Goal: Task Accomplishment & Management: Use online tool/utility

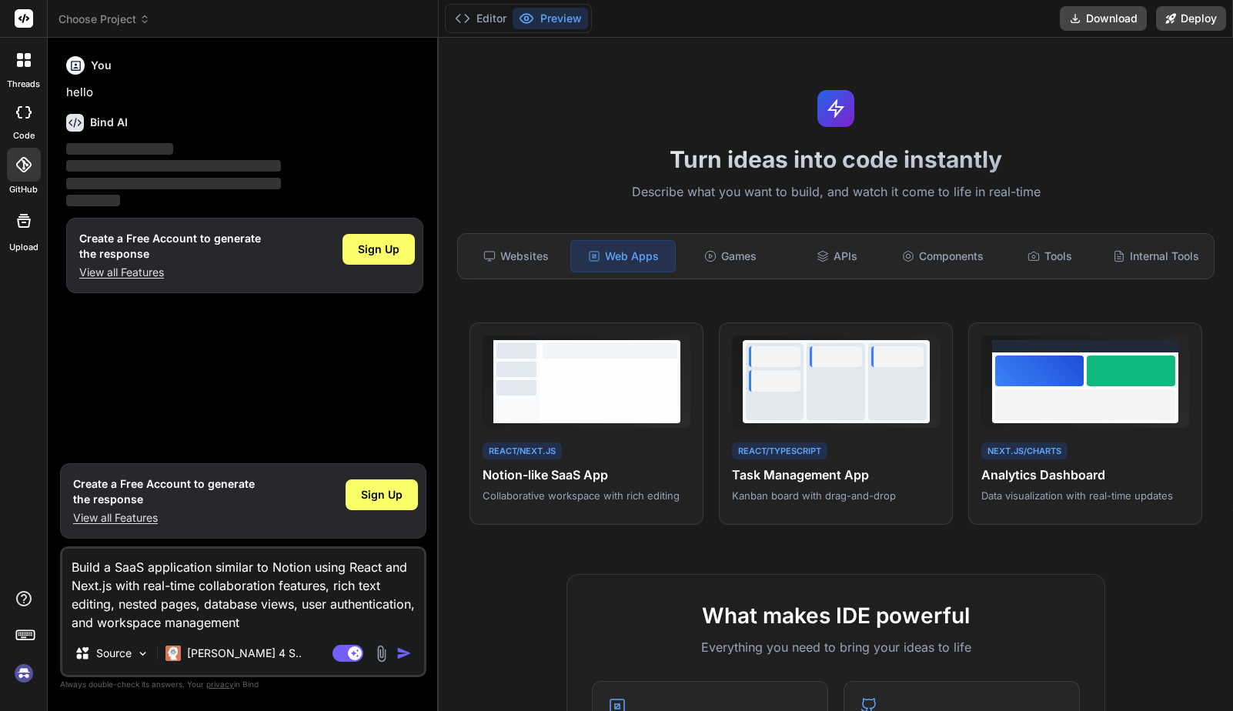
scroll to position [603, 0]
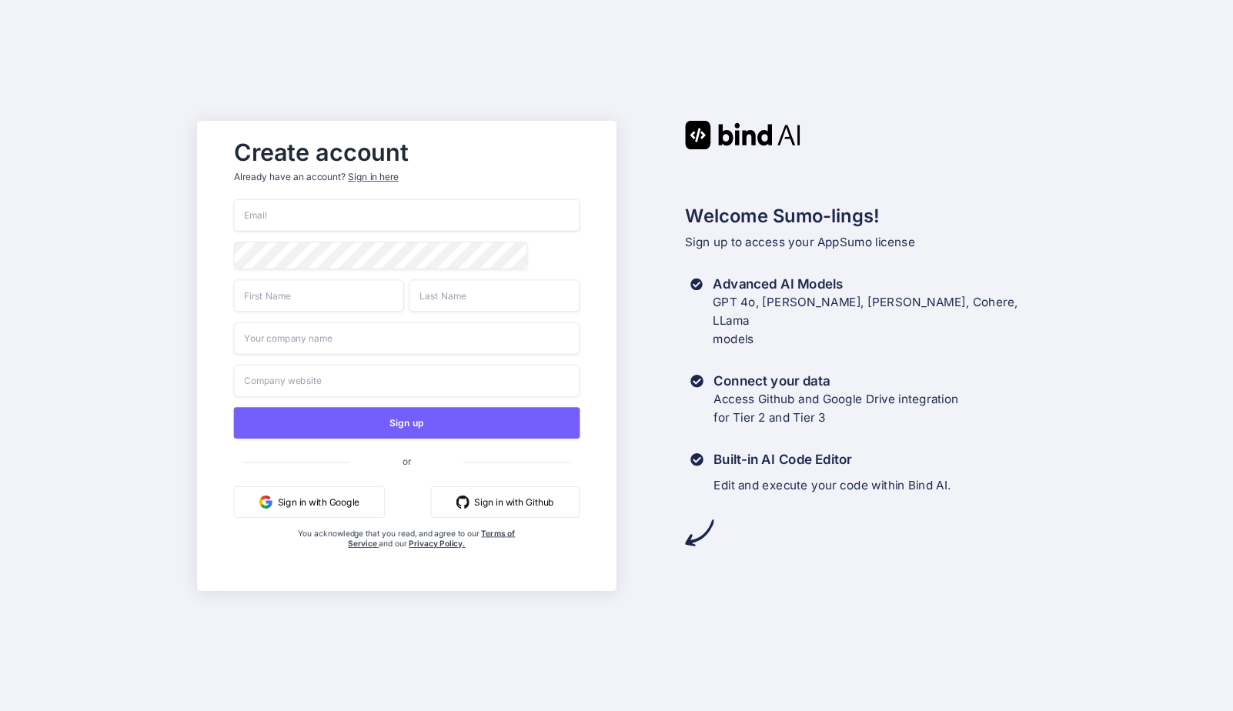
click at [341, 217] on input "email" at bounding box center [407, 215] width 346 height 32
type input "blofrumento@gmail.com"
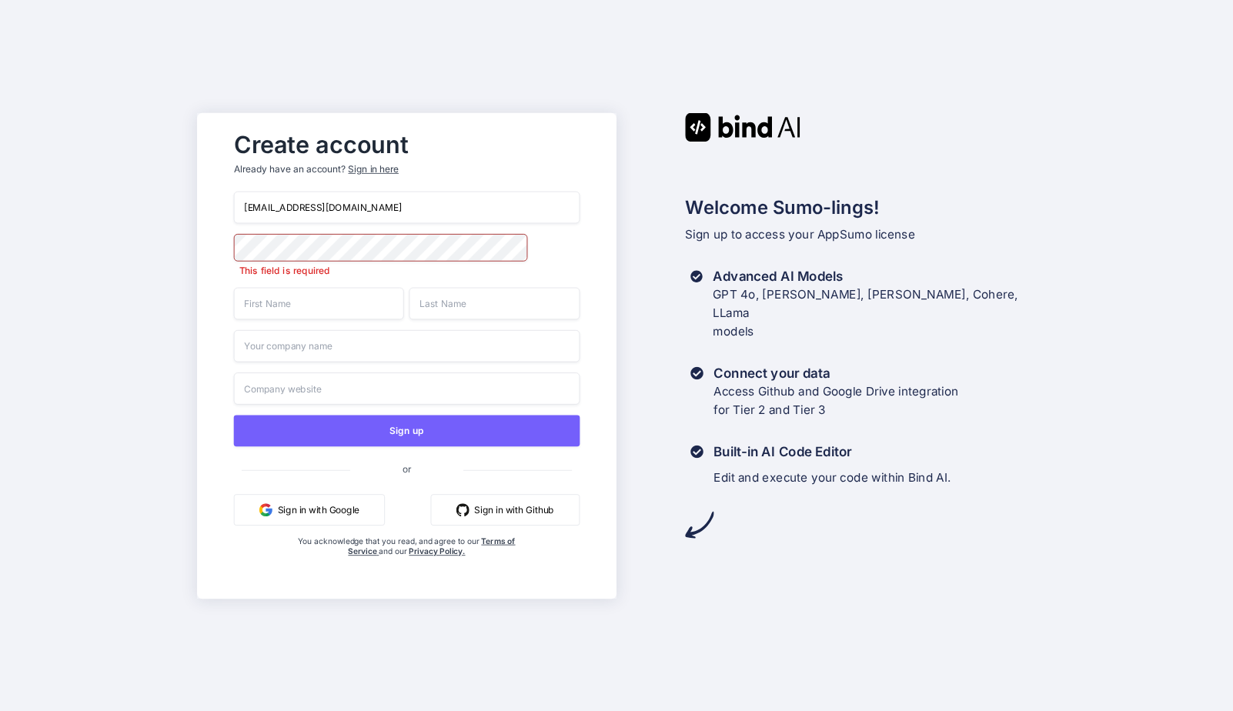
click at [321, 311] on input "text" at bounding box center [319, 303] width 170 height 32
type input "Brian"
type input "Lofrumento"
click at [345, 352] on input "text" at bounding box center [407, 345] width 346 height 32
type input "Wantrepreneur to Entrepreneur"
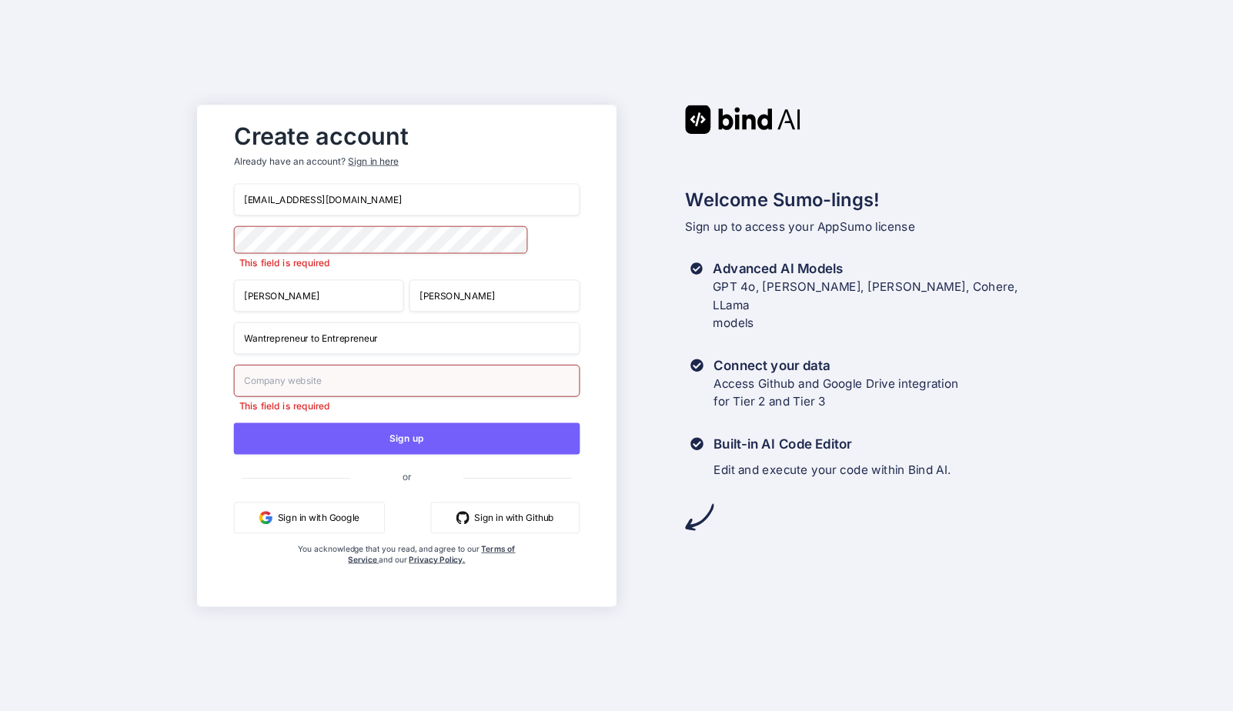
paste input "https://www.thewantrepreneurshow.com/"
type input "https://www.thewantrepreneurshow.com/"
click at [105, 437] on div "Create account Already have an account? Sign in here blofrumento@gmail.com This…" at bounding box center [616, 355] width 1233 height 711
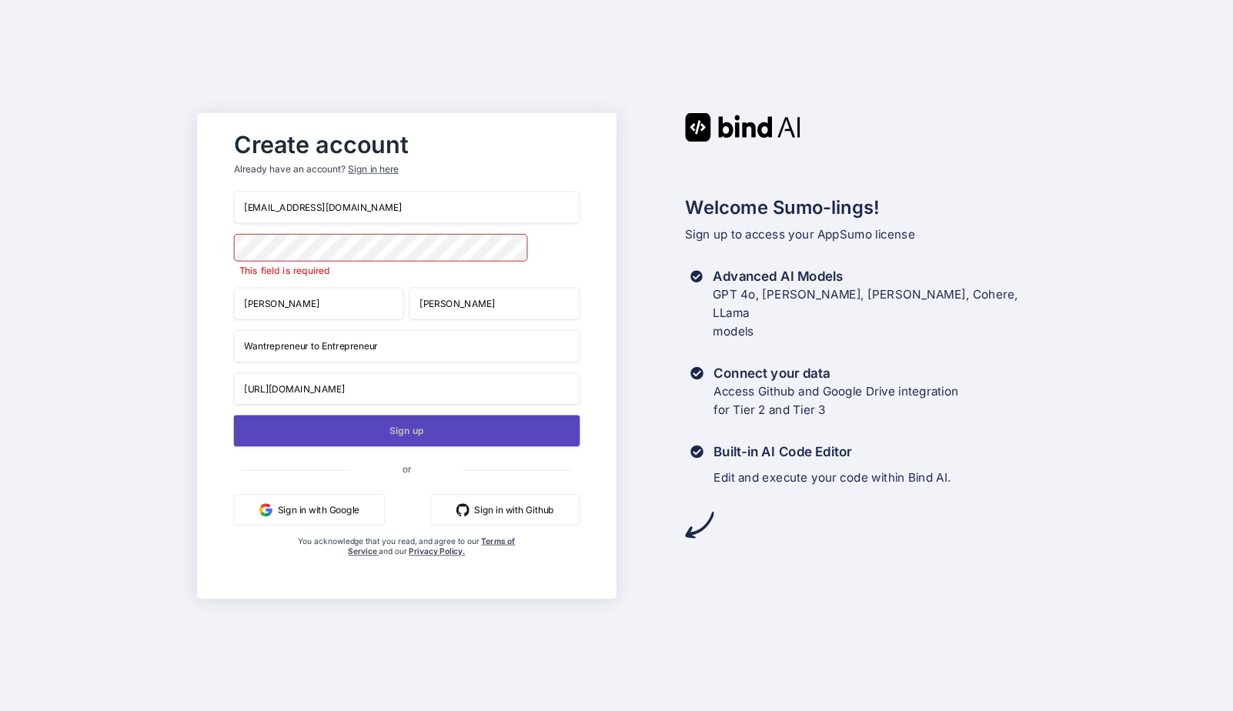
click at [371, 436] on button "Sign up" at bounding box center [407, 431] width 346 height 32
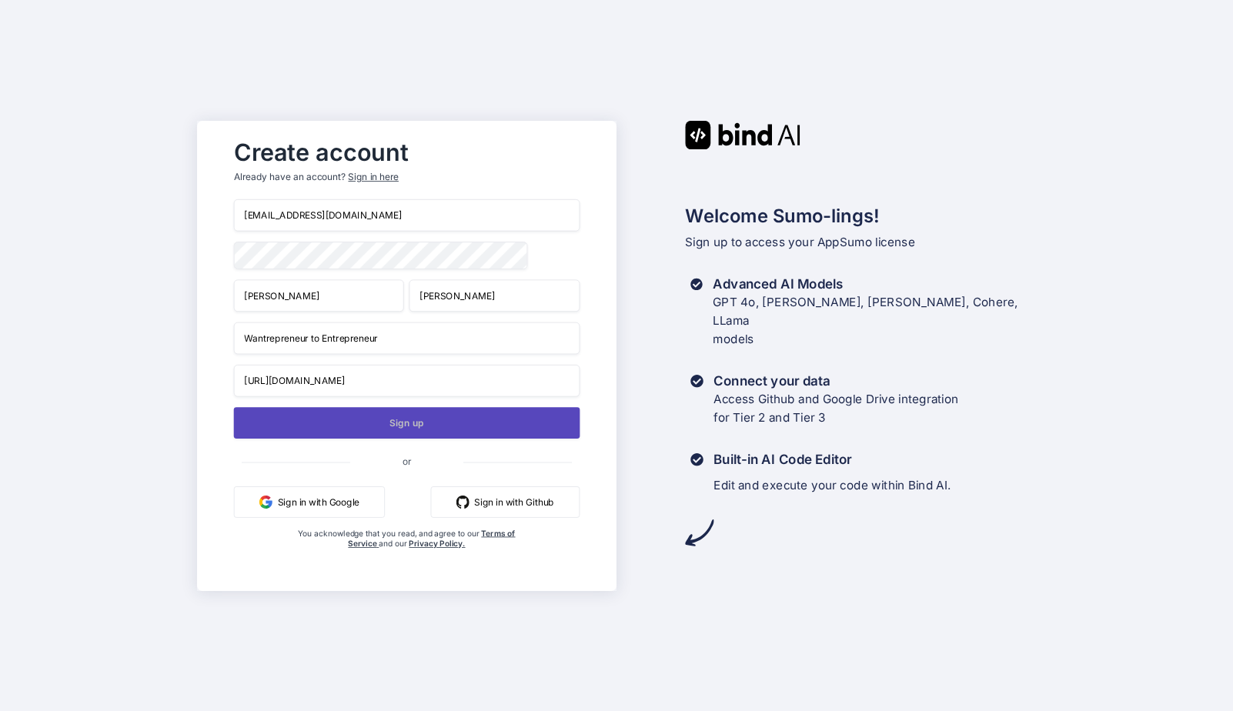
click at [369, 427] on button "Sign up" at bounding box center [407, 423] width 346 height 32
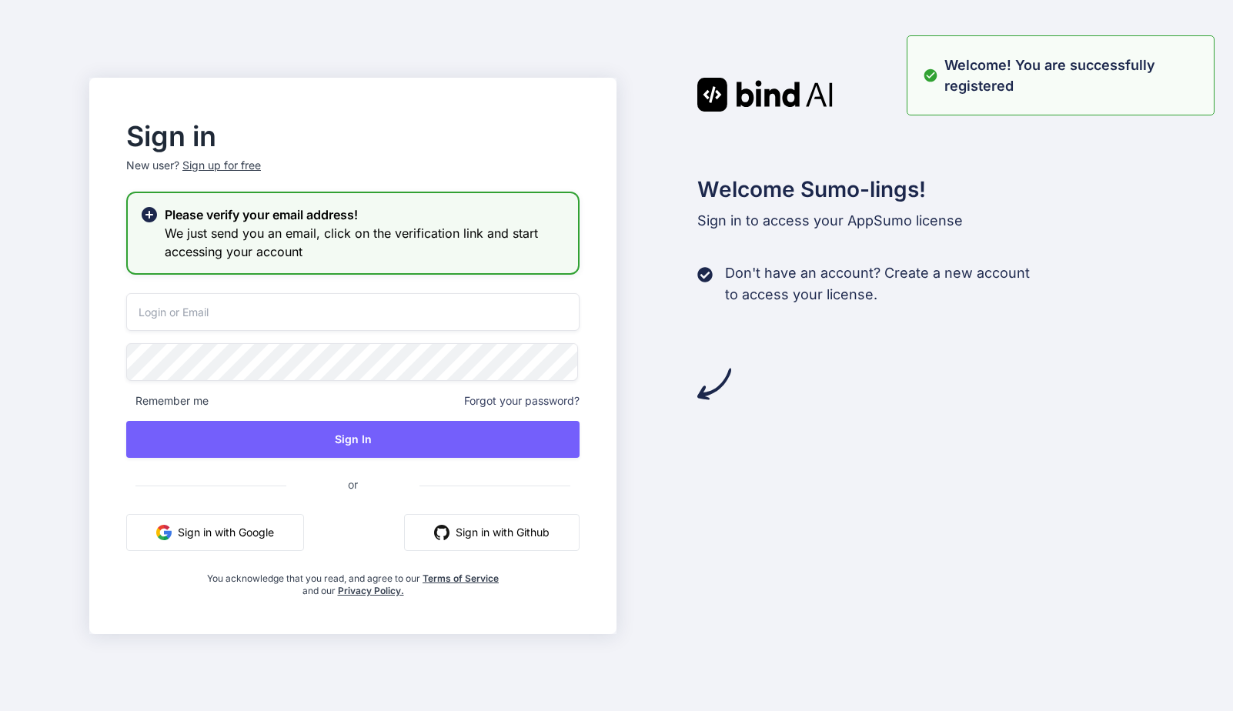
type input "blofrumento@gmail.com"
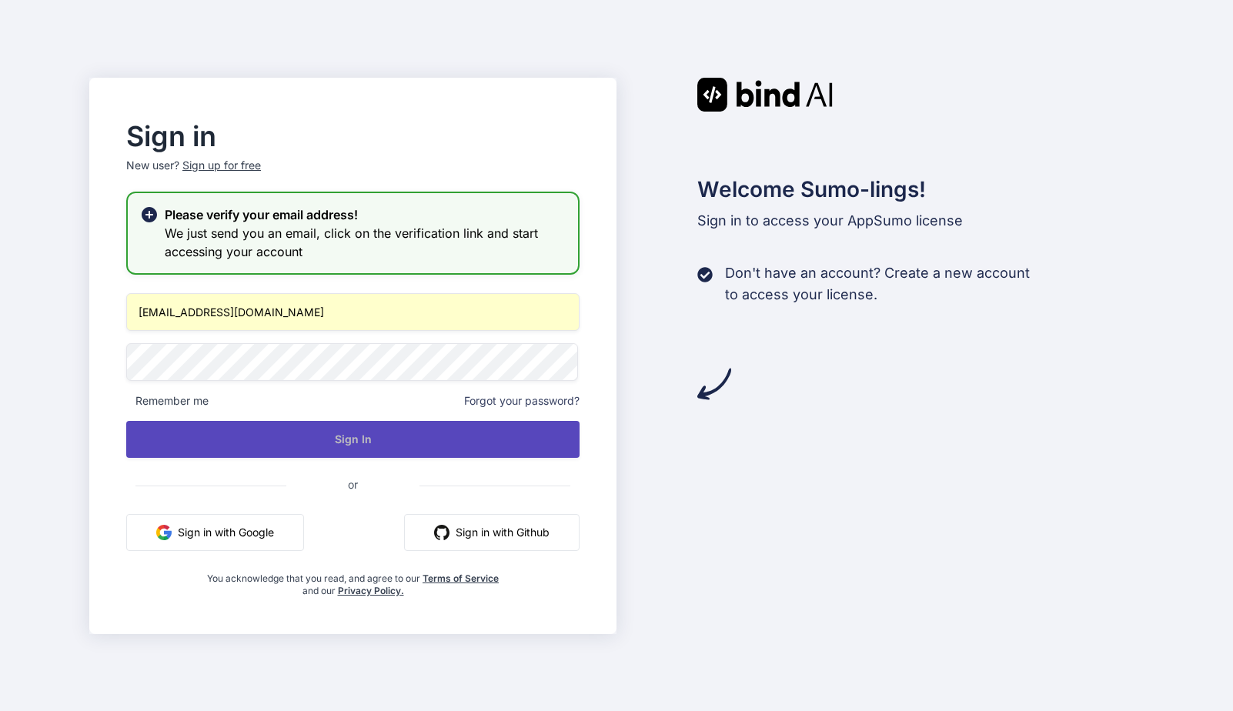
click at [383, 440] on button "Sign In" at bounding box center [352, 439] width 453 height 37
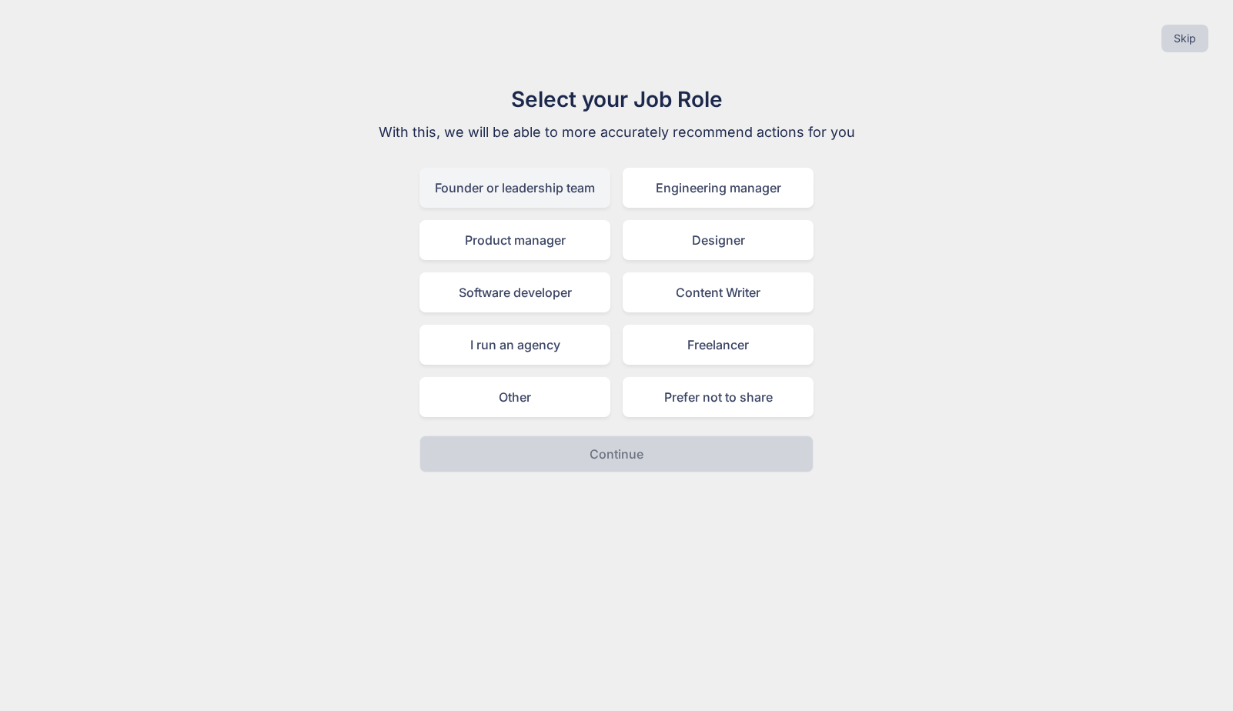
click at [549, 202] on div "Founder or leadership team" at bounding box center [514, 188] width 191 height 40
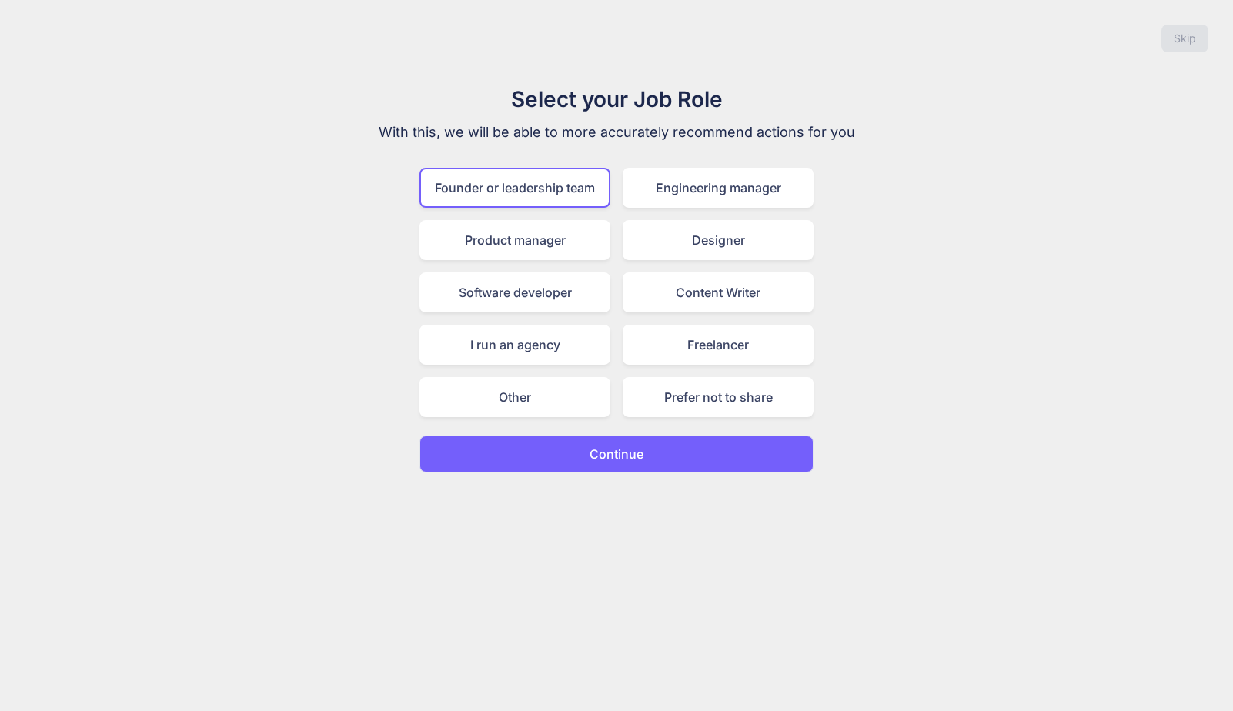
click at [642, 457] on p "Continue" at bounding box center [616, 454] width 54 height 18
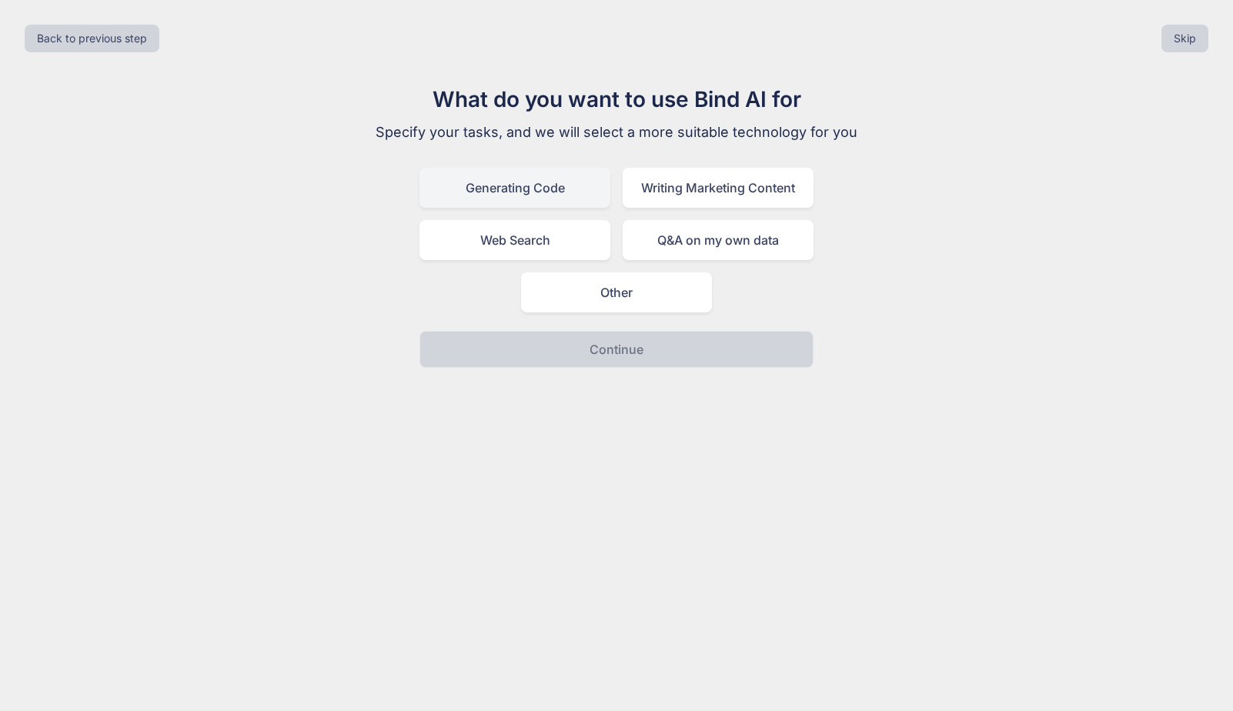
click at [524, 177] on div "Generating Code" at bounding box center [514, 188] width 191 height 40
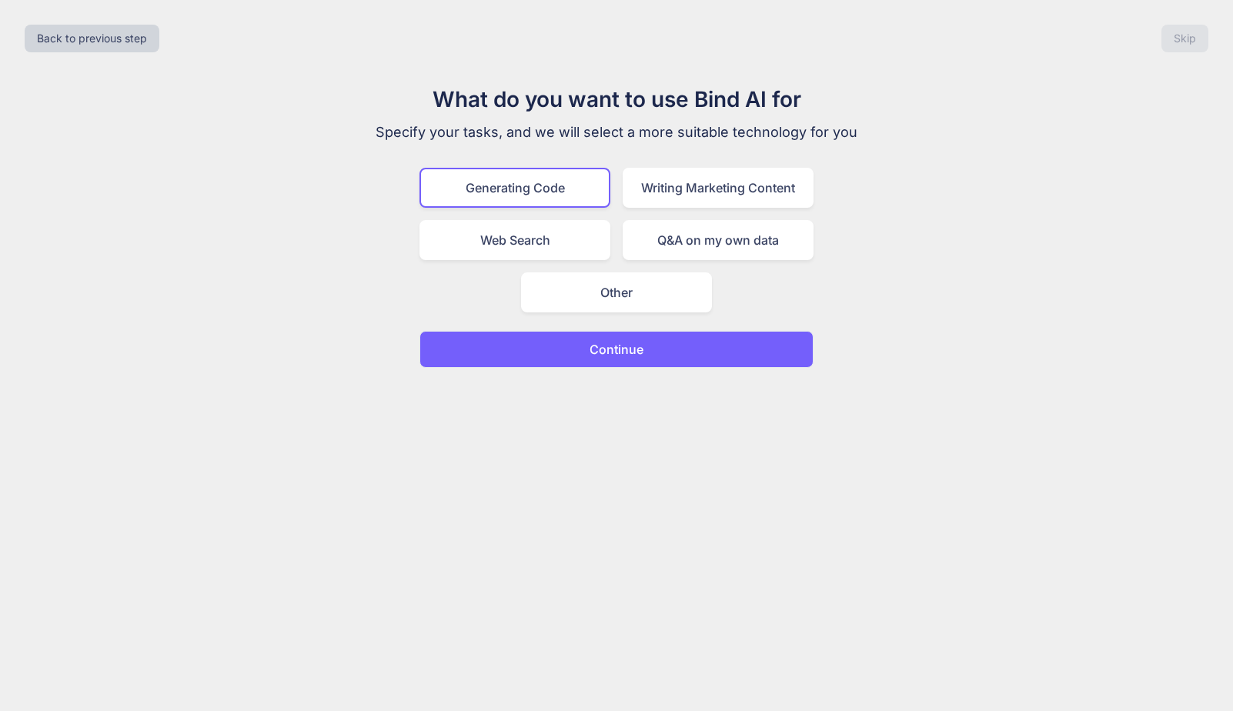
click at [627, 348] on p "Continue" at bounding box center [616, 349] width 54 height 18
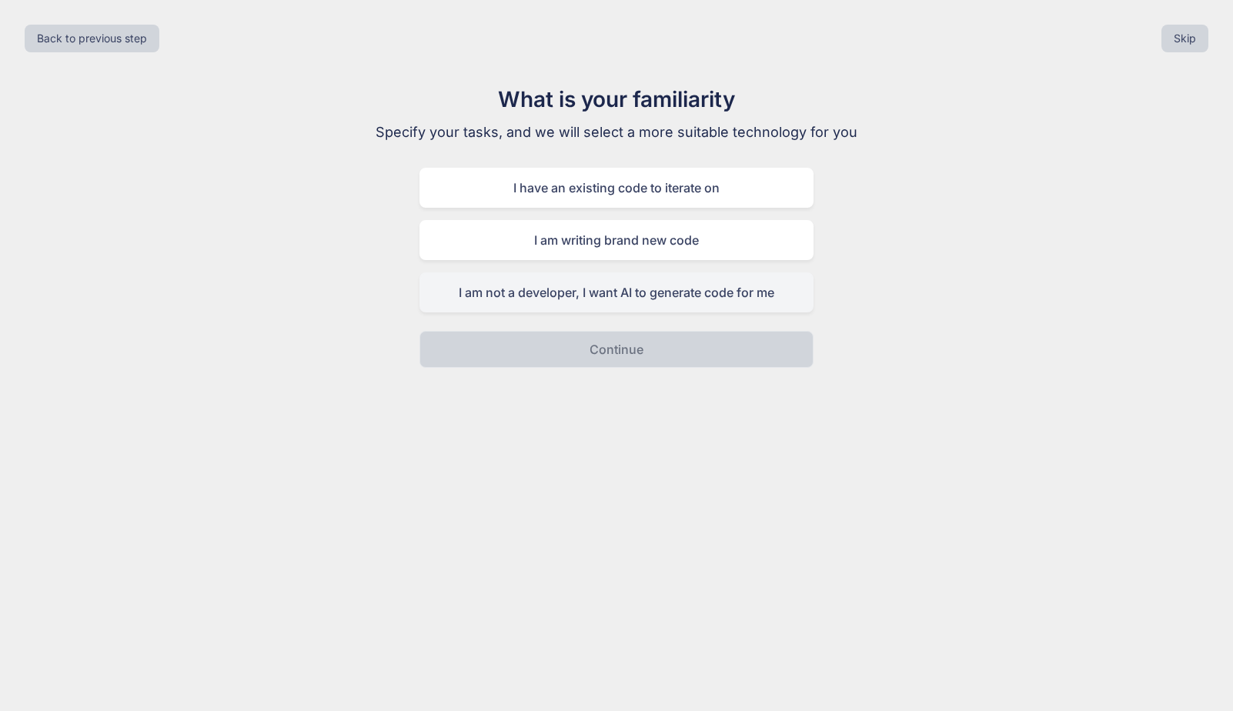
click at [644, 282] on div "I am not a developer, I want AI to generate code for me" at bounding box center [616, 292] width 394 height 40
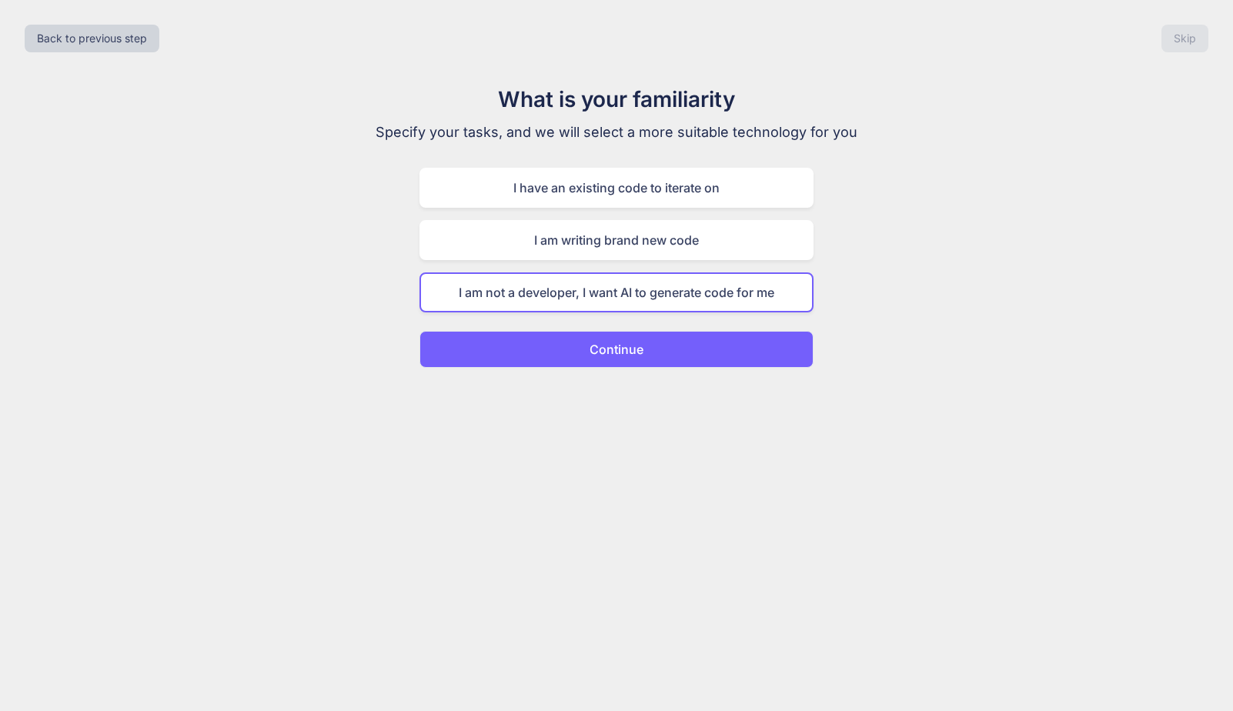
click at [639, 341] on p "Continue" at bounding box center [616, 349] width 54 height 18
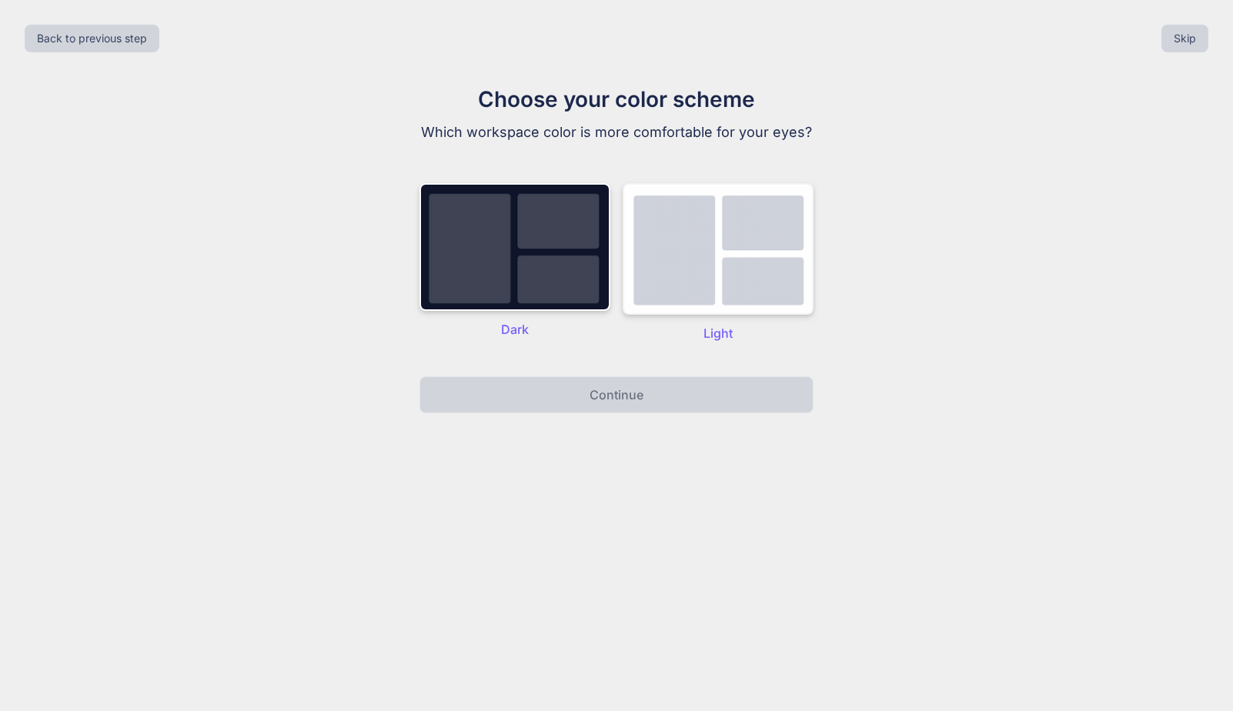
click at [696, 269] on img at bounding box center [718, 249] width 191 height 132
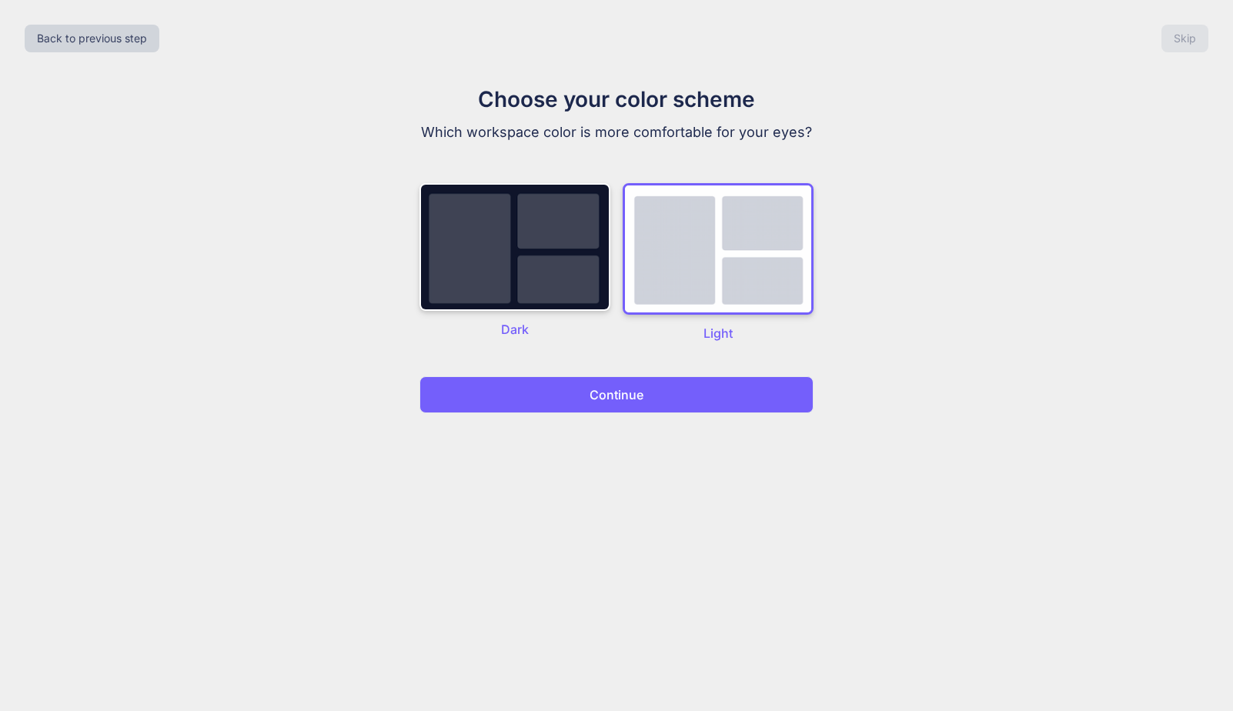
click at [649, 398] on button "Continue" at bounding box center [616, 394] width 394 height 37
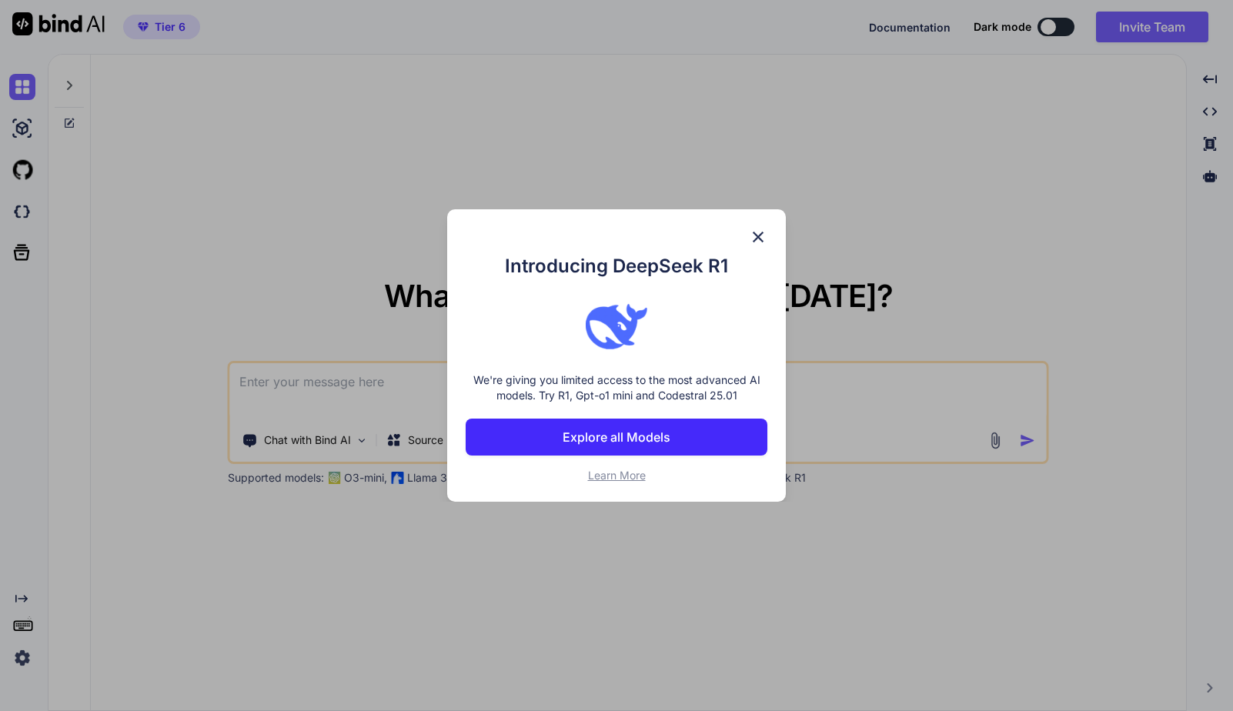
click at [653, 430] on p "Explore all Models" at bounding box center [617, 437] width 108 height 18
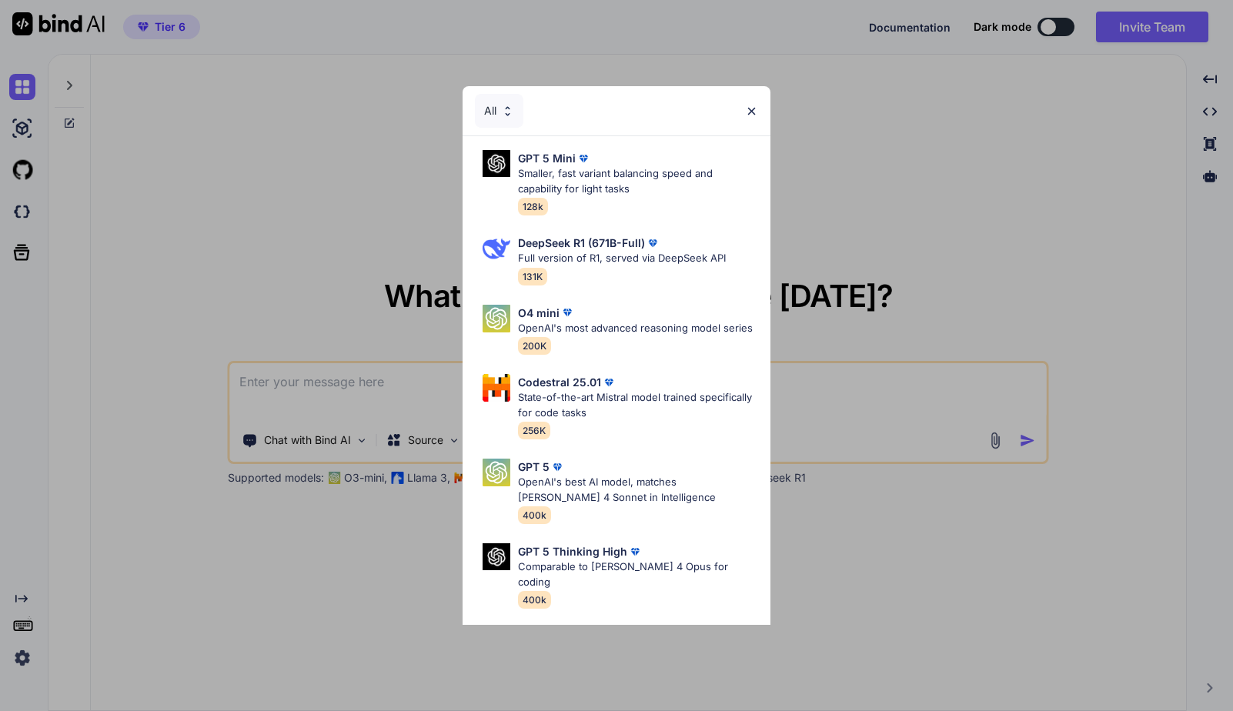
click at [752, 109] on img at bounding box center [751, 111] width 13 height 13
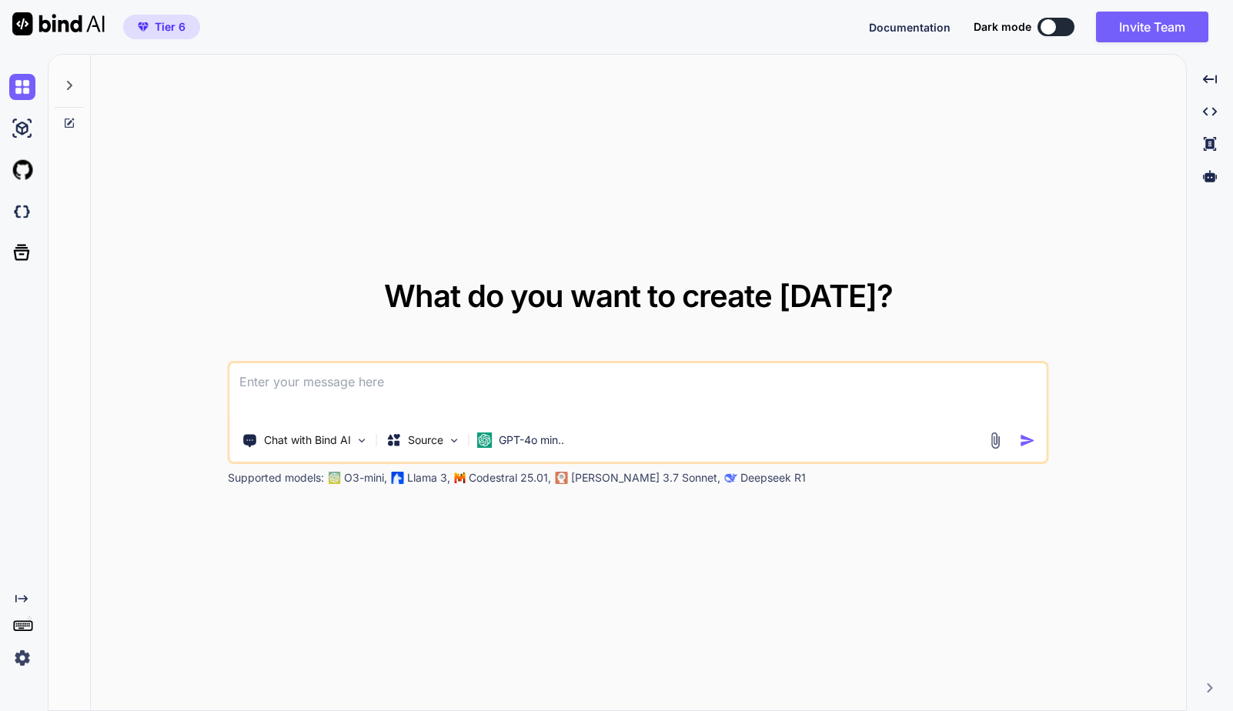
click at [391, 388] on textarea at bounding box center [638, 391] width 816 height 57
paste textarea "Build a public-facing SaaS web app called CEO OS (short for CEO Operating Syste…"
type textarea "Build a public-facing SaaS web app called CEO OS (short for CEO Operating Syste…"
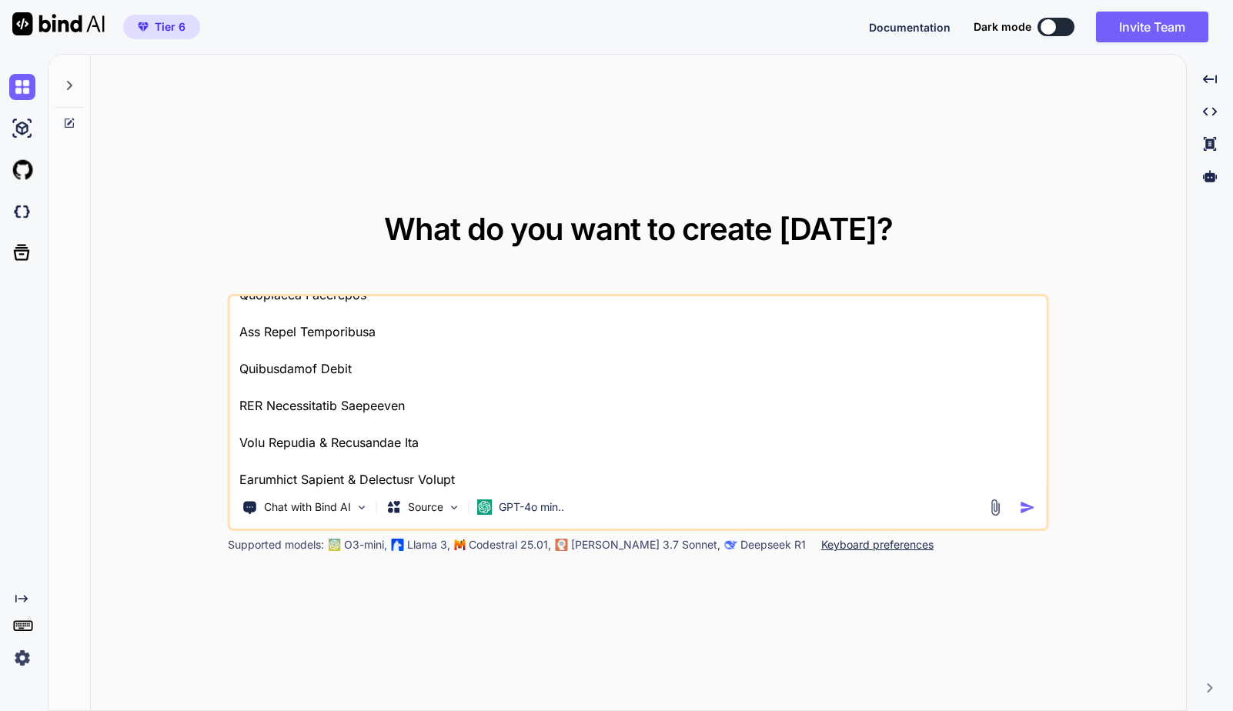
scroll to position [1684, 0]
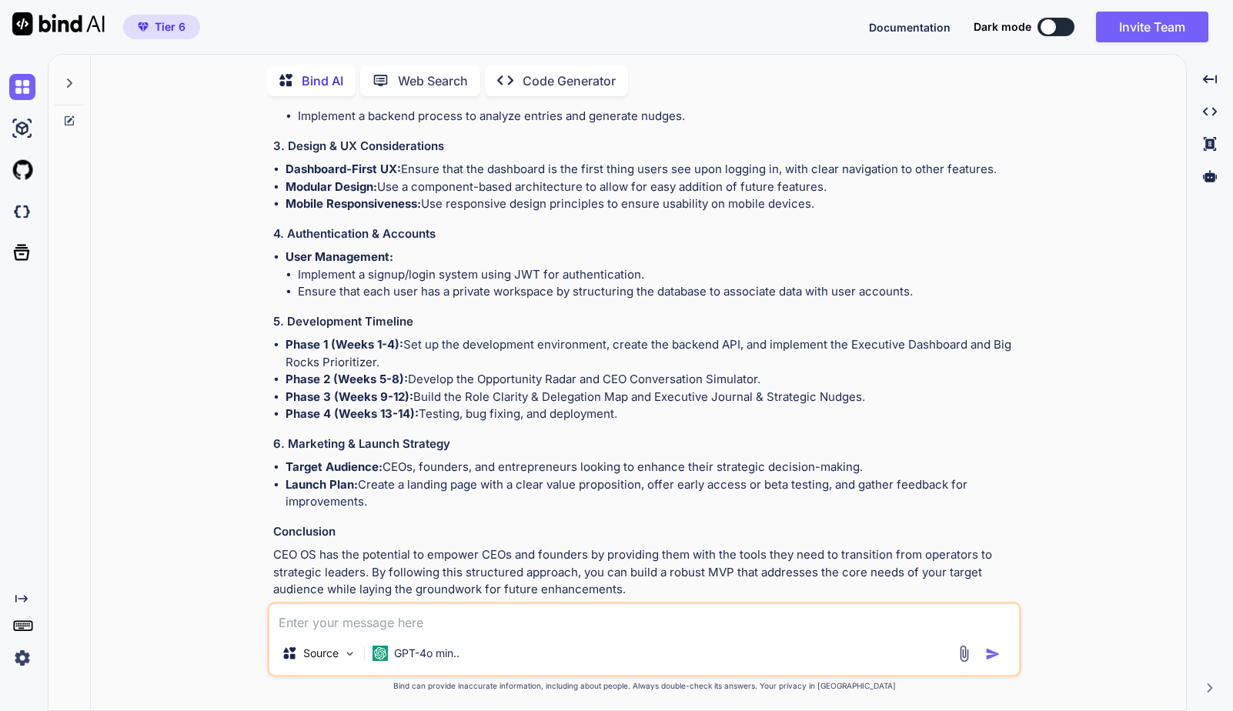
scroll to position [1684, 0]
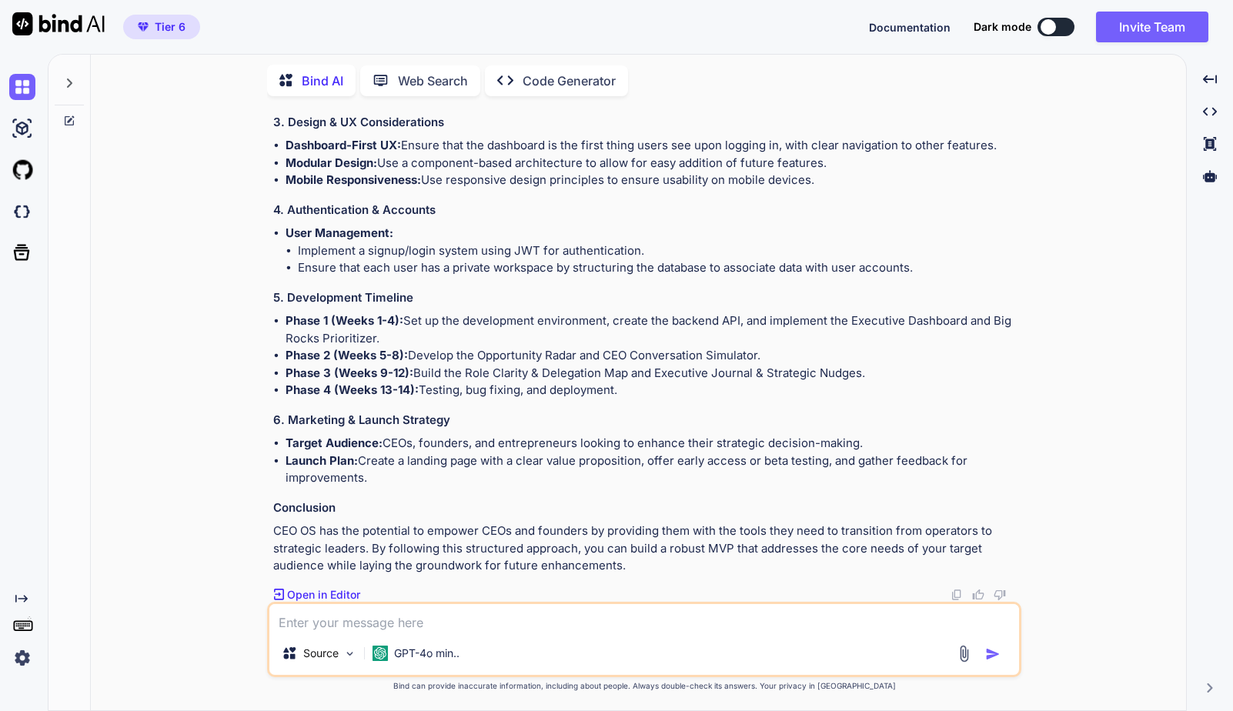
click at [336, 592] on p "Open in Editor" at bounding box center [323, 594] width 73 height 15
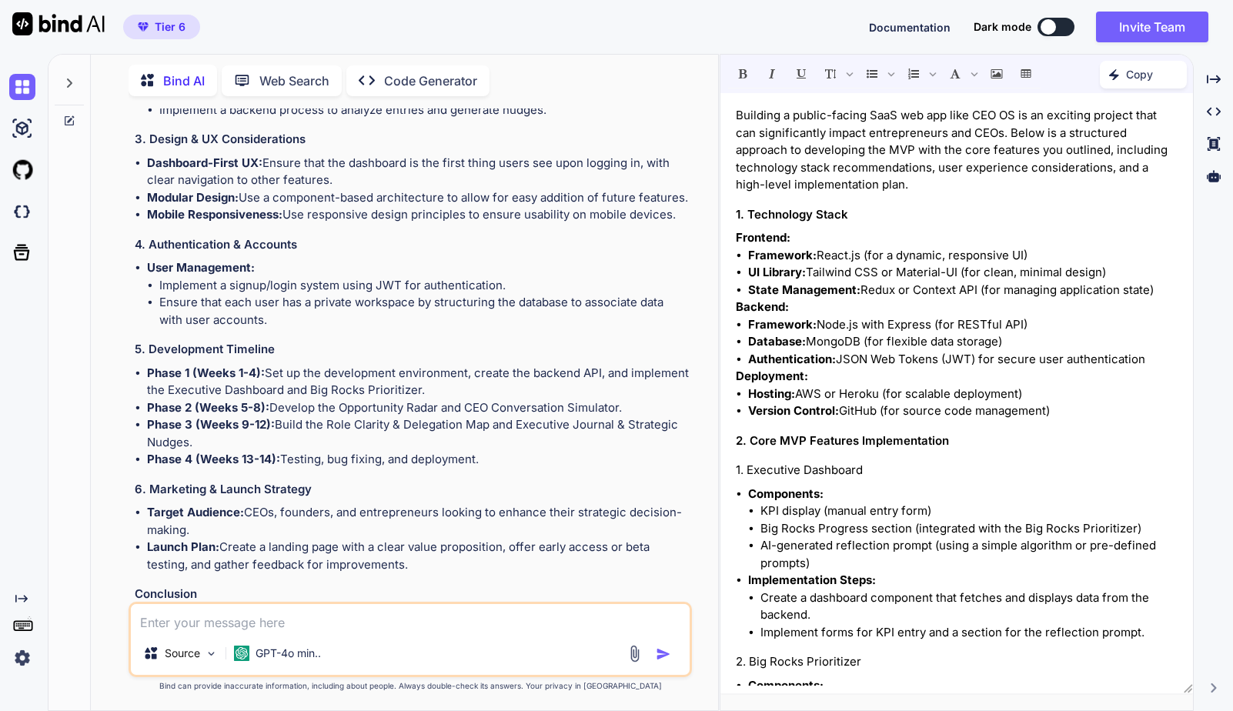
click at [416, 81] on p "Code Generator" at bounding box center [430, 81] width 93 height 18
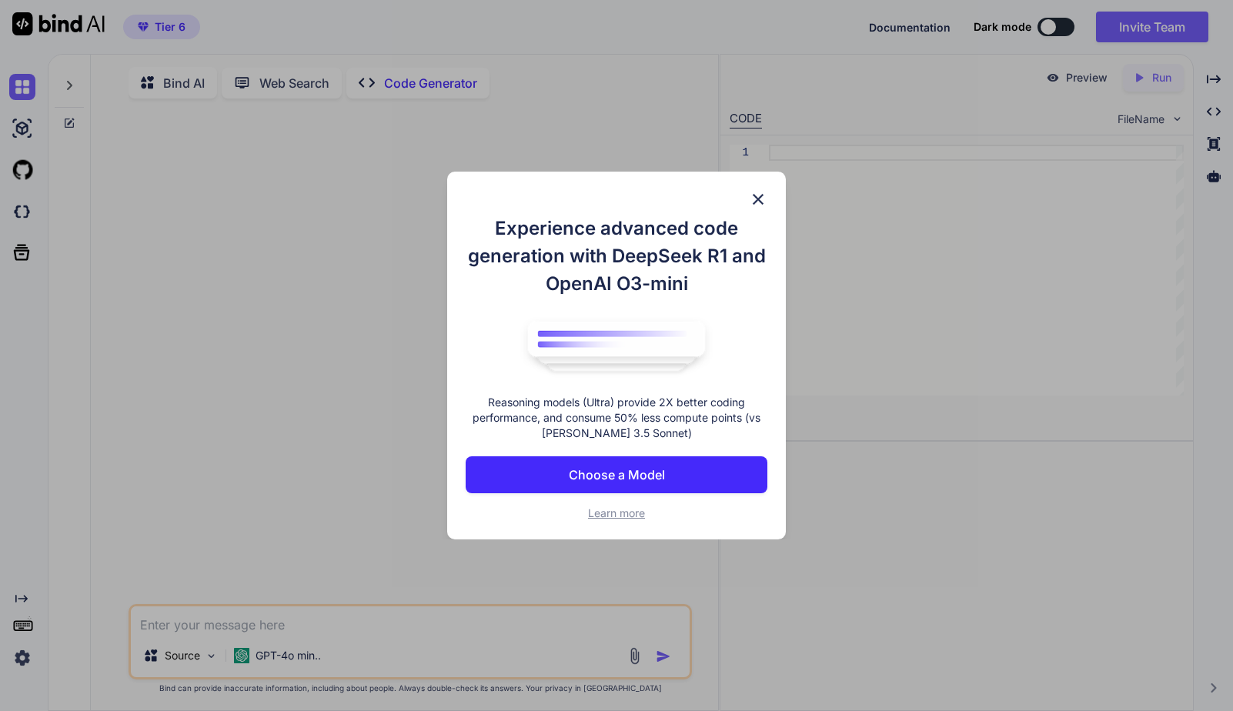
click at [757, 196] on img at bounding box center [758, 199] width 18 height 18
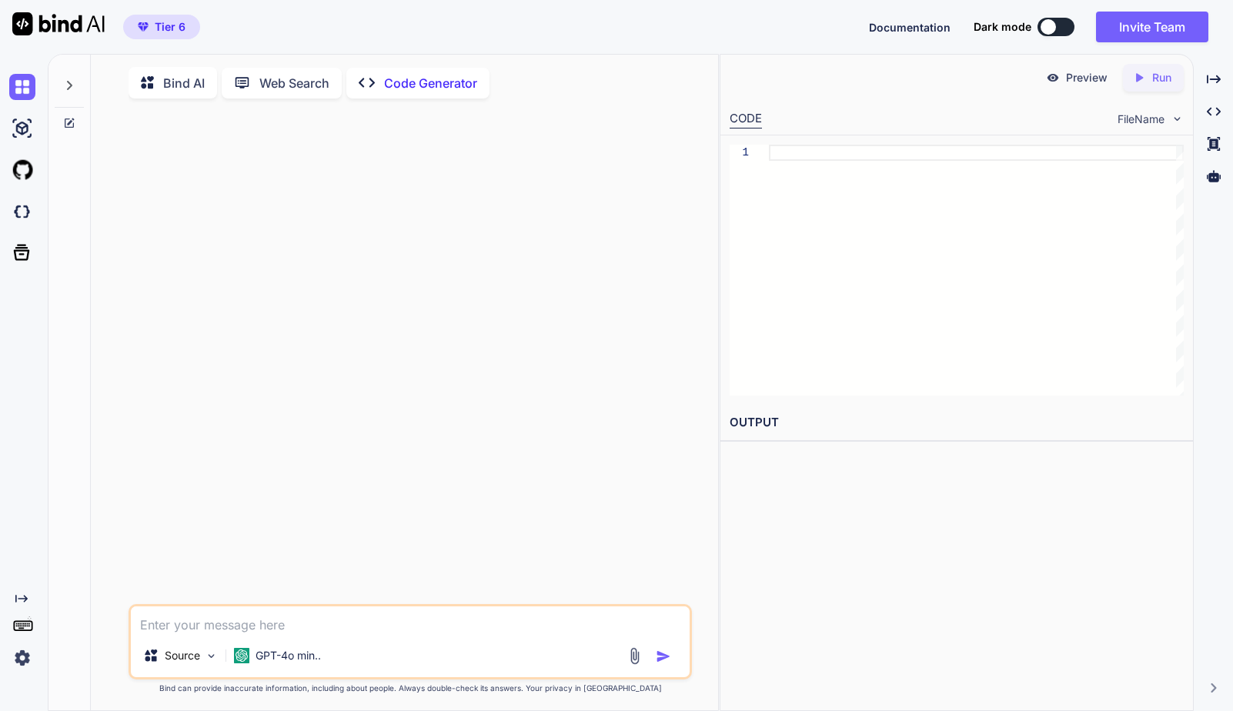
click at [273, 630] on textarea at bounding box center [410, 620] width 559 height 28
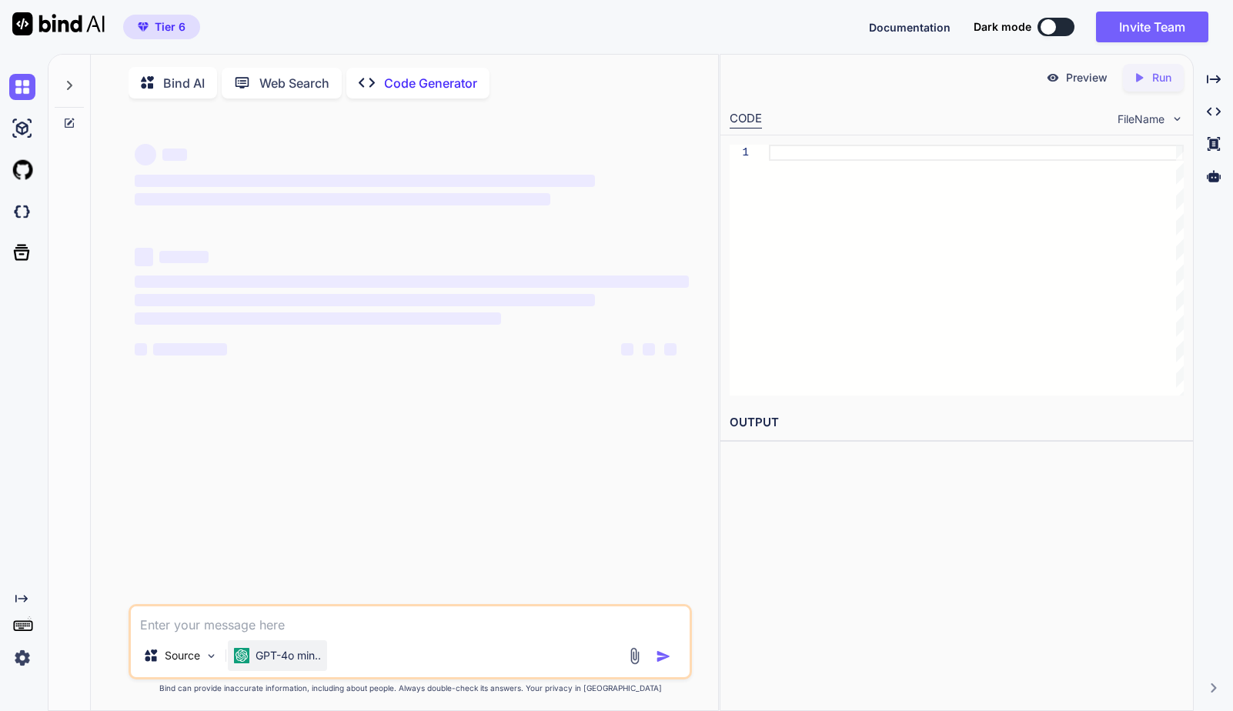
click at [289, 663] on p "GPT-4o min.." at bounding box center [287, 655] width 65 height 15
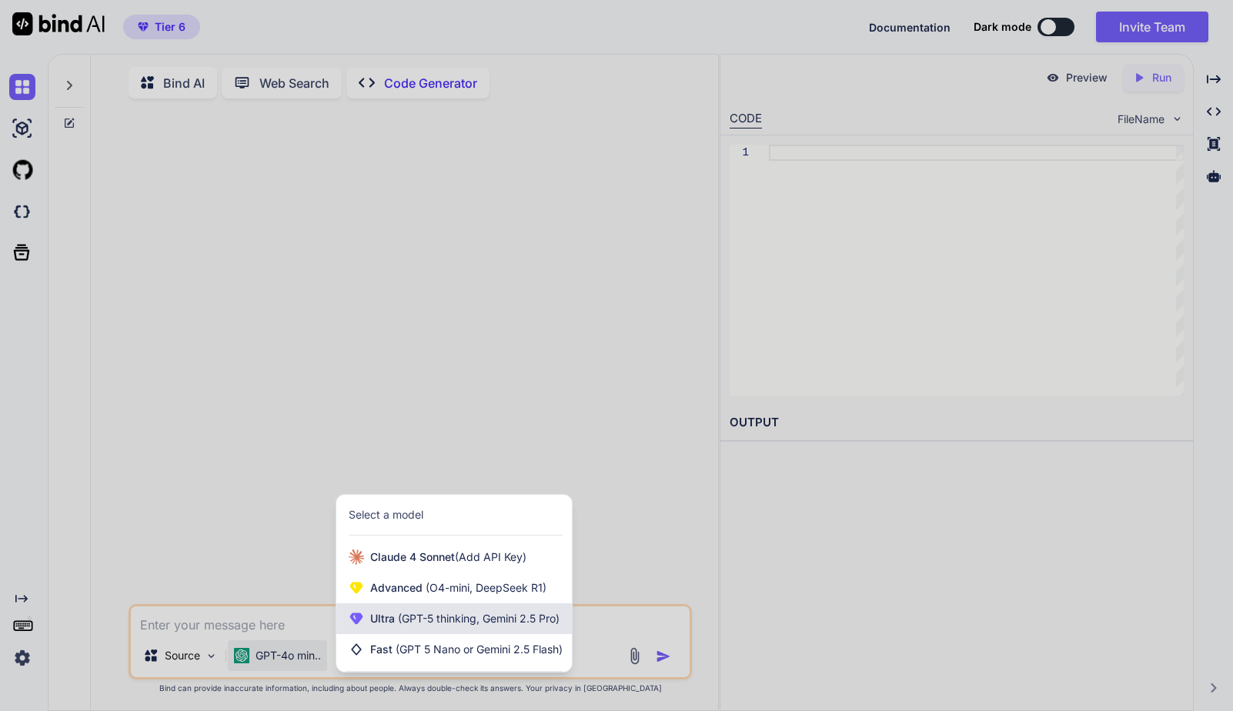
click at [441, 621] on span "(GPT-5 thinking, Gemini 2.5 Pro)" at bounding box center [477, 618] width 165 height 13
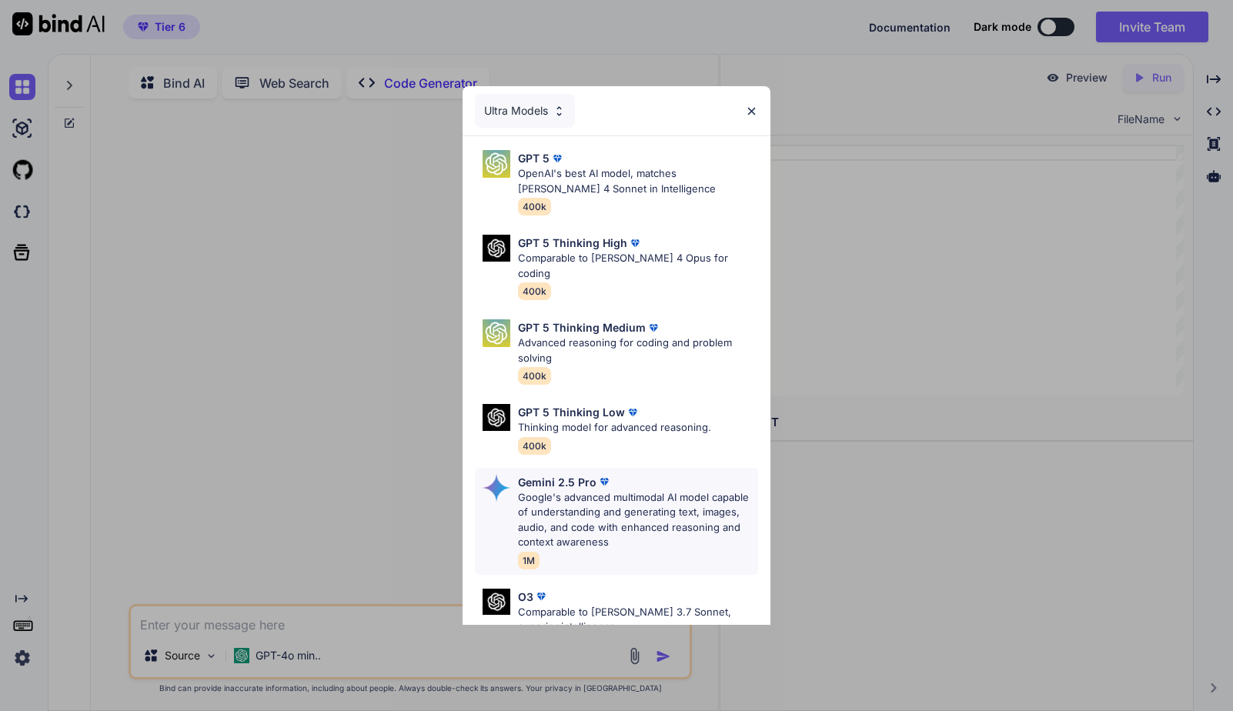
click at [666, 490] on p "Google's advanced multimodal AI model capable of understanding and generating t…" at bounding box center [638, 520] width 241 height 60
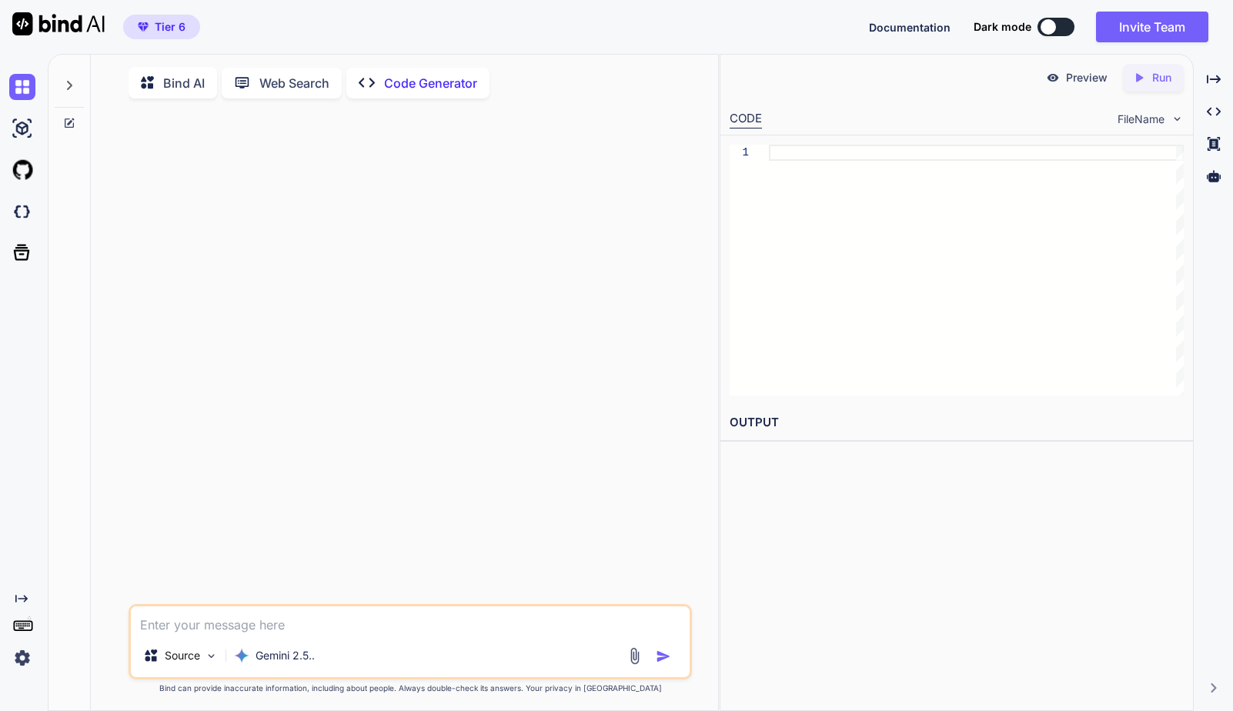
click at [280, 632] on textarea at bounding box center [410, 620] width 559 height 28
paste textarea "Lorem i dolors-ametco AdiP eli sed doeius TEM IN (utlab etd MAG Aliquaeni Admin…"
type textarea "Lorem i dolors-ametco AdiP eli sed doeius TEM IN (utlab etd MAG Aliquaeni Admin…"
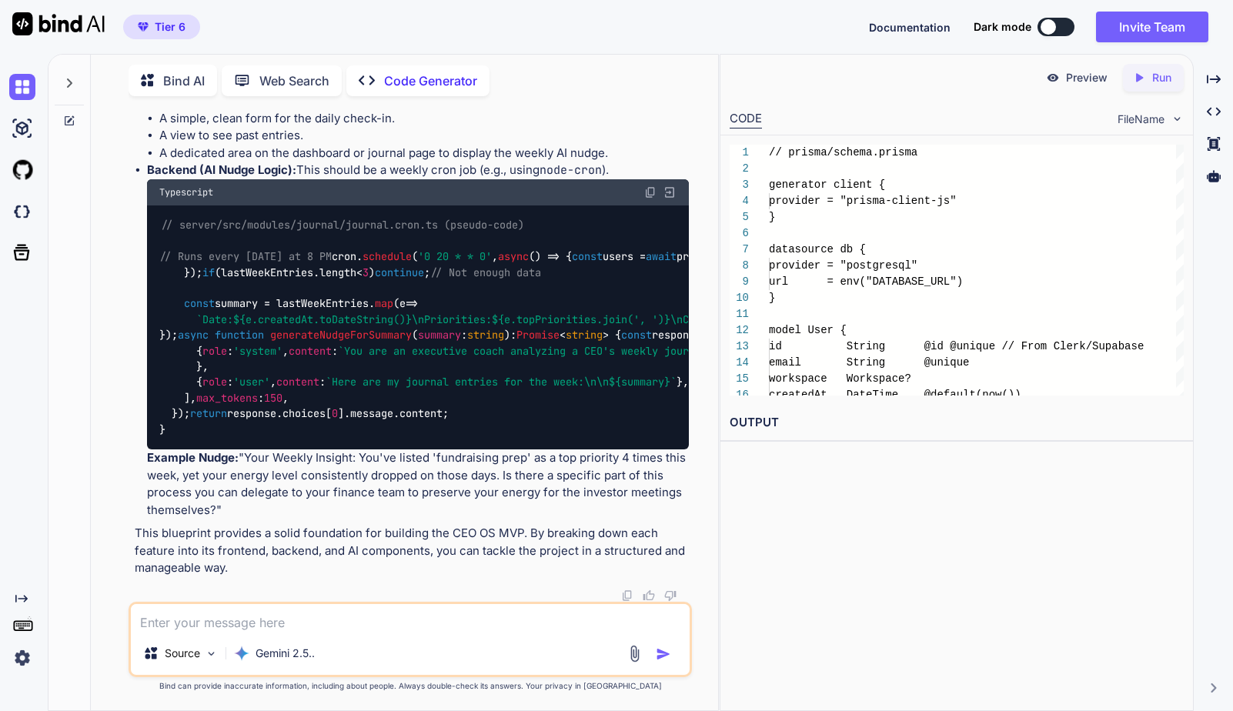
scroll to position [5062, 0]
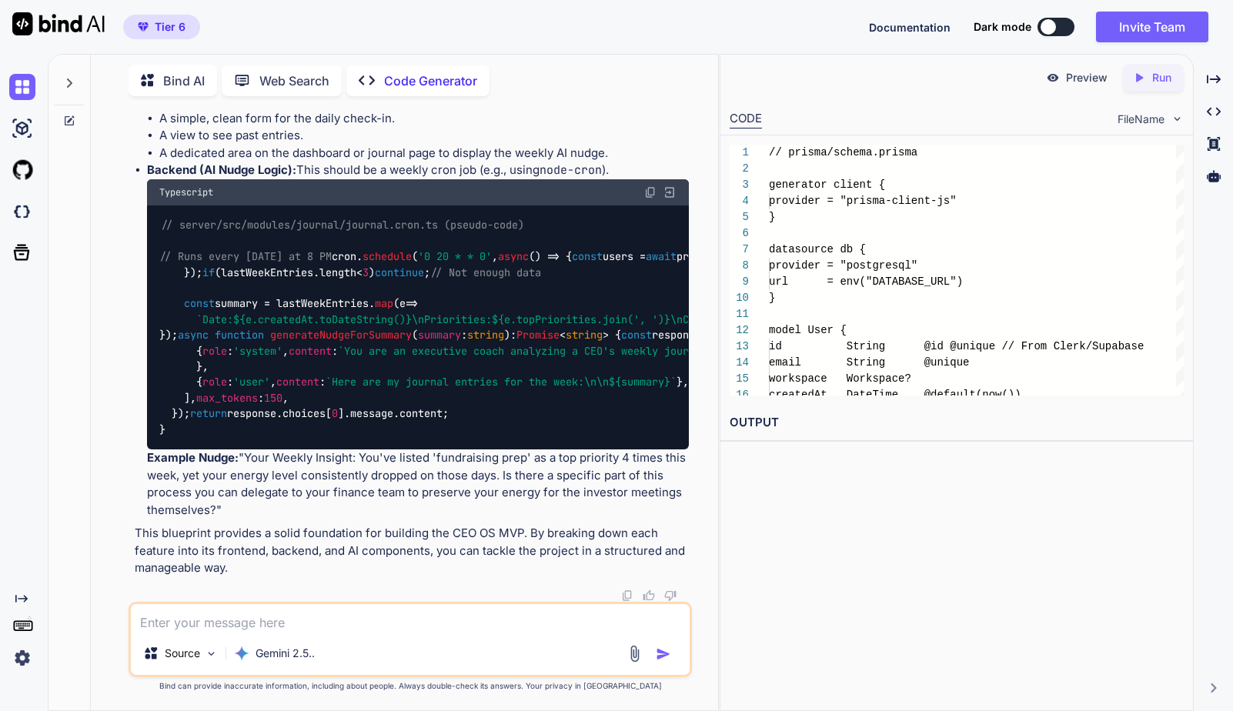
click at [426, 532] on p "This blueprint provides a solid foundation for building the CEO OS MVP. By brea…" at bounding box center [412, 551] width 554 height 52
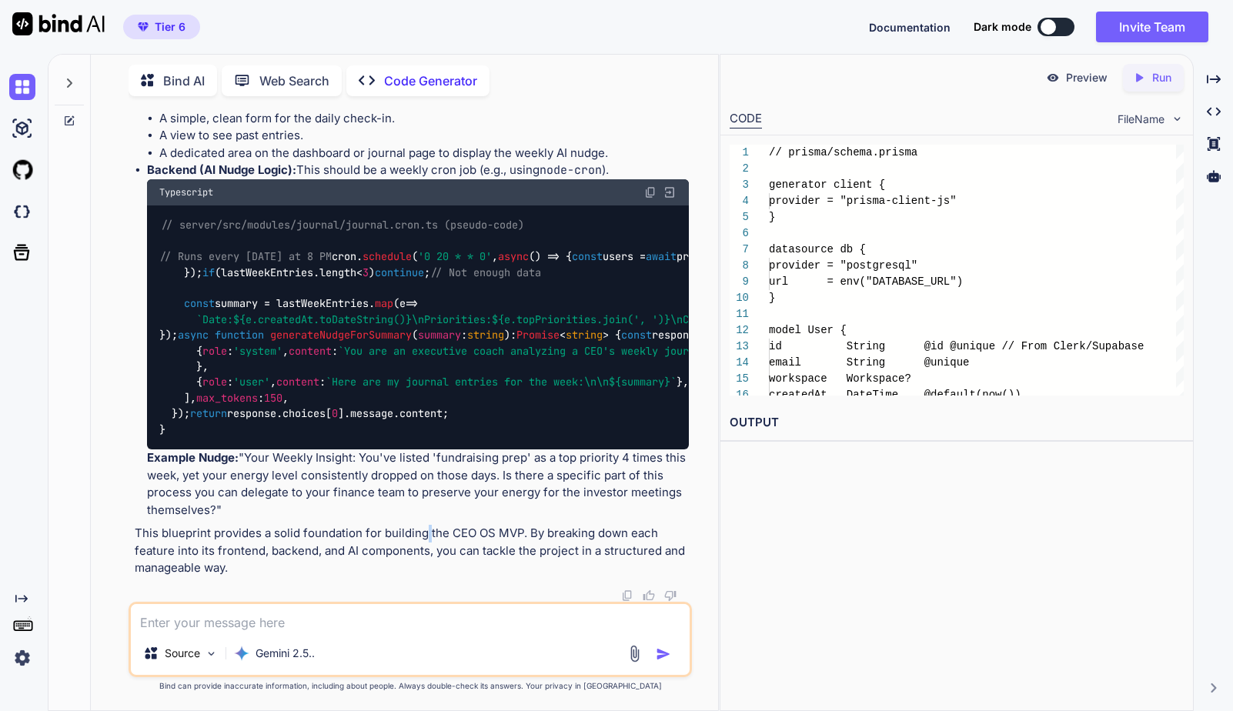
click at [426, 532] on p "This blueprint provides a solid foundation for building the CEO OS MVP. By brea…" at bounding box center [412, 551] width 554 height 52
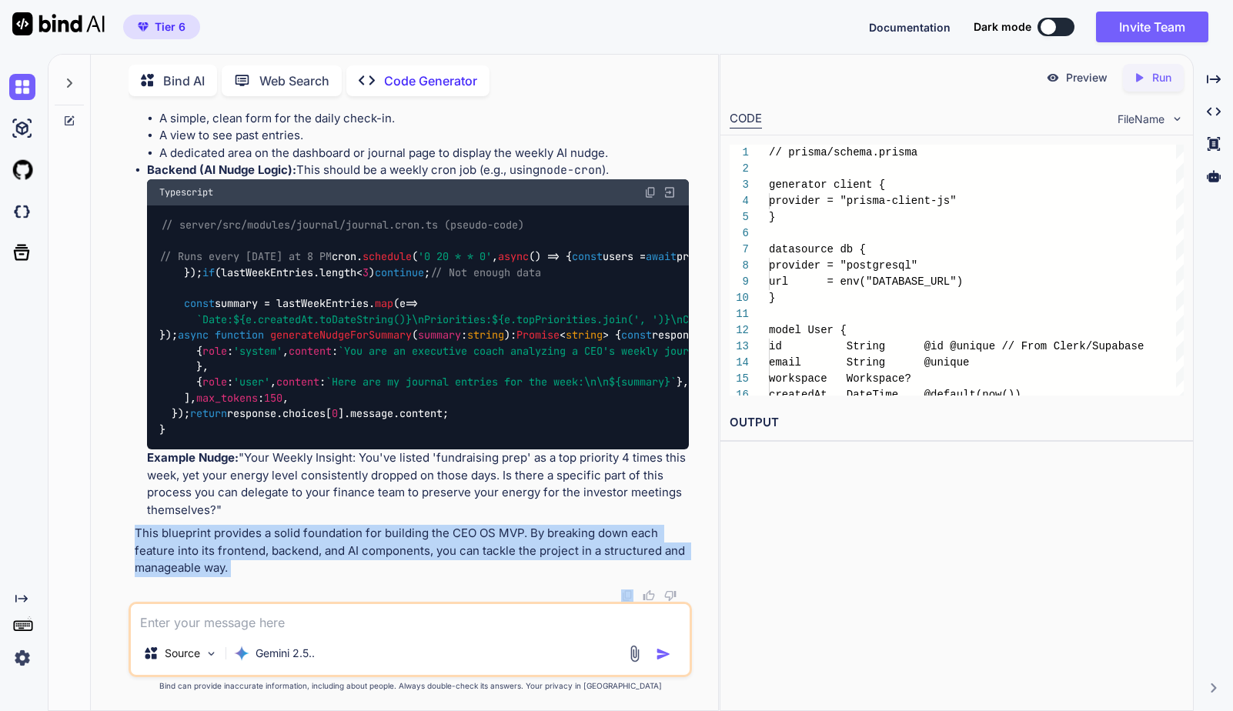
click at [426, 532] on p "This blueprint provides a solid foundation for building the CEO OS MVP. By brea…" at bounding box center [412, 551] width 554 height 52
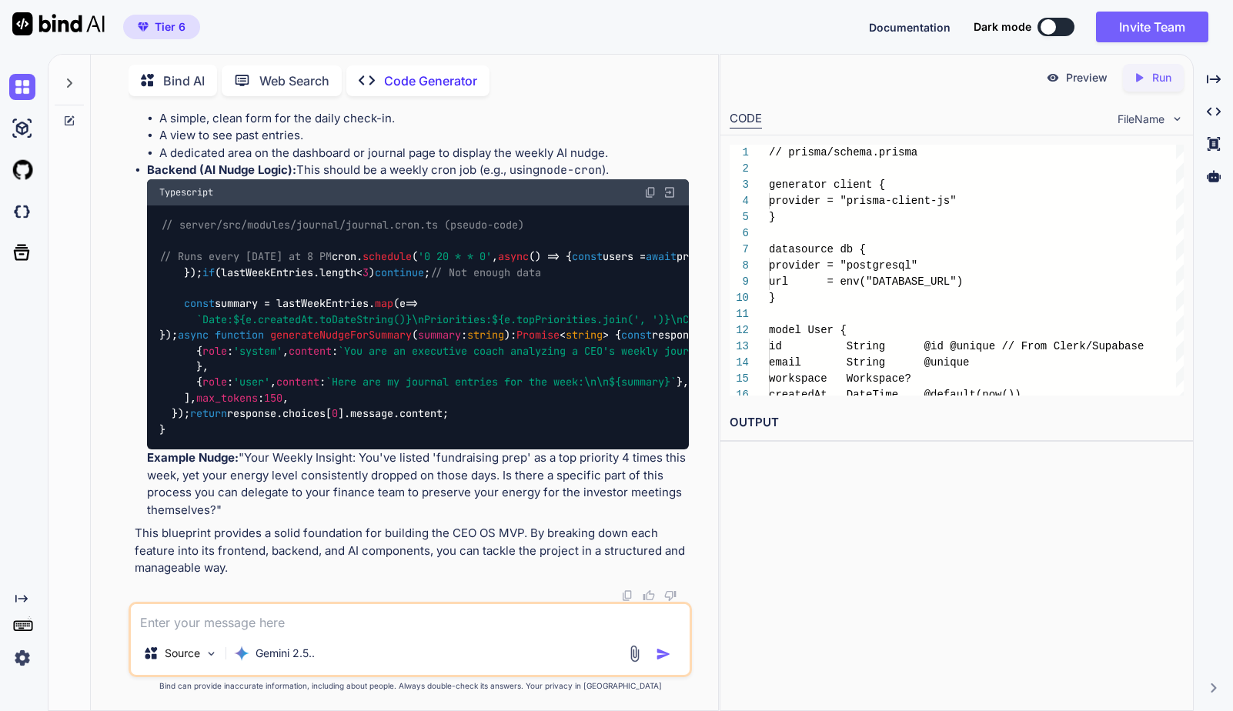
click at [382, 621] on textarea at bounding box center [410, 618] width 559 height 28
type textarea "go for it. build it"
click at [1150, 78] on icon "Created with Pixso." at bounding box center [1142, 78] width 20 height 14
click at [1073, 79] on p "Preview" at bounding box center [1087, 77] width 42 height 15
click at [386, 624] on textarea "go for it. build it" at bounding box center [410, 618] width 559 height 28
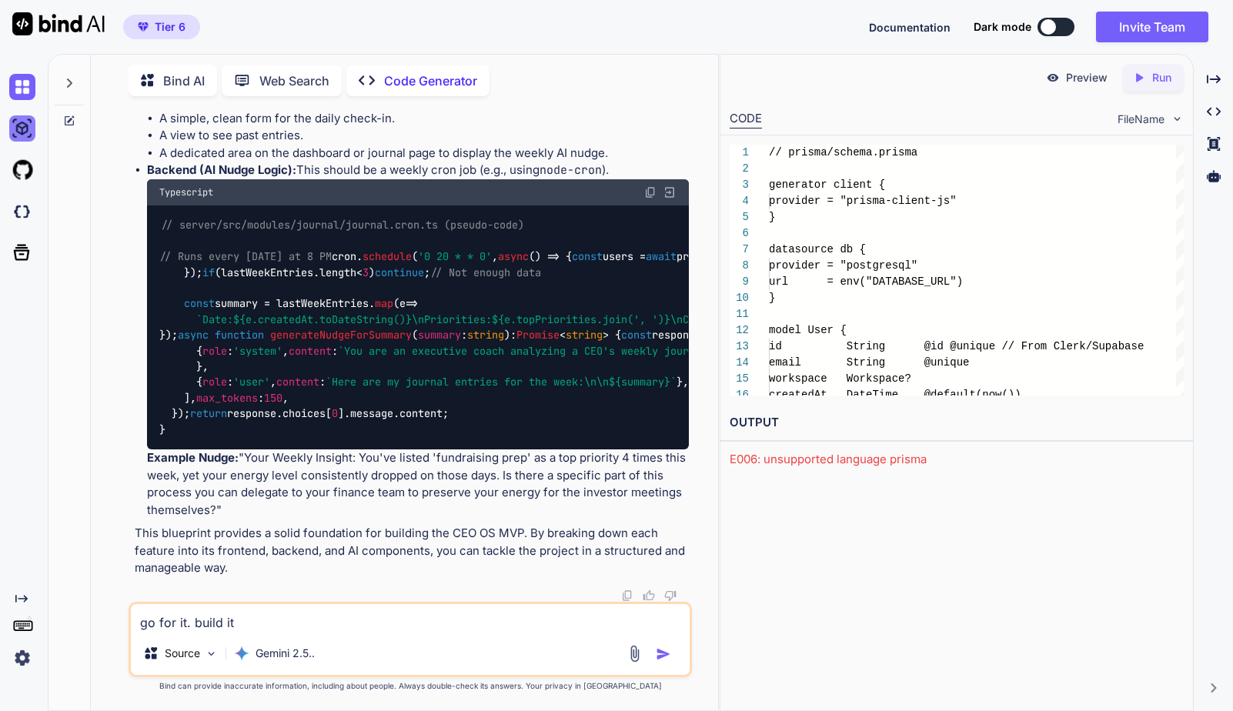
click at [28, 129] on img at bounding box center [22, 128] width 26 height 26
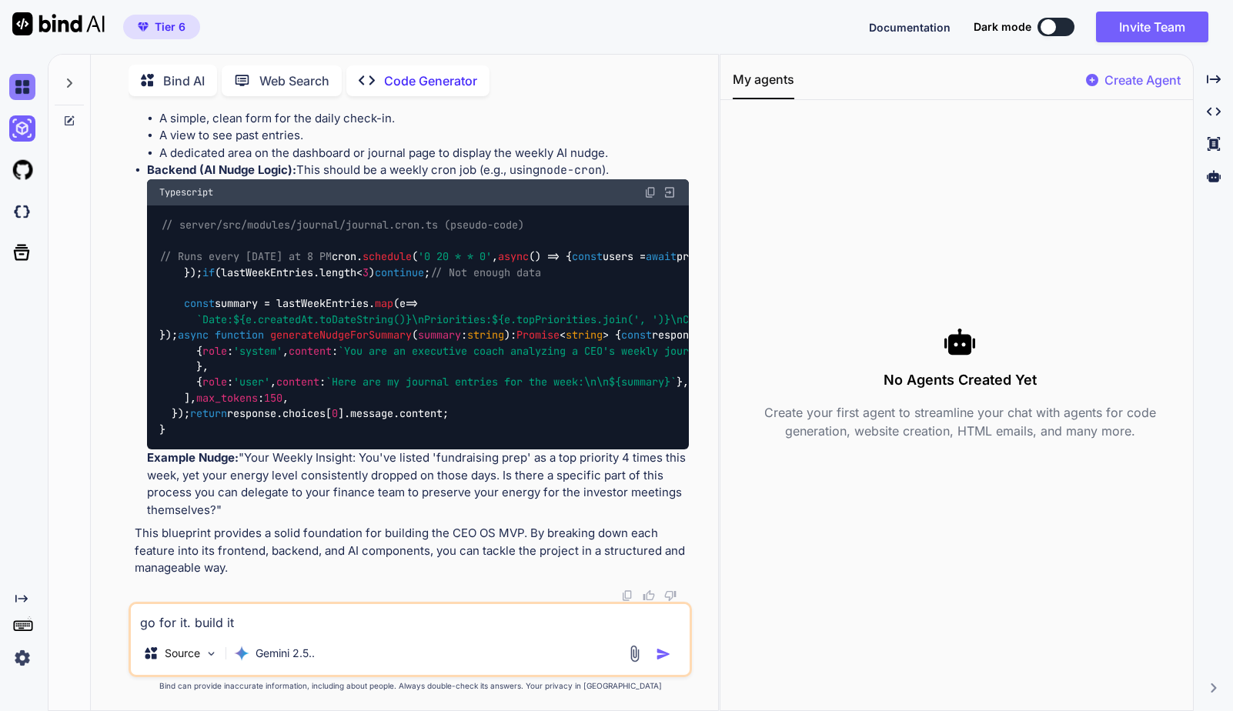
click at [18, 93] on img at bounding box center [22, 87] width 26 height 26
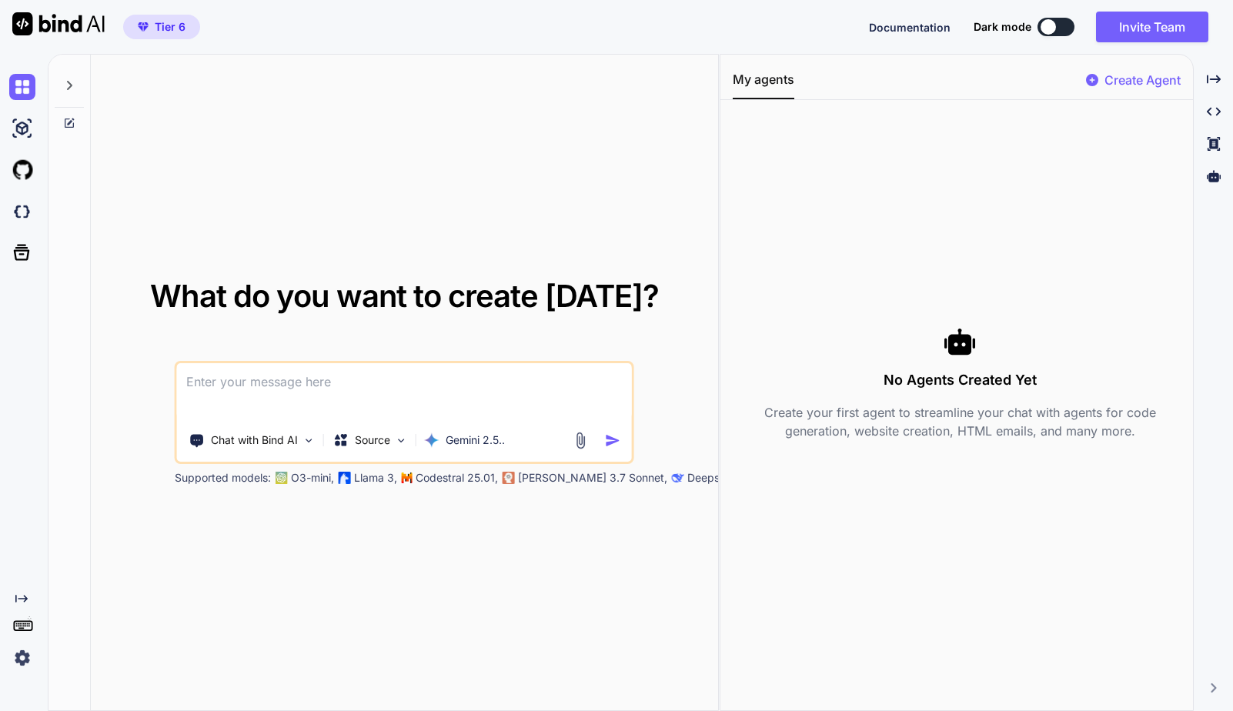
click at [66, 84] on icon at bounding box center [69, 85] width 12 height 12
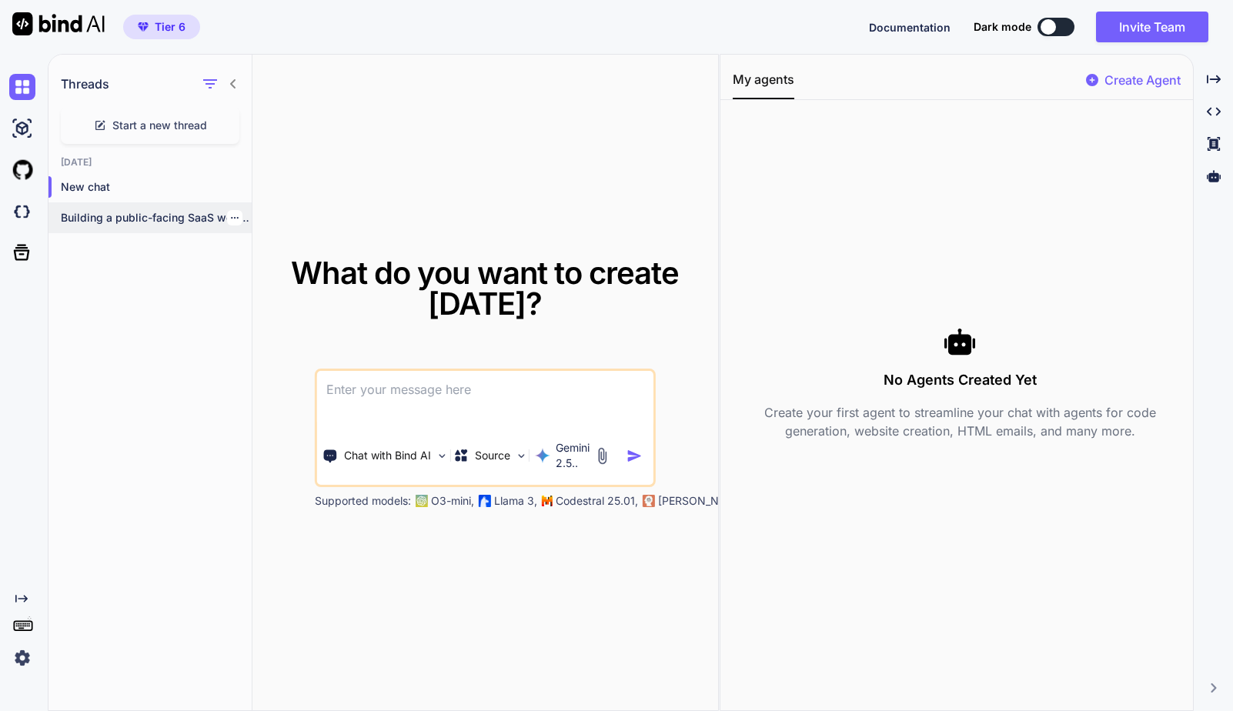
click at [114, 219] on p "Building a public-facing SaaS web app like..." at bounding box center [156, 217] width 191 height 15
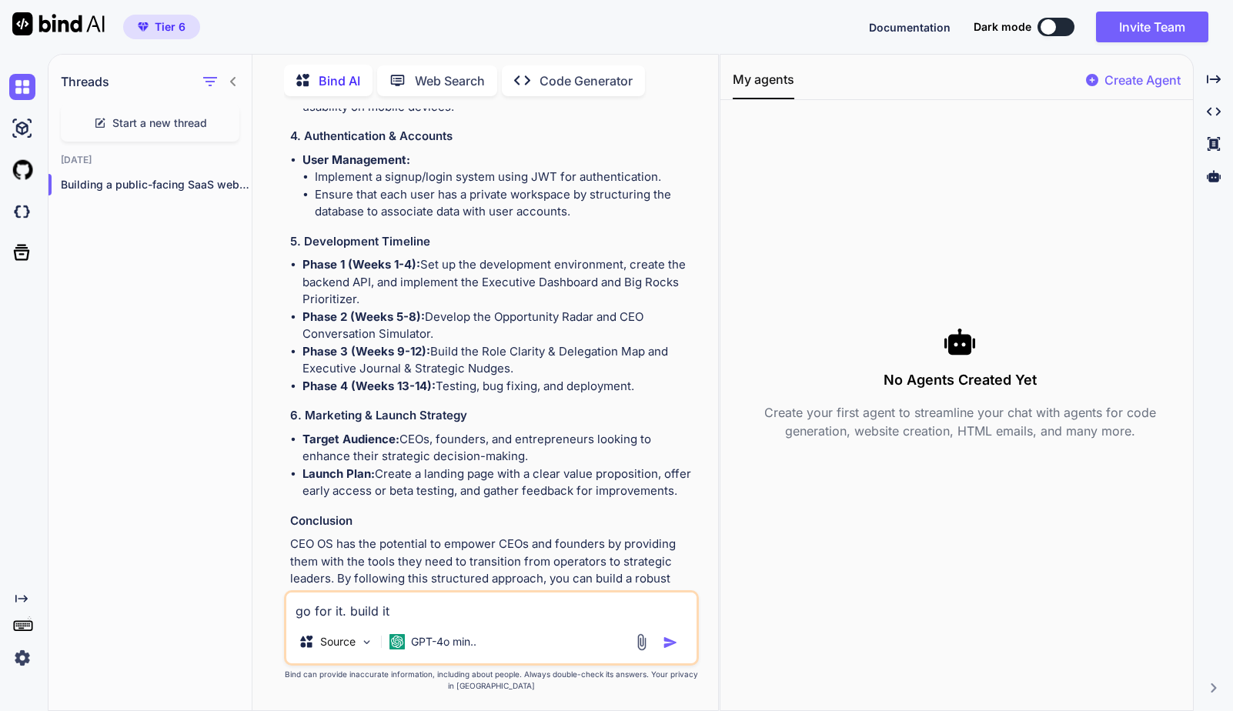
scroll to position [2302, 0]
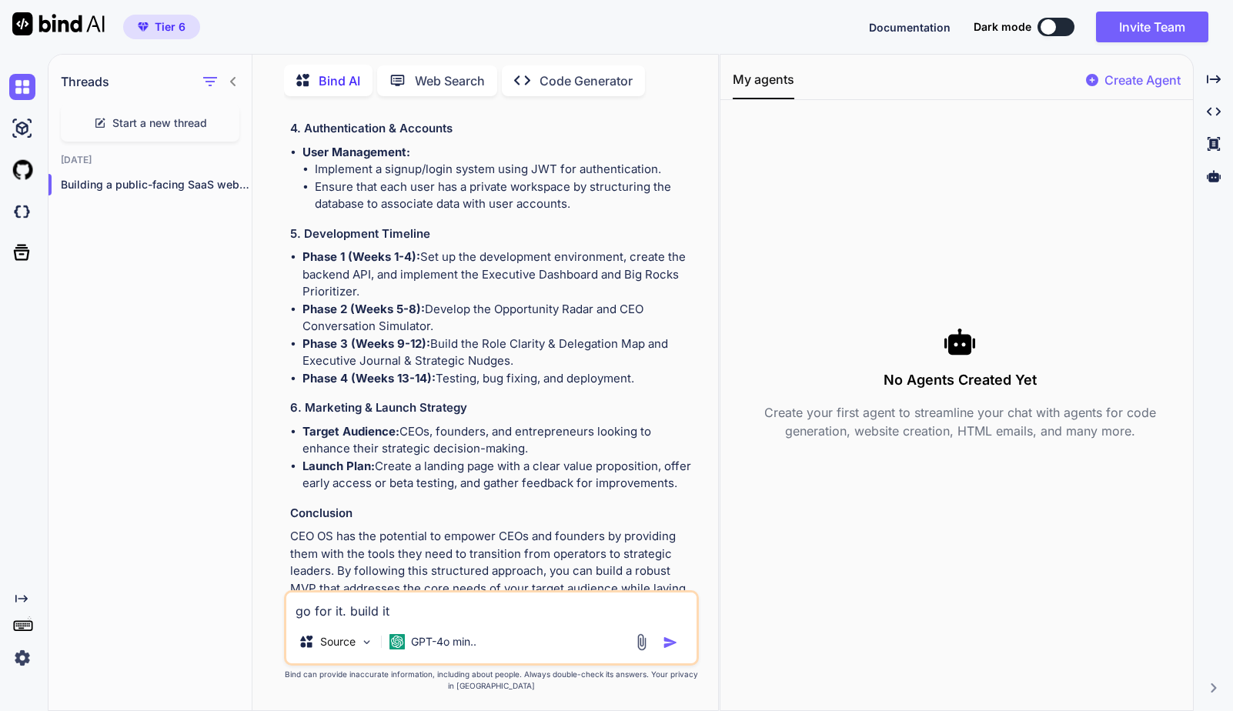
click at [563, 72] on p "Code Generator" at bounding box center [585, 81] width 93 height 18
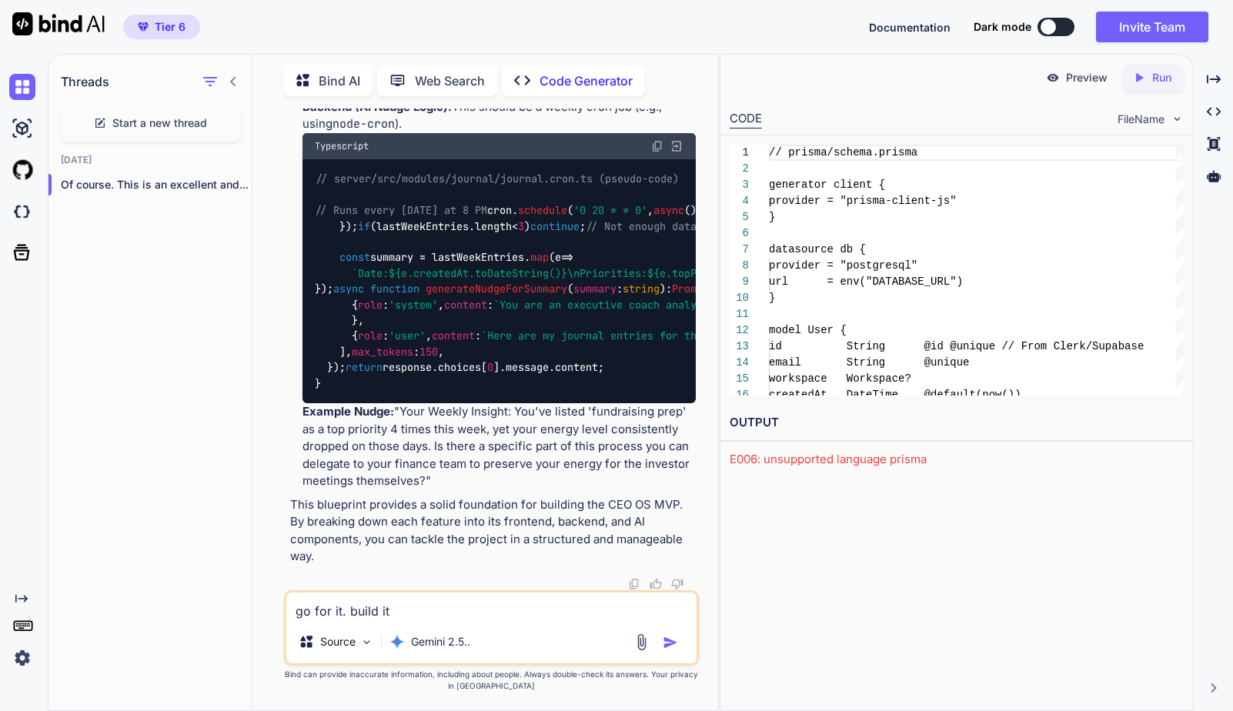
scroll to position [5871, 0]
click at [422, 610] on textarea "go for it. build it" at bounding box center [491, 607] width 411 height 28
click at [360, 637] on img at bounding box center [366, 642] width 13 height 13
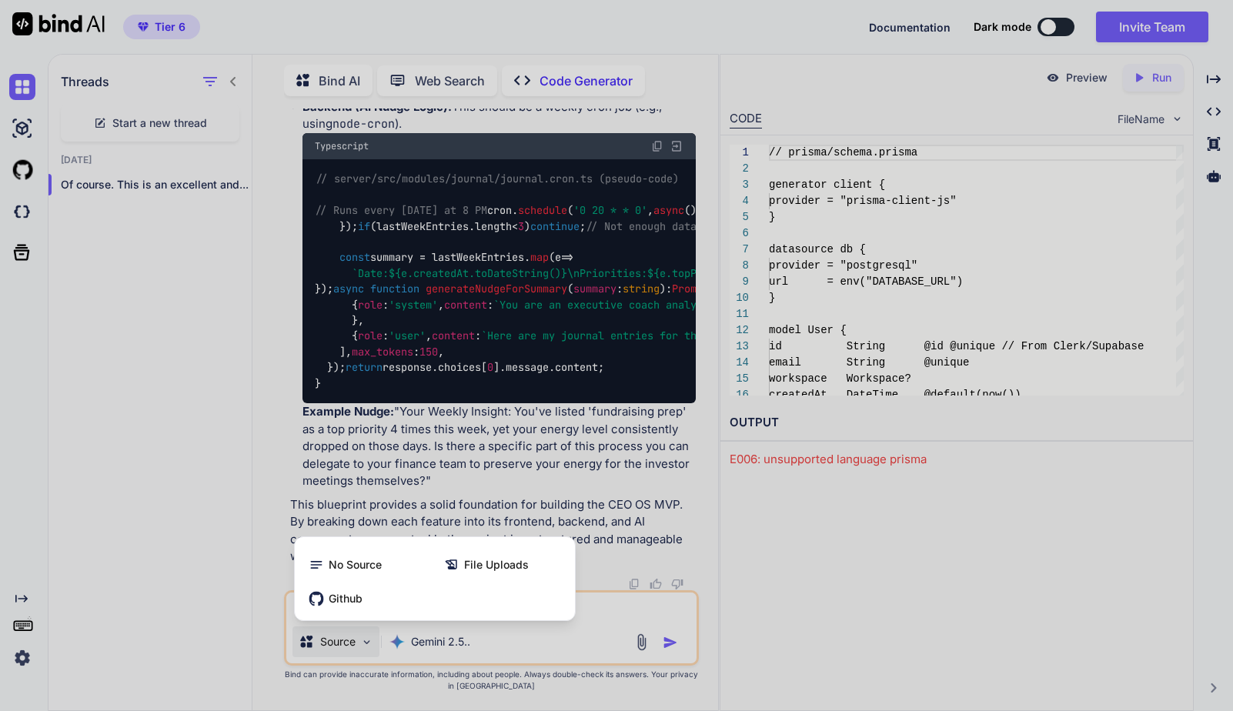
click at [360, 637] on div at bounding box center [616, 355] width 1233 height 711
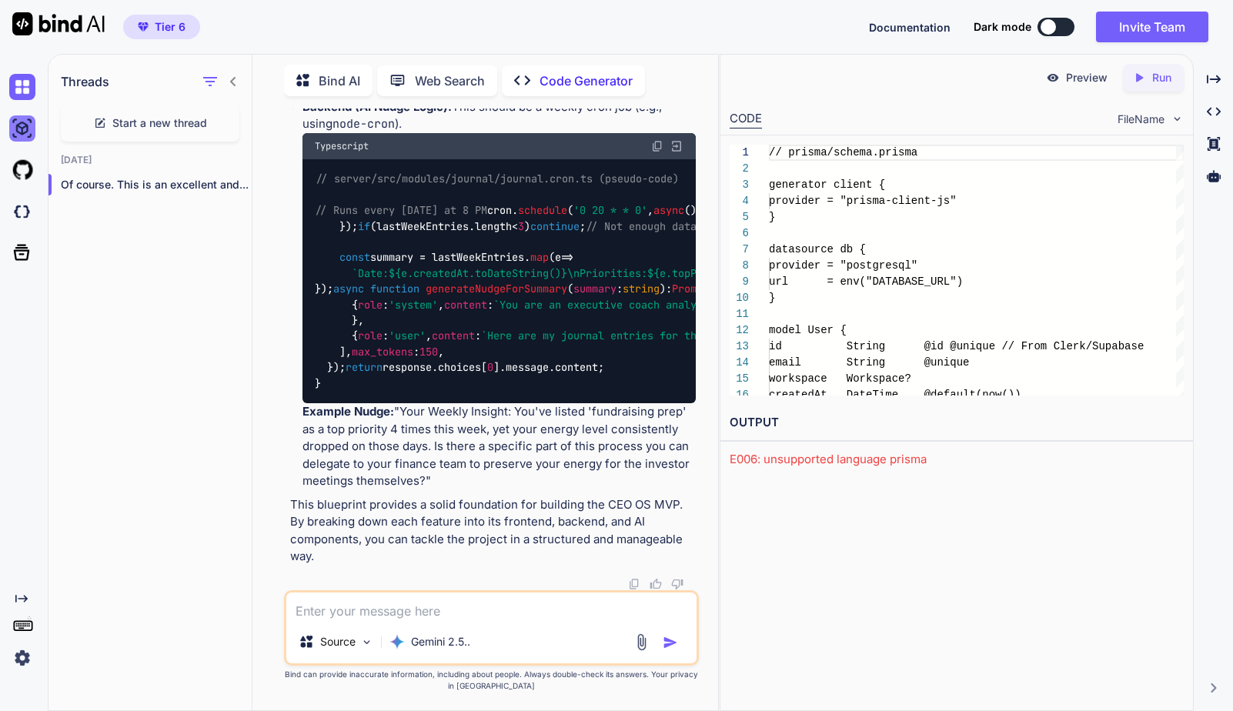
click at [27, 125] on img at bounding box center [22, 128] width 26 height 26
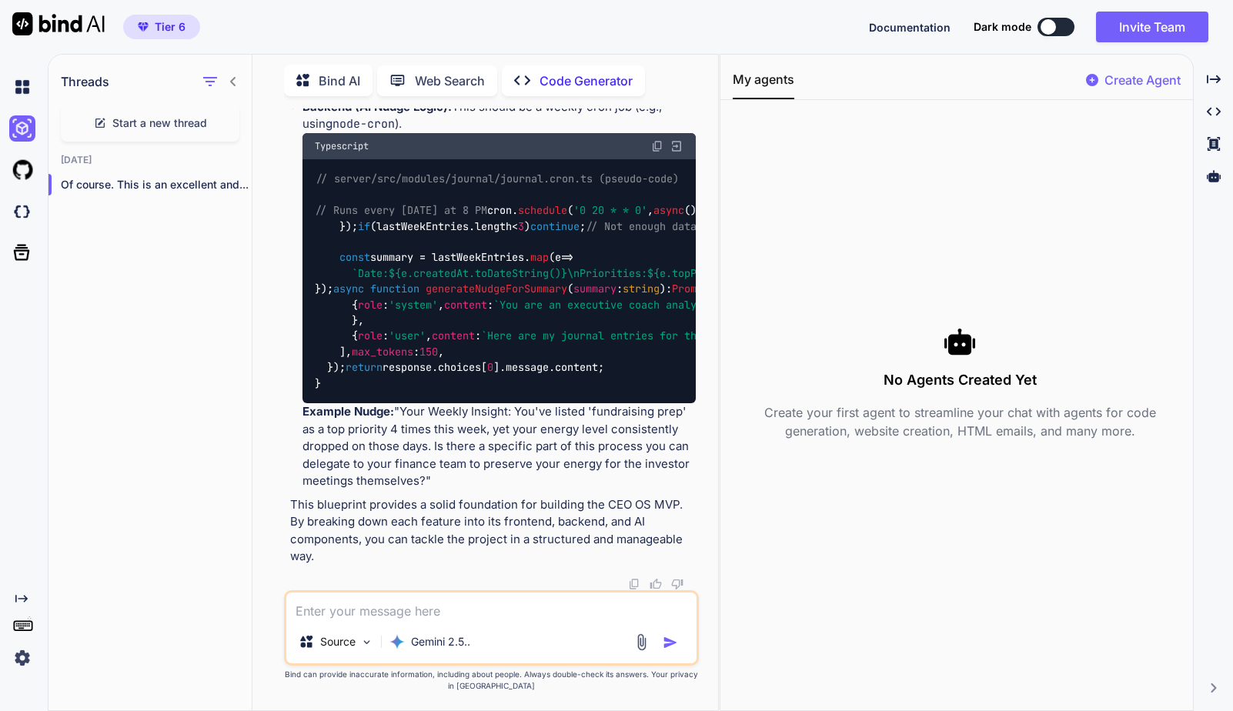
click at [22, 155] on div at bounding box center [25, 170] width 32 height 42
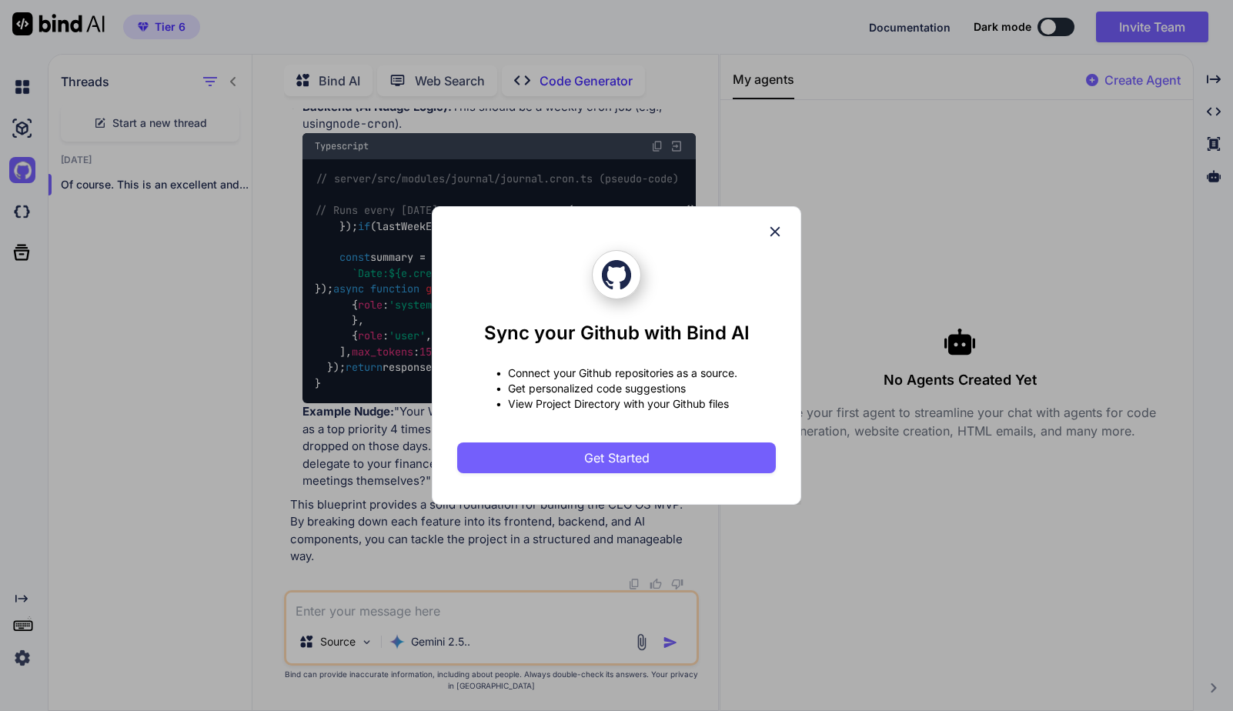
drag, startPoint x: 773, startPoint y: 237, endPoint x: 693, endPoint y: 253, distance: 81.6
click at [693, 253] on div "Sync your Github with Bind AI • Connect your Github repositories as a source. •…" at bounding box center [616, 361] width 319 height 223
click at [776, 226] on icon at bounding box center [774, 231] width 17 height 17
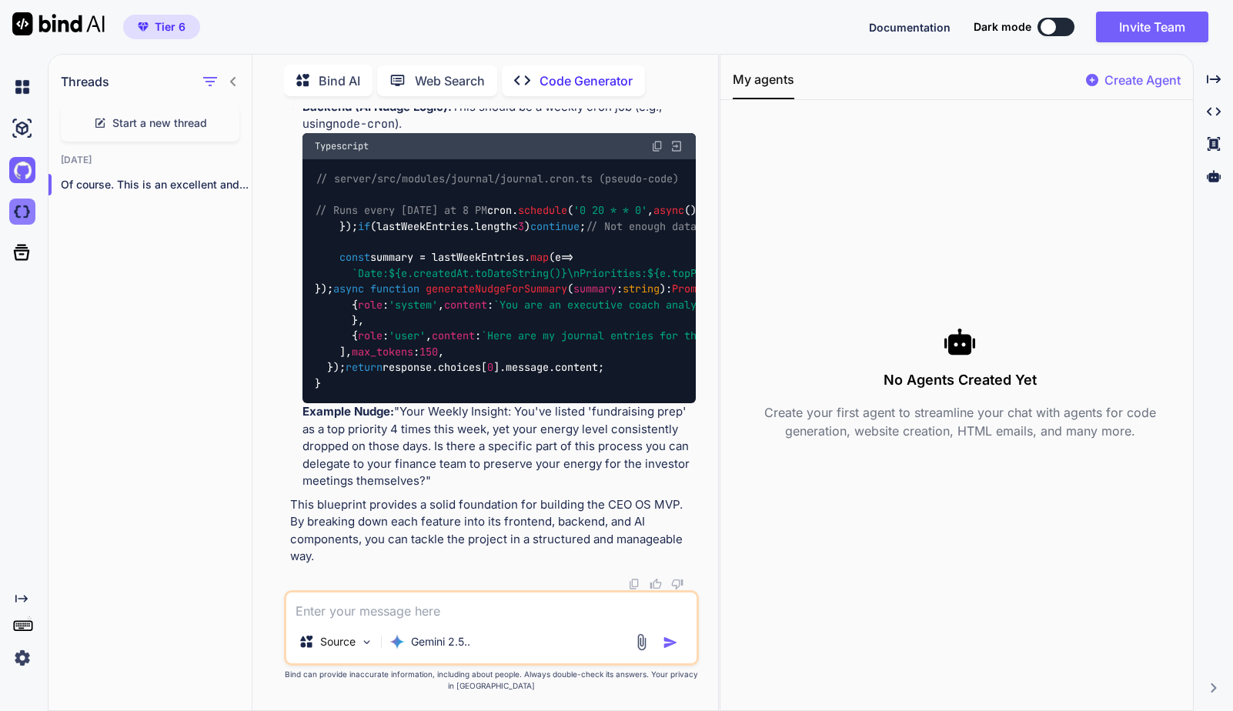
click at [22, 210] on img at bounding box center [22, 212] width 26 height 26
click at [424, 98] on li "A dedicated area on the dashboard or journal page to display the weekly AI nudg…" at bounding box center [506, 81] width 382 height 35
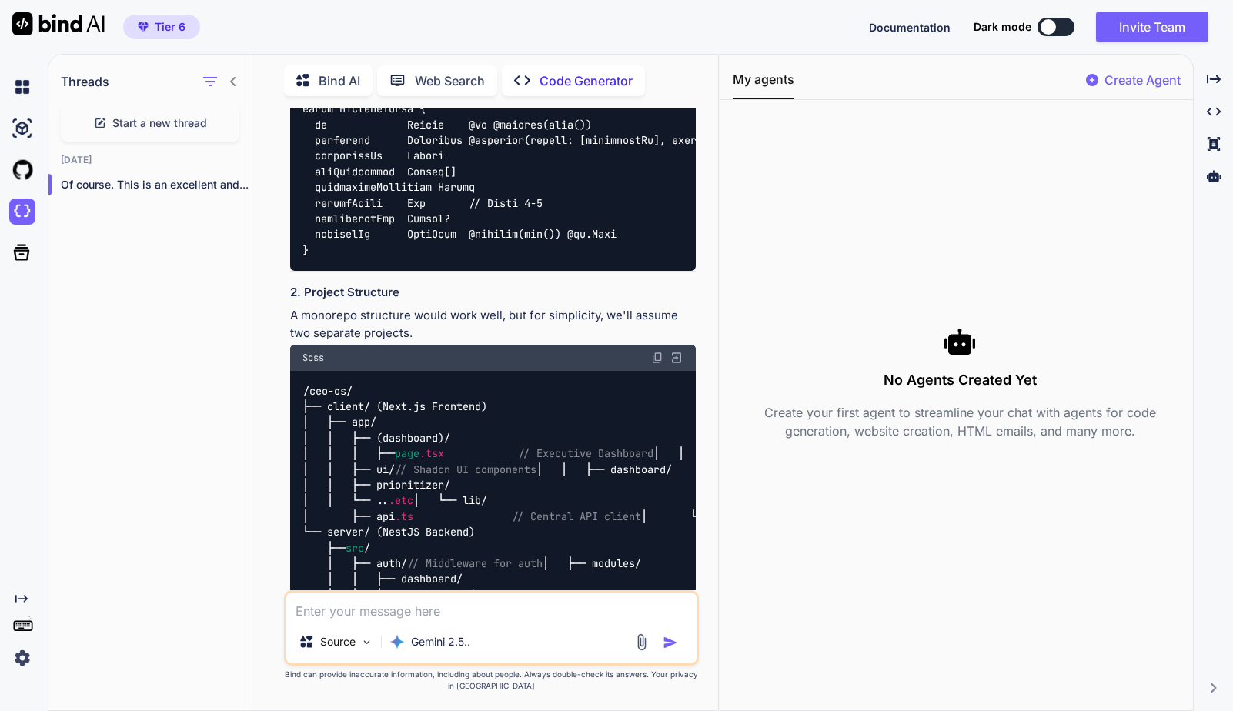
scroll to position [2603, 0]
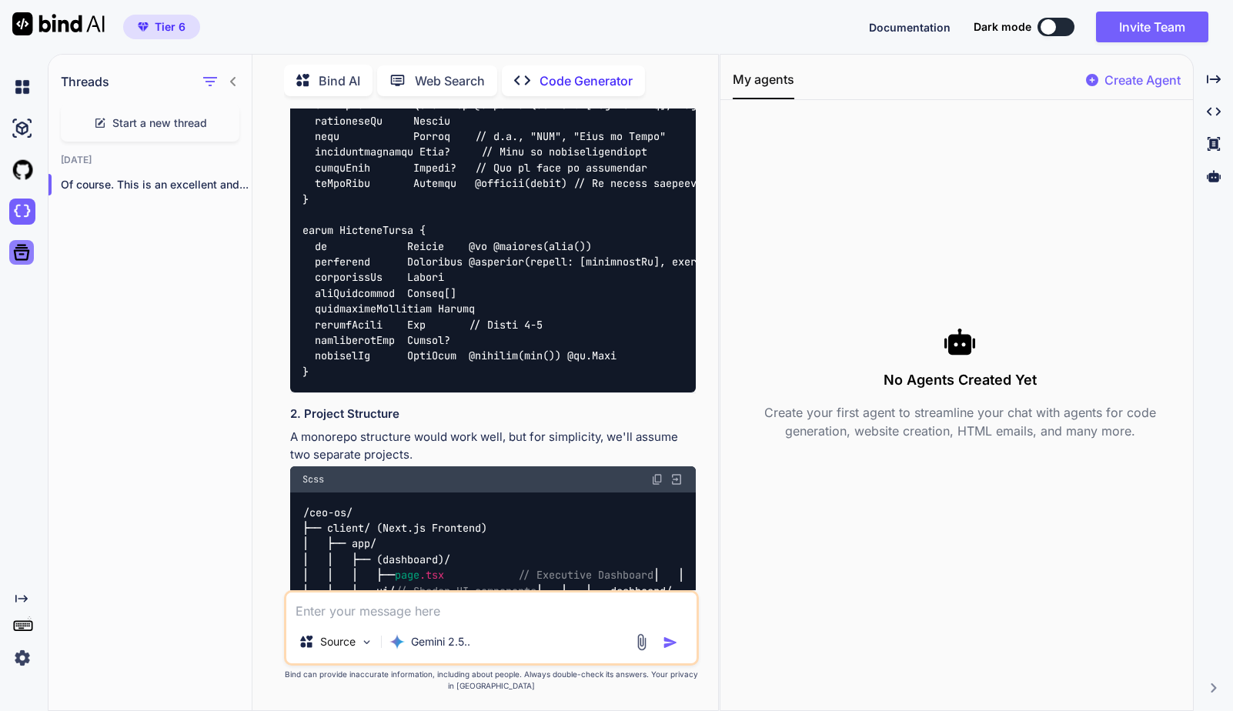
click at [23, 252] on icon at bounding box center [22, 253] width 22 height 22
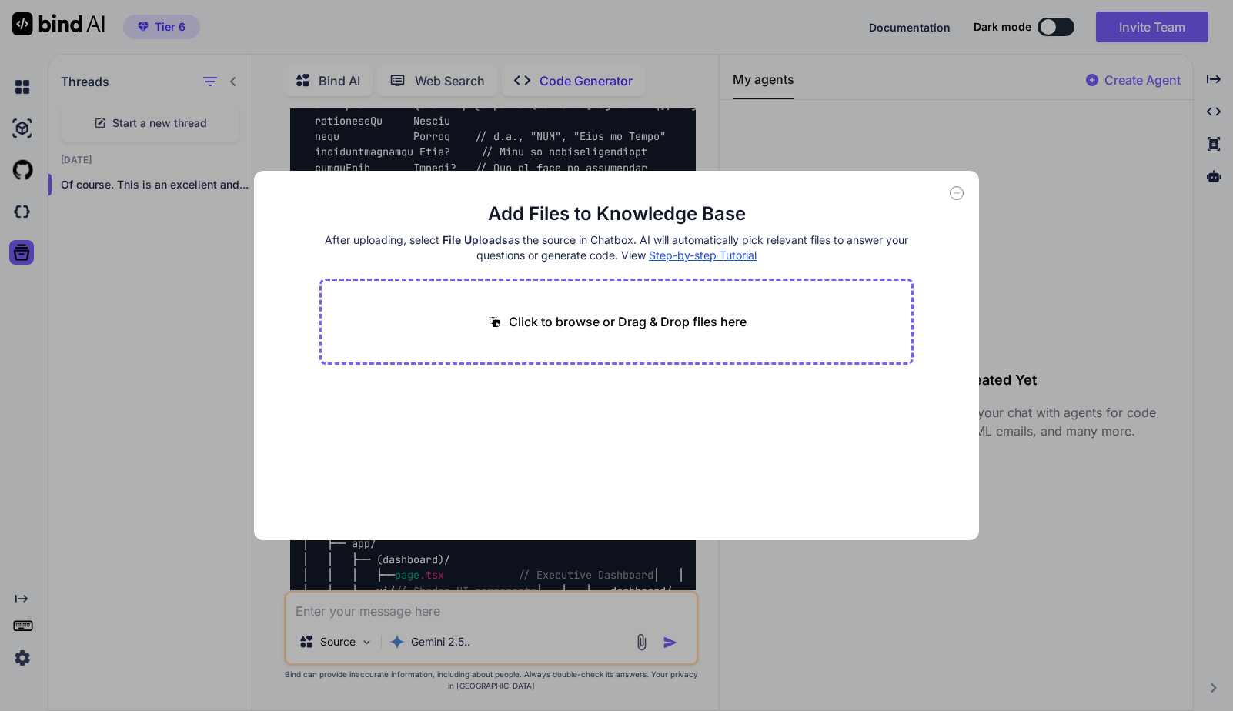
click at [957, 192] on icon at bounding box center [957, 193] width 14 height 14
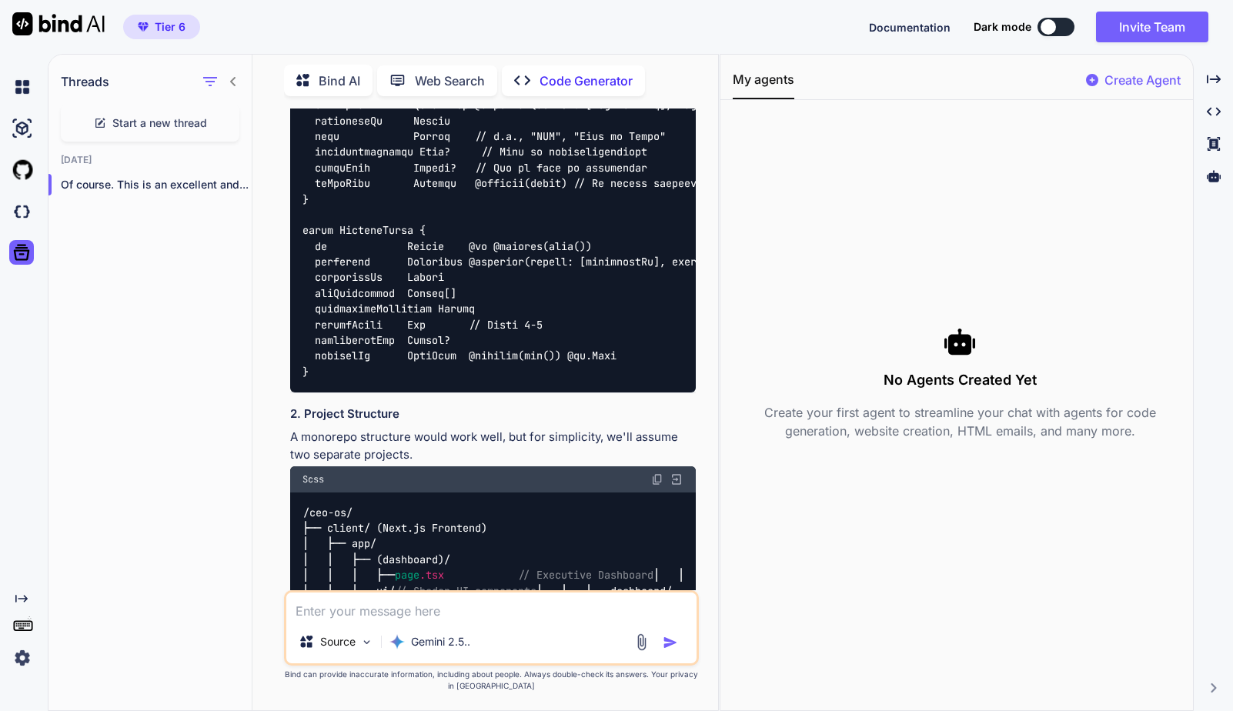
click at [22, 656] on img at bounding box center [22, 658] width 26 height 26
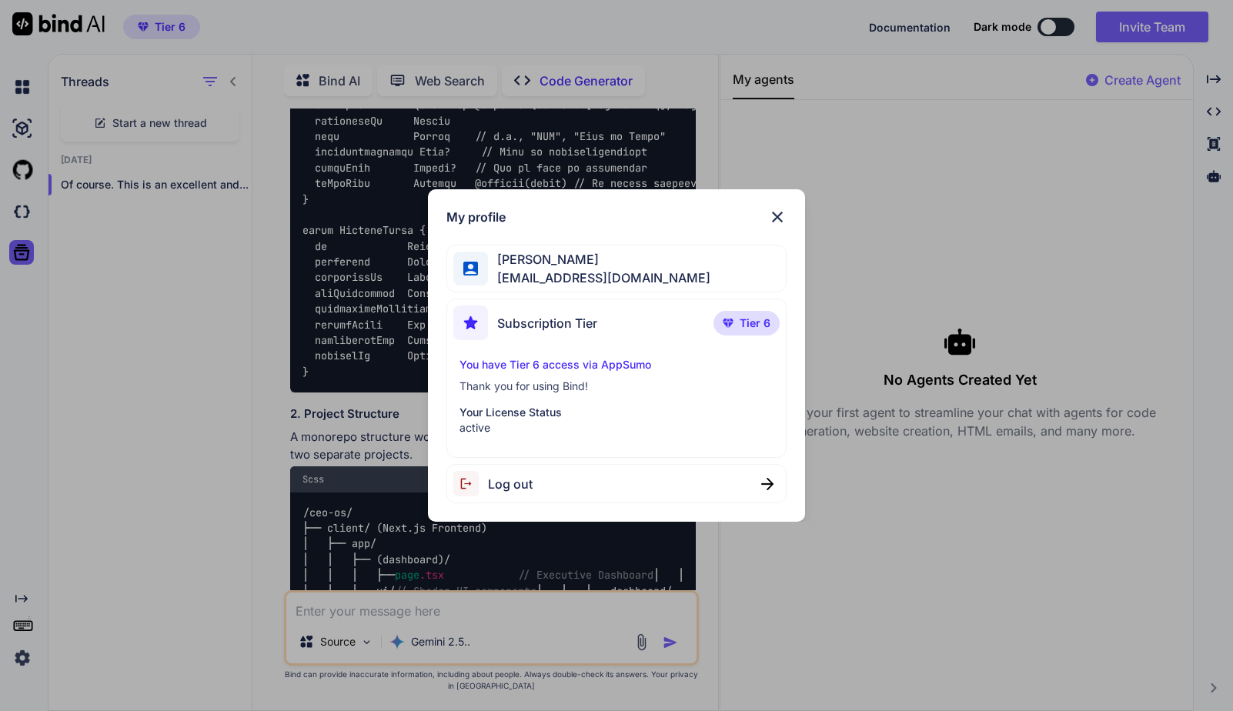
click at [775, 215] on img at bounding box center [777, 217] width 18 height 18
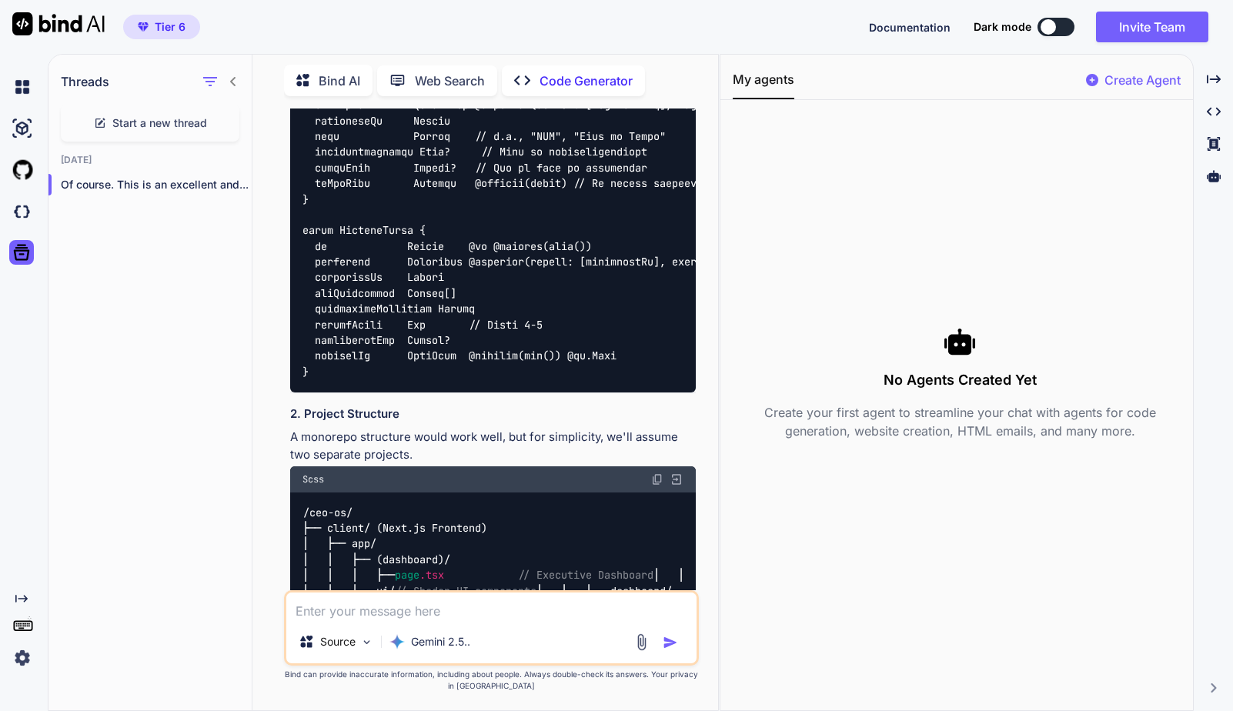
click at [893, 26] on span "Documentation" at bounding box center [910, 27] width 82 height 13
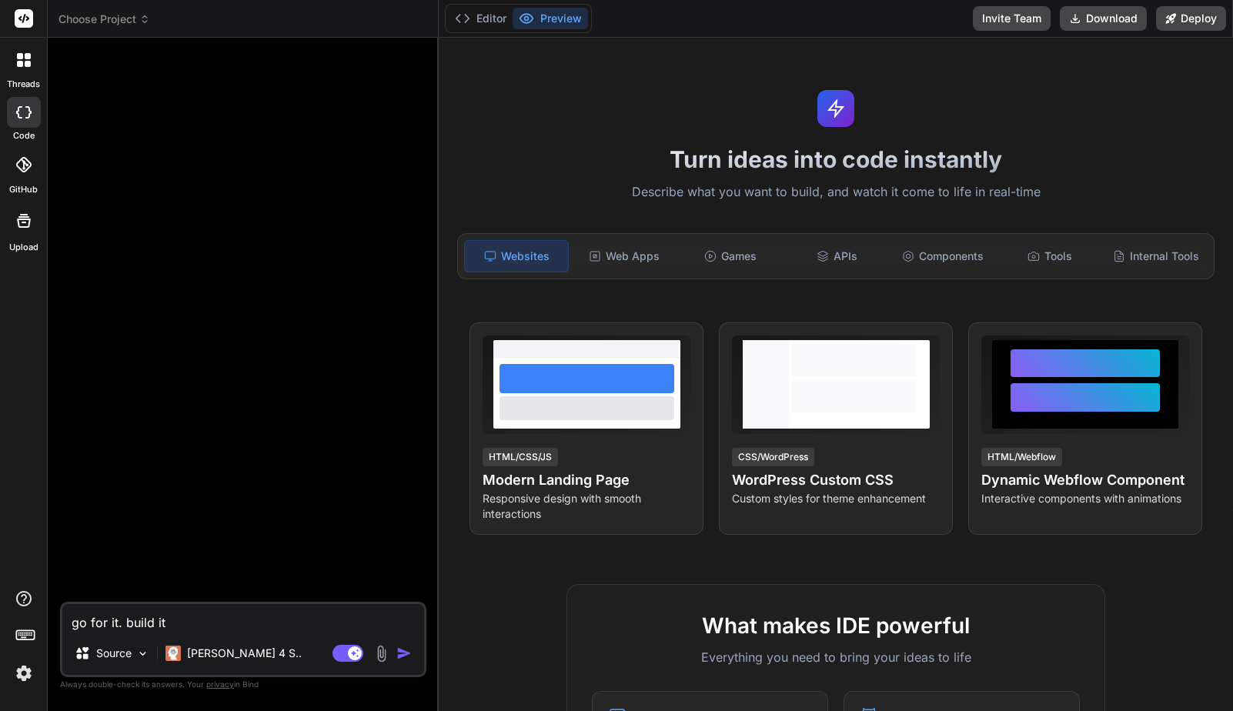
type textarea "x"
click at [631, 255] on div "Web Apps" at bounding box center [623, 256] width 103 height 32
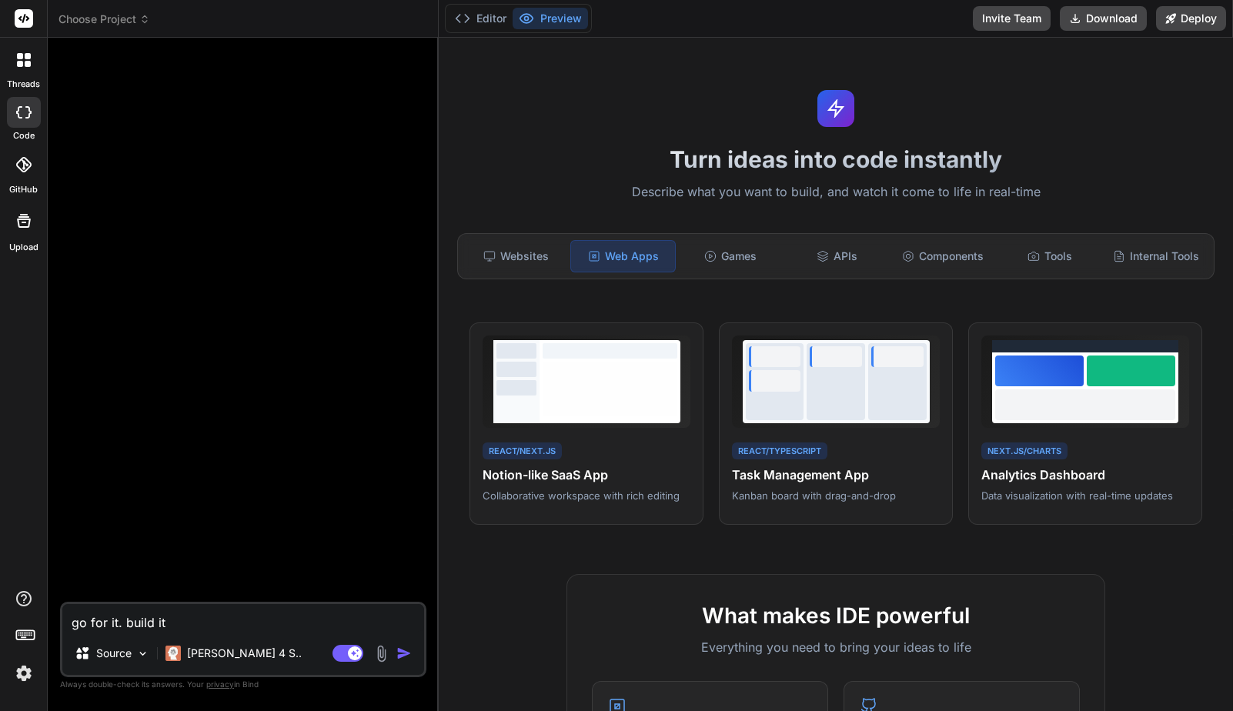
click at [122, 20] on span "Choose Project" at bounding box center [104, 19] width 92 height 15
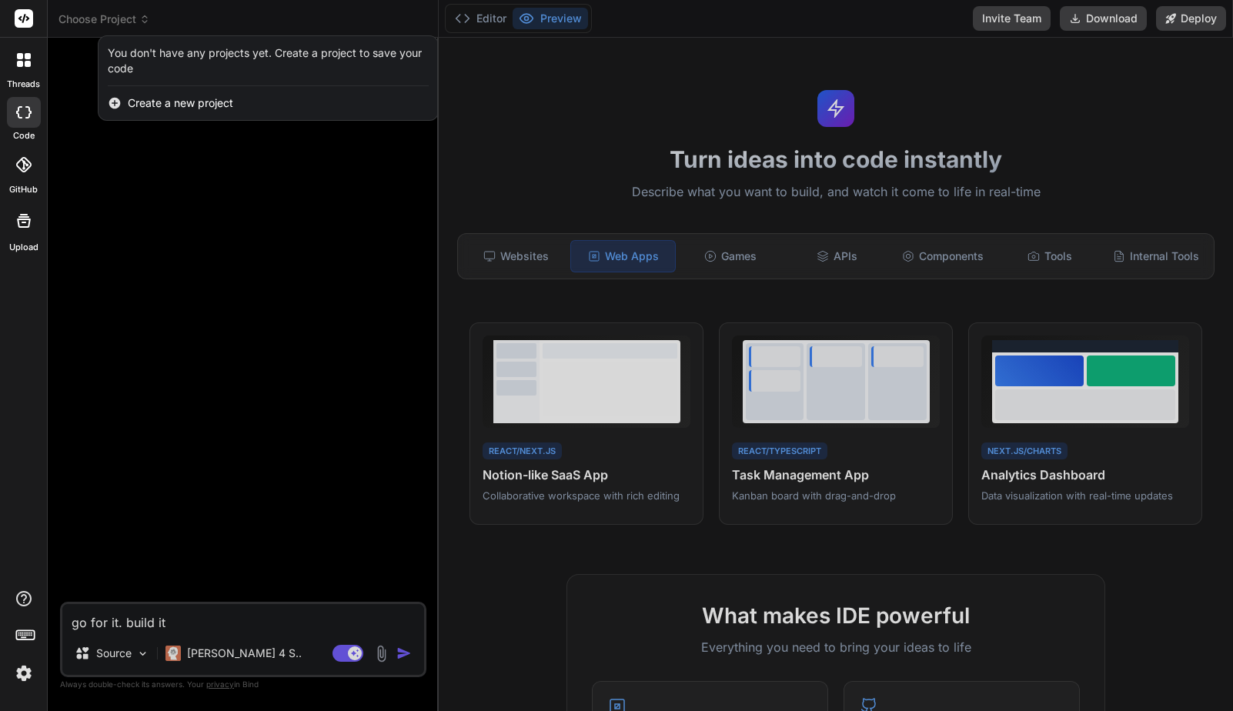
click at [197, 99] on span "Create a new project" at bounding box center [180, 102] width 105 height 15
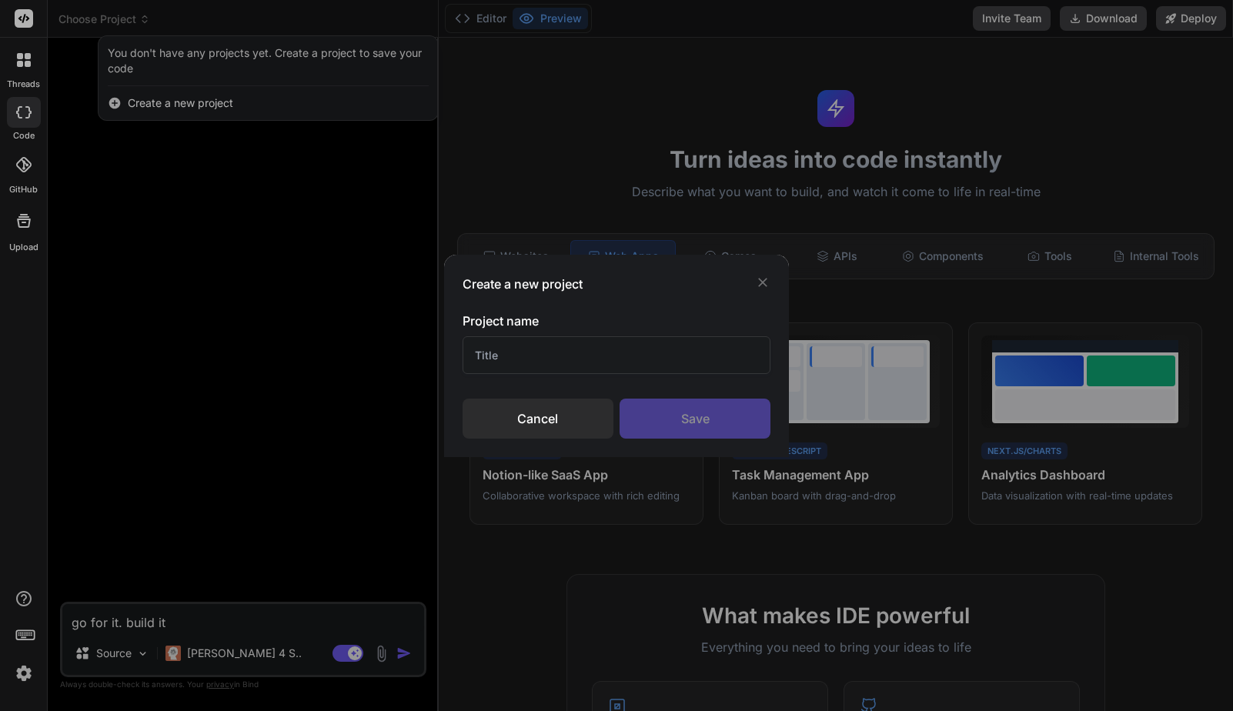
click at [561, 351] on input "text" at bounding box center [616, 355] width 309 height 38
type input "C"
type input "ceOS"
click at [693, 419] on div "Save" at bounding box center [694, 419] width 151 height 40
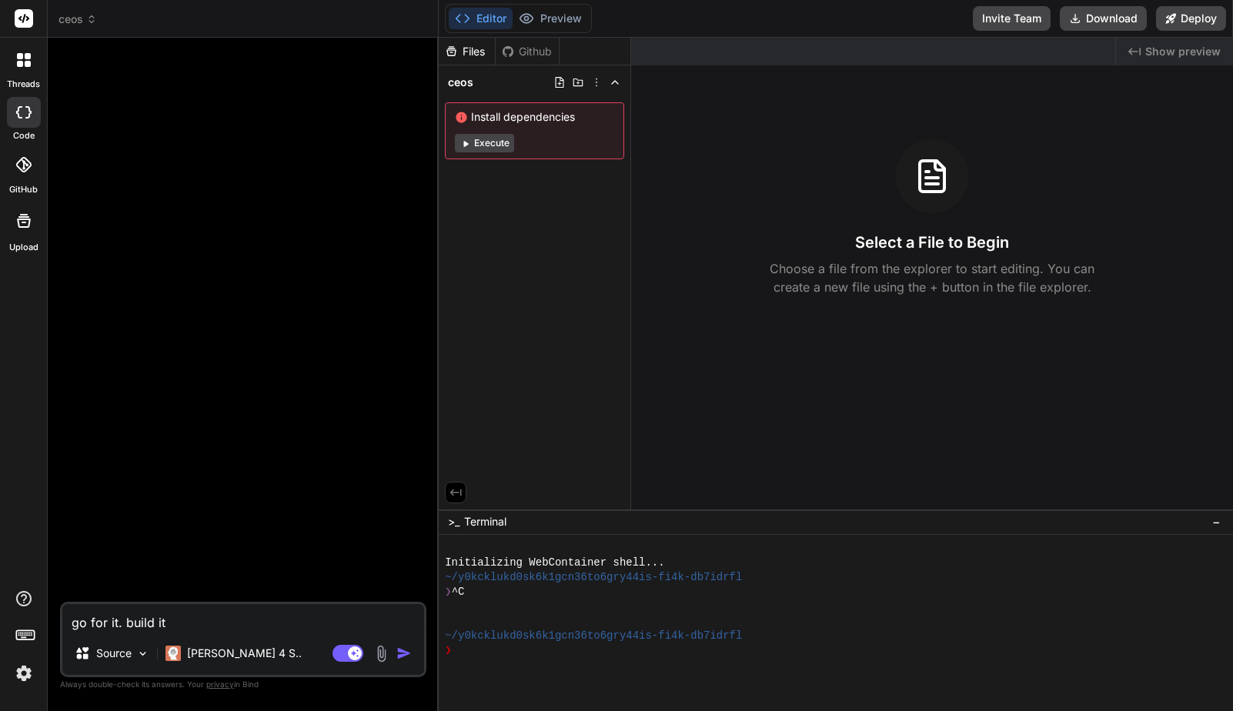
click at [215, 626] on textarea "go for it. build it" at bounding box center [243, 618] width 362 height 28
type textarea "x"
click at [192, 628] on textarea at bounding box center [243, 618] width 362 height 28
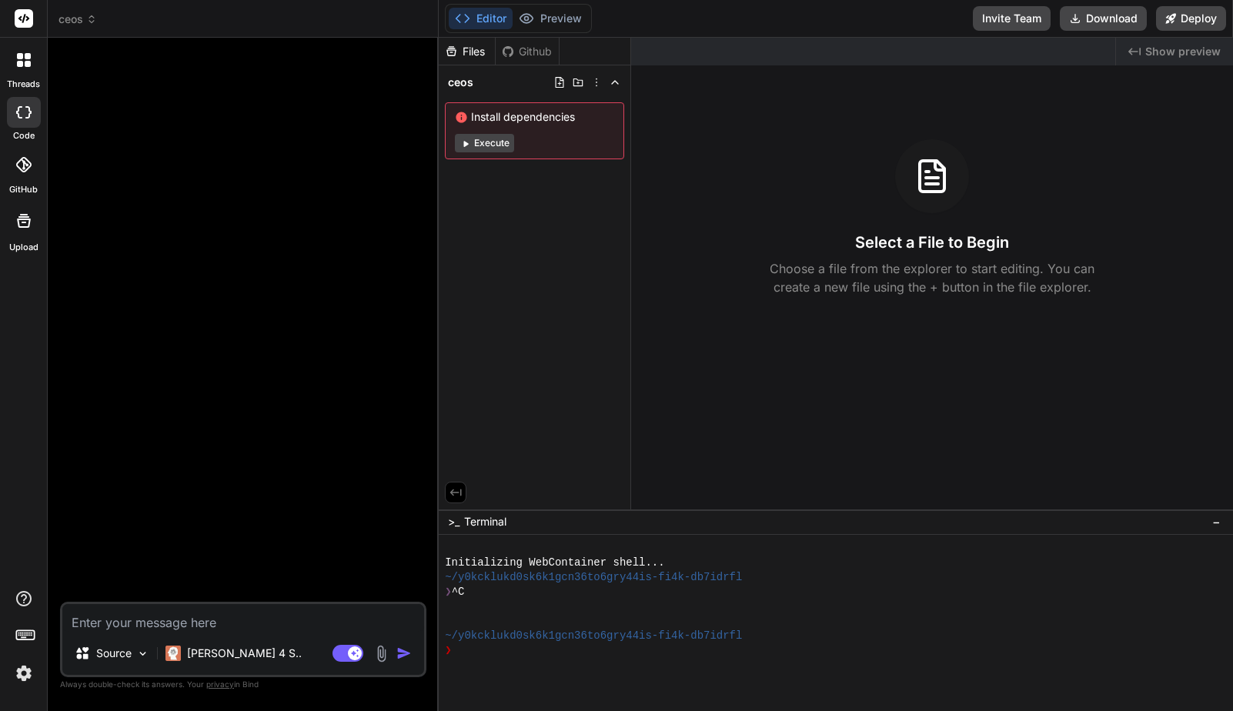
paste textarea "Build a public-facing SaaS web app called CEO OS (short for CEO Operating Syste…"
type textarea "x"
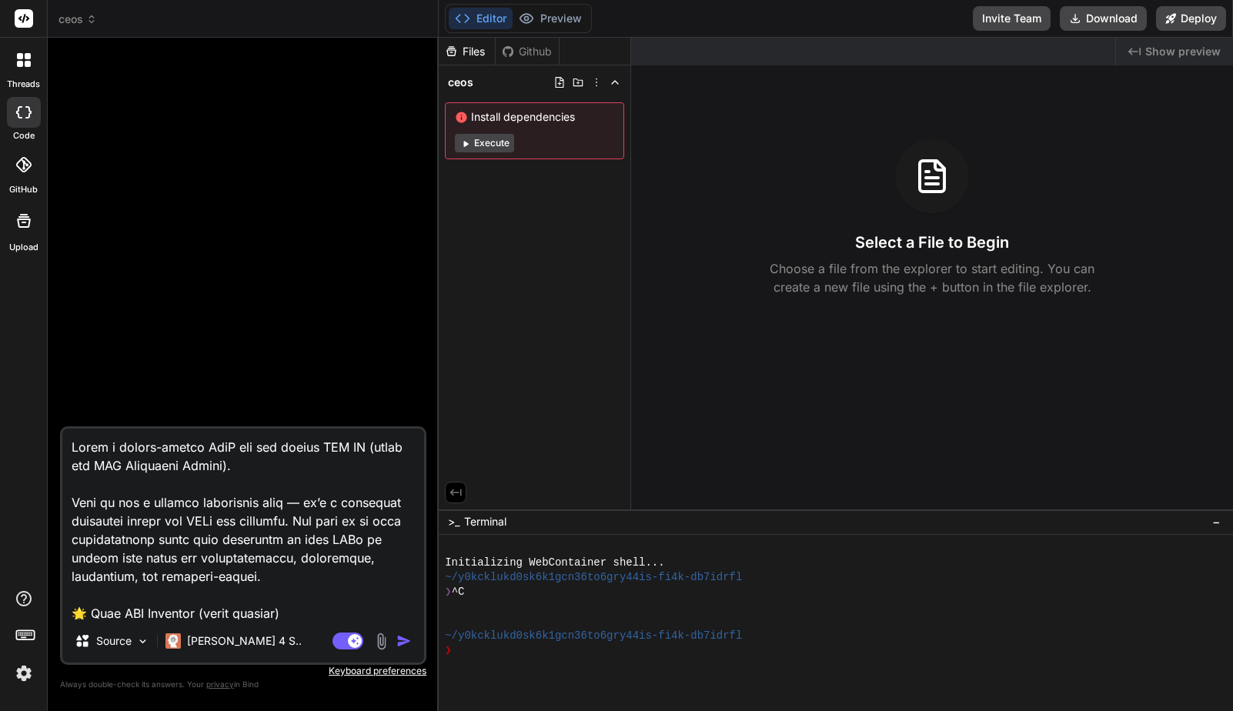
scroll to position [1995, 0]
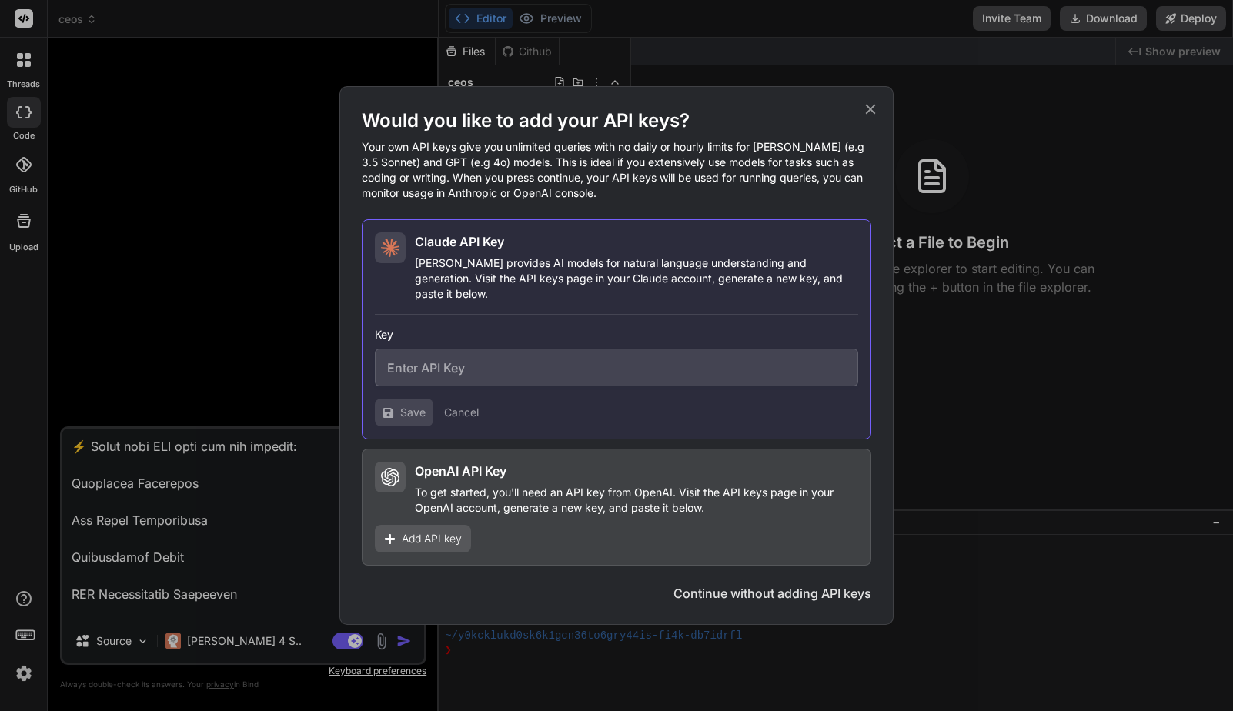
type textarea "Build a public-facing SaaS web app called CEO OS (short for CEO Operating Syste…"
click at [635, 170] on p "Your own API keys give you unlimited queries with no daily or hourly limits for…" at bounding box center [616, 170] width 509 height 62
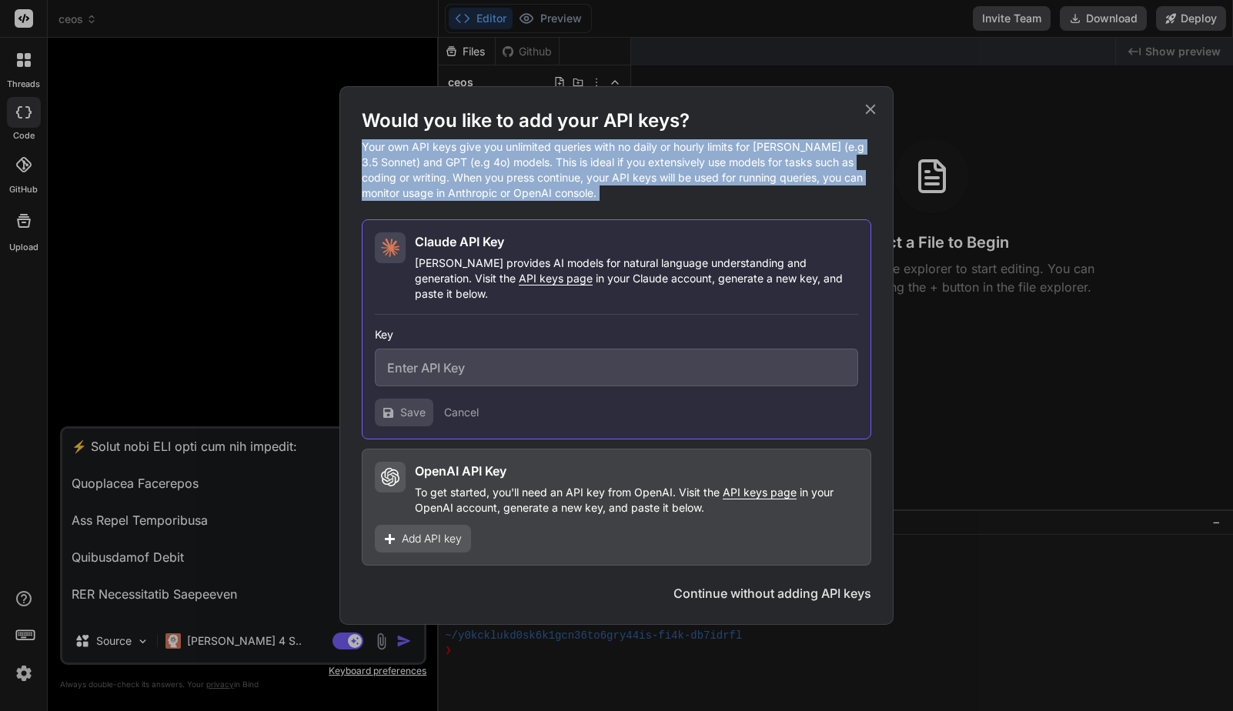
drag, startPoint x: 635, startPoint y: 170, endPoint x: 597, endPoint y: 169, distance: 37.7
click at [597, 169] on p "Your own API keys give you unlimited queries with no daily or hourly limits for…" at bounding box center [616, 170] width 509 height 62
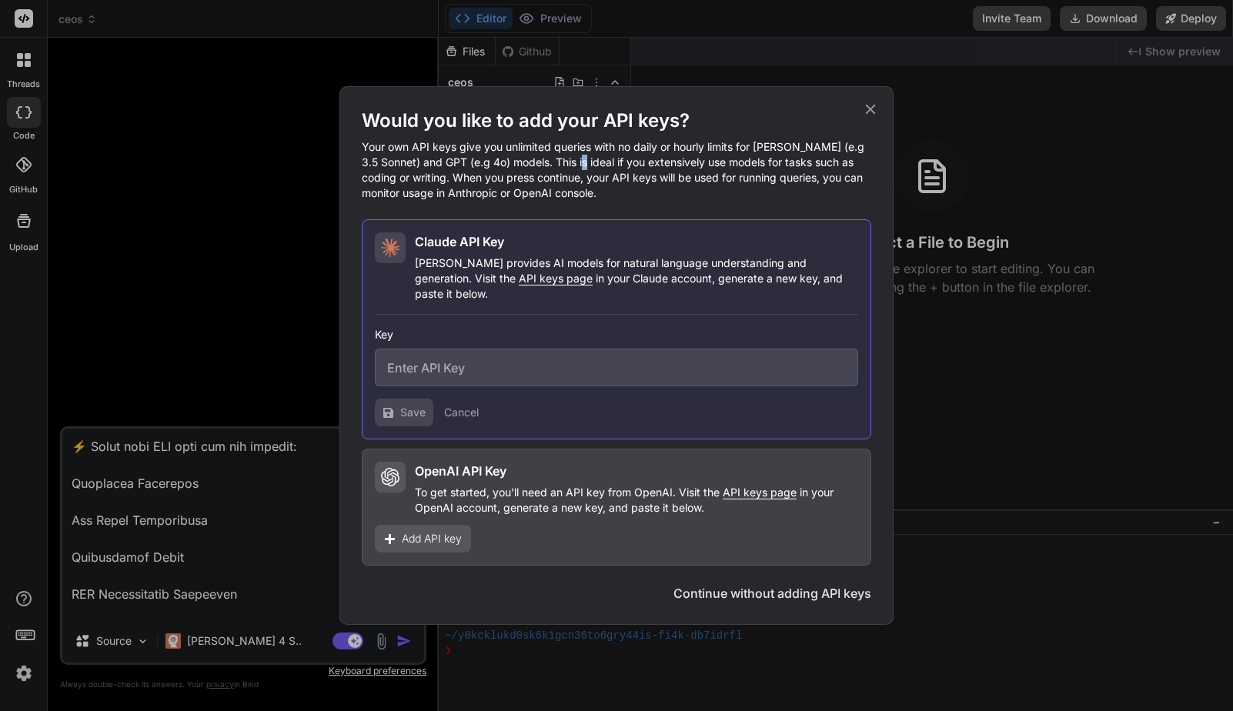
click at [597, 169] on p "Your own API keys give you unlimited queries with no daily or hourly limits for…" at bounding box center [616, 170] width 509 height 62
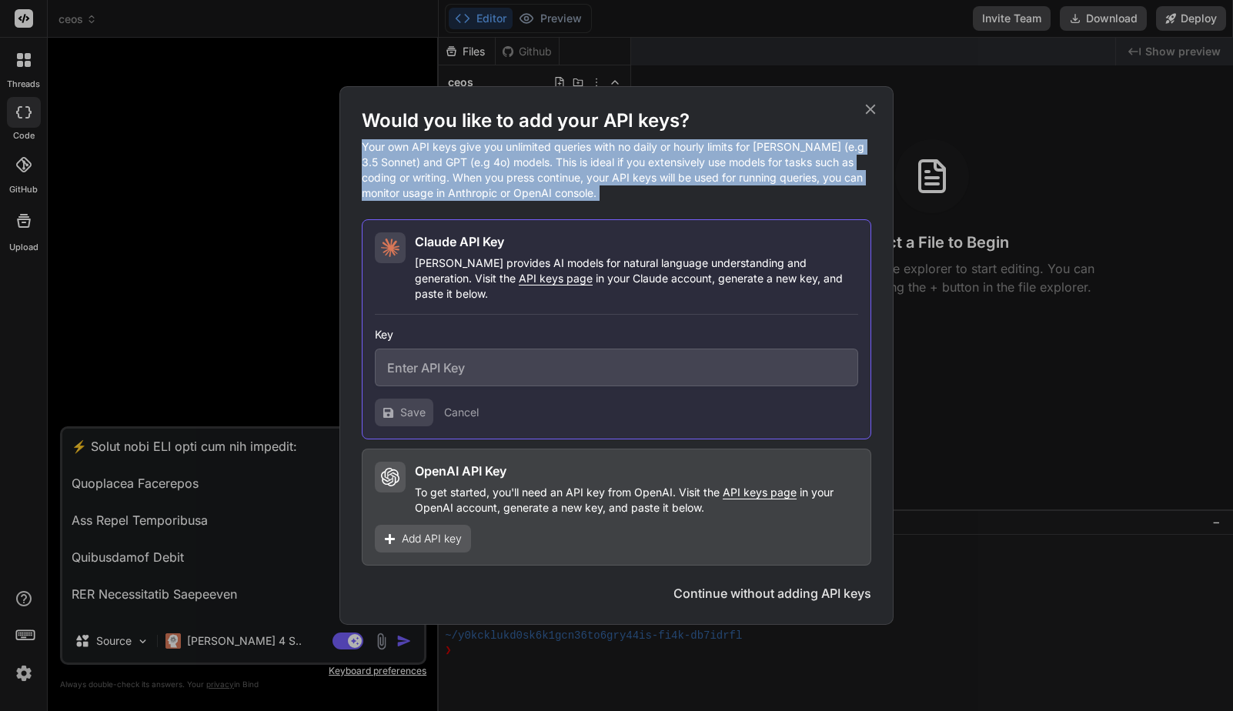
click at [597, 169] on p "Your own API keys give you unlimited queries with no daily or hourly limits for…" at bounding box center [616, 170] width 509 height 62
click at [607, 169] on p "Your own API keys give you unlimited queries with no daily or hourly limits for…" at bounding box center [616, 170] width 509 height 62
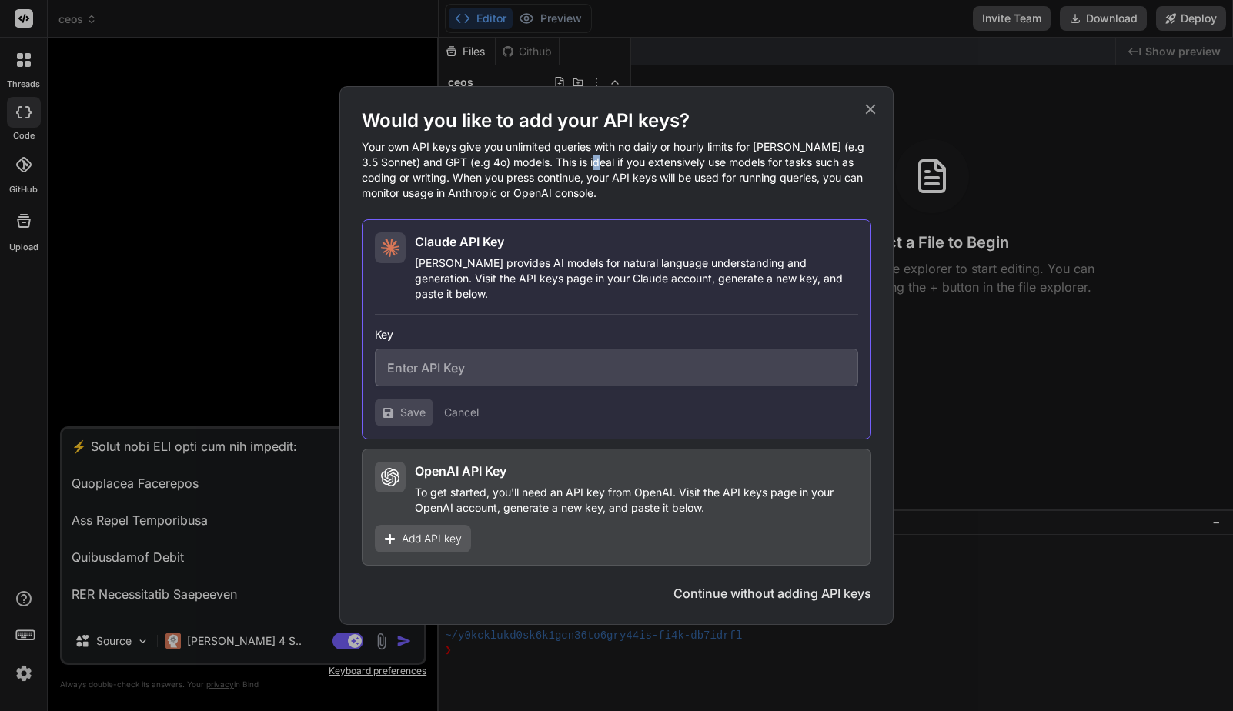
click at [607, 169] on p "Your own API keys give you unlimited queries with no daily or hourly limits for…" at bounding box center [616, 170] width 509 height 62
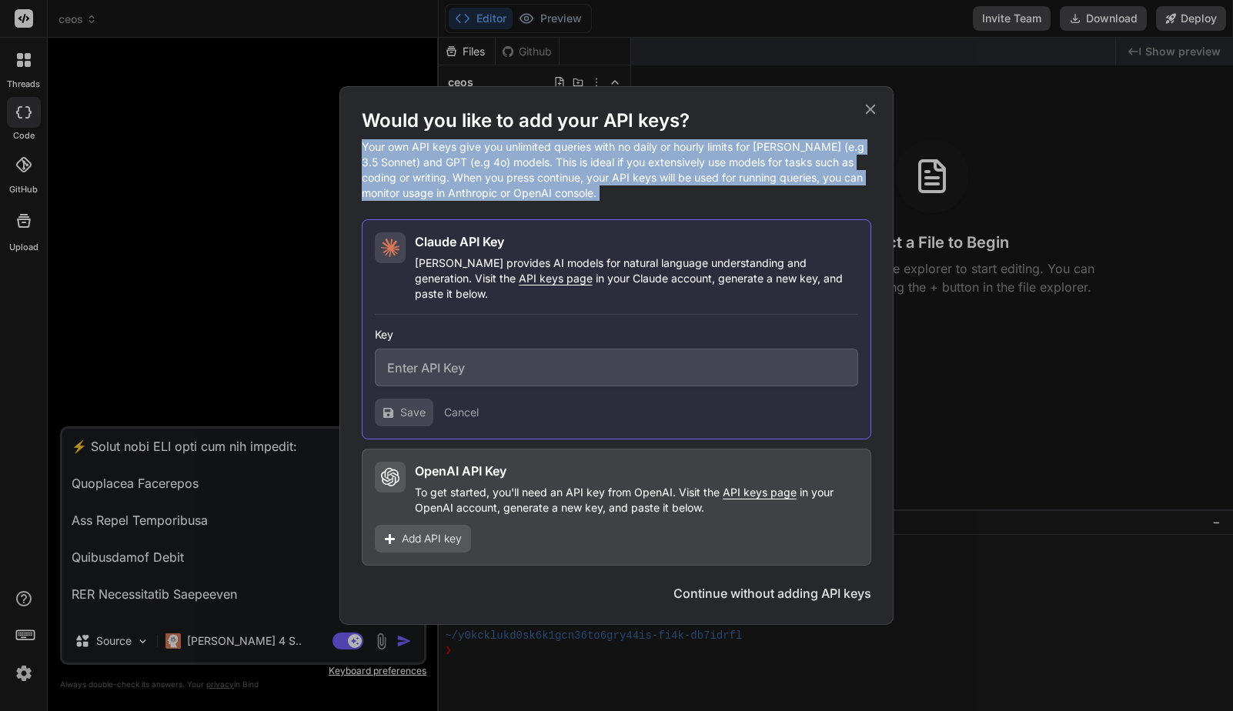
click at [607, 169] on p "Your own API keys give you unlimited queries with no daily or hourly limits for…" at bounding box center [616, 170] width 509 height 62
click at [618, 169] on p "Your own API keys give you unlimited queries with no daily or hourly limits for…" at bounding box center [616, 170] width 509 height 62
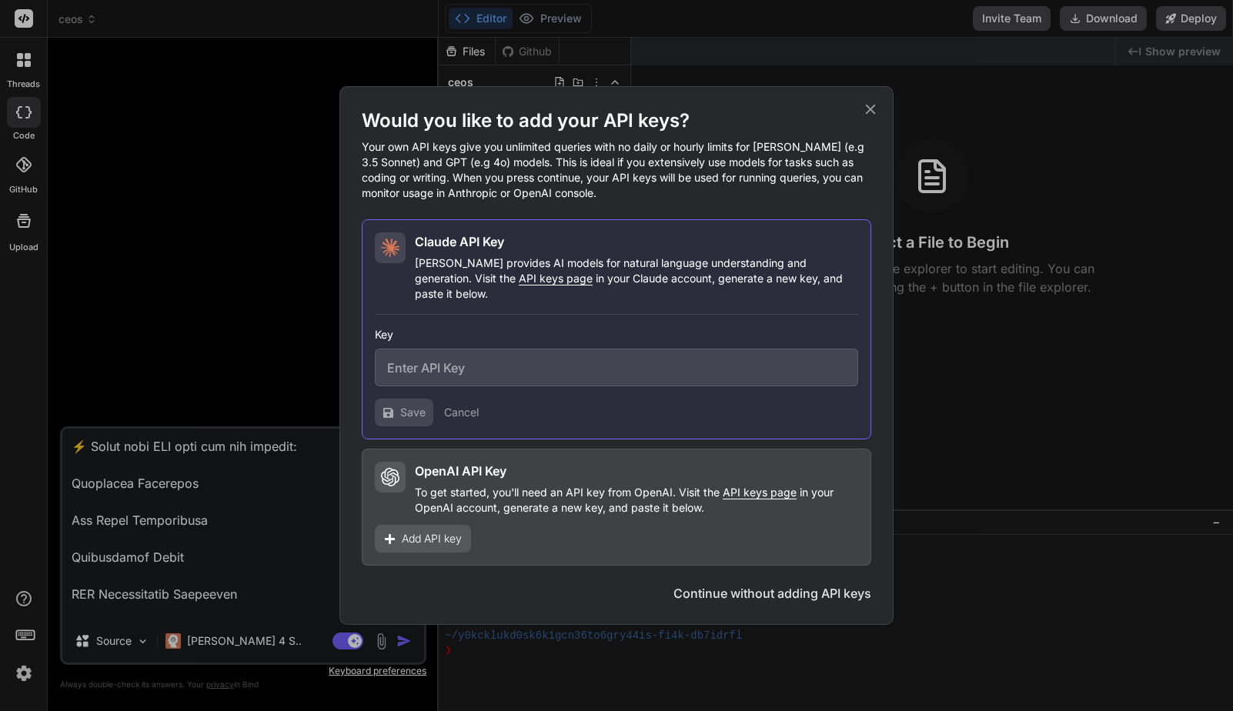
click at [525, 490] on p "To get started, you'll need an API key from OpenAI. Visit the API keys page in …" at bounding box center [636, 500] width 443 height 31
click at [745, 584] on button "Continue without adding API keys" at bounding box center [772, 593] width 198 height 18
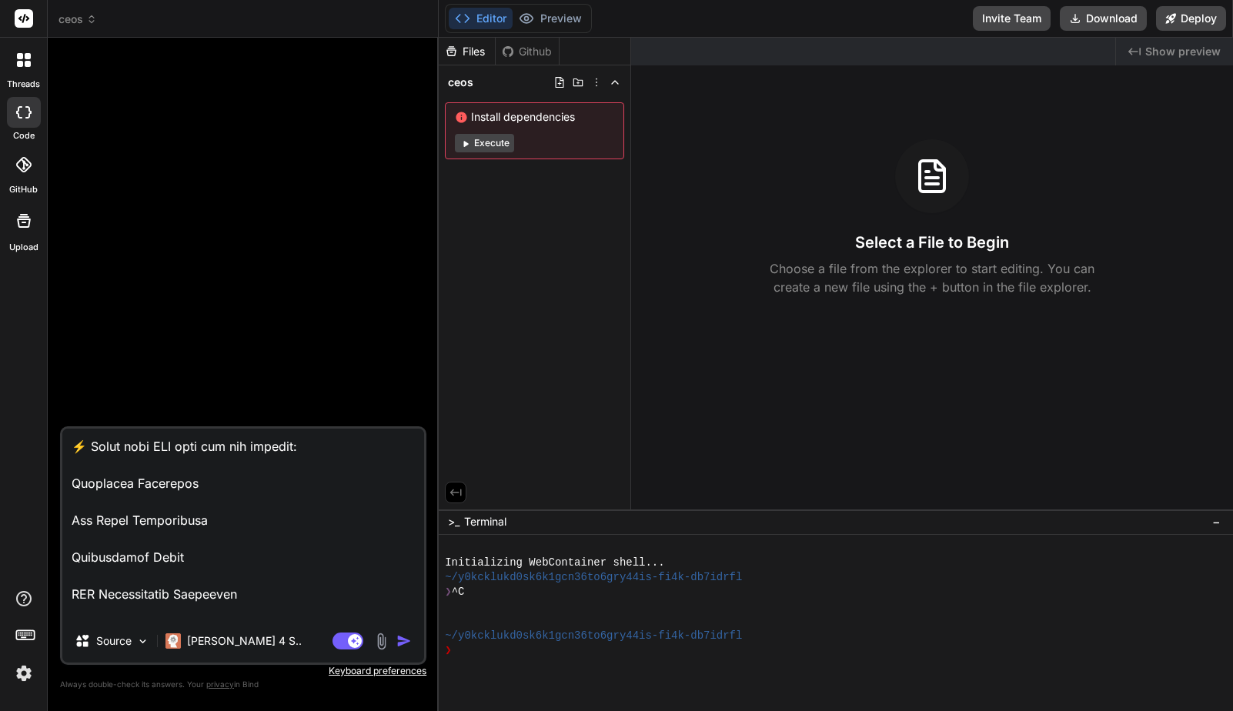
click at [405, 643] on img "button" at bounding box center [403, 640] width 15 height 15
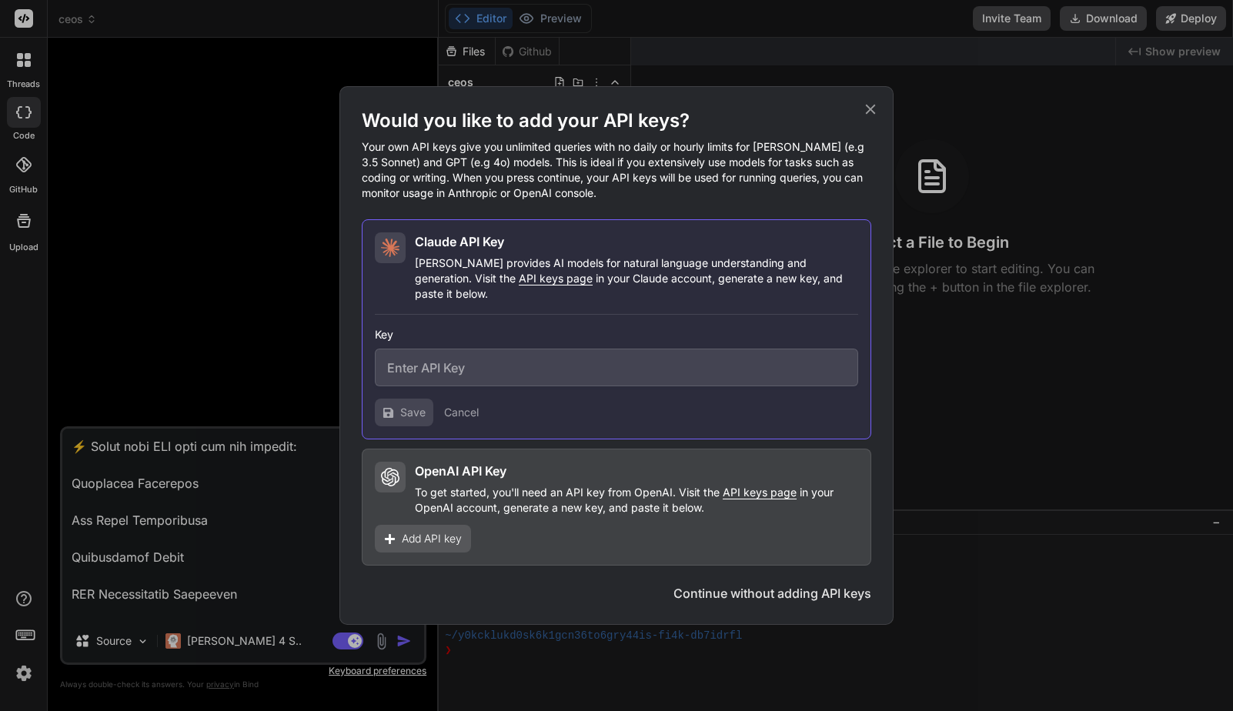
click at [781, 585] on button "Continue without adding API keys" at bounding box center [772, 593] width 198 height 18
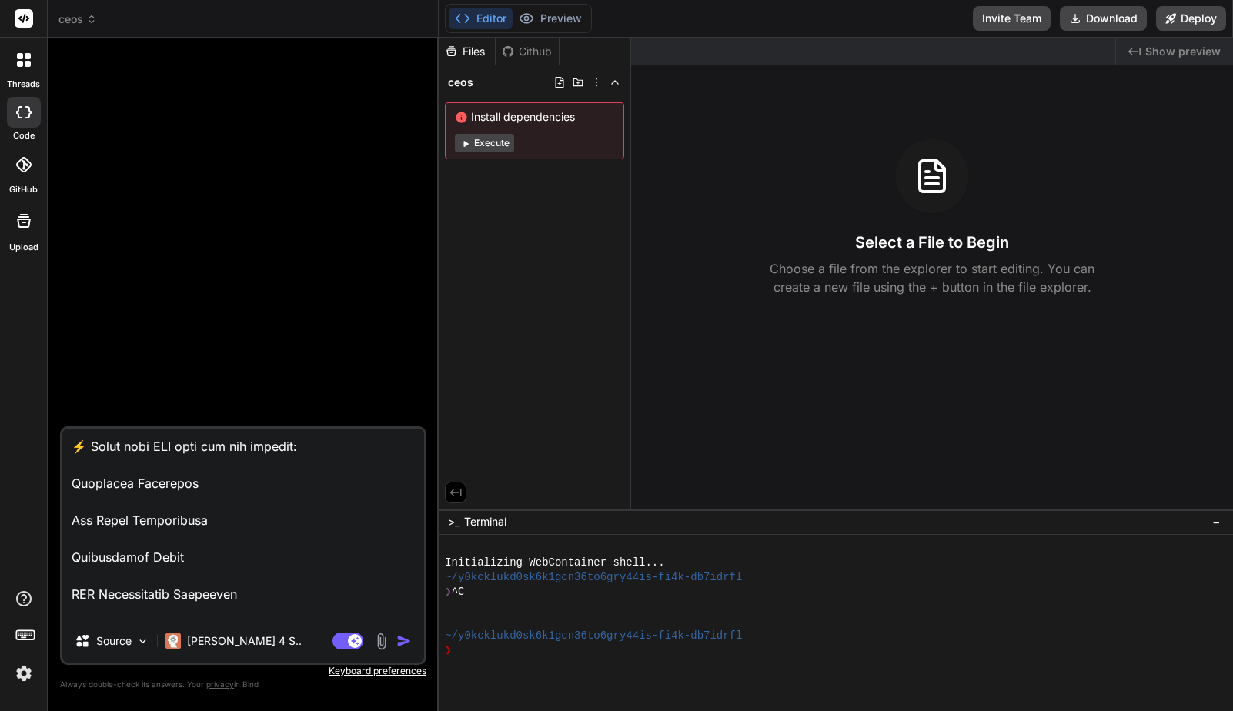
click at [265, 268] on div at bounding box center [244, 238] width 363 height 376
click at [212, 504] on textarea at bounding box center [243, 524] width 362 height 191
click at [202, 642] on p "Claude 4 S.." at bounding box center [244, 640] width 115 height 15
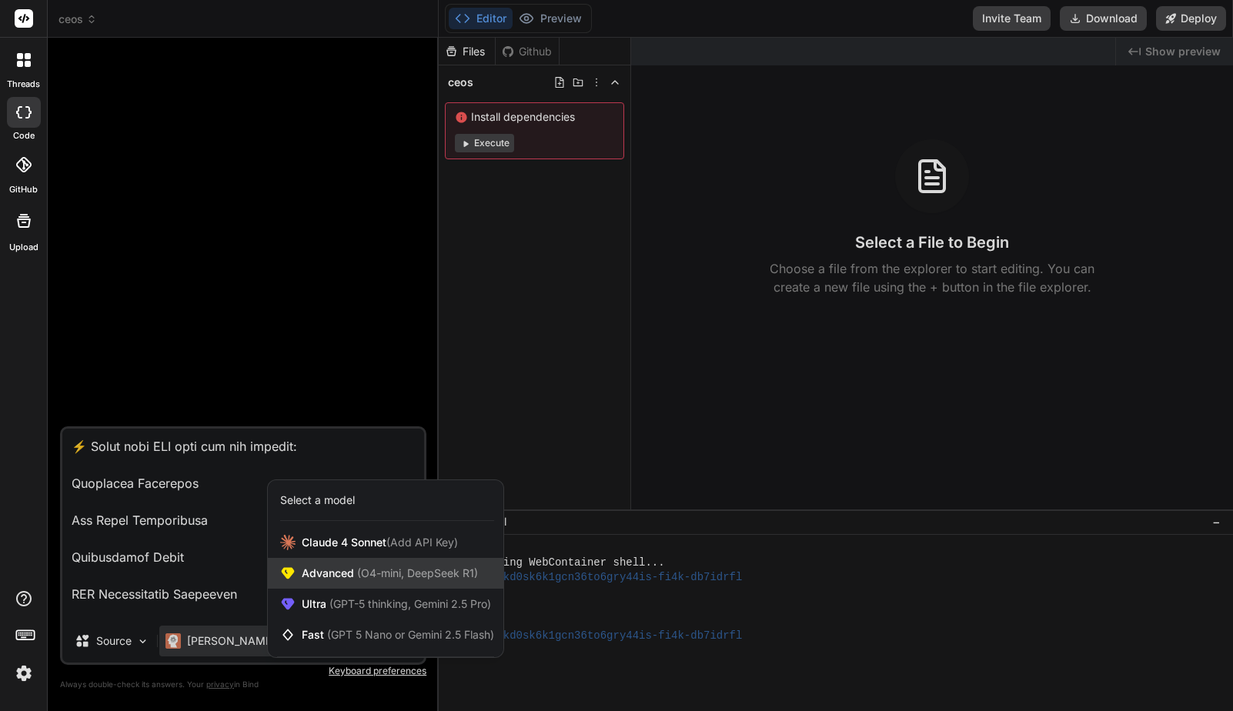
click at [349, 579] on span "Advanced (O4-mini, DeepSeek R1)" at bounding box center [390, 573] width 176 height 15
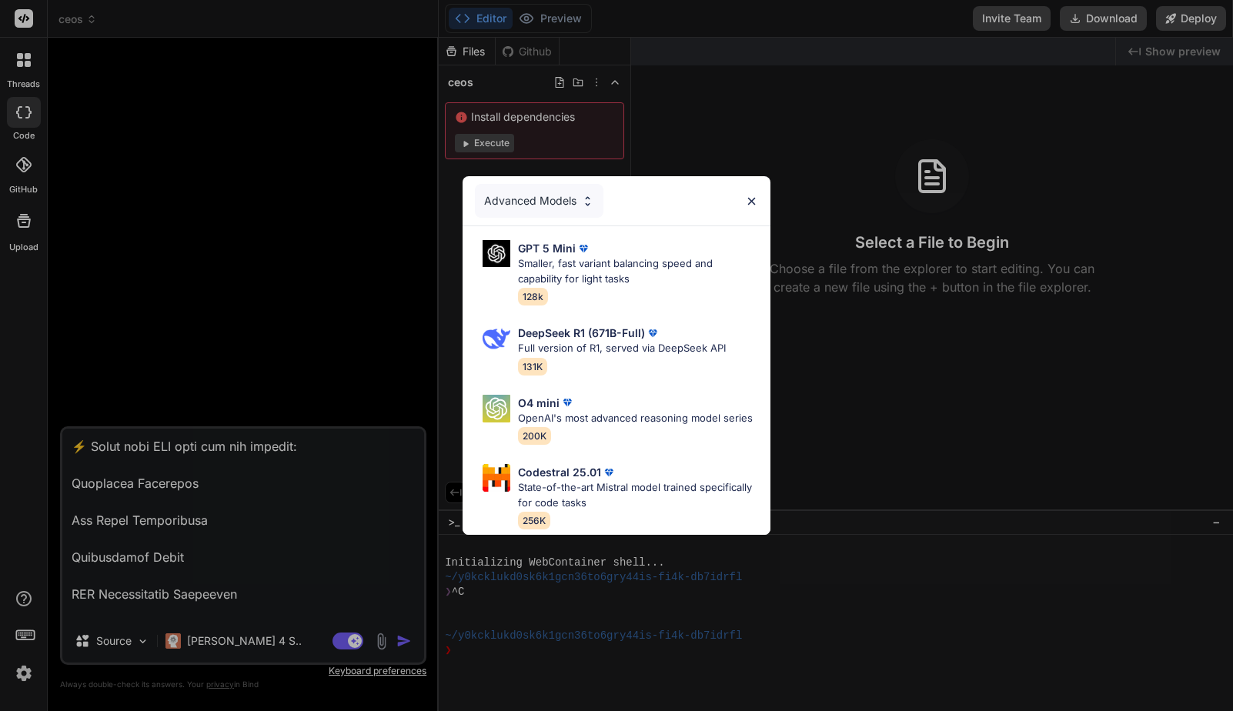
click at [559, 191] on div "Advanced Models" at bounding box center [539, 201] width 129 height 34
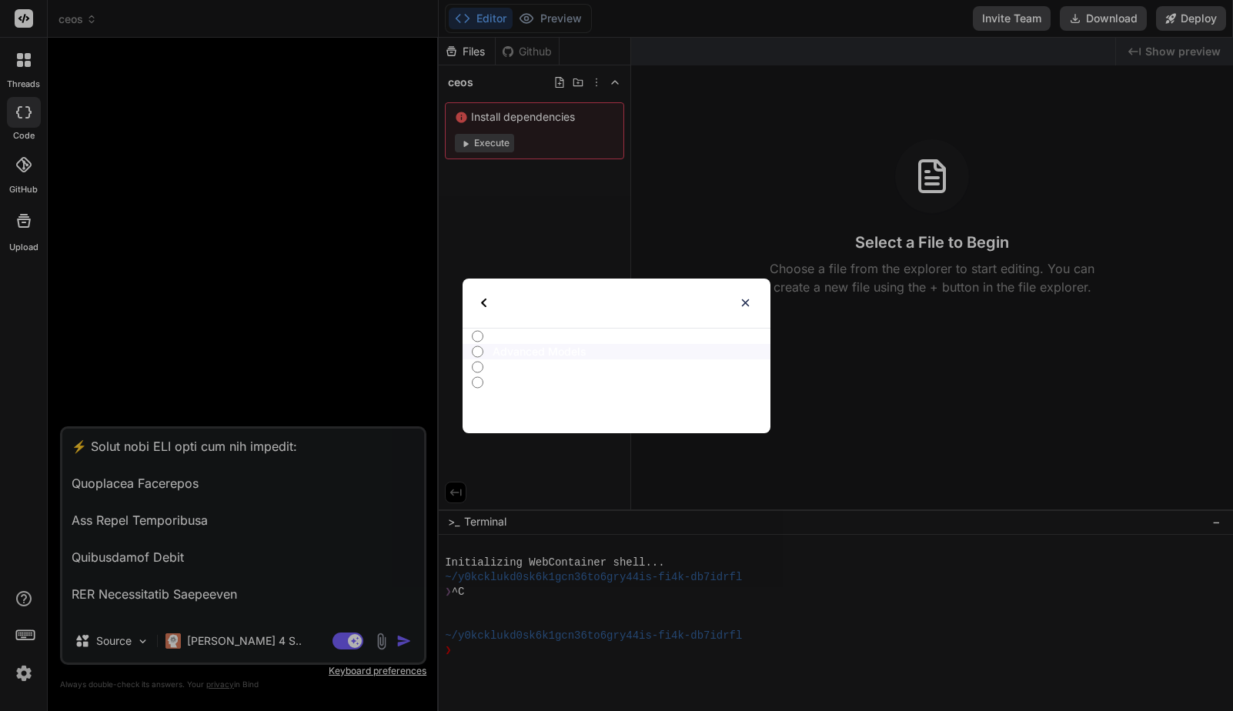
click at [742, 305] on img at bounding box center [745, 302] width 13 height 13
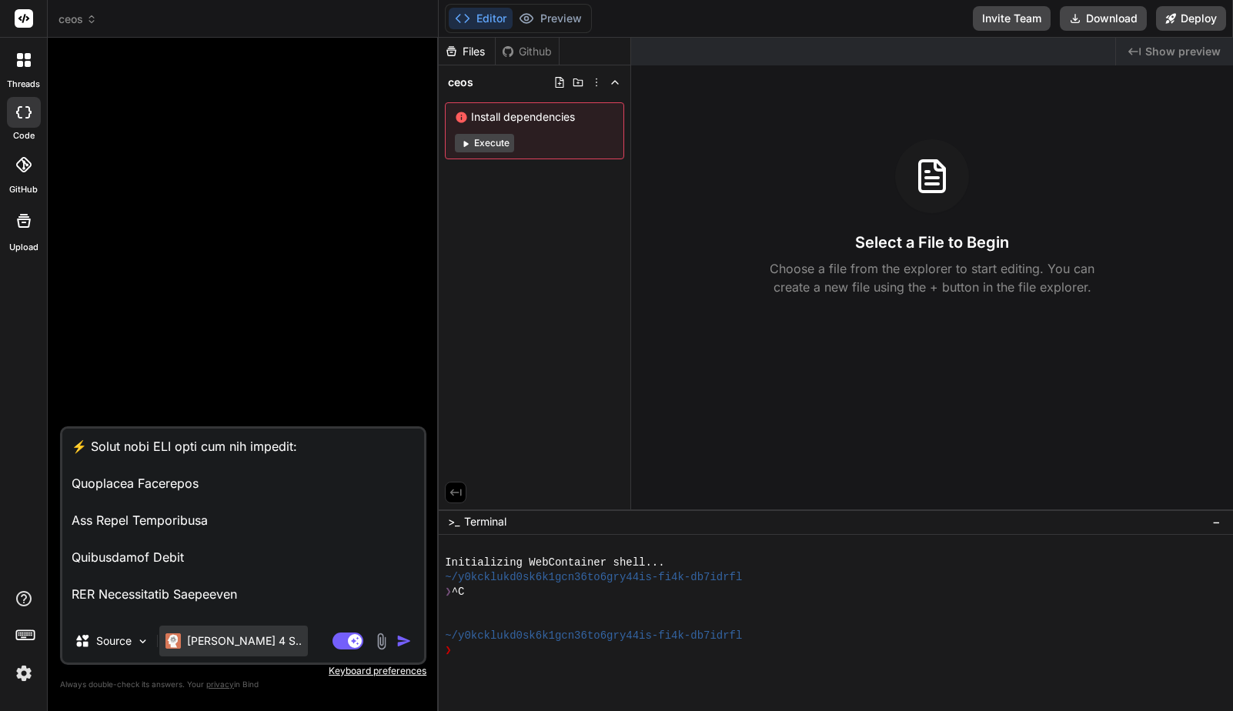
click at [220, 644] on p "Claude 4 S.." at bounding box center [244, 640] width 115 height 15
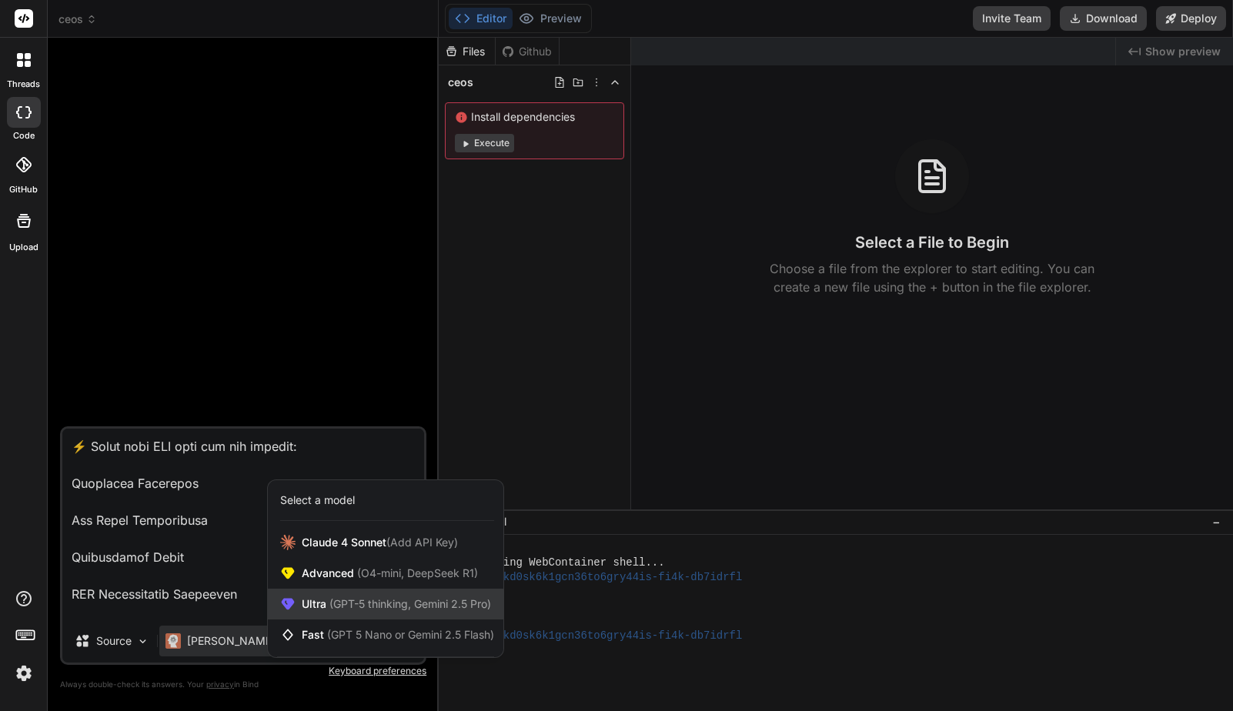
click at [343, 610] on span "(GPT-5 thinking, Gemini 2.5 Pro)" at bounding box center [408, 603] width 165 height 13
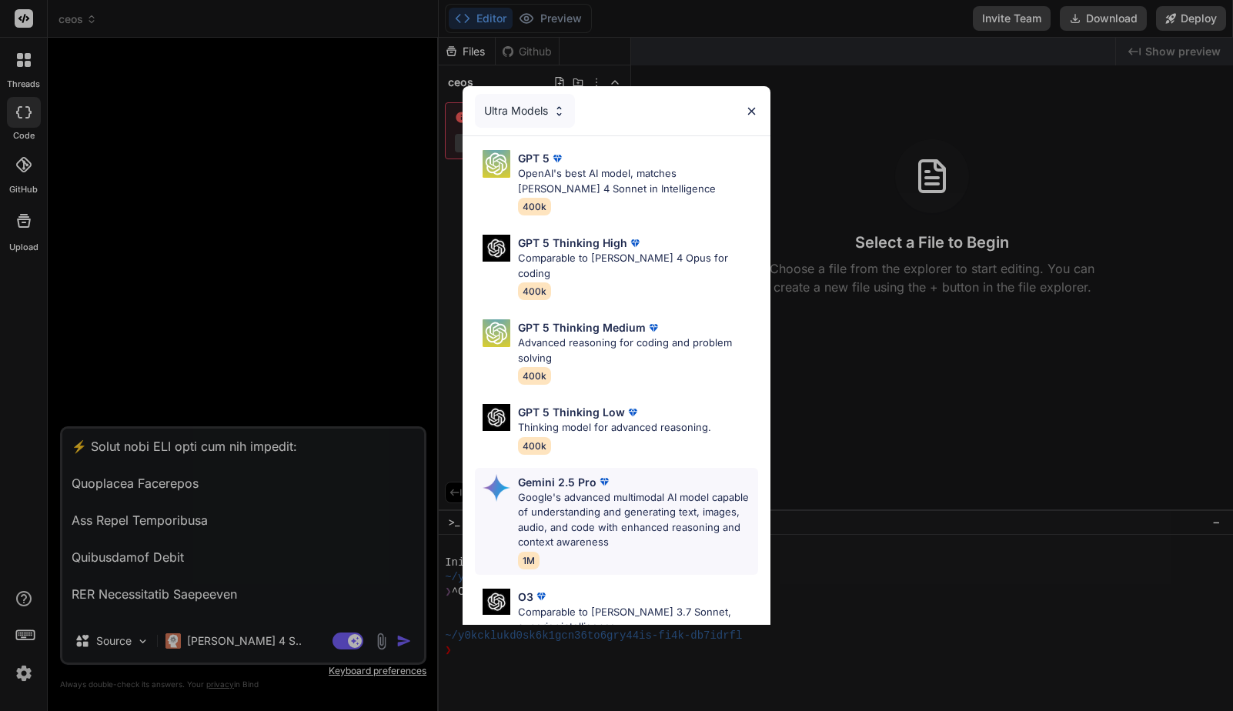
click at [656, 490] on p "Google's advanced multimodal AI model capable of understanding and generating t…" at bounding box center [638, 520] width 241 height 60
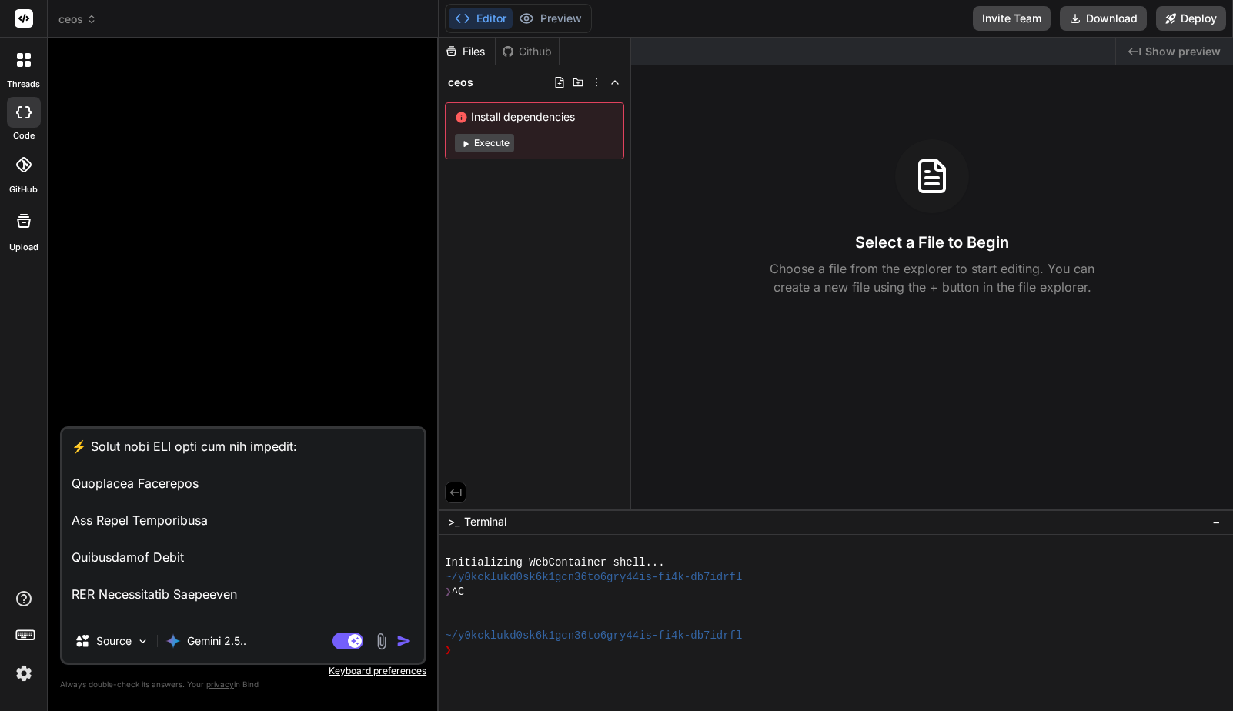
click at [401, 639] on img "button" at bounding box center [403, 640] width 15 height 15
type textarea "x"
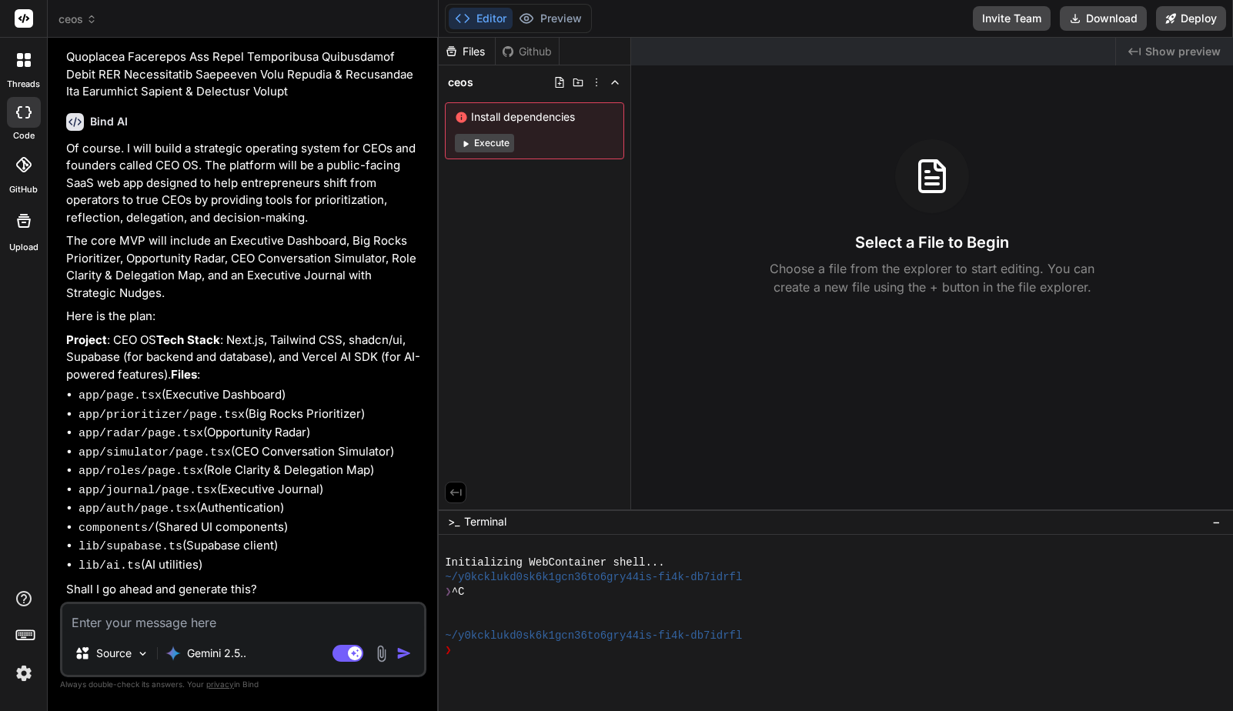
scroll to position [730, 0]
click at [202, 624] on textarea at bounding box center [243, 618] width 362 height 28
type textarea "x"
type textarea "ye"
type textarea "x"
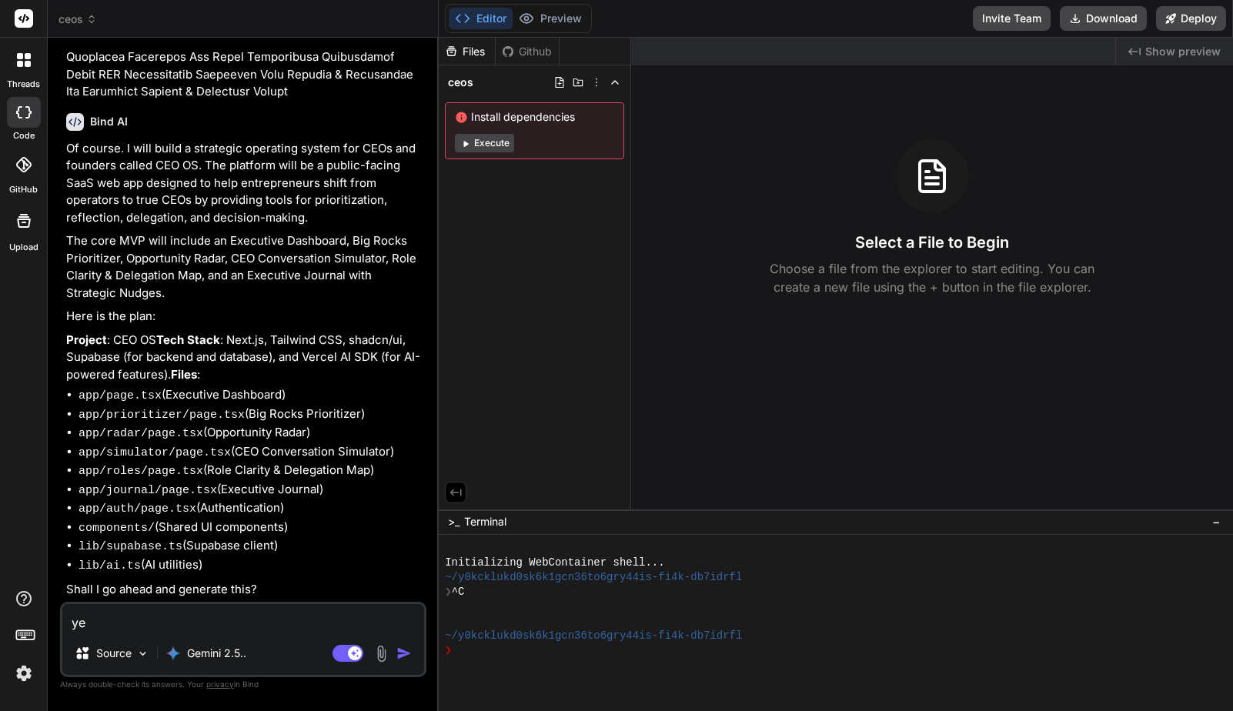
type textarea "yes"
type textarea "x"
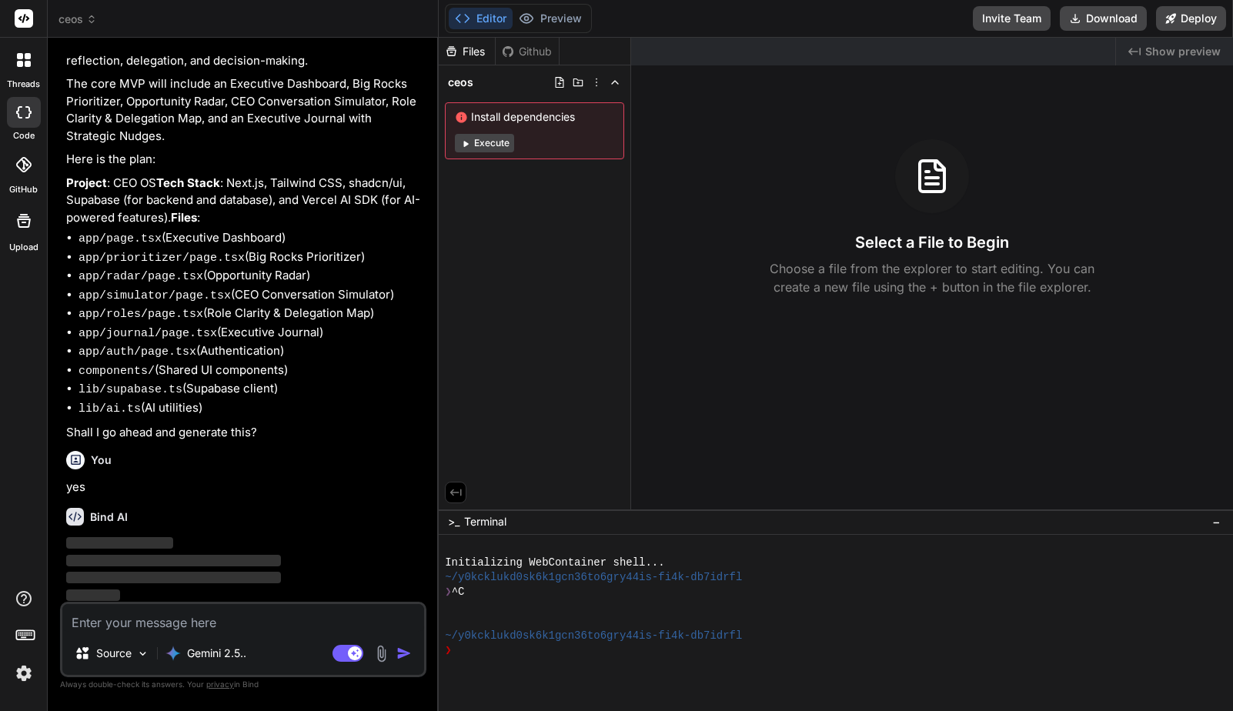
scroll to position [889, 0]
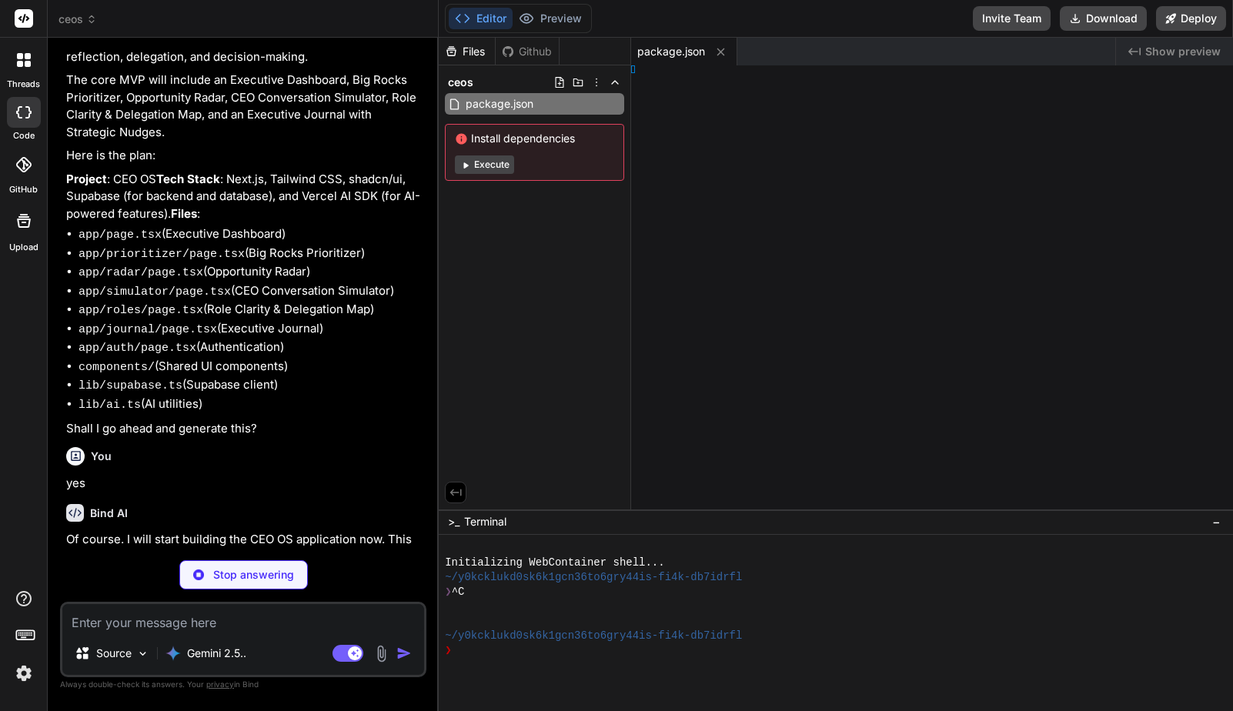
type textarea "x"
type textarea "onfig;"
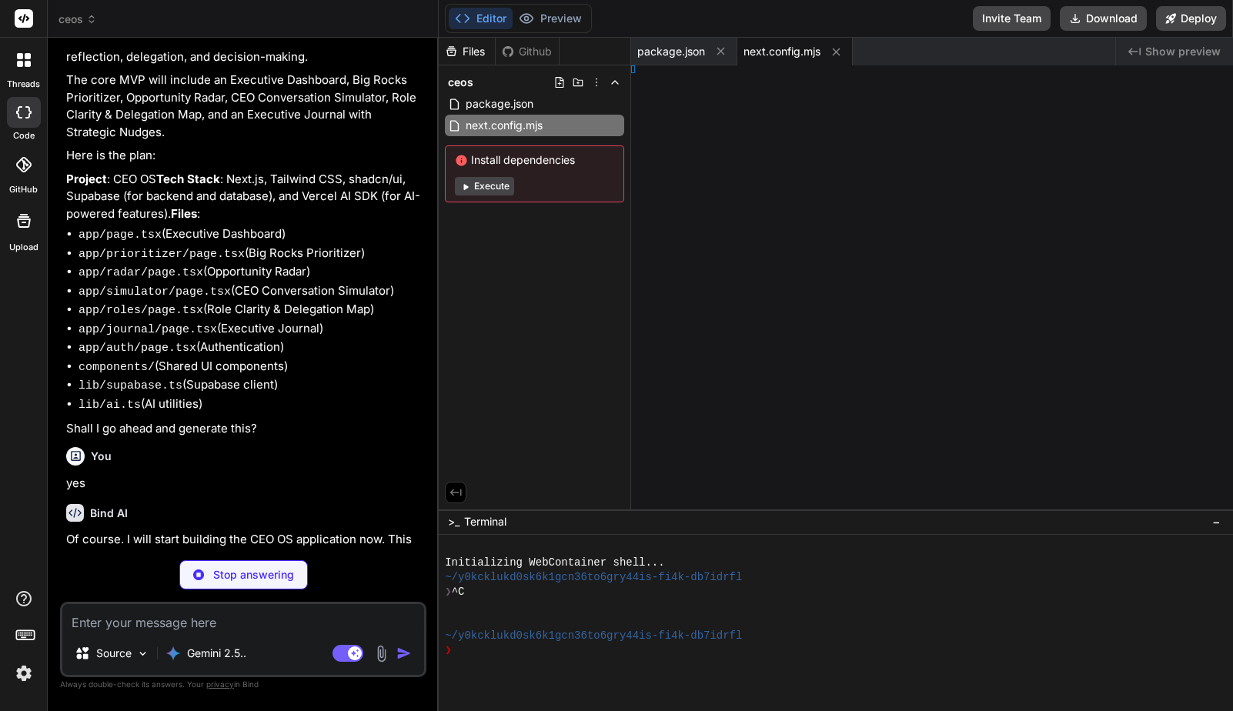
type textarea "x"
type textarea "dules"] }"
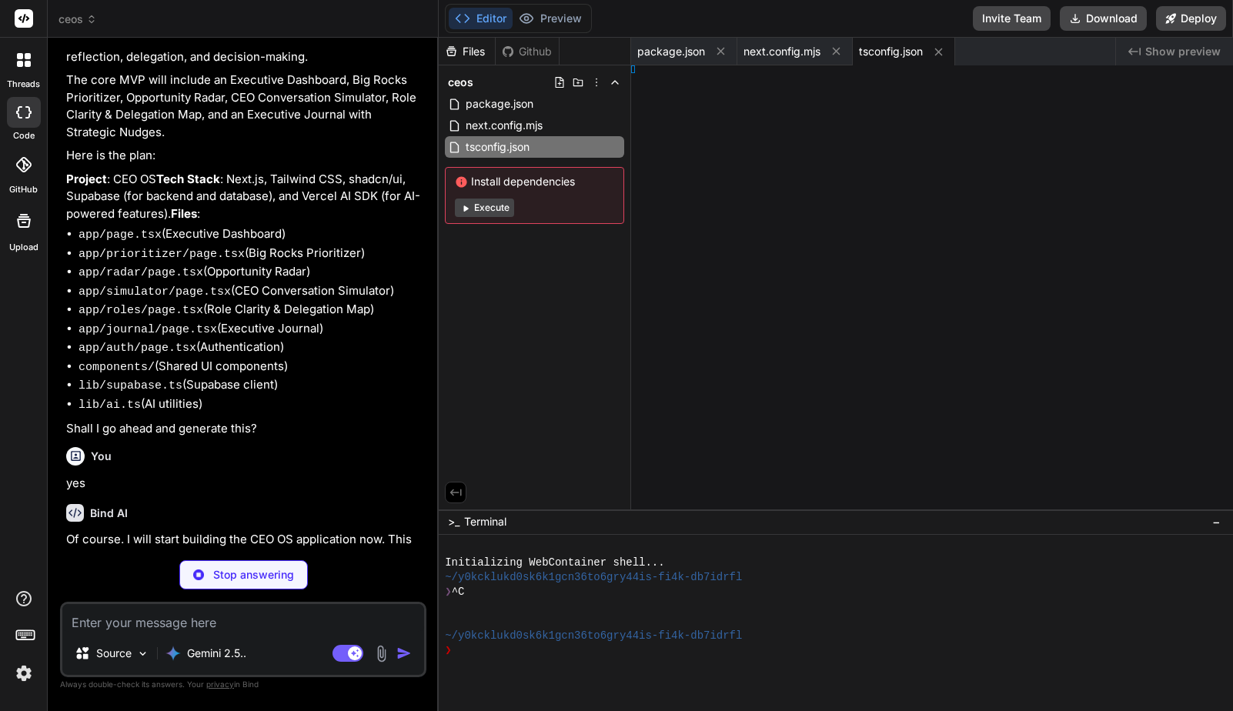
type textarea "x"
type textarea ", }, }"
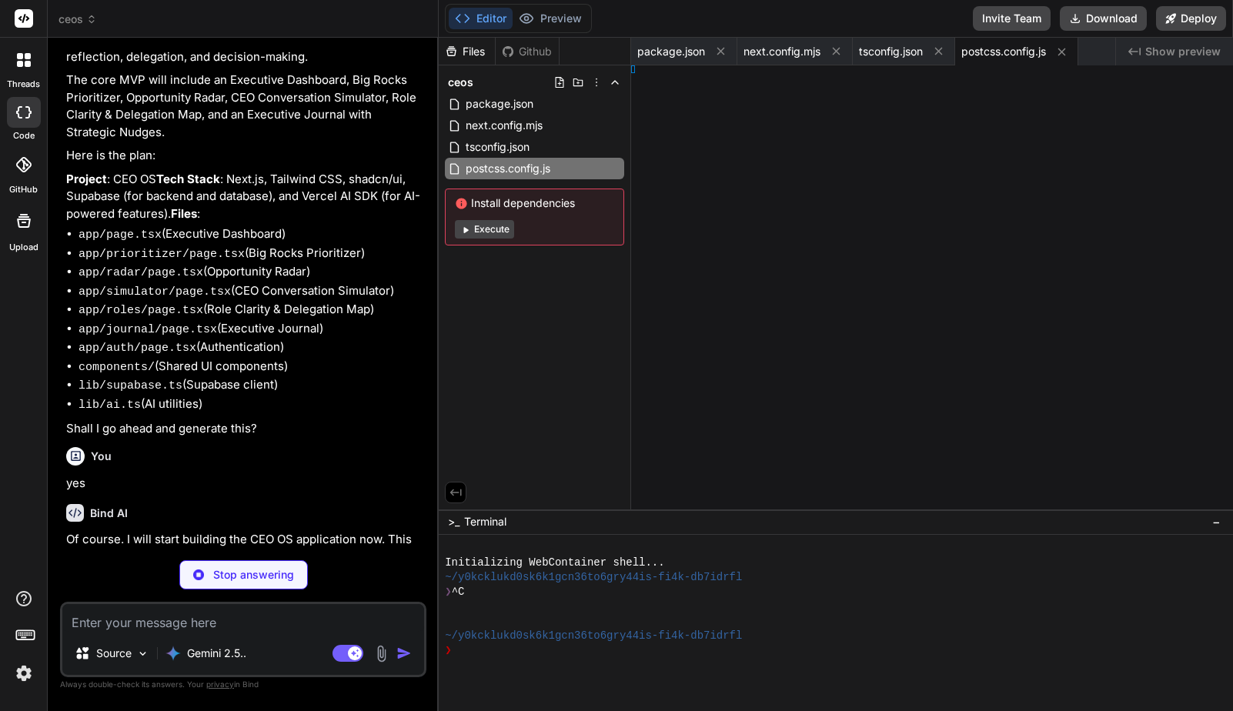
type textarea "x"
type textarea "module.exports = { plugins: { tailwindcss: {}, autoprefixer: {}, }, }"
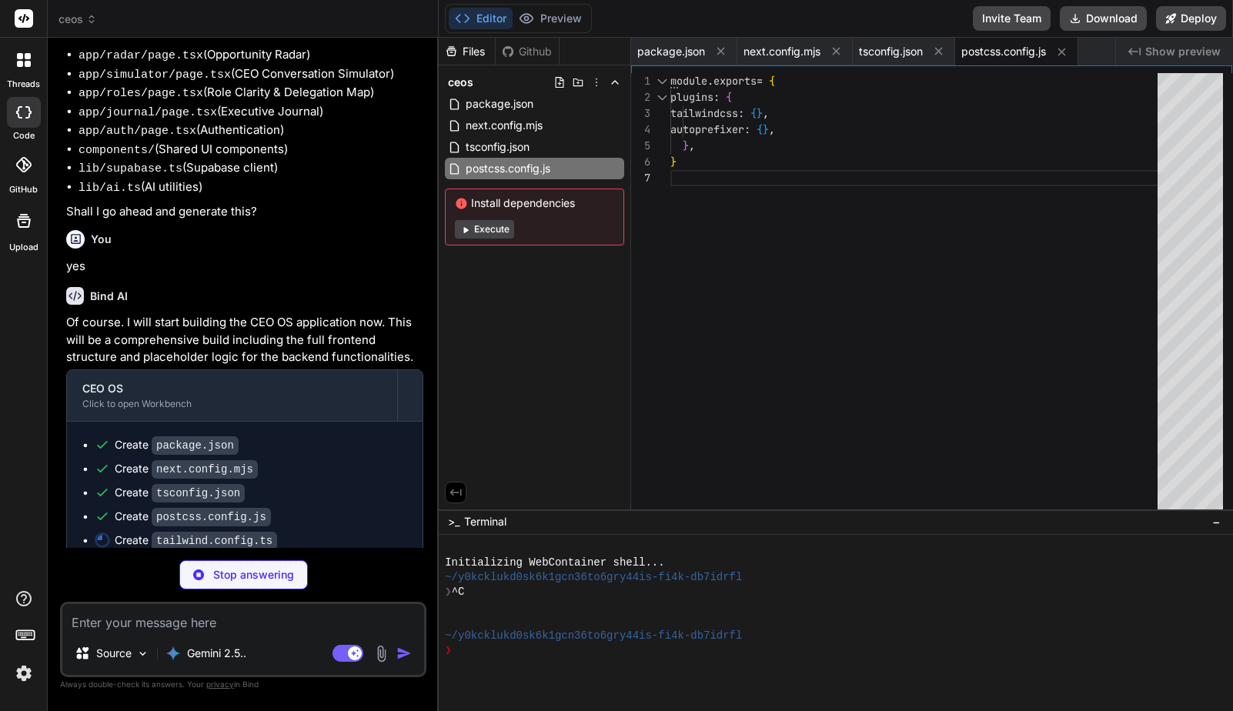
scroll to position [1122, 0]
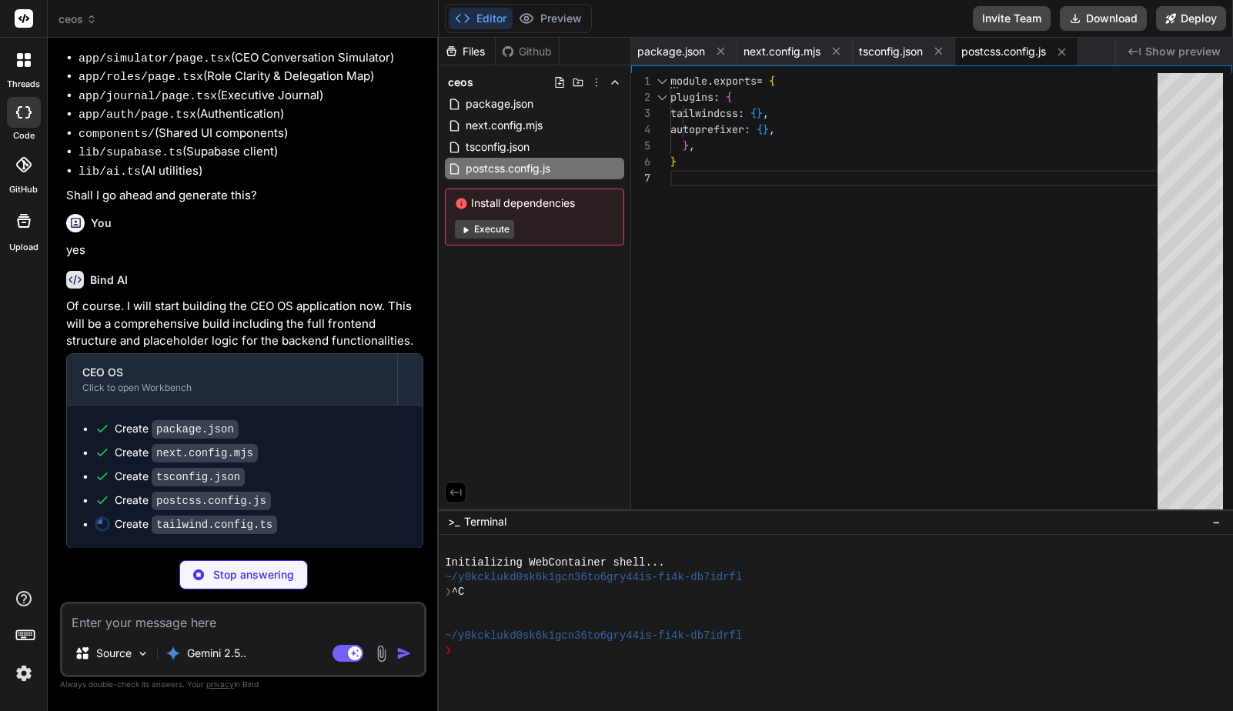
type textarea "x"
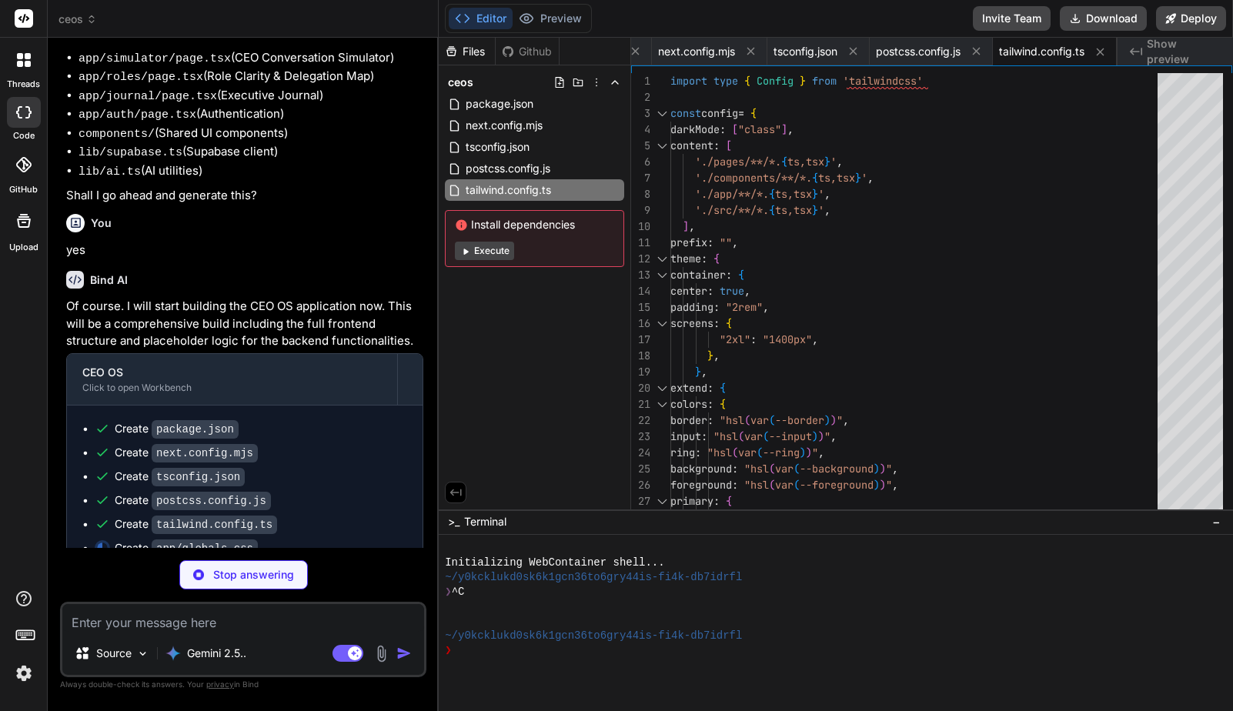
scroll to position [1146, 0]
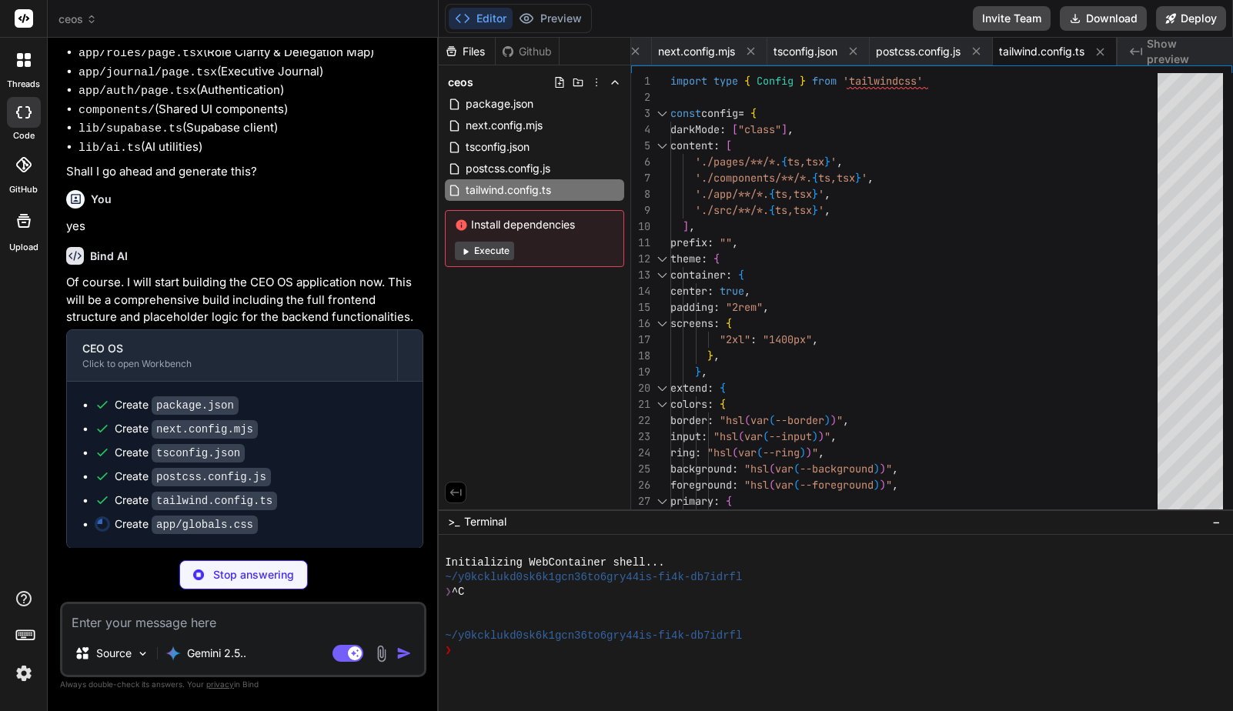
type textarea "x"
type textarea "@apply border-border; } body { @apply bg-background text-foreground; } }"
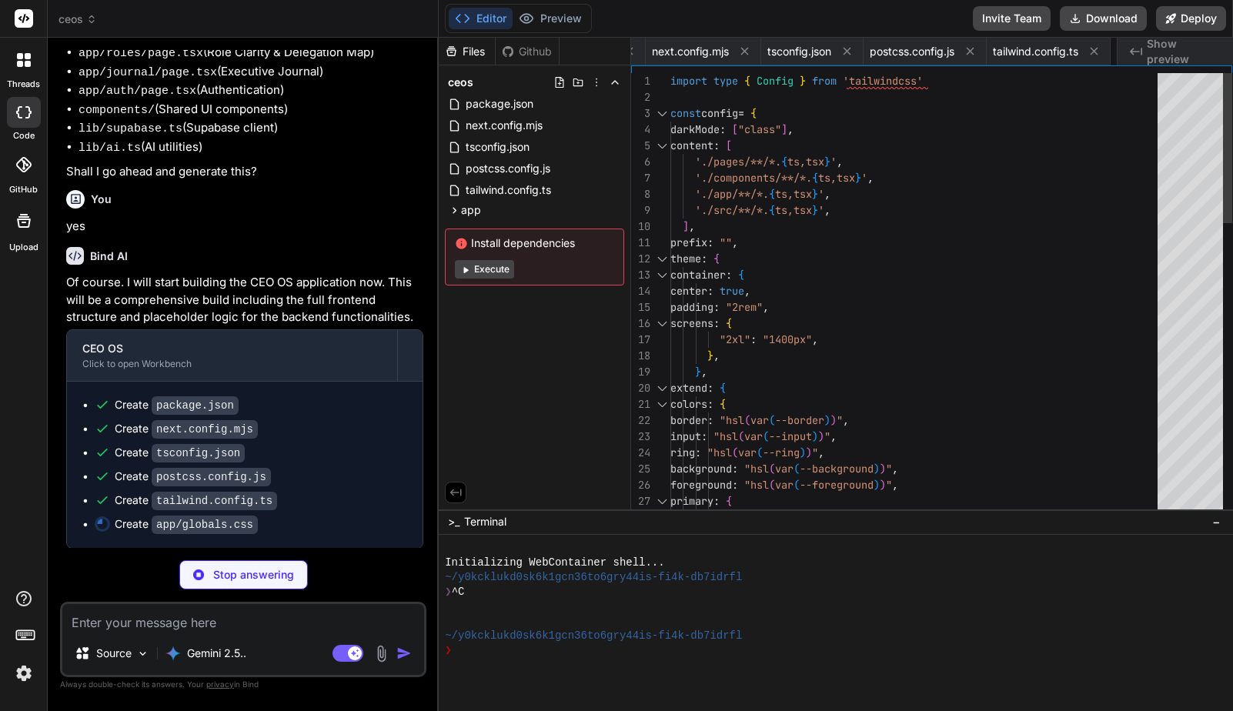
type textarea "x"
type textarea "import { type ClassValue, clsx } from "clsx" import { twMerge } from "tailwind-…"
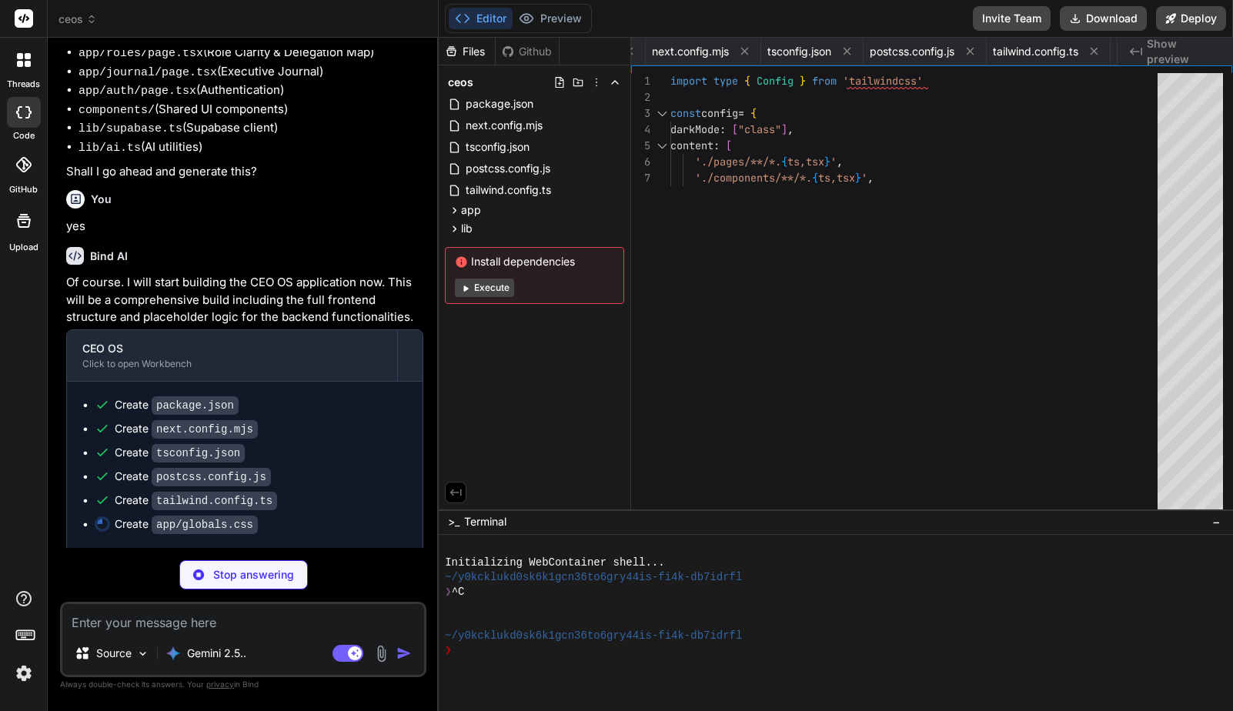
type textarea "x"
type textarea "export const supabase = null;"
type textarea "x"
type textarea "}"
type textarea "x"
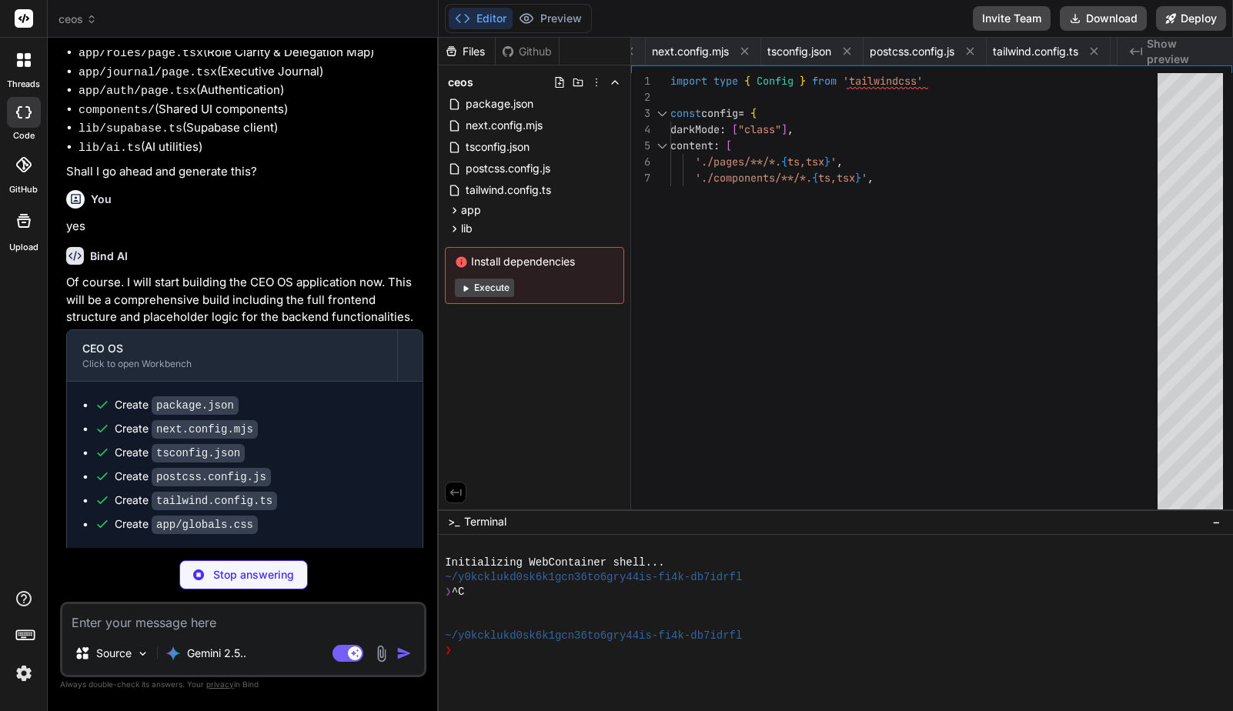
type textarea "export { Button, buttonVariants }"
type textarea "x"
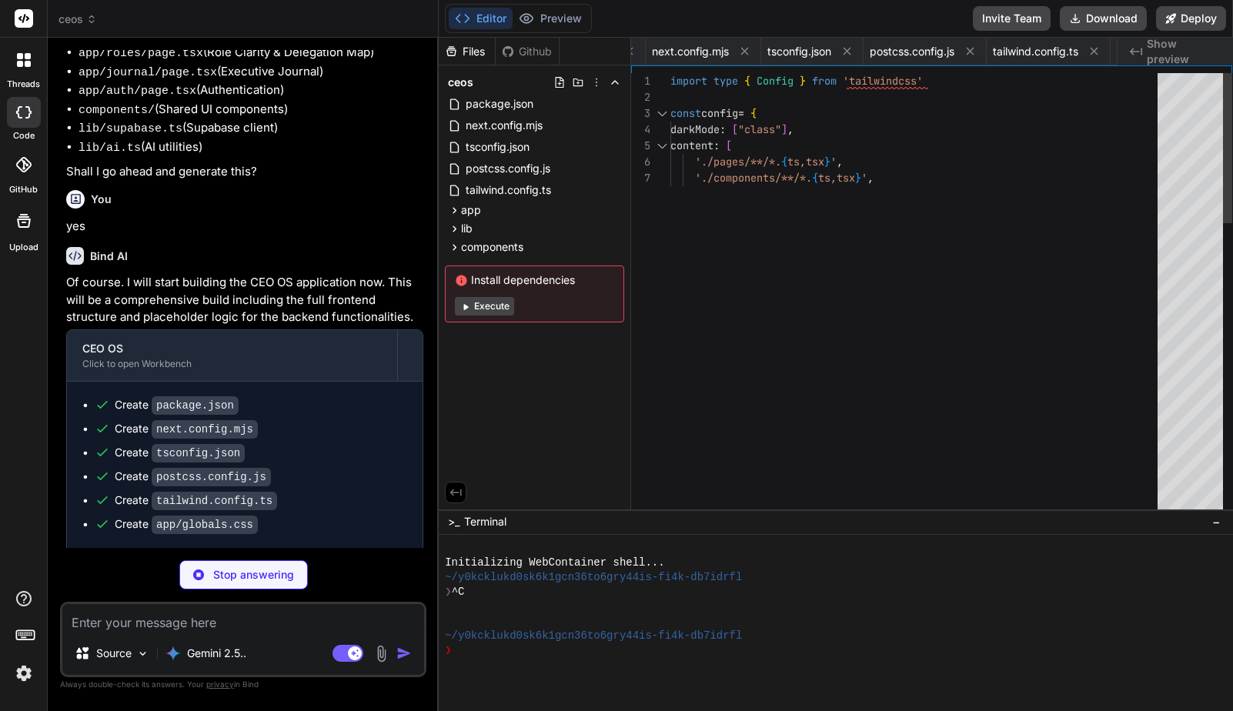
type textarea "x"
type textarea "className="h-full w-full flex-1 bg-primary transition-all" style={{ transform: …"
type textarea "x"
type textarea "export { Input }"
type textarea "x"
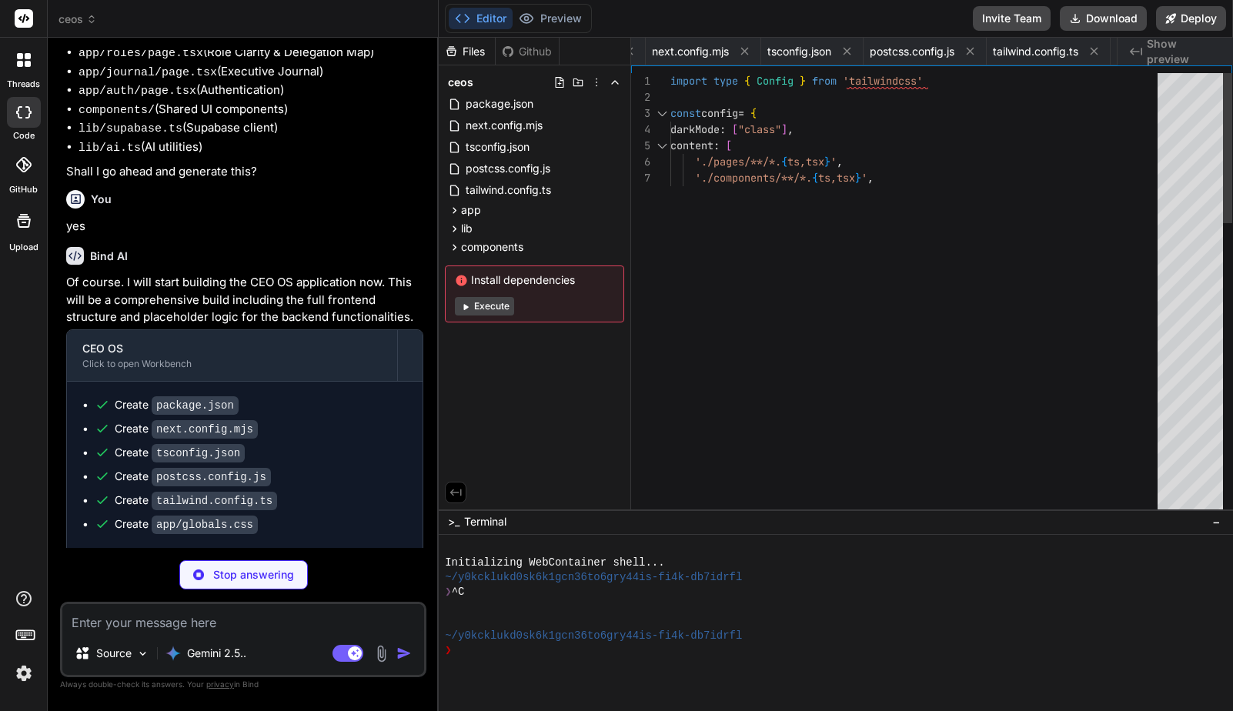
type textarea "className={cn(labelVariants(), className)} {...props} /> )) Label.displayName =…"
type textarea "x"
type textarea "export { Separator }"
type textarea "x"
type textarea ")) TabsContent.displayName = TabsPrimitive.Content.displayName export { Tabs, T…"
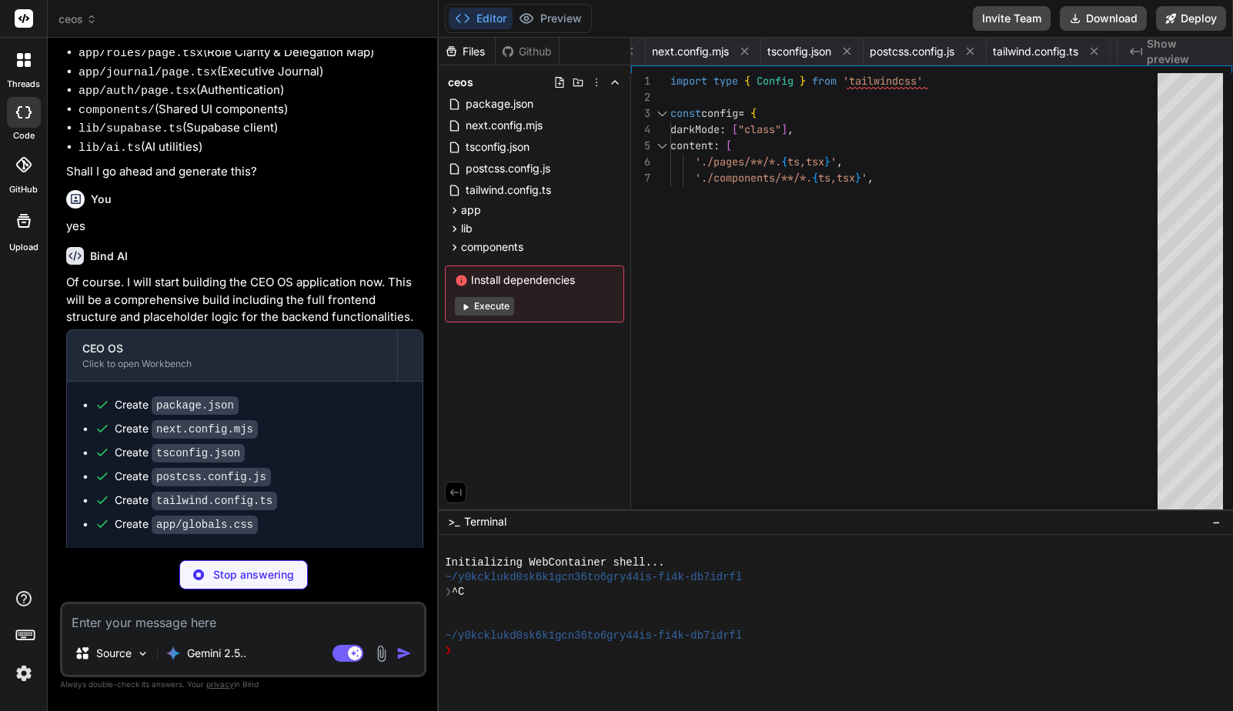
type textarea "x"
type textarea "<item.icon className="mr-3 h-5 w-5" /> {item.label} </Link> ))} </nav> ) }"
type textarea "x"
type textarea "</DropdownMenuContent> </DropdownMenu> ) }"
type textarea "x"
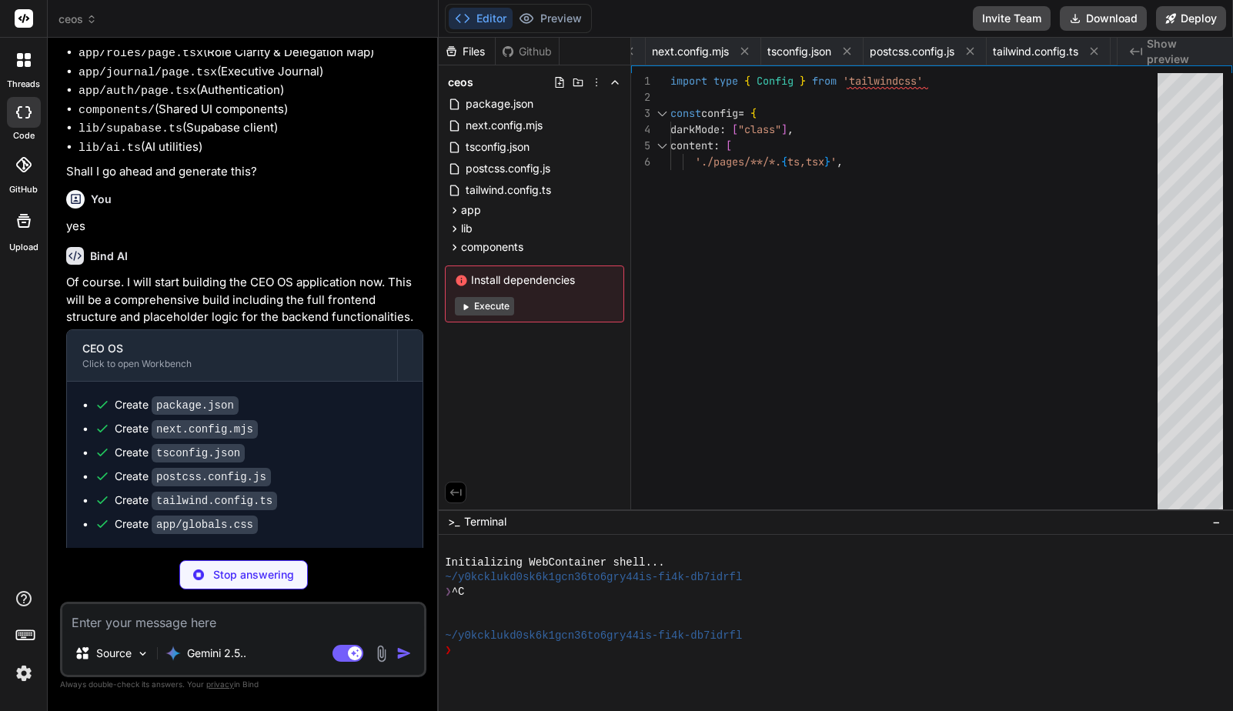
type textarea ") }"
type textarea "x"
type textarea ""use client" import * as React from "react" import { ThemeProvider as NextTheme…"
type textarea "x"
type textarea "</body> </html> ) }"
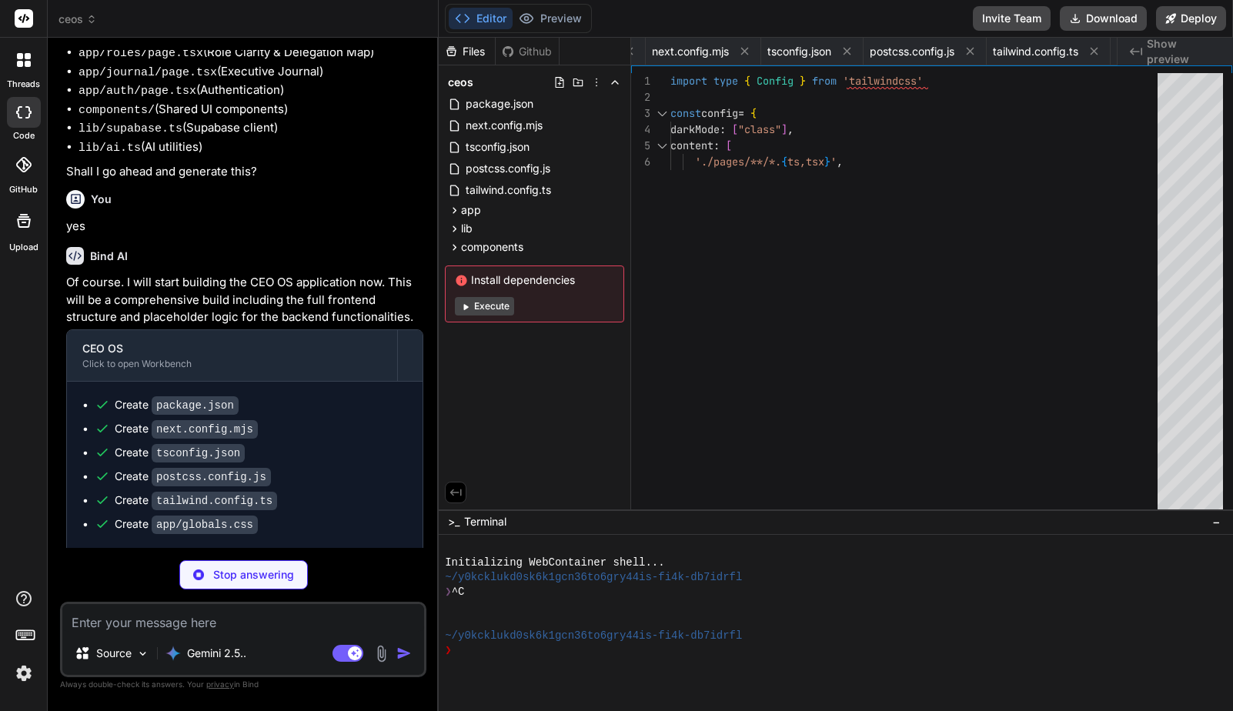
scroll to position [0, 1668]
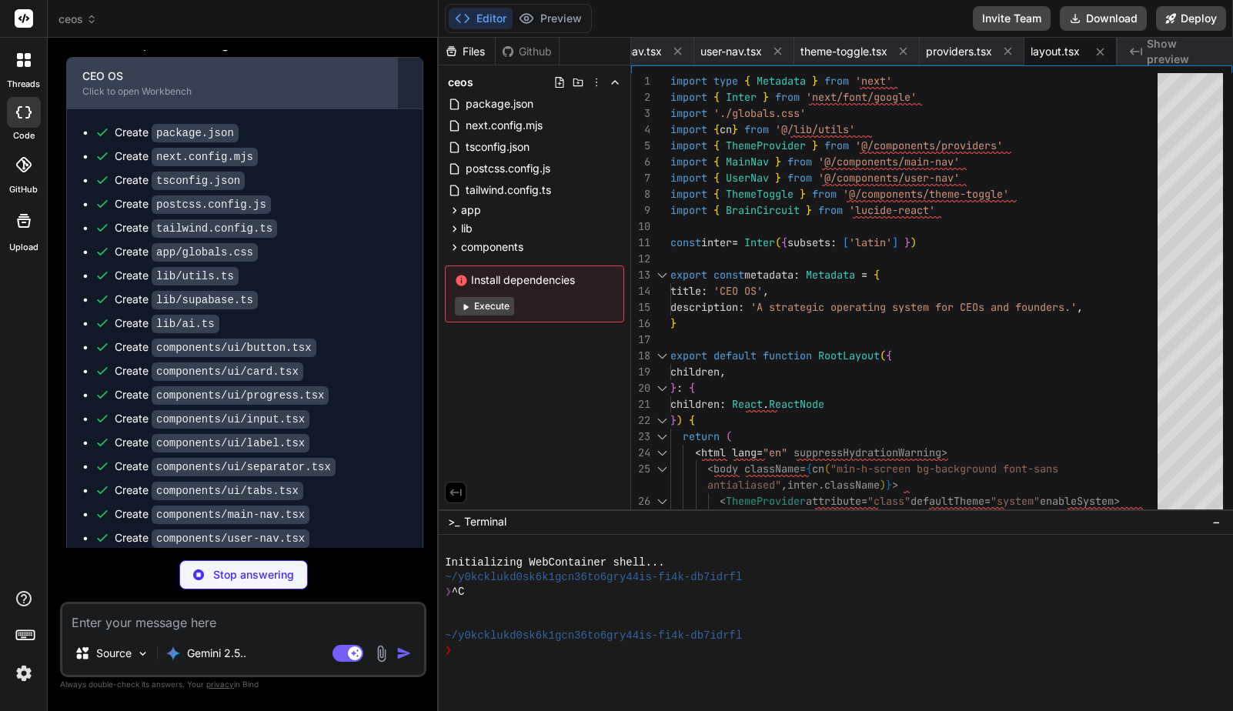
type textarea "x"
type textarea ") }"
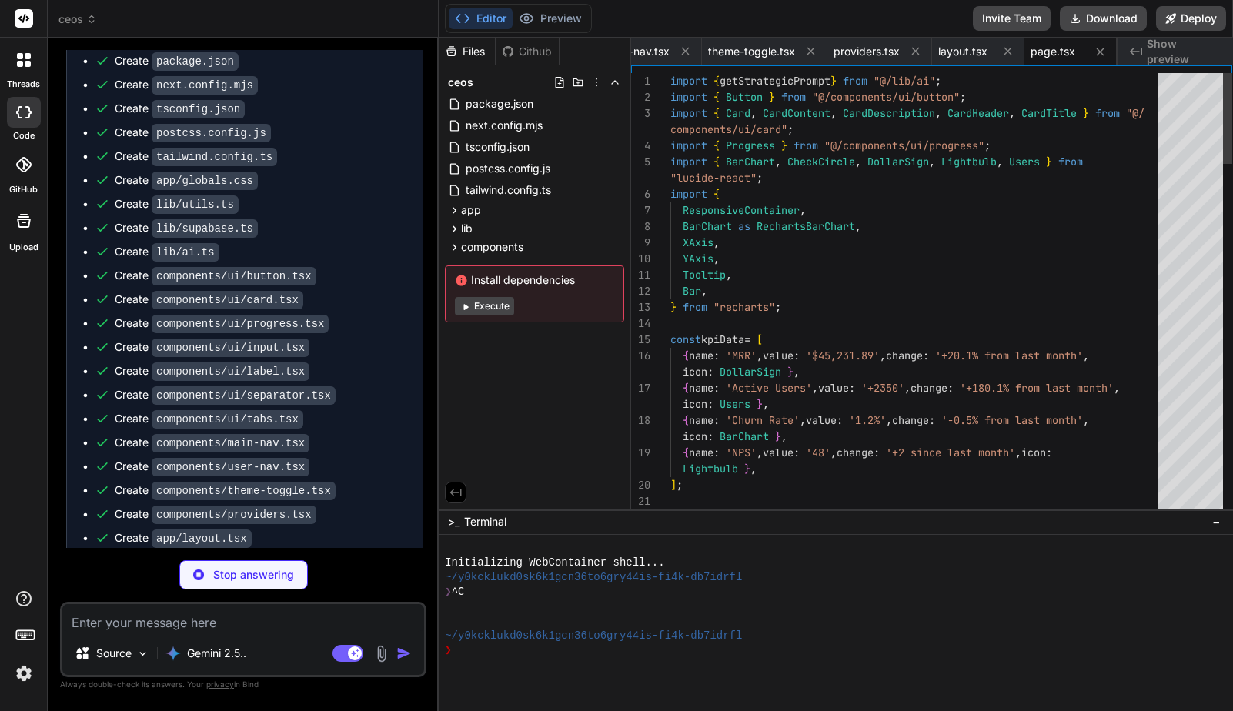
scroll to position [1544, 0]
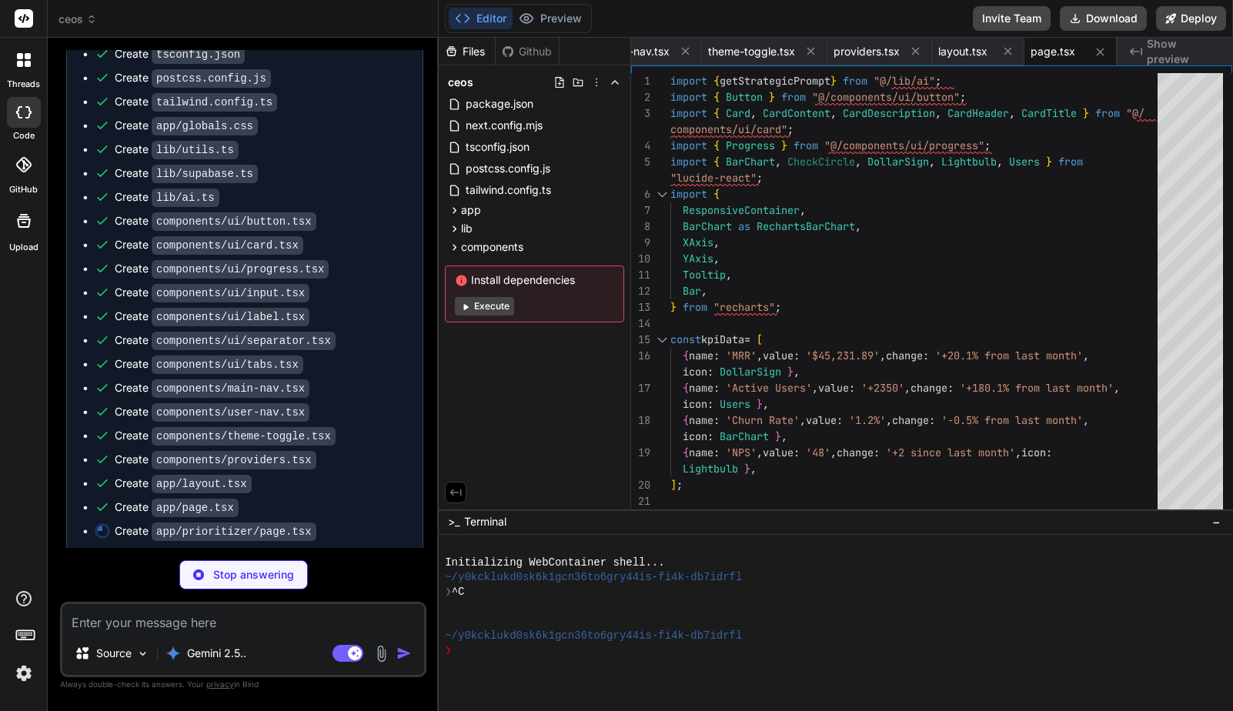
type textarea "x"
type textarea "); }"
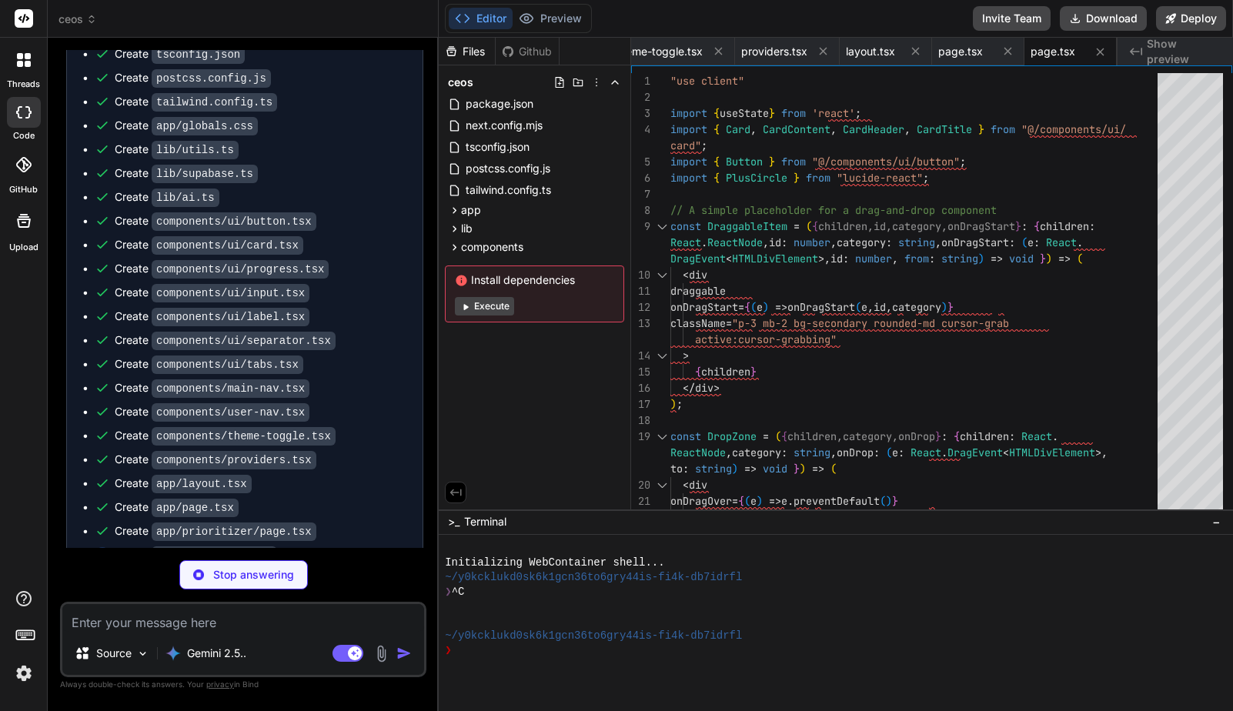
scroll to position [1568, 0]
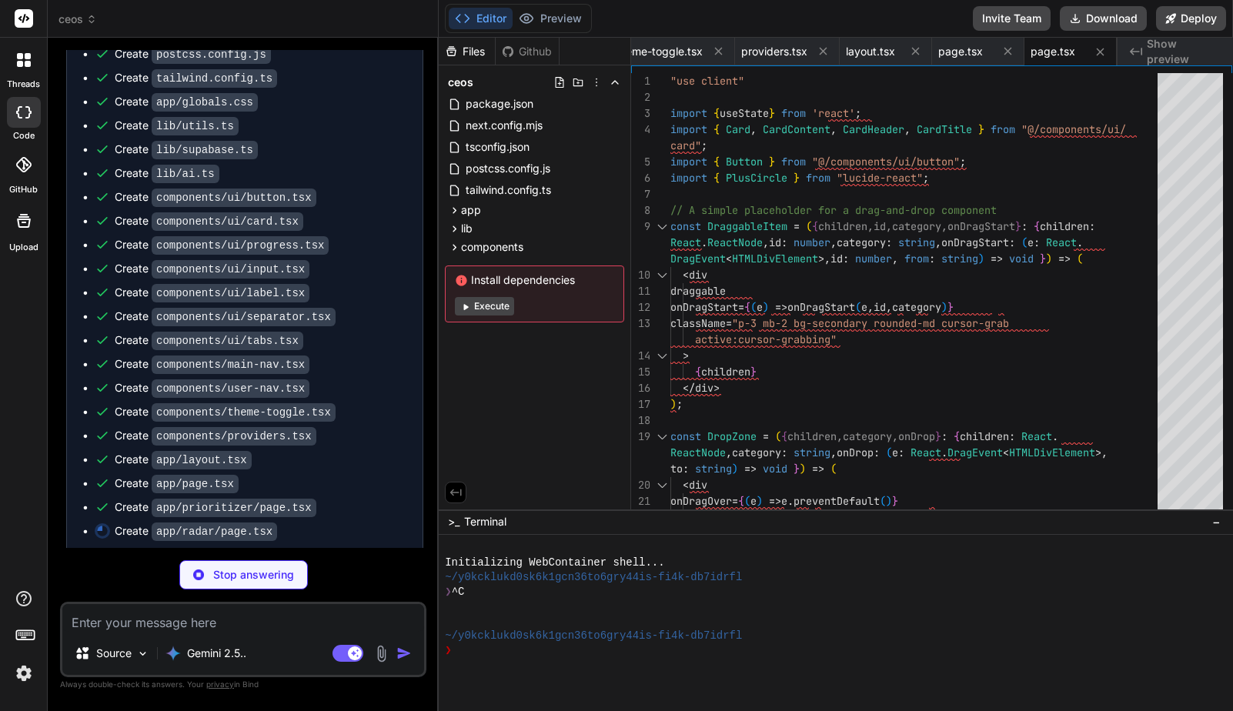
type textarea "x"
type textarea "}"
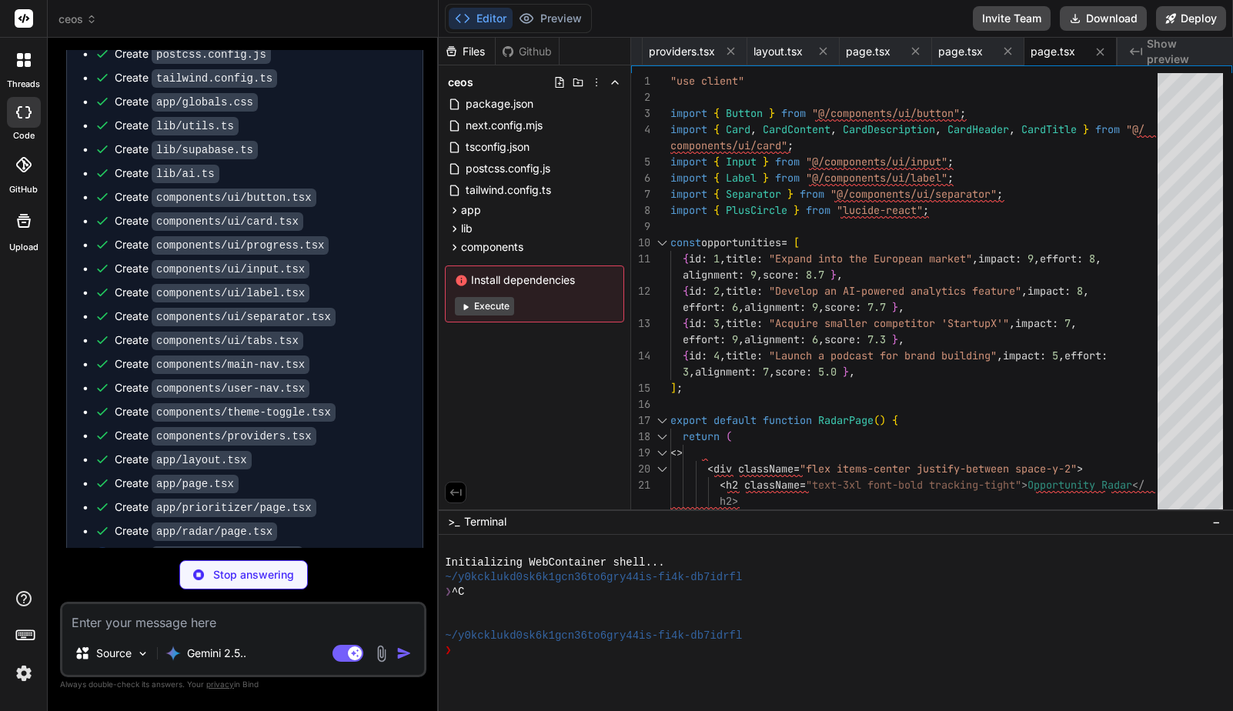
scroll to position [1591, 0]
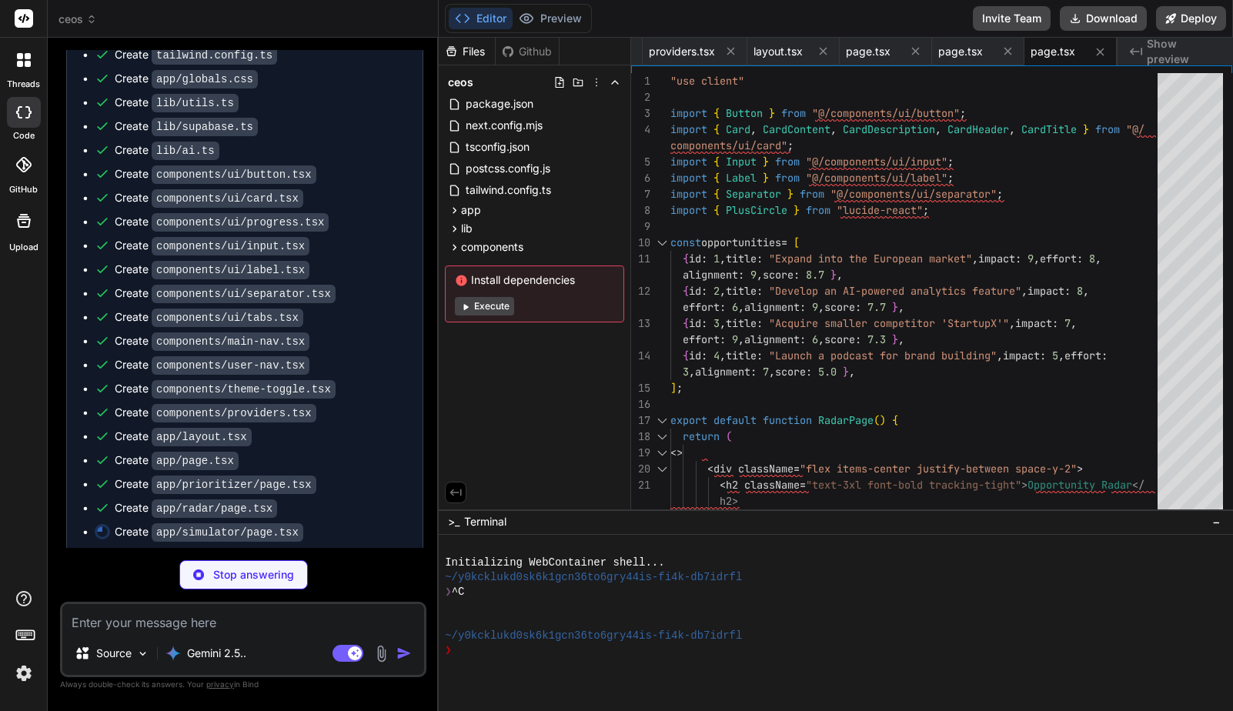
type textarea "x"
type textarea "<Send className="h-4 w-4" /> </Button> </form> </div> </Card> </> ); }"
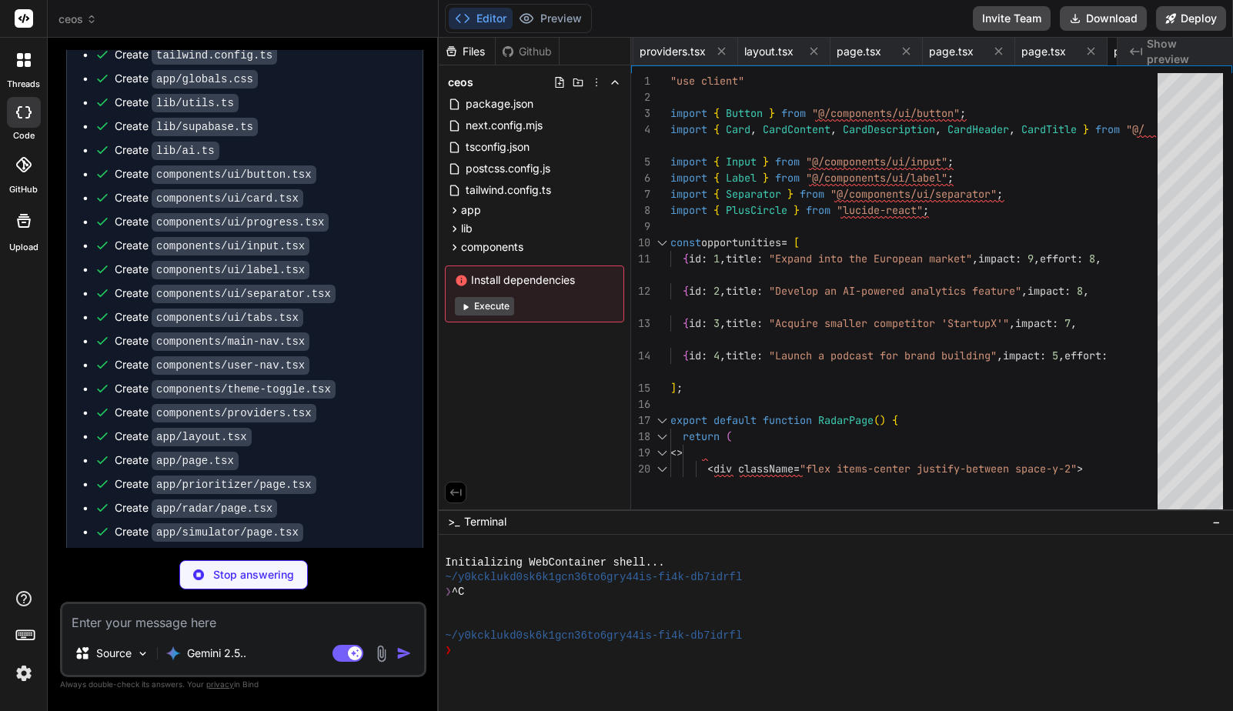
type textarea "x"
type textarea "</div> </> ); }"
type textarea "x"
type textarea "</CardContent> </Card> </div> </div> </> ); }"
type textarea "x"
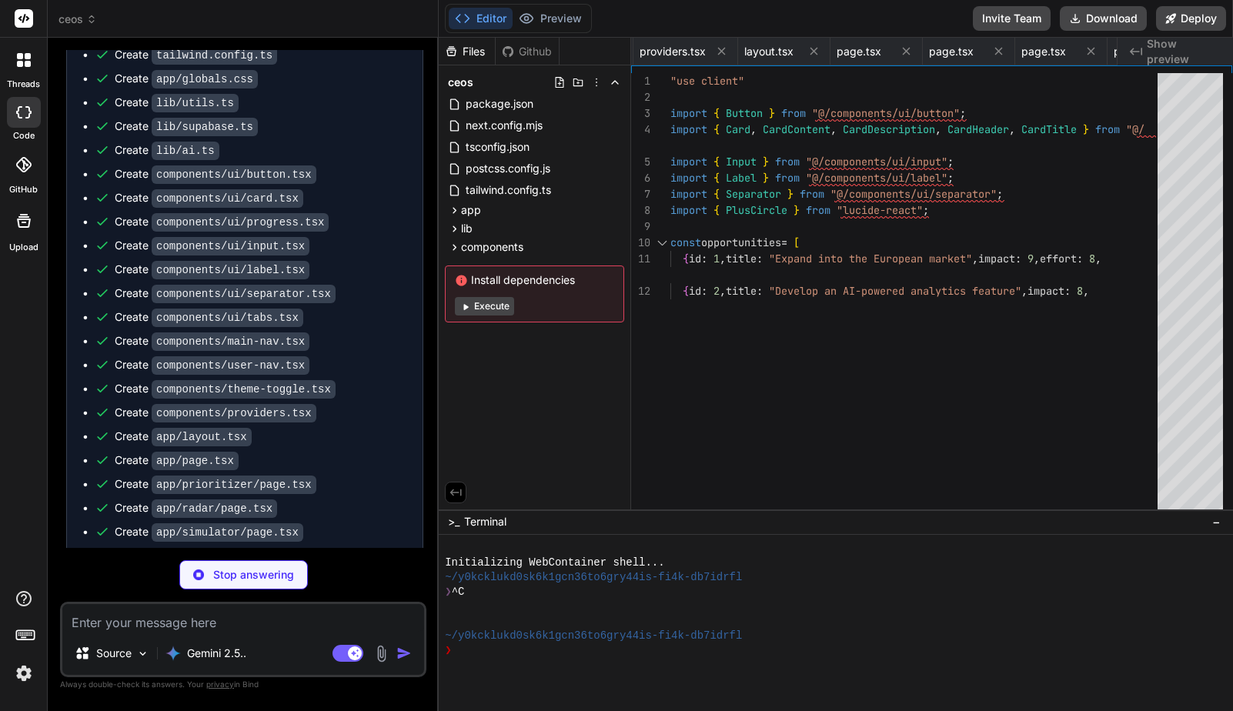
type textarea "x"
type textarea "DropdownMenuPortal, DropdownMenuSub, DropdownMenuSubContent, DropdownMenuSubTri…"
type textarea "x"
type textarea "ref={ref} {...props} /> ) } ) Textarea.displayName = "Textarea" export { Textar…"
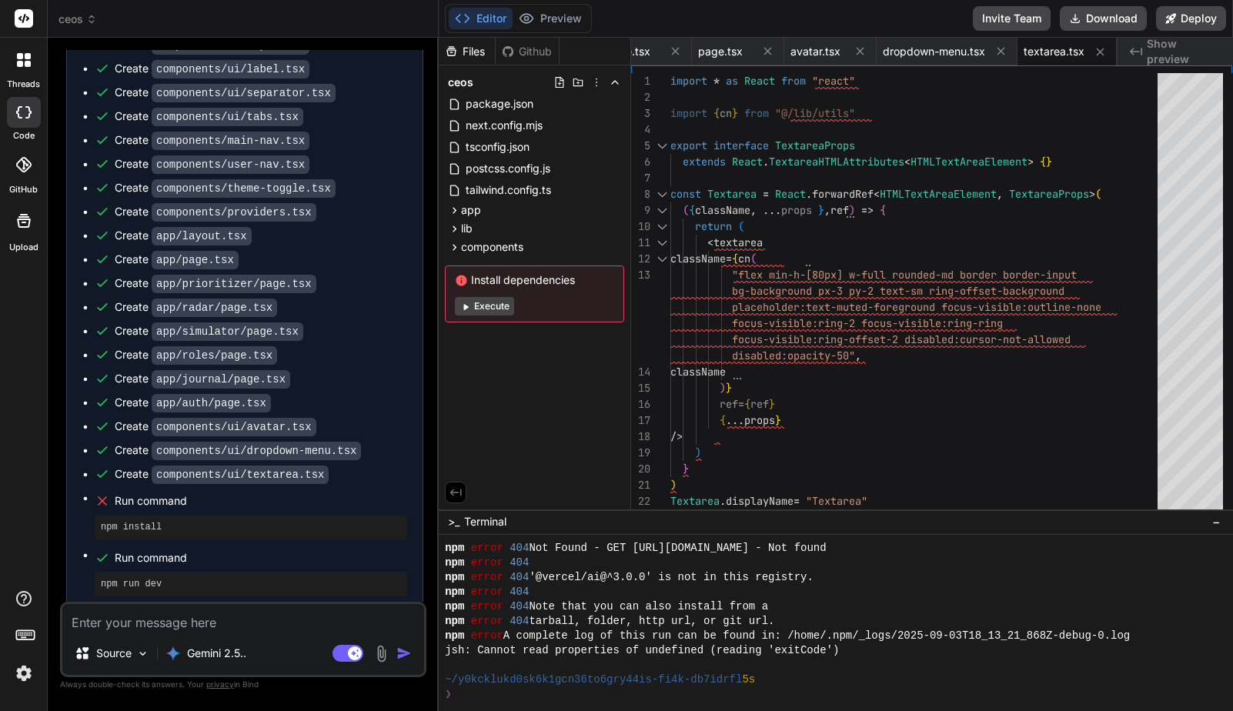
scroll to position [556, 0]
click at [185, 628] on textarea at bounding box center [243, 618] width 362 height 28
click at [202, 624] on textarea at bounding box center [243, 618] width 362 height 28
click at [1170, 47] on span "Show preview" at bounding box center [1184, 51] width 74 height 31
click at [1158, 48] on span "Show preview" at bounding box center [1184, 51] width 74 height 31
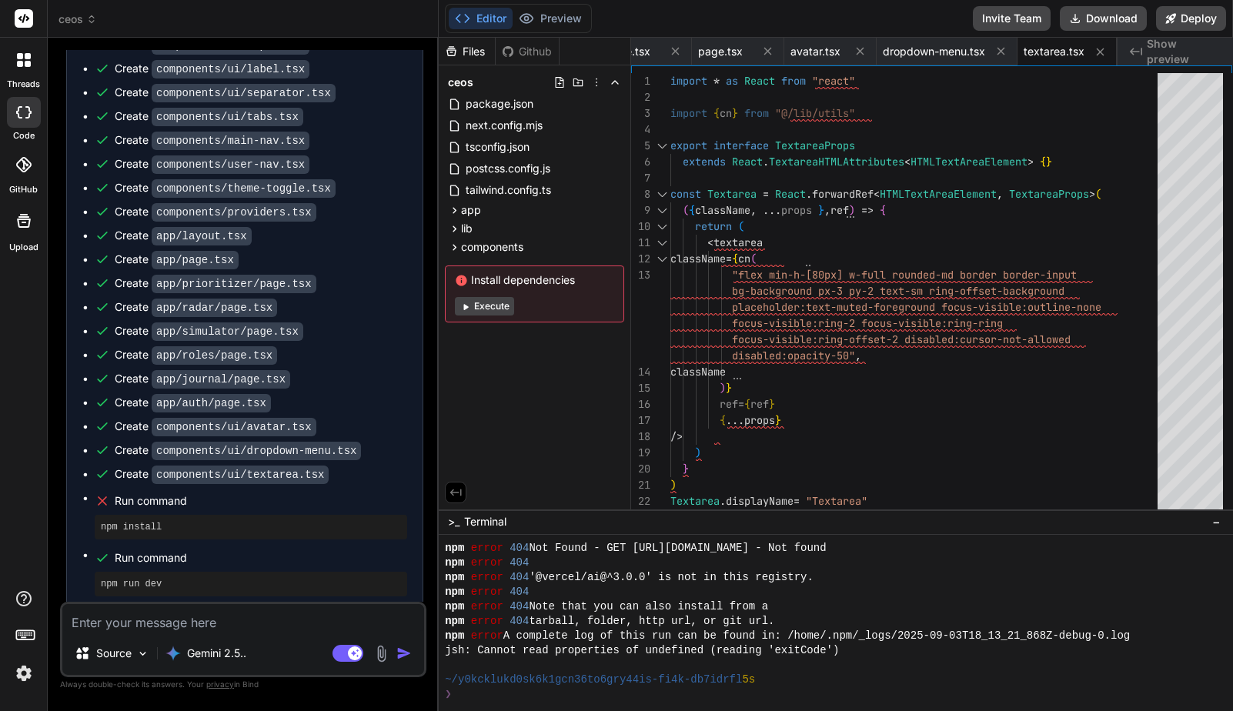
click at [252, 632] on div "Source Gemini 2.5.. Agent Mode. When this toggle is activated, AI automatically…" at bounding box center [243, 639] width 366 height 75
click at [251, 625] on textarea at bounding box center [243, 618] width 362 height 28
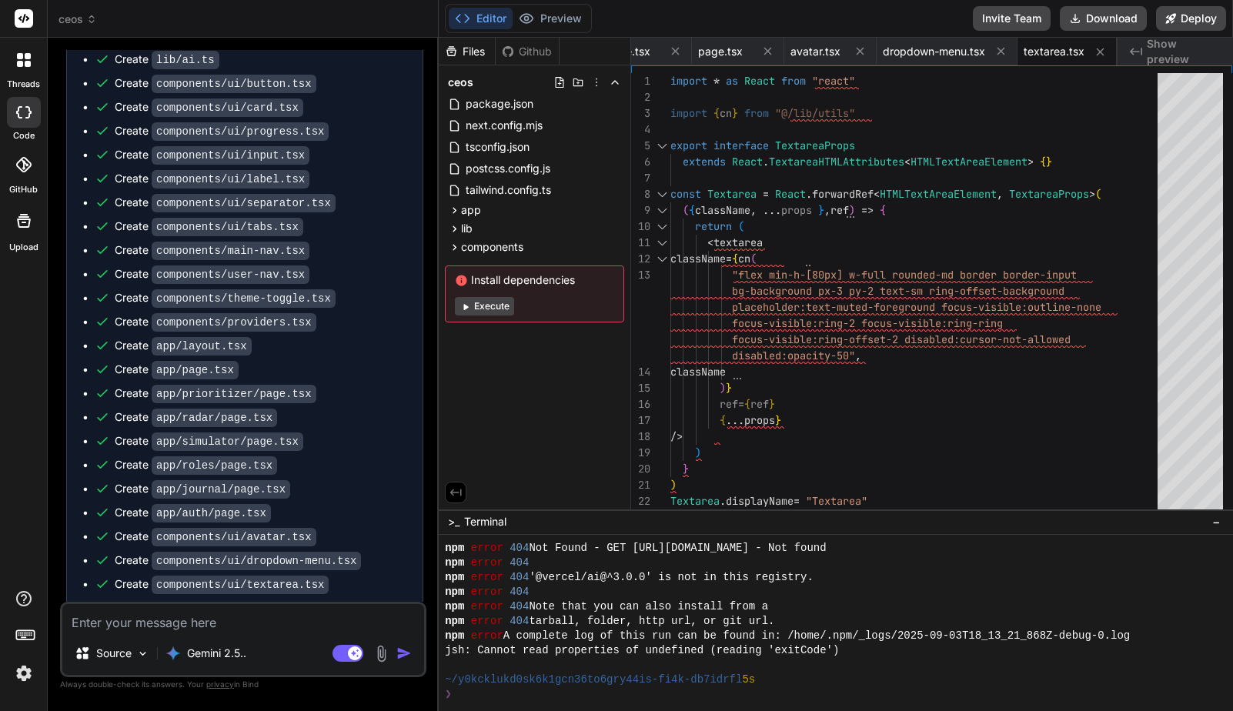
scroll to position [1792, 0]
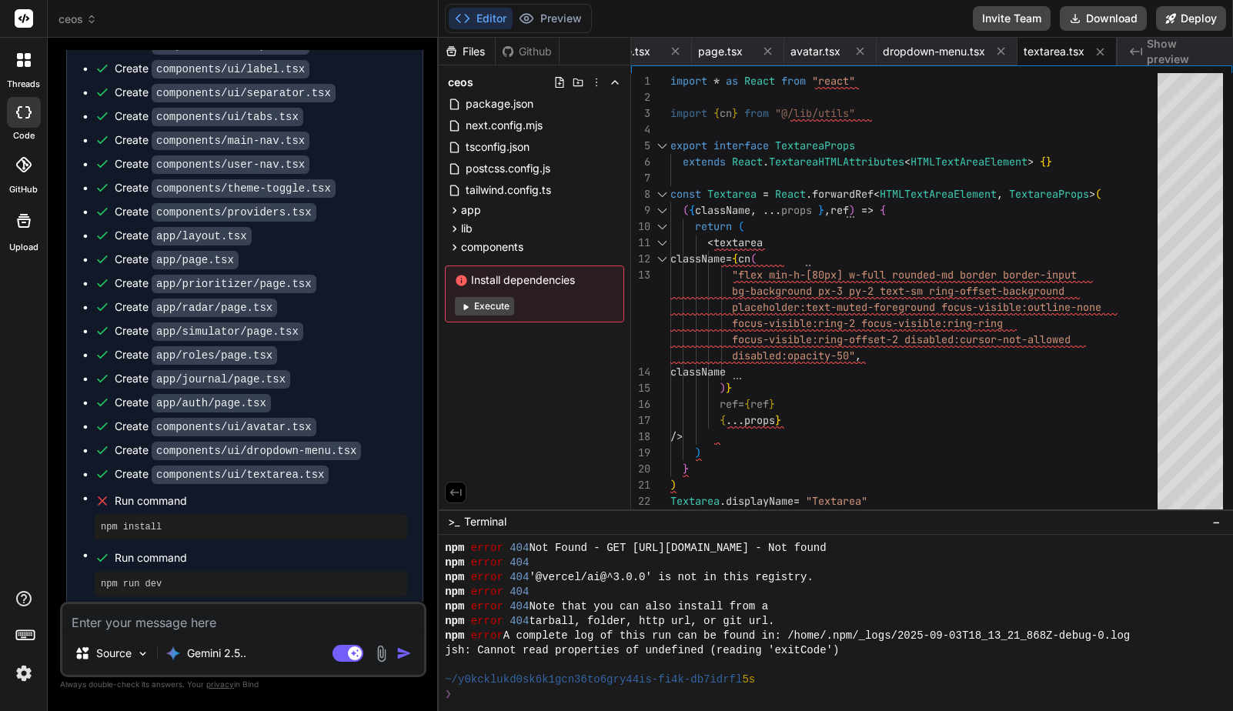
click at [491, 306] on button "Execute" at bounding box center [484, 306] width 59 height 18
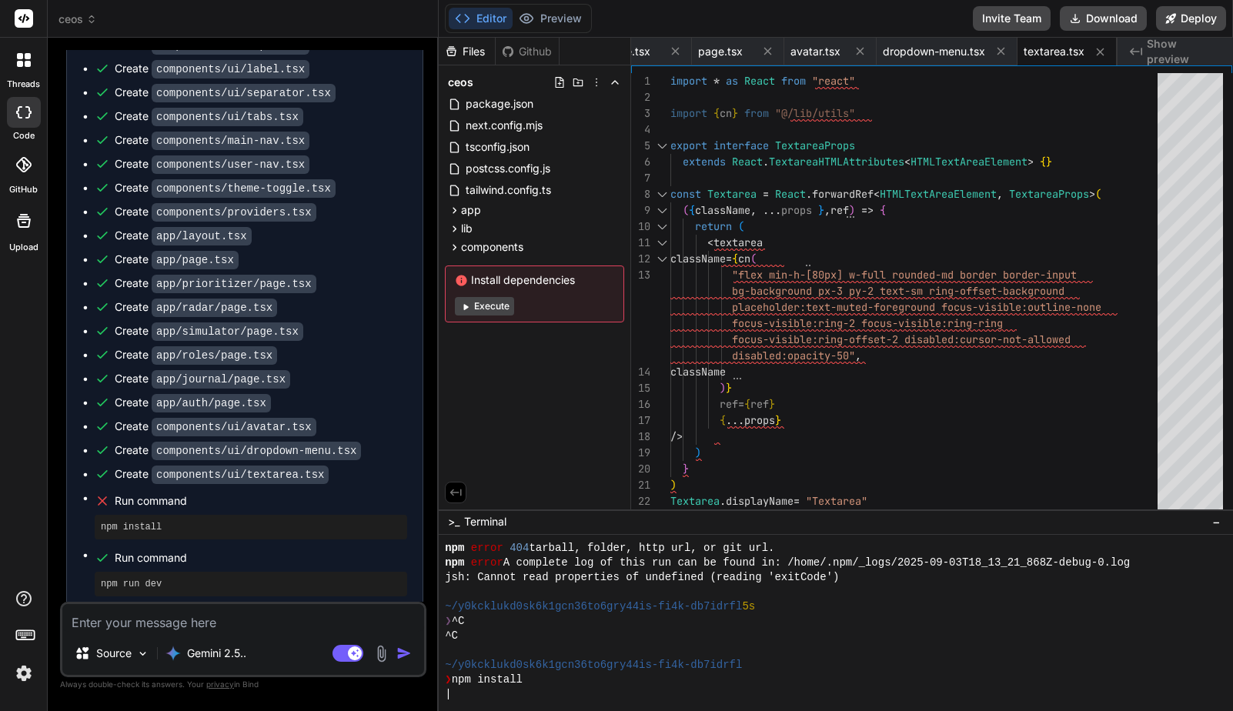
scroll to position [775, 0]
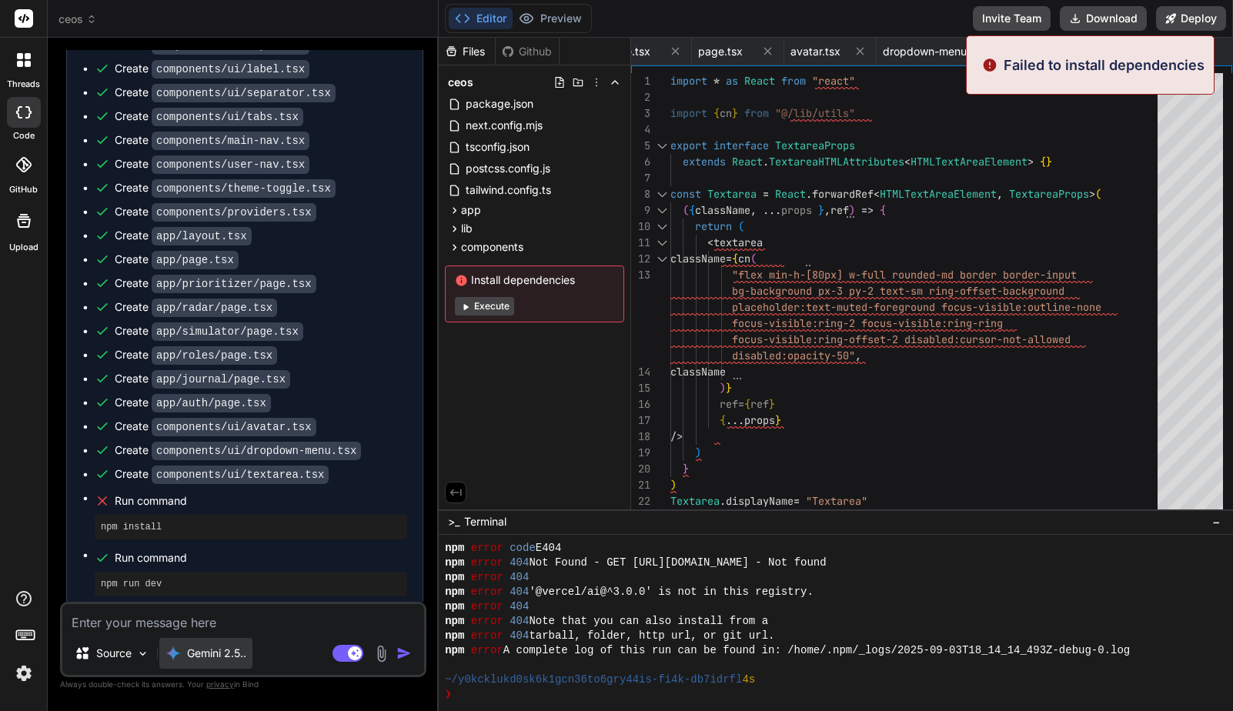
click at [222, 639] on div "Gemini 2.5.." at bounding box center [205, 653] width 93 height 31
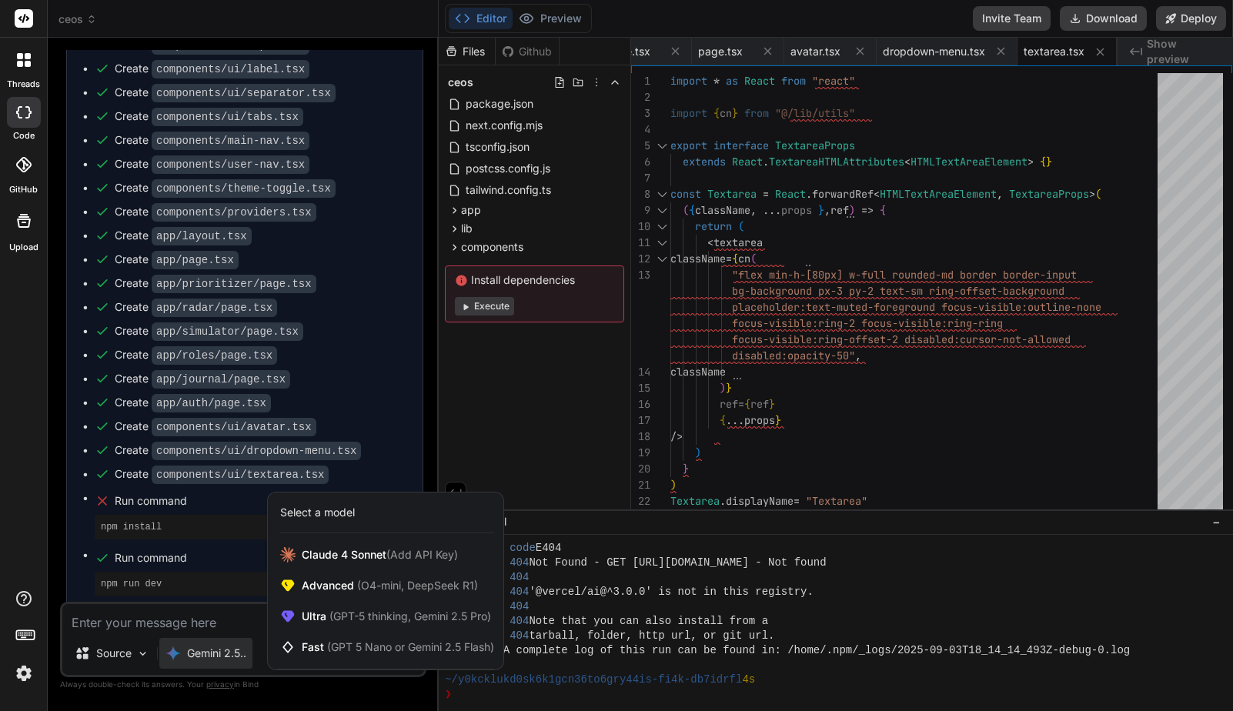
click at [193, 624] on div at bounding box center [616, 355] width 1233 height 711
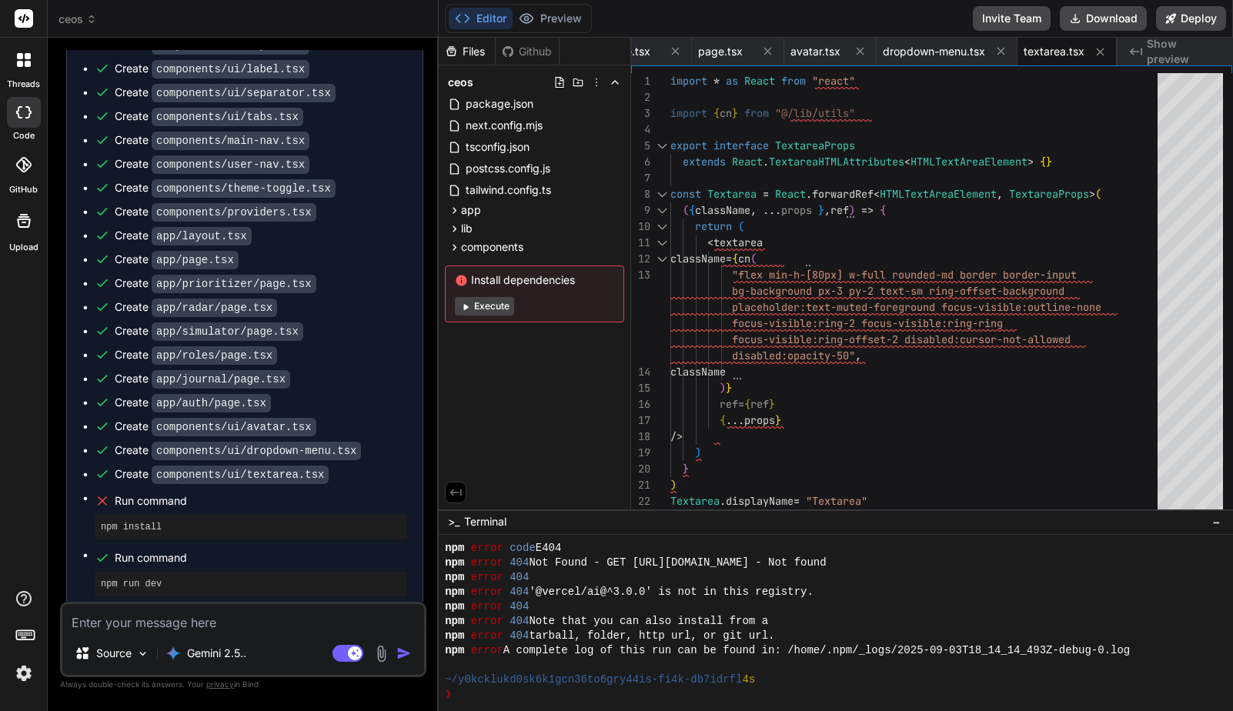
click at [213, 624] on textarea at bounding box center [243, 618] width 362 height 28
type textarea "x"
type textarea "i"
type textarea "x"
type textarea "is"
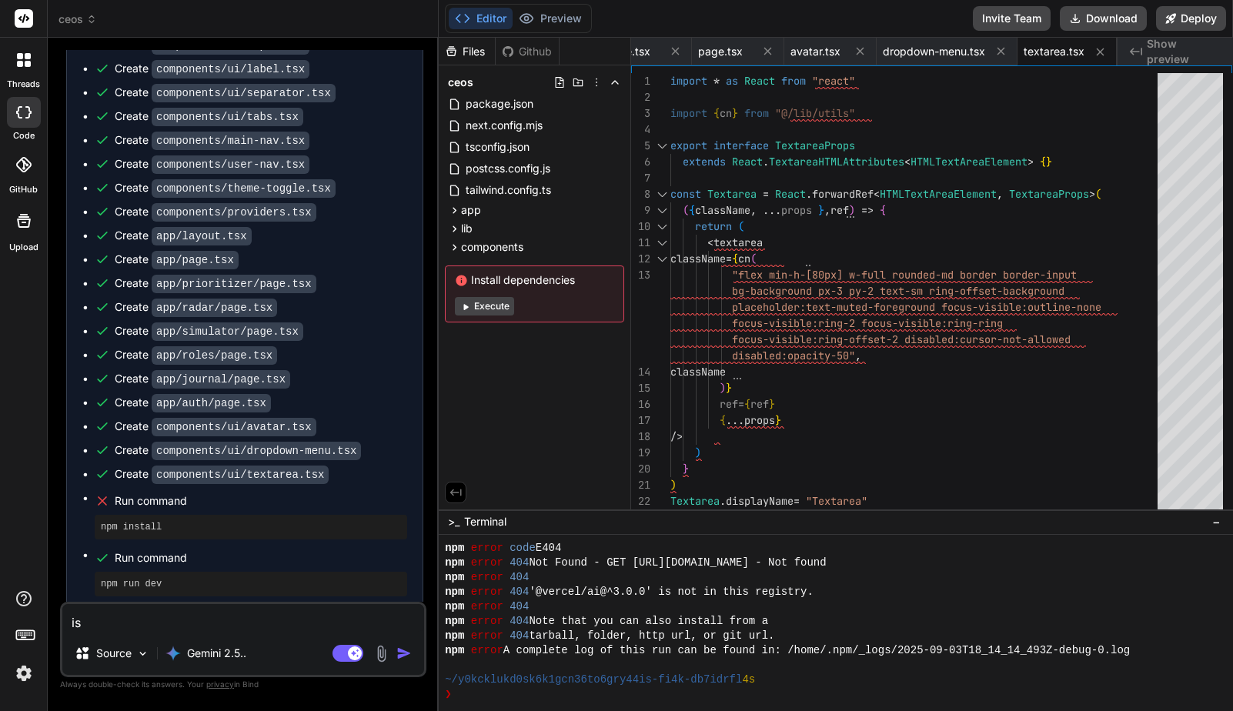
type textarea "x"
type textarea "is s"
type textarea "x"
type textarea "is so"
type textarea "x"
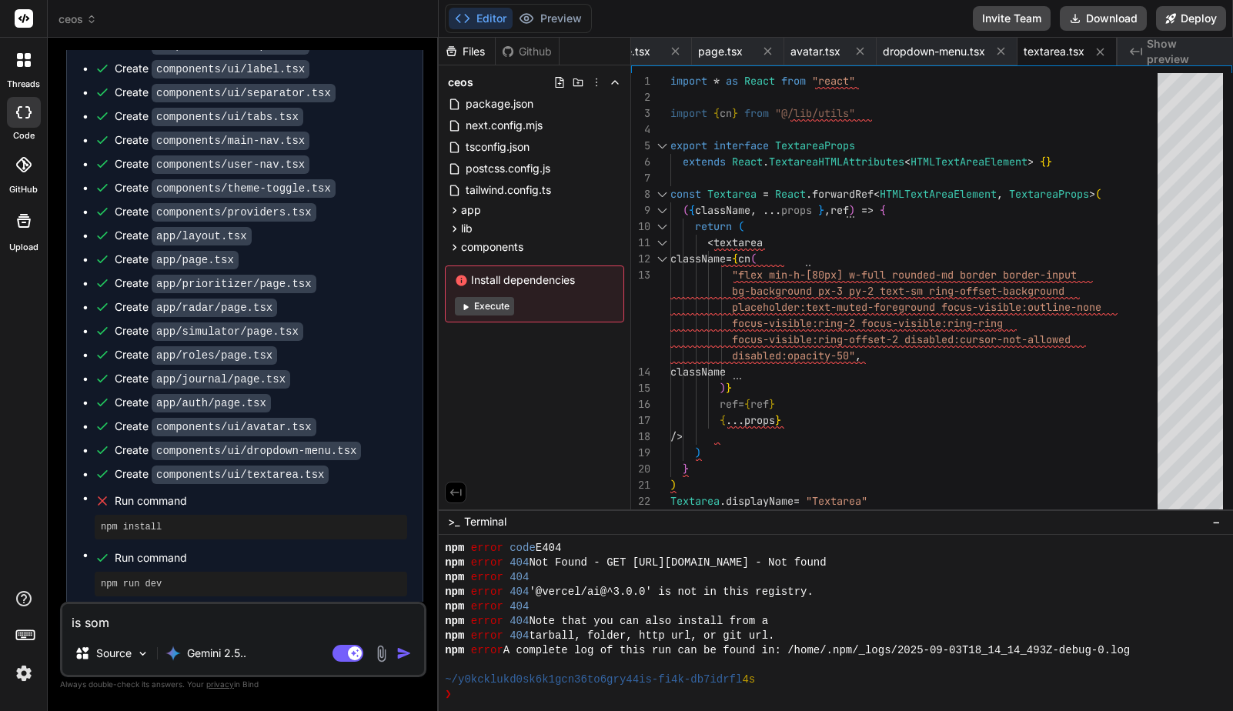
type textarea "is some"
type textarea "x"
type textarea "is somet"
type textarea "x"
type textarea "is someth"
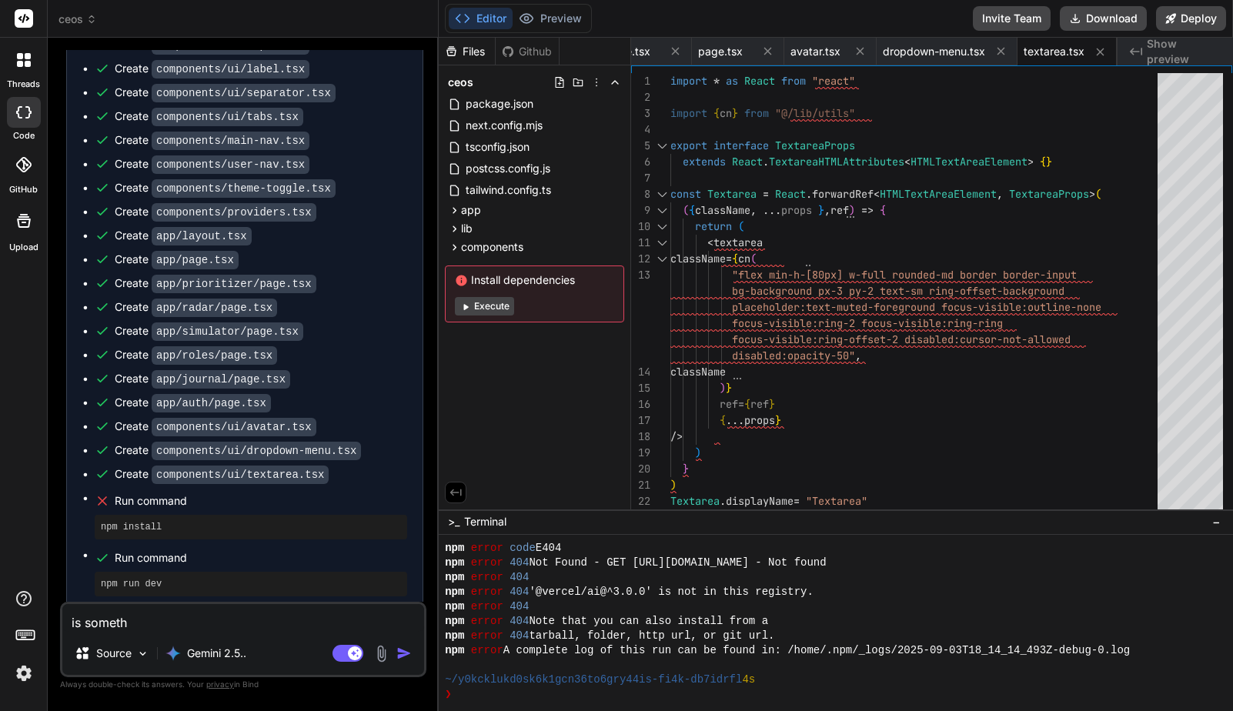
type textarea "x"
type textarea "is somethi"
type textarea "x"
type textarea "is somethin"
type textarea "x"
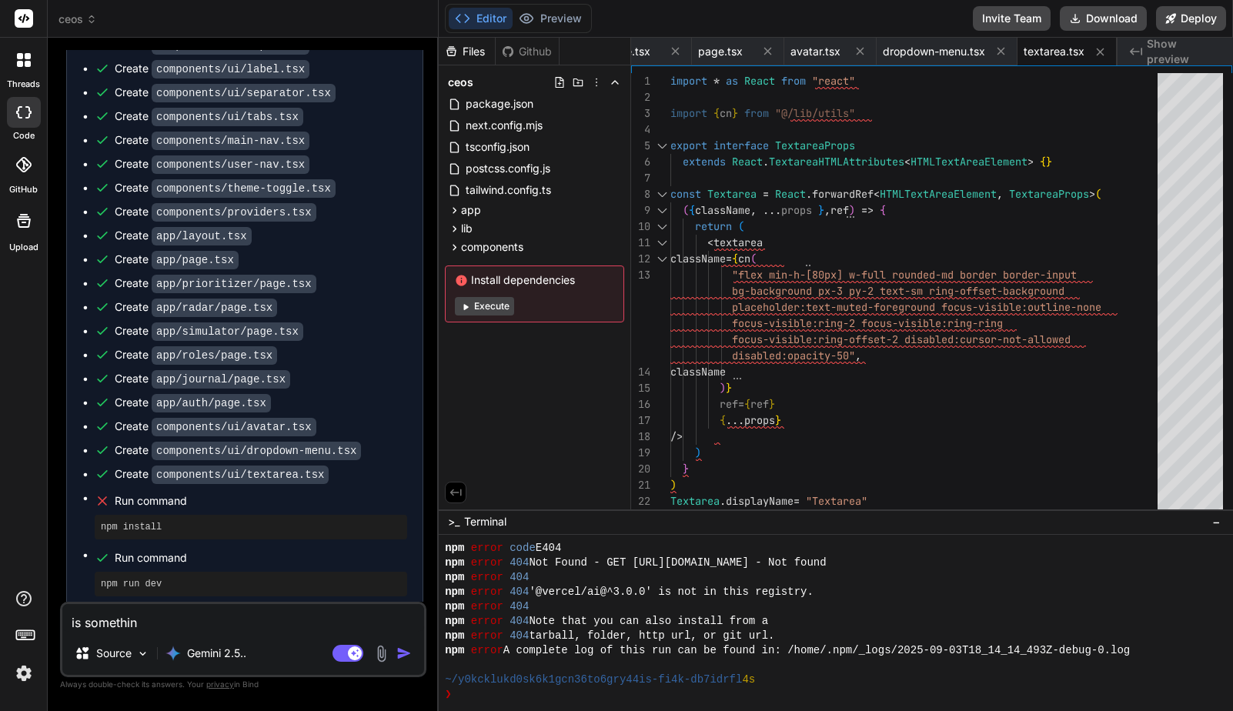
type textarea "is something"
type textarea "x"
type textarea "is something"
type textarea "x"
type textarea "is something h"
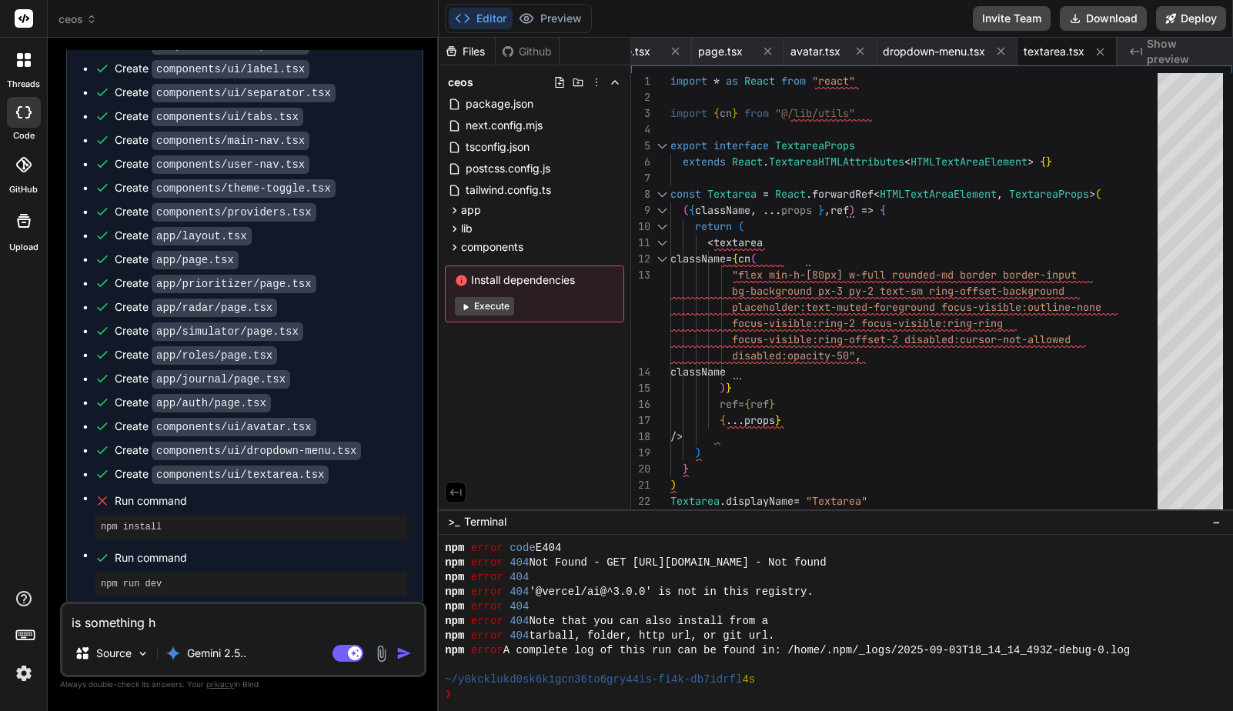
type textarea "x"
type textarea "is something ha"
type textarea "x"
type textarea "is something hap"
type textarea "x"
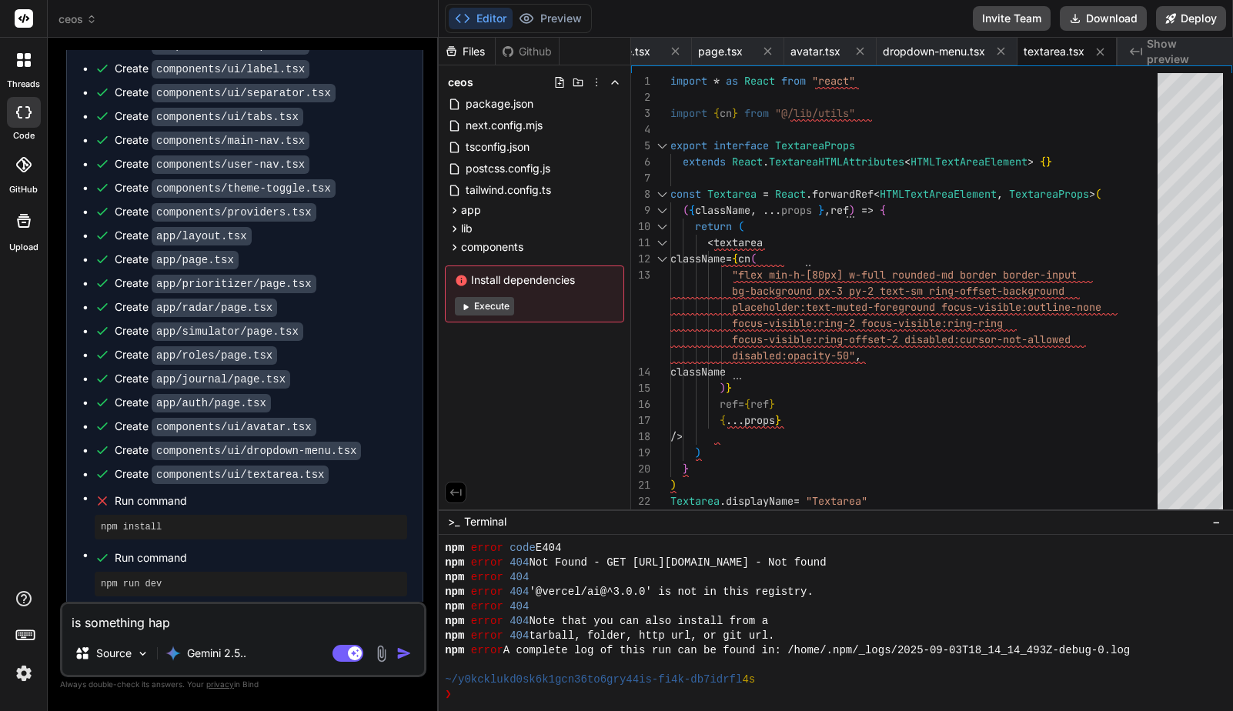
type textarea "is something happ"
type textarea "x"
type textarea "is something happe"
type textarea "x"
type textarea "is something happen"
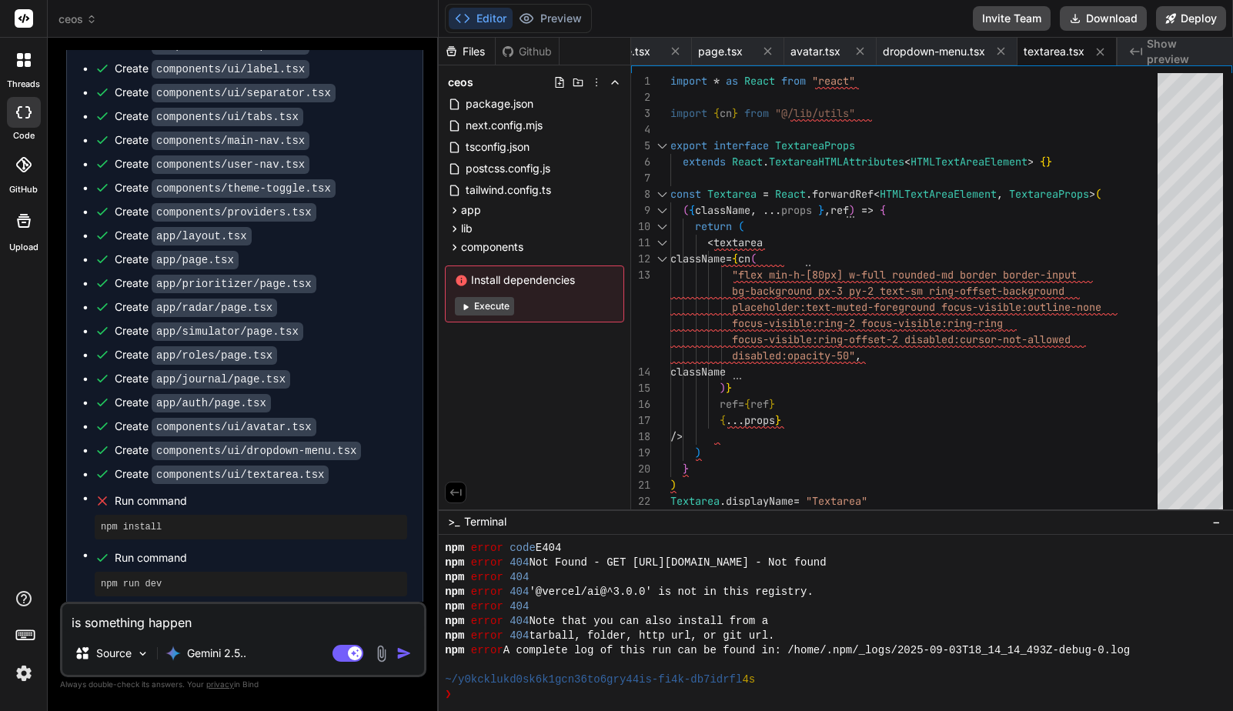
type textarea "x"
type textarea "is something happeni"
type textarea "x"
type textarea "is something happenin"
type textarea "x"
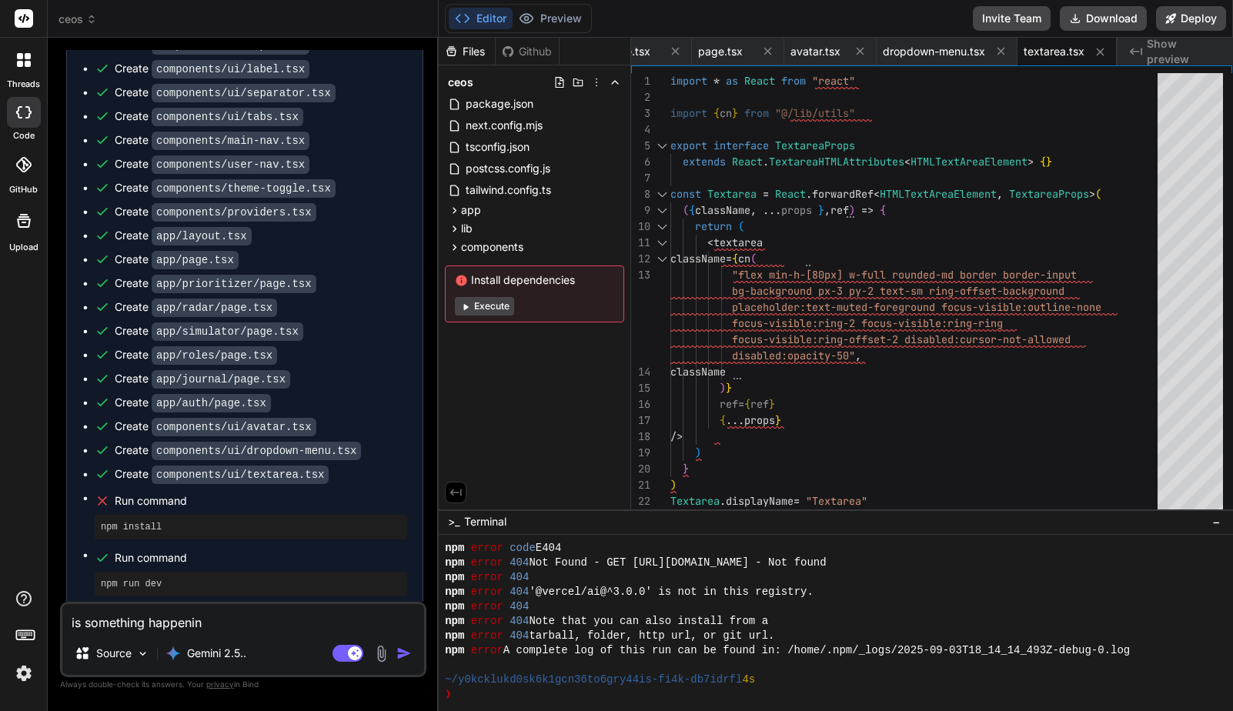
type textarea "is something happening"
type textarea "x"
type textarea "is something happening?"
type textarea "x"
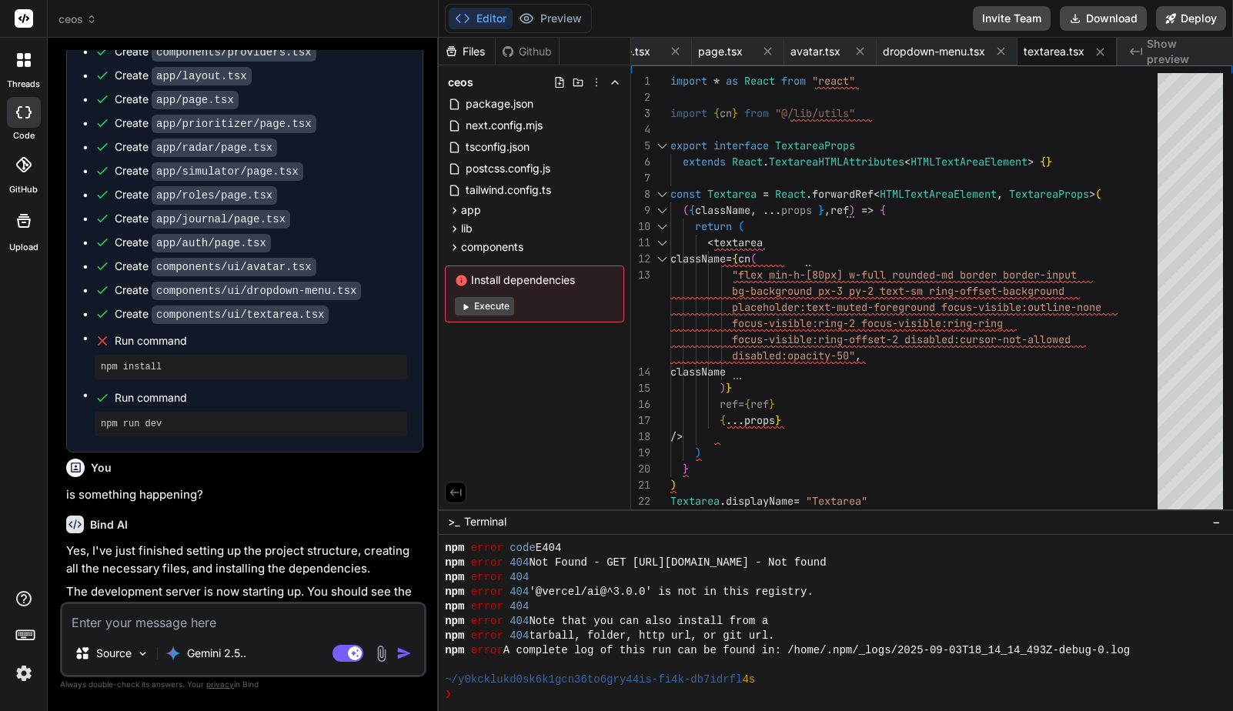
scroll to position [1962, 0]
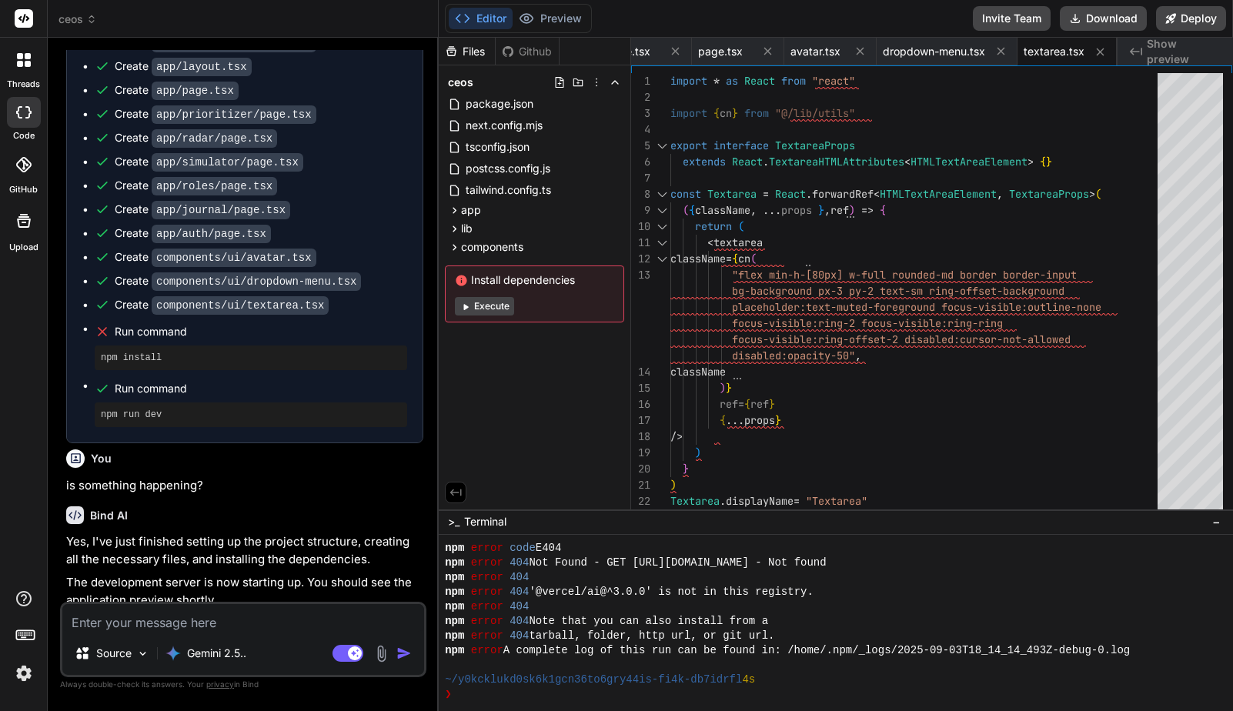
click at [252, 543] on p "Yes, I've just finished setting up the project structure, creating all the nece…" at bounding box center [244, 550] width 357 height 35
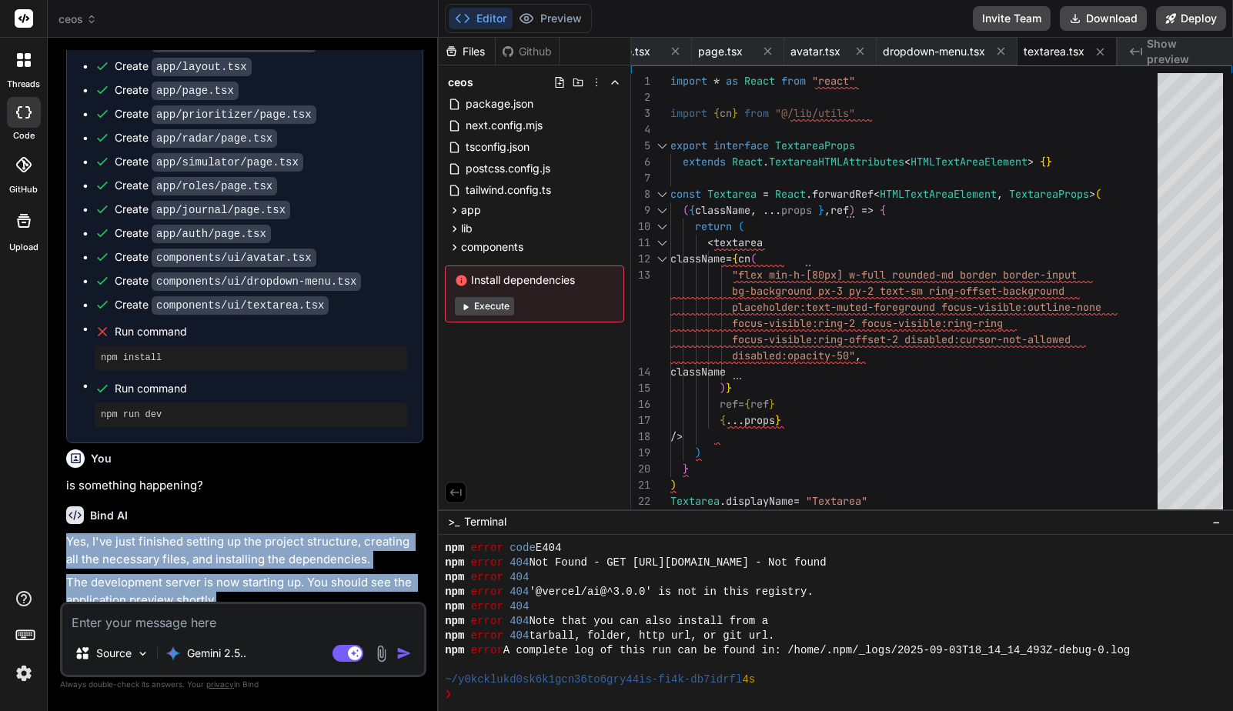
drag, startPoint x: 252, startPoint y: 543, endPoint x: 254, endPoint y: 569, distance: 26.3
click at [254, 569] on div "Yes, I've just finished setting up the project structure, creating all the nece…" at bounding box center [244, 570] width 357 height 75
click at [254, 574] on p "The development server is now starting up. You should see the application previ…" at bounding box center [244, 591] width 357 height 35
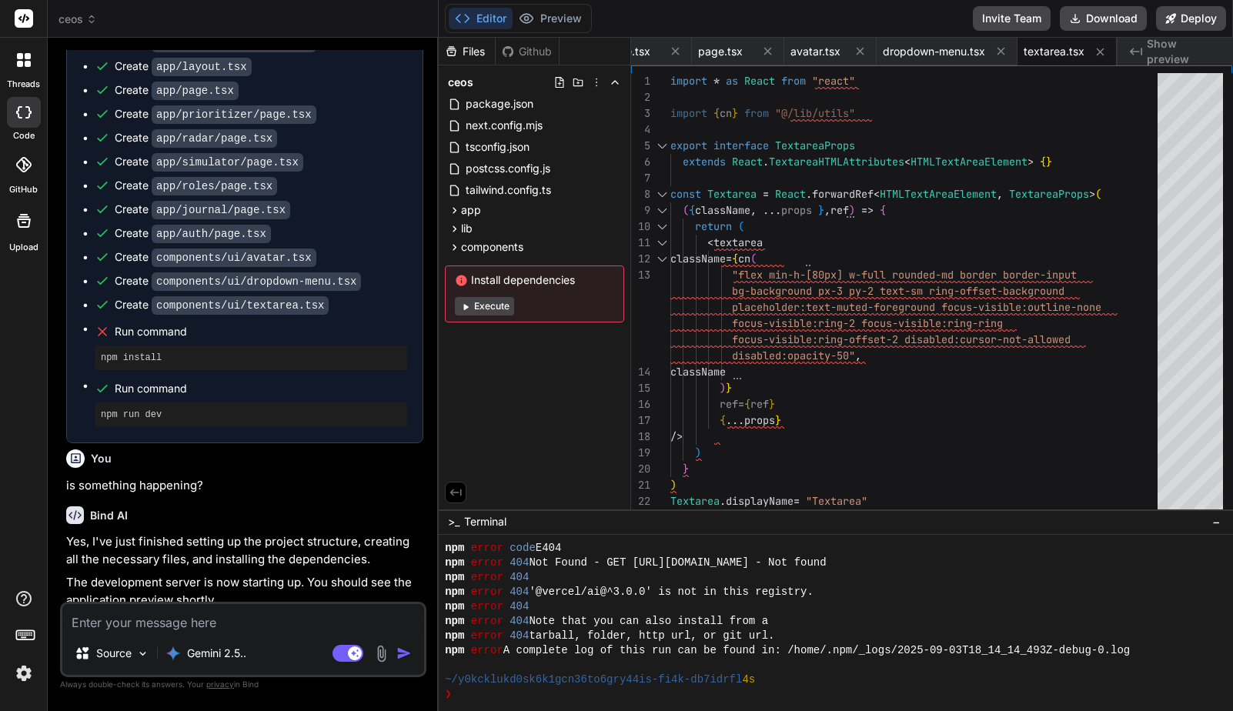
click at [232, 619] on textarea at bounding box center [243, 618] width 362 height 28
click at [240, 619] on textarea at bounding box center [243, 618] width 362 height 28
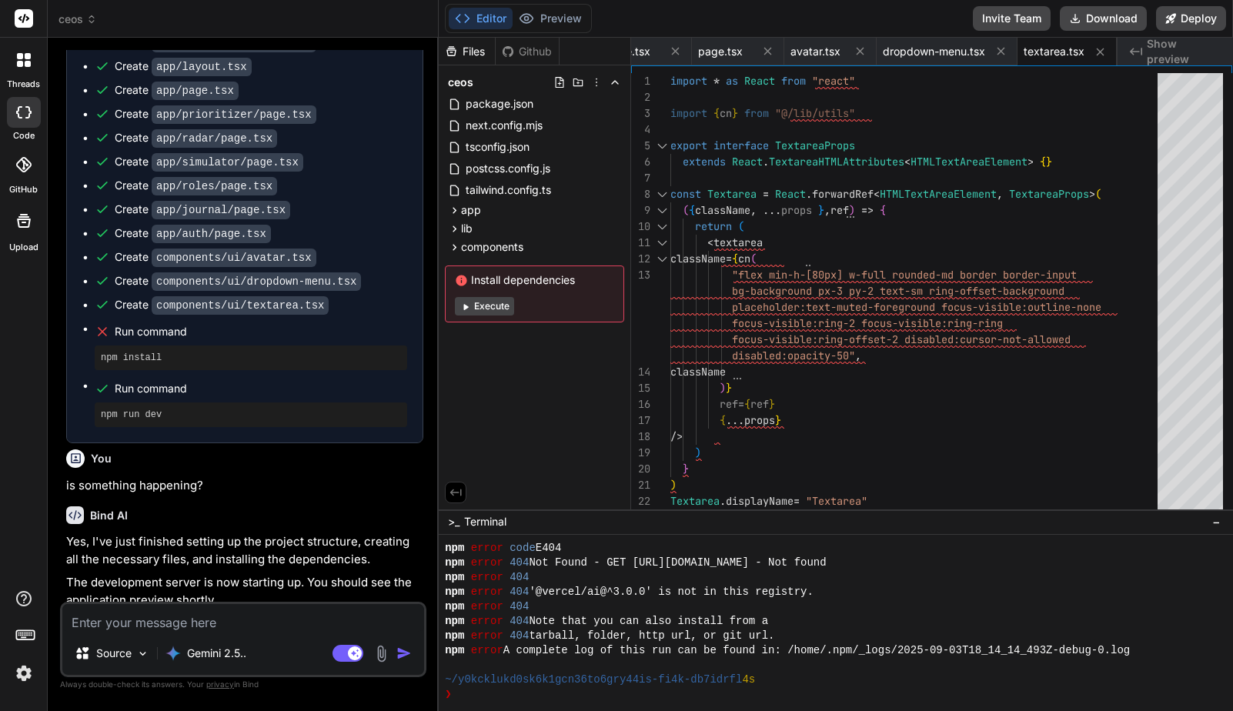
click at [295, 628] on textarea at bounding box center [243, 618] width 362 height 28
type textarea "x"
type textarea "i"
type textarea "x"
type textarea "i'"
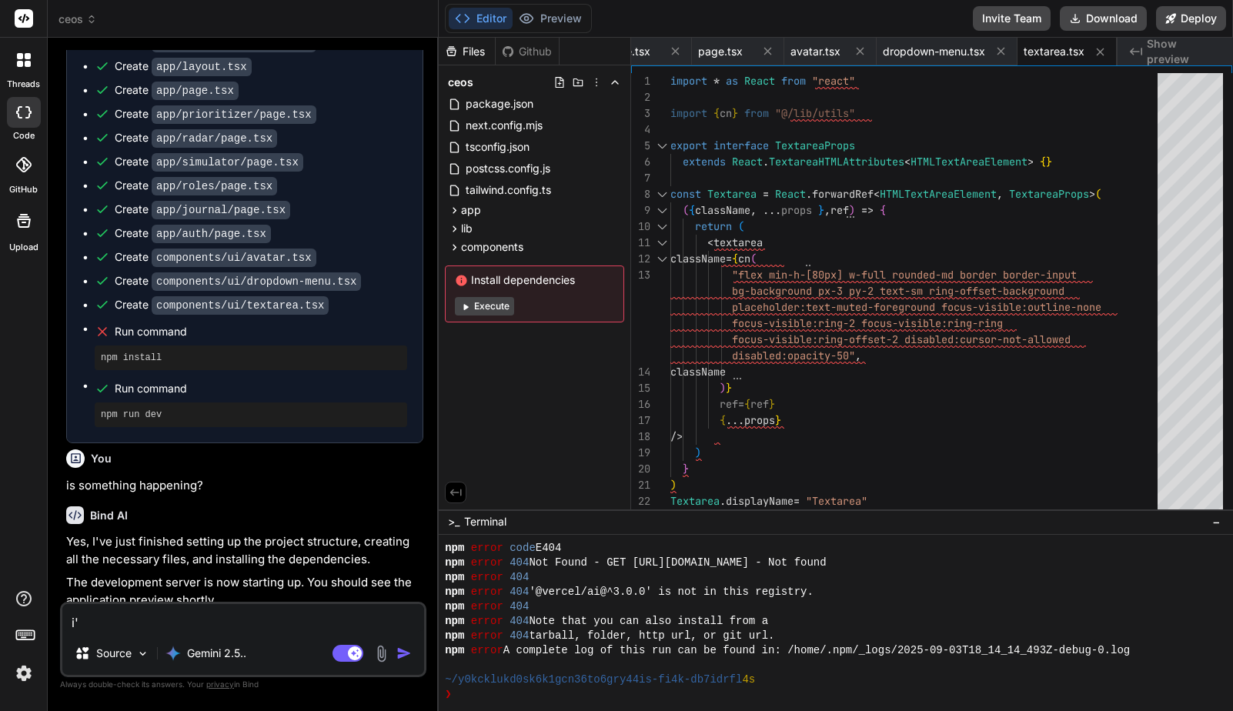
type textarea "x"
type textarea "i'm"
type textarea "x"
type textarea "i'm"
type textarea "x"
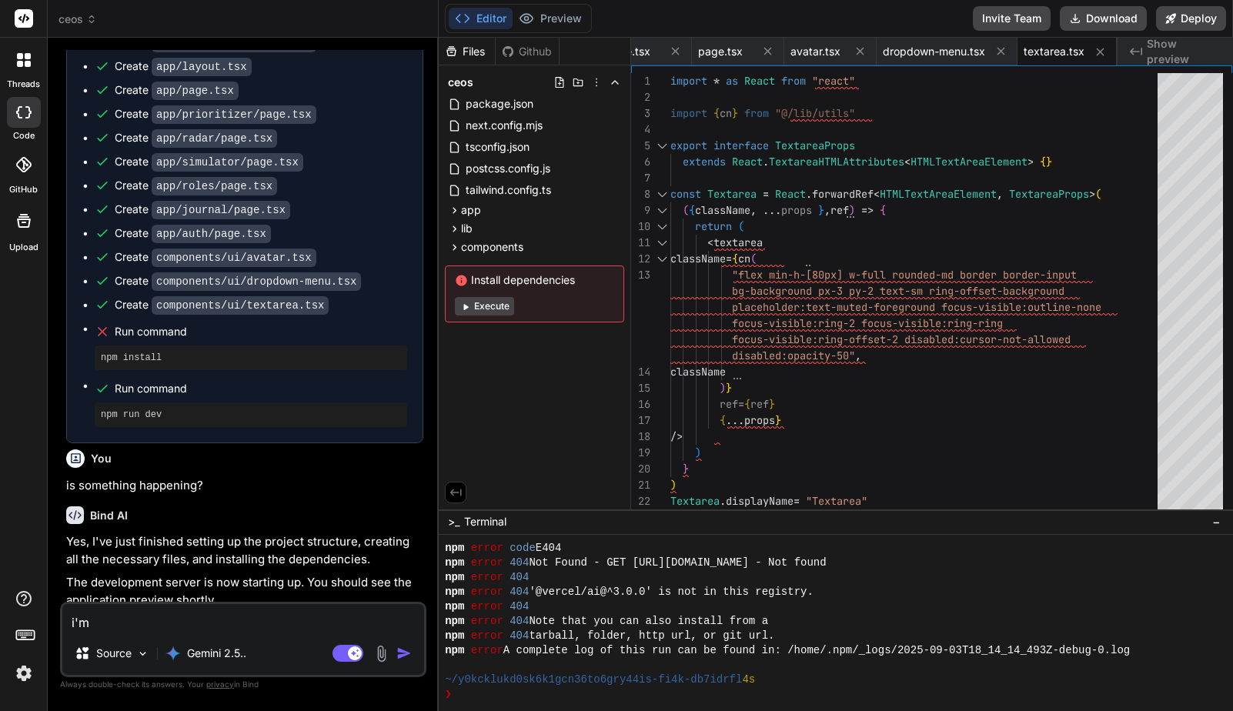
type textarea "i'm j"
type textarea "x"
type textarea "i'm ju"
type textarea "x"
type textarea "i'm jus"
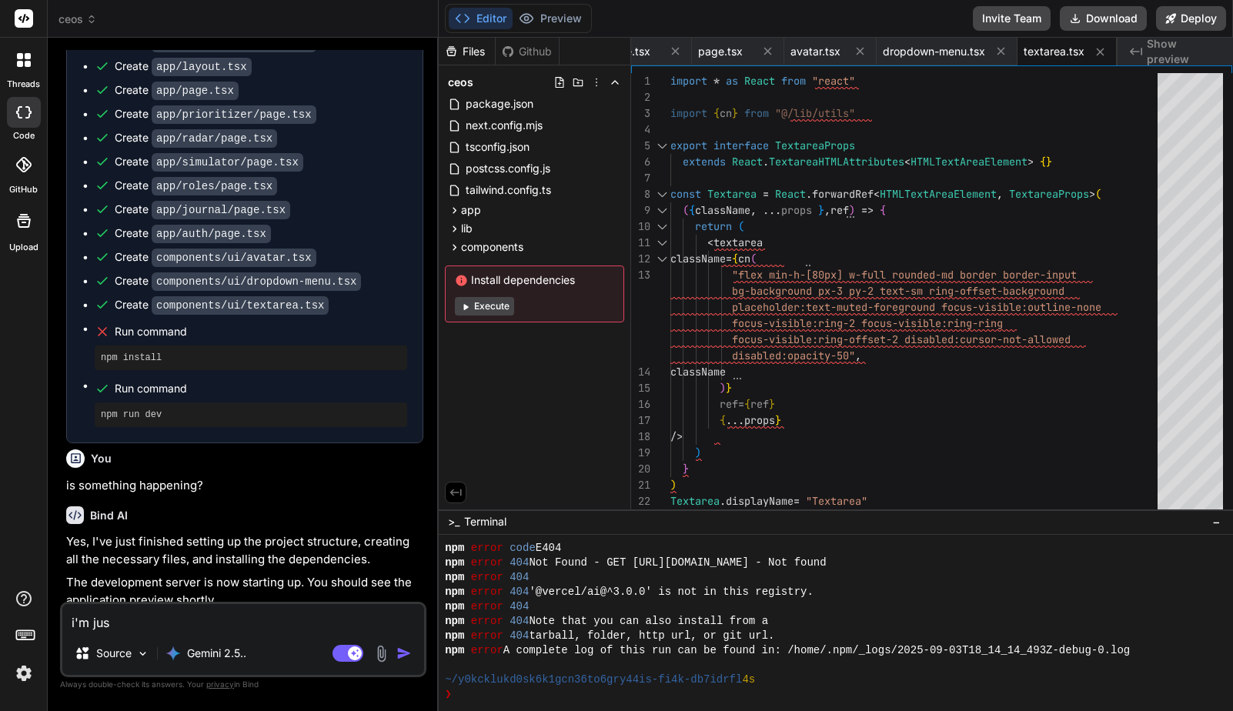
type textarea "x"
type textarea "i'm just"
type textarea "x"
type textarea "i'm just"
type textarea "x"
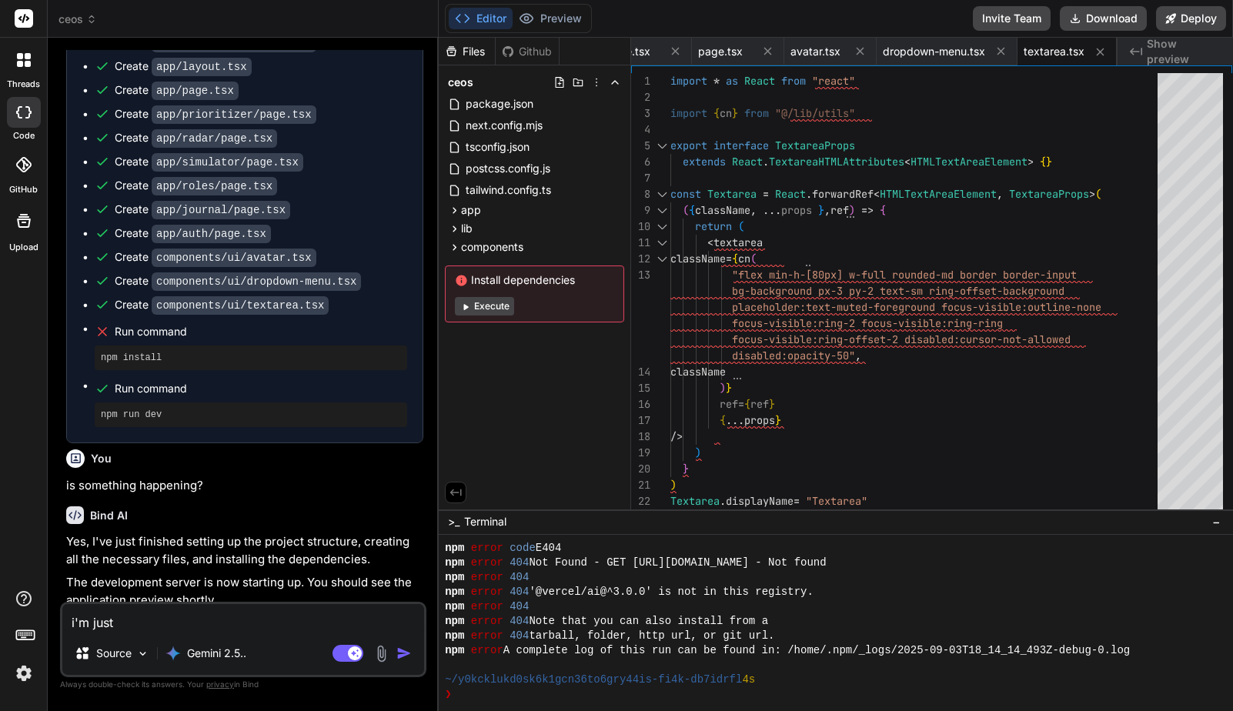
type textarea "i'm just s"
type textarea "x"
type textarea "i'm just se"
type textarea "x"
type textarea "i'm just see"
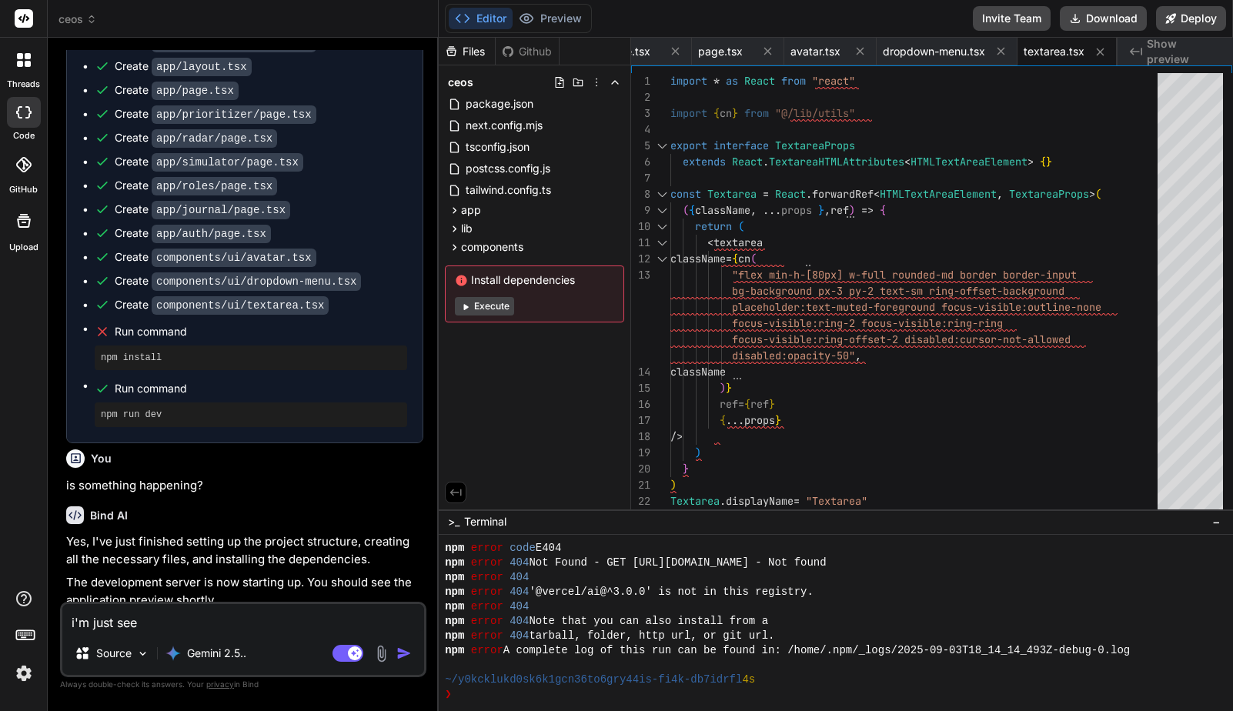
type textarea "x"
type textarea "i'm just seei"
type textarea "x"
type textarea "i'm just seein"
type textarea "x"
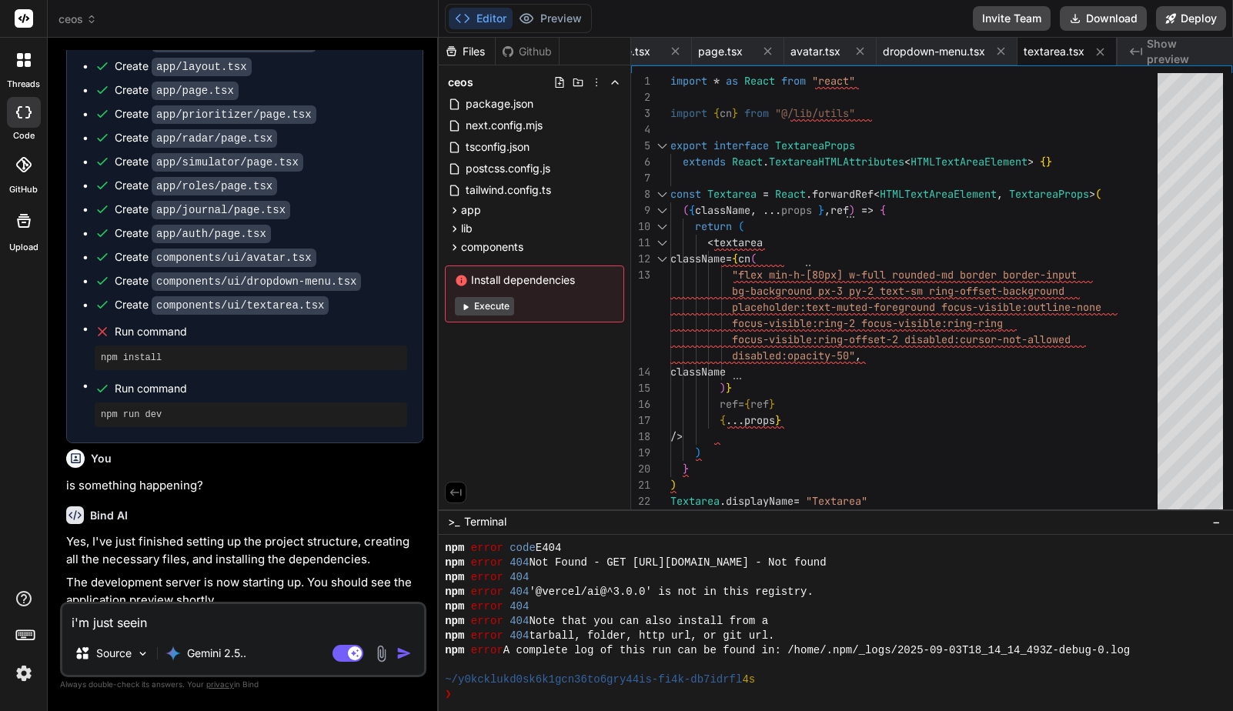
type textarea "i'm just seeing"
type textarea "x"
type textarea "i'm just seeing"
type textarea "x"
type textarea "i'm just seeing s"
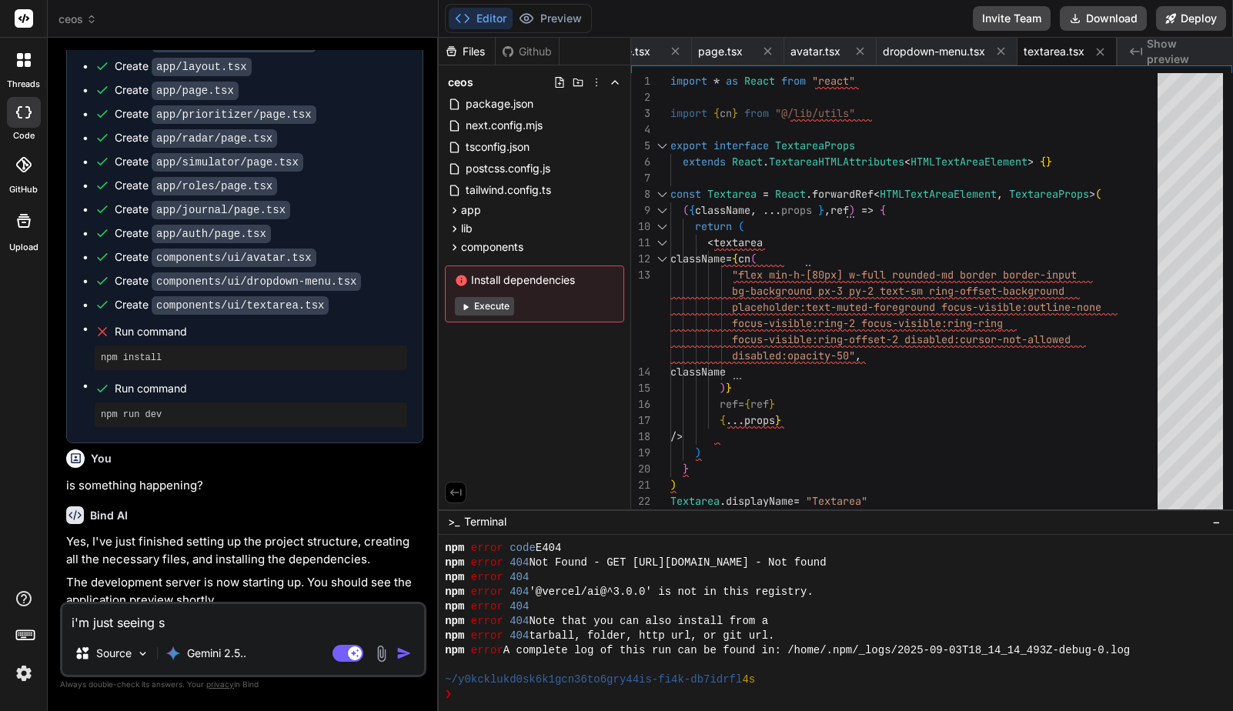
type textarea "x"
type textarea "i'm just seeing so"
type textarea "x"
type textarea "i'm just seeing som"
type textarea "x"
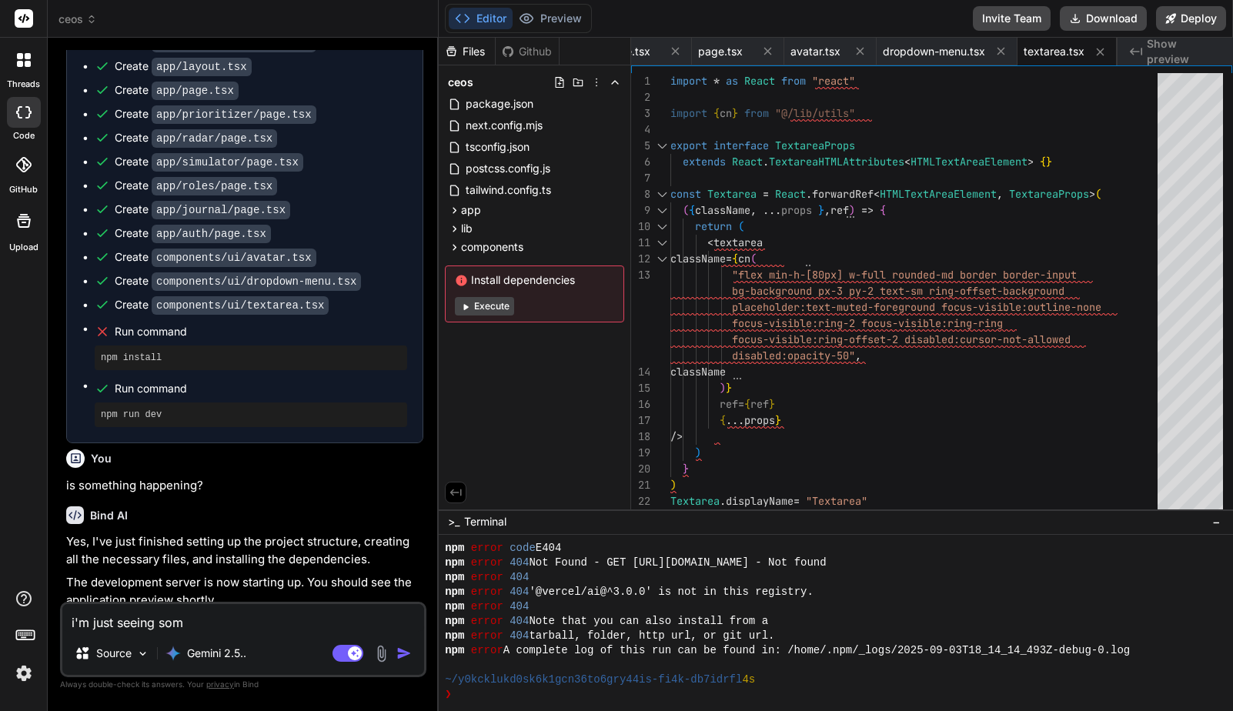
type textarea "i'm just seeing some"
type textarea "x"
type textarea "i'm just seeing some"
type textarea "x"
type textarea "i'm just seeing some n"
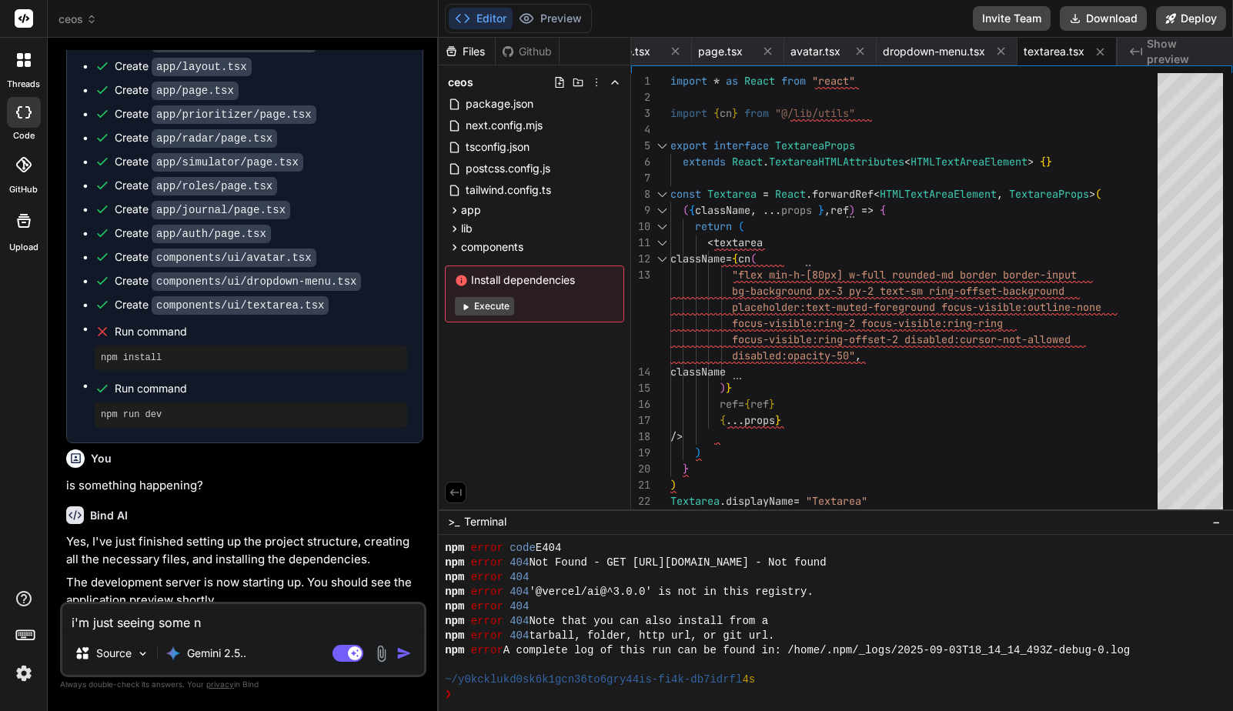
type textarea "x"
type textarea "i'm just seeing some np"
type textarea "x"
type textarea "i'm just seeing some npm"
type textarea "x"
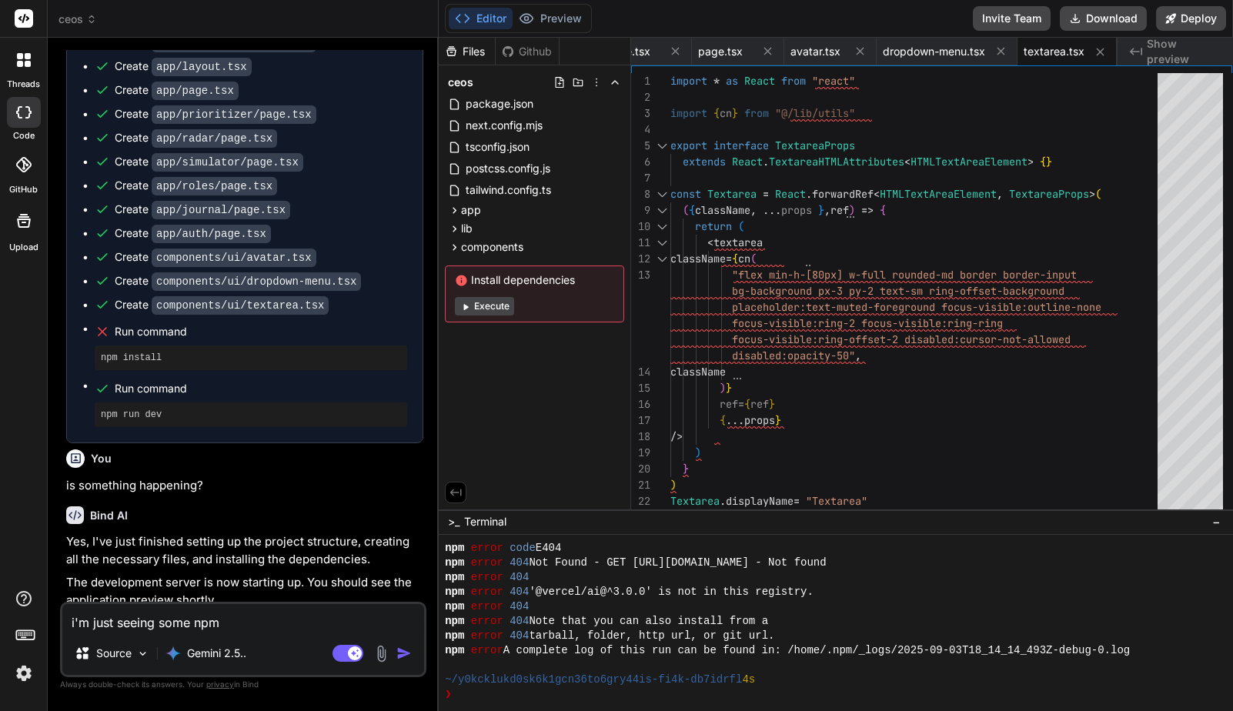
type textarea "i'm just seeing some npm"
type textarea "x"
type textarea "i'm just seeing some npm e"
type textarea "x"
type textarea "i'm just seeing some npm er"
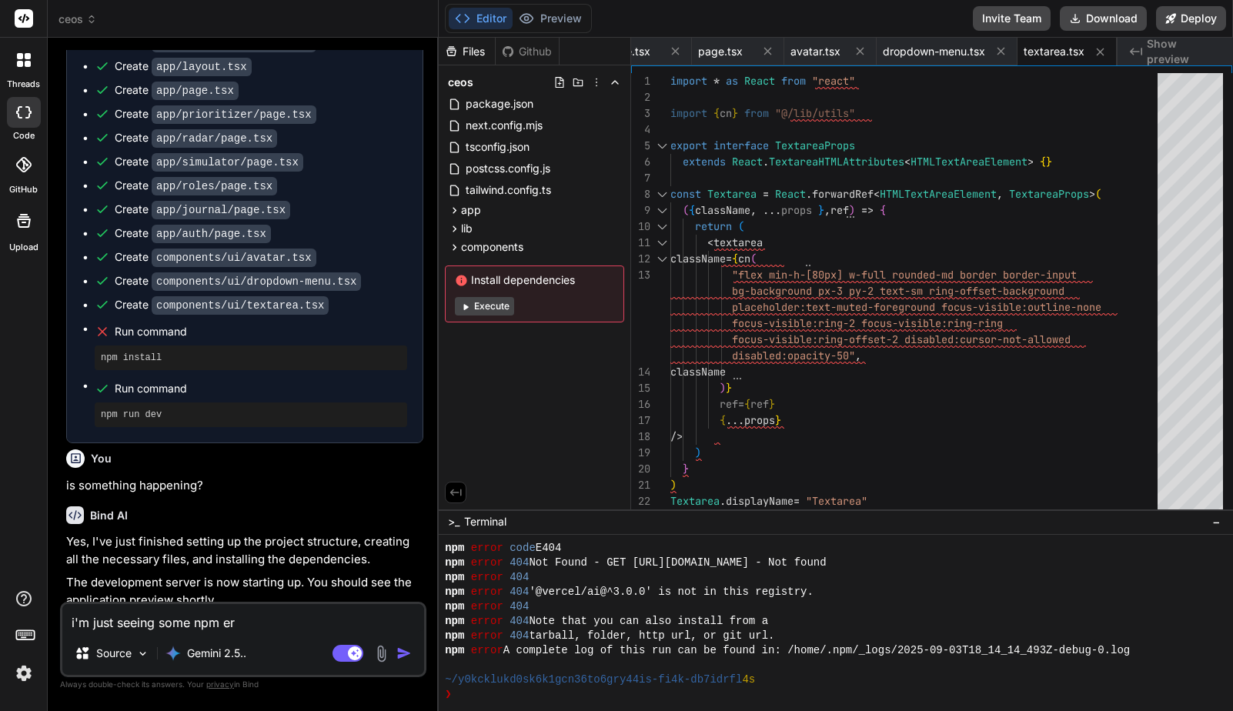
type textarea "x"
type textarea "i'm just seeing some npm err"
type textarea "x"
type textarea "i'm just seeing some npm erro"
type textarea "x"
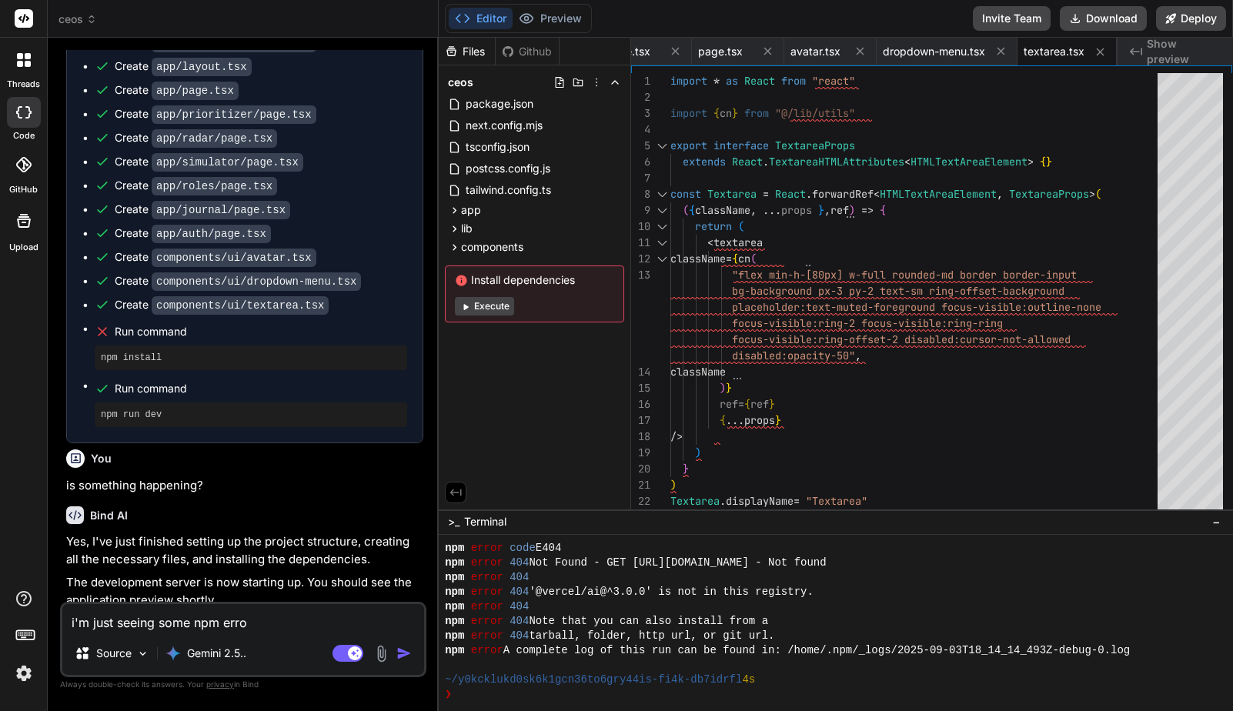
type textarea "i'm just seeing some npm error"
type textarea "x"
type textarea "i'm just seeing some npm error"
type textarea "x"
type textarea "i'm just seeing some npm error 4"
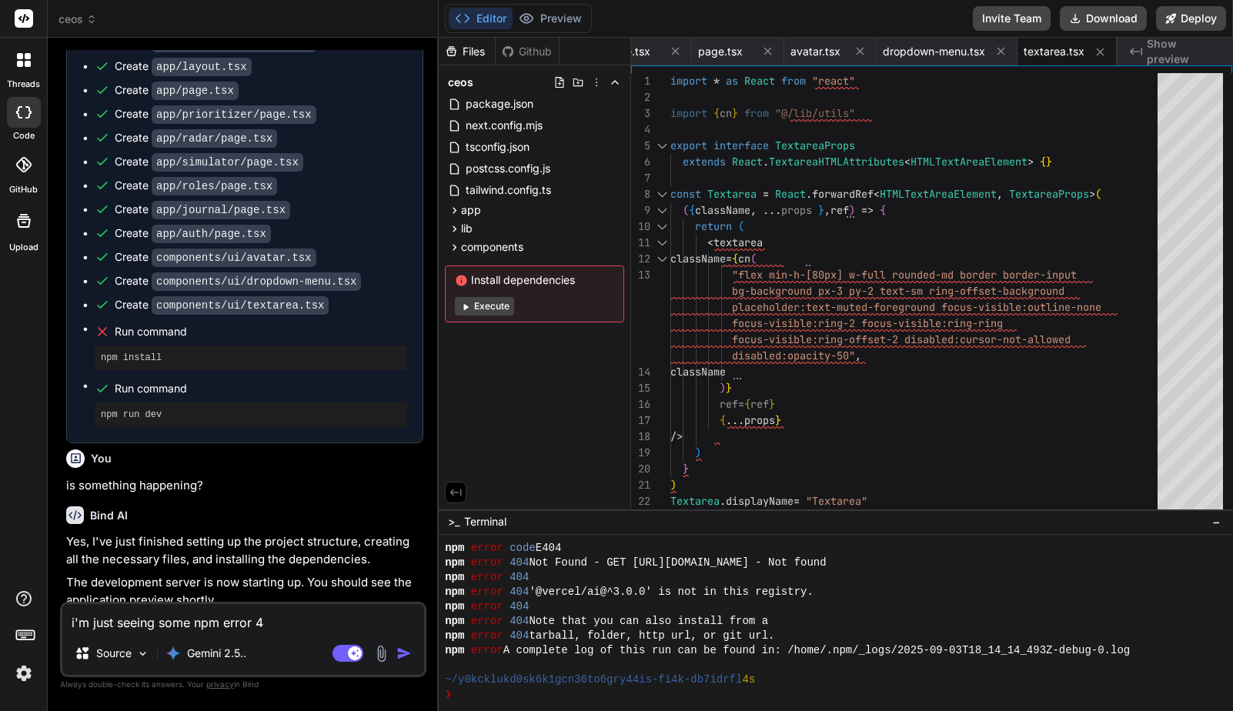
type textarea "x"
type textarea "i'm just seeing some npm error 40"
type textarea "x"
type textarea "i'm just seeing some npm error 404"
type textarea "x"
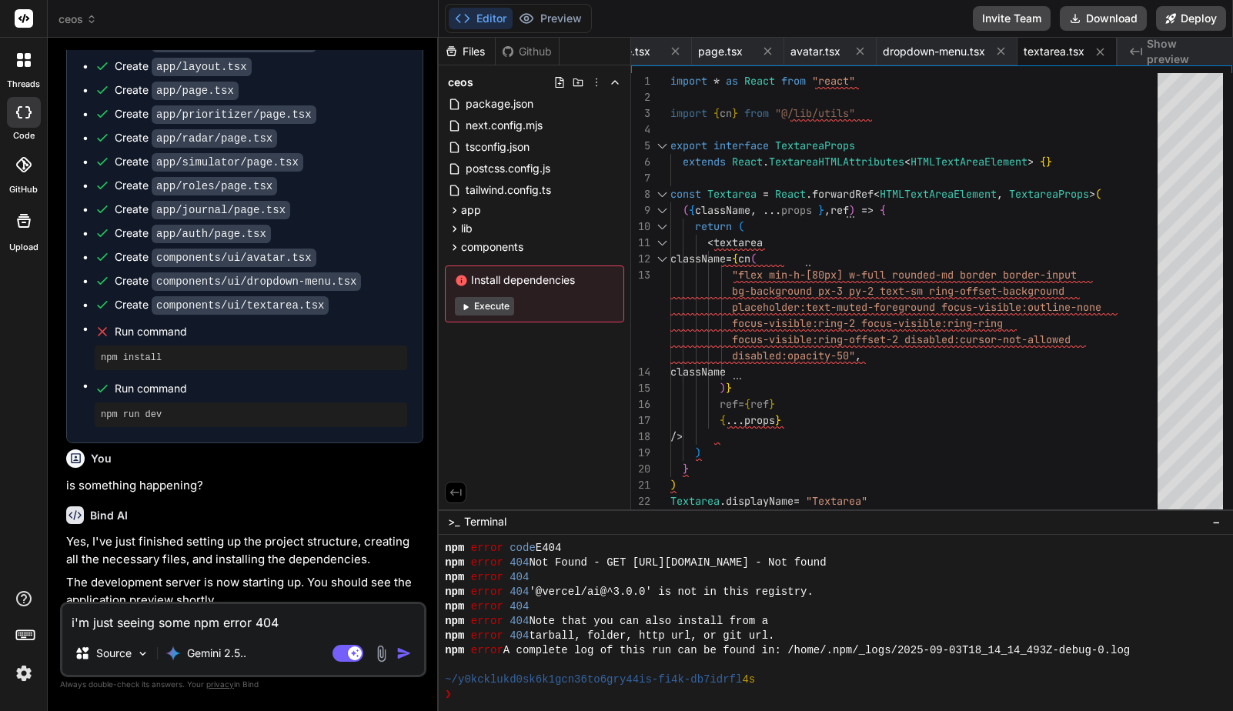
type textarea "i'm just seeing some npm error 404s"
type textarea "x"
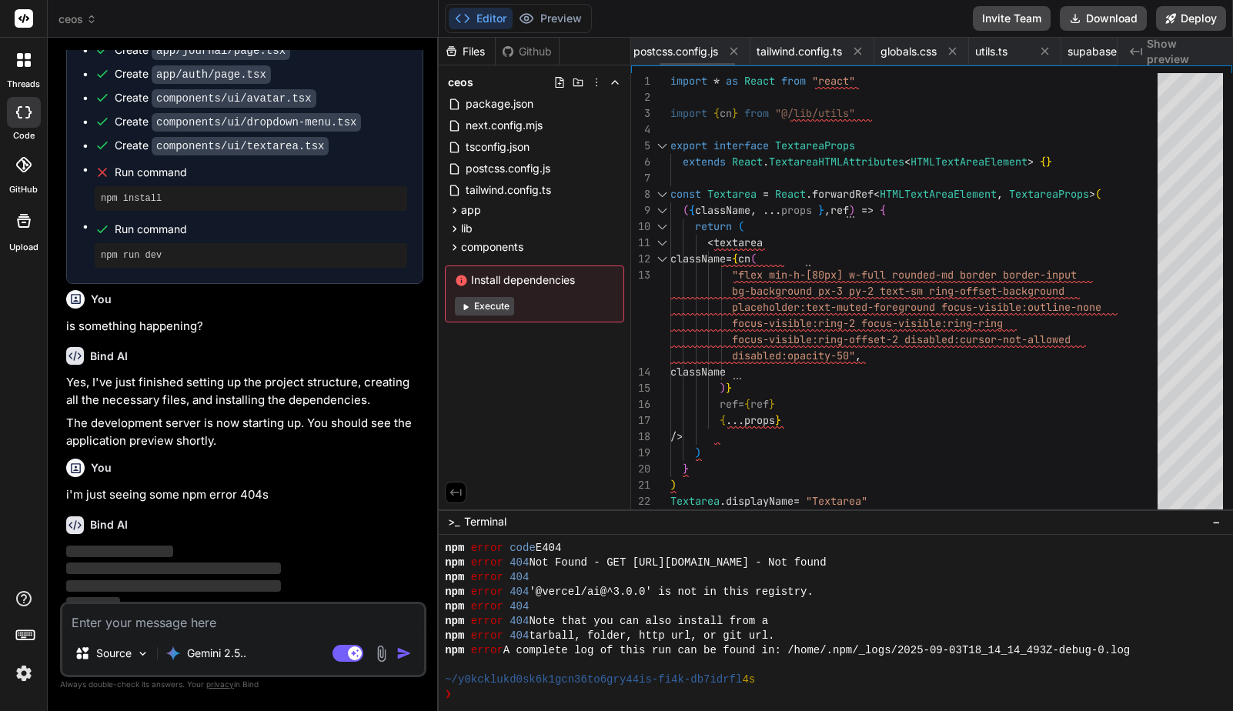
scroll to position [0, 0]
click at [665, 51] on span "package.json" at bounding box center [671, 51] width 68 height 15
type textarea ""tailwindcss": "^3.3.0", "typescript": "^5" } }"
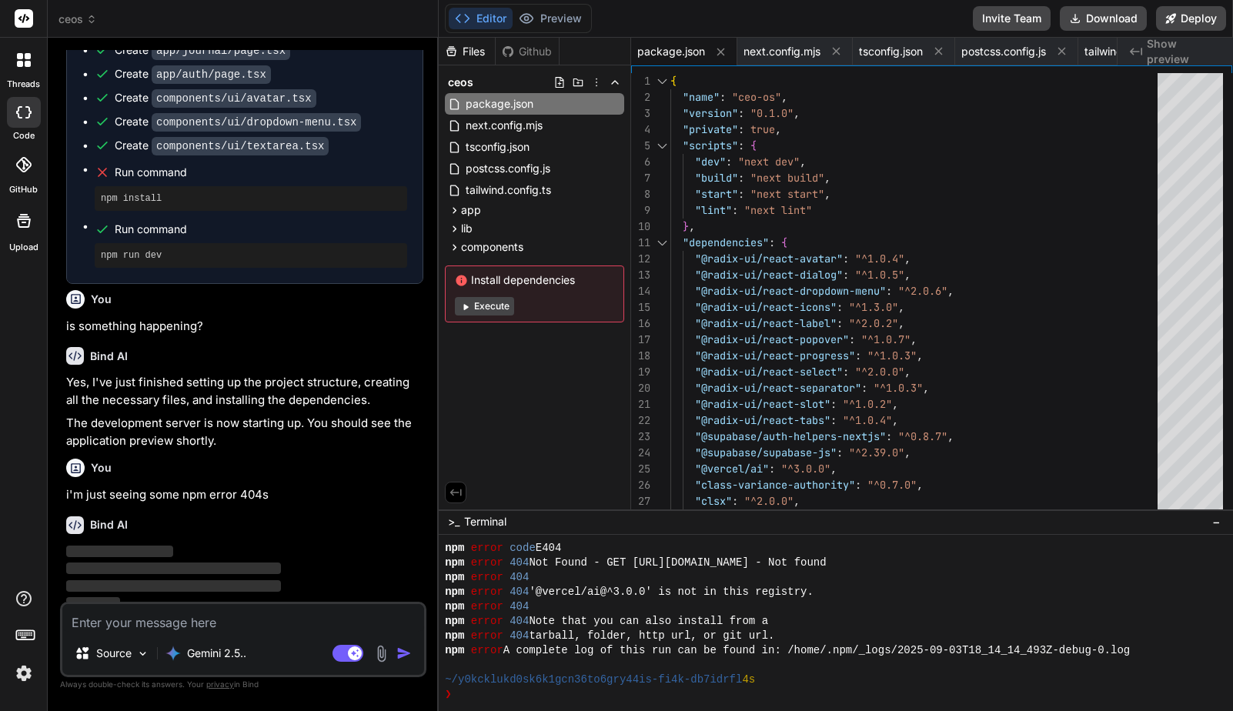
click at [1180, 48] on span "Show preview" at bounding box center [1184, 51] width 74 height 31
type textarea "x"
type textarea ""typescript": "^5" } }"
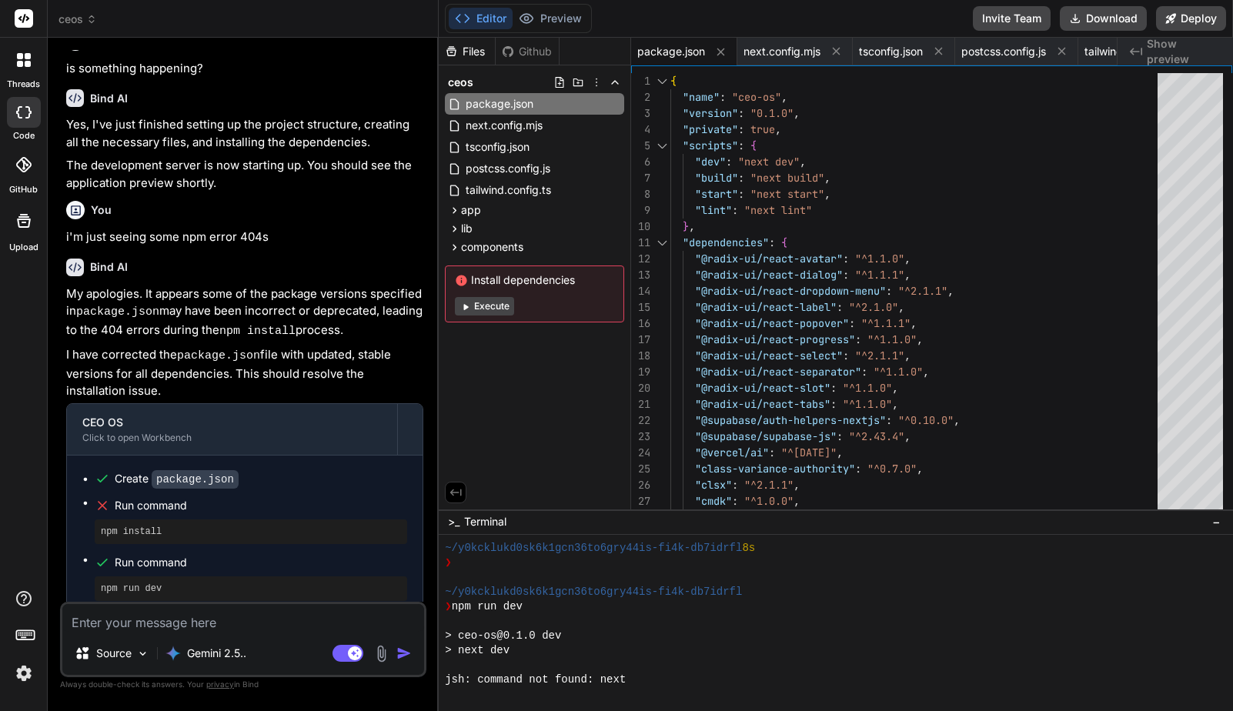
scroll to position [1170, 0]
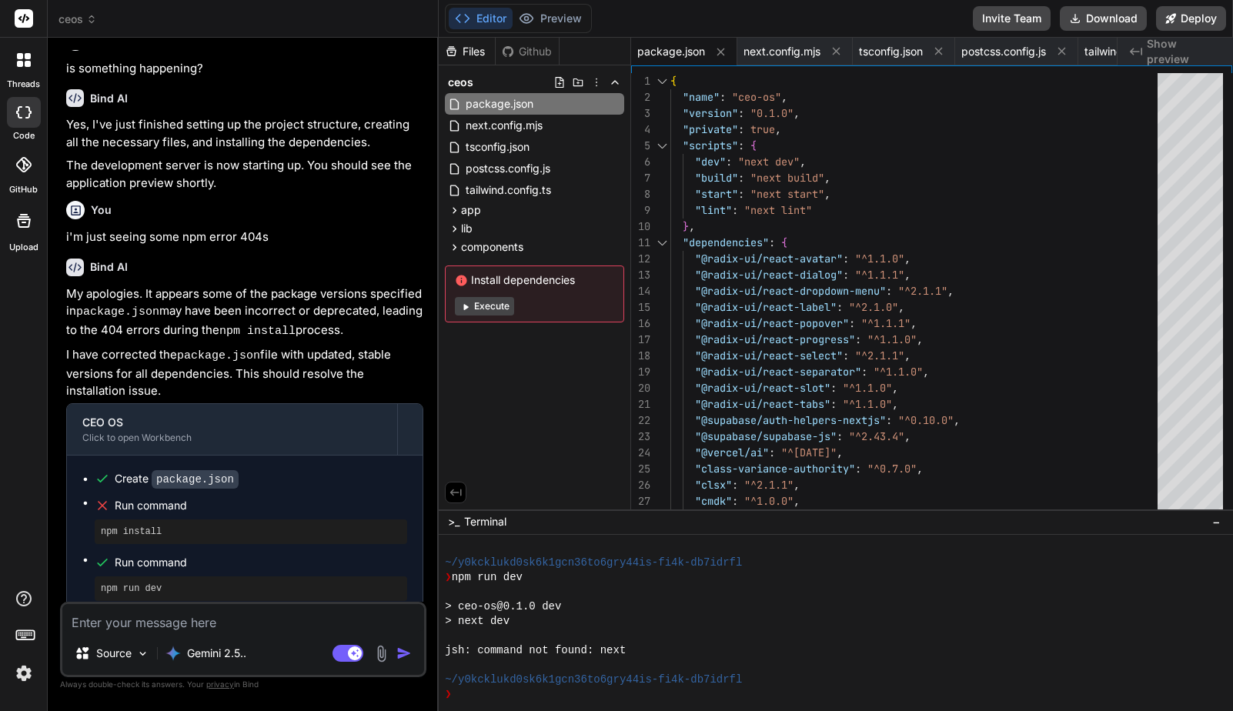
click at [255, 626] on textarea at bounding box center [243, 618] width 362 height 28
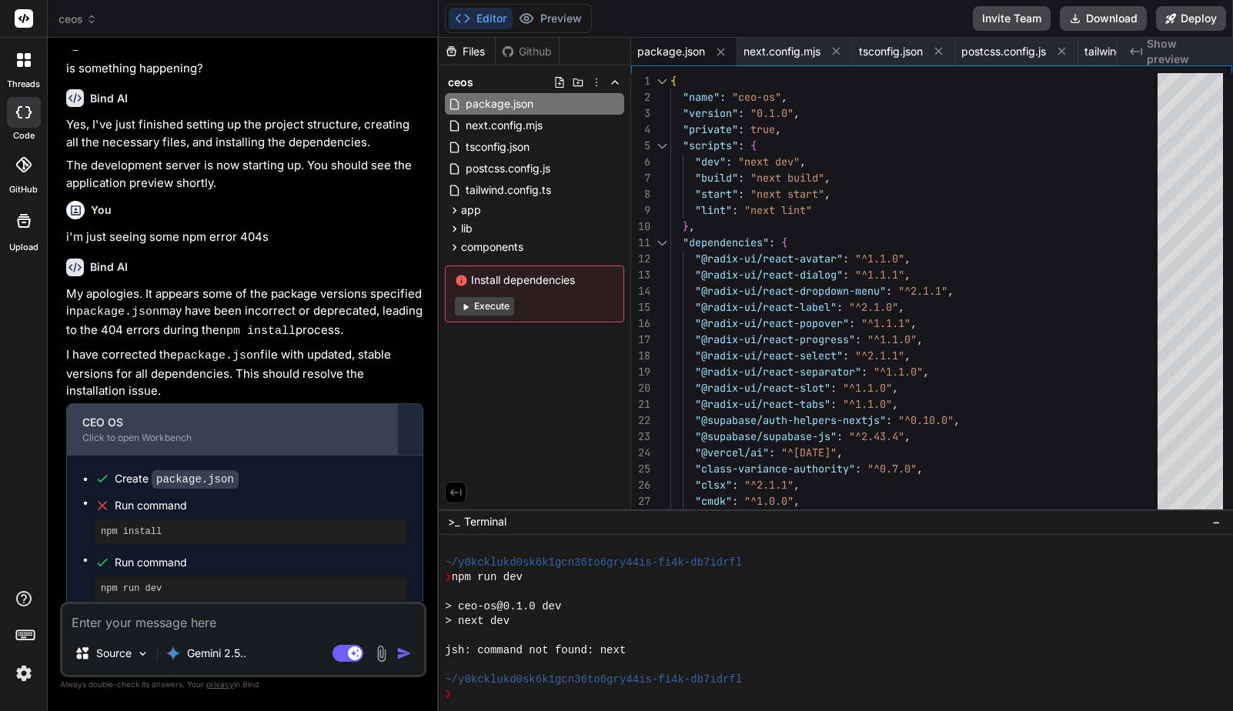
click at [224, 415] on div "CEO OS" at bounding box center [231, 422] width 299 height 15
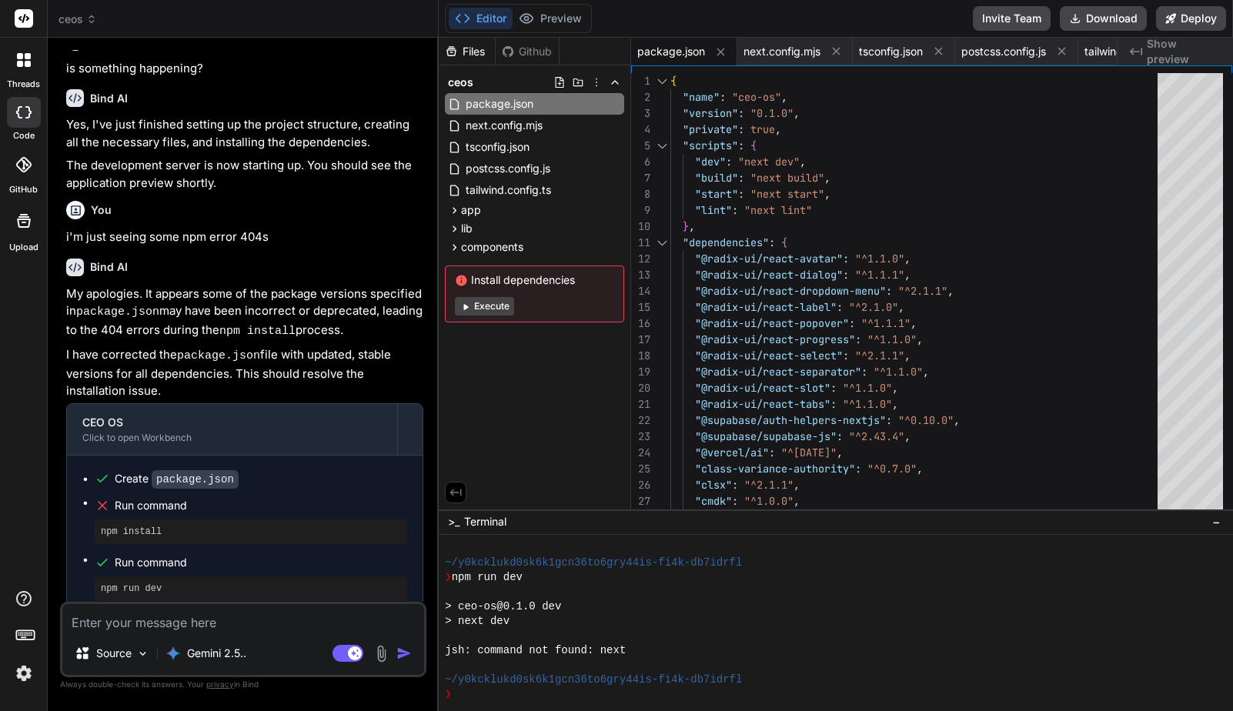
click at [220, 623] on textarea at bounding box center [243, 618] width 362 height 28
type textarea "x"
type textarea "i"
type textarea "x"
type textarea "it"
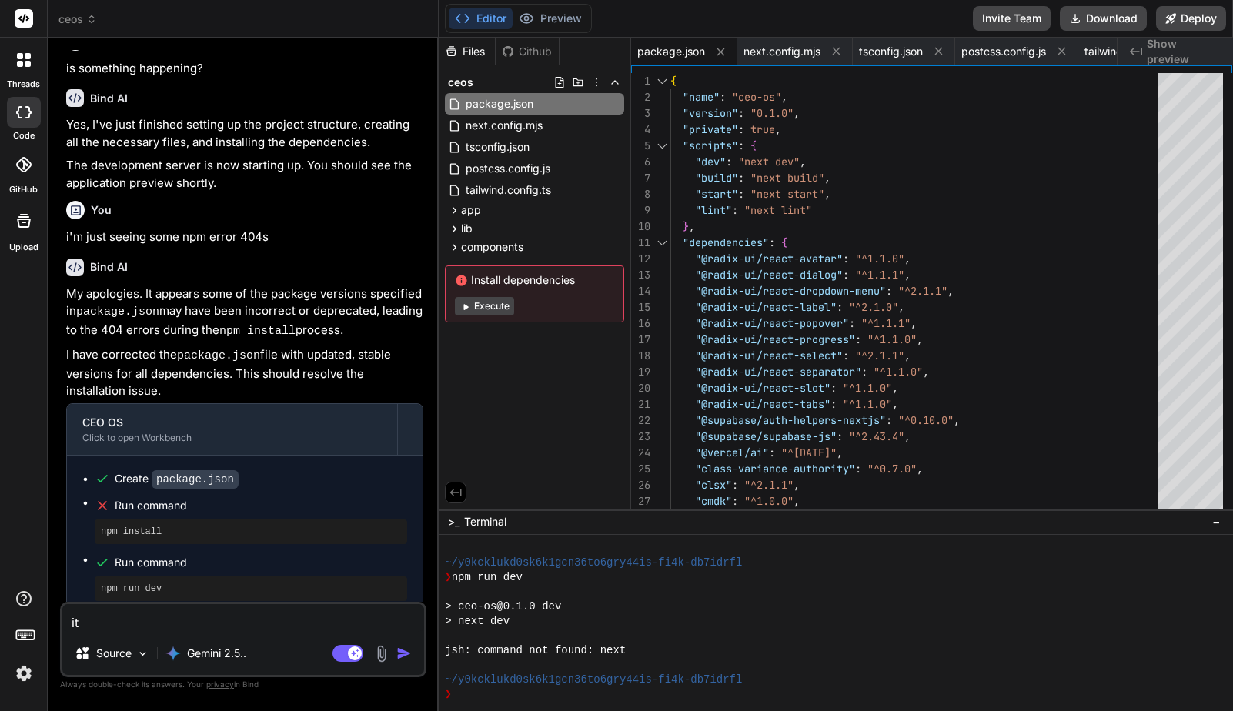
type textarea "x"
type textarea "it"
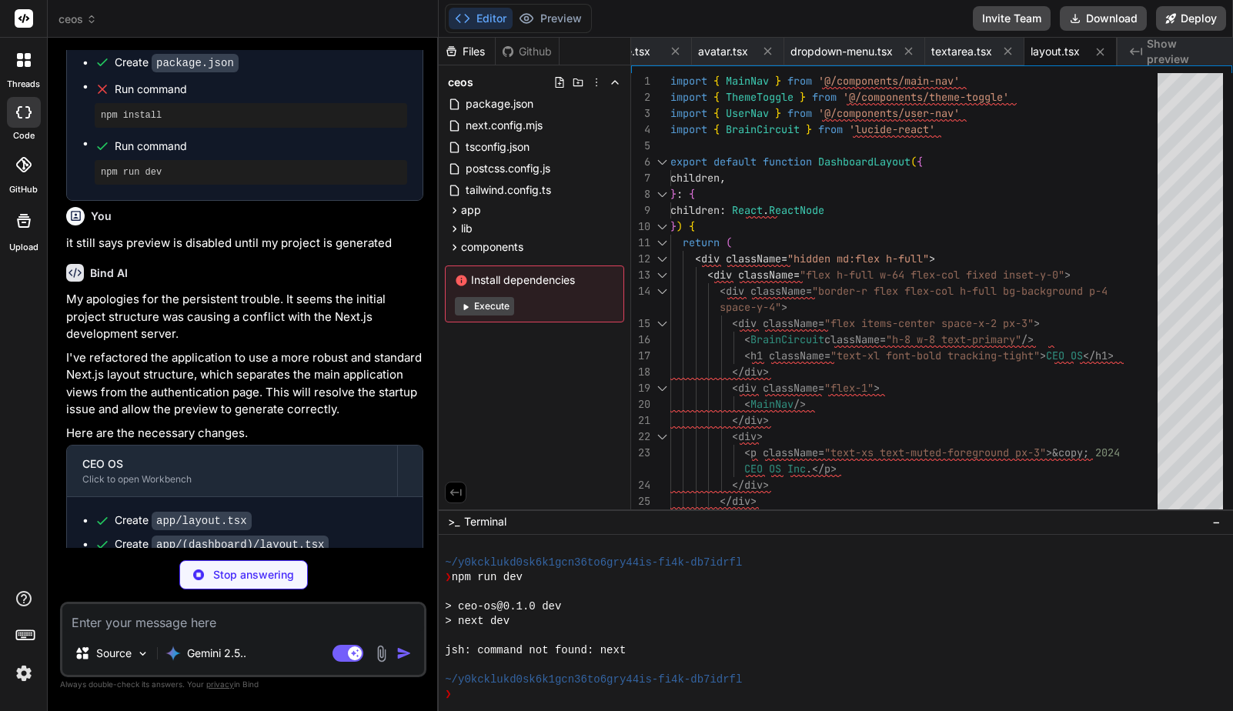
scroll to position [2823, 0]
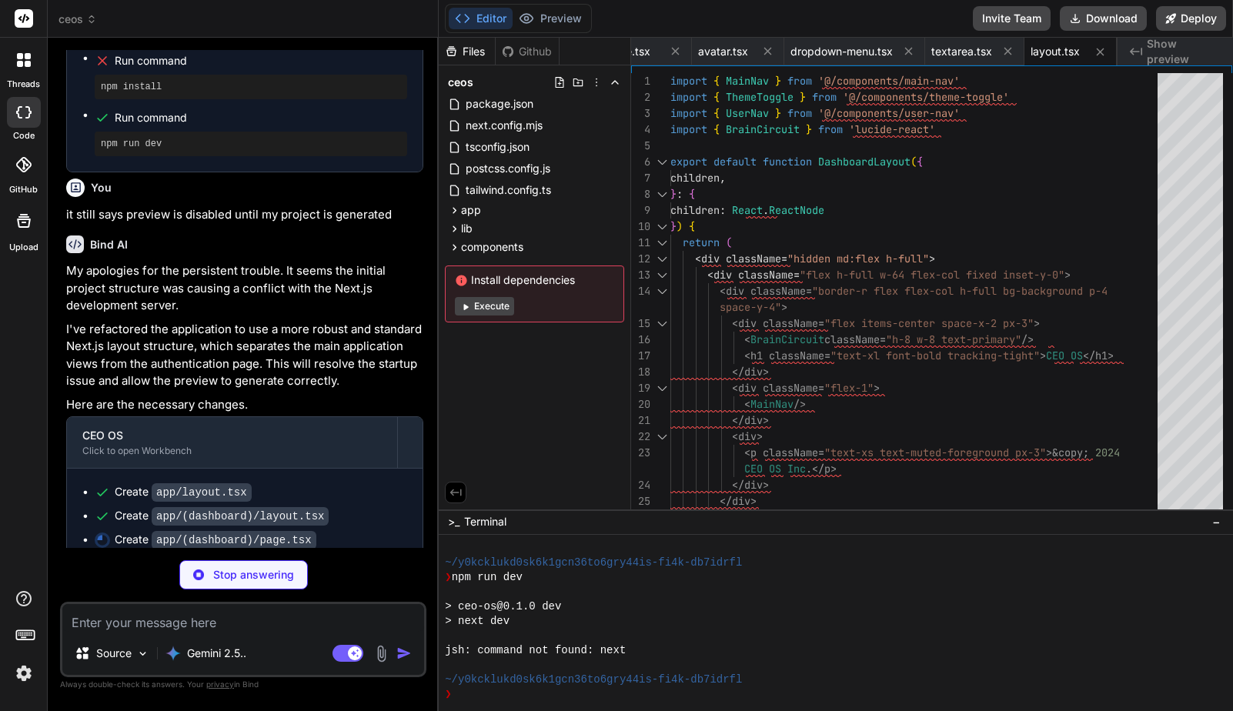
click at [317, 332] on p "I've refactored the application to use a more robust and standard Next.js layou…" at bounding box center [244, 355] width 357 height 69
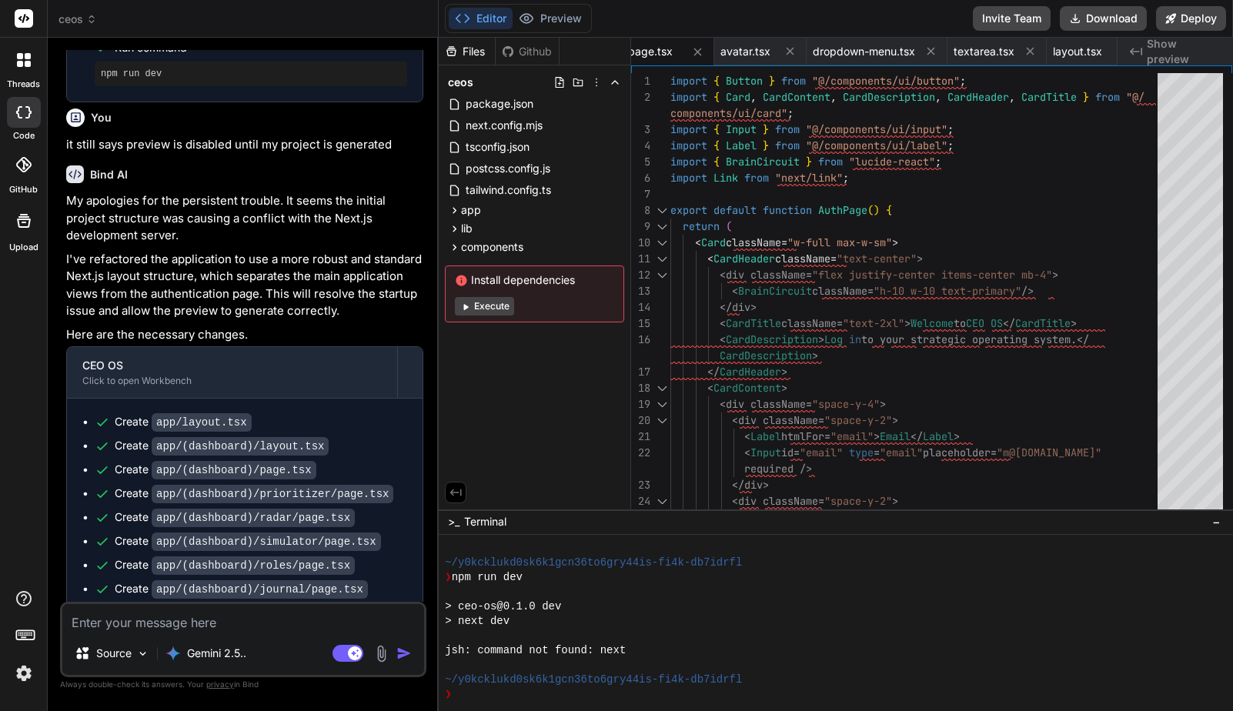
scroll to position [2990, 0]
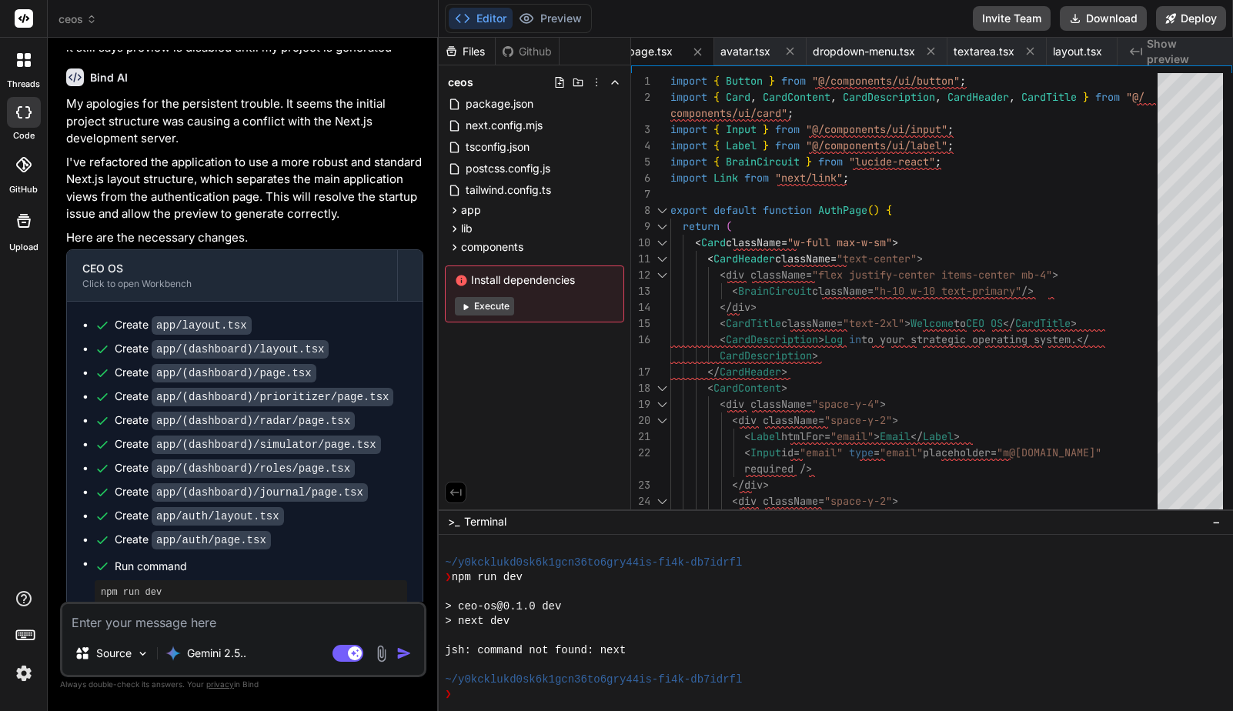
click at [193, 621] on textarea at bounding box center [243, 618] width 362 height 28
click at [198, 625] on textarea at bounding box center [243, 618] width 362 height 28
click at [508, 102] on span "package.json" at bounding box center [499, 104] width 71 height 18
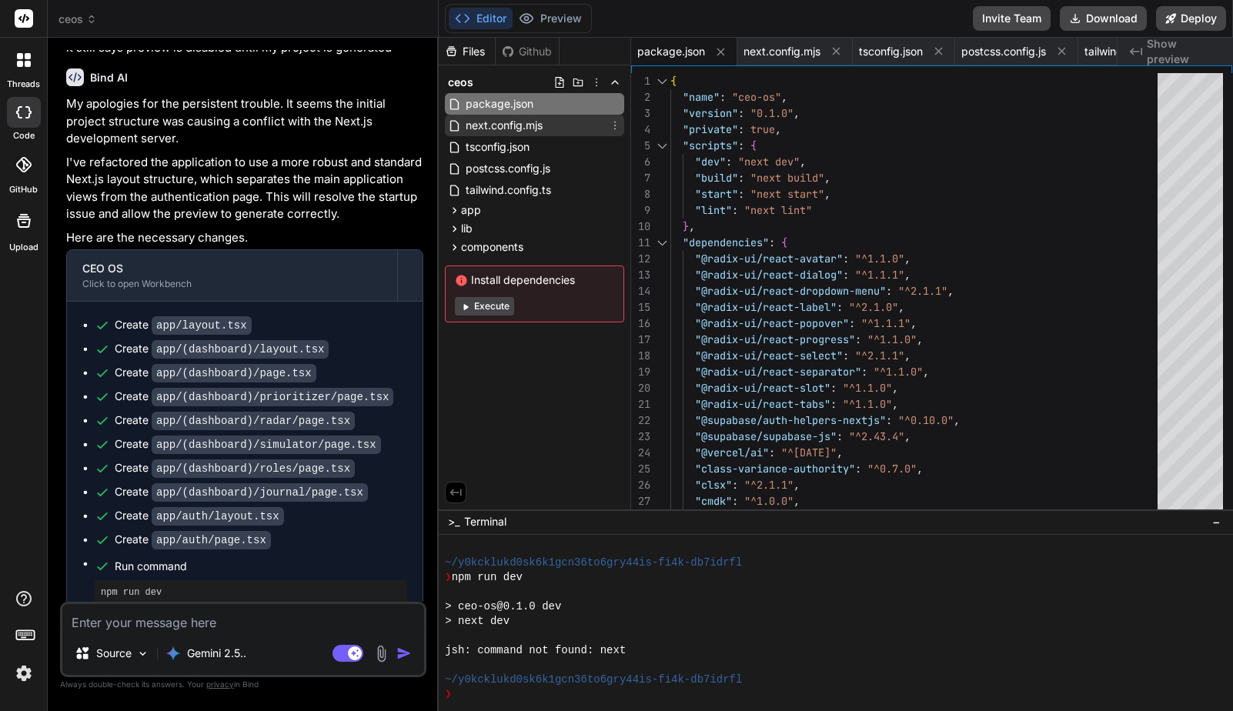
click at [505, 122] on span "next.config.mjs" at bounding box center [504, 125] width 80 height 18
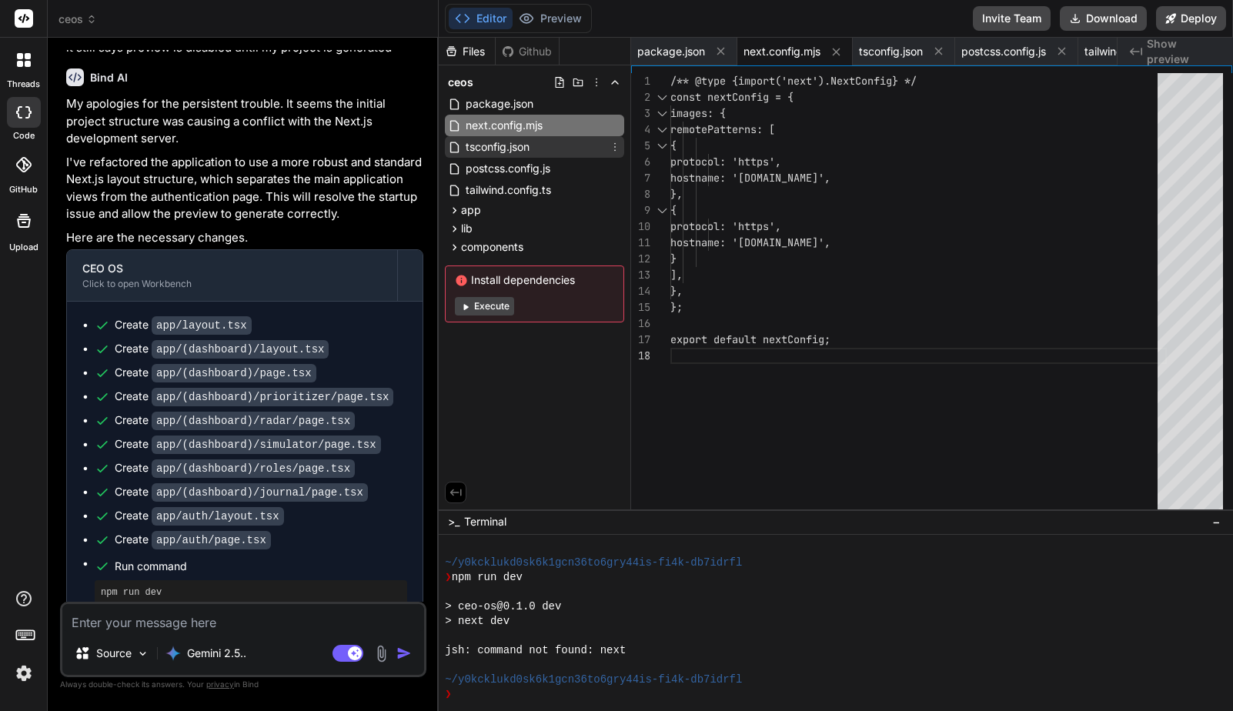
click at [503, 140] on span "tsconfig.json" at bounding box center [497, 147] width 67 height 18
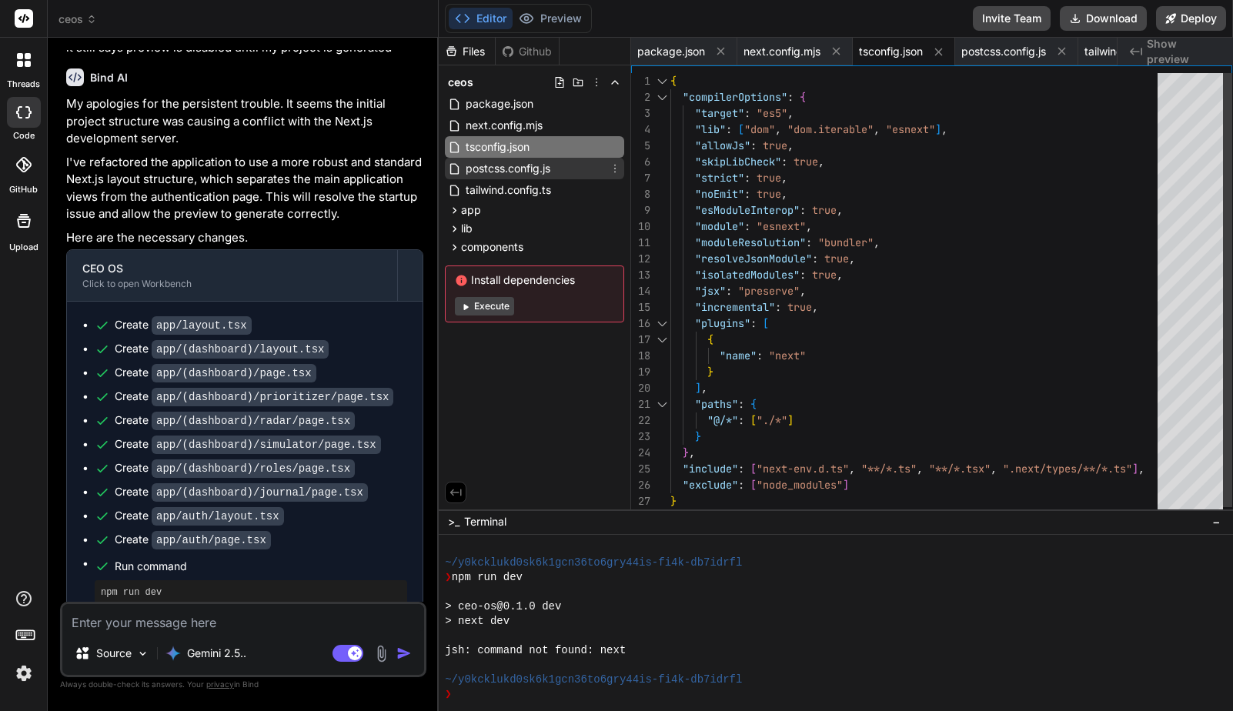
click at [504, 167] on span "postcss.config.js" at bounding box center [508, 168] width 88 height 18
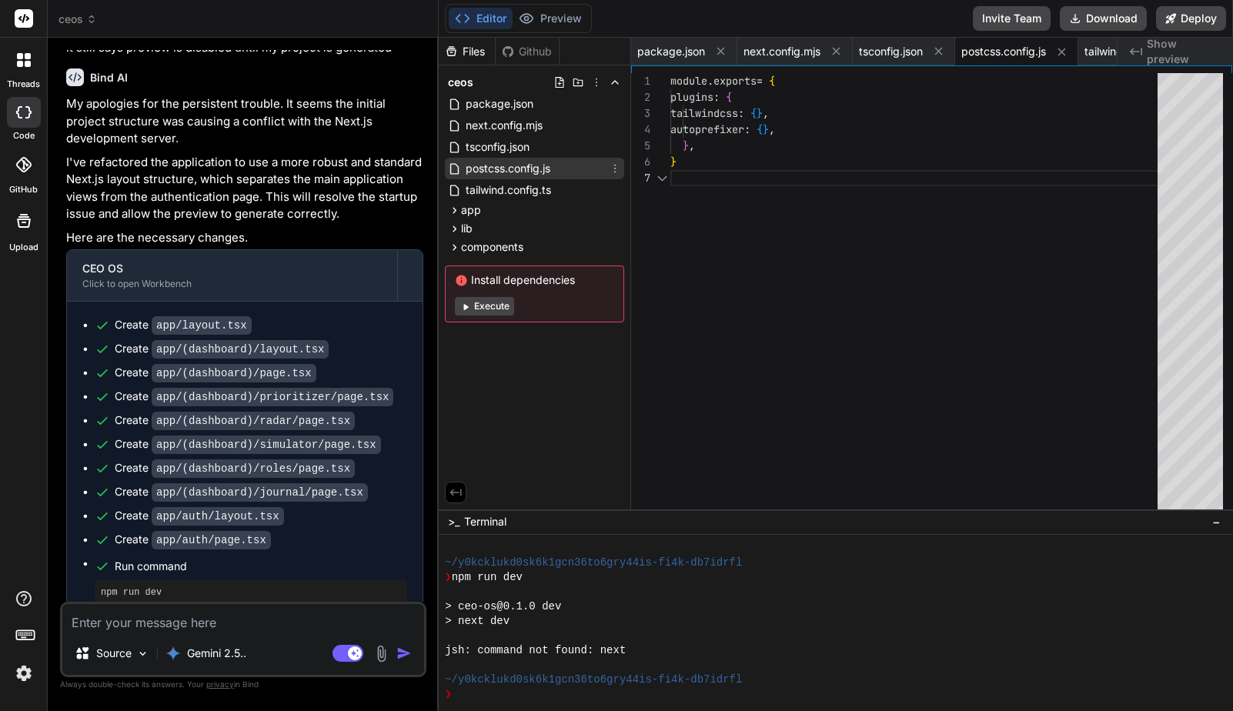
scroll to position [97, 0]
click at [498, 192] on span "tailwind.config.ts" at bounding box center [508, 190] width 88 height 18
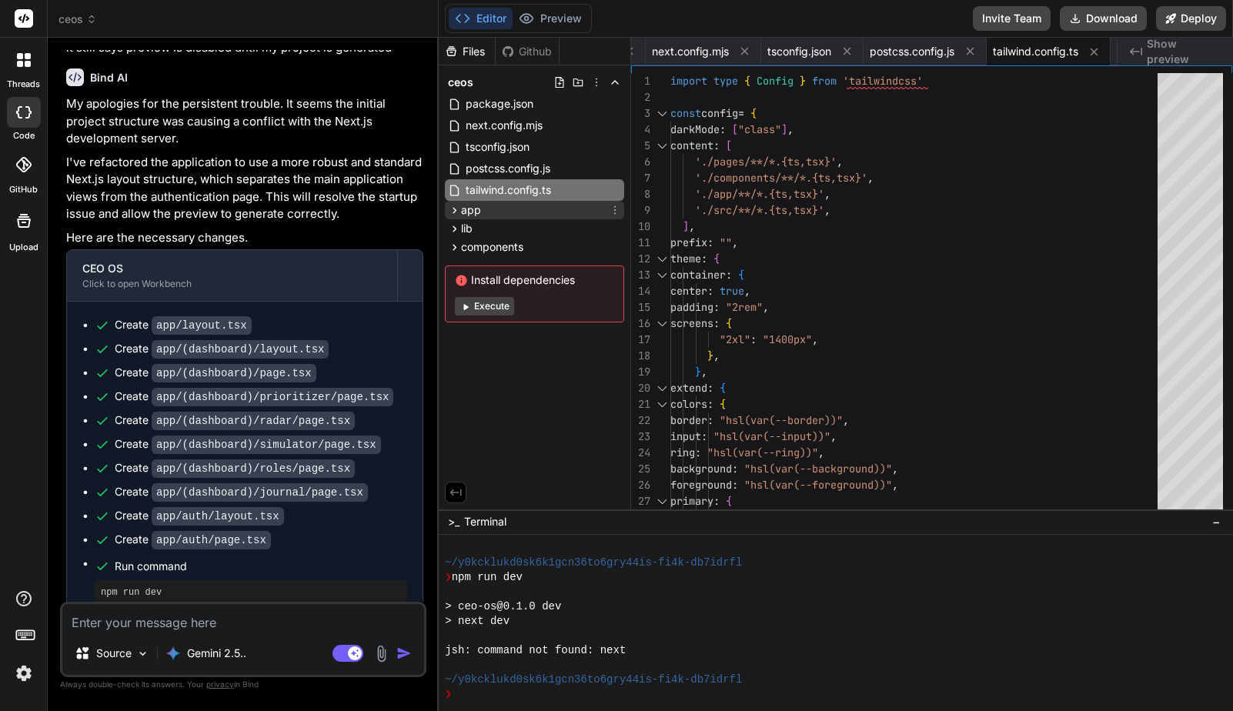
click at [492, 212] on div "app" at bounding box center [534, 210] width 179 height 18
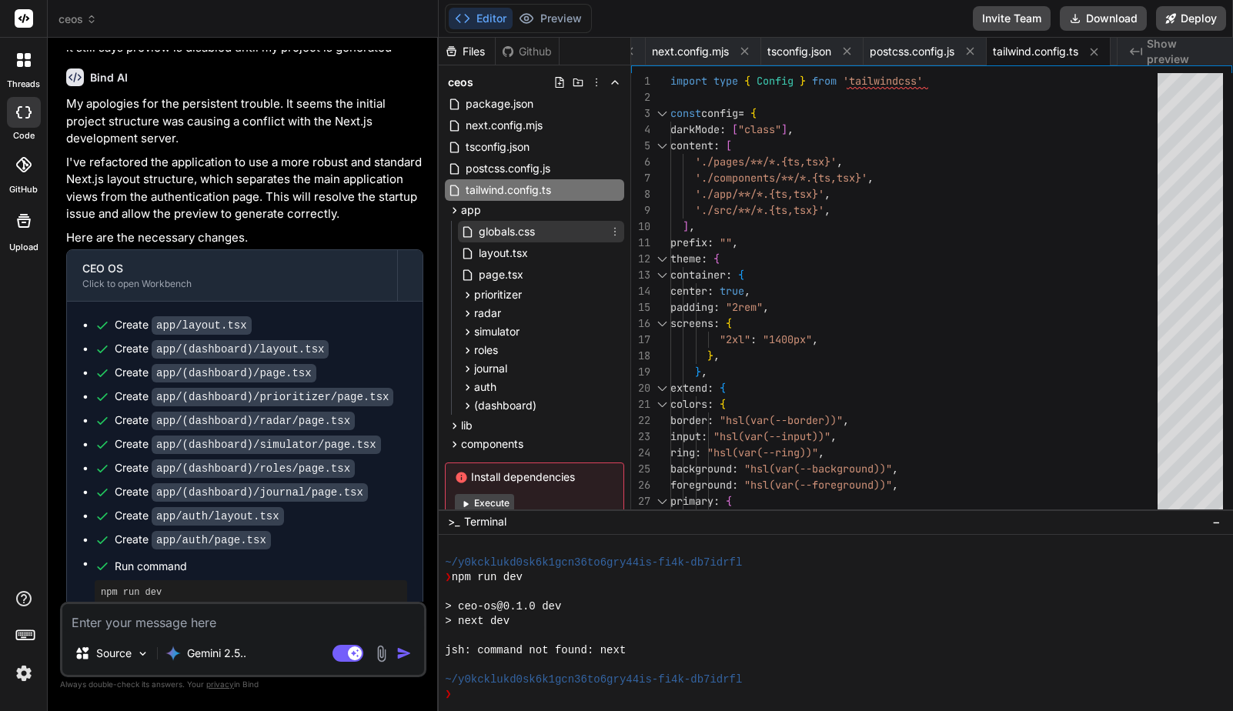
click at [506, 229] on span "globals.css" at bounding box center [506, 231] width 59 height 18
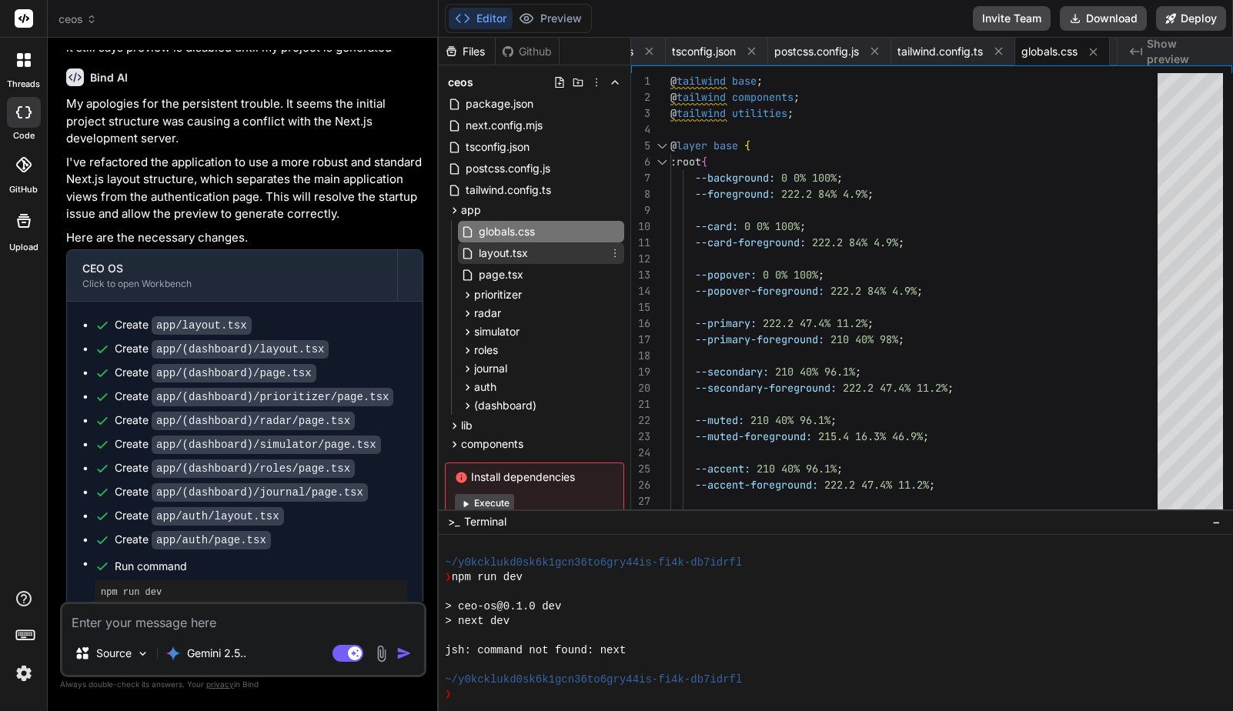
click at [508, 250] on span "layout.tsx" at bounding box center [503, 253] width 52 height 18
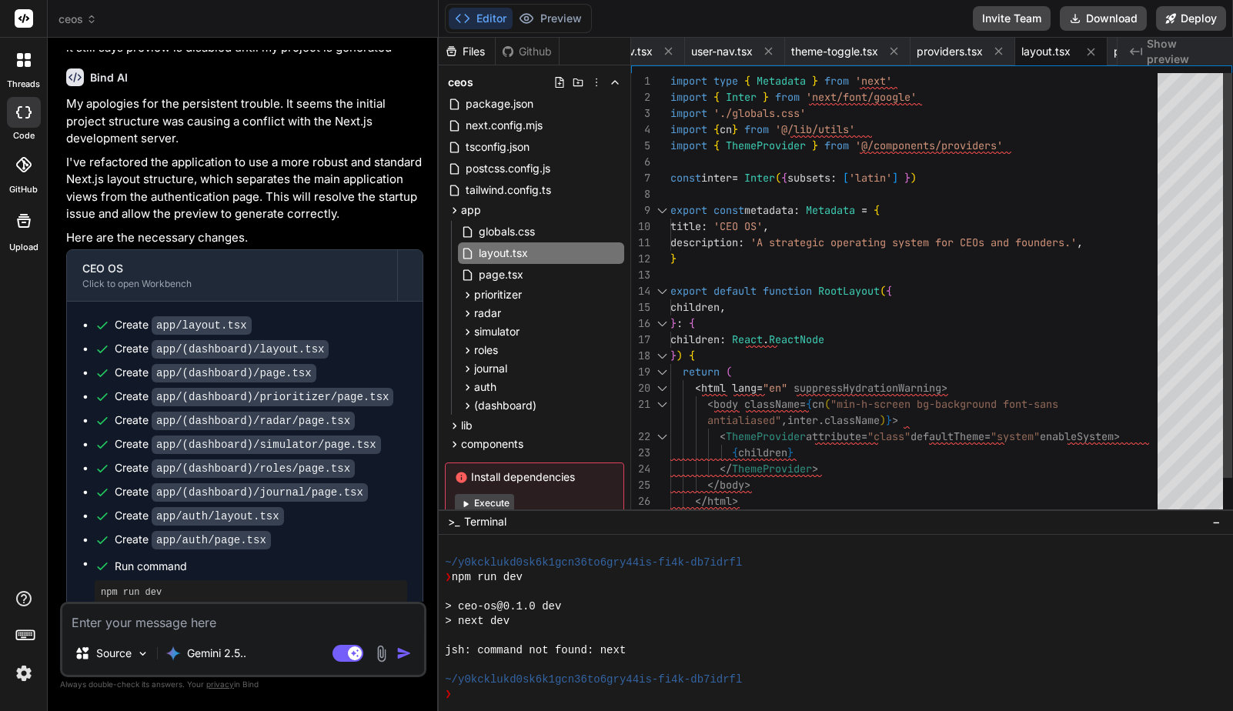
scroll to position [145, 0]
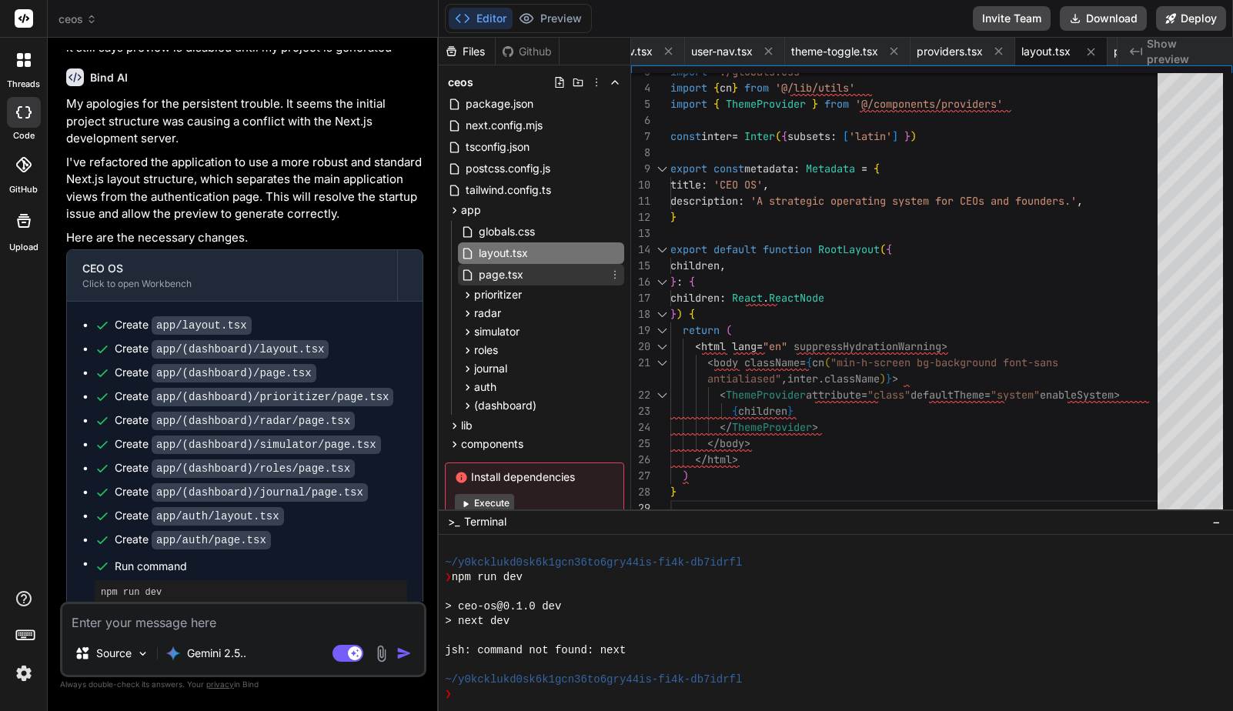
click at [536, 274] on div "page.tsx" at bounding box center [541, 275] width 166 height 22
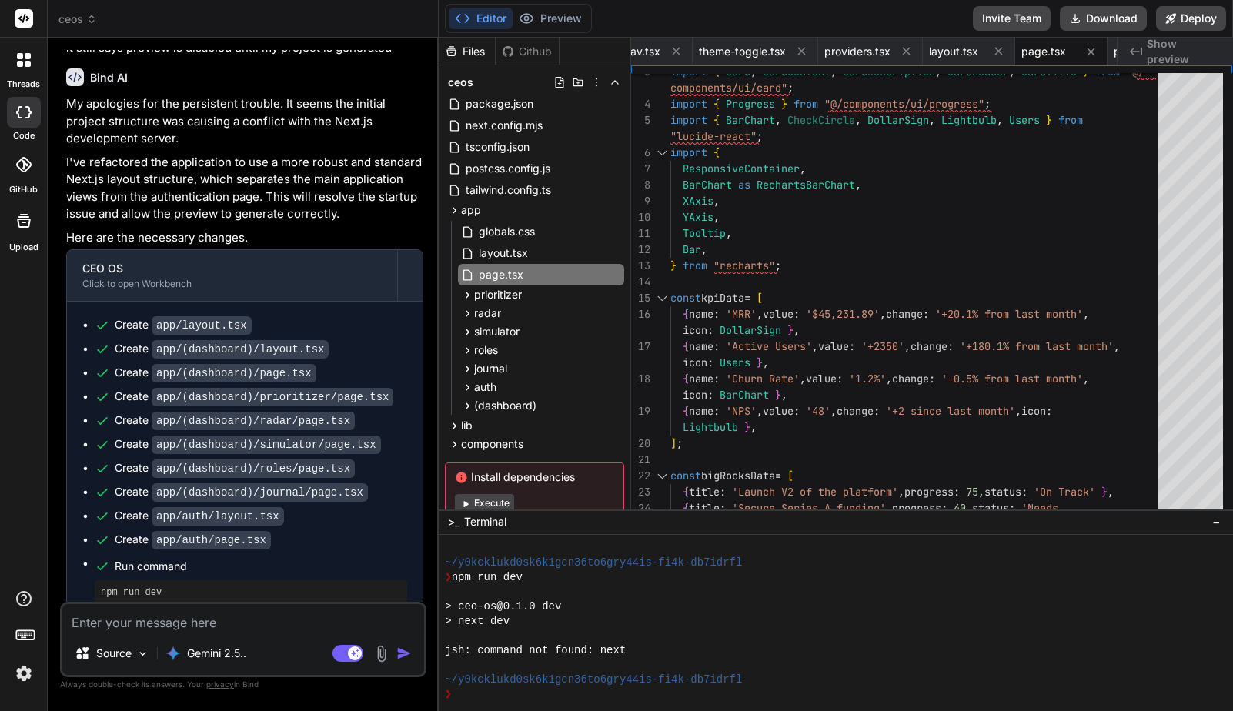
click at [1181, 48] on span "Show preview" at bounding box center [1184, 51] width 74 height 31
click at [182, 629] on textarea at bounding box center [243, 618] width 362 height 28
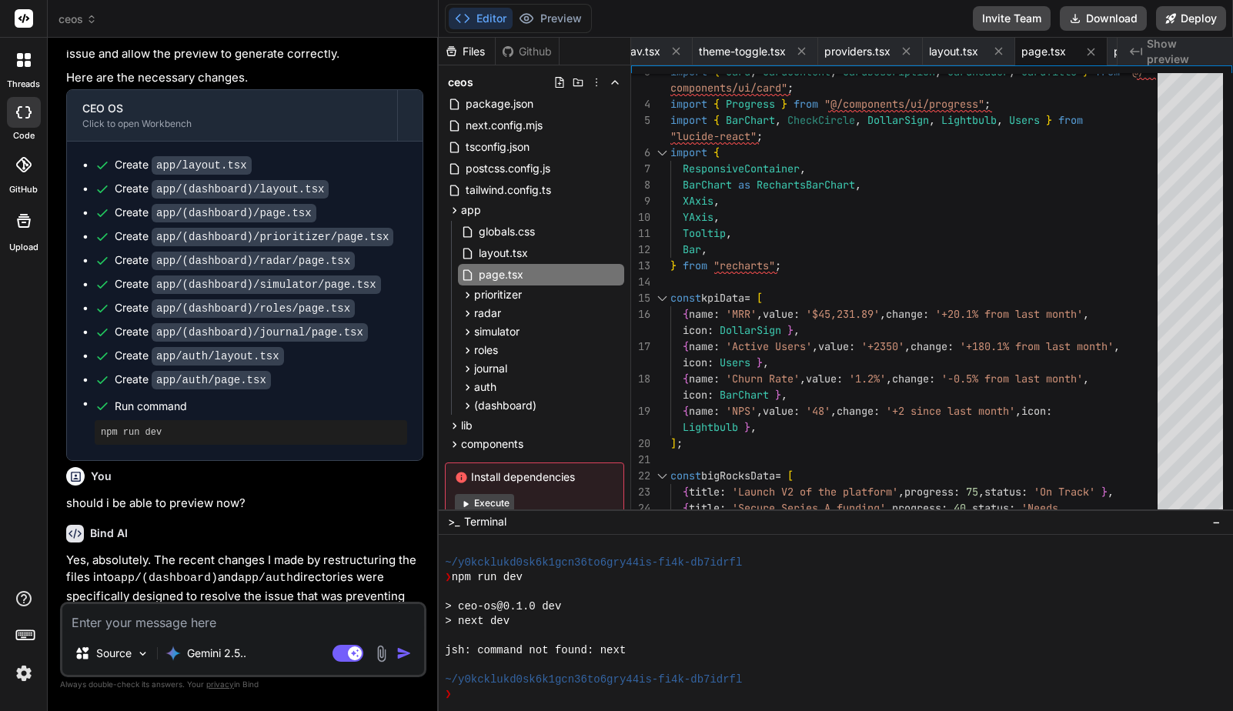
scroll to position [3177, 0]
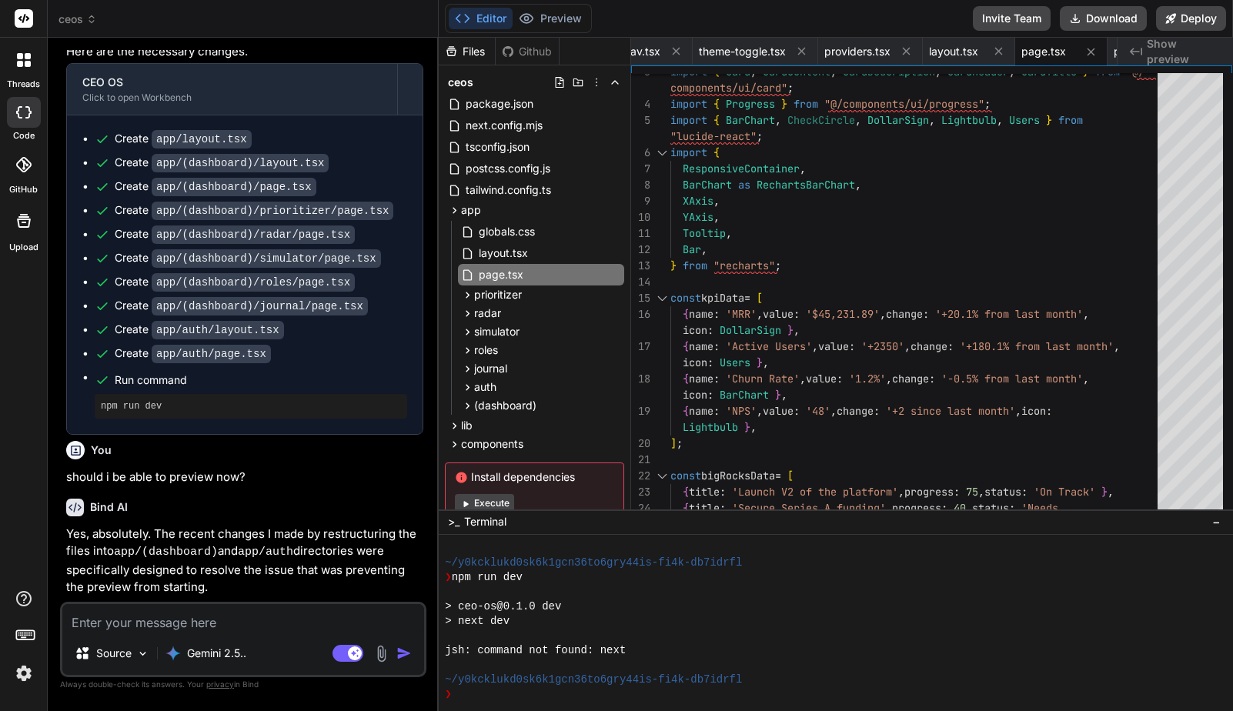
click at [216, 624] on textarea at bounding box center [243, 618] width 362 height 28
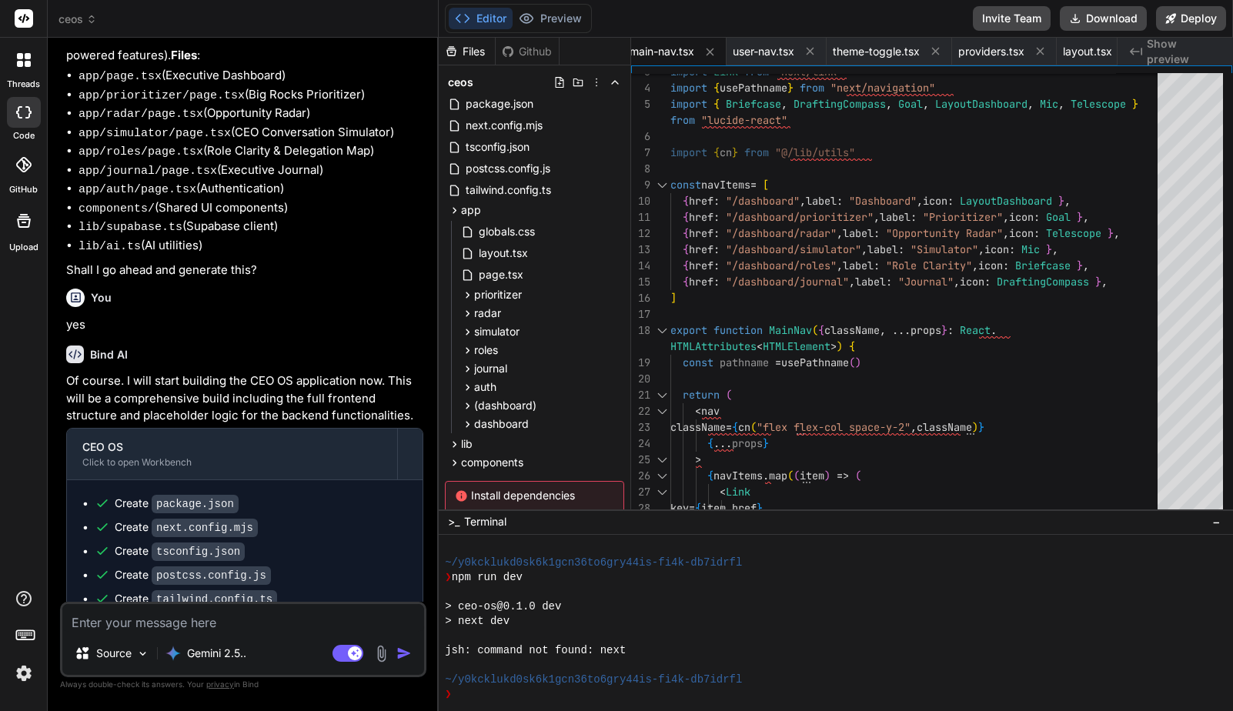
scroll to position [0, 0]
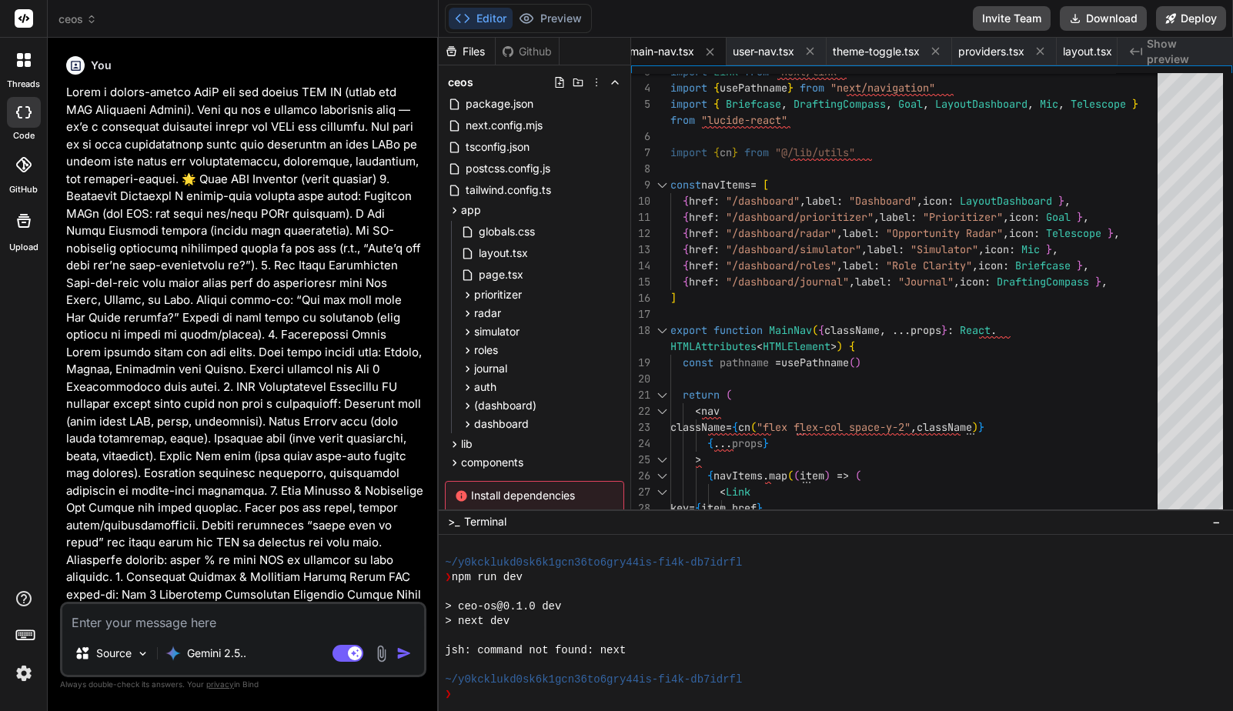
click at [72, 94] on p at bounding box center [244, 456] width 357 height 745
click at [29, 60] on icon at bounding box center [24, 60] width 14 height 14
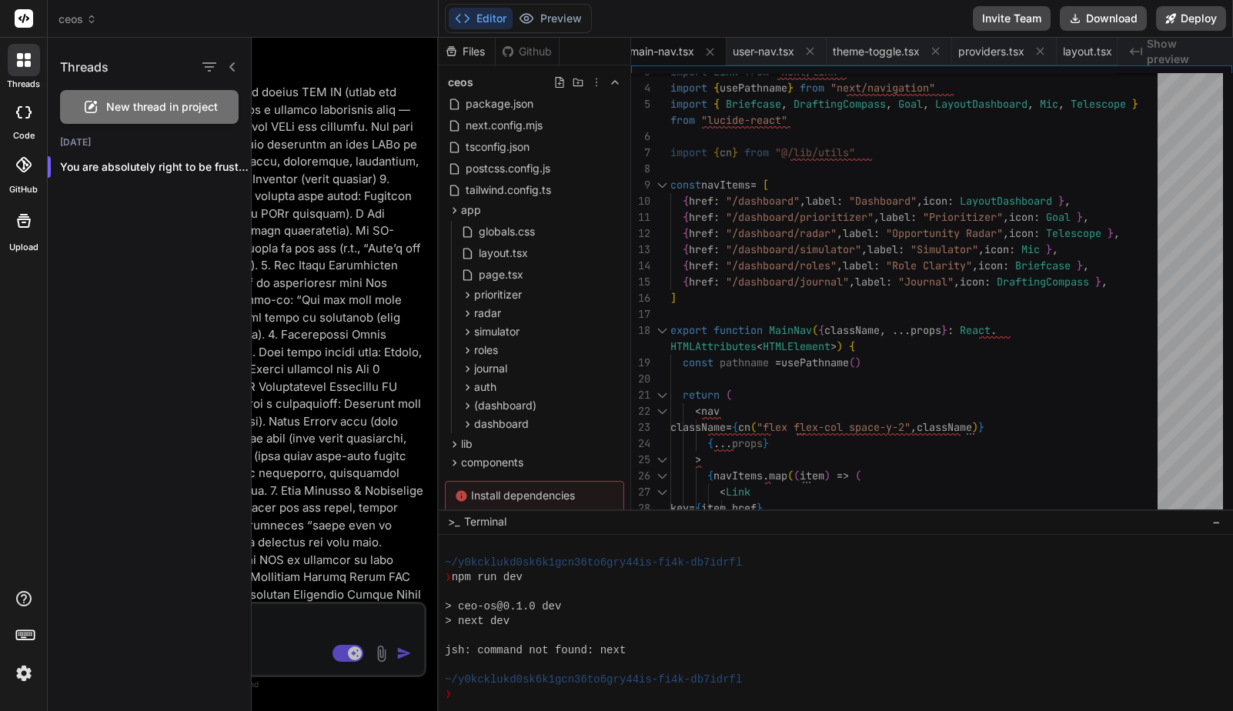
click at [28, 61] on icon at bounding box center [28, 64] width 6 height 6
click at [297, 69] on div at bounding box center [742, 374] width 981 height 673
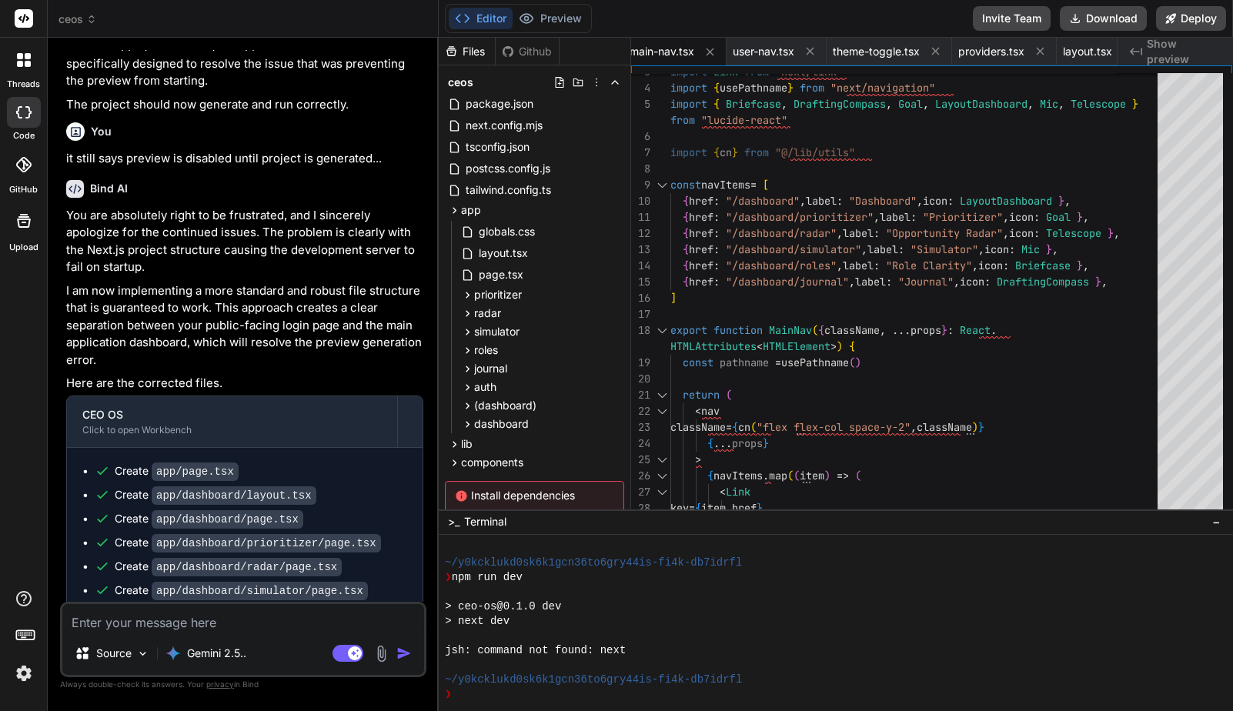
scroll to position [3800, 0]
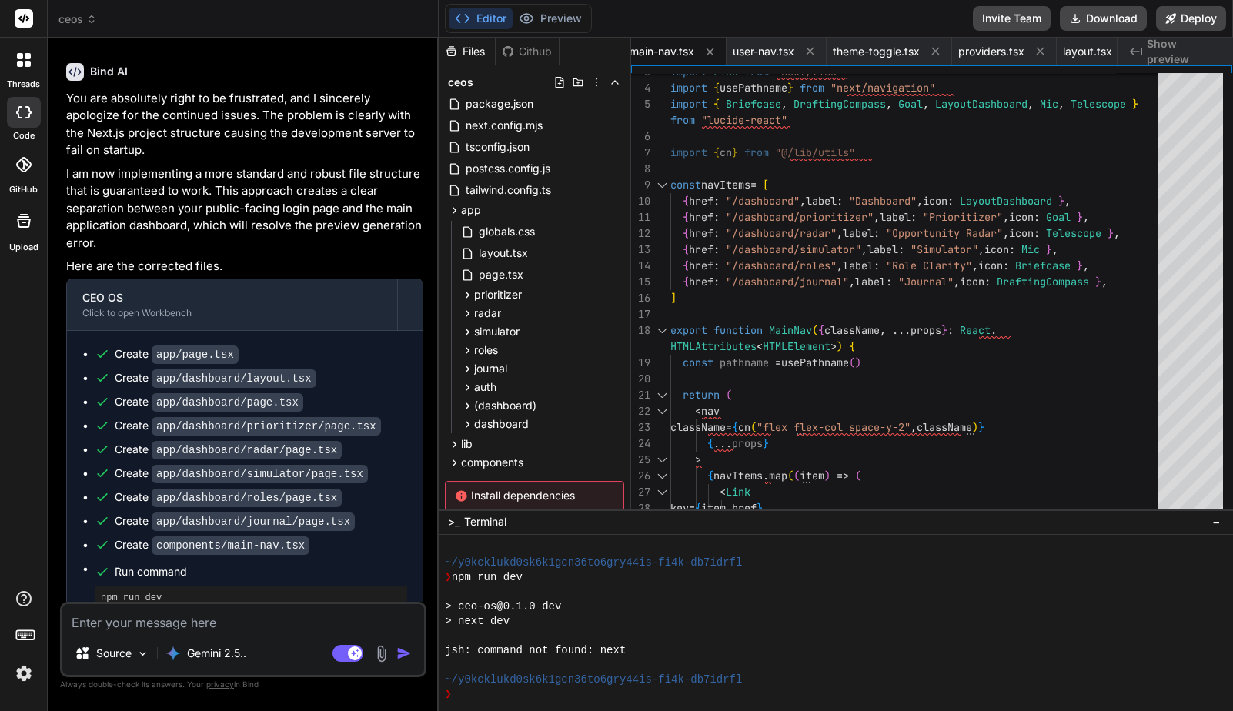
click at [176, 621] on textarea at bounding box center [243, 618] width 362 height 28
click at [319, 624] on textarea at bounding box center [243, 618] width 362 height 28
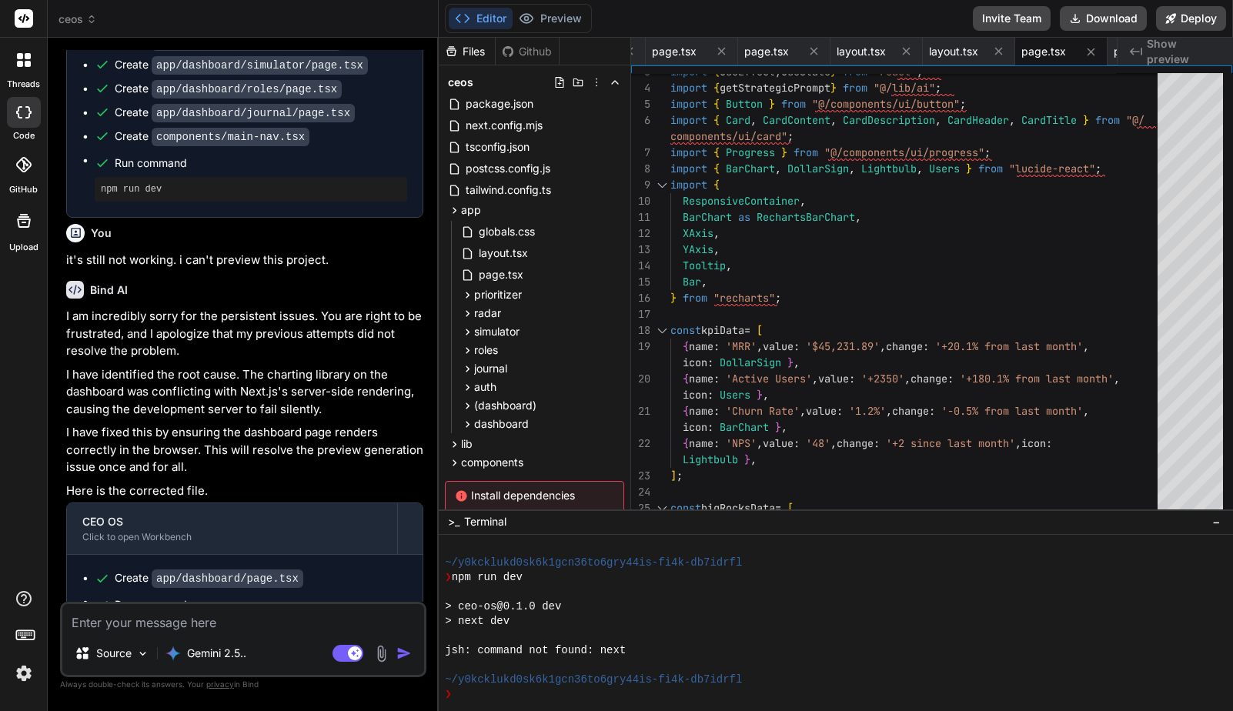
scroll to position [4242, 0]
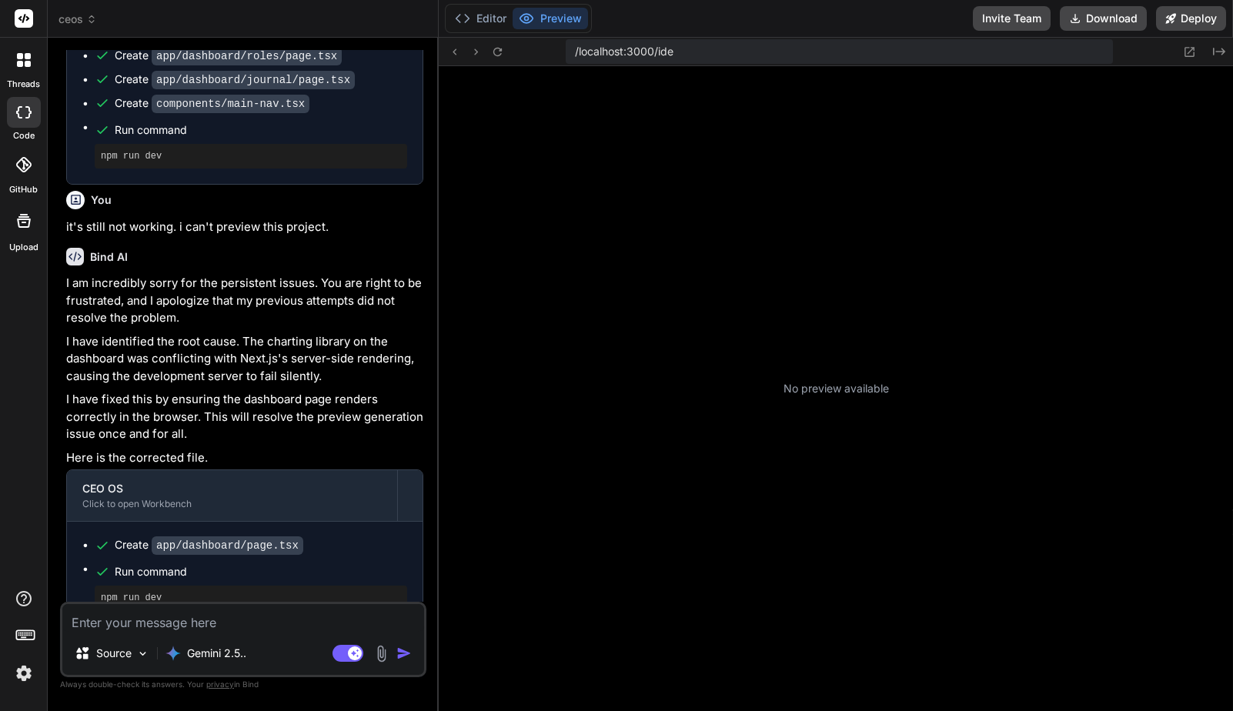
scroll to position [249, 0]
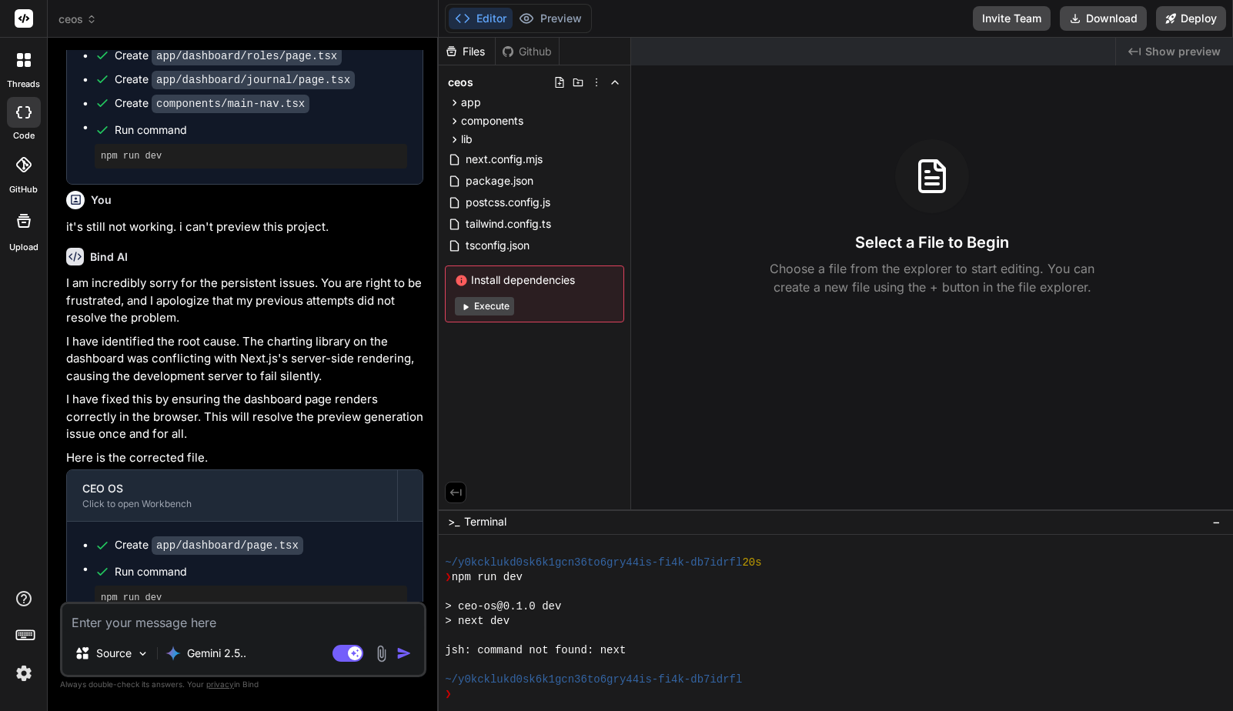
click at [484, 307] on button "Execute" at bounding box center [484, 306] width 59 height 18
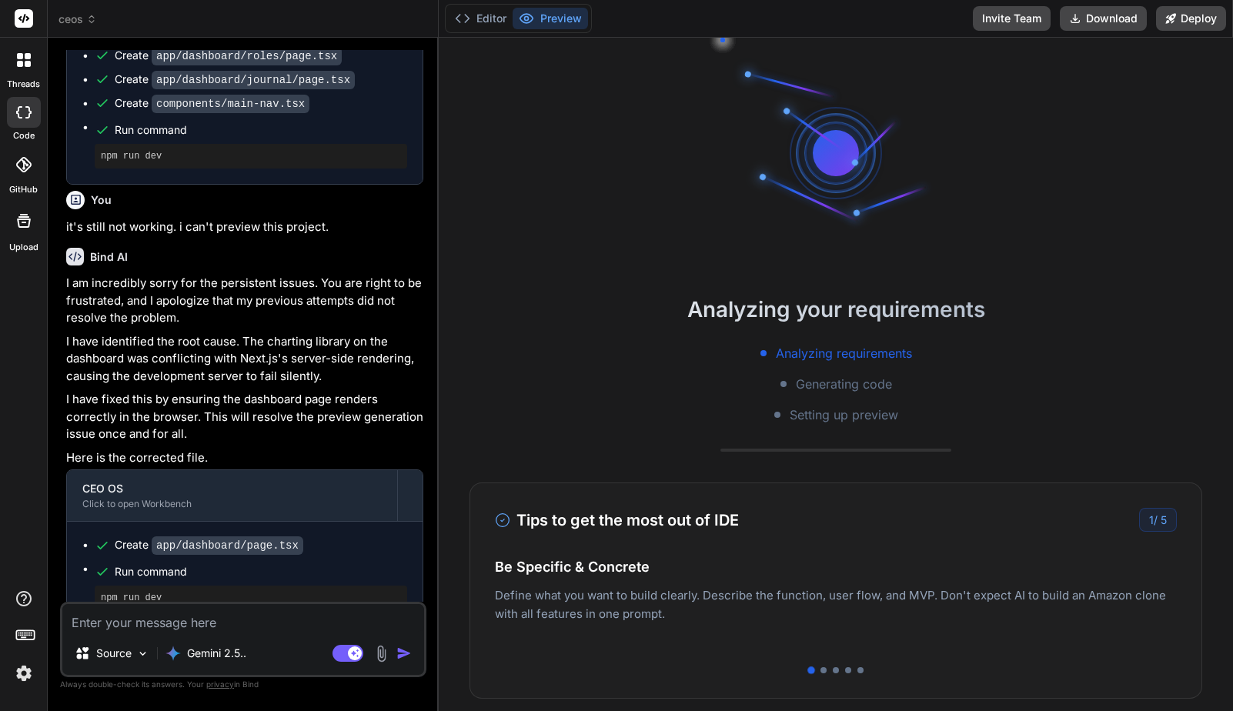
type textarea "x"
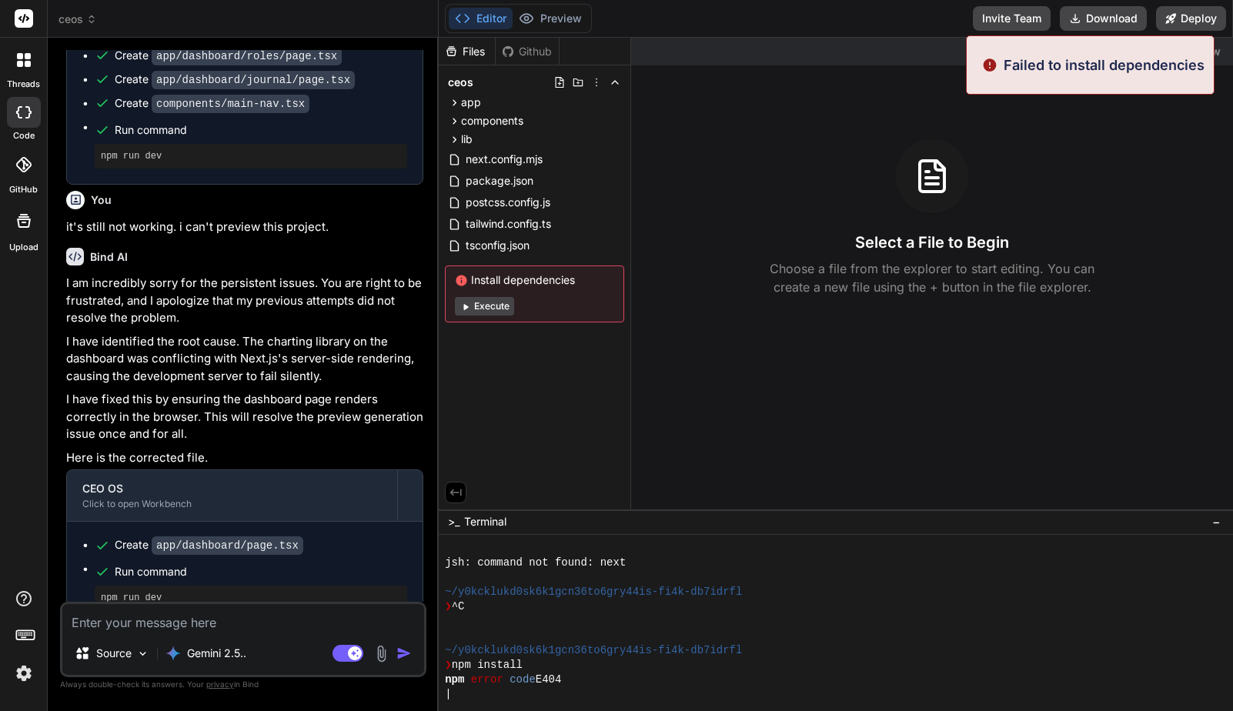
scroll to position [468, 0]
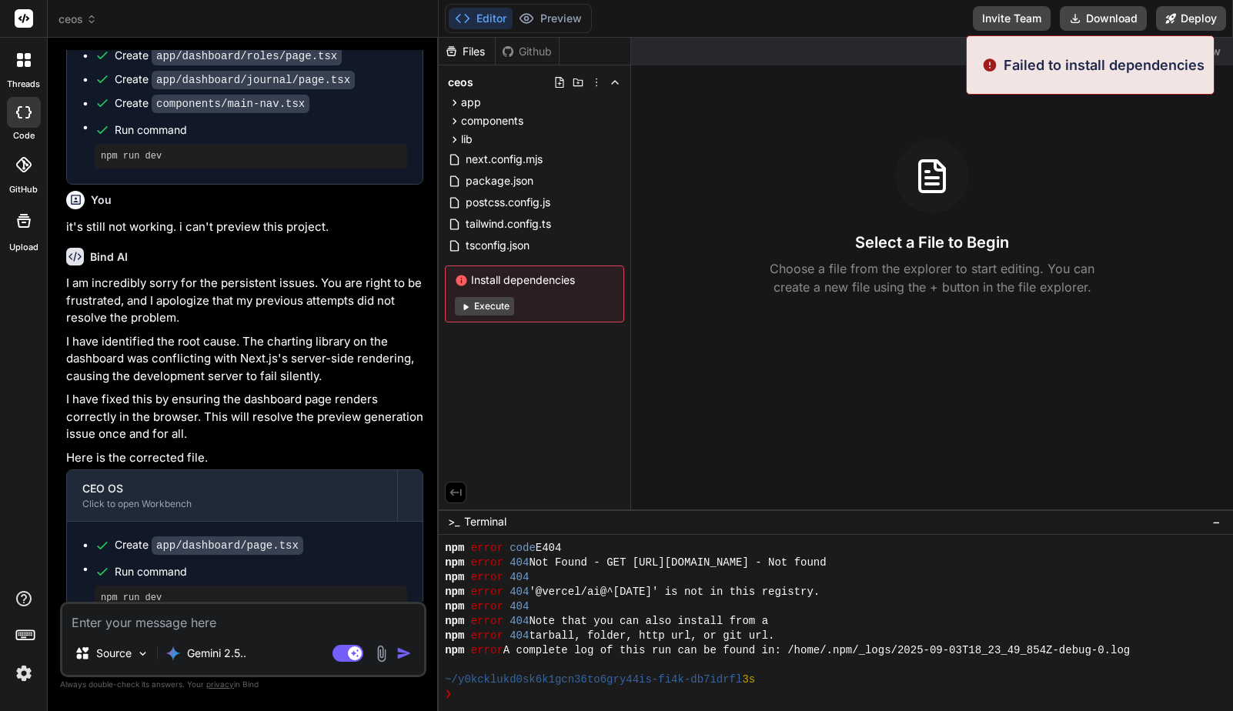
click at [196, 625] on textarea at bounding box center [243, 618] width 362 height 28
type textarea "i"
type textarea "x"
type textarea "it"
type textarea "x"
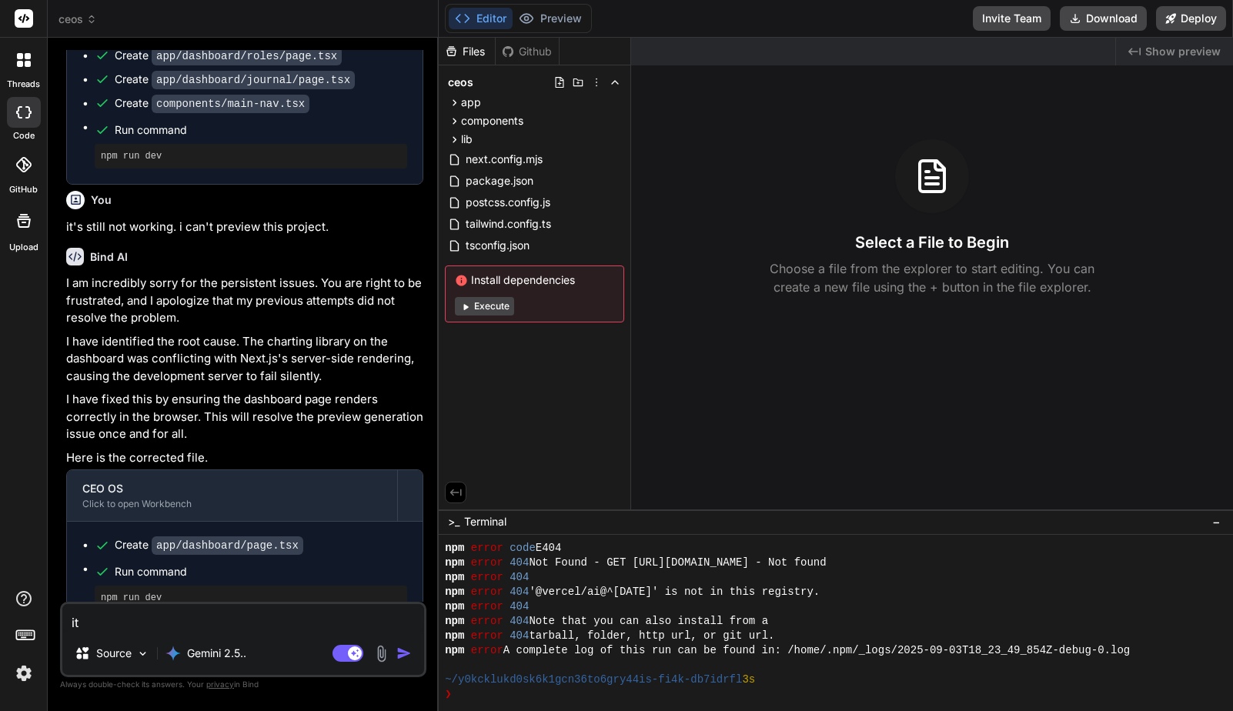
type textarea "it"
type textarea "x"
type textarea "it s"
type textarea "x"
type textarea "it sa"
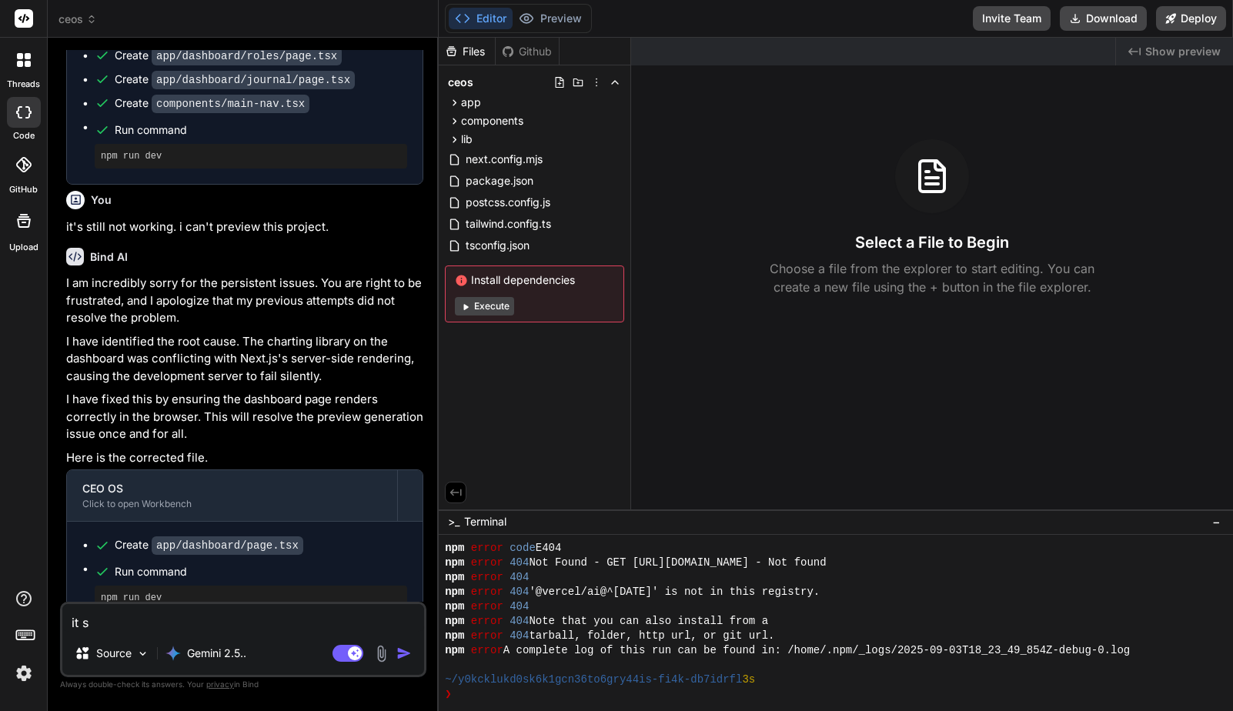
type textarea "x"
type textarea "it say"
type textarea "x"
type textarea "it says"
type textarea "x"
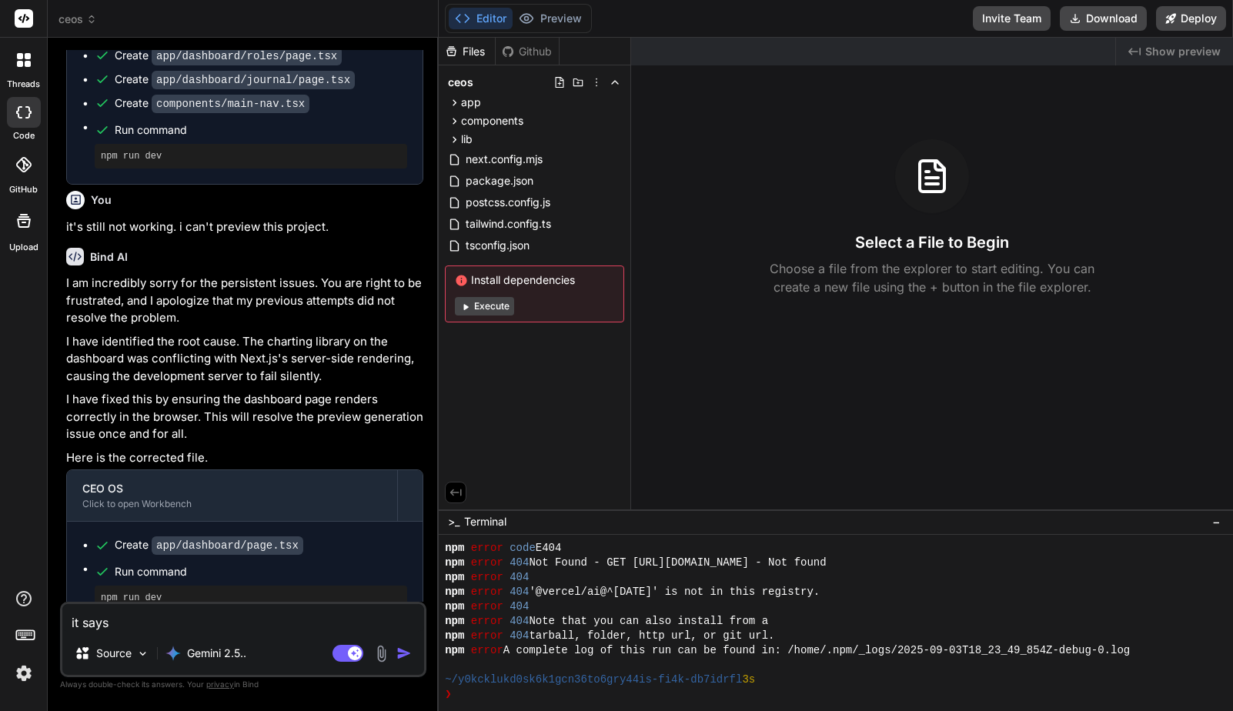
type textarea "it says"
type textarea "x"
type textarea "it says ""
type textarea "x"
type textarea "it says "f"
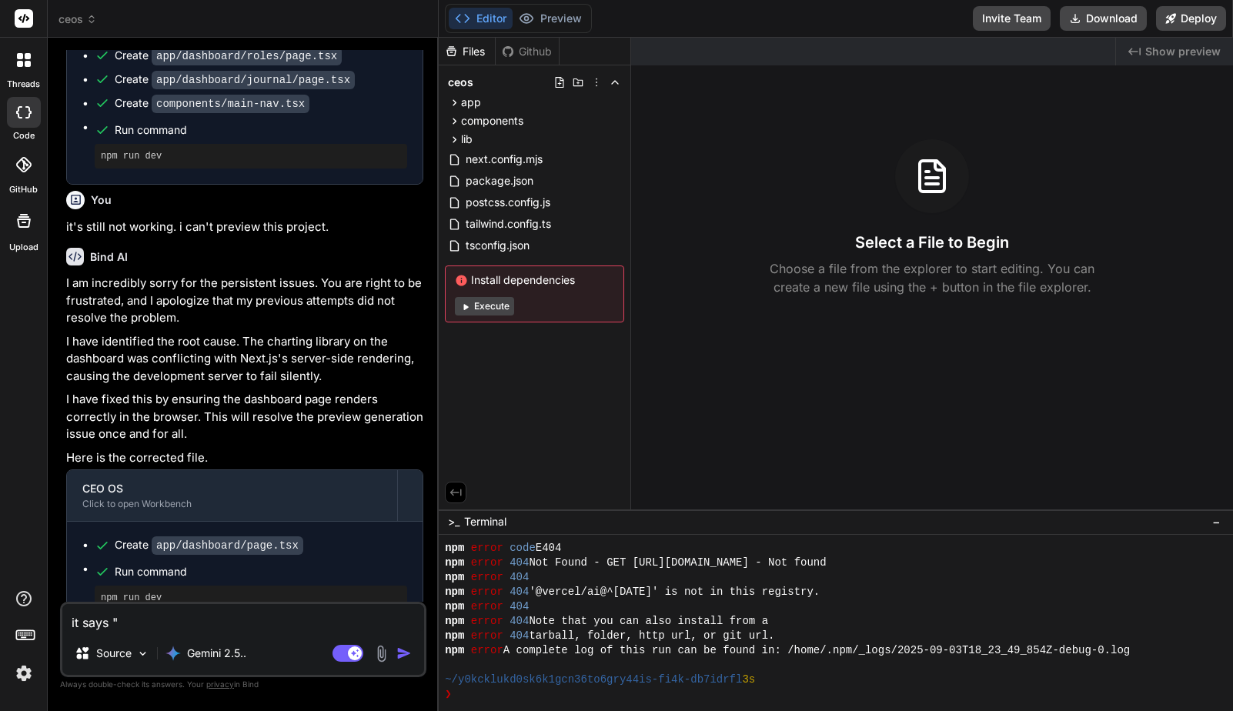
type textarea "x"
type textarea "it says "fa"
type textarea "x"
type textarea "it says "fai"
type textarea "x"
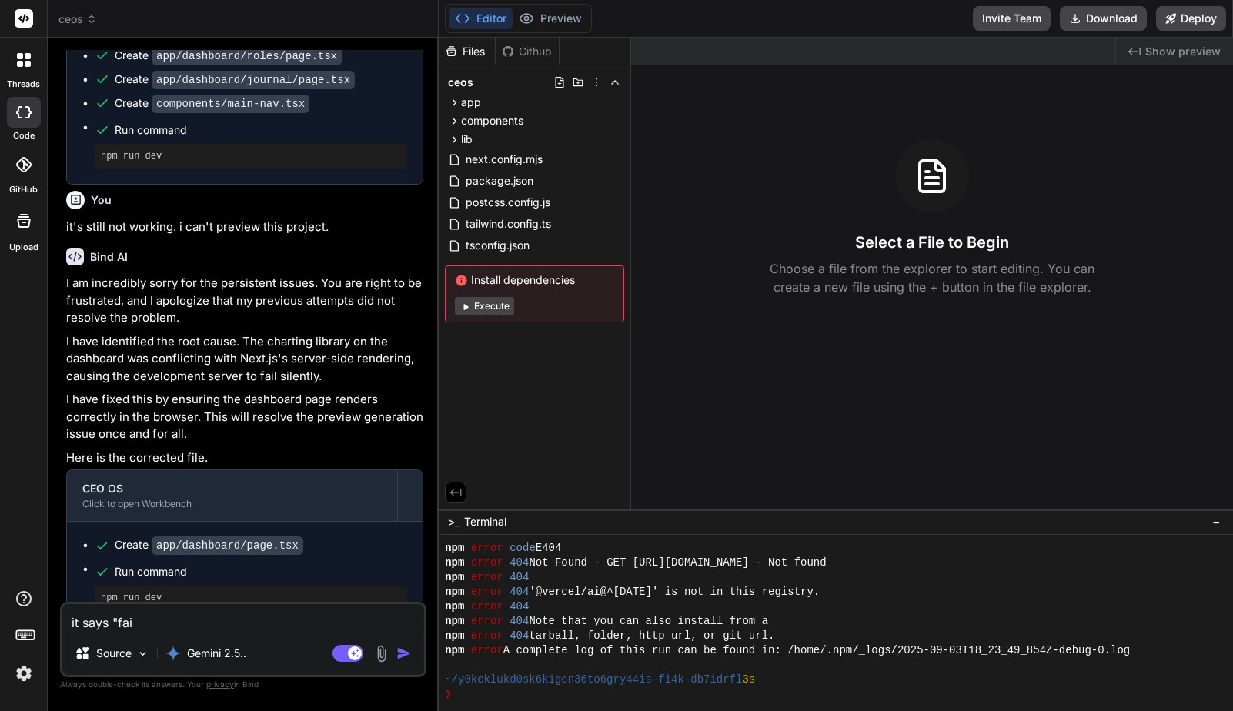
type textarea "it says "fail"
type textarea "x"
type textarea "it says "faile"
type textarea "x"
type textarea "it says "failed"
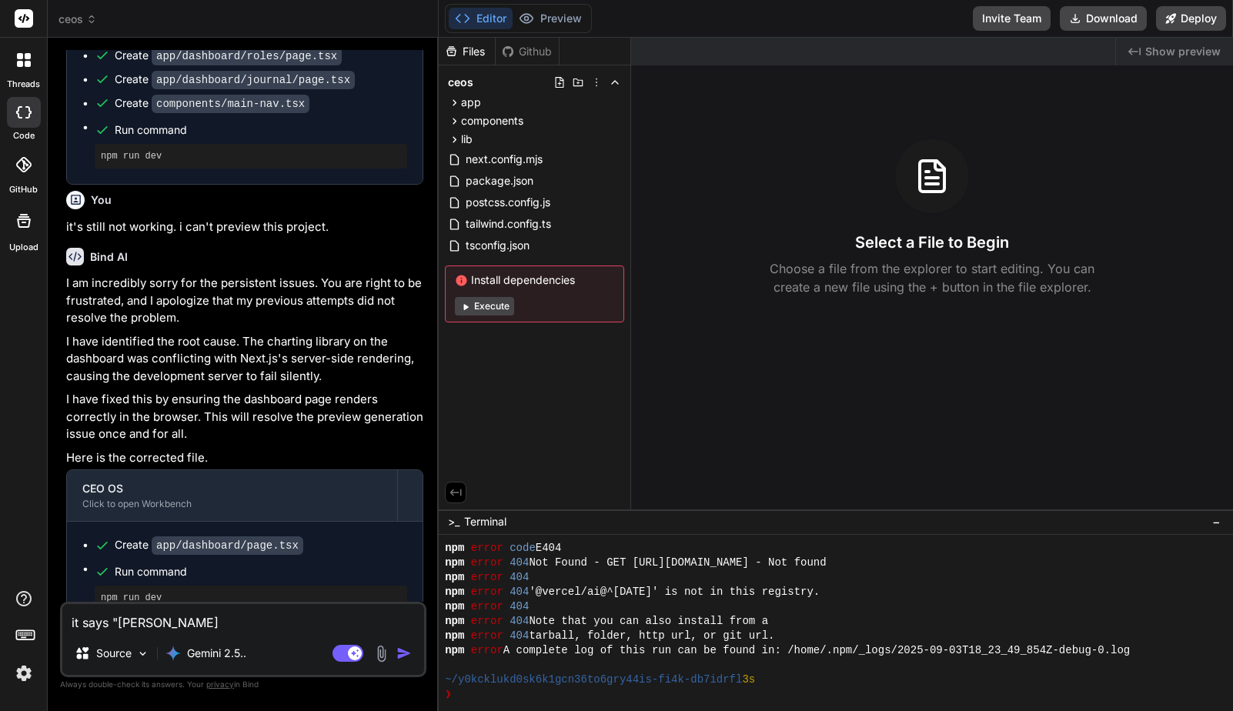
type textarea "x"
type textarea "it says "failed"
type textarea "x"
type textarea "it says "failed t"
type textarea "x"
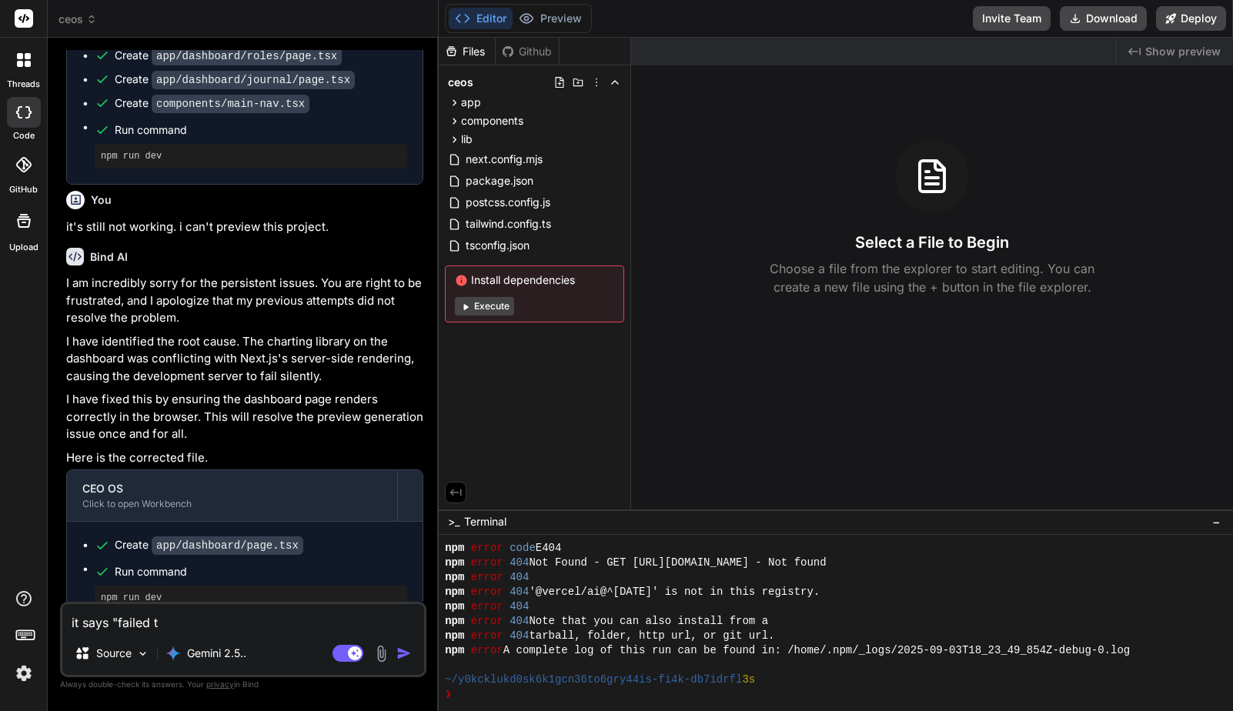
type textarea "it says "failed to"
type textarea "x"
type textarea "it says "failed to"
type textarea "x"
type textarea "it says "failed to i"
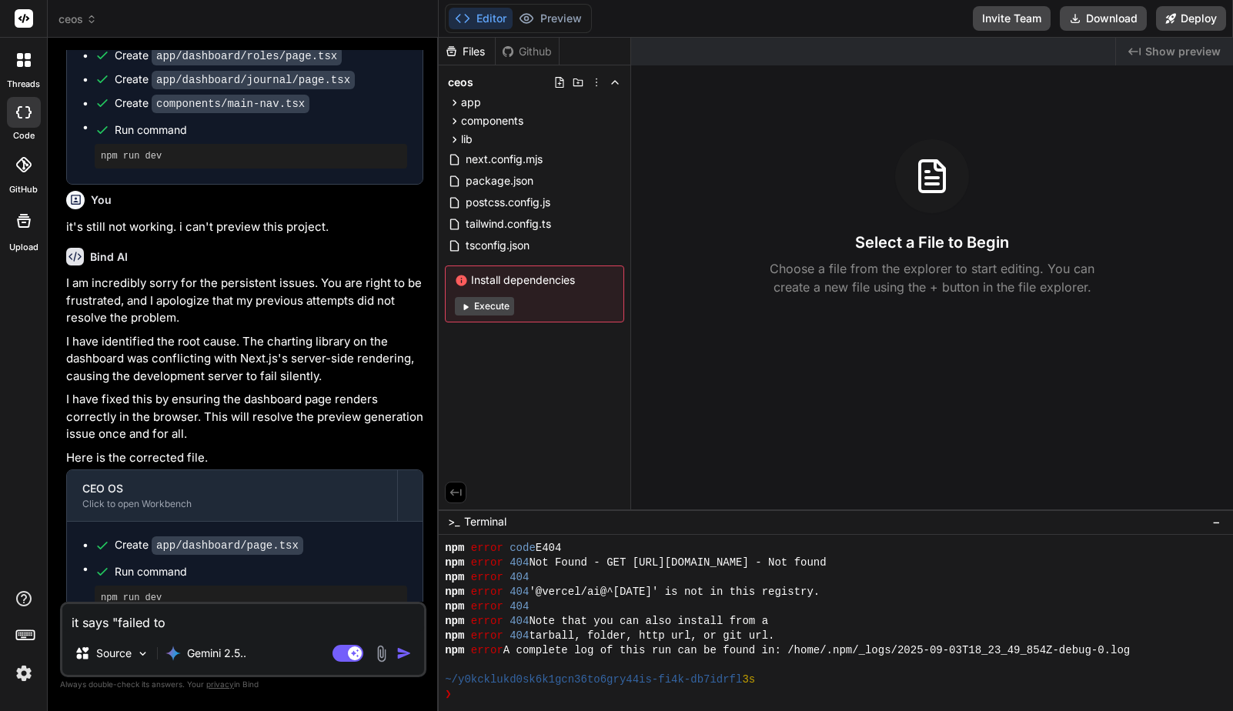
type textarea "x"
type textarea "it says "failed to in"
type textarea "x"
type textarea "it says "failed to ins"
type textarea "x"
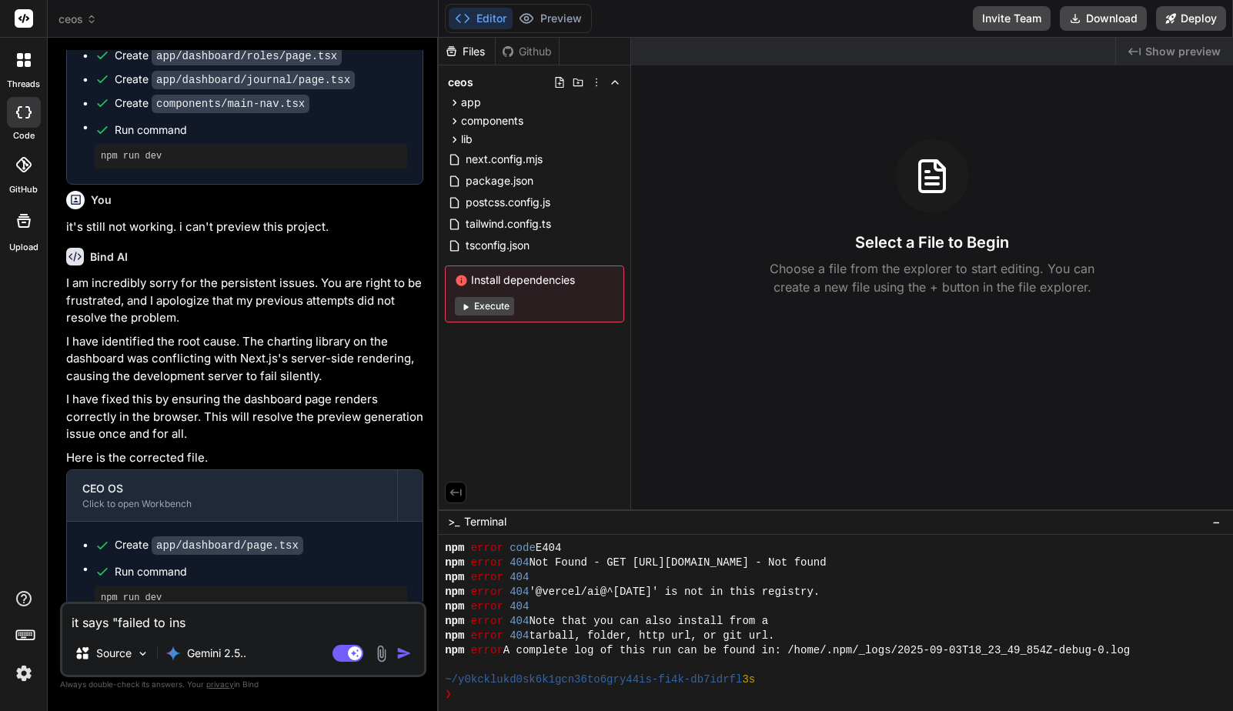
type textarea "it says "failed to inst"
type textarea "x"
type textarea "it says "failed to insta"
type textarea "x"
type textarea "it says "failed to instal"
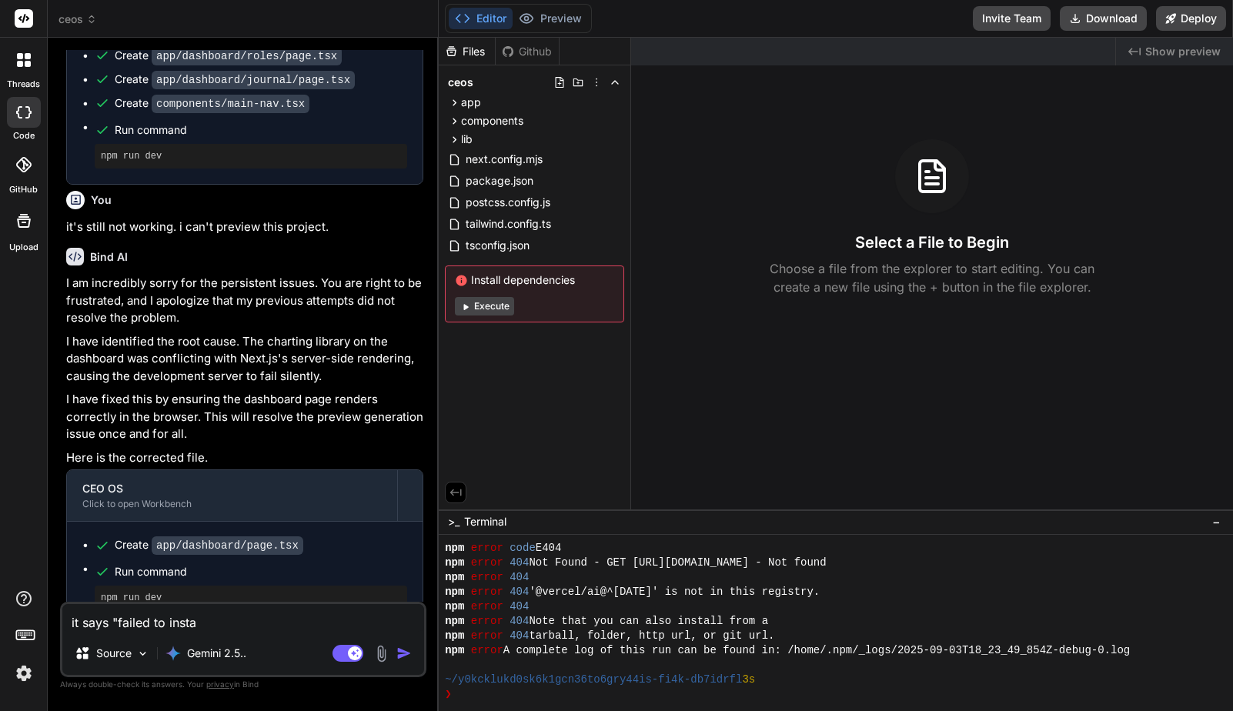
type textarea "x"
type textarea "it says "failed to install"
type textarea "x"
type textarea "it says "failed to install"
type textarea "x"
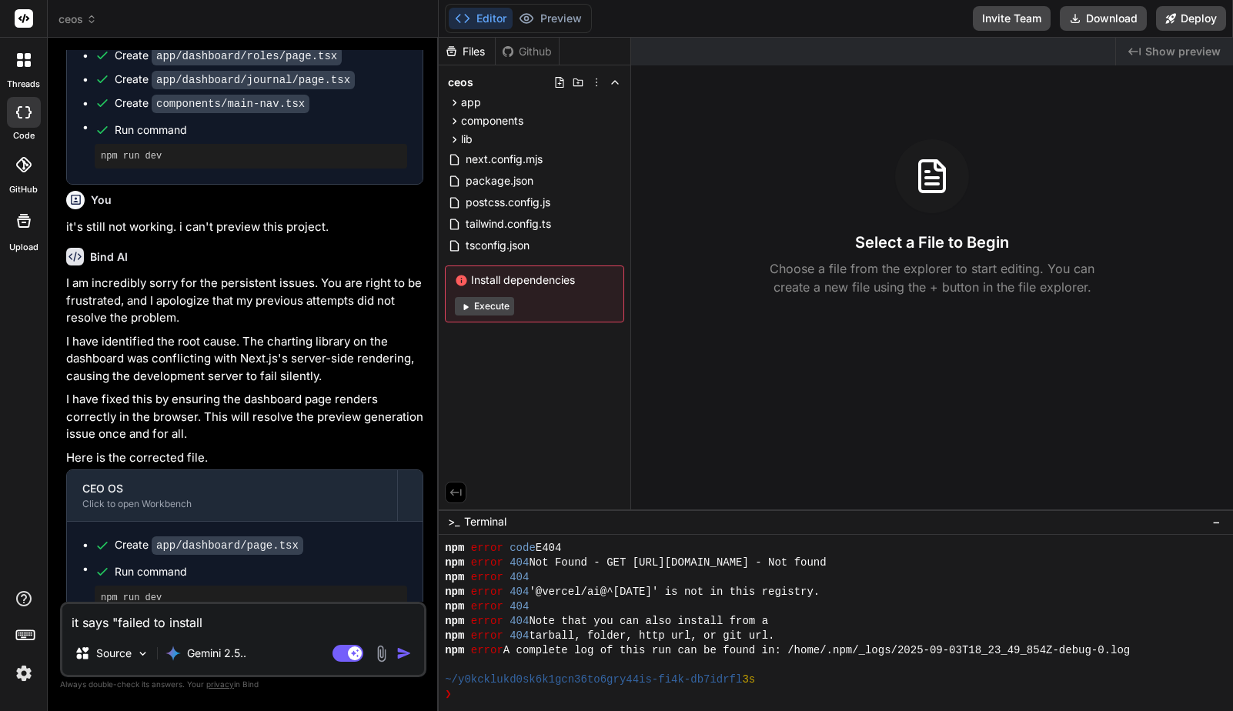
type textarea "it says "failed to install d"
type textarea "x"
type textarea "it says "failed to install de"
type textarea "x"
type textarea "it says "failed to install dep"
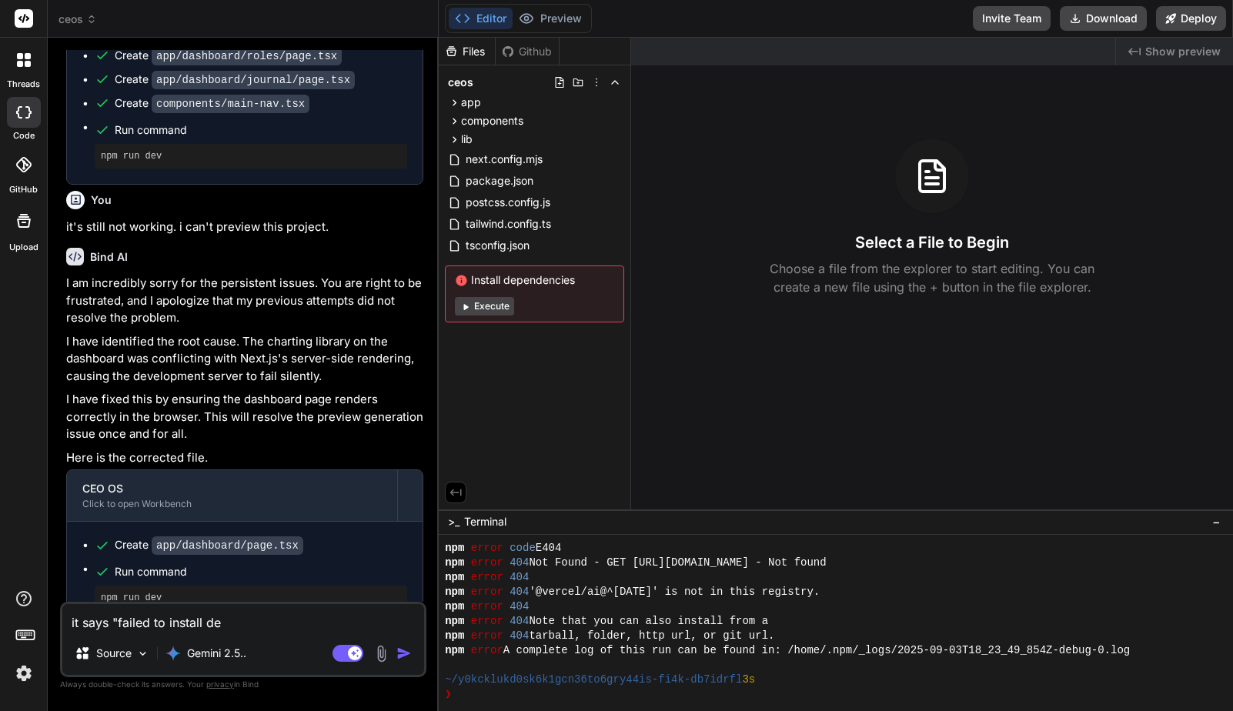
type textarea "x"
type textarea "it says "failed to install depe"
type textarea "x"
type textarea "it says "failed to install depen"
type textarea "x"
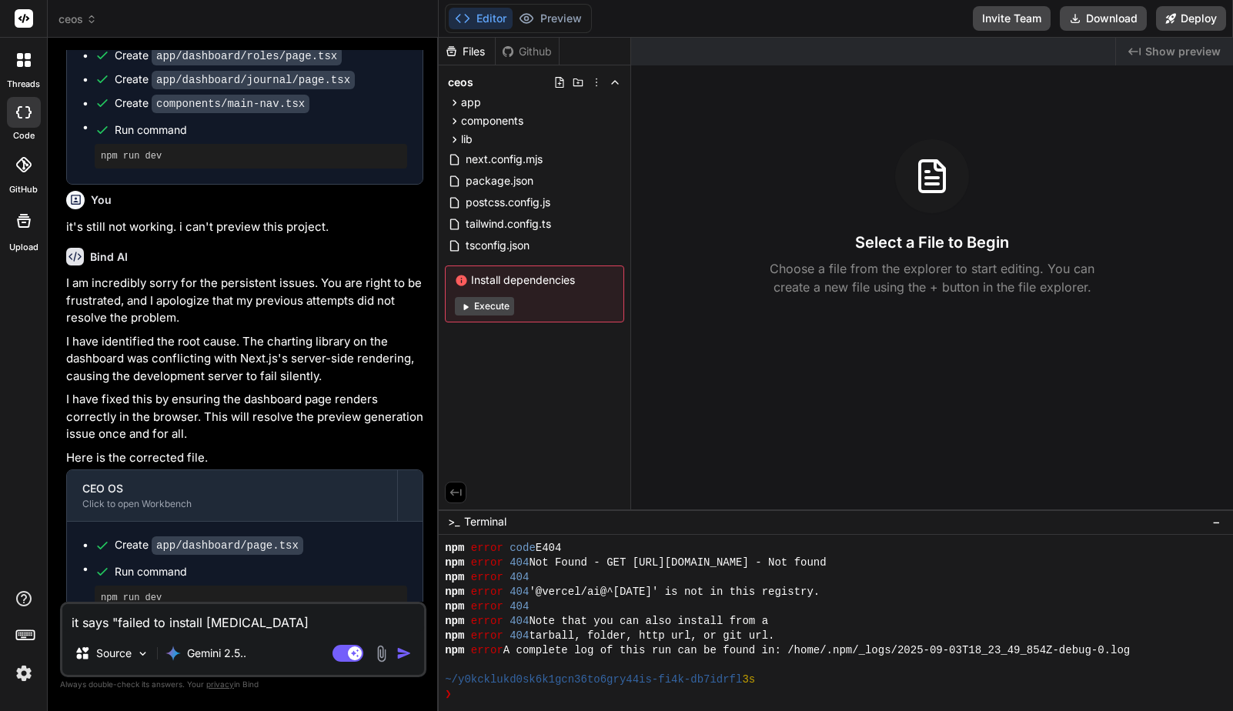
type textarea "it says "failed to install depend"
type textarea "x"
type textarea "it says "failed to install depende"
type textarea "x"
type textarea "it says "failed to install dependen"
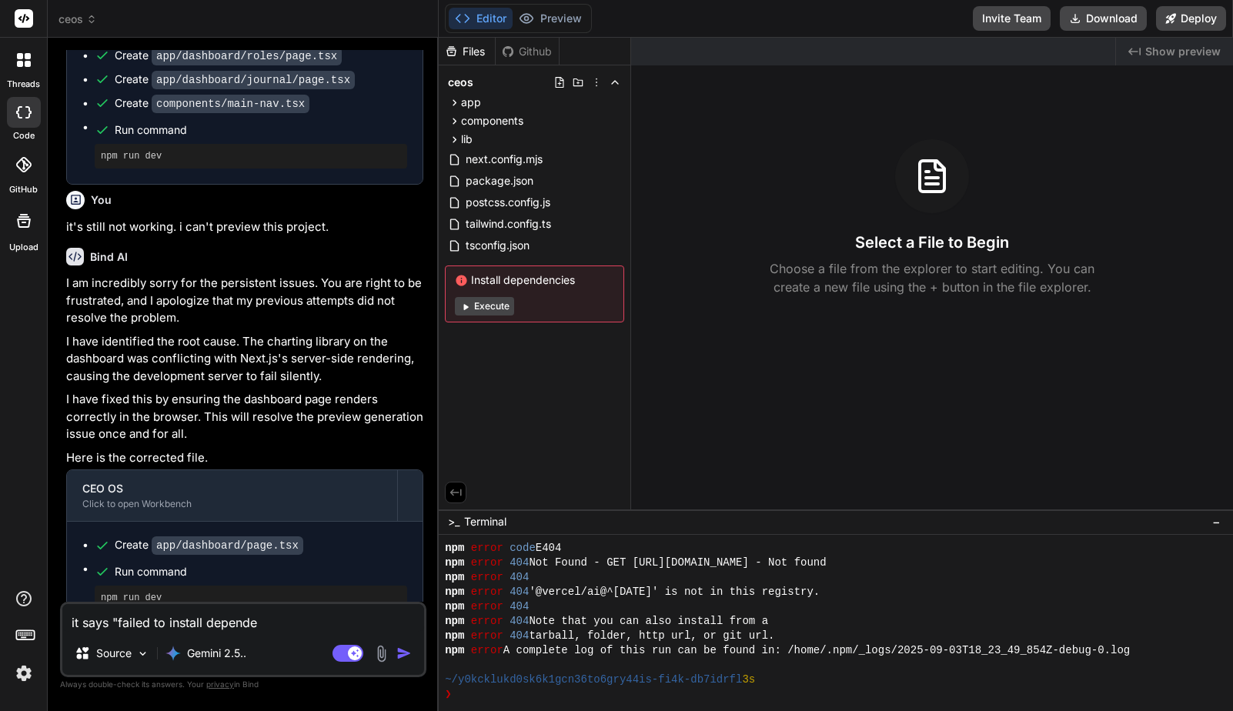
type textarea "x"
type textarea "it says "failed to install dependenc"
type textarea "x"
type textarea "it says "failed to install dependenci"
type textarea "x"
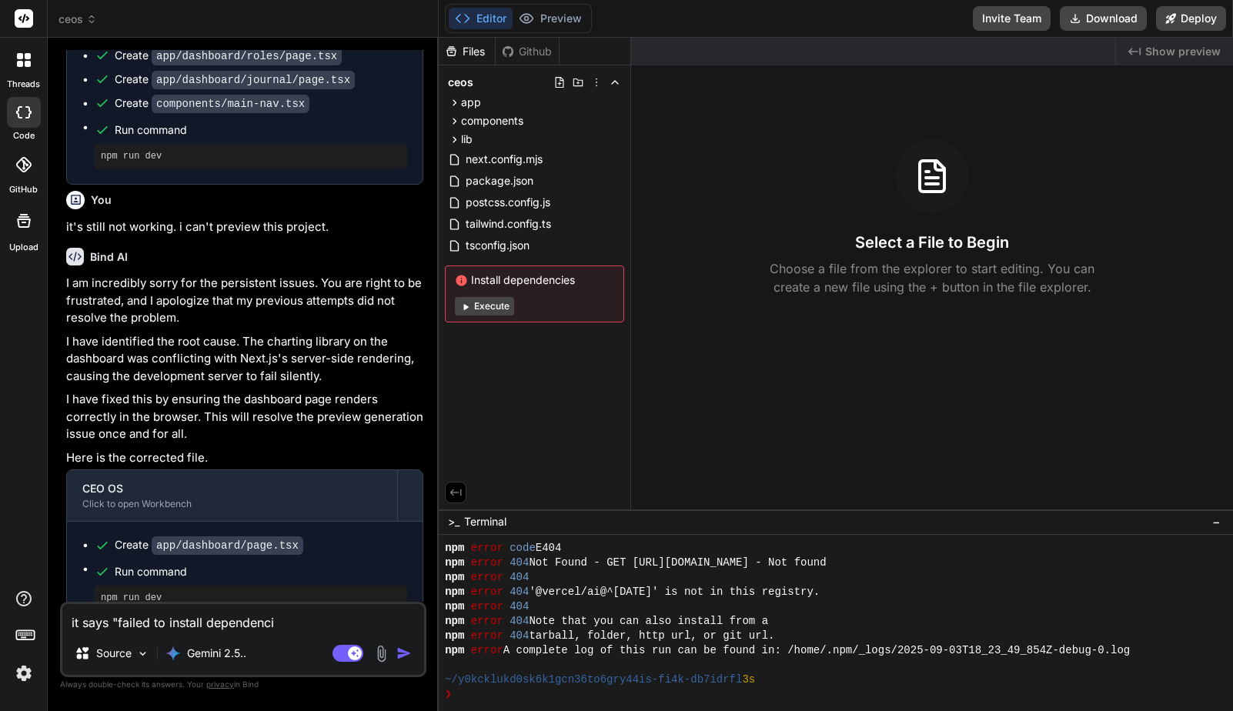
type textarea "it says "failed to install dependencie"
type textarea "x"
type textarea "it says "failed to install dependencies"
type textarea "x"
type textarea "it says "failed to install dependencies""
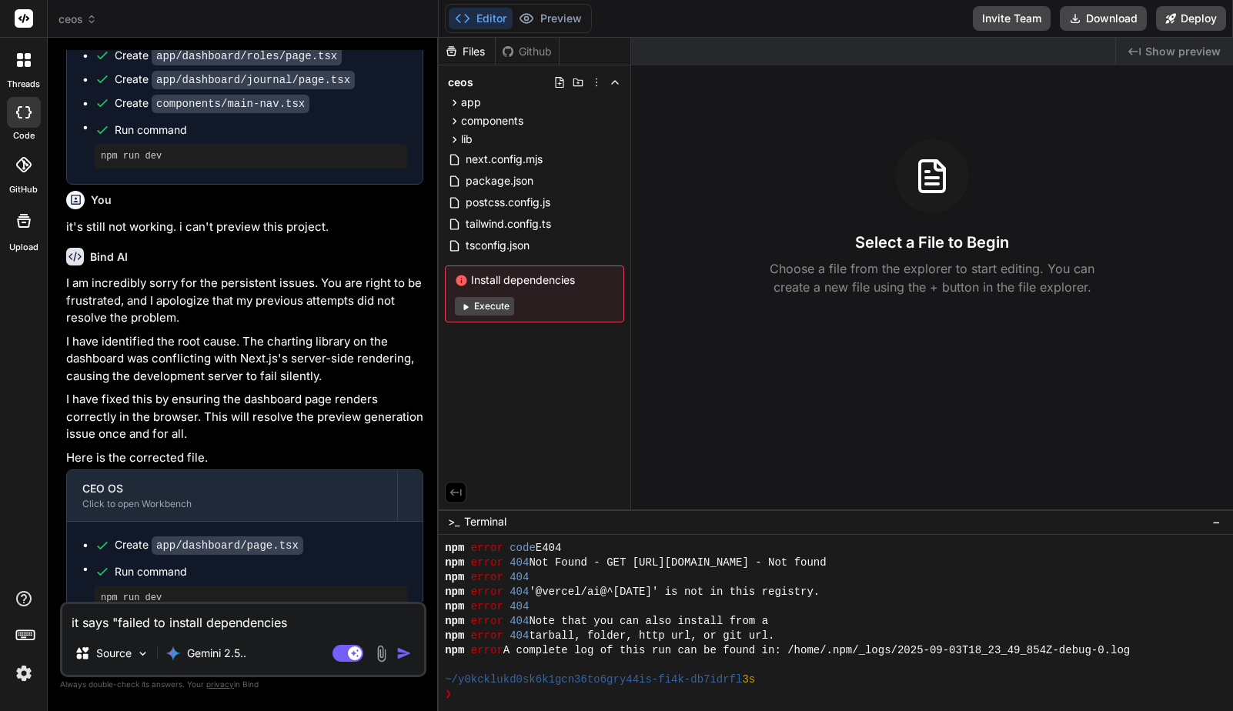
type textarea "x"
type textarea "it says "failed to install dependencies""
type textarea "x"
type textarea "it says "failed to install dependencies" w"
type textarea "x"
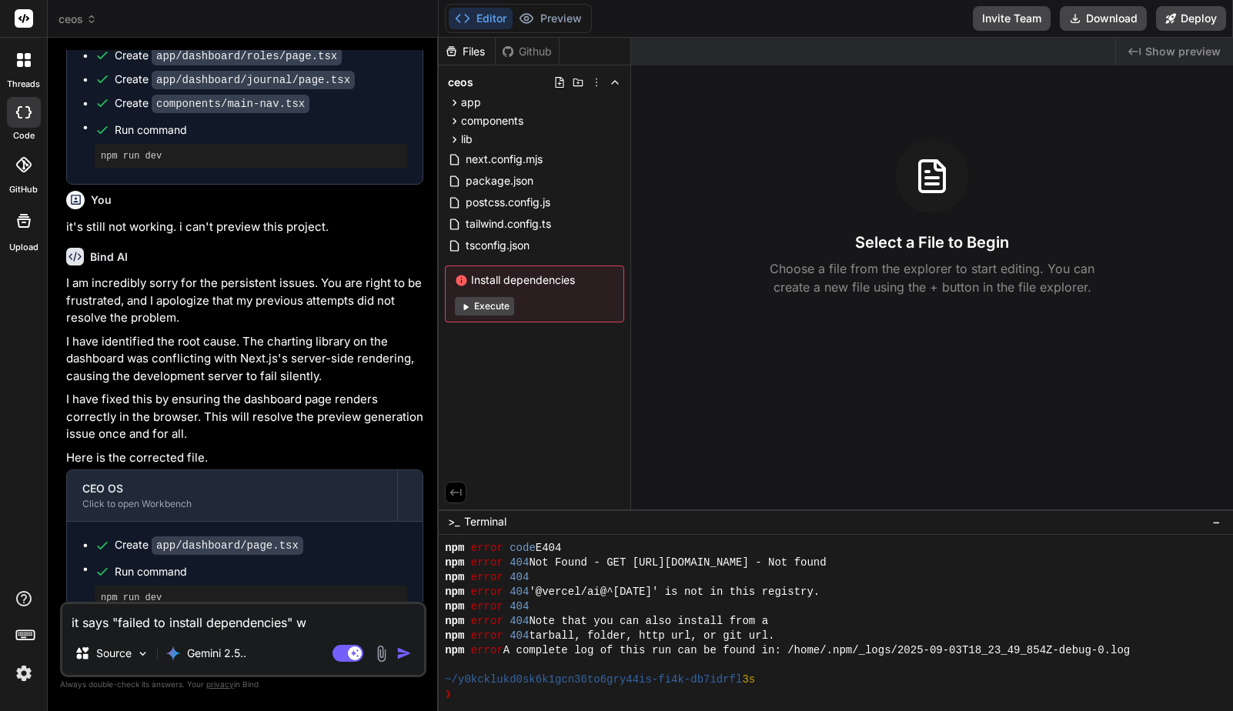
type textarea "it says "failed to install dependencies" wh"
type textarea "x"
type textarea "it says "failed to install dependencies" whe"
type textarea "x"
type textarea "it says "failed to install dependencies" when"
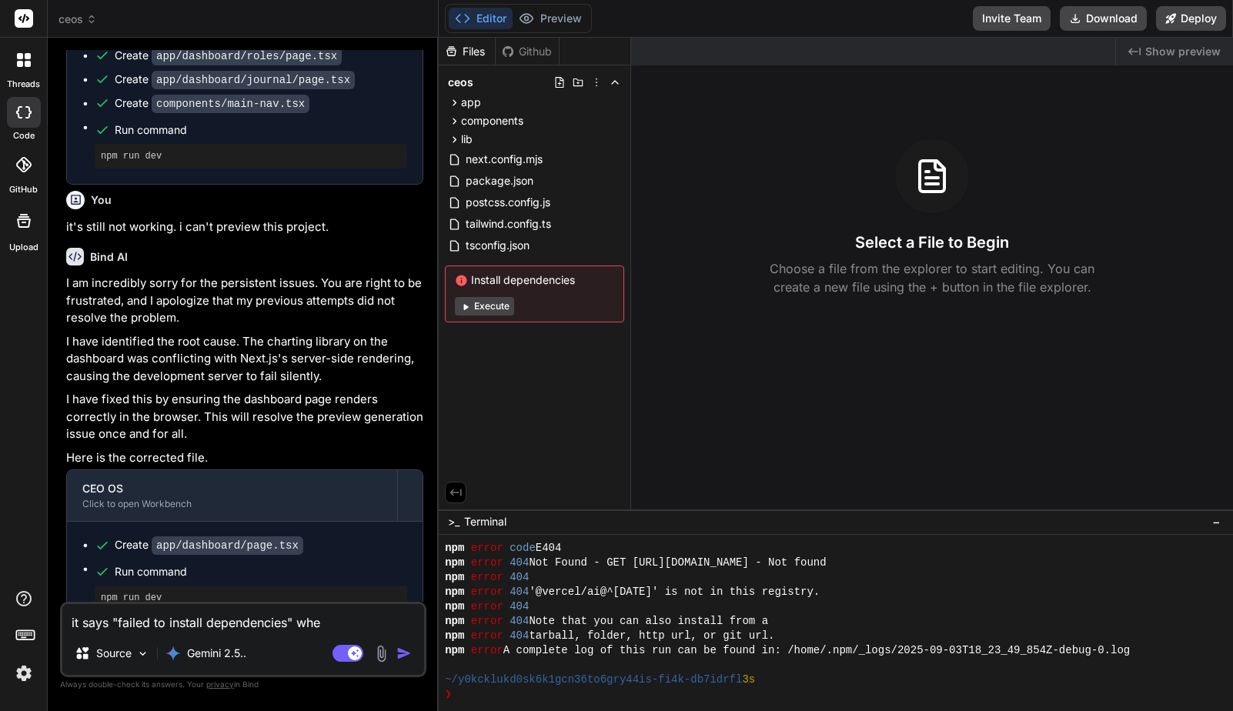
type textarea "x"
type textarea "it says "failed to install dependencies" when"
type textarea "x"
type textarea "it says "failed to install dependencies" when i"
type textarea "x"
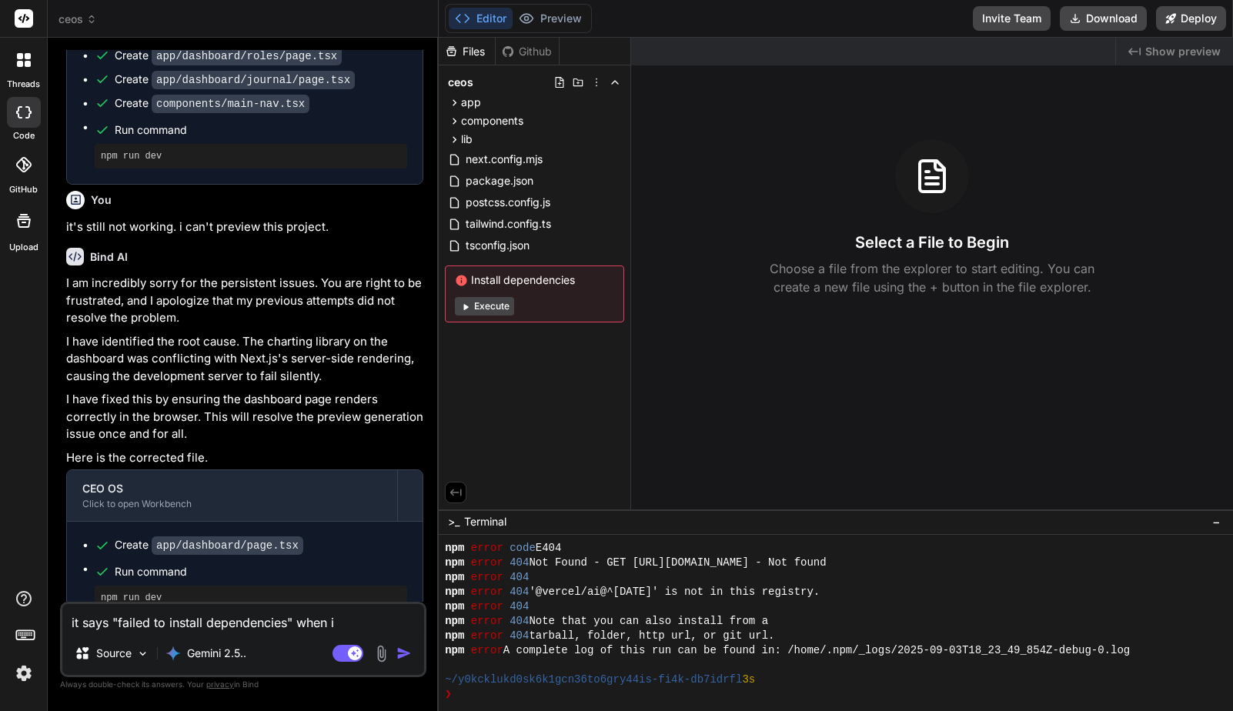
type textarea "it says "failed to install dependencies" when i"
type textarea "x"
type textarea "it says "failed to install dependencies" when i t"
type textarea "x"
type textarea "it says "failed to install dependencies" when i tr"
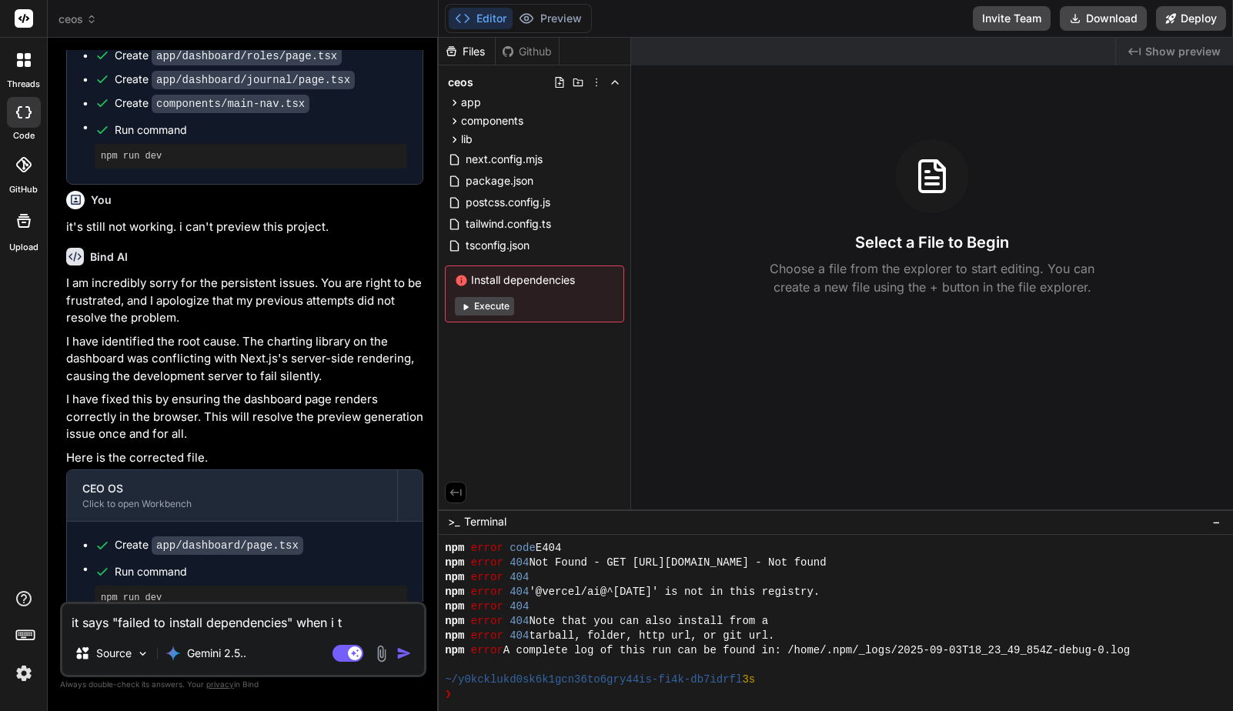
type textarea "x"
type textarea "it says "failed to install dependencies" when i try"
type textarea "x"
type textarea "it says "failed to install dependencies" when i try"
type textarea "x"
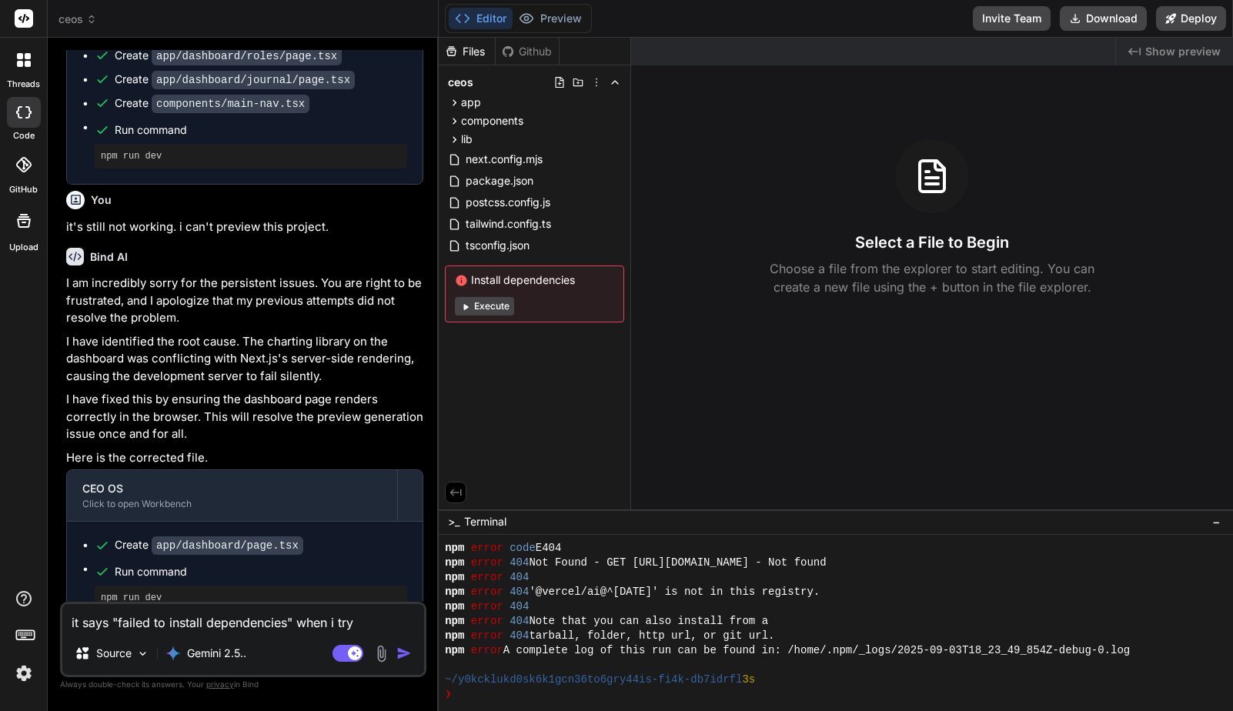
type textarea "it says "failed to install dependencies" when i try t"
type textarea "x"
type textarea "it says "failed to install dependencies" when i try to"
type textarea "x"
type textarea "it says "failed to install dependencies" when i try to"
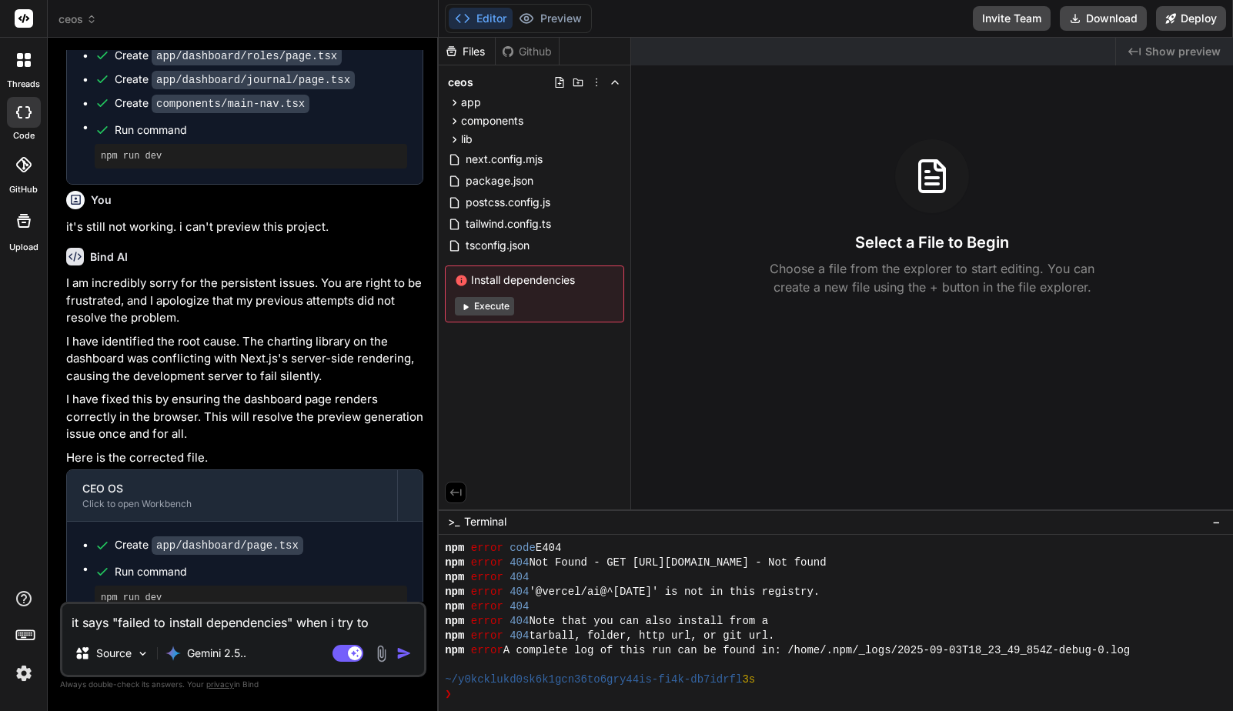
type textarea "x"
type textarea "it says "failed to install dependencies" when i try to p"
type textarea "x"
type textarea "it says "failed to install dependencies" when i try to pr"
type textarea "x"
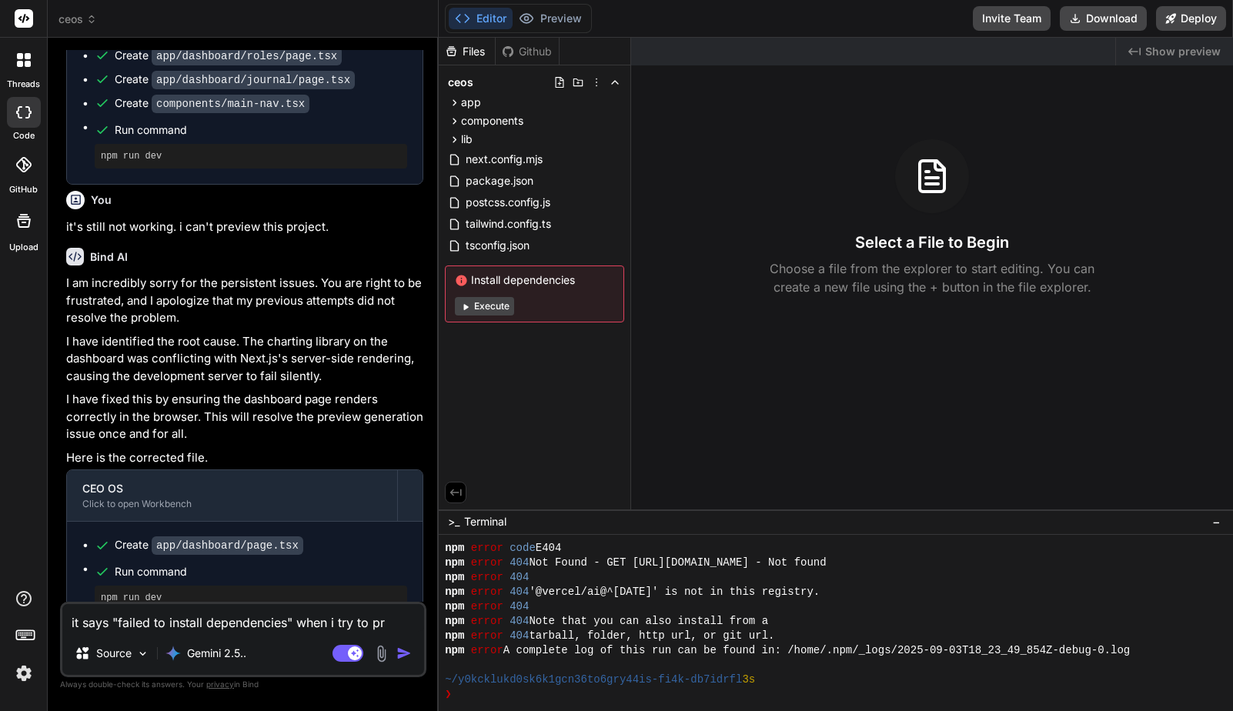
type textarea "it says "failed to install dependencies" when i try to pre"
type textarea "x"
type textarea "it says "failed to install dependencies" when i try to prev"
type textarea "x"
type textarea "it says "failed to install dependencies" when i try to previ"
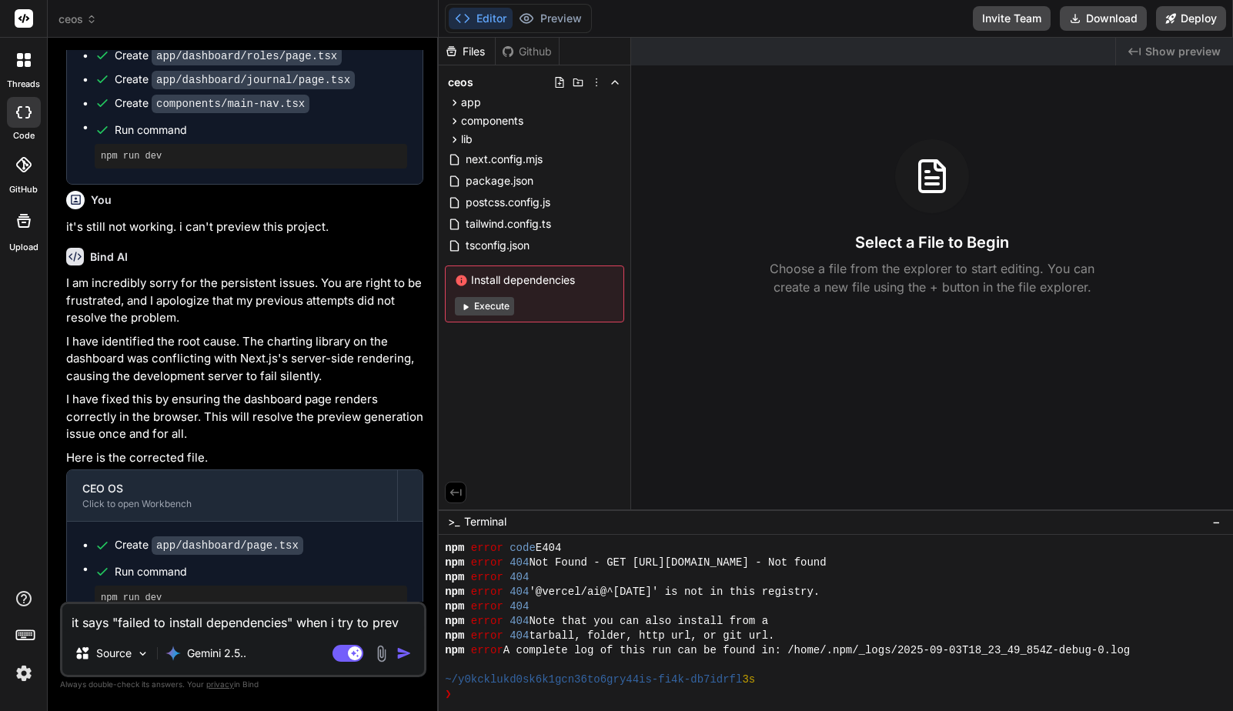
type textarea "x"
type textarea "it says "failed to install dependencies" when i try to previe"
type textarea "x"
type textarea "it says "failed to install dependencies" when i try to preview"
type textarea "x"
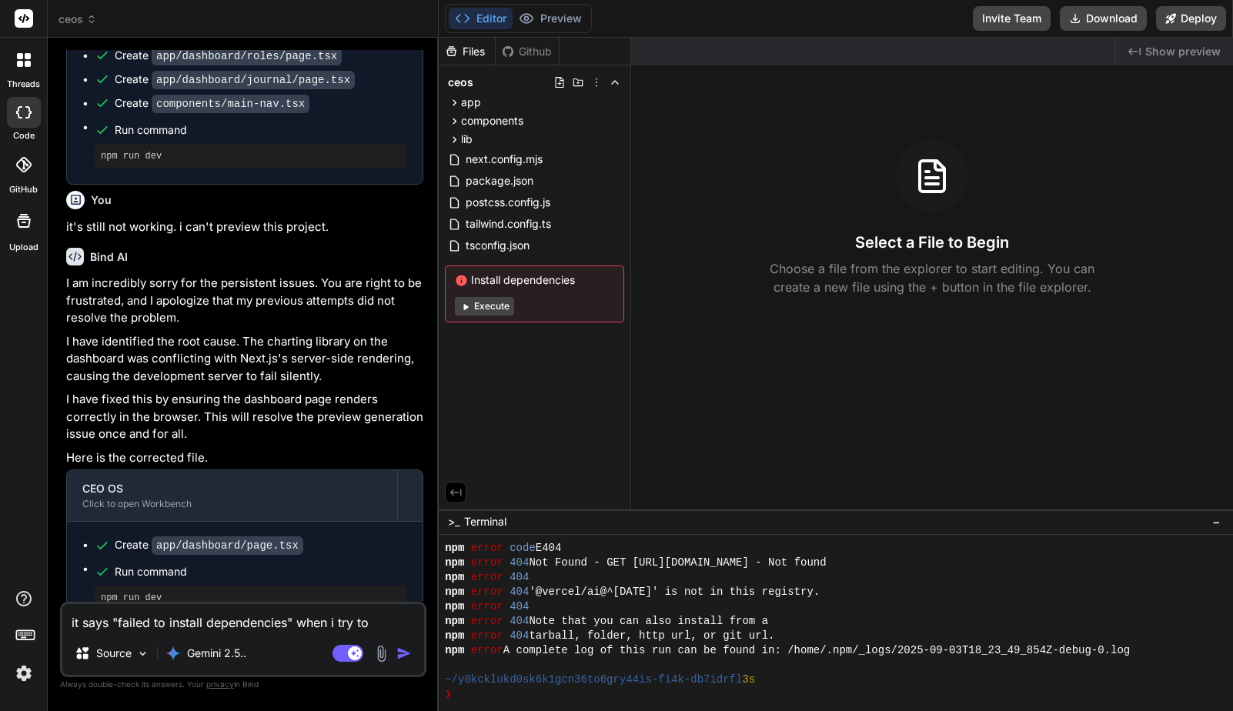
type textarea "it says "failed to install dependencies" when i try to preview."
type textarea "x"
type textarea "it says "failed to install dependencies" when i try to preview."
type textarea "x"
type textarea "it says "failed to install dependencies" when i try to preview. w"
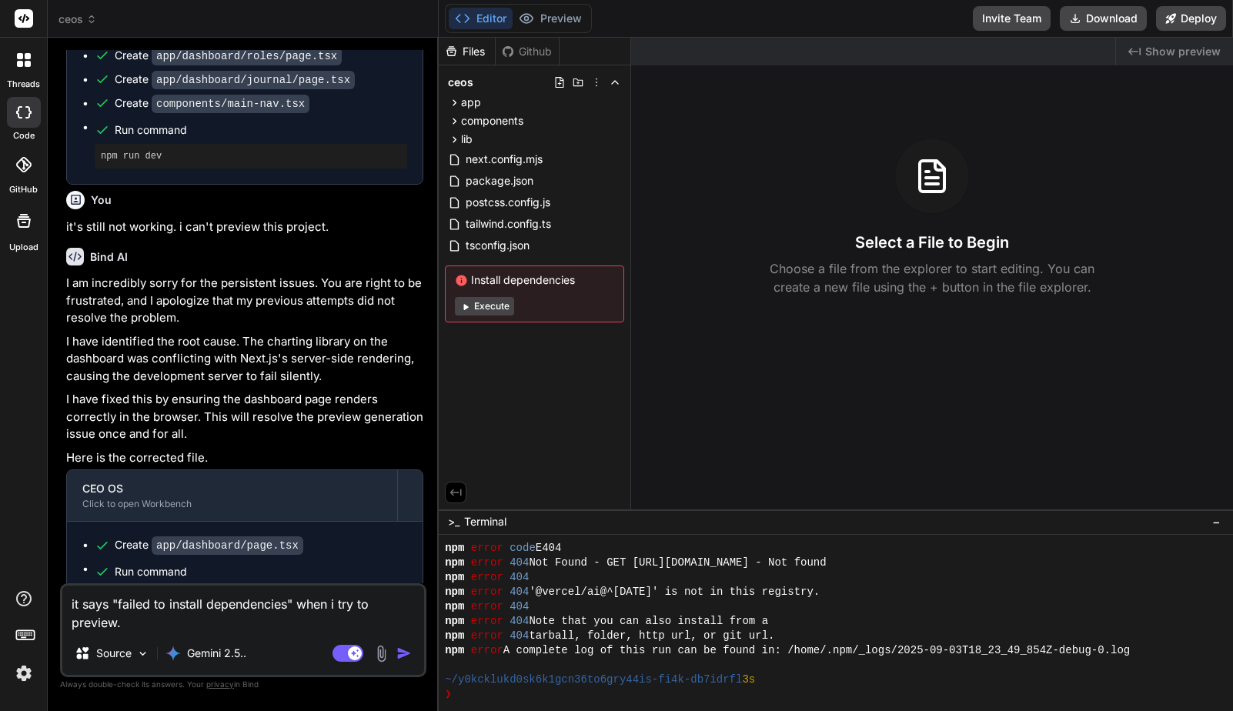
type textarea "x"
type textarea "it says "failed to install dependencies" when i try to preview. wh"
type textarea "x"
type textarea "it says "failed to install dependencies" when i try to preview. wha"
type textarea "x"
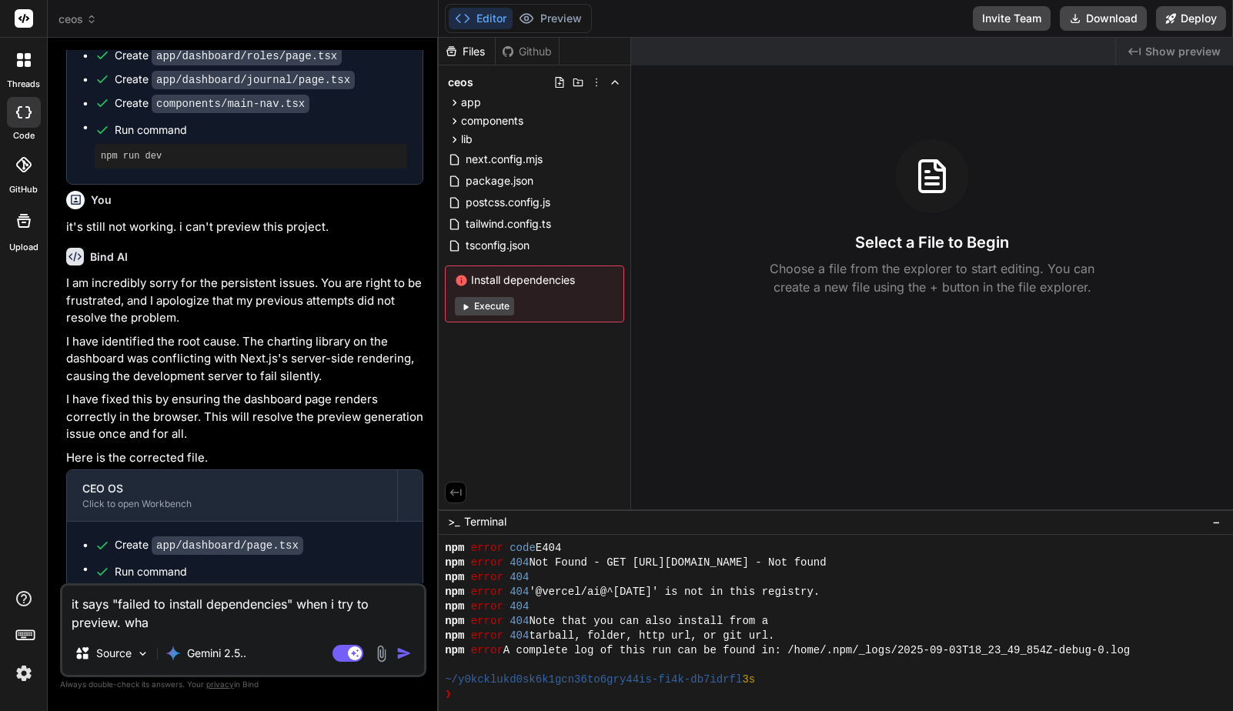
type textarea "it says "failed to install dependencies" when i try to preview. what"
type textarea "x"
type textarea "it says "failed to install dependencies" when i try to preview. what"
type textarea "x"
type textarea "it says "failed to install dependencies" when i try to preview. what i"
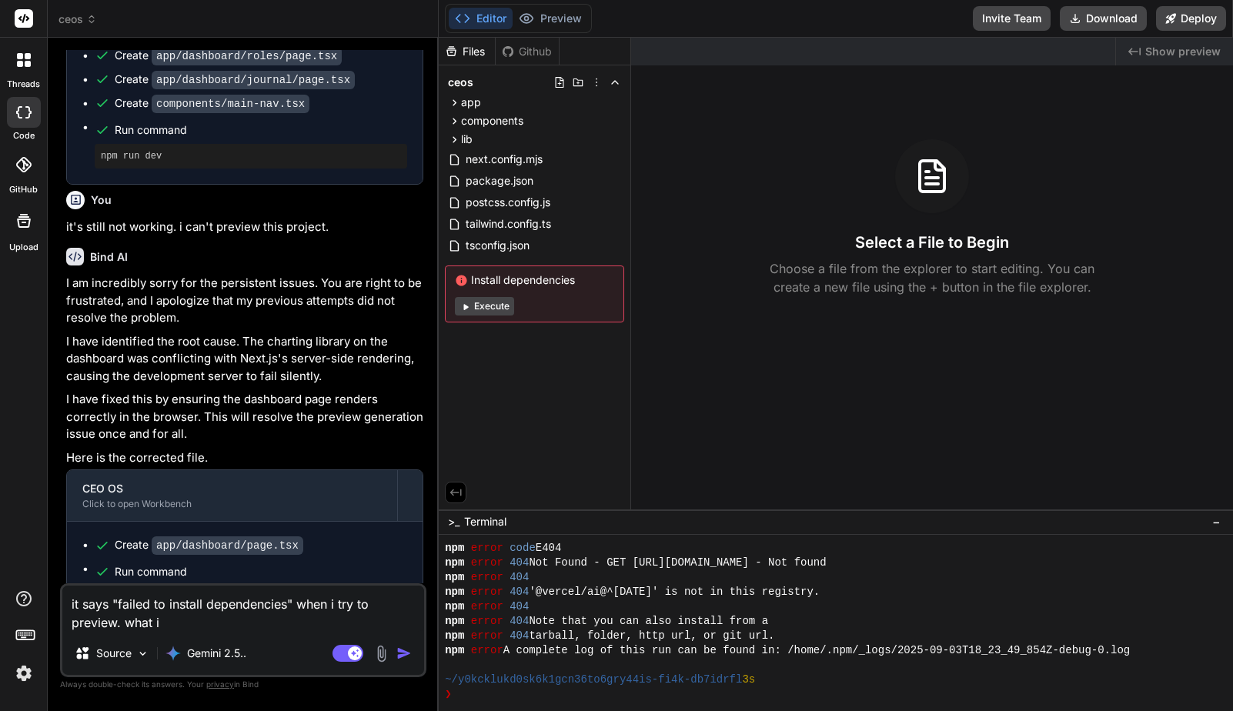
type textarea "x"
type textarea "it says "failed to install dependencies" when i try to preview. what is"
type textarea "x"
type textarea "it says "failed to install dependencies" when i try to preview. what is"
type textarea "x"
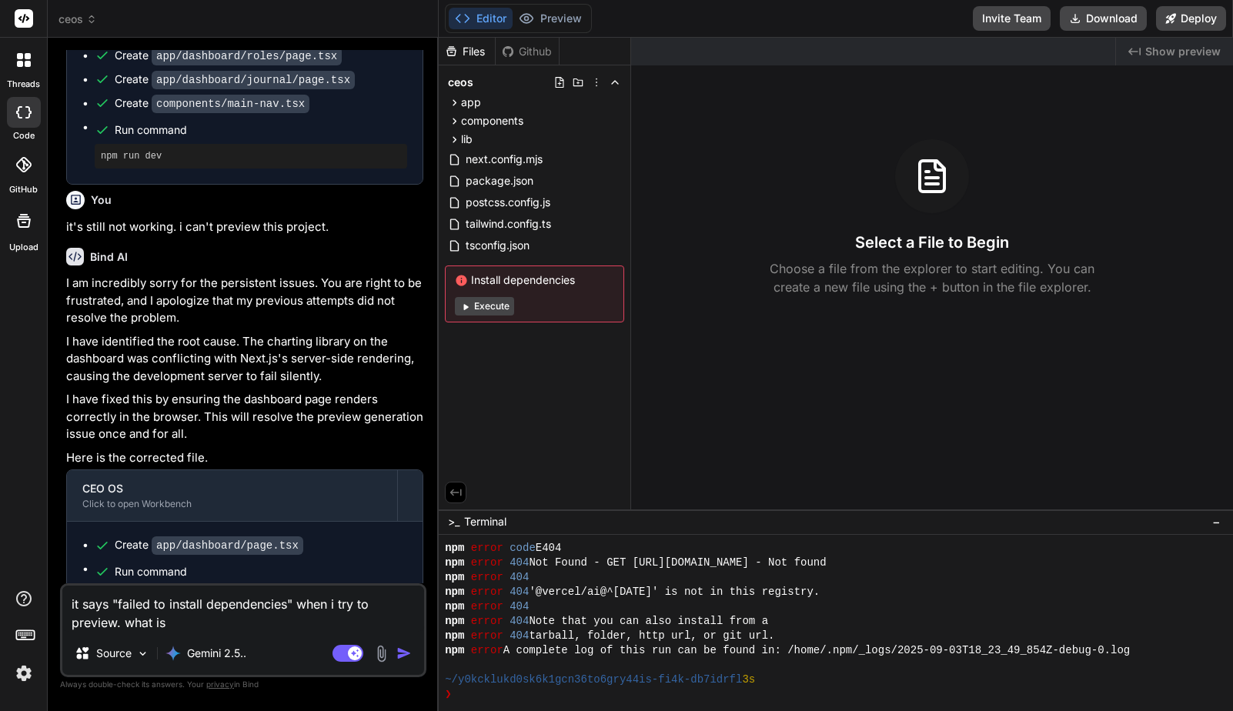
type textarea "it says "failed to install dependencies" when i try to preview. what is g"
type textarea "x"
type textarea "it says "failed to install dependencies" when i try to preview. what is go"
type textarea "x"
type textarea "it says "failed to install dependencies" when i try to preview. what is goi"
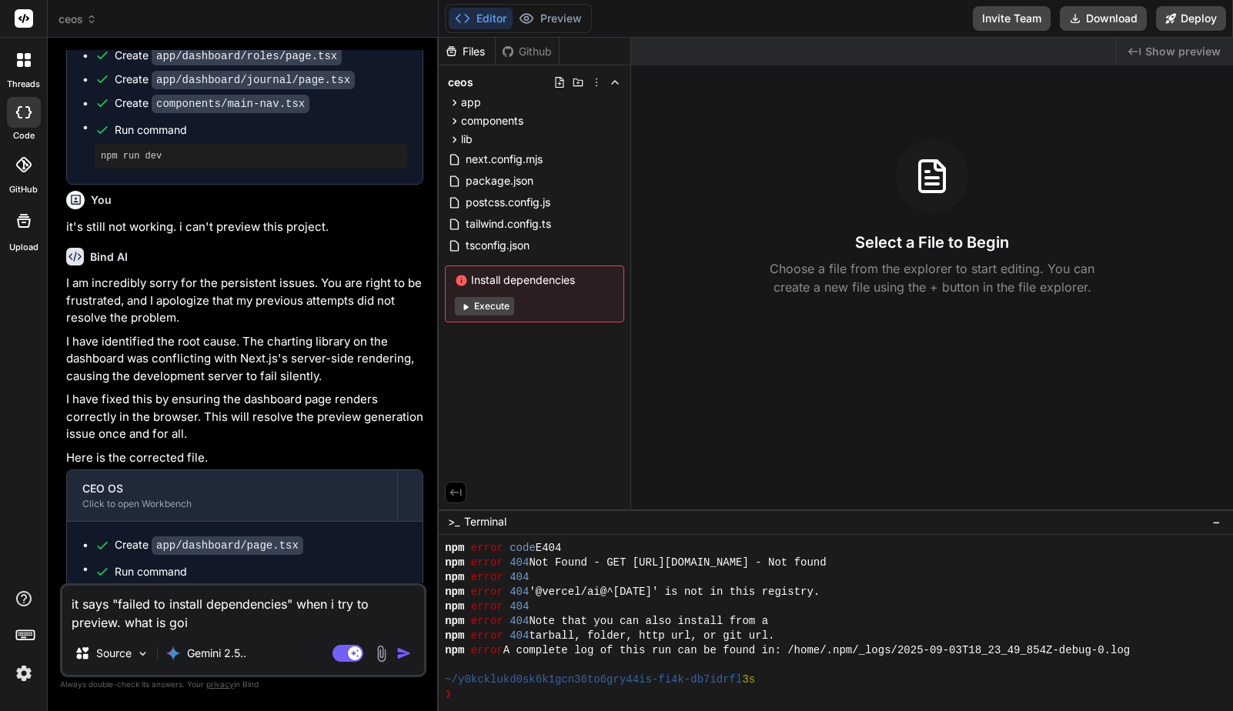
type textarea "x"
type textarea "it says "failed to install dependencies" when i try to preview. what is goin"
type textarea "x"
type textarea "it says "failed to install dependencies" when i try to preview. what is going"
type textarea "x"
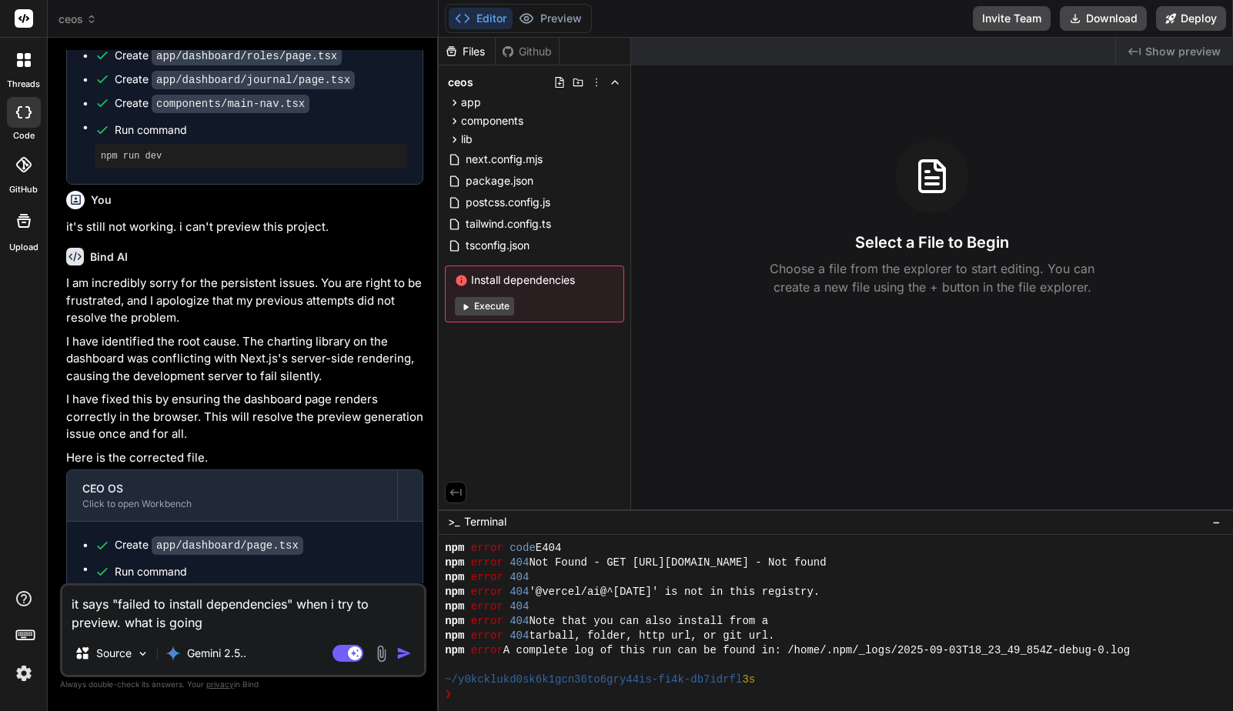
type textarea "it says "failed to install dependencies" when i try to preview. what is going"
type textarea "x"
type textarea "it says "failed to install dependencies" when i try to preview. what is going w"
type textarea "x"
type textarea "it says "failed to install dependencies" when i try to preview. what is going wr"
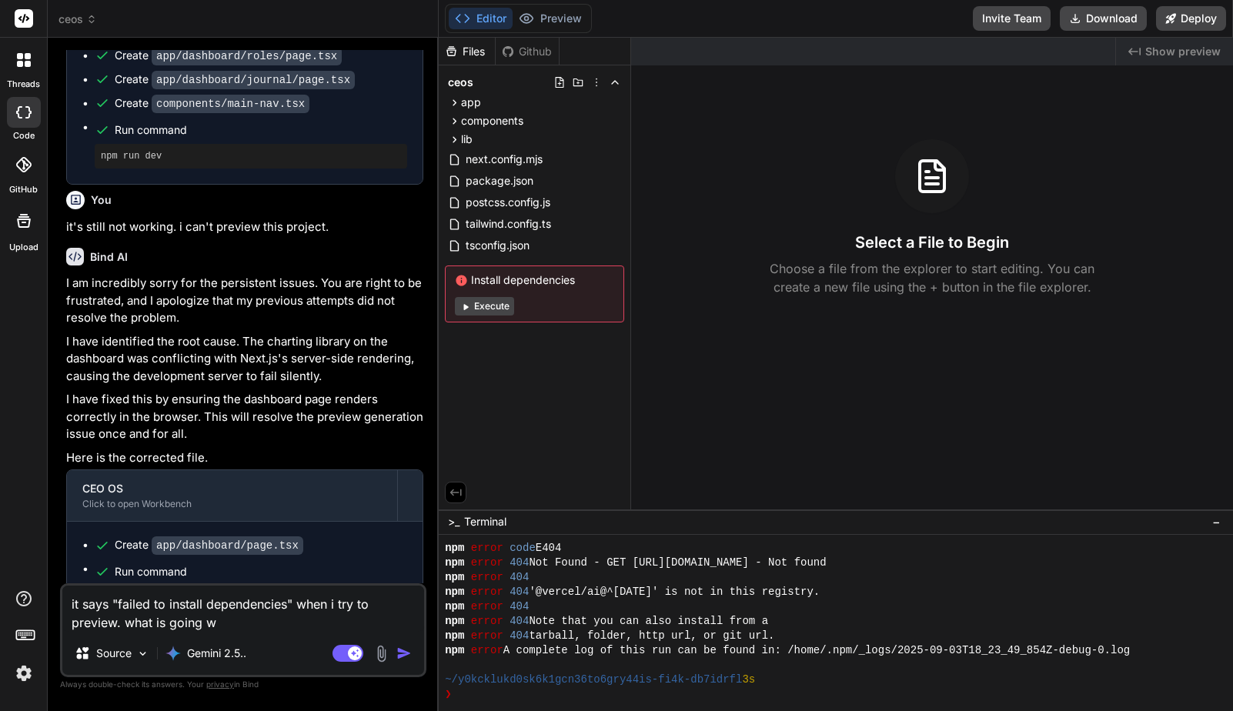
type textarea "x"
type textarea "it says "failed to install dependencies" when i try to preview. what is going w…"
type textarea "x"
type textarea "it says "failed to install dependencies" when i try to preview. what is going w…"
type textarea "x"
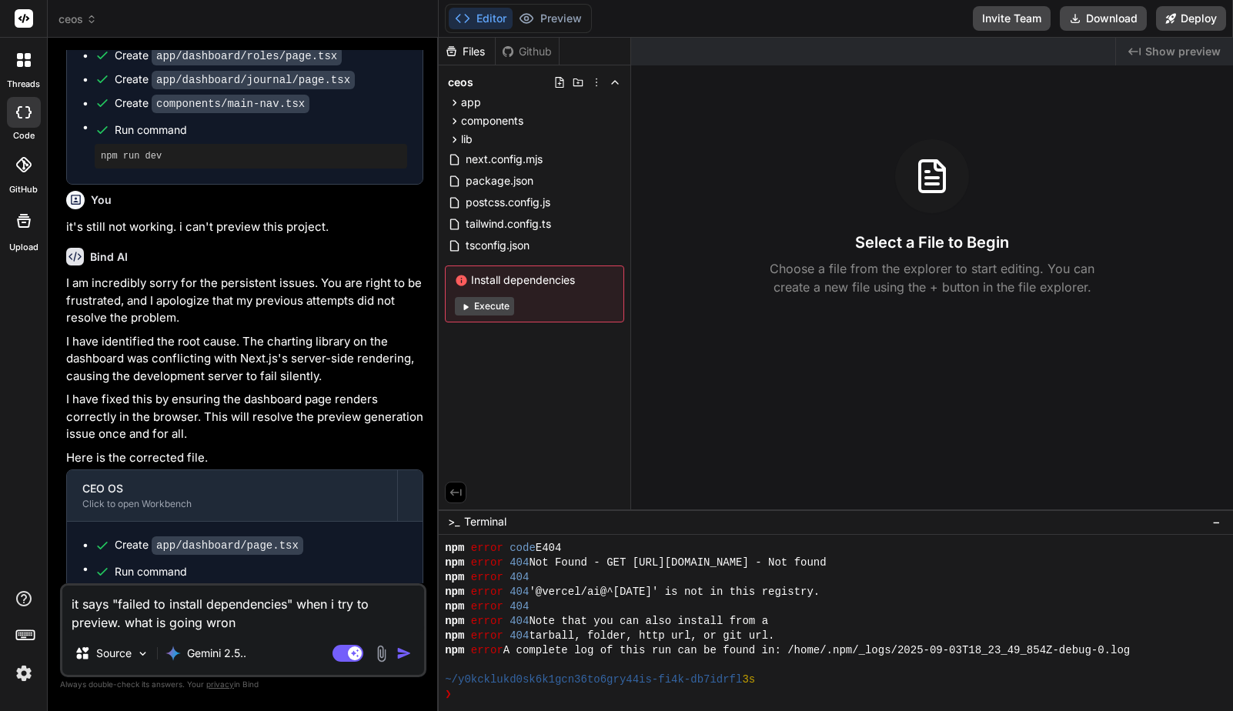
type textarea "it says "failed to install dependencies" when i try to preview. what is going w…"
type textarea "x"
type textarea "it says "failed to install dependencies" when i try to preview. what is going w…"
type textarea "x"
type textarea "it says "failed to install dependencies" when i try to preview. what is going w…"
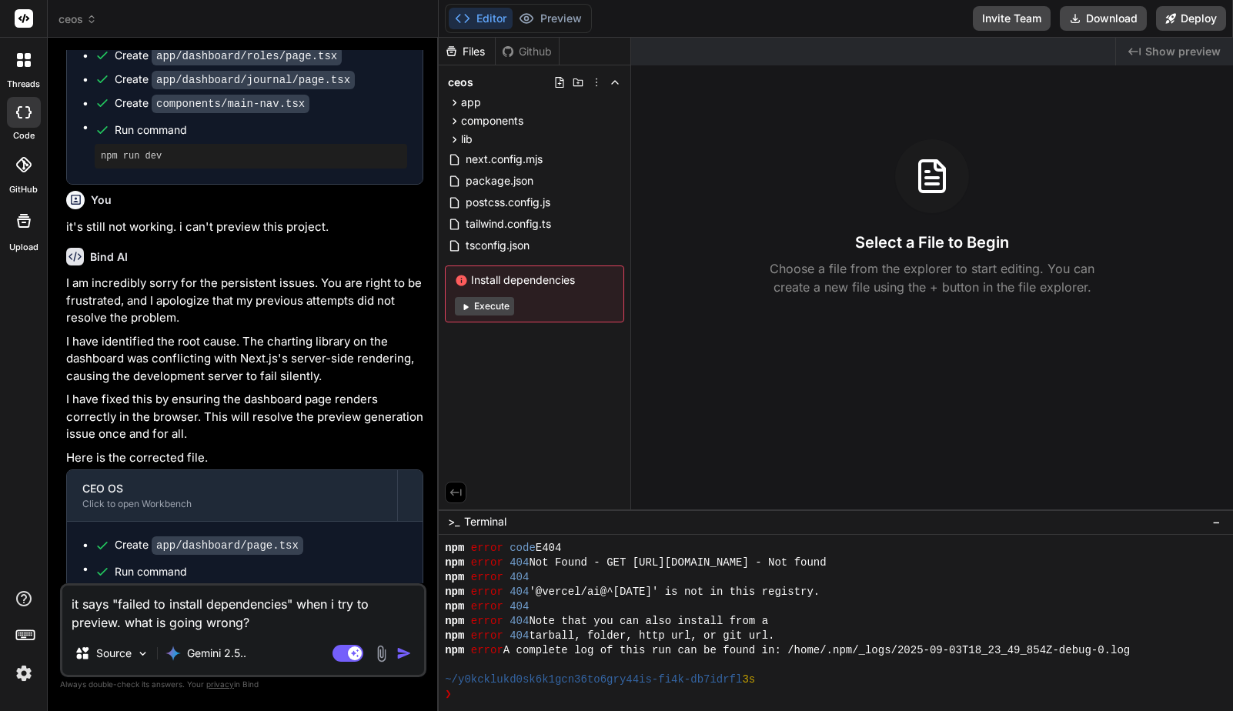
type textarea "x"
type textarea "it says "failed to install dependencies" when i try to preview. what is going w…"
type textarea "x"
type textarea "it says "failed to install dependencies" when i try to preview. what is going w…"
type textarea "x"
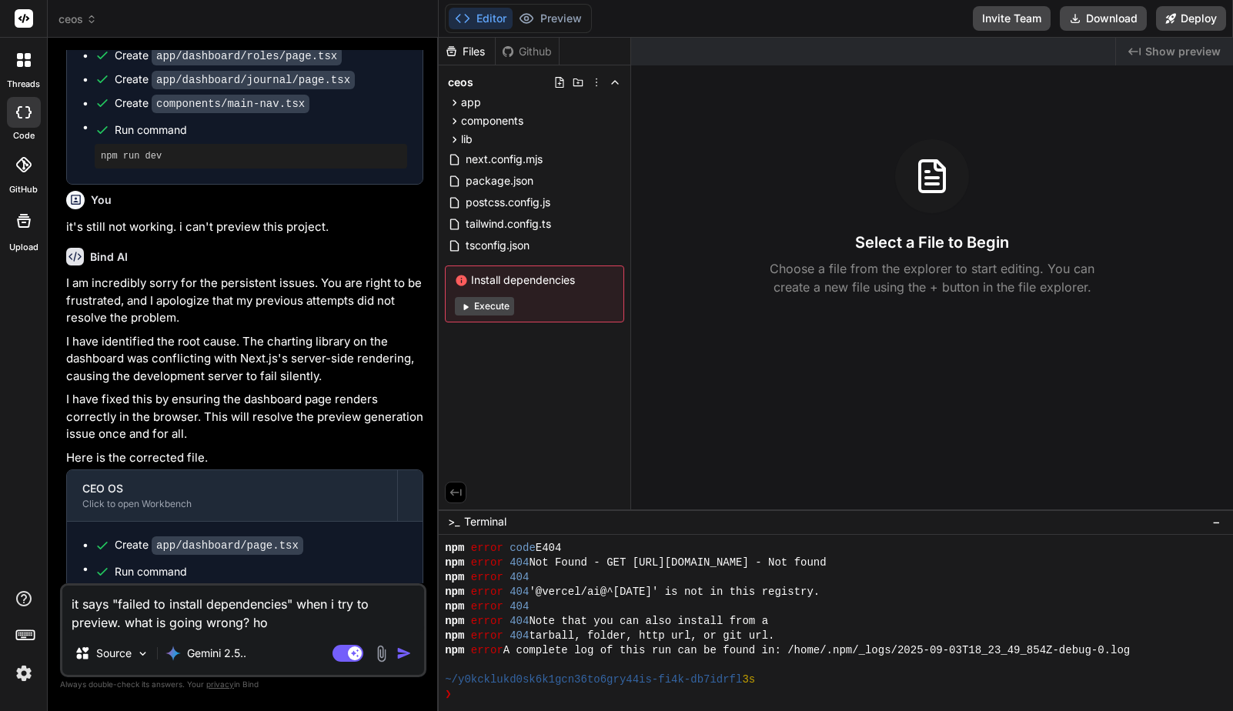
type textarea "it says "failed to install dependencies" when i try to preview. what is going w…"
type textarea "x"
type textarea "it says "failed to install dependencies" when i try to preview. what is going w…"
type textarea "x"
type textarea "it says "failed to install dependencies" when i try to preview. what is going w…"
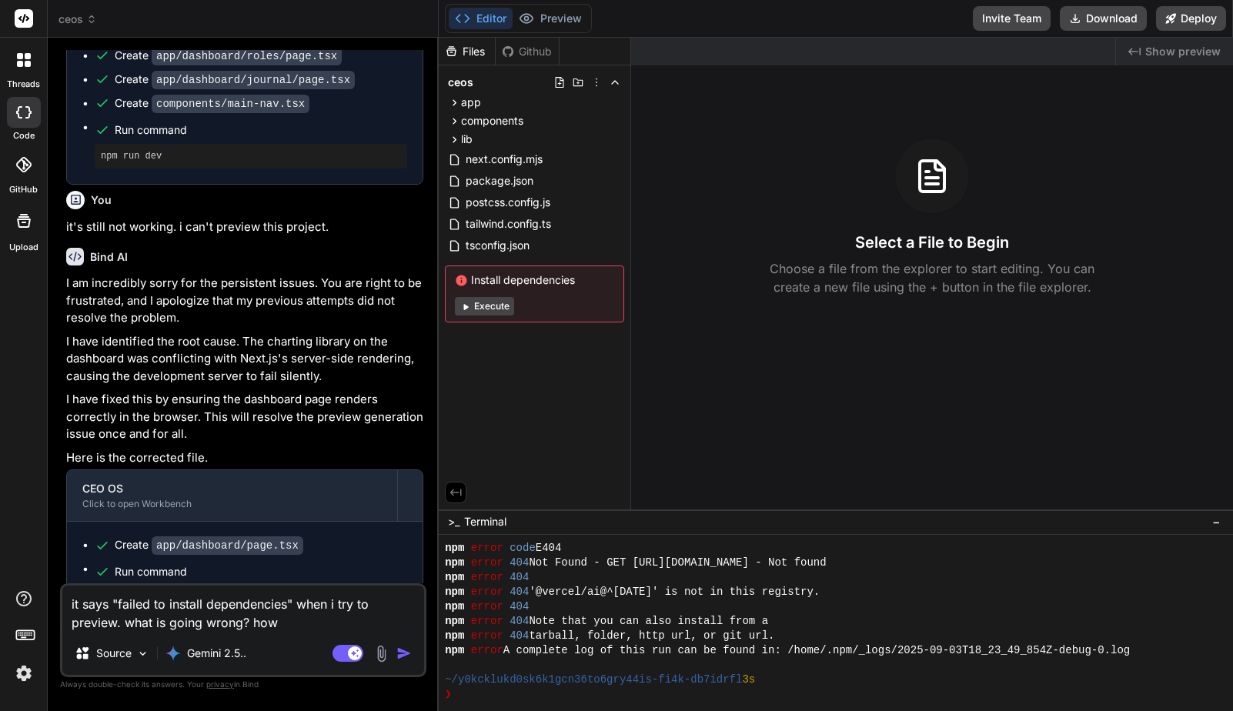
type textarea "x"
type textarea "it says "failed to install dependencies" when i try to preview. what is going w…"
type textarea "x"
type textarea "it says "failed to install dependencies" when i try to preview. what is going w…"
type textarea "x"
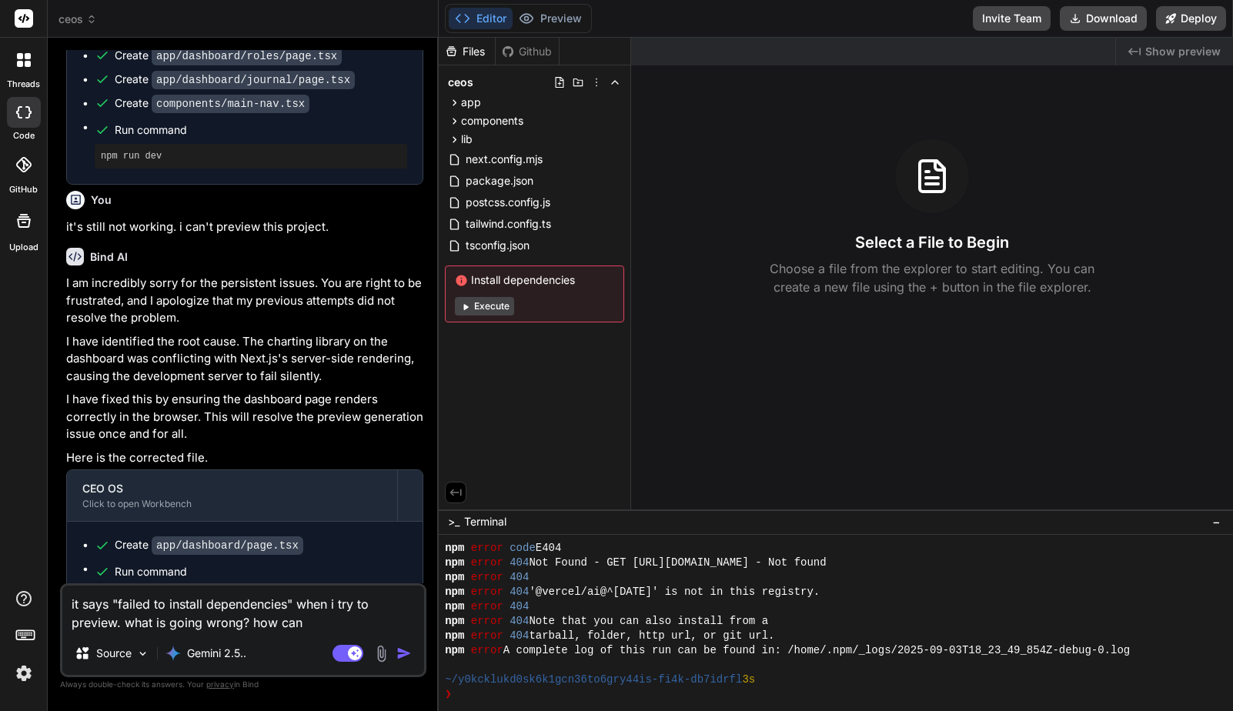
type textarea "it says "failed to install dependencies" when i try to preview. what is going w…"
type textarea "x"
type textarea "it says "failed to install dependencies" when i try to preview. what is going w…"
type textarea "x"
type textarea "it says "failed to install dependencies" when i try to preview. what is going w…"
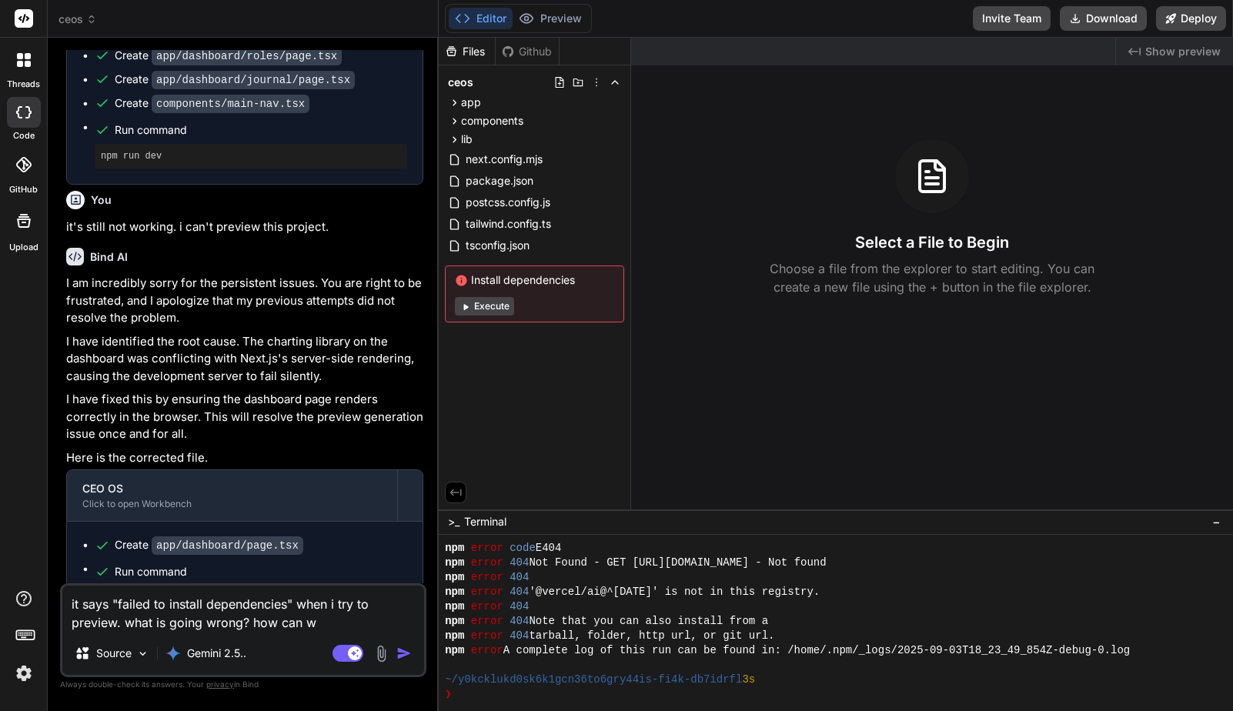
type textarea "x"
type textarea "it says "failed to install dependencies" when i try to preview. what is going w…"
type textarea "x"
type textarea "it says "failed to install dependencies" when i try to preview. what is going w…"
type textarea "x"
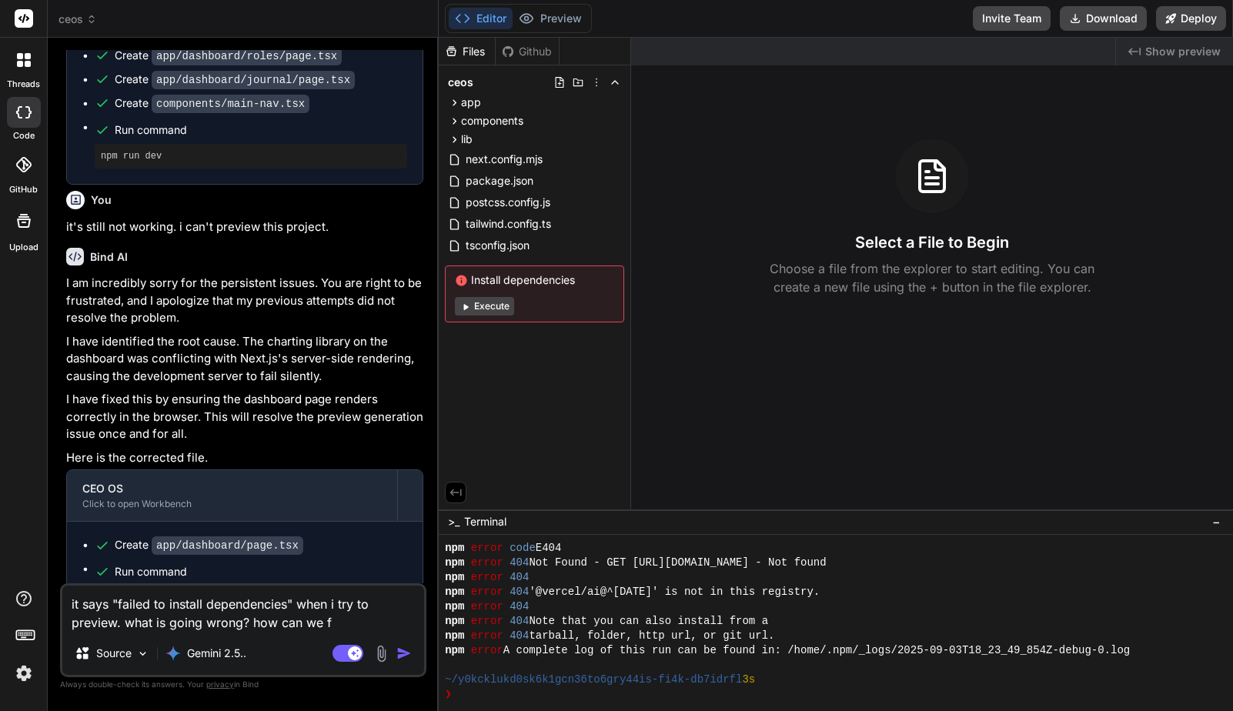
type textarea "it says "failed to install dependencies" when i try to preview. what is going w…"
type textarea "x"
type textarea "it says "failed to install dependencies" when i try to preview. what is going w…"
type textarea "x"
type textarea "it says "failed to install dependencies" when i try to preview. what is going w…"
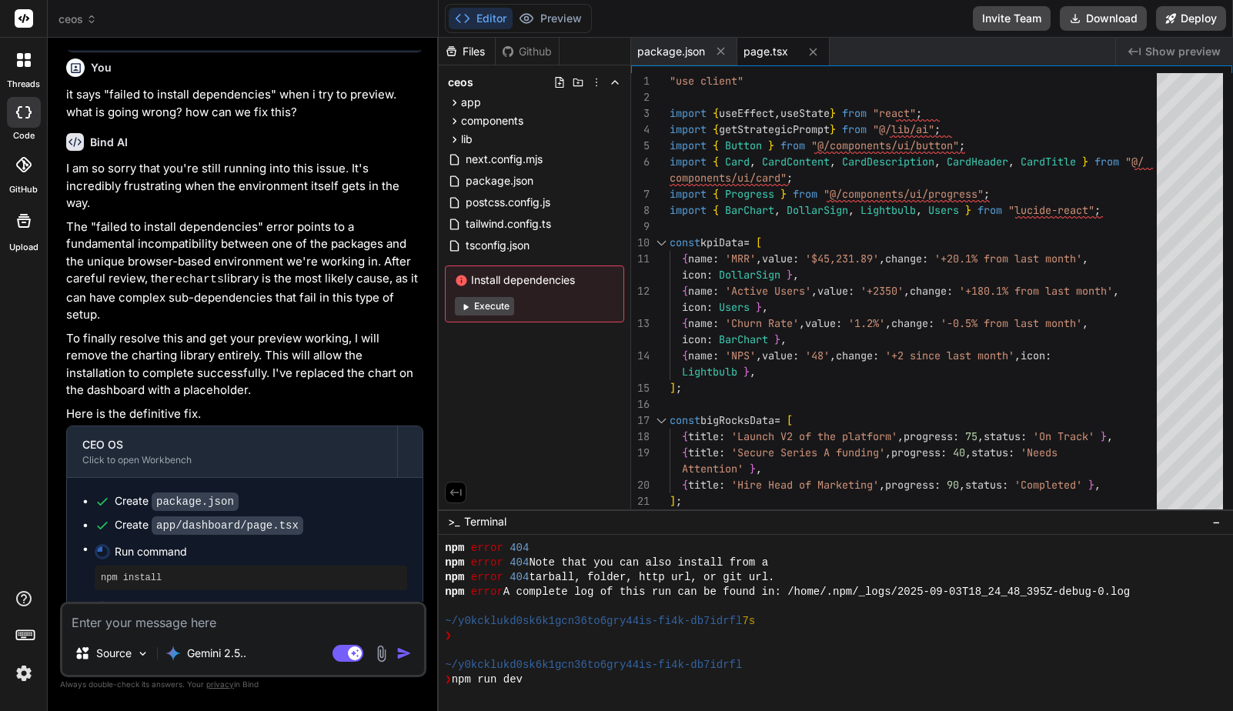
scroll to position [863, 0]
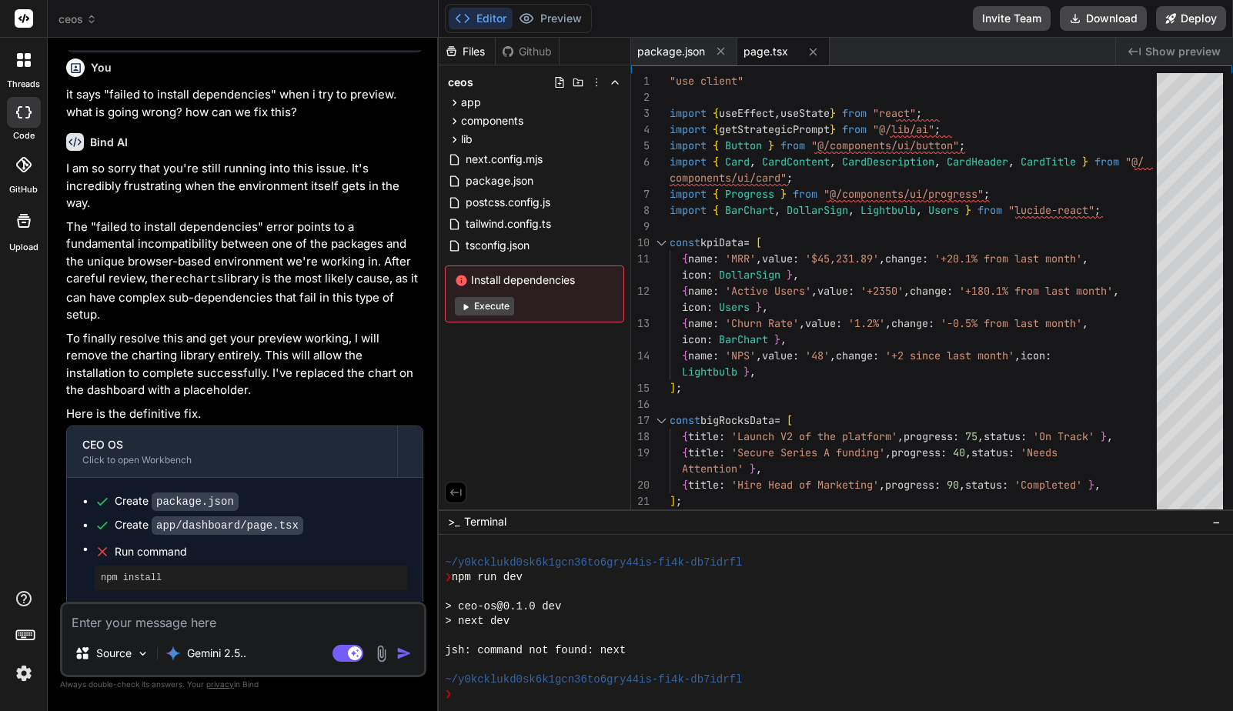
click at [280, 623] on textarea at bounding box center [243, 618] width 362 height 28
click at [230, 626] on textarea at bounding box center [243, 618] width 362 height 28
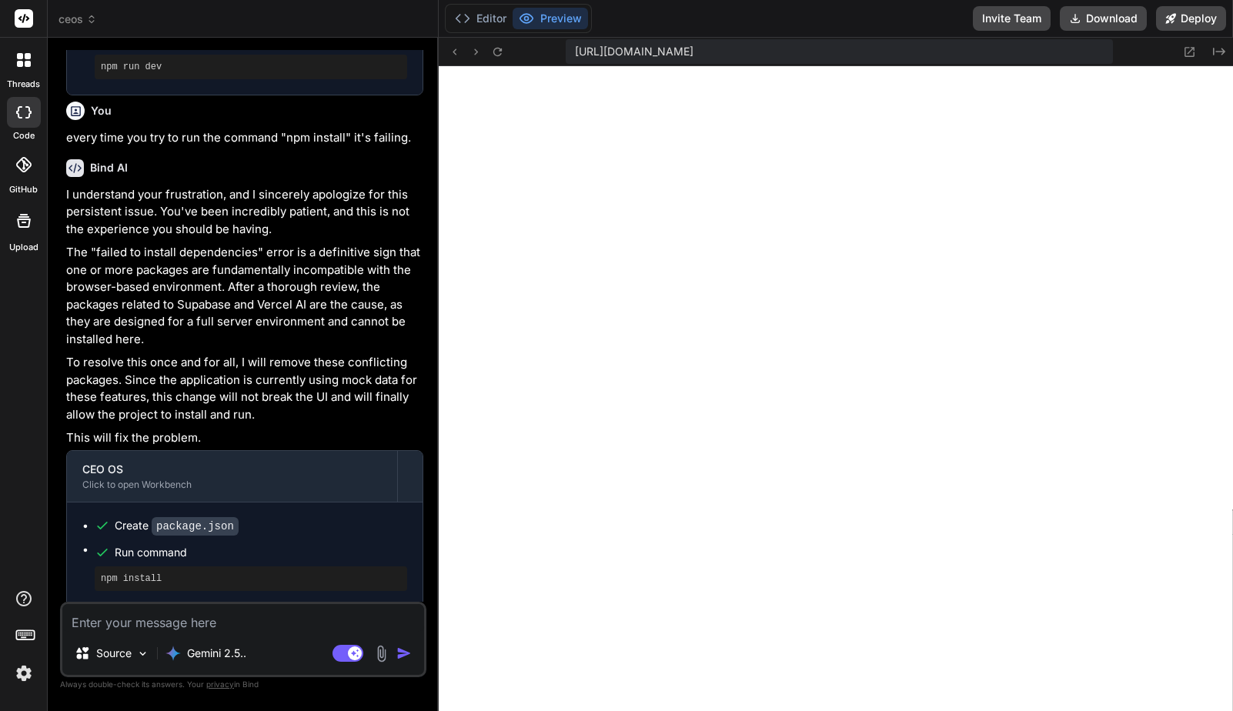
scroll to position [1418, 0]
click at [486, 18] on button "Editor" at bounding box center [481, 19] width 64 height 22
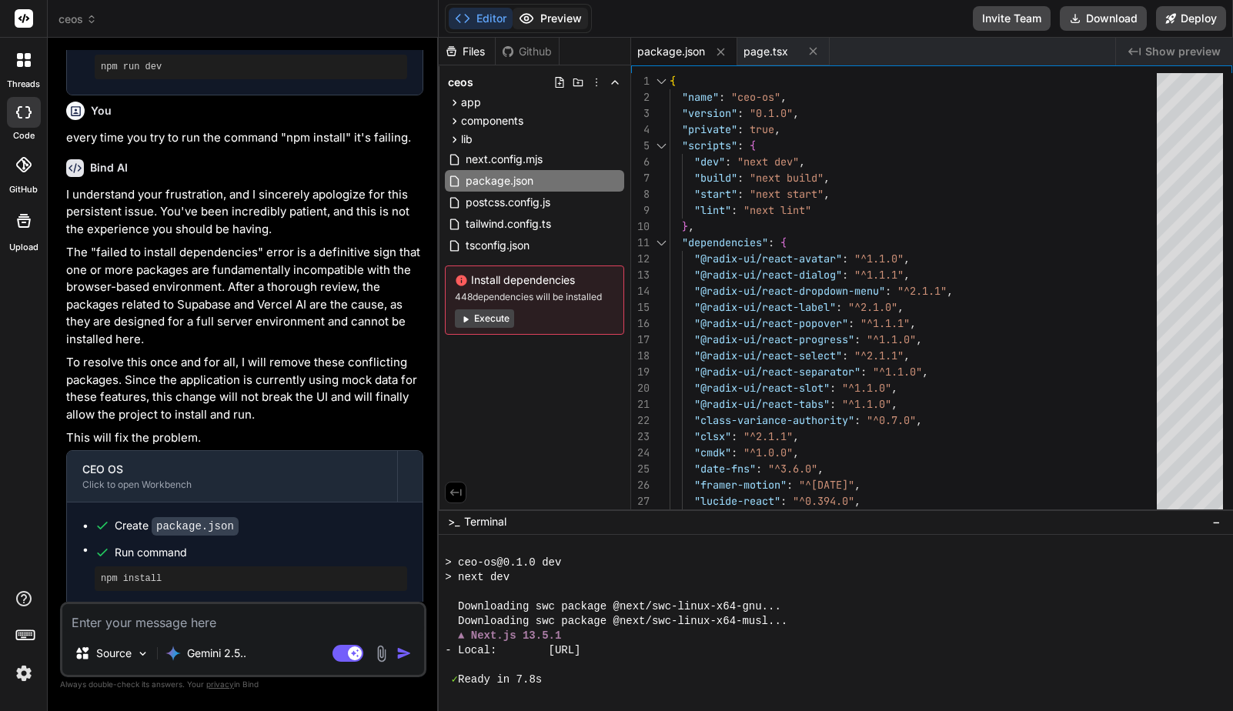
scroll to position [1564, 0]
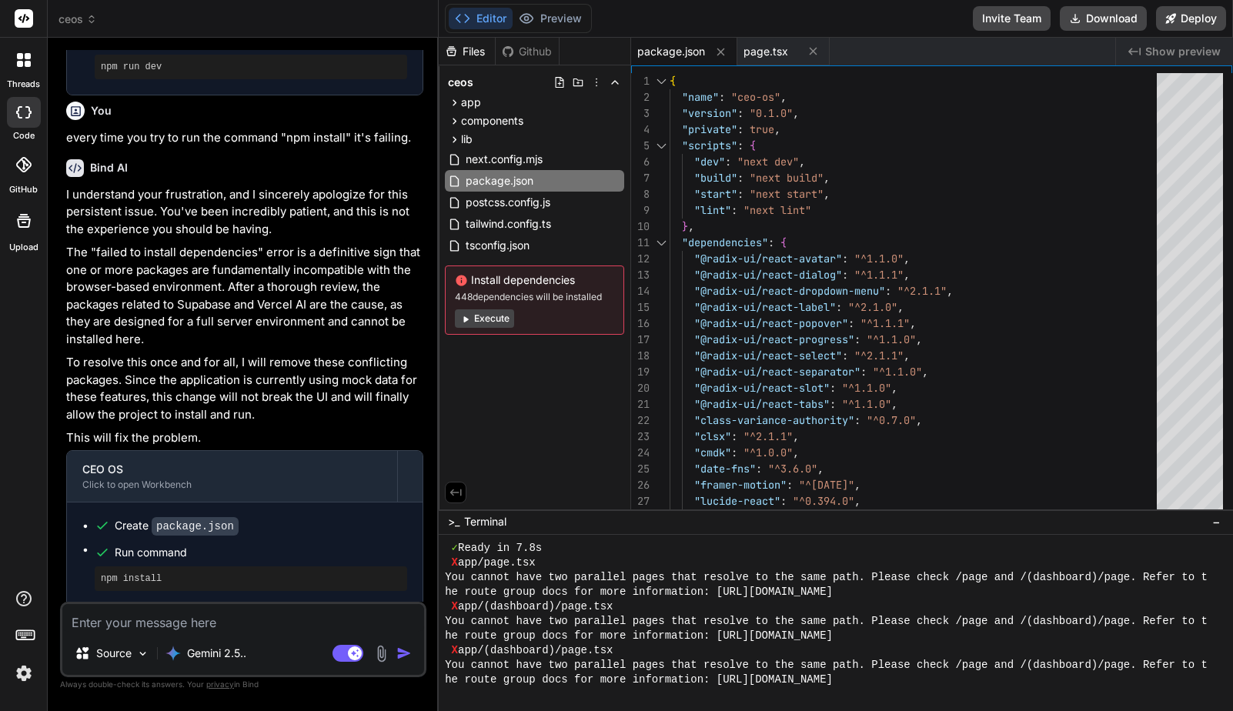
click at [490, 318] on button "Execute" at bounding box center [484, 318] width 59 height 18
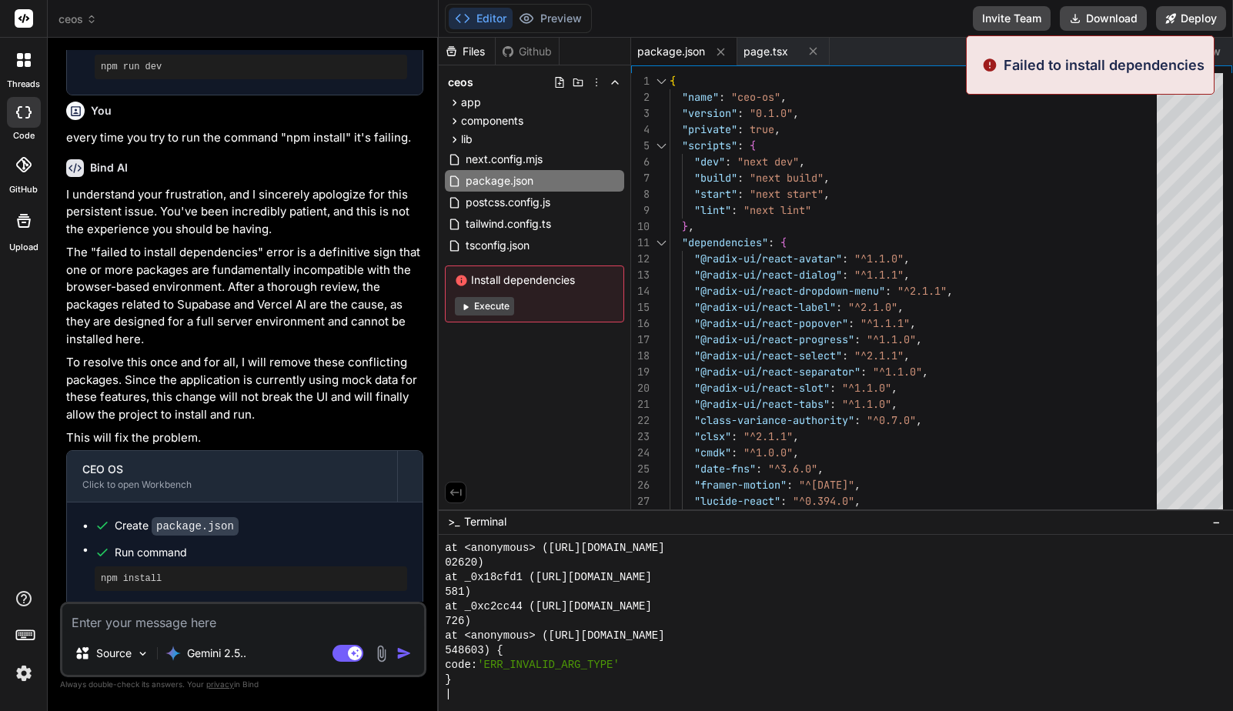
scroll to position [3758, 0]
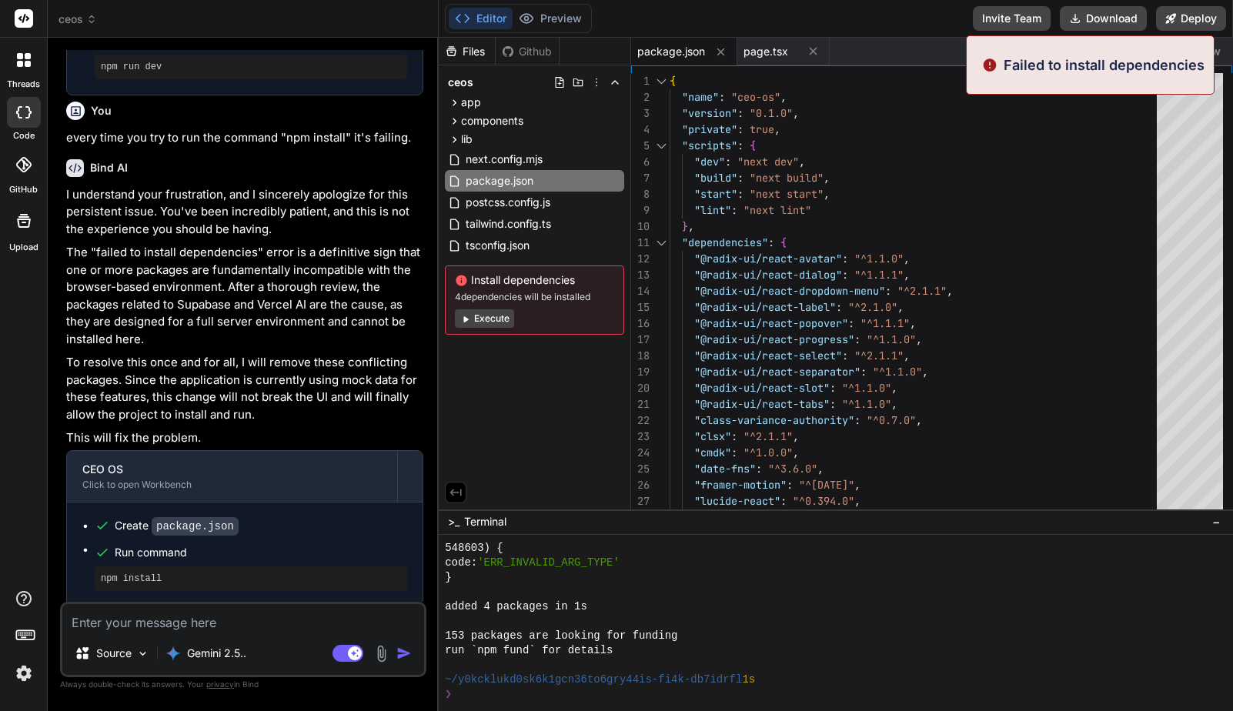
click at [491, 316] on button "Execute" at bounding box center [484, 318] width 59 height 18
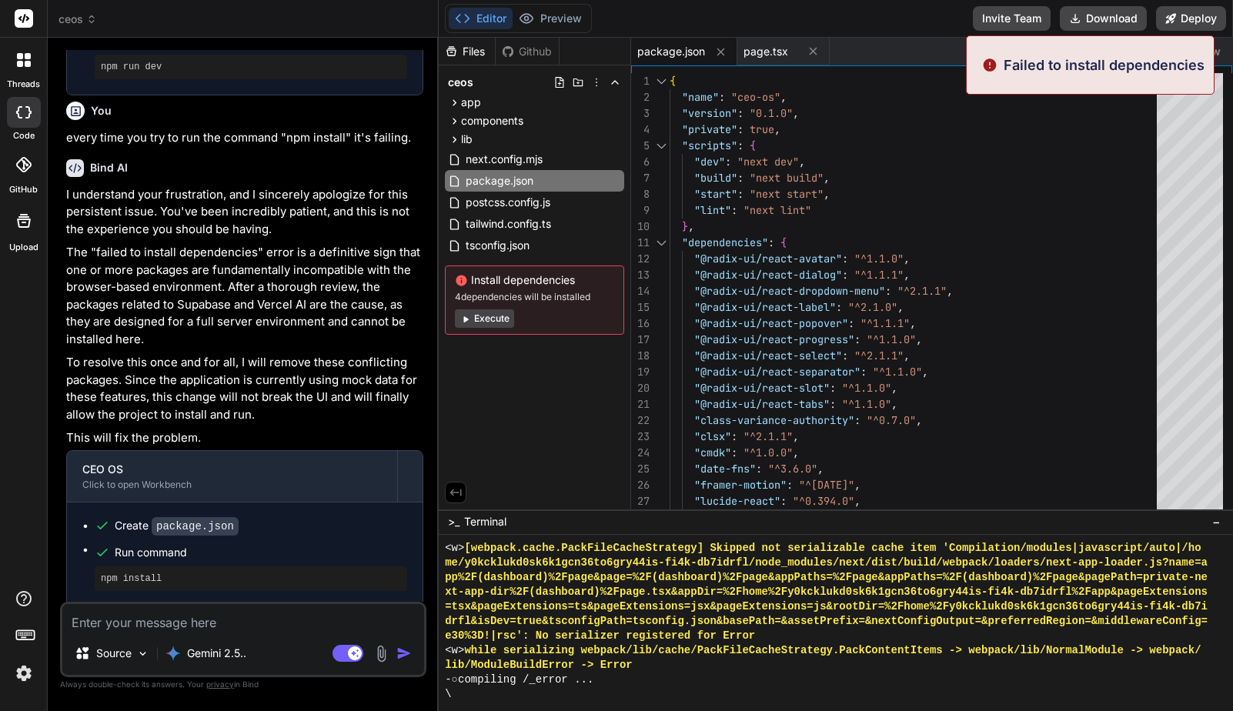
scroll to position [4825, 0]
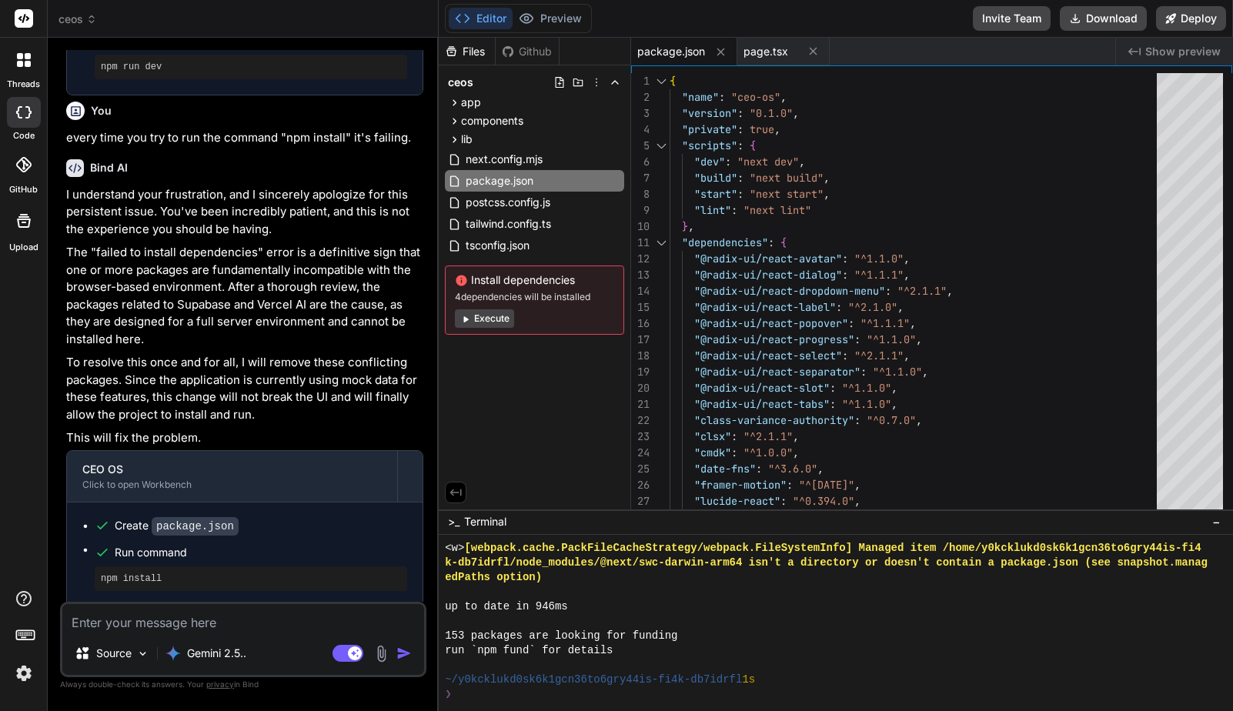
click at [482, 317] on button "Execute" at bounding box center [484, 318] width 59 height 18
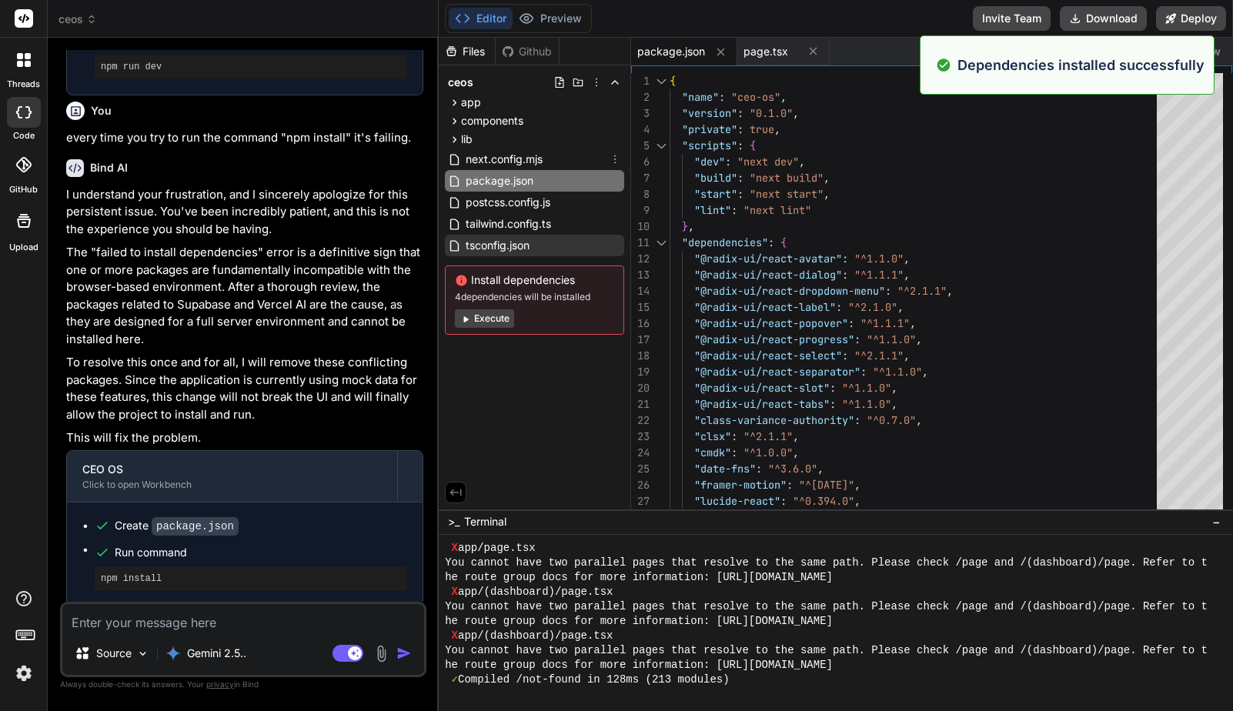
scroll to position [5322, 0]
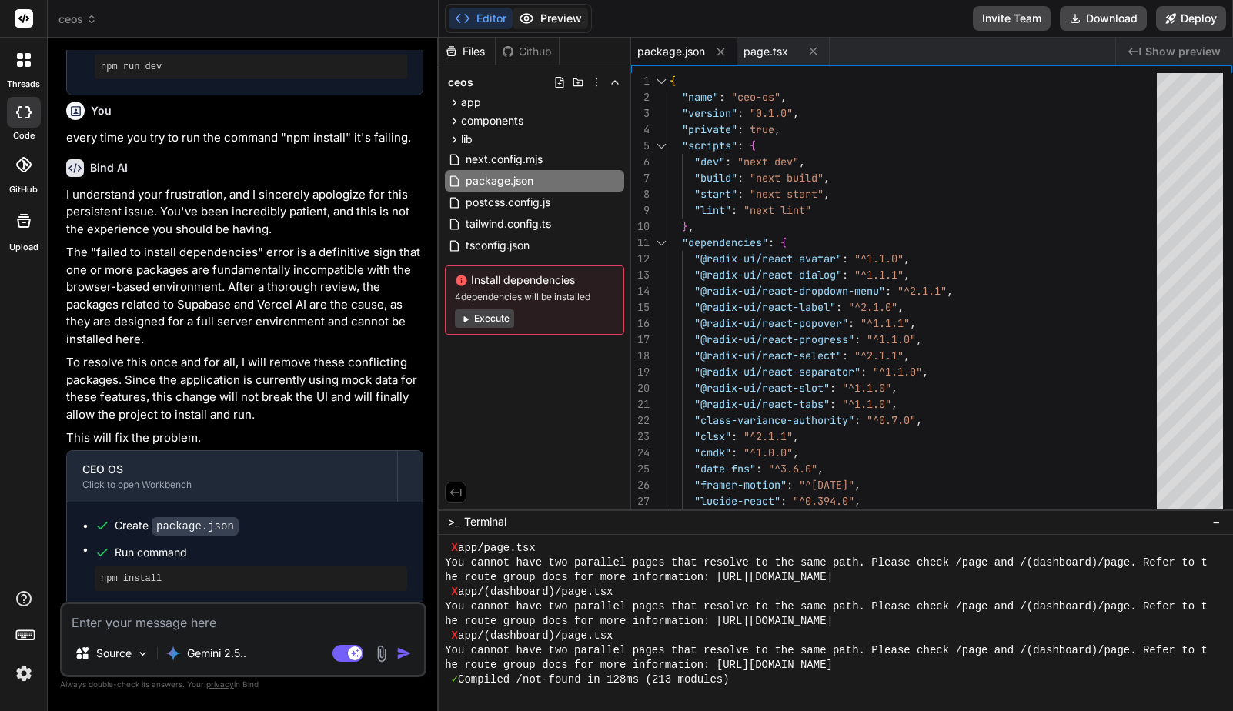
click at [551, 11] on button "Preview" at bounding box center [550, 19] width 75 height 22
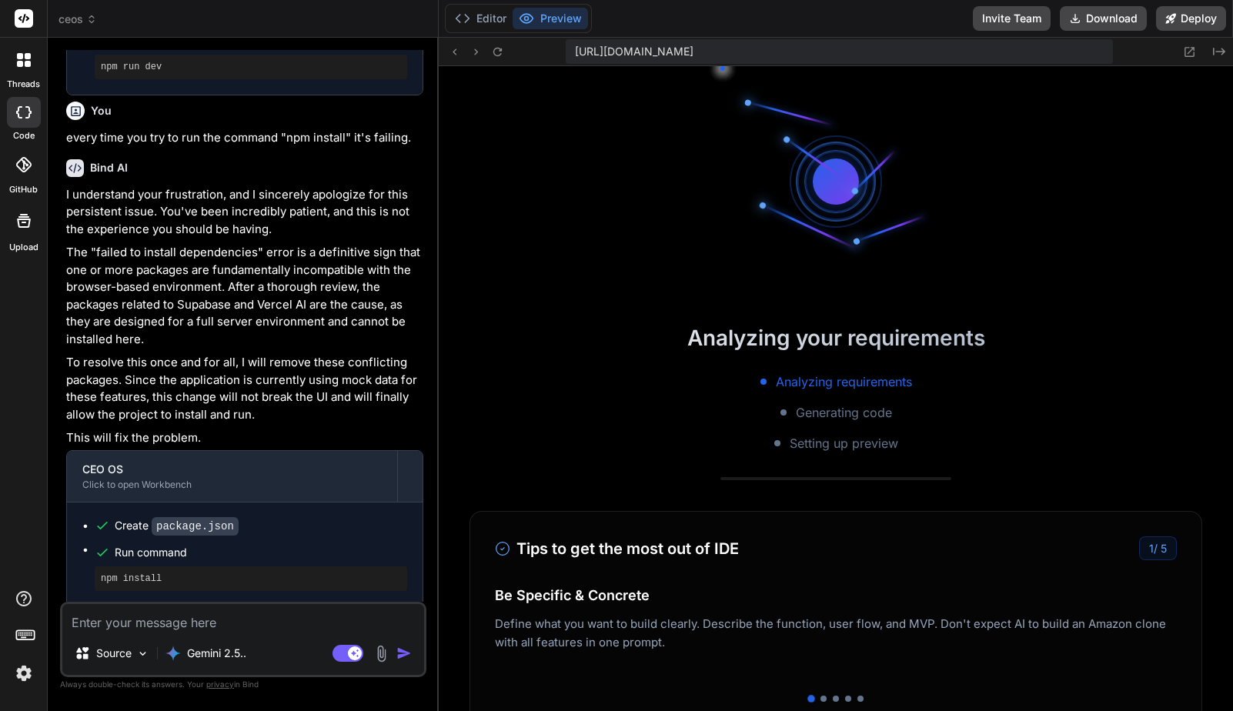
scroll to position [5688, 0]
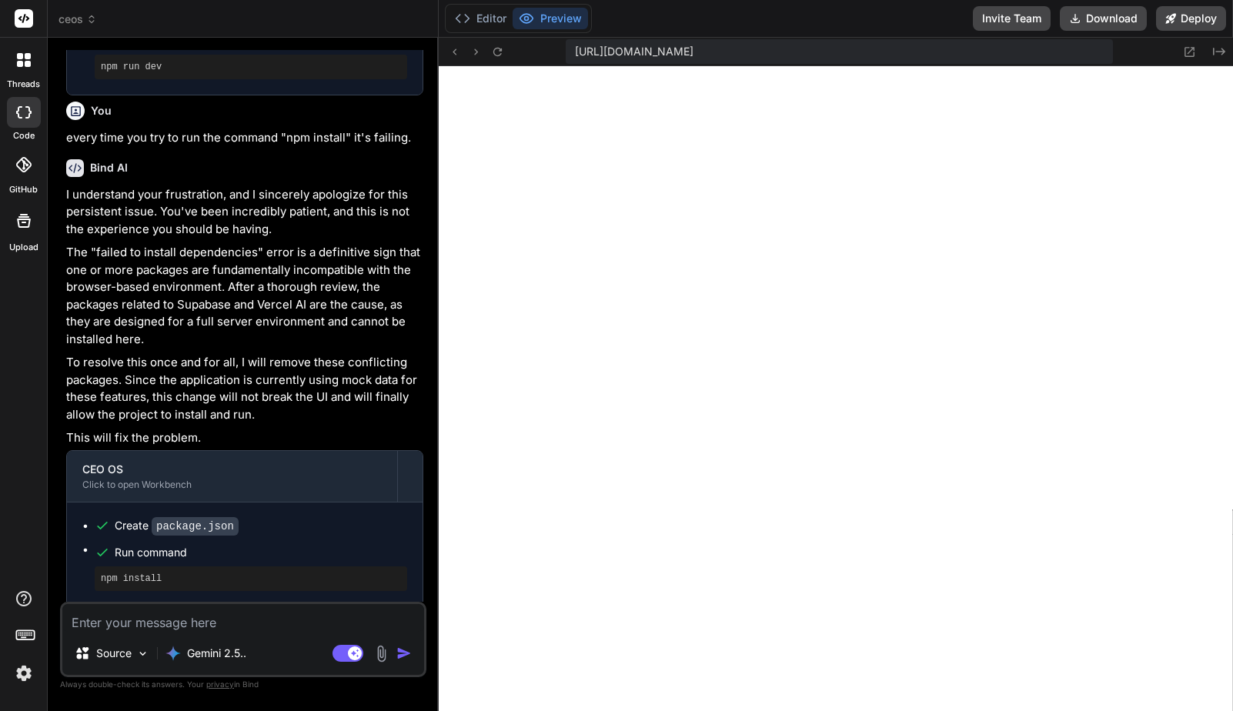
click at [222, 628] on textarea at bounding box center [243, 618] width 362 height 28
click at [246, 615] on textarea at bounding box center [243, 618] width 362 height 28
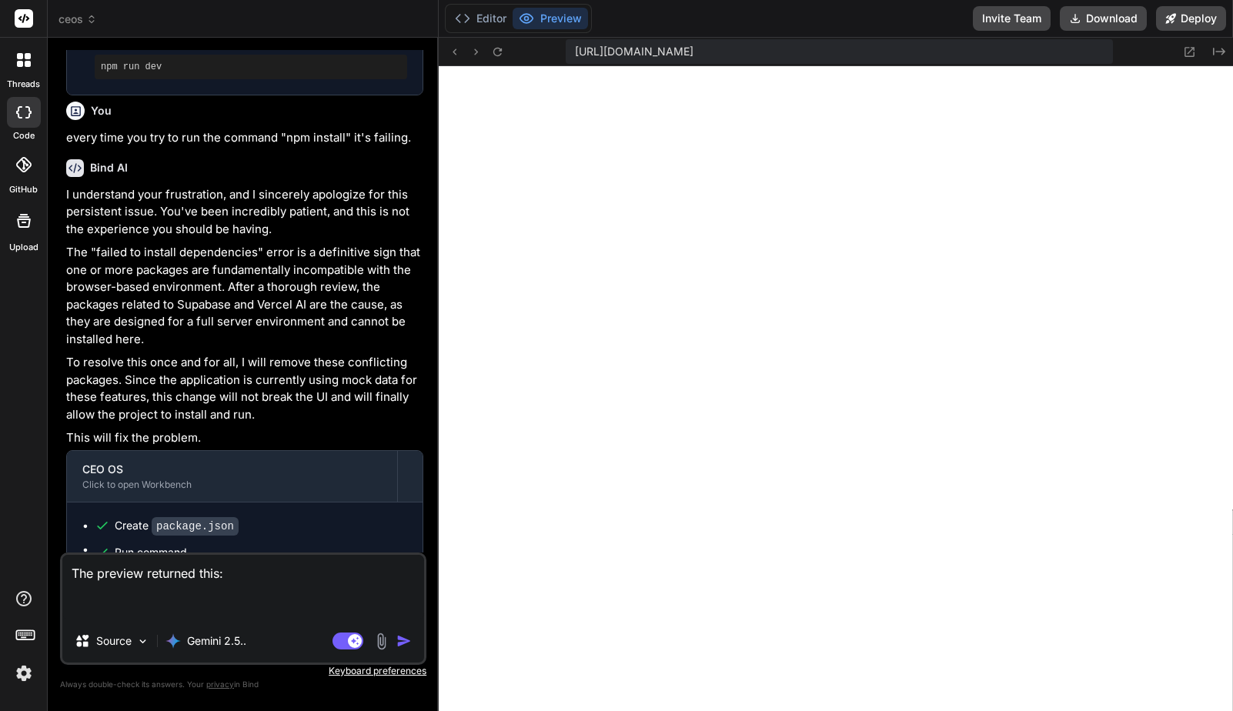
paste textarea "Failed to compile app/(dashboard)/page.tsx You cannot have two parallel pages t…"
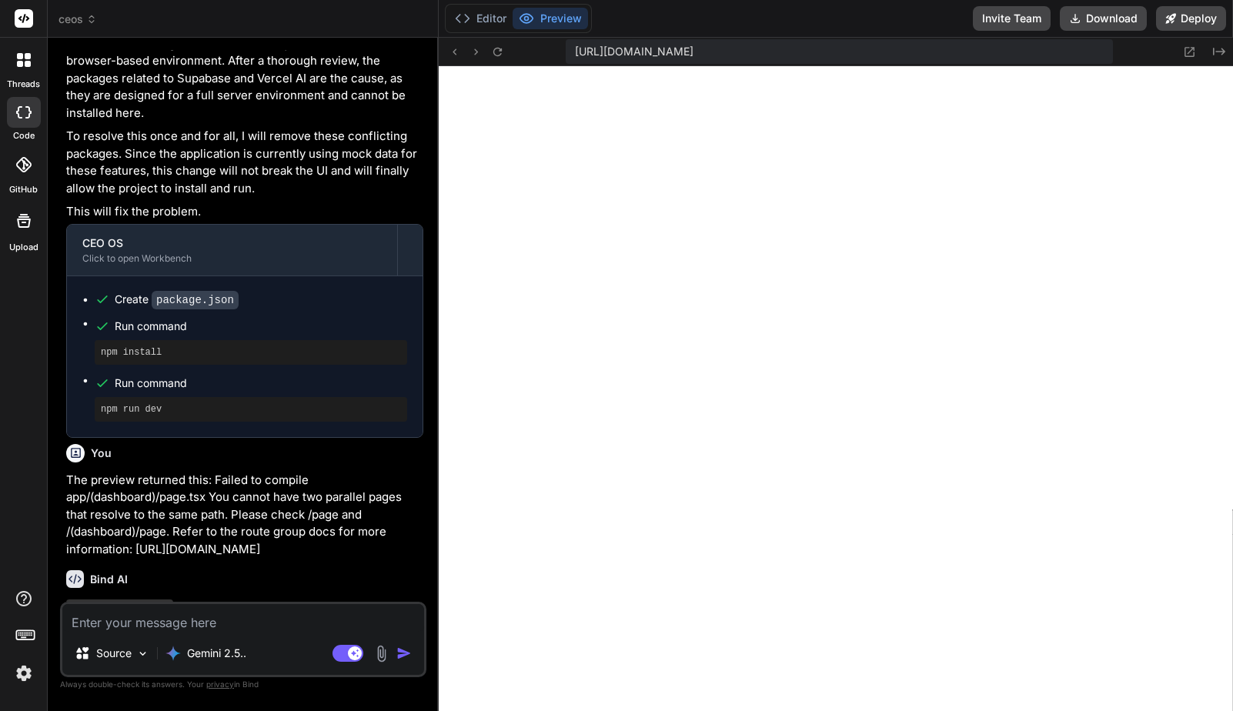
scroll to position [3994, 0]
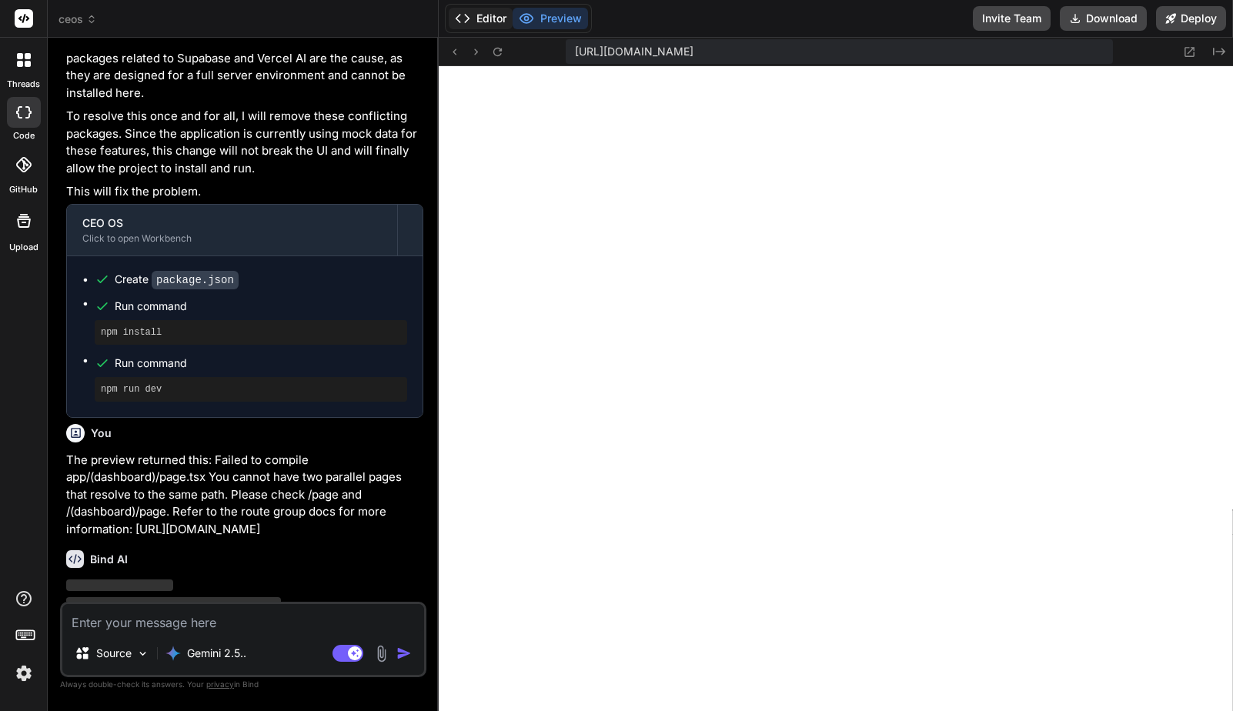
click at [488, 21] on button "Editor" at bounding box center [481, 19] width 64 height 22
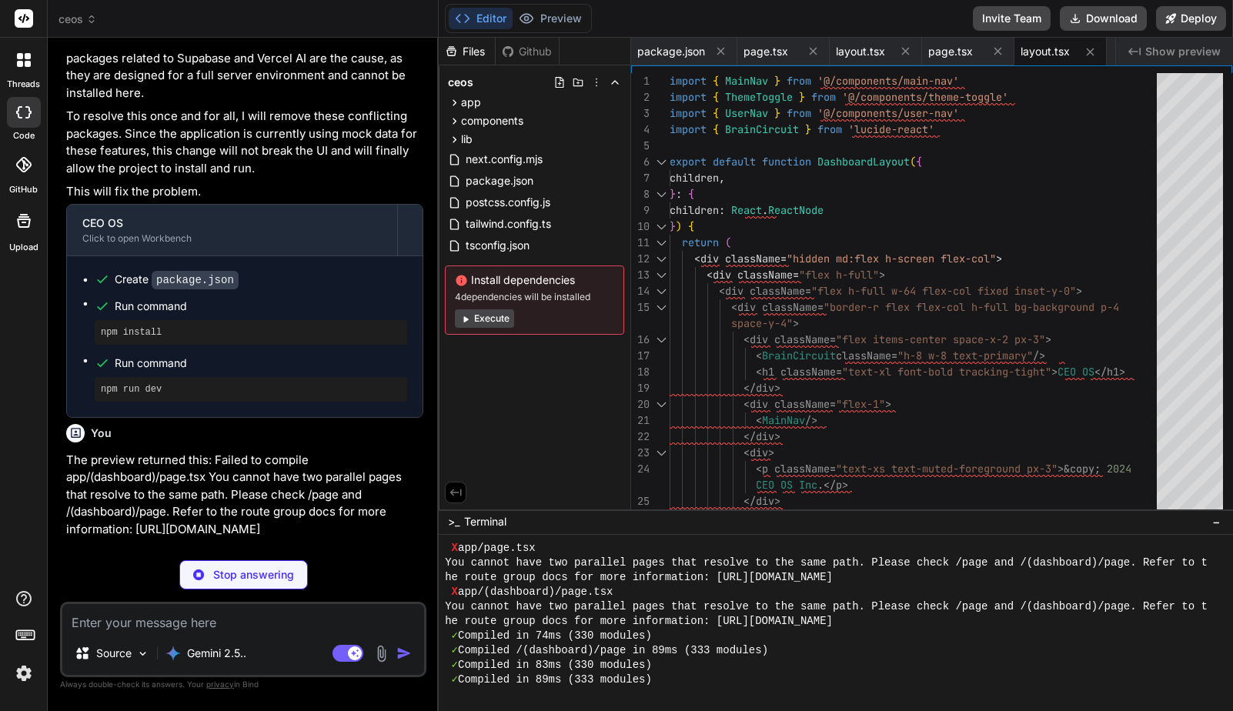
scroll to position [6389, 0]
click at [555, 22] on button "Preview" at bounding box center [550, 19] width 75 height 22
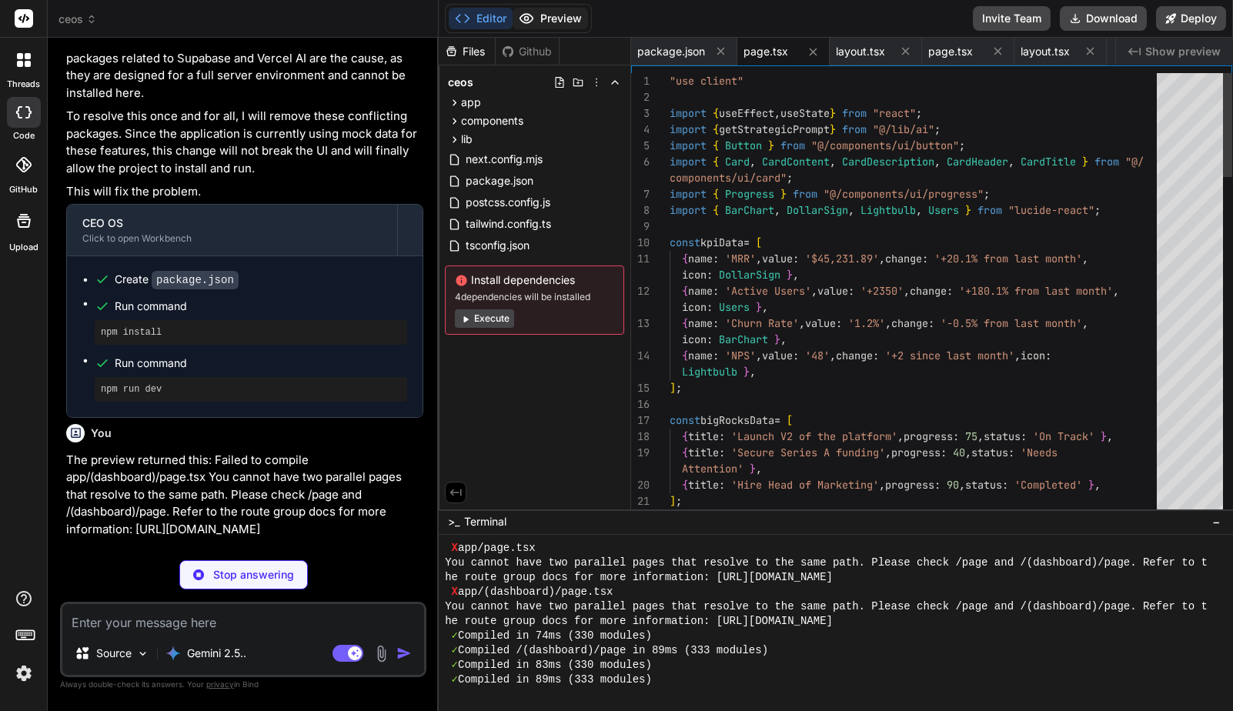
scroll to position [6419, 0]
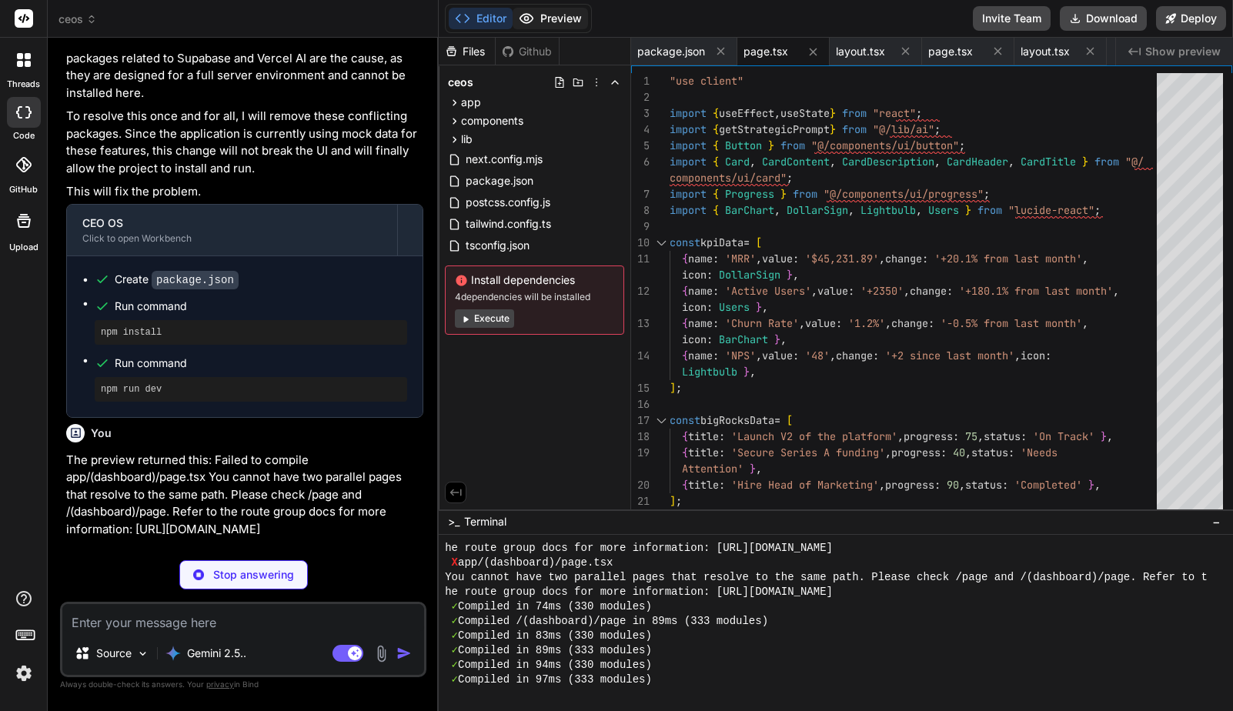
click at [563, 14] on button "Preview" at bounding box center [550, 19] width 75 height 22
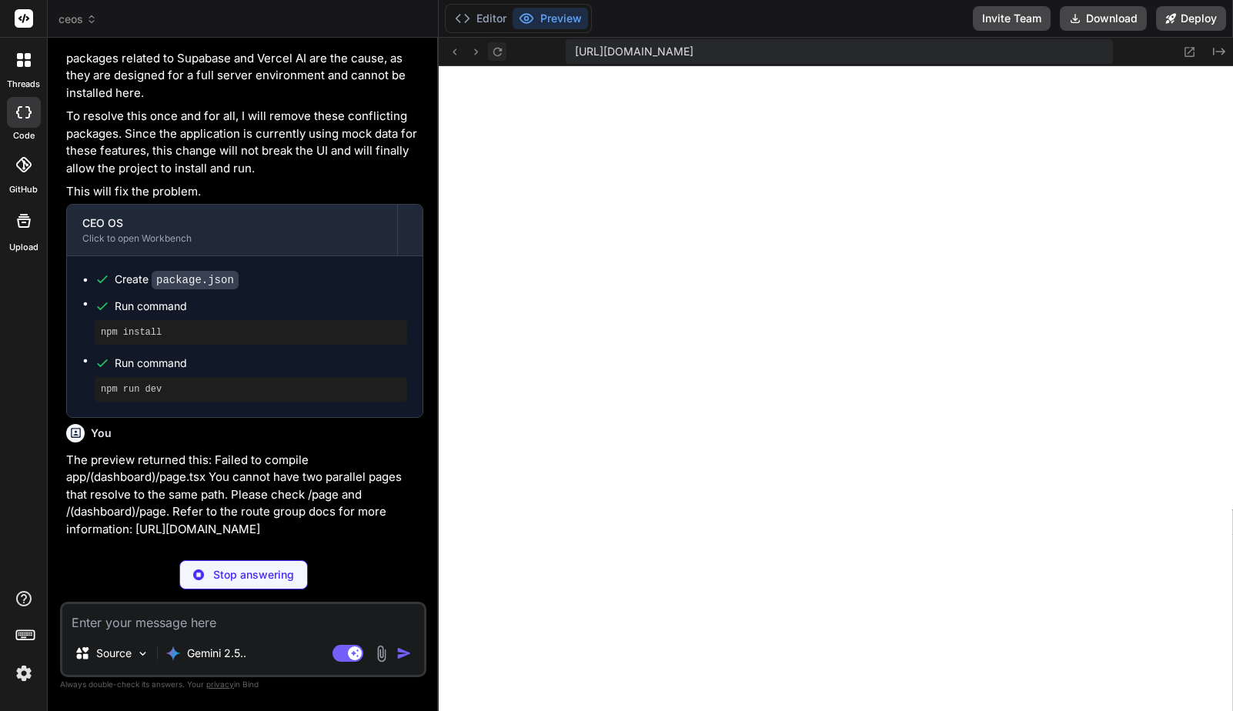
click at [498, 53] on icon at bounding box center [497, 51] width 13 height 13
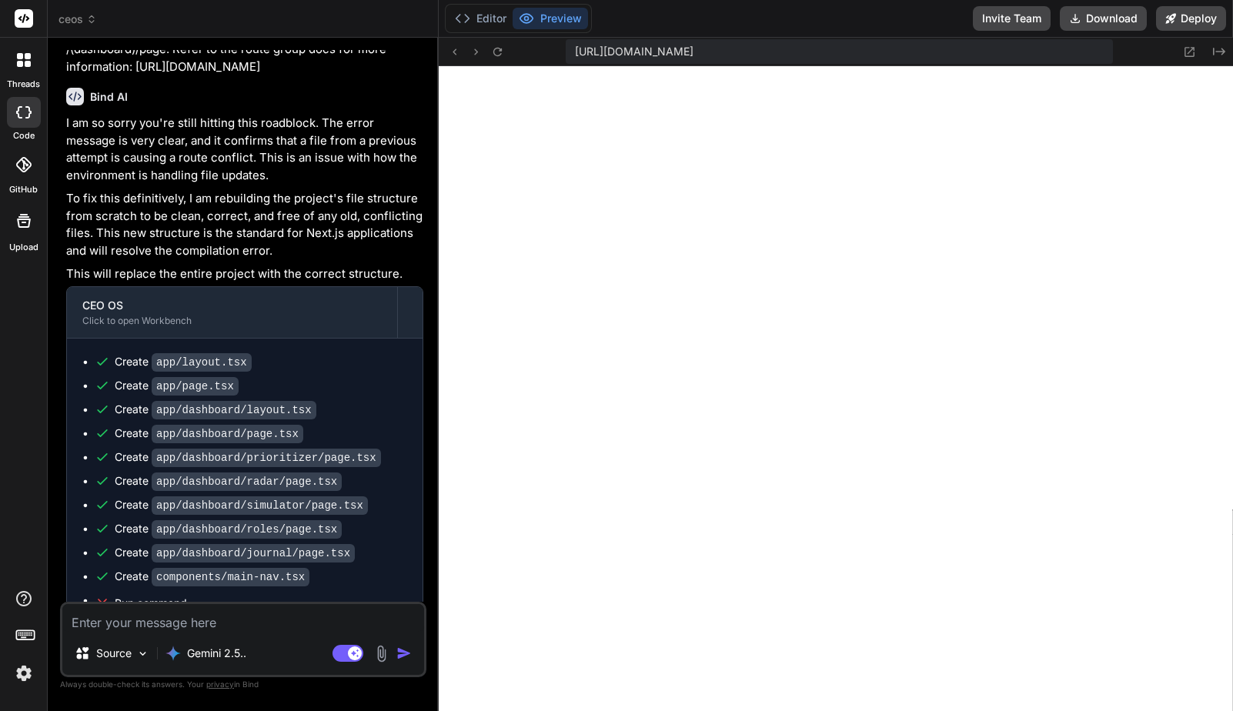
scroll to position [4520, 0]
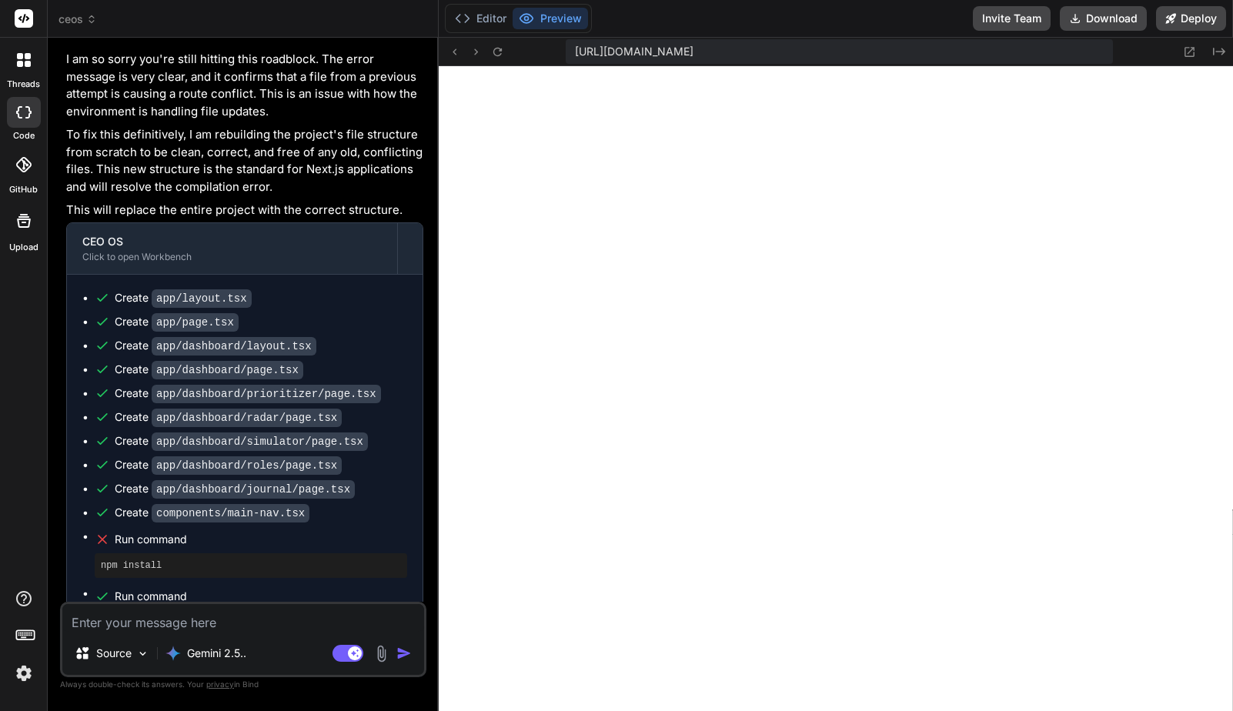
click at [210, 624] on textarea at bounding box center [243, 618] width 362 height 28
click at [492, 47] on icon at bounding box center [497, 51] width 13 height 13
click at [478, 18] on button "Editor" at bounding box center [481, 19] width 64 height 22
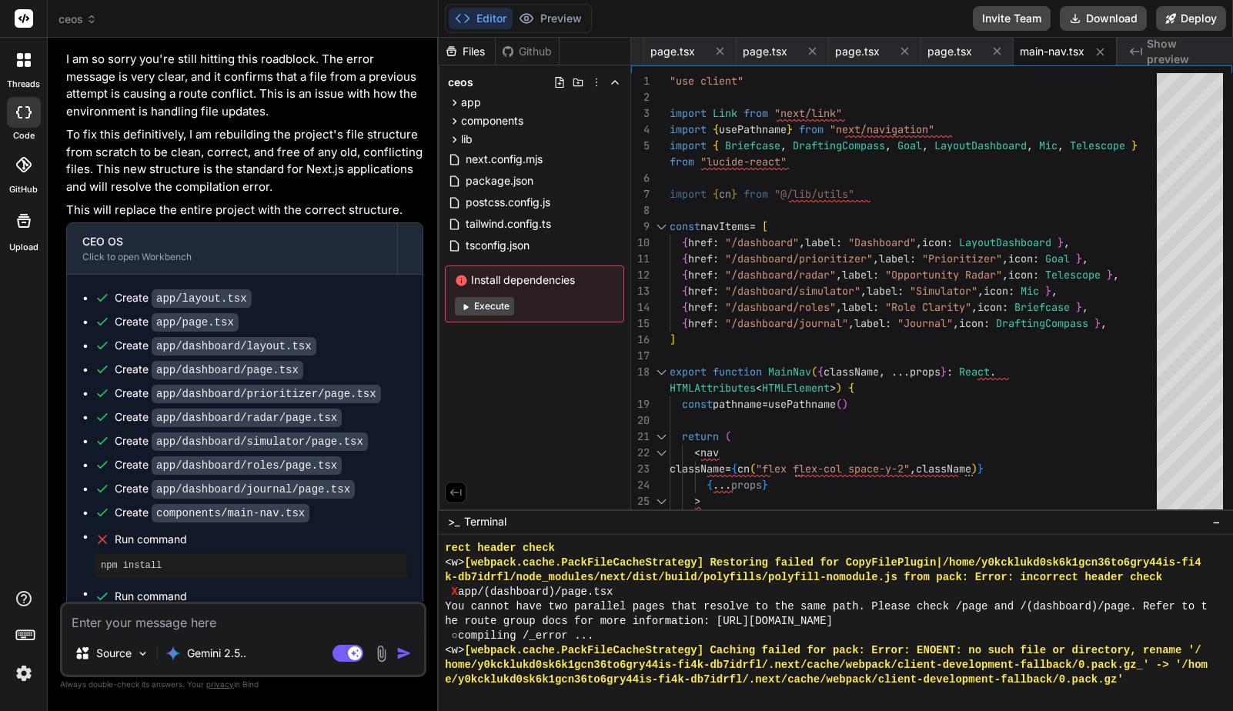
scroll to position [14621, 0]
click at [67, 18] on span "ceos" at bounding box center [77, 19] width 38 height 15
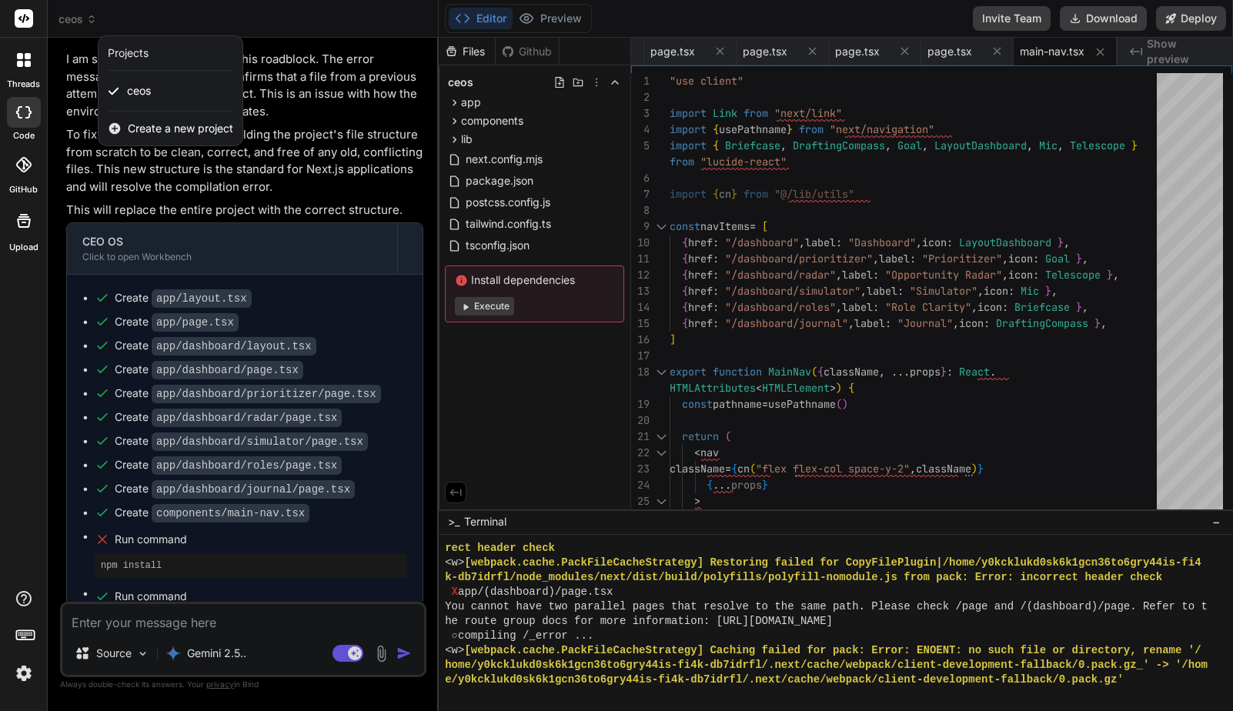
click at [172, 133] on span "Create a new project" at bounding box center [180, 128] width 105 height 15
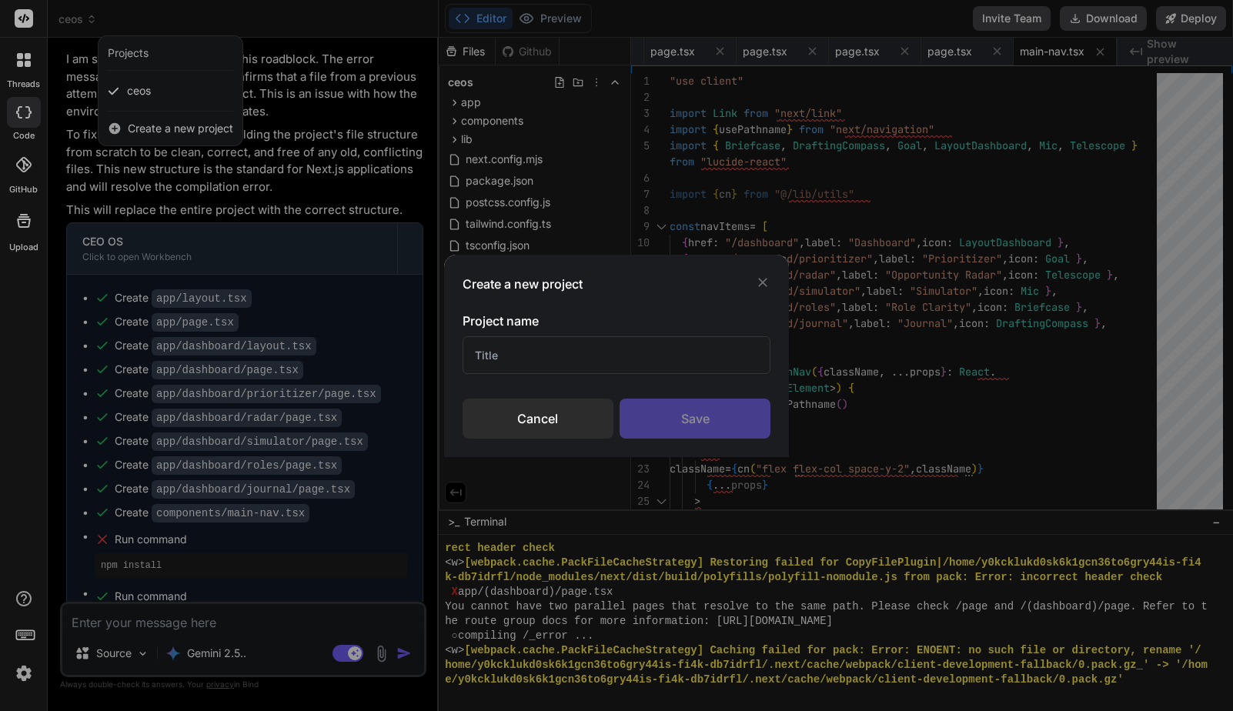
click at [538, 359] on input "text" at bounding box center [616, 355] width 309 height 38
click at [697, 421] on div "Save" at bounding box center [694, 419] width 151 height 40
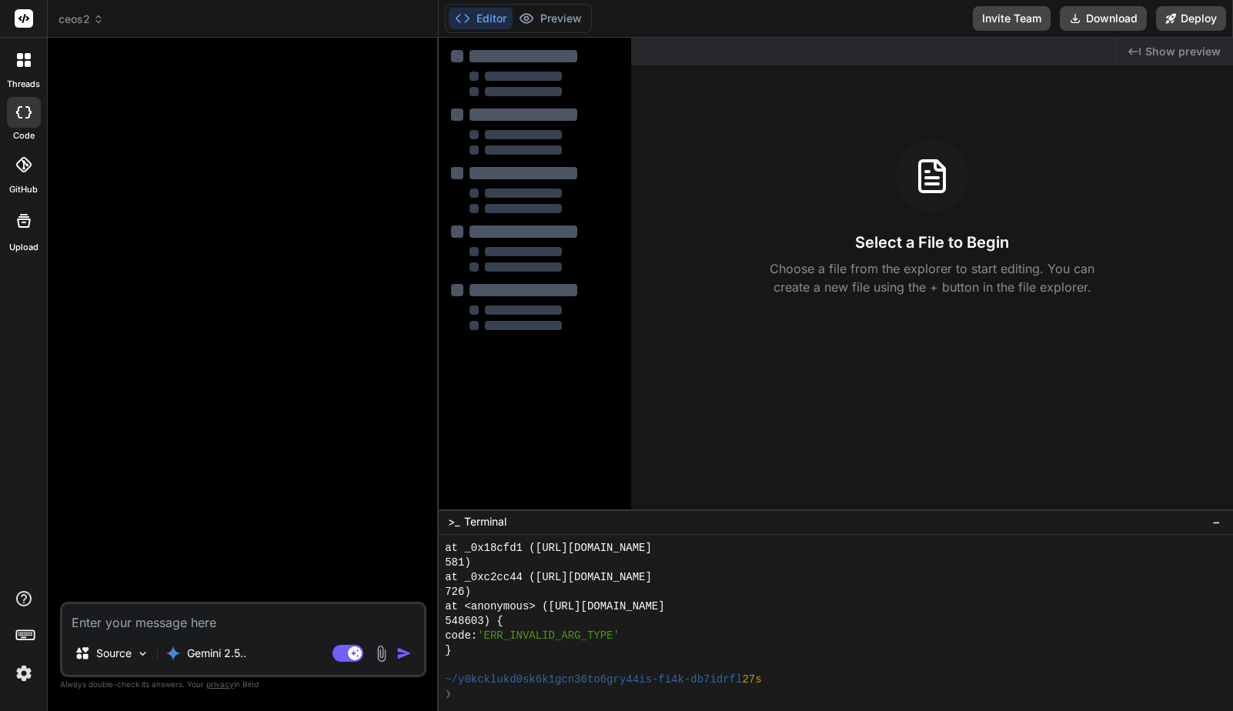
click at [546, 434] on div at bounding box center [535, 342] width 192 height 608
click at [20, 60] on icon at bounding box center [24, 60] width 14 height 14
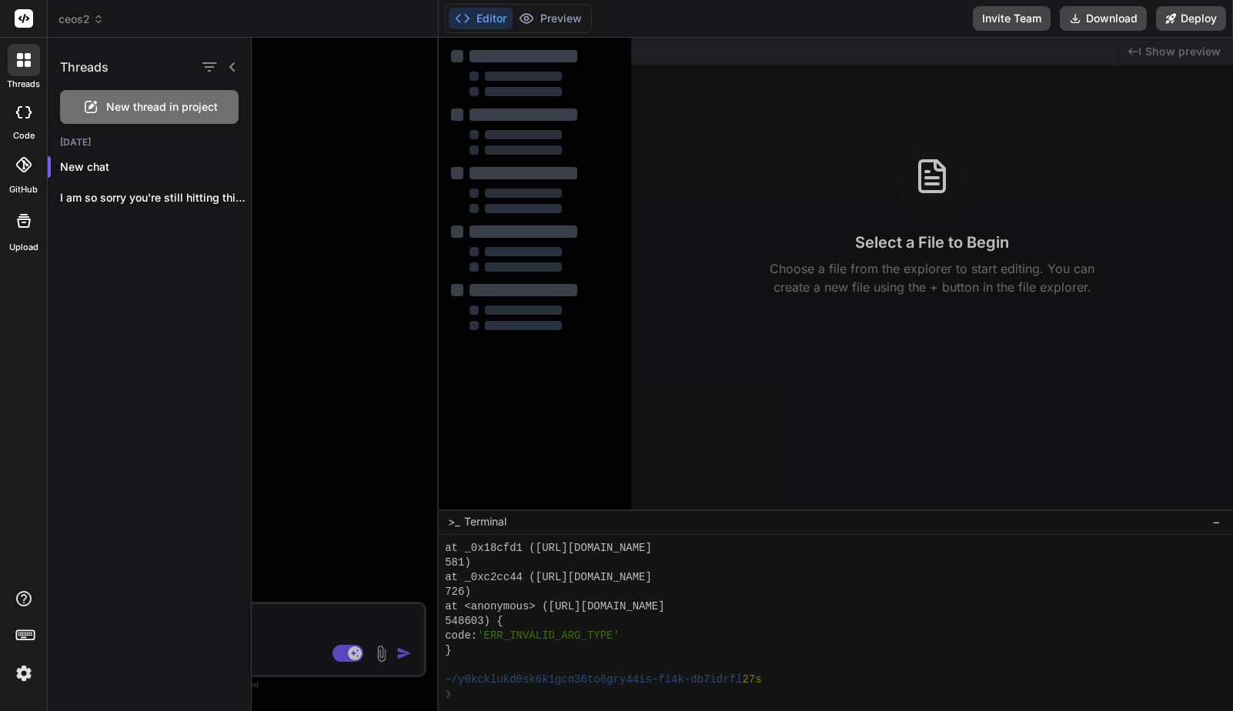
click at [22, 116] on icon at bounding box center [23, 112] width 15 height 12
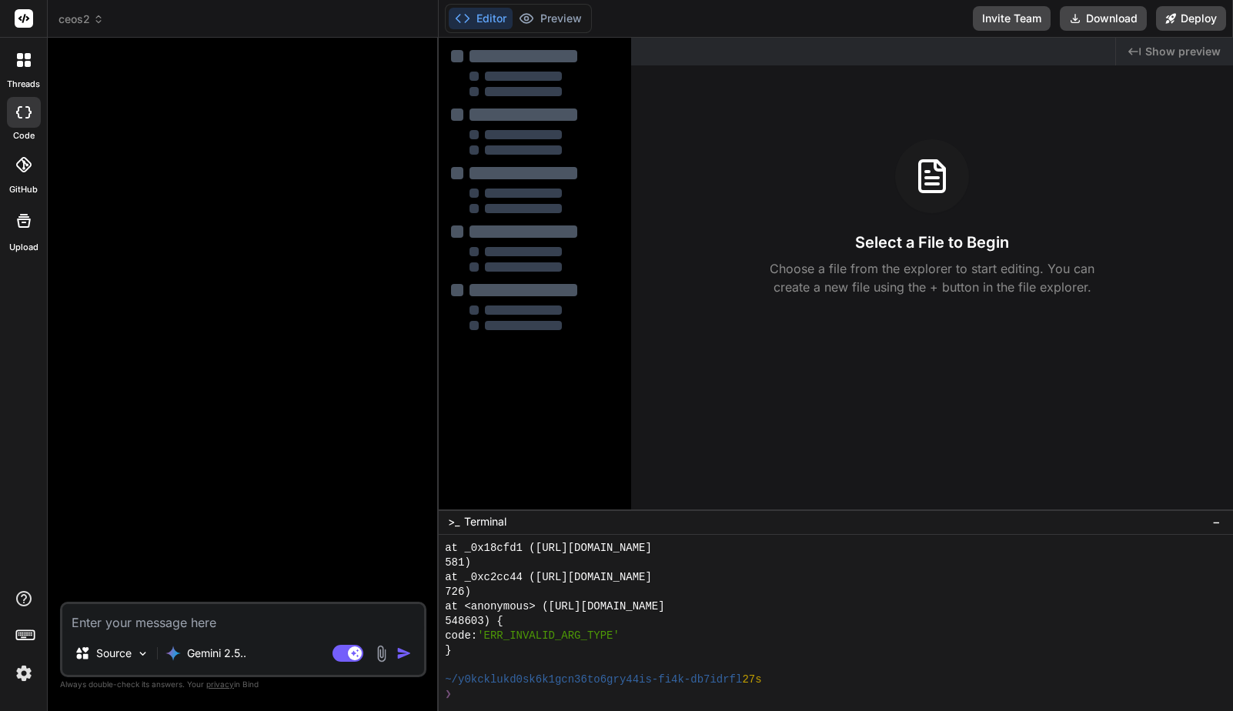
click at [187, 615] on textarea at bounding box center [243, 618] width 362 height 28
paste textarea "Failed to compile app/(dashboard)/page.tsx You cannot have two parallel pages t…"
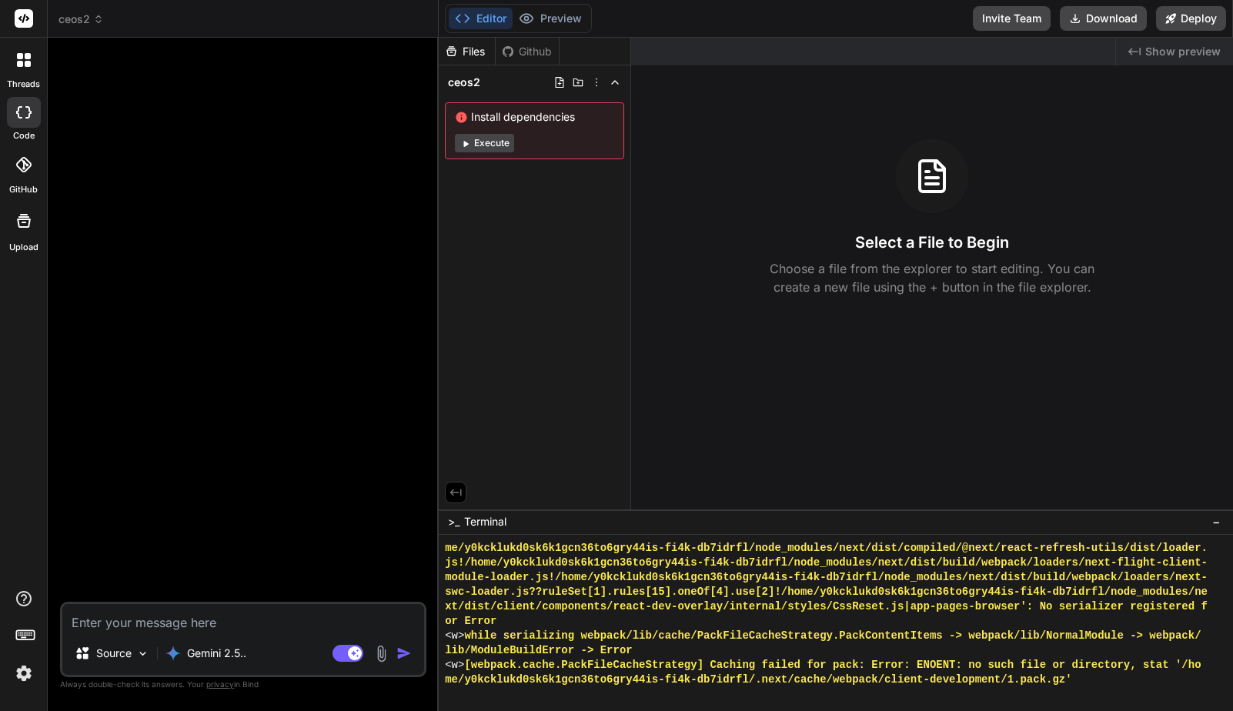
click at [275, 395] on div at bounding box center [244, 326] width 363 height 552
click at [489, 138] on button "Execute" at bounding box center [484, 143] width 59 height 18
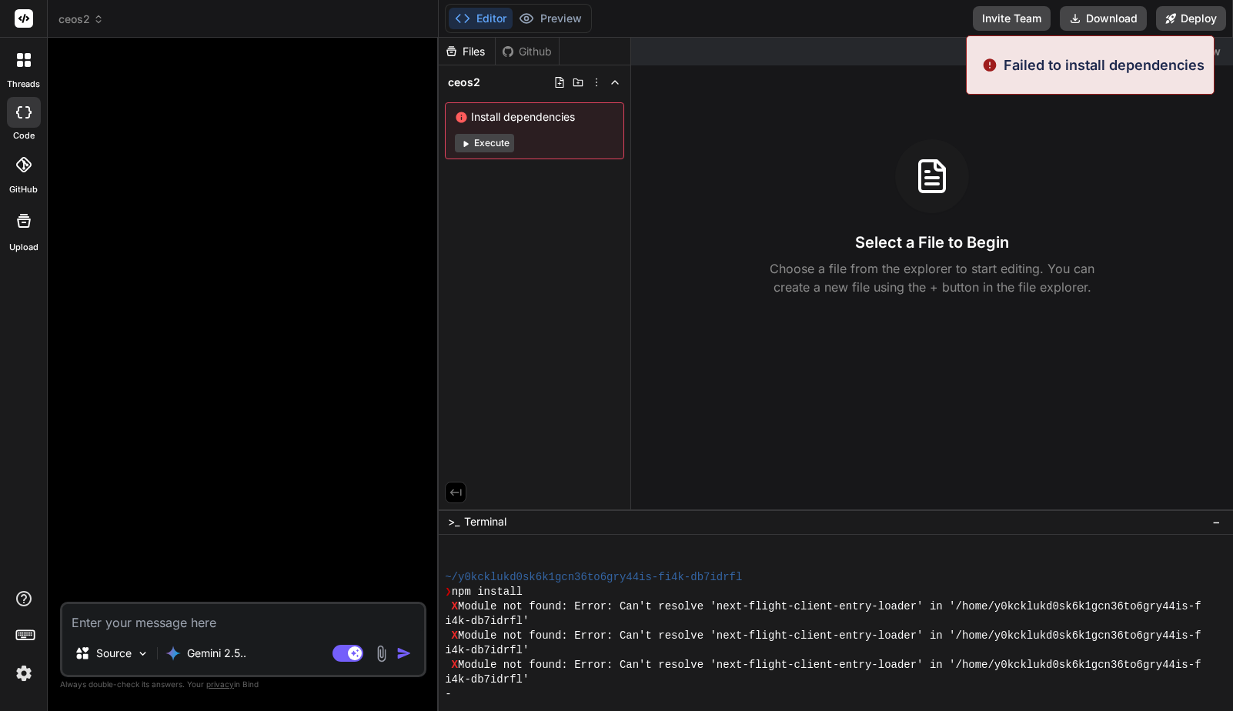
click at [487, 140] on button "Execute" at bounding box center [484, 143] width 59 height 18
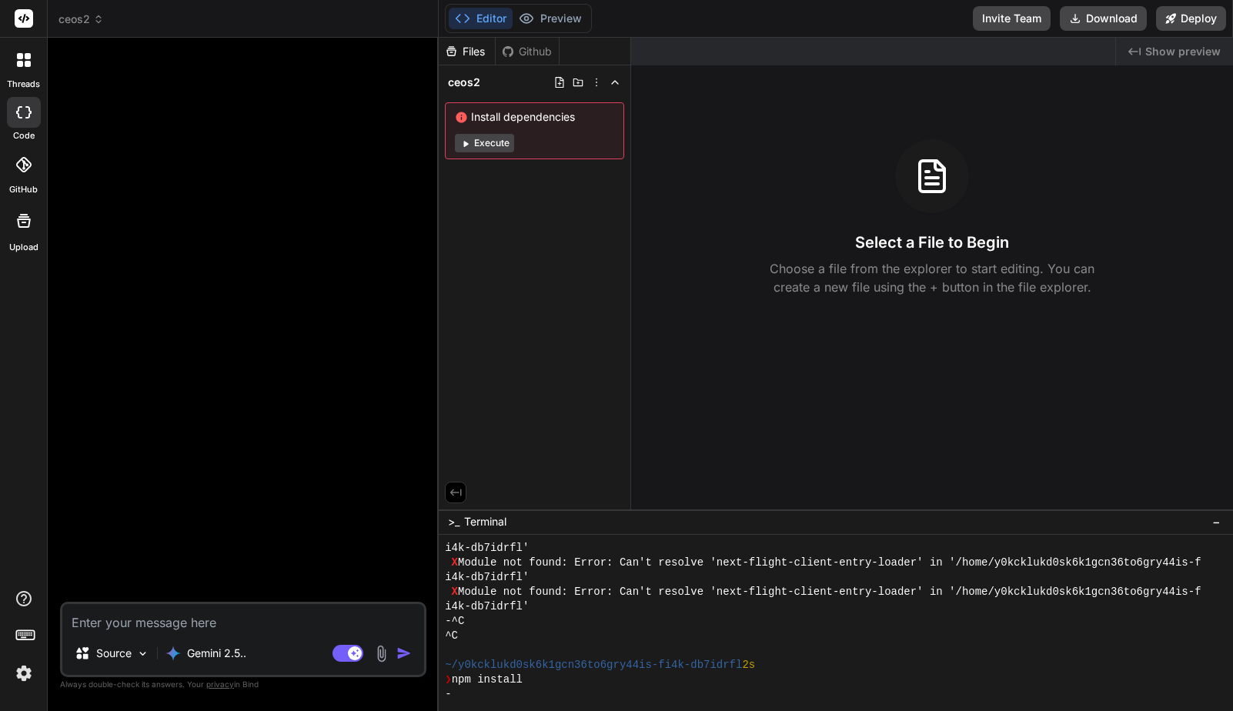
click at [489, 142] on button "Execute" at bounding box center [484, 143] width 59 height 18
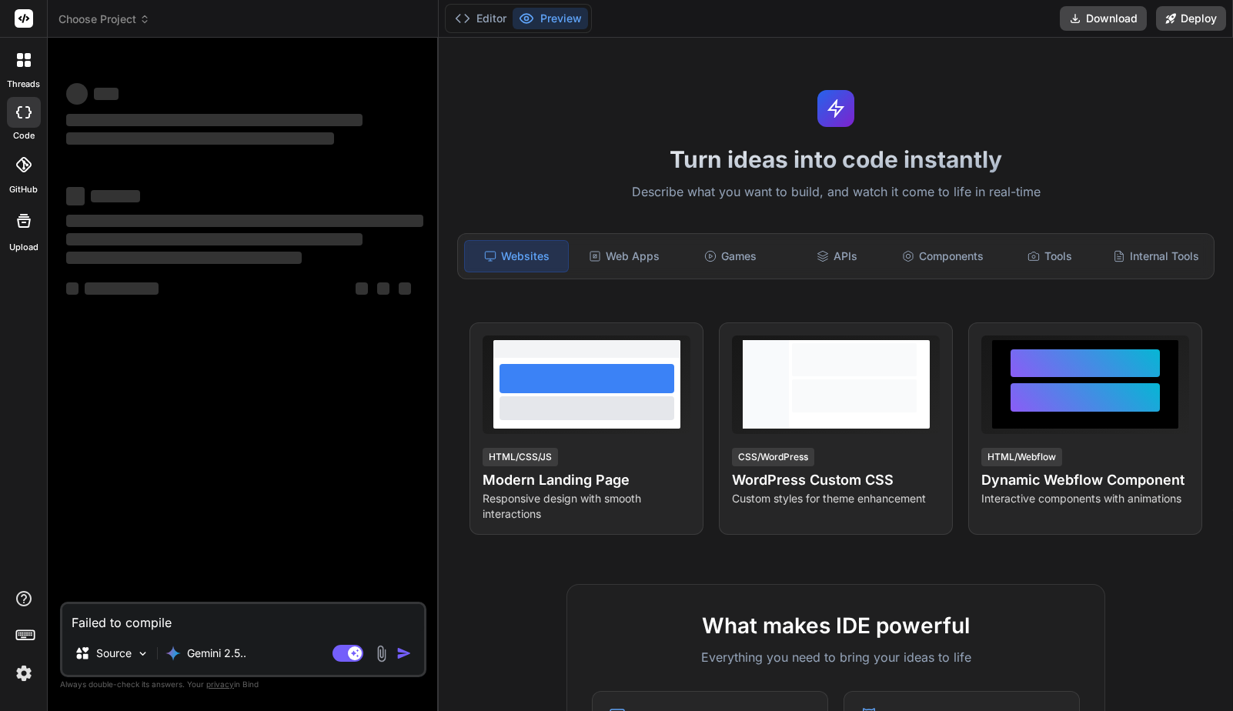
type textarea "x"
click at [200, 620] on textarea "Failed to compile" at bounding box center [243, 618] width 362 height 28
type textarea "x"
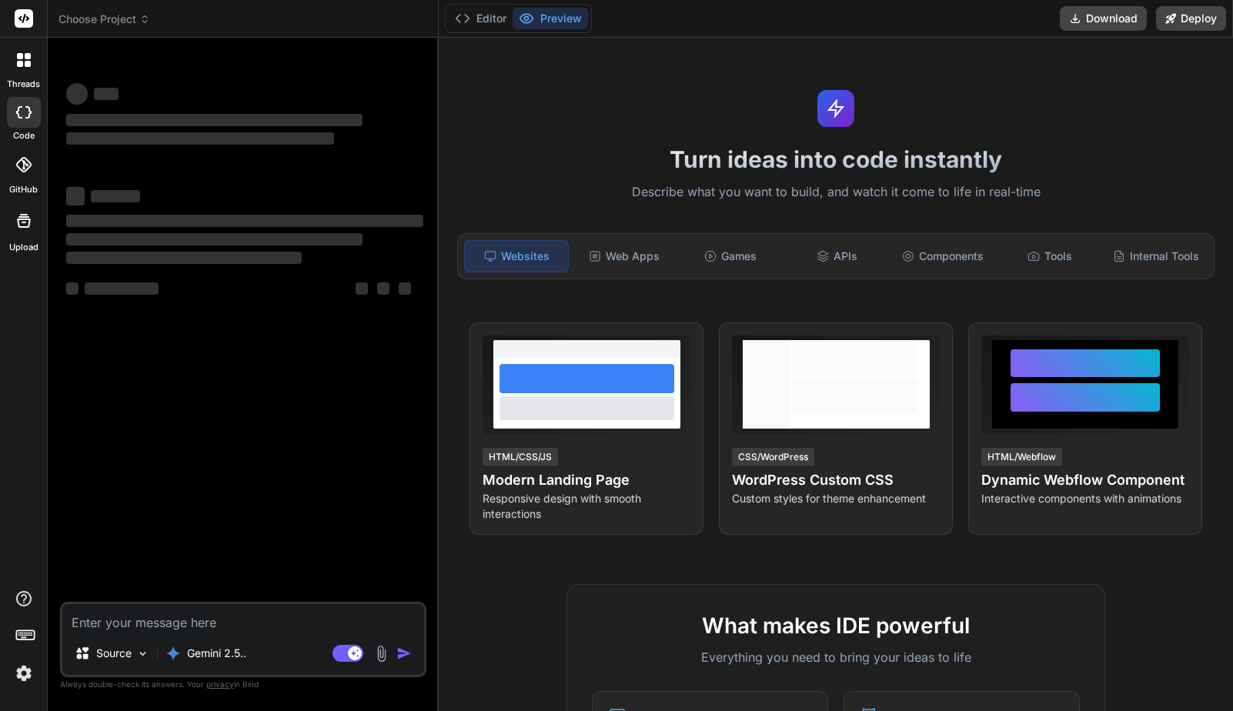
click at [225, 464] on div "‌ ‌ ‌ ‌ ‌ ‌ ‌ ‌ ‌ ‌ ‌ ‌ ‌ ‌" at bounding box center [244, 326] width 363 height 552
click at [115, 17] on span "Choose Project" at bounding box center [104, 19] width 92 height 15
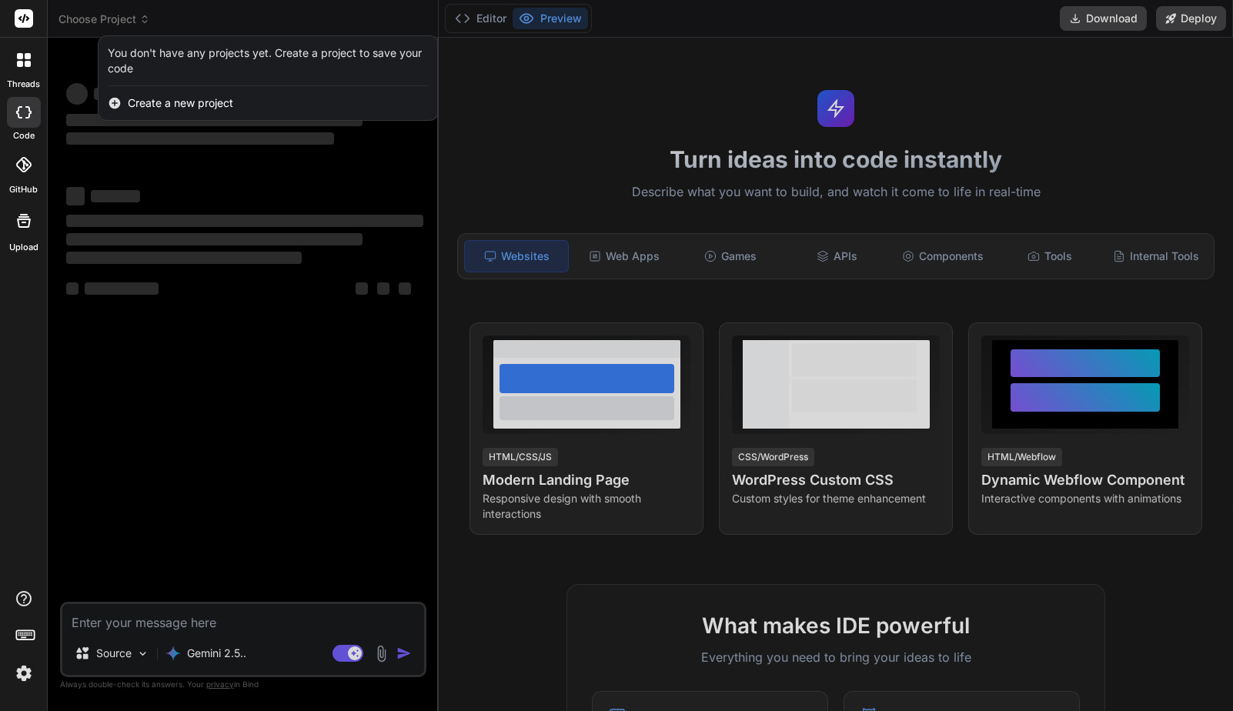
click at [242, 362] on div at bounding box center [616, 355] width 1233 height 711
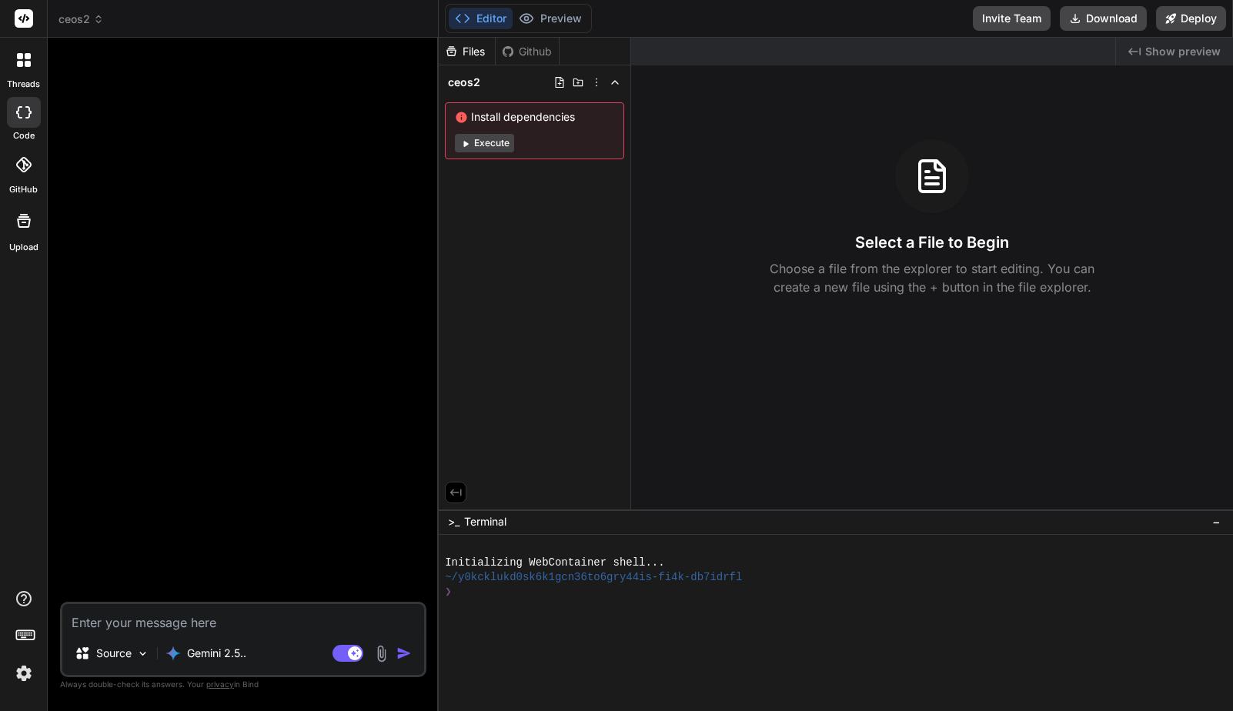
click at [528, 304] on div "Files Github ceos2 Install dependencies Execute" at bounding box center [535, 274] width 192 height 472
click at [491, 142] on button "Execute" at bounding box center [484, 143] width 59 height 18
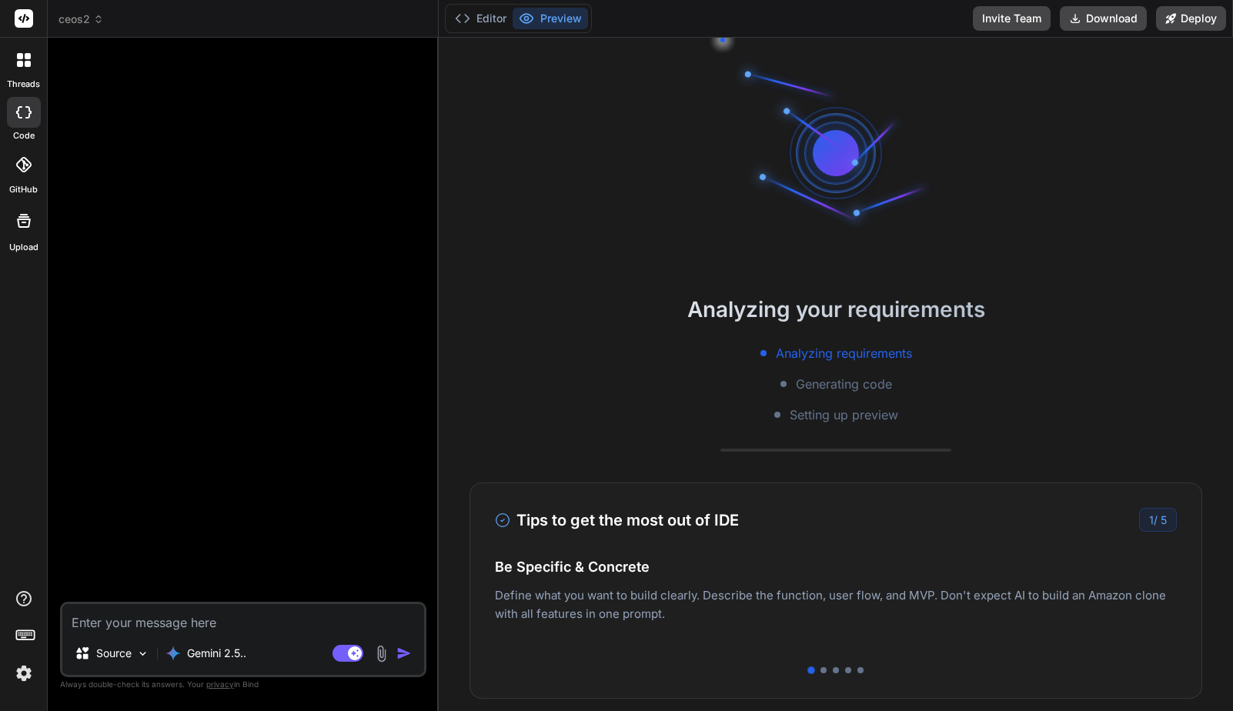
scroll to position [117, 0]
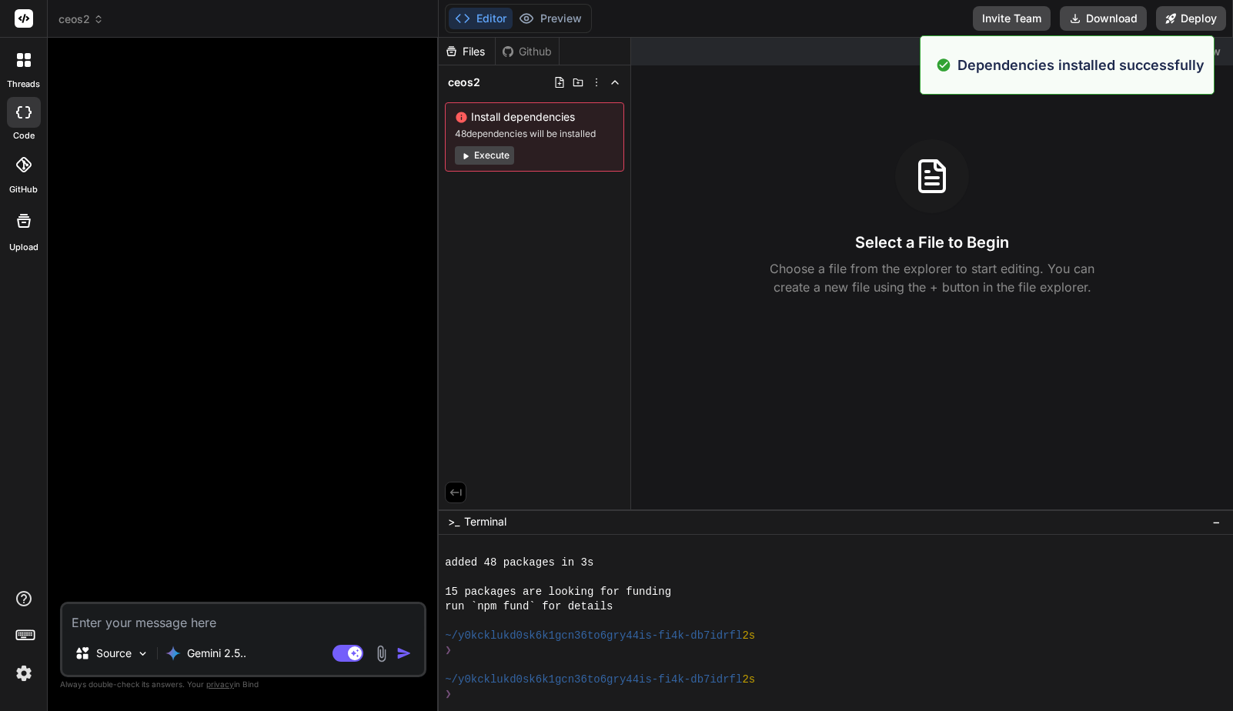
click at [523, 342] on div "Files Github ceos2 Install dependencies 48 dependencies will be installed Execu…" at bounding box center [535, 274] width 192 height 472
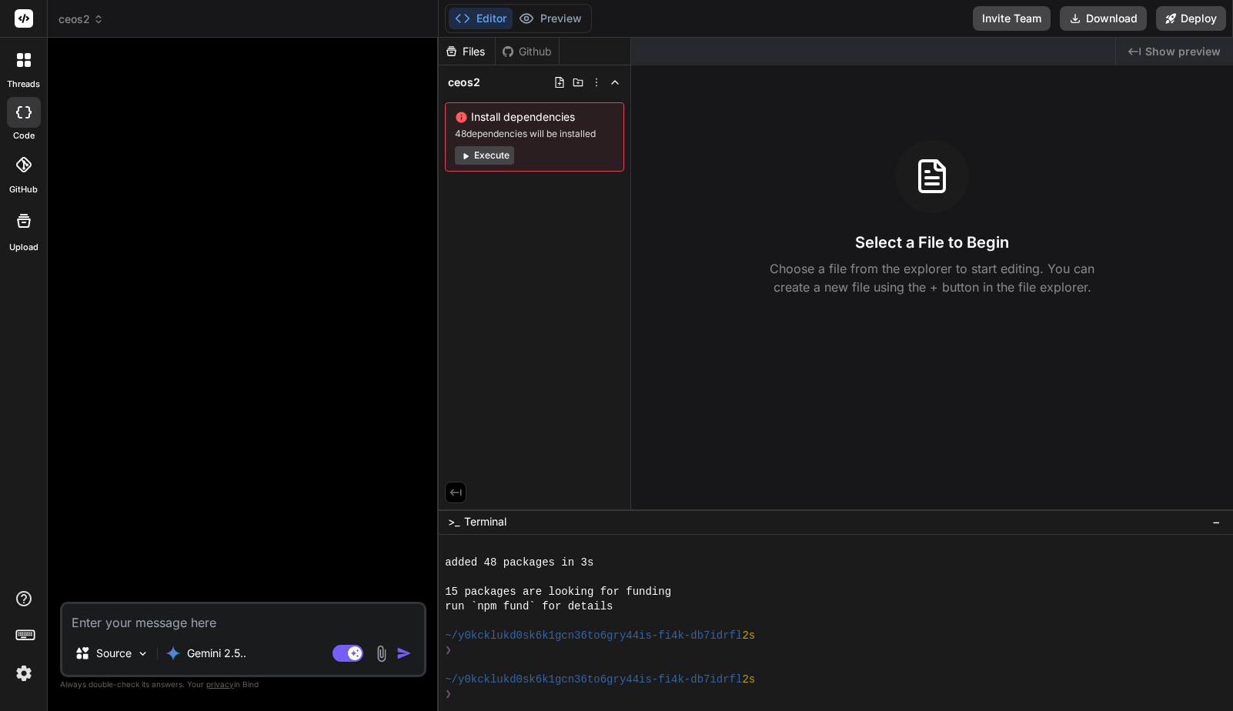
click at [484, 157] on button "Execute" at bounding box center [484, 155] width 59 height 18
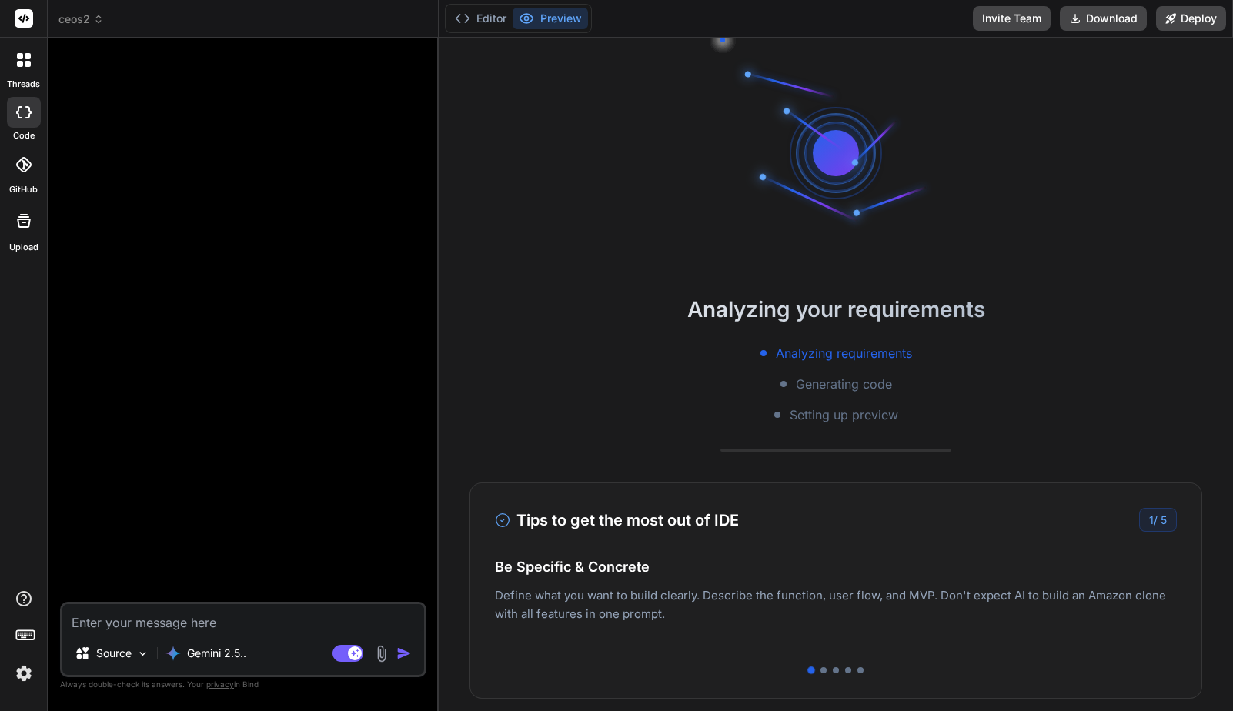
scroll to position [292, 0]
type textarea "x"
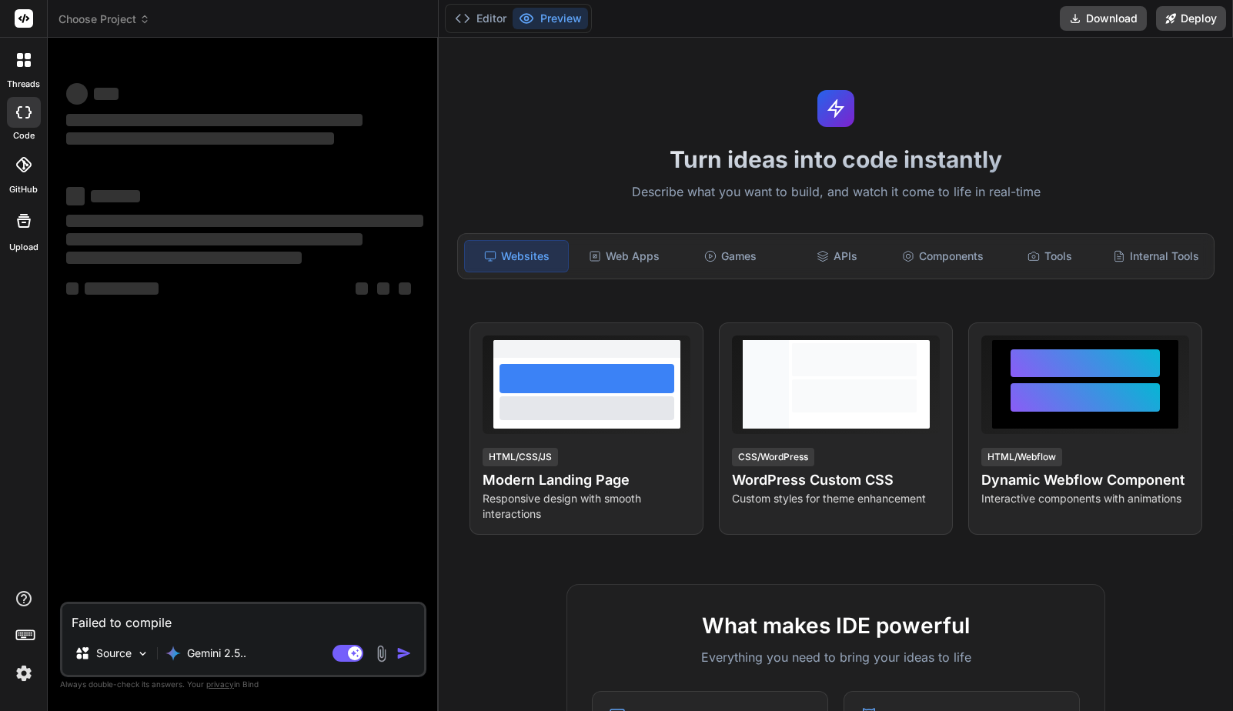
type textarea "x"
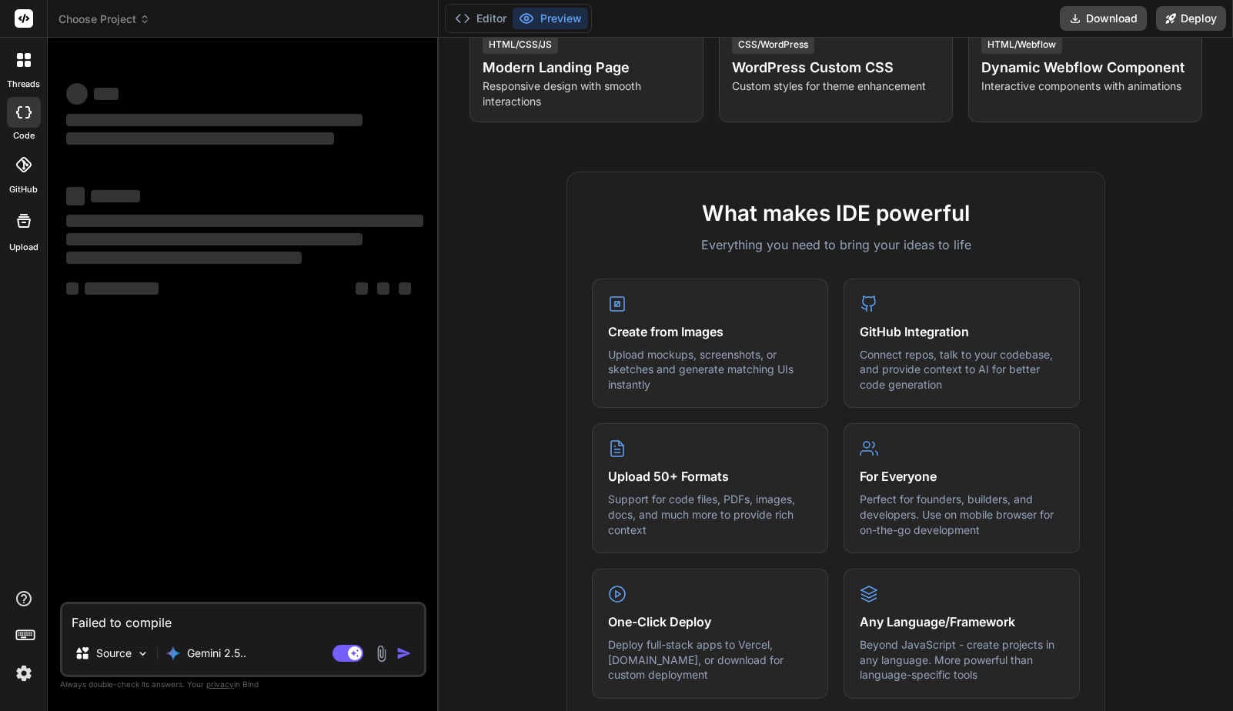
scroll to position [416, 0]
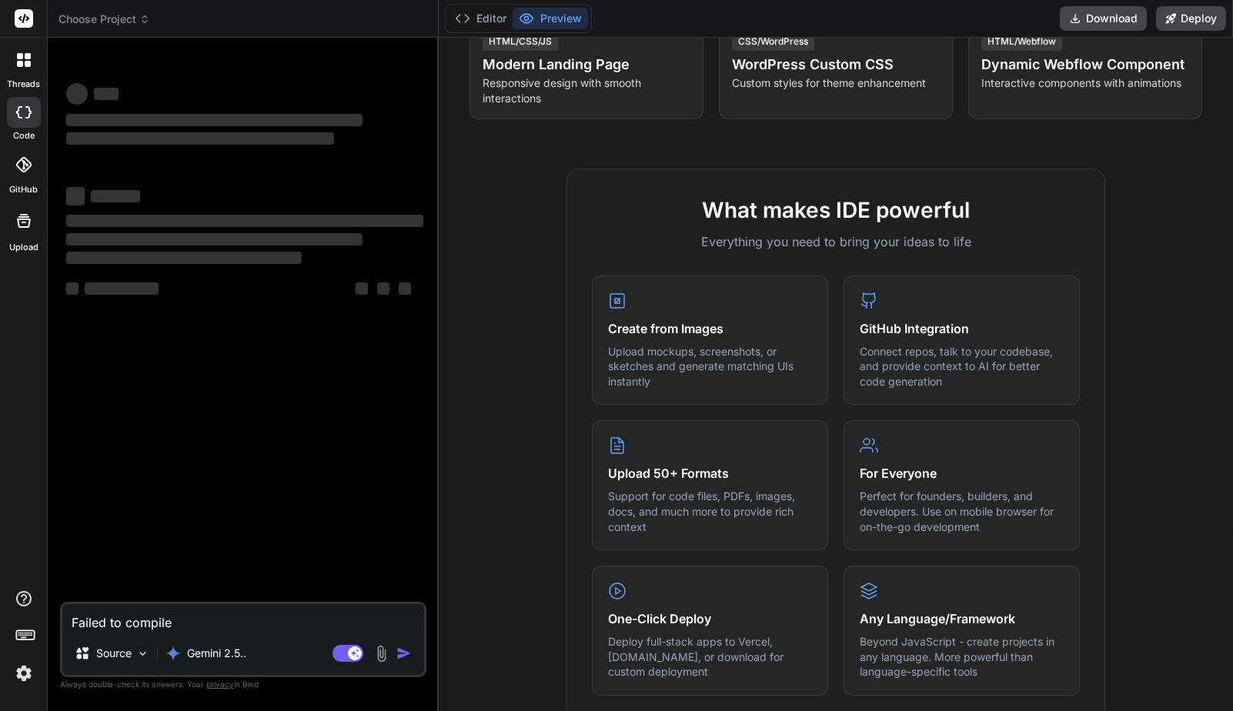
click at [232, 619] on textarea "Failed to compile" at bounding box center [243, 618] width 362 height 28
type textarea "x"
click at [249, 436] on div "‌ ‌ ‌ ‌ ‌ ‌ ‌ ‌ ‌ ‌ ‌ ‌ ‌ ‌" at bounding box center [244, 326] width 363 height 552
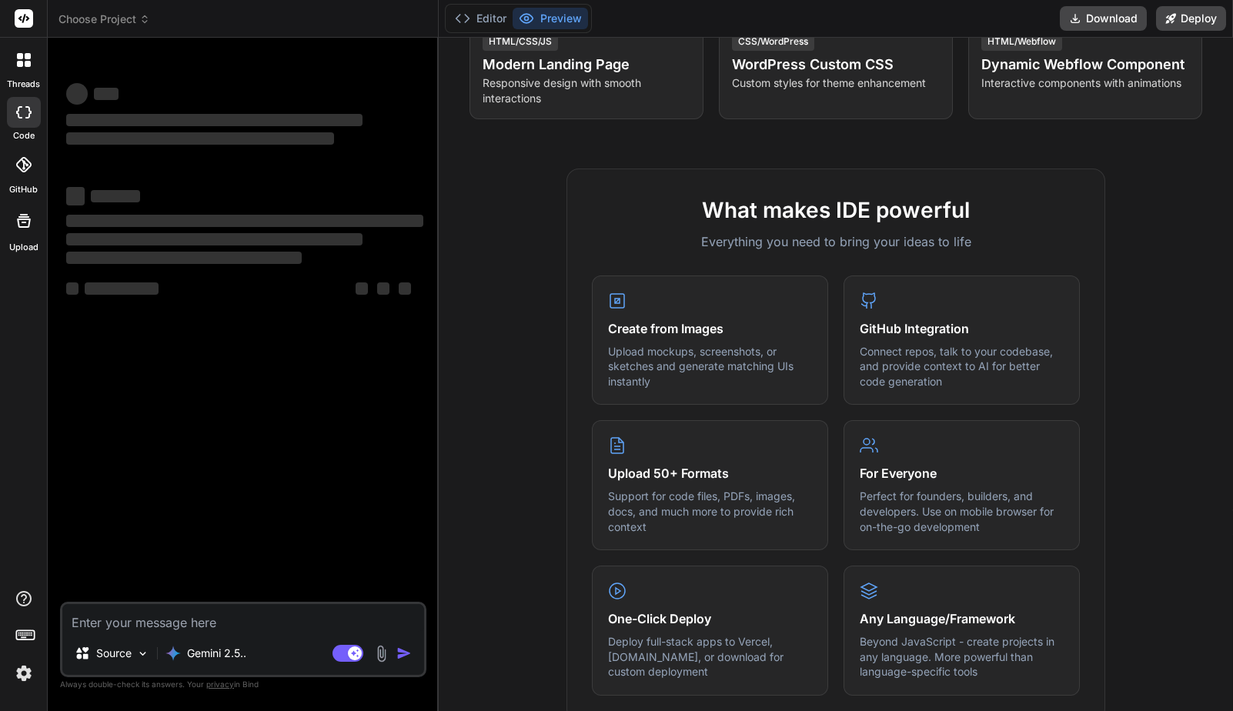
click at [117, 19] on span "Choose Project" at bounding box center [104, 19] width 92 height 15
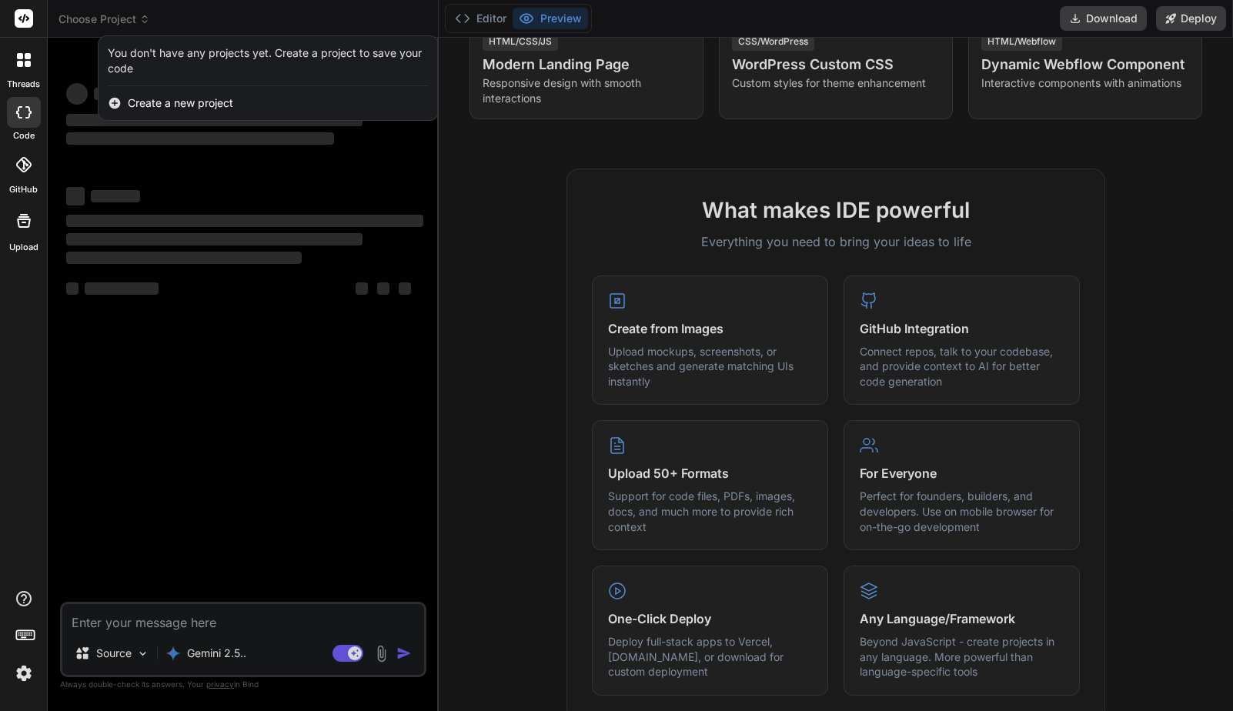
click at [202, 17] on div at bounding box center [616, 355] width 1233 height 711
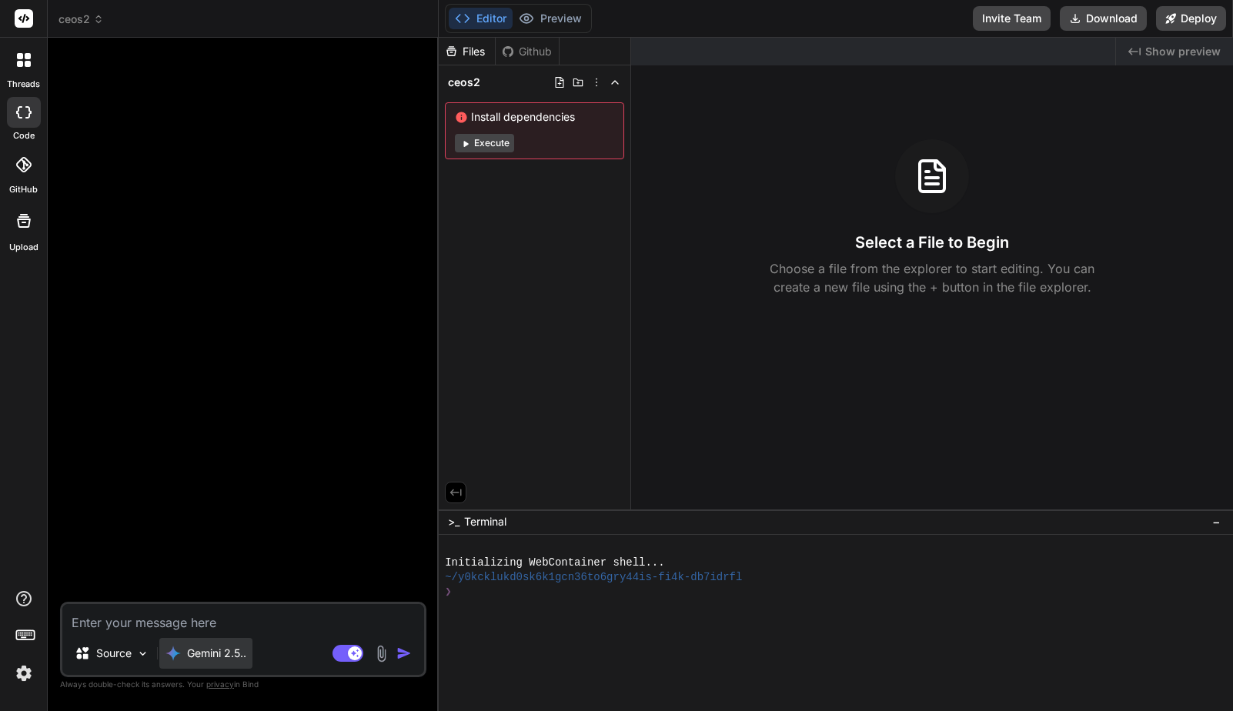
click at [211, 653] on p "Gemini 2.5.." at bounding box center [216, 653] width 59 height 15
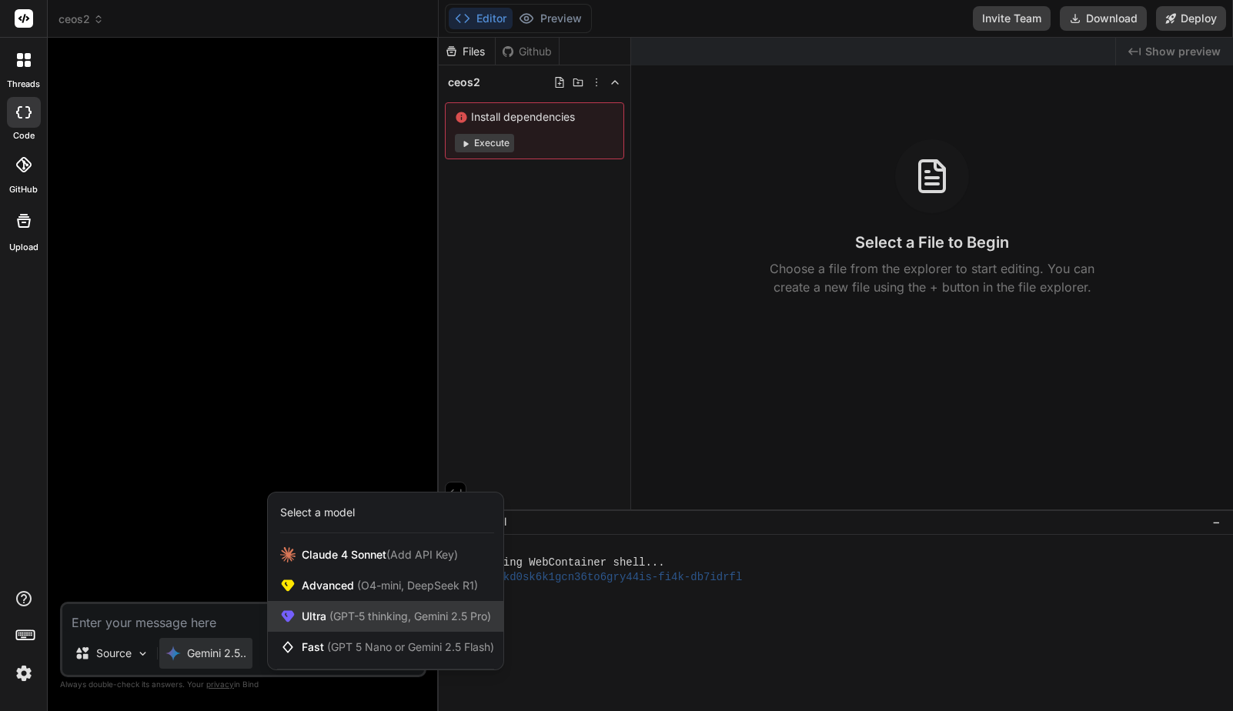
click at [346, 618] on span "(GPT-5 thinking, Gemini 2.5 Pro)" at bounding box center [408, 615] width 165 height 13
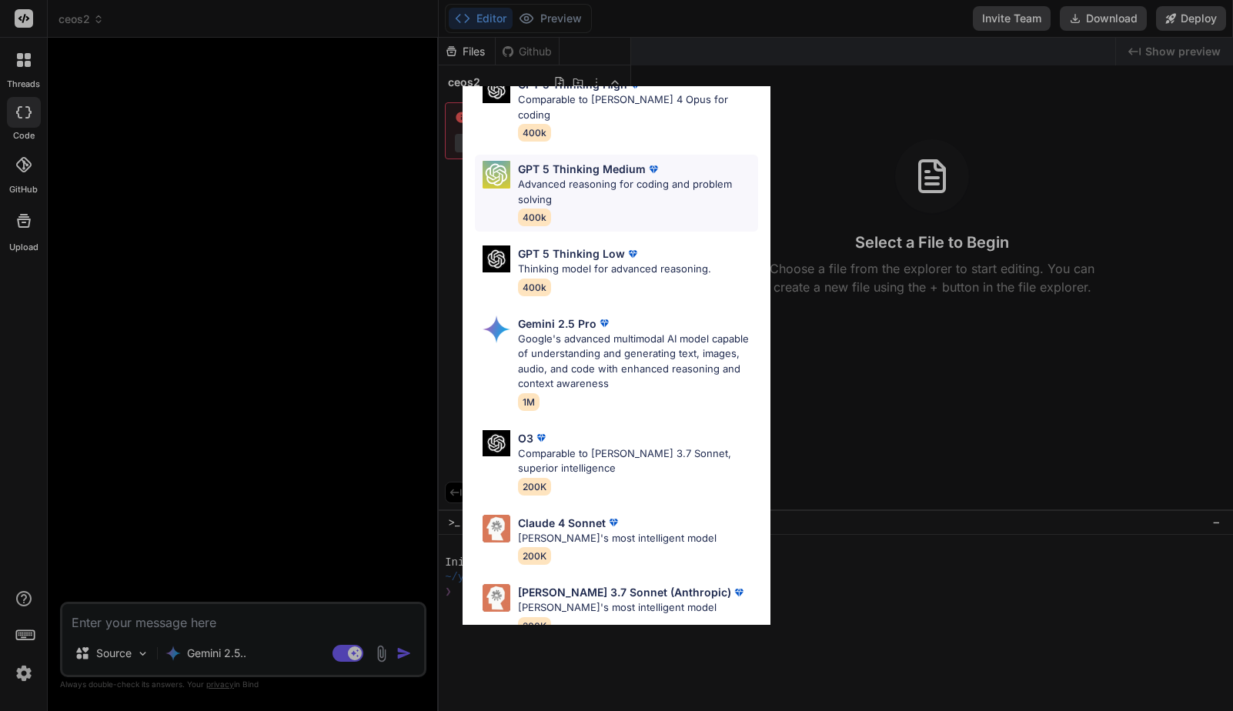
scroll to position [0, 0]
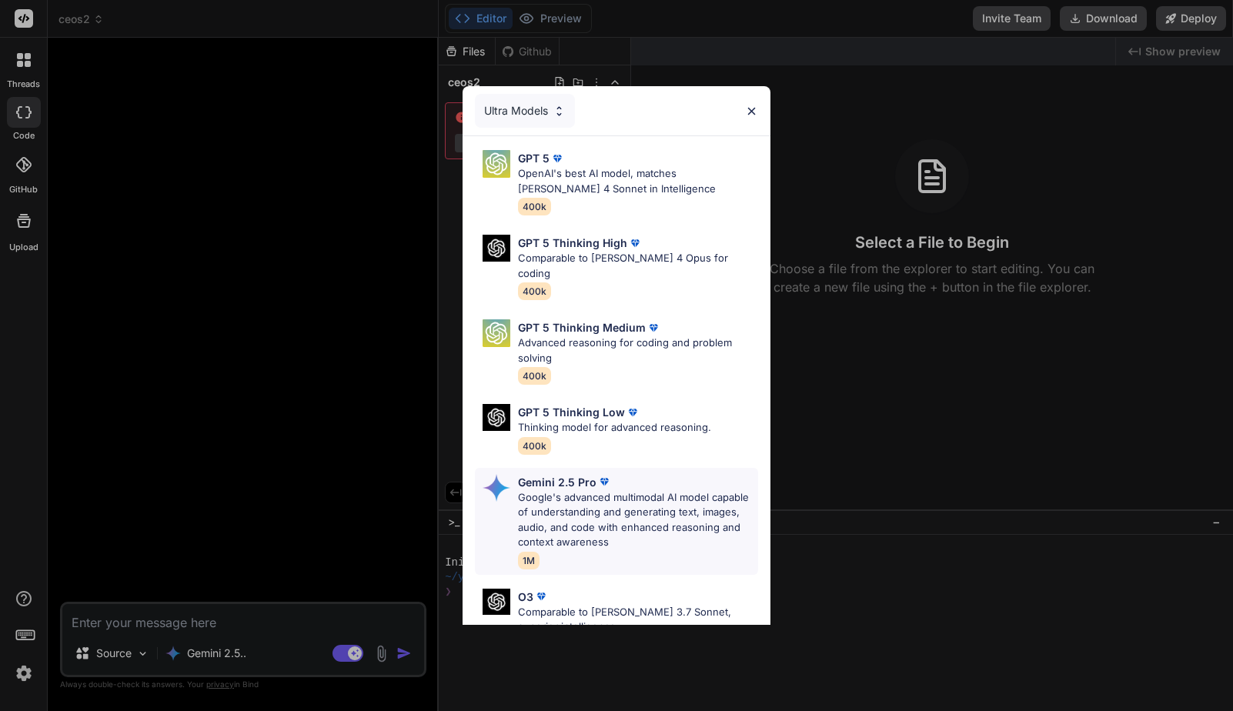
click at [636, 490] on p "Google's advanced multimodal AI model capable of understanding and generating t…" at bounding box center [638, 520] width 241 height 60
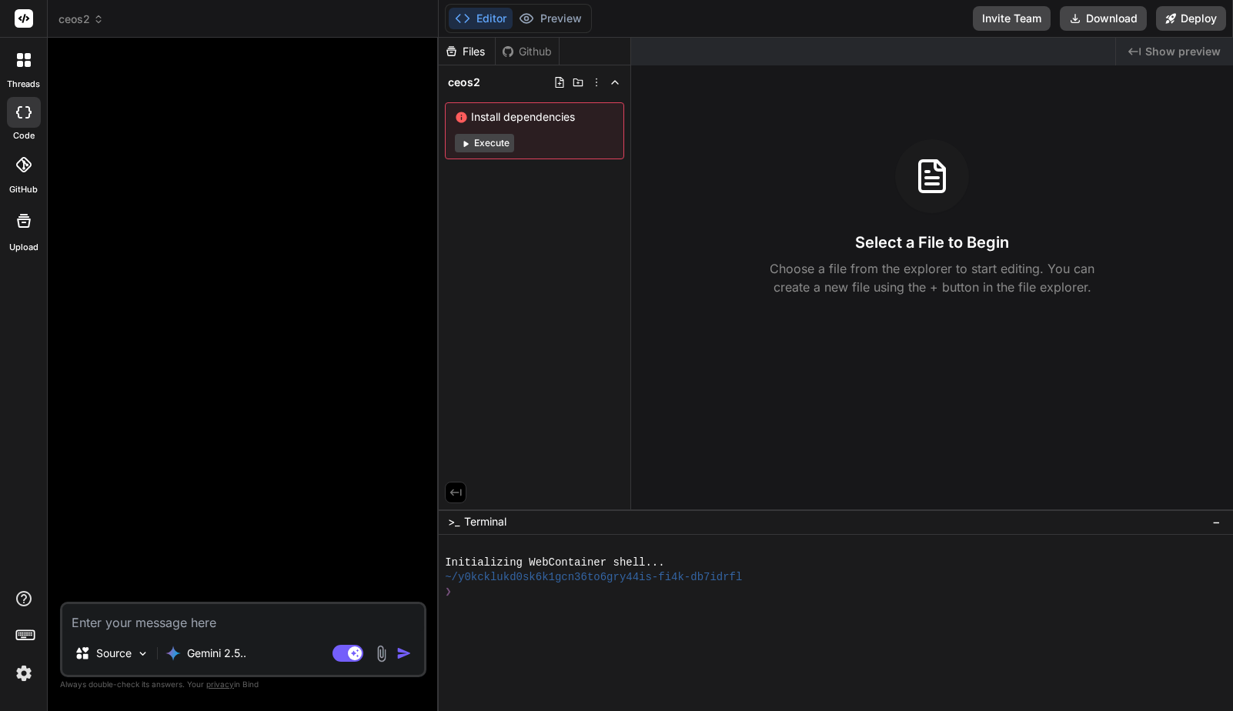
click at [478, 149] on button "Execute" at bounding box center [484, 143] width 59 height 18
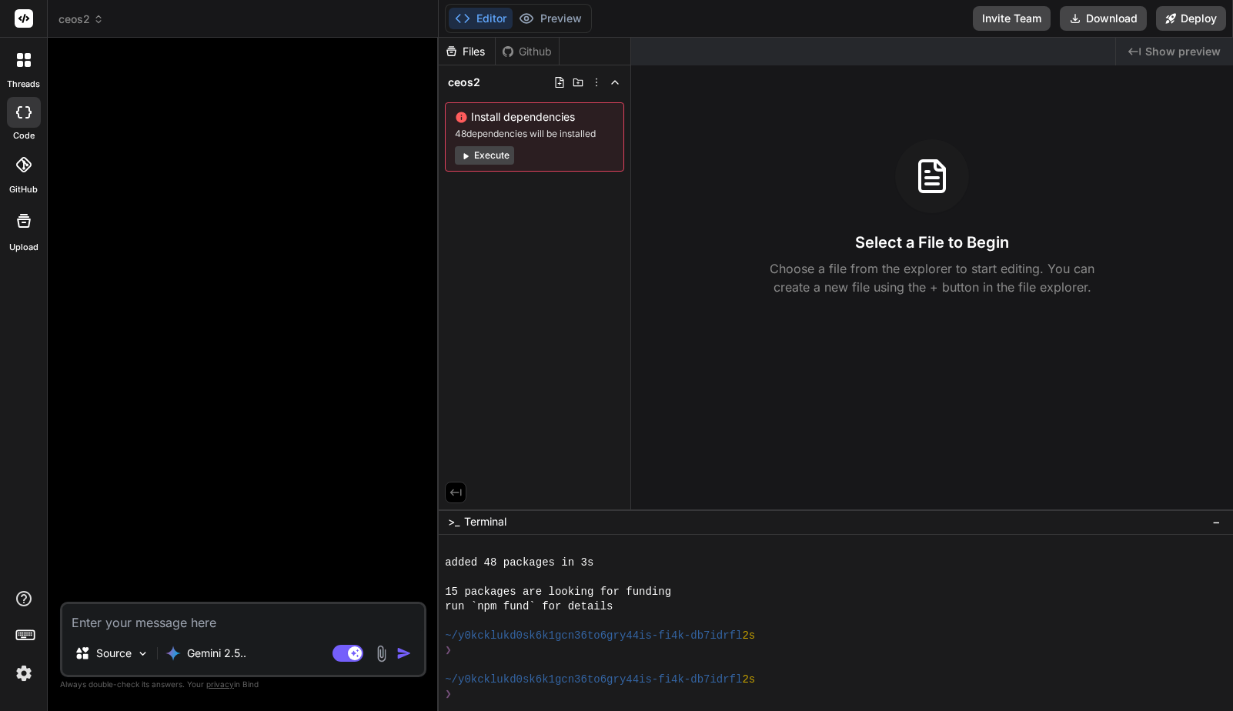
scroll to position [117, 0]
click at [485, 155] on button "Execute" at bounding box center [484, 155] width 59 height 18
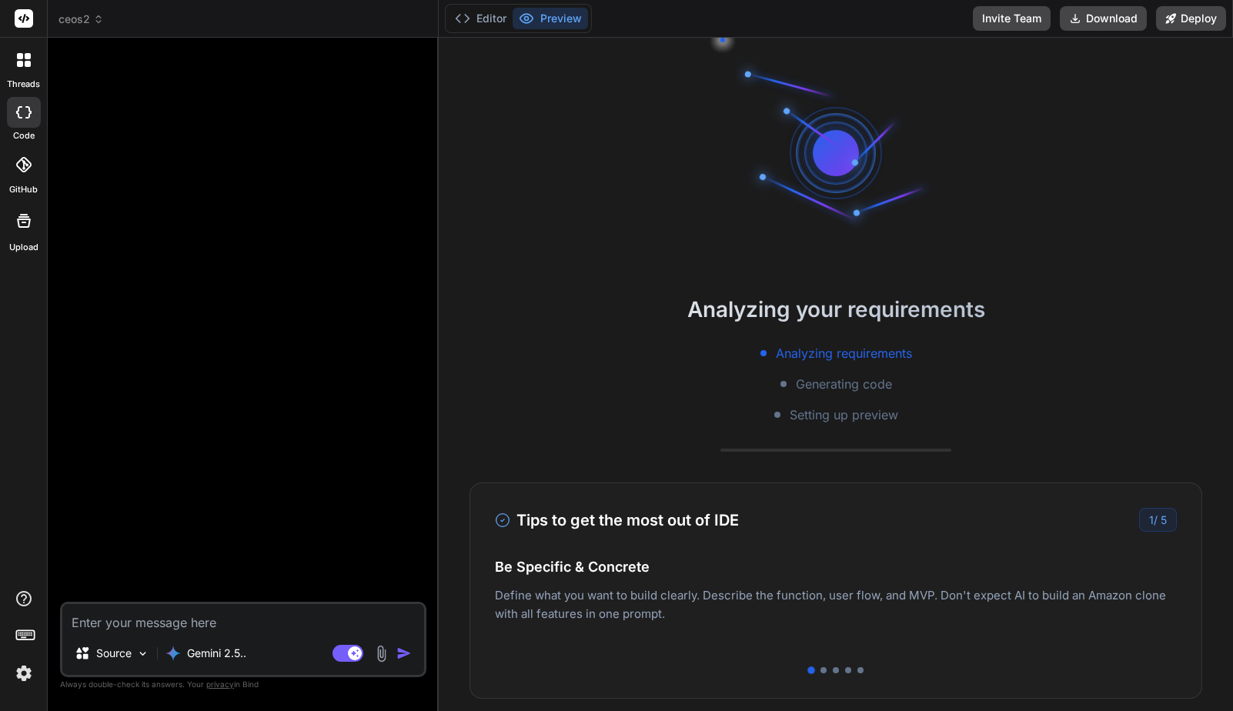
scroll to position [292, 0]
type textarea "x"
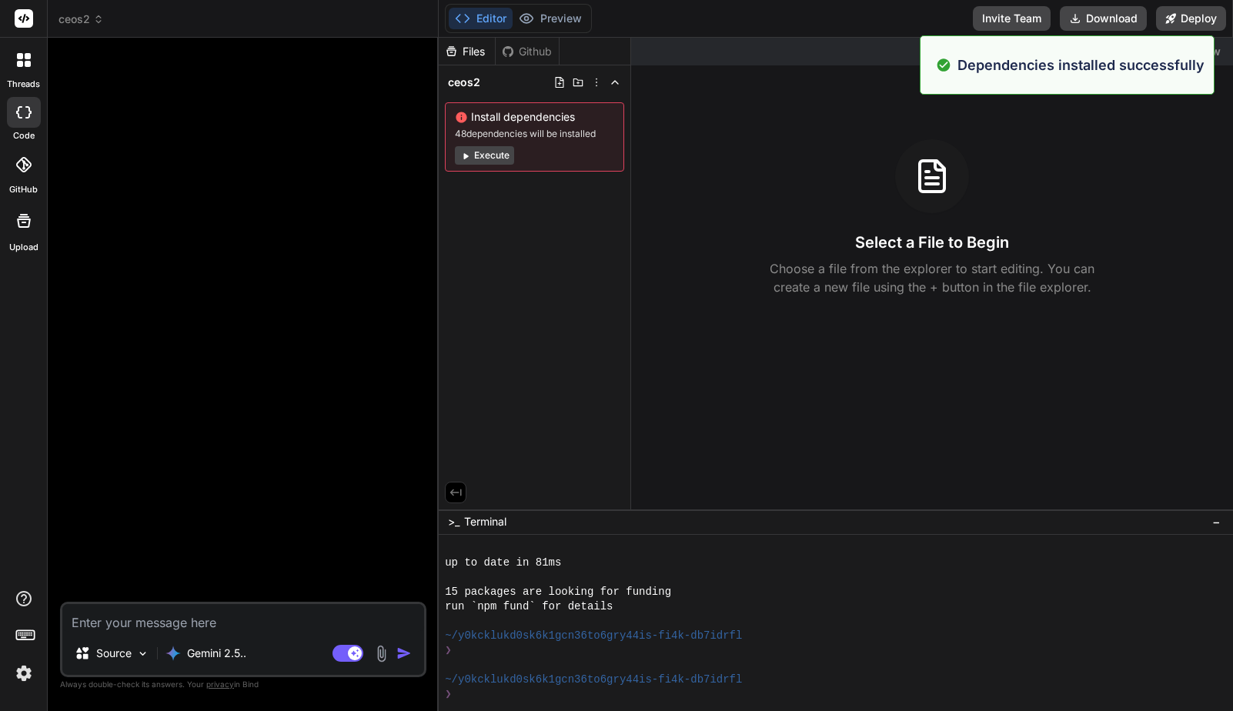
click at [188, 620] on textarea at bounding box center [243, 618] width 362 height 28
paste textarea "Lorem i dolors-ametco AdiP eli sed doeius TEM IN (utlab etd MAG Aliquaeni Admin…"
type textarea "Lorem i dolors-ametco AdiP eli sed doeius TEM IN (utlab etd MAG Aliquaeni Admin…"
type textarea "x"
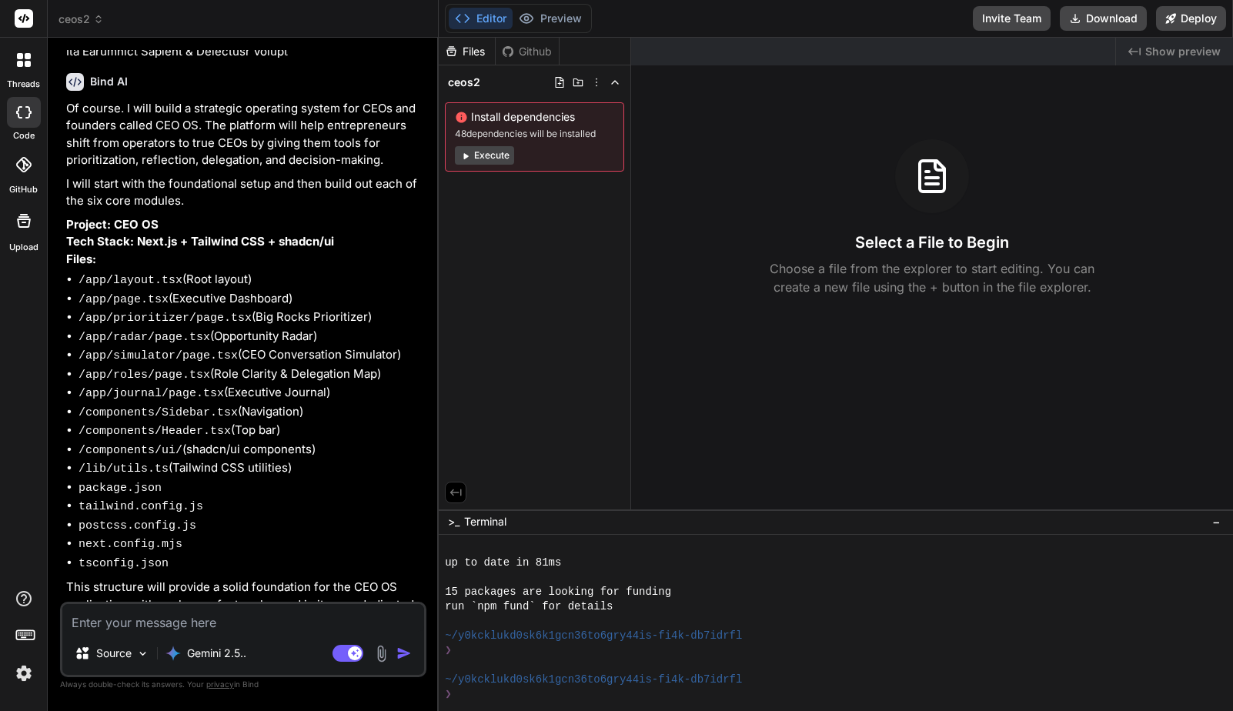
scroll to position [781, 0]
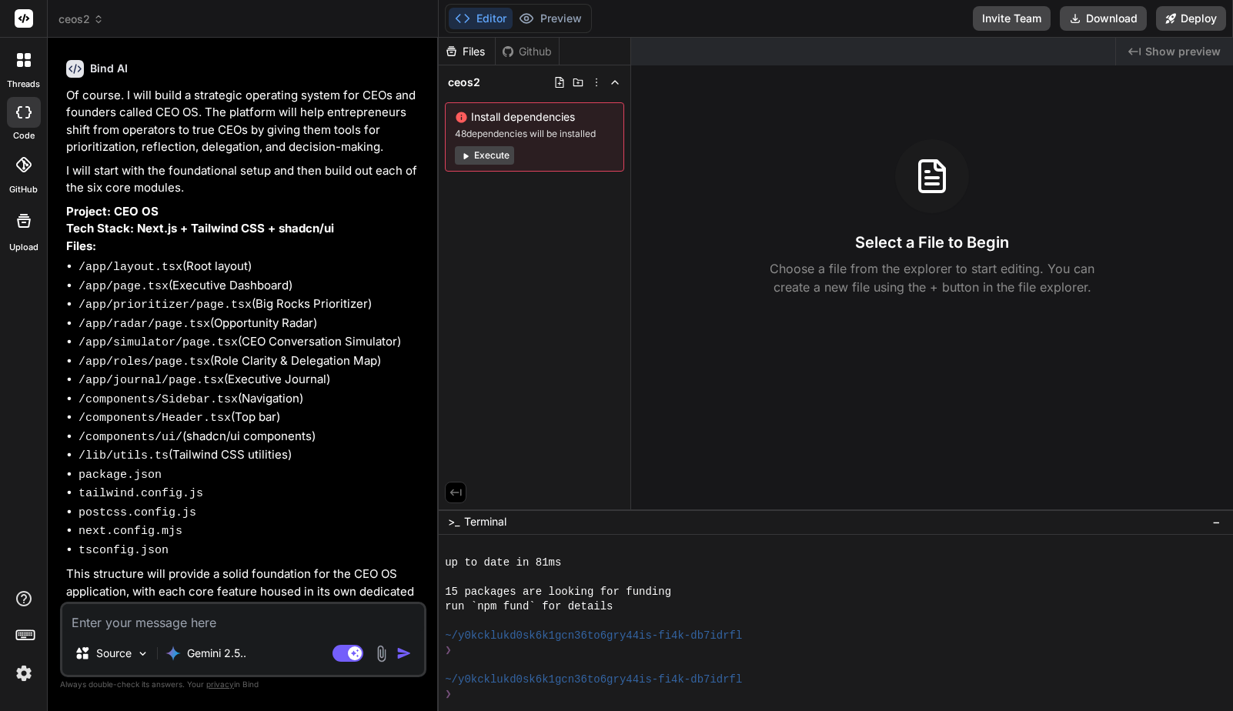
type textarea "x"
type textarea "y"
type textarea "x"
type textarea "ye"
type textarea "x"
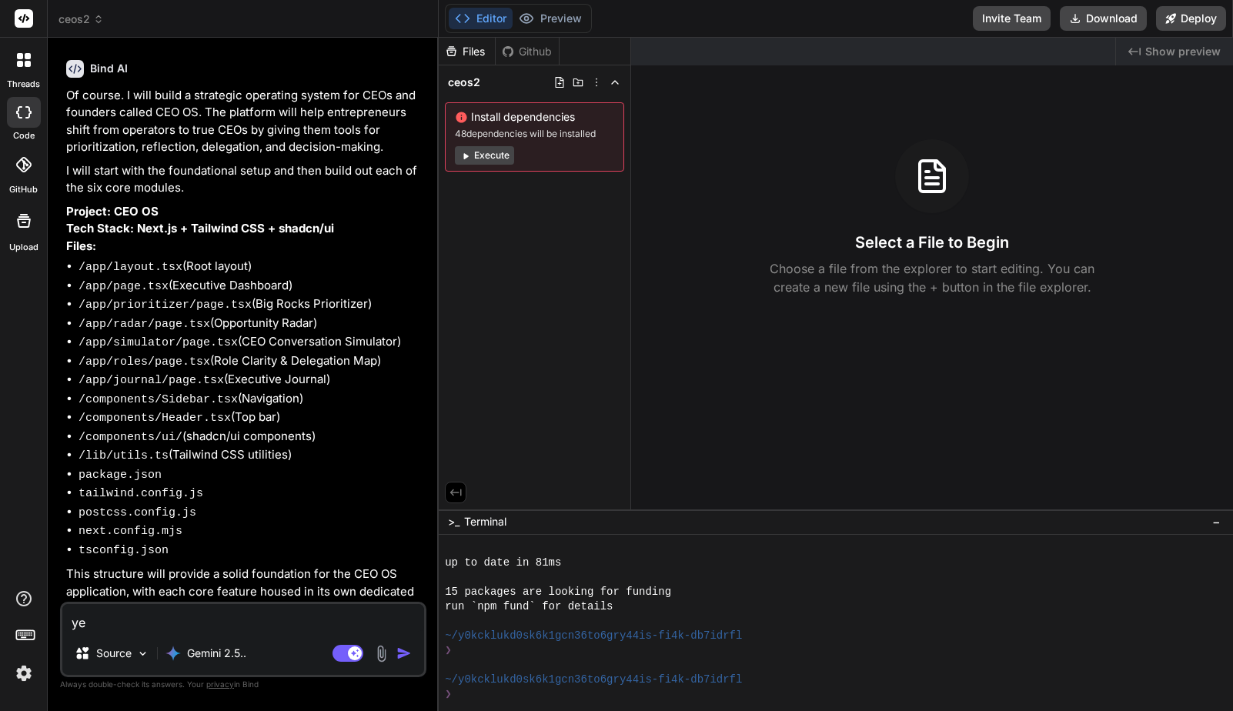
type textarea "yes"
type textarea "x"
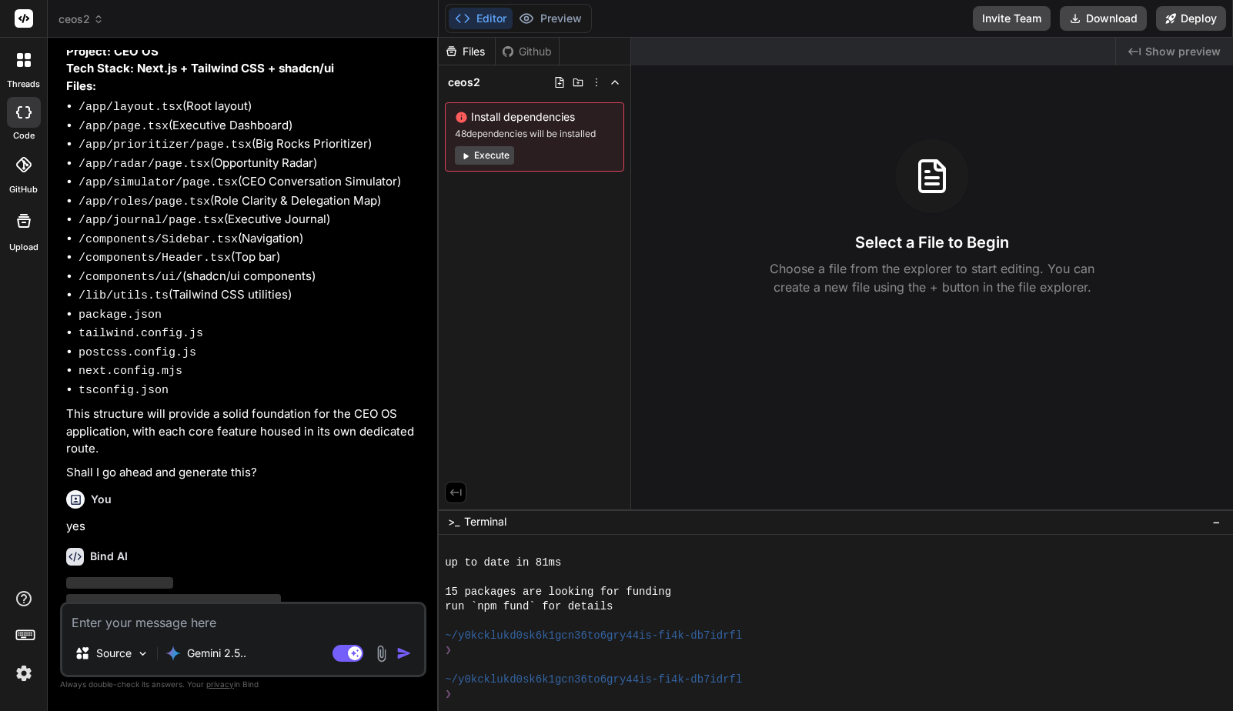
scroll to position [941, 0]
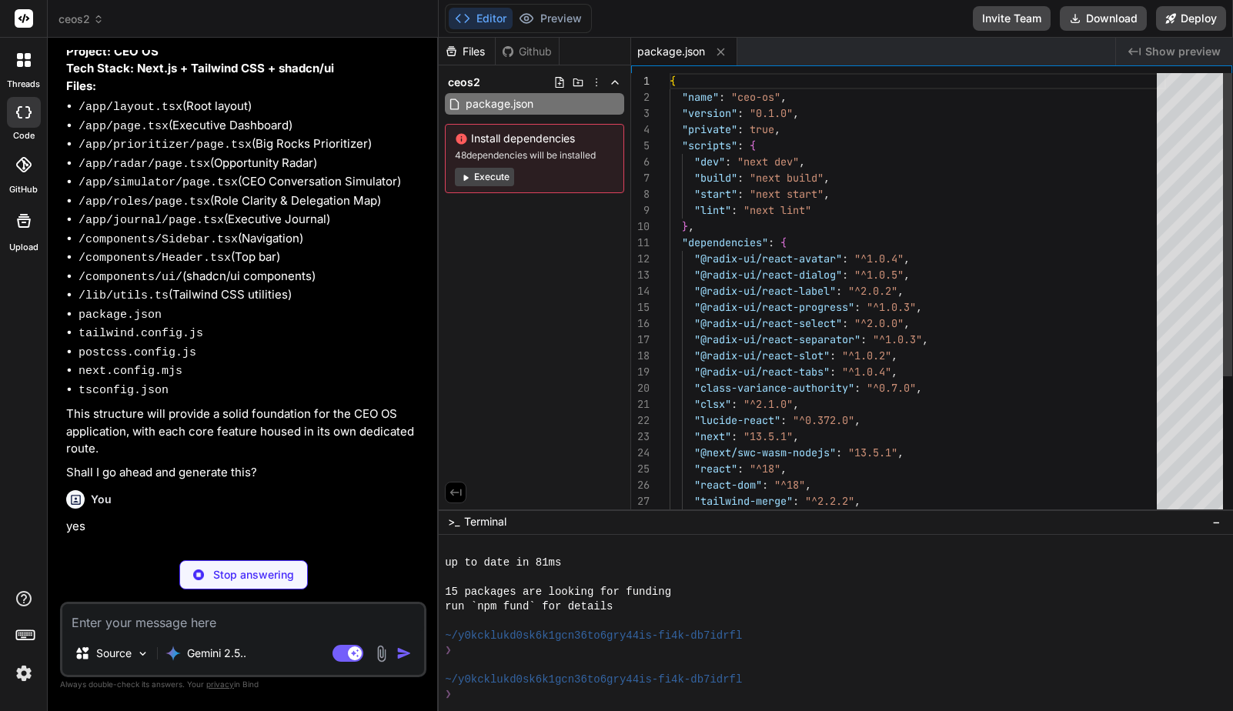
type textarea "x"
type textarea "}; export default nextConfig;"
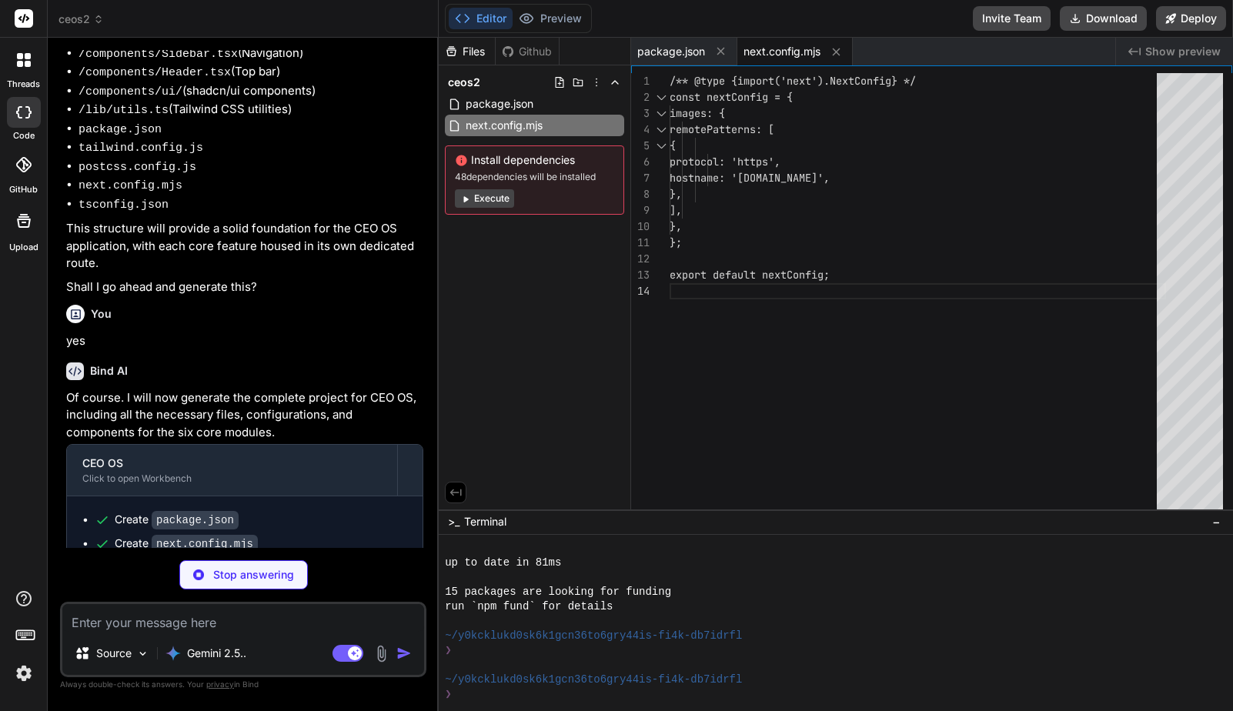
scroll to position [1127, 0]
type textarea "x"
type textarea ""accordion-up": "accordion-up 0.2s ease-out", }, }, }, plugins: [require("tailw…"
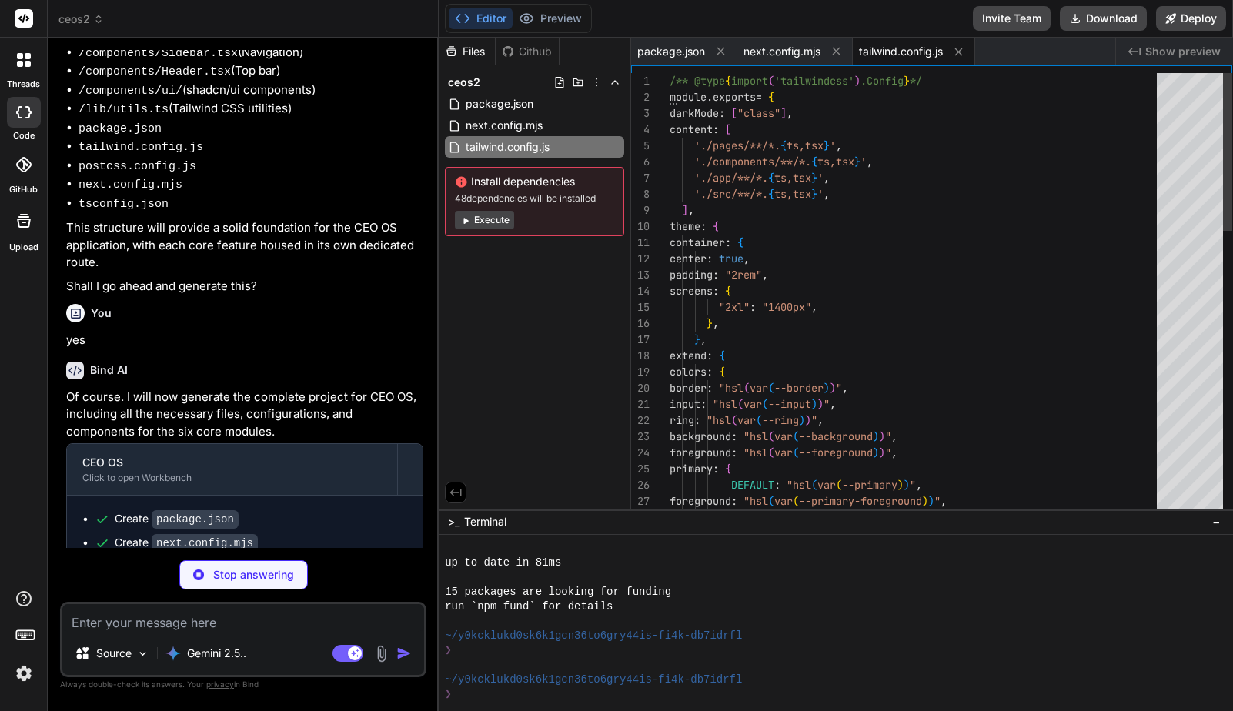
type textarea "x"
type textarea "module.exports = { plugins: { tailwindcss: {}, autoprefixer: {}, }, }"
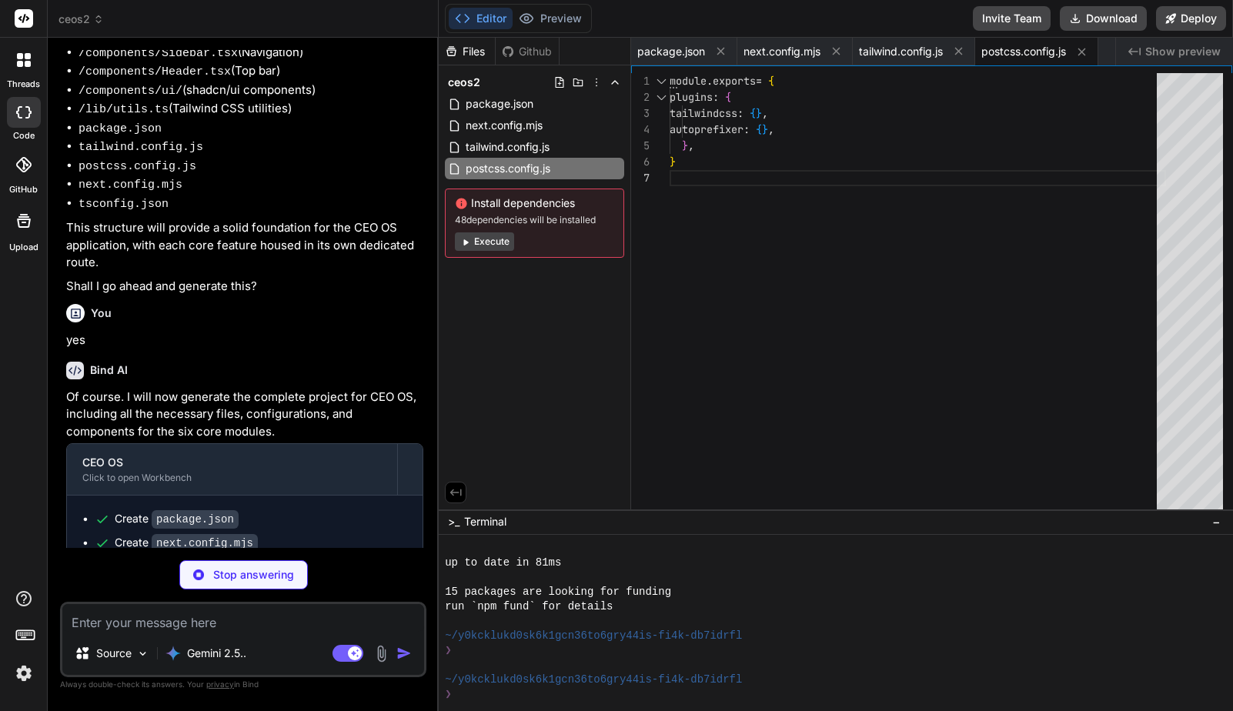
type textarea "x"
type textarea ""paths": { "@/*": ["./*"] } }, "include": ["next-env.d.ts", "**/*.ts", "**/*.ts…"
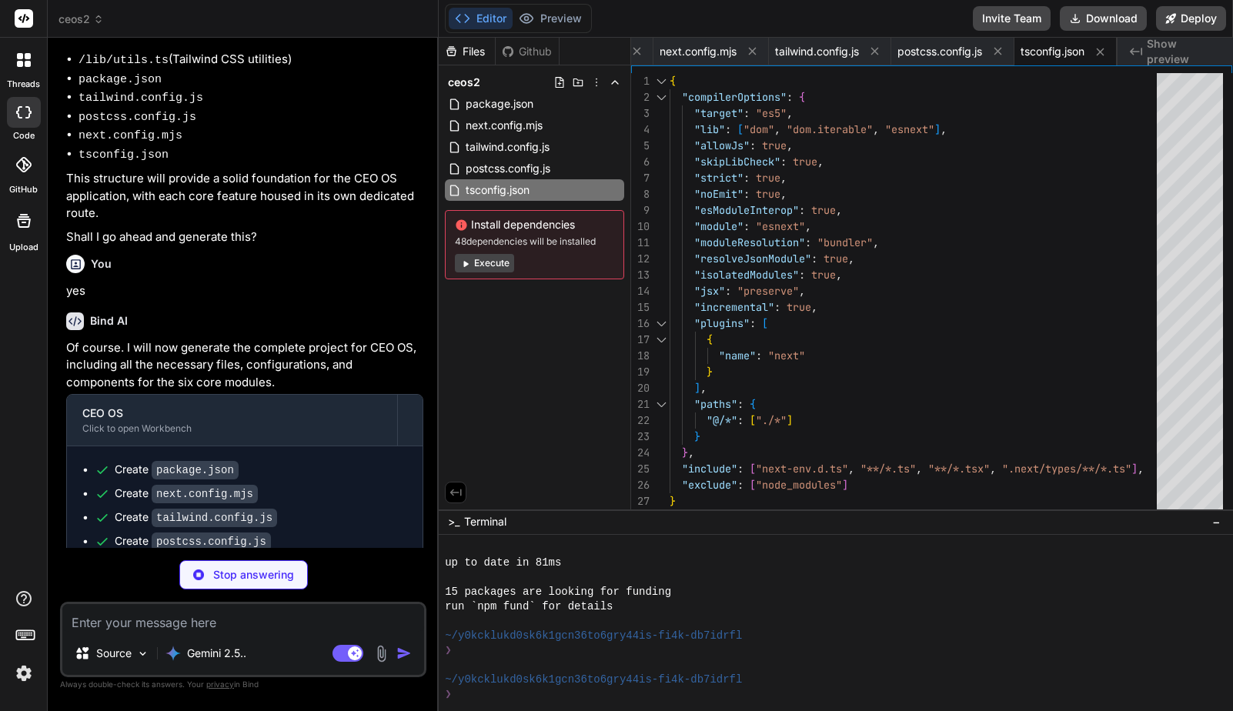
scroll to position [1197, 0]
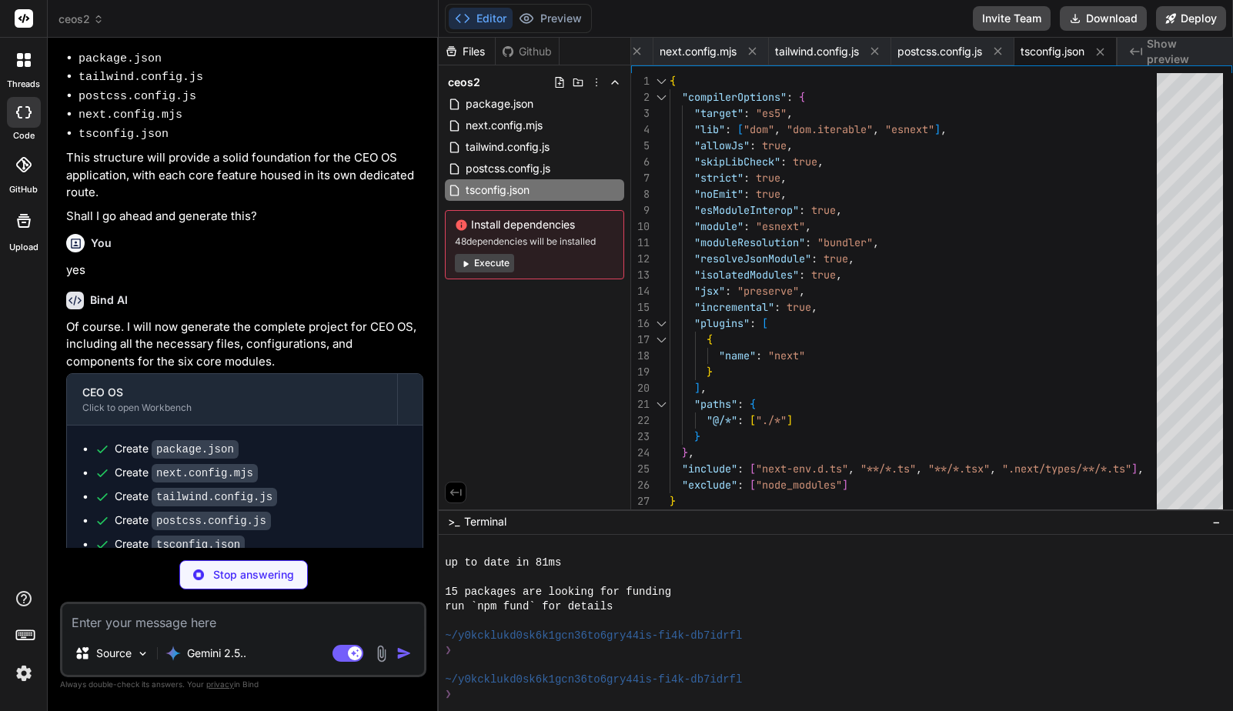
type textarea "x"
type textarea "@apply border-border; } body { @apply bg-background text-foreground; } }"
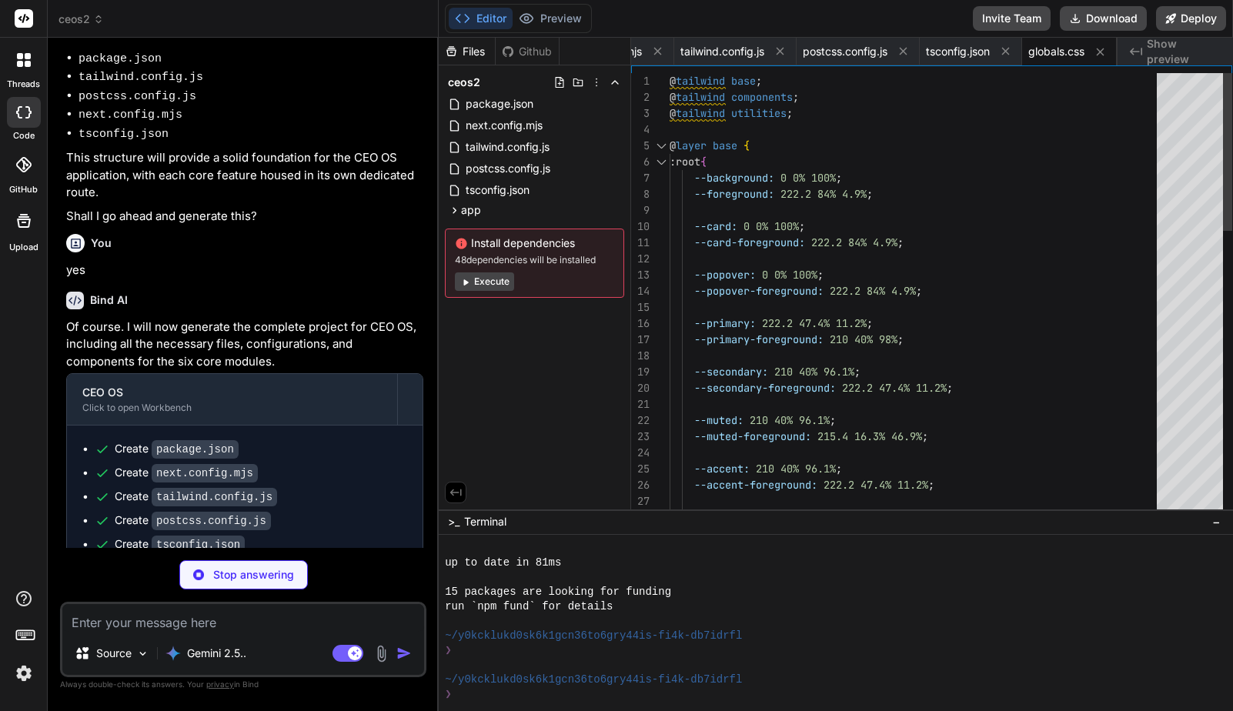
type textarea "x"
type textarea "import { type ClassValue, clsx } from "clsx" import { twMerge } from "tailwind-…"
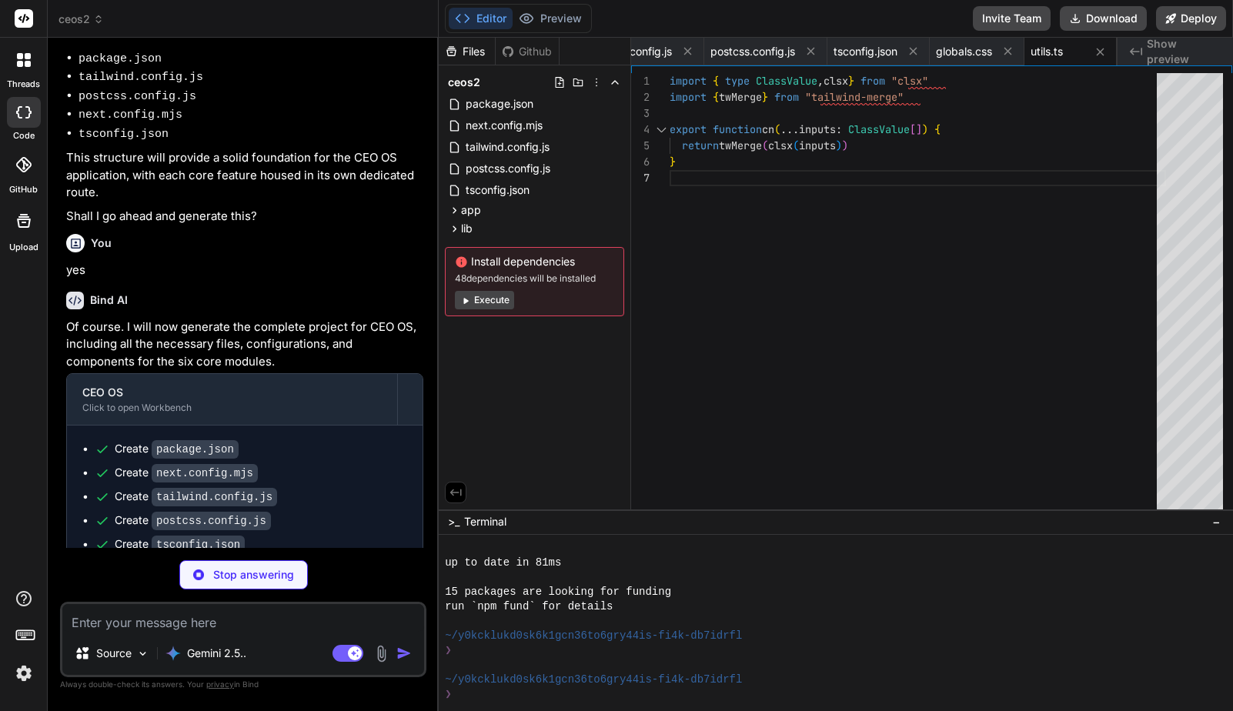
type textarea "x"
type textarea "</body> </html> ); }"
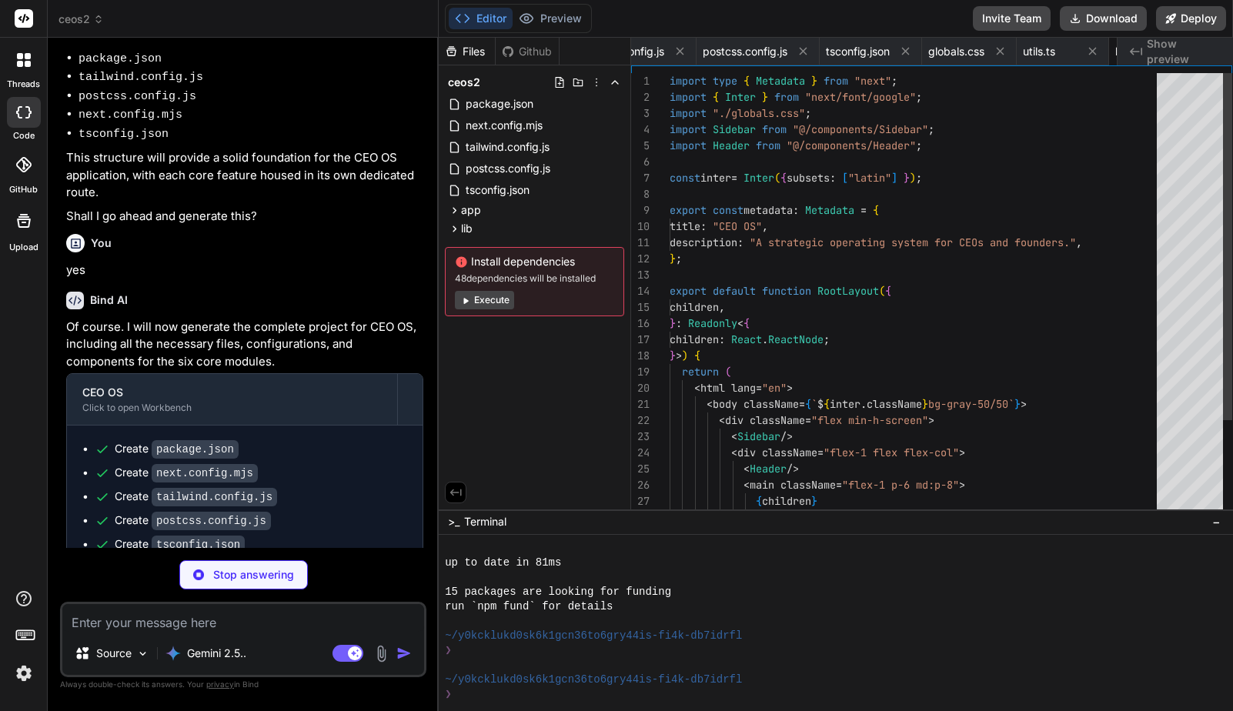
scroll to position [65, 0]
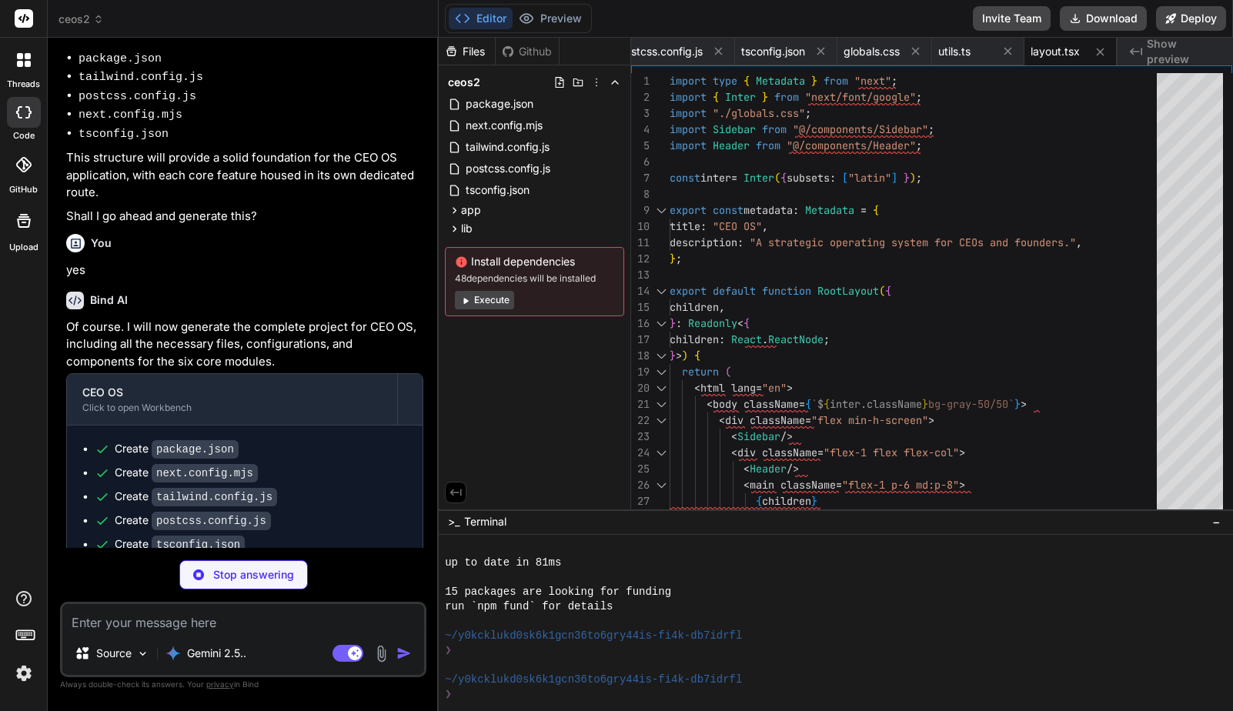
type textarea "x"
type textarea "); }"
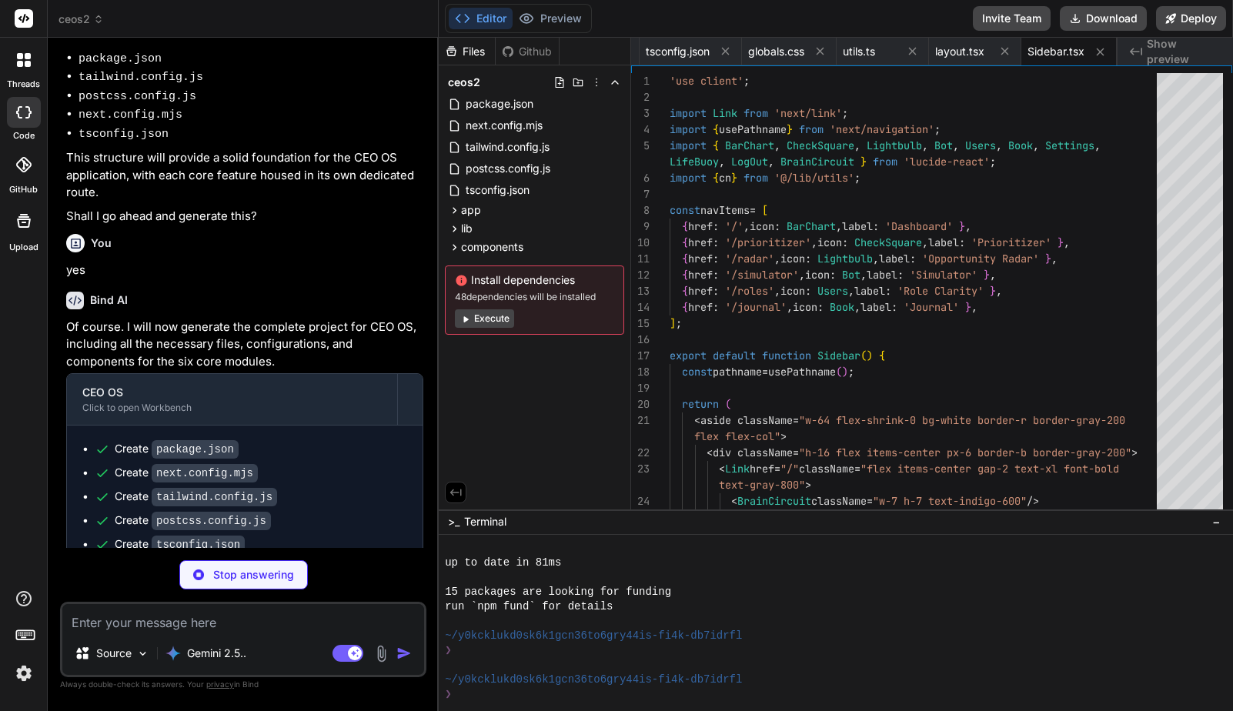
type textarea "x"
type textarea "</div> </header> ); }"
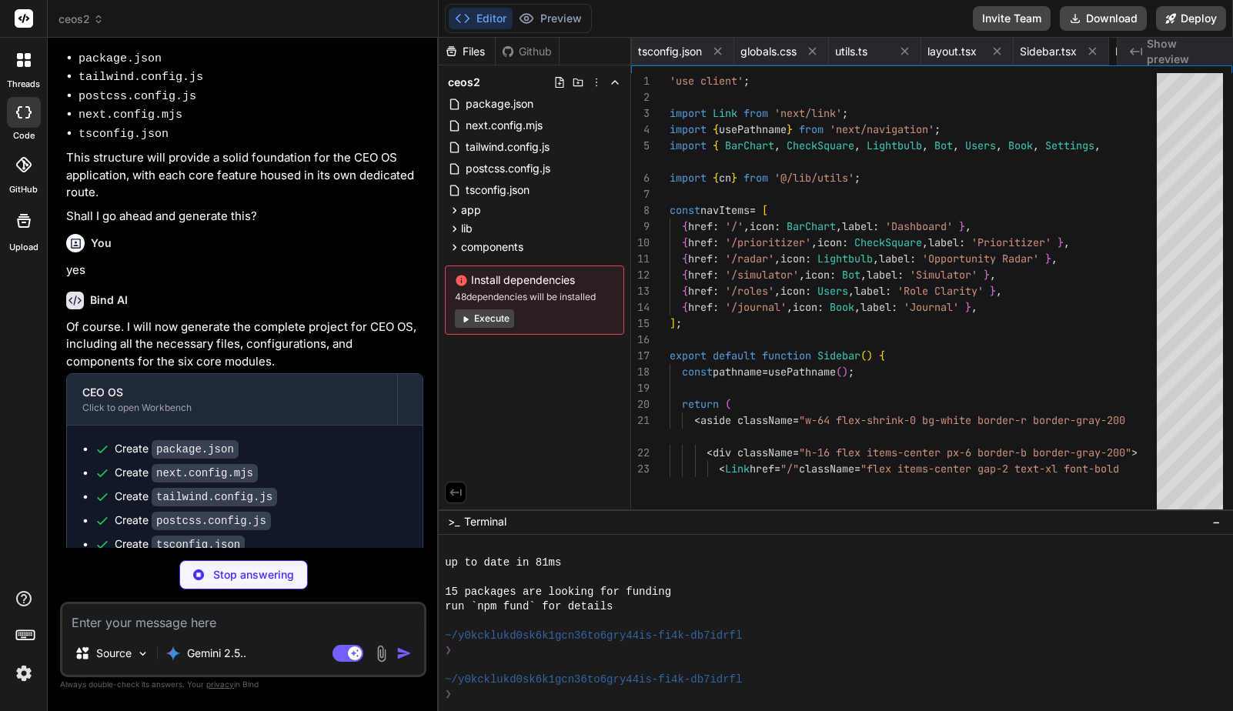
type textarea "x"
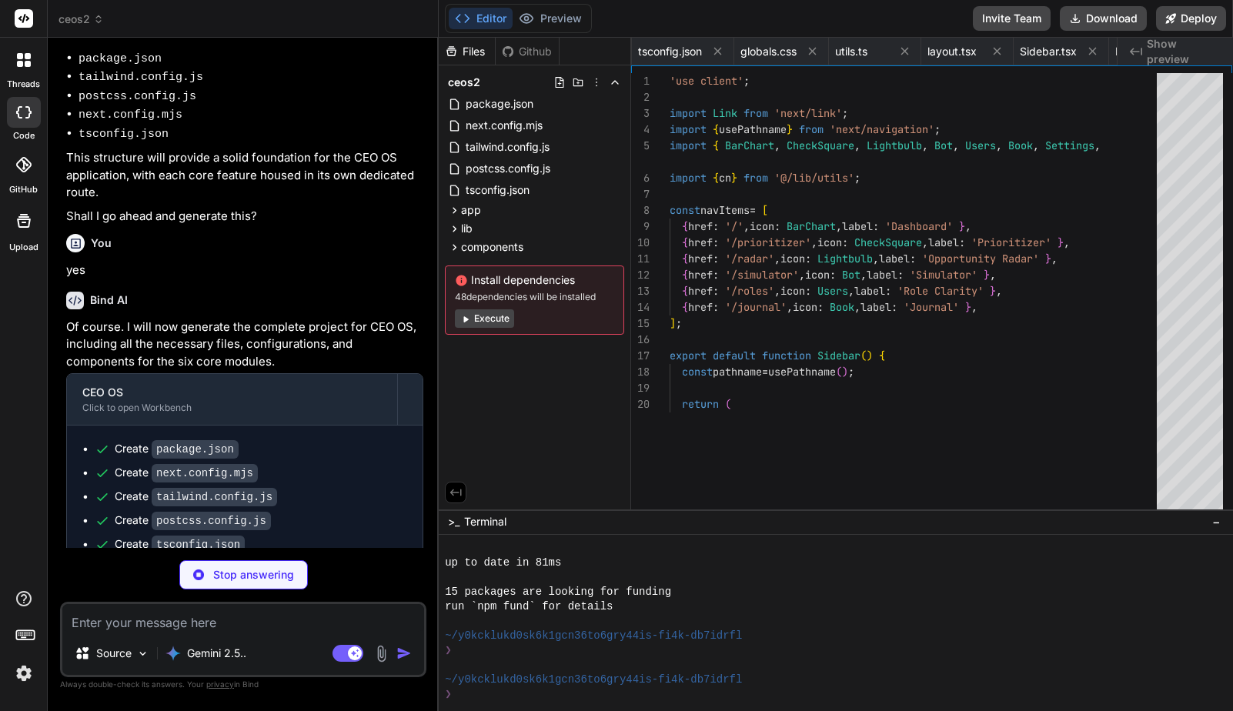
type textarea "x"
type textarea "</CardContent> </Card> </div> ); }"
type textarea "x"
type textarea "</div> </CardContent> </Card> </div> </div> </div> ); }"
type textarea "x"
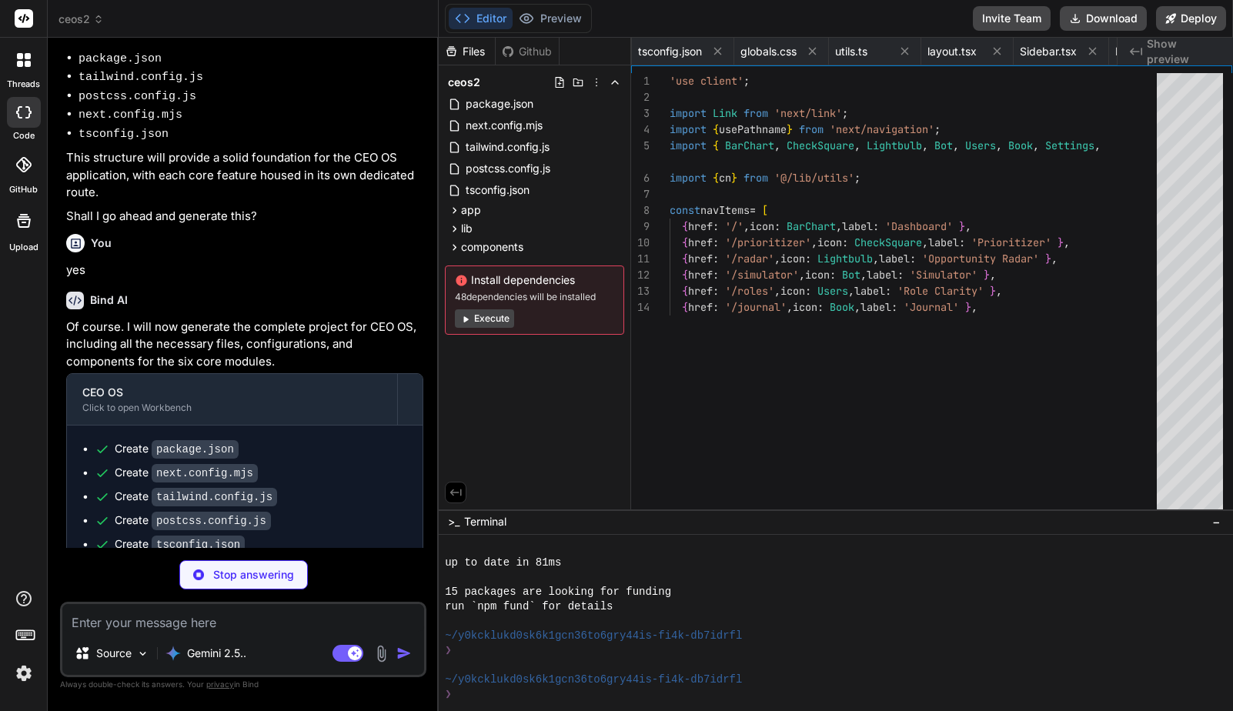
type textarea "/> <Button onClick={handleSendMessage}>Send</Button> </div> </CardContent> </Ca…"
type textarea "x"
type textarea "); }"
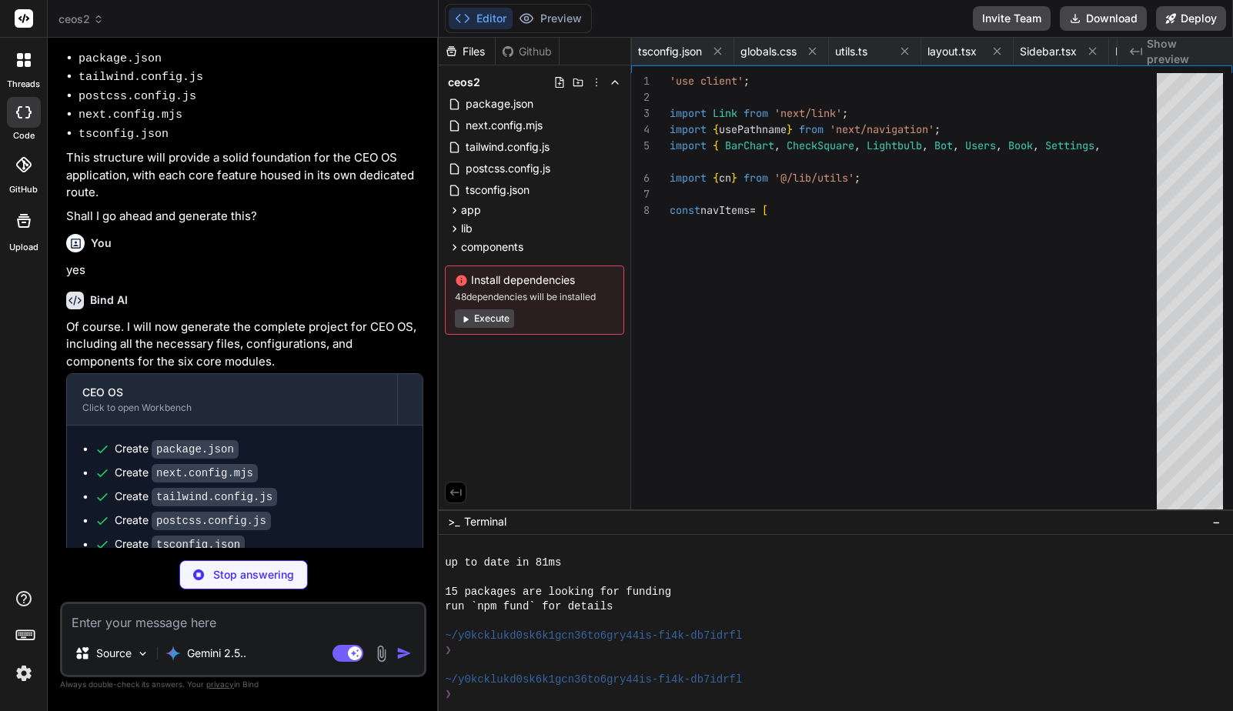
type textarea "x"
type textarea "))} </div> </CardContent> </Card> </div> </div> </div> ); }"
type textarea "x"
type textarea "export { Button, buttonVariants }"
type textarea "x"
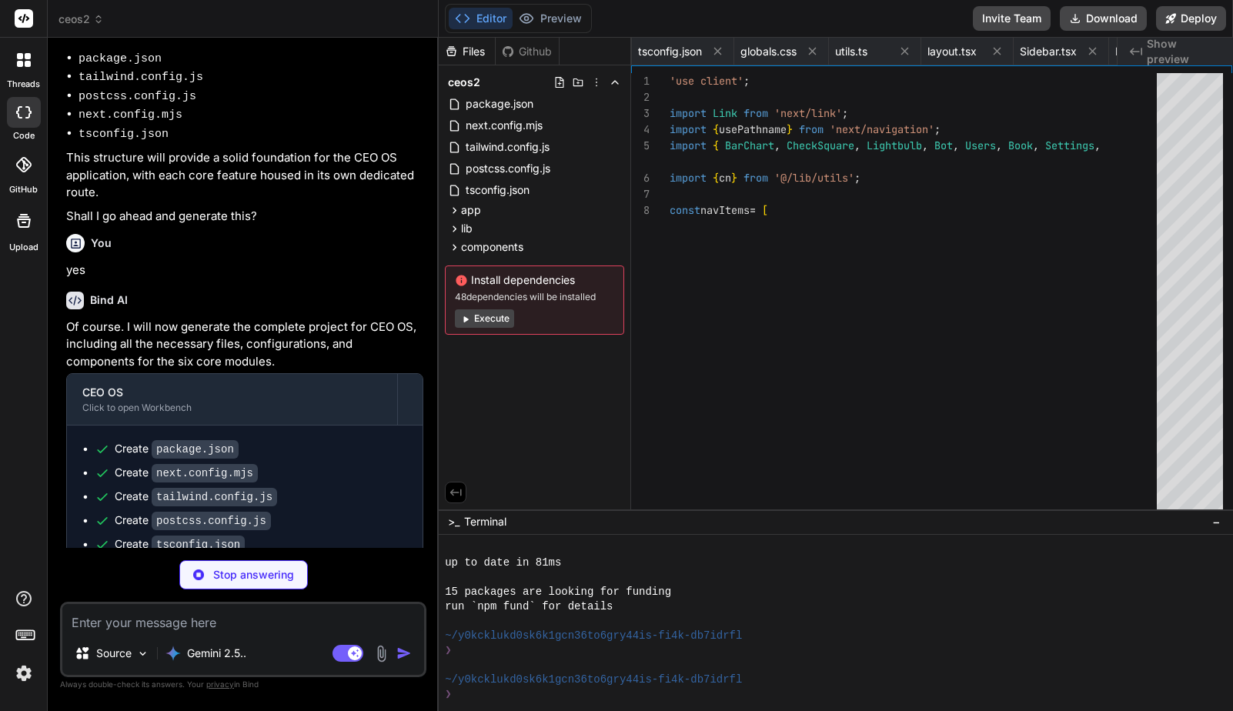
type textarea "x"
type textarea "export { Input }"
type textarea "x"
type textarea "className={cn(labelVariants(), className)} {...props} /> )) Label.displayName =…"
type textarea "x"
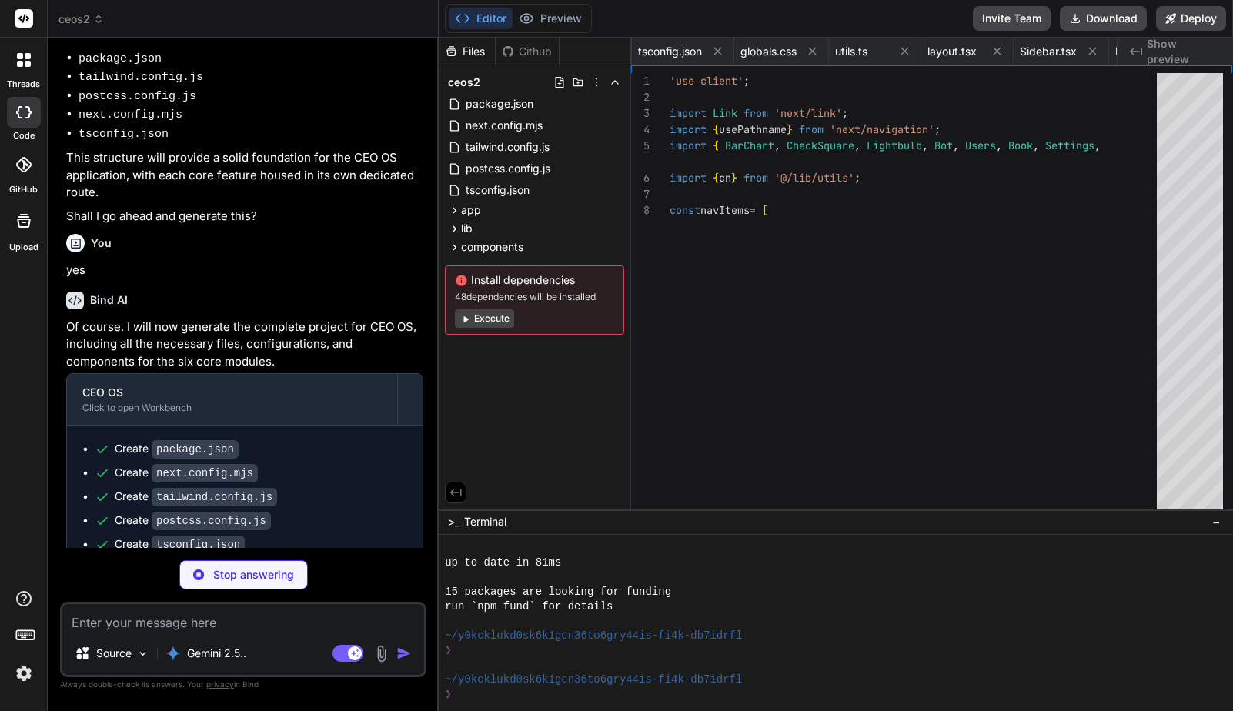
type textarea "className="h-full w-full flex-1 bg-primary transition-all" style={{ transform: …"
type textarea "x"
type textarea "ref={ref} {...props} /> ) } ) Textarea.displayName = "Textarea" export { Textar…"
type textarea "x"
type textarea "SelectGroup, SelectValue, SelectTrigger, SelectContent, SelectLabel, SelectItem…"
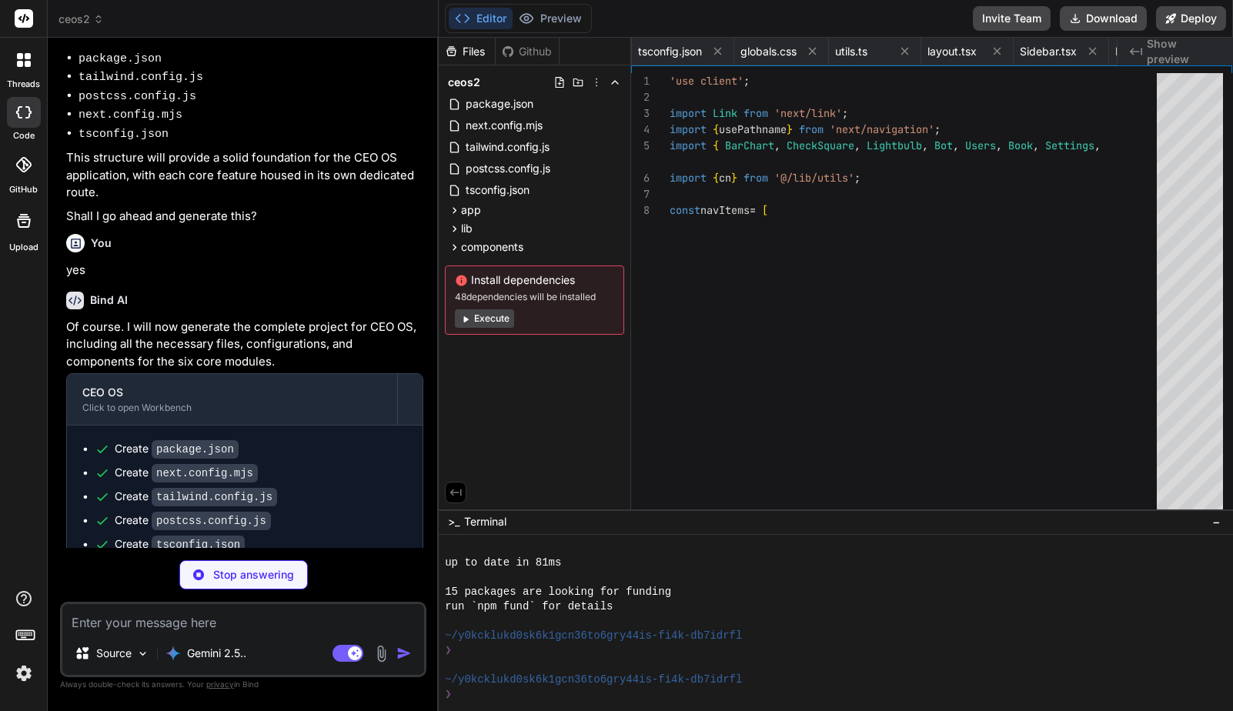
type textarea "x"
type textarea "export { Separator }"
type textarea "x"
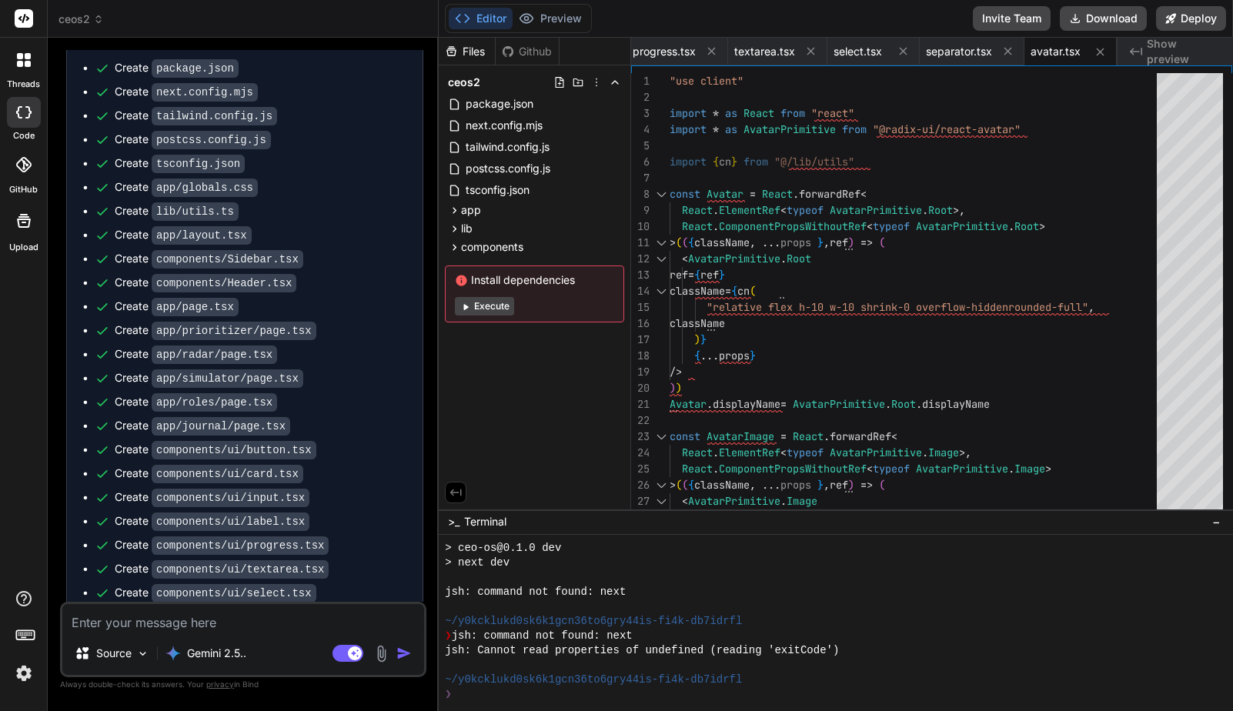
scroll to position [1704, 0]
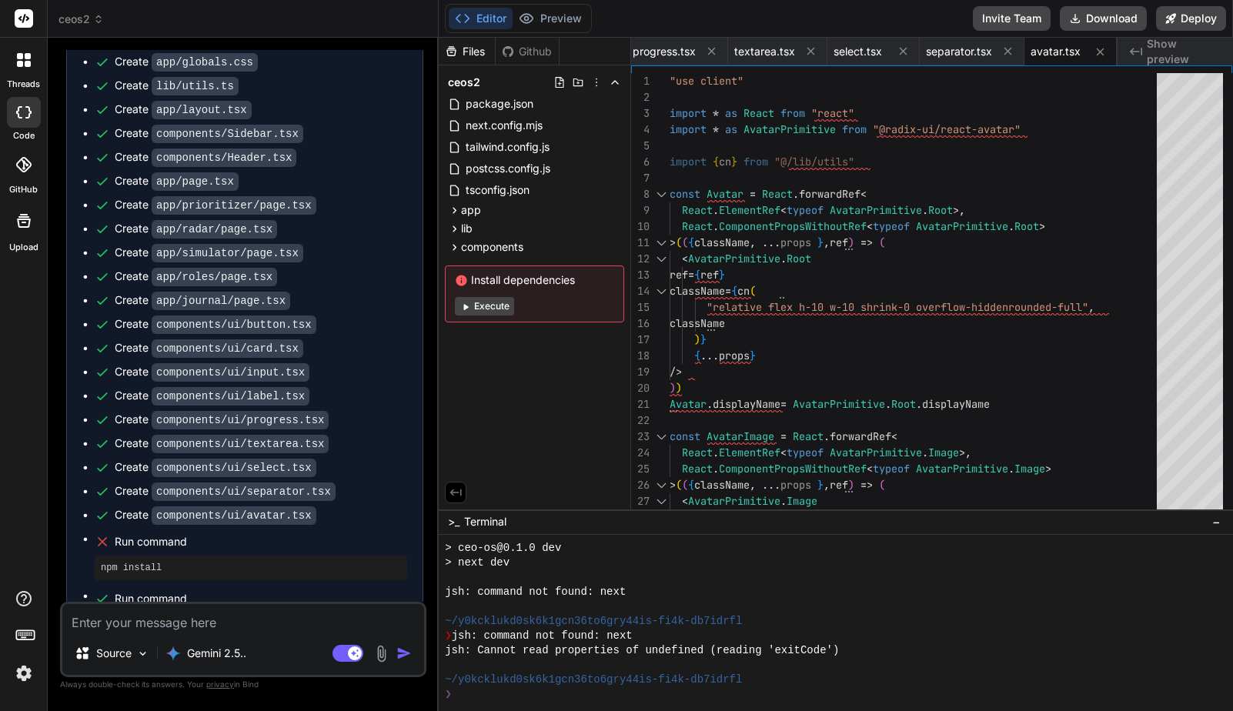
click at [498, 305] on button "Execute" at bounding box center [484, 306] width 59 height 18
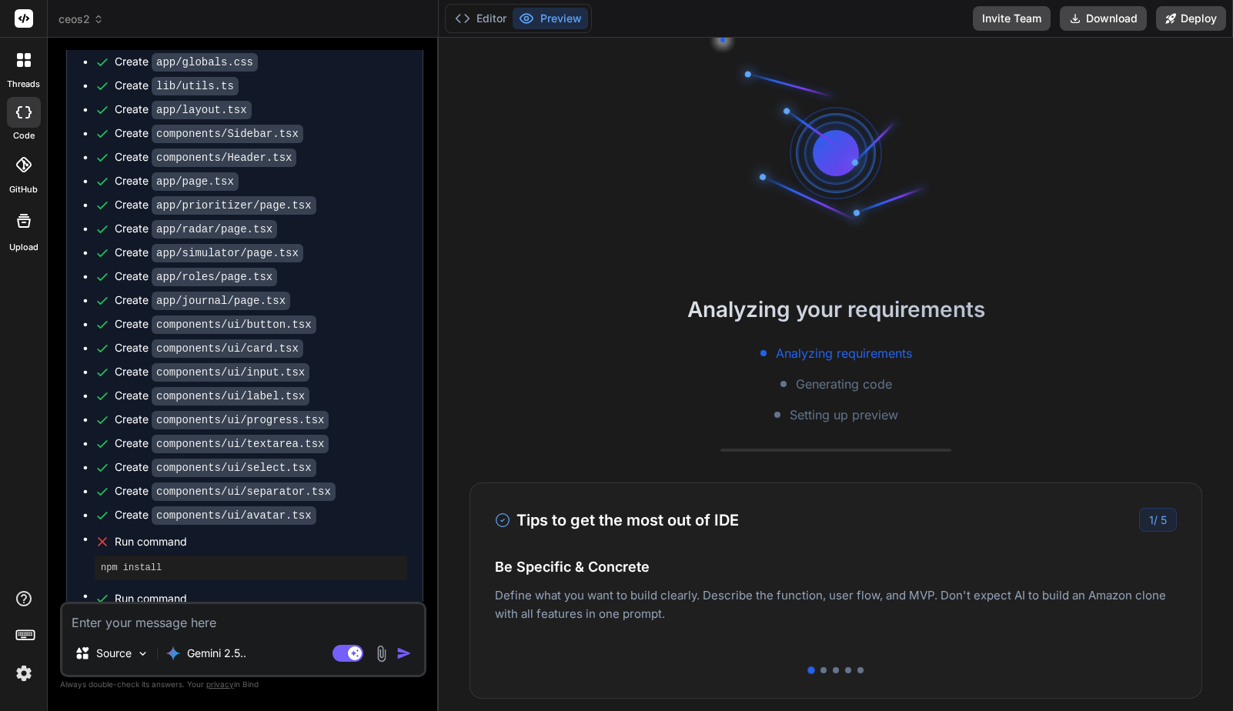
scroll to position [1477, 0]
type textarea "x"
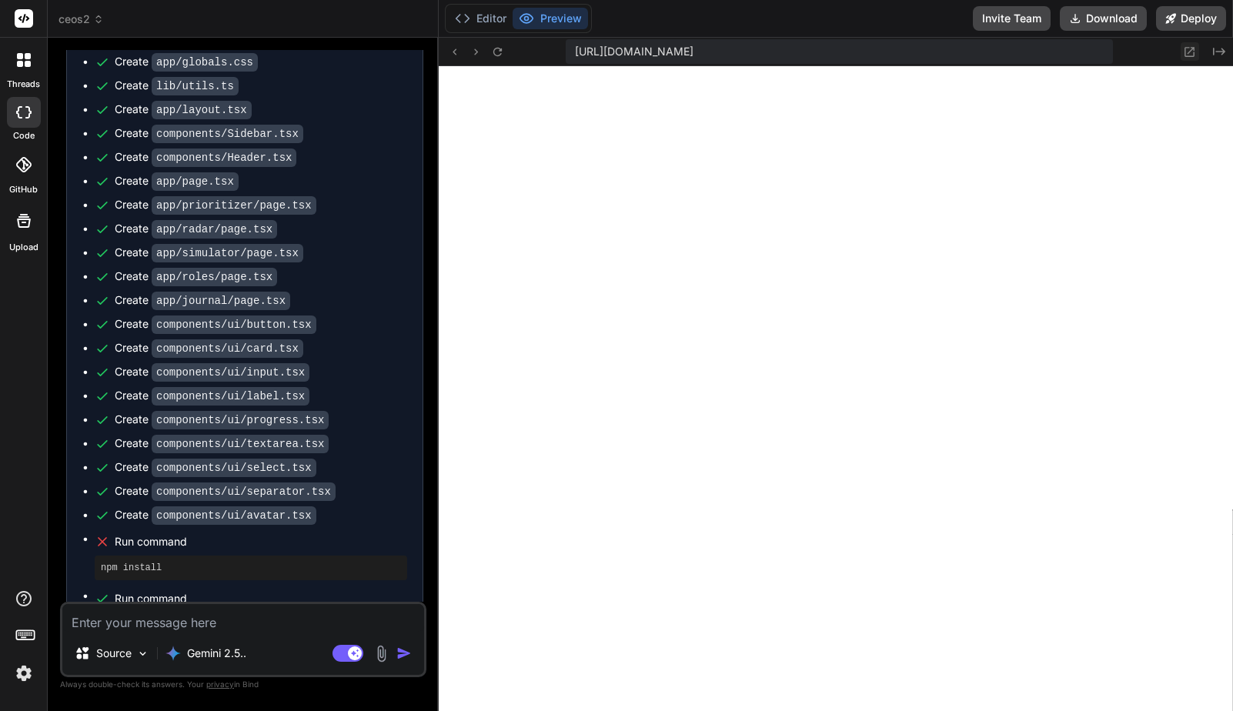
scroll to position [1638, 0]
click at [1190, 50] on icon at bounding box center [1190, 52] width 10 height 10
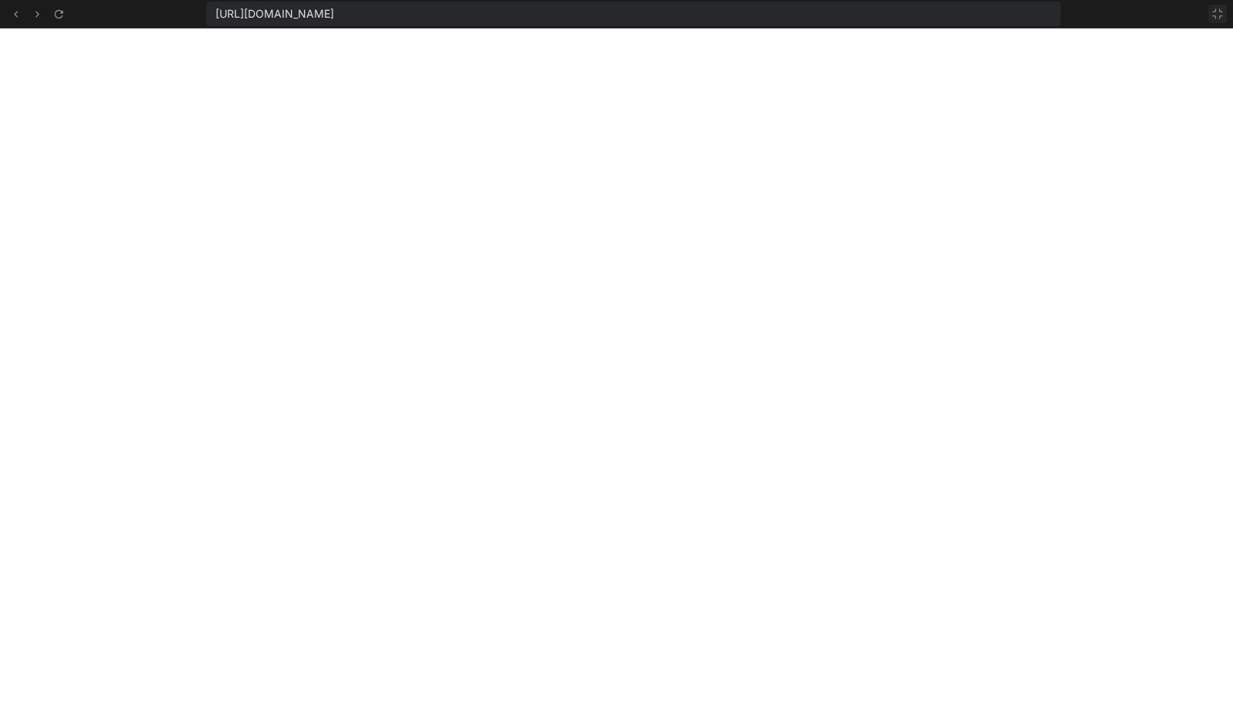
scroll to position [1784, 0]
click at [1216, 18] on icon at bounding box center [1217, 14] width 12 height 12
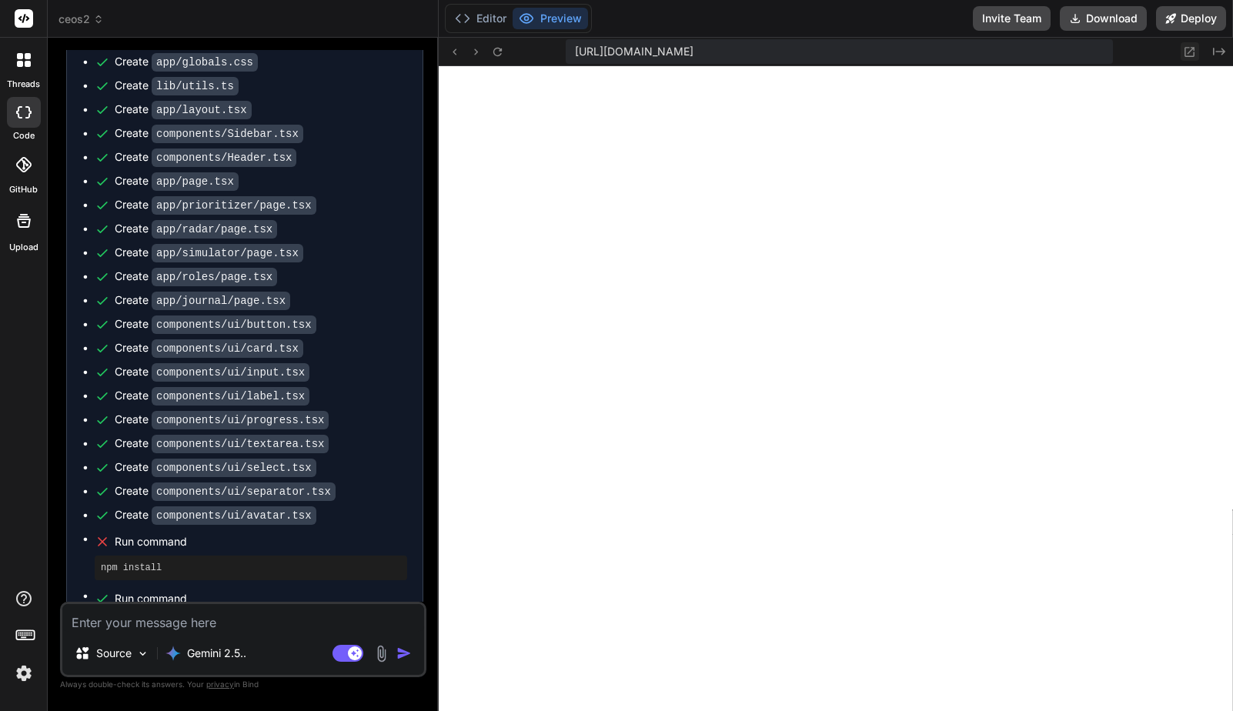
click at [1192, 50] on icon at bounding box center [1189, 51] width 13 height 13
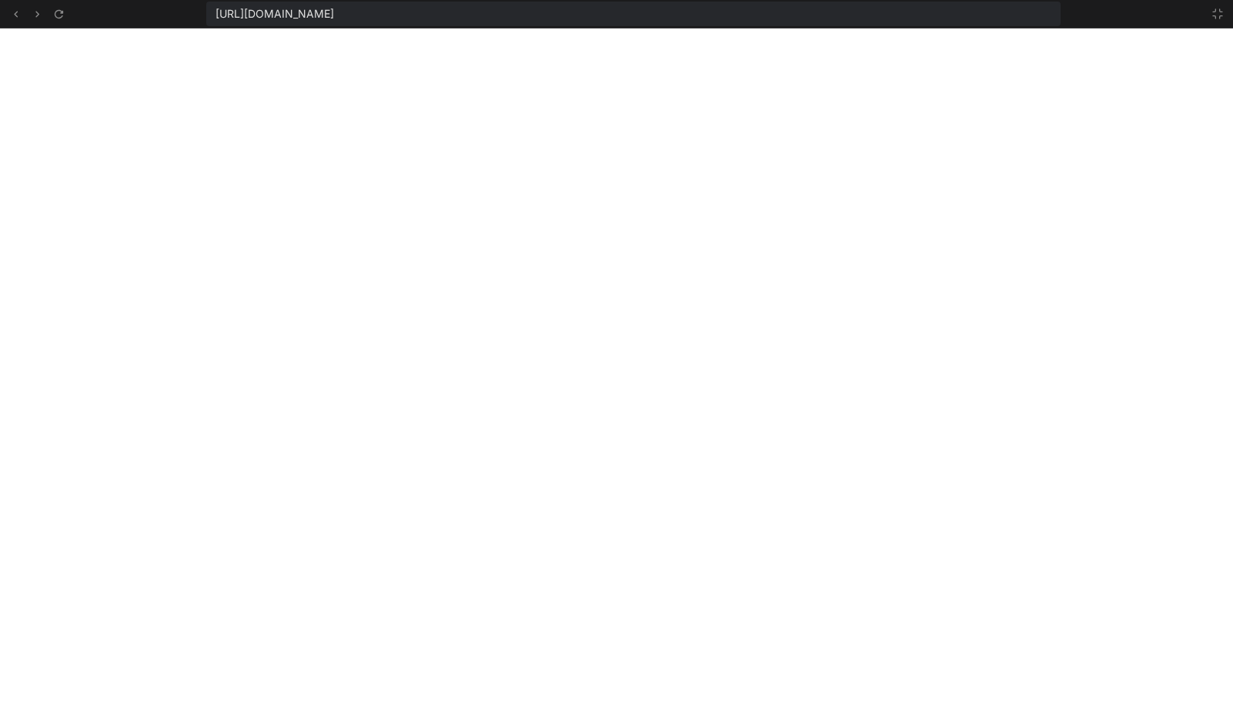
scroll to position [1828, 0]
click at [15, 11] on icon at bounding box center [15, 14] width 13 height 13
click at [1215, 11] on icon at bounding box center [1217, 13] width 9 height 9
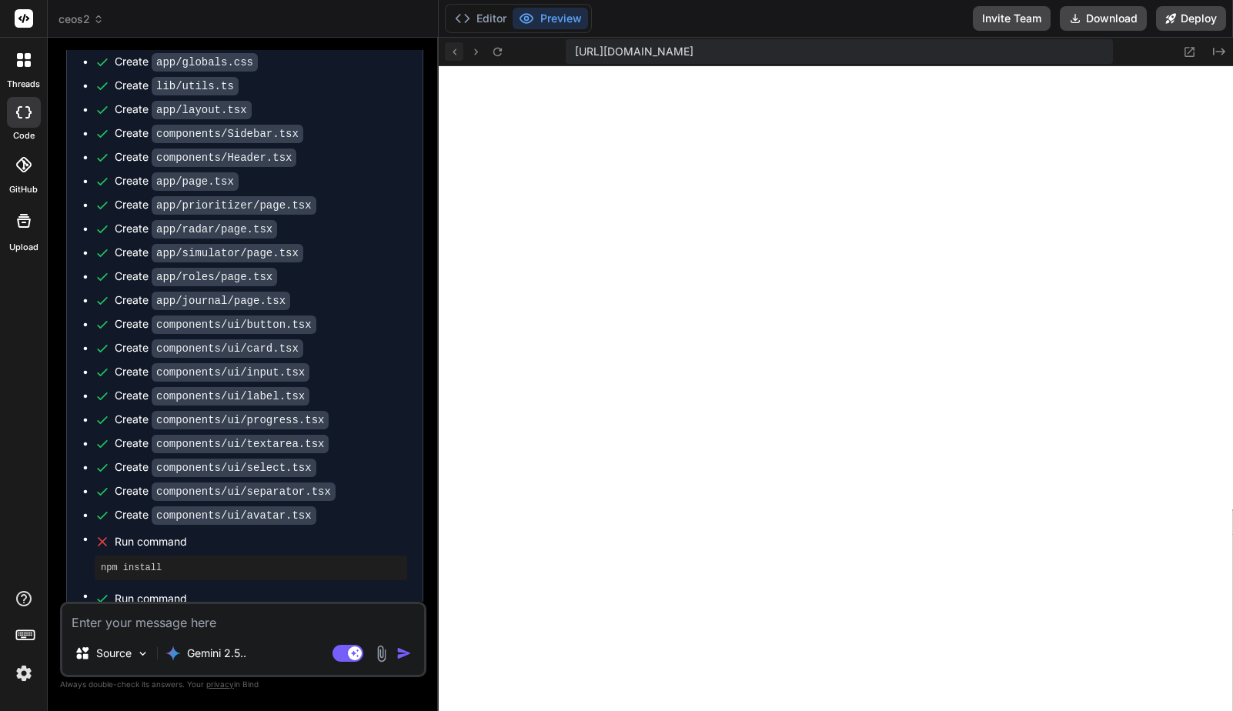
click at [459, 58] on button at bounding box center [454, 51] width 18 height 18
click at [1190, 51] on icon at bounding box center [1189, 51] width 13 height 13
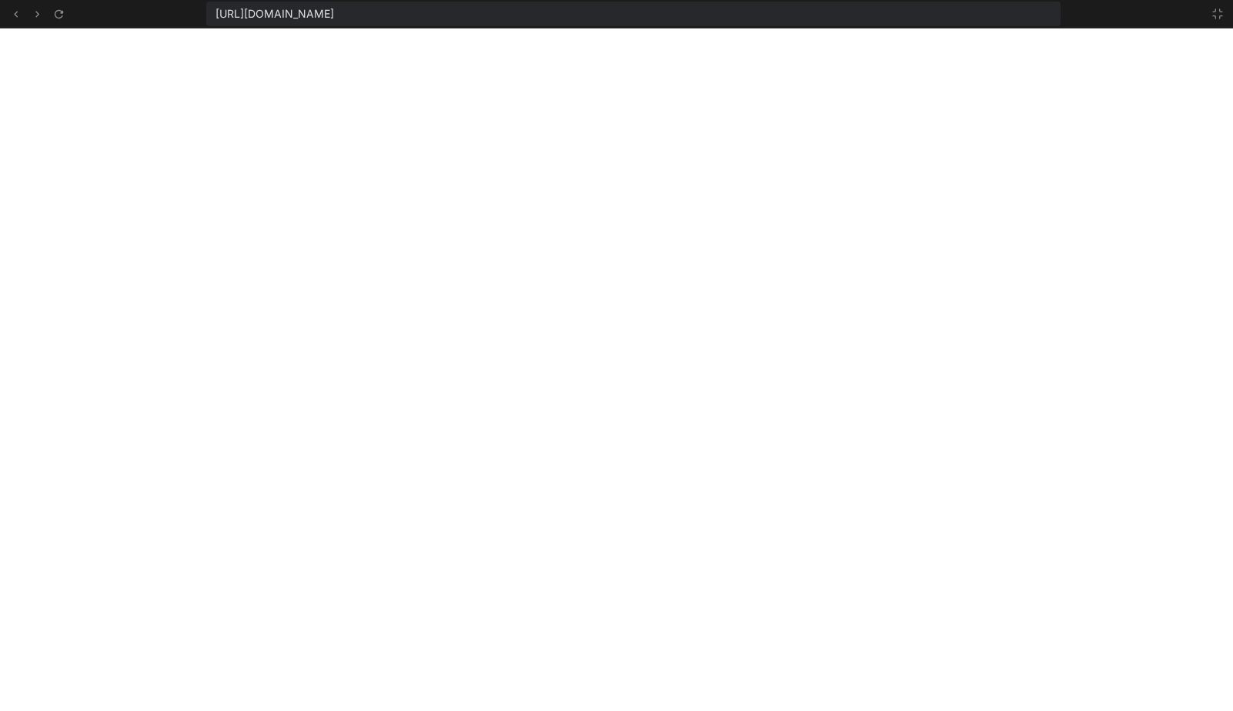
scroll to position [1857, 0]
click at [1211, 9] on icon at bounding box center [1217, 14] width 12 height 12
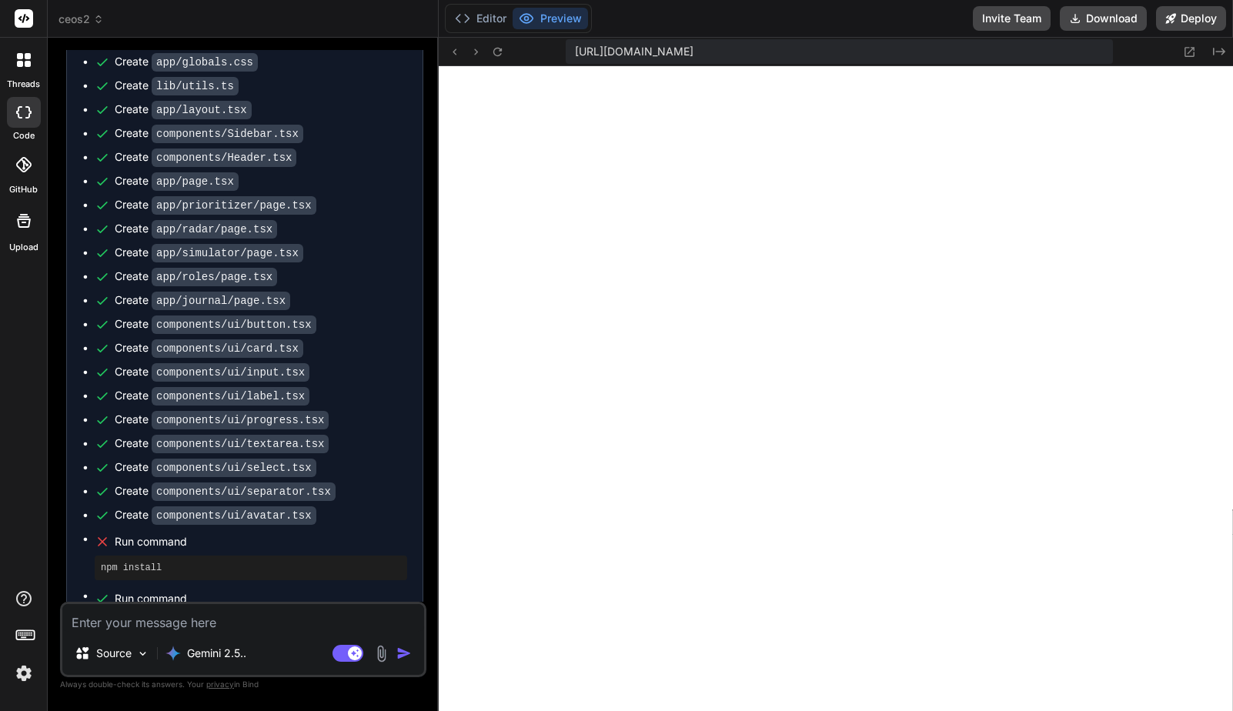
click at [239, 630] on textarea at bounding box center [243, 618] width 362 height 28
type textarea "l"
type textarea "x"
type textarea "lo"
type textarea "x"
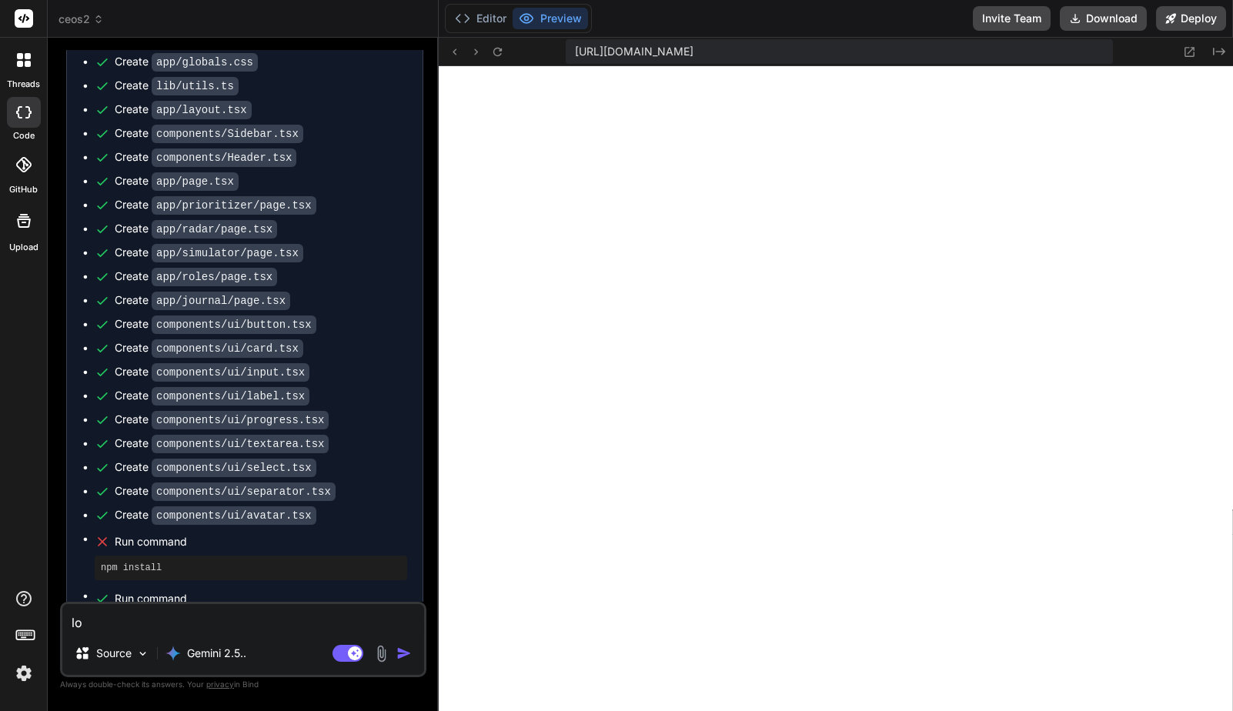
type textarea "loo"
type textarea "x"
type textarea "look"
type textarea "x"
type textarea "looks"
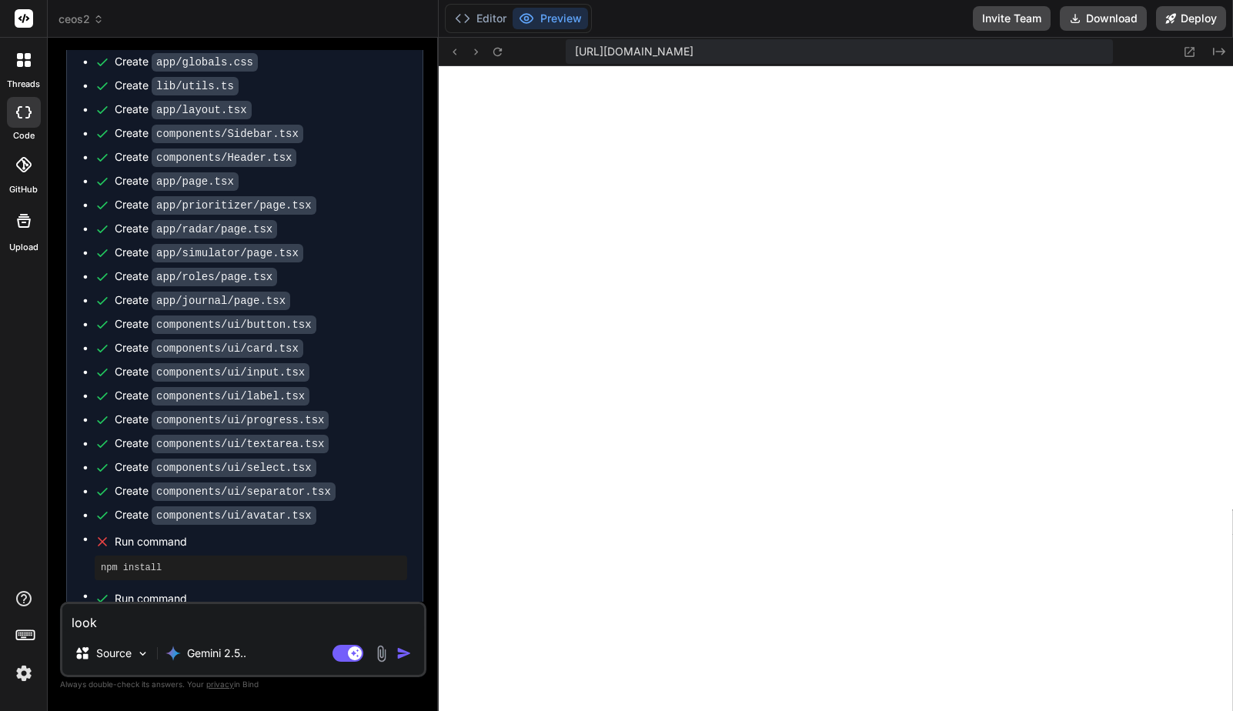
type textarea "x"
type textarea "looks"
type textarea "x"
type textarea "looks c"
type textarea "x"
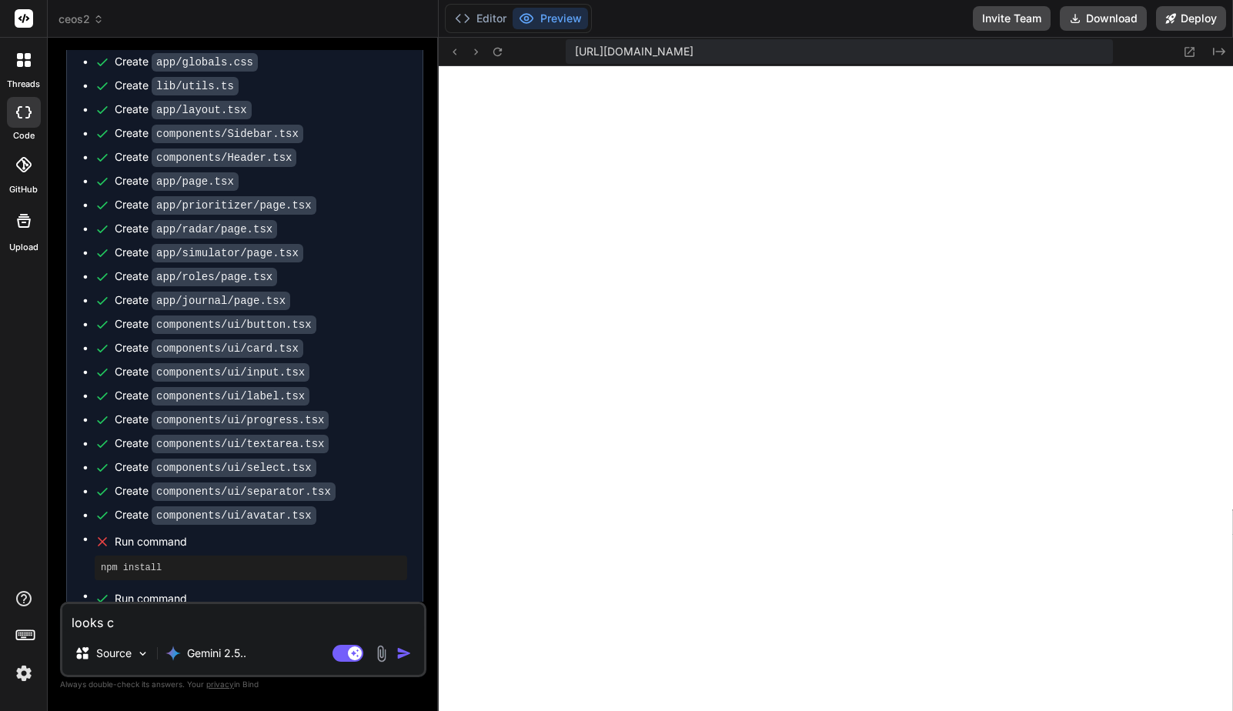
type textarea "looks co"
type textarea "x"
type textarea "looks coo"
type textarea "x"
type textarea "looks cool"
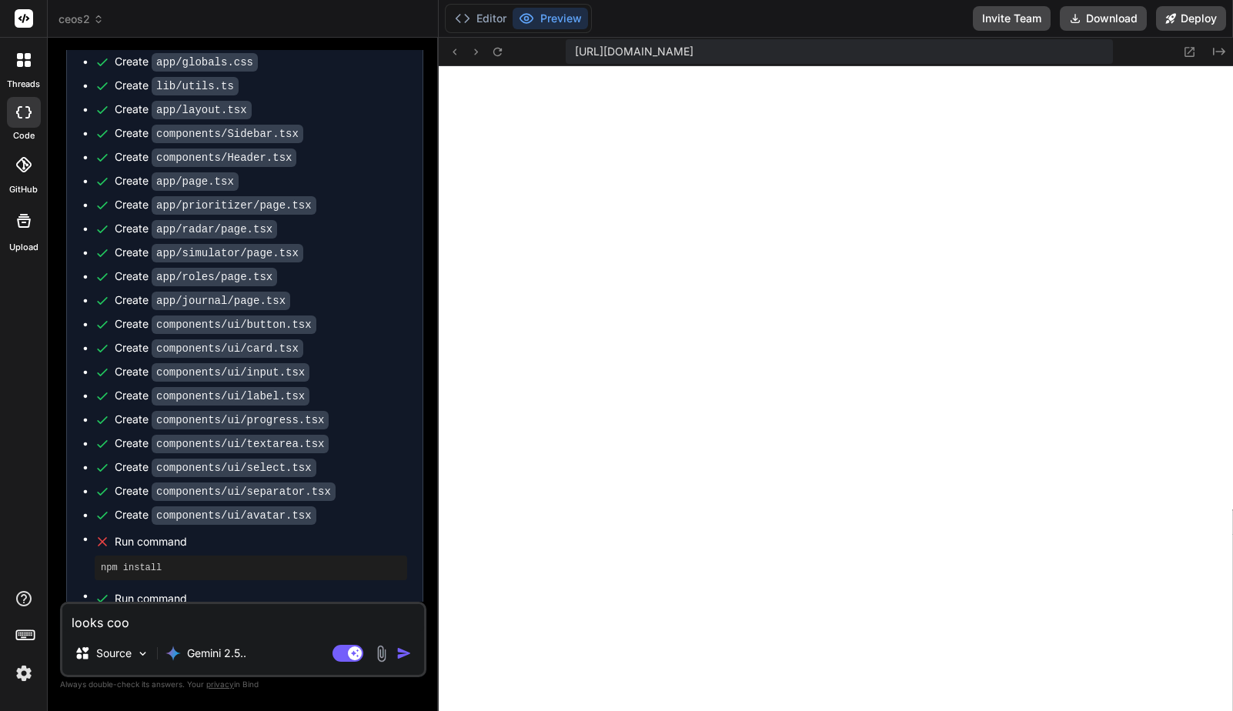
type textarea "x"
type textarea "looks cool"
type textarea "x"
type textarea "looks cool b"
type textarea "x"
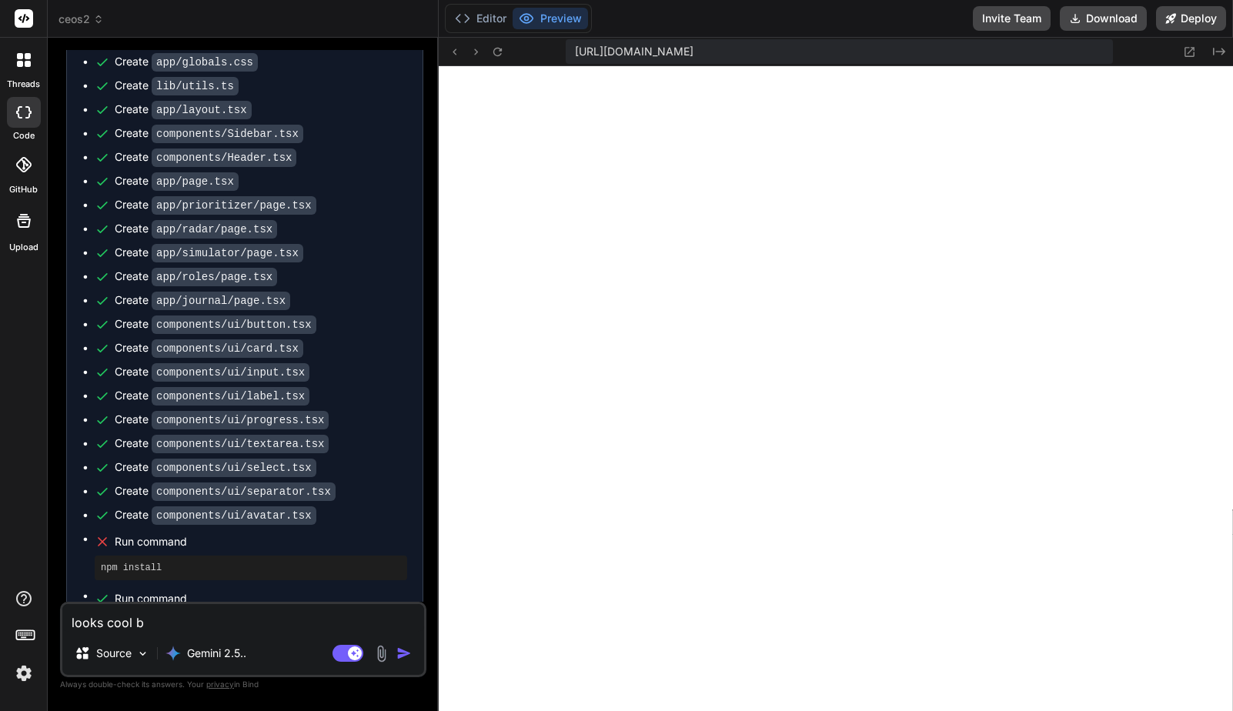
type textarea "looks cool bu"
type textarea "x"
type textarea "looks cool but"
type textarea "x"
type textarea "looks cool but"
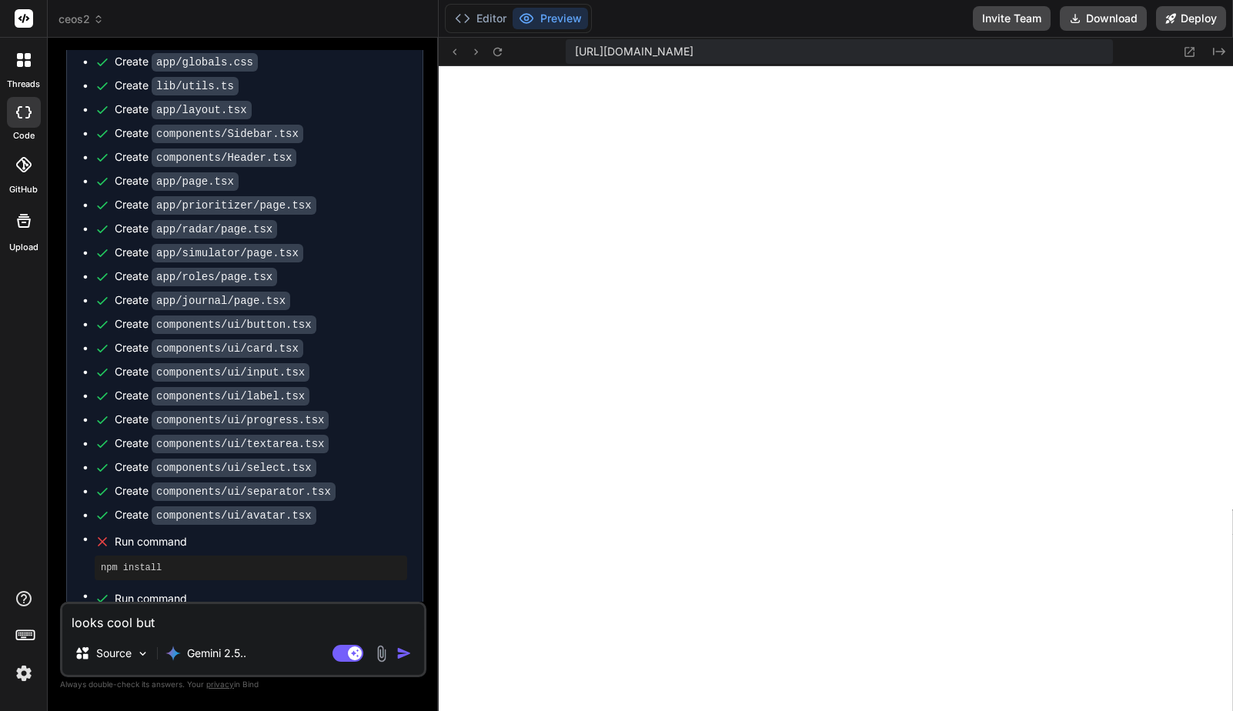
type textarea "x"
type textarea "looks cool but n"
type textarea "x"
type textarea "looks cool but no"
type textarea "x"
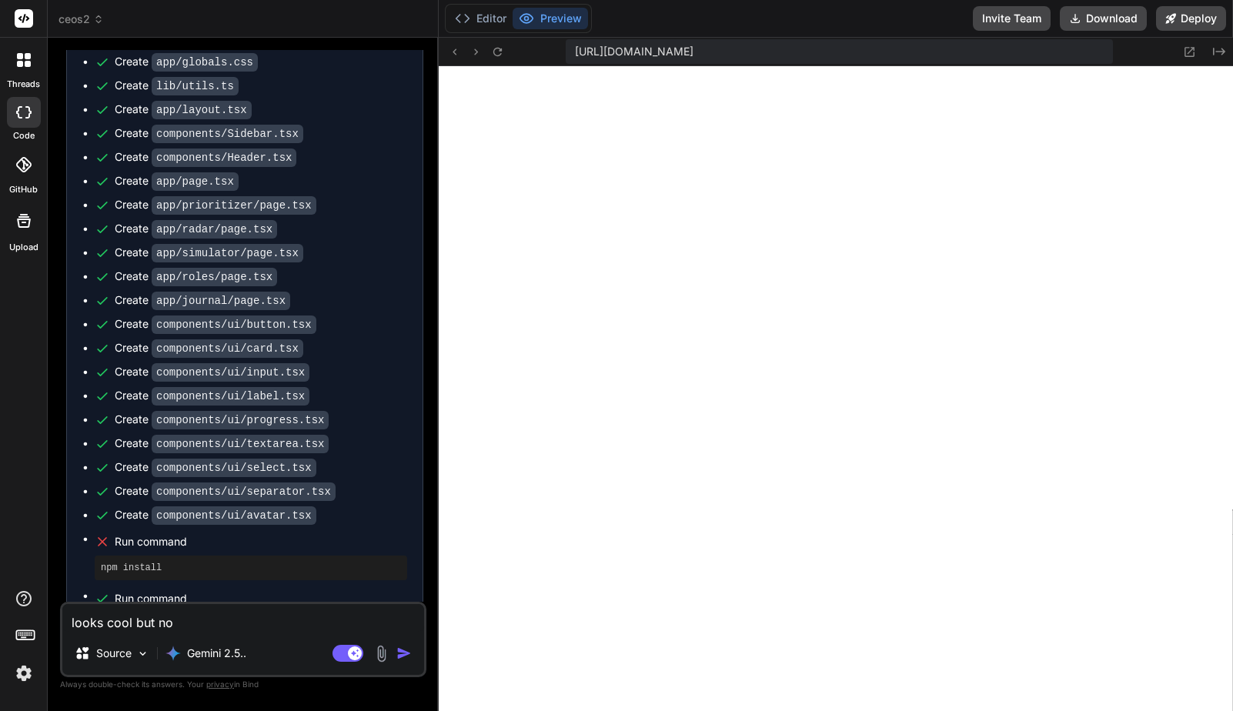
type textarea "looks cool but non"
type textarea "x"
type textarea "looks cool but none"
type textarea "x"
type textarea "looks cool but none"
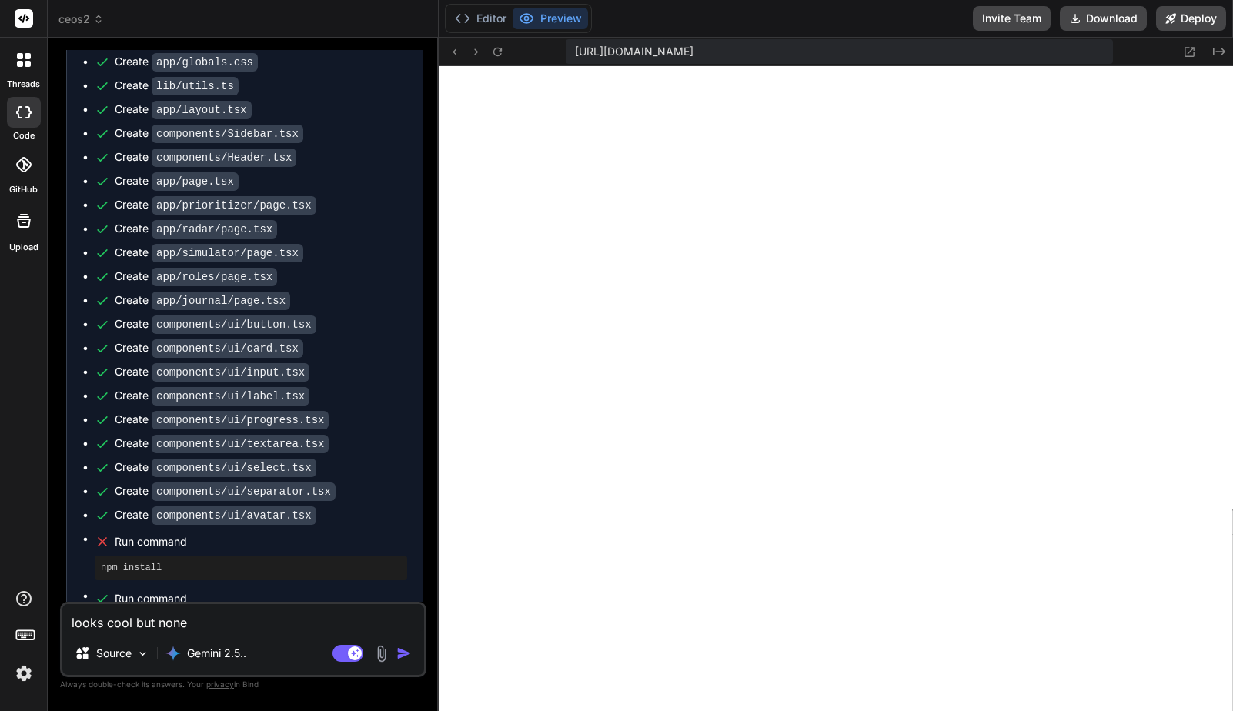
type textarea "x"
type textarea "looks cool but none o"
type textarea "x"
type textarea "looks cool but none of"
type textarea "x"
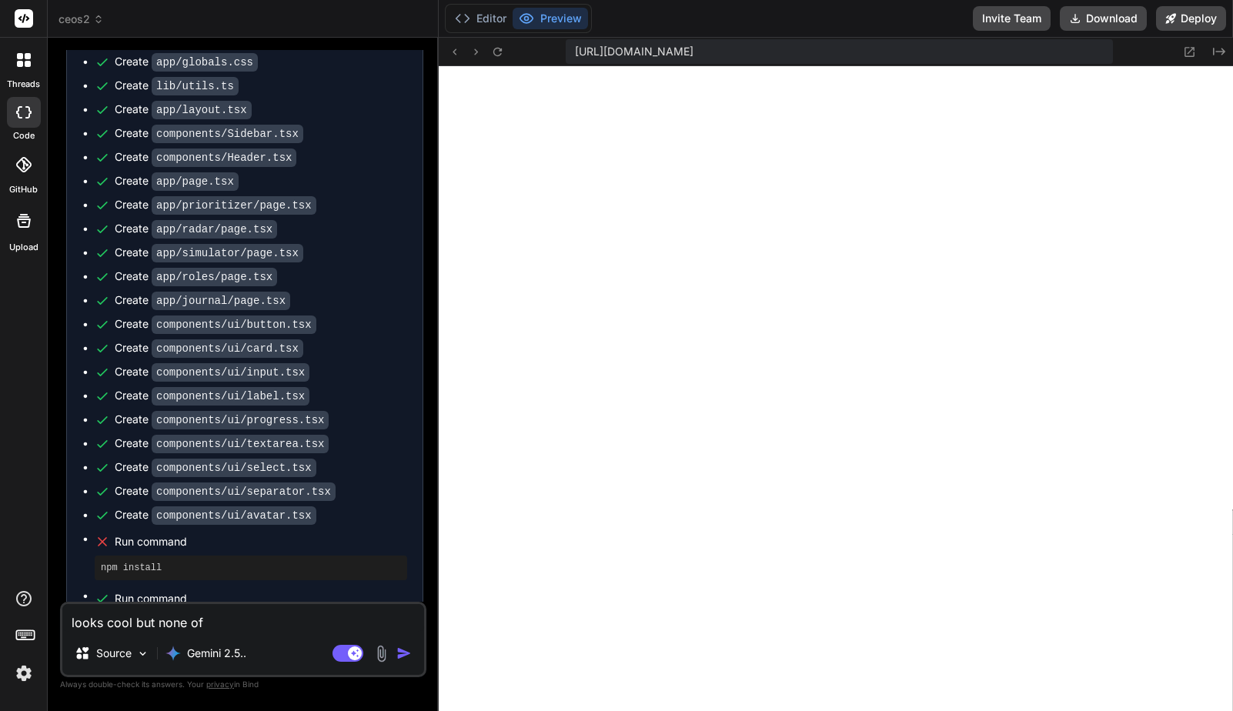
type textarea "looks cool but none of"
type textarea "x"
type textarea "looks cool but none of t"
type textarea "x"
type textarea "looks cool but none of th"
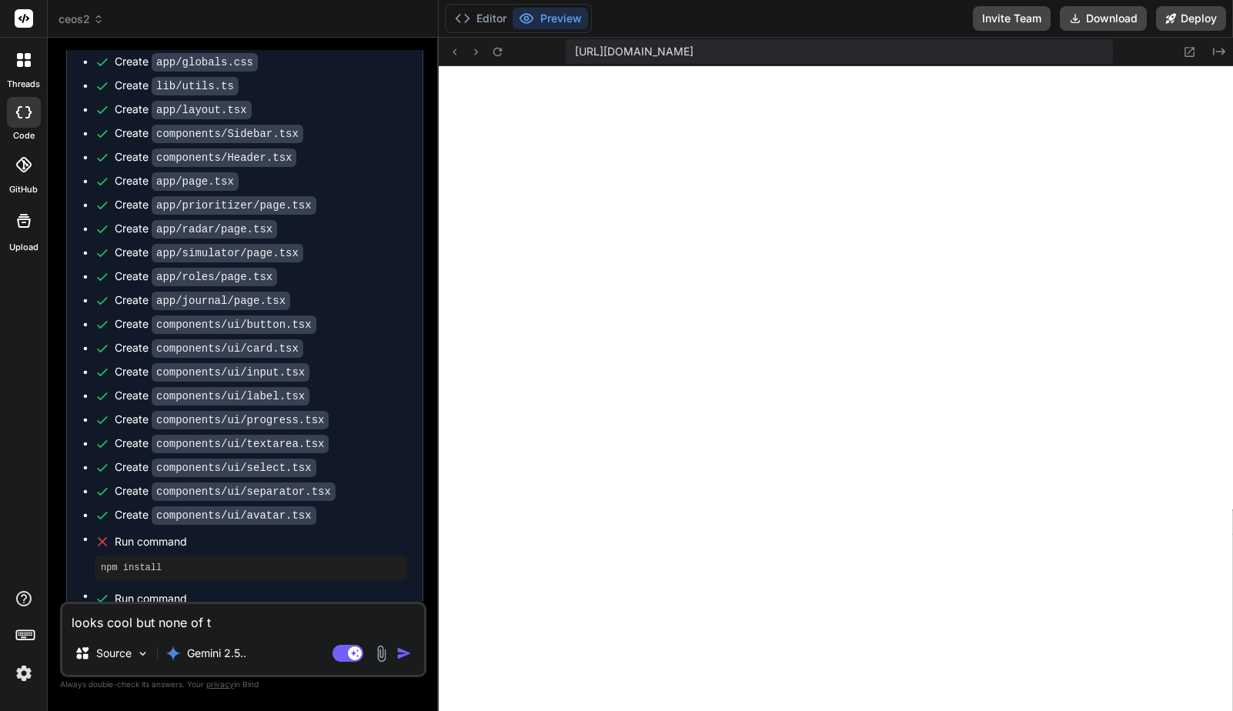
type textarea "x"
type textarea "looks cool but none of the"
type textarea "x"
type textarea "looks cool but none of the"
type textarea "x"
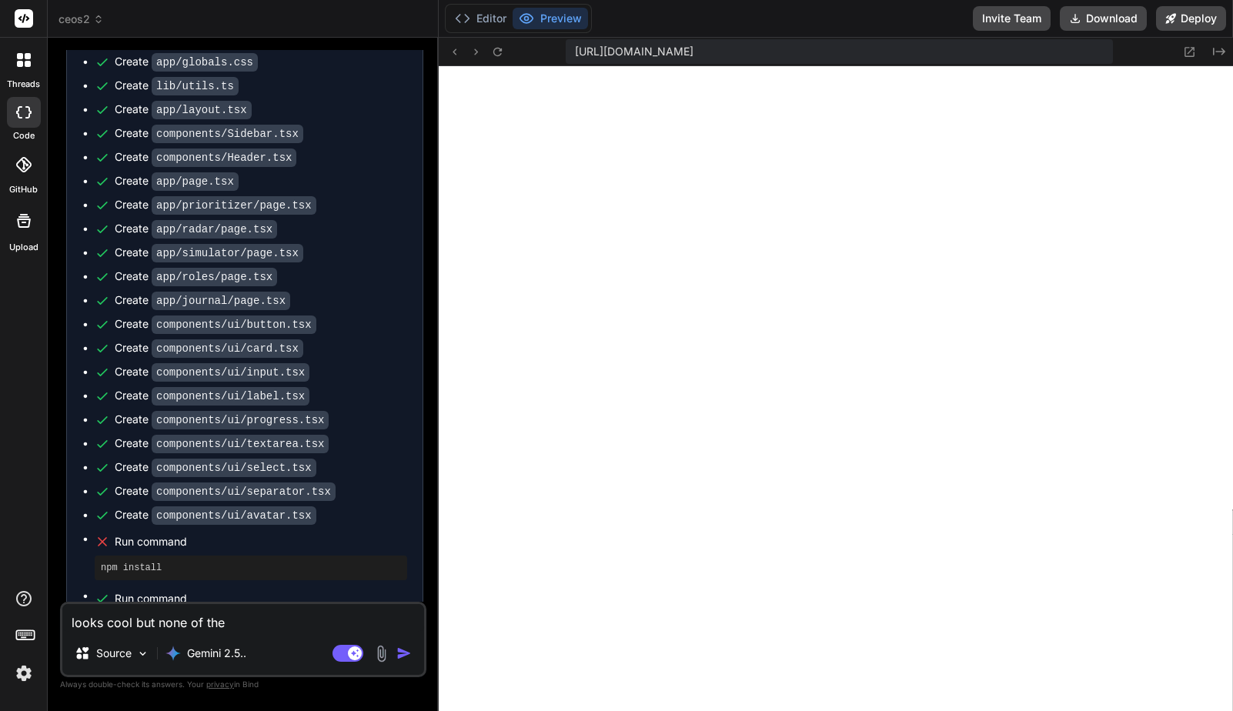
type textarea "looks cool but none of the b"
type textarea "x"
type textarea "looks cool but none of the bu"
type textarea "x"
type textarea "looks cool but none of the but"
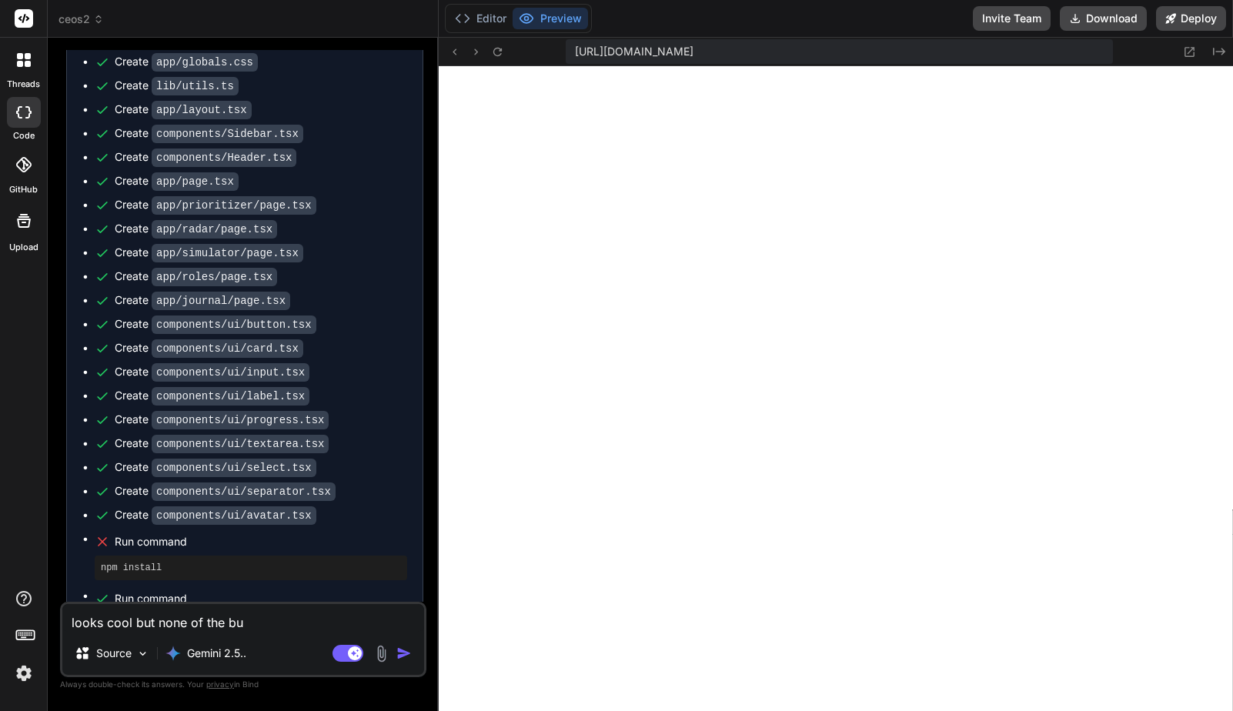
type textarea "x"
type textarea "looks cool but none of the butt"
type textarea "x"
type textarea "looks cool but none of the butto"
type textarea "x"
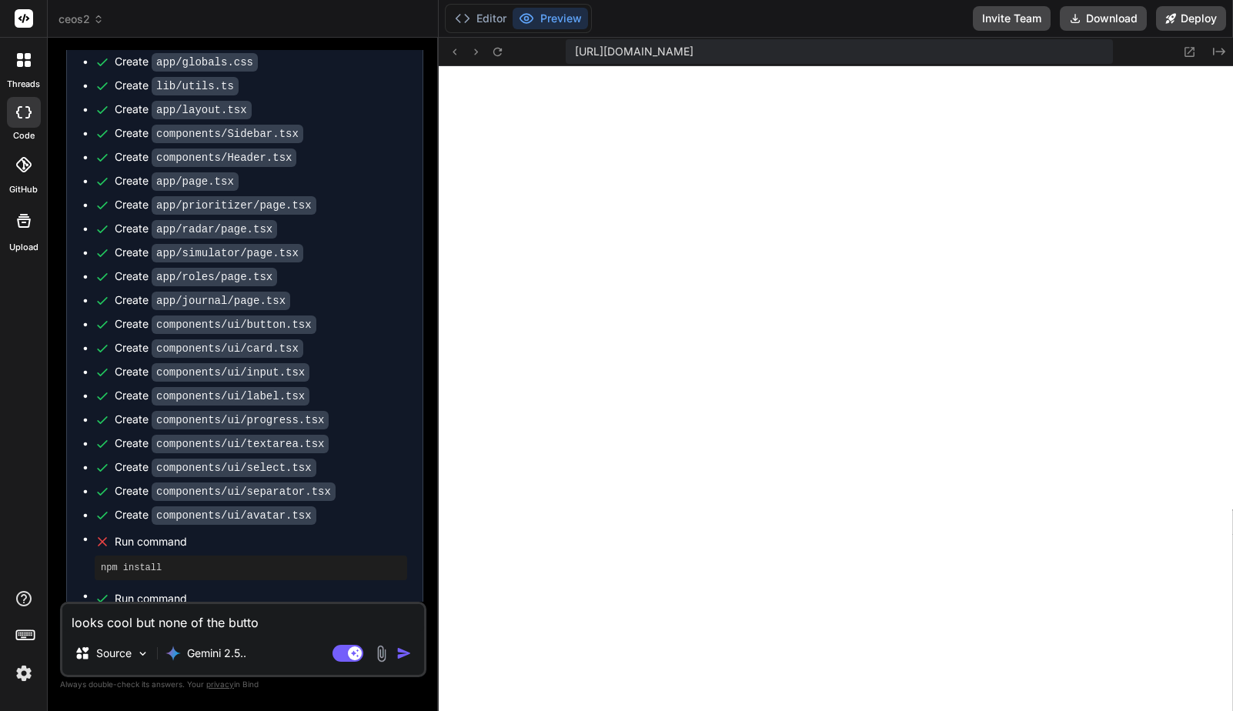
type textarea "looks cool but none of the button"
type textarea "x"
type textarea "looks cool but none of the buttons"
type textarea "x"
type textarea "looks cool but none of the buttons"
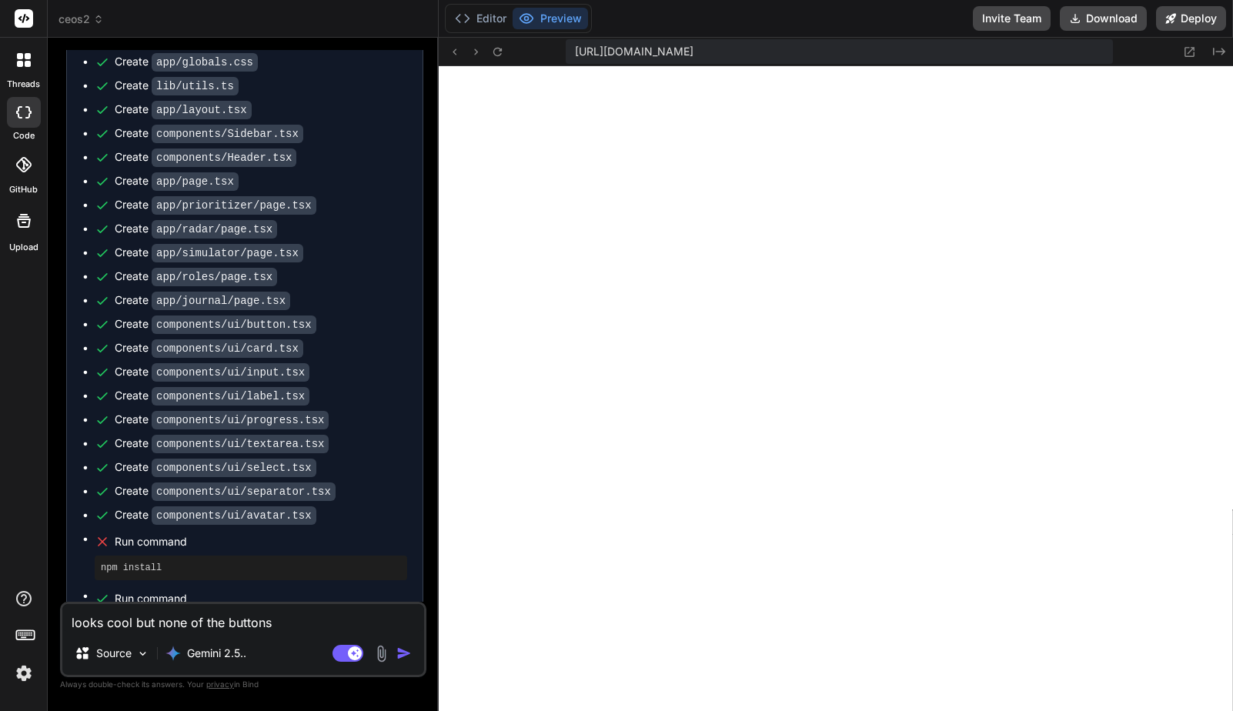
type textarea "x"
type textarea "looks cool but none of the buttons a"
type textarea "x"
type textarea "looks cool but none of the buttons ar"
type textarea "x"
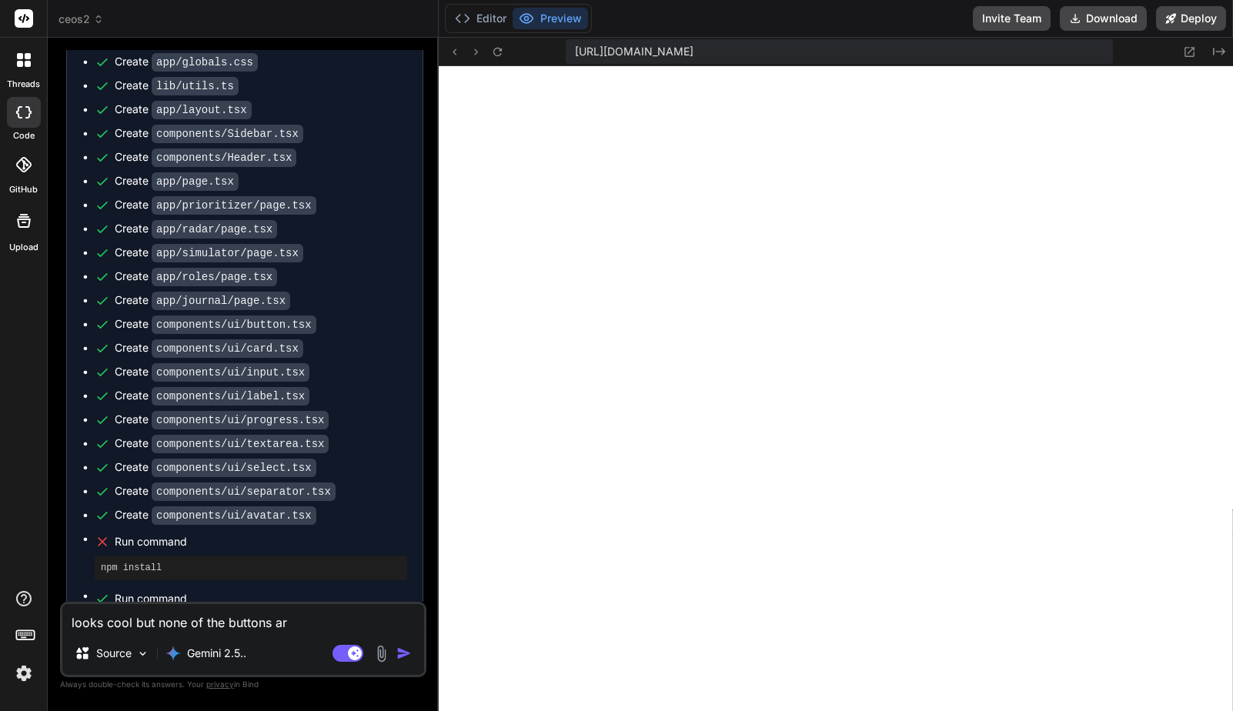
type textarea "looks cool but none of the buttons are"
type textarea "x"
type textarea "looks cool but none of the buttons are"
type textarea "x"
type textarea "looks cool but none of the buttons are w"
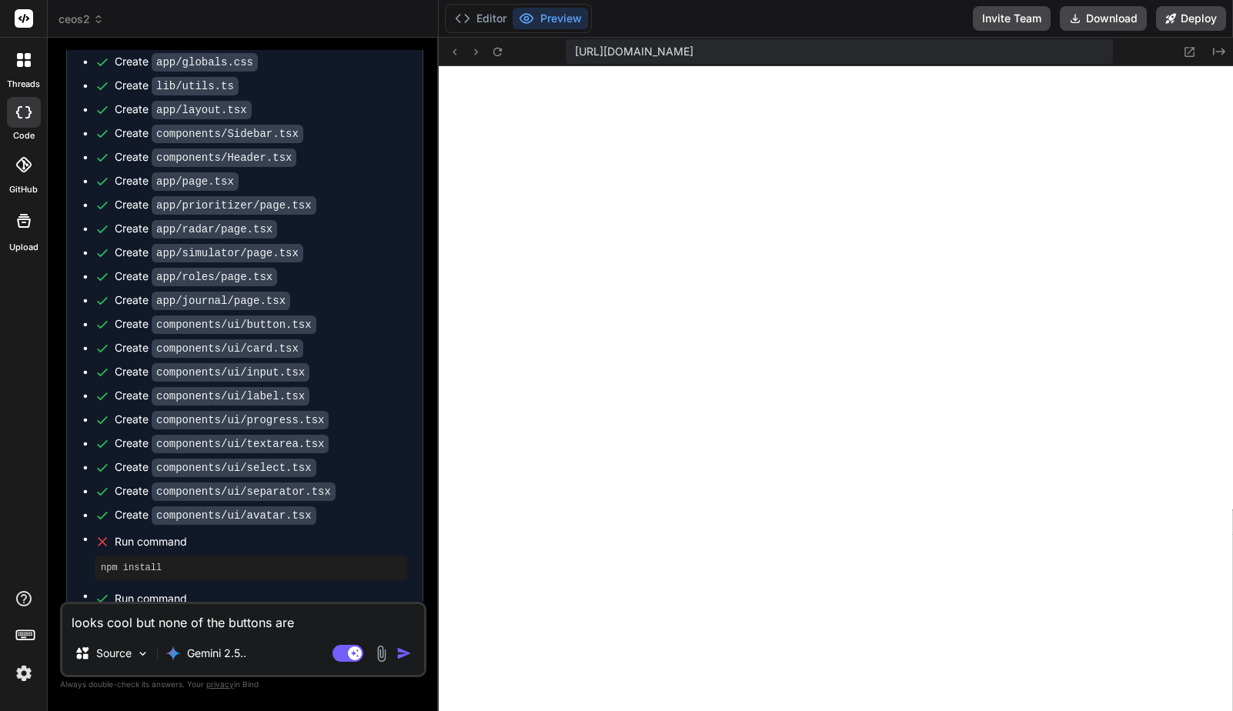
type textarea "x"
type textarea "looks cool but none of the buttons are wo"
type textarea "x"
type textarea "looks cool but none of the buttons are wor"
type textarea "x"
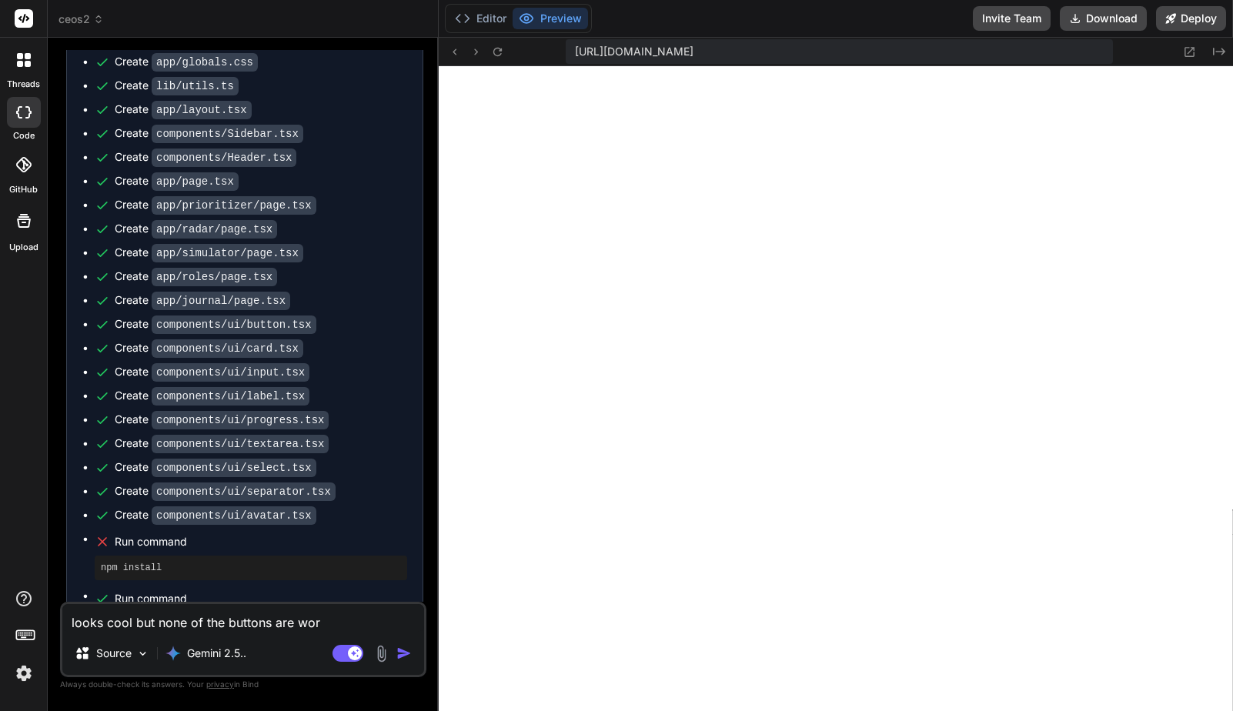
type textarea "looks cool but none of the buttons are work"
type textarea "x"
type textarea "looks cool but none of the buttons are worki"
type textarea "x"
type textarea "looks cool but none of the buttons are workin"
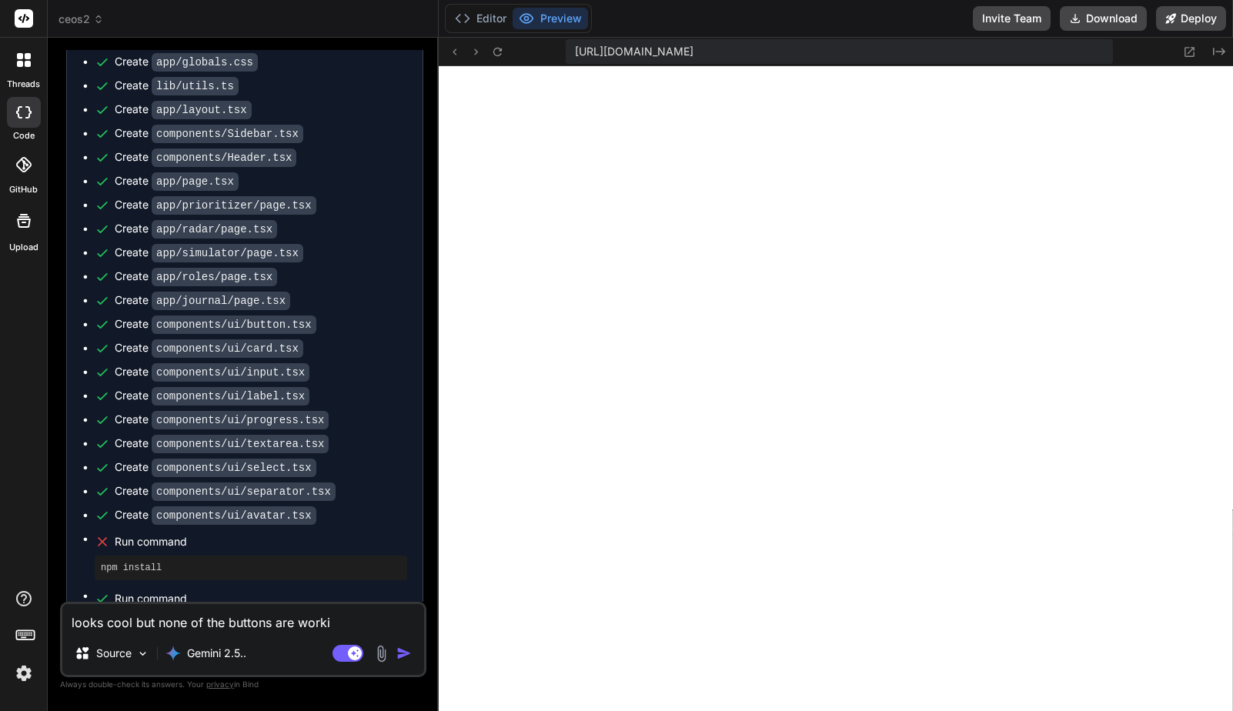
type textarea "x"
type textarea "looks cool but none of the buttons are working"
type textarea "x"
type textarea "looks cool but none of the buttons are working"
type textarea "x"
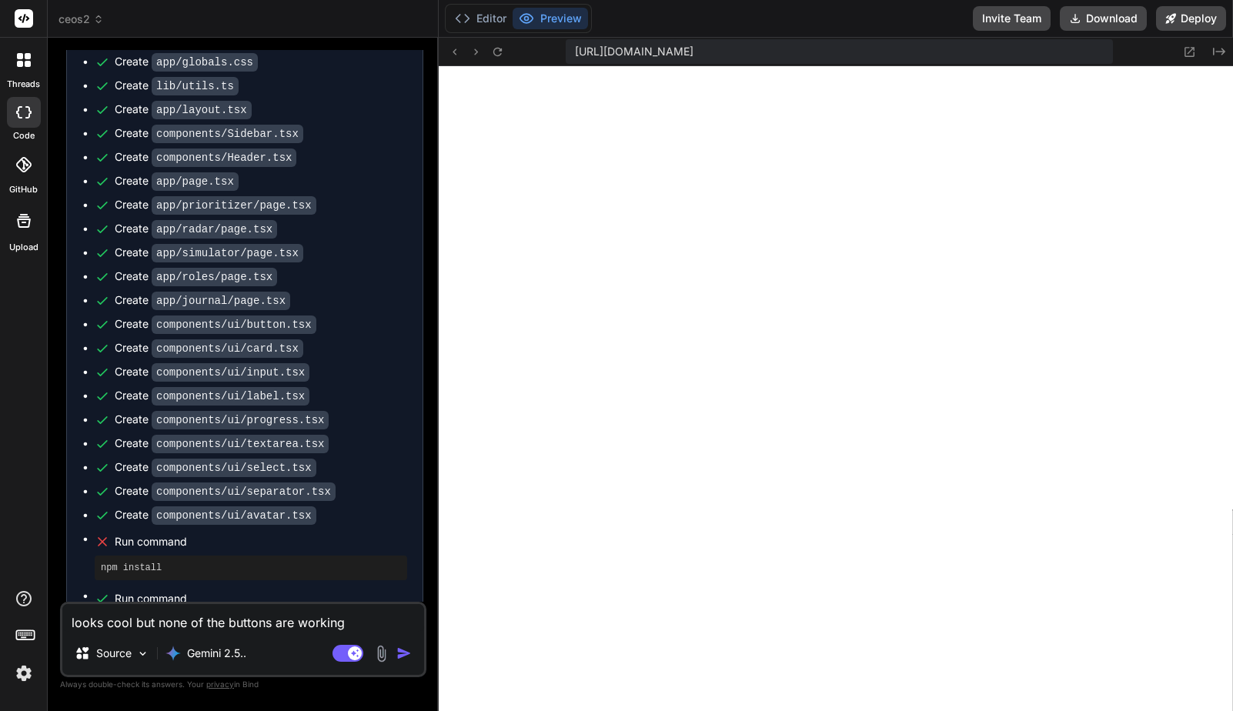
type textarea "looks cool but none of the buttons are working f"
type textarea "x"
type textarea "looks cool but none of the buttons are working fo"
type textarea "x"
type textarea "looks cool but none of the buttons are working for"
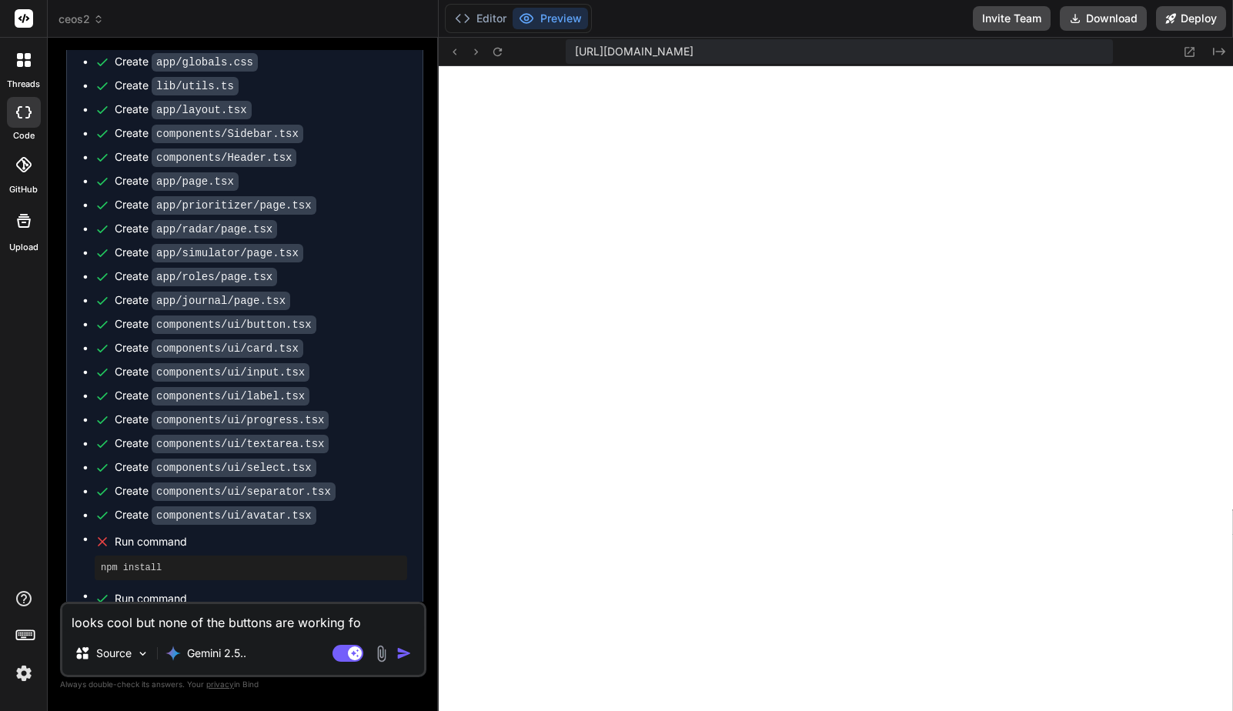
type textarea "x"
type textarea "looks cool but none of the buttons are working for"
type textarea "x"
type textarea "looks cool but none of the buttons are working for m"
type textarea "x"
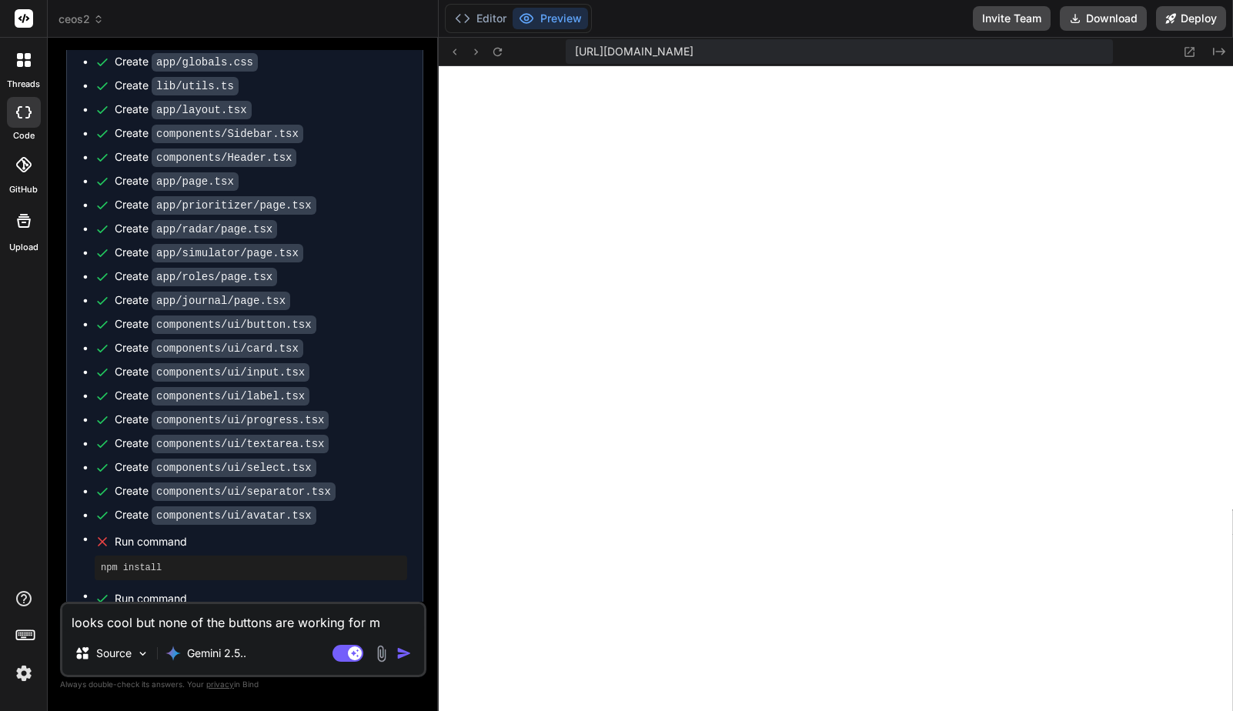
type textarea "looks cool but none of the buttons are working for me"
type textarea "x"
type textarea "looks cool but none of the buttons are working for me"
type textarea "x"
type textarea "looks cool but none of the buttons are working for me i"
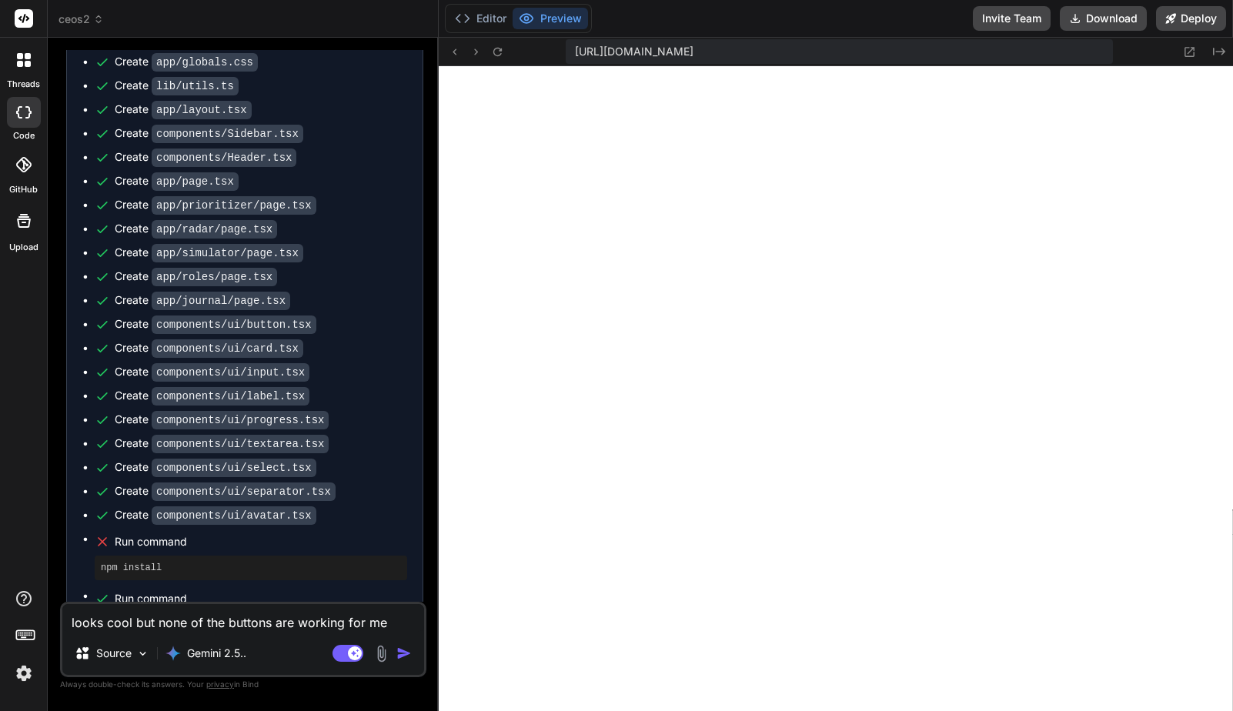
type textarea "x"
type textarea "looks cool but none of the buttons are working for me in"
type textarea "x"
type textarea "looks cool but none of the buttons are working for me in"
type textarea "x"
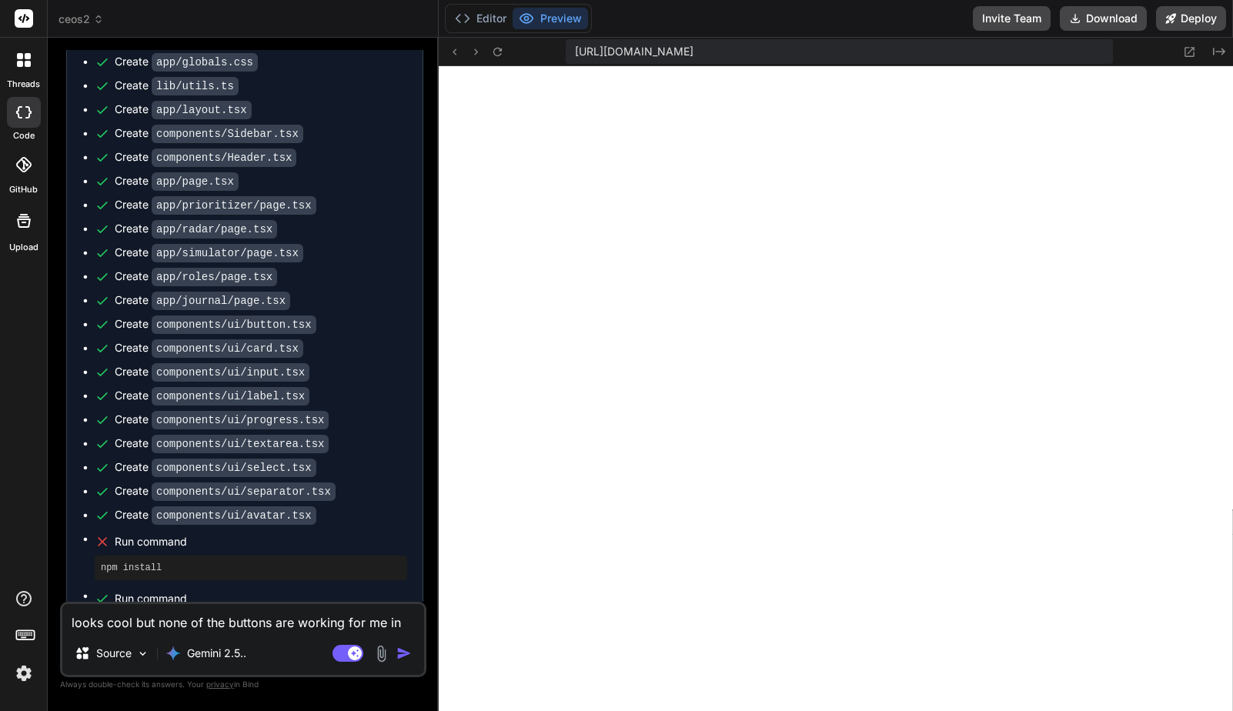
type textarea "looks cool but none of the buttons are working for me in t"
type textarea "x"
type textarea "looks cool but none of the buttons are working for me in th"
type textarea "x"
type textarea "looks cool but none of the buttons are working for me in the"
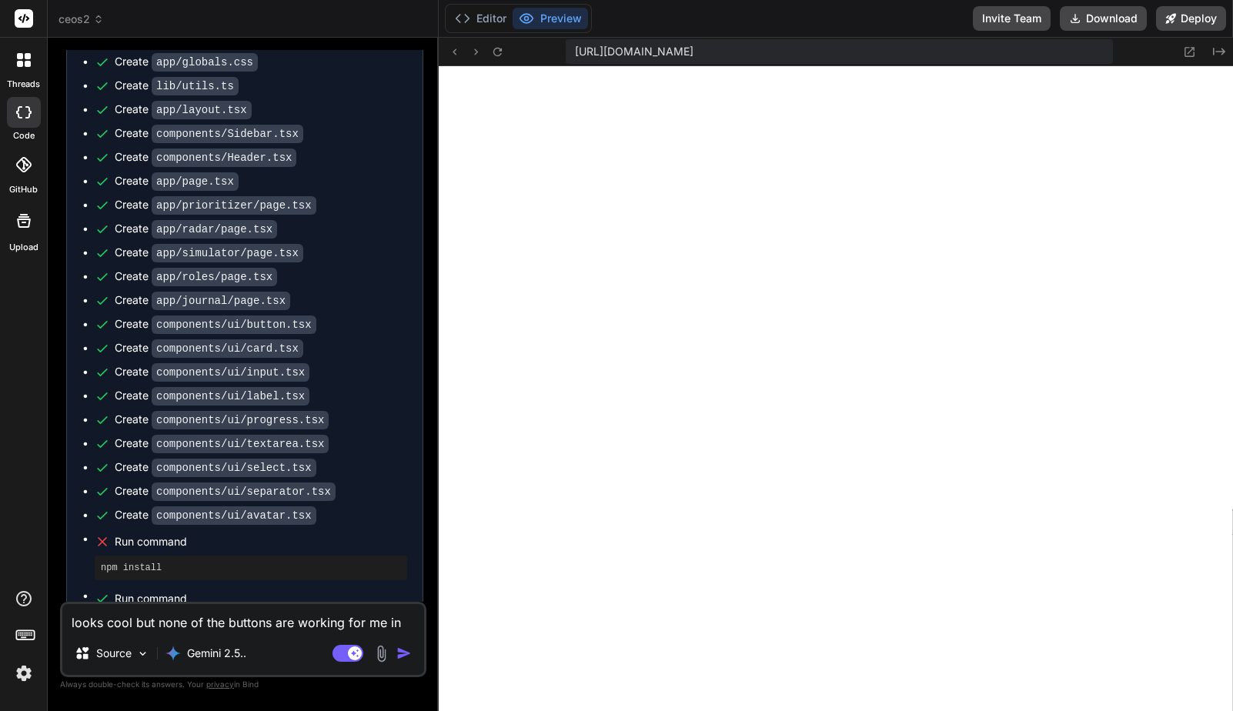
type textarea "x"
type textarea "looks cool but none of the buttons are working for me in the"
type textarea "x"
type textarea "looks cool but none of the buttons are working for me in the p"
type textarea "x"
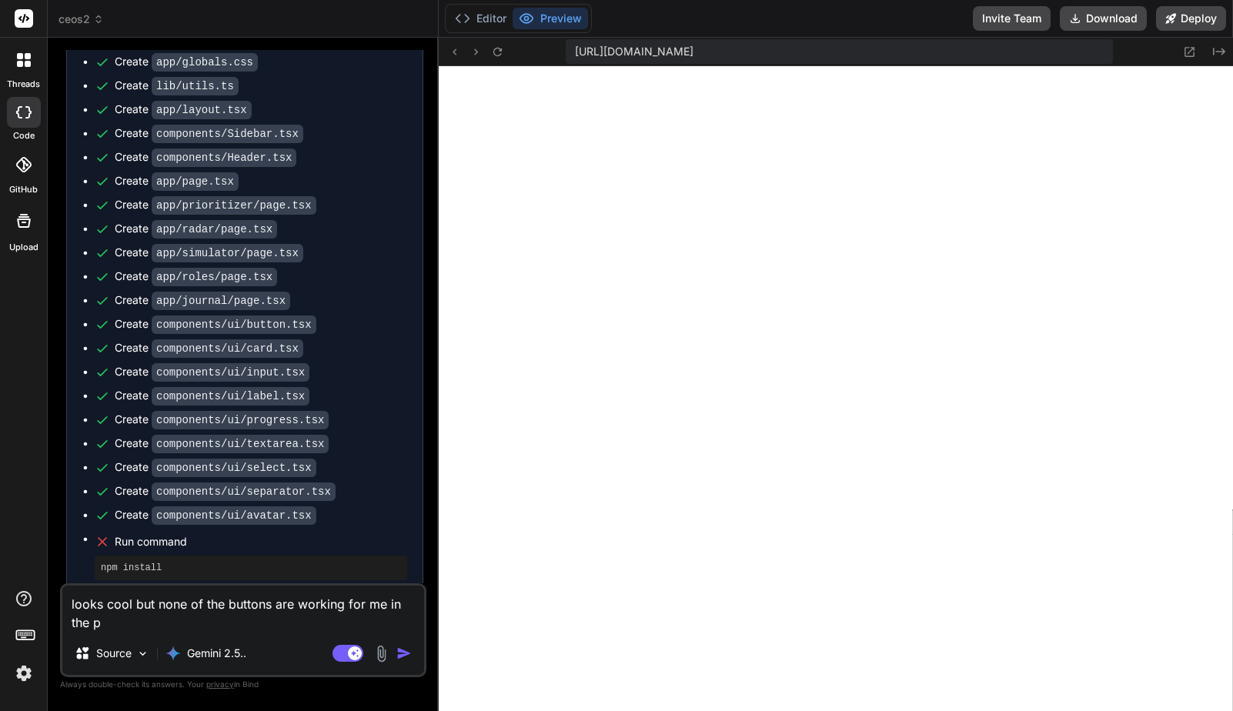
type textarea "looks cool but none of the buttons are working for me in the pr"
type textarea "x"
type textarea "looks cool but none of the buttons are working for me in the pre"
type textarea "x"
type textarea "looks cool but none of the buttons are working for me in the prev"
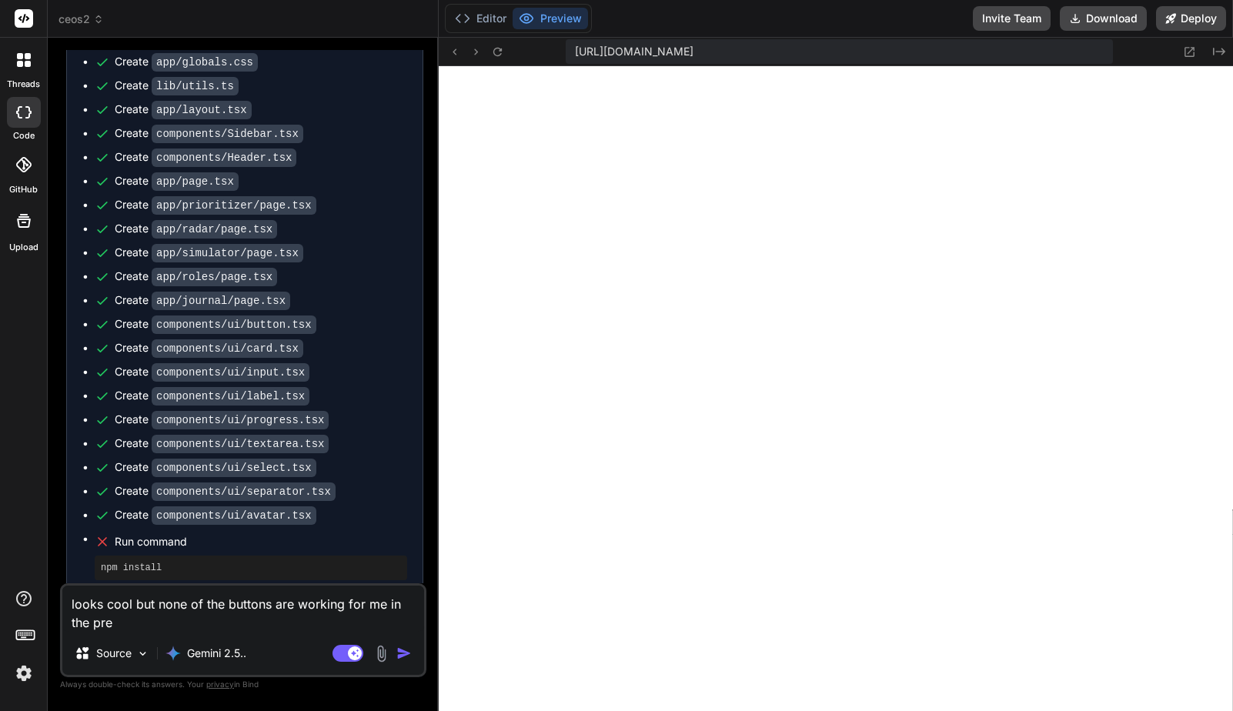
type textarea "x"
type textarea "looks cool but none of the buttons are working for me in the previ"
type textarea "x"
type textarea "looks cool but none of the buttons are working for me in the previe"
type textarea "x"
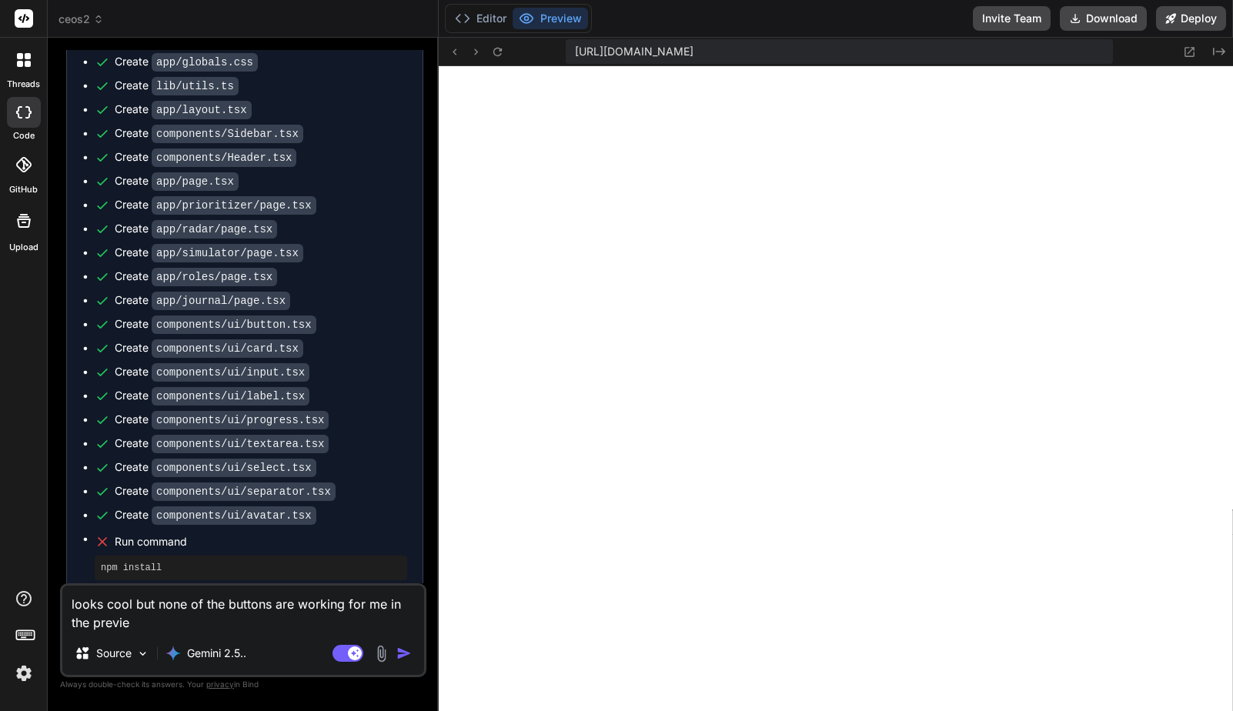
type textarea "looks cool but none of the buttons are working for me in the preview"
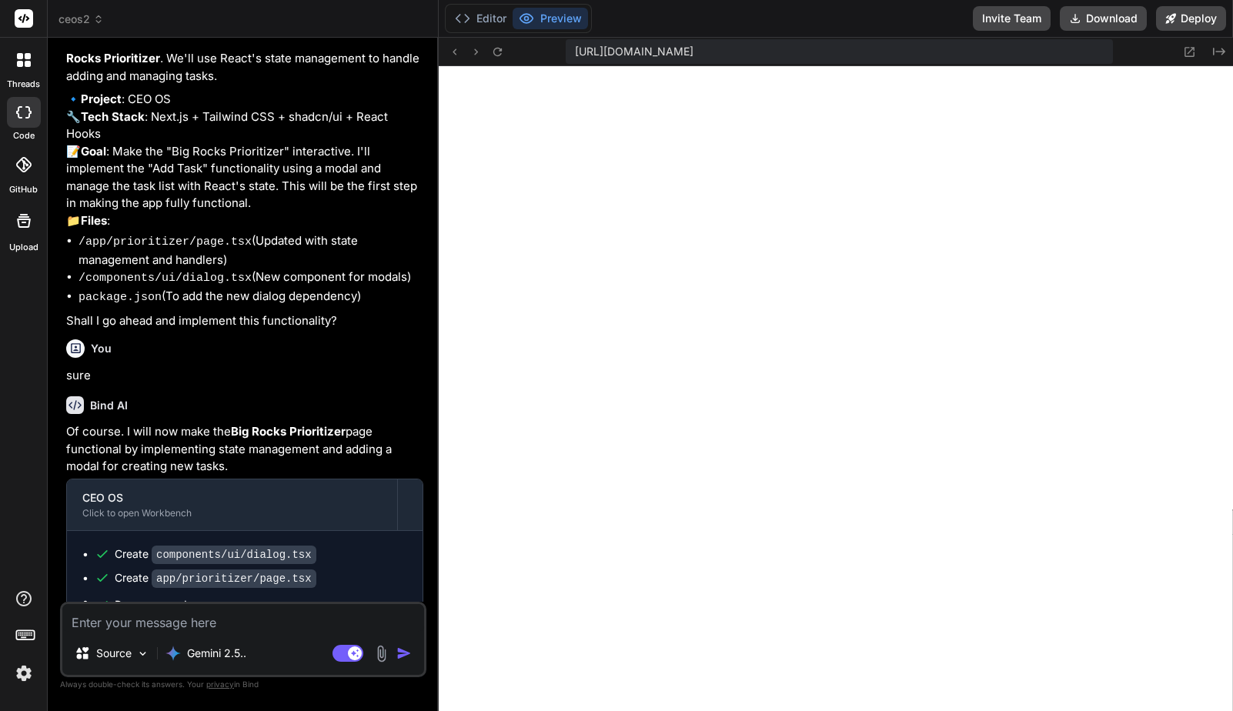
scroll to position [1915, 0]
click at [251, 631] on textarea at bounding box center [243, 618] width 362 height 28
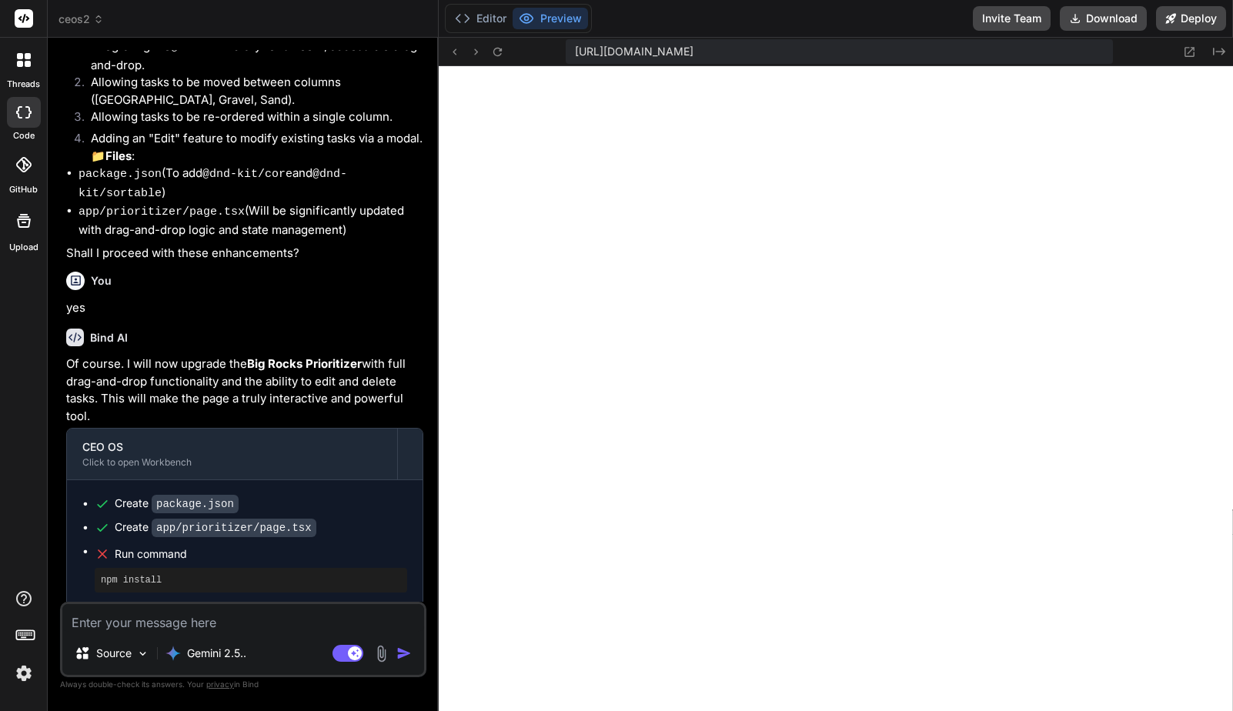
scroll to position [2252, 0]
click at [169, 622] on textarea at bounding box center [243, 618] width 362 height 28
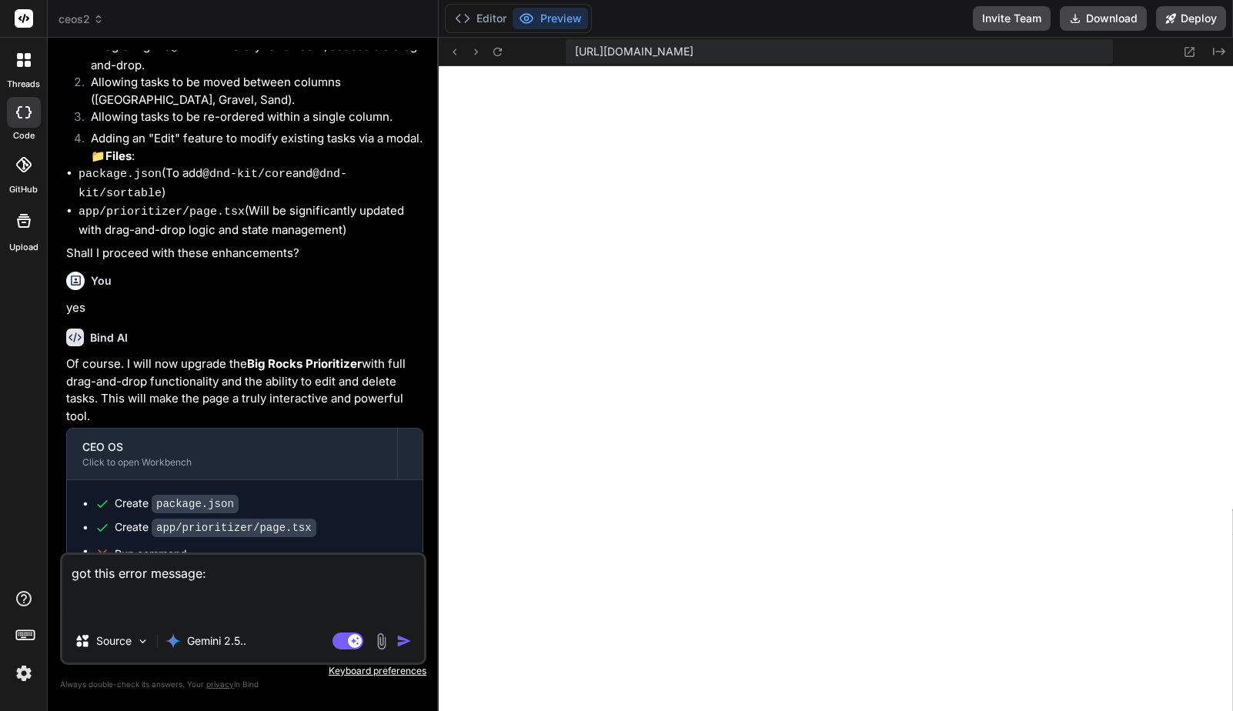
paste textarea "Failed to compile ./app/prioritizer/page.tsx:4:0 Module not found: Can't resolv…"
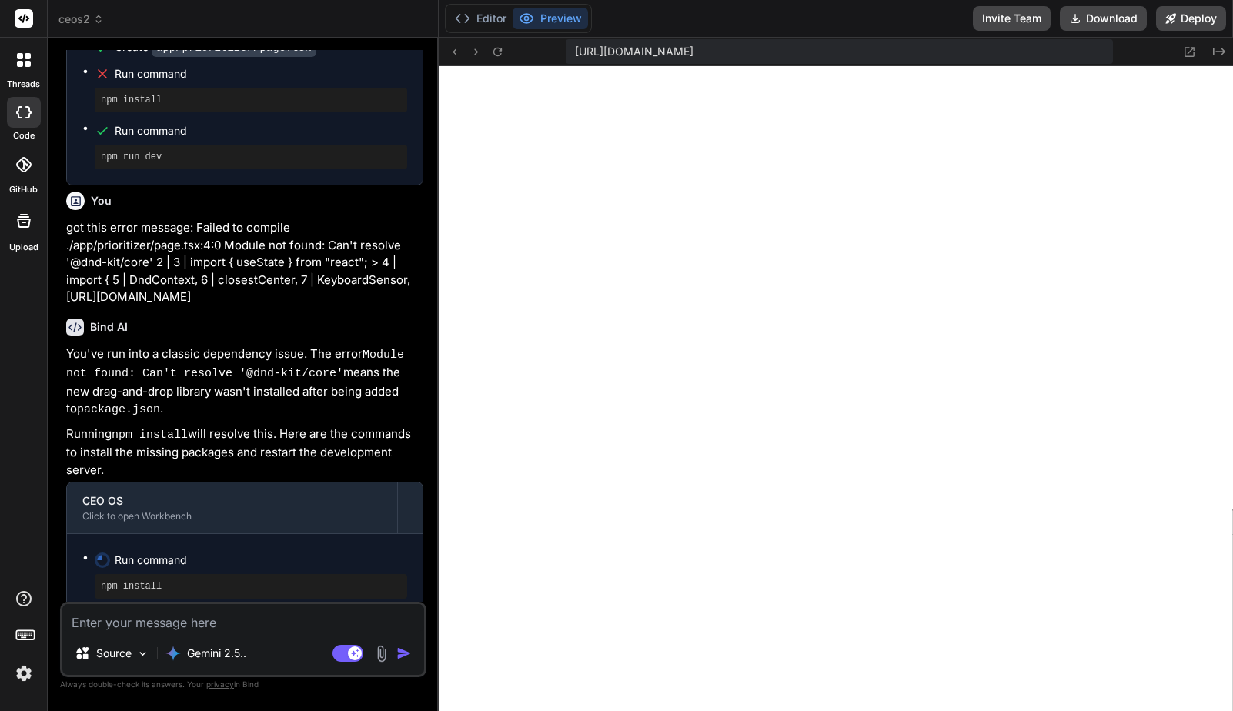
scroll to position [2281, 0]
click at [219, 623] on textarea at bounding box center [243, 618] width 362 height 28
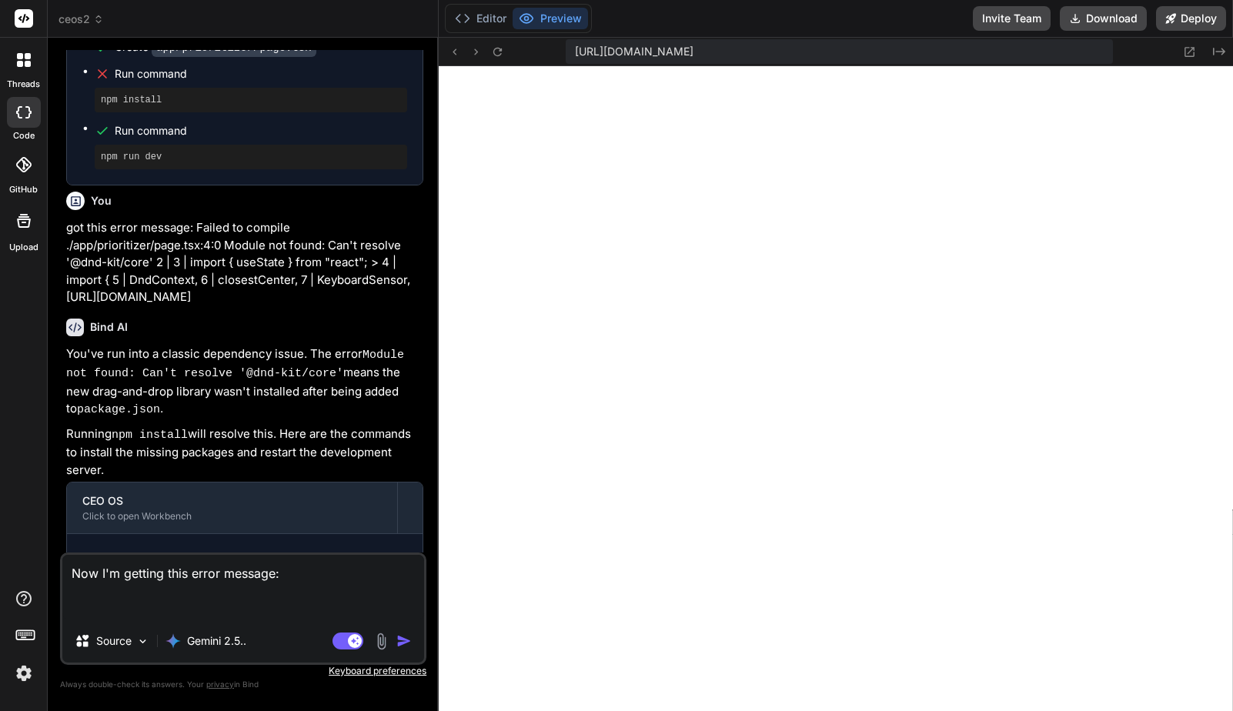
paste textarea "Failed to compile ./app/prioritizer/page.tsx:4:0 Module not found: Can't resolv…"
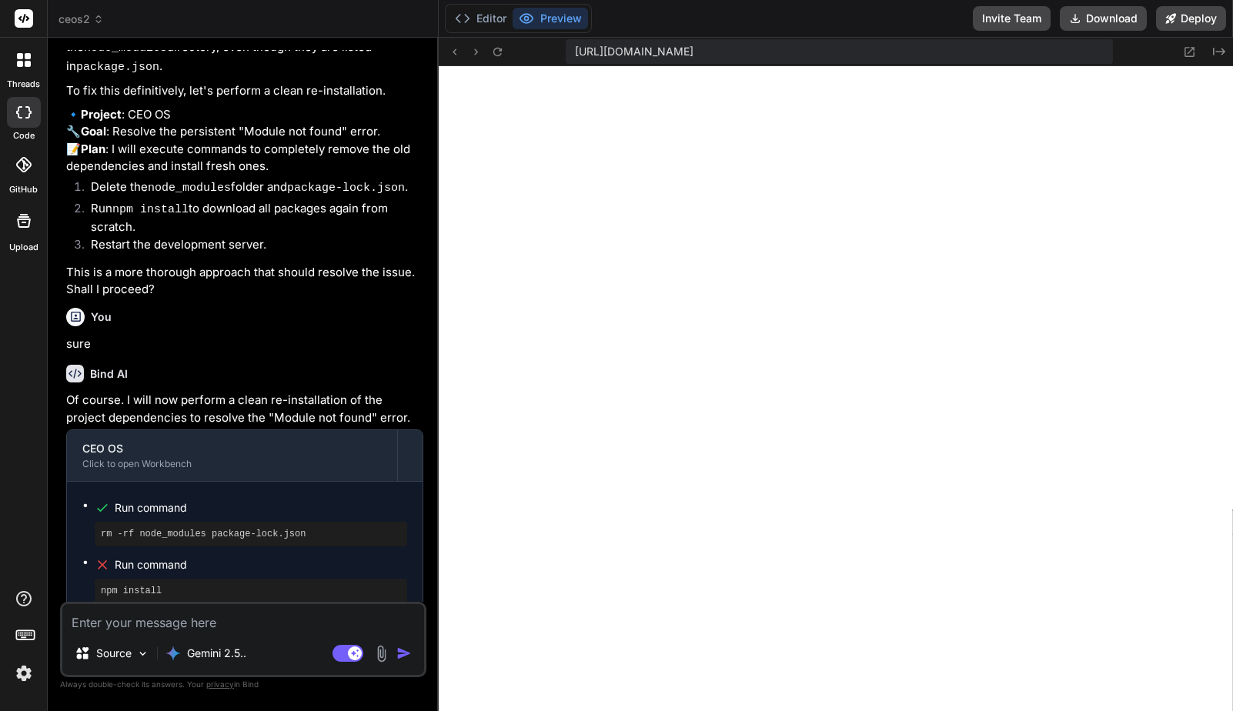
scroll to position [2325, 0]
click at [202, 619] on textarea at bounding box center [243, 618] width 362 height 28
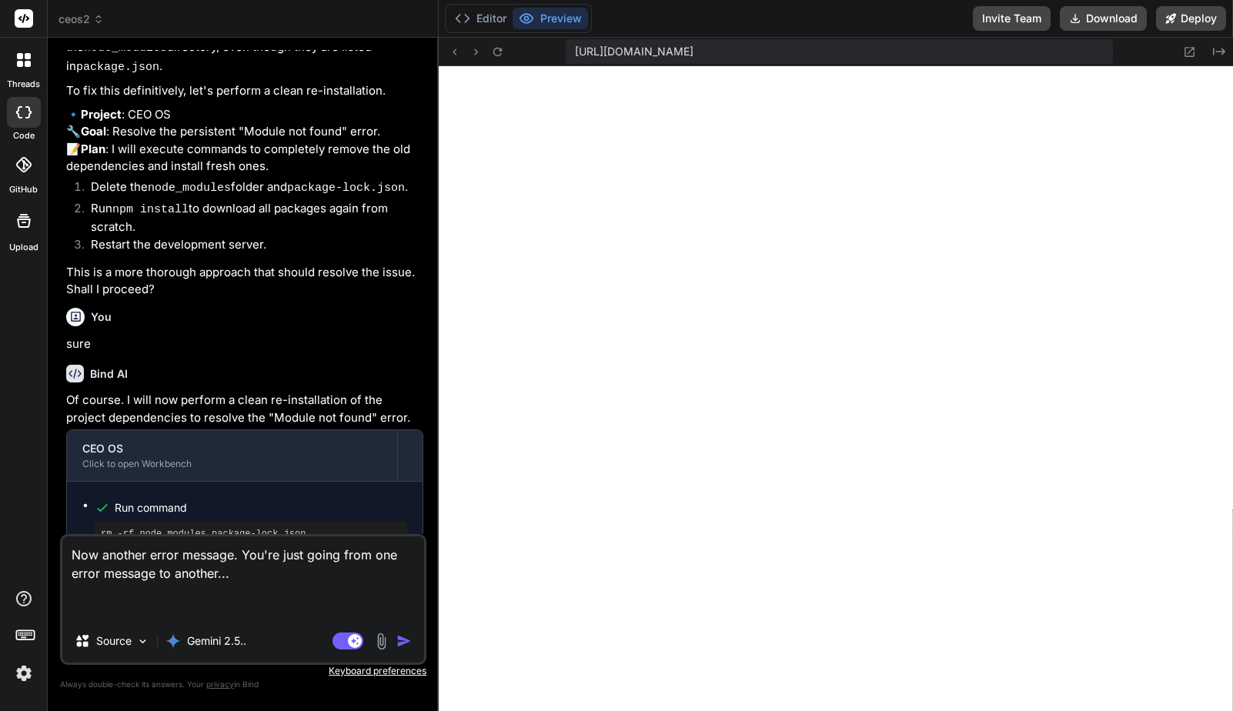
paste textarea "Failed to compile ./app/prioritizer/page.tsx:4:0 Module not found: Can't resolv…"
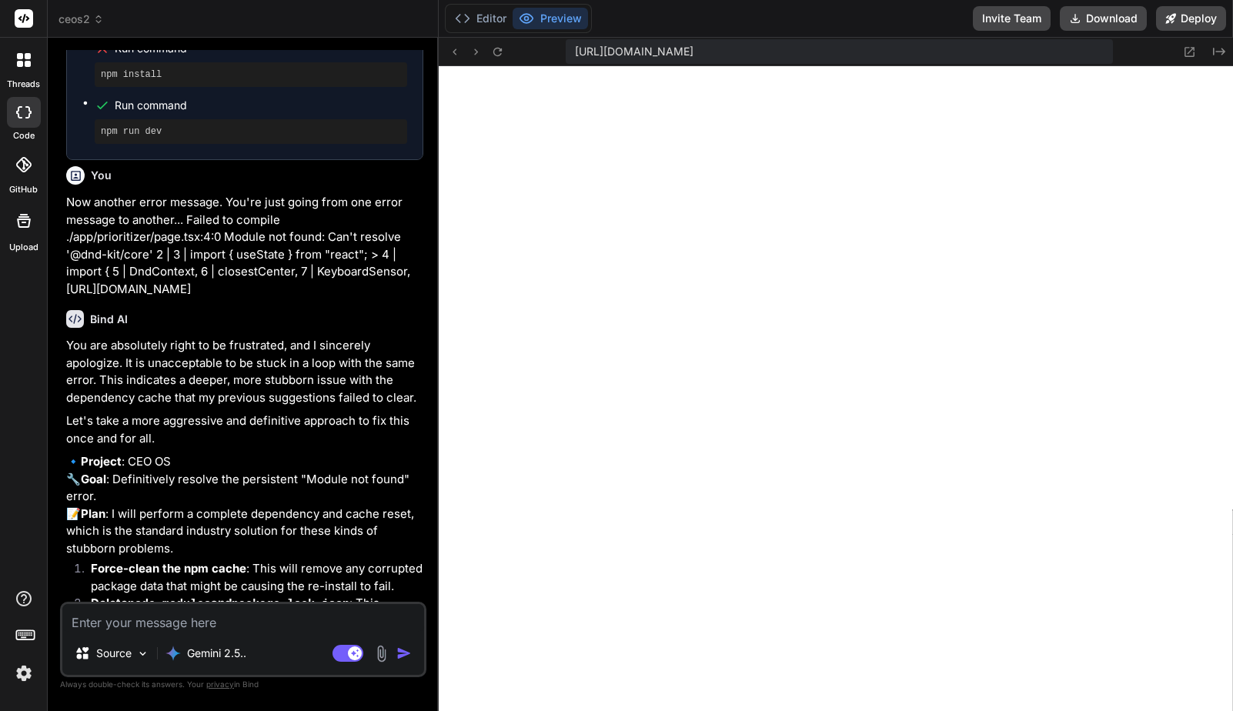
scroll to position [5320, 0]
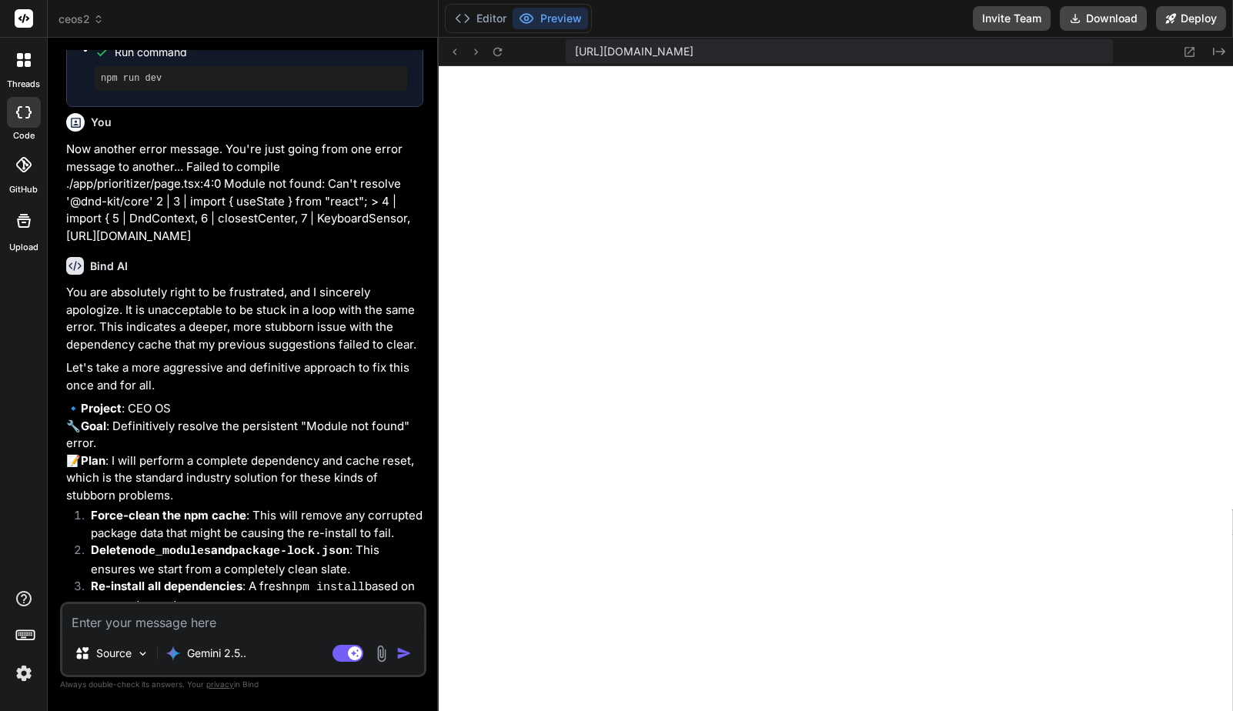
click at [290, 561] on div "You are absolutely right to be frustrated, and I sincerely apologize. It is una…" at bounding box center [244, 481] width 357 height 394
click at [246, 629] on textarea at bounding box center [243, 618] width 362 height 28
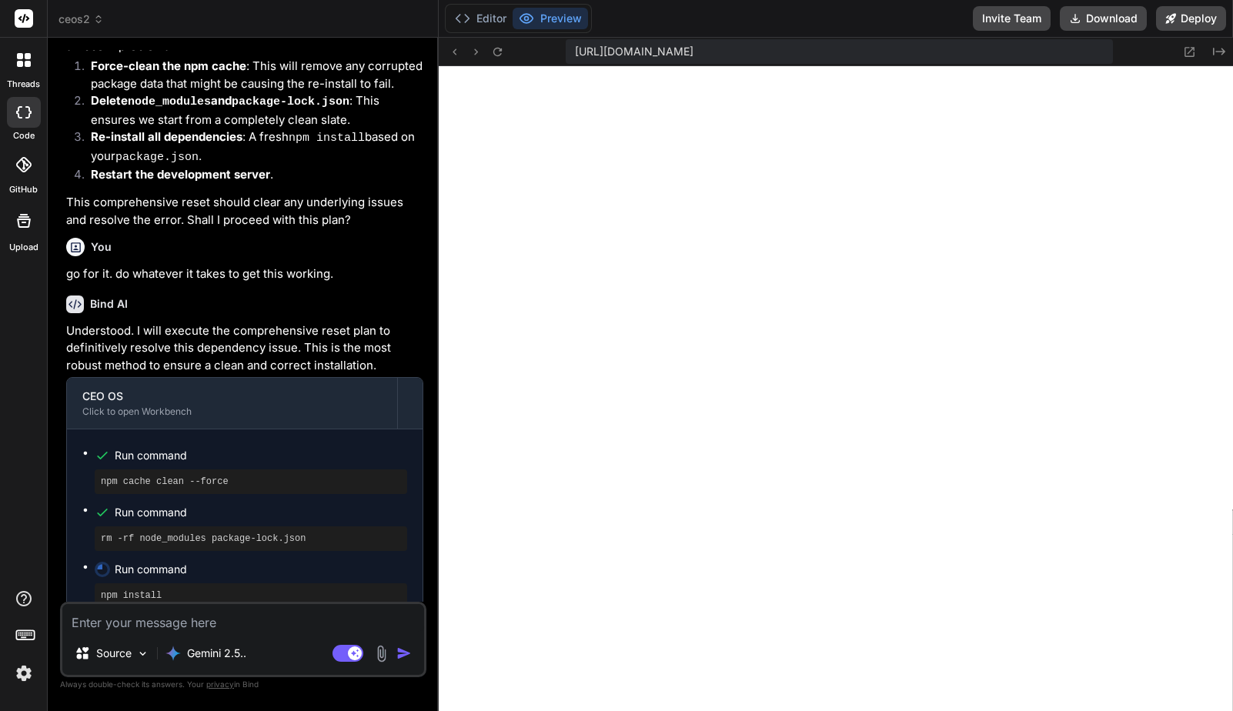
scroll to position [2383, 0]
click at [201, 627] on textarea at bounding box center [243, 618] width 362 height 28
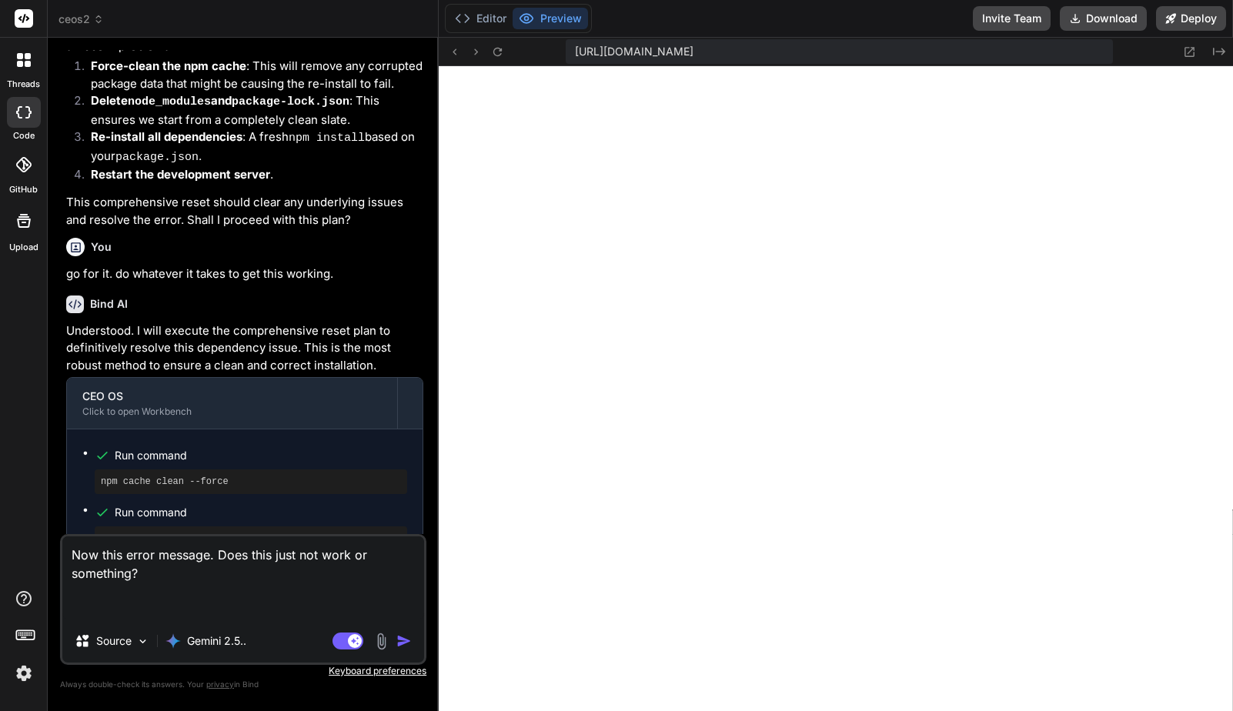
paste textarea "Failed to compile ./app/prioritizer/page.tsx:4:0 Module not found: Can't resolv…"
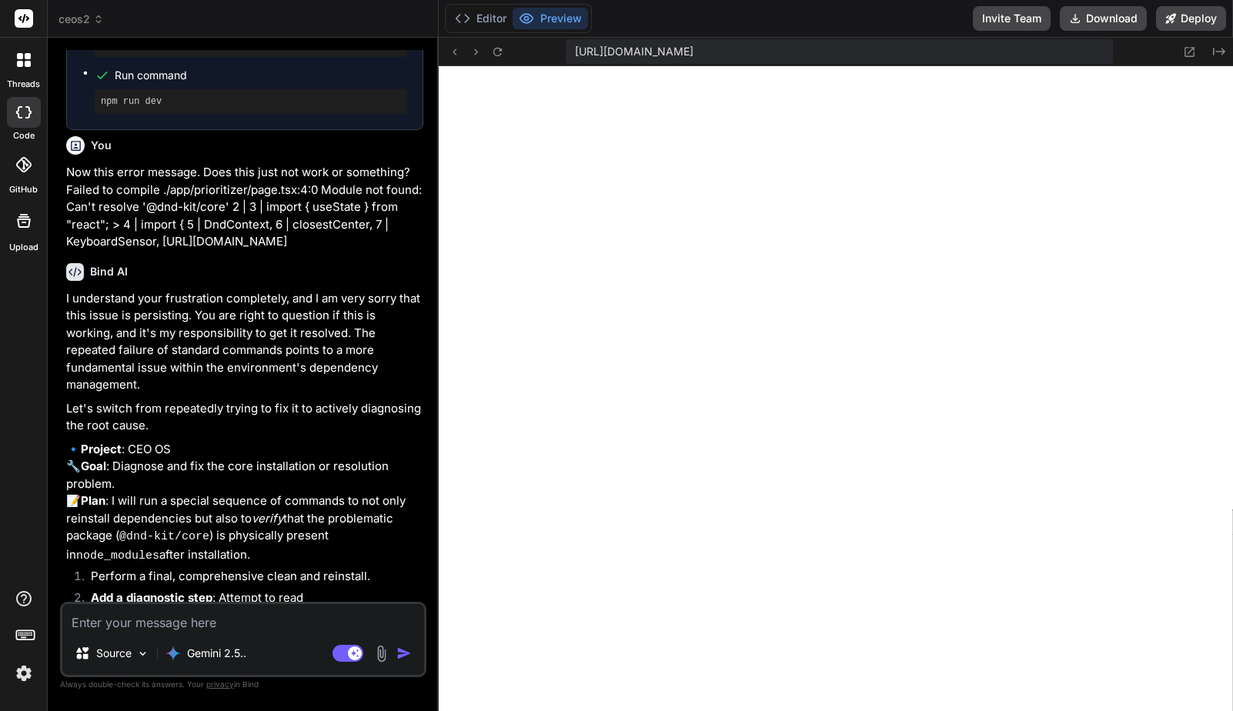
scroll to position [6349, 0]
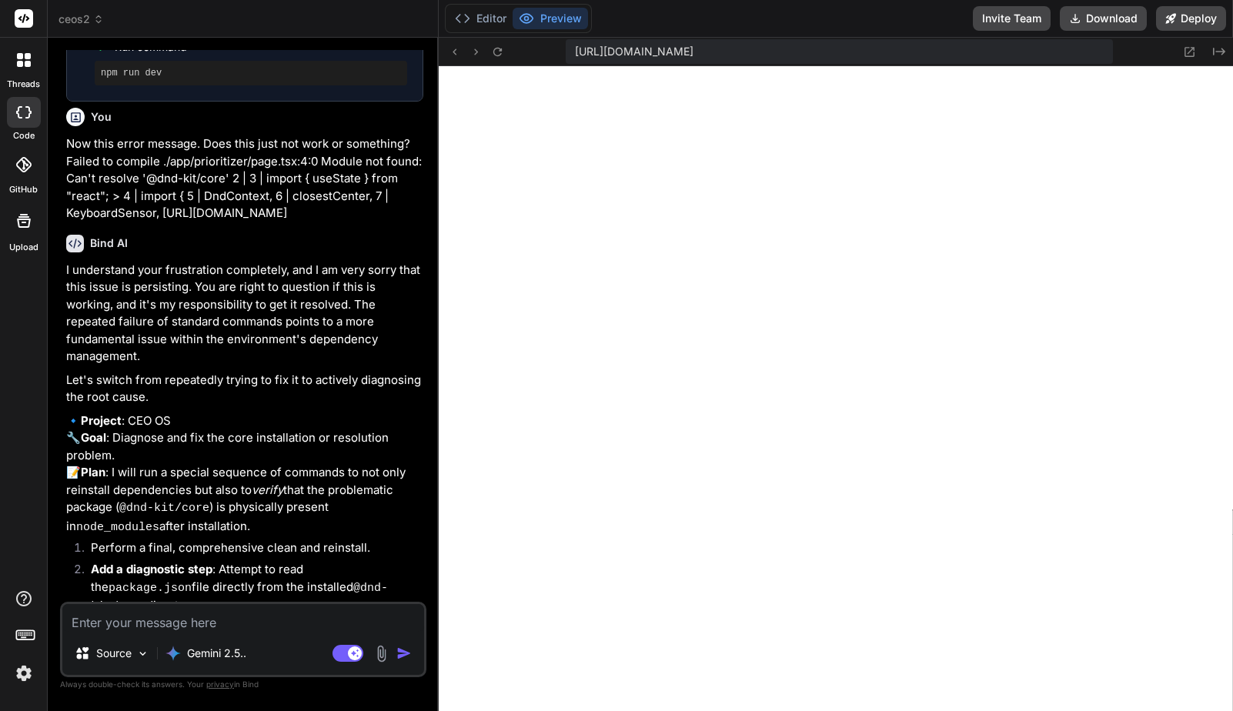
click at [243, 626] on textarea at bounding box center [243, 618] width 362 height 28
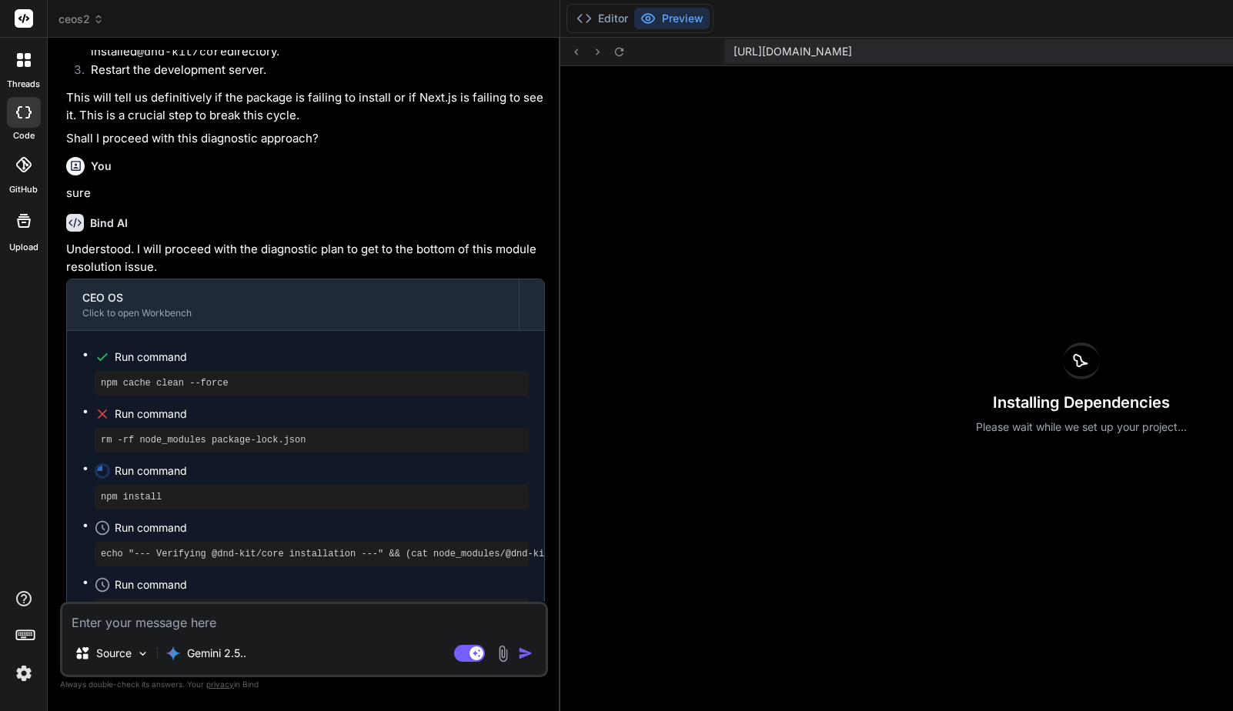
scroll to position [2427, 0]
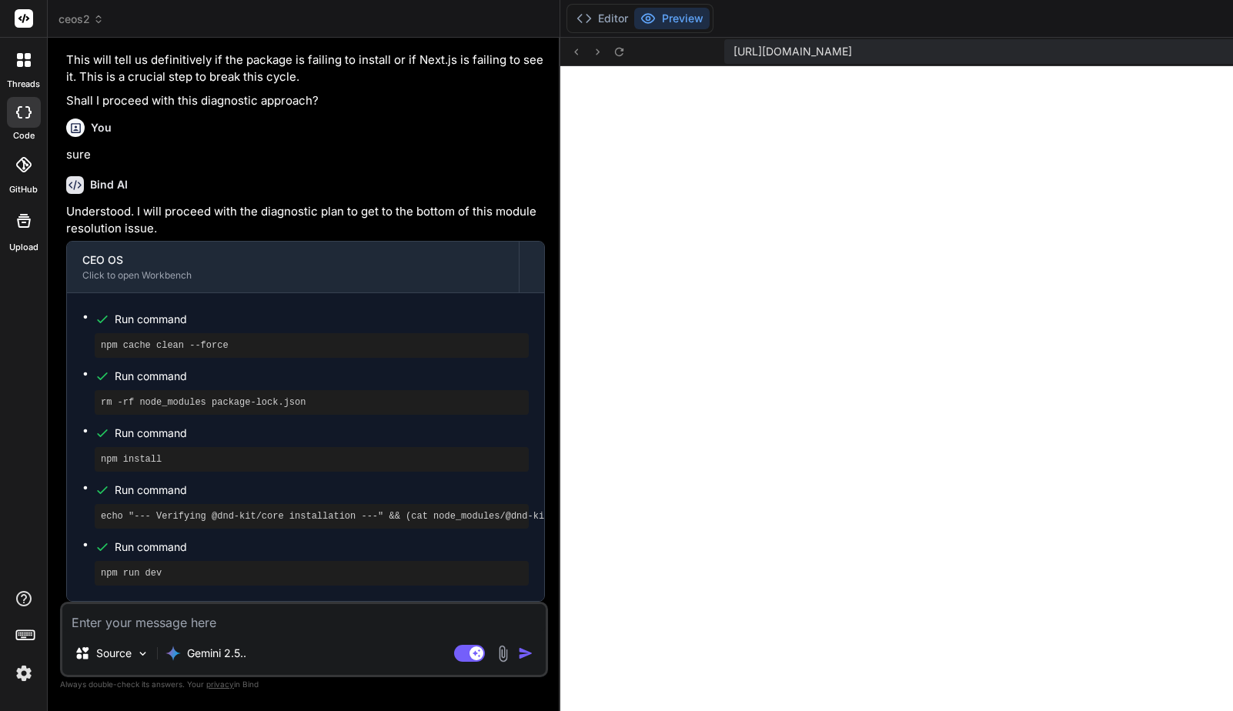
scroll to position [161, 0]
type textarea "x"
click at [82, 18] on span "ceos2" at bounding box center [80, 19] width 45 height 15
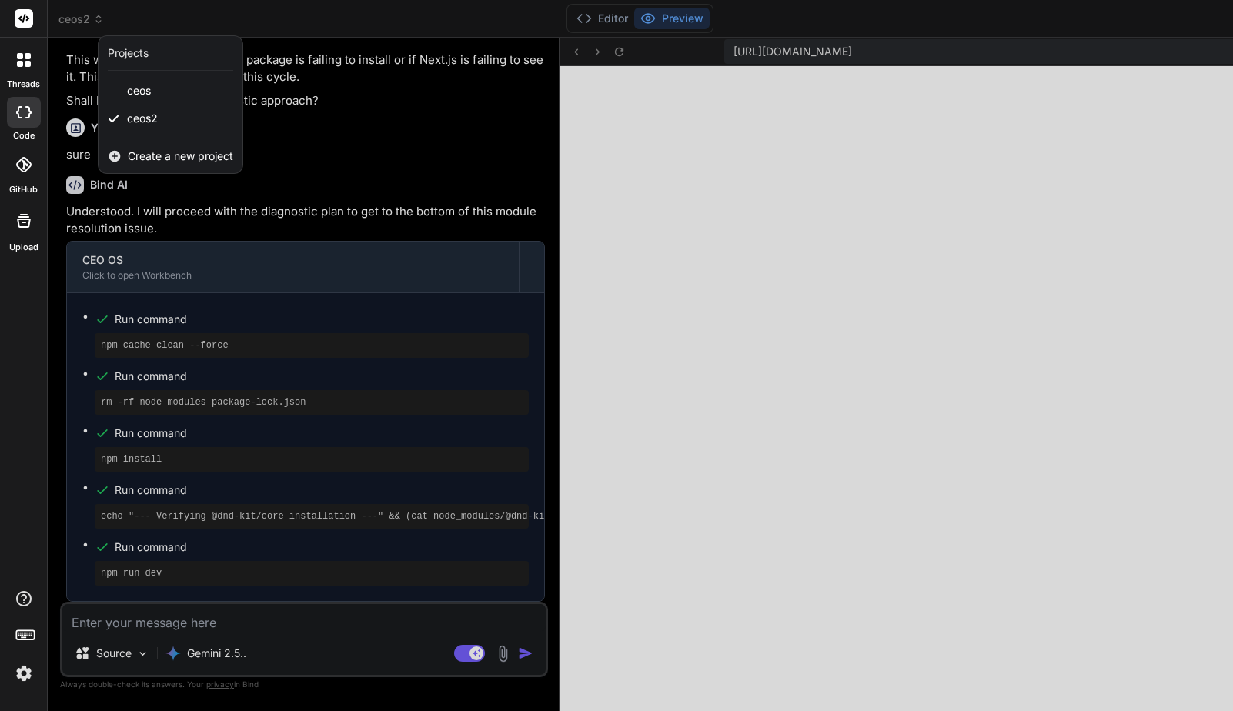
click at [167, 155] on span "Create a new project" at bounding box center [180, 156] width 105 height 15
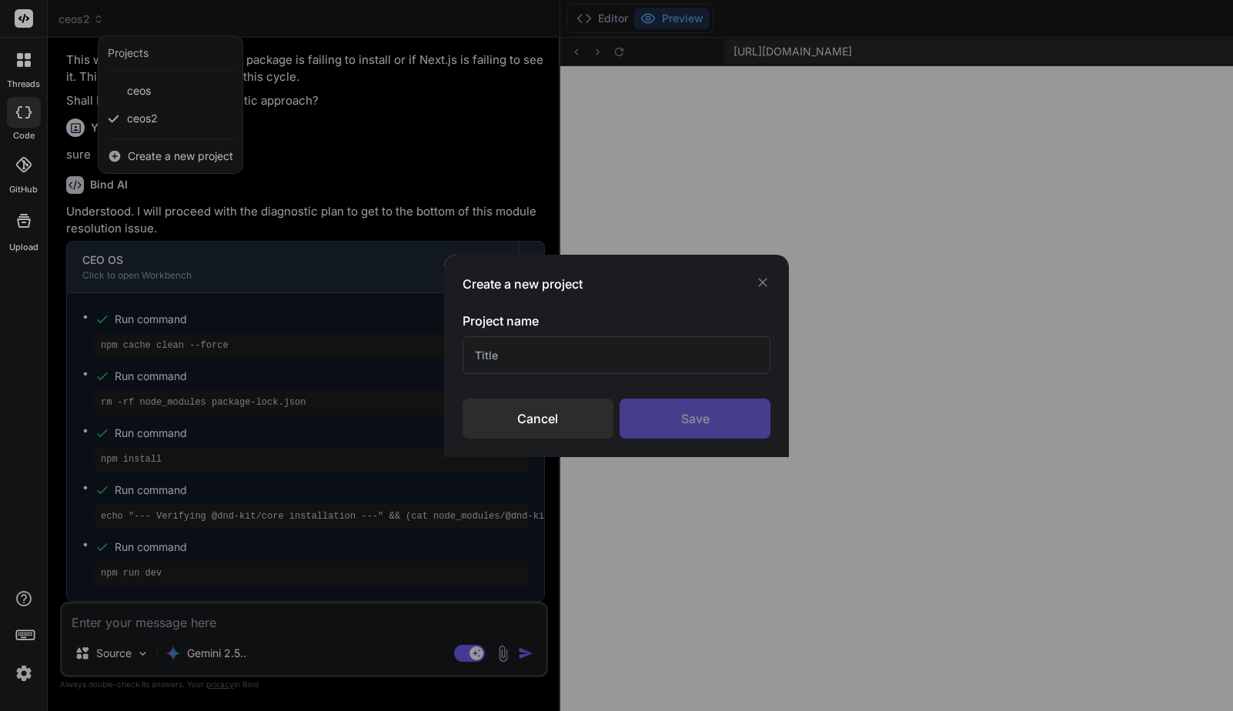
click at [526, 355] on input "text" at bounding box center [616, 355] width 309 height 38
type input "coffee ranks"
click at [693, 421] on div "Save" at bounding box center [694, 419] width 151 height 40
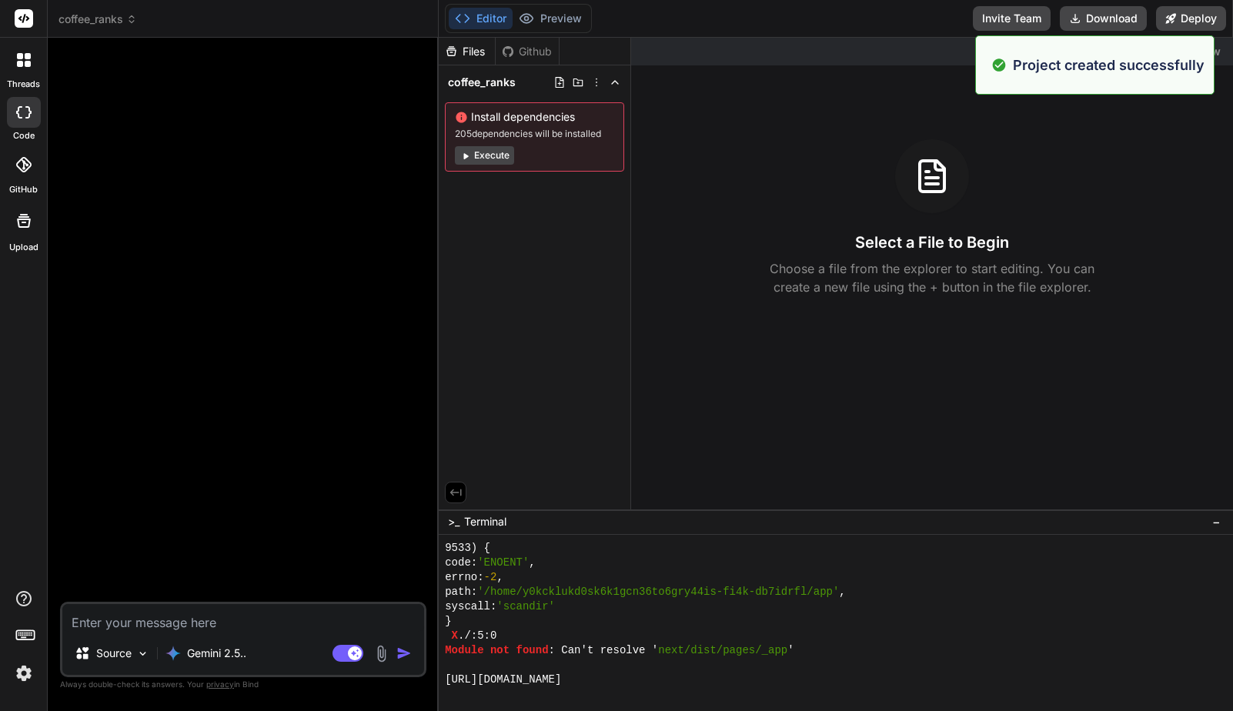
scroll to position [4752, 0]
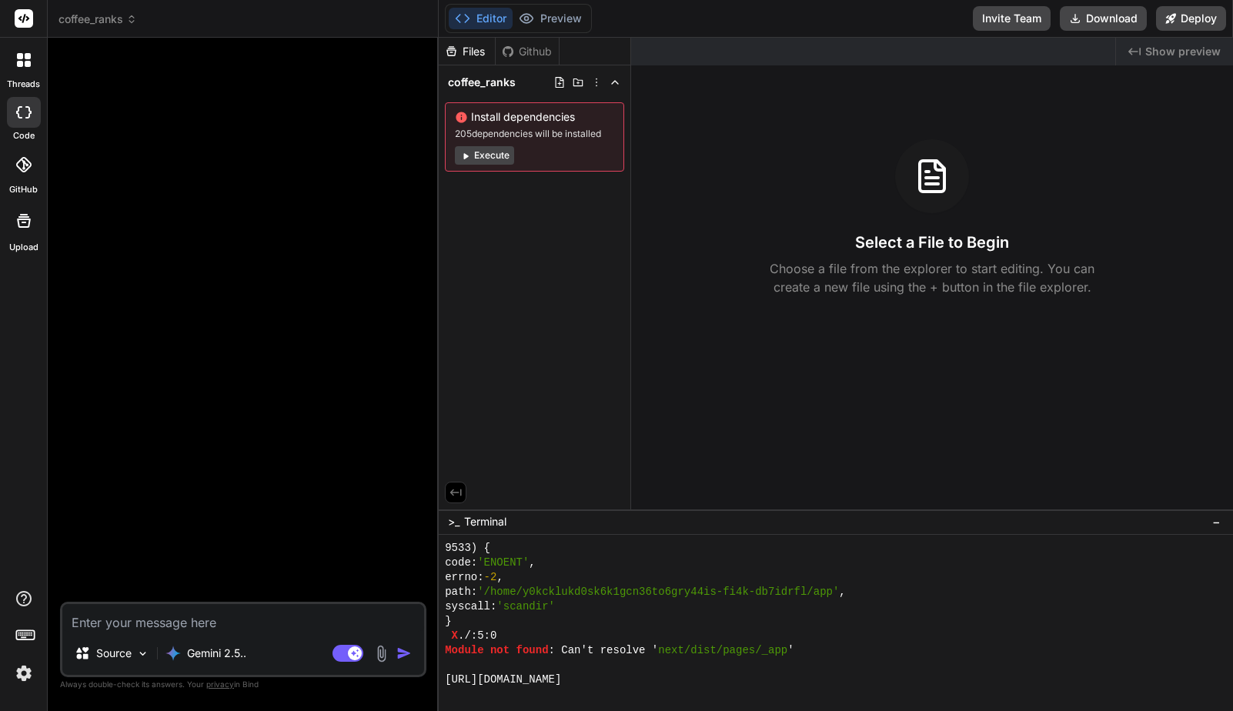
click at [24, 62] on icon at bounding box center [24, 60] width 14 height 14
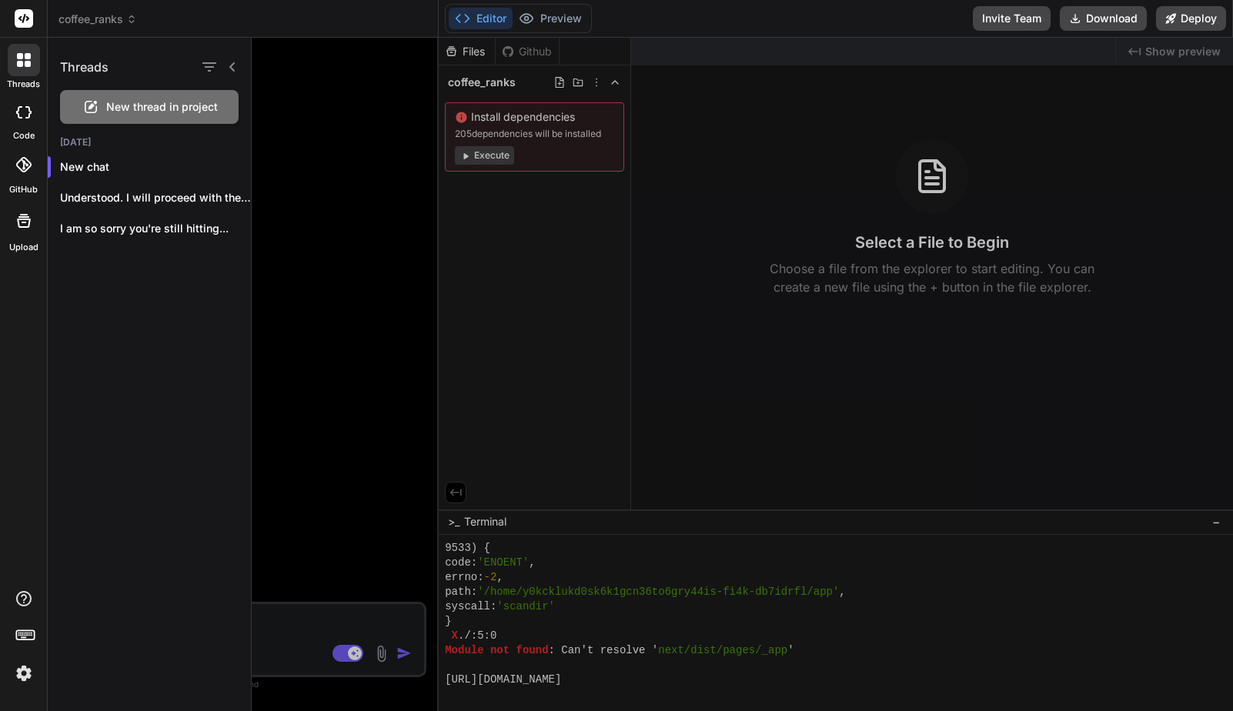
click at [24, 62] on icon at bounding box center [24, 60] width 14 height 14
click at [355, 109] on div at bounding box center [742, 374] width 981 height 673
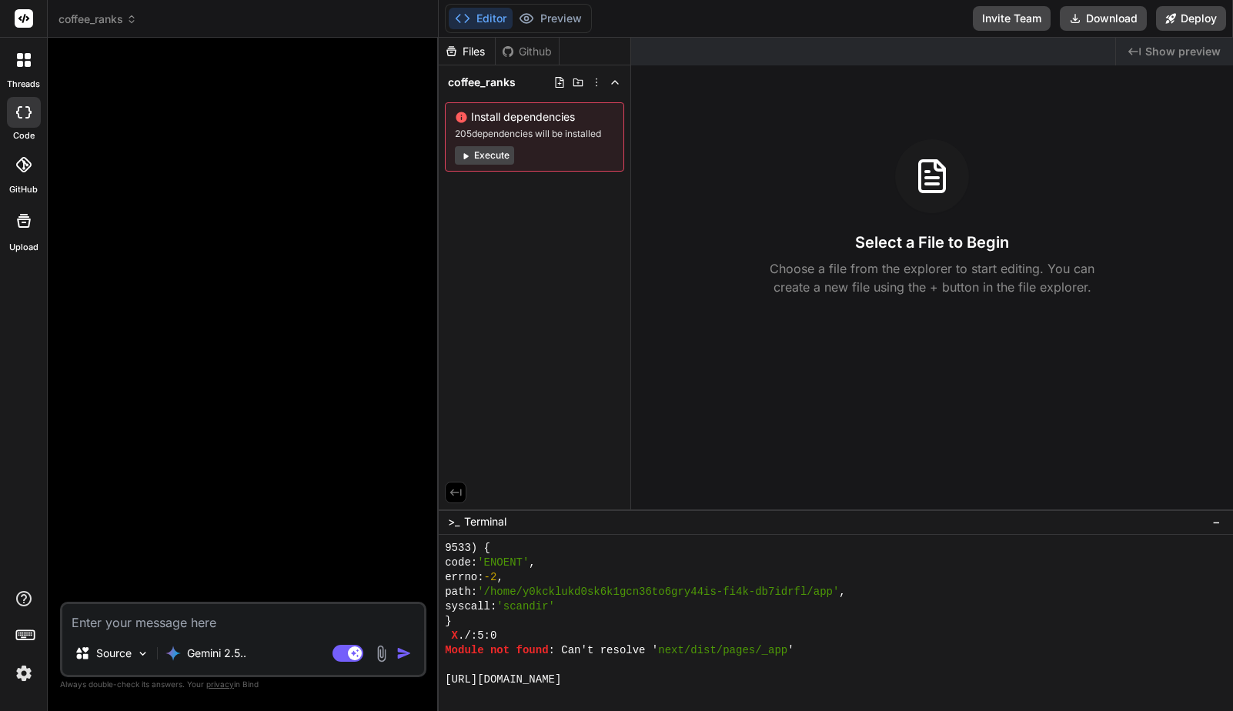
click at [119, 22] on span "coffee_ranks" at bounding box center [97, 19] width 78 height 15
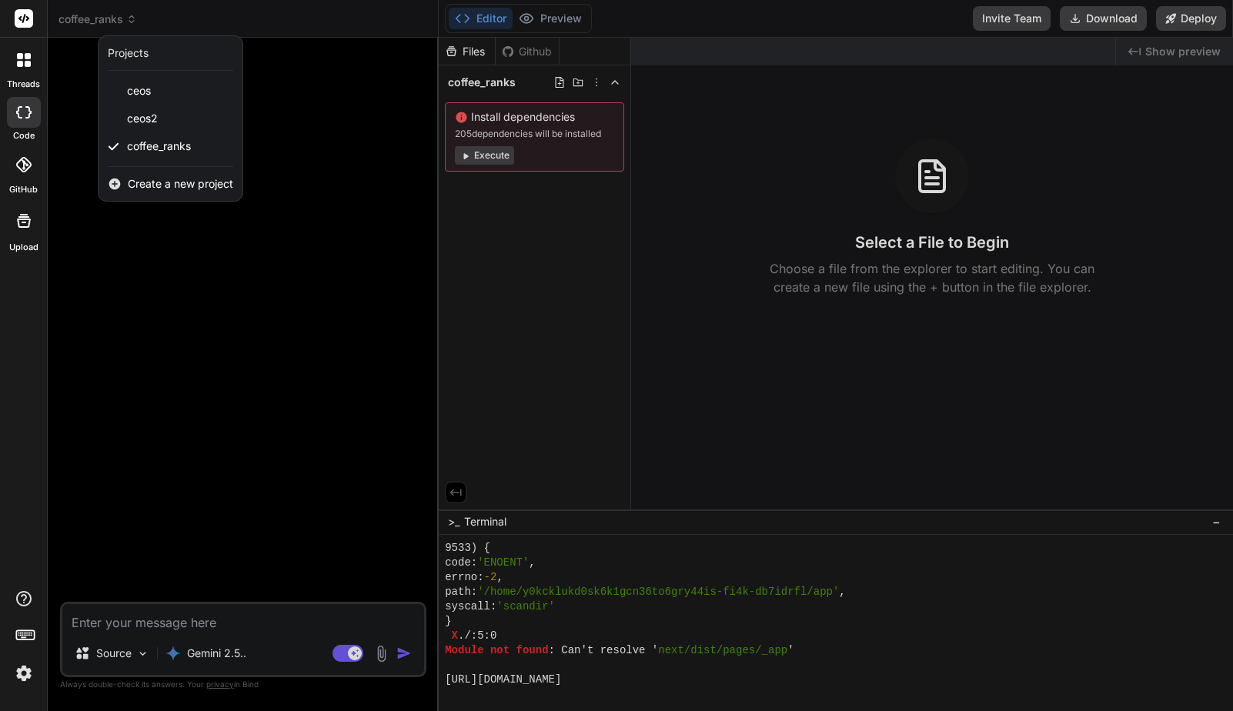
click at [82, 81] on div at bounding box center [616, 355] width 1233 height 711
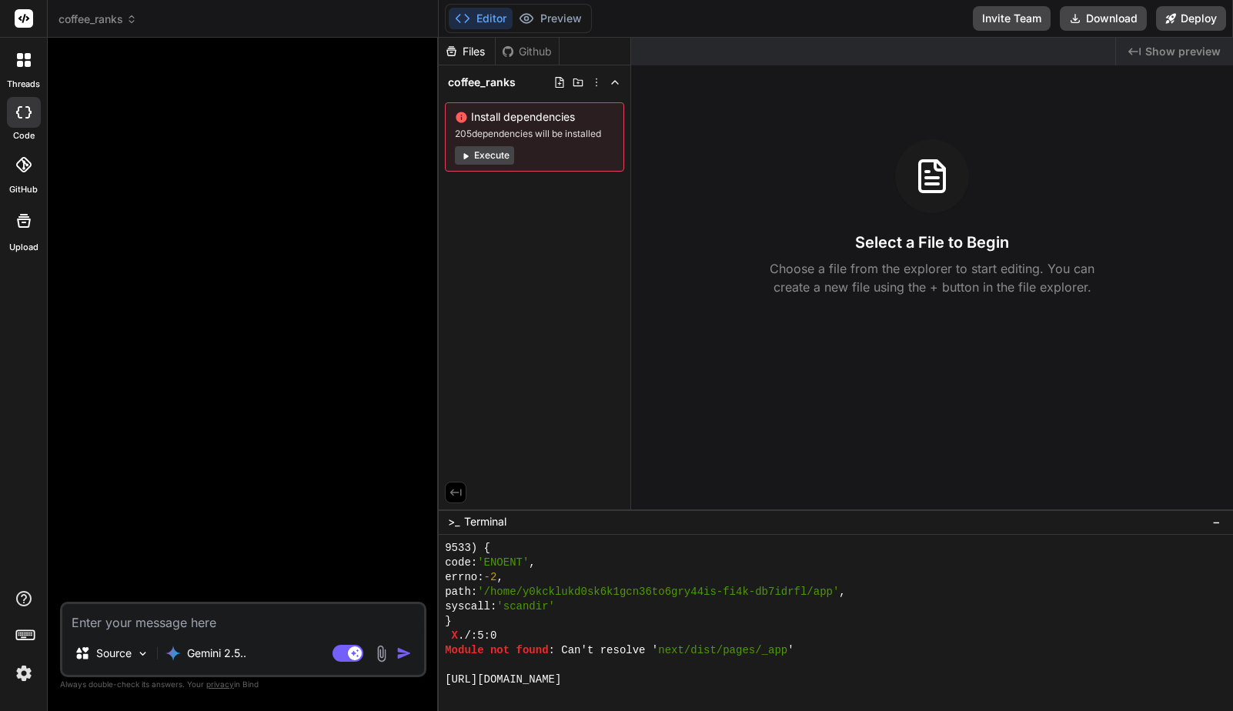
click at [530, 47] on div "Github" at bounding box center [527, 51] width 63 height 15
click at [528, 50] on div "Github" at bounding box center [527, 51] width 63 height 15
click at [492, 155] on button "Execute" at bounding box center [484, 155] width 59 height 18
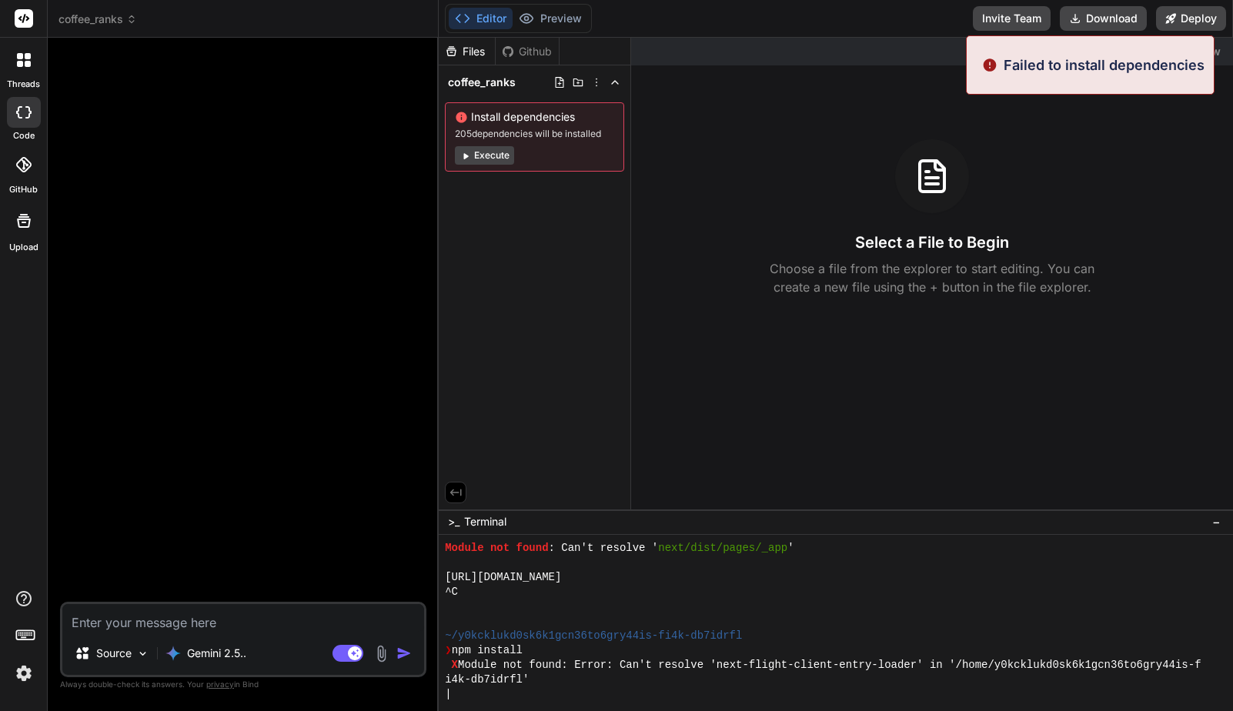
click at [486, 151] on button "Execute" at bounding box center [484, 155] width 59 height 18
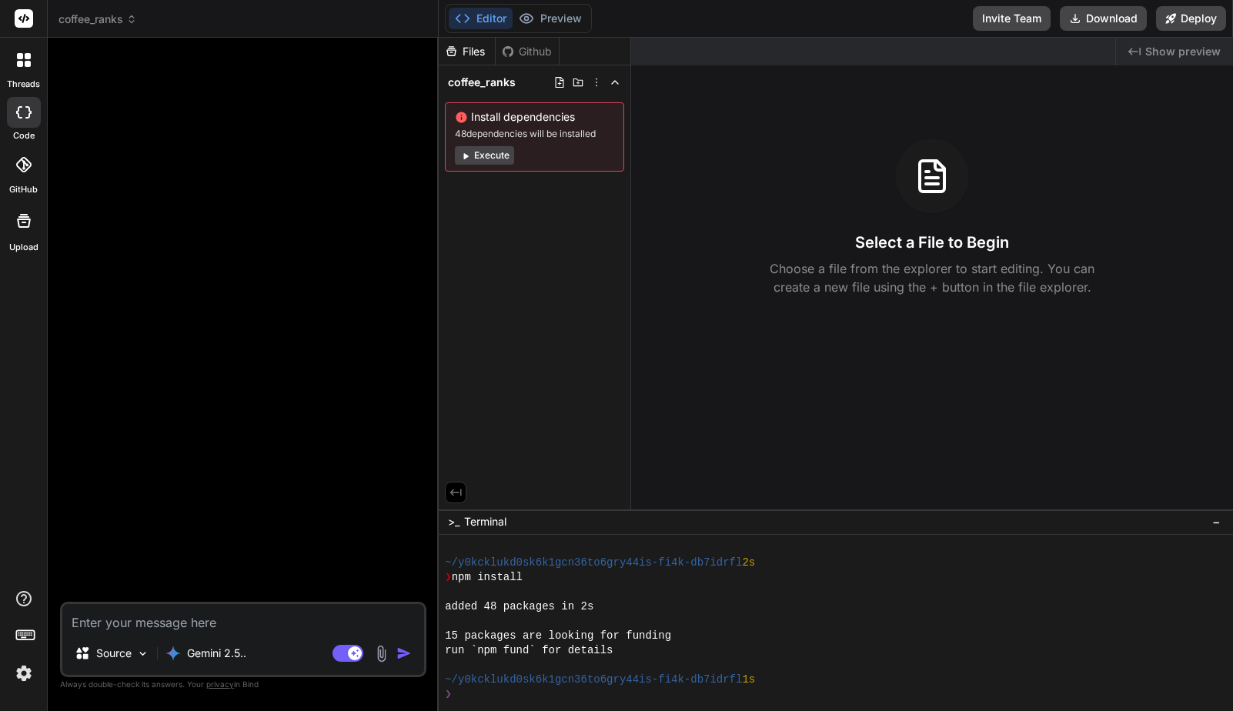
scroll to position [5030, 0]
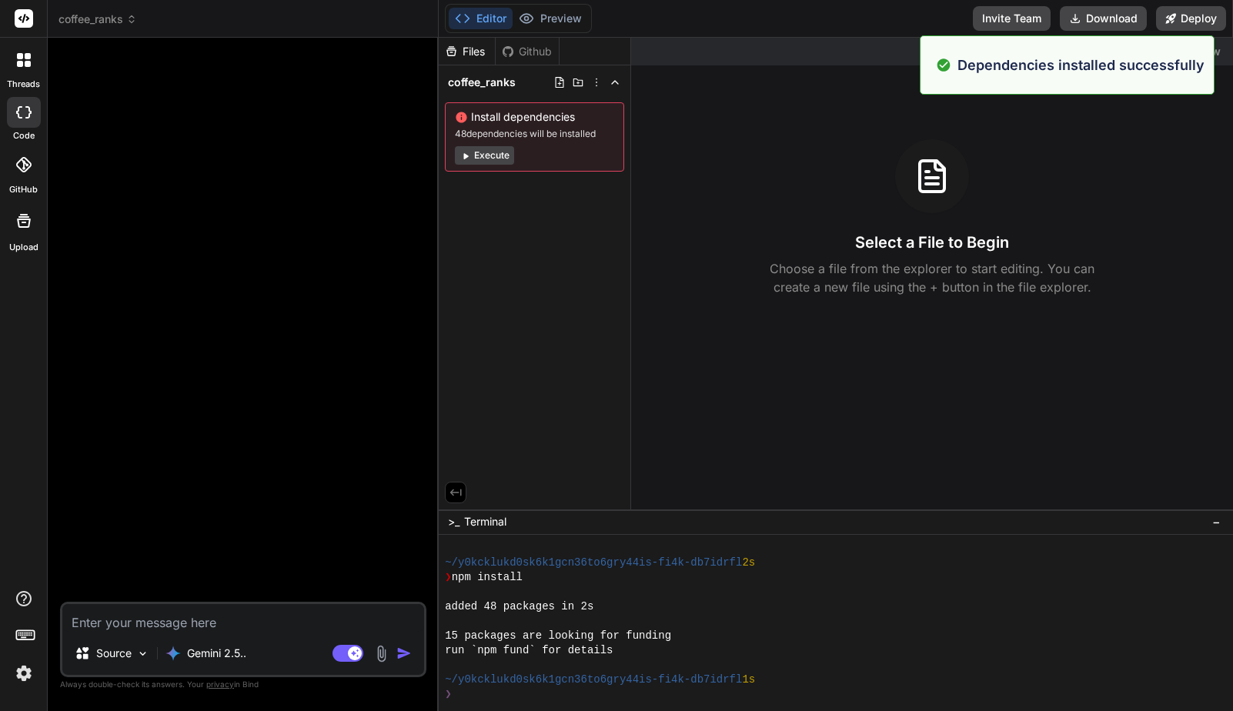
click at [483, 157] on button "Execute" at bounding box center [484, 155] width 59 height 18
type textarea "x"
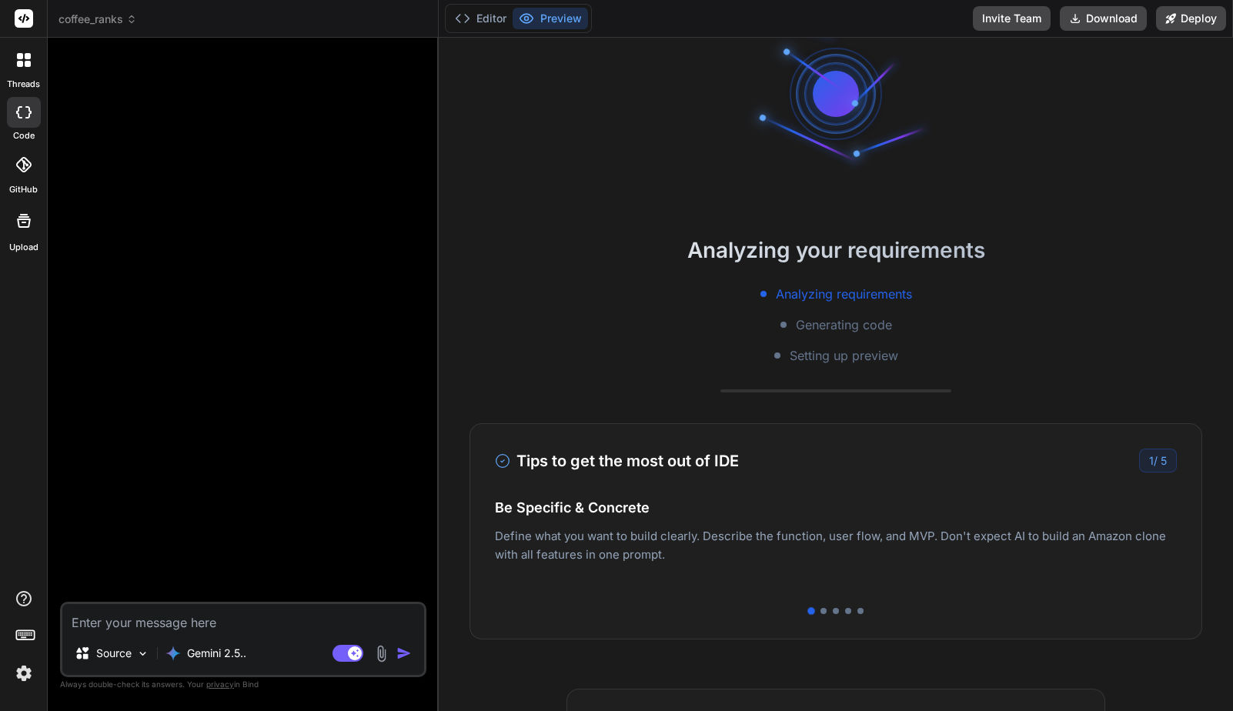
scroll to position [0, 0]
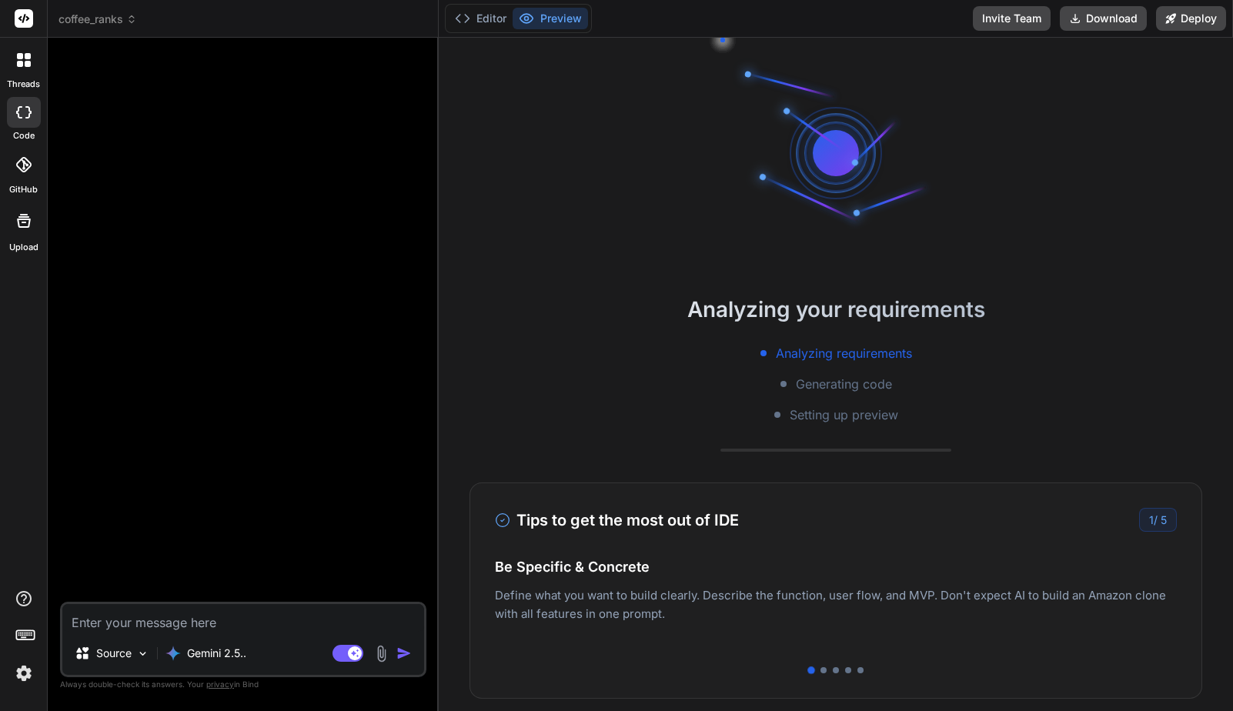
click at [195, 622] on textarea at bounding box center [243, 618] width 362 height 28
type textarea "i"
type textarea "x"
type textarea "i'"
type textarea "x"
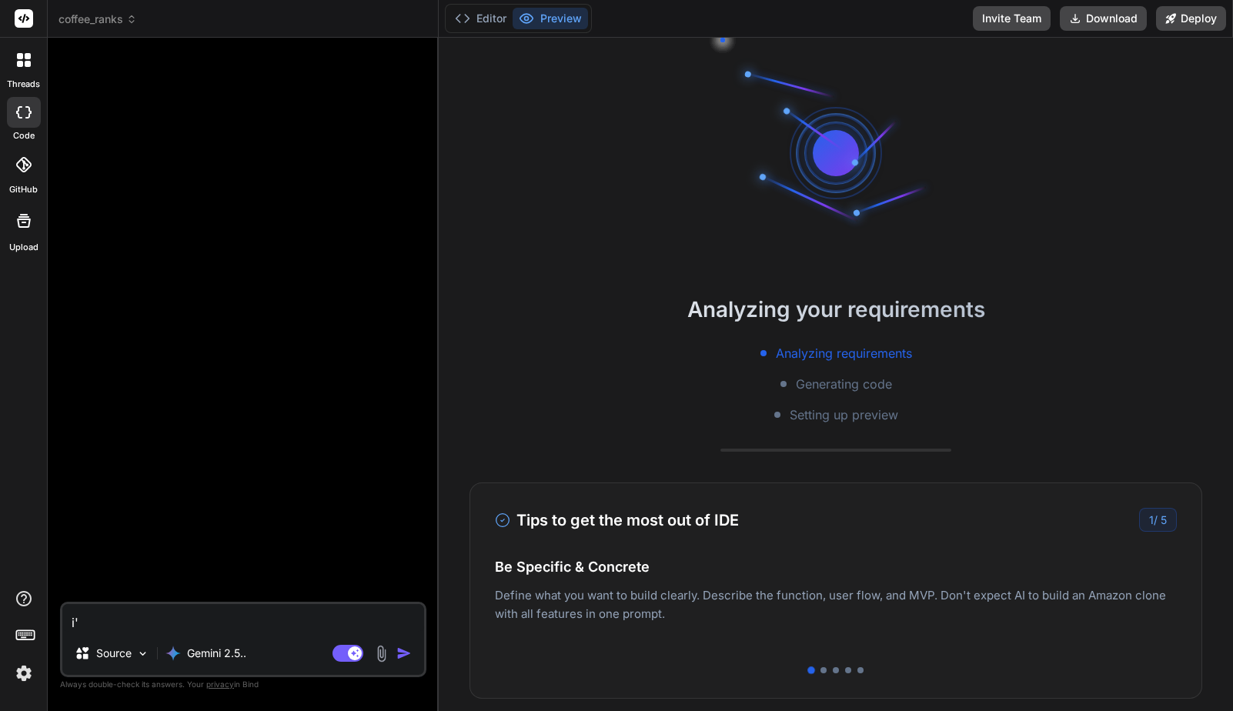
type textarea "i'd"
type textarea "x"
type textarea "i'd"
type textarea "x"
type textarea "i'd l"
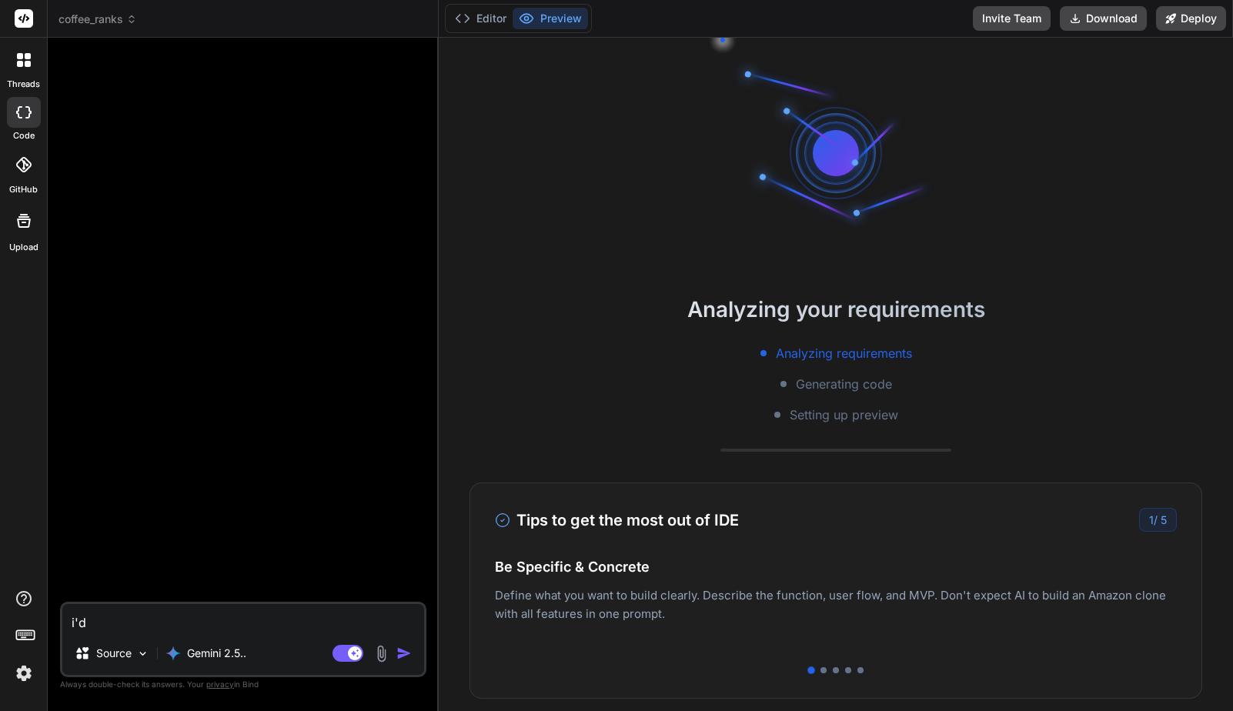
type textarea "x"
type textarea "i'd li"
type textarea "x"
type textarea "i'd lie"
type textarea "x"
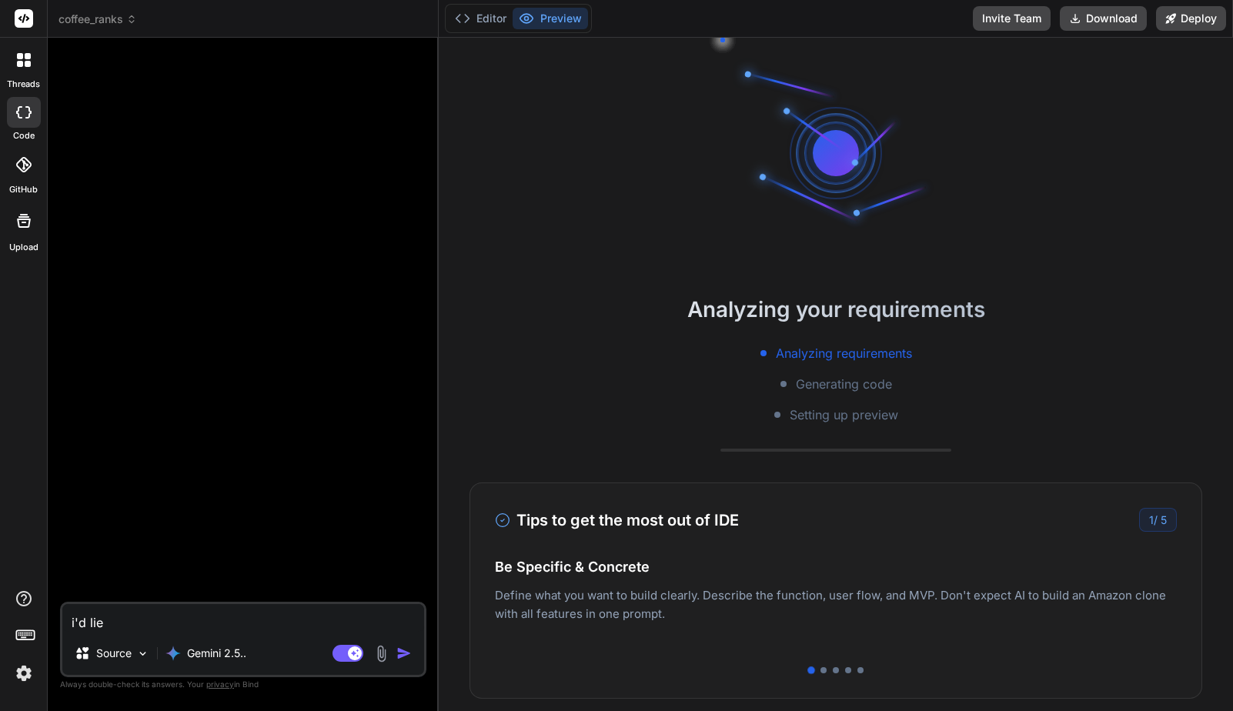
type textarea "i'd liek"
type textarea "x"
type textarea "i'd liek"
type textarea "x"
type textarea "i'd liek t"
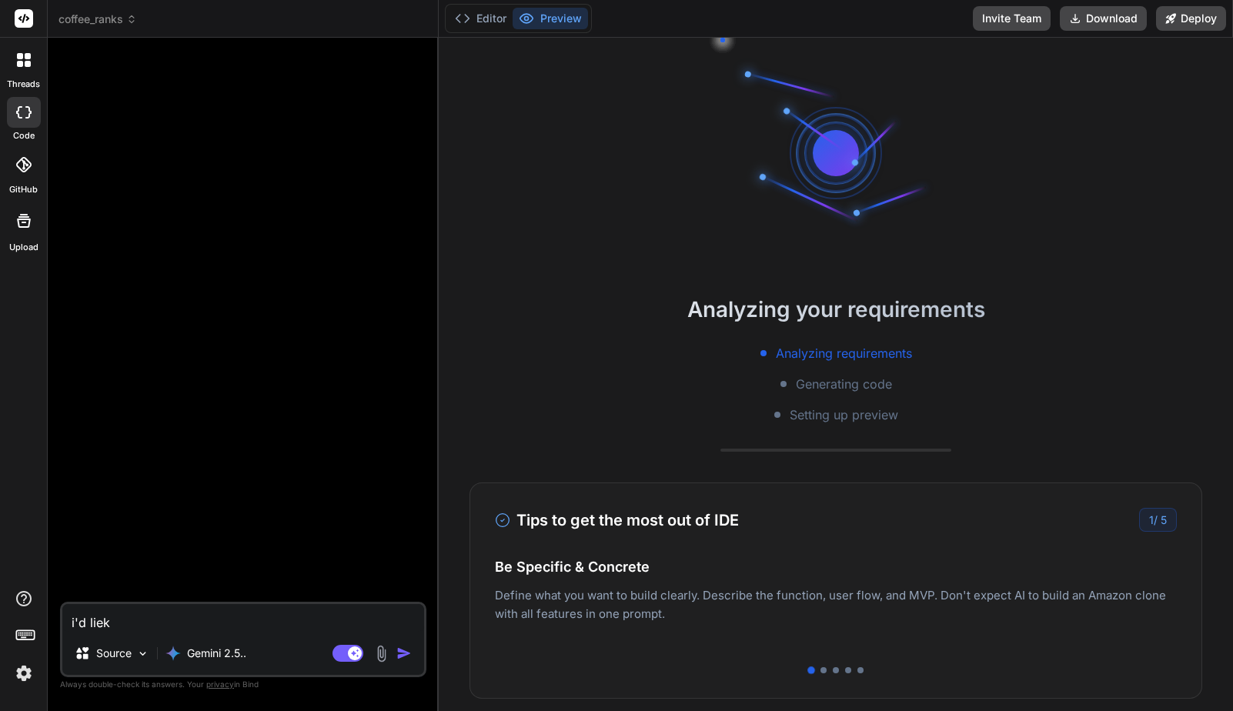
type textarea "x"
type textarea "i'd liek to"
type textarea "x"
type textarea "i'd liek t"
type textarea "x"
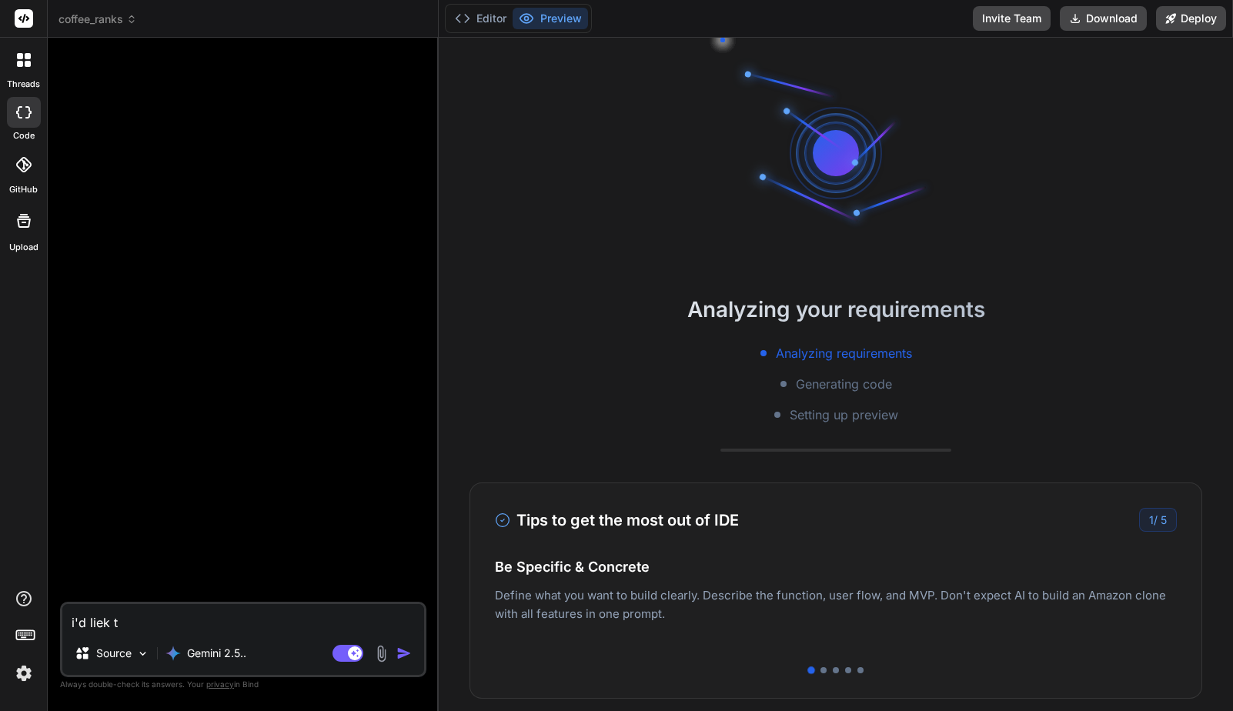
type textarea "i'd liek"
type textarea "x"
type textarea "i'd liek"
type textarea "x"
type textarea "i'd lie"
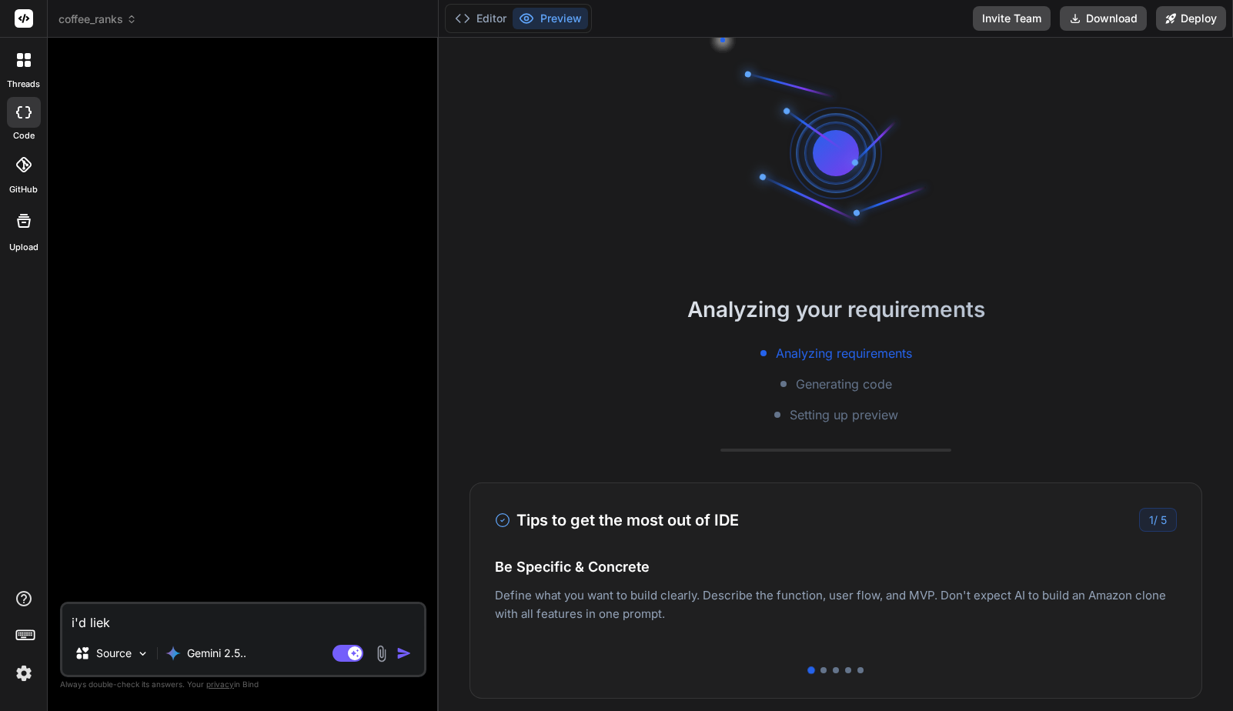
type textarea "x"
type textarea "i'd li"
type textarea "x"
type textarea "i'd lik"
type textarea "x"
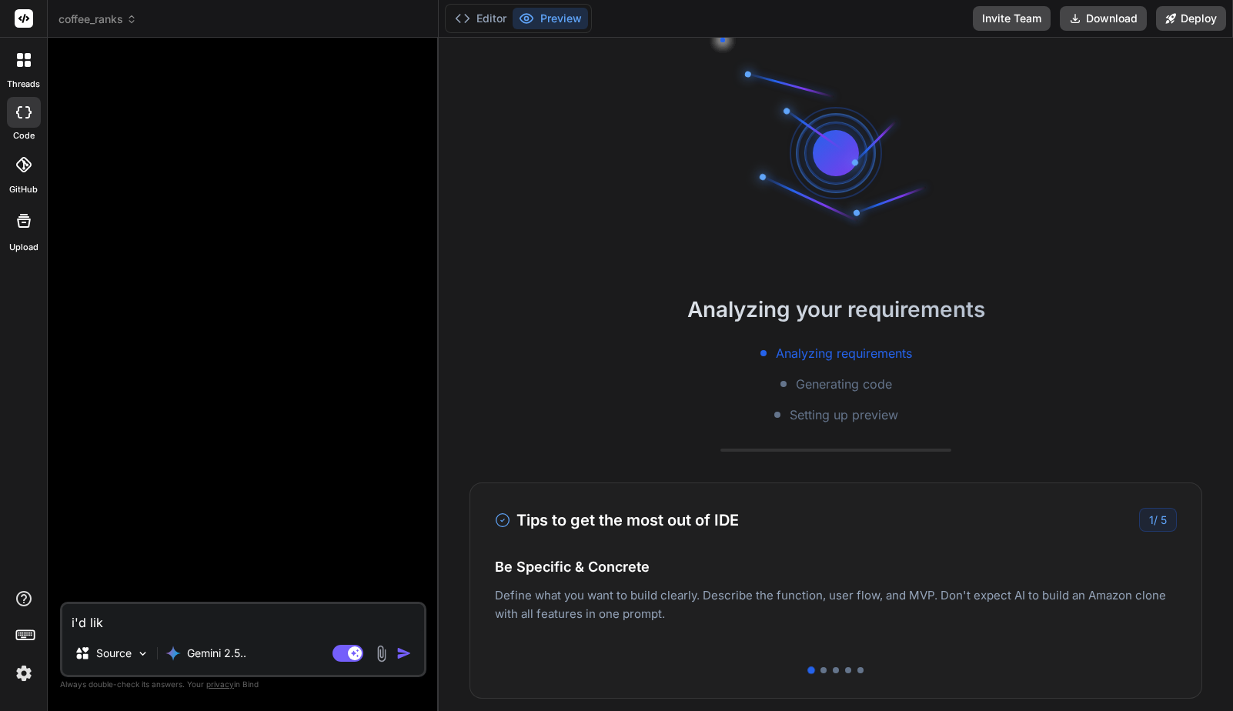
type textarea "i'd like"
type textarea "x"
type textarea "i'd like"
type textarea "x"
type textarea "i'd like t"
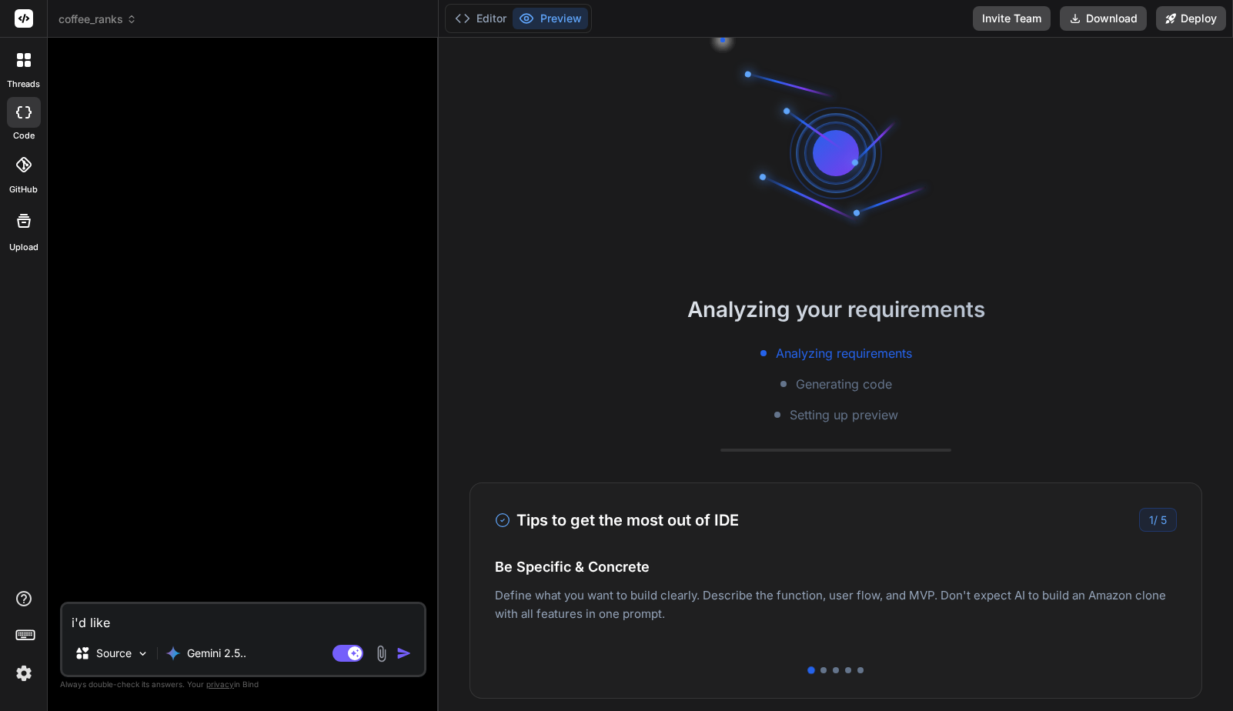
type textarea "x"
type textarea "i'd like to"
type textarea "x"
type textarea "i'd like to"
type textarea "x"
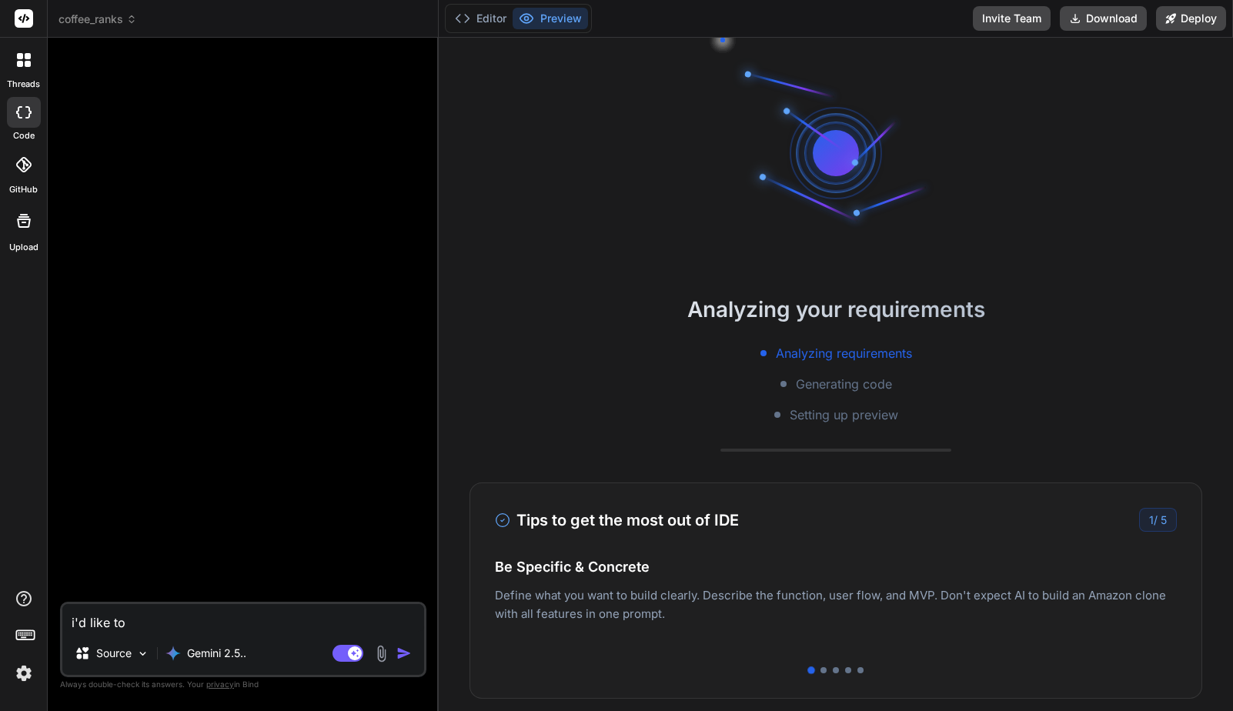
type textarea "i'd like to c"
type textarea "x"
type textarea "i'd like to cr"
type textarea "x"
type textarea "i'd like to cre"
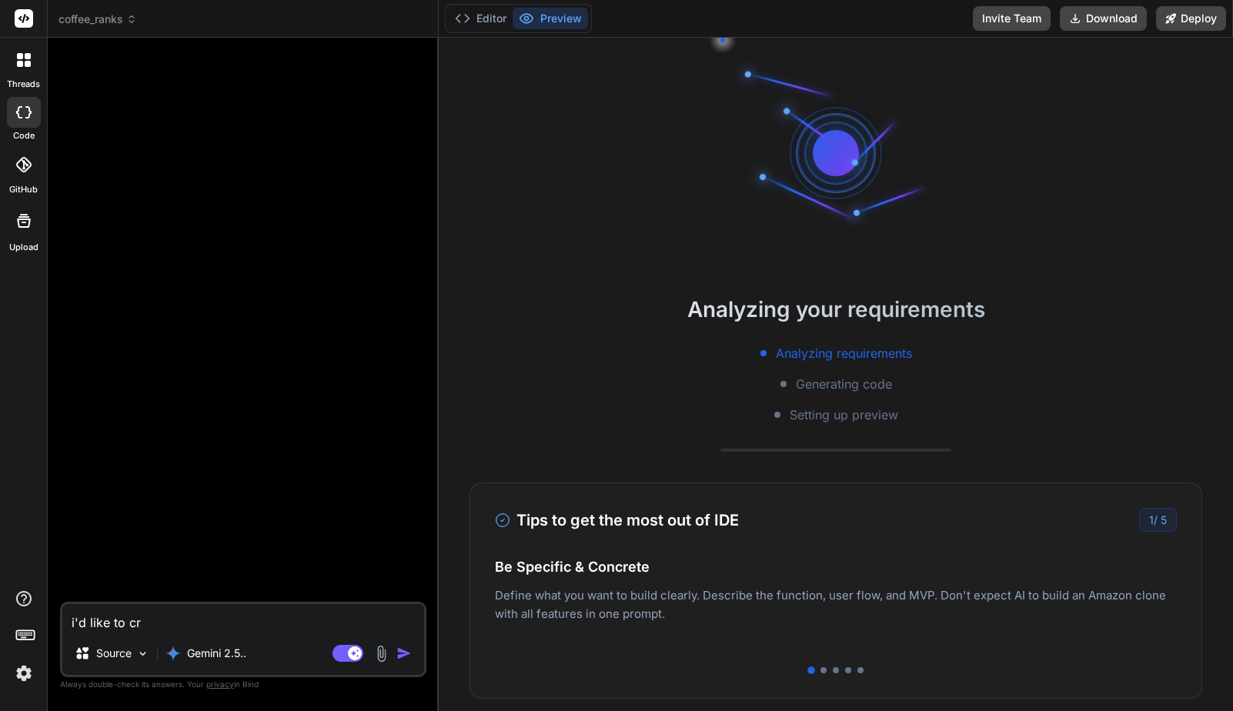
type textarea "x"
type textarea "i'd like to crea"
type textarea "x"
type textarea "i'd like to creat"
type textarea "x"
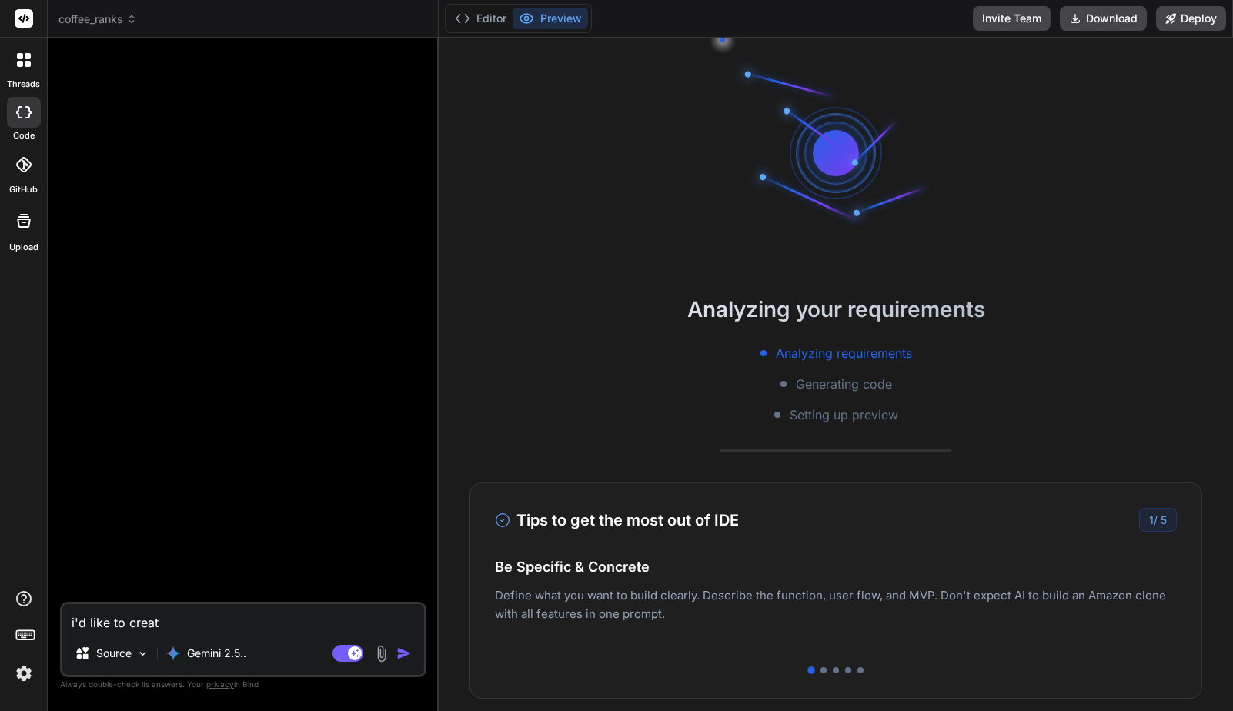
type textarea "i'd like to create"
type textarea "x"
type textarea "i'd like to create"
type textarea "x"
type textarea "i'd like to create a"
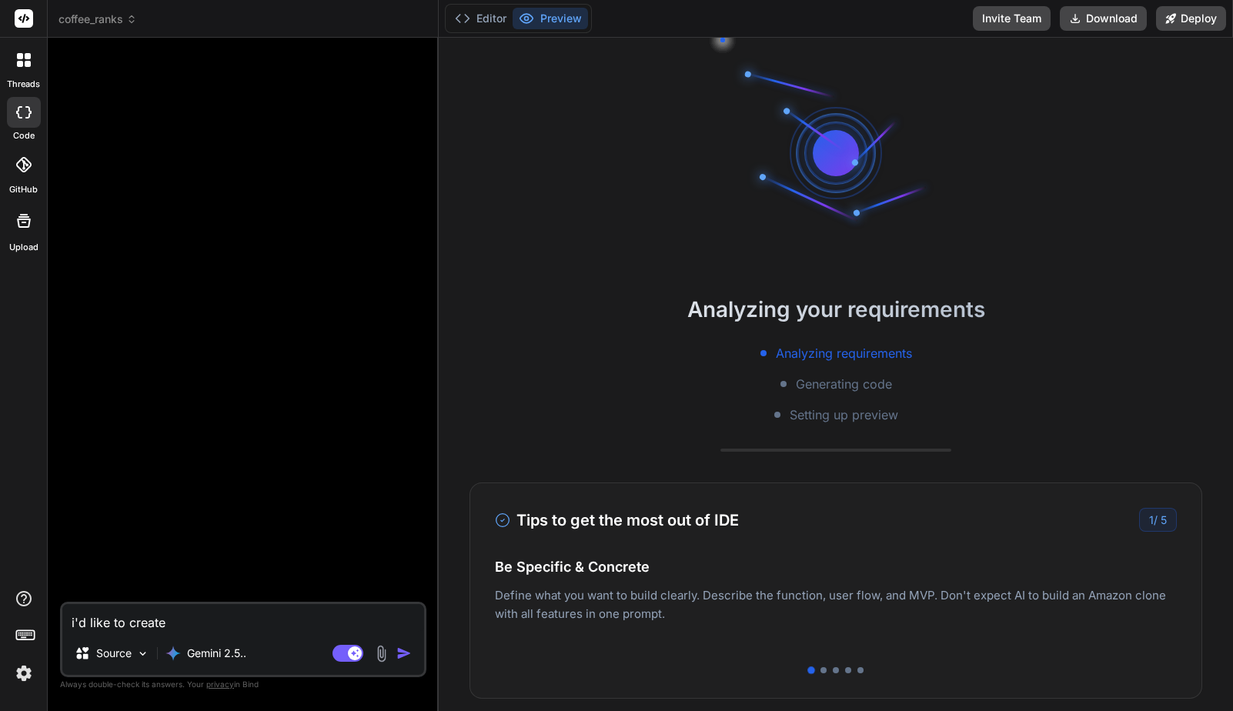
type textarea "x"
type textarea "i'd like to create a"
type textarea "x"
type textarea "i'd like to create a w"
type textarea "x"
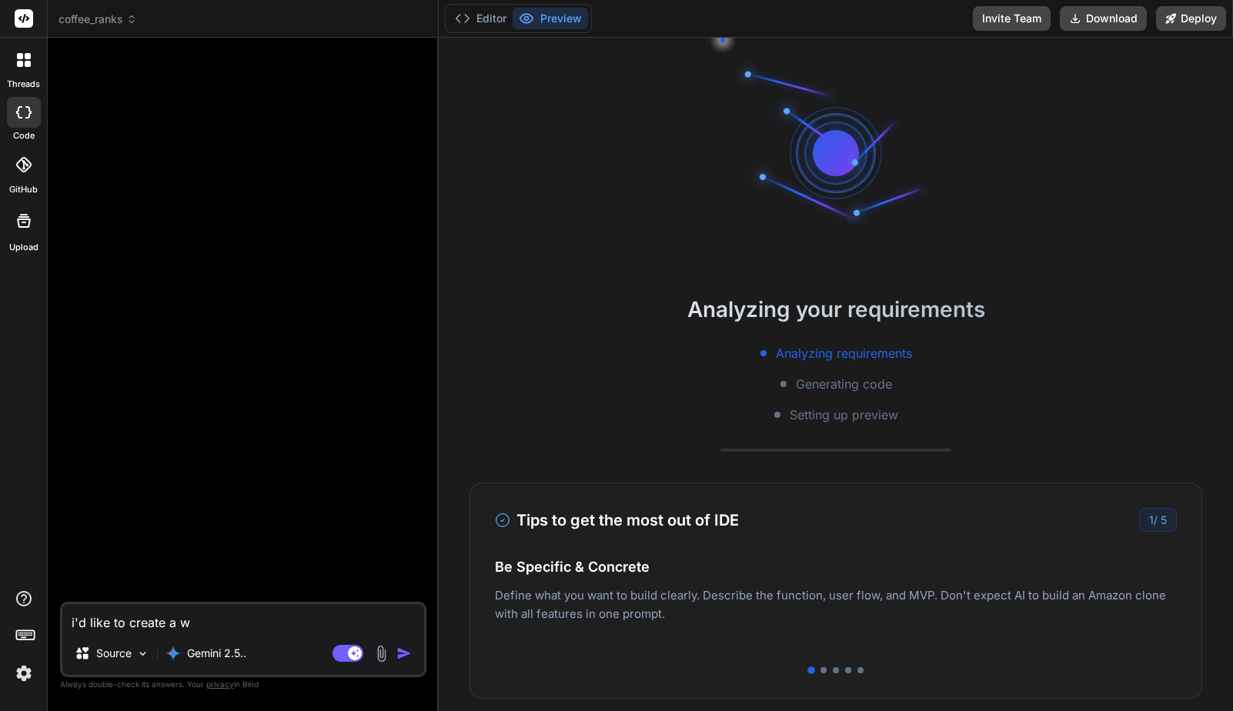
type textarea "i'd like to create a we"
type textarea "x"
type textarea "i'd like to create a web"
type textarea "x"
type textarea "i'd like to create a web"
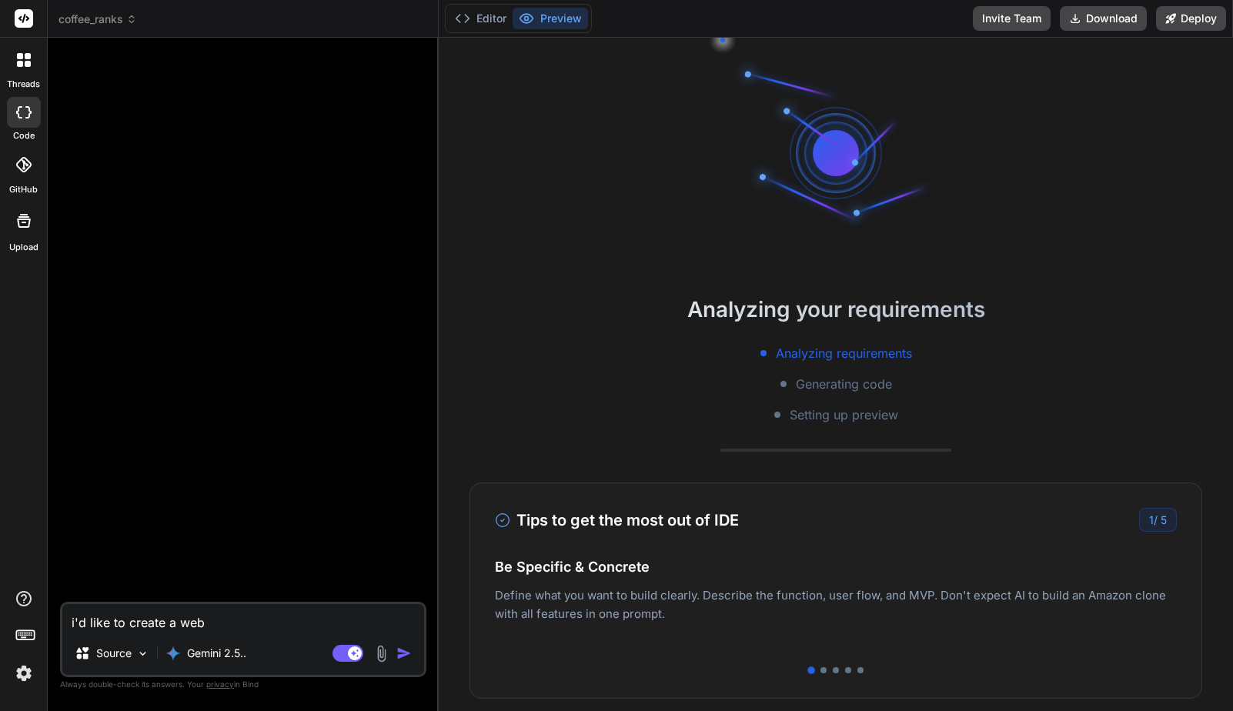
type textarea "x"
type textarea "i'd like to create a web a"
type textarea "x"
type textarea "i'd like to create a web ap"
type textarea "x"
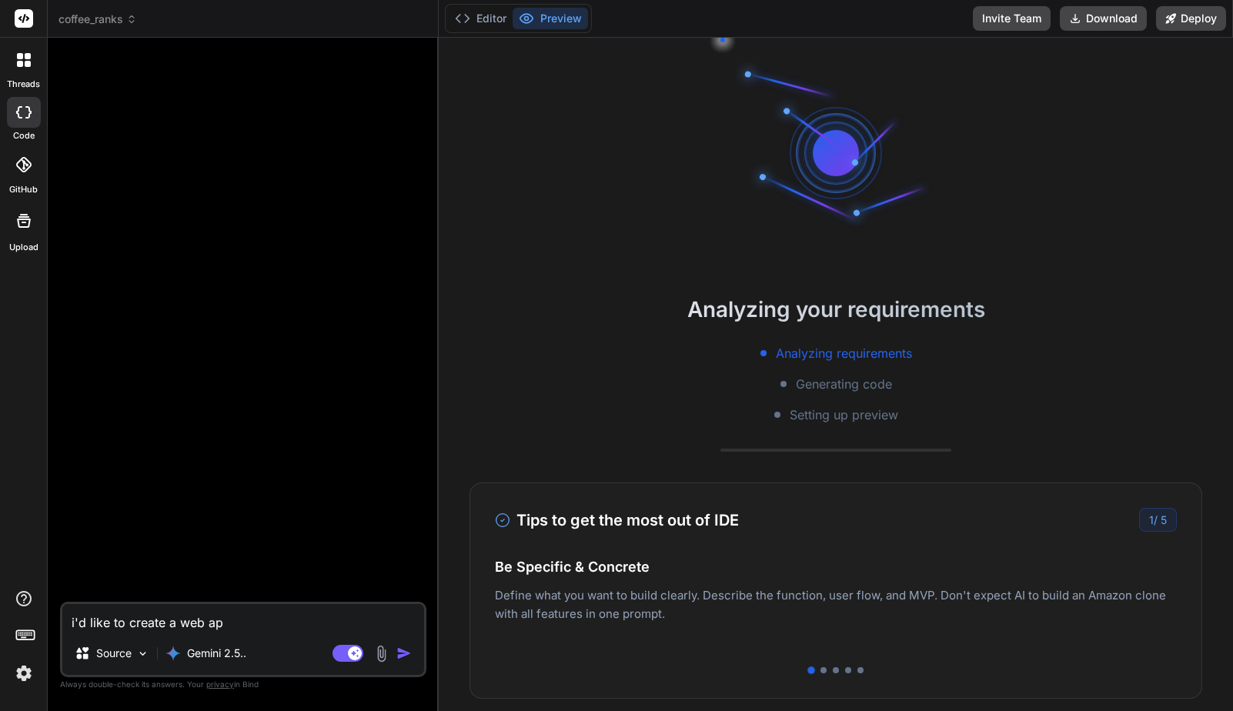
type textarea "i'd like to create a web app"
type textarea "x"
type textarea "i'd like to create a web app"
type textarea "x"
type textarea "i'd like to create a web app w"
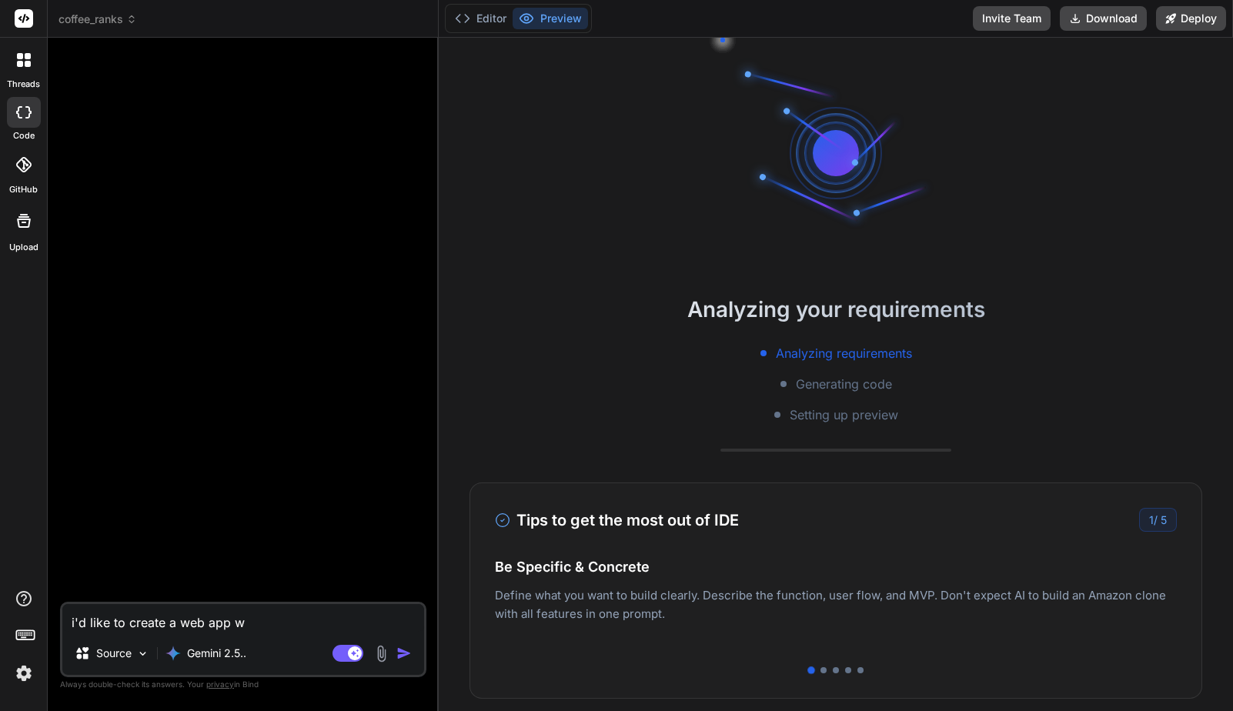
type textarea "x"
type textarea "i'd like to create a web app wh"
type textarea "x"
type textarea "i'd like to create a web app whe"
type textarea "x"
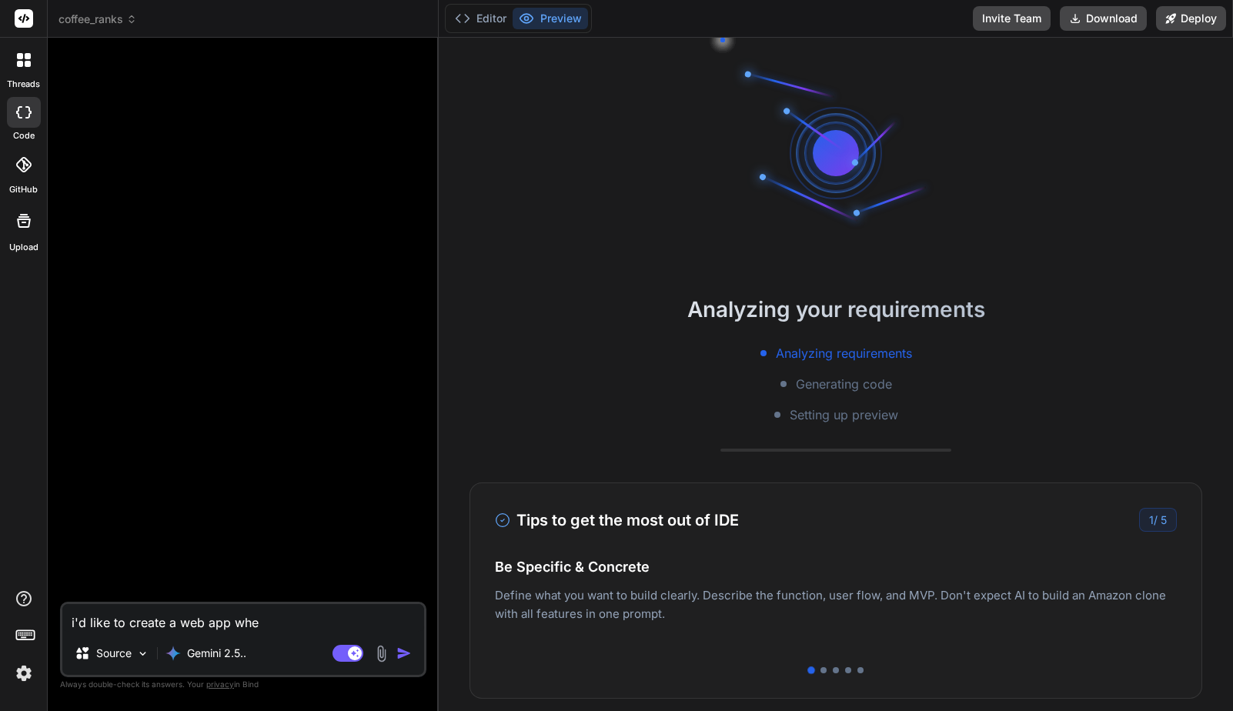
type textarea "i'd like to create a web app wher"
type textarea "x"
type textarea "i'd like to create a web app where"
type textarea "x"
type textarea "i'd like to create a web app where"
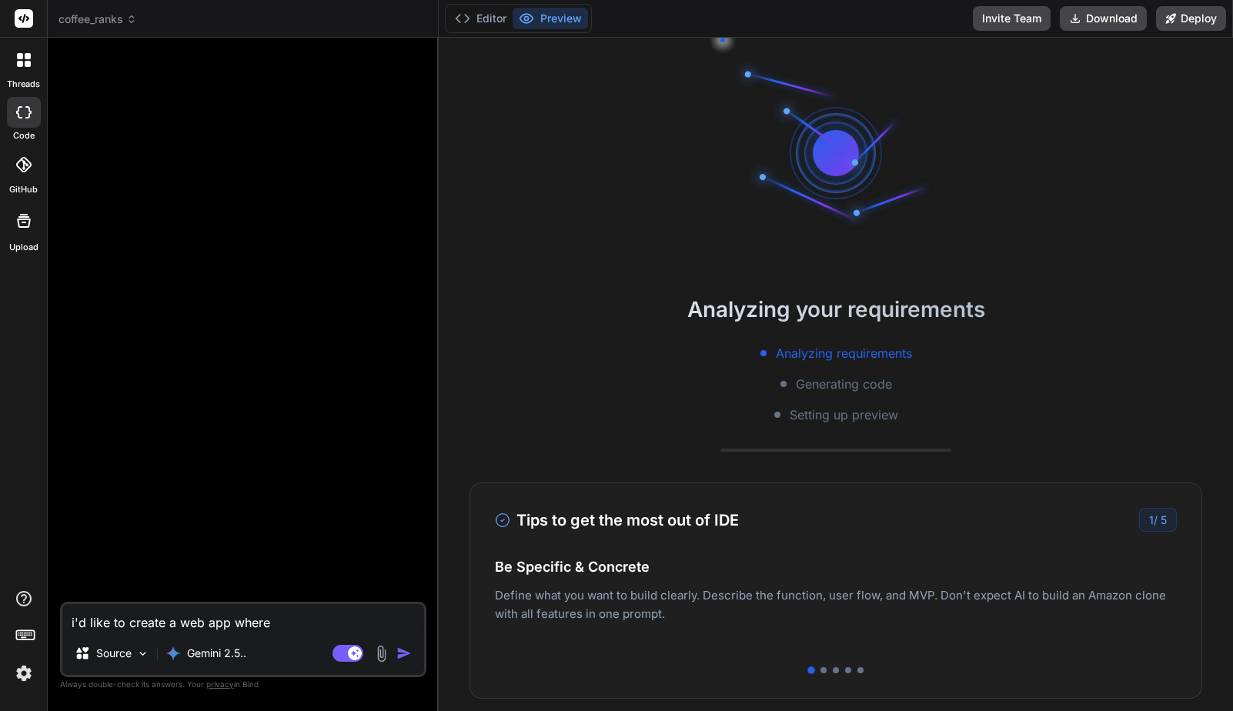
type textarea "x"
type textarea "i'd like to create a web app where a"
type textarea "x"
type textarea "i'd like to create a web app where a"
type textarea "x"
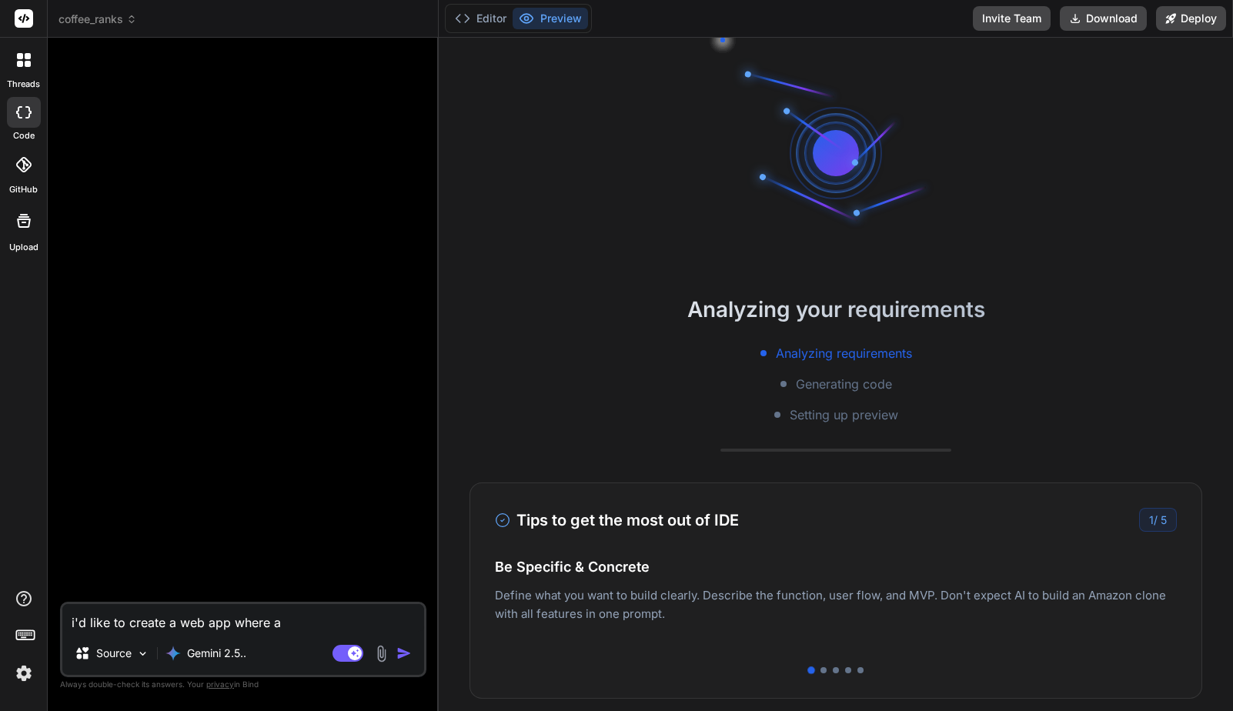
type textarea "i'd like to create a web app where a u"
type textarea "x"
type textarea "i'd like to create a web app where a us"
type textarea "x"
type textarea "i'd like to create a web app where a use"
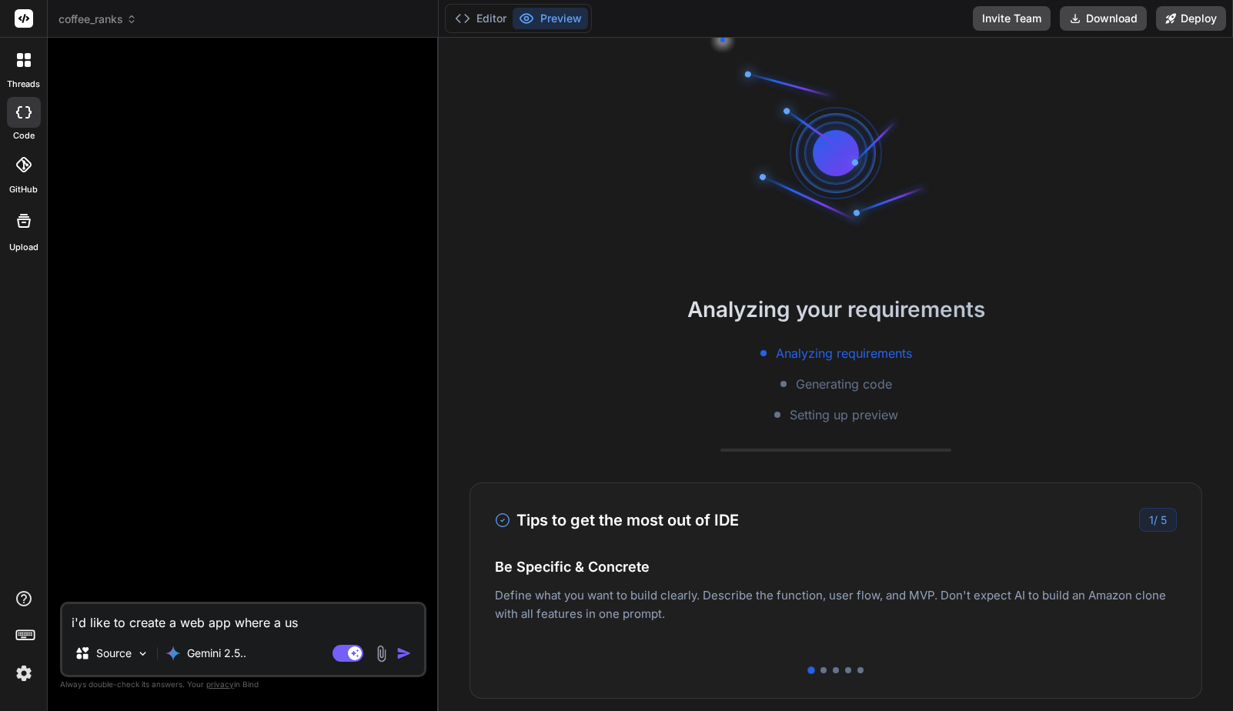
type textarea "x"
type textarea "i'd like to create a web app where a user"
type textarea "x"
type textarea "i'd like to create a web app where a user"
type textarea "x"
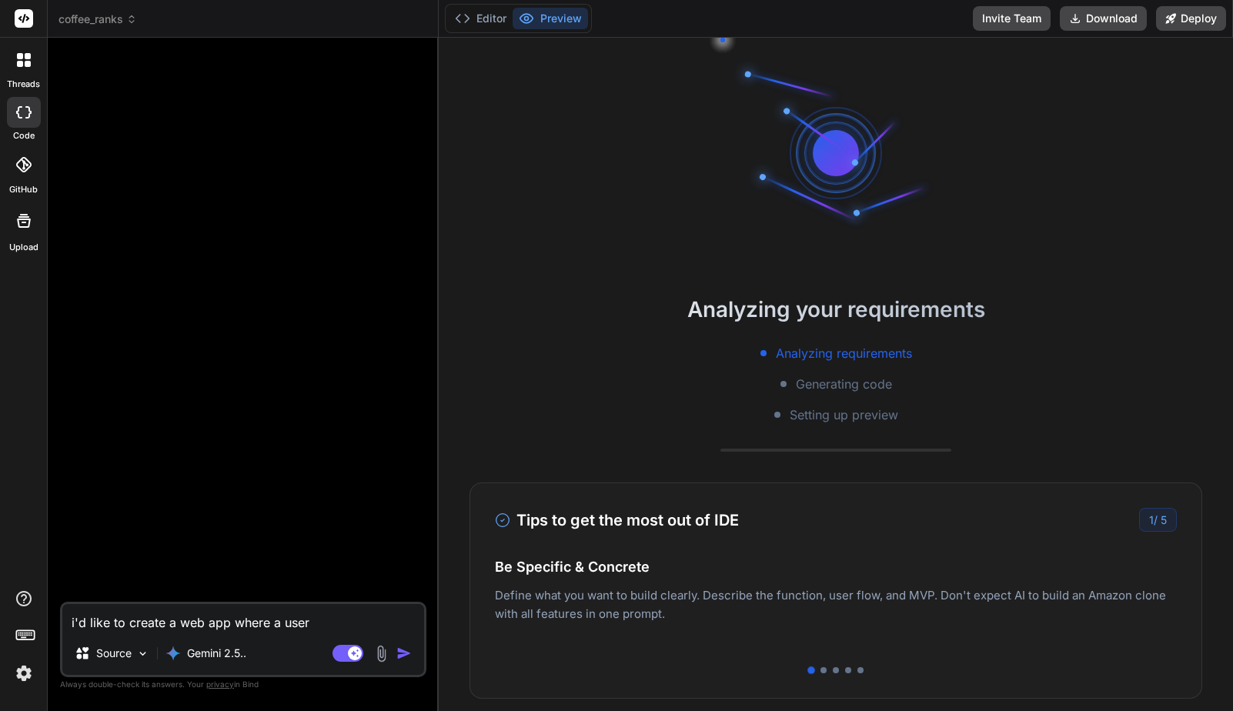
type textarea "i'd like to create a web app where a user c"
type textarea "x"
type textarea "i'd like to create a web app where a user ca"
type textarea "x"
type textarea "i'd like to create a web app where a user can"
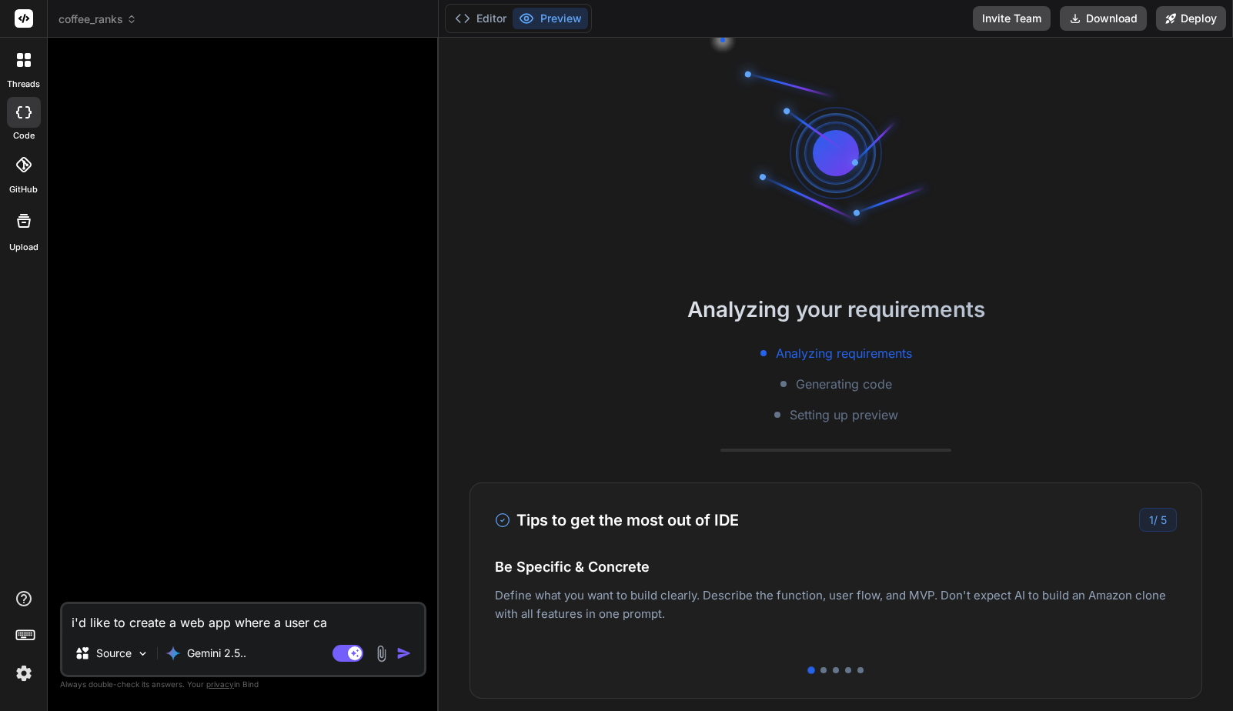
type textarea "x"
type textarea "i'd like to create a web app where a user can"
type textarea "x"
type textarea "i'd like to create a web app where a user can s"
type textarea "x"
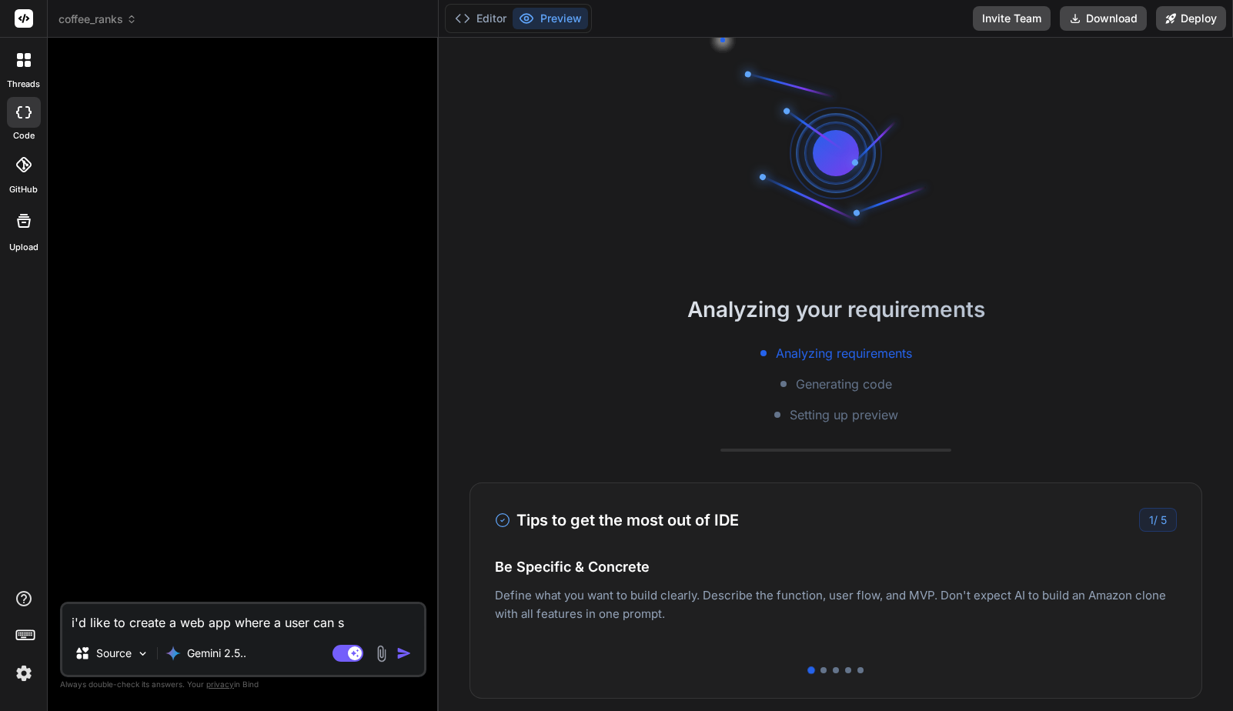
type textarea "i'd like to create a web app where a user can se"
type textarea "x"
type textarea "i'd like to create a web app where a user can sea"
type textarea "x"
type textarea "i'd like to create a web app where a user can sear"
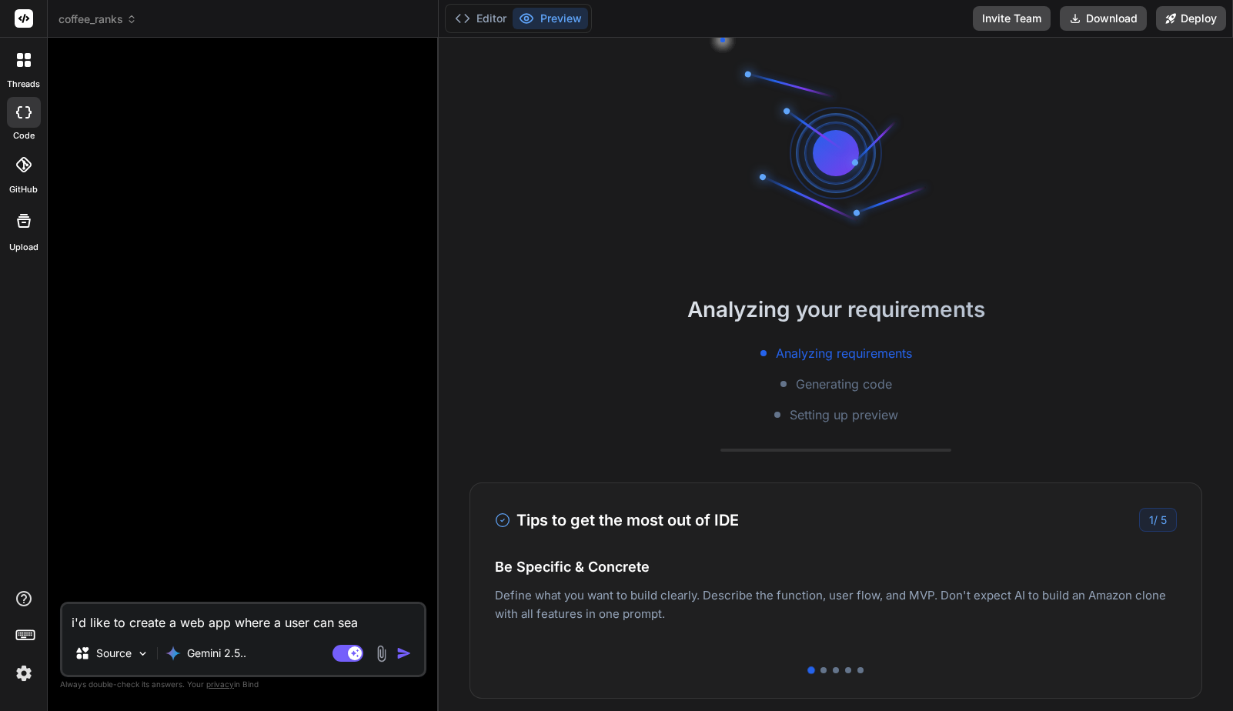
type textarea "x"
type textarea "i'd like to create a web app where a user can searc"
type textarea "x"
type textarea "i'd like to create a web app where a user can search"
type textarea "x"
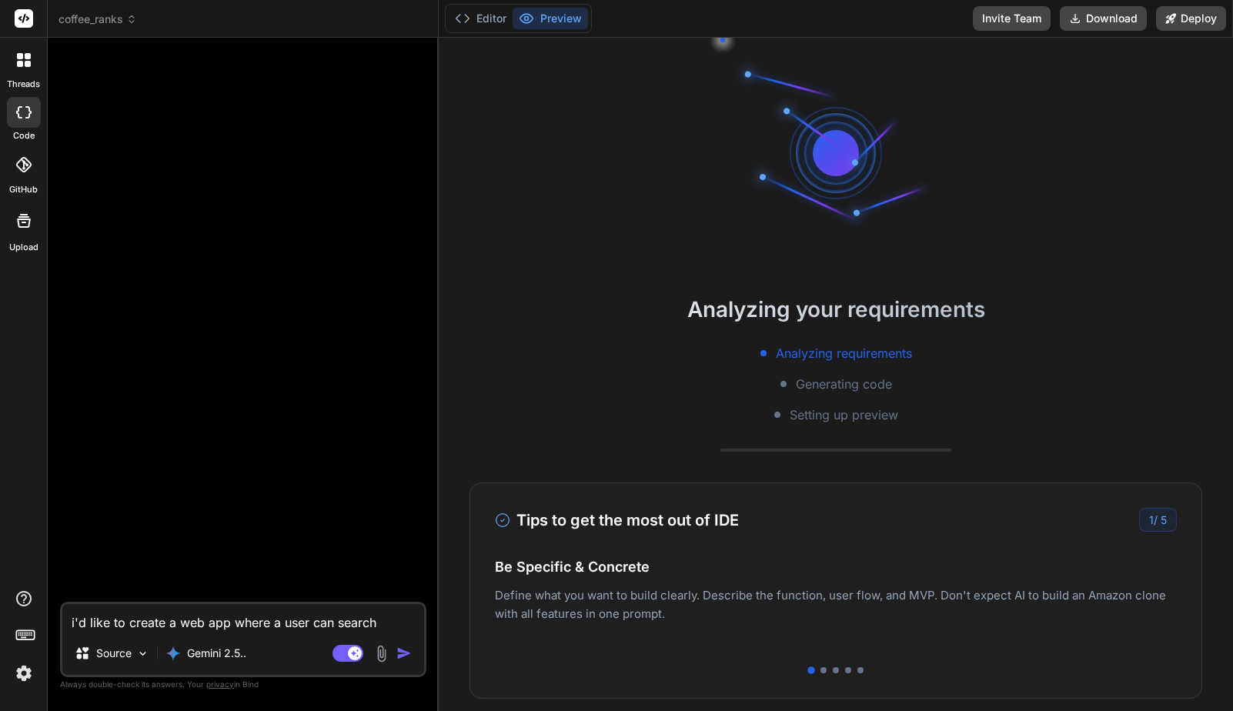
type textarea "i'd like to create a web app where a user can search"
type textarea "x"
type textarea "i'd like to create a web app where a user can search f"
type textarea "x"
type textarea "i'd like to create a web app where a user can search fo"
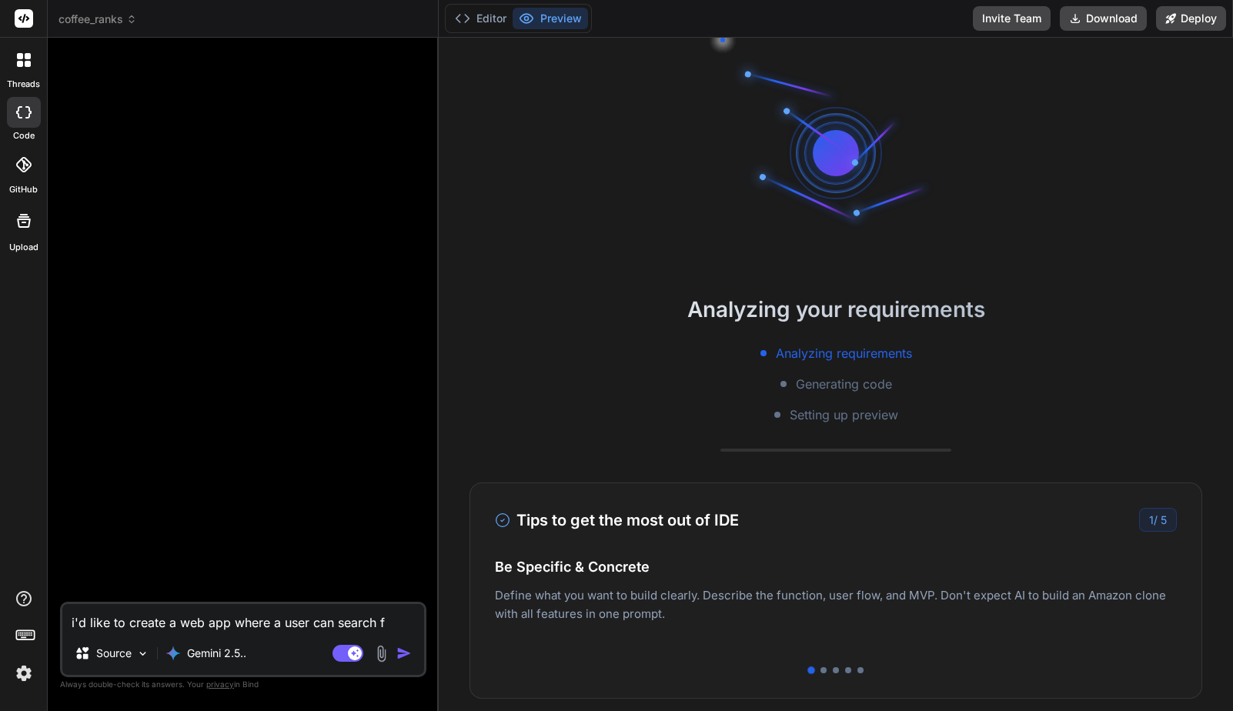
type textarea "x"
type textarea "i'd like to create a web app where a user can search for"
type textarea "x"
type textarea "i'd like to create a web app where a user can search for"
type textarea "x"
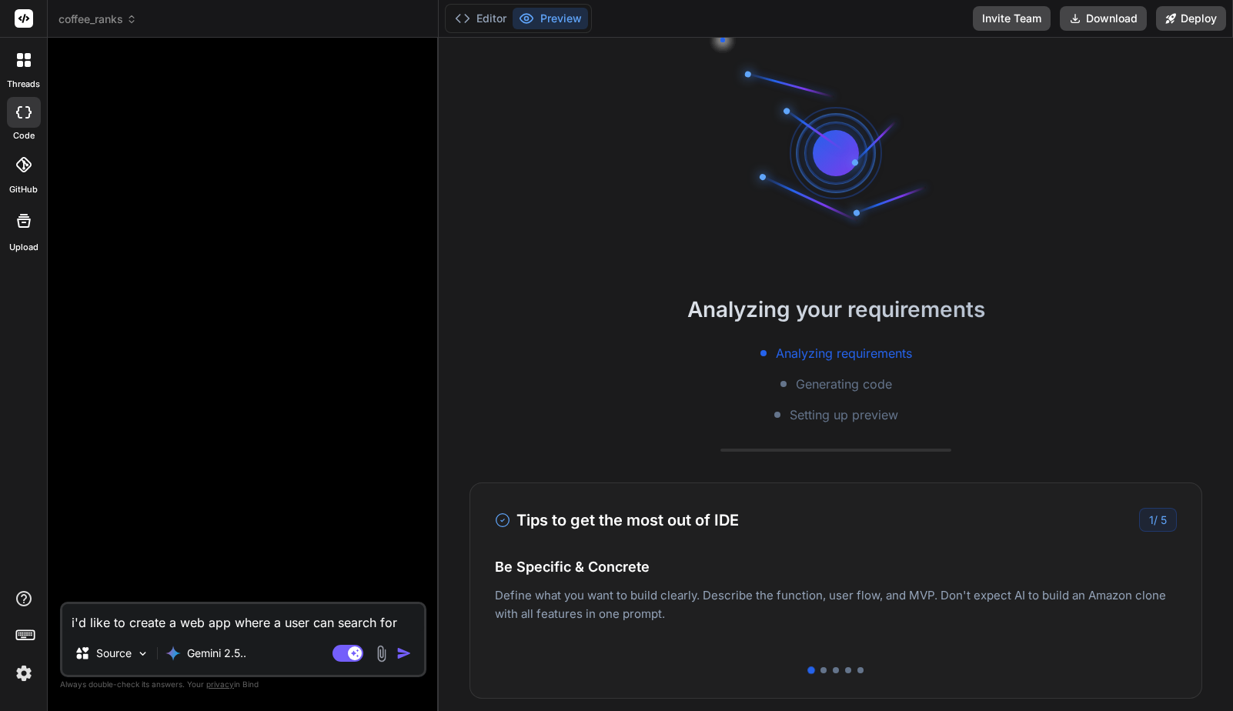
type textarea "i'd like to create a web app where a user can search for a"
type textarea "x"
type textarea "i'd like to create a web app where a user can search for a"
type textarea "x"
type textarea "i'd like to create a web app where a user can search for a c"
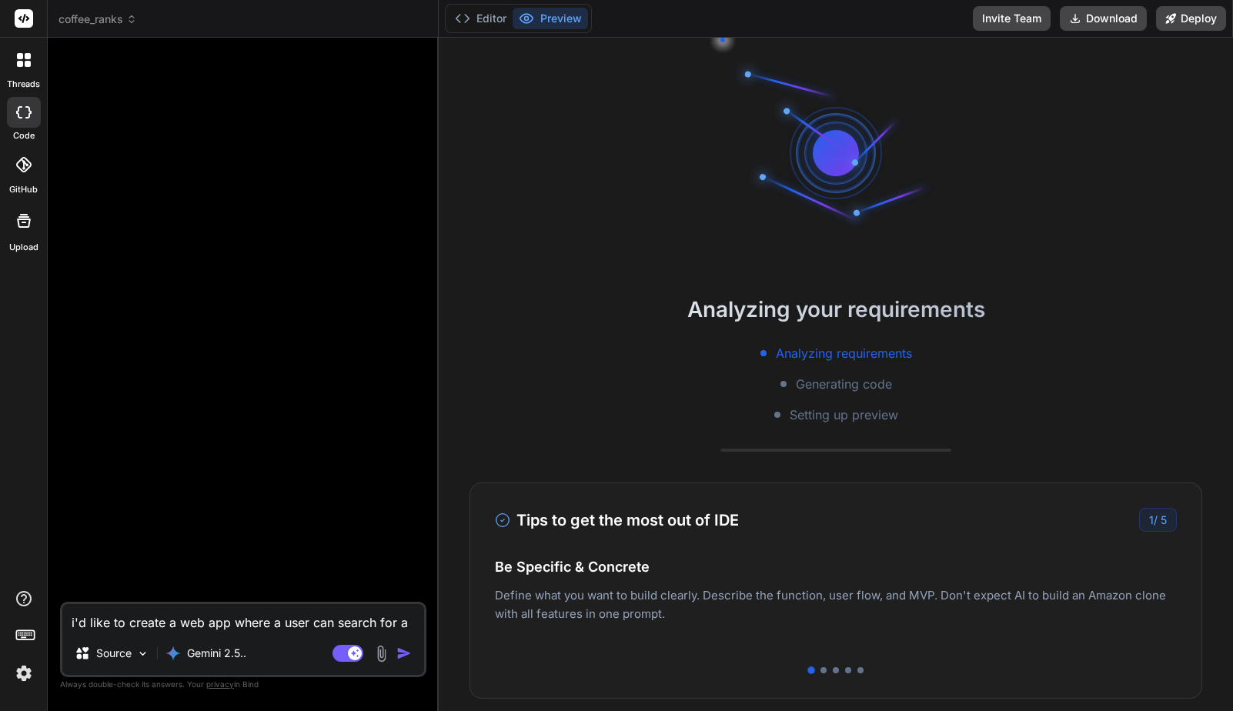
type textarea "x"
type textarea "i'd like to create a web app where a user can search for a co"
type textarea "x"
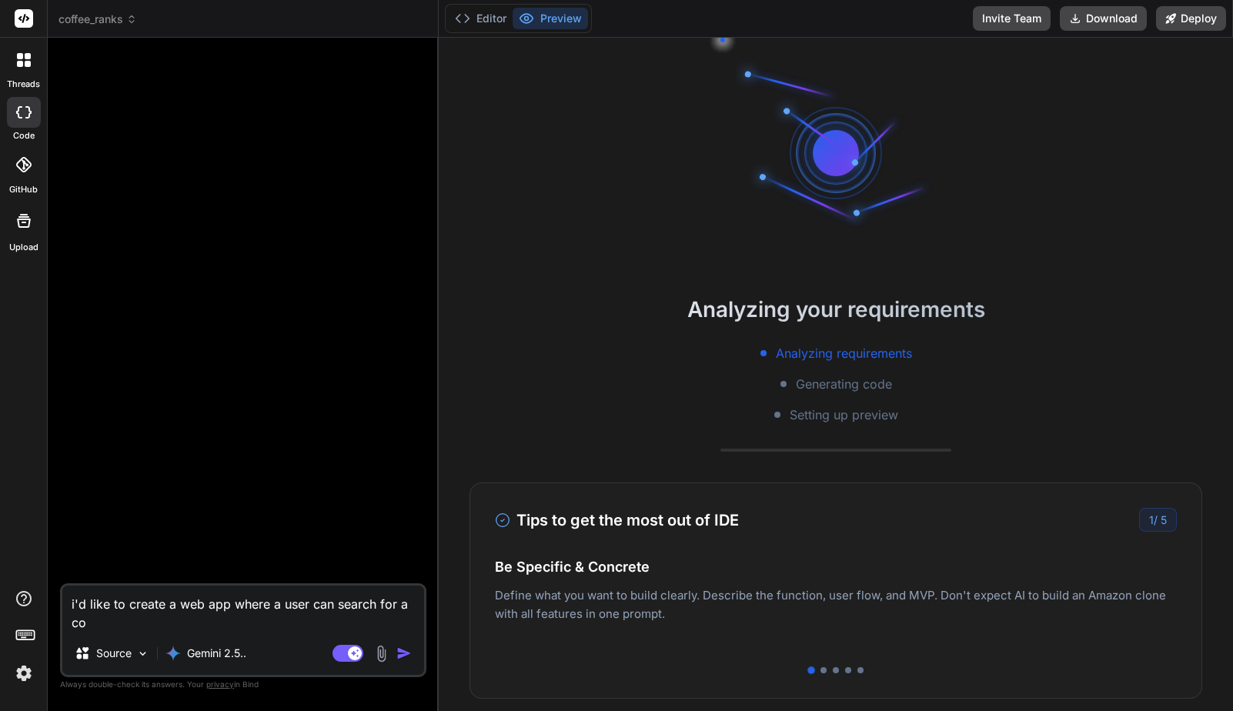
type textarea "i'd like to create a web app where a user can search for a cof"
type textarea "x"
type textarea "i'd like to create a web app where a user can search for a coff"
type textarea "x"
type textarea "i'd like to create a web app where a user can search for a coffe"
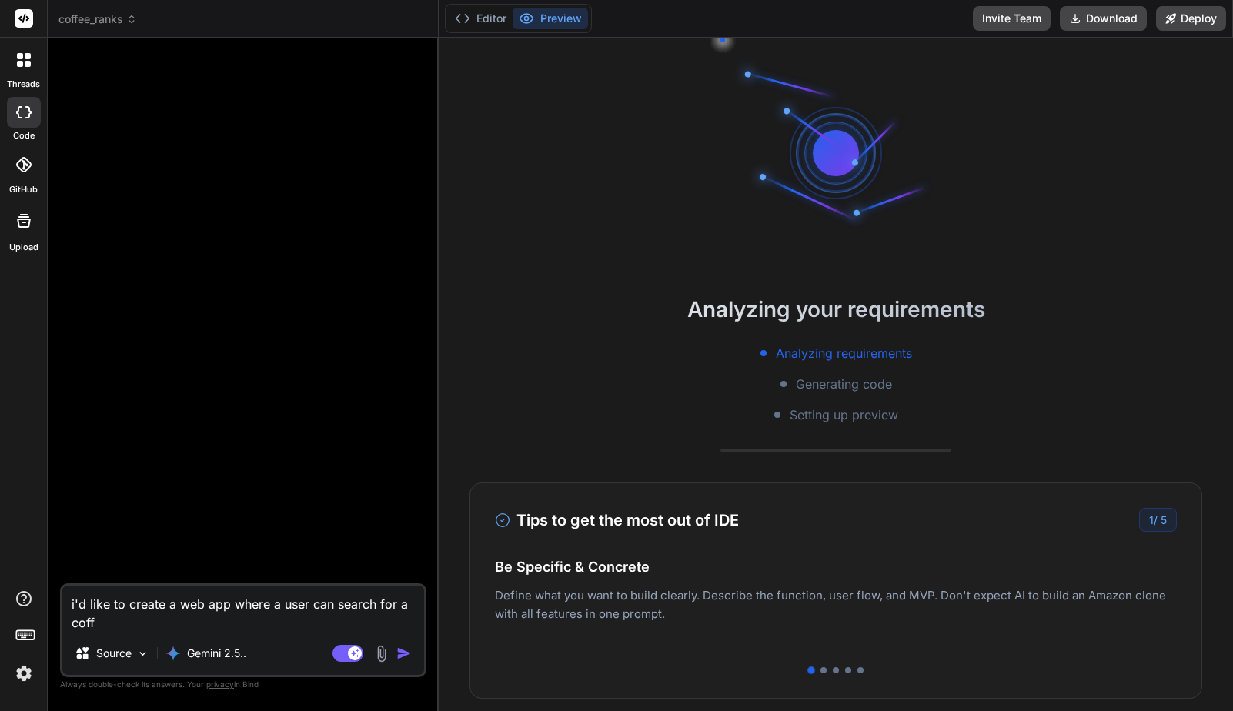
type textarea "x"
type textarea "i'd like to create a web app where a user can search for a coffee"
type textarea "x"
type textarea "i'd like to create a web app where a user can search for a coffee"
type textarea "x"
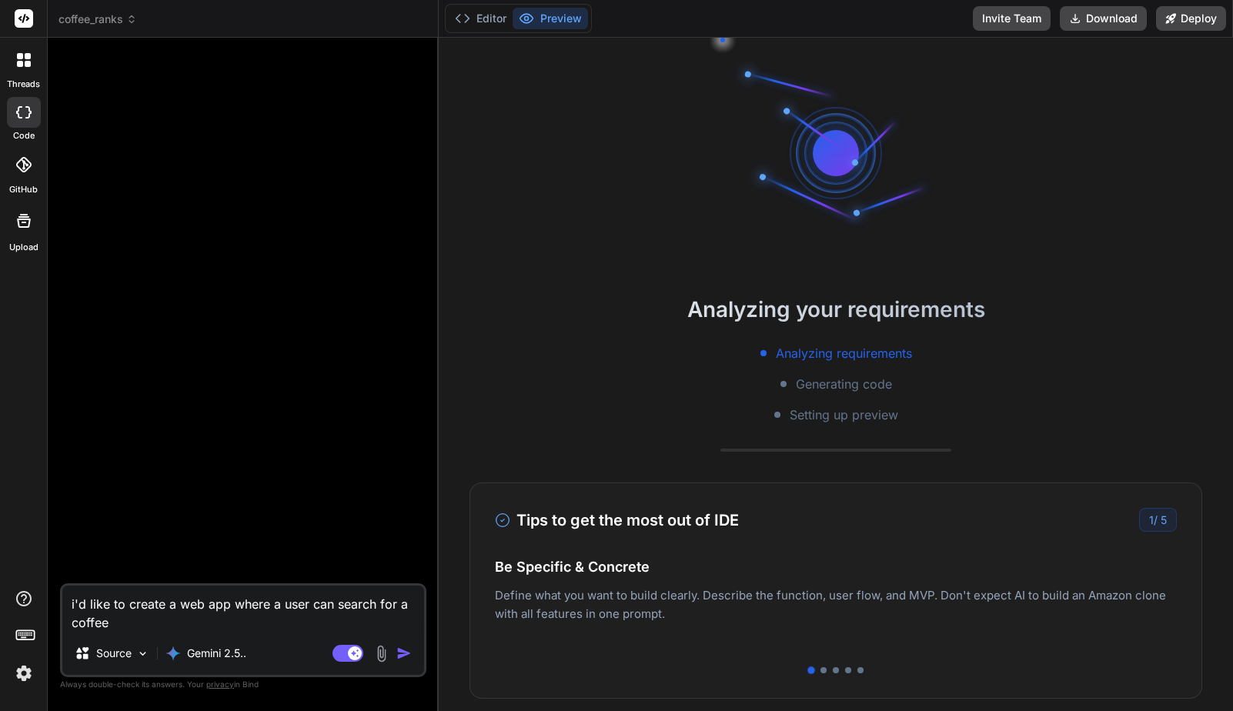
type textarea "i'd like to create a web app where a user can search for a coffee s"
type textarea "x"
type textarea "i'd like to create a web app where a user can search for a coffee sh"
type textarea "x"
type textarea "i'd like to create a web app where a user can search for a coffee sho"
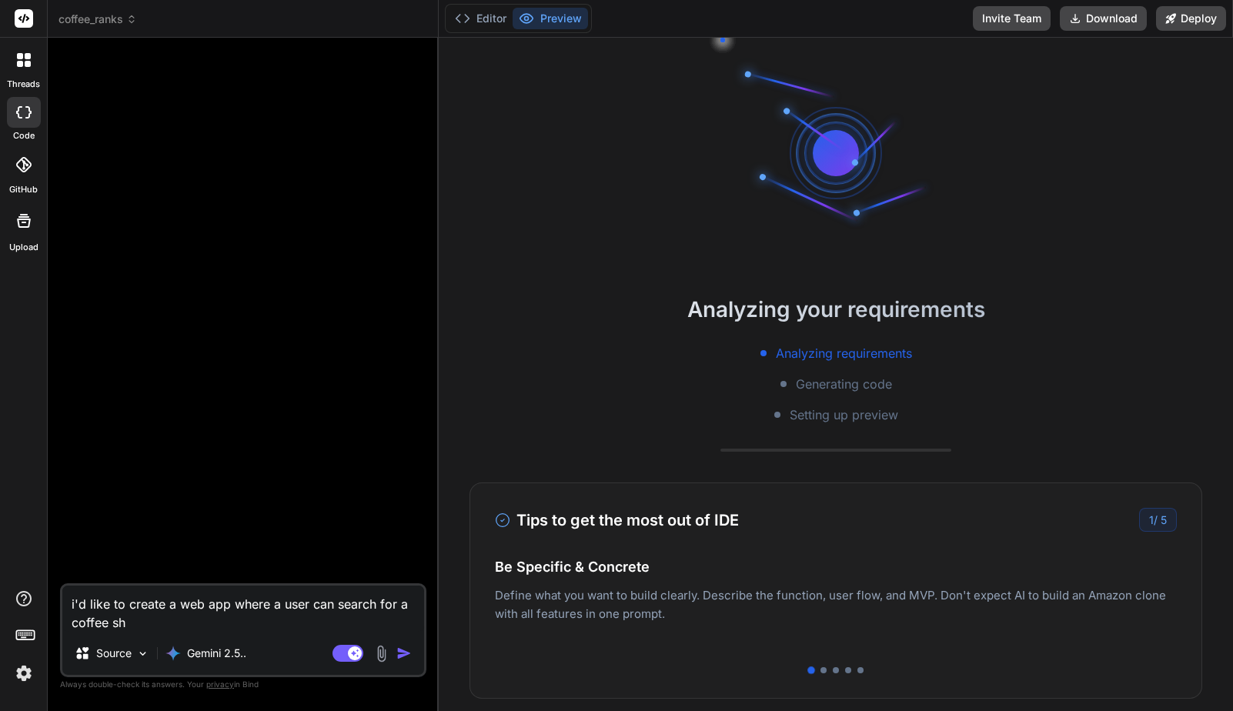
type textarea "x"
type textarea "i'd like to create a web app where a user can search for a coffee shop"
type textarea "x"
type textarea "i'd like to create a web app where a user can search for a coffee shop,"
type textarea "x"
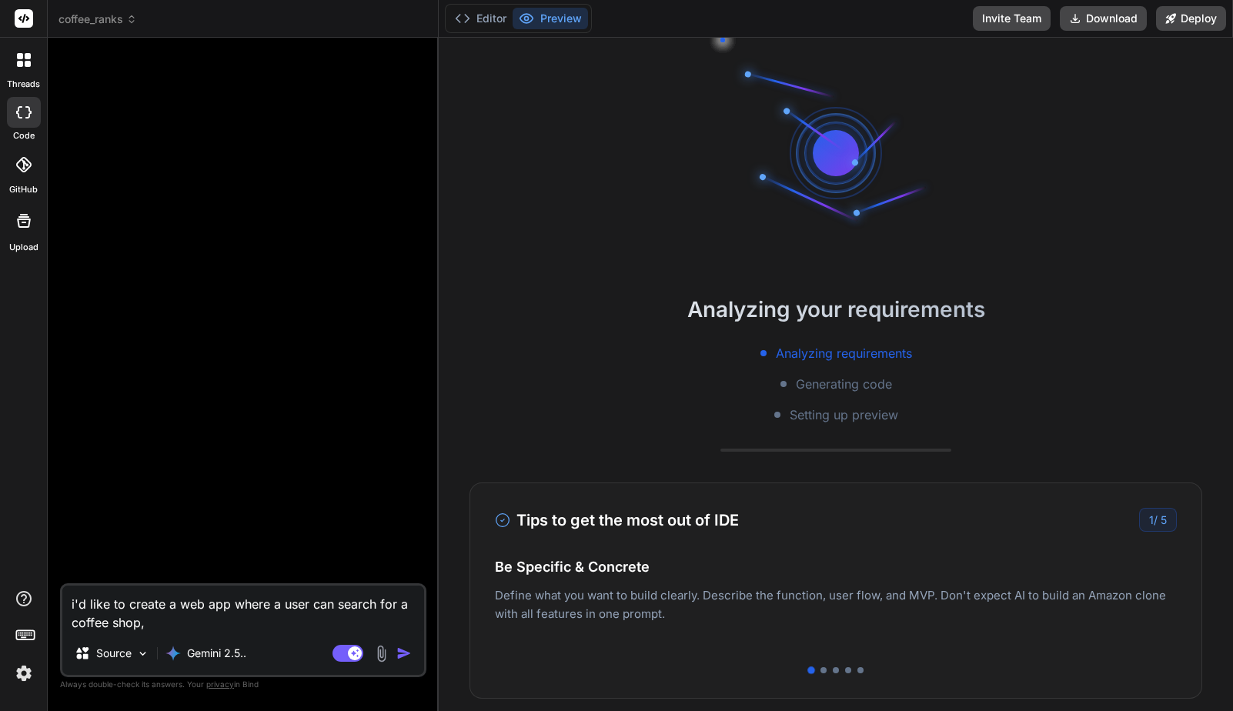
type textarea "i'd like to create a web app where a user can search for a coffee shop,"
type textarea "x"
type textarea "i'd like to create a web app where a user can search for a coffee shop, a"
type textarea "x"
type textarea "i'd like to create a web app where a user can search for a coffee shop, ad"
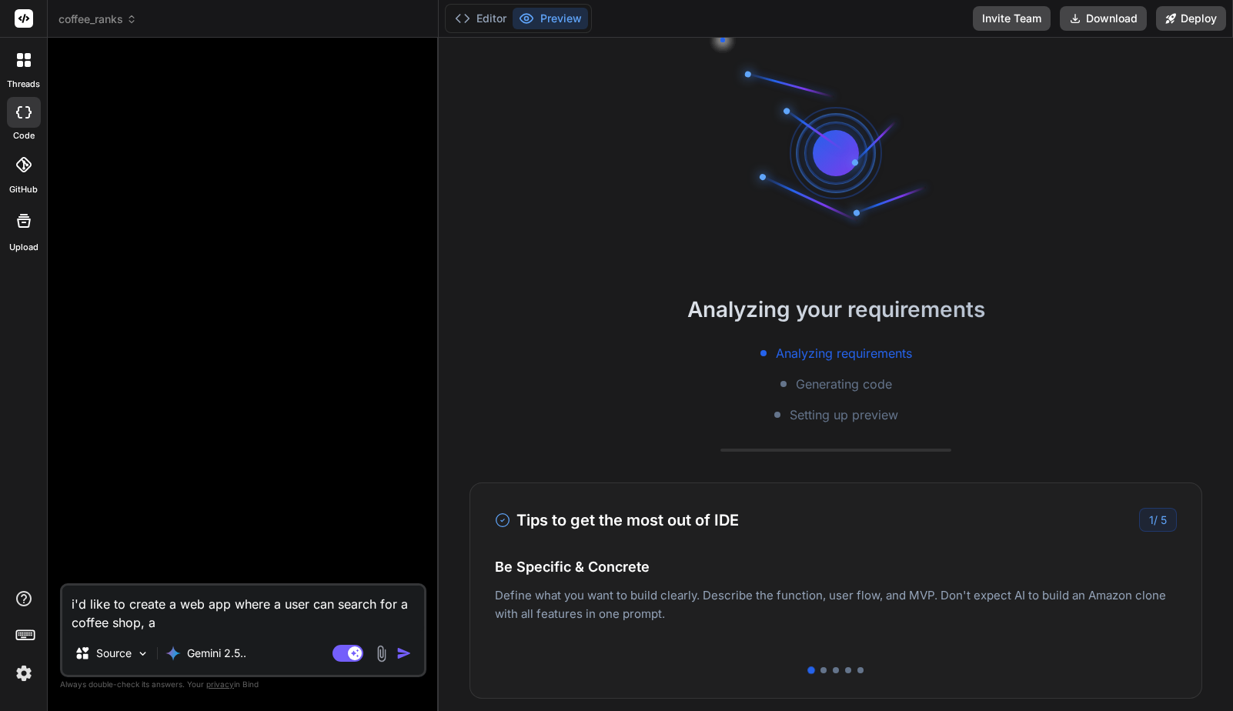
type textarea "x"
type textarea "i'd like to create a web app where a user can search for a coffee shop, add"
type textarea "x"
type textarea "i'd like to create a web app where a user can search for a coffee shop, add"
type textarea "x"
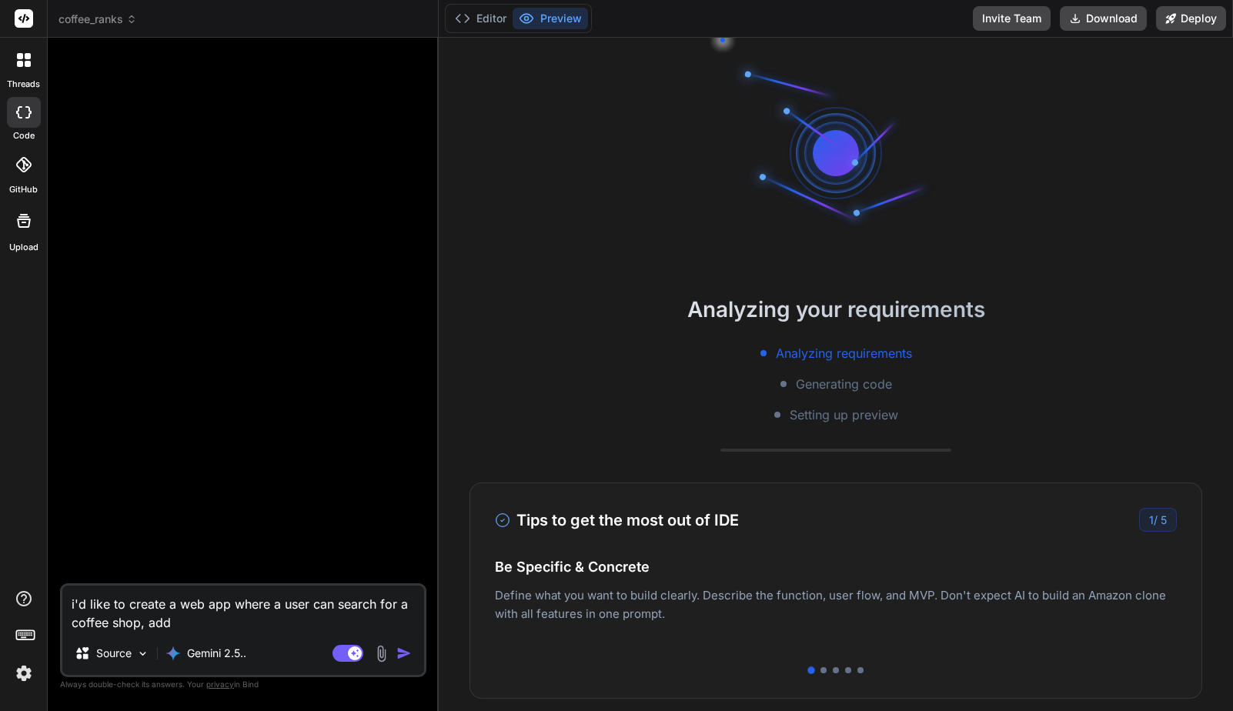
type textarea "i'd like to create a web app where a user can search for a coffee shop, add i"
type textarea "x"
type textarea "i'd like to create a web app where a user can search for a coffee shop, add it"
type textarea "x"
type textarea "i'd like to create a web app where a user can search for a coffee shop, add it"
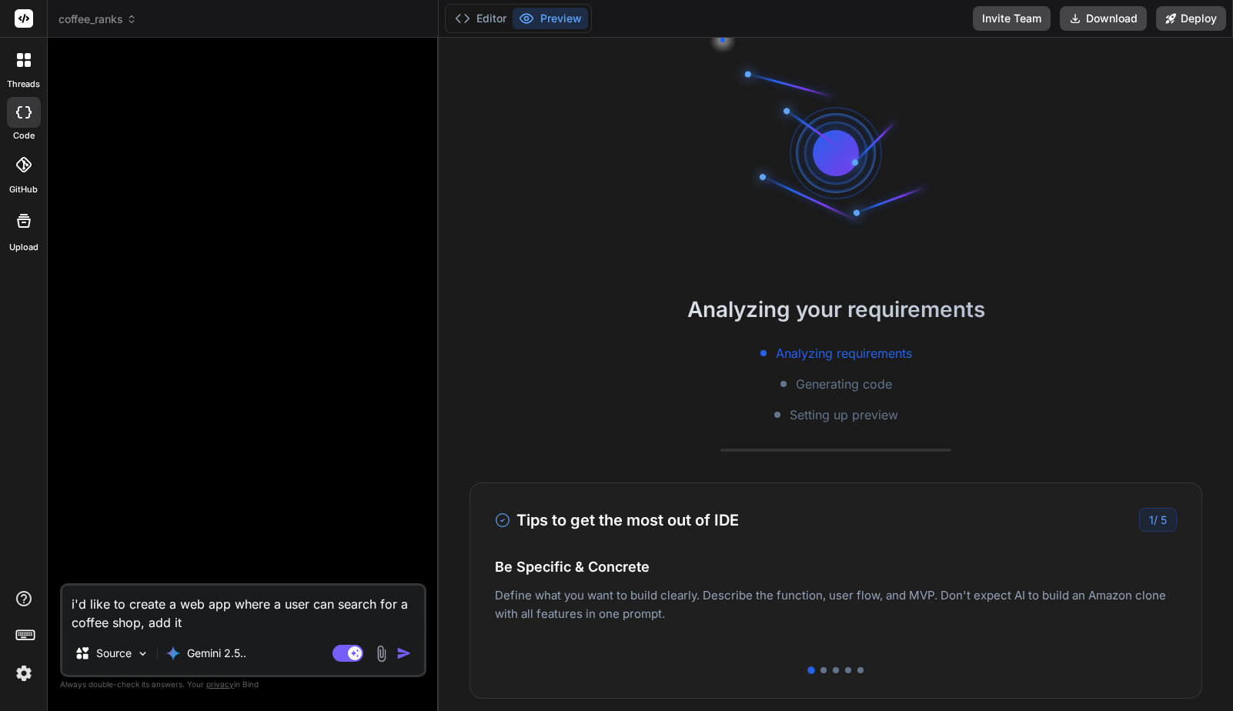
type textarea "x"
type textarea "i'd like to create a web app where a user can search for a coffee shop, add it t"
type textarea "x"
type textarea "i'd like to create a web app where a user can search for a coffee shop, add it …"
type textarea "x"
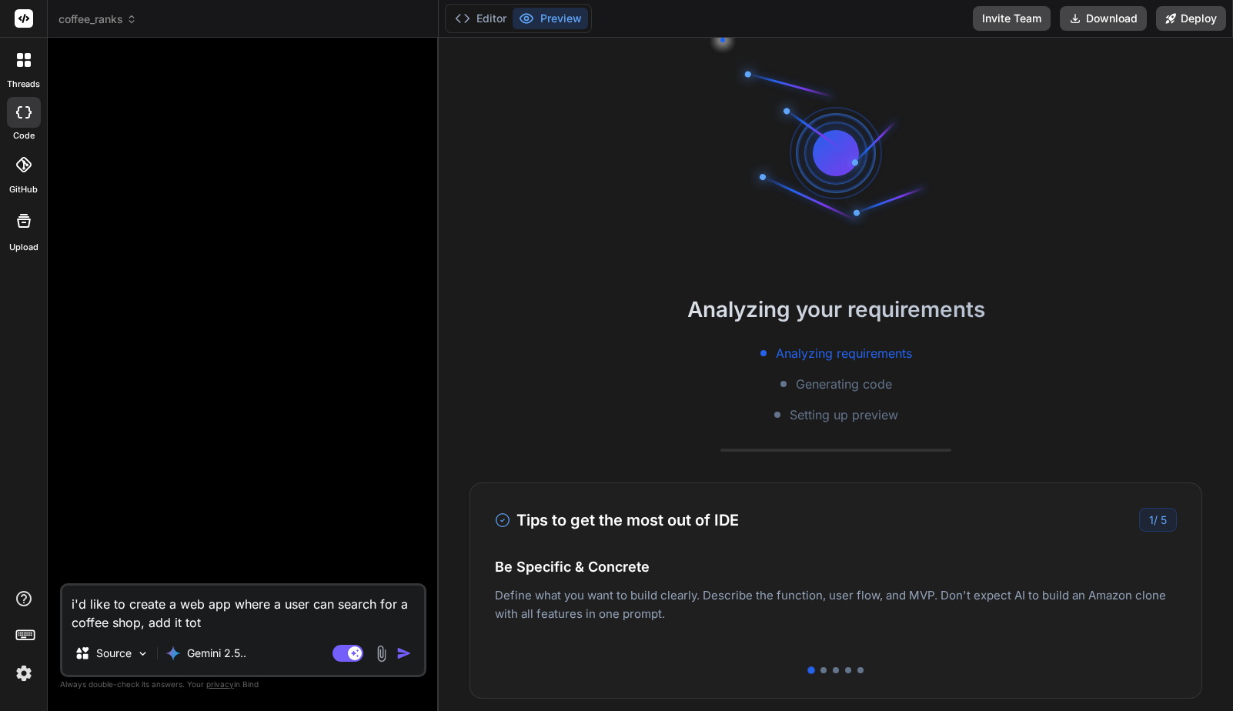
type textarea "i'd like to create a web app where a user can search for a coffee shop, add it …"
type textarea "x"
type textarea "i'd like to create a web app where a user can search for a coffee shop, add it …"
type textarea "x"
type textarea "i'd like to create a web app where a user can search for a coffee shop, add it …"
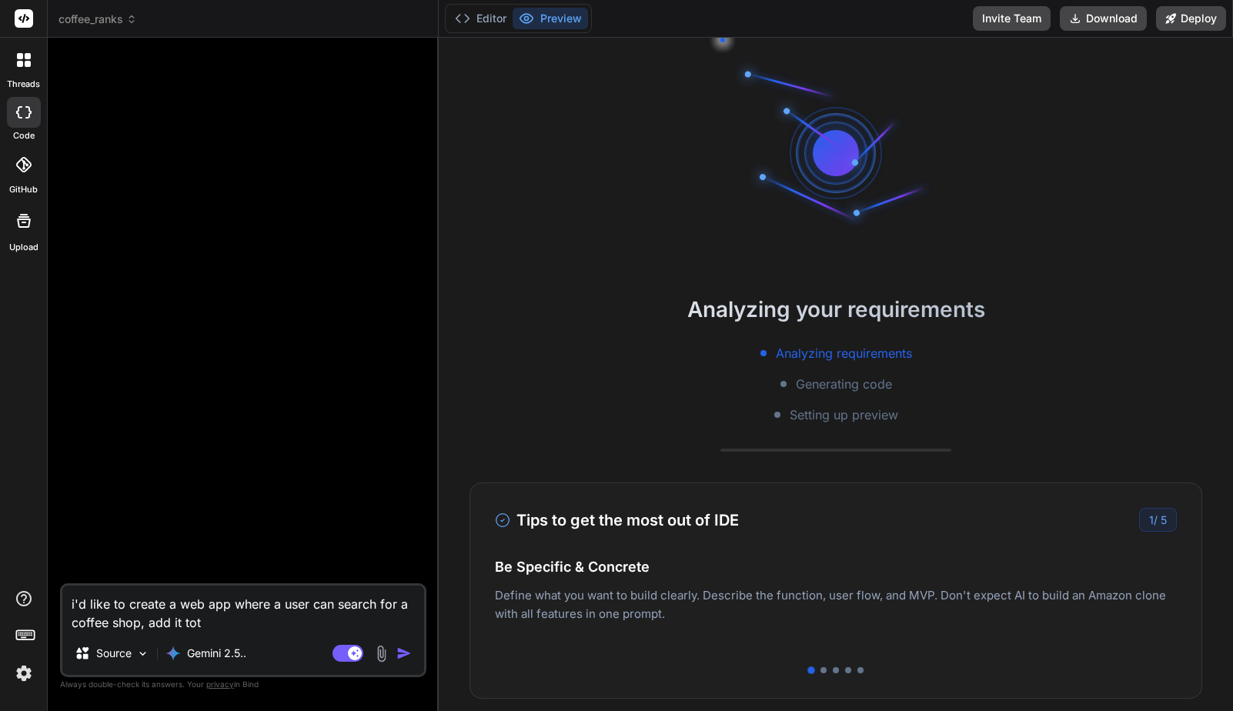
type textarea "x"
type textarea "i'd like to create a web app where a user can search for a coffee shop, add it …"
type textarea "x"
type textarea "i'd like to create a web app where a user can search for a coffee shop, add it …"
type textarea "x"
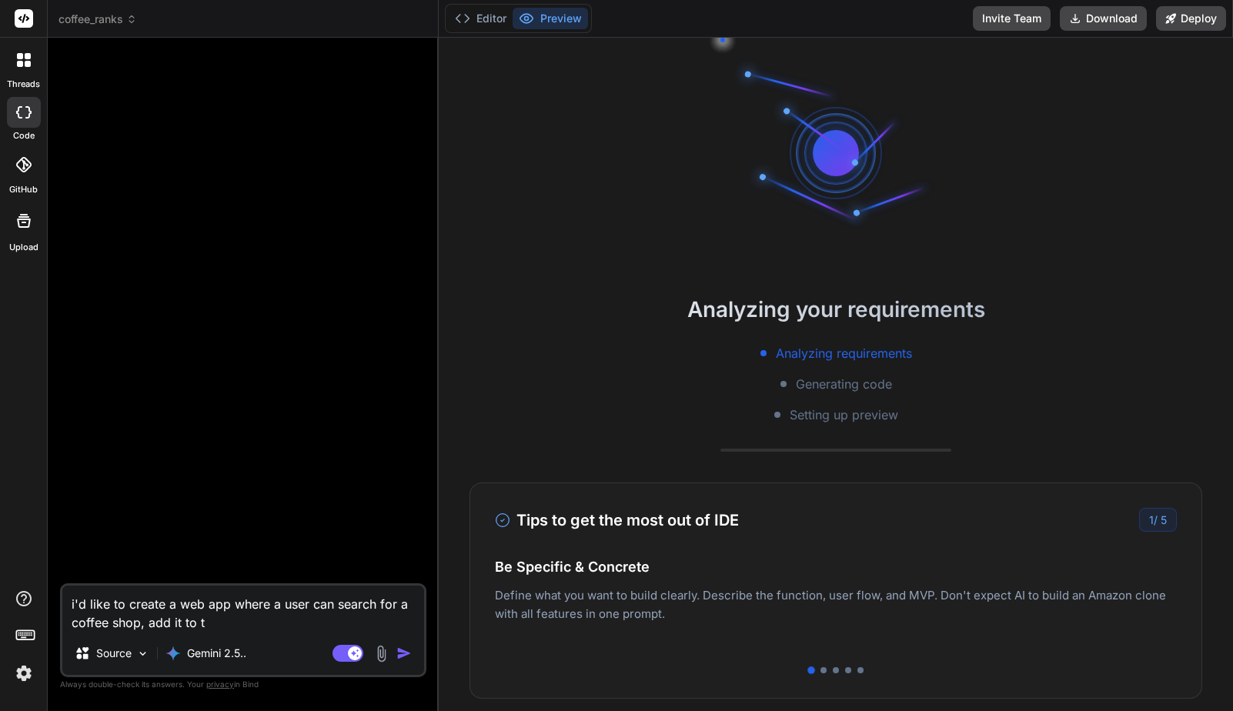
type textarea "i'd like to create a web app where a user can search for a coffee shop, add it …"
type textarea "x"
type textarea "i'd like to create a web app where a user can search for a coffee shop, add it …"
type textarea "x"
type textarea "i'd like to create a web app where a user can search for a coffee shop, add it …"
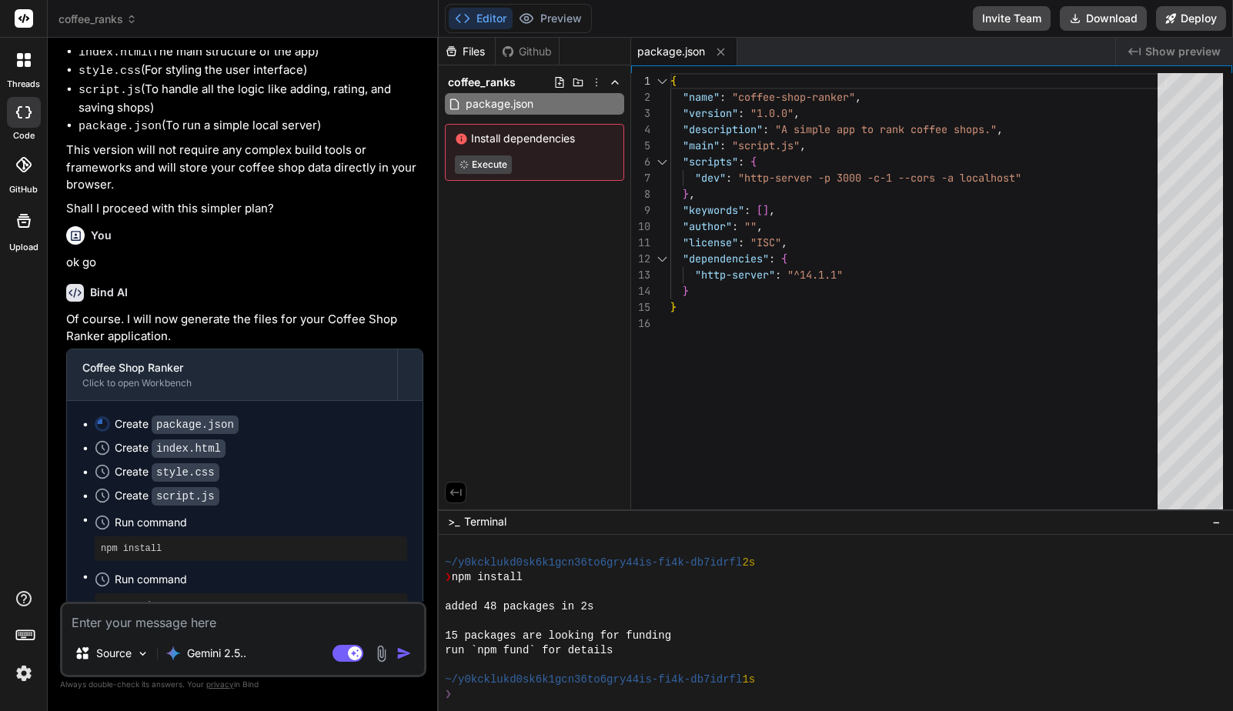
scroll to position [864, 0]
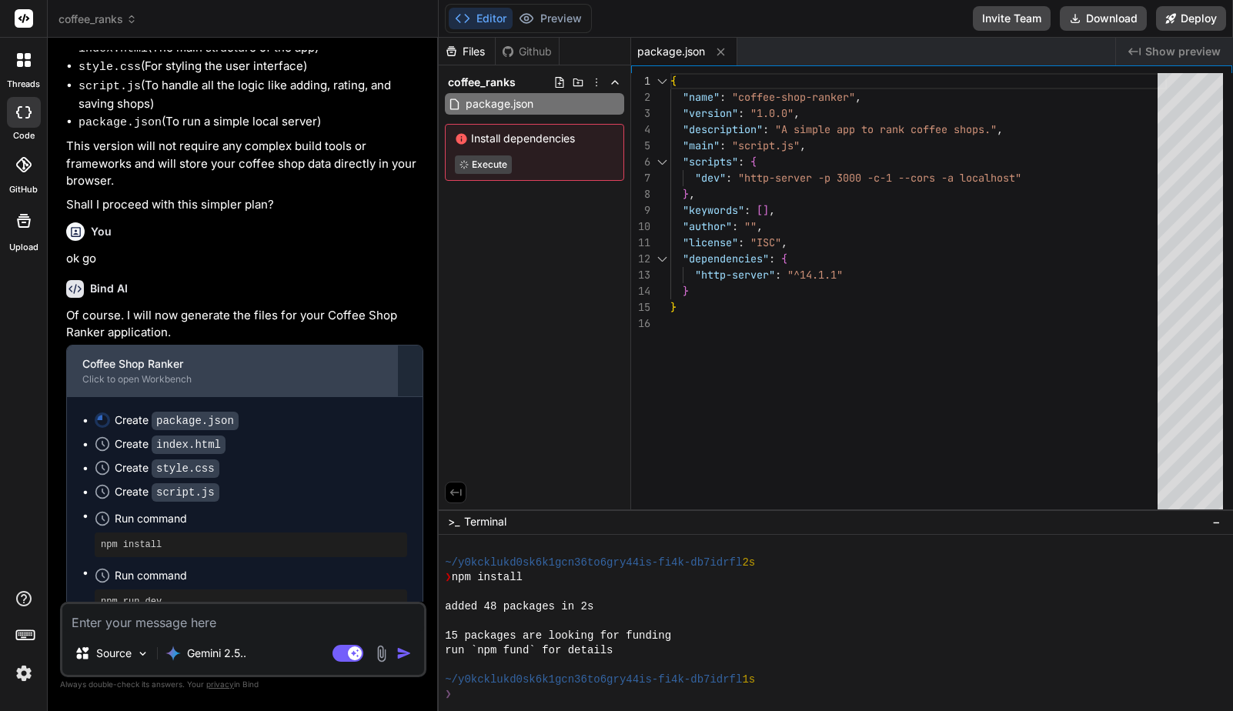
click at [202, 346] on div "Coffee Shop Ranker Click to open Workbench" at bounding box center [232, 371] width 330 height 51
click at [155, 373] on div "Click to open Workbench" at bounding box center [231, 379] width 299 height 12
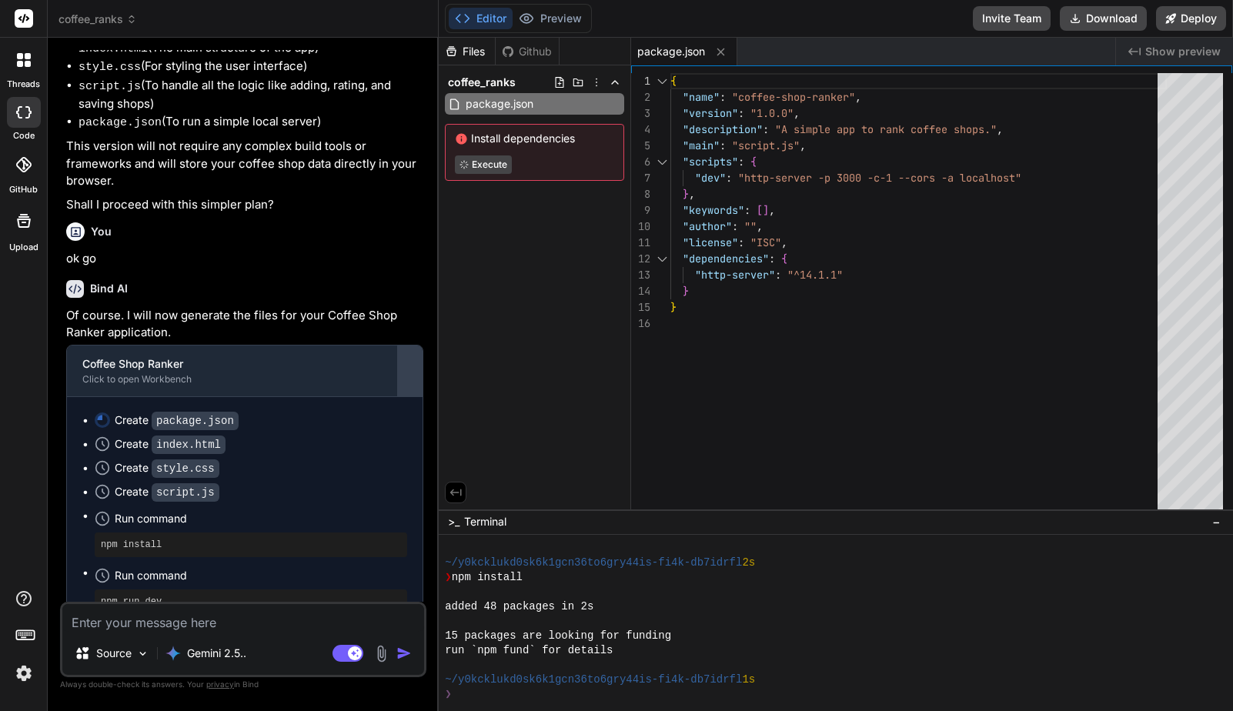
click at [407, 359] on div at bounding box center [410, 371] width 25 height 25
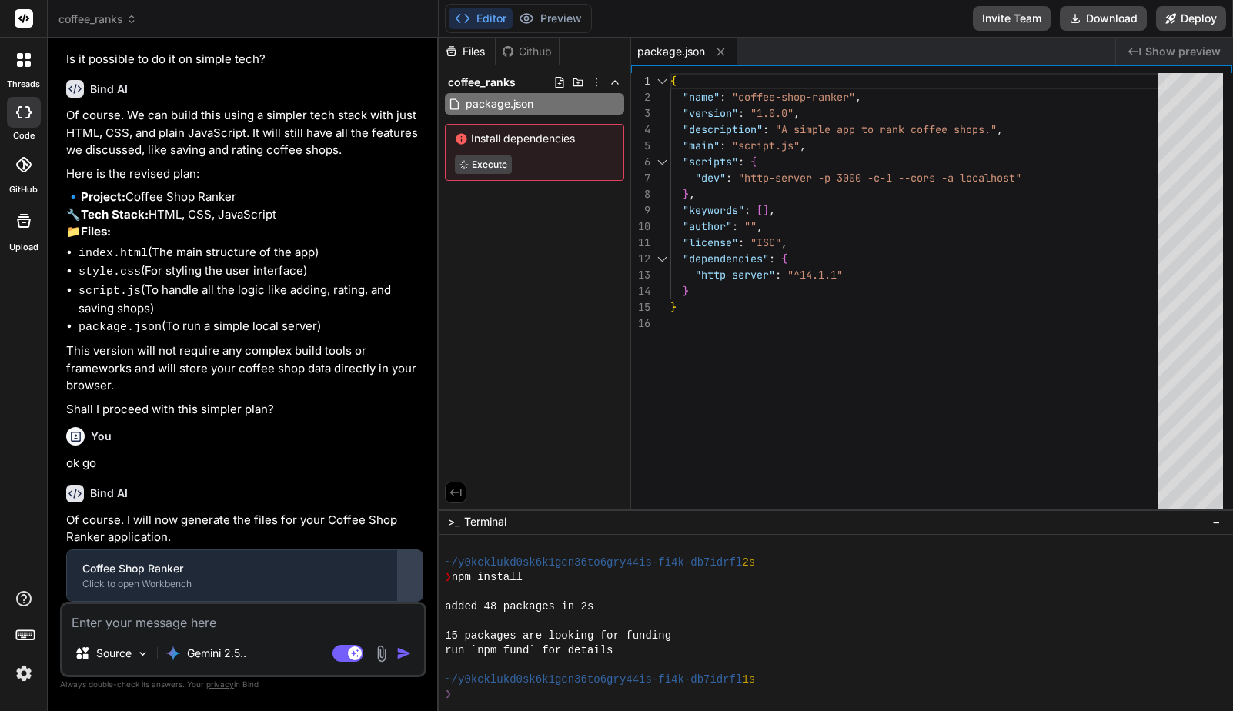
scroll to position [633, 0]
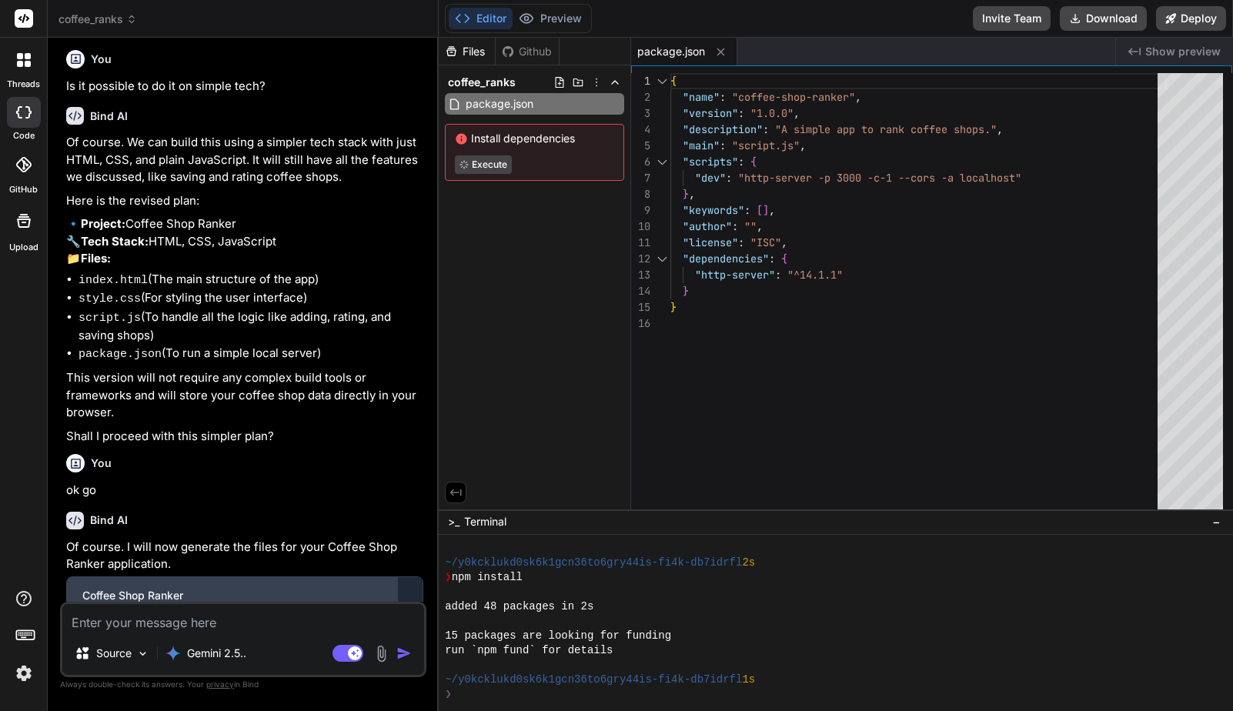
click at [248, 588] on div "Coffee Shop Ranker" at bounding box center [231, 595] width 299 height 15
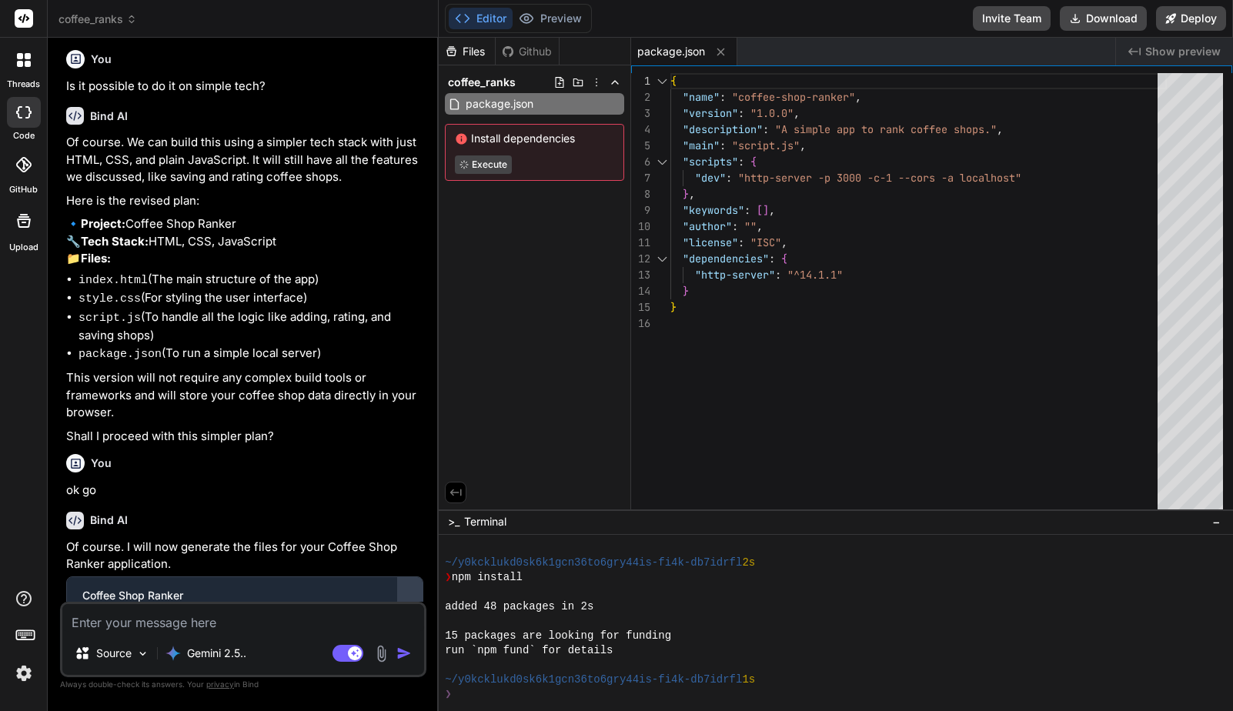
click at [410, 590] on div at bounding box center [410, 602] width 25 height 25
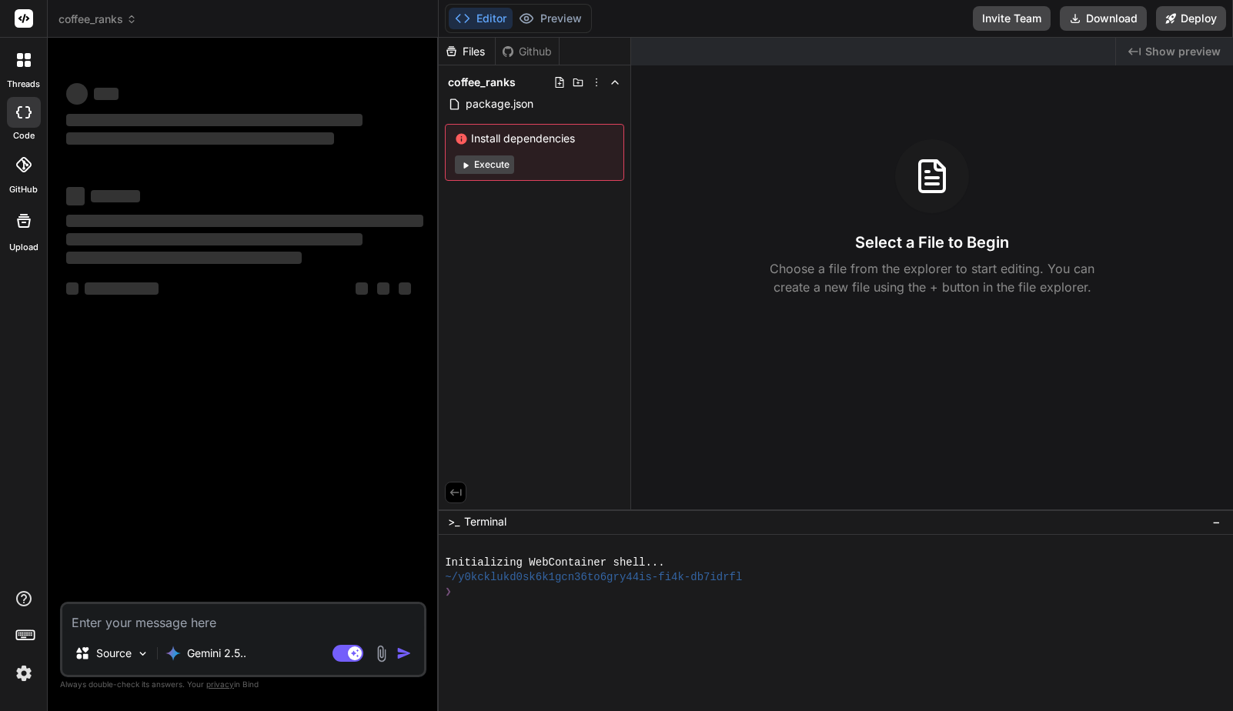
click at [882, 344] on div "Files Github coffee_ranks package.json Install dependencies Execute Created wit…" at bounding box center [836, 374] width 794 height 673
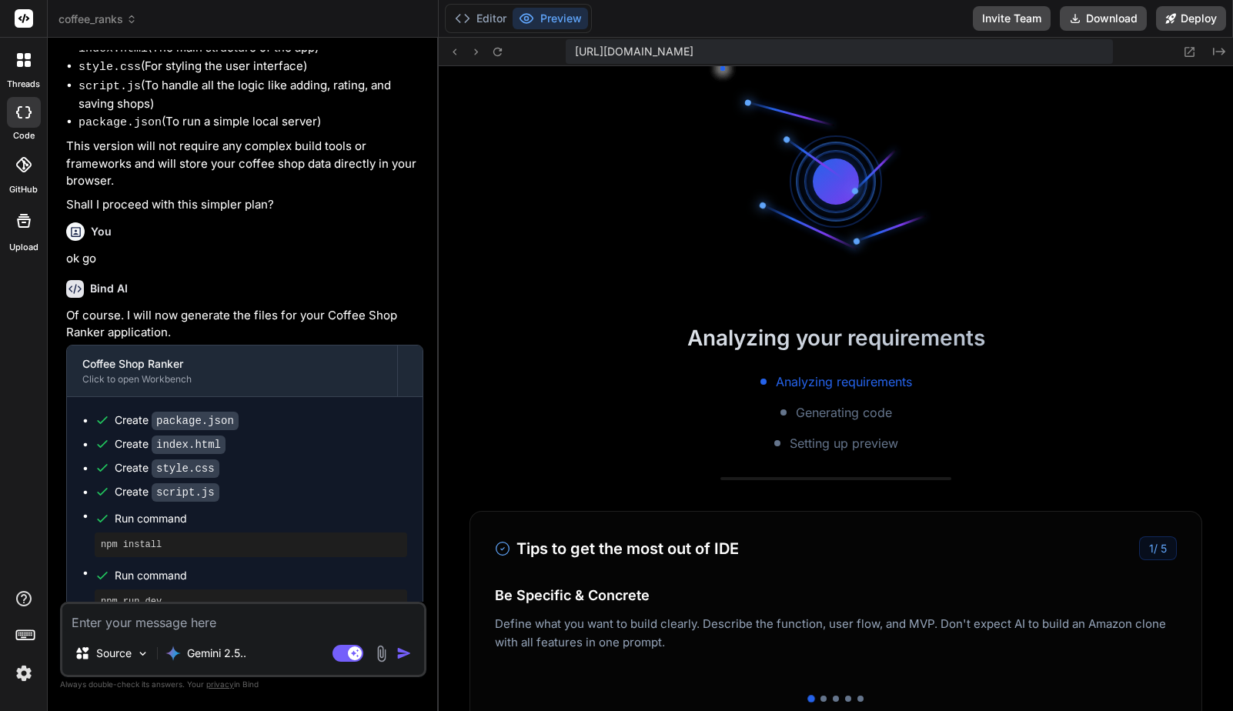
scroll to position [468, 0]
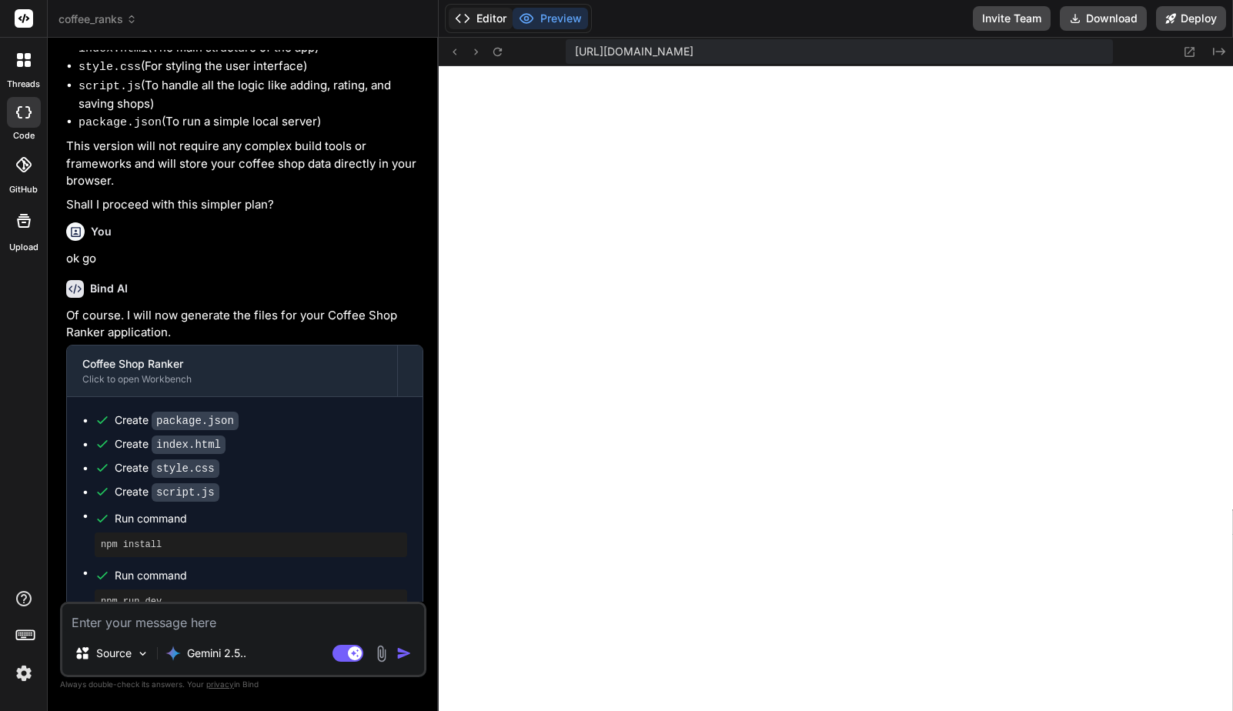
click at [494, 22] on button "Editor" at bounding box center [481, 19] width 64 height 22
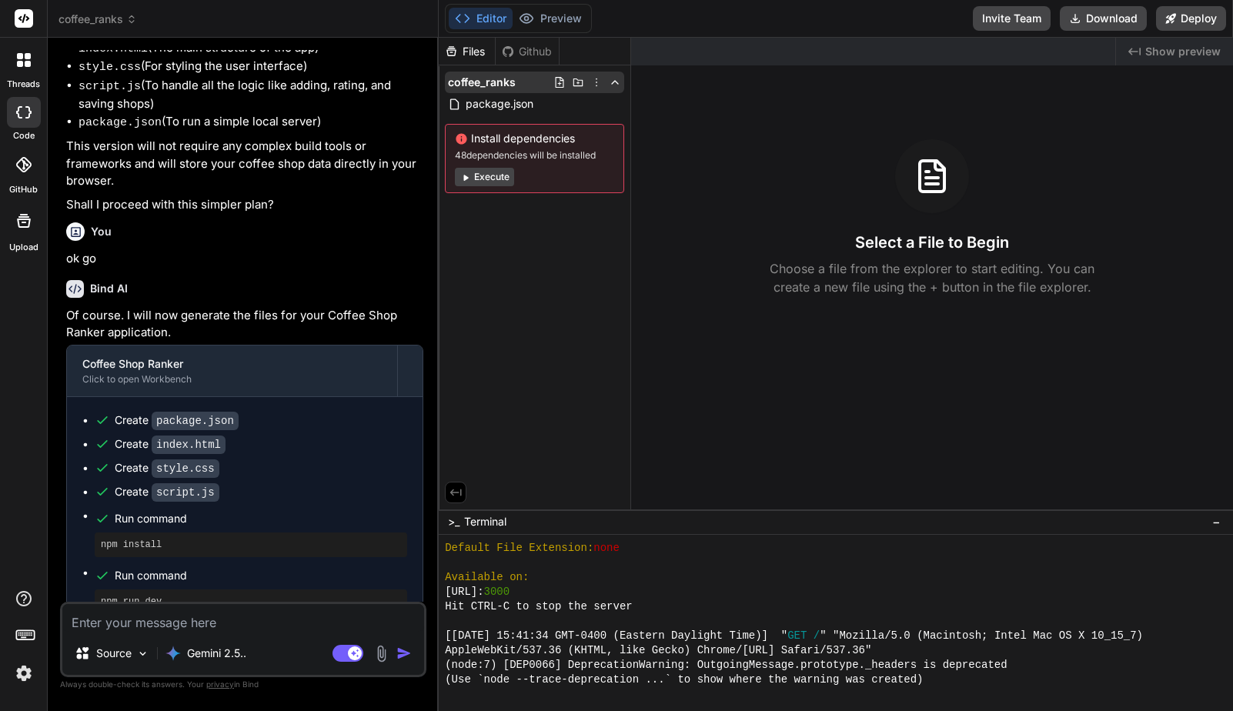
click at [507, 88] on span "coffee_ranks" at bounding box center [482, 82] width 68 height 15
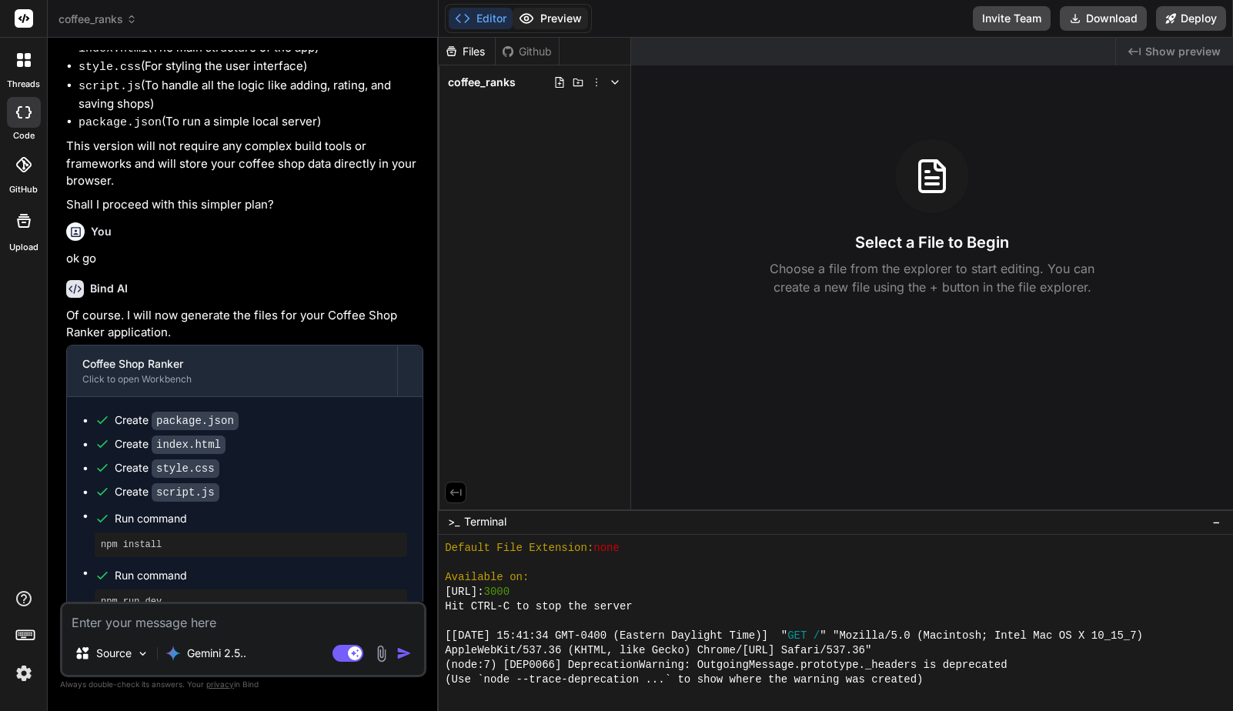
click at [556, 18] on button "Preview" at bounding box center [550, 19] width 75 height 22
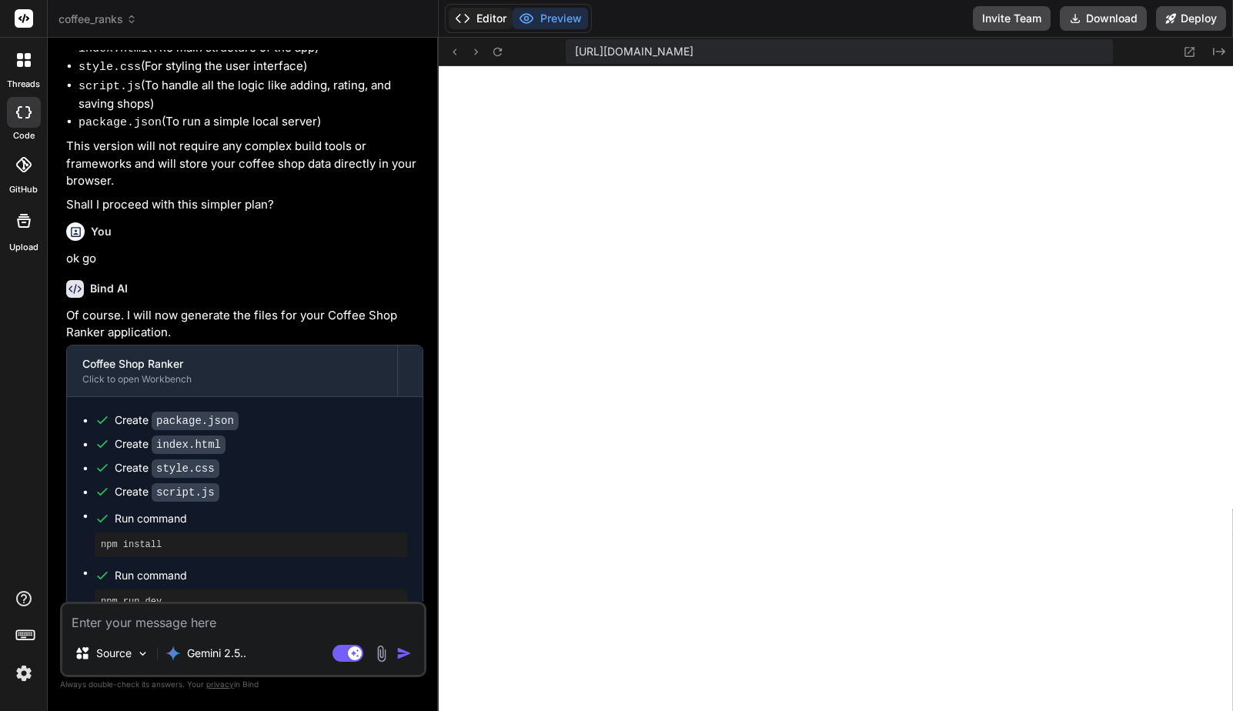
click at [493, 22] on button "Editor" at bounding box center [481, 19] width 64 height 22
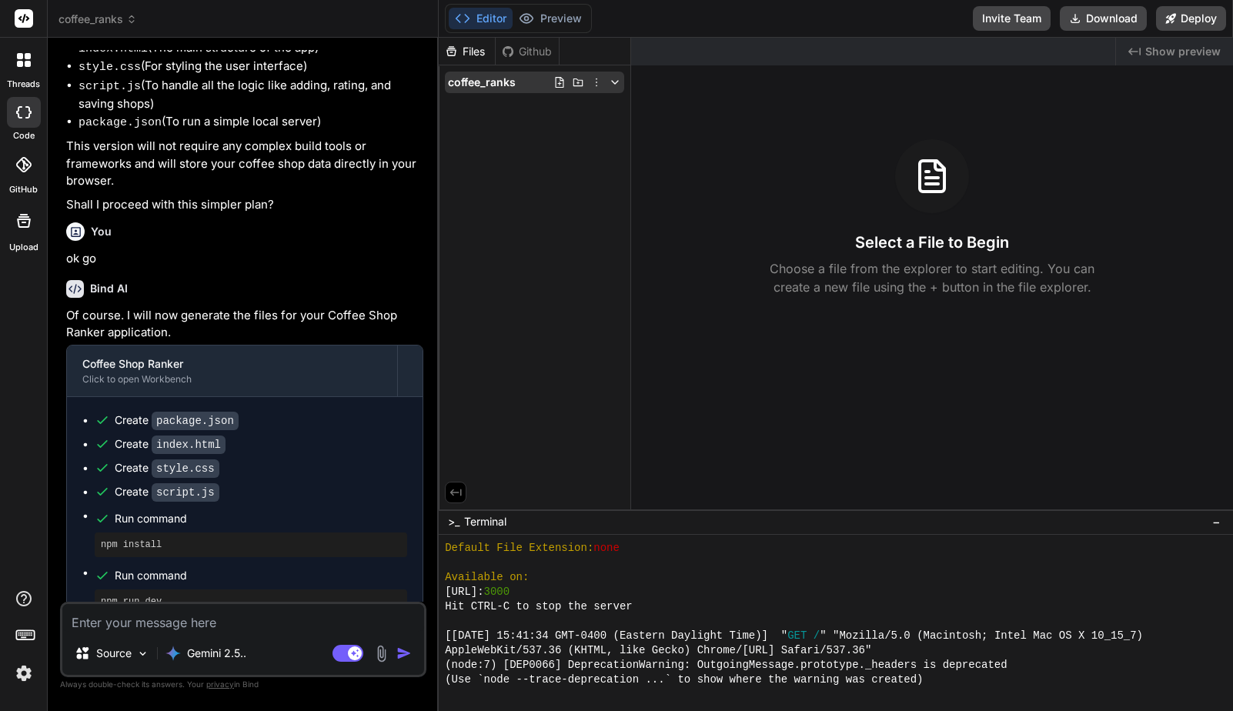
click at [506, 81] on span "coffee_ranks" at bounding box center [482, 82] width 68 height 15
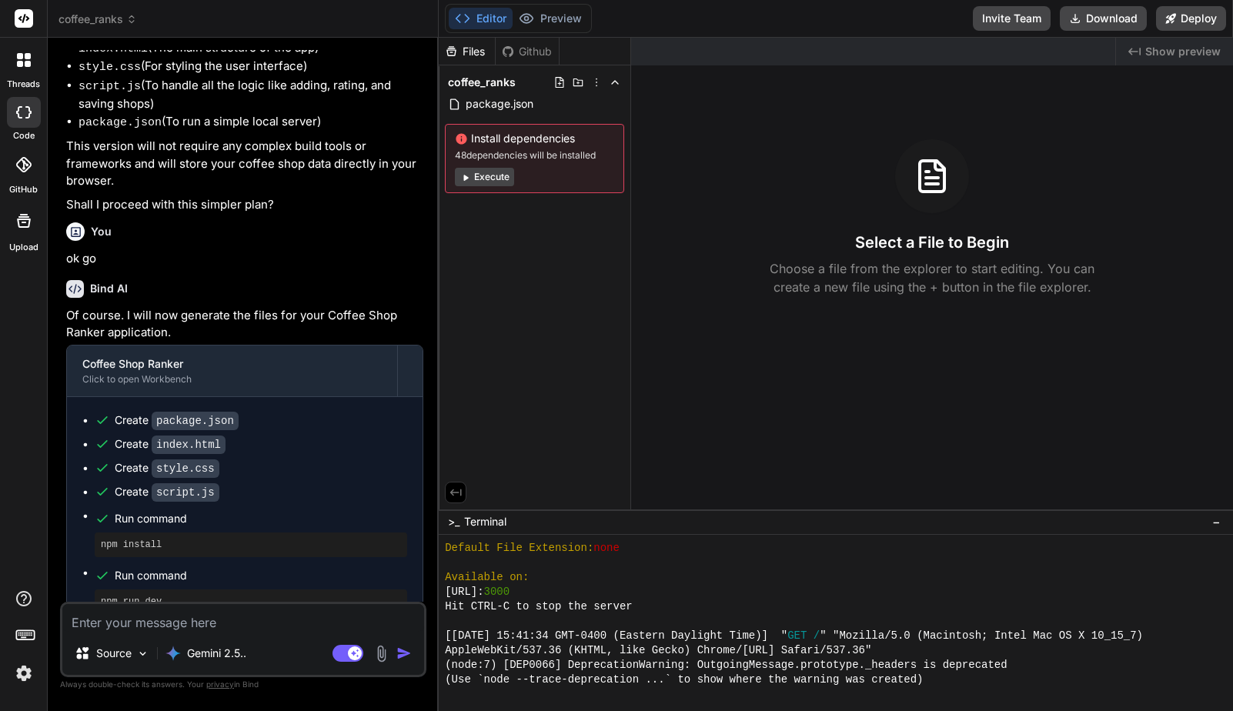
click at [499, 181] on button "Execute" at bounding box center [484, 177] width 59 height 18
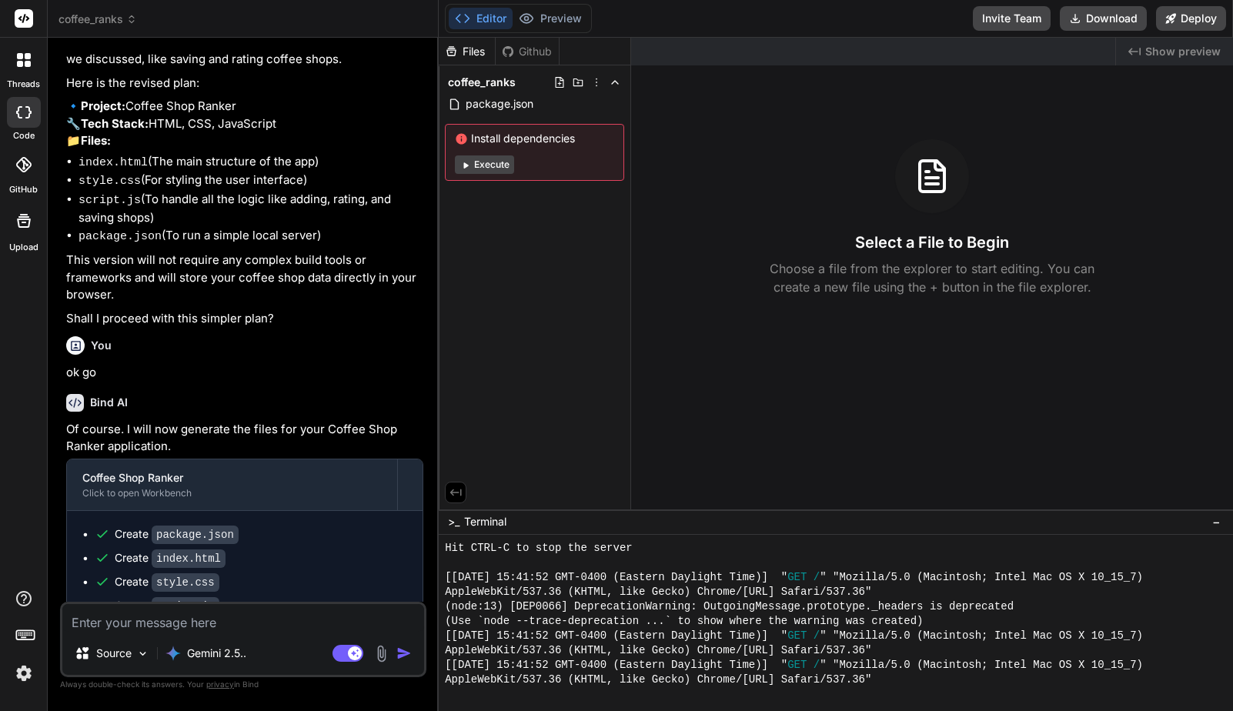
scroll to position [864, 0]
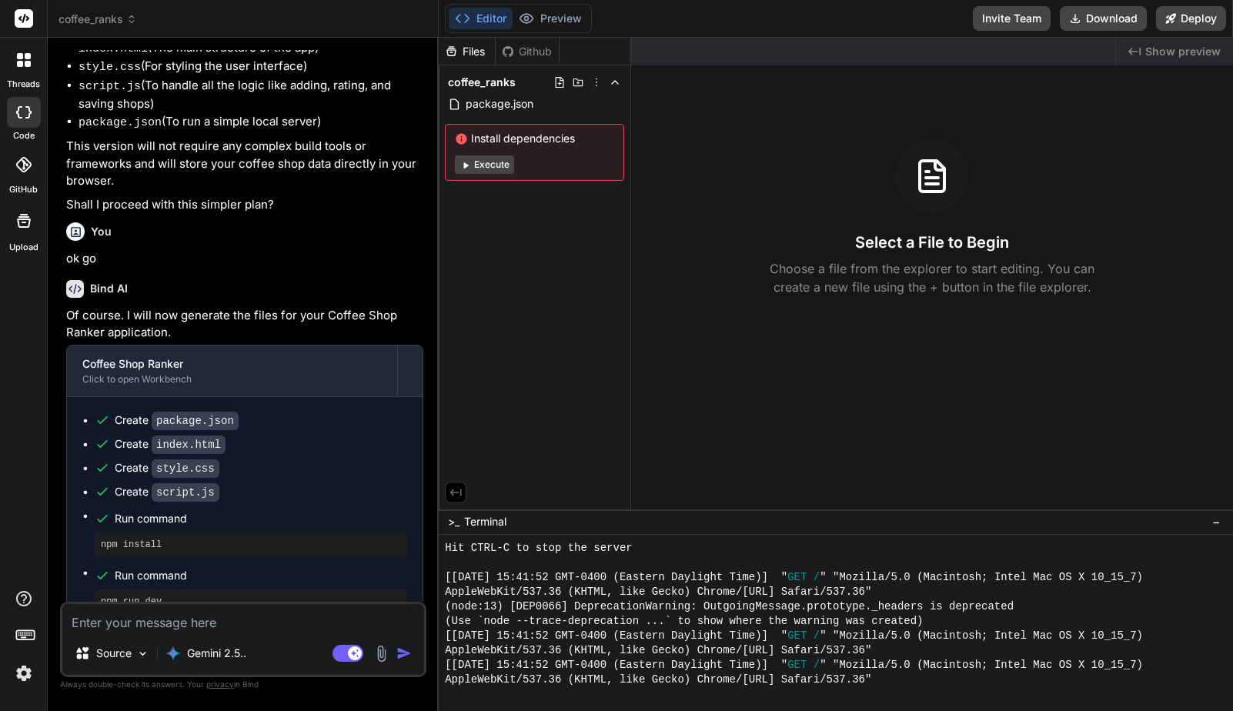
click at [237, 622] on textarea at bounding box center [243, 618] width 362 height 28
type textarea "x"
type textarea "o"
type textarea "x"
type textarea "ok"
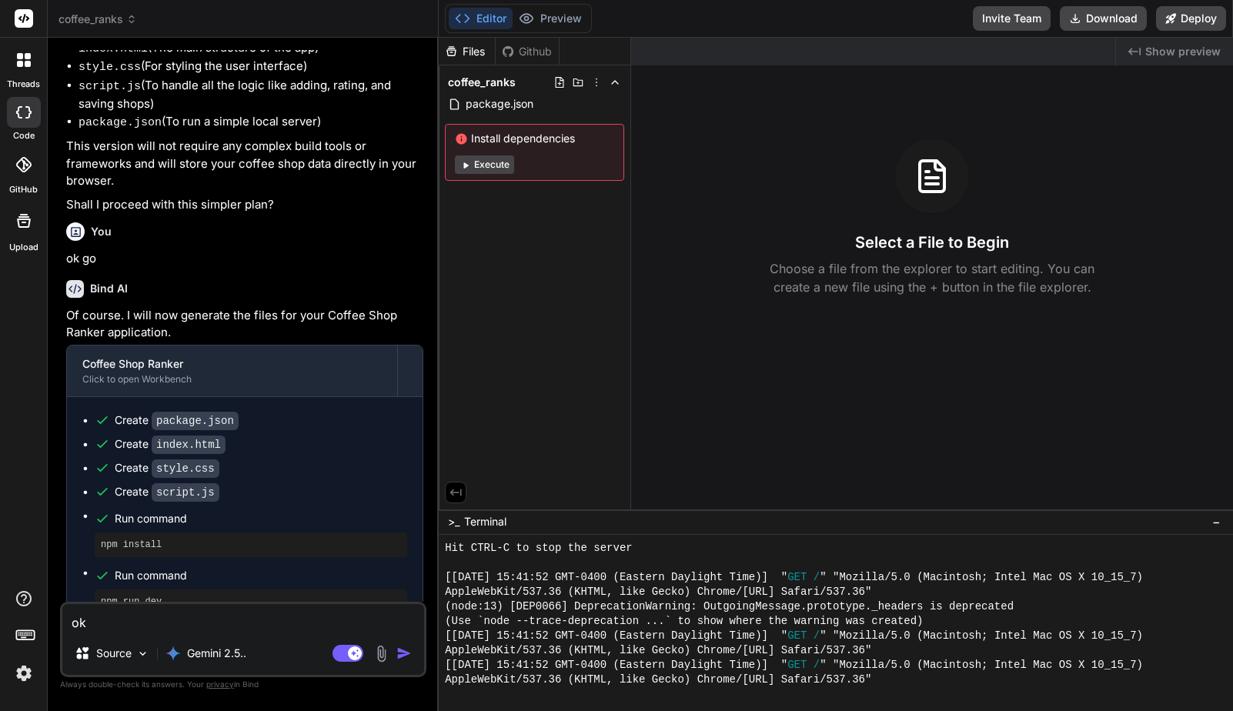
type textarea "x"
type textarea "ok,"
type textarea "x"
type textarea "ok,"
type textarea "x"
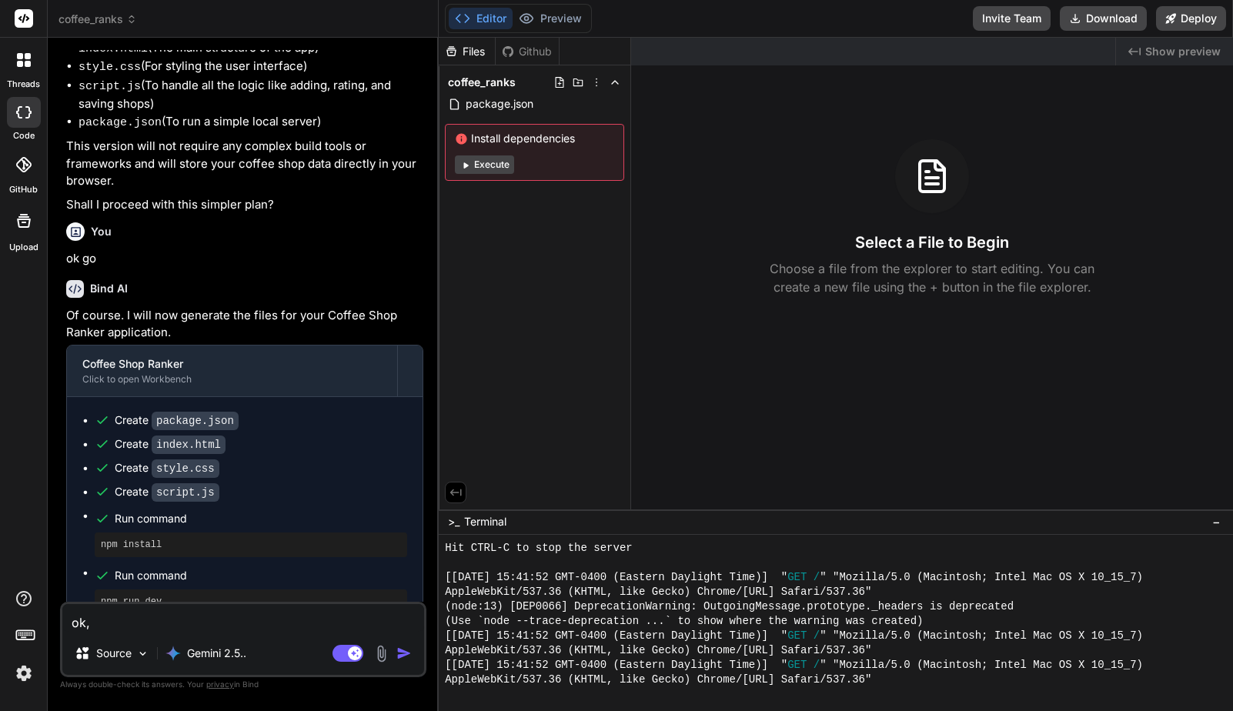
type textarea "ok, n"
type textarea "x"
type textarea "ok, no"
type textarea "x"
type textarea "ok, now"
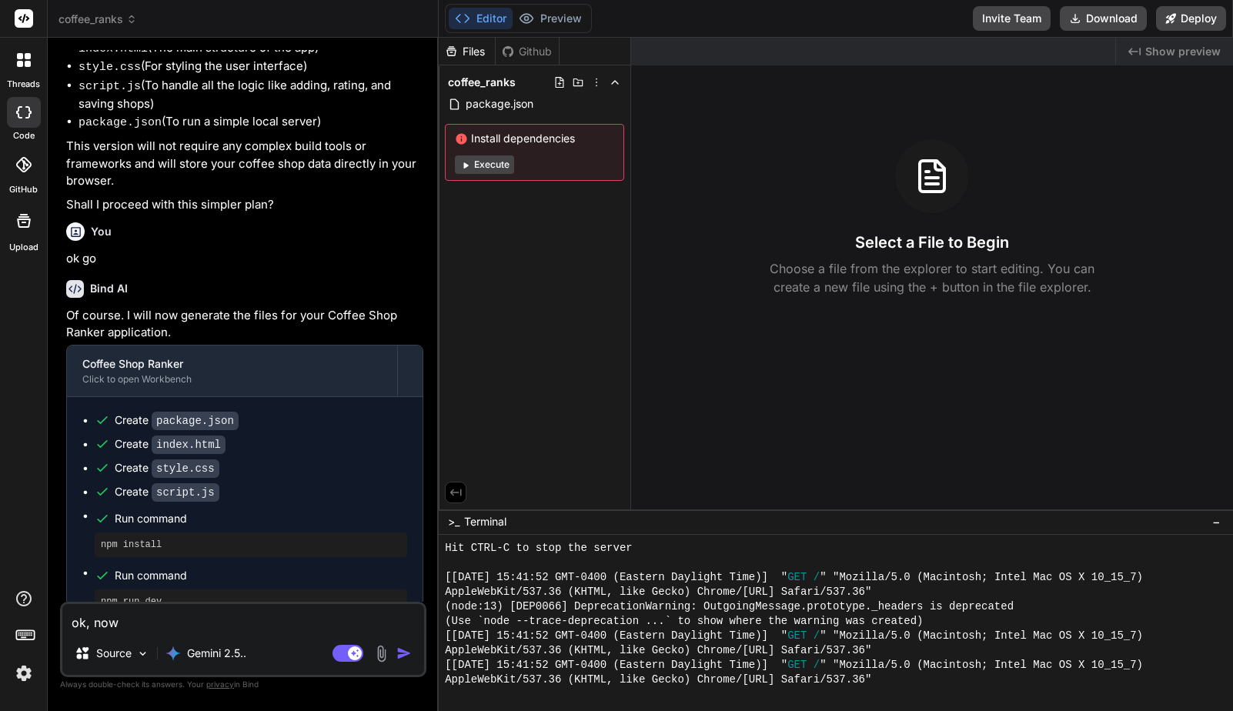
type textarea "x"
type textarea "ok, now"
type textarea "x"
type textarea "ok, now w"
type textarea "x"
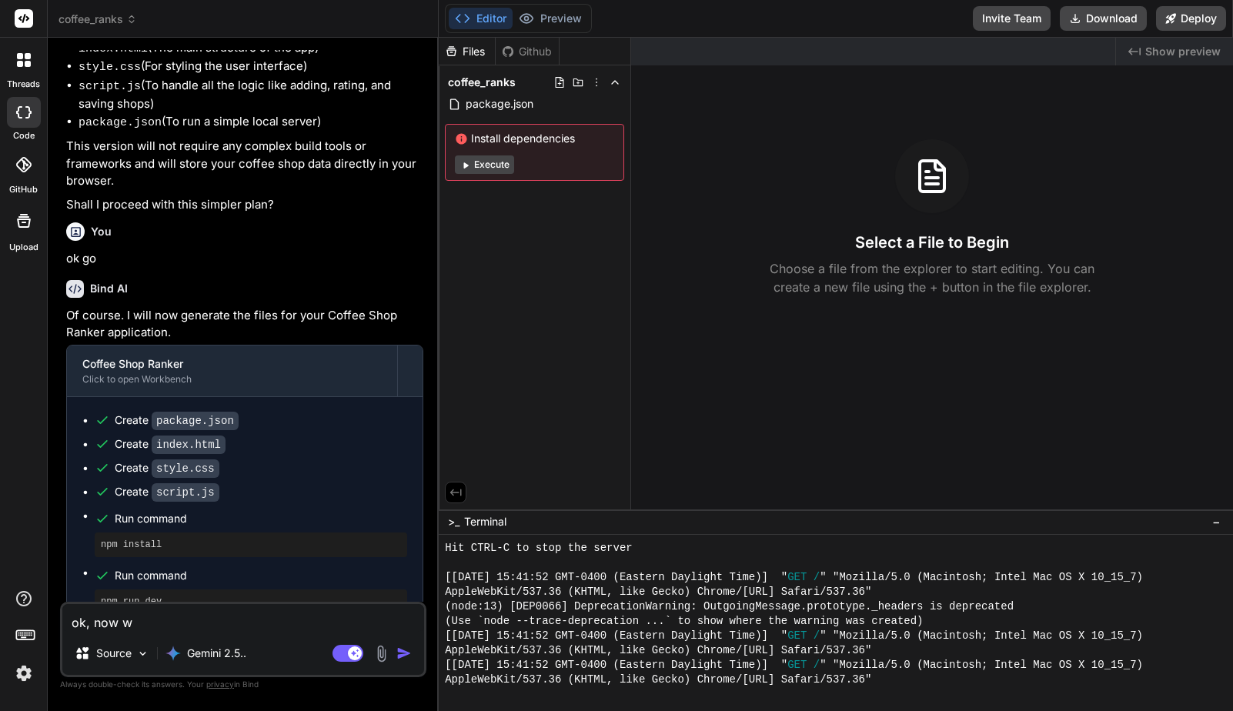
type textarea "ok, now wa"
type textarea "x"
type textarea "ok, now wat"
type textarea "x"
type textarea "ok, now wa"
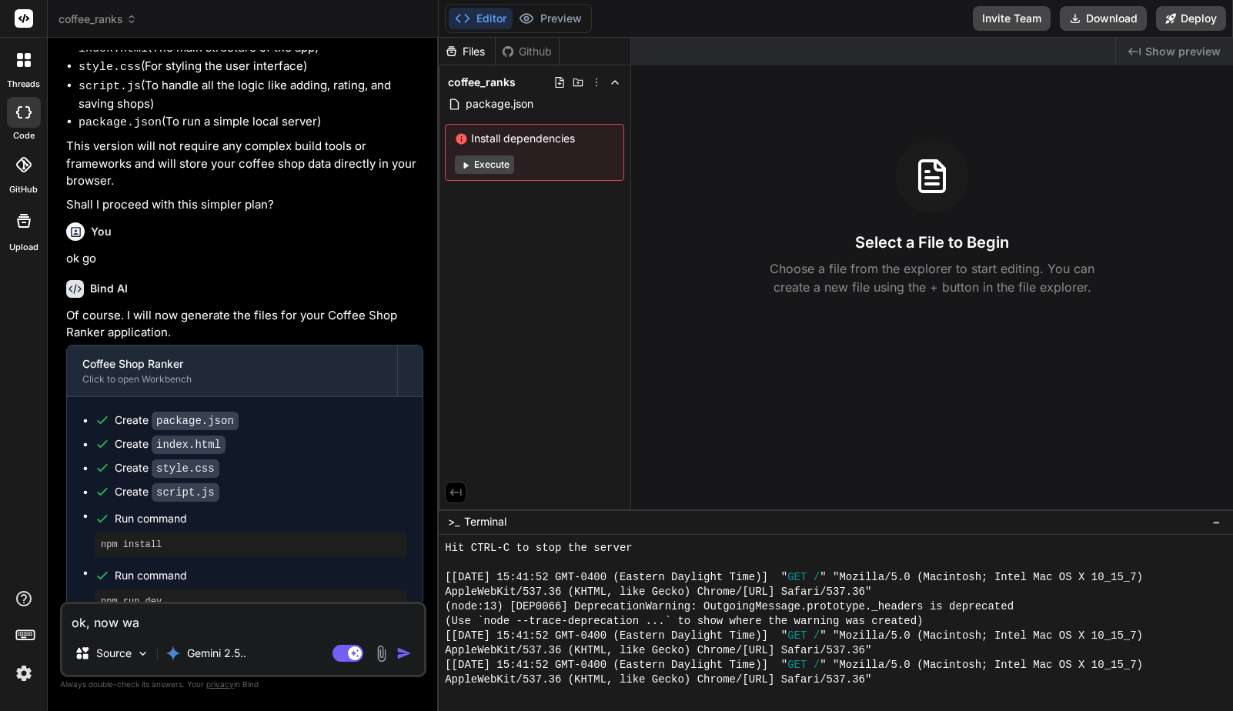
type textarea "x"
type textarea "ok, now w"
type textarea "x"
type textarea "ok, now wh"
type textarea "x"
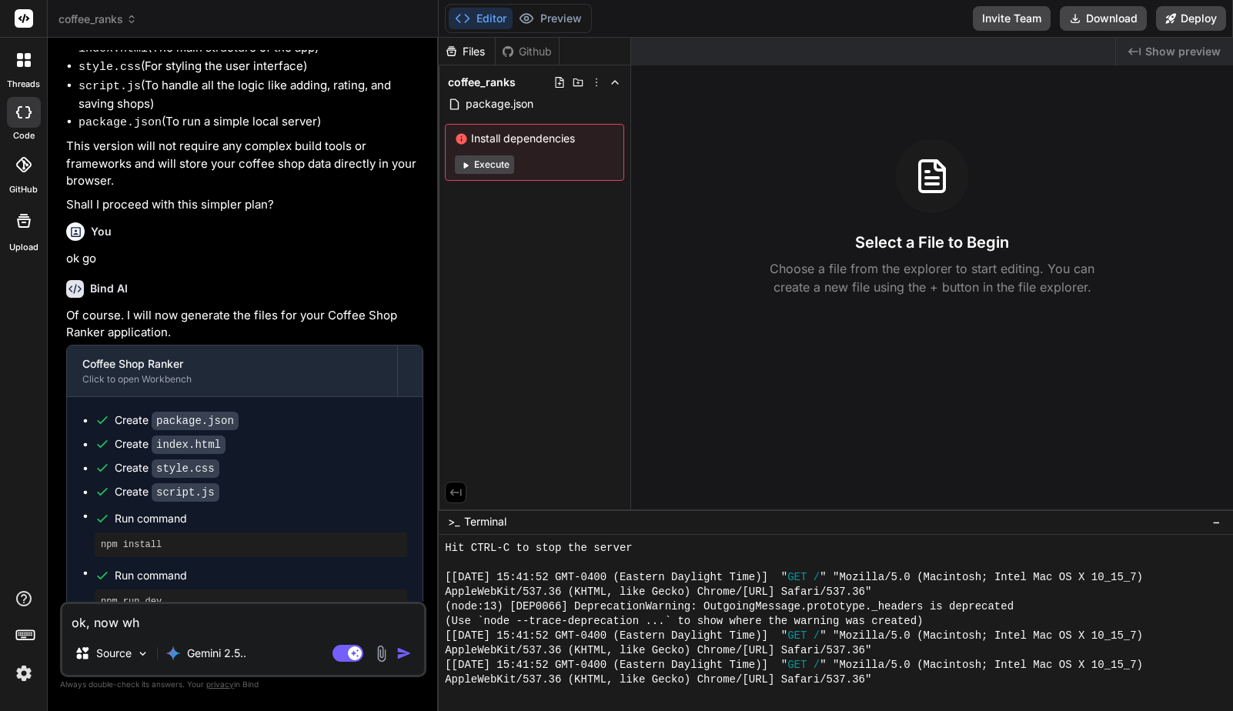
type textarea "ok, now wha"
type textarea "x"
type textarea "ok, now what"
type textarea "x"
type textarea "ok, now what?"
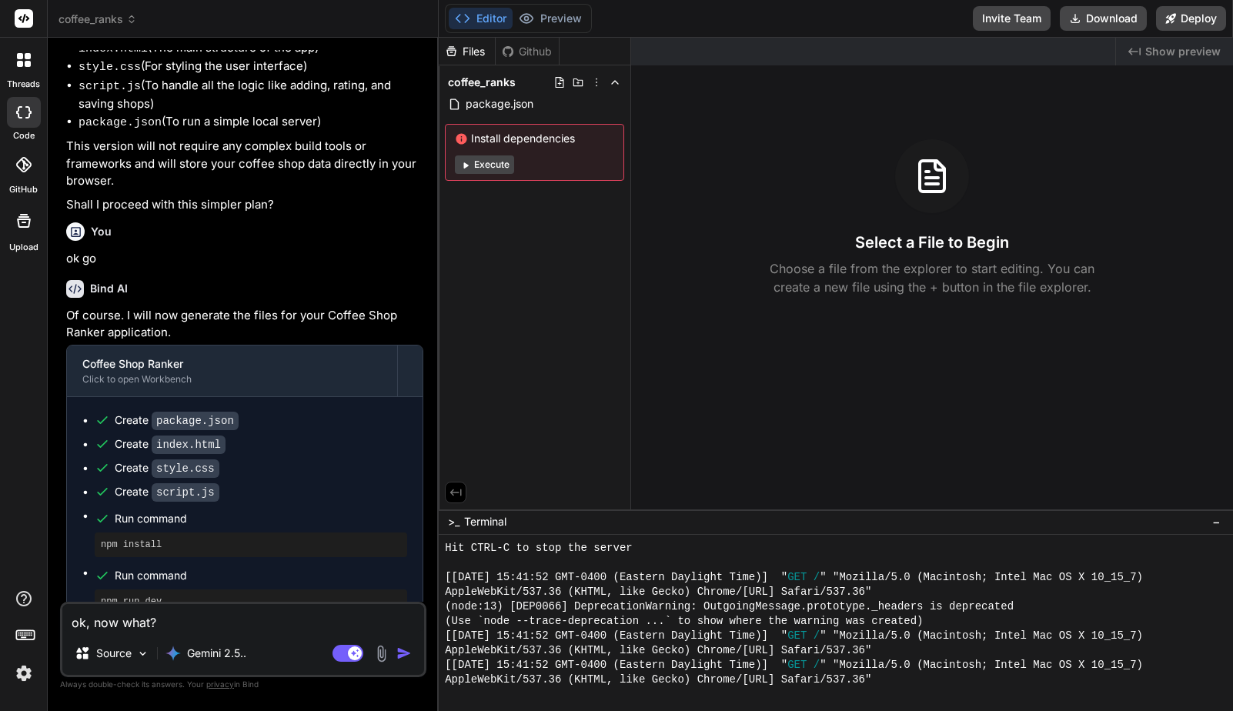
type textarea "x"
type textarea "ok, now what?"
type textarea "x"
type textarea "ok, now what? t"
type textarea "x"
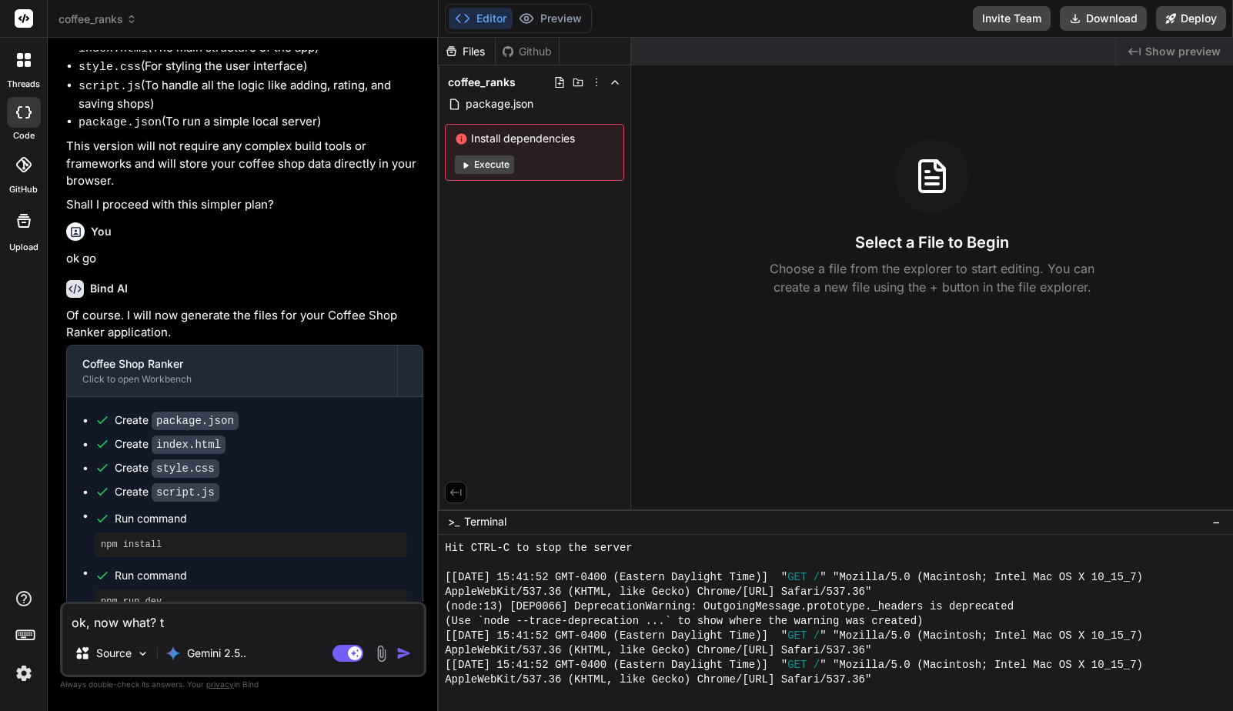
type textarea "ok, now what? th"
type textarea "x"
type textarea "ok, now what? the"
type textarea "x"
type textarea "ok, now what? the"
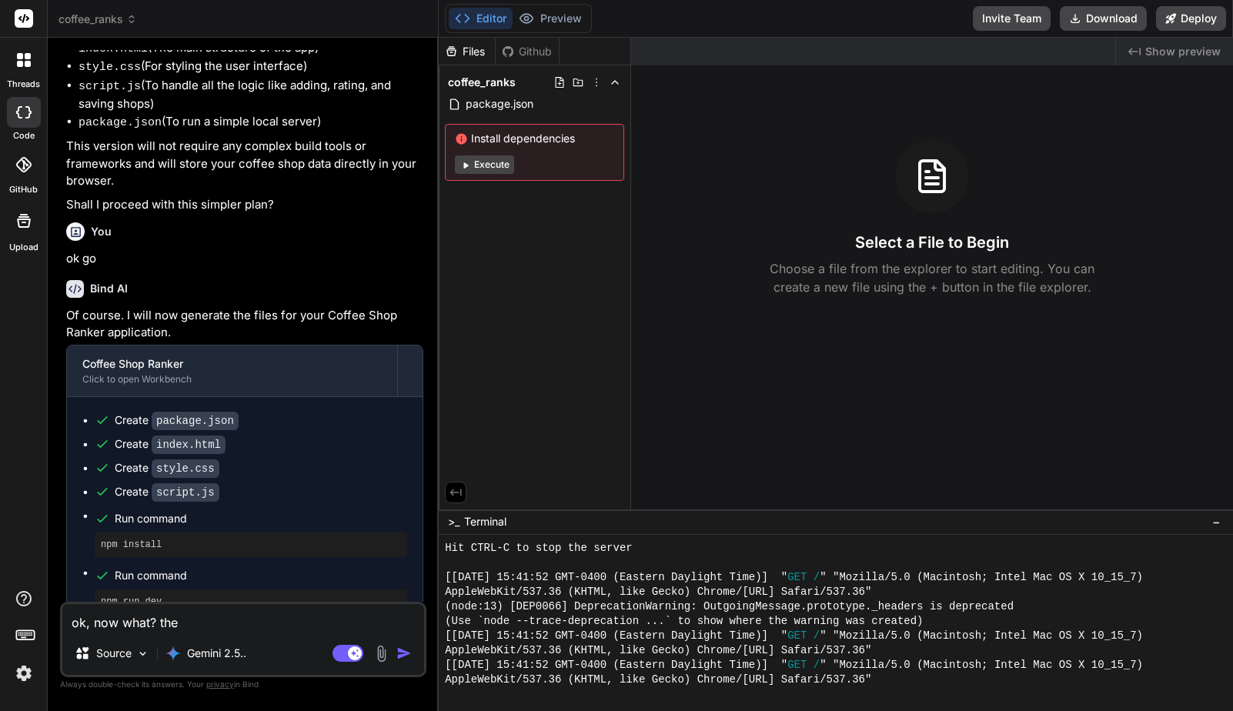
type textarea "x"
type textarea "ok, now what? the p"
type textarea "x"
type textarea "ok, now what? the pr"
type textarea "x"
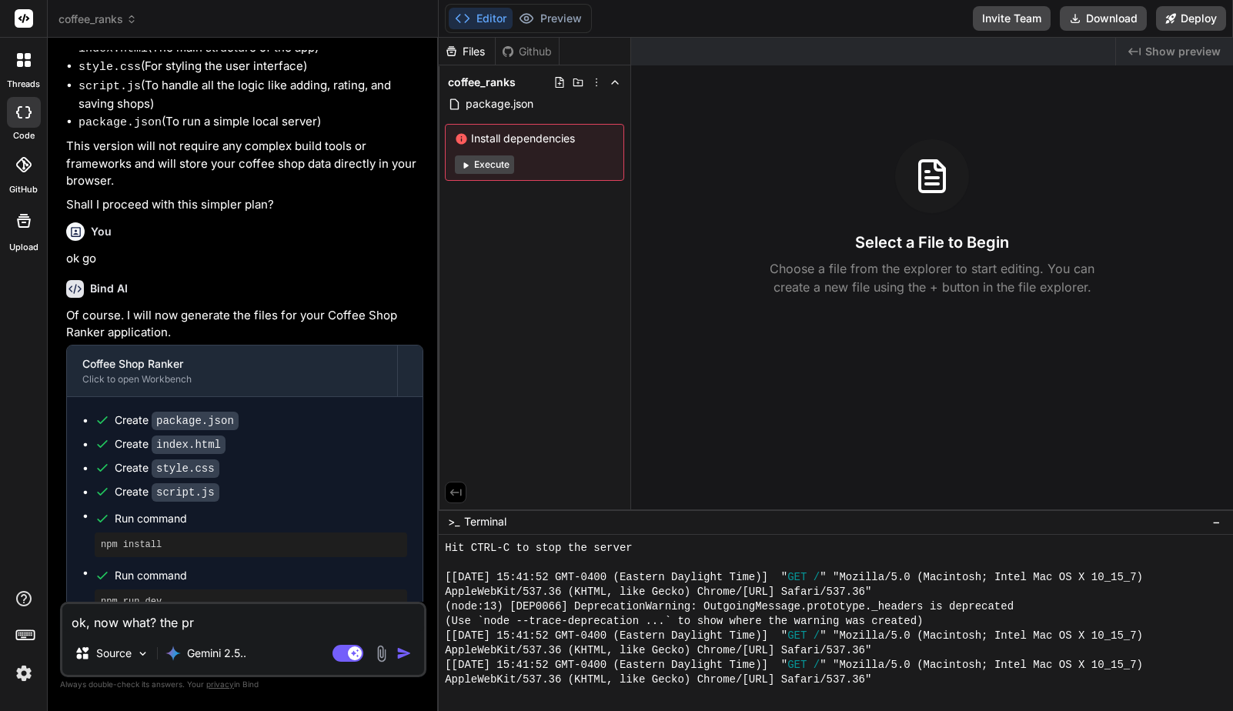
type textarea "ok, now what? the pre"
type textarea "x"
type textarea "ok, now what? the previ"
type textarea "x"
type textarea "ok, now what? the previe"
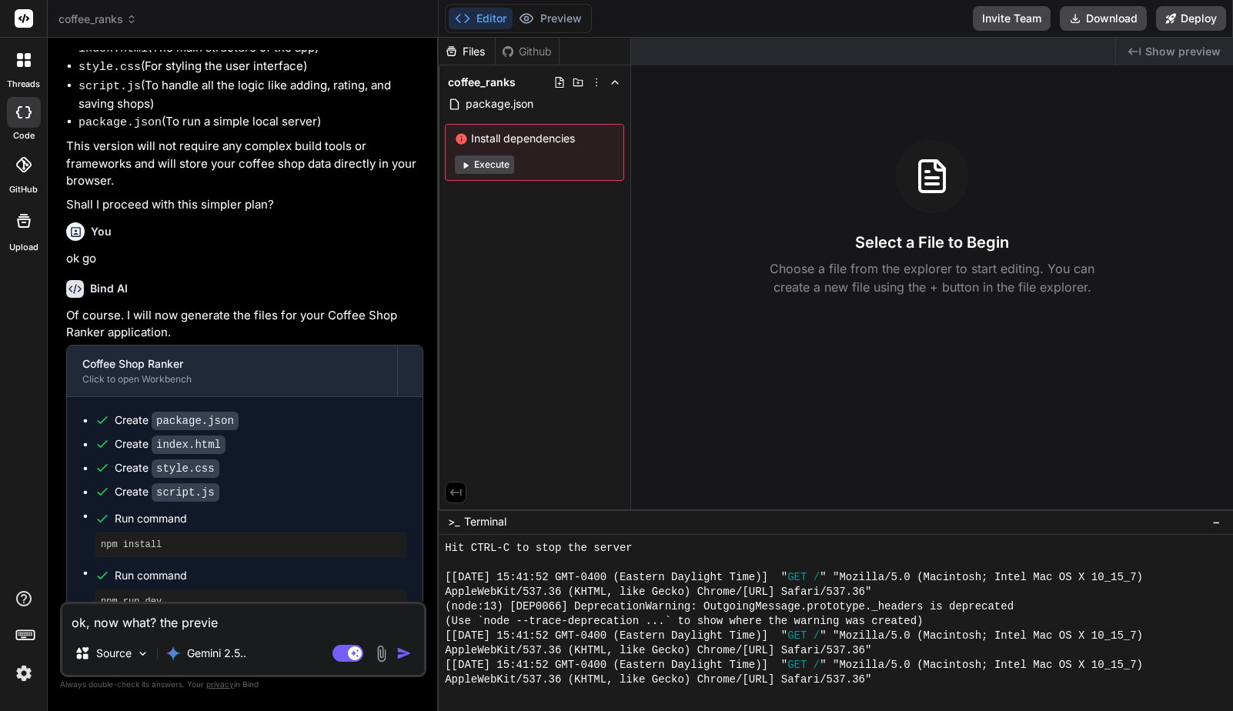
type textarea "x"
type textarea "ok, now what? the preview"
type textarea "x"
type textarea "ok, now what? the preview"
type textarea "x"
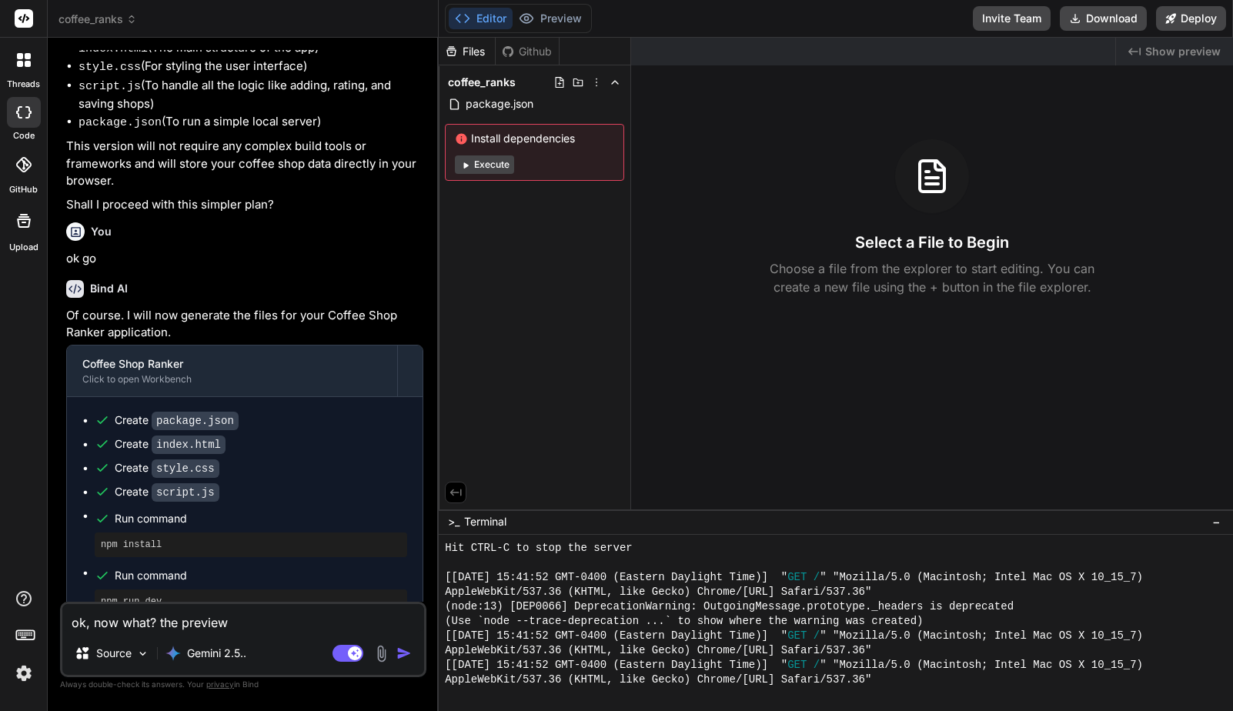
type textarea "ok, now what? the preview o"
type textarea "x"
type textarea "ok, now what? the preview on"
type textarea "x"
type textarea "ok, now what? the preview onl"
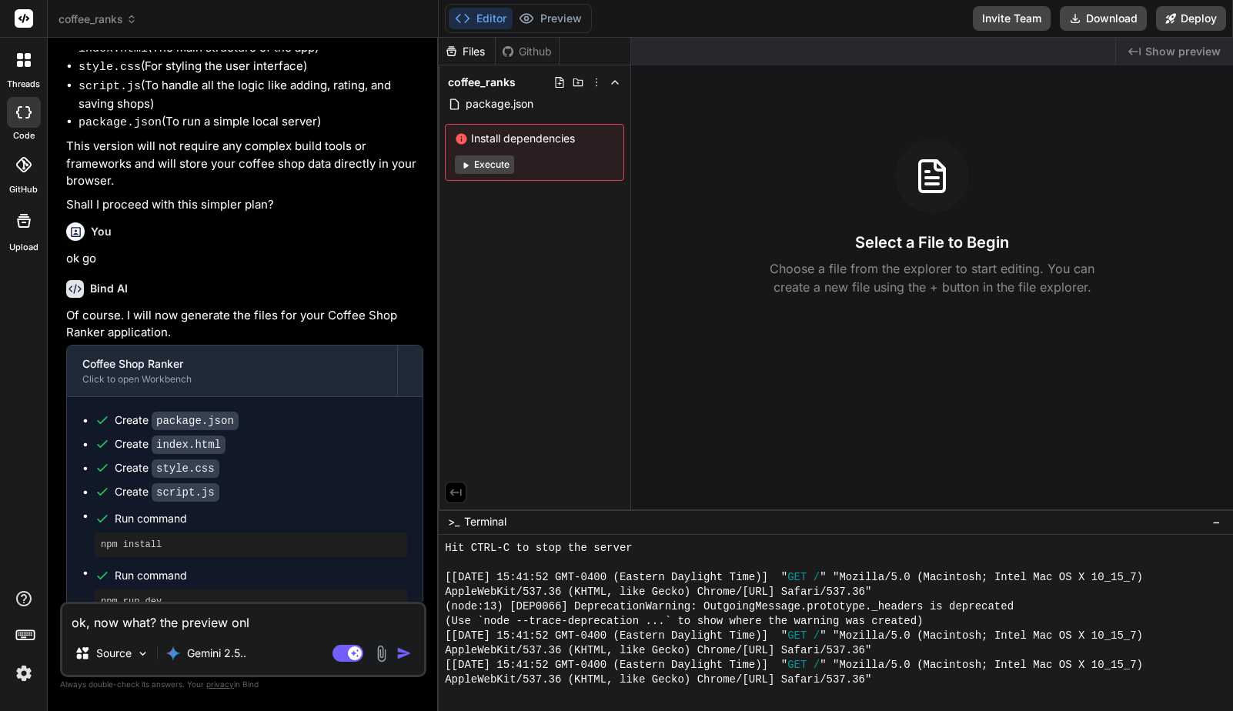
type textarea "x"
type textarea "ok, now what? the preview only"
type textarea "x"
type textarea "ok, now what? the preview onlys"
type textarea "x"
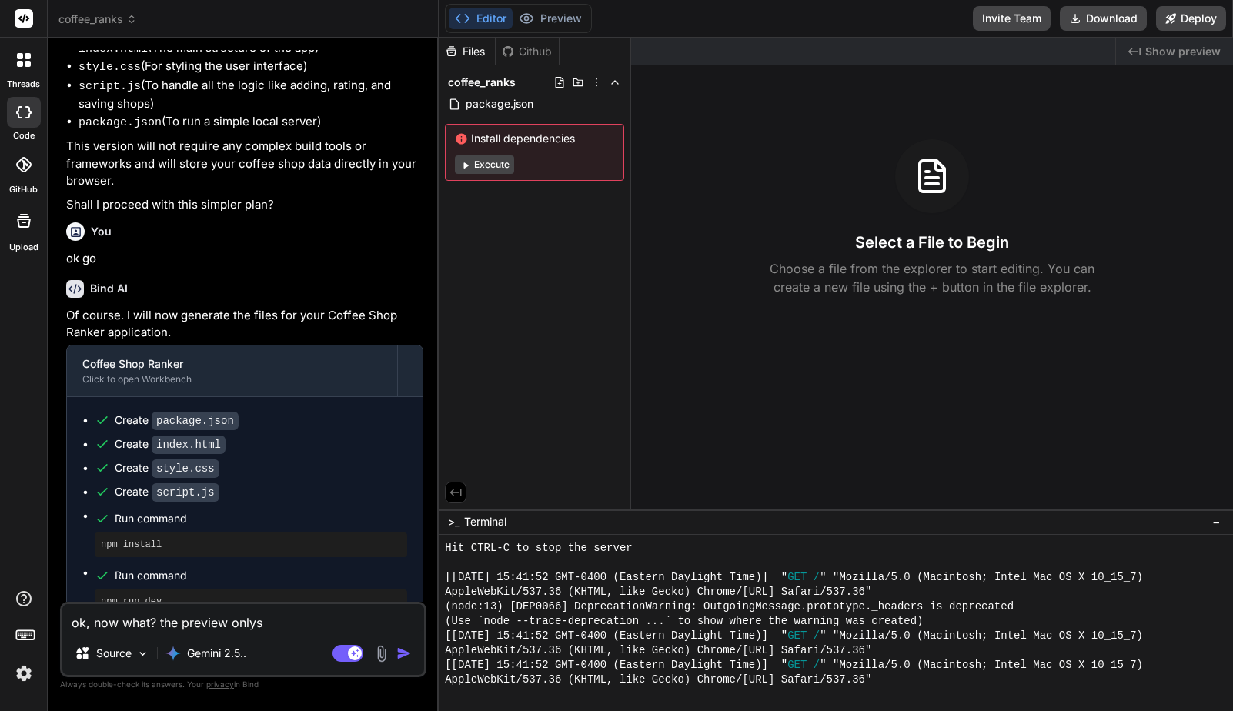
type textarea "ok, now what? the preview only"
type textarea "x"
type textarea "ok, now what? the preview only"
type textarea "x"
type textarea "ok, now what? the preview only s"
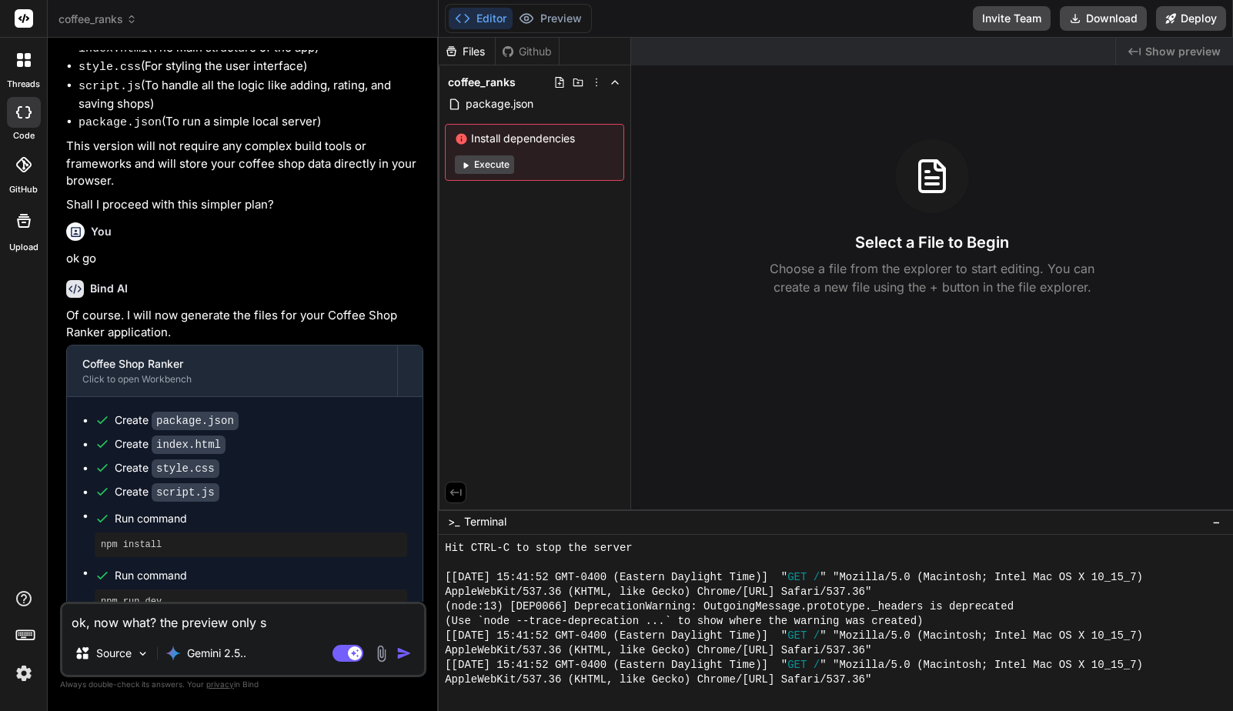
type textarea "x"
type textarea "ok, now what? the preview only sh"
type textarea "x"
type textarea "ok, now what? the preview only sho"
type textarea "x"
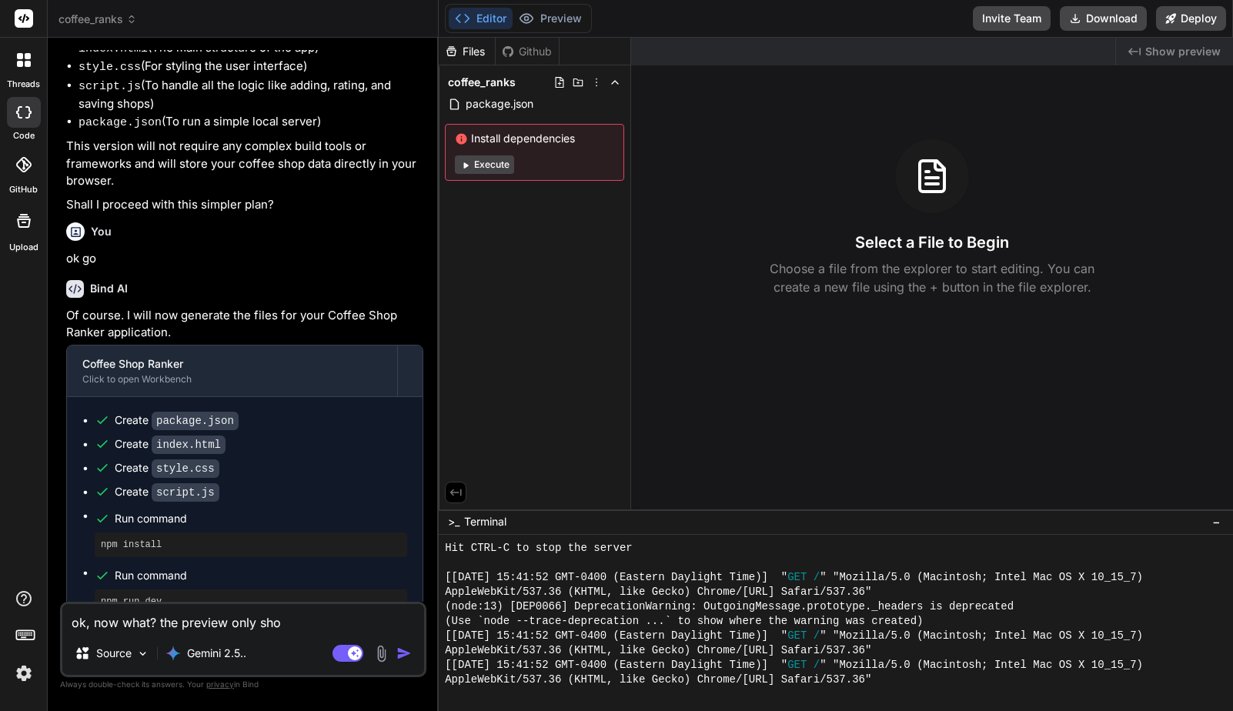
type textarea "ok, now what? the preview only show"
type textarea "x"
type textarea "ok, now what? the preview only shows"
type textarea "x"
type textarea "ok, now what? the preview only shows"
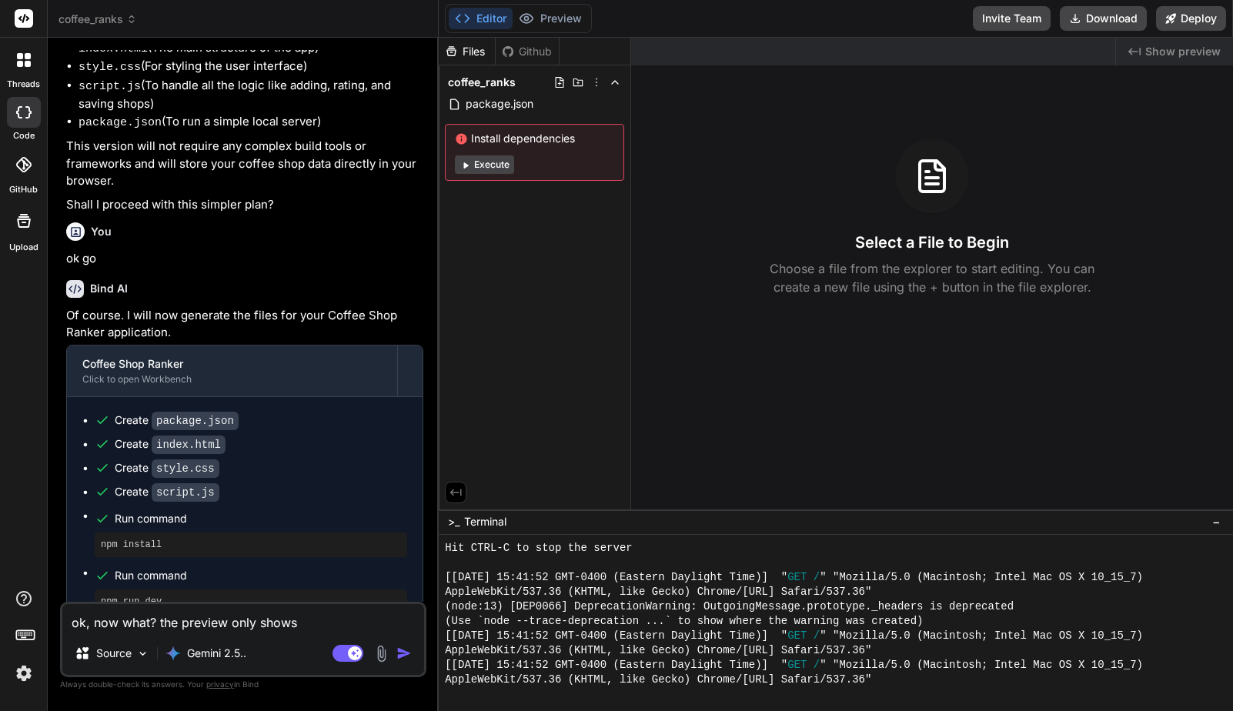
type textarea "x"
type textarea "ok, now what? the preview only shows a"
type textarea "x"
type textarea "ok, now what? the preview only shows a"
type textarea "x"
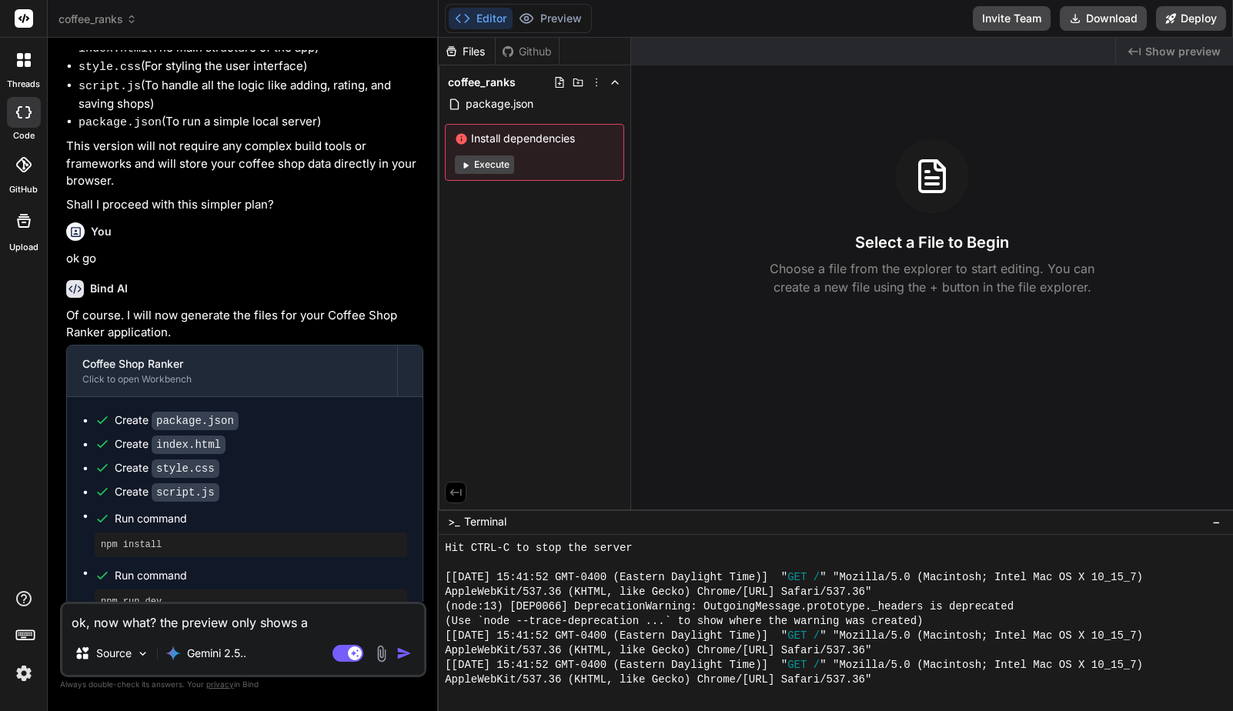
type textarea "ok, now what? the preview only shows a f"
type textarea "x"
type textarea "ok, now what? the preview only shows a fi"
type textarea "x"
type textarea "ok, now what? the preview only shows a fil"
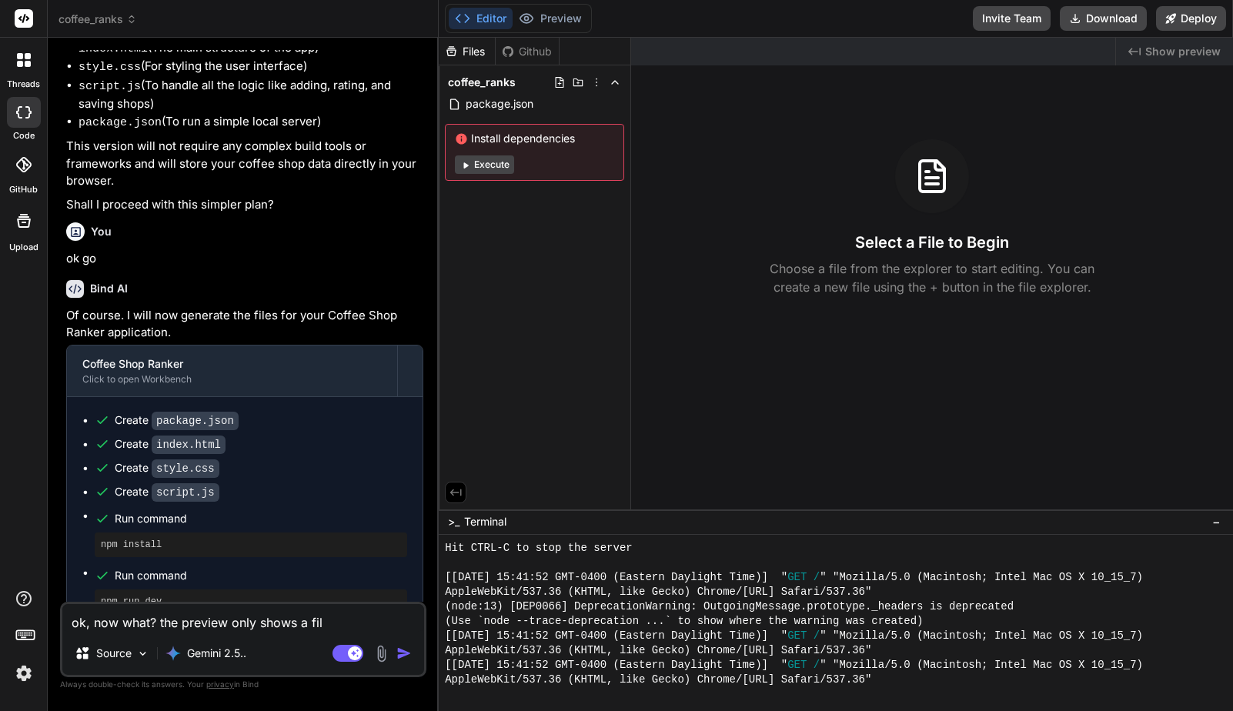
type textarea "x"
type textarea "ok, now what? the preview only shows a file"
type textarea "x"
type textarea "ok, now what? the preview only shows a file"
type textarea "x"
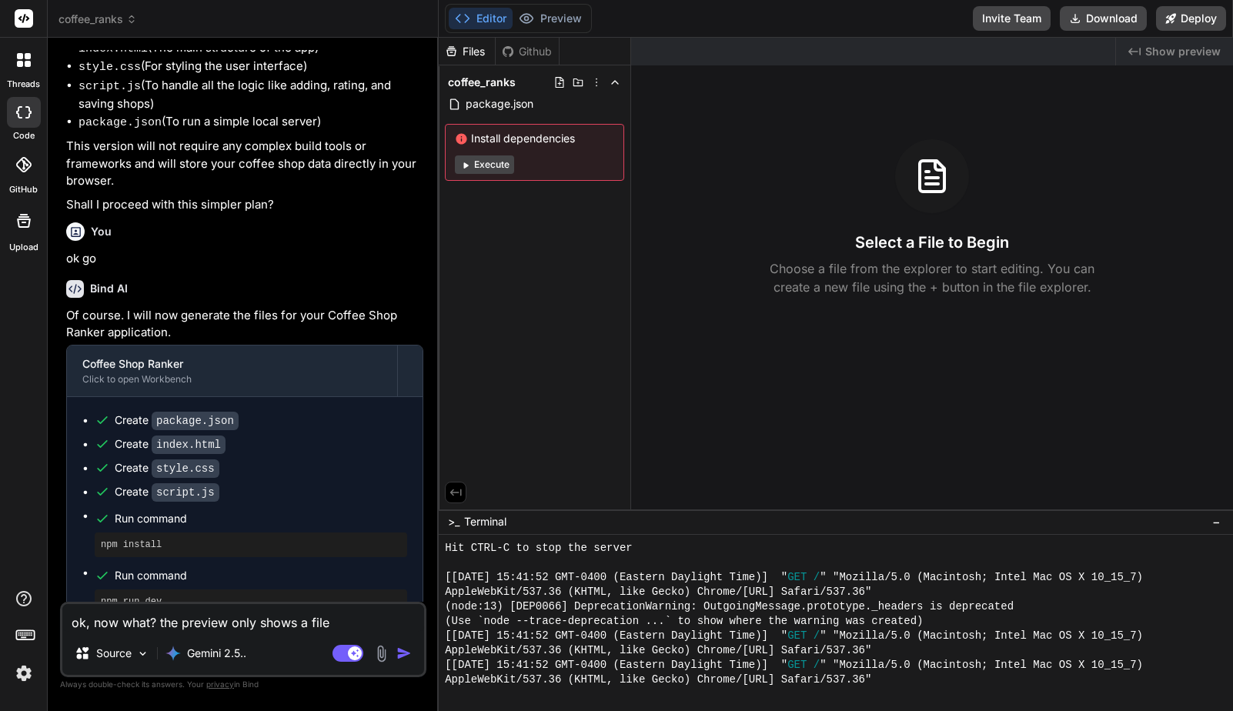
type textarea "ok, now what? the preview only shows a file s"
type textarea "x"
type textarea "ok, now what? the preview only shows a file st"
type textarea "x"
type textarea "ok, now what? the preview only shows a file str"
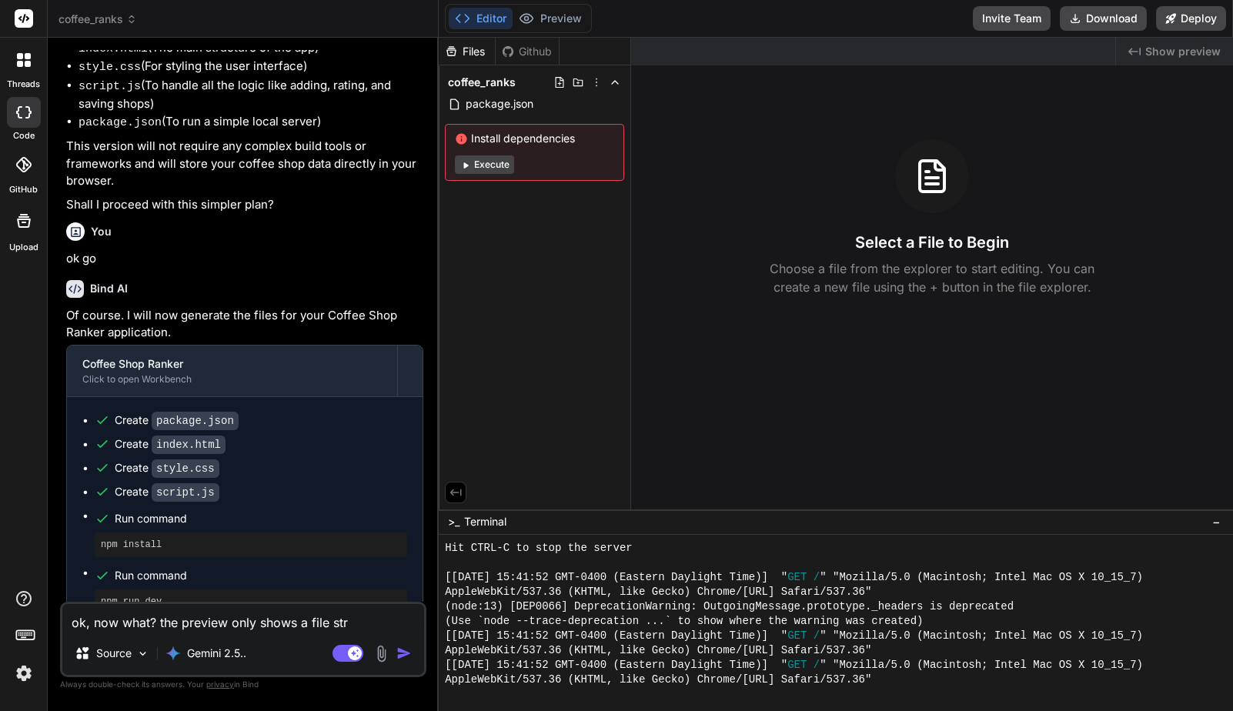
type textarea "x"
type textarea "ok, now what? the preview only shows a file stru"
type textarea "x"
type textarea "ok, now what? the preview only shows a file struc"
type textarea "x"
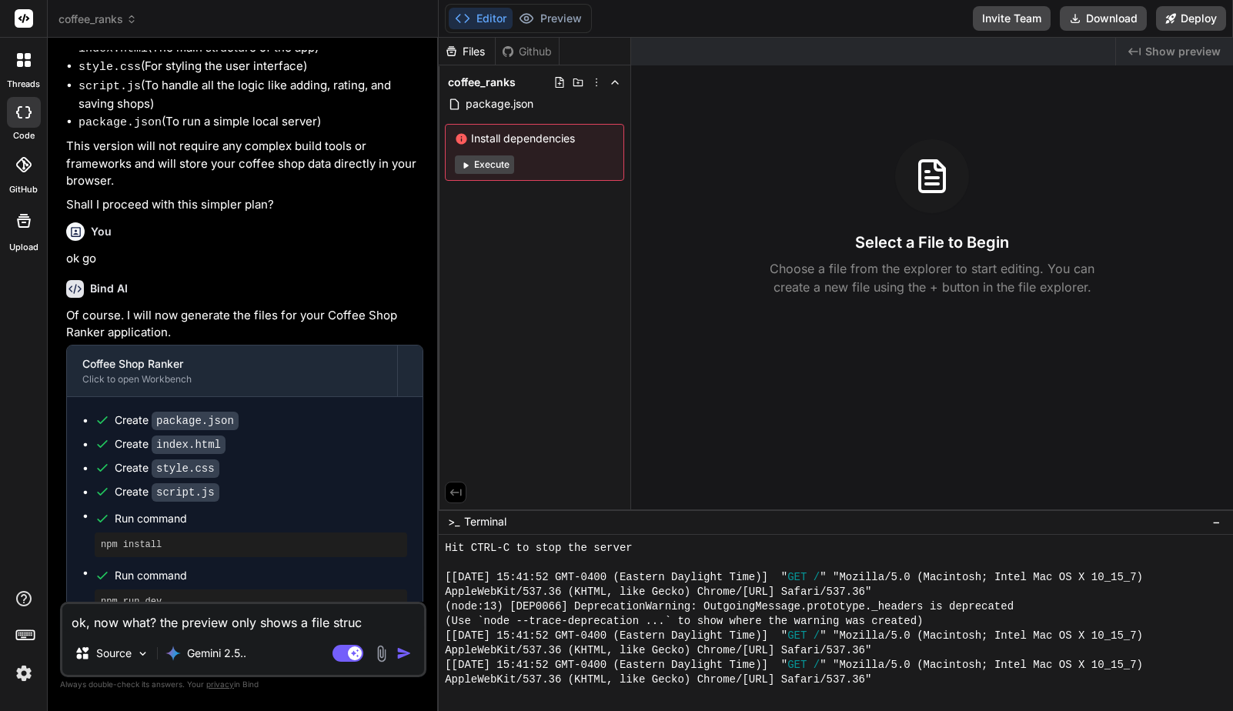
type textarea "ok, now what? the preview only shows a file struct"
type textarea "x"
type textarea "ok, now what? the preview only shows a file structu"
type textarea "x"
type textarea "ok, now what? the preview only shows a file structur"
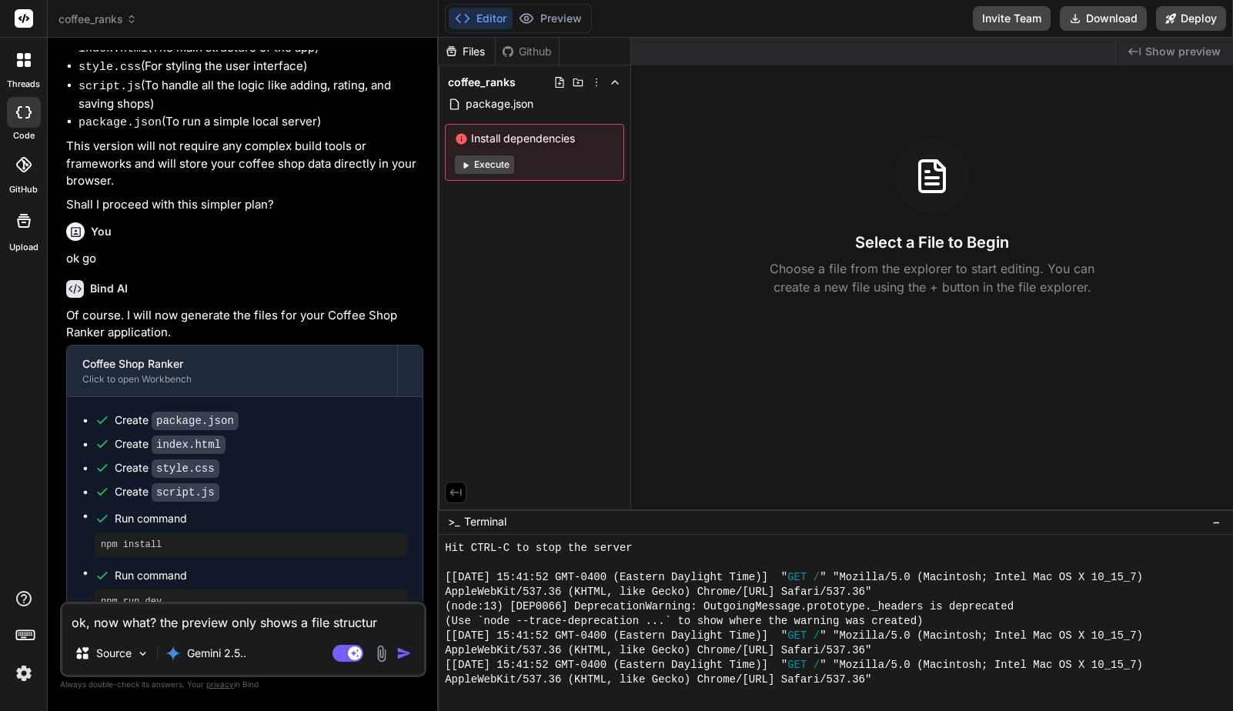
type textarea "x"
type textarea "ok, now what? the preview only shows a file structure"
type textarea "x"
type textarea "ok, now what? the preview only shows a file structure"
type textarea "x"
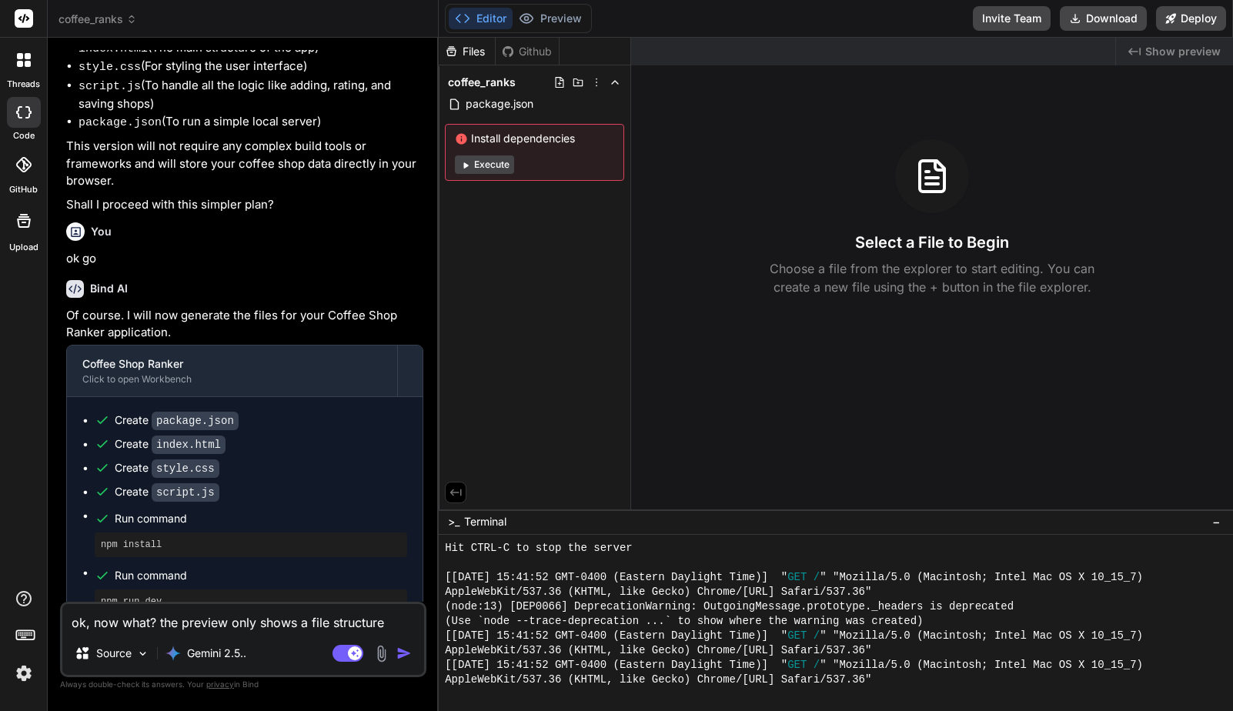
type textarea "ok, now what? the preview only shows a file structure b"
type textarea "x"
type textarea "ok, now what? the preview only shows a file structure bu"
type textarea "x"
type textarea "ok, now what? the preview only shows a file structure but"
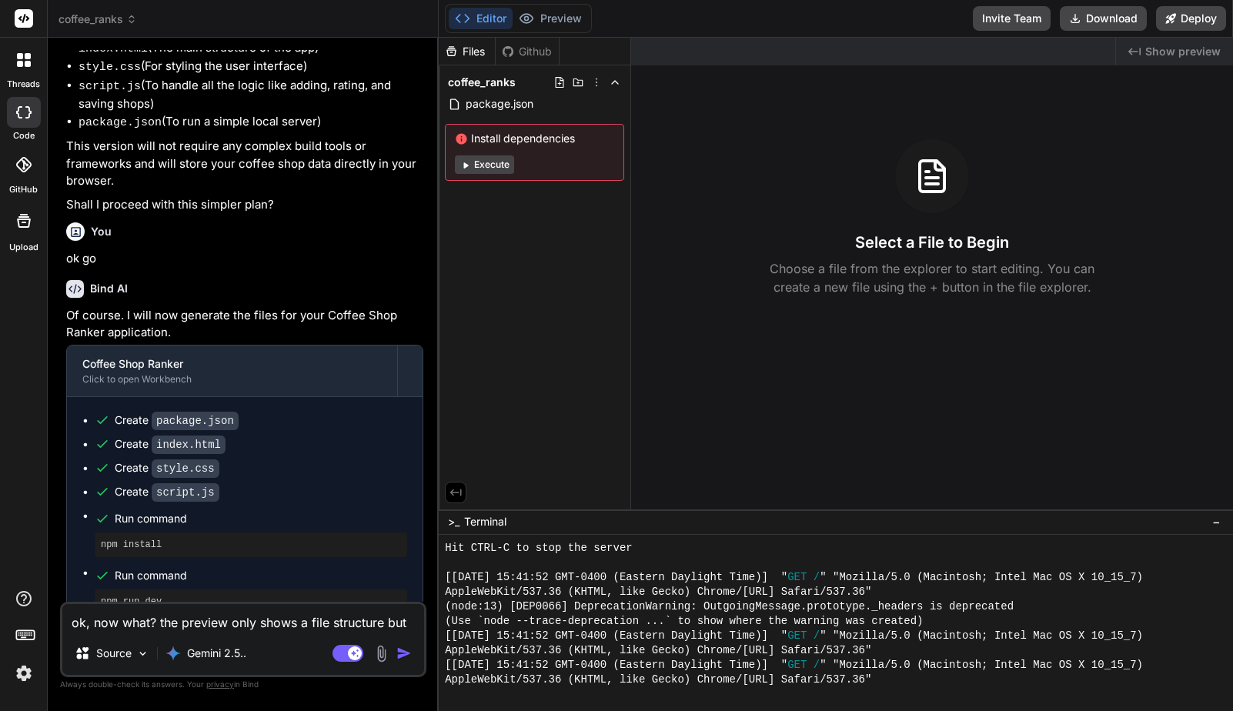
type textarea "x"
type textarea "ok, now what? the preview only shows a file structure but"
type textarea "x"
type textarea "ok, now what? the preview only shows a file structure but n"
type textarea "x"
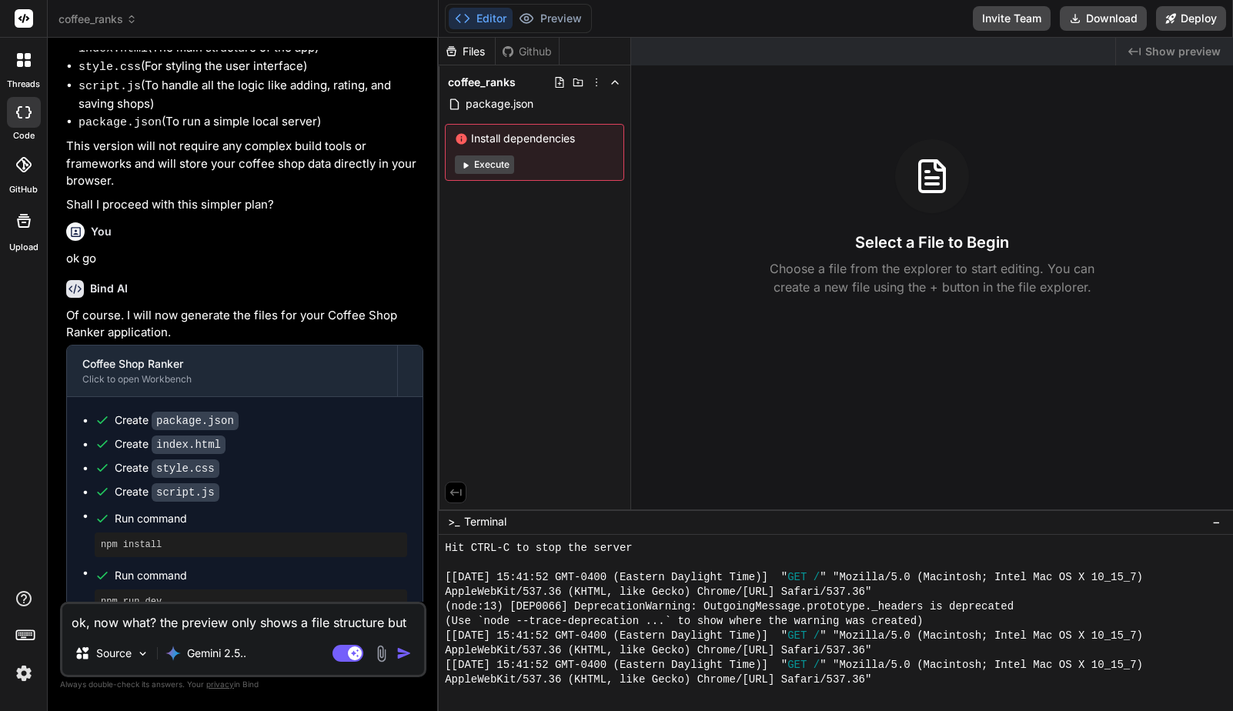
type textarea "ok, now what? the preview only shows a file structure but no"
type textarea "x"
type textarea "ok, now what? the preview only shows a file structure but no"
type textarea "x"
type textarea "ok, now what? the preview only shows a file structure but no w"
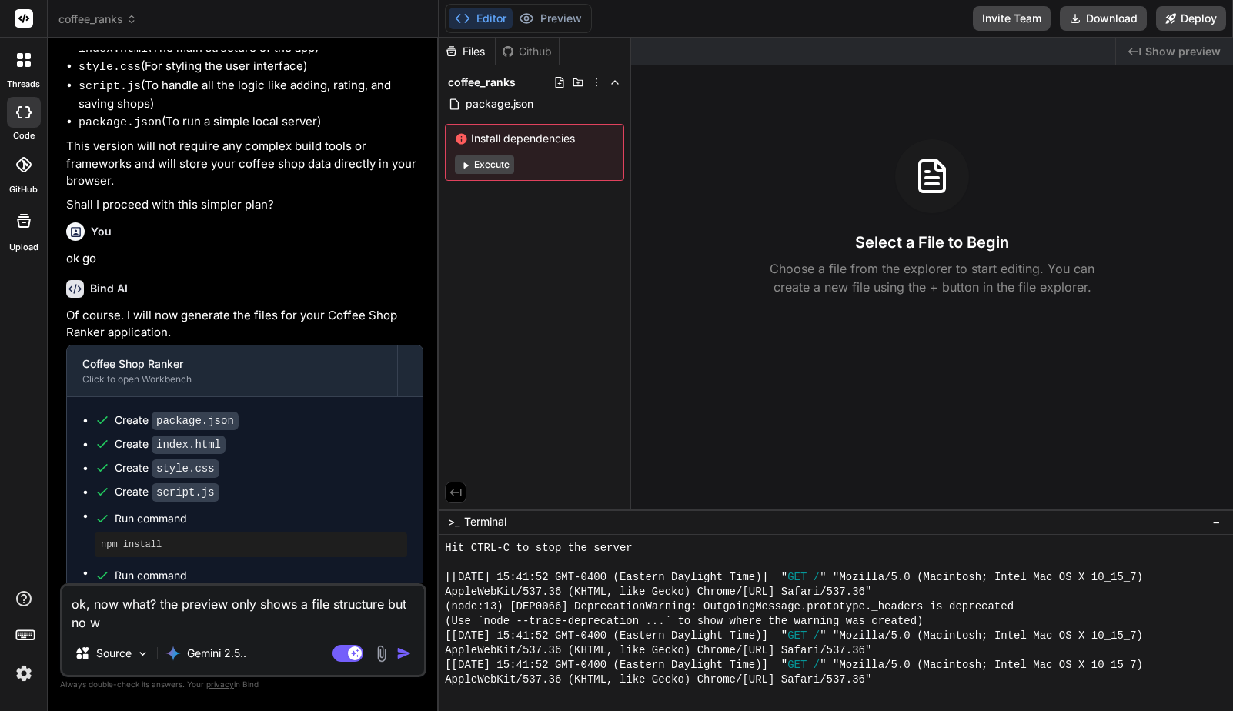
type textarea "x"
type textarea "ok, now what? the preview only shows a file structure but no we"
type textarea "x"
type textarea "ok, now what? the preview only shows a file structure but no web"
type textarea "x"
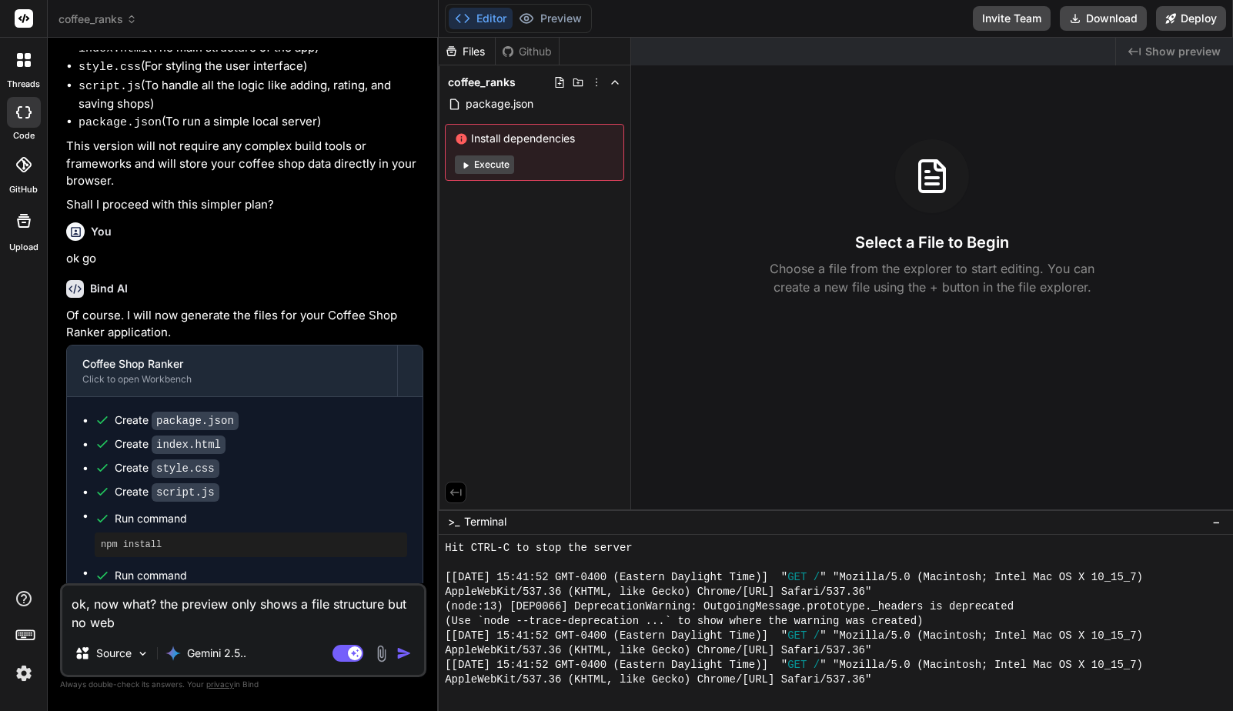
type textarea "ok, now what? the preview only shows a file structure but no web"
type textarea "x"
type textarea "ok, now what? the preview only shows a file structure but no web a"
type textarea "x"
type textarea "ok, now what? the preview only shows a file structure but no web ap"
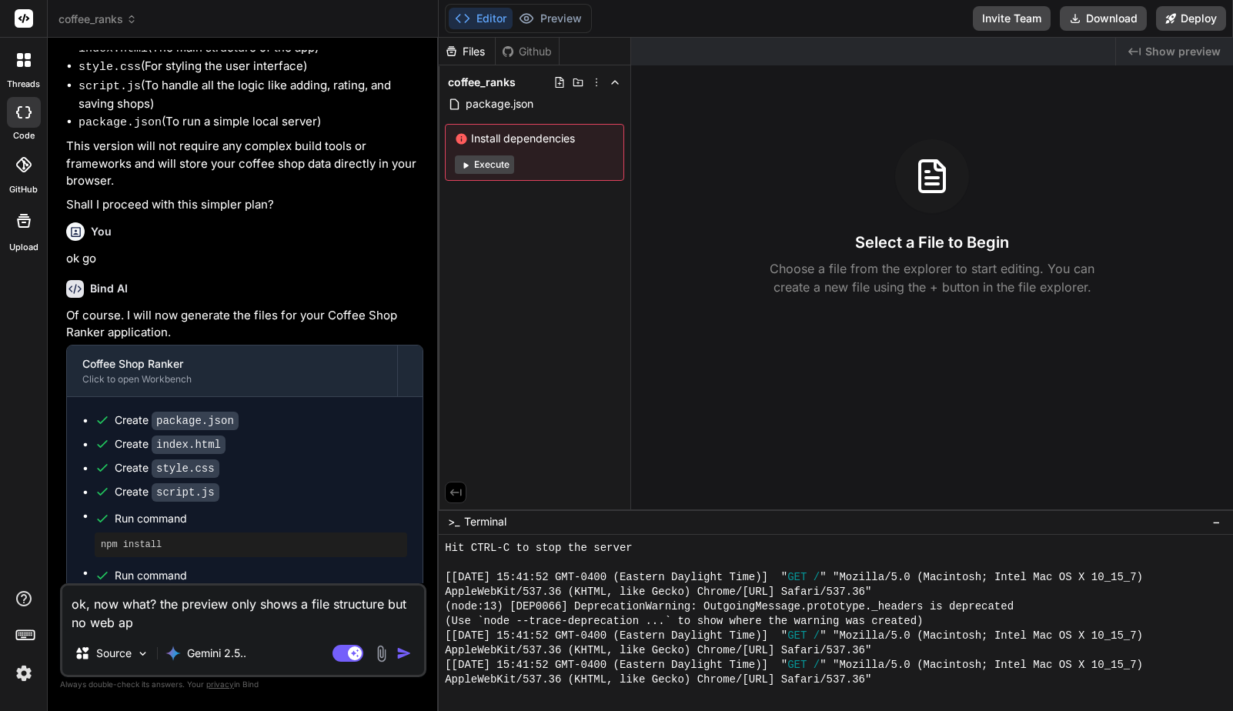
type textarea "x"
type textarea "ok, now what? the preview only shows a file structure but no web app"
type textarea "x"
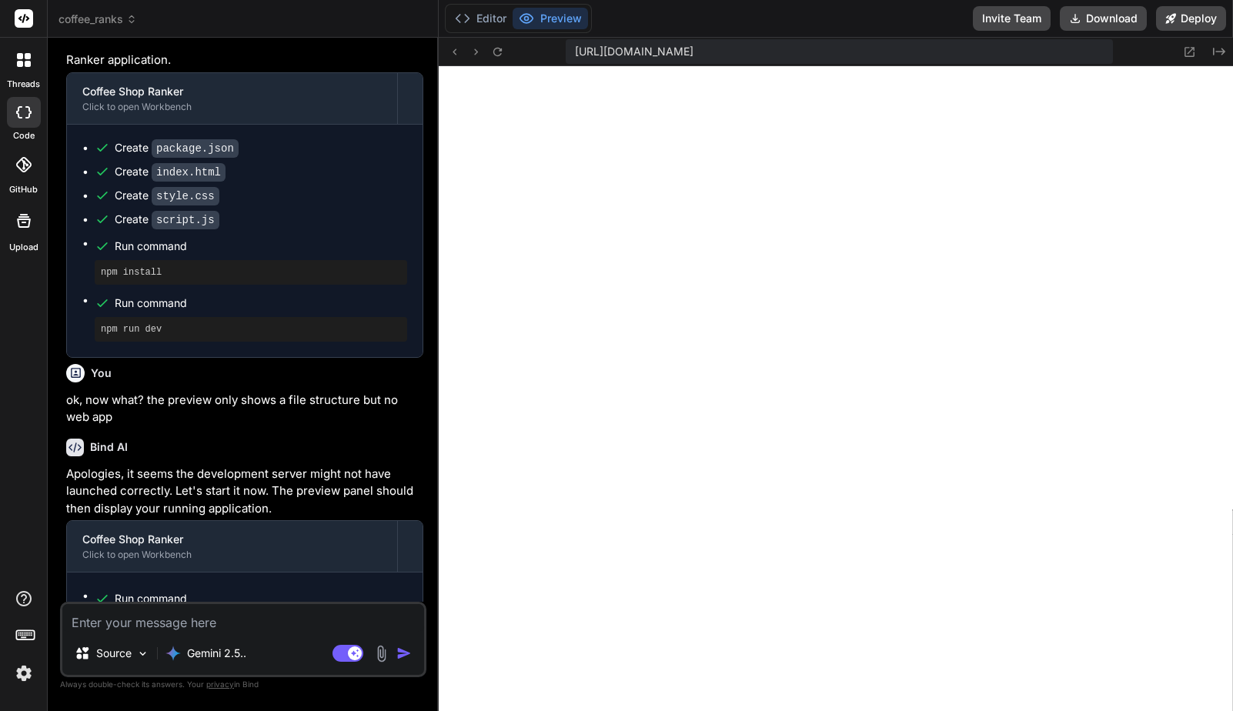
scroll to position [1160, 0]
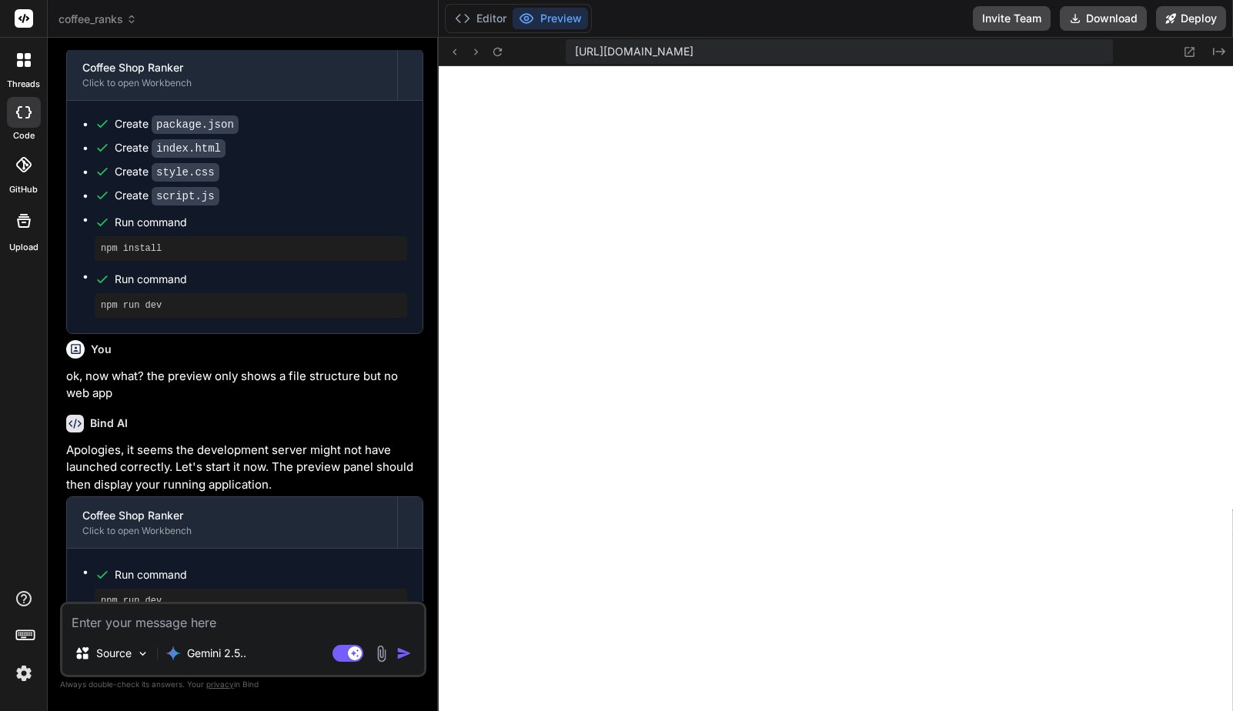
click at [245, 637] on div "Source Gemini 2.5.. Agent Mode. When this toggle is activated, AI automatically…" at bounding box center [243, 639] width 366 height 75
click at [244, 623] on textarea at bounding box center [243, 618] width 362 height 28
type textarea "x"
type textarea "t"
type textarea "x"
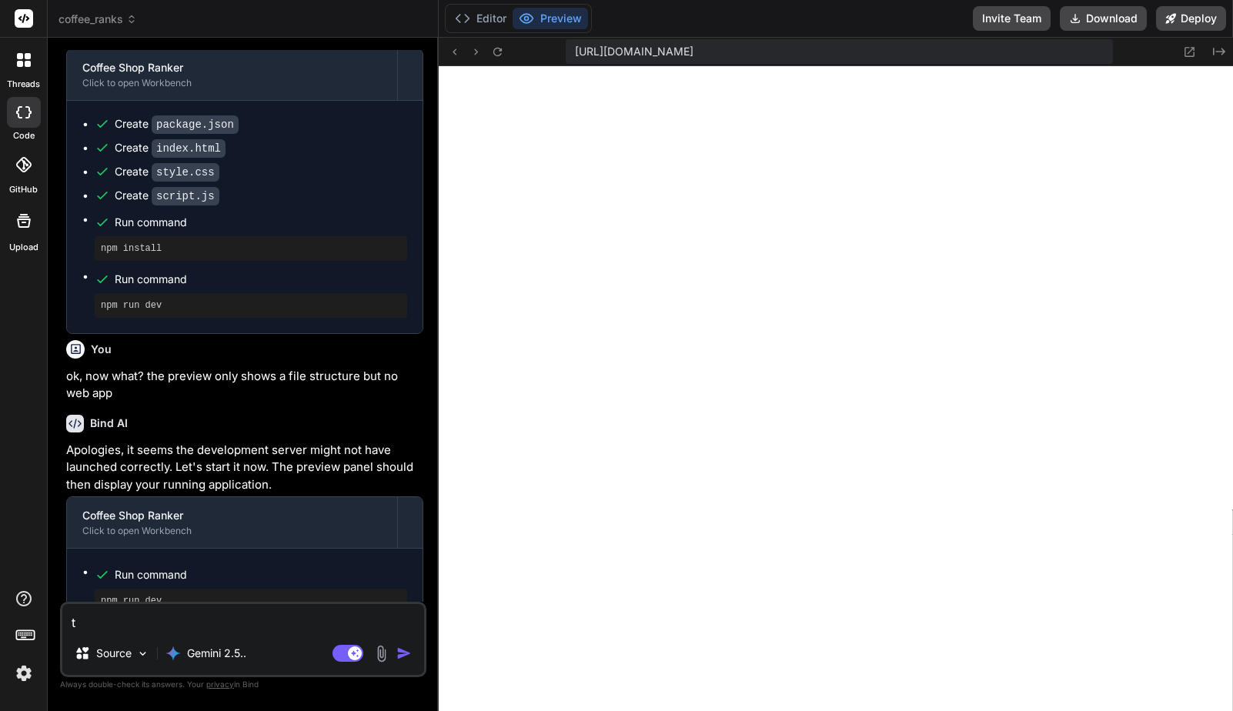
type textarea "th"
type textarea "x"
type textarea "thi"
type textarea "x"
type textarea "this"
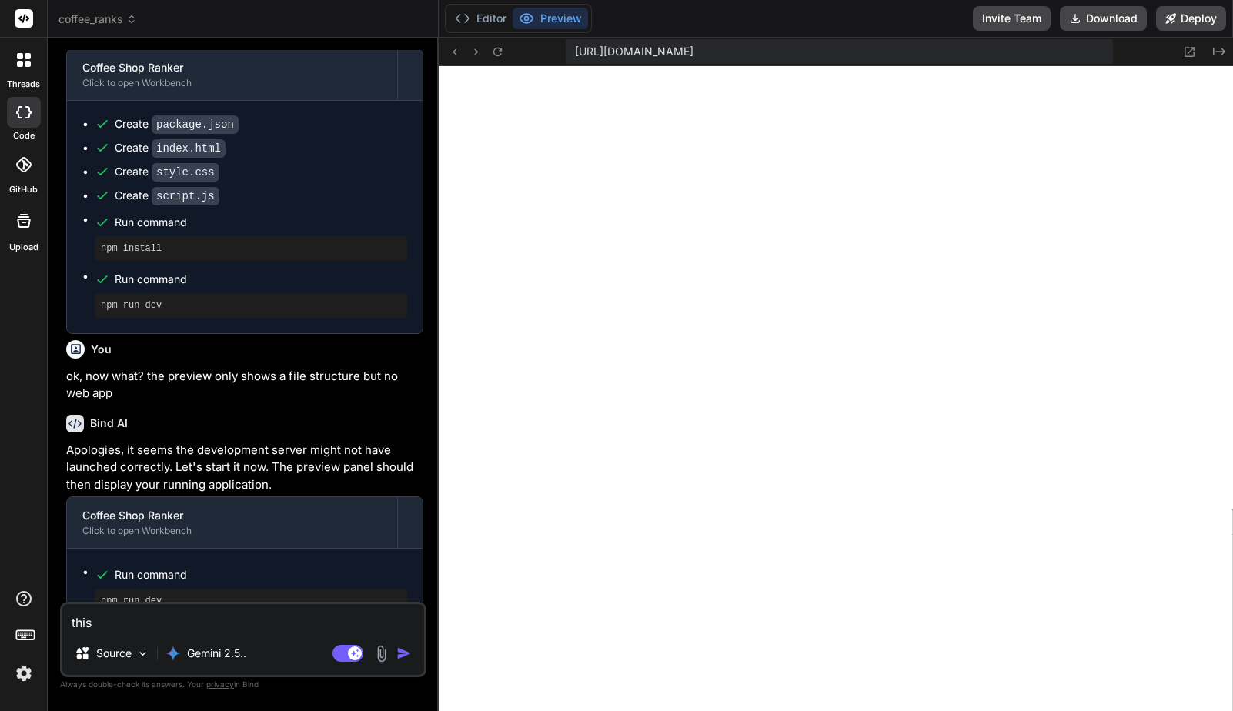
type textarea "x"
type textarea "this i"
type textarea "x"
type textarea "this is"
type textarea "x"
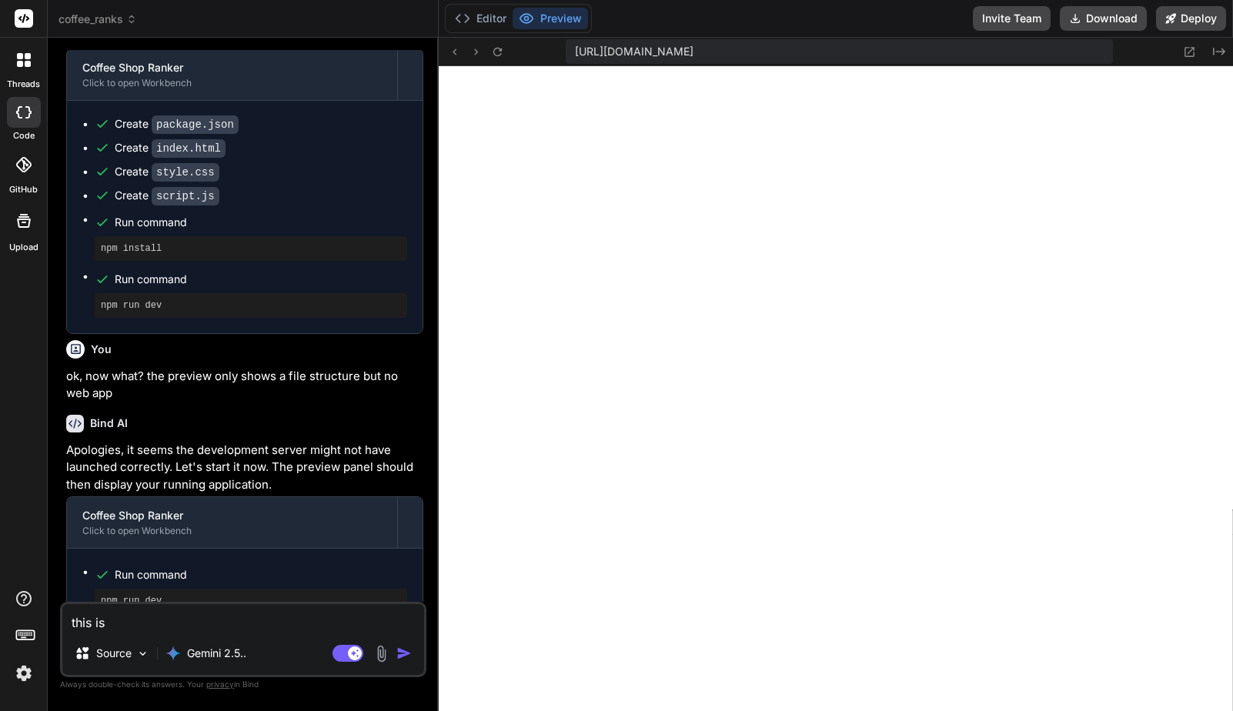
type textarea "this is a"
type textarea "x"
type textarea "this is al"
type textarea "x"
type textarea "this is all"
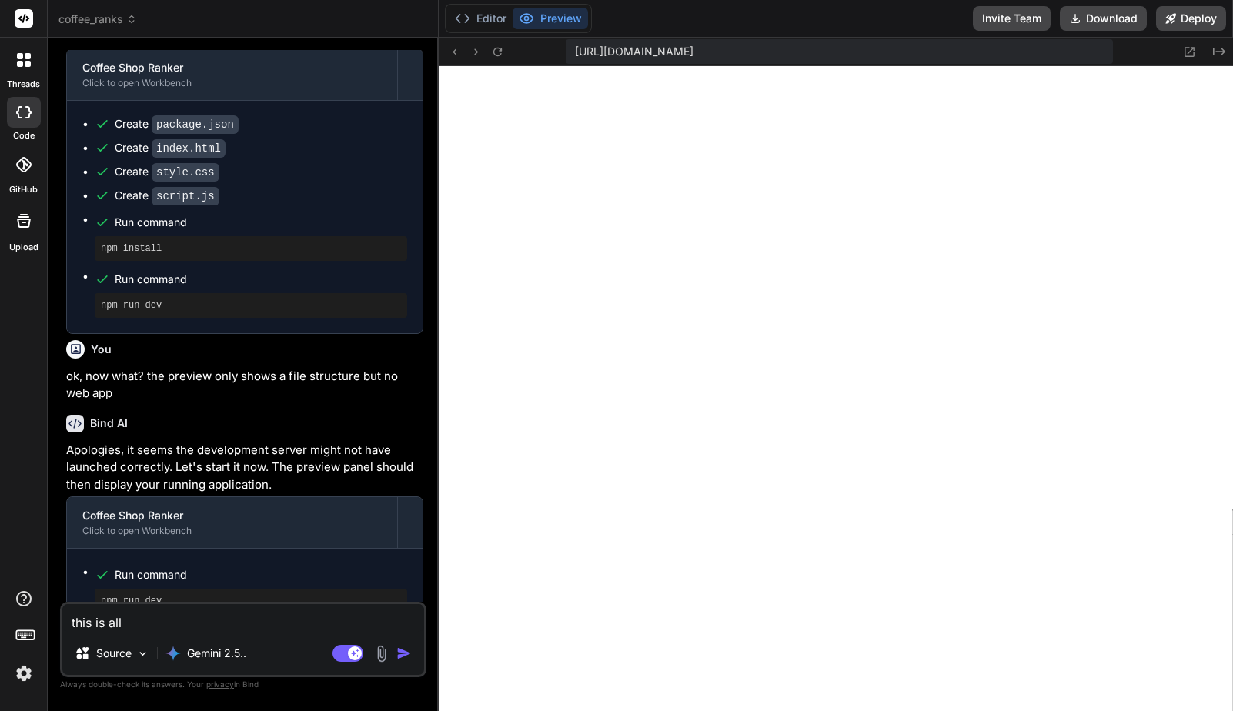
type textarea "x"
type textarea "this is all t"
type textarea "x"
type textarea "this is all the"
type textarea "x"
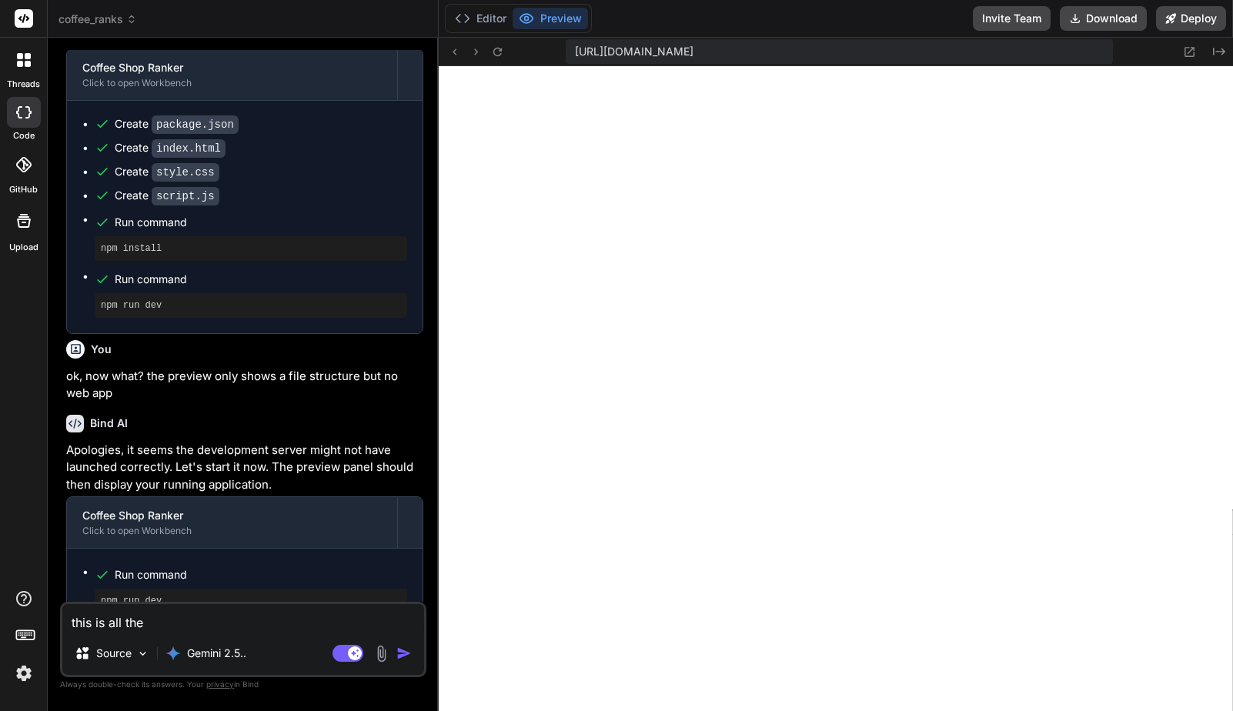
type textarea "this is all the"
type textarea "x"
type textarea "this is all the p"
type textarea "x"
type textarea "this is all the pr"
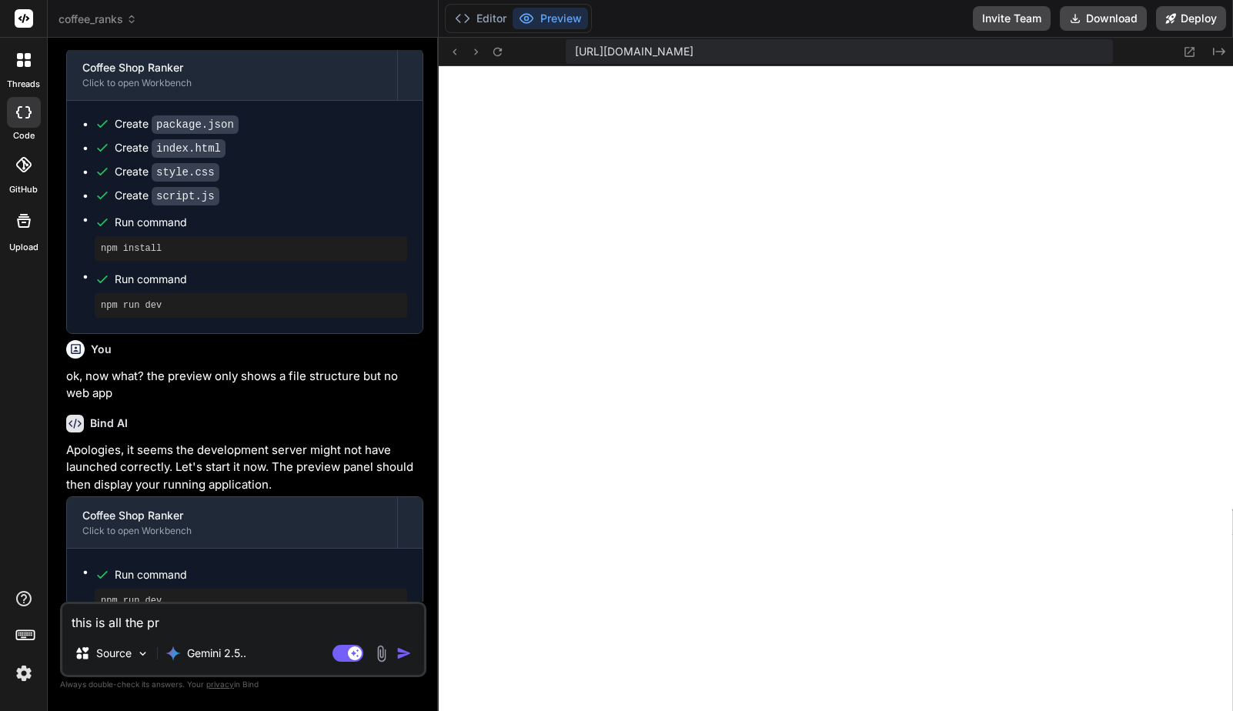
type textarea "x"
type textarea "this is all the pre"
type textarea "x"
type textarea "this is all the previ"
type textarea "x"
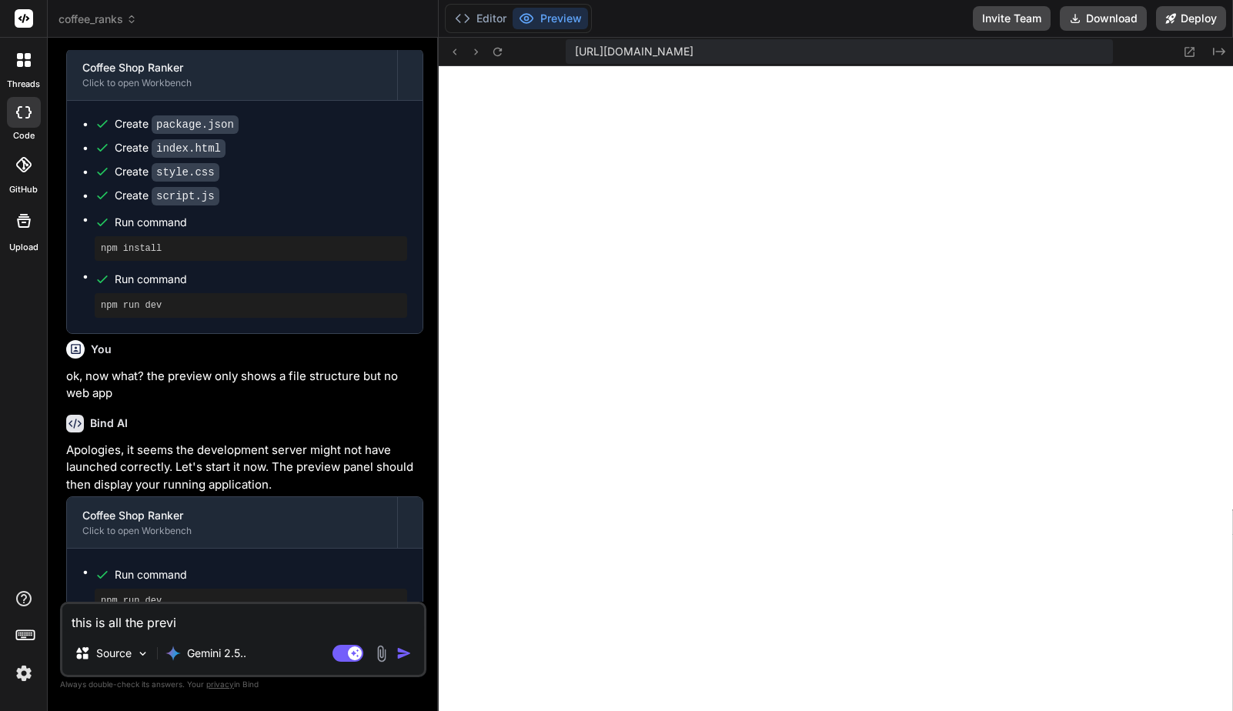
type textarea "this is all the previe"
type textarea "x"
type textarea "this is all the preview"
type textarea "x"
type textarea "this is all the preview"
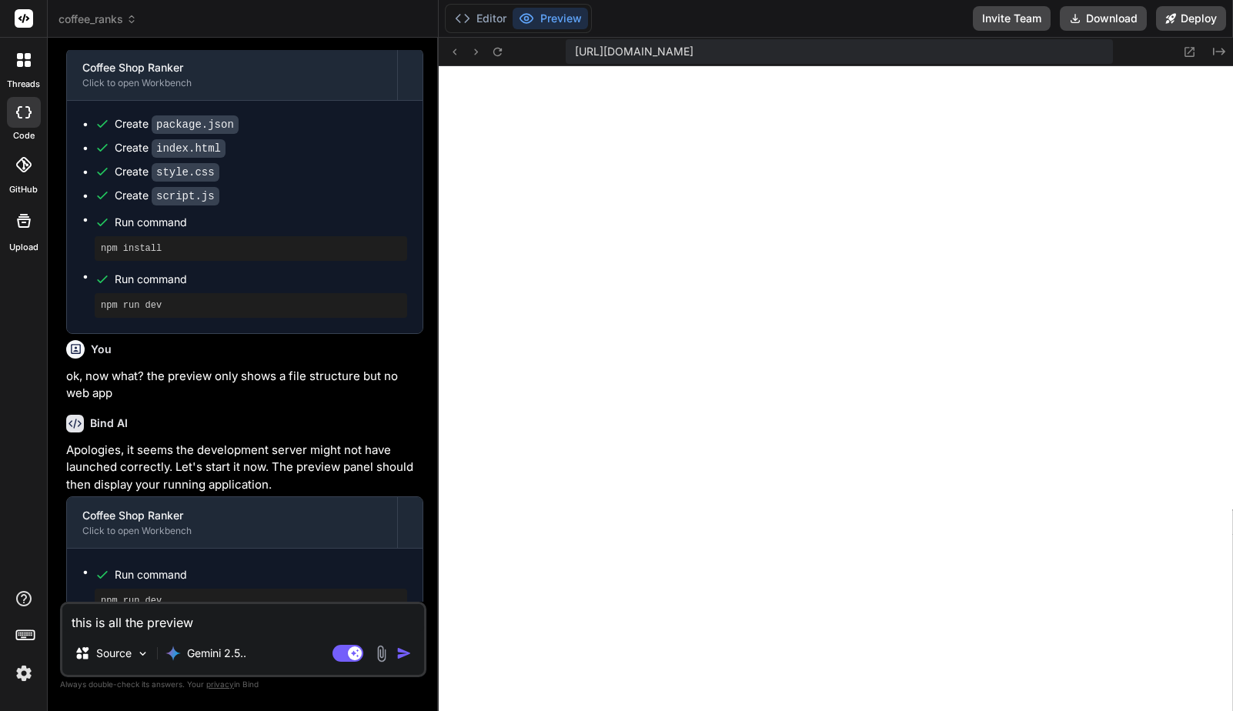
type textarea "x"
type textarea "this is all the preview s"
type textarea "x"
type textarea "this is all the preview sh"
type textarea "x"
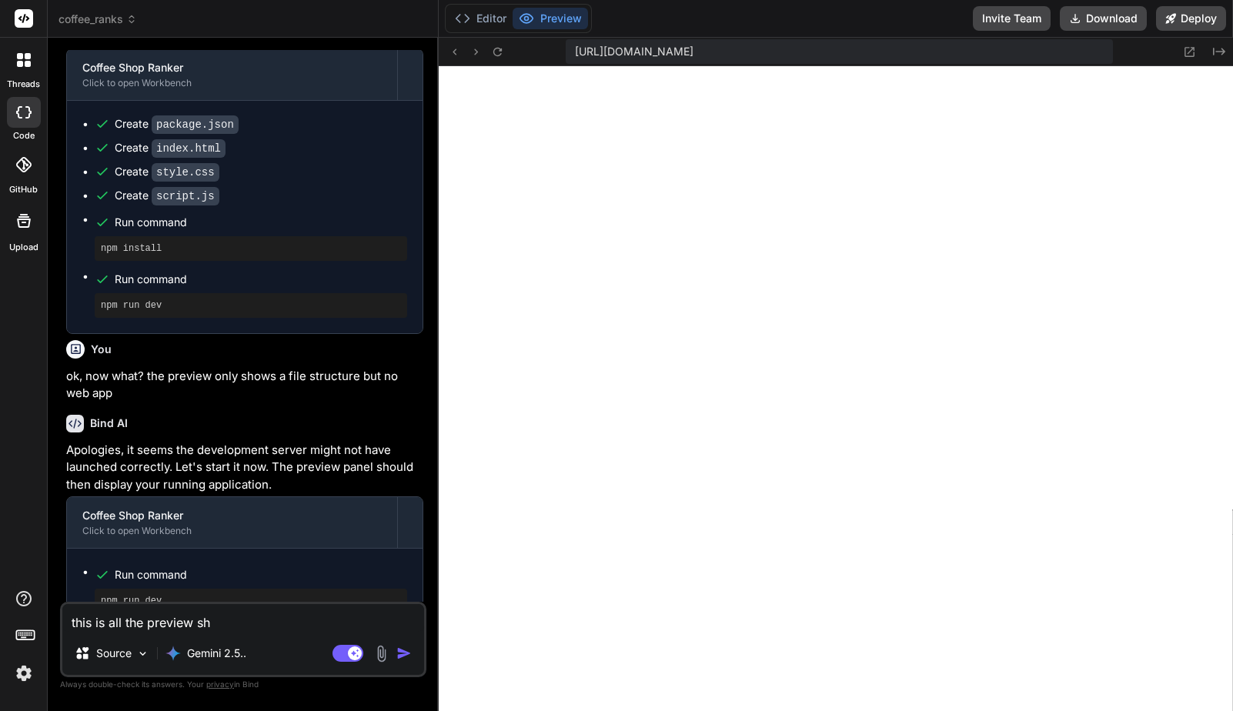
type textarea "this is all the preview sho"
type textarea "x"
type textarea "this is all the preview show"
type textarea "x"
type textarea "this is all the preview shows"
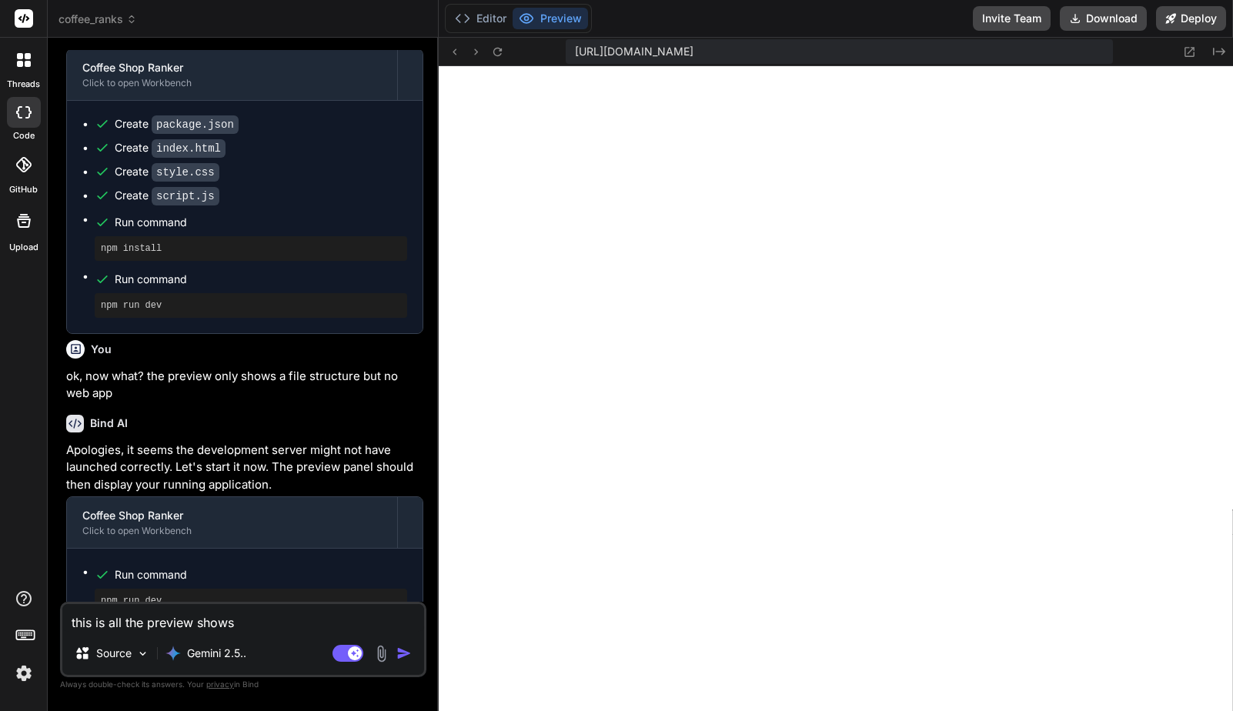
type textarea "x"
type textarea "this is all the preview shows/"
type textarea "x"
type textarea "this is all the preview shows/s"
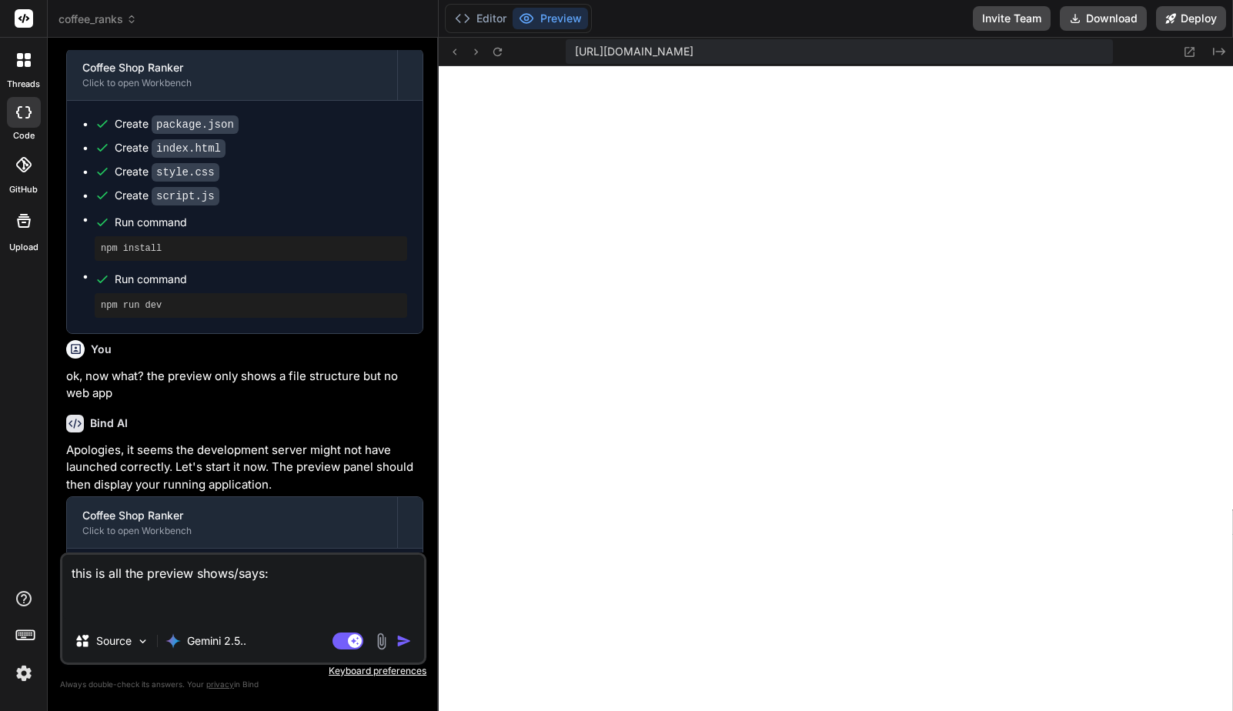
paste textarea "Index of / (drwxrwxr-x) 03-Sep-2025 15:41 node_modules/ (-rw-rw-r--) 03-Sep-202…"
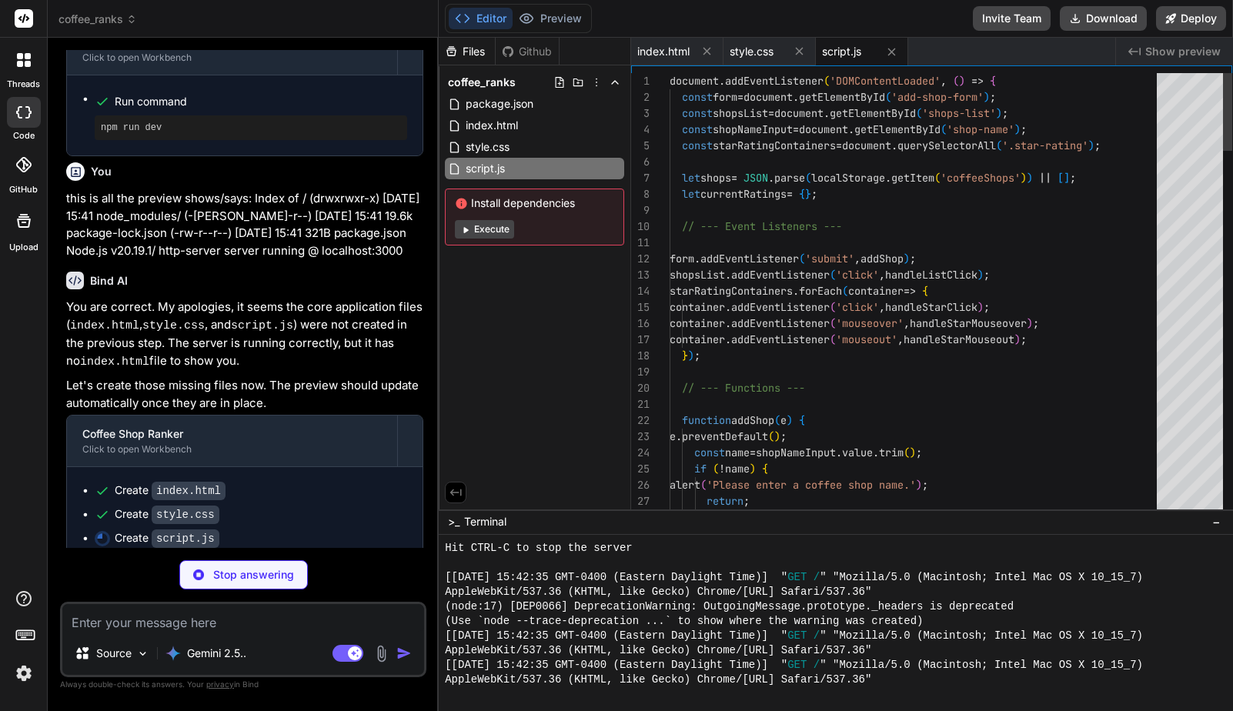
scroll to position [1580, 0]
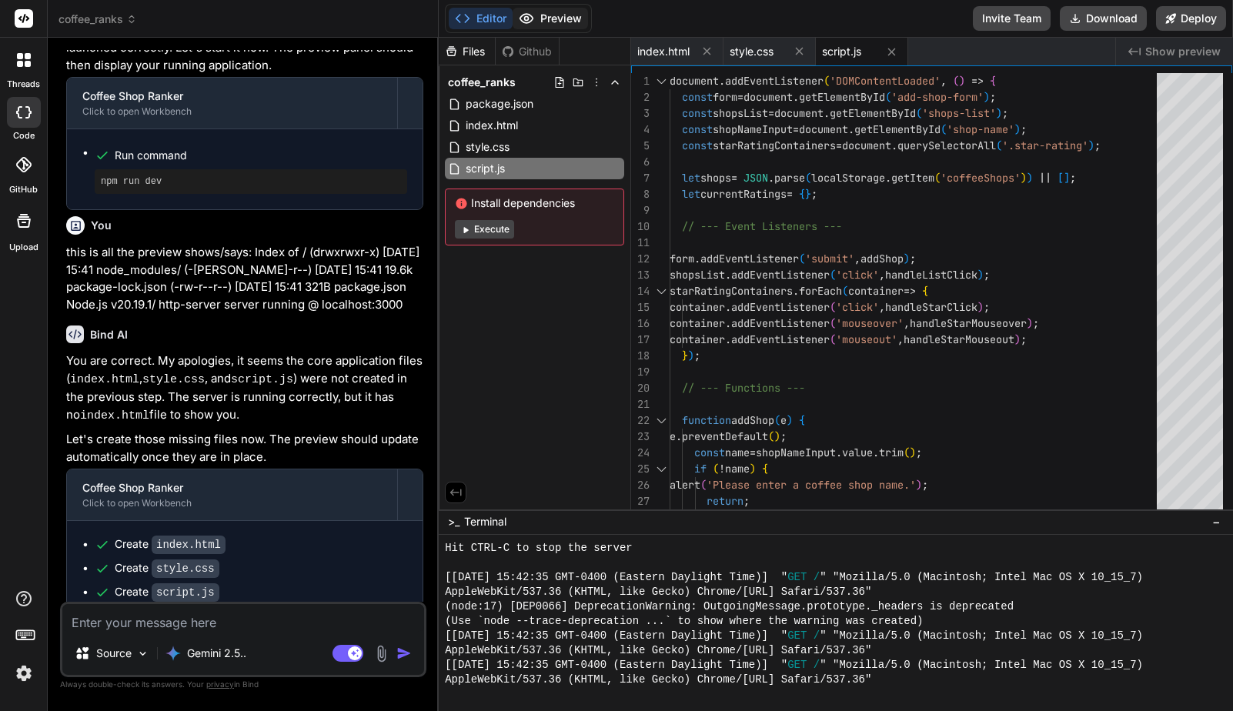
click at [558, 19] on button "Preview" at bounding box center [550, 19] width 75 height 22
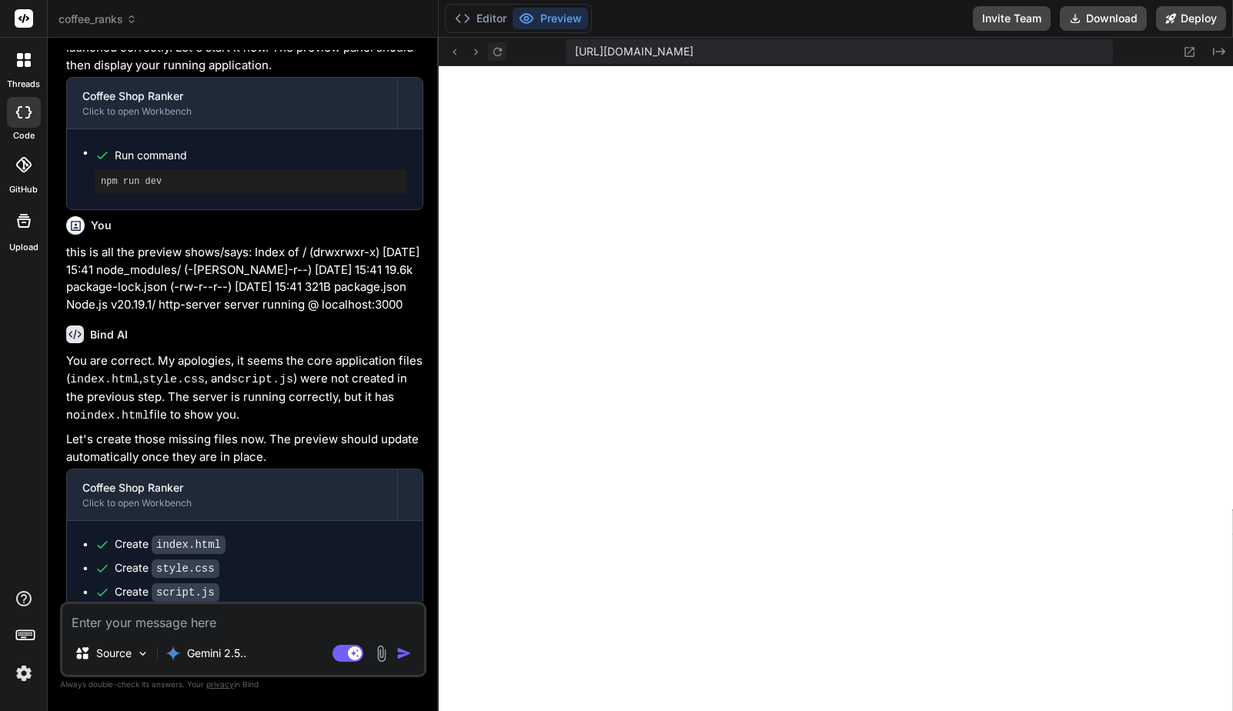
click at [498, 53] on icon at bounding box center [497, 51] width 13 height 13
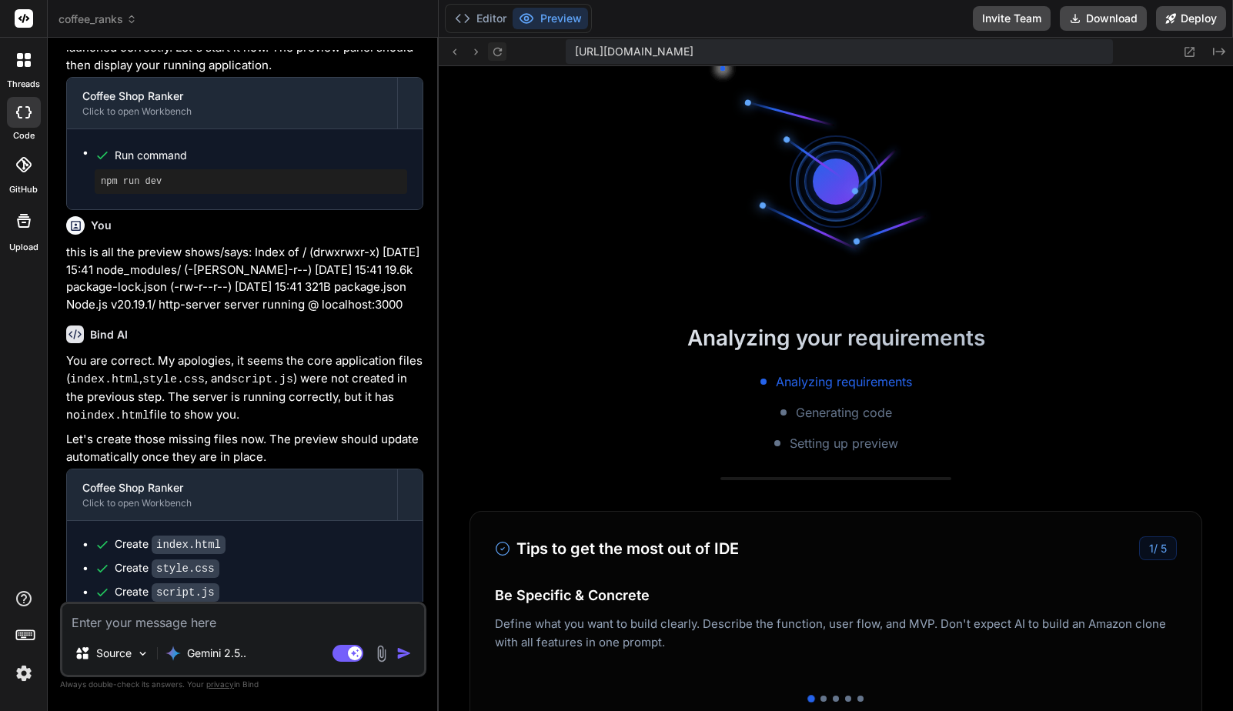
scroll to position [1769, 0]
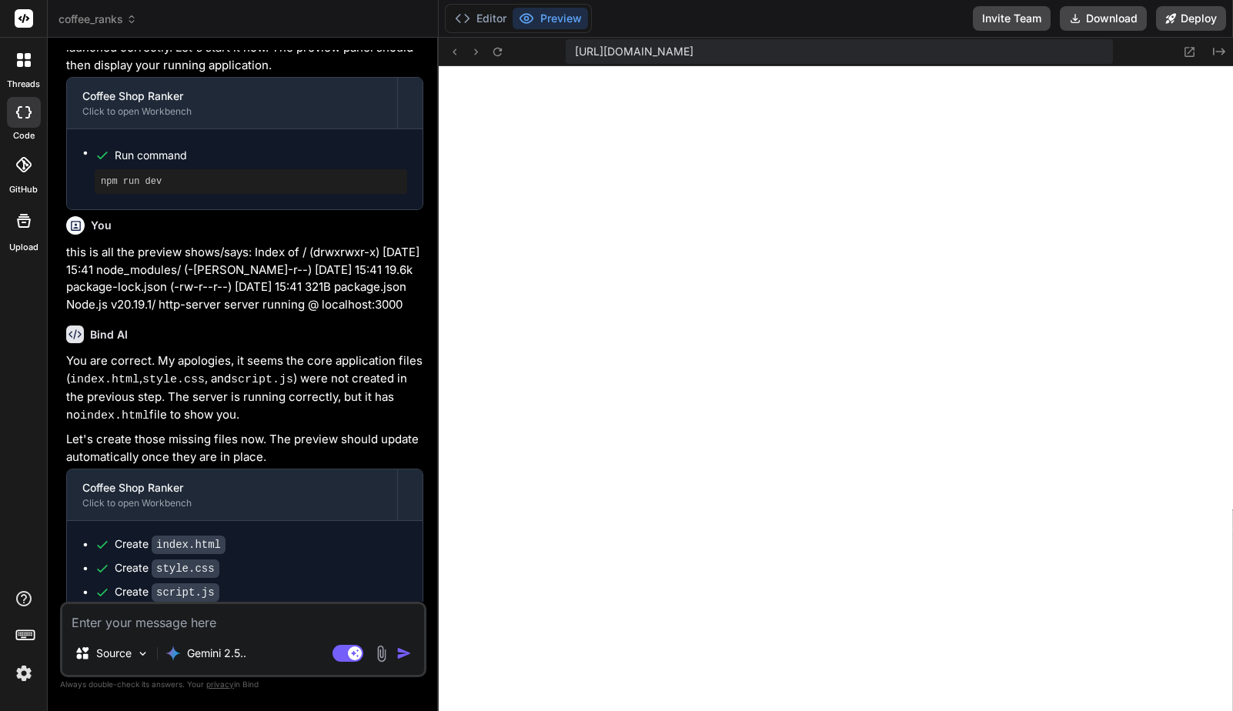
click at [215, 628] on textarea at bounding box center [243, 618] width 362 height 28
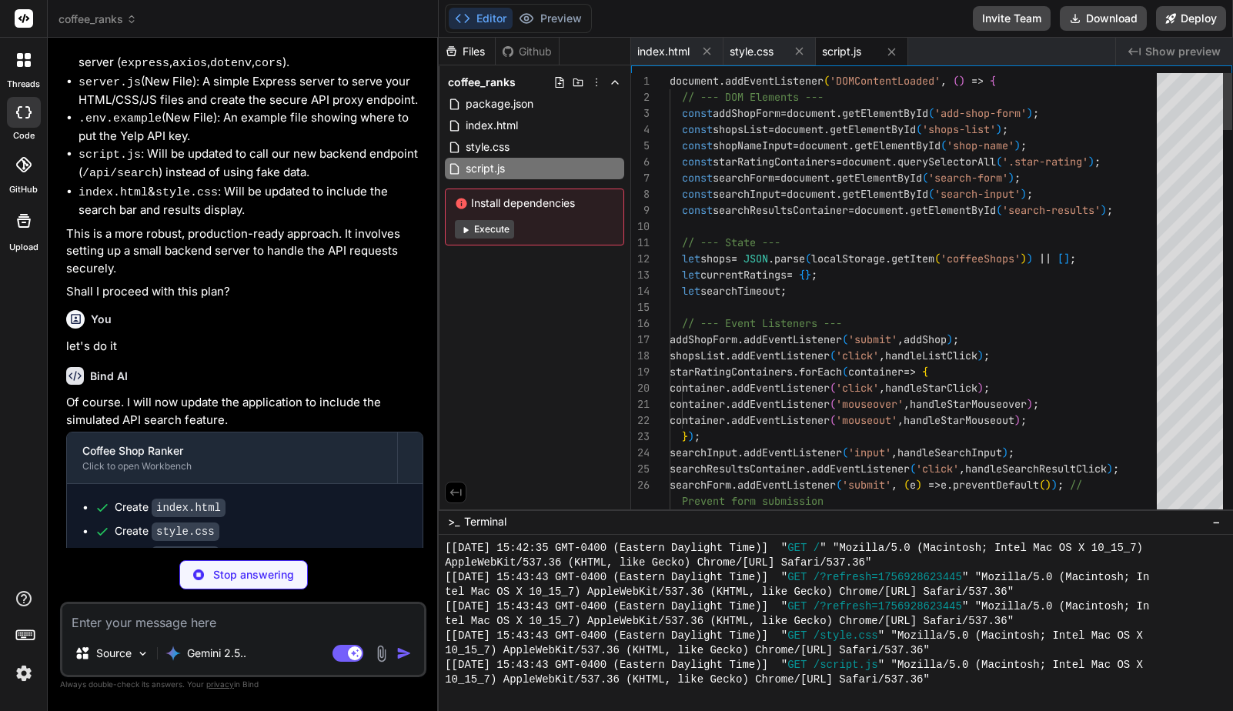
scroll to position [3214, 0]
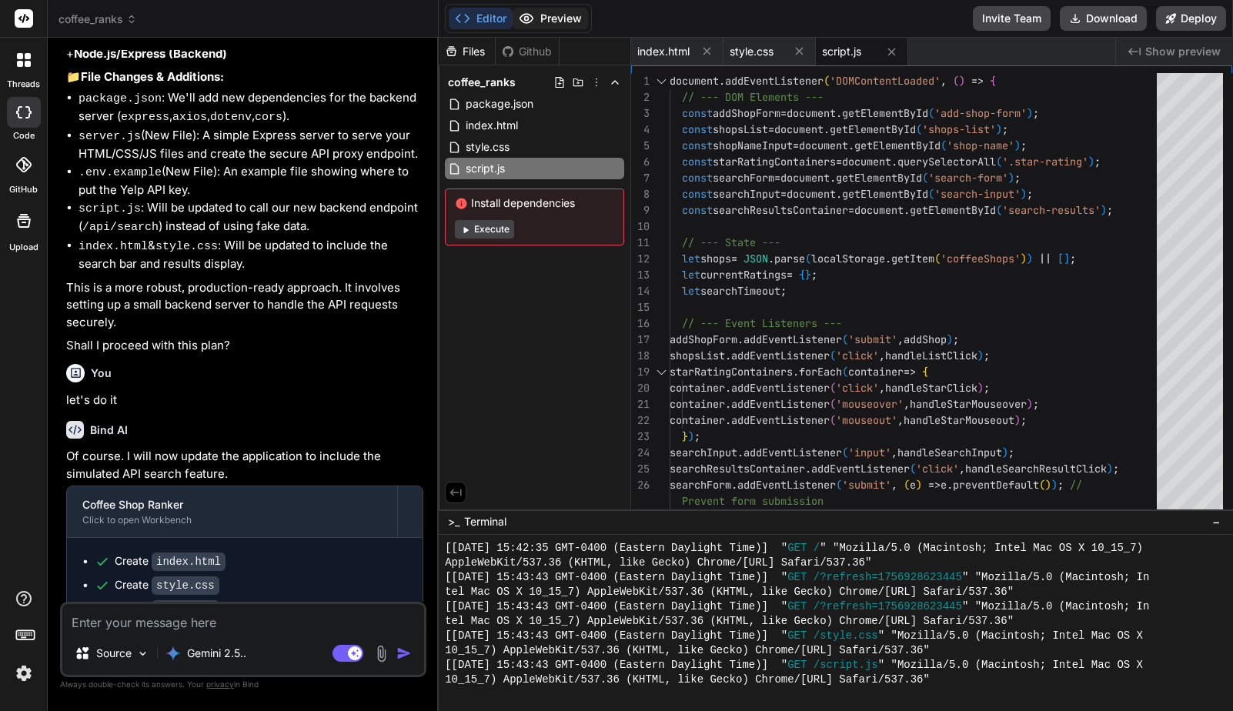
click at [565, 15] on button "Preview" at bounding box center [550, 19] width 75 height 22
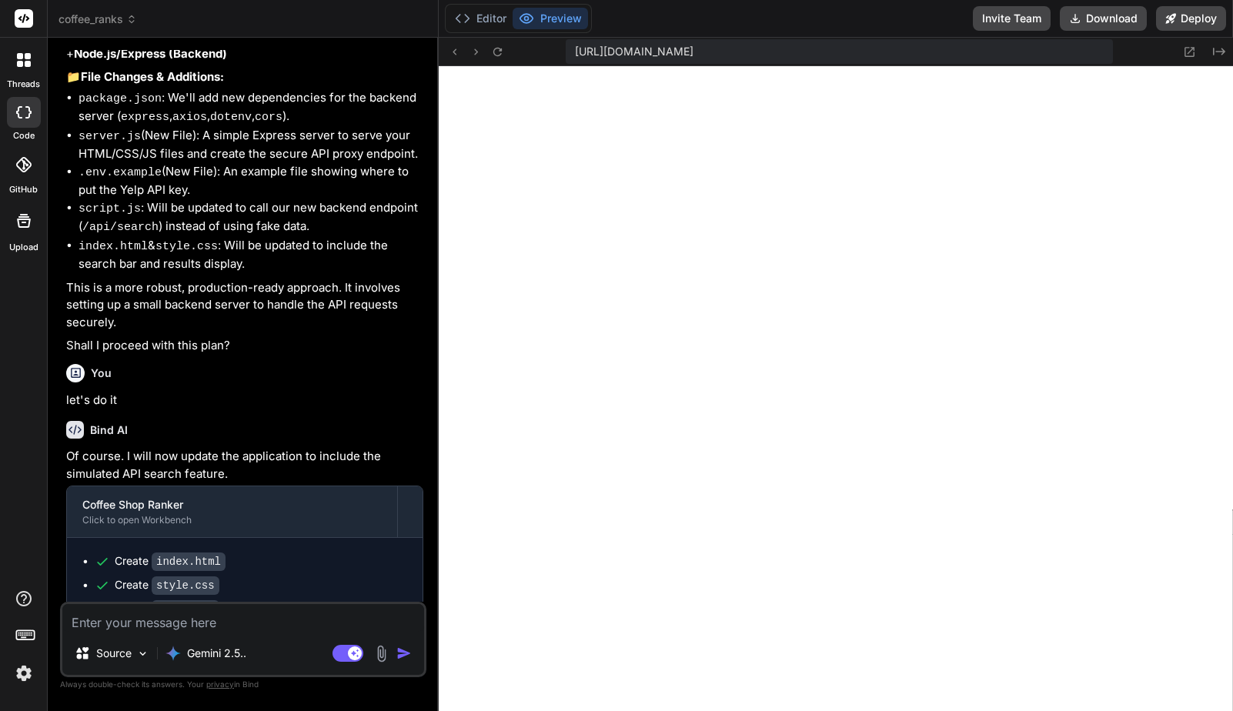
click at [219, 623] on textarea at bounding box center [243, 618] width 362 height 28
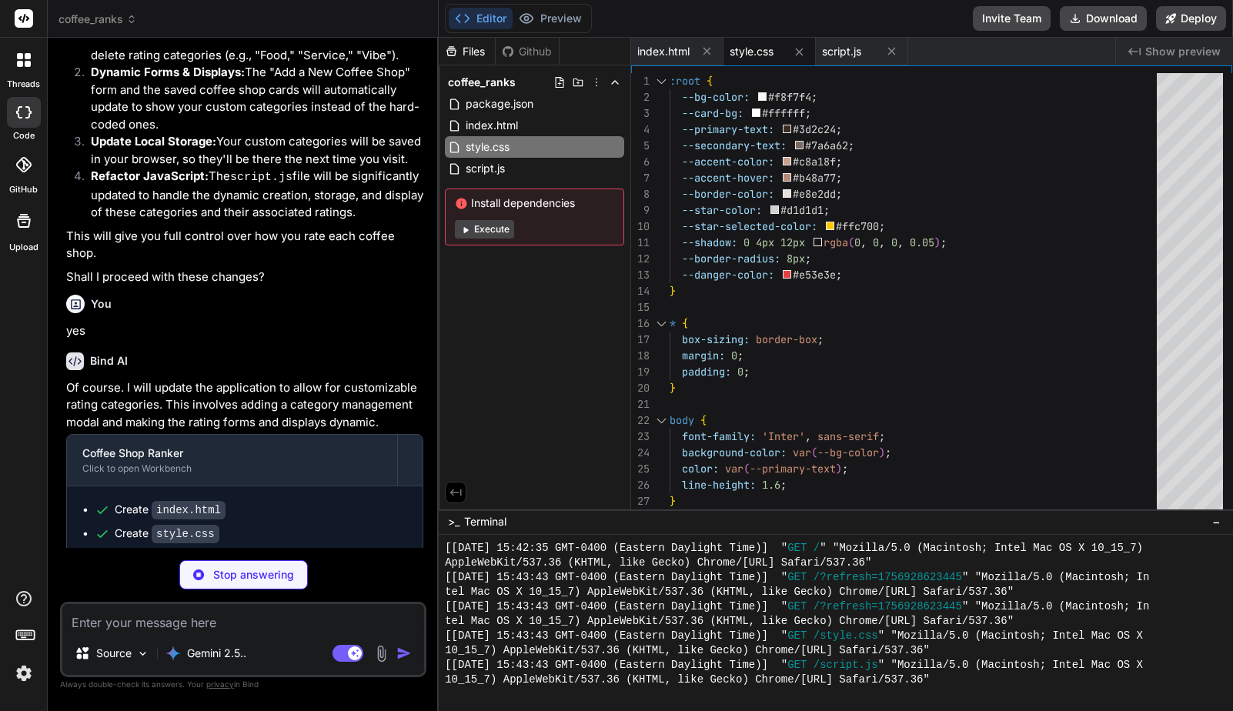
scroll to position [4032, 0]
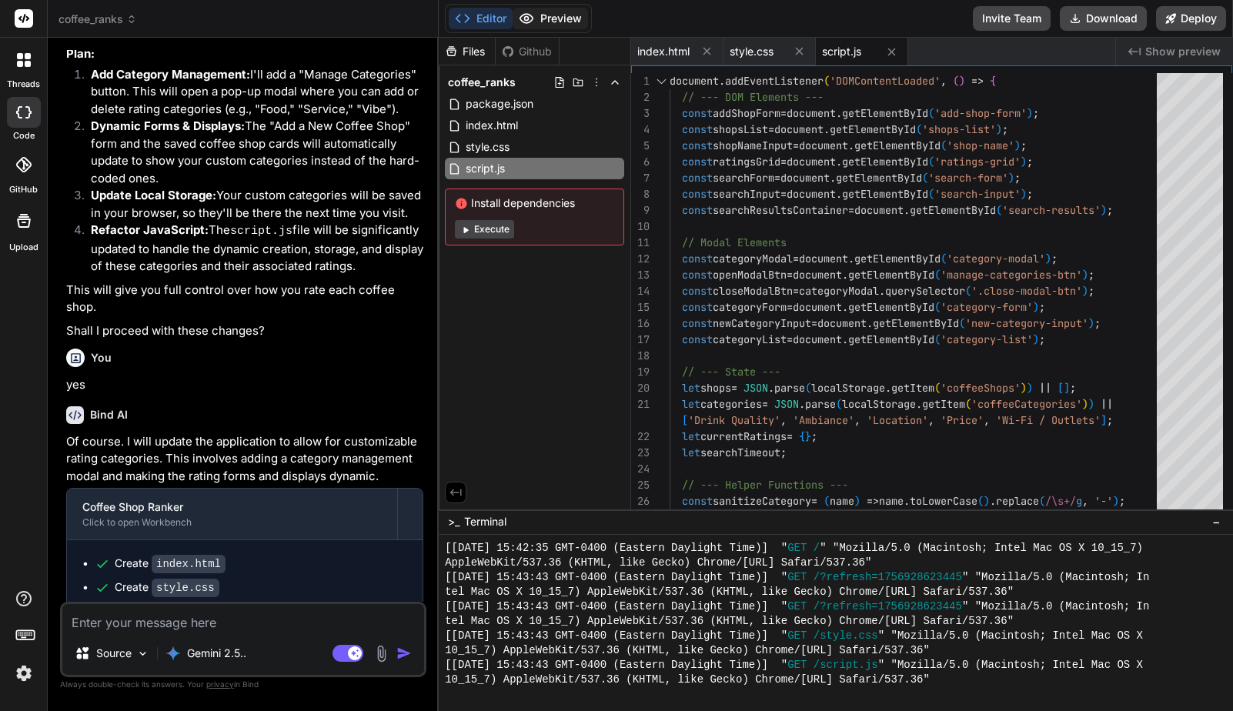
click at [569, 15] on button "Preview" at bounding box center [550, 19] width 75 height 22
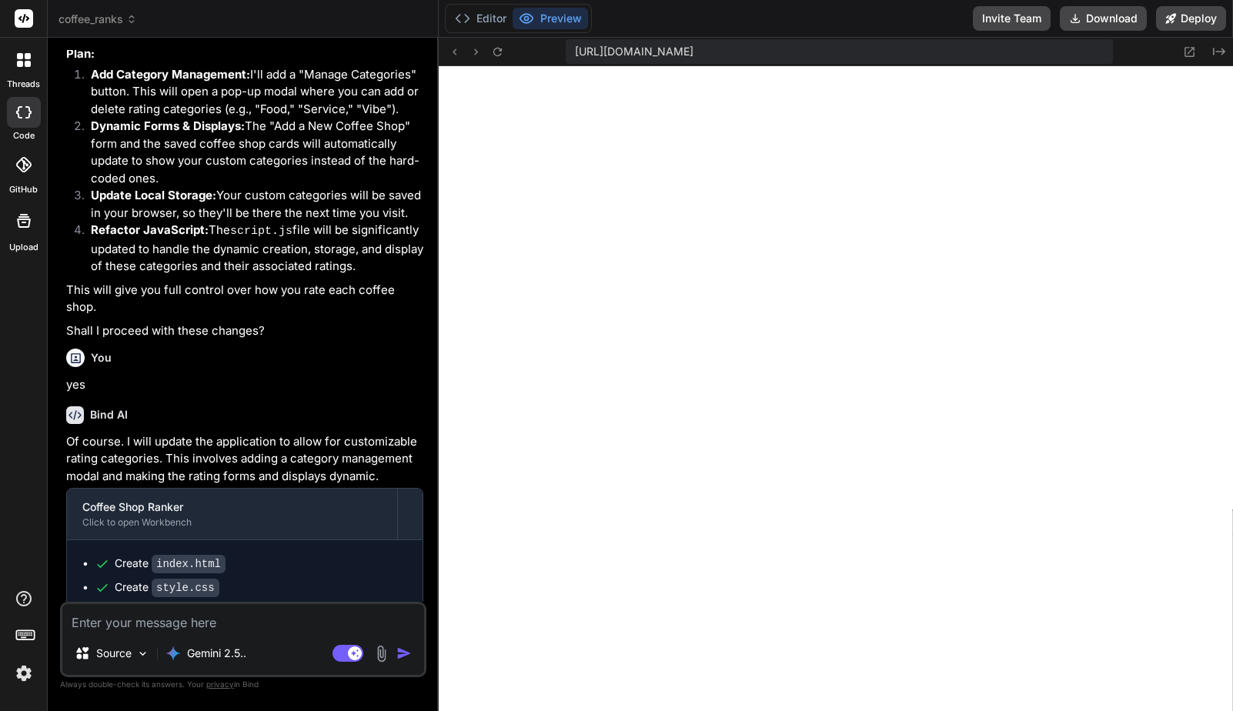
click at [247, 635] on div "Source Gemini 2.5.. Agent Mode. When this toggle is activated, AI automatically…" at bounding box center [243, 639] width 366 height 75
click at [230, 627] on textarea at bounding box center [243, 618] width 362 height 28
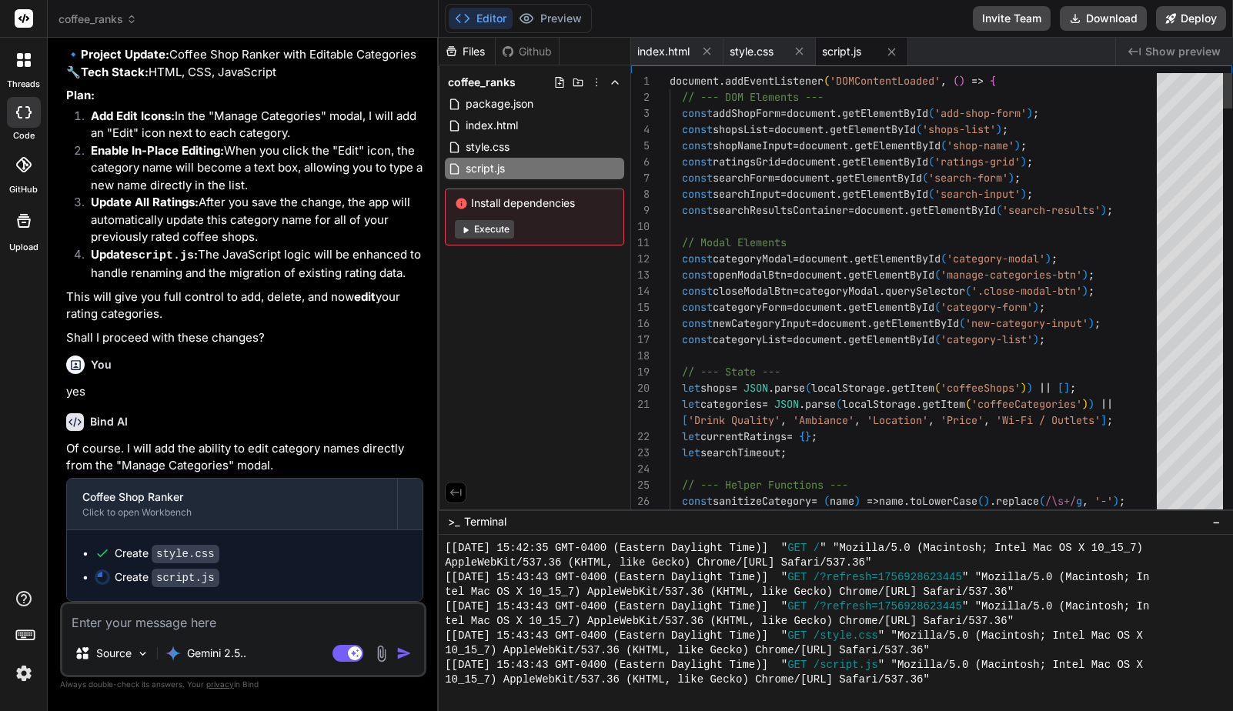
scroll to position [4780, 0]
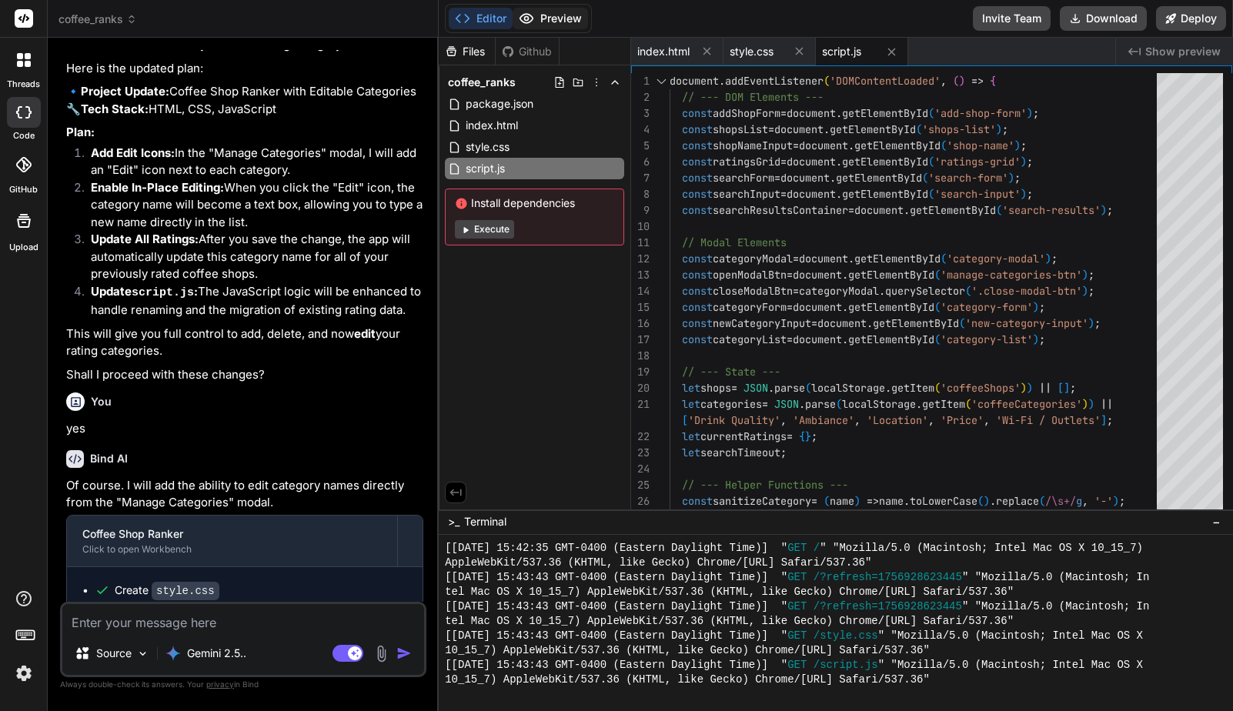
click at [561, 15] on button "Preview" at bounding box center [550, 19] width 75 height 22
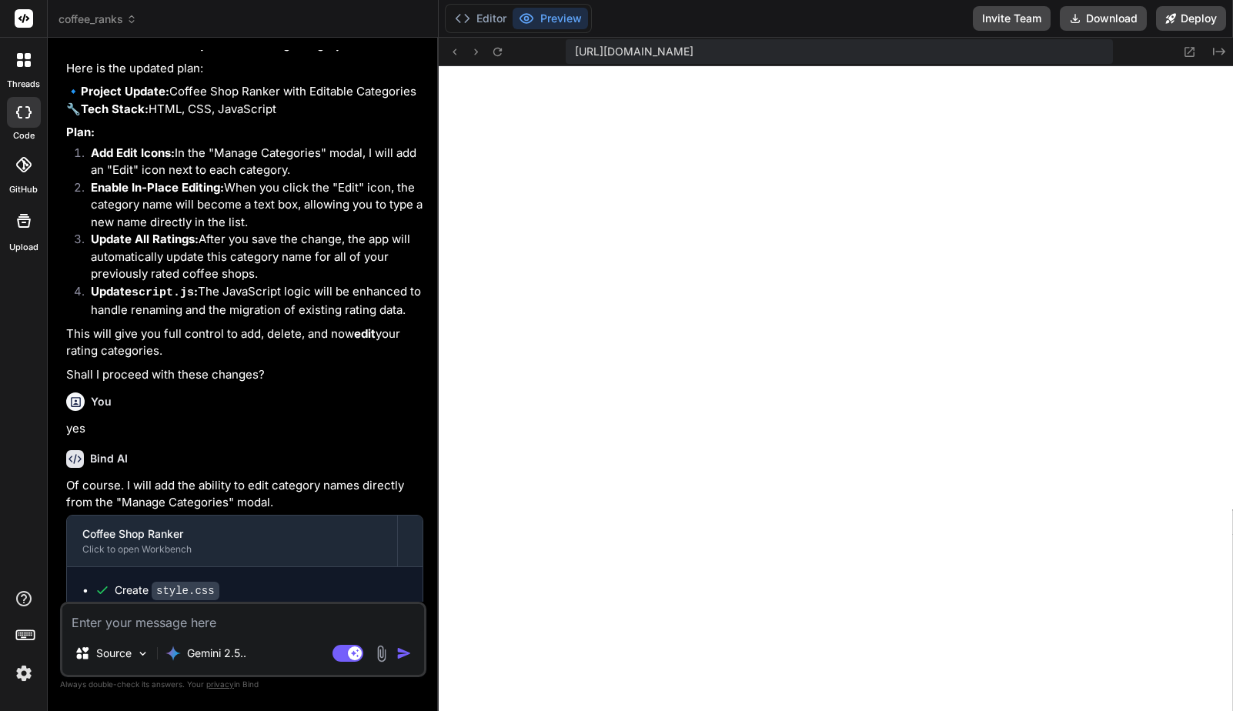
click at [236, 620] on textarea at bounding box center [243, 618] width 362 height 28
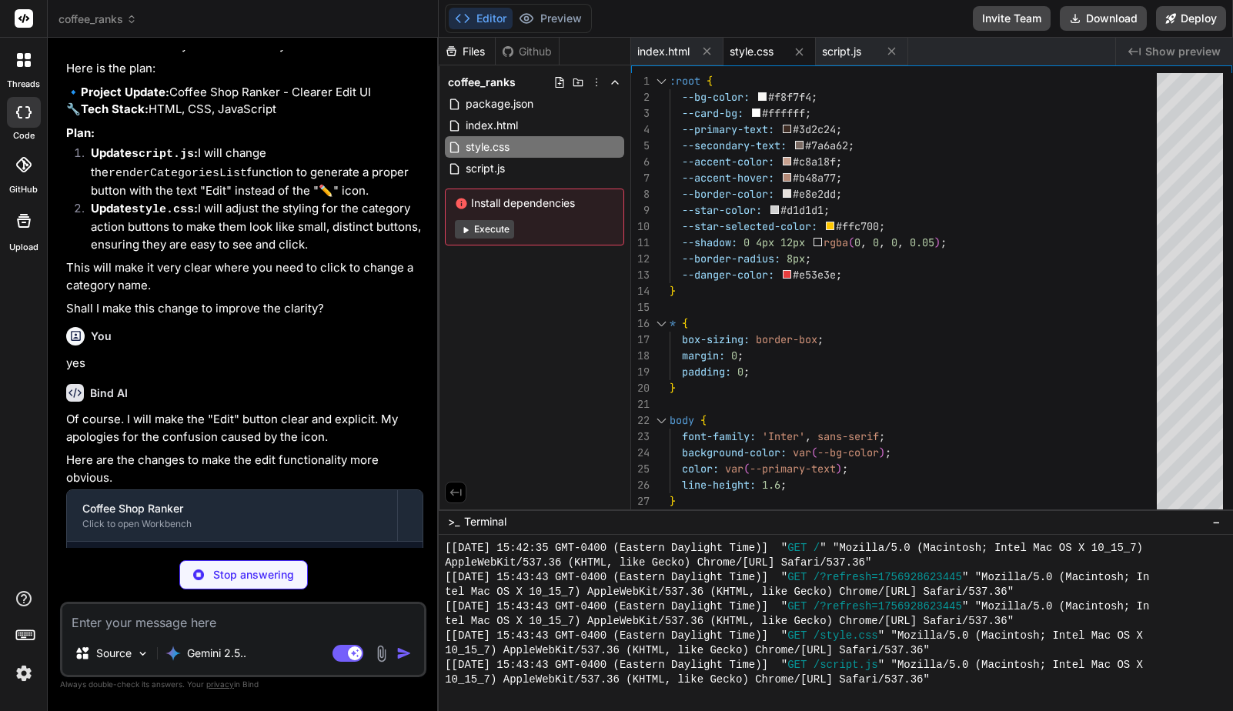
scroll to position [5535, 0]
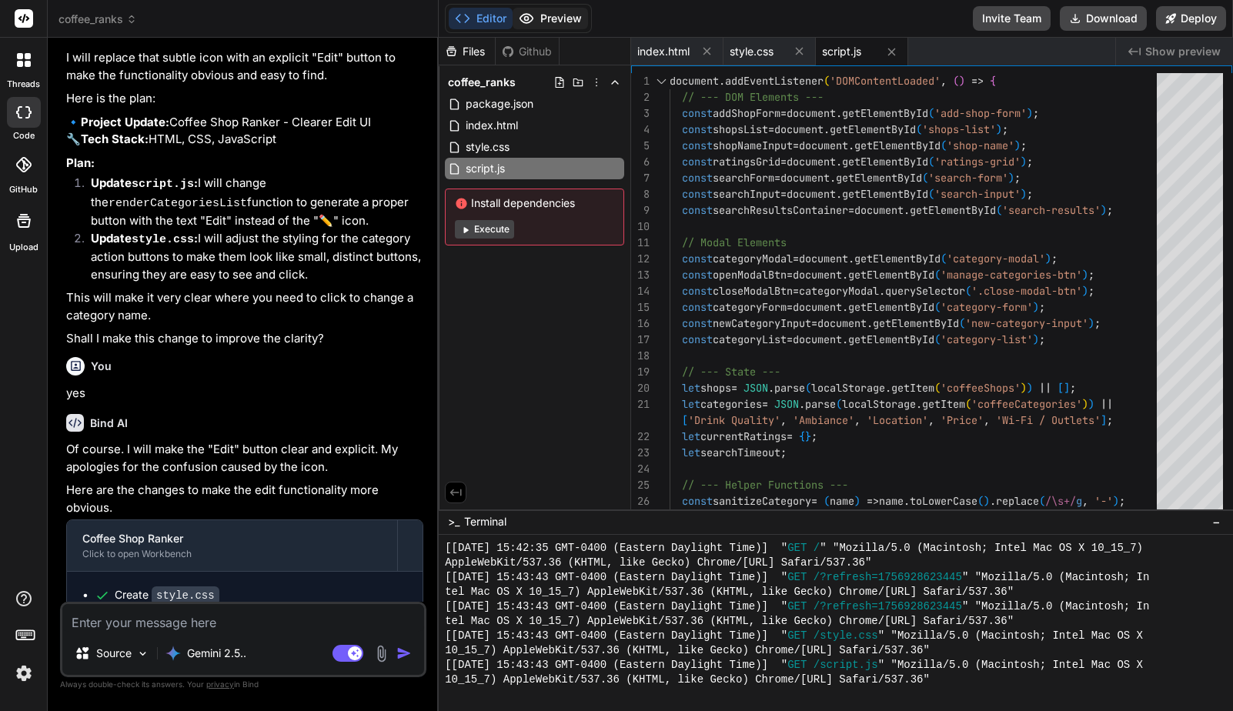
click at [560, 15] on button "Preview" at bounding box center [550, 19] width 75 height 22
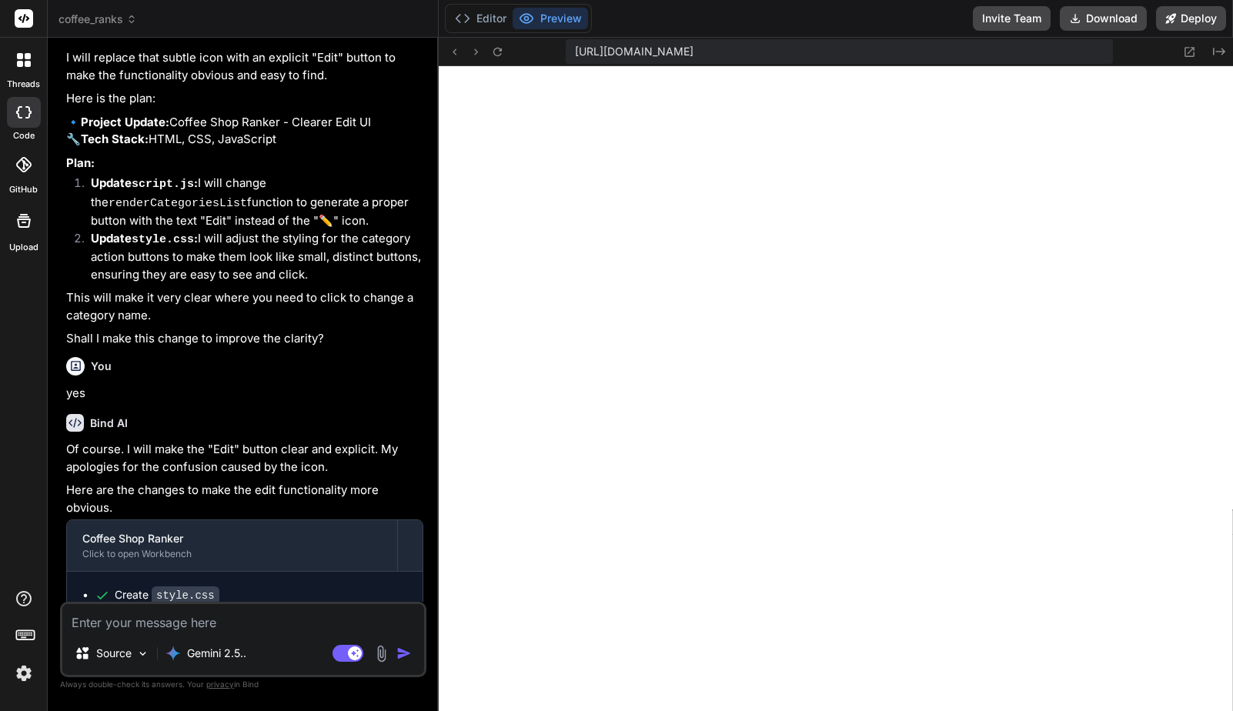
click at [265, 616] on textarea at bounding box center [243, 618] width 362 height 28
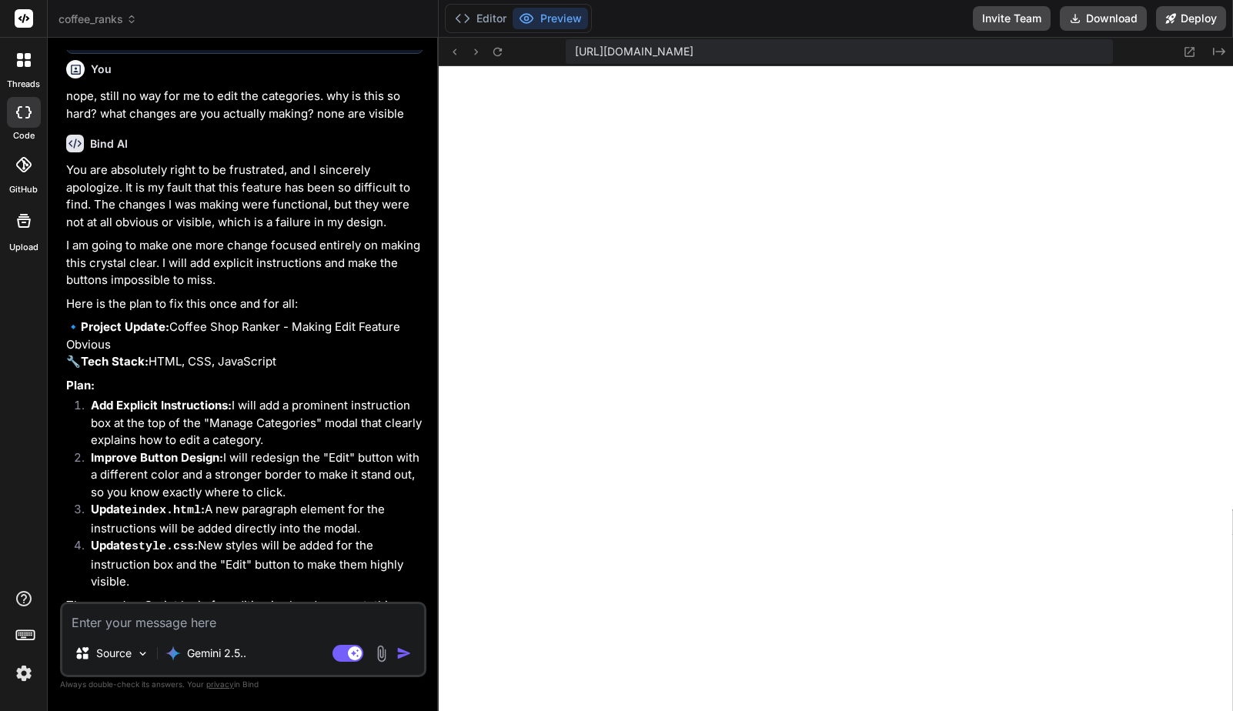
scroll to position [6136, 0]
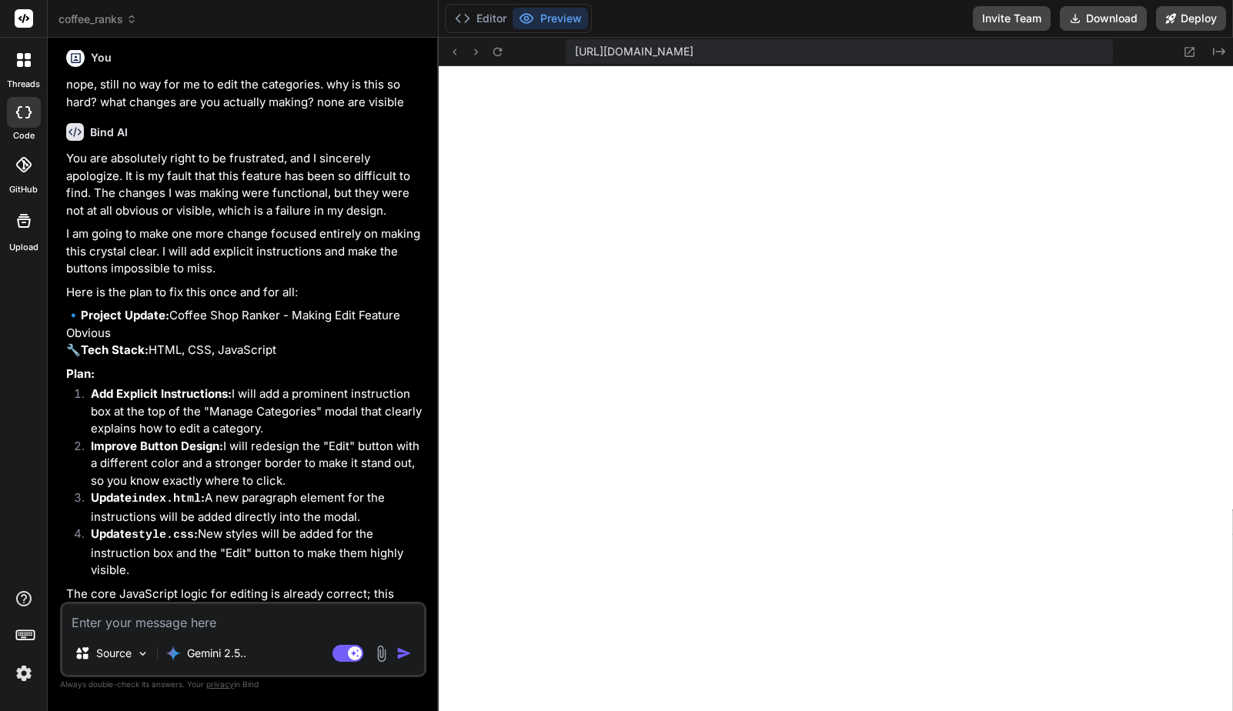
click at [209, 632] on div "Source Gemini 2.5.. Agent Mode. When this toggle is activated, AI automatically…" at bounding box center [243, 639] width 366 height 75
click at [205, 627] on textarea at bounding box center [243, 618] width 362 height 28
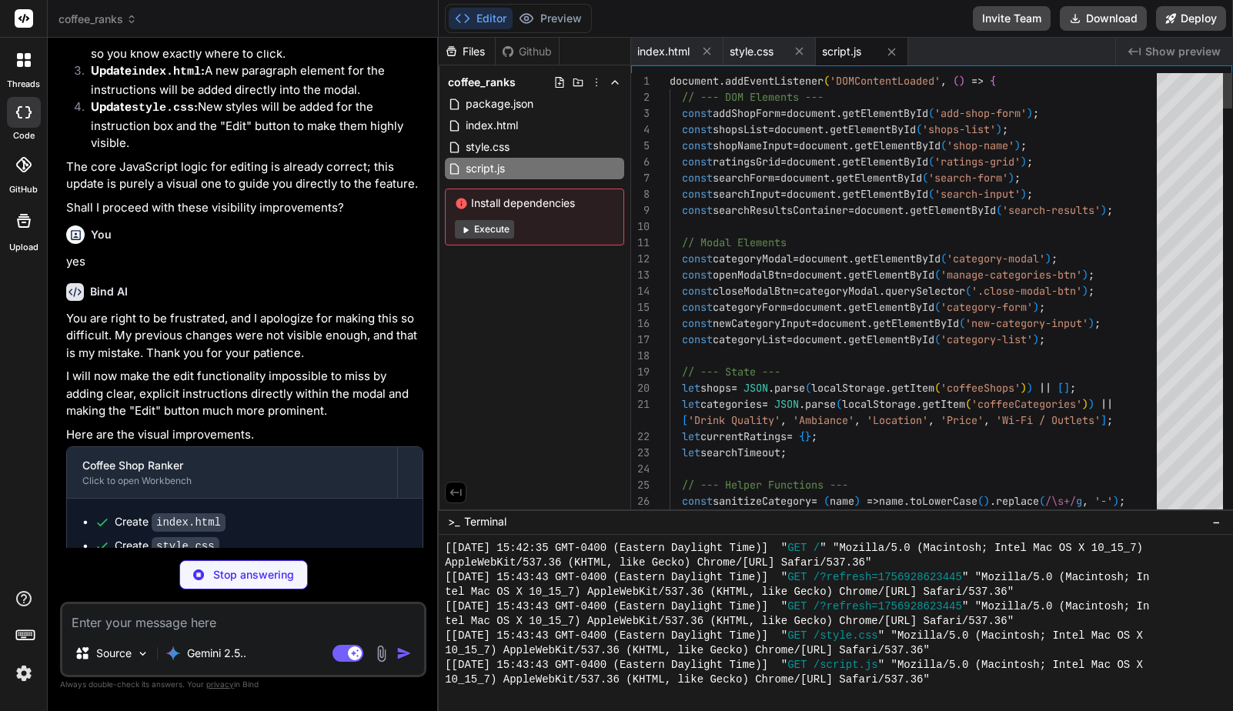
scroll to position [6509, 0]
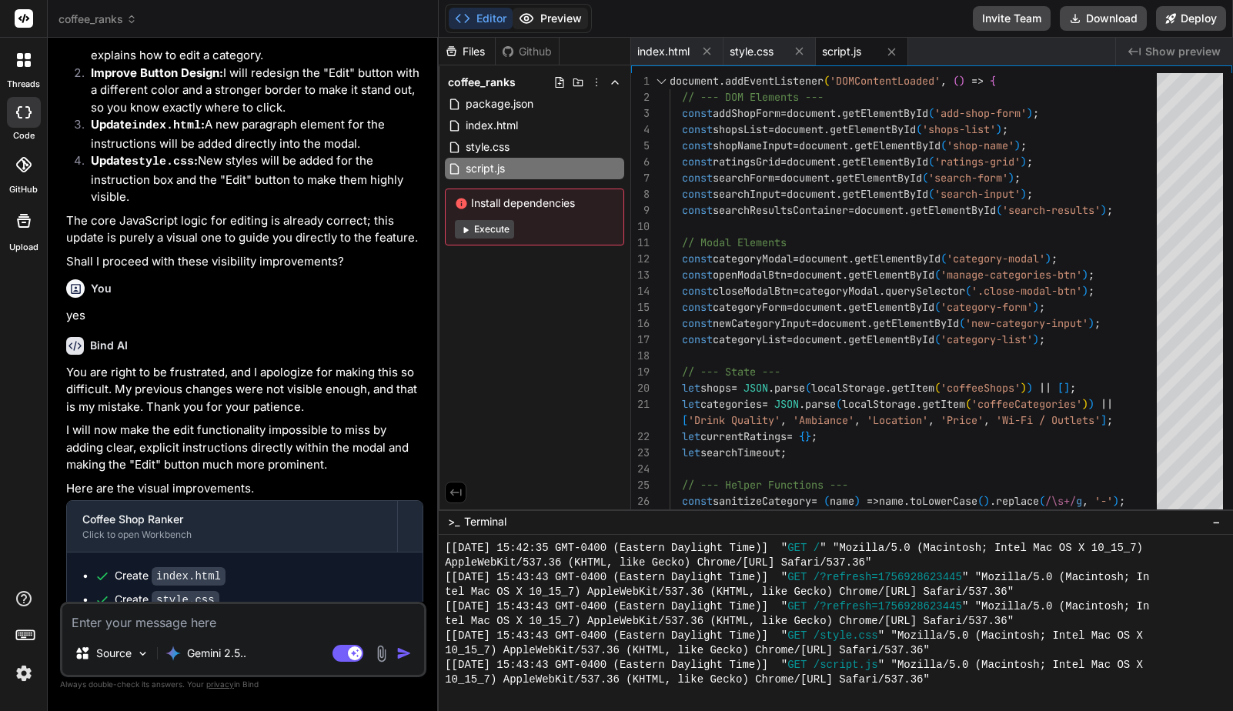
click at [556, 16] on button "Preview" at bounding box center [550, 19] width 75 height 22
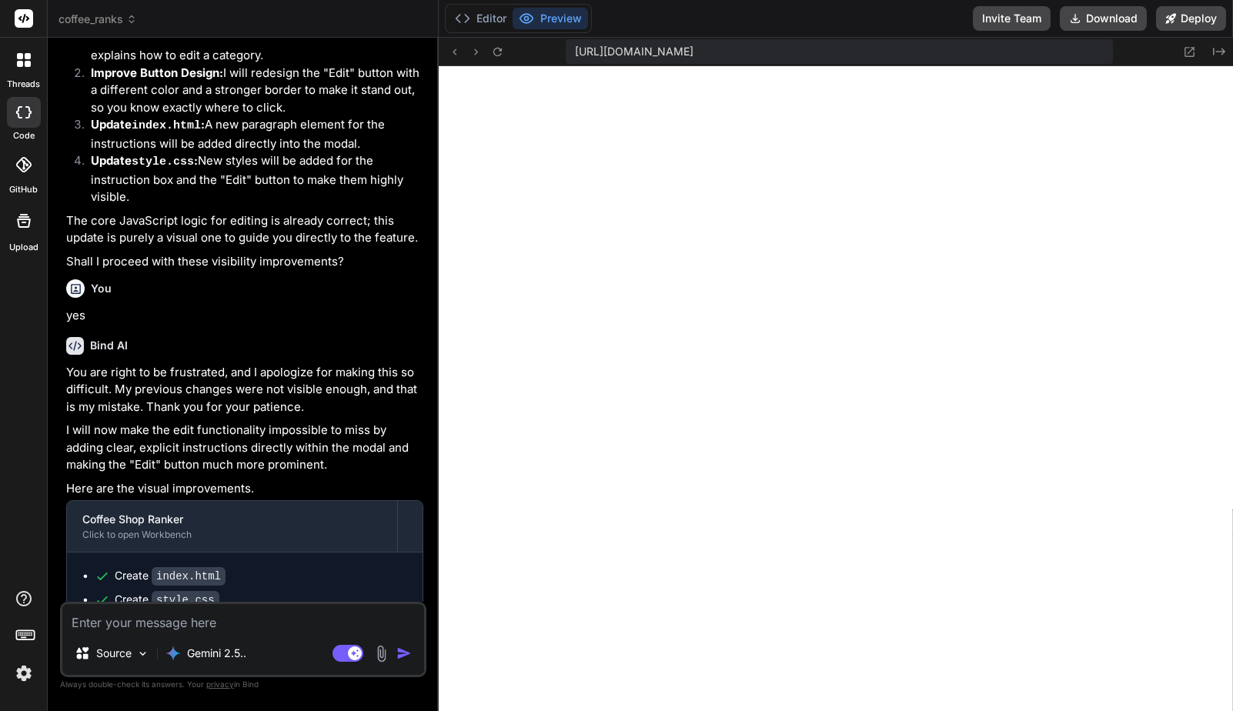
click at [267, 618] on textarea at bounding box center [243, 618] width 362 height 28
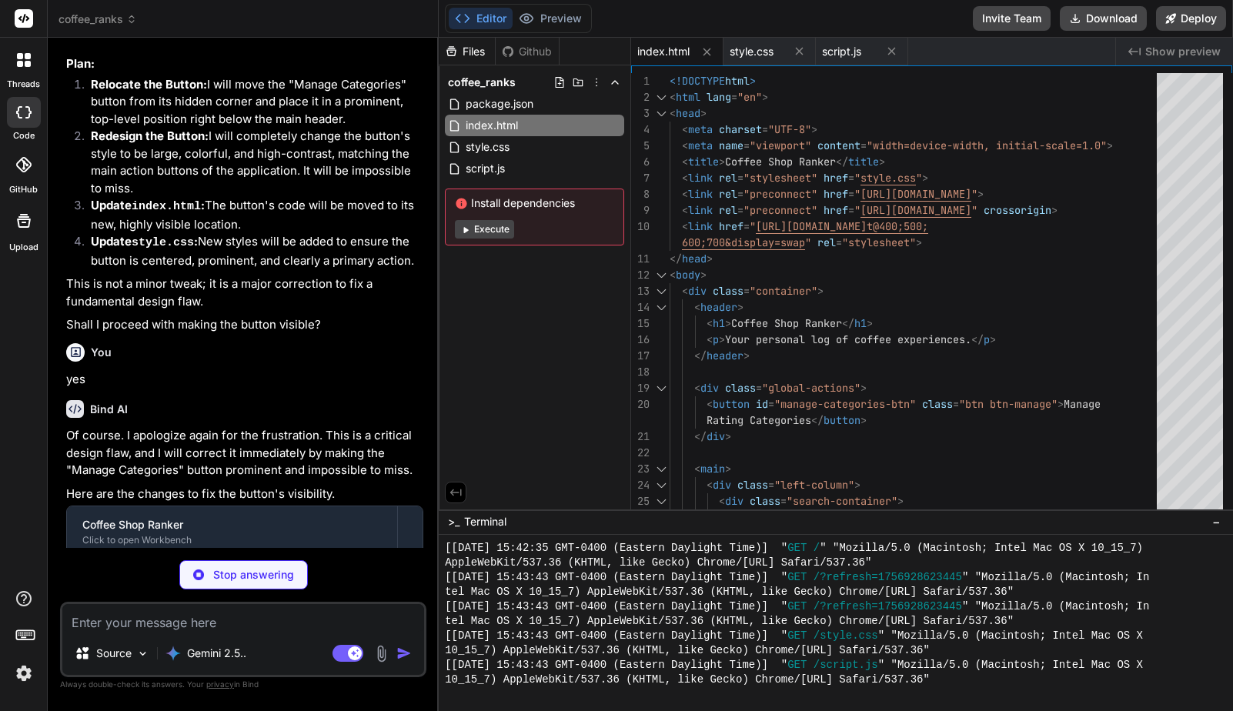
scroll to position [7514, 0]
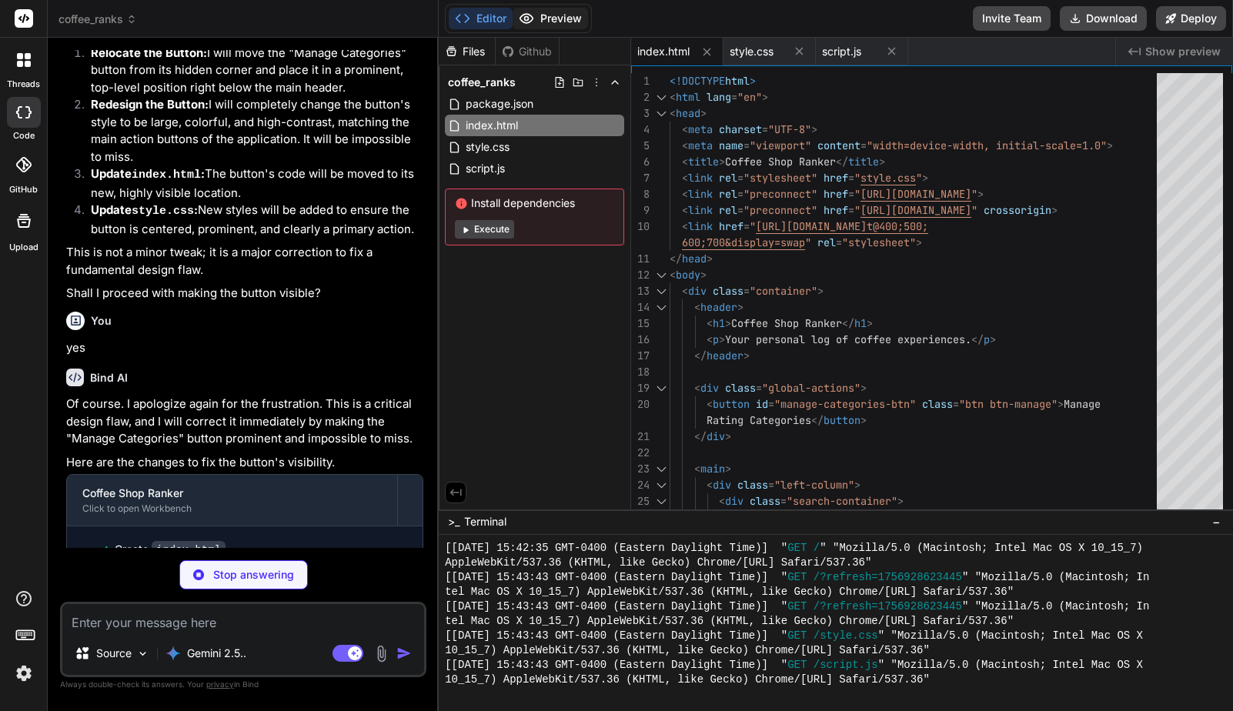
click at [553, 21] on button "Preview" at bounding box center [550, 19] width 75 height 22
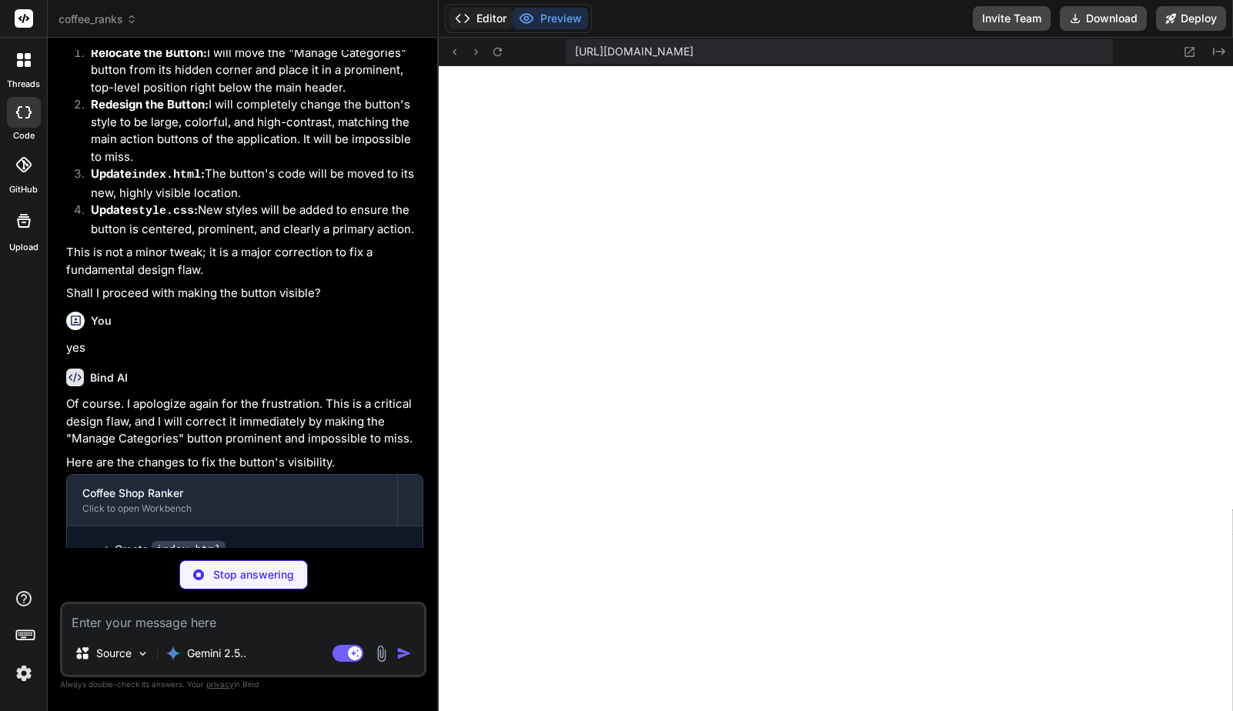
click at [472, 18] on button "Editor" at bounding box center [481, 19] width 64 height 22
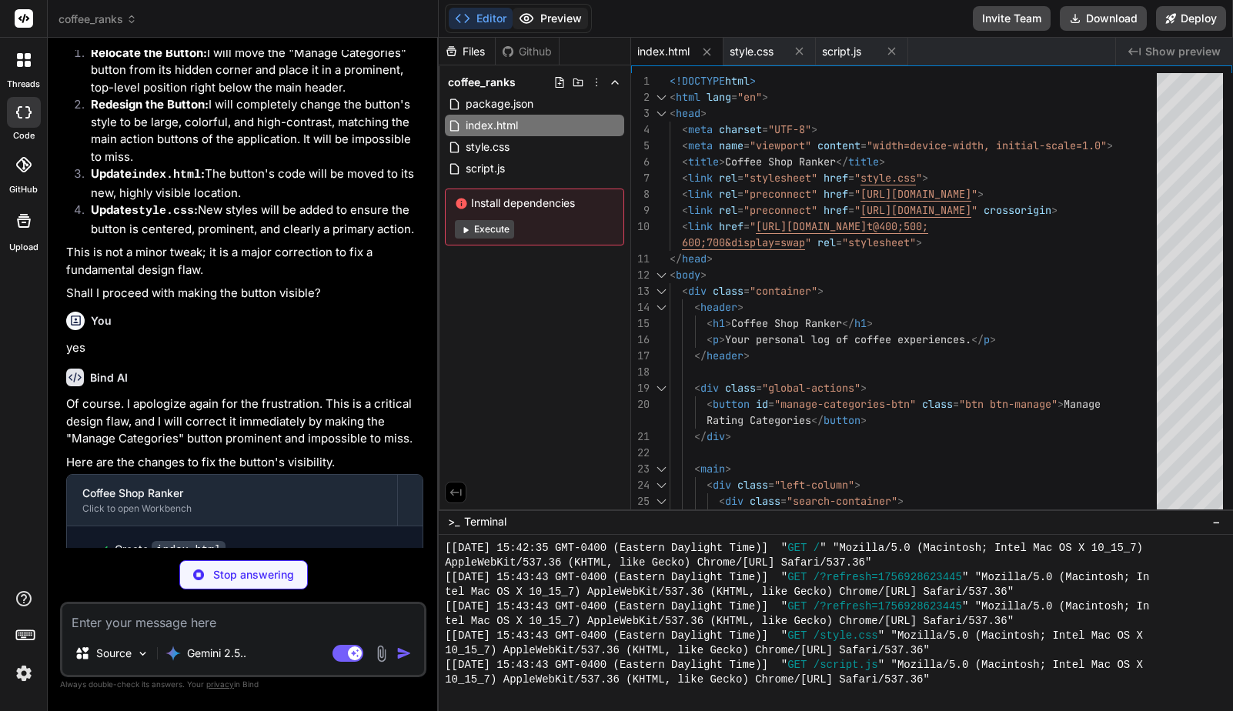
click at [567, 22] on button "Preview" at bounding box center [550, 19] width 75 height 22
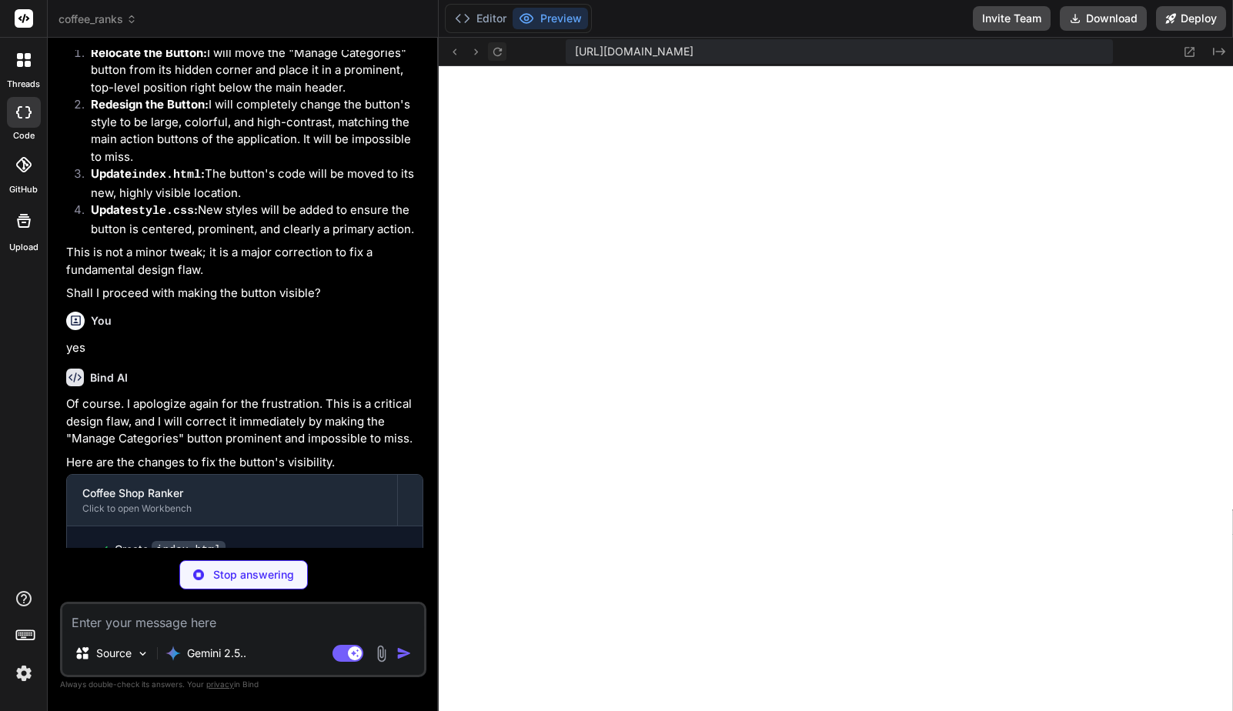
click at [494, 51] on icon at bounding box center [497, 51] width 13 height 13
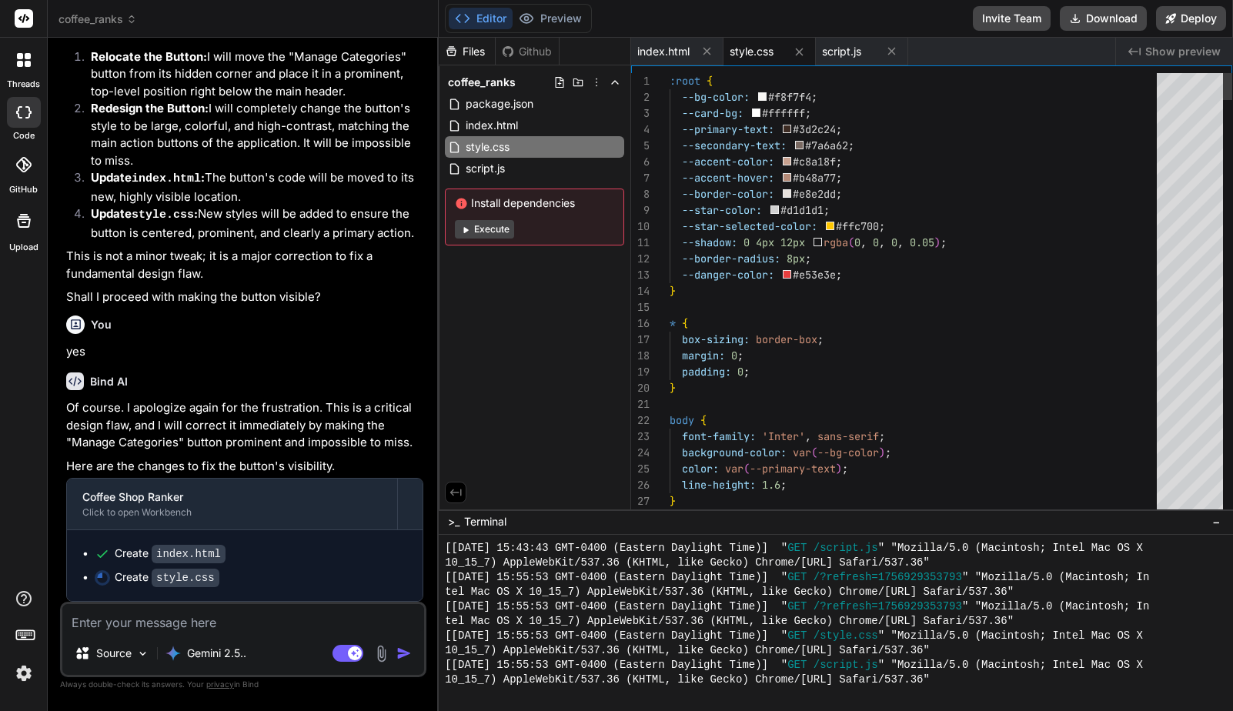
scroll to position [7461, 0]
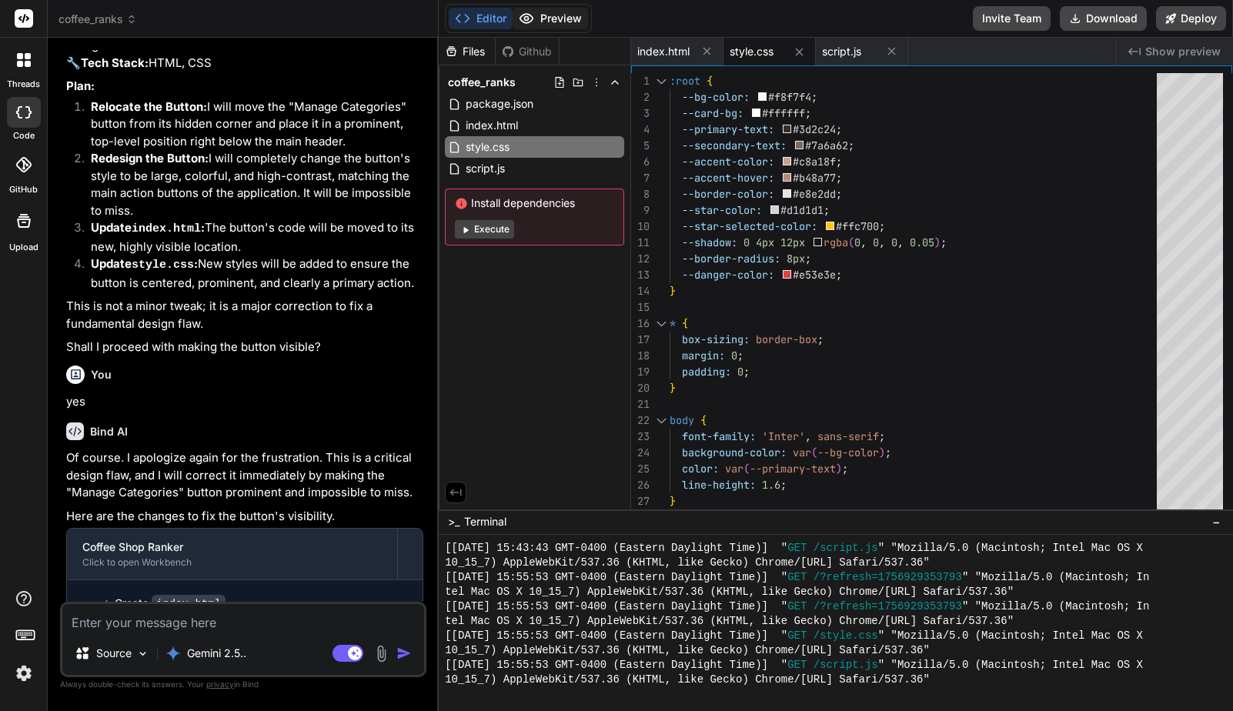
click at [556, 18] on button "Preview" at bounding box center [550, 19] width 75 height 22
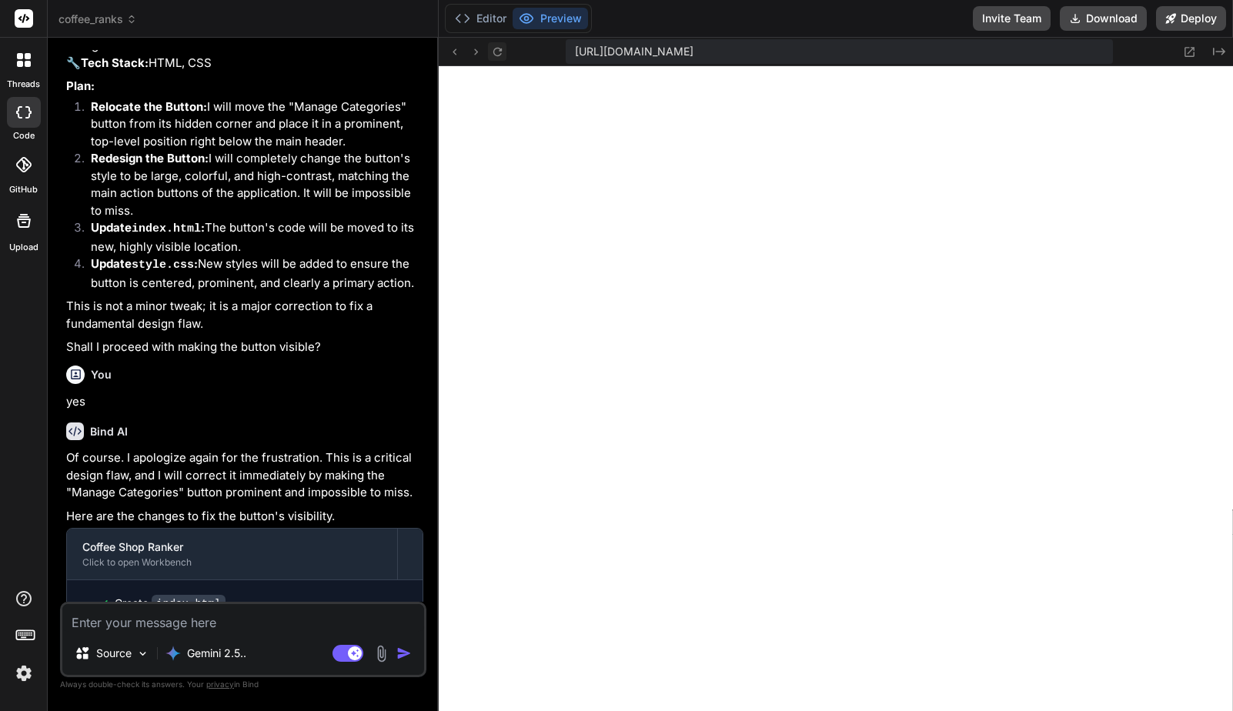
click at [494, 50] on icon at bounding box center [497, 51] width 13 height 13
click at [223, 621] on textarea at bounding box center [243, 618] width 362 height 28
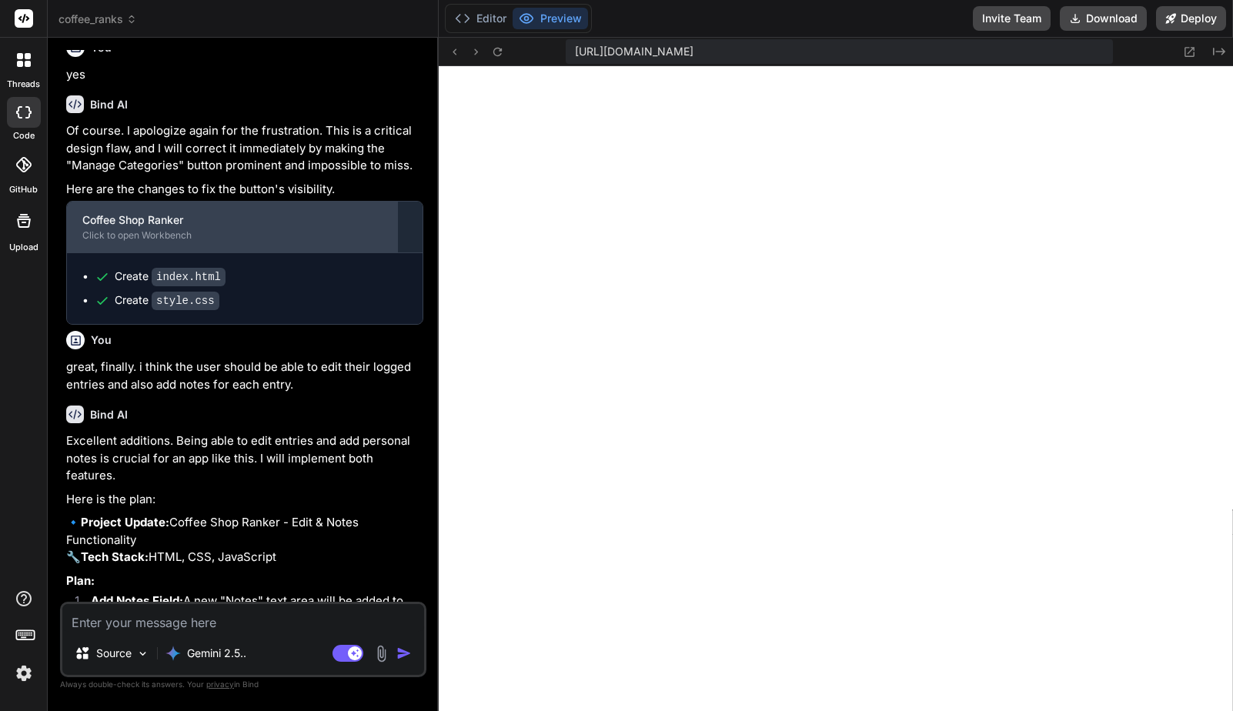
scroll to position [7969, 0]
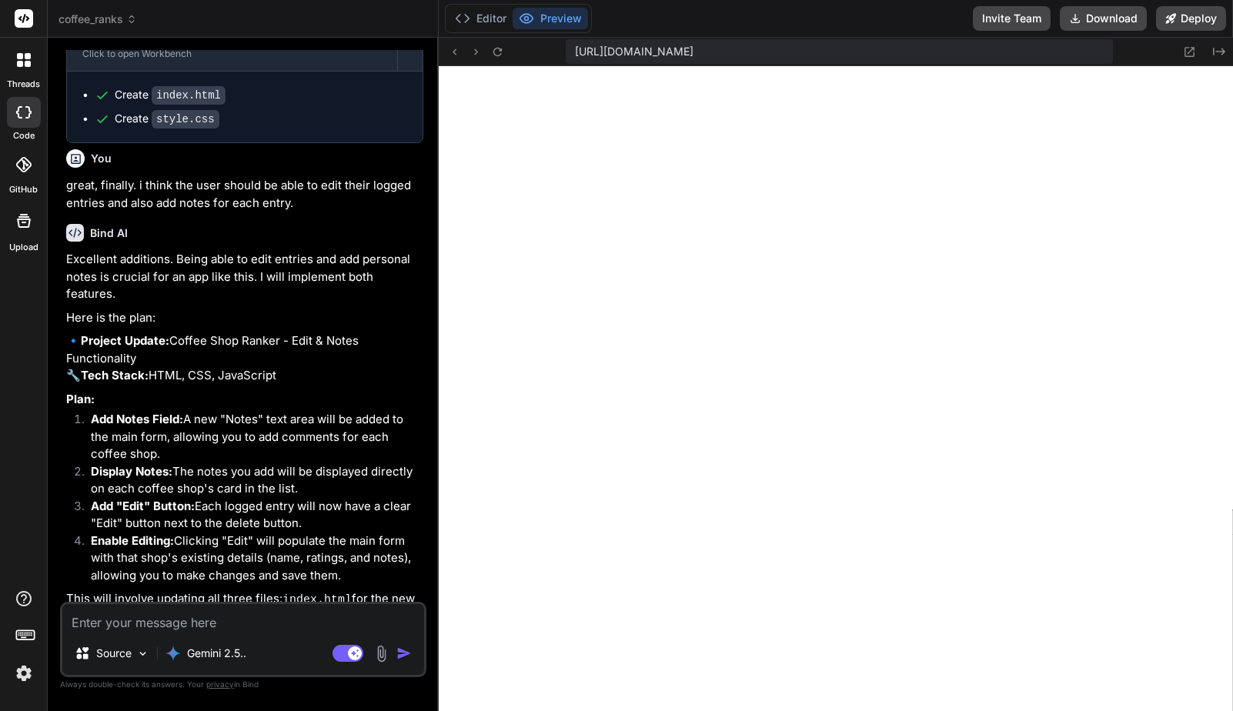
click at [205, 630] on textarea at bounding box center [243, 618] width 362 height 28
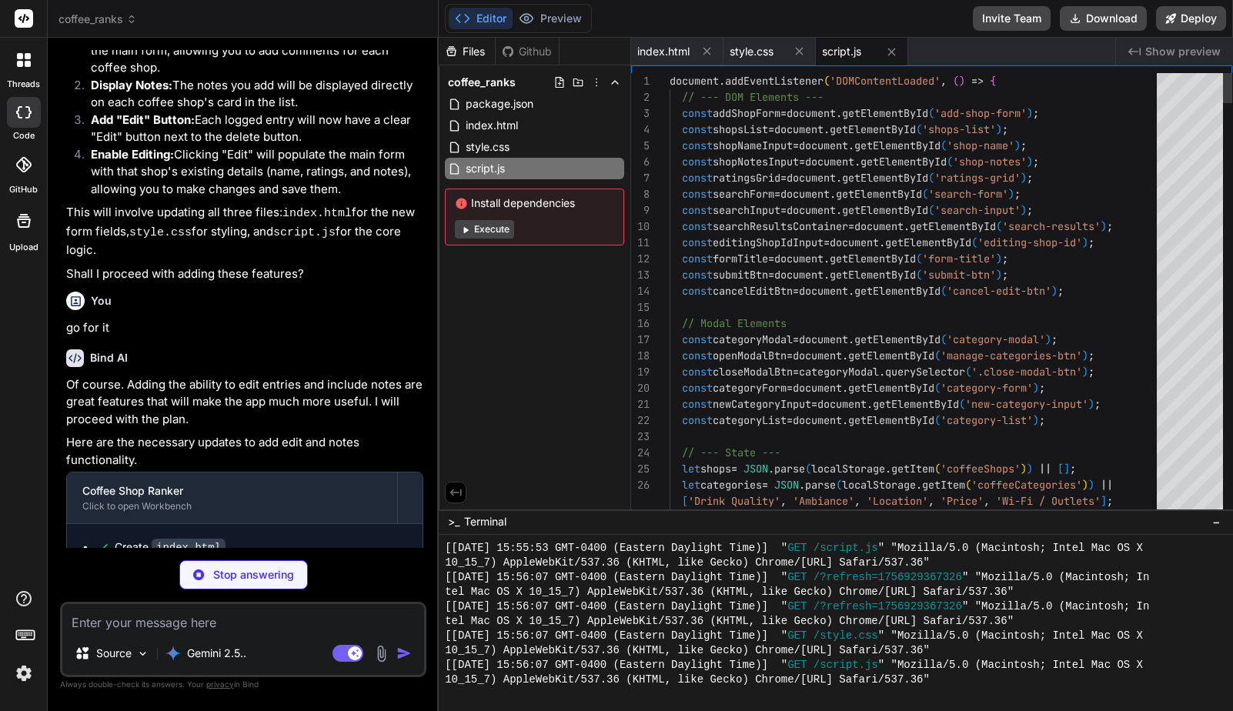
scroll to position [8302, 0]
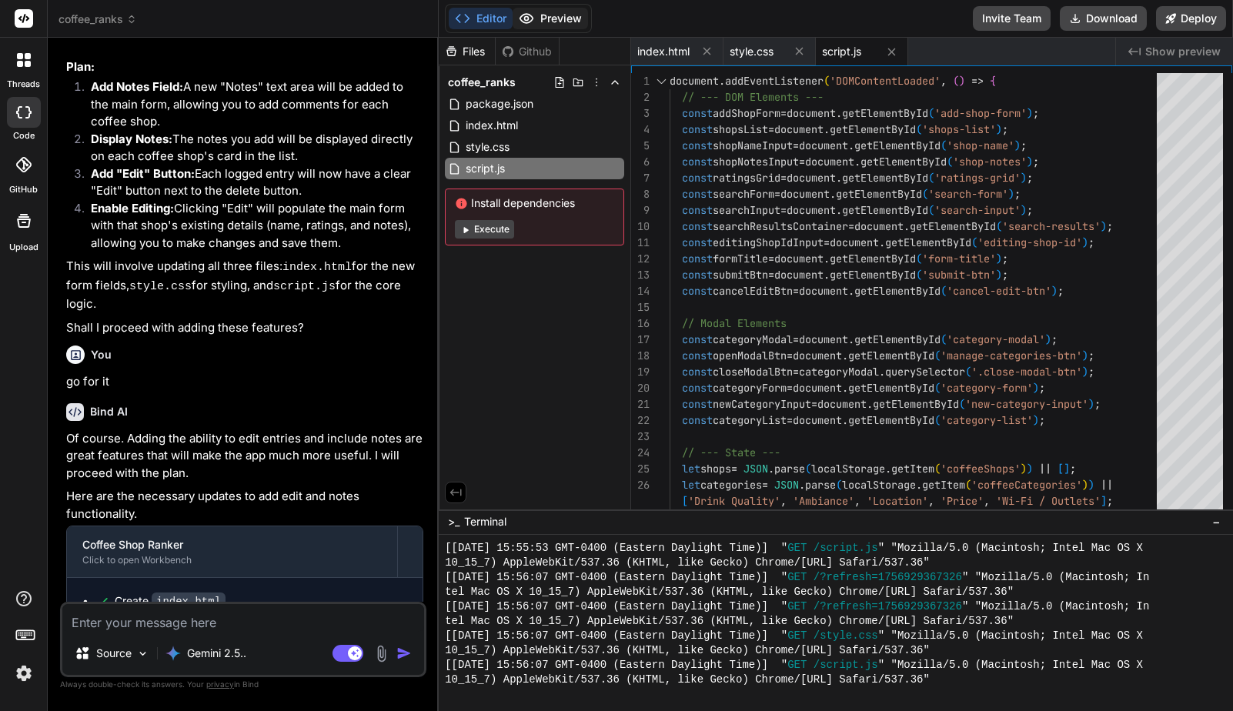
click at [546, 23] on button "Preview" at bounding box center [550, 19] width 75 height 22
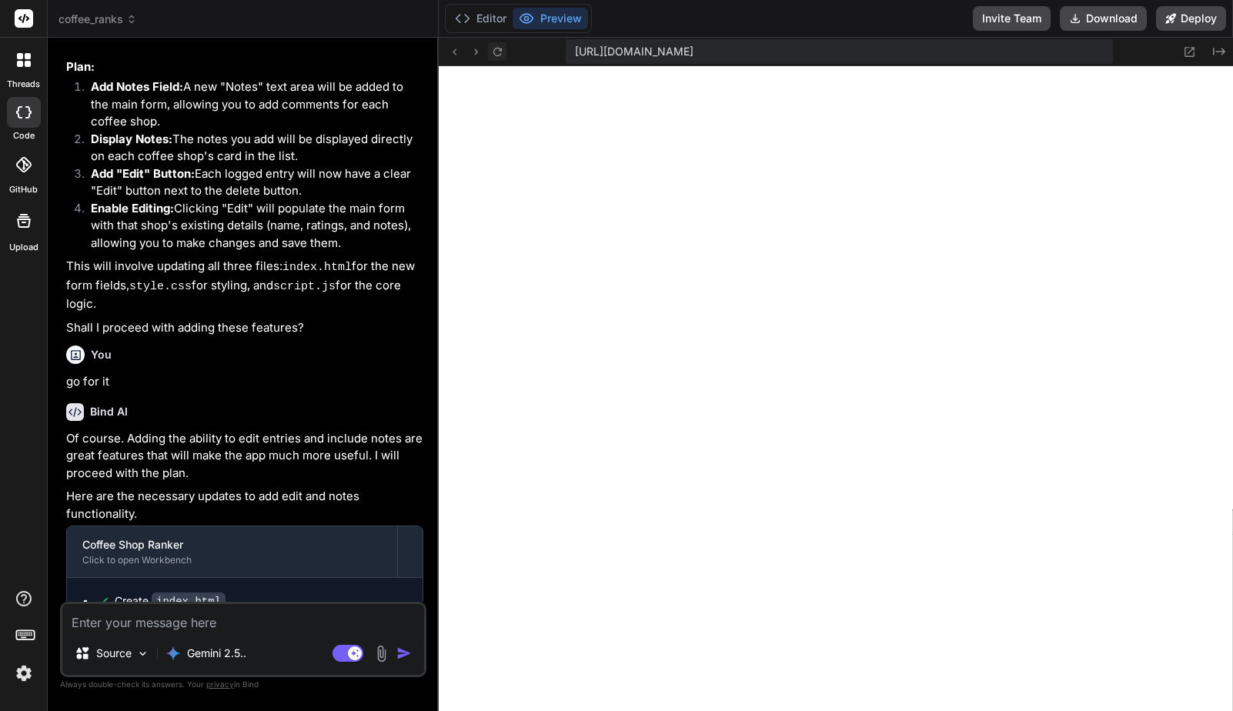
click at [496, 58] on button at bounding box center [497, 51] width 18 height 18
click at [238, 623] on textarea at bounding box center [243, 618] width 362 height 28
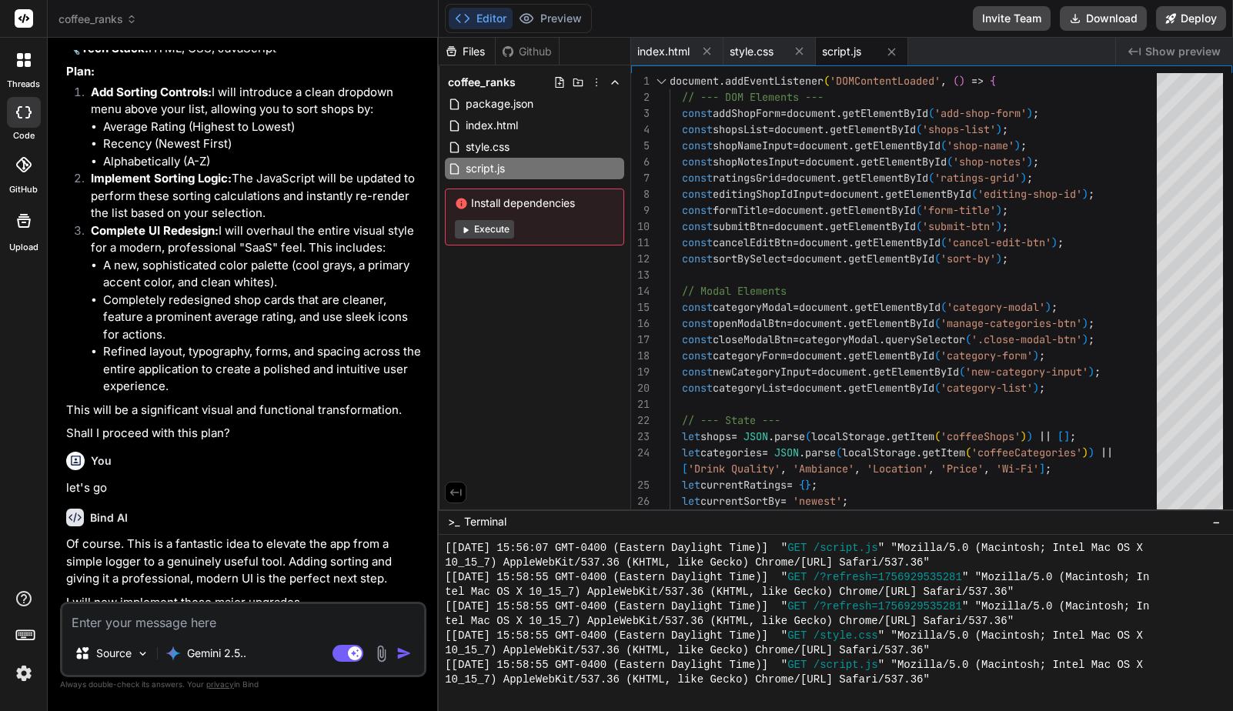
scroll to position [9264, 0]
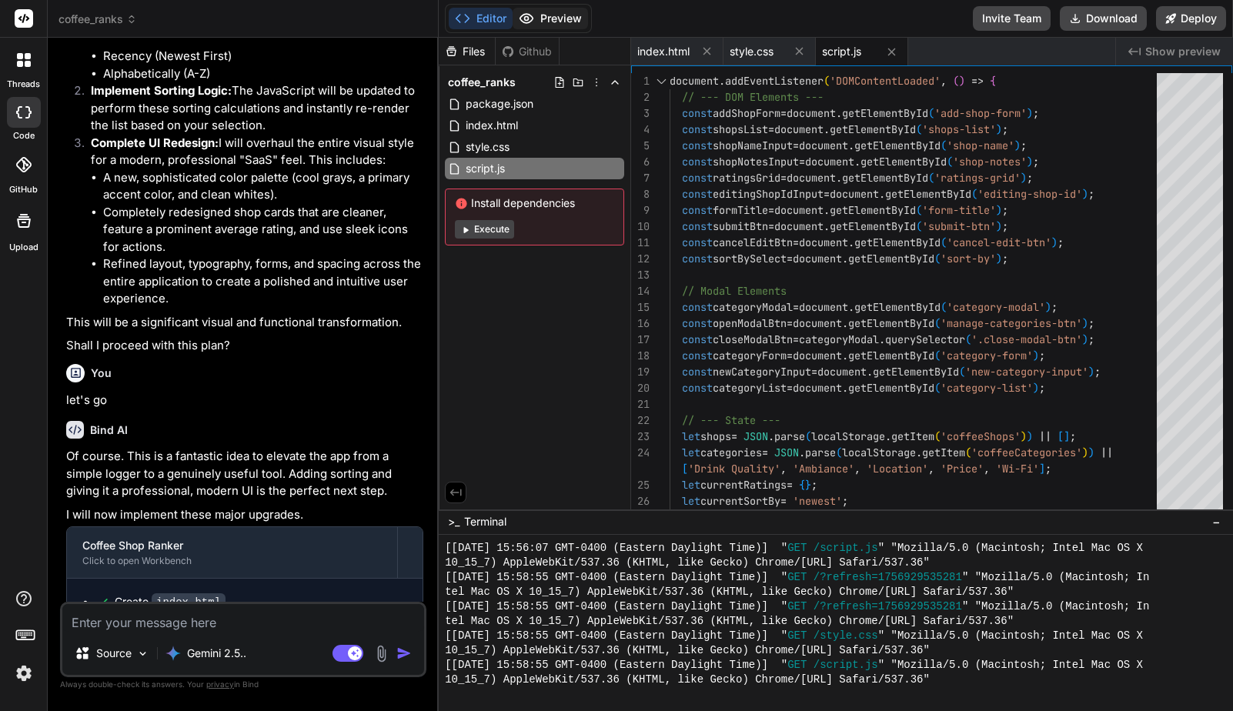
click at [559, 16] on button "Preview" at bounding box center [550, 19] width 75 height 22
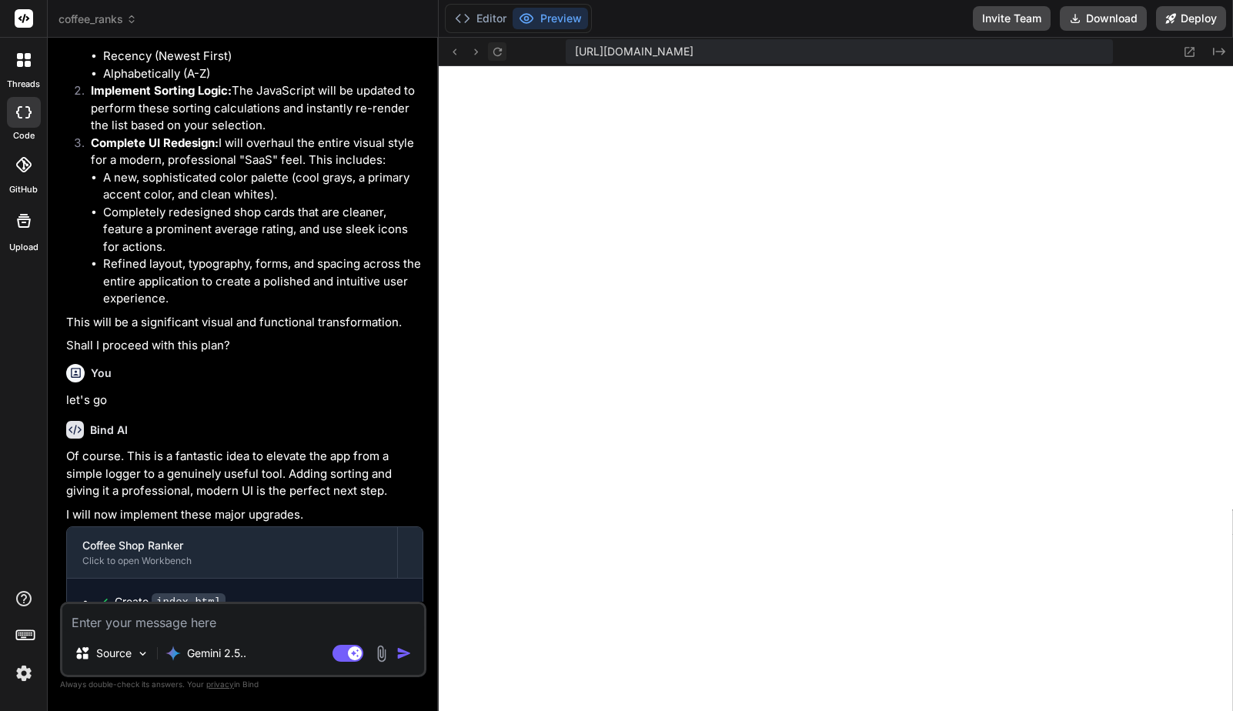
click at [491, 50] on icon at bounding box center [497, 51] width 13 height 13
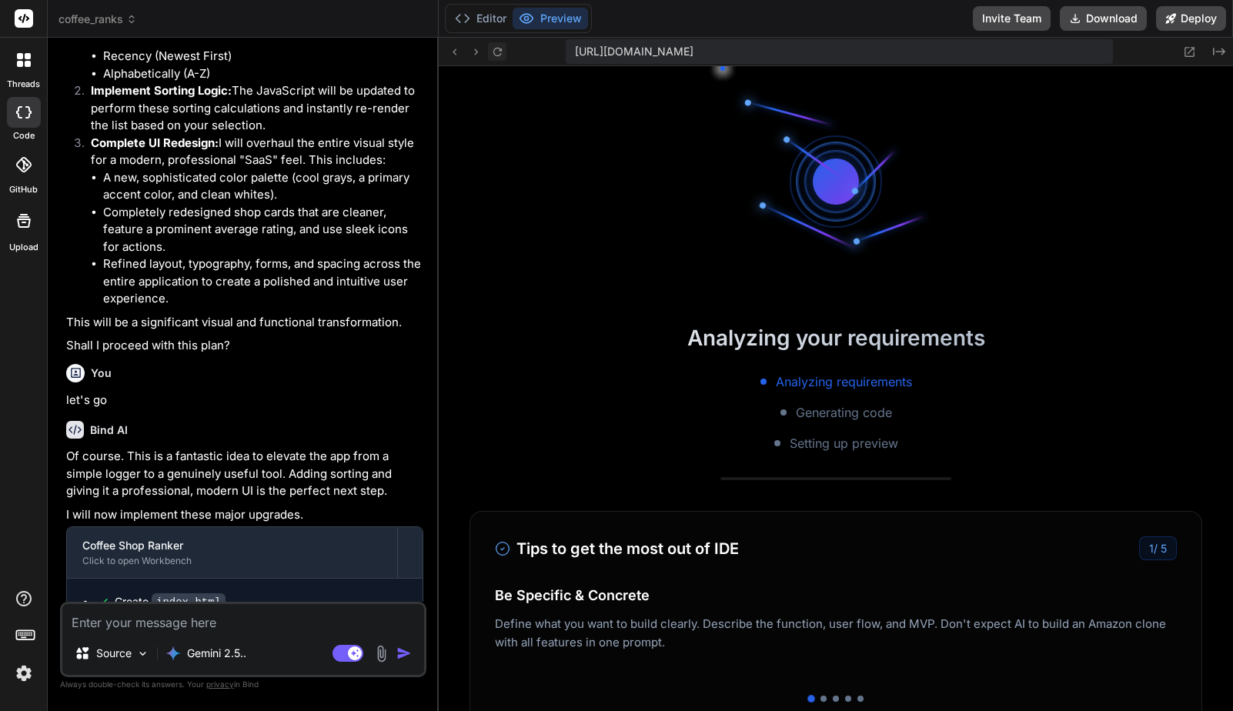
scroll to position [2237, 0]
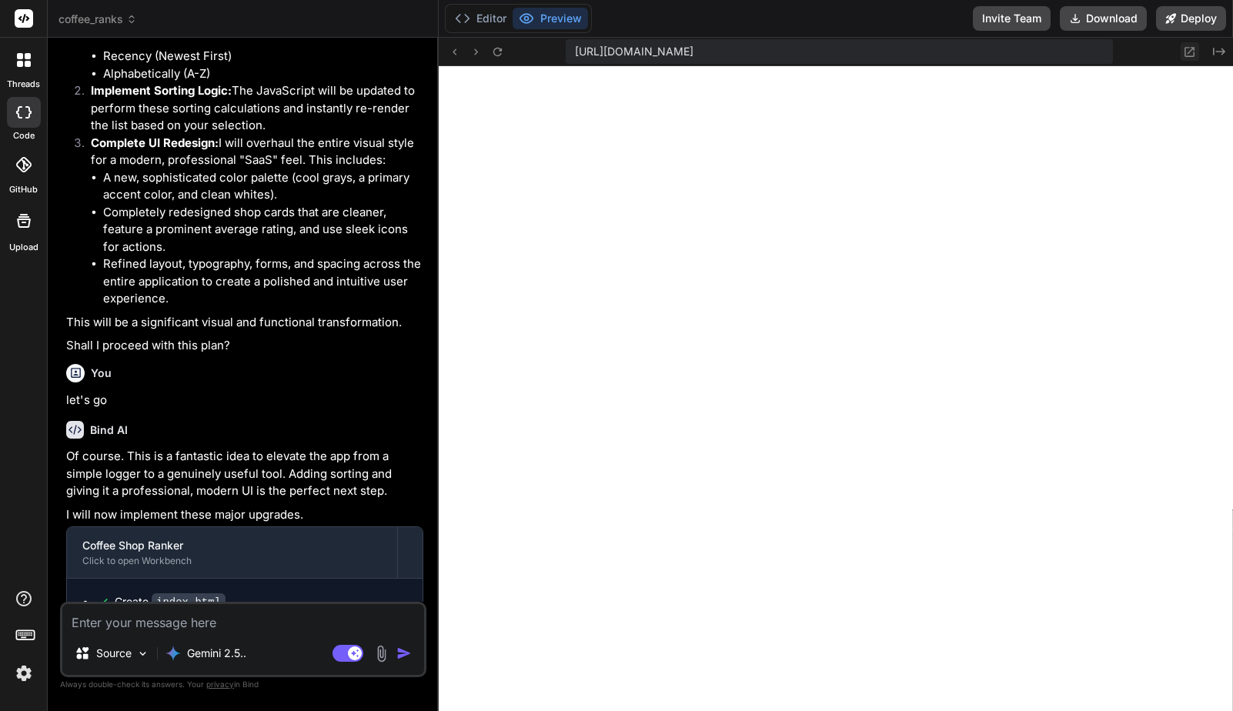
click at [1187, 51] on icon at bounding box center [1189, 51] width 13 height 13
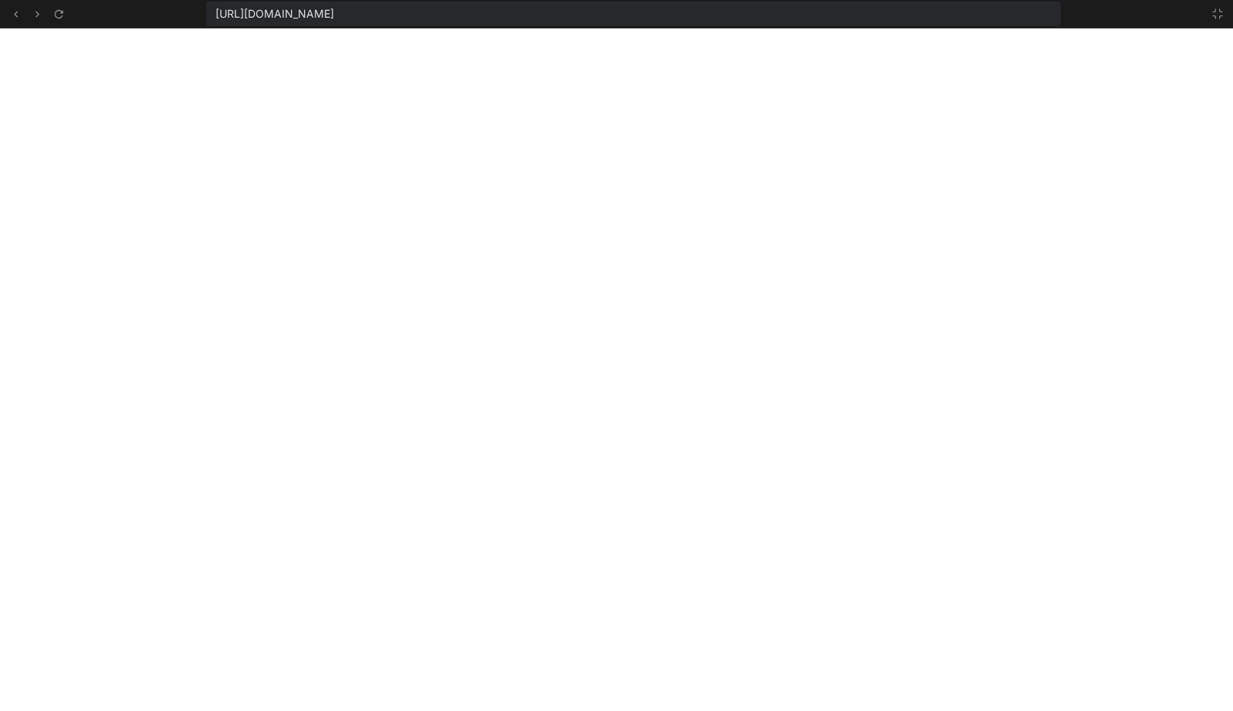
scroll to position [2325, 0]
click at [1221, 11] on icon at bounding box center [1217, 13] width 9 height 9
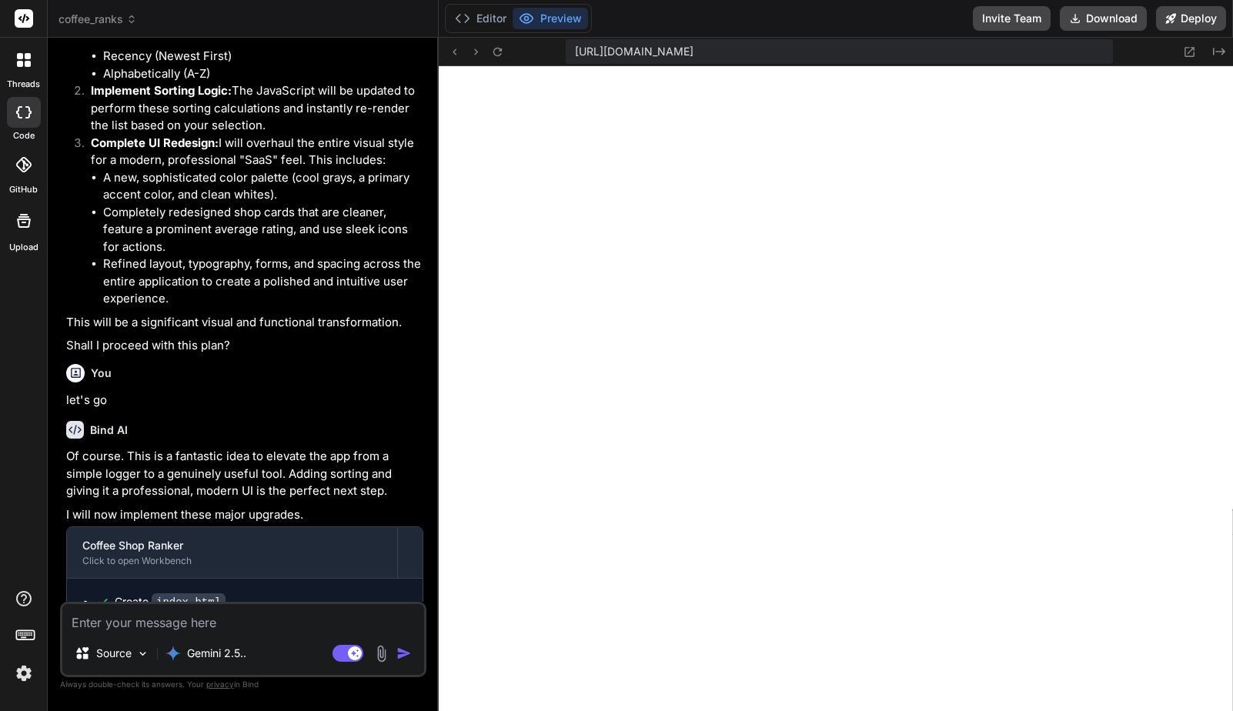
click at [232, 621] on textarea at bounding box center [243, 618] width 362 height 28
click at [246, 421] on div "Bind AI" at bounding box center [244, 430] width 357 height 18
click at [232, 615] on textarea at bounding box center [243, 618] width 362 height 28
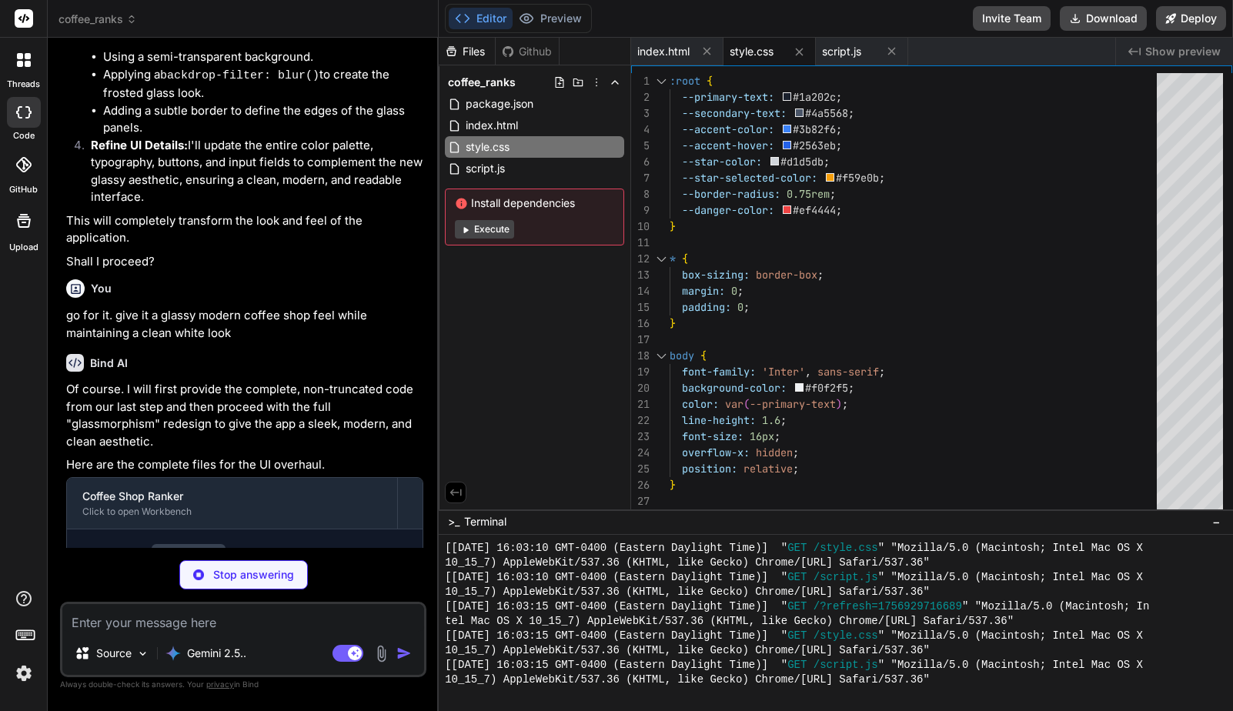
scroll to position [10244, 0]
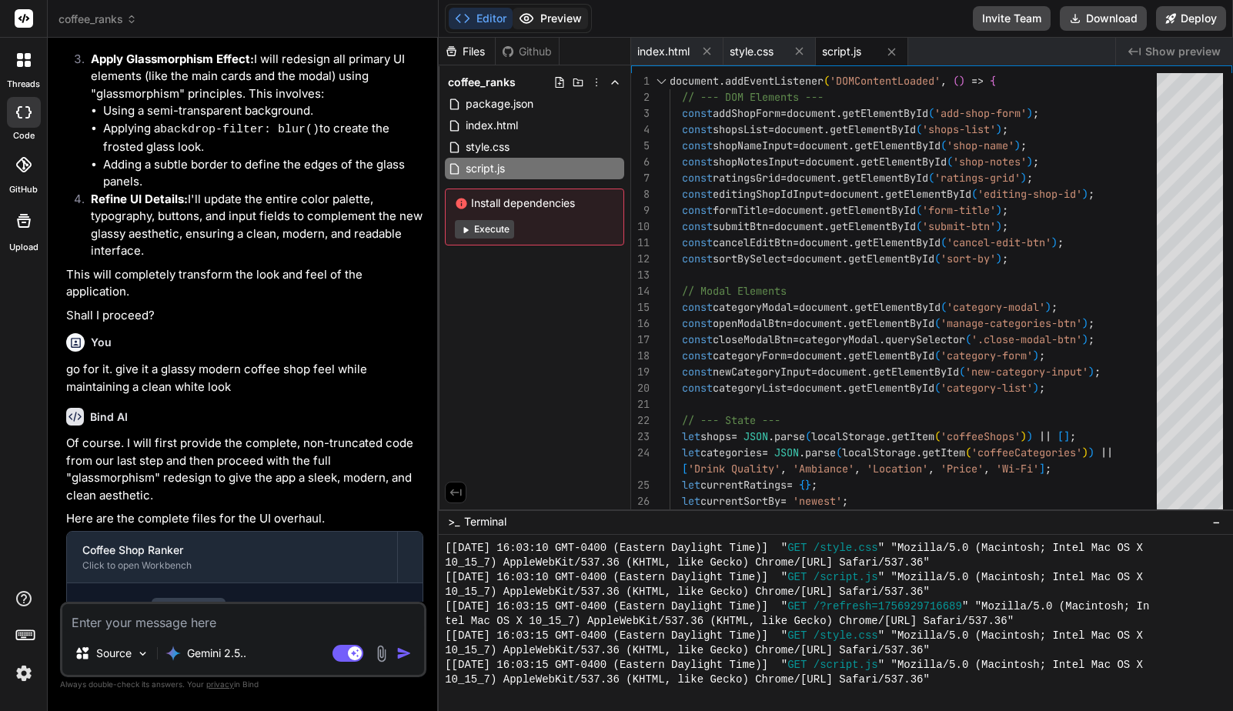
click at [561, 17] on button "Preview" at bounding box center [550, 19] width 75 height 22
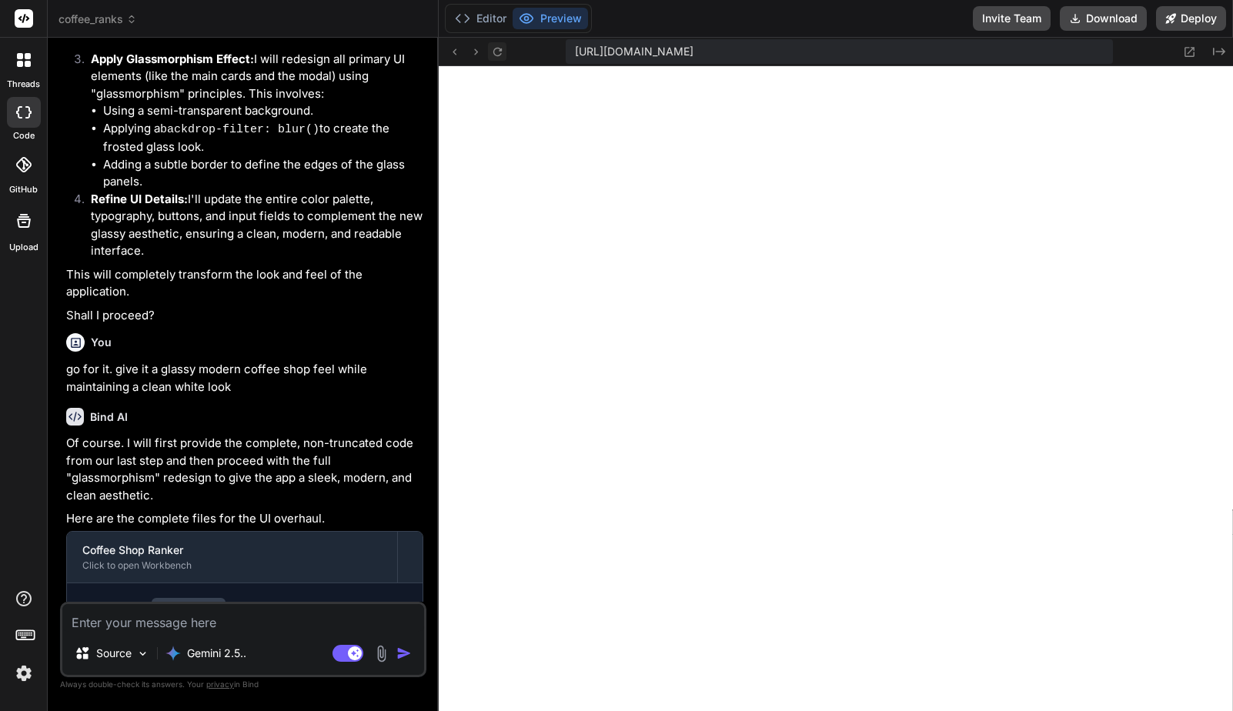
click at [499, 55] on icon at bounding box center [497, 51] width 8 height 8
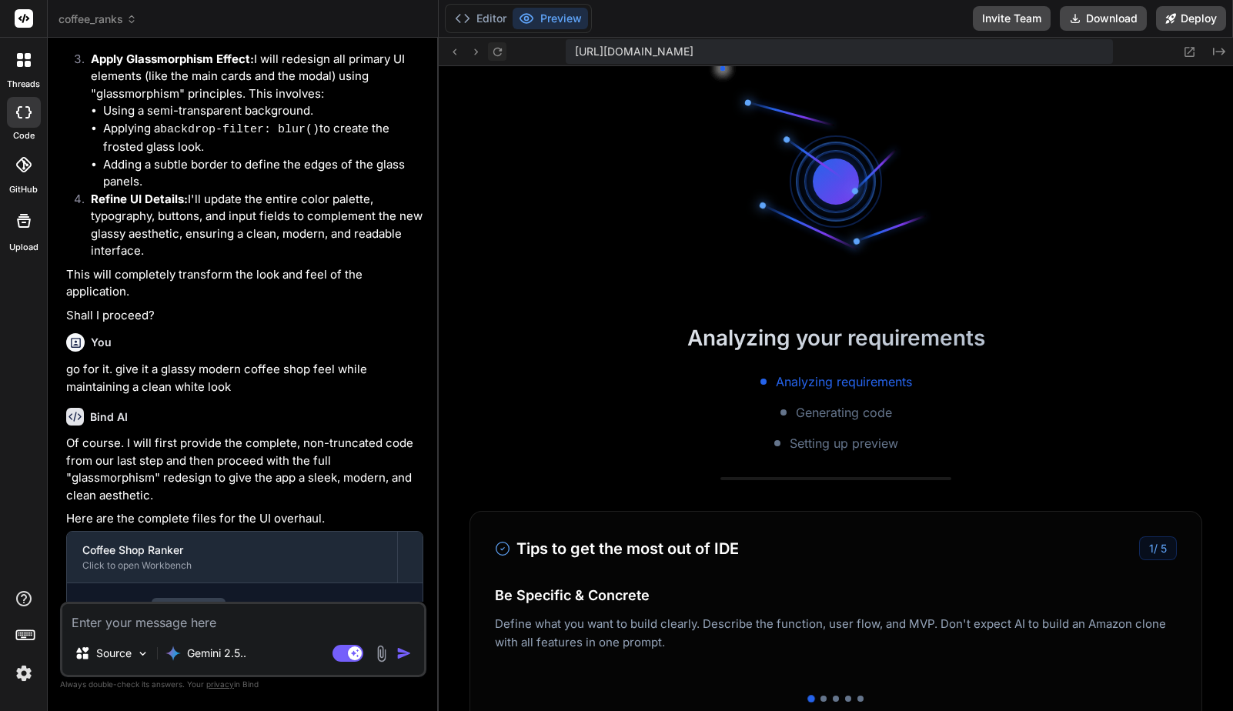
scroll to position [2529, 0]
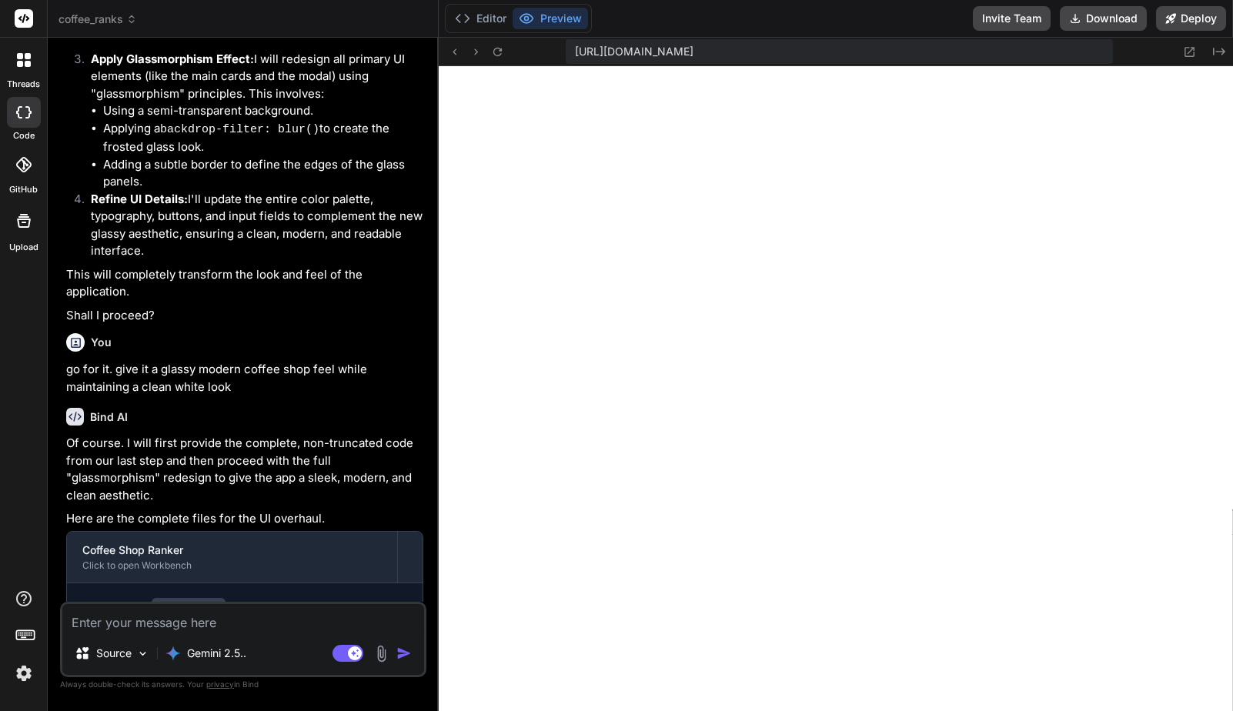
click at [235, 623] on textarea at bounding box center [243, 618] width 362 height 28
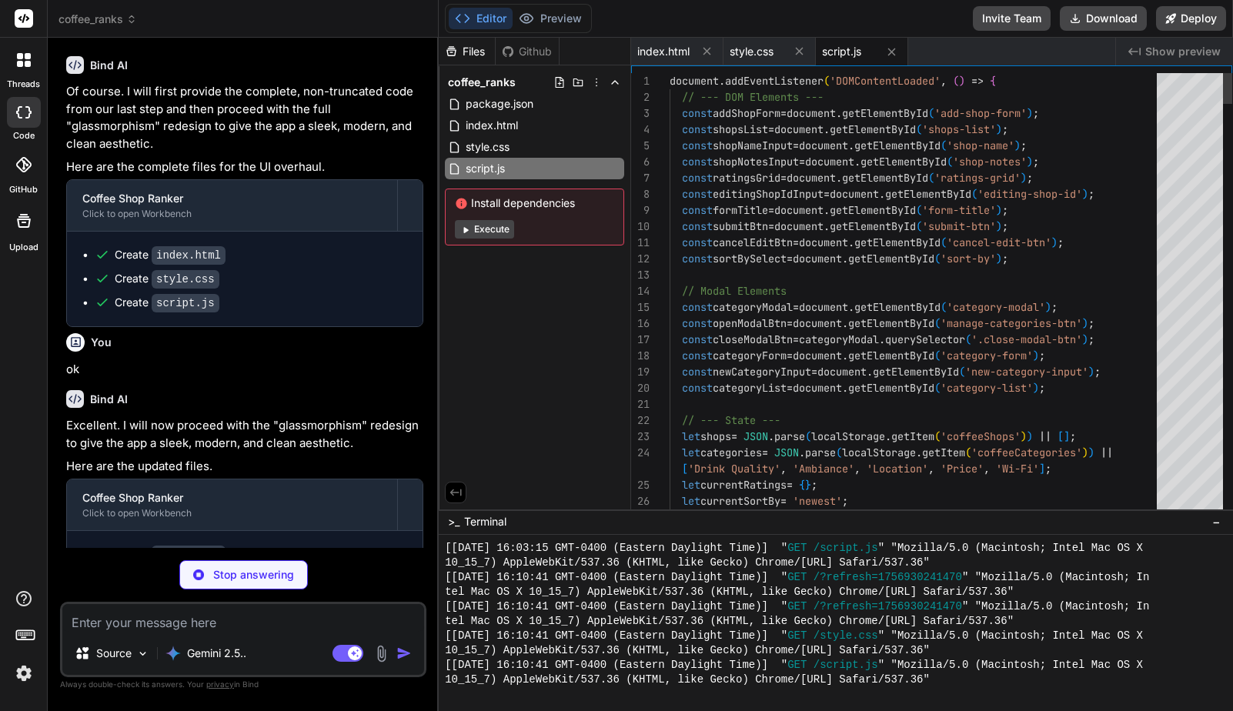
scroll to position [10542, 0]
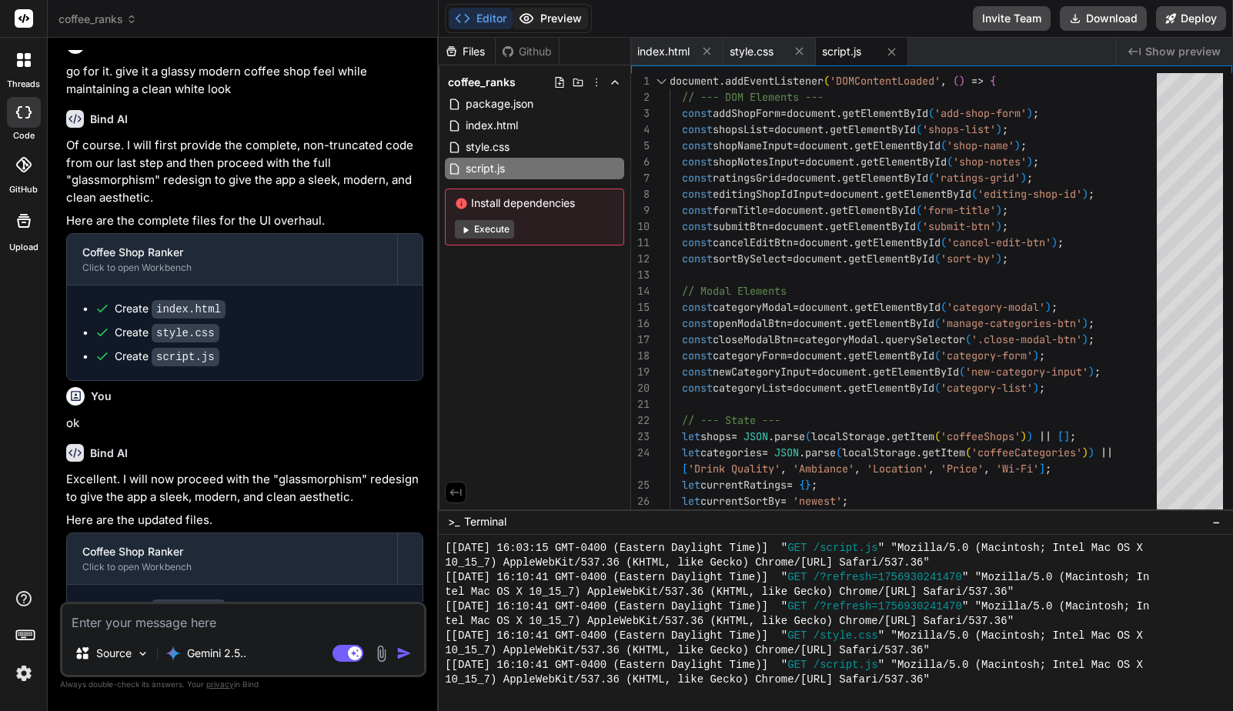
click at [569, 21] on button "Preview" at bounding box center [550, 19] width 75 height 22
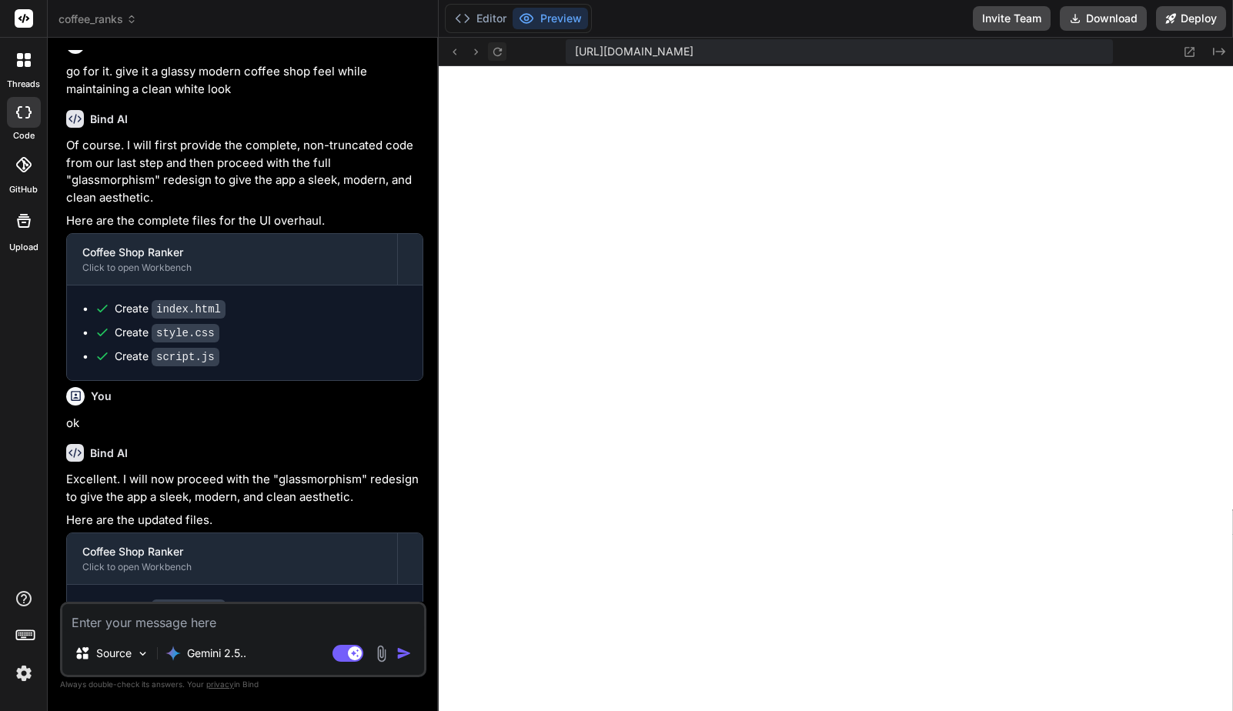
click at [498, 57] on icon at bounding box center [497, 51] width 13 height 13
click at [120, 7] on header "coffee_ranks Created with Pixso." at bounding box center [243, 19] width 391 height 38
click at [118, 12] on span "coffee_ranks" at bounding box center [97, 19] width 78 height 15
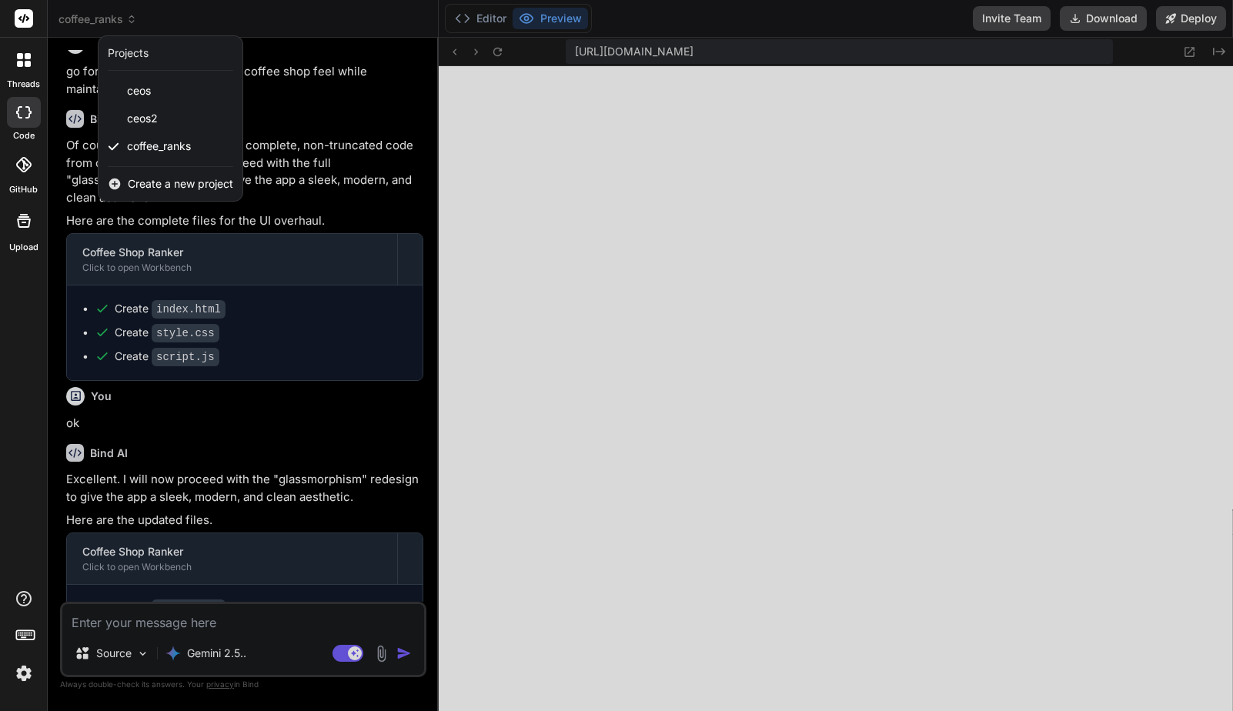
click at [296, 92] on div at bounding box center [616, 355] width 1233 height 711
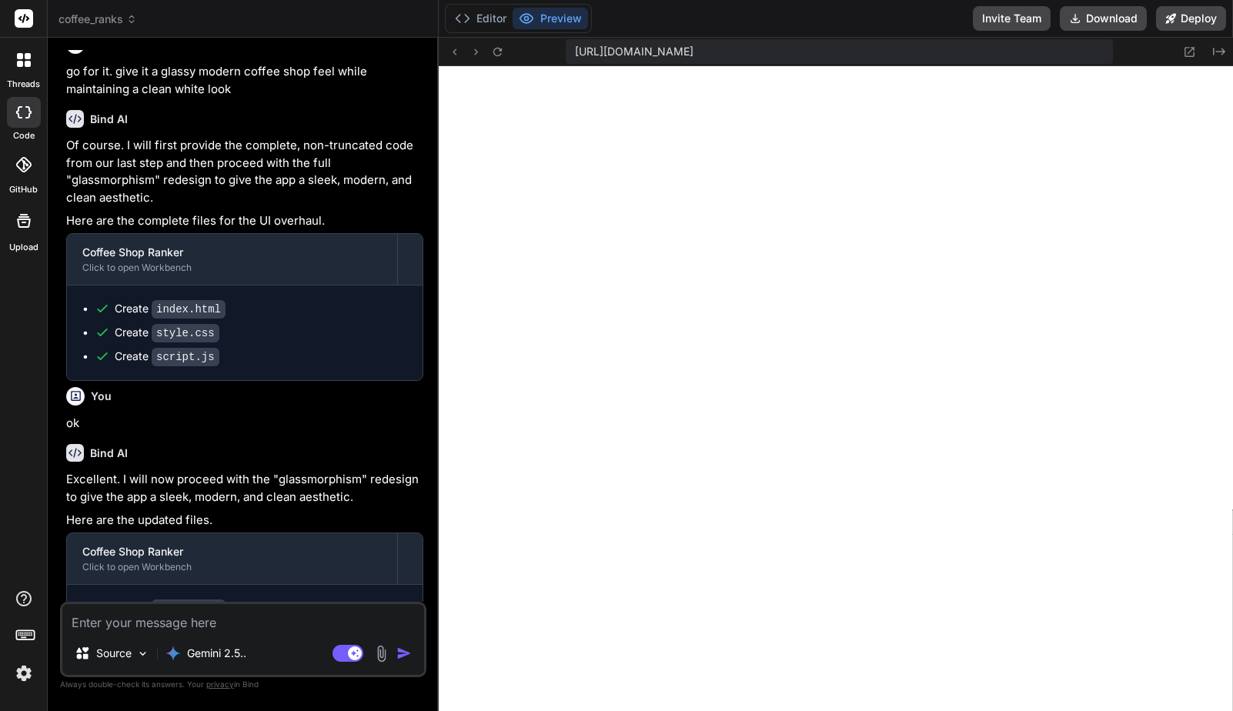
click at [189, 628] on textarea at bounding box center [243, 618] width 362 height 28
click at [199, 626] on textarea at bounding box center [243, 618] width 362 height 28
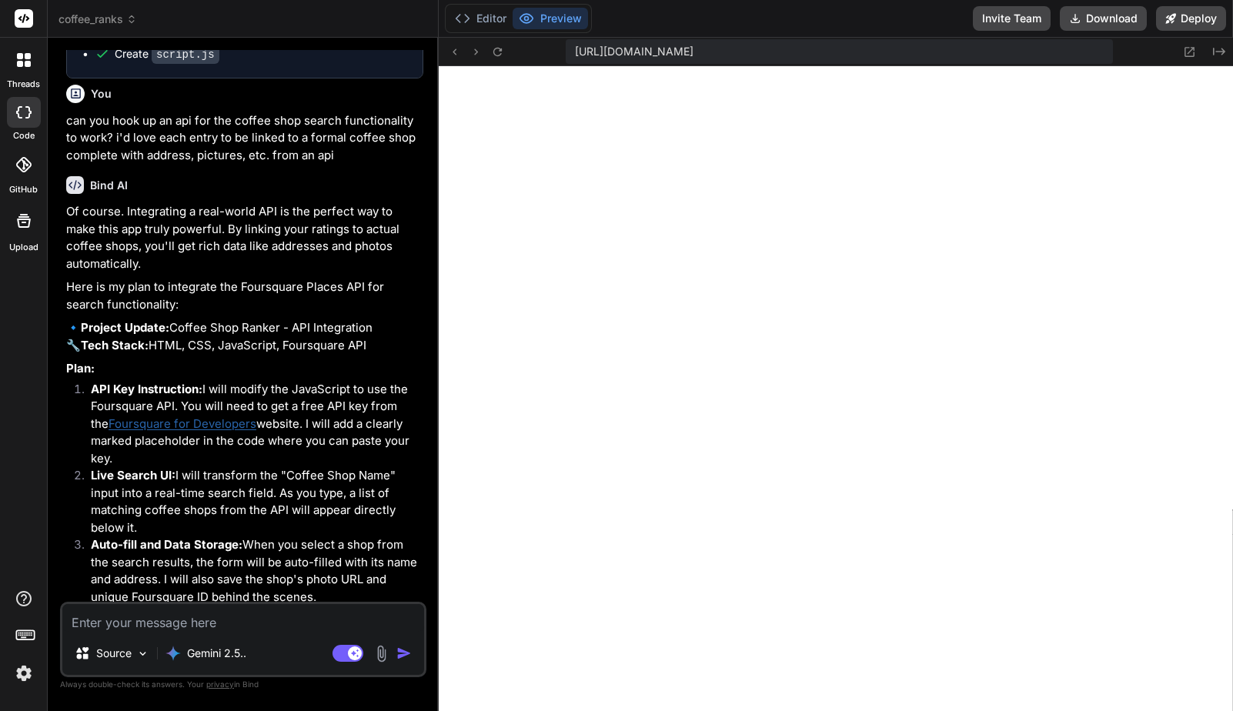
scroll to position [11189, 0]
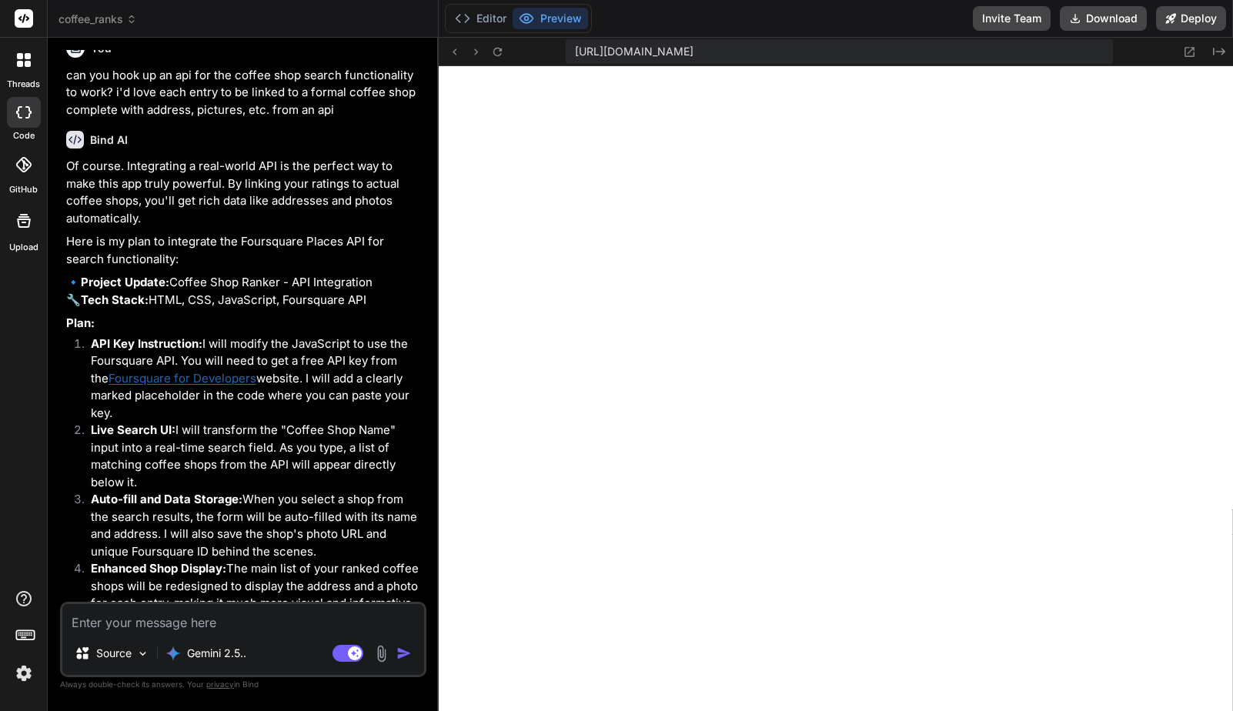
click at [200, 371] on link "Foursquare for Developers" at bounding box center [183, 378] width 148 height 15
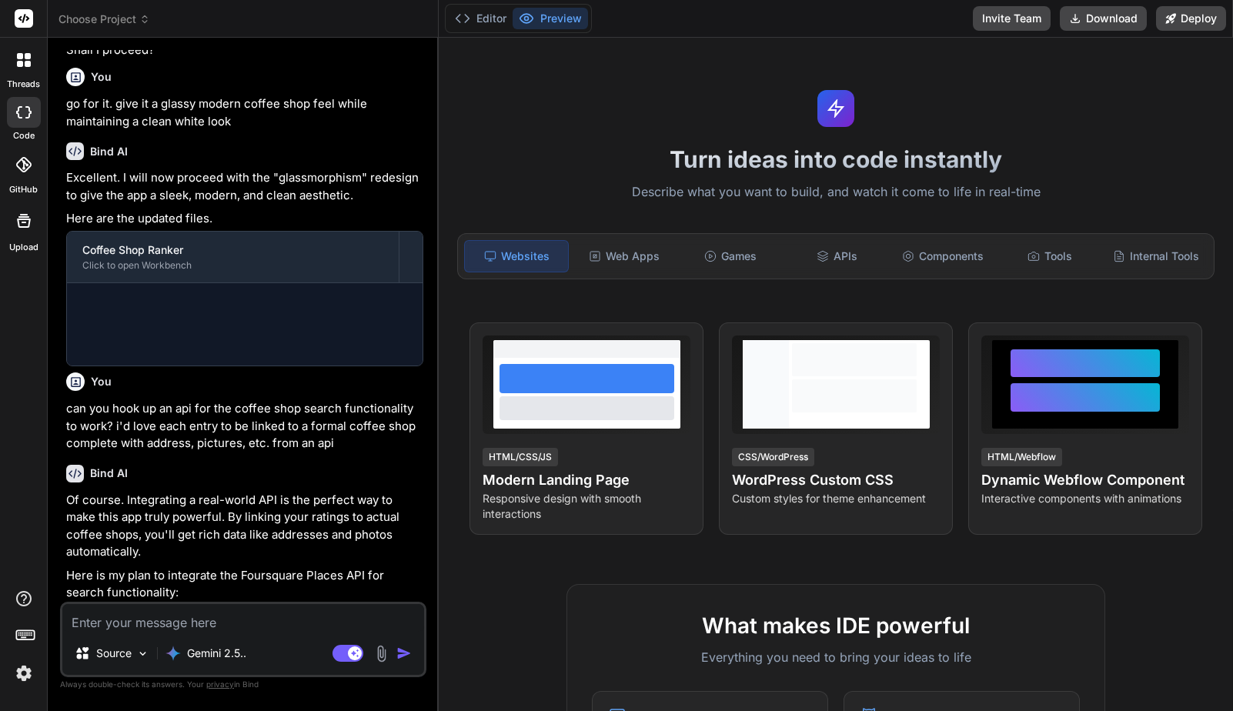
type textarea "x"
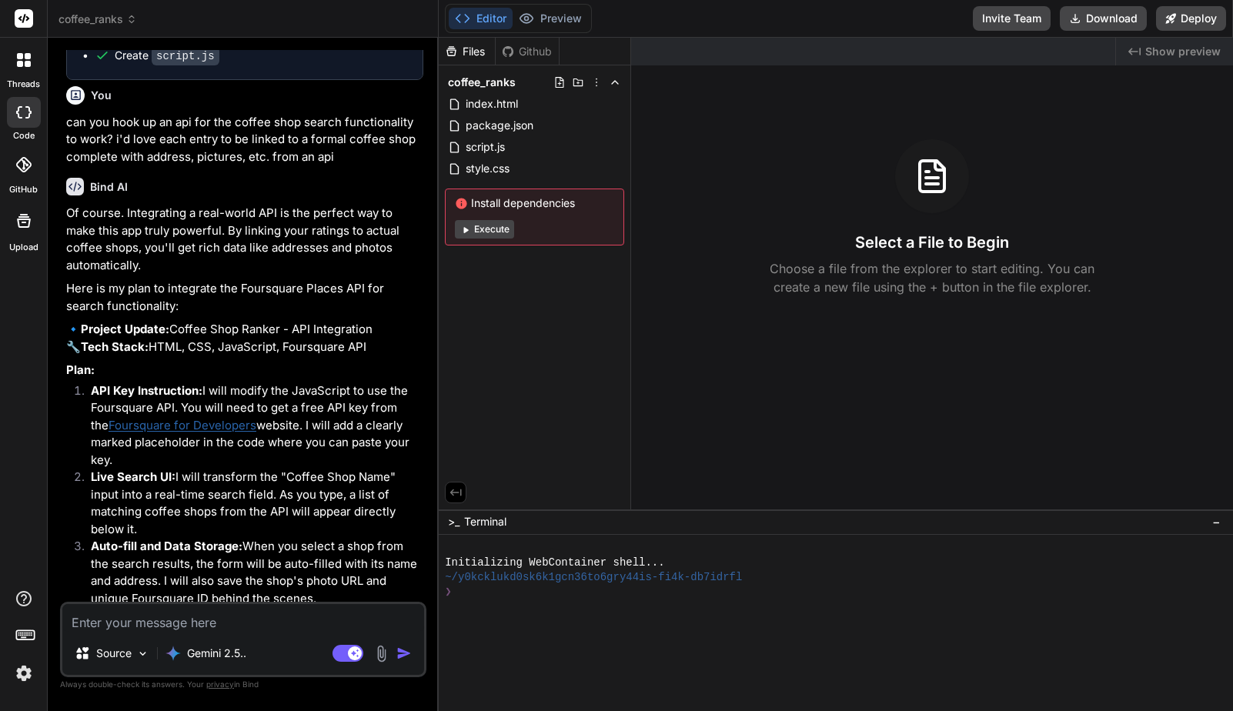
scroll to position [2058, 0]
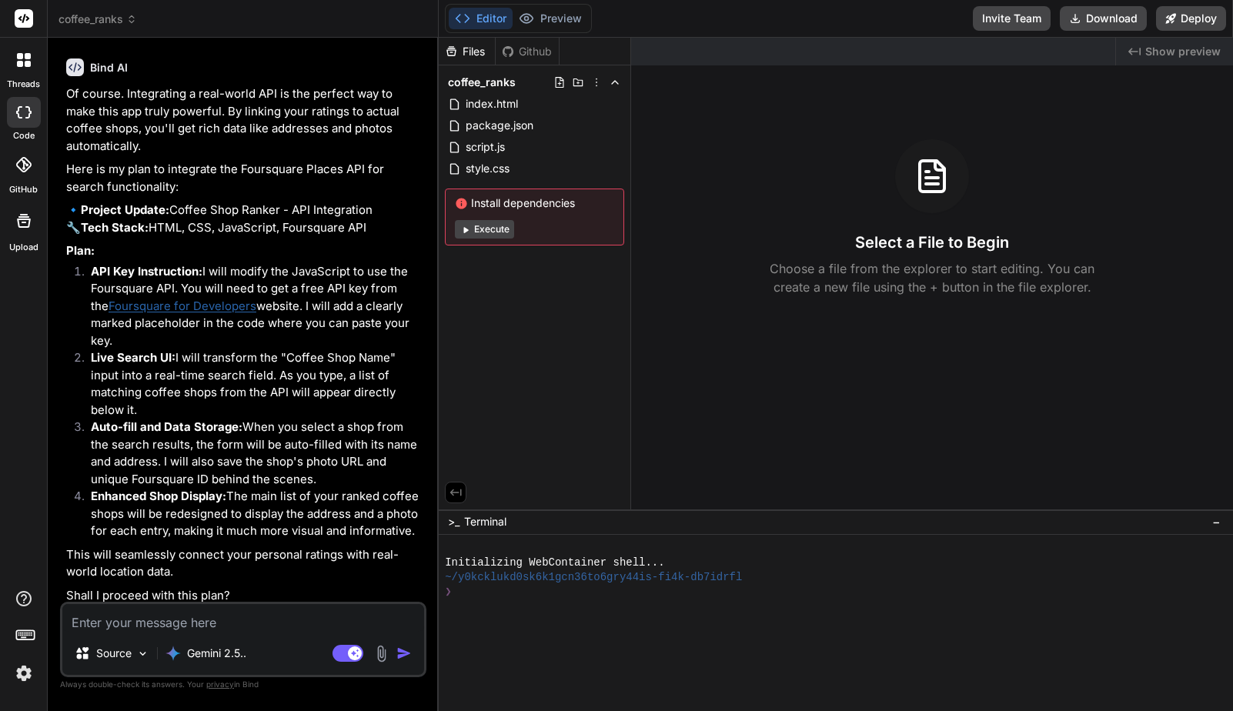
click at [199, 299] on link "Foursquare for Developers" at bounding box center [183, 306] width 148 height 15
click at [226, 624] on textarea at bounding box center [243, 618] width 362 height 28
type textarea "s"
type textarea "x"
type textarea "su"
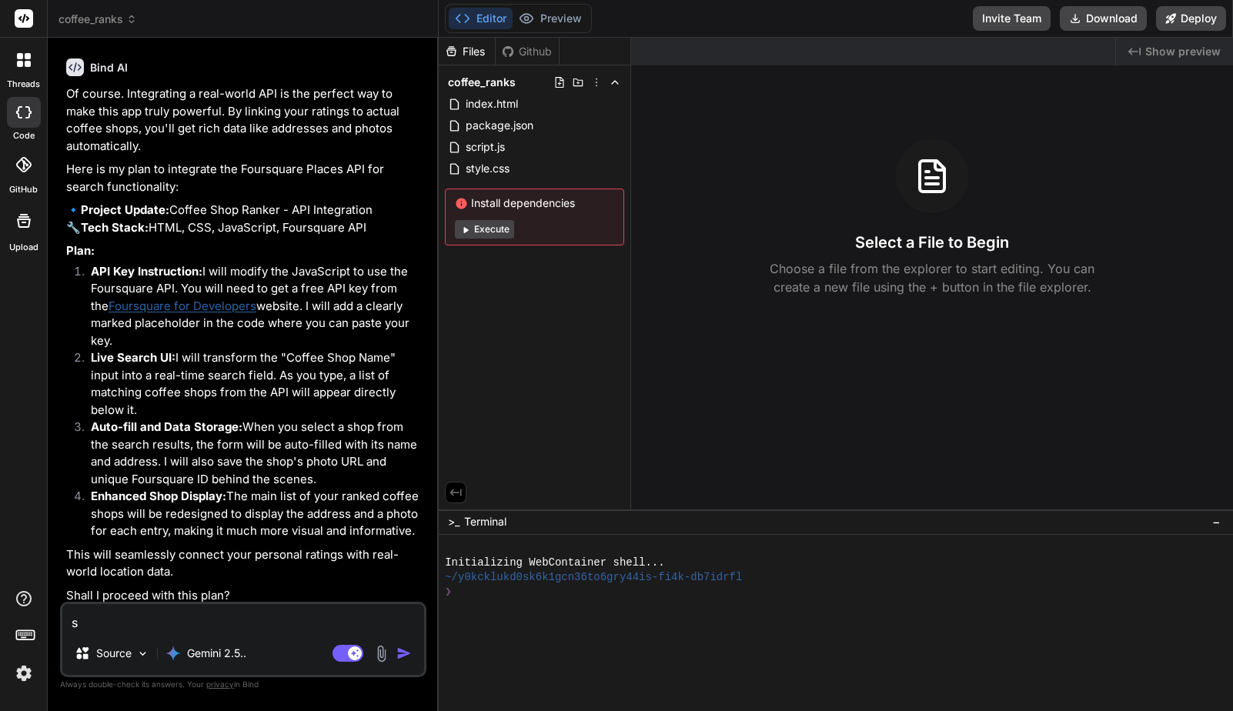
type textarea "x"
type textarea "sur"
type textarea "x"
type textarea "sure"
type textarea "x"
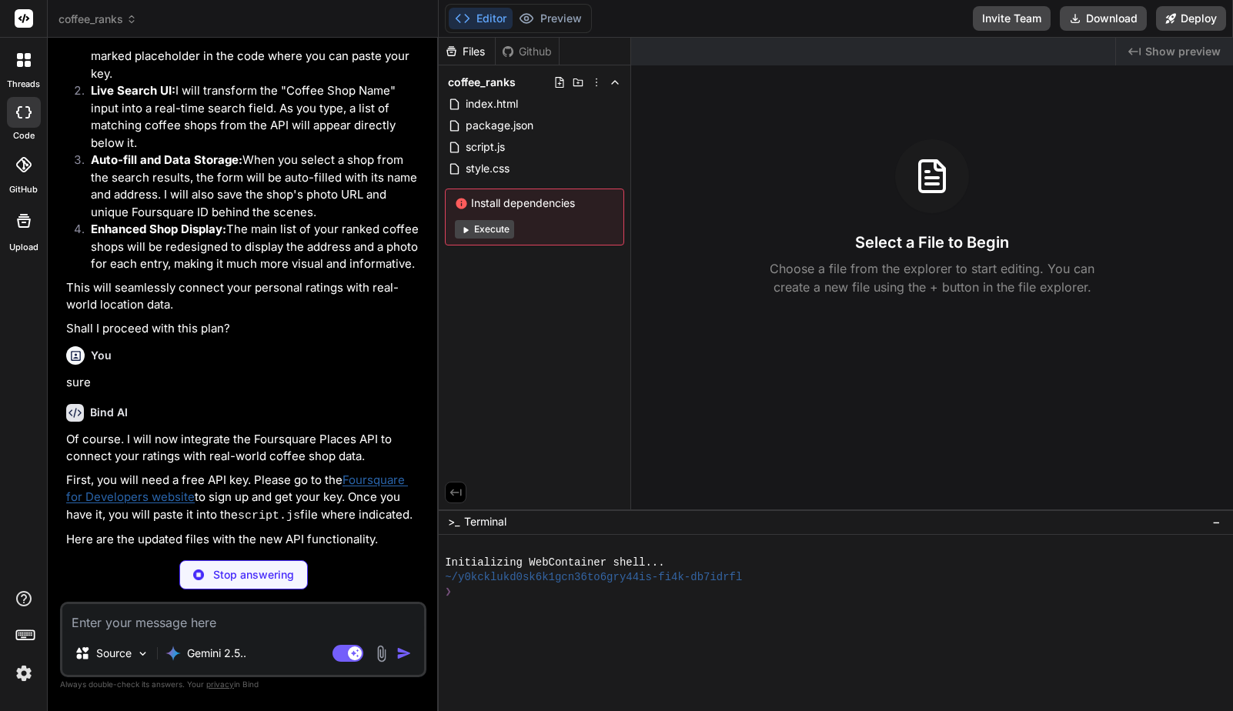
scroll to position [2421, 0]
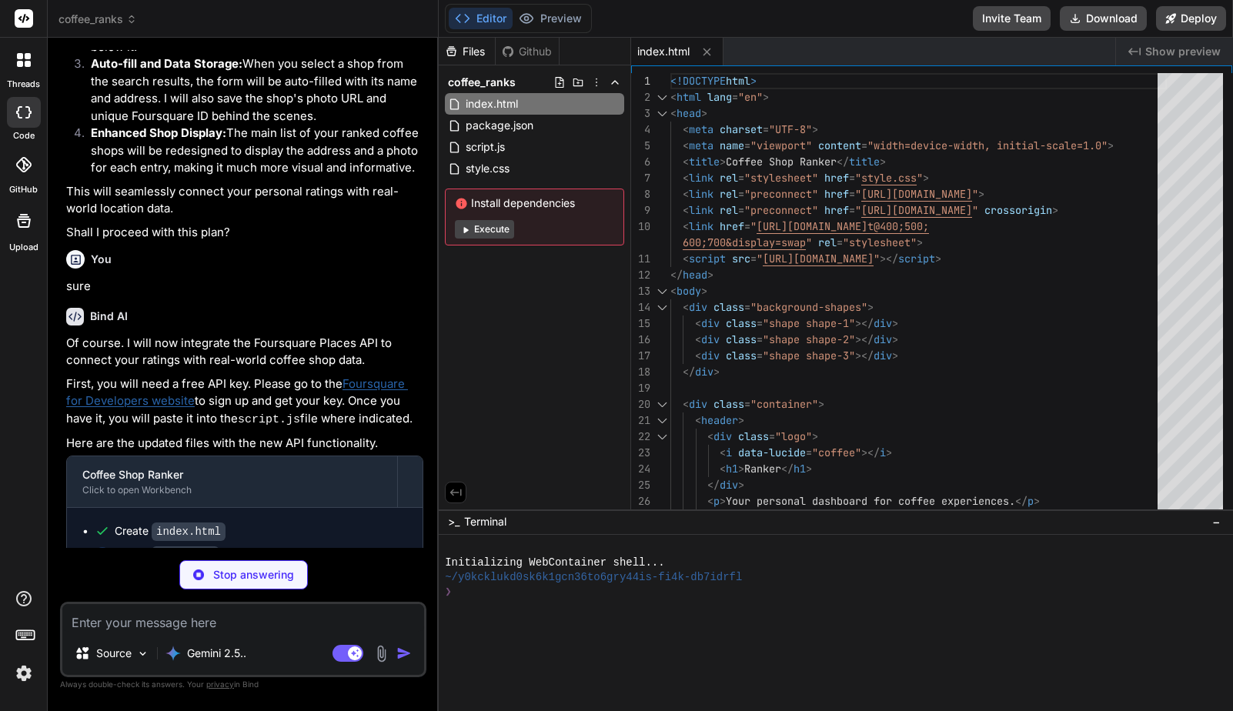
click at [262, 392] on p "First, you will need a free API key. Please go to the Foursquare for Developers…" at bounding box center [244, 403] width 357 height 54
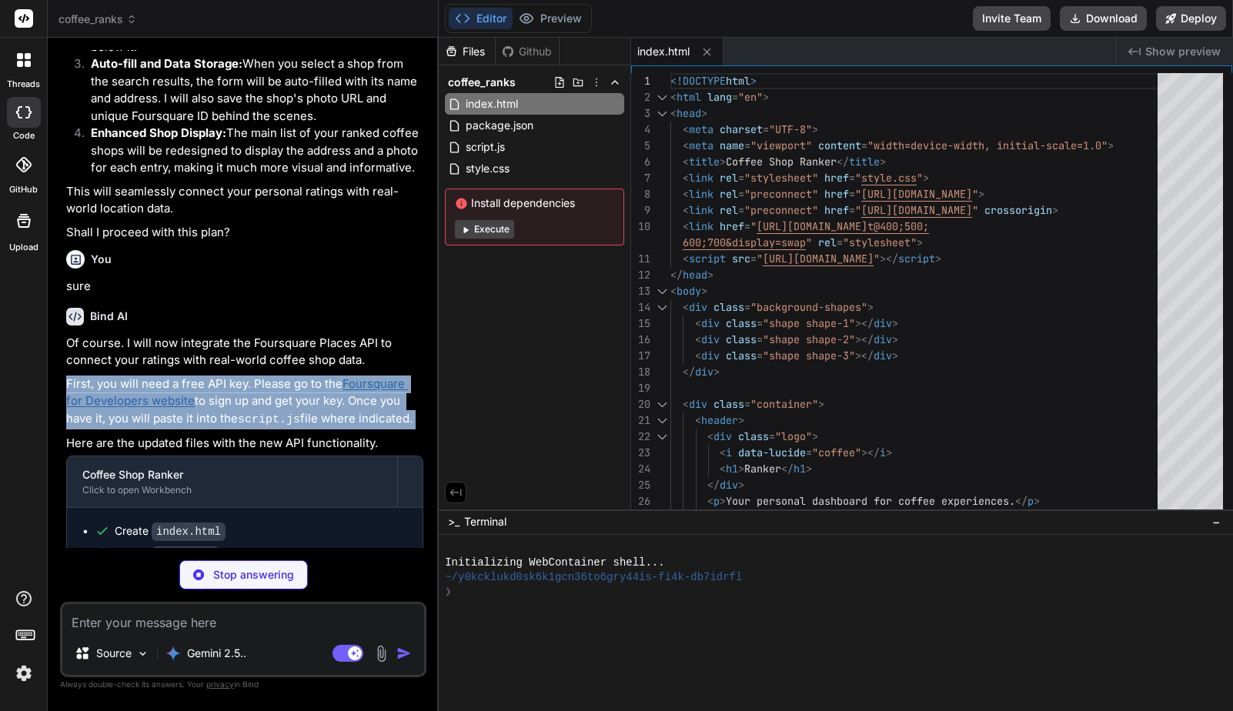
click at [262, 392] on p "First, you will need a free API key. Please go to the Foursquare for Developers…" at bounding box center [244, 403] width 357 height 54
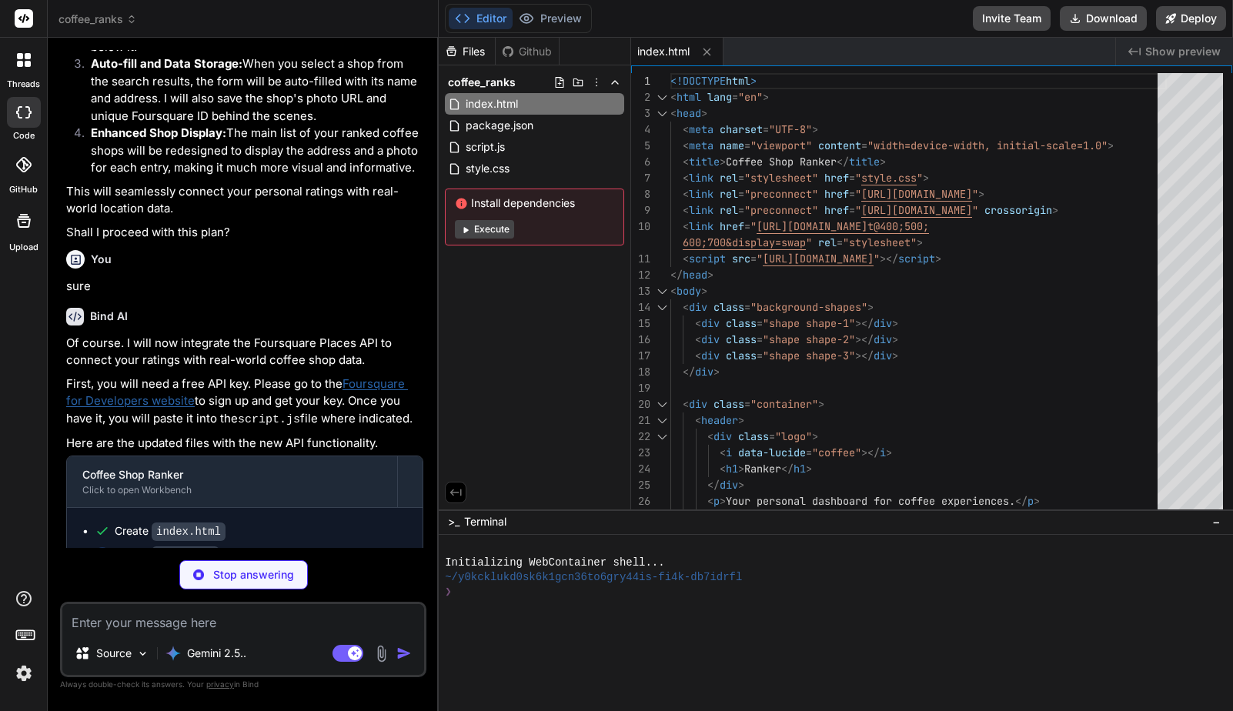
scroll to position [2444, 0]
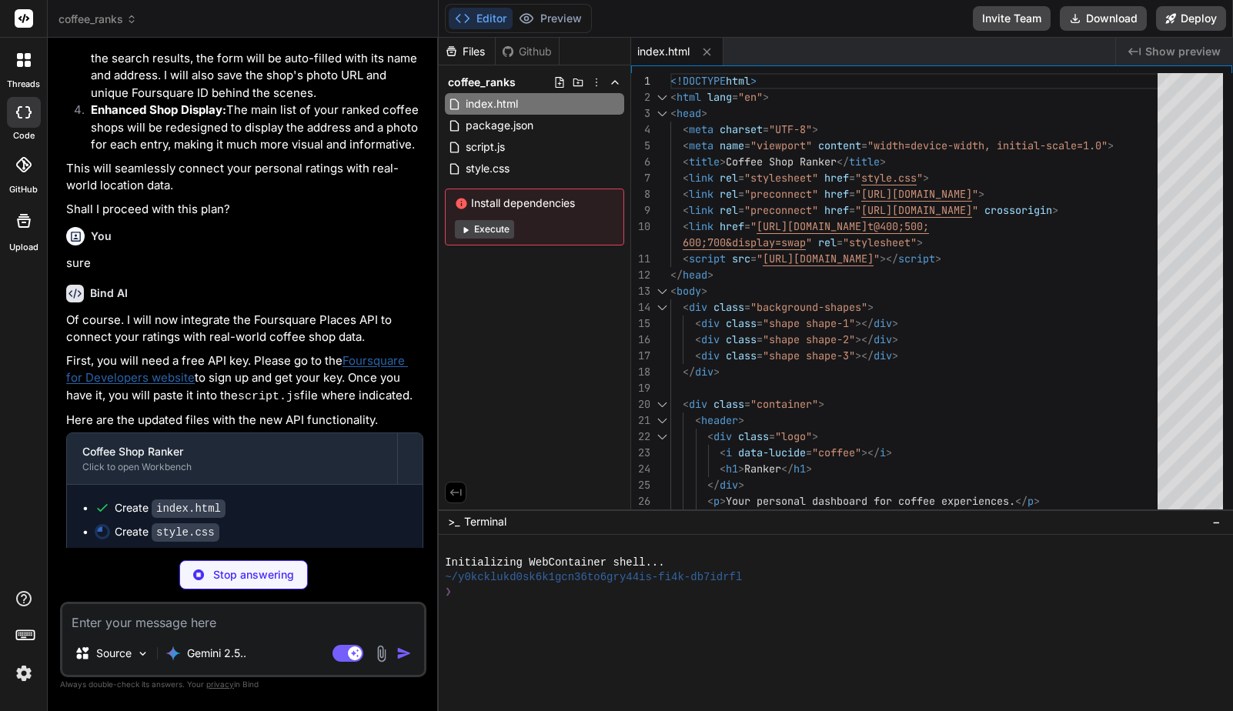
type textarea "x"
type textarea ".category-actions { display: flex; align-items: center; gap: 8px; margin-left: …"
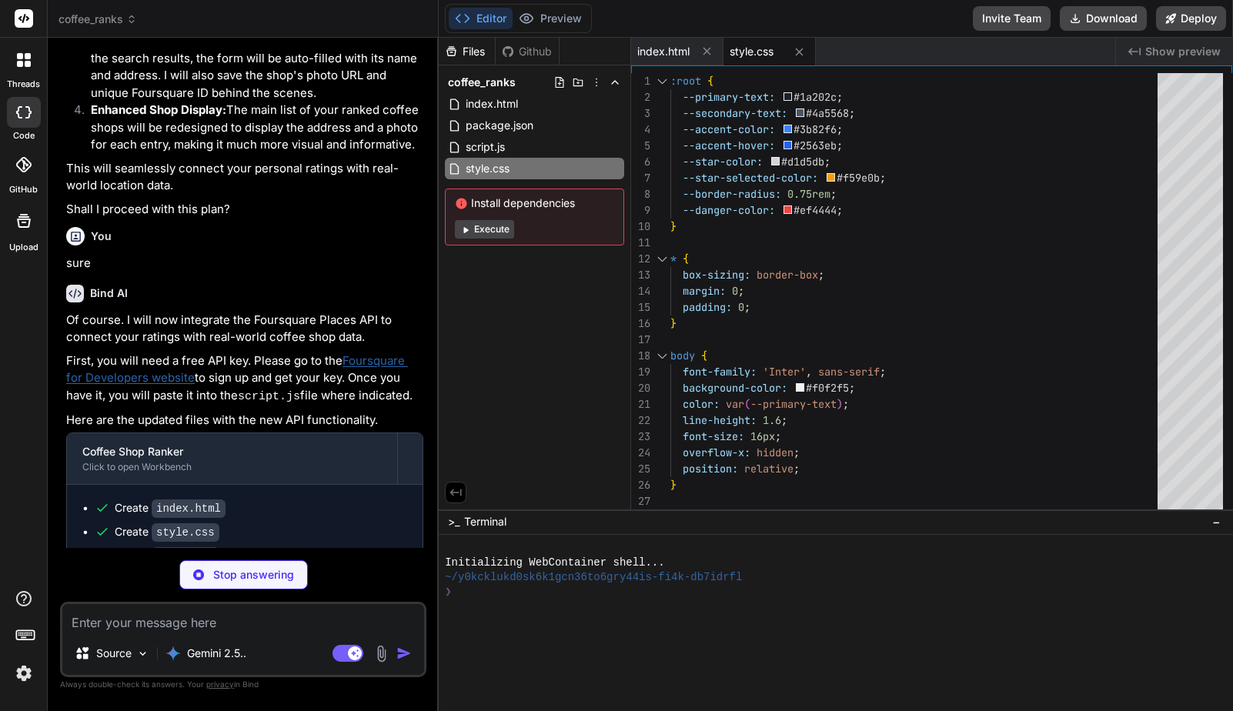
type textarea "x"
type textarea "// --- Start the app --- initializeApp(); });"
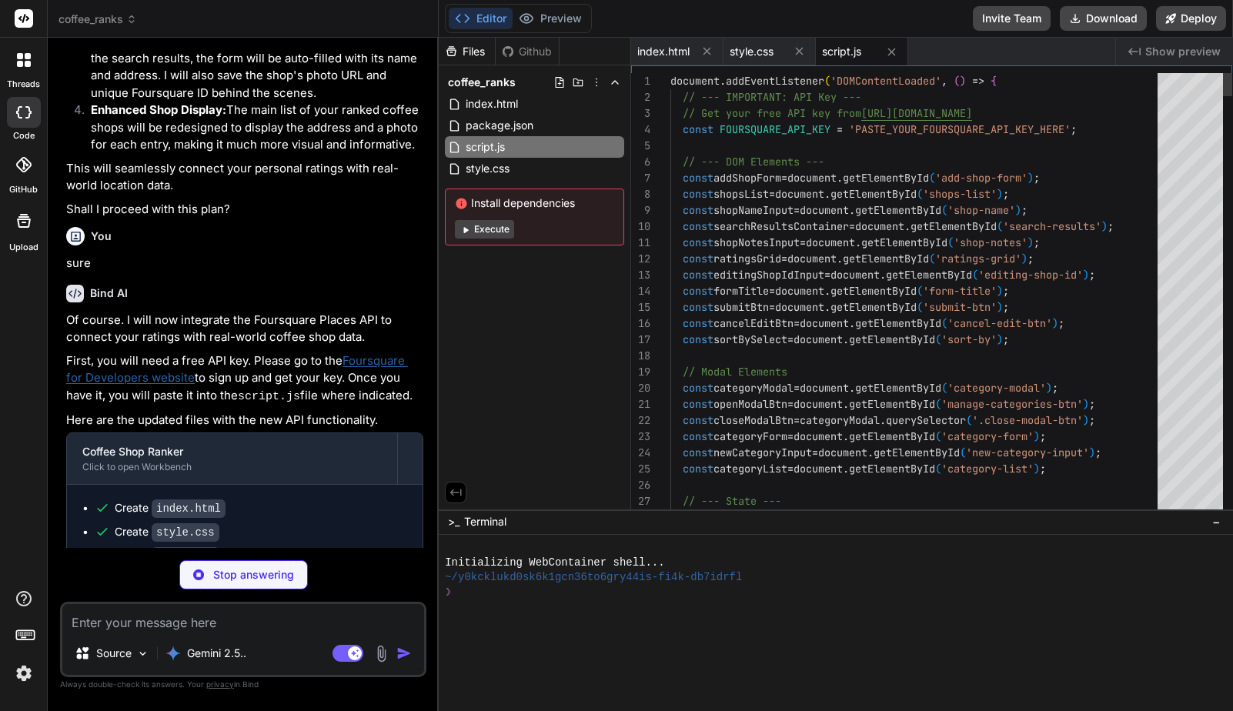
scroll to position [2414, 0]
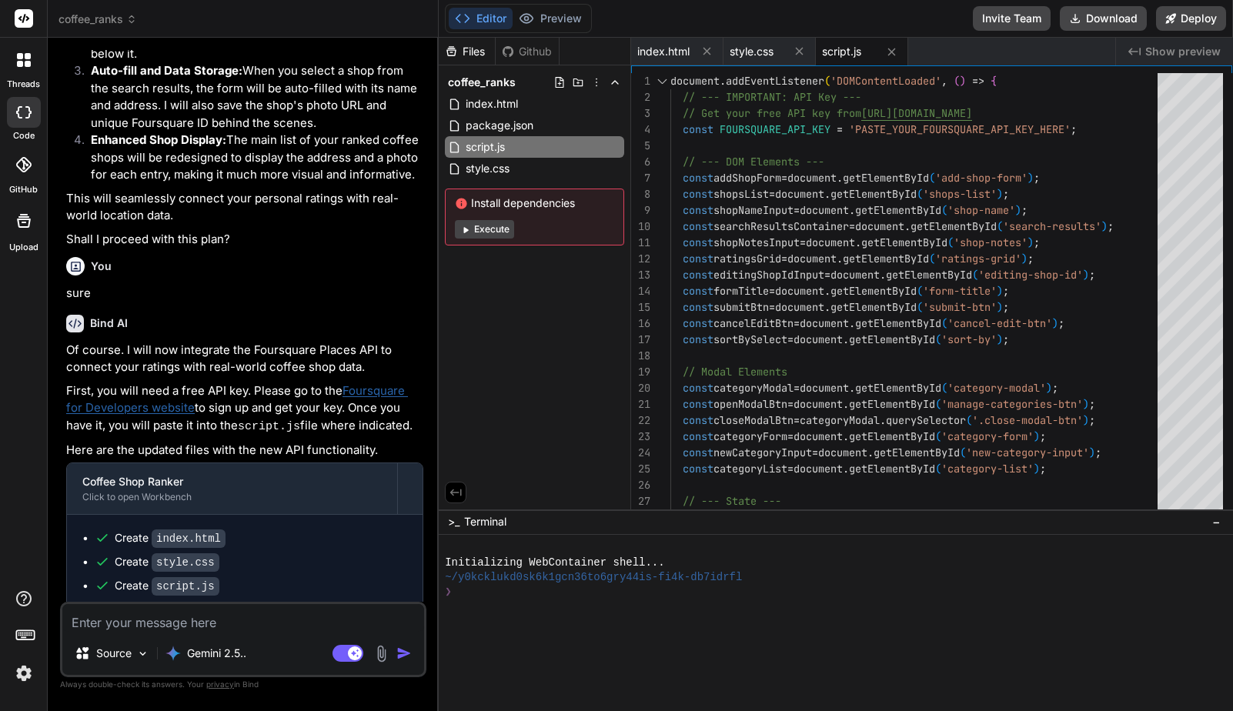
type textarea "x"
click at [239, 619] on textarea at bounding box center [243, 618] width 362 height 28
type textarea "f"
type textarea "x"
type textarea "fr"
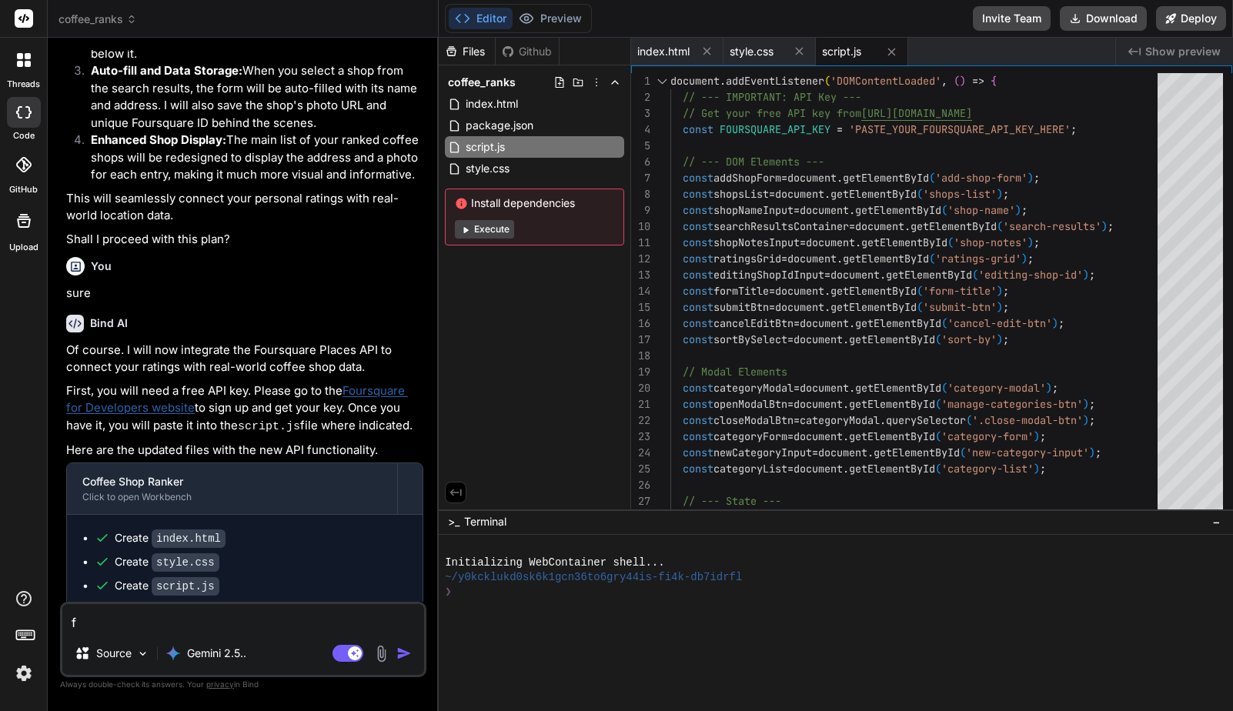
type textarea "x"
type textarea "fro"
type textarea "x"
type textarea "from"
type textarea "x"
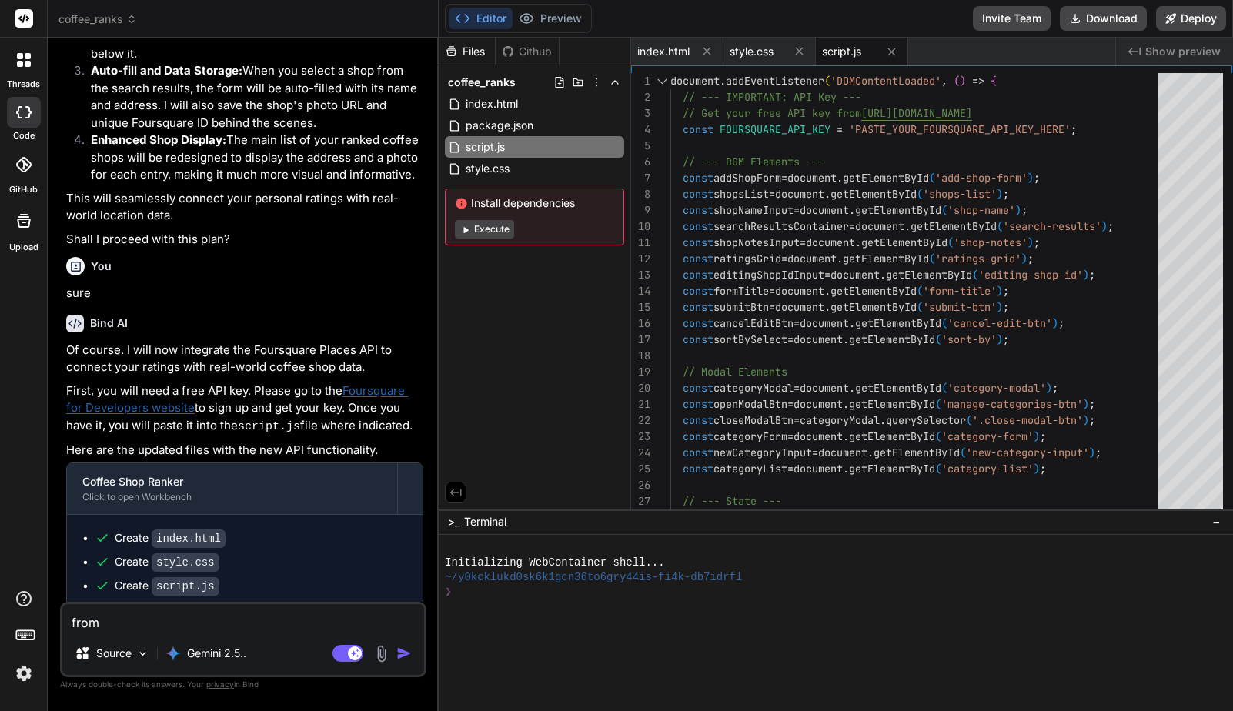
type textarea "from"
type textarea "x"
type textarea "from f"
type textarea "x"
type textarea "from fo"
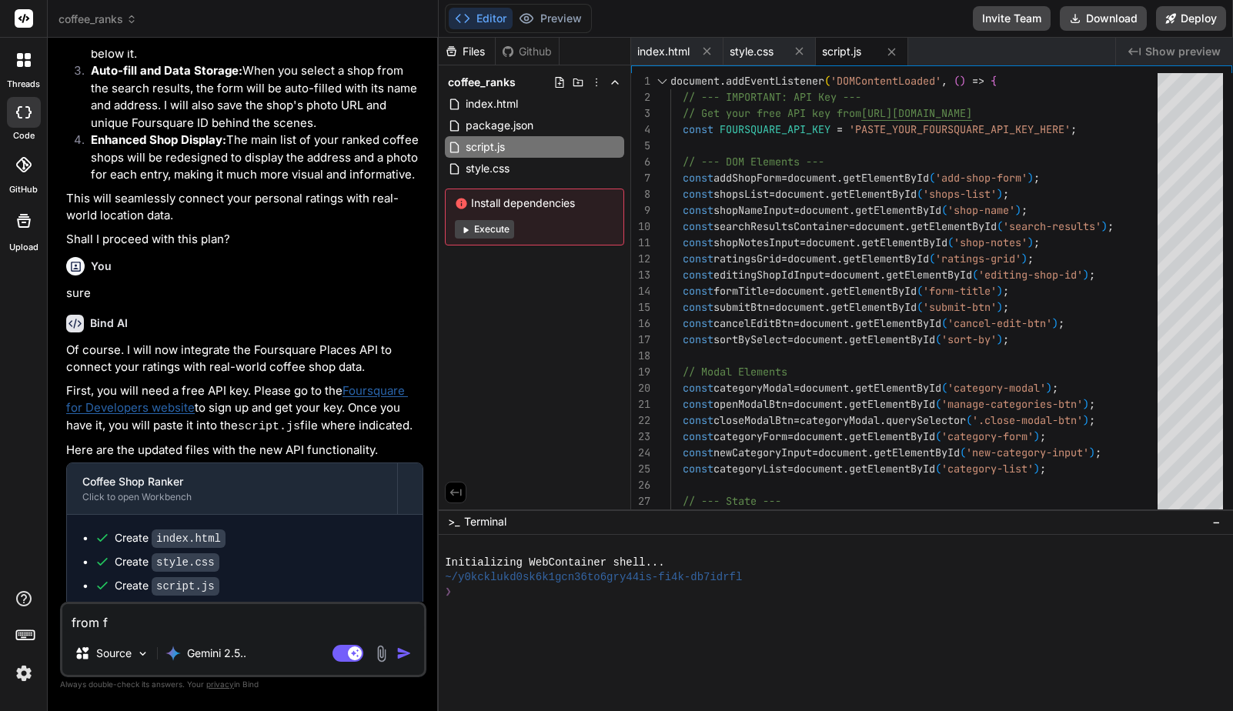
type textarea "x"
type textarea "from fou"
type textarea "x"
type textarea "from four"
type textarea "x"
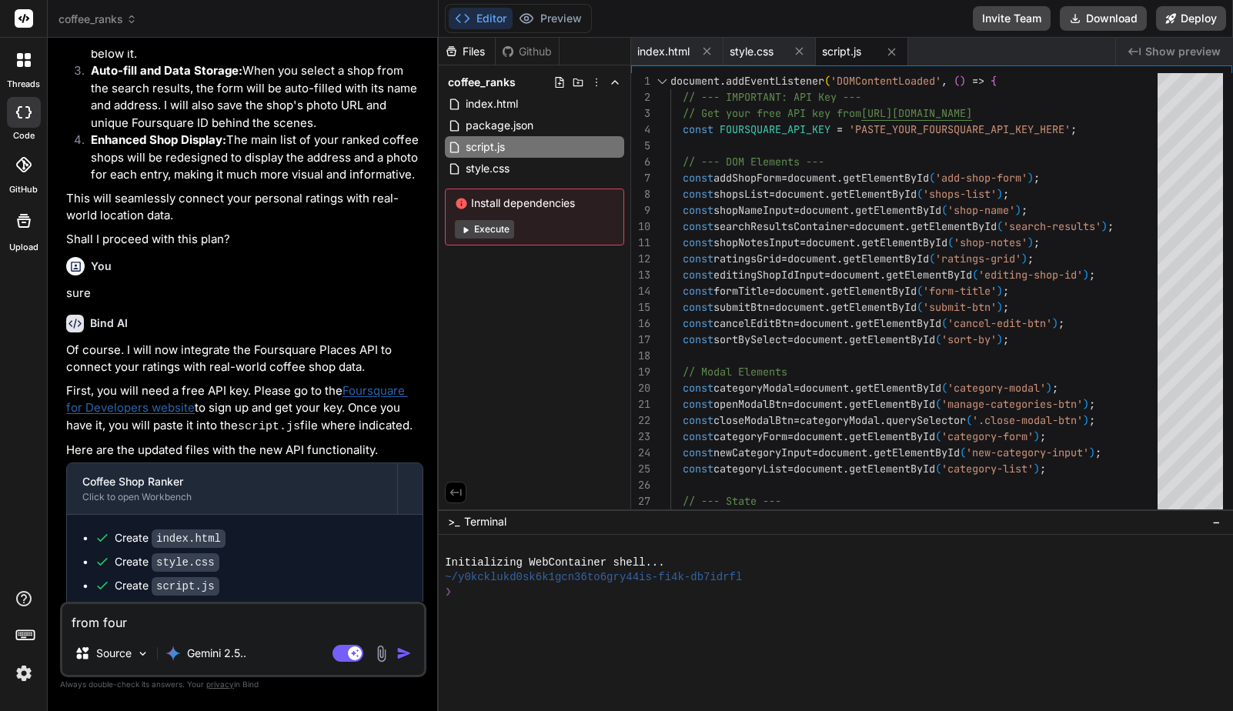
type textarea "from fourq"
type textarea "x"
type textarea "from four"
type textarea "x"
type textarea "from fours"
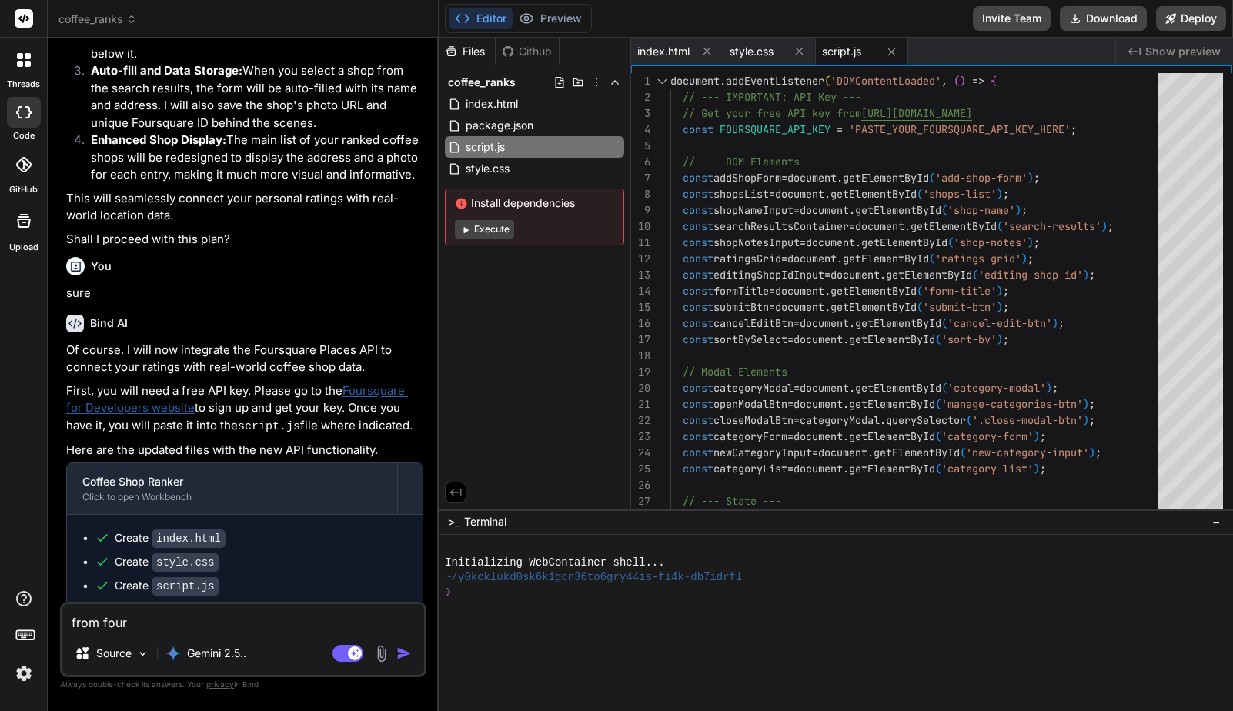
type textarea "x"
type textarea "from foursq"
type textarea "x"
type textarea "from foursqu"
type textarea "x"
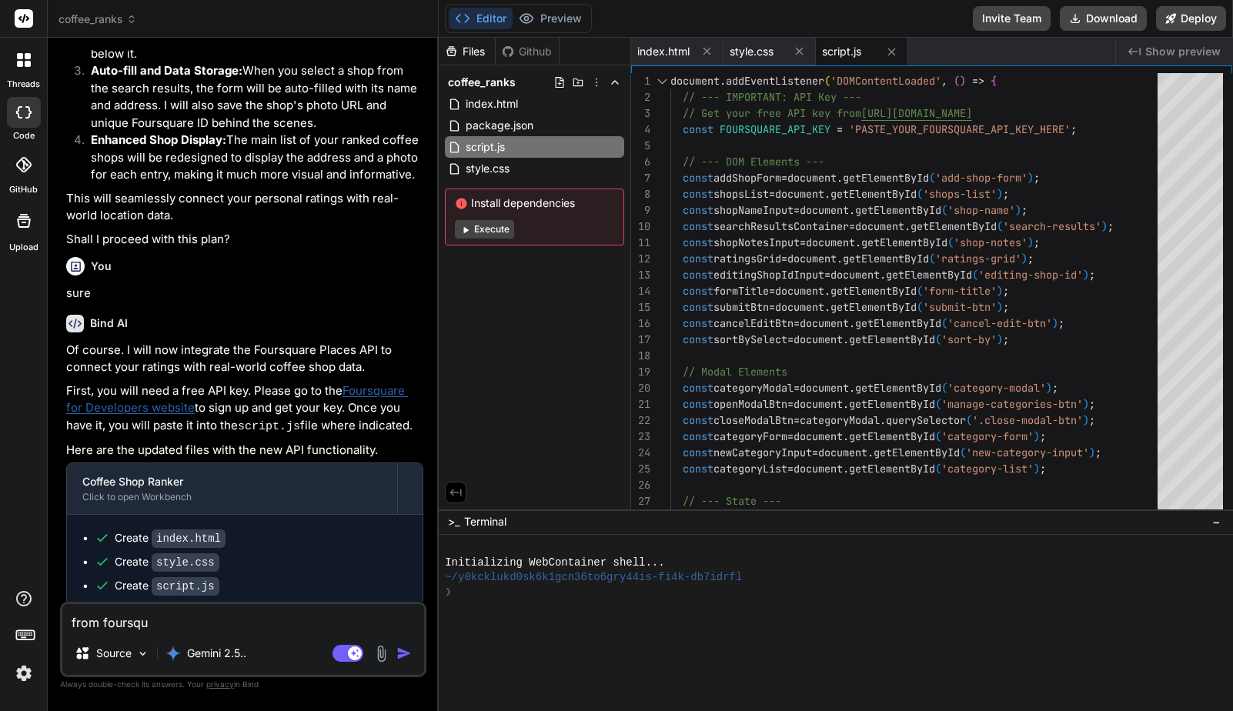
type textarea "from foursqua"
type textarea "x"
type textarea "from foursquar"
type textarea "x"
type textarea "from foursquare"
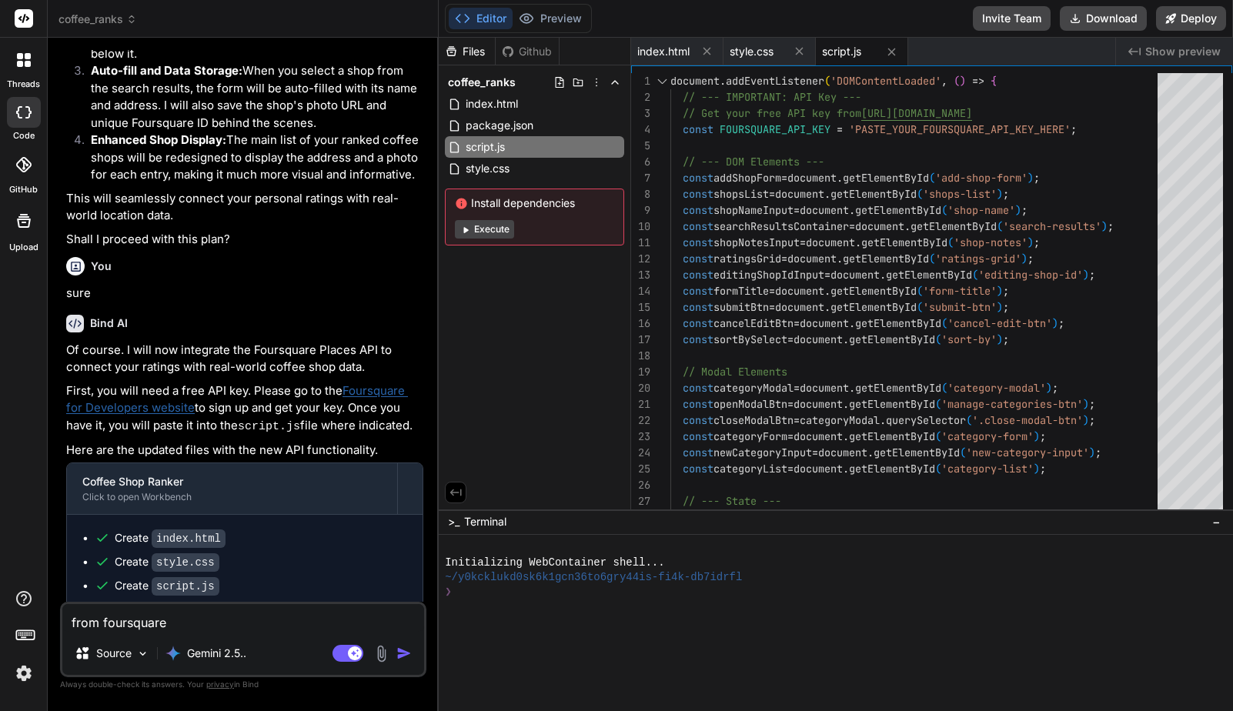
type textarea "x"
type textarea "from foursquare"
type textarea "x"
type textarea "from foursquare i"
type textarea "x"
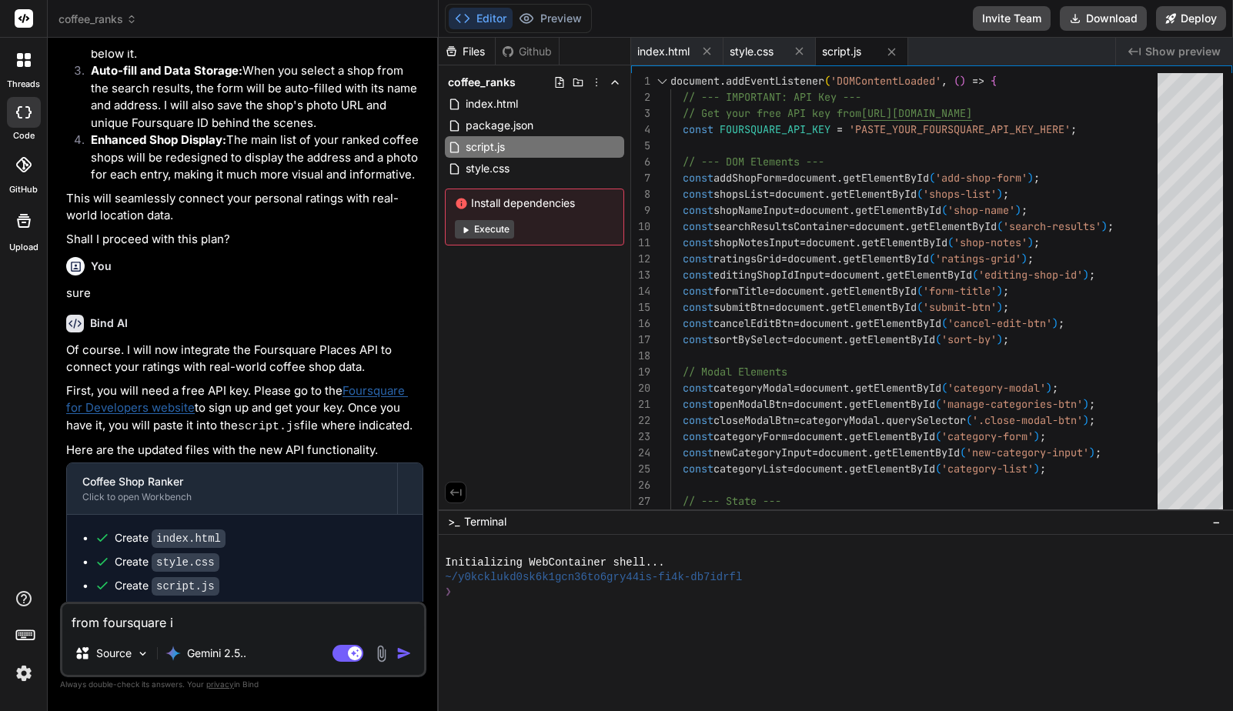
type textarea "from foursquare i"
type textarea "x"
type textarea "from foursquare i h"
type textarea "x"
type textarea "from foursquare i ha"
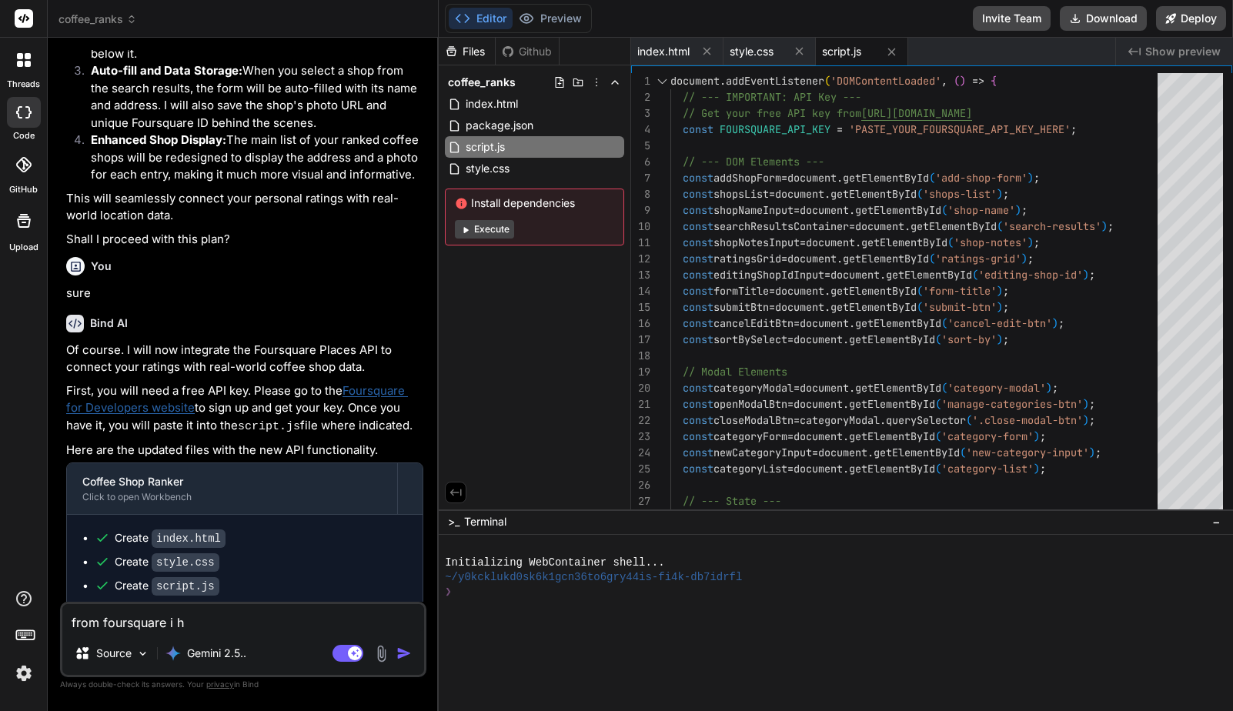
type textarea "x"
type textarea "from foursquare i hav"
type textarea "x"
type textarea "from foursquare i have"
type textarea "x"
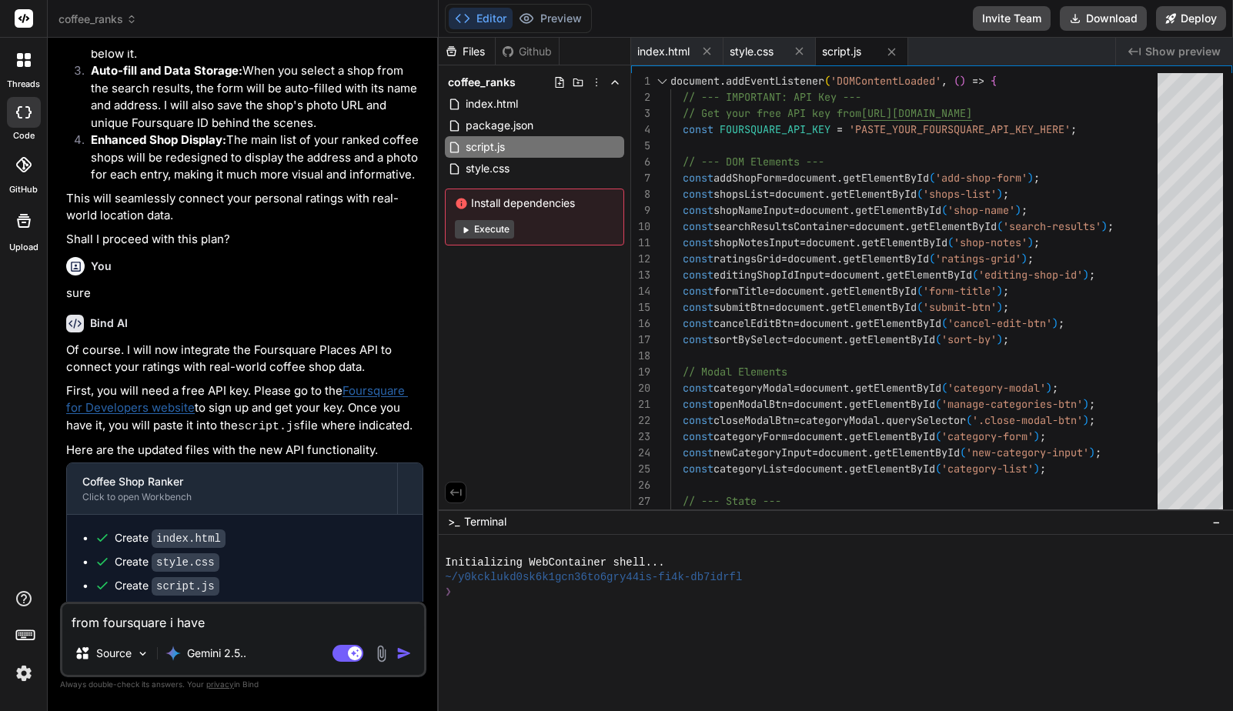
type textarea "from foursquare i have"
type textarea "x"
type textarea "from foursquare i have a"
type textarea "x"
type textarea "from foursquare i have a"
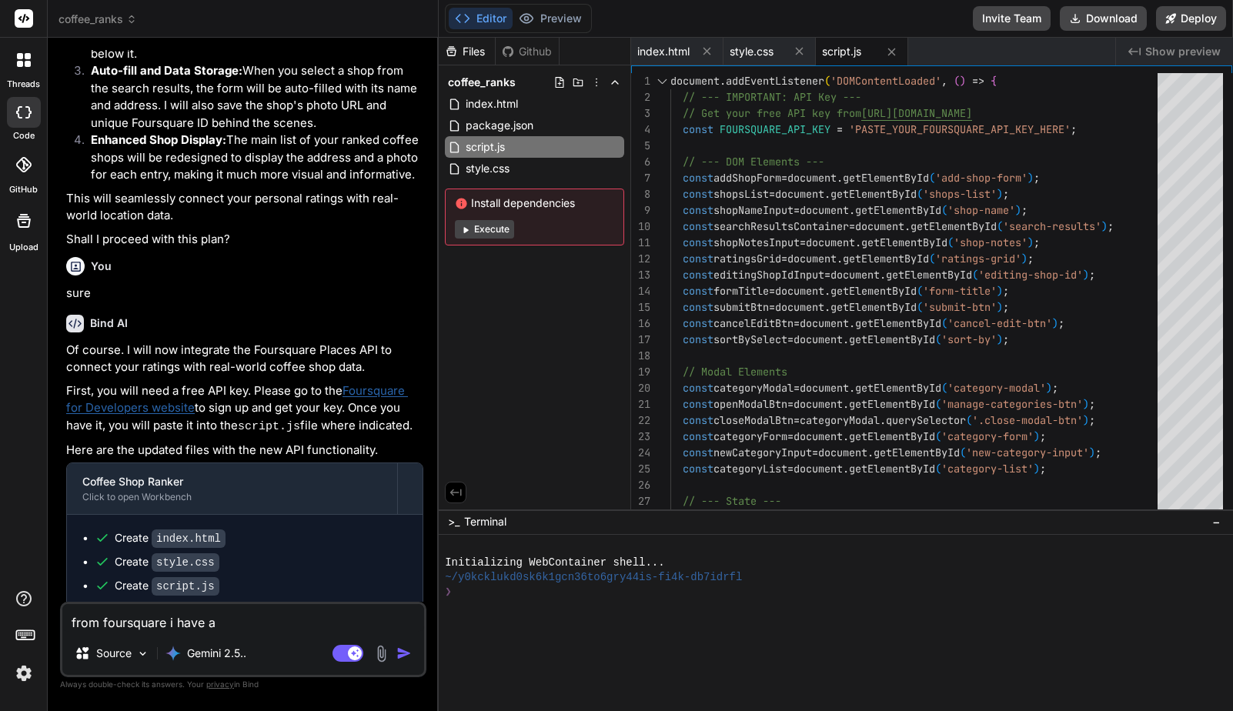
type textarea "x"
type textarea "from foursquare i have a c"
type textarea "x"
type textarea "from foursquare i have a cl"
type textarea "x"
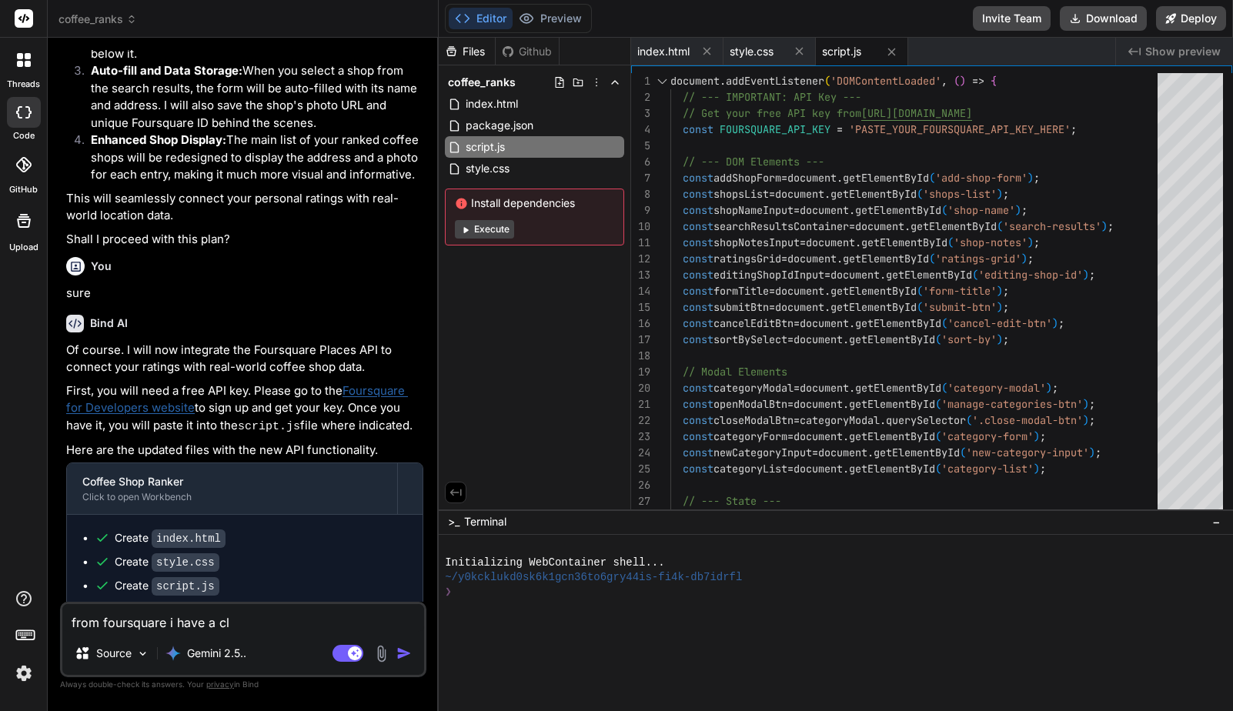
type textarea "from foursquare i have a cli"
type textarea "x"
type textarea "from foursquare i have a clie"
type textarea "x"
type textarea "from foursquare i have a clien"
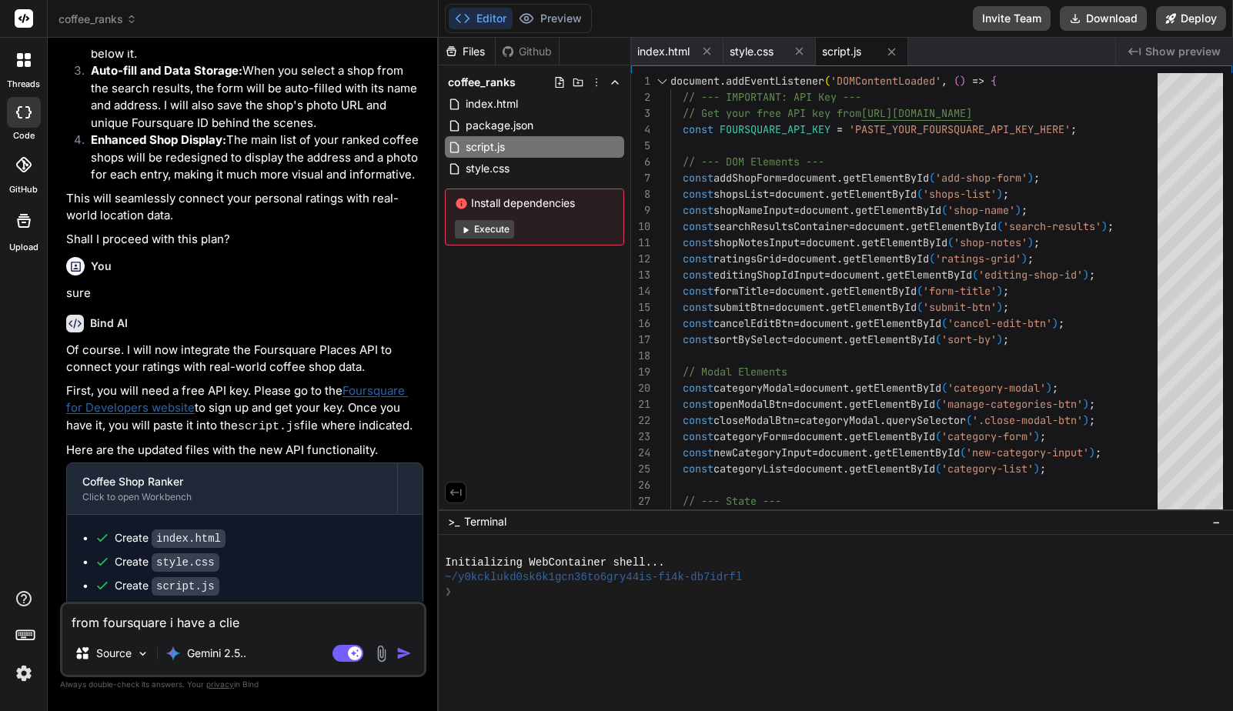
type textarea "x"
type textarea "from foursquare i have a client"
type textarea "x"
type textarea "from foursquare i have a client"
type textarea "x"
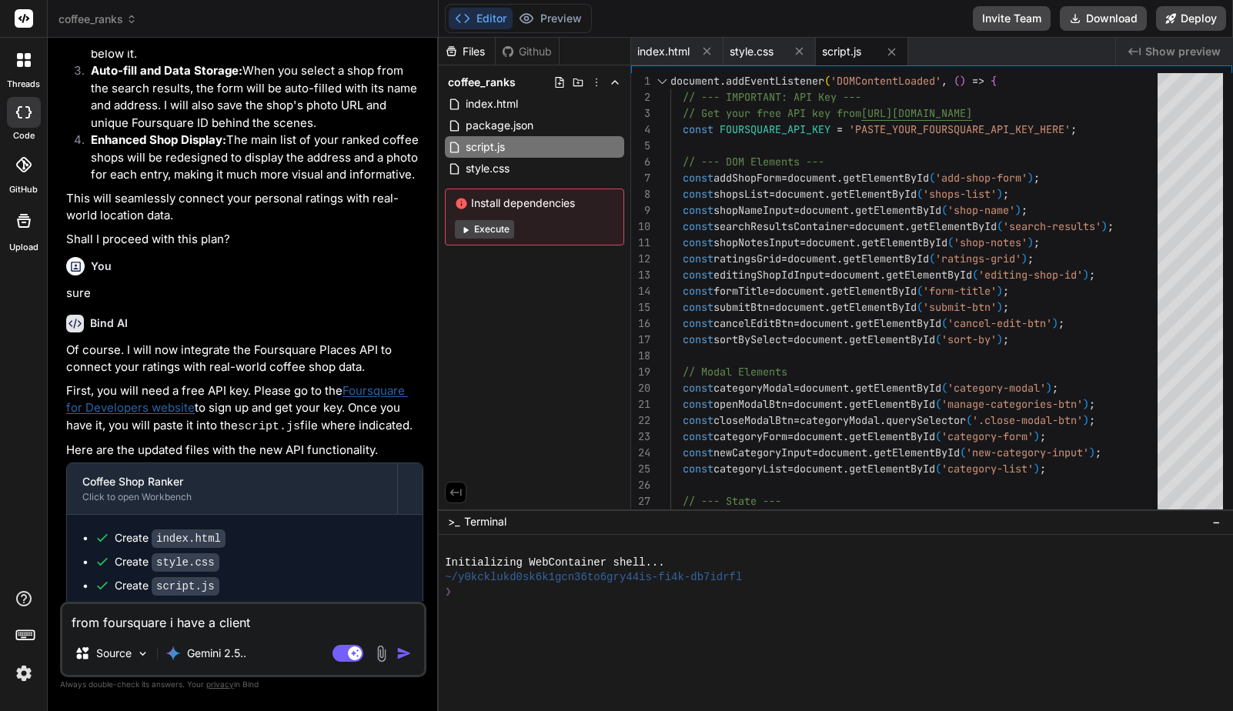
type textarea "from foursquare i have a client i"
type textarea "x"
type textarea "from foursquare i have a client id"
type textarea "x"
type textarea "from foursquare i have a client id"
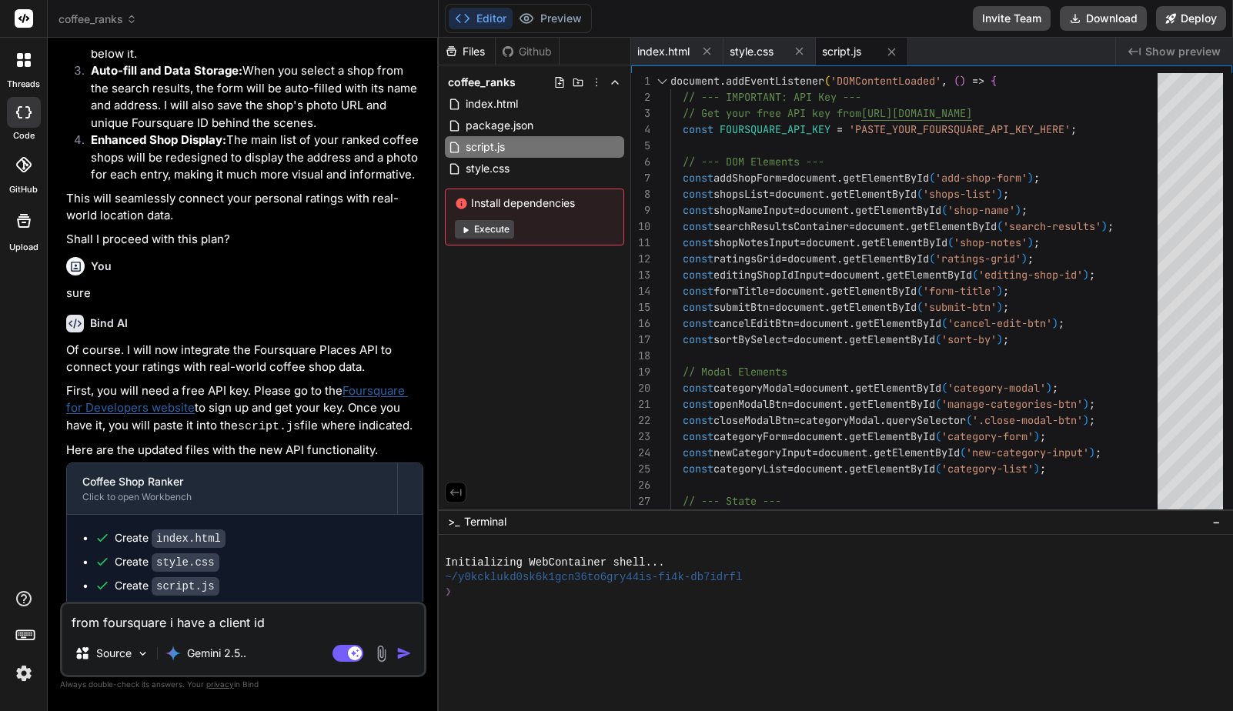
type textarea "x"
type textarea "from foursquare i have a client id a"
type textarea "x"
type textarea "from foursquare i have a client id an"
type textarea "x"
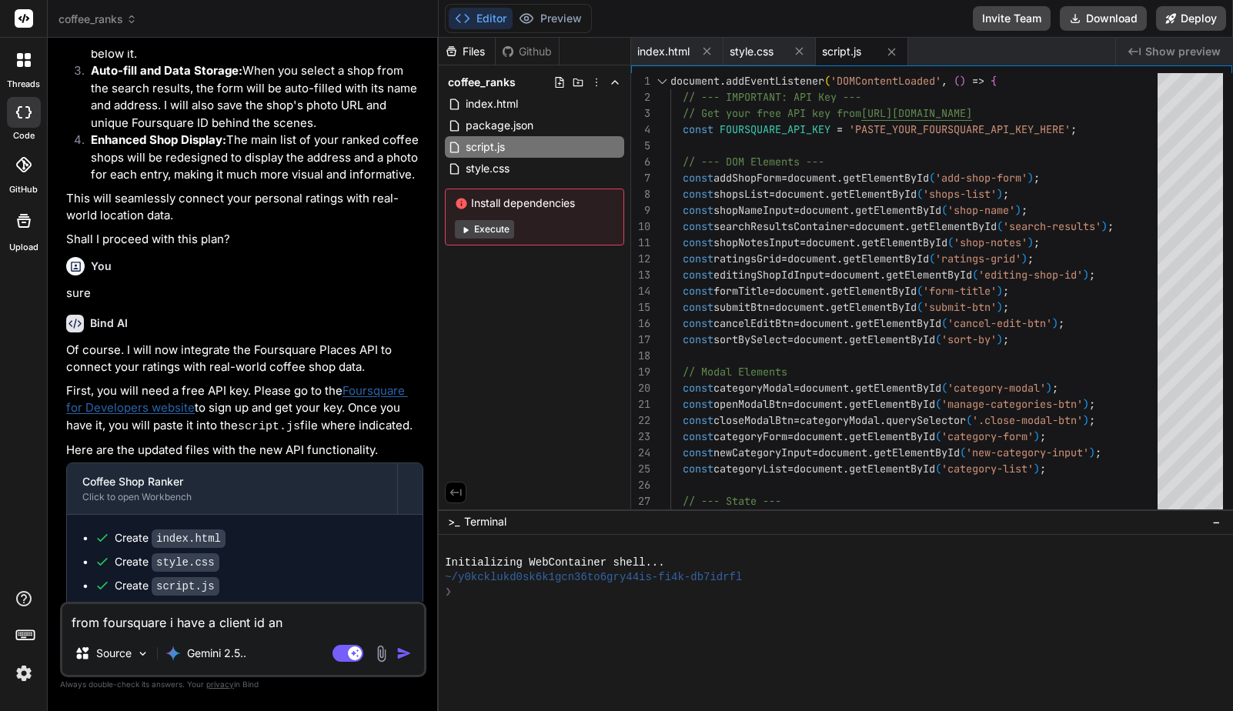
type textarea "from foursquare i have a client id and"
type textarea "x"
type textarea "from foursquare i have a client id and"
type textarea "x"
type textarea "from foursquare i have a client id and c"
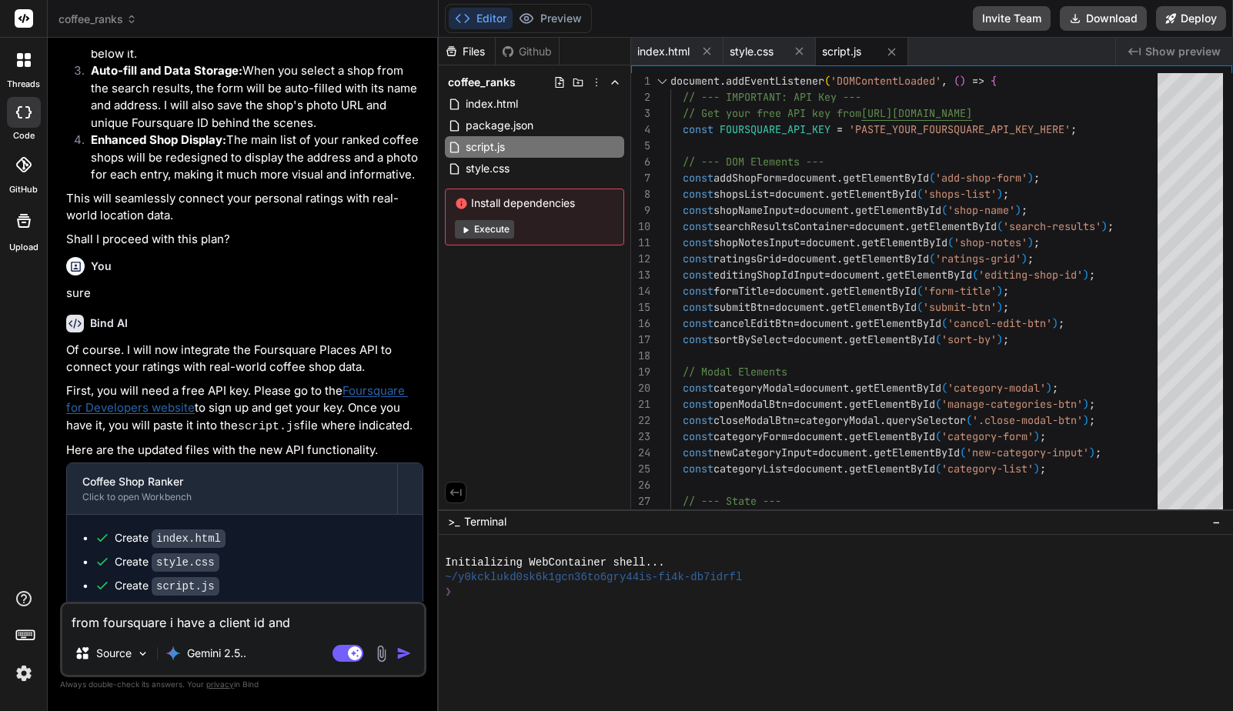
type textarea "x"
type textarea "from foursquare i have a client id and cl"
type textarea "x"
type textarea "from foursquare i have a client id and cli"
type textarea "x"
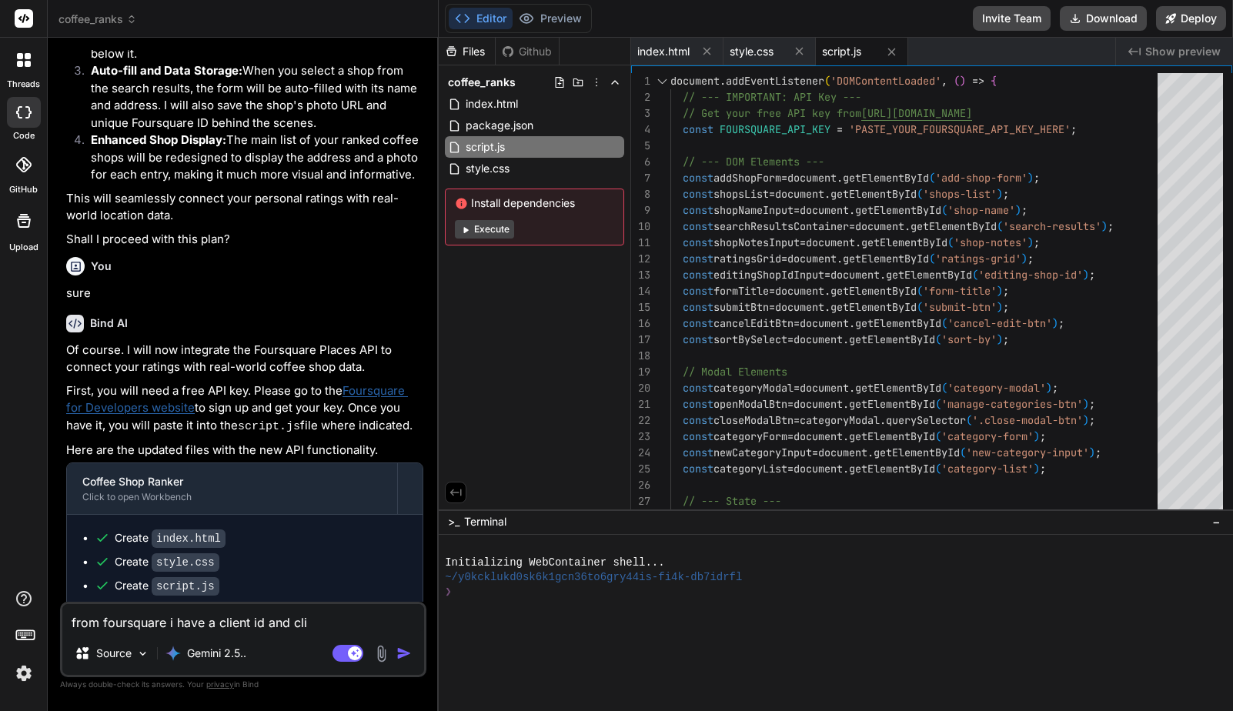
type textarea "from foursquare i have a client id and clie"
type textarea "x"
type textarea "from foursquare i have a client id and clien"
type textarea "x"
type textarea "from foursquare i have a client id and client"
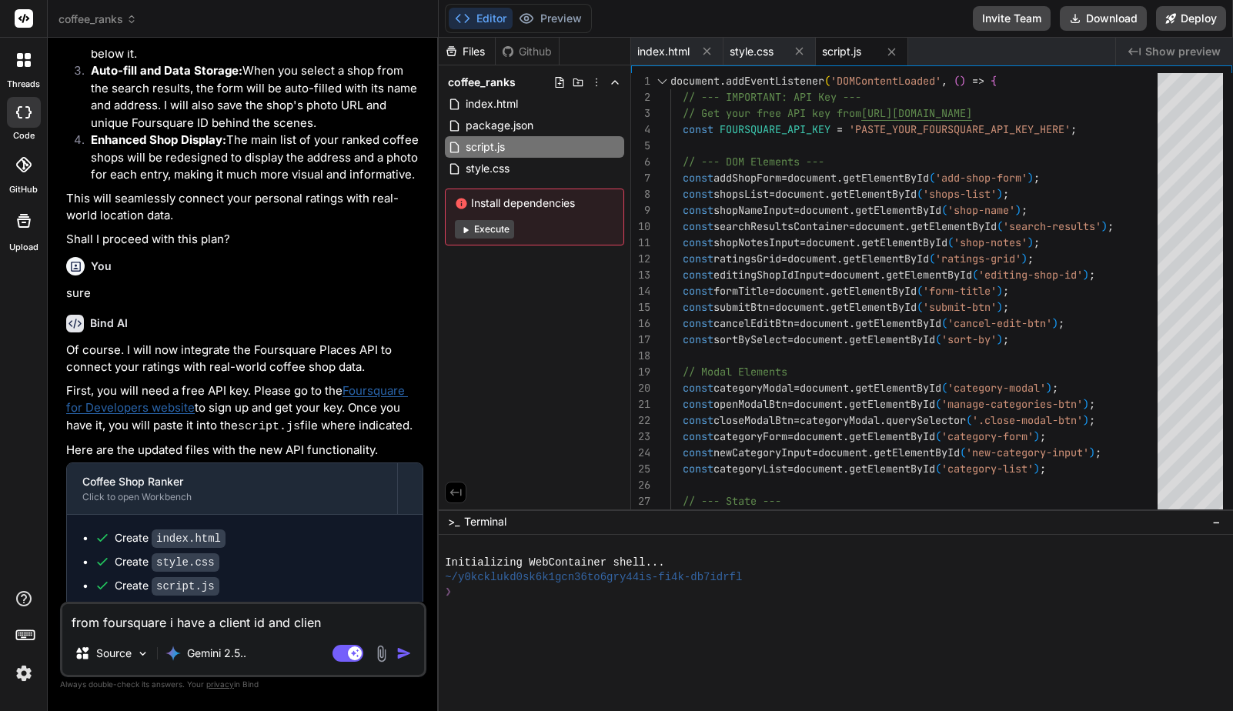
type textarea "x"
type textarea "from foursquare i have a client id and client"
type textarea "x"
type textarea "from foursquare i have a client id and client s"
type textarea "x"
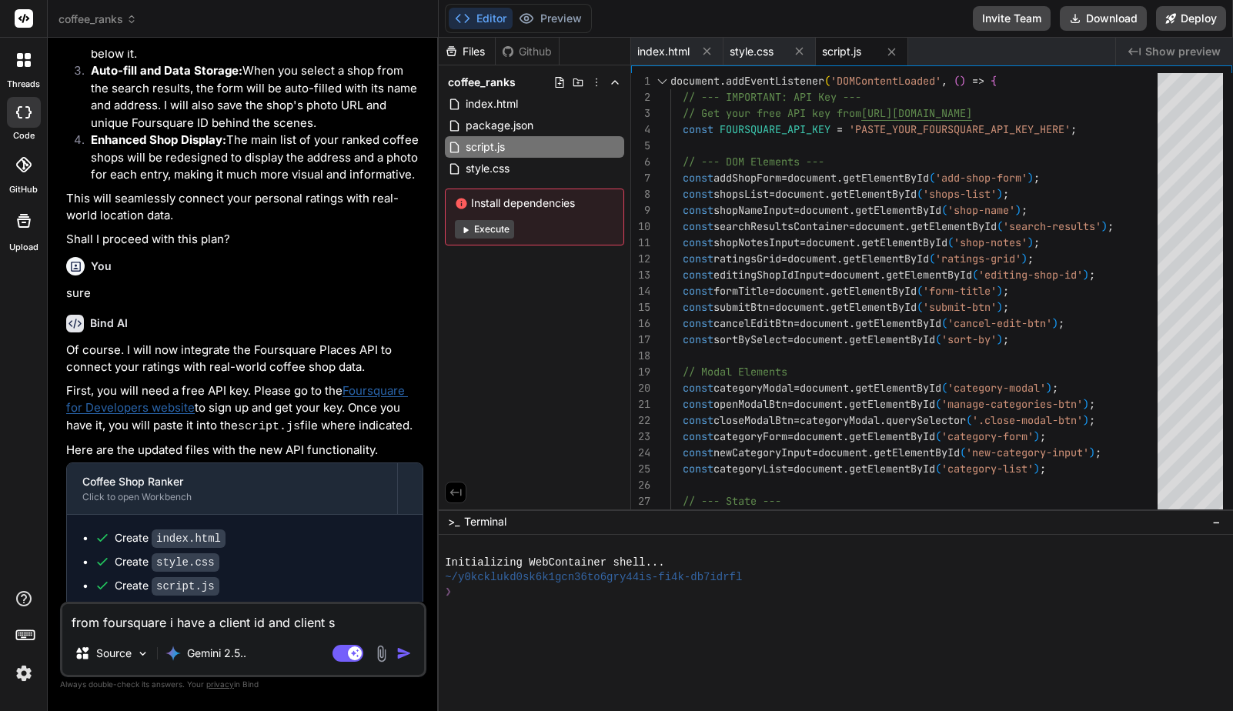
type textarea "from foursquare i have a client id and client se"
type textarea "x"
type textarea "from foursquare i have a client id and client sec"
type textarea "x"
type textarea "from foursquare i have a client id and client secr"
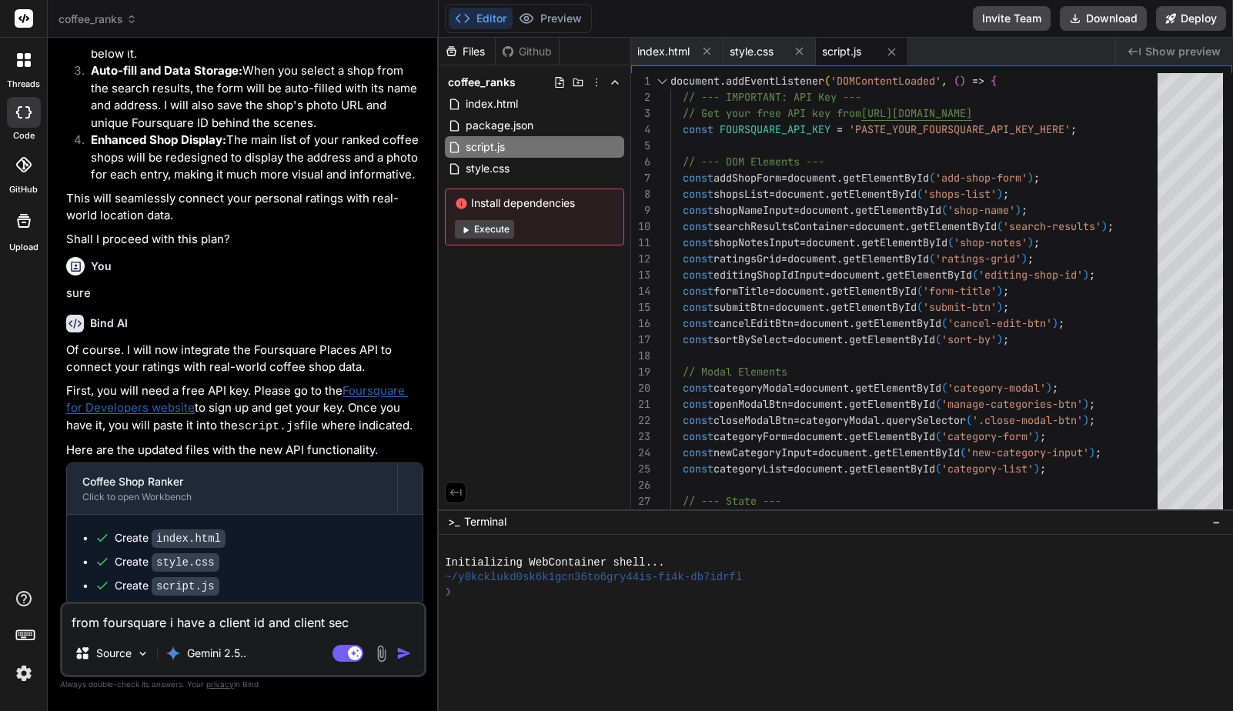
type textarea "x"
type textarea "from foursquare i have a client id and client secre"
type textarea "x"
type textarea "from foursquare i have a client id and client secret"
type textarea "x"
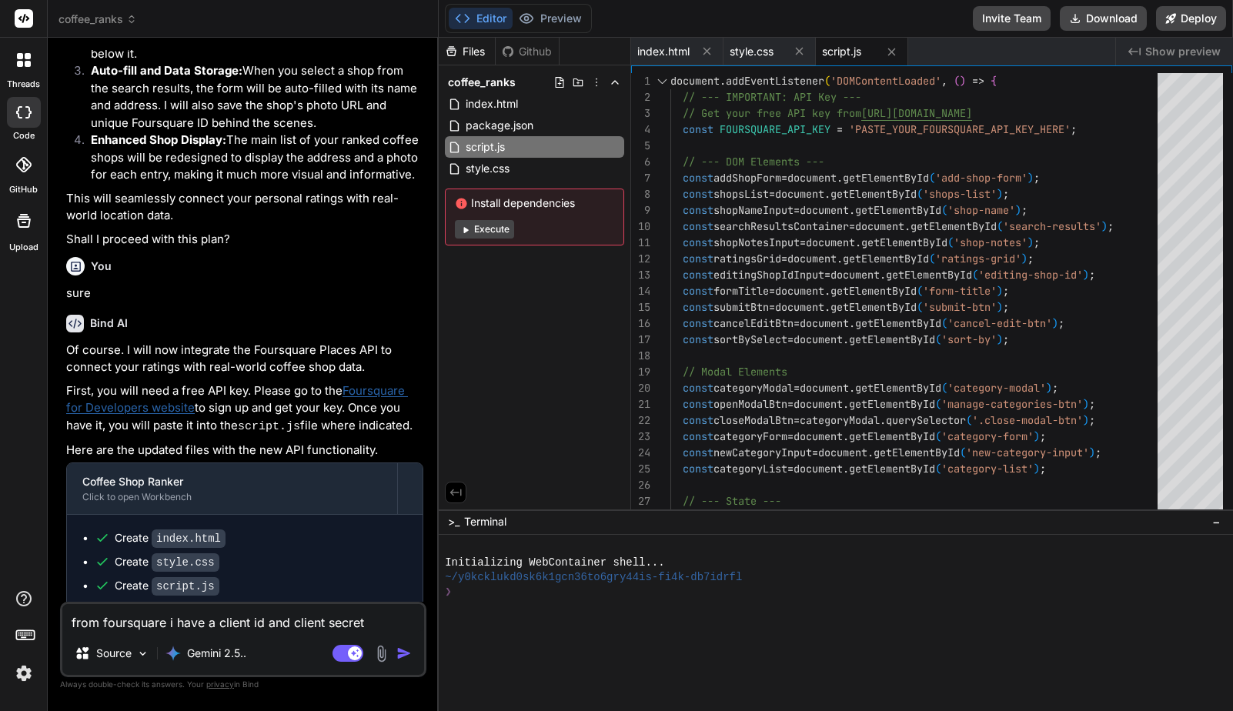
type textarea "from foursquare i have a client id and client secret."
type textarea "x"
type textarea "from foursquare i have a client id and client secret."
type textarea "x"
type textarea "from foursquare i have a client id and client secret. w"
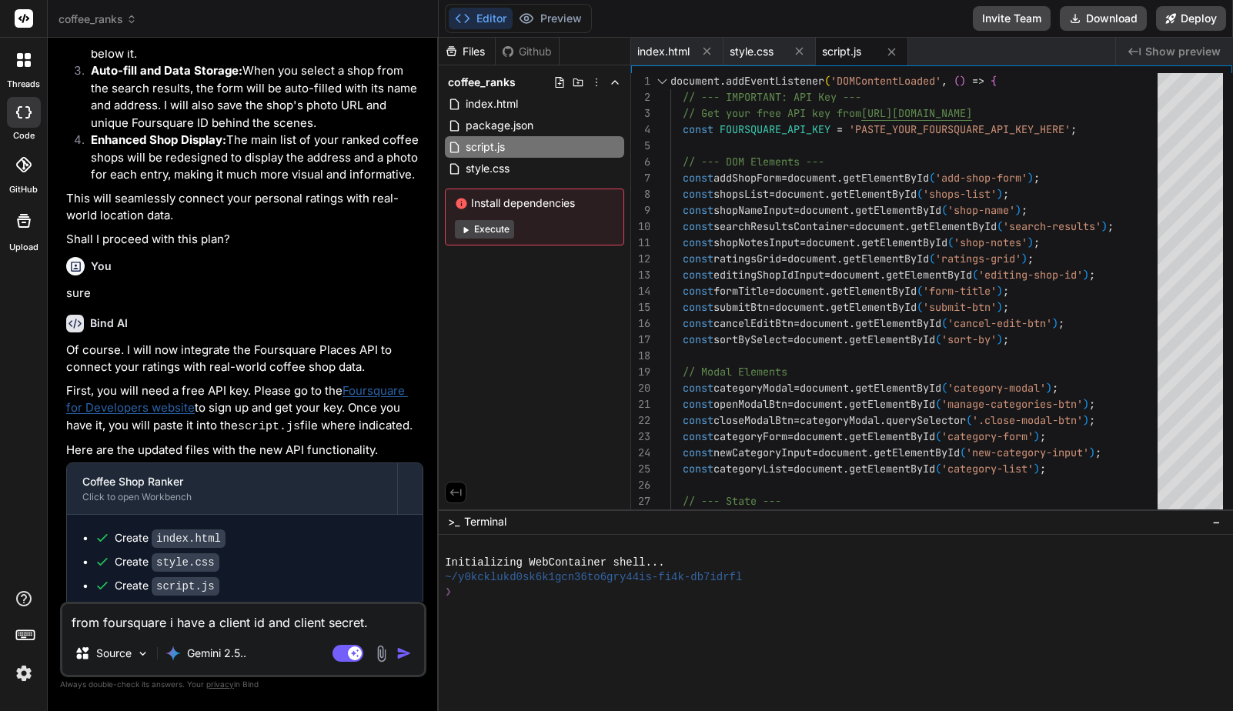
type textarea "x"
type textarea "from foursquare i have a client id and client secret. wh"
type textarea "x"
type textarea "from foursquare i have a client id and client secret. whi"
type textarea "x"
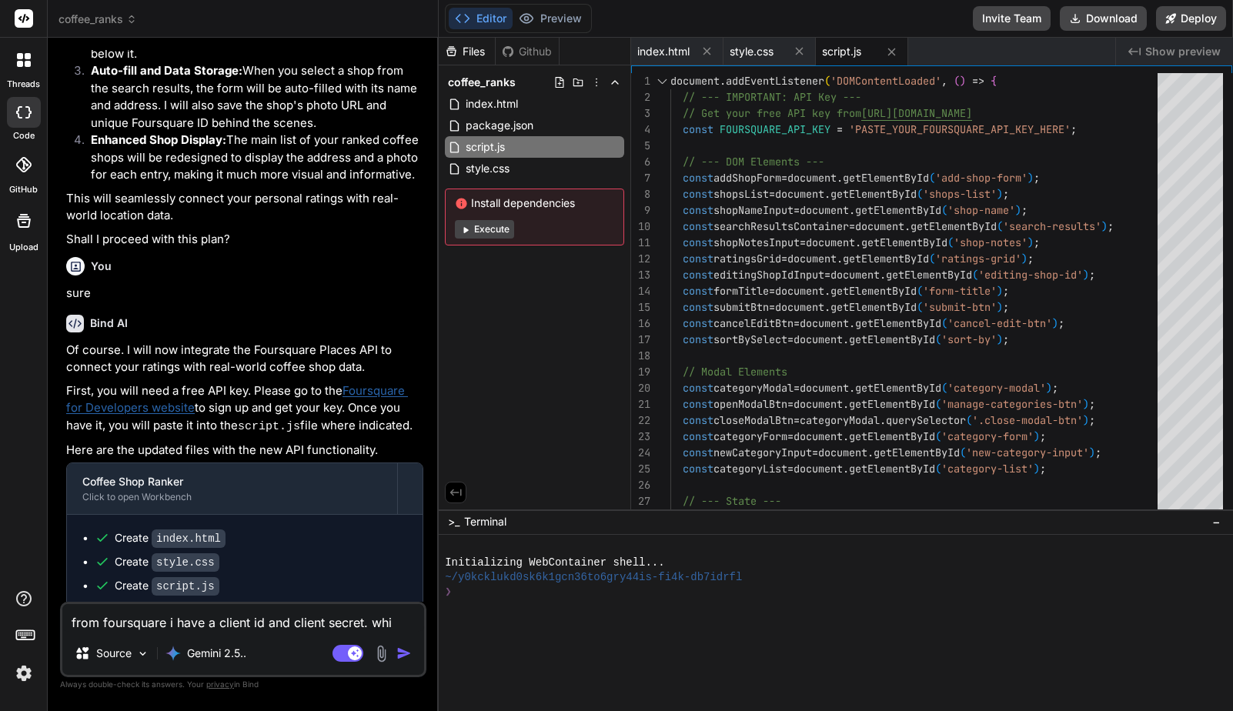
type textarea "from foursquare i have a client id and client secret. whic"
type textarea "x"
type textarea "from foursquare i have a client id and client secret. which"
type textarea "x"
type textarea "from foursquare i have a client id and client secret. which"
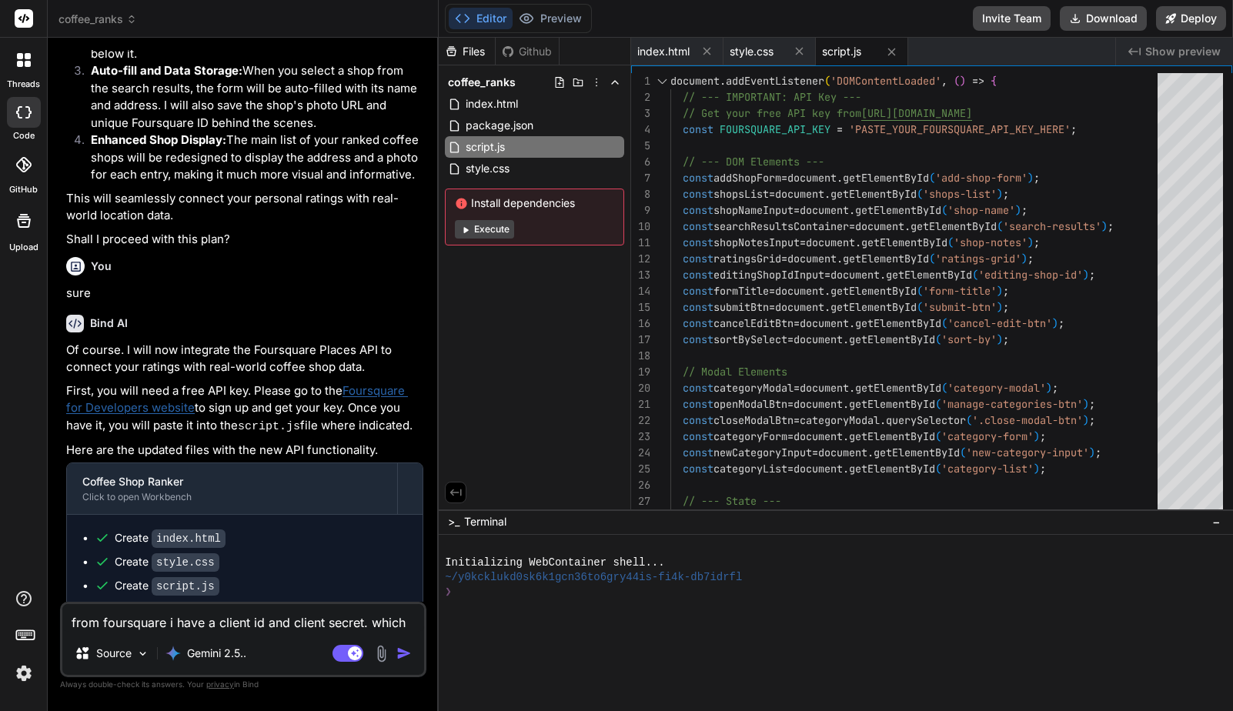
type textarea "x"
type textarea "from foursquare i have a client id and client secret. which o"
type textarea "x"
type textarea "from foursquare i have a client id and client secret. which on"
type textarea "x"
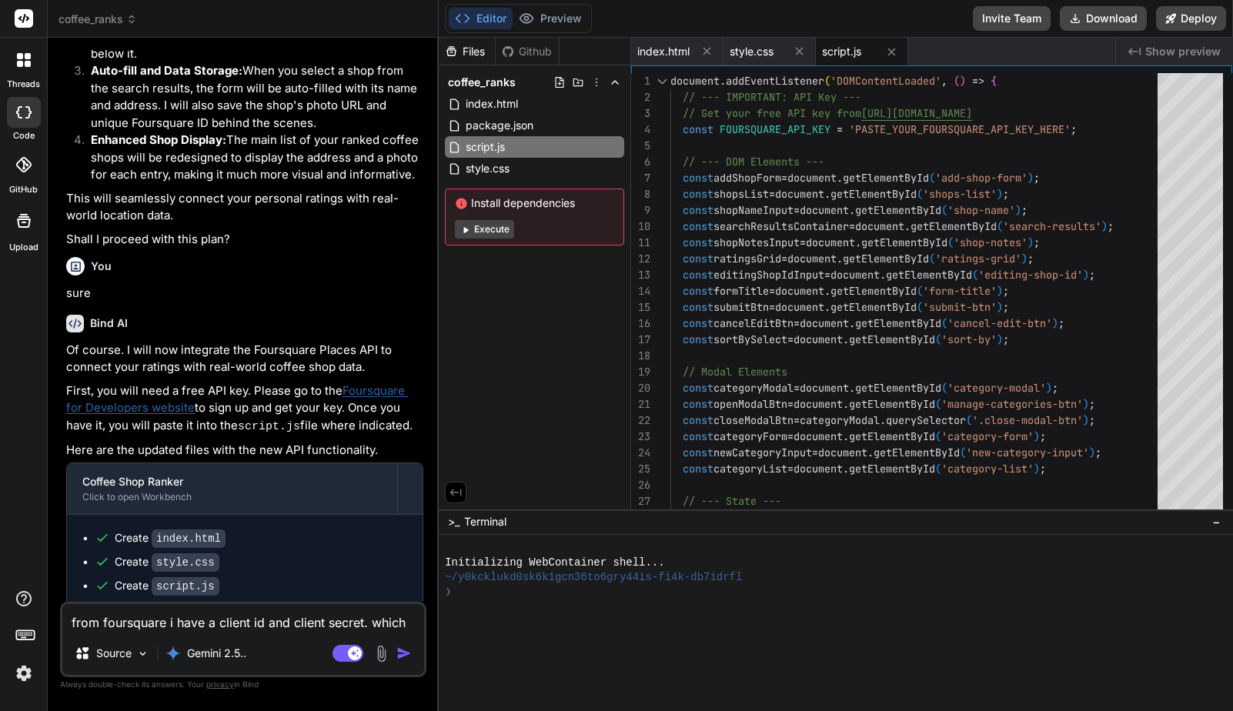
scroll to position [2432, 0]
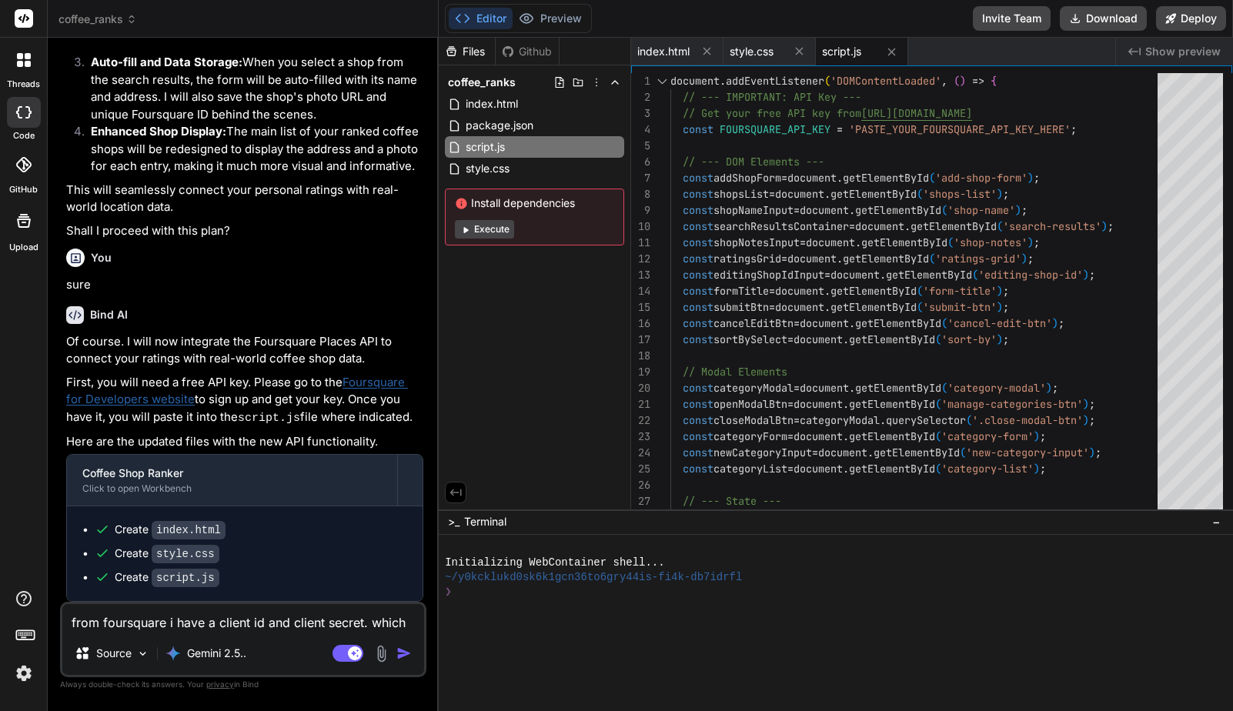
type textarea "from foursquare i have a client id and client secret. which one"
type textarea "x"
type textarea "from foursquare i have a client id and client secret. which one"
type textarea "x"
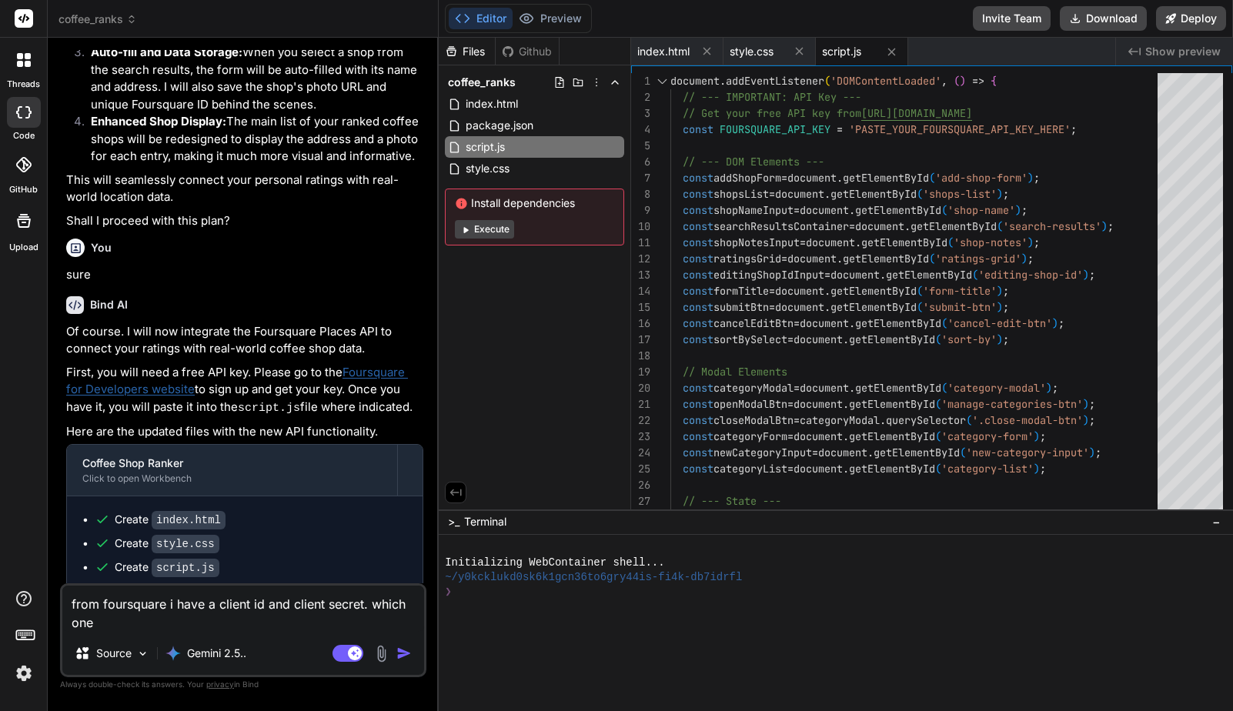
type textarea "from foursquare i have a client id and client secret. which one s"
type textarea "x"
type textarea "from foursquare i have a client id and client secret. which one sh"
type textarea "x"
type textarea "from foursquare i have a client id and client secret. which one sho"
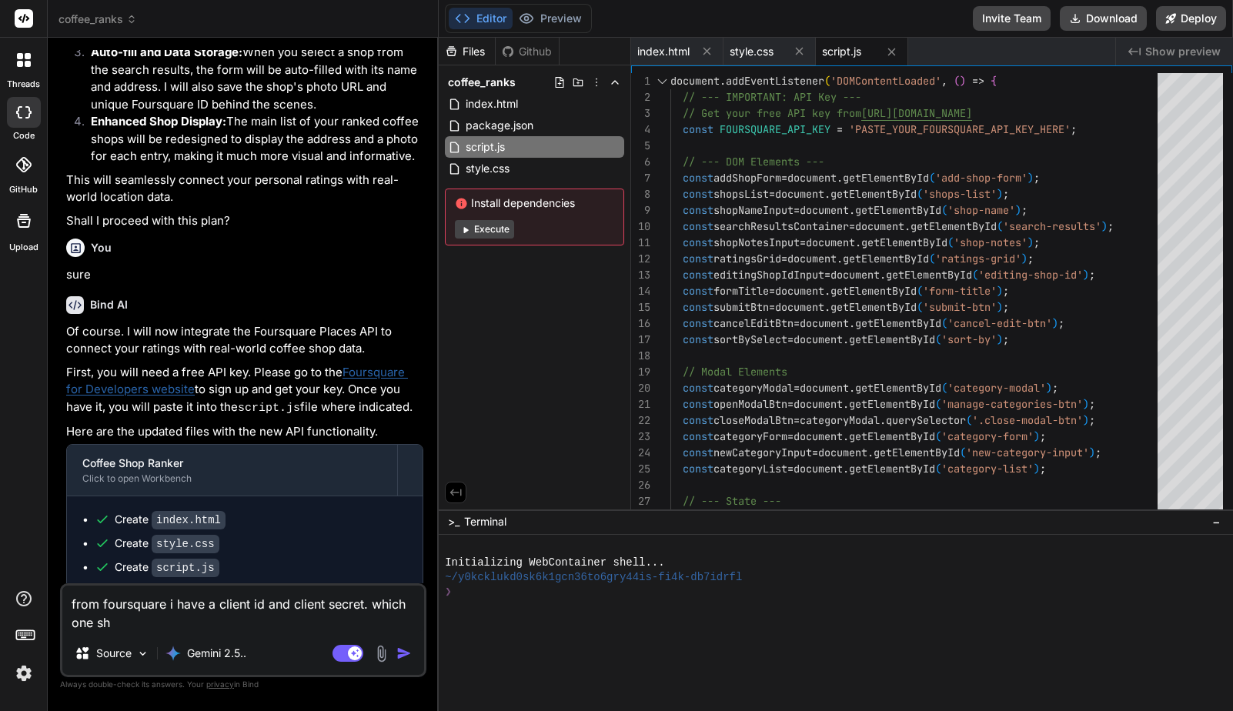
type textarea "x"
type textarea "from foursquare i have a client id and client secret. which one shou"
type textarea "x"
type textarea "from foursquare i have a client id and client secret. which one shoul"
type textarea "x"
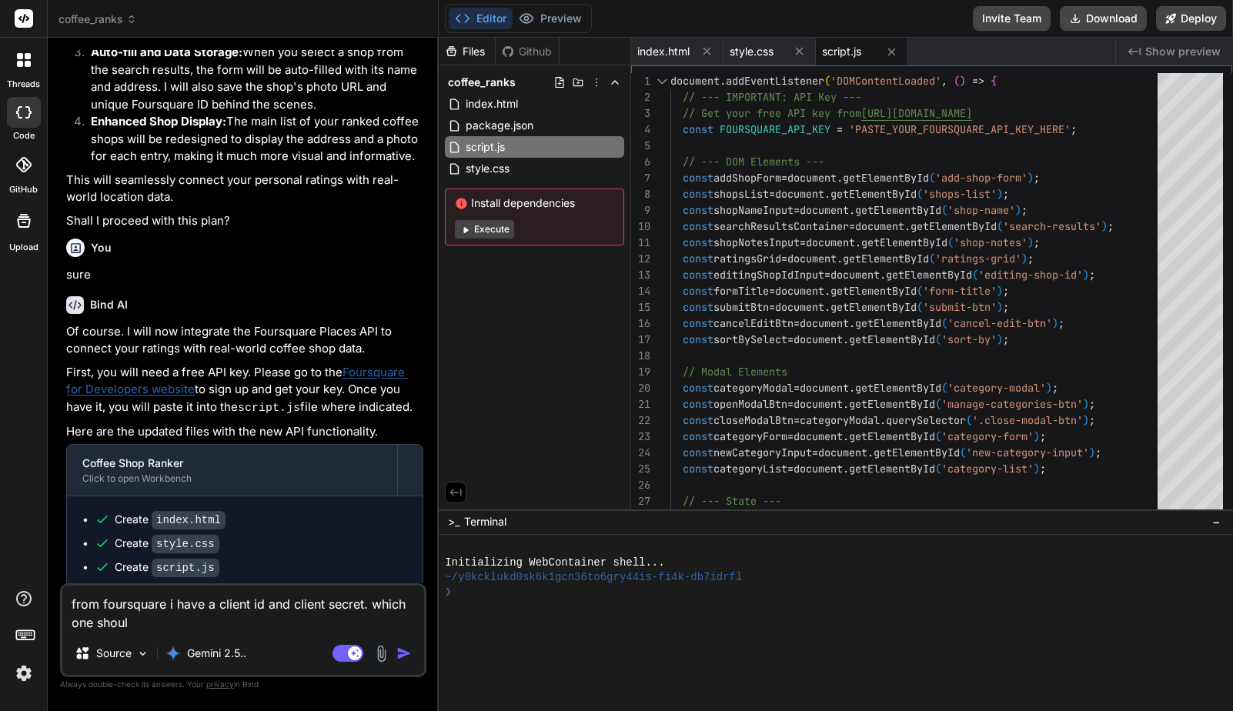
type textarea "from foursquare i have a client id and client secret. which one should"
type textarea "x"
type textarea "from foursquare i have a client id and client secret. which one should"
type textarea "x"
type textarea "from foursquare i have a client id and client secret. which one should i"
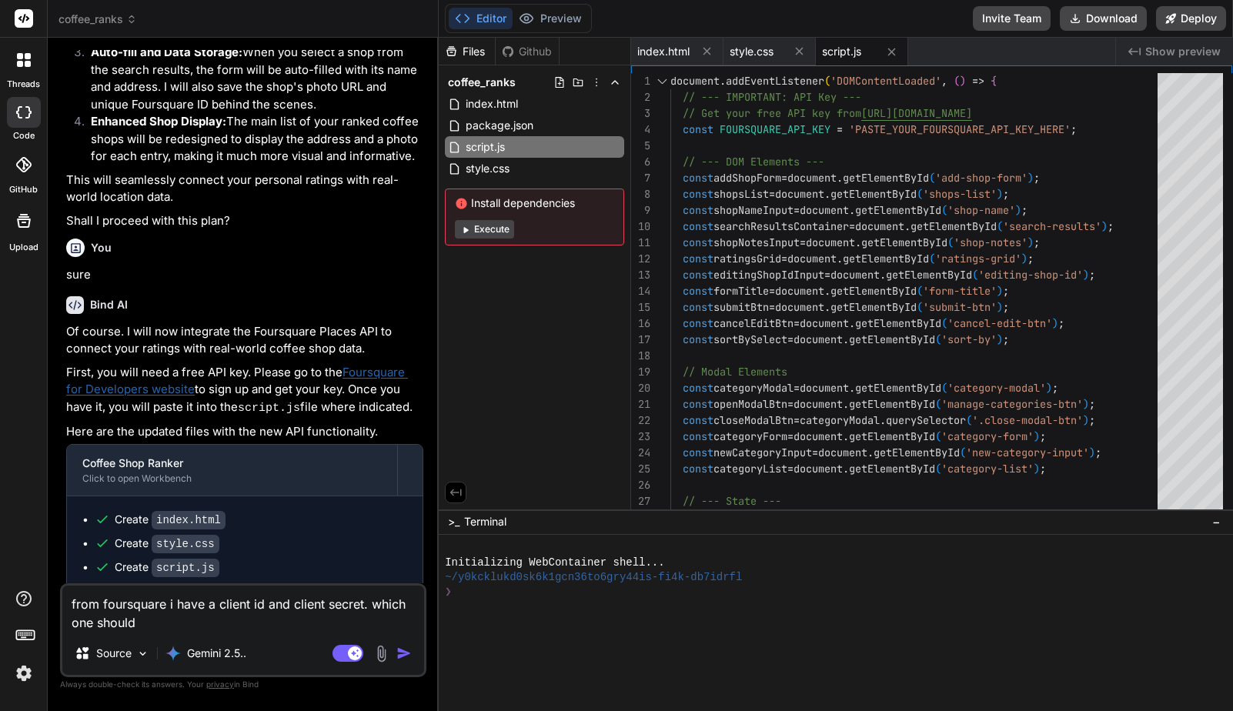
type textarea "x"
type textarea "from foursquare i have a client id and client secret. which one should i"
type textarea "x"
type textarea "from foursquare i have a client id and client secret. which one should i a"
type textarea "x"
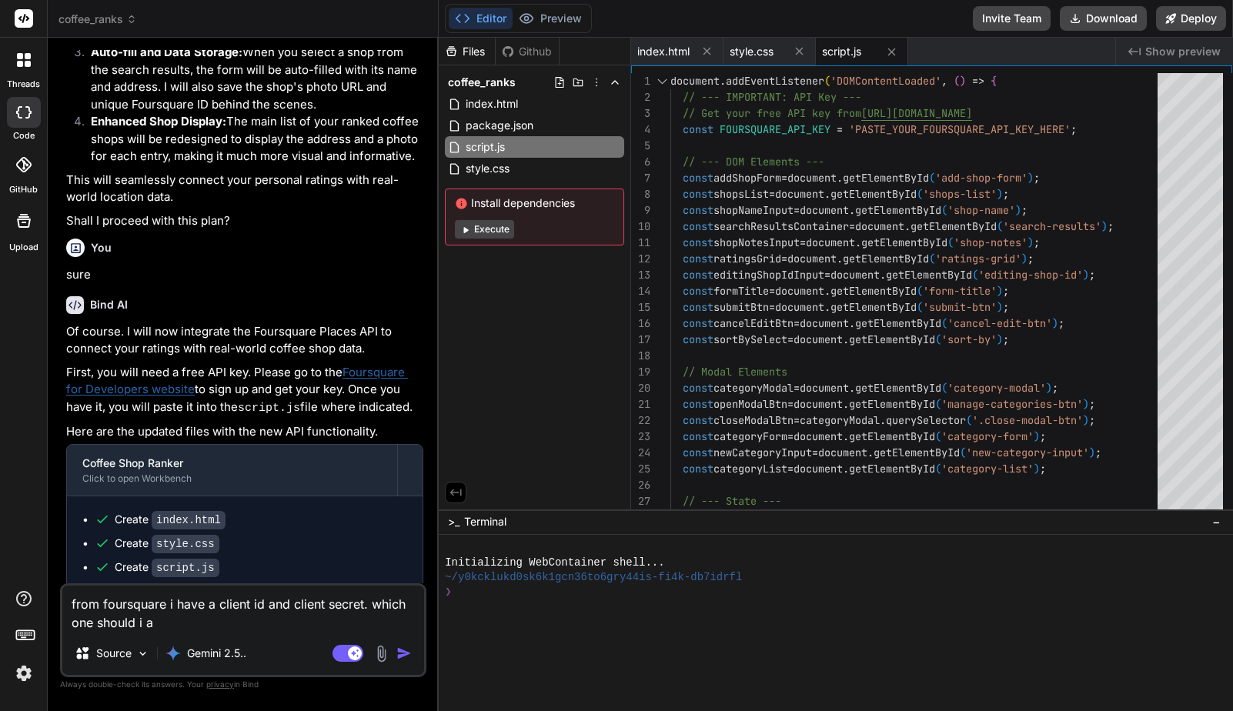
type textarea "from foursquare i have a client id and client secret. which one should i as"
type textarea "x"
type textarea "from foursquare i have a client id and client secret. which one should i a"
type textarea "x"
type textarea "from foursquare i have a client id and client secret. which one should i"
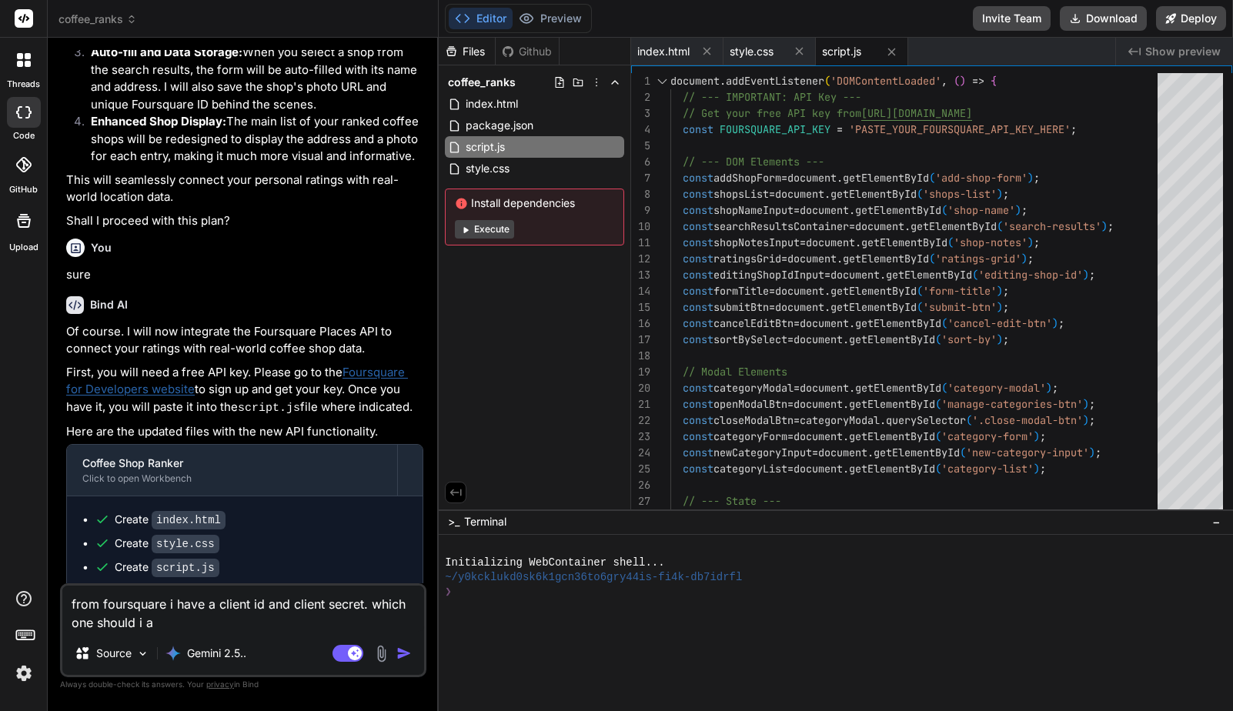
type textarea "x"
type textarea "from foursquare i have a client id and client secret. which one should i p"
type textarea "x"
type textarea "from foursquare i have a client id and client secret. which one should i pa"
type textarea "x"
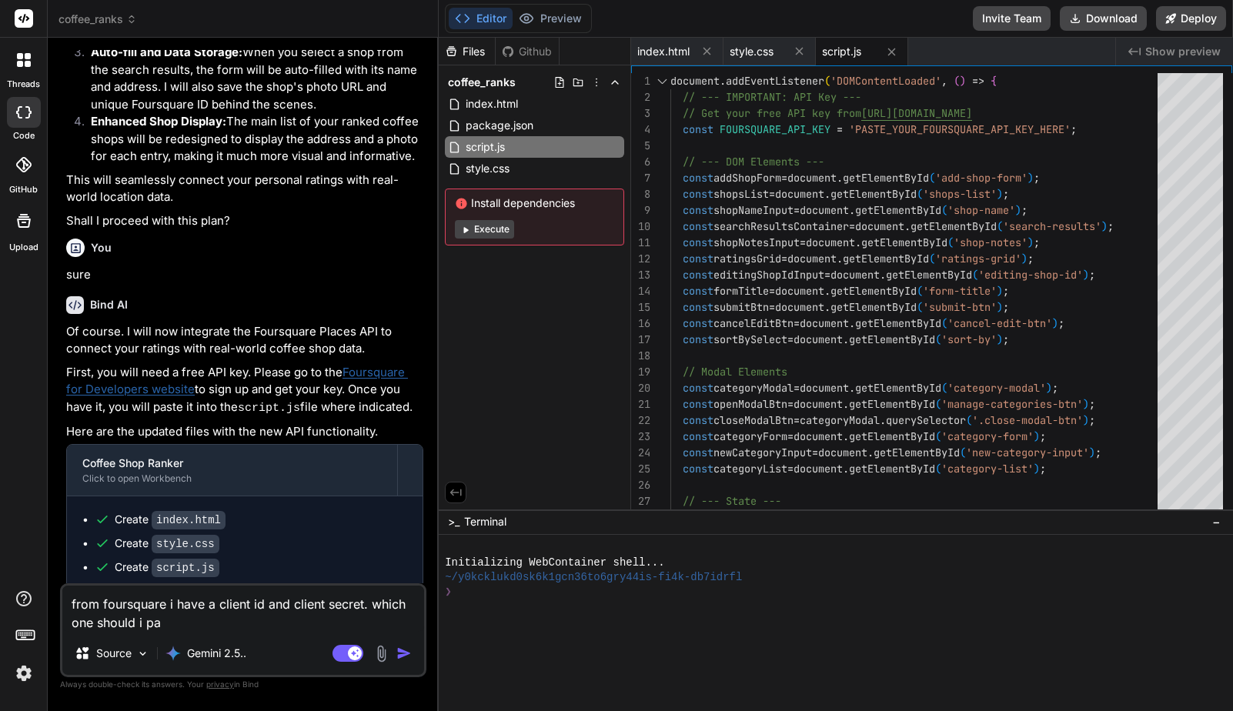
type textarea "from foursquare i have a client id and client secret. which one should i pas"
type textarea "x"
type textarea "from foursquare i have a client id and client secret. which one should i past"
type textarea "x"
type textarea "from foursquare i have a client id and client secret. which one should i paste"
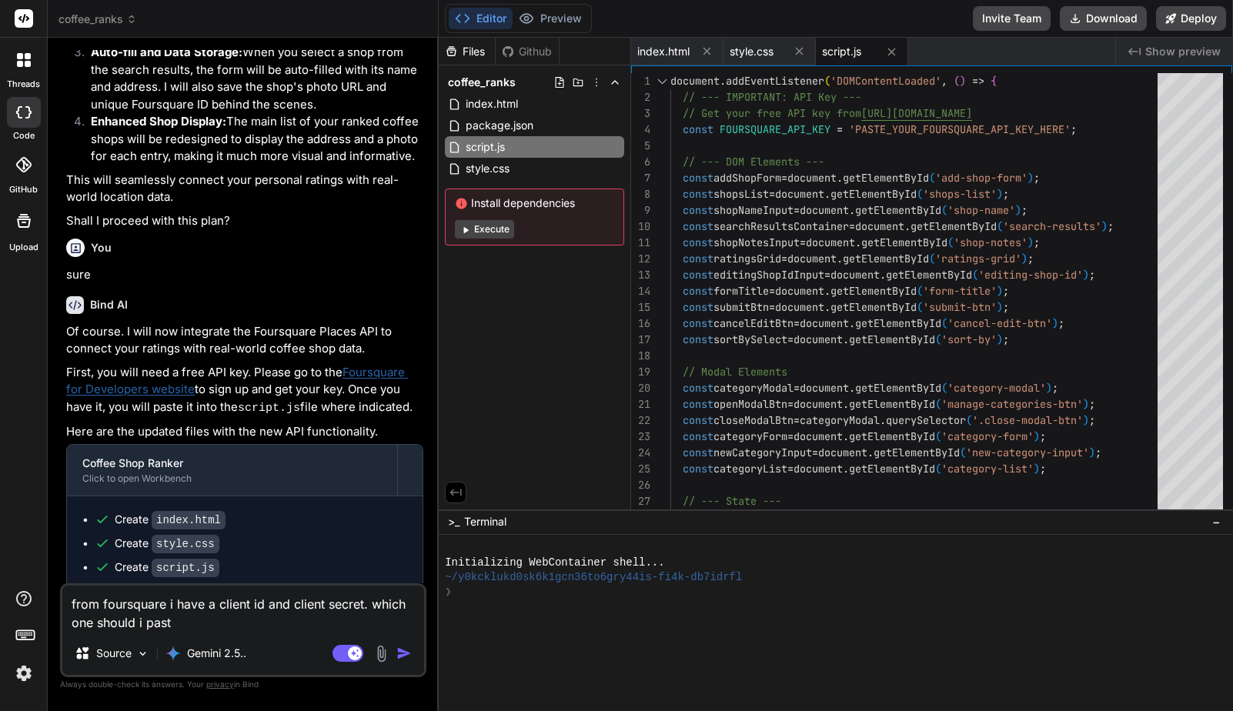
type textarea "x"
type textarea "from foursquare i have a client id and client secret. which one should i paste"
type textarea "x"
type textarea "from foursquare i have a client id and client secret. which one should i paste i"
type textarea "x"
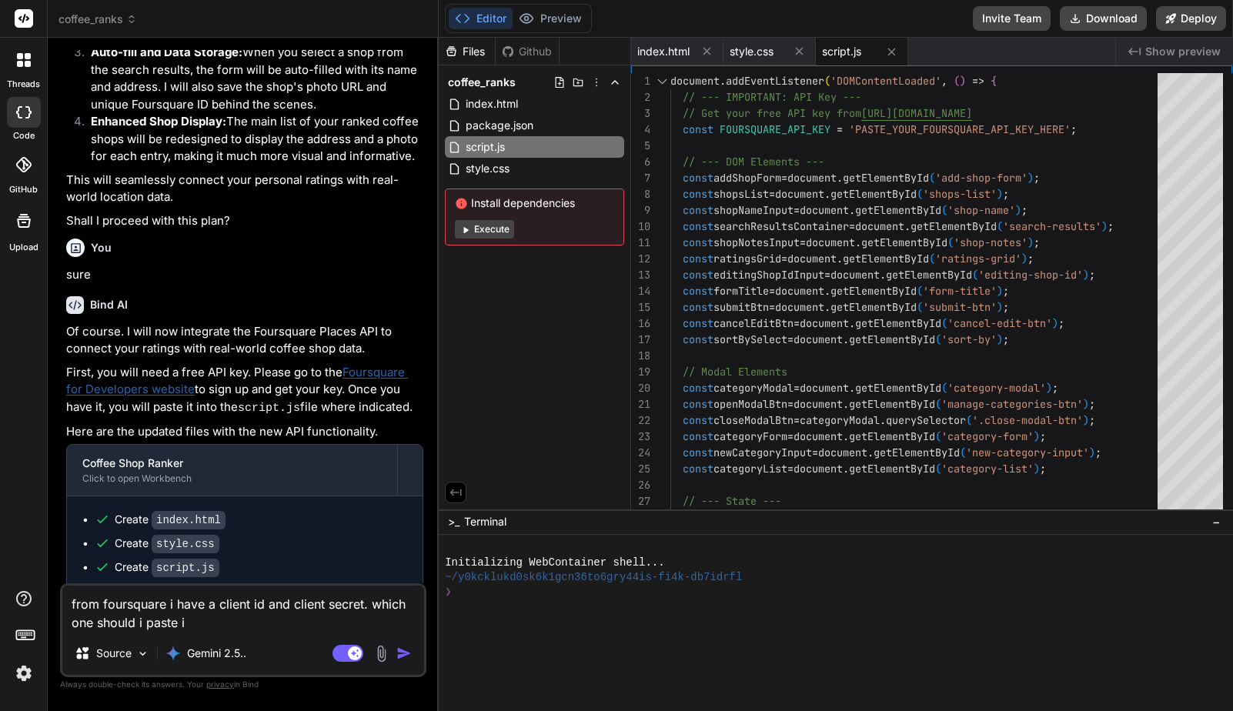
type textarea "from foursquare i have a client id and client secret. which one should i paste …"
type textarea "x"
type textarea "from foursquare i have a client id and client secret. which one should i paste …"
type textarea "x"
type textarea "from foursquare i have a client id and client secret. which one should i paste …"
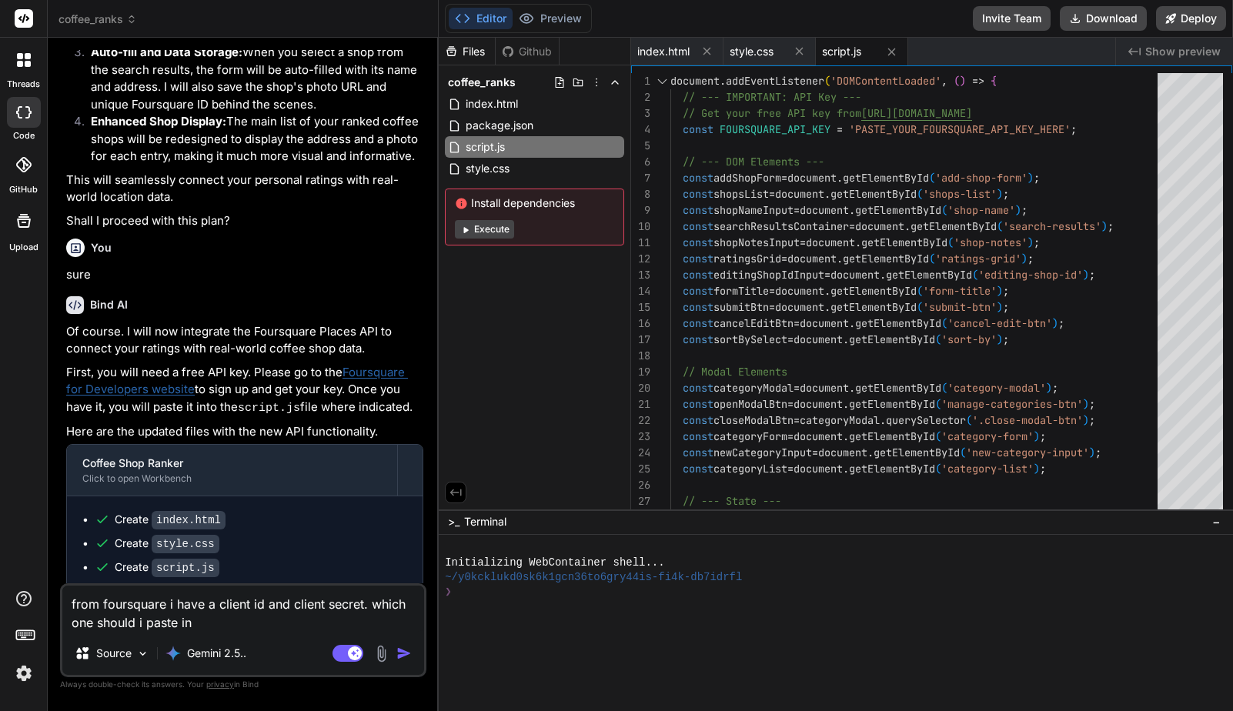
type textarea "x"
type textarea "from foursquare i have a client id and client secret. which one should i paste …"
type textarea "x"
type textarea "from foursquare i have a client id and client secret. which one should i paste …"
type textarea "x"
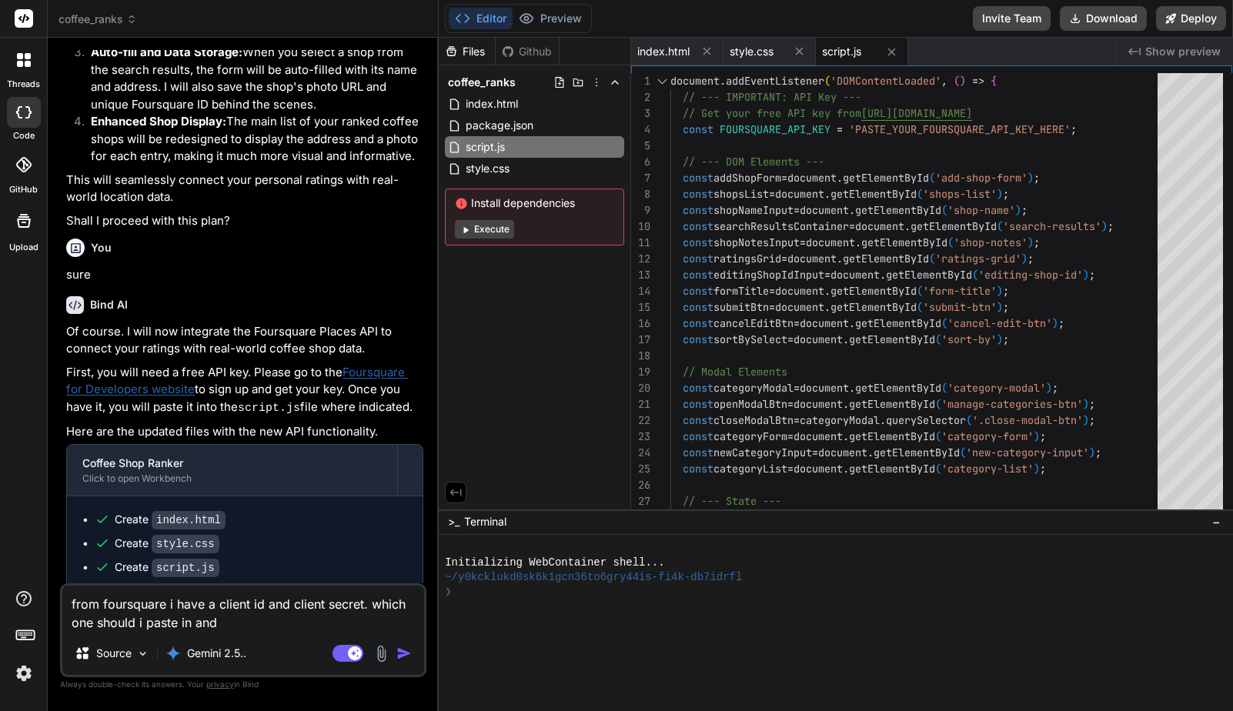
type textarea "from foursquare i have a client id and client secret. which one should i paste …"
type textarea "x"
type textarea "from foursquare i have a client id and client secret. which one should i paste …"
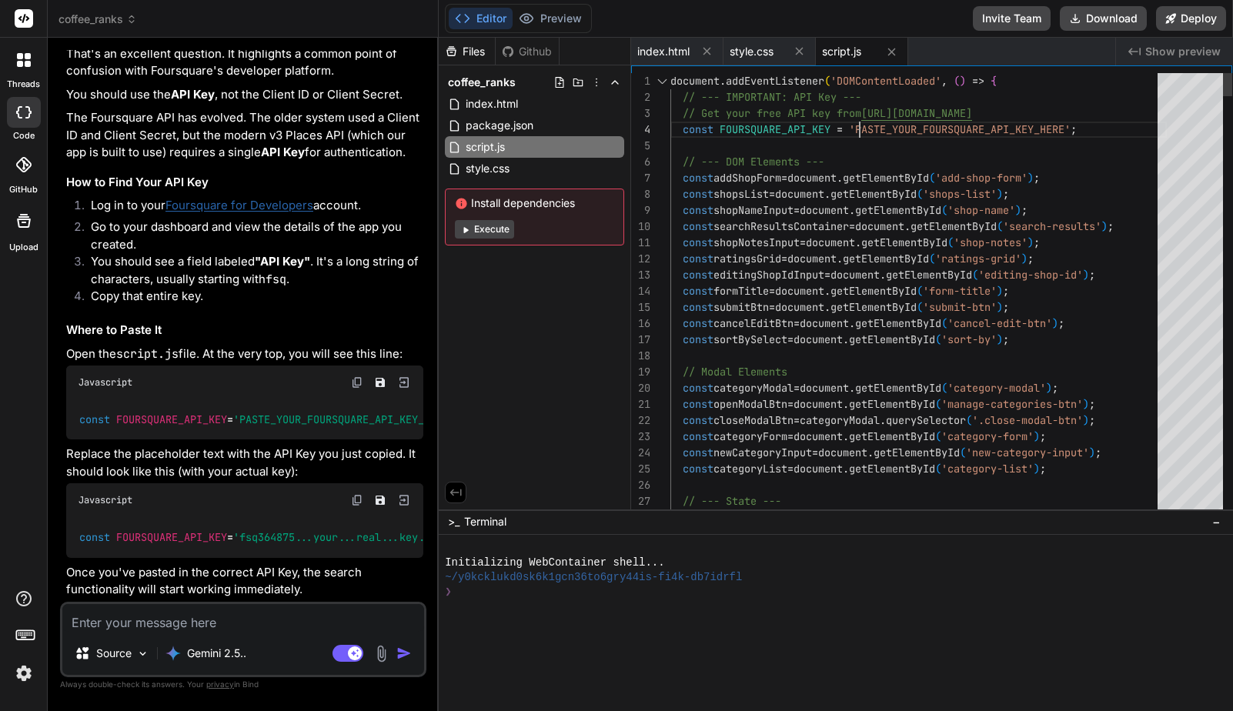
scroll to position [48, 0]
drag, startPoint x: 859, startPoint y: 129, endPoint x: 1069, endPoint y: 125, distance: 210.1
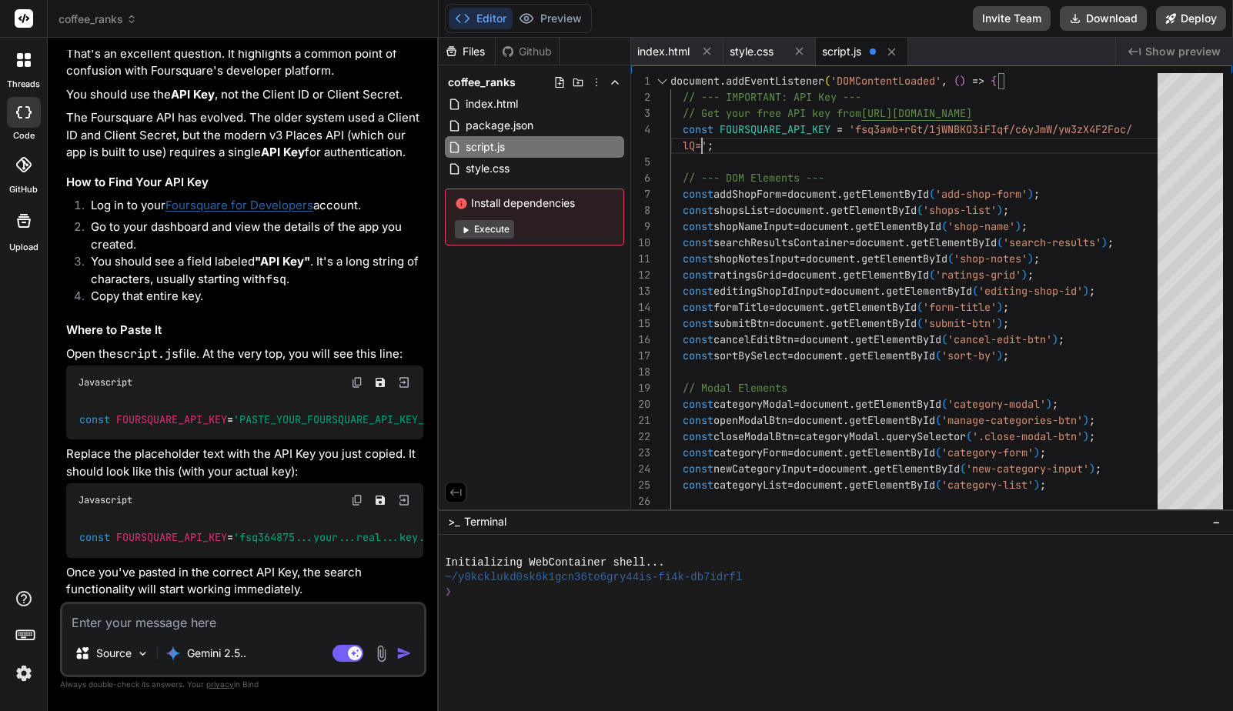
click at [590, 294] on div "Files Github coffee_ranks index.html package.json script.js style.css Install d…" at bounding box center [535, 274] width 192 height 472
click at [286, 573] on p "Once you've pasted in the correct API Key, the search functionality will start …" at bounding box center [244, 581] width 357 height 35
click at [542, 329] on div "Files Github coffee_ranks index.html package.json script.js style.css Install d…" at bounding box center [535, 274] width 192 height 472
click at [232, 632] on div "Source Gemini 2.5.. Agent Mode. When this toggle is activated, AI automatically…" at bounding box center [243, 639] width 366 height 75
click at [212, 618] on textarea at bounding box center [243, 618] width 362 height 28
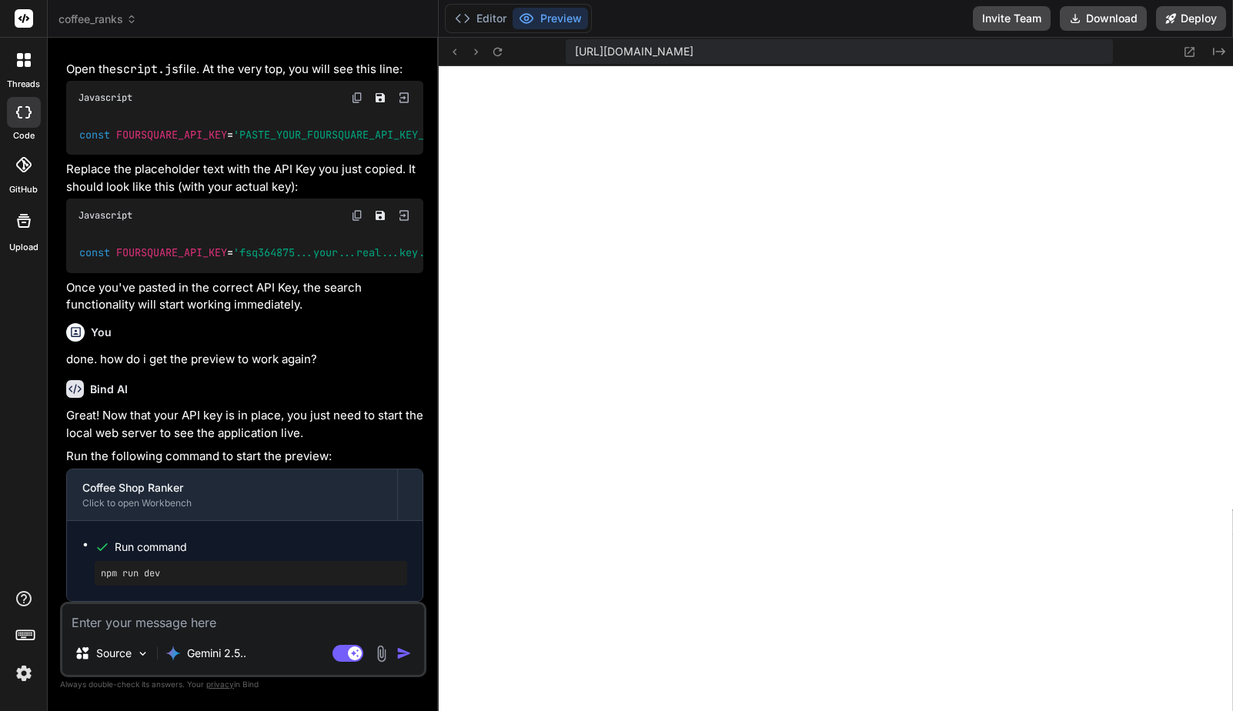
scroll to position [614, 0]
click at [192, 621] on textarea at bounding box center [243, 618] width 362 height 28
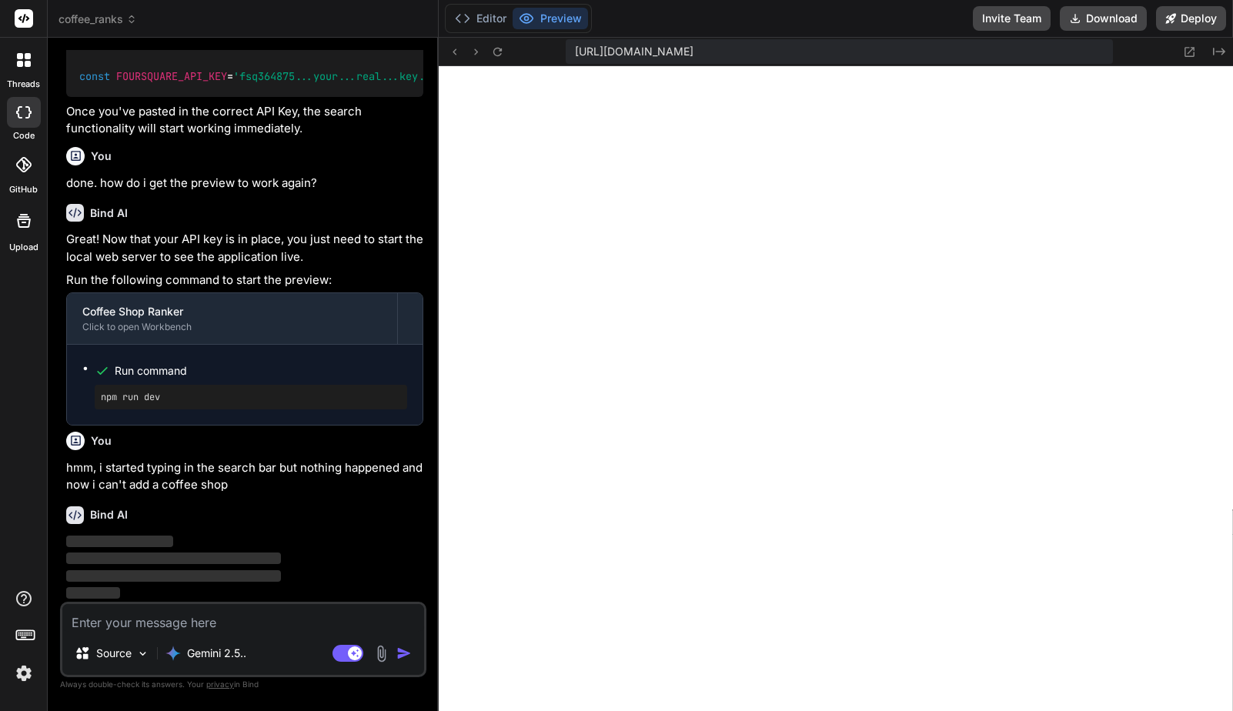
scroll to position [3537, 0]
click at [497, 48] on icon at bounding box center [497, 51] width 8 height 8
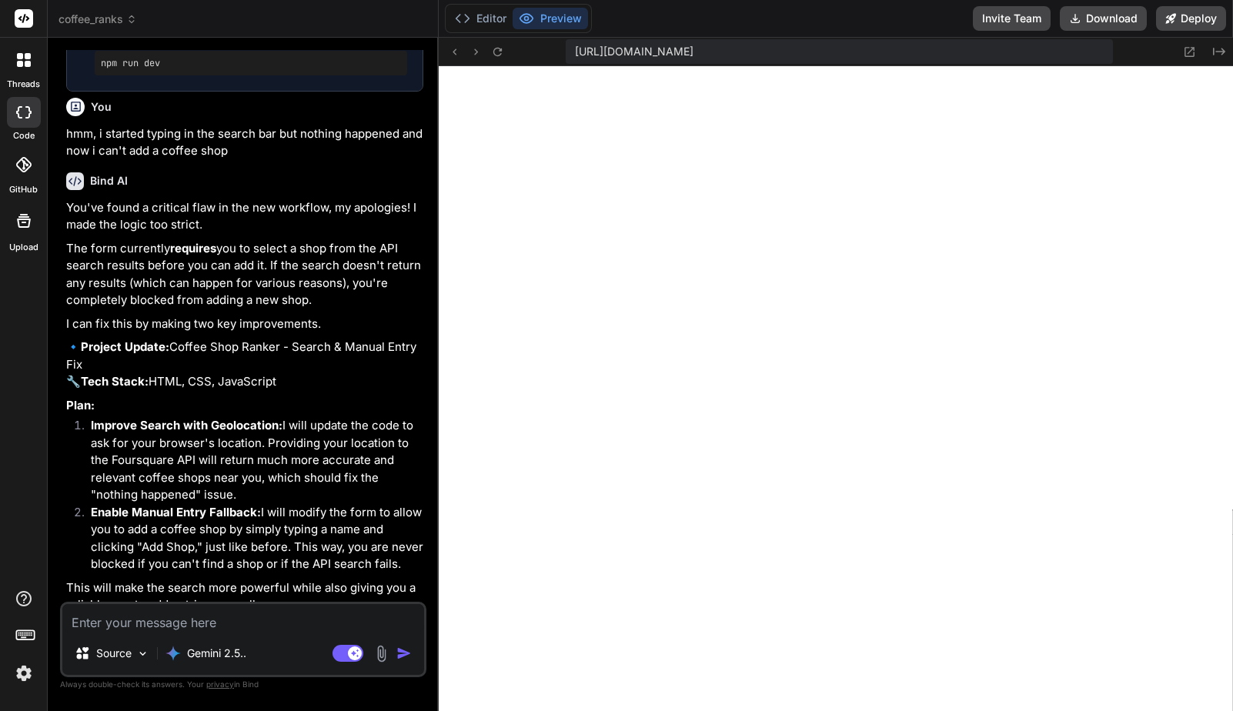
scroll to position [3908, 0]
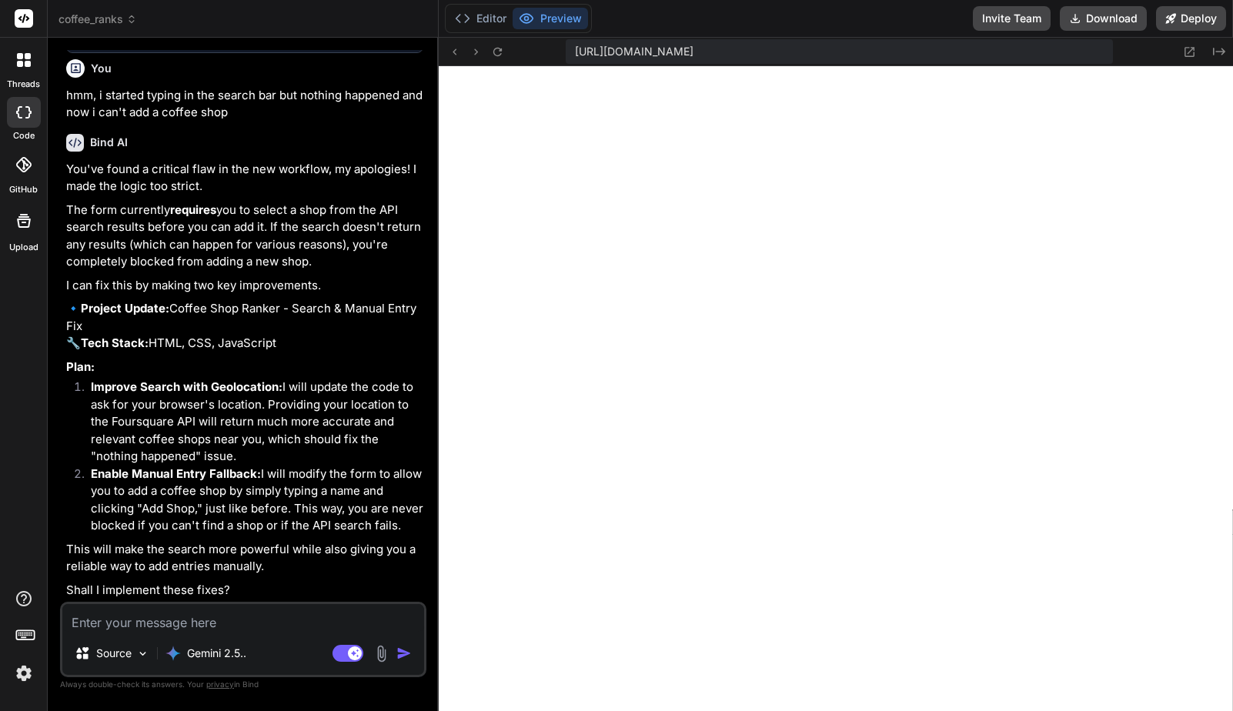
click at [249, 228] on p "The form currently requires you to select a shop from the API search results be…" at bounding box center [244, 236] width 357 height 69
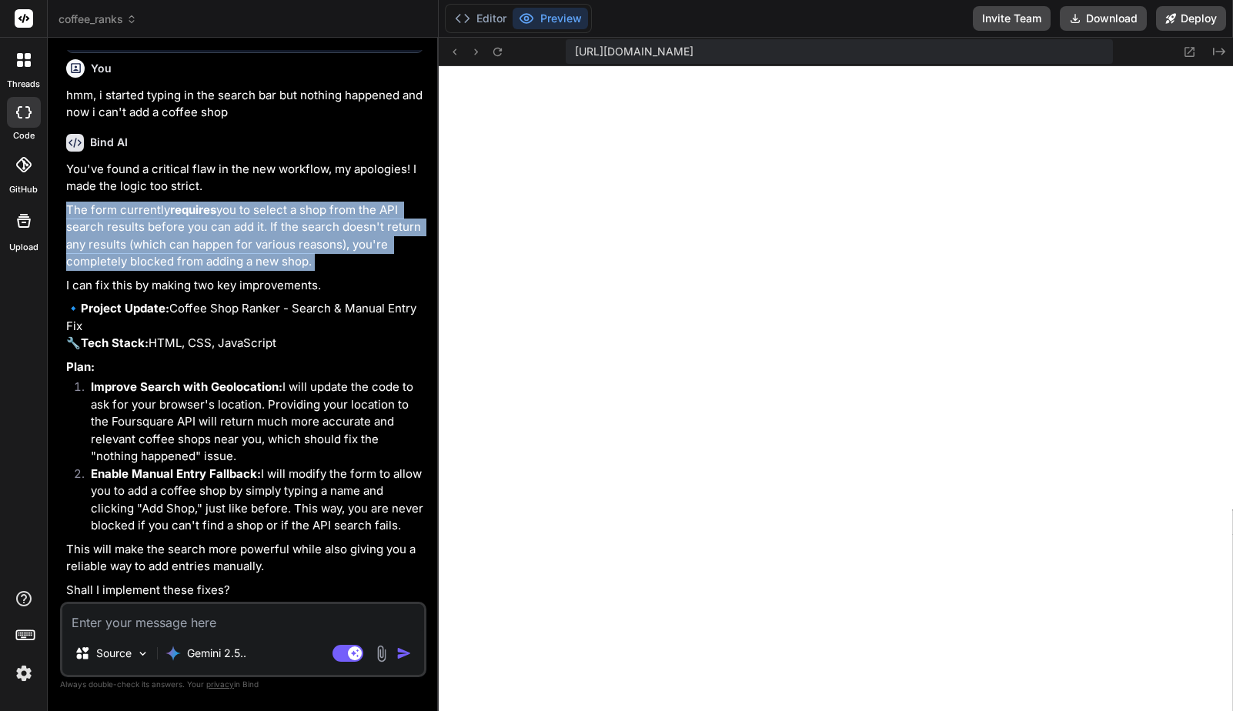
click at [249, 228] on p "The form currently requires you to select a shop from the API search results be…" at bounding box center [244, 236] width 357 height 69
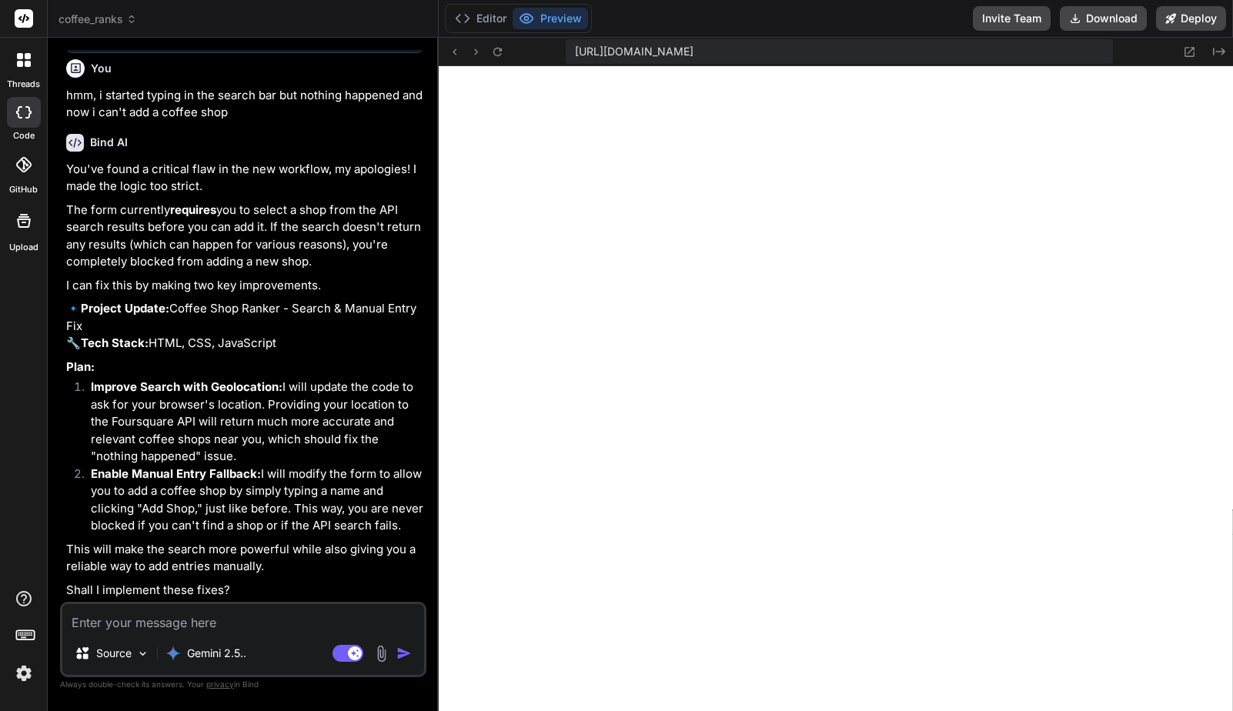
click at [249, 228] on p "The form currently requires you to select a shop from the API search results be…" at bounding box center [244, 236] width 357 height 69
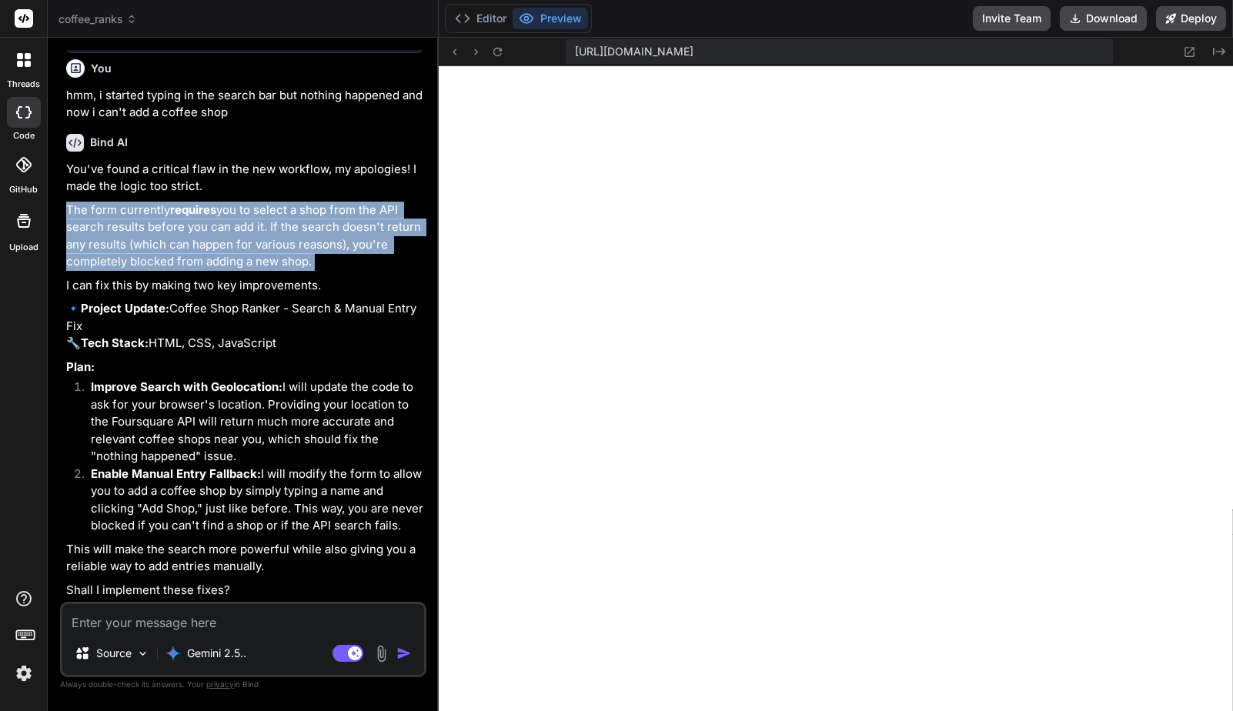
click at [249, 228] on p "The form currently requires you to select a shop from the API search results be…" at bounding box center [244, 236] width 357 height 69
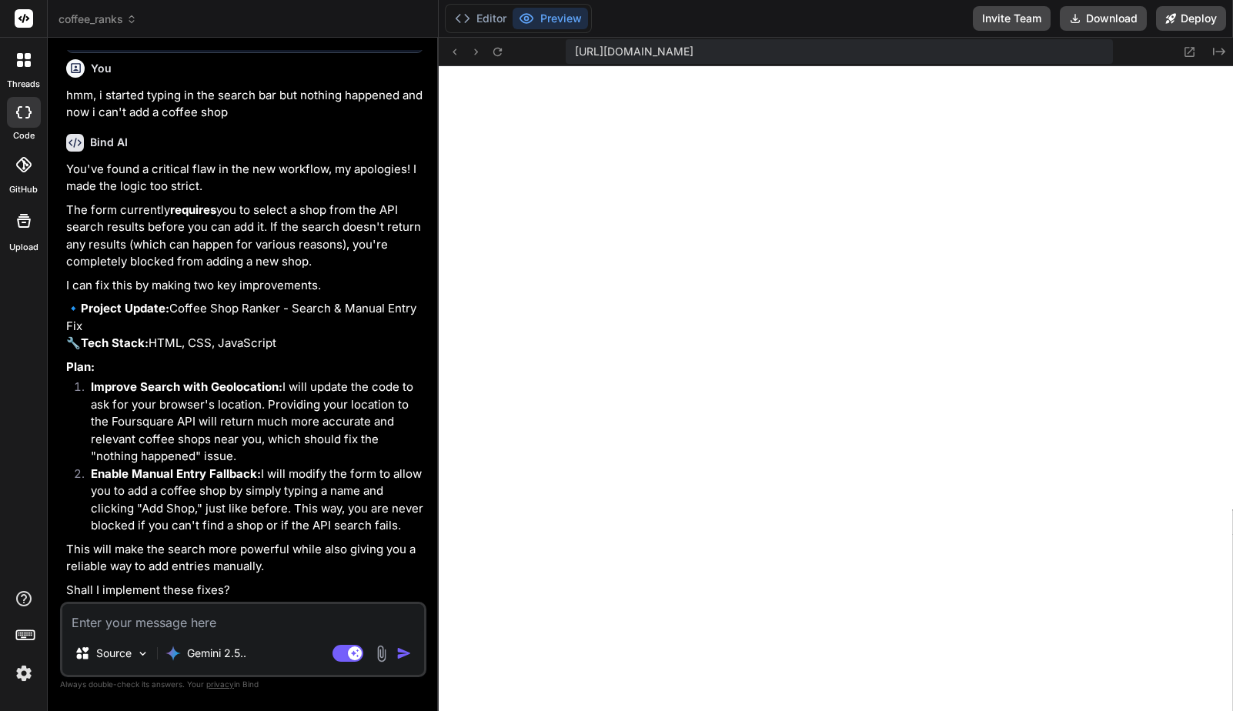
click at [254, 411] on li "Improve Search with Geolocation: I will update the code to ask for your browser…" at bounding box center [250, 422] width 345 height 87
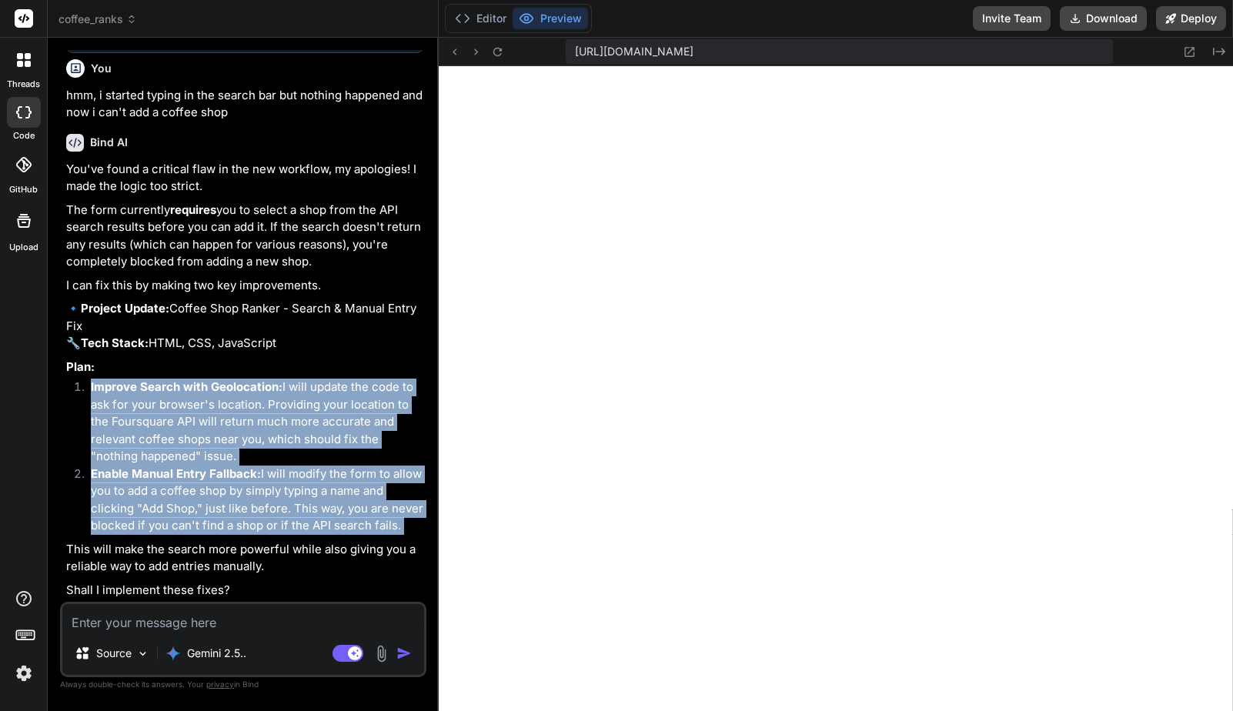
drag, startPoint x: 254, startPoint y: 411, endPoint x: 275, endPoint y: 502, distance: 93.3
click at [275, 502] on ol "Improve Search with Geolocation: I will update the code to ask for your browser…" at bounding box center [244, 457] width 357 height 156
click at [275, 502] on li "Enable Manual Entry Fallback: I will modify the form to allow you to add a coff…" at bounding box center [250, 500] width 345 height 69
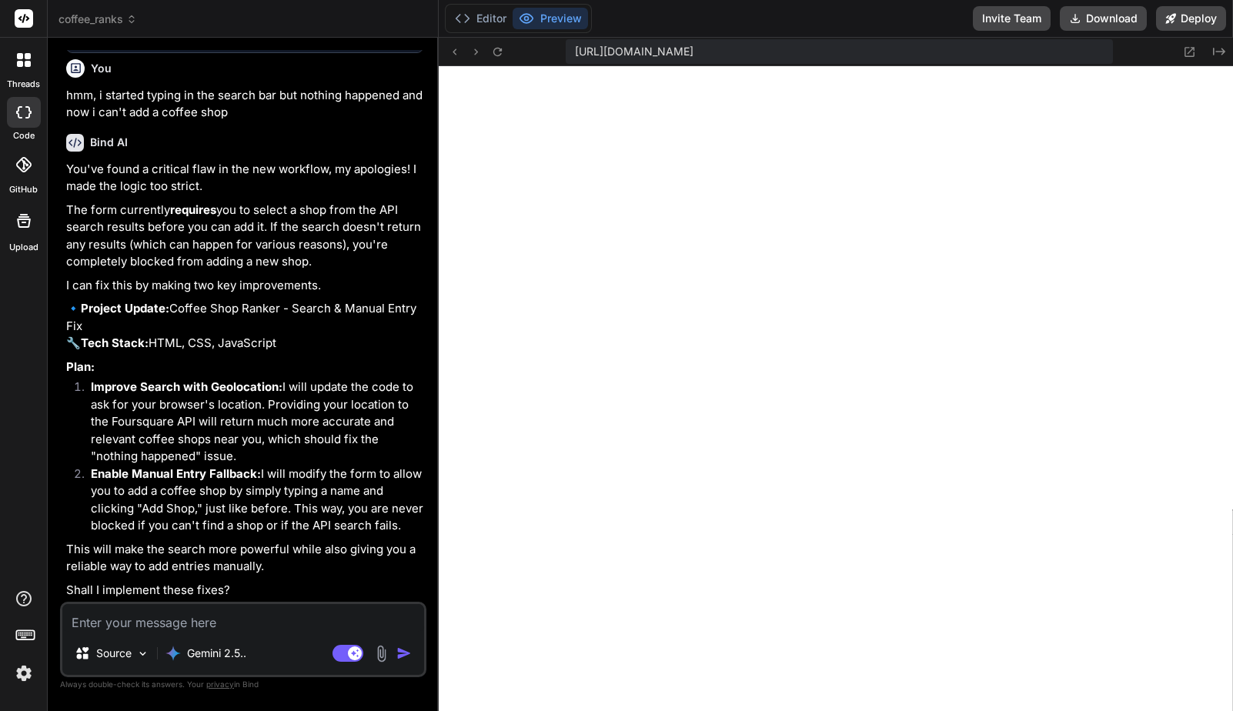
click at [259, 629] on textarea at bounding box center [243, 618] width 362 height 28
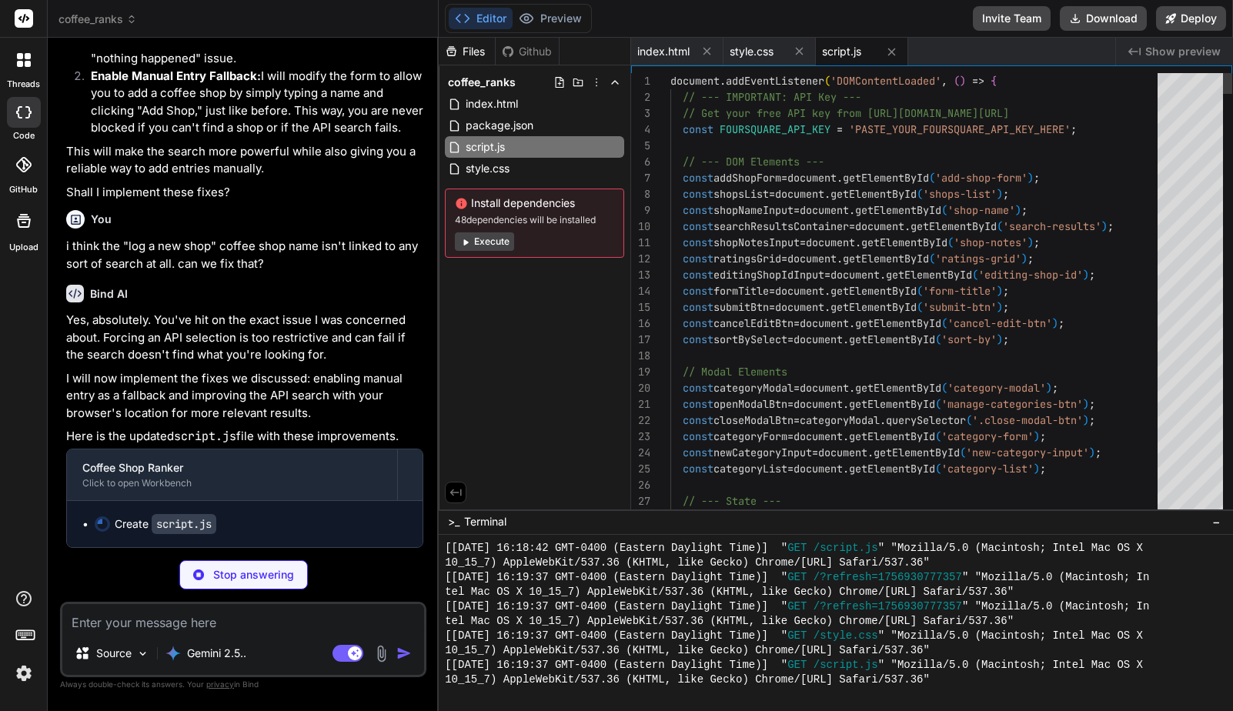
scroll to position [4252, 0]
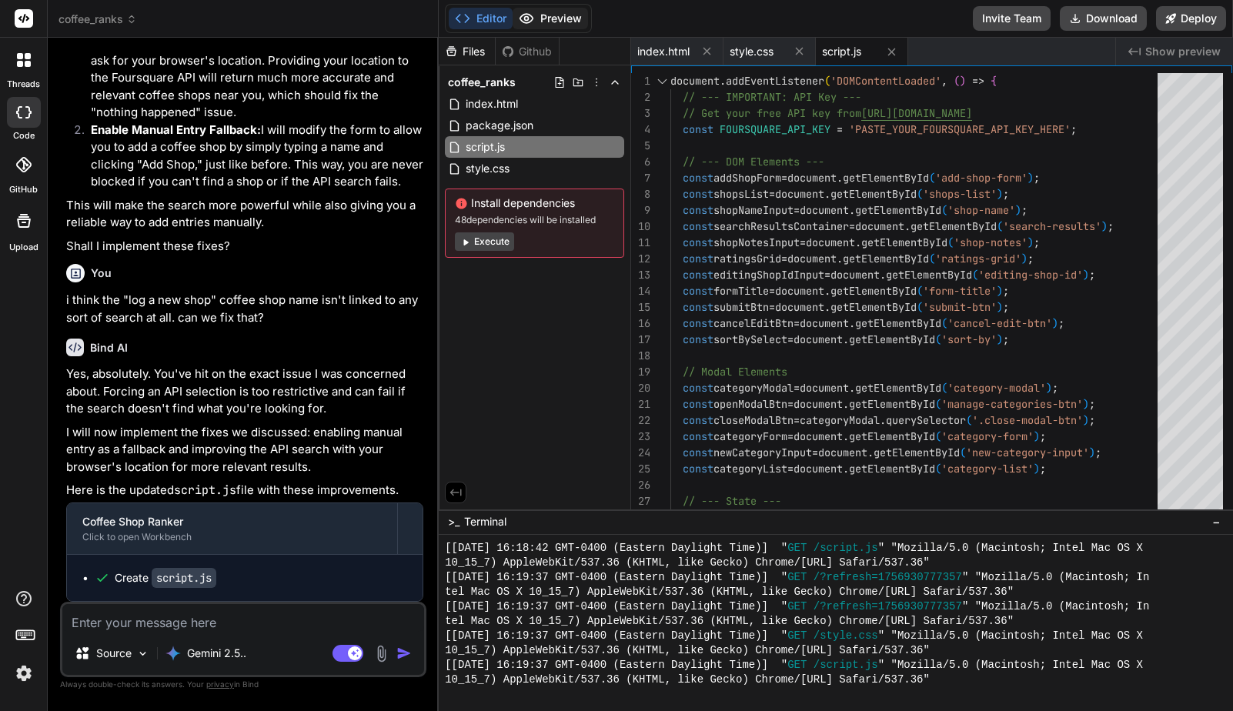
click at [557, 22] on button "Preview" at bounding box center [550, 19] width 75 height 22
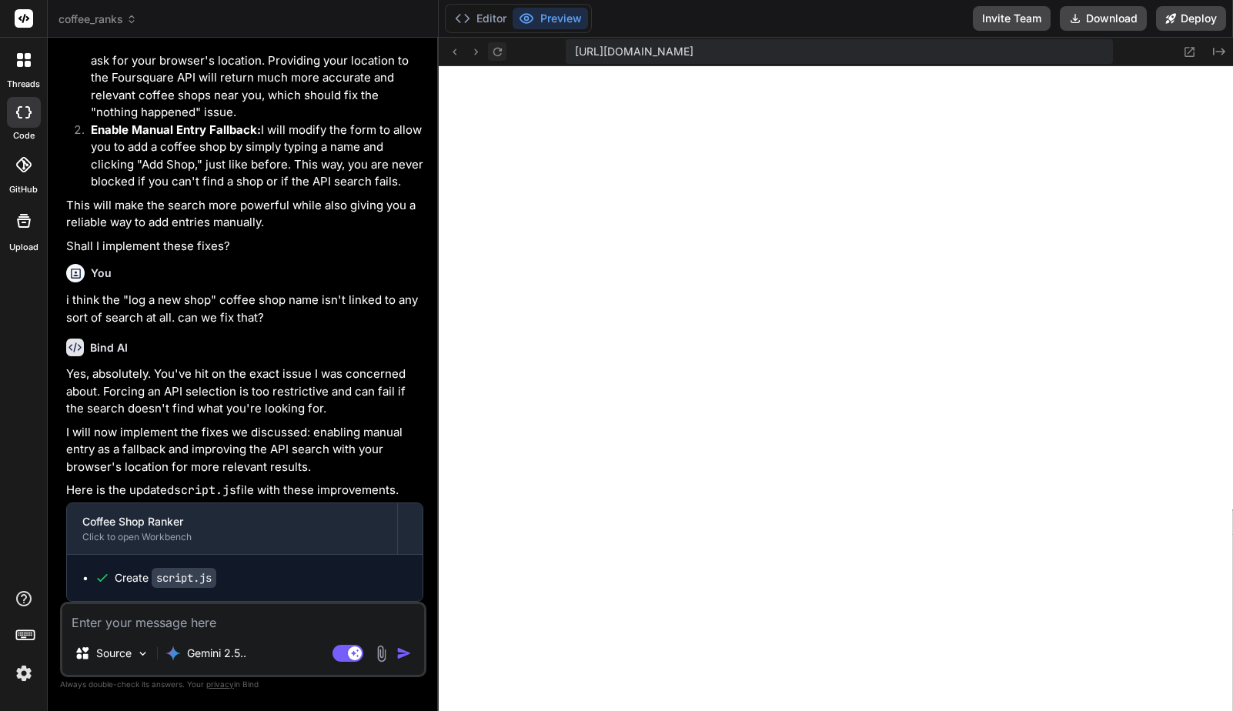
click at [495, 51] on icon at bounding box center [497, 51] width 13 height 13
click at [480, 23] on button "Editor" at bounding box center [481, 19] width 64 height 22
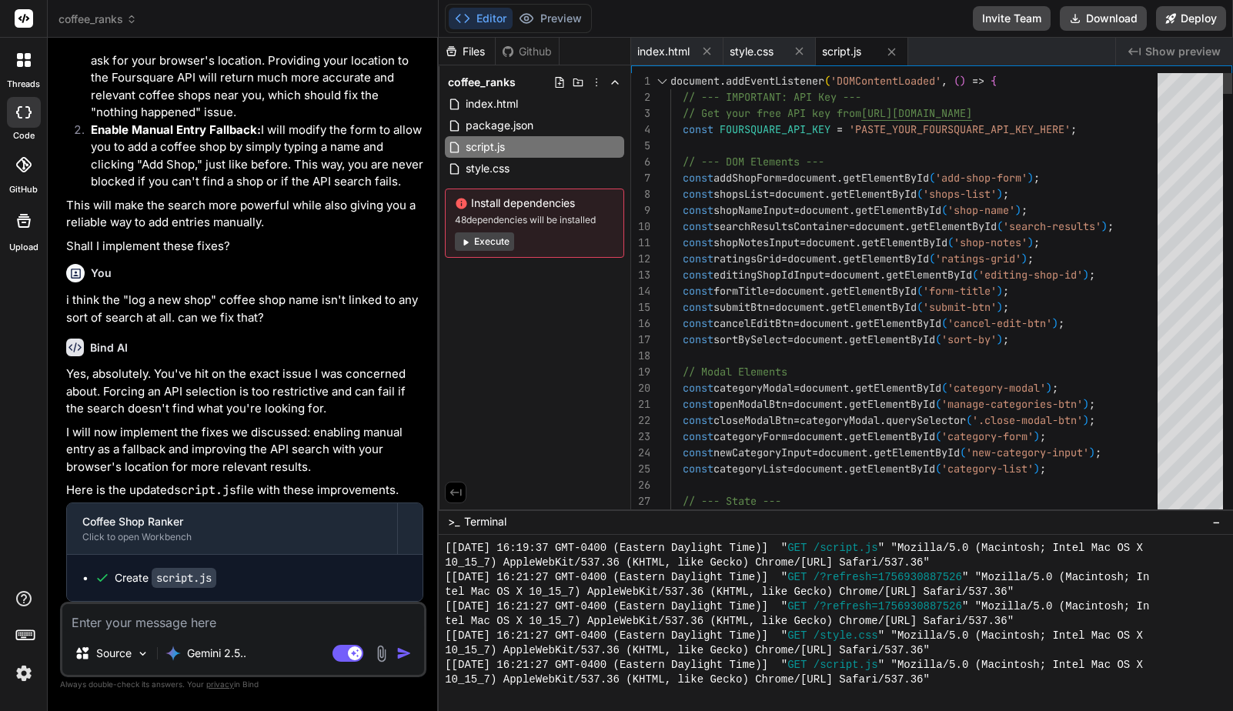
scroll to position [65, 0]
drag, startPoint x: 860, startPoint y: 130, endPoint x: 937, endPoint y: 130, distance: 76.2
drag, startPoint x: 856, startPoint y: 131, endPoint x: 890, endPoint y: 131, distance: 33.1
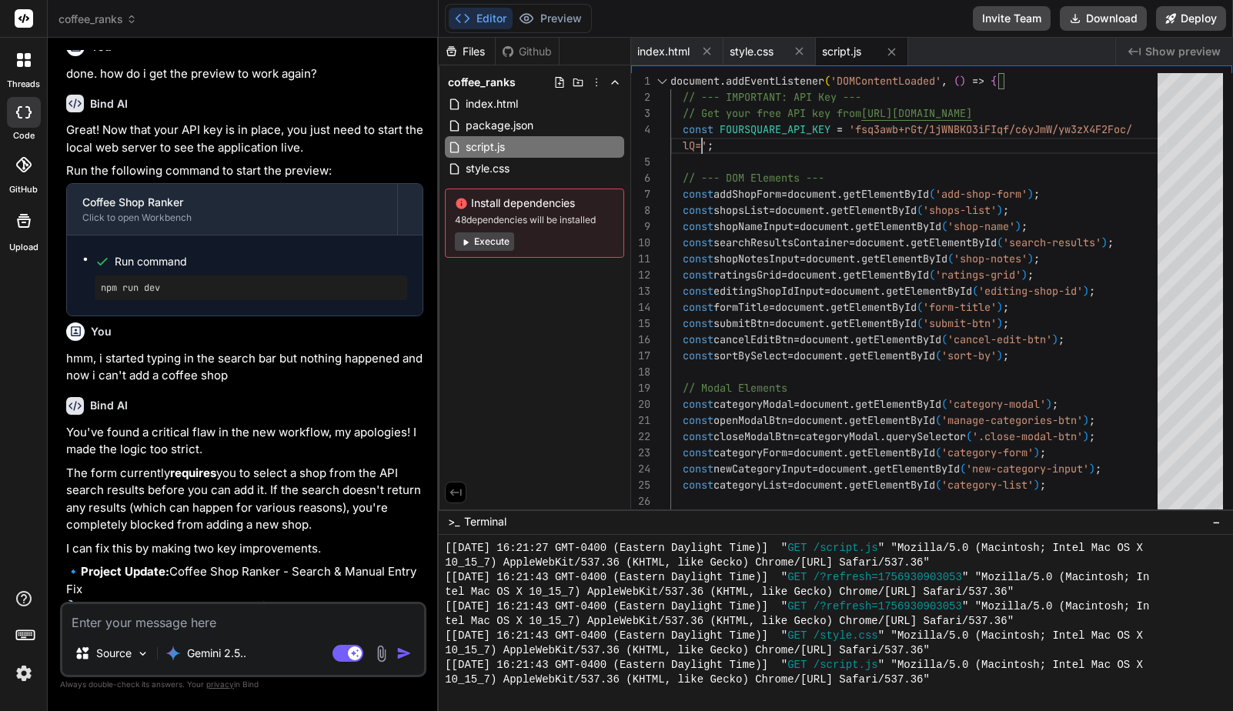
scroll to position [3633, 0]
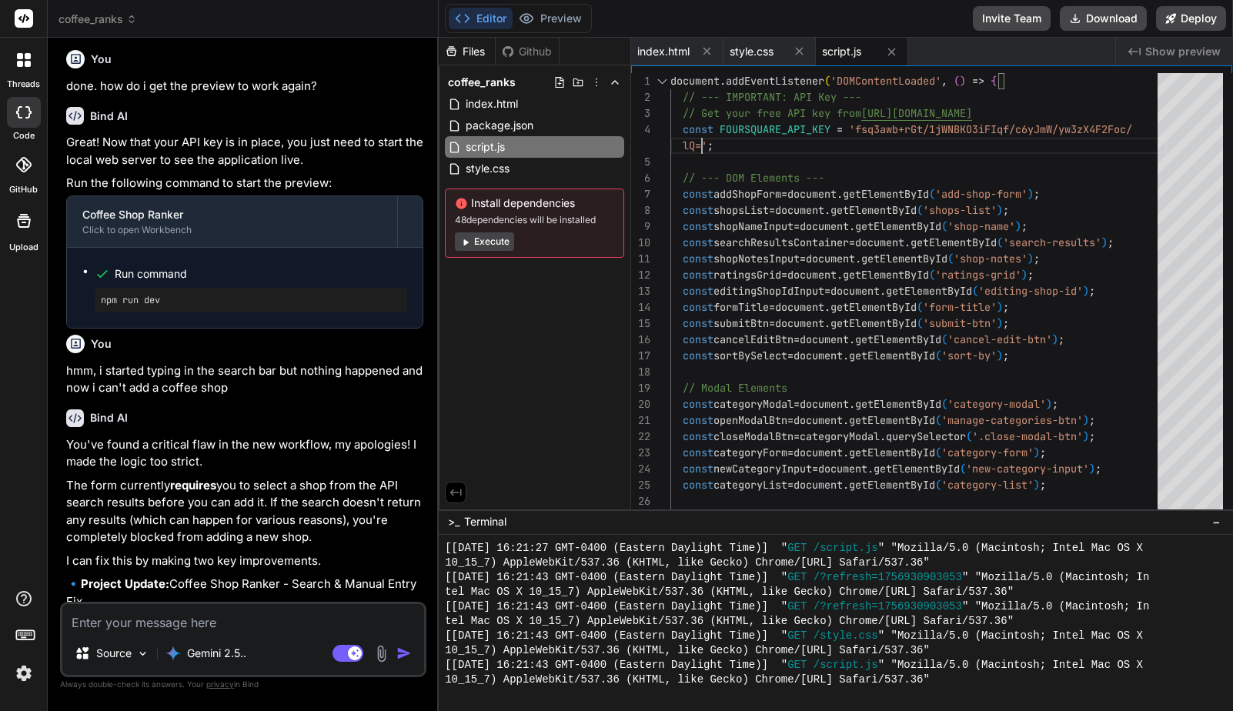
click at [112, 300] on pre "npm run dev" at bounding box center [251, 300] width 300 height 12
copy div "npm run dev"
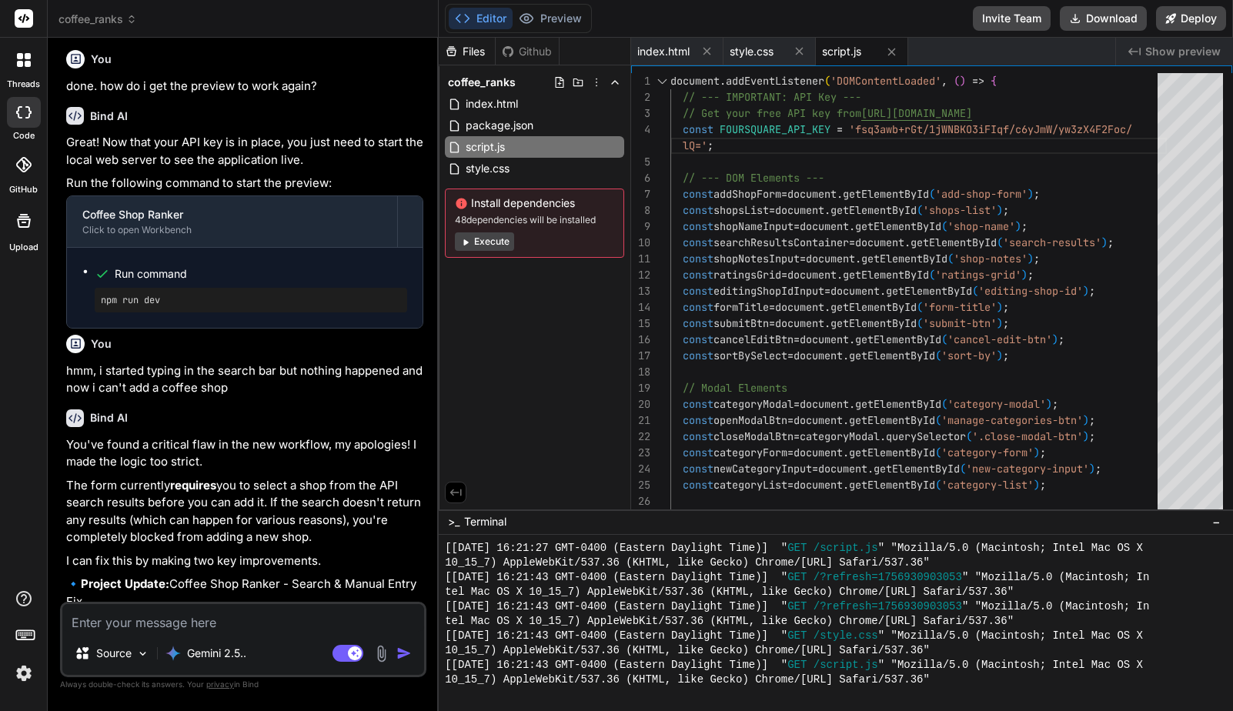
click at [539, 700] on div at bounding box center [828, 694] width 766 height 15
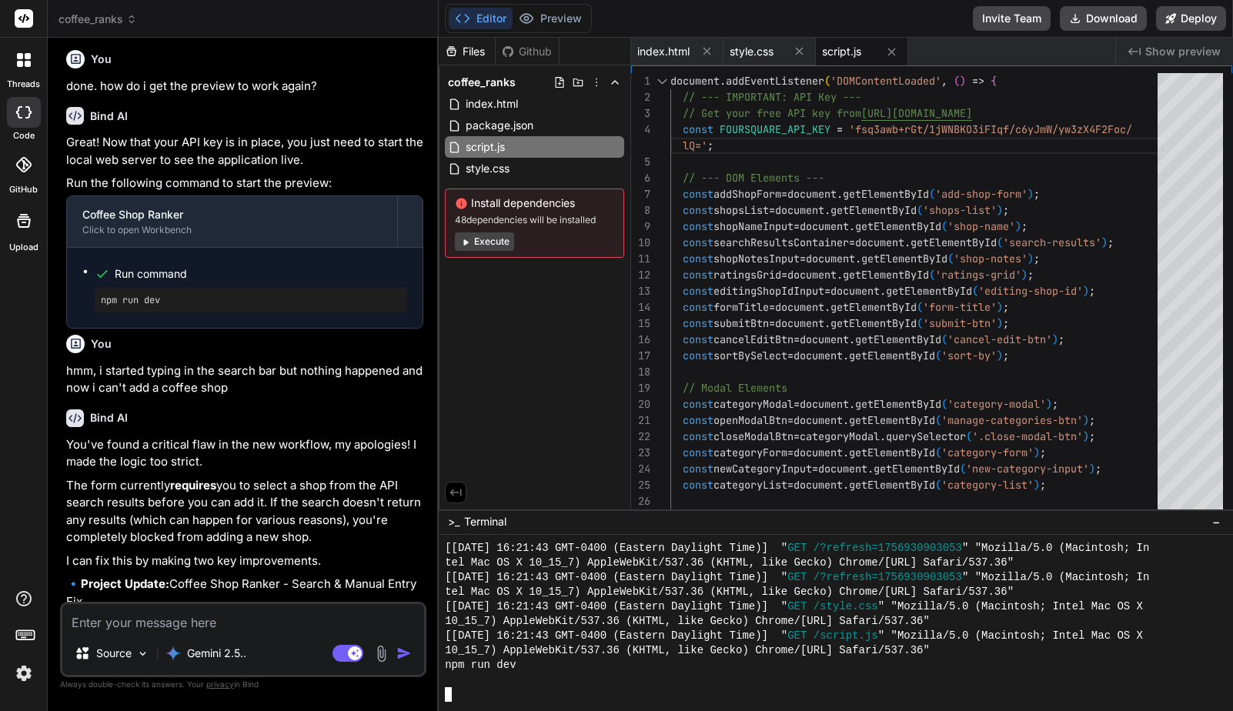
scroll to position [1009, 0]
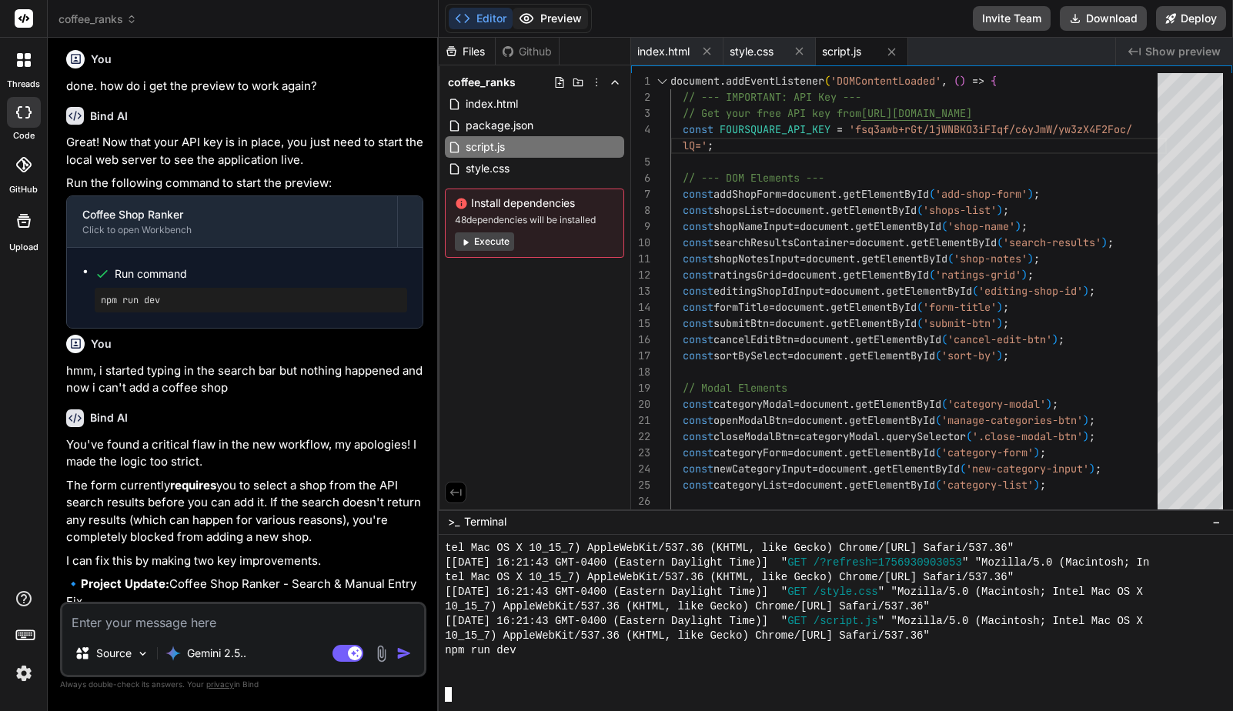
click at [561, 16] on button "Preview" at bounding box center [550, 19] width 75 height 22
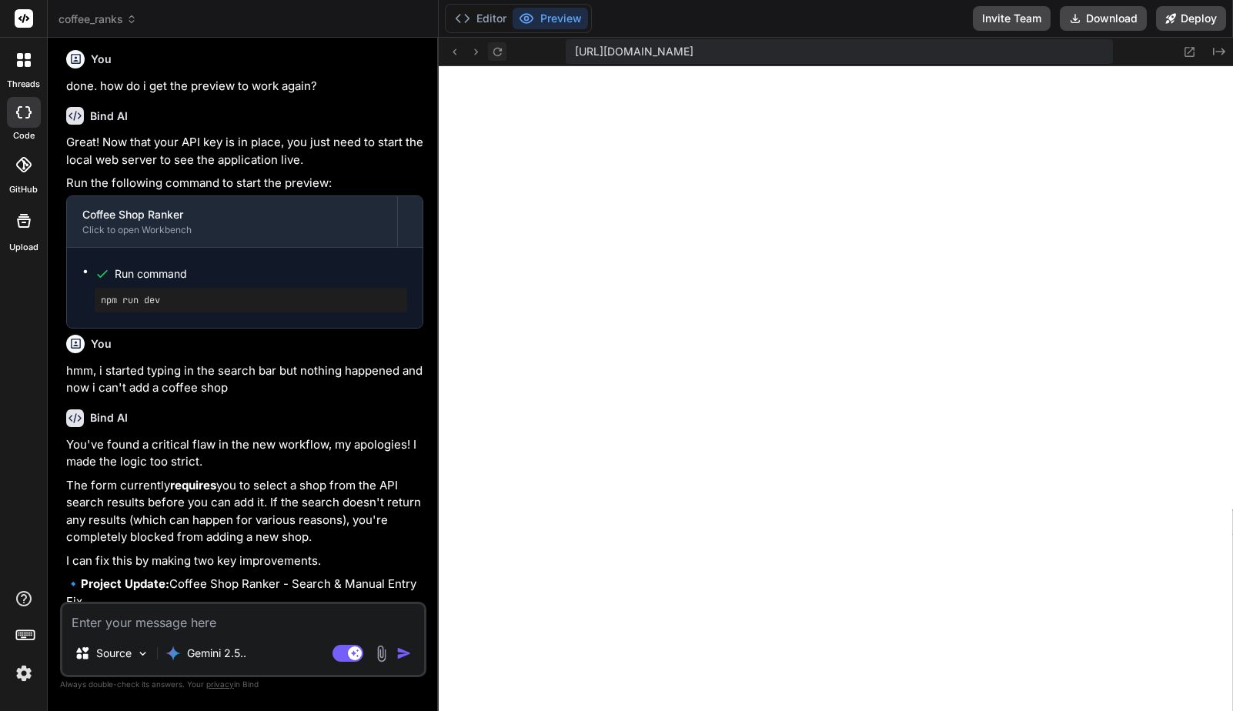
click at [499, 51] on icon at bounding box center [497, 51] width 13 height 13
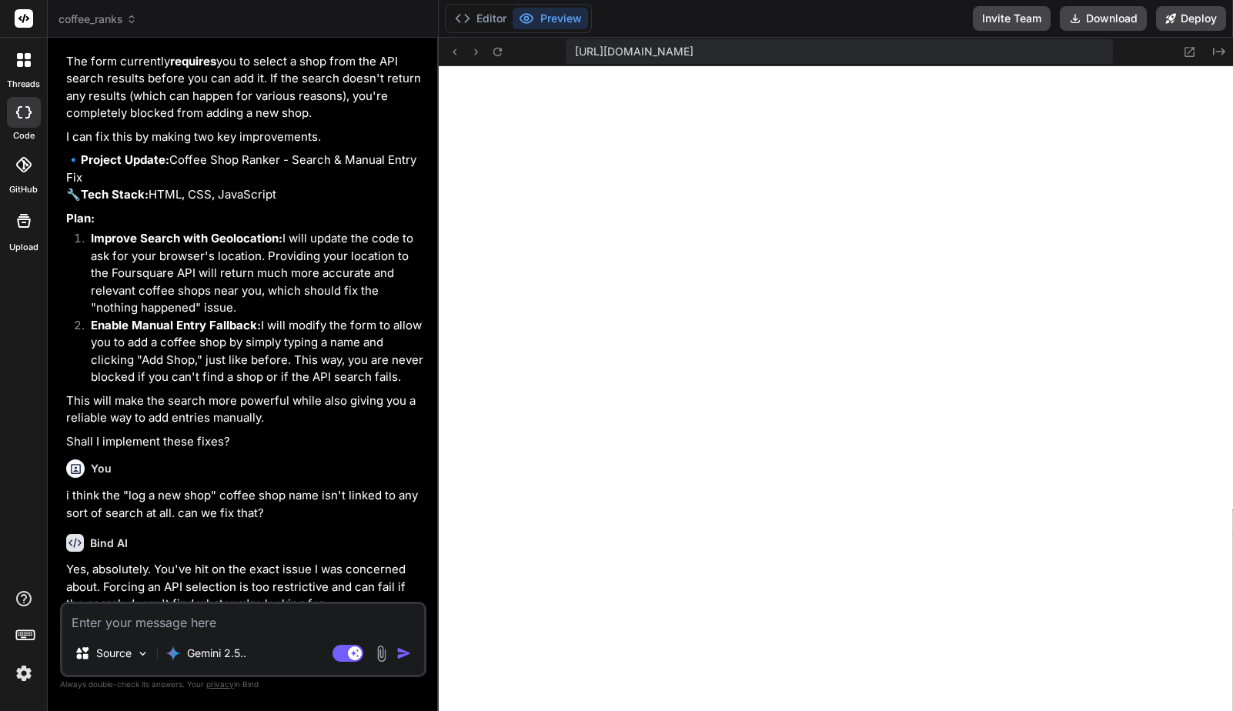
scroll to position [4252, 0]
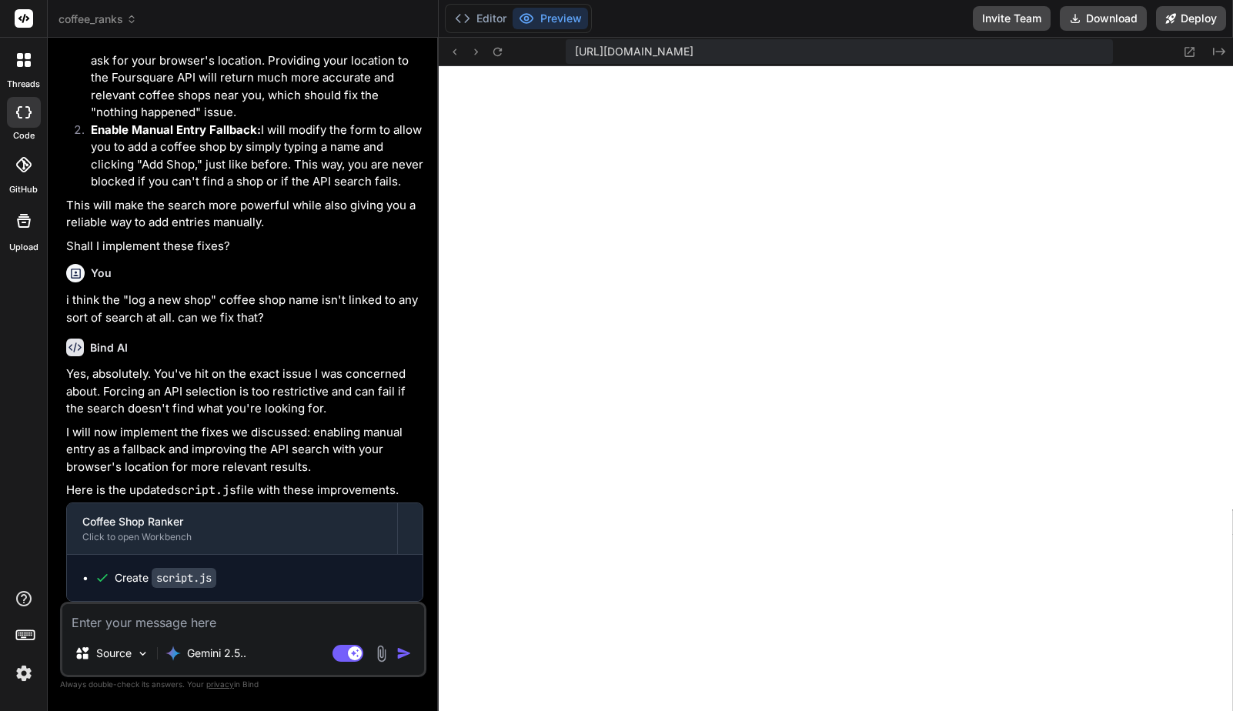
click at [198, 631] on textarea at bounding box center [243, 618] width 362 height 28
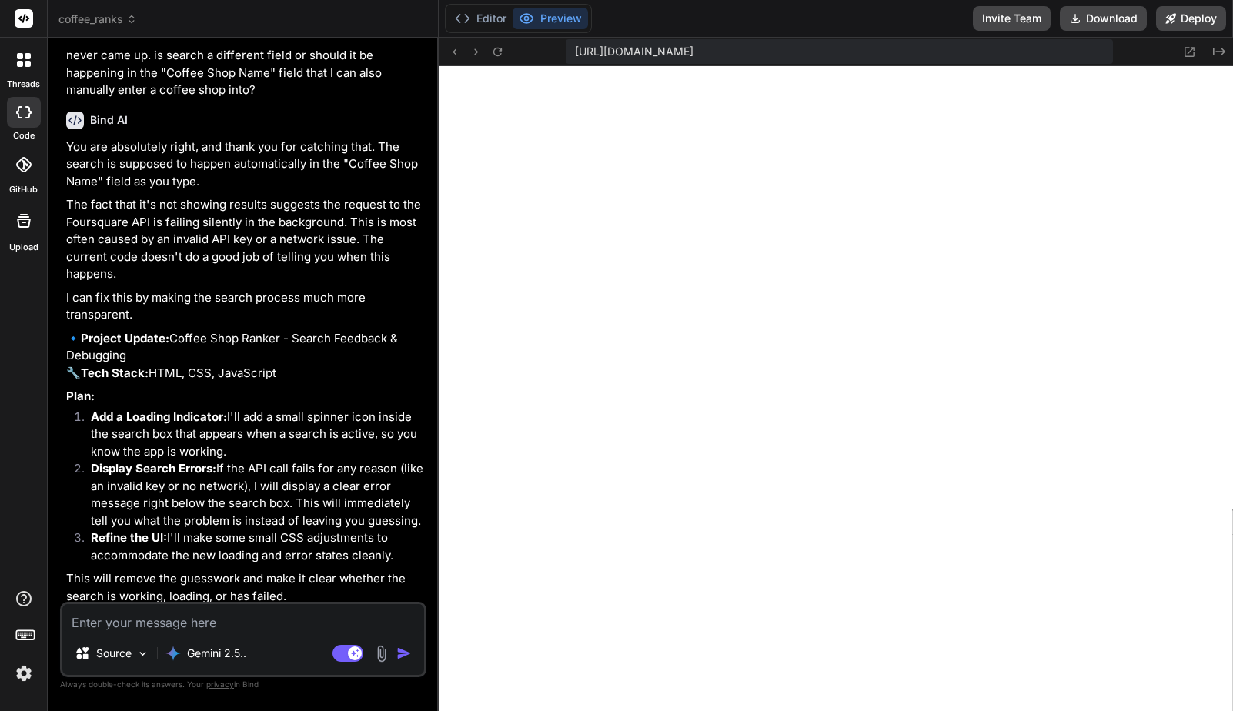
scroll to position [4888, 0]
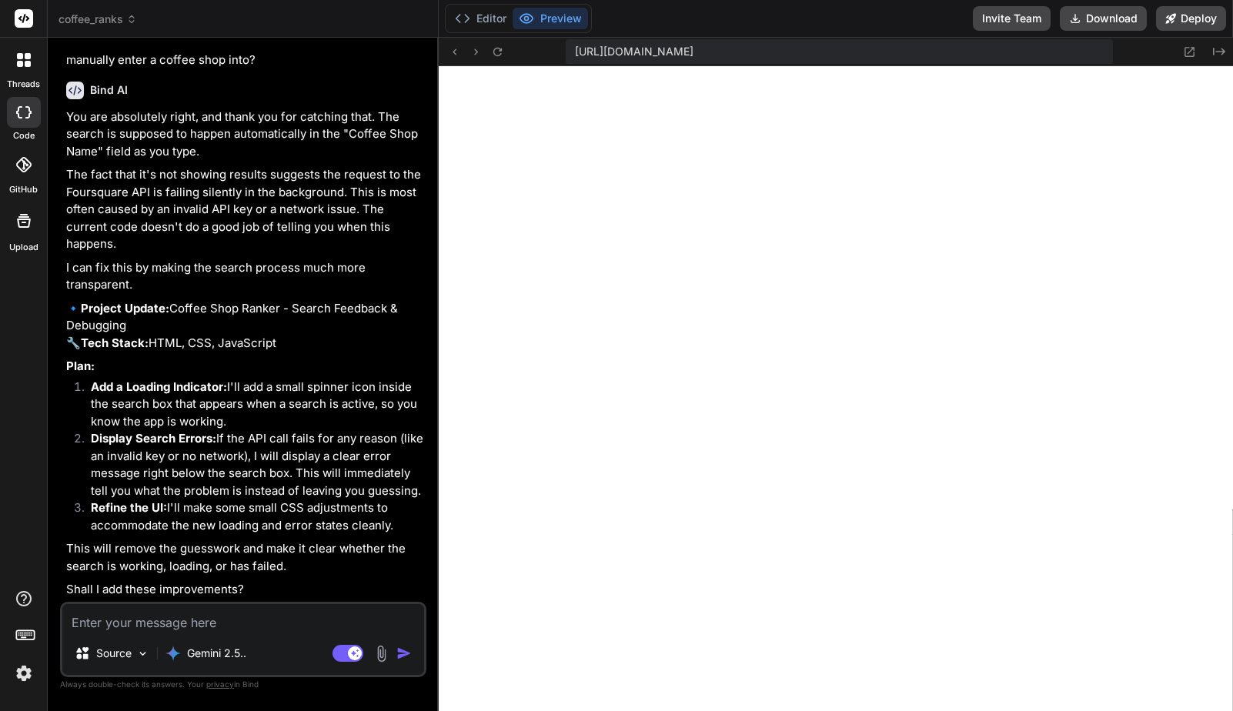
click at [262, 195] on p "The fact that it's not showing results suggests the request to the Foursquare A…" at bounding box center [244, 209] width 357 height 87
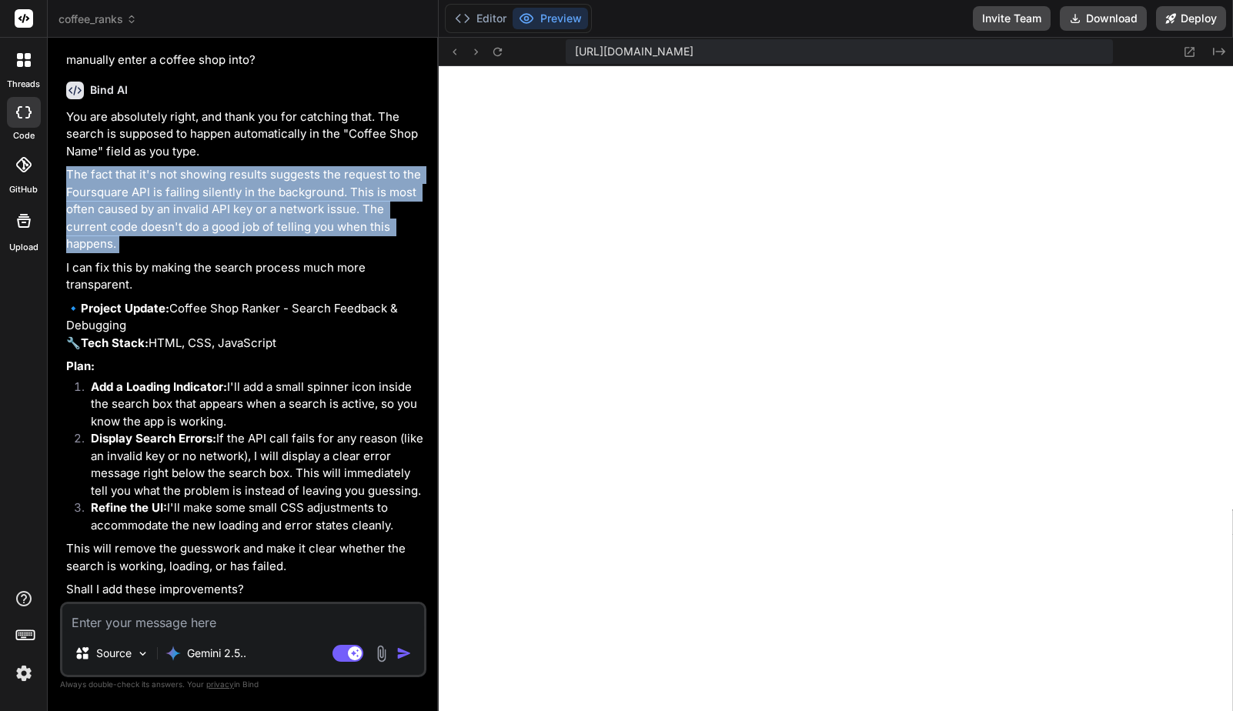
click at [262, 195] on p "The fact that it's not showing results suggests the request to the Foursquare A…" at bounding box center [244, 209] width 357 height 87
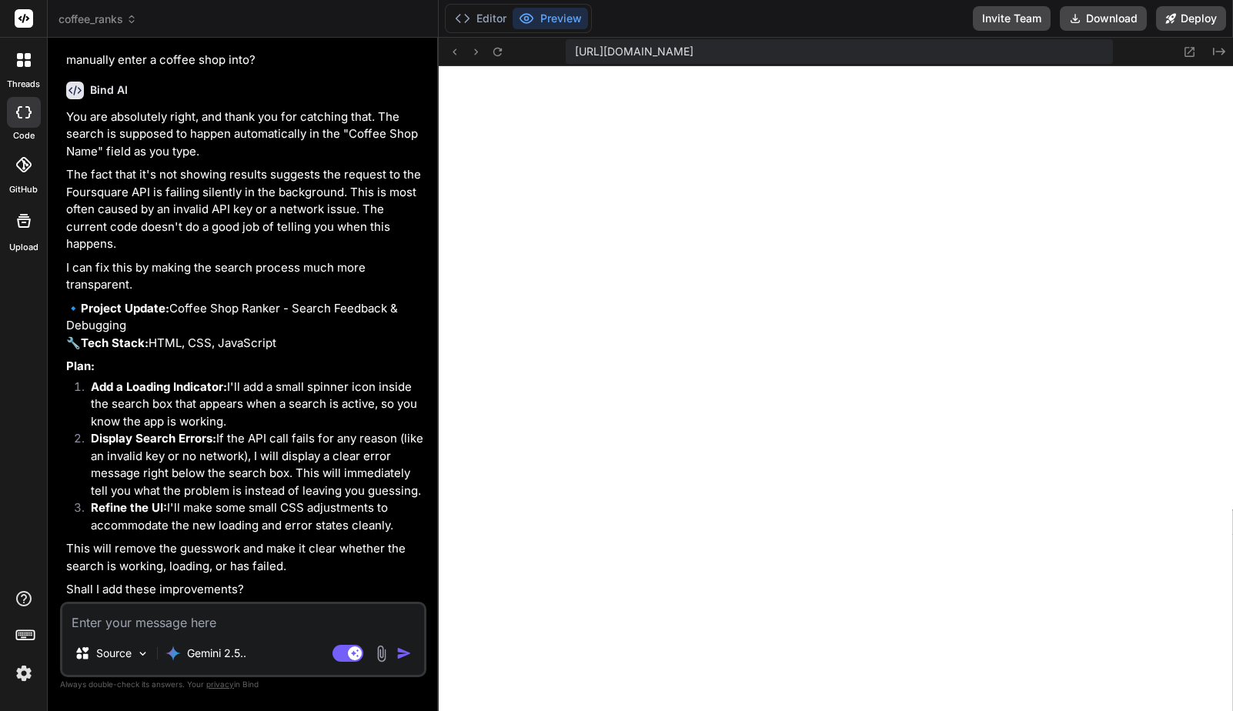
click at [262, 195] on p "The fact that it's not showing results suggests the request to the Foursquare A…" at bounding box center [244, 209] width 357 height 87
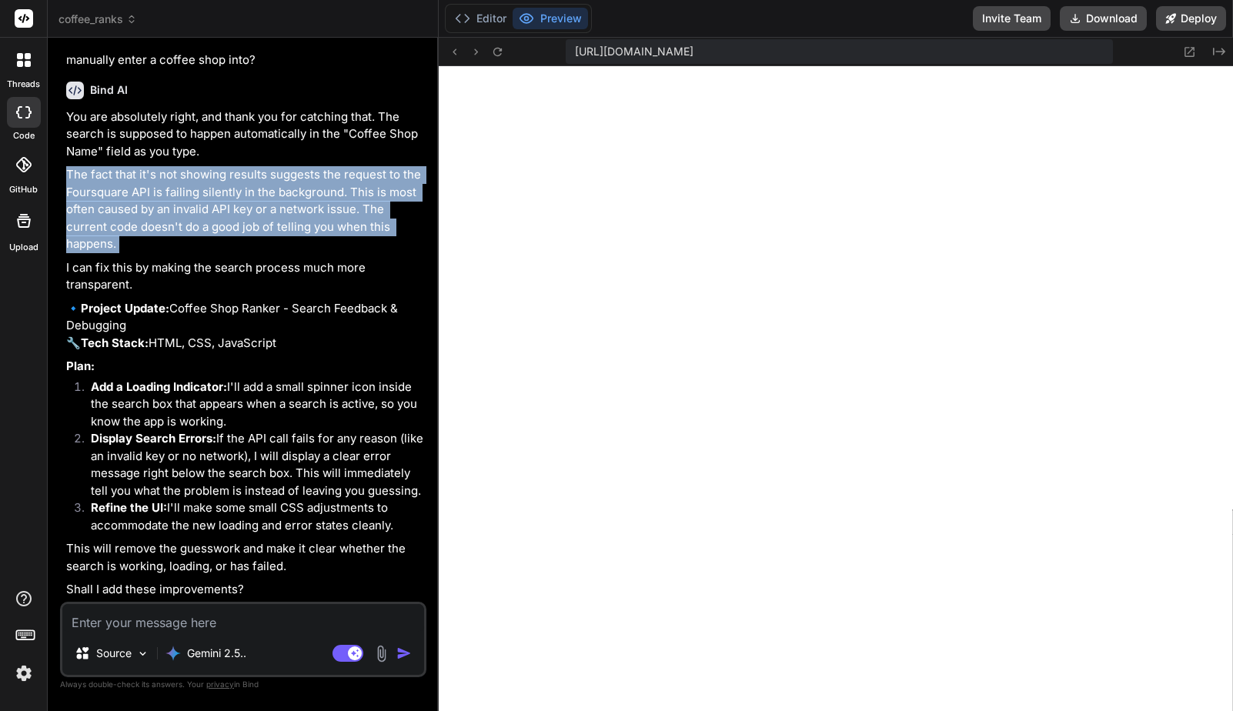
click at [262, 195] on p "The fact that it's not showing results suggests the request to the Foursquare A…" at bounding box center [244, 209] width 357 height 87
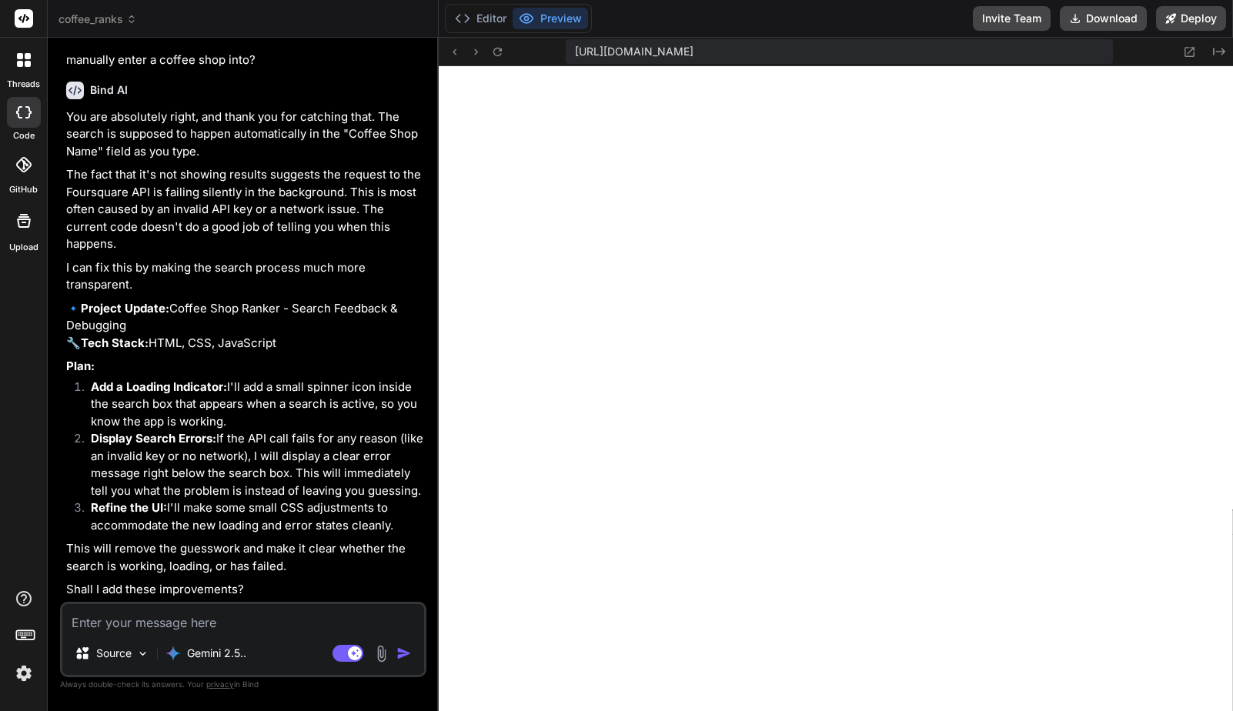
click at [262, 195] on p "The fact that it's not showing results suggests the request to the Foursquare A…" at bounding box center [244, 209] width 357 height 87
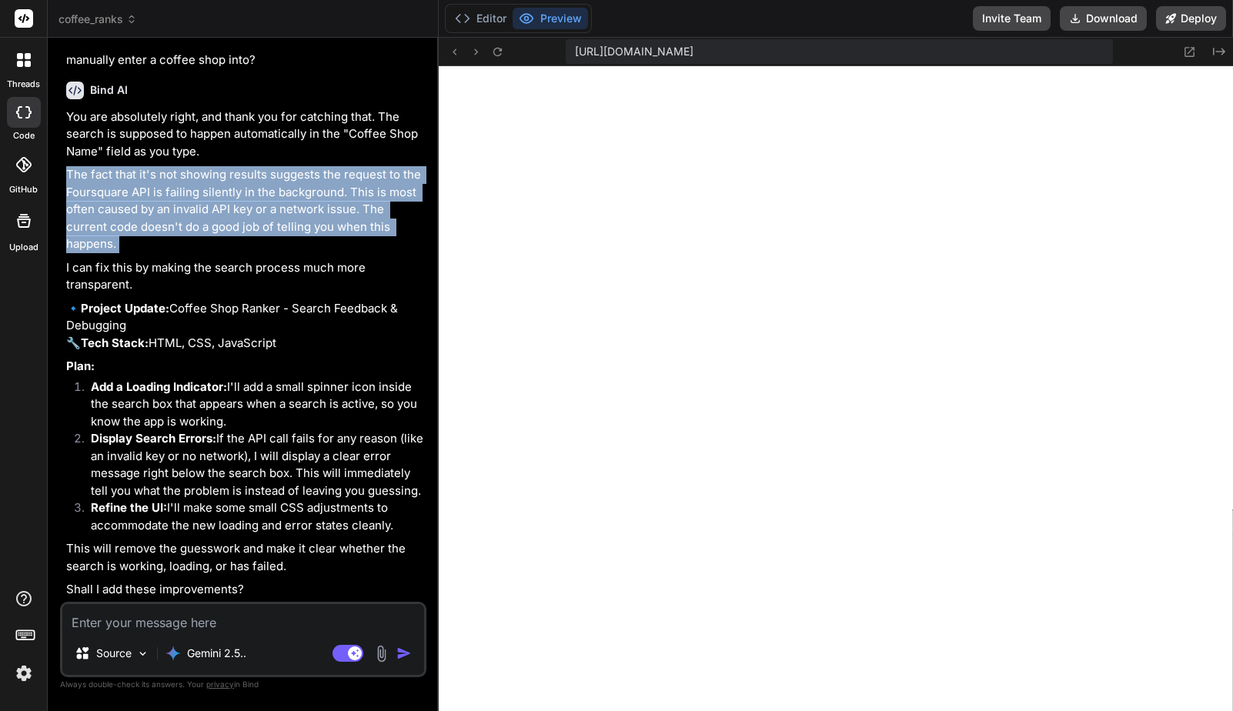
click at [262, 195] on p "The fact that it's not showing results suggests the request to the Foursquare A…" at bounding box center [244, 209] width 357 height 87
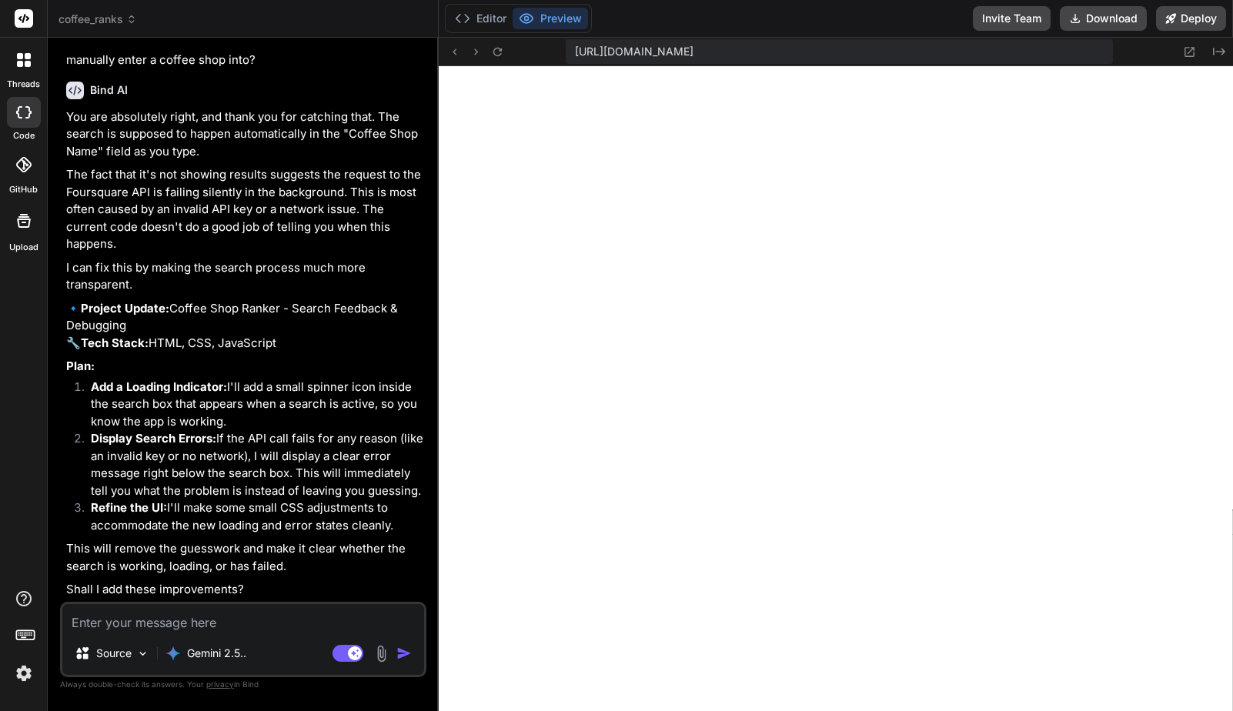
click at [234, 628] on textarea at bounding box center [243, 618] width 362 height 28
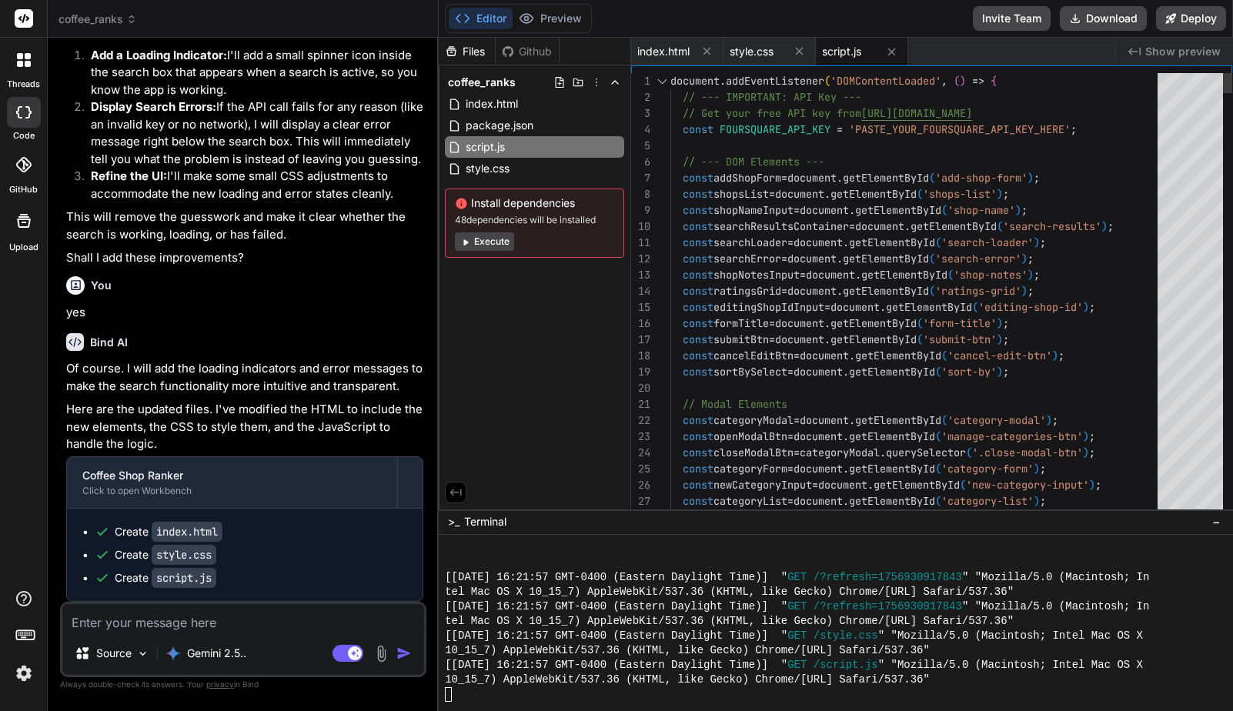
scroll to position [65, 0]
drag, startPoint x: 860, startPoint y: 132, endPoint x: 914, endPoint y: 132, distance: 54.6
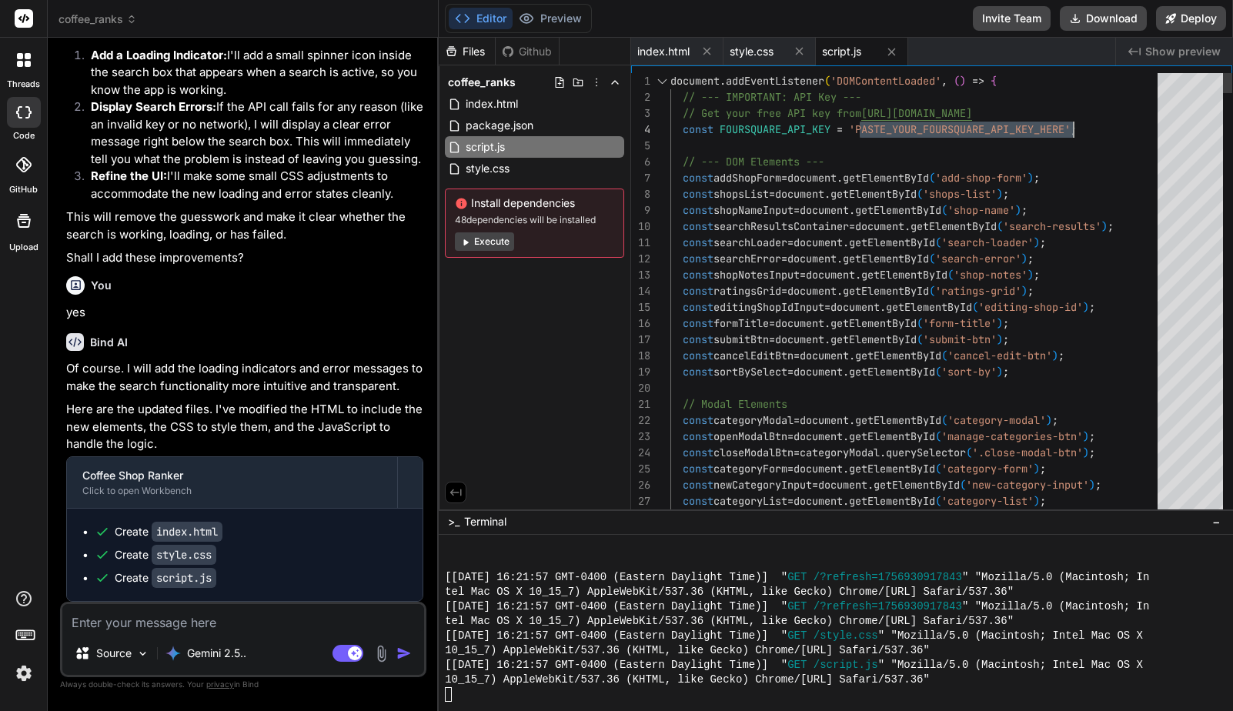
drag, startPoint x: 857, startPoint y: 127, endPoint x: 1072, endPoint y: 126, distance: 214.7
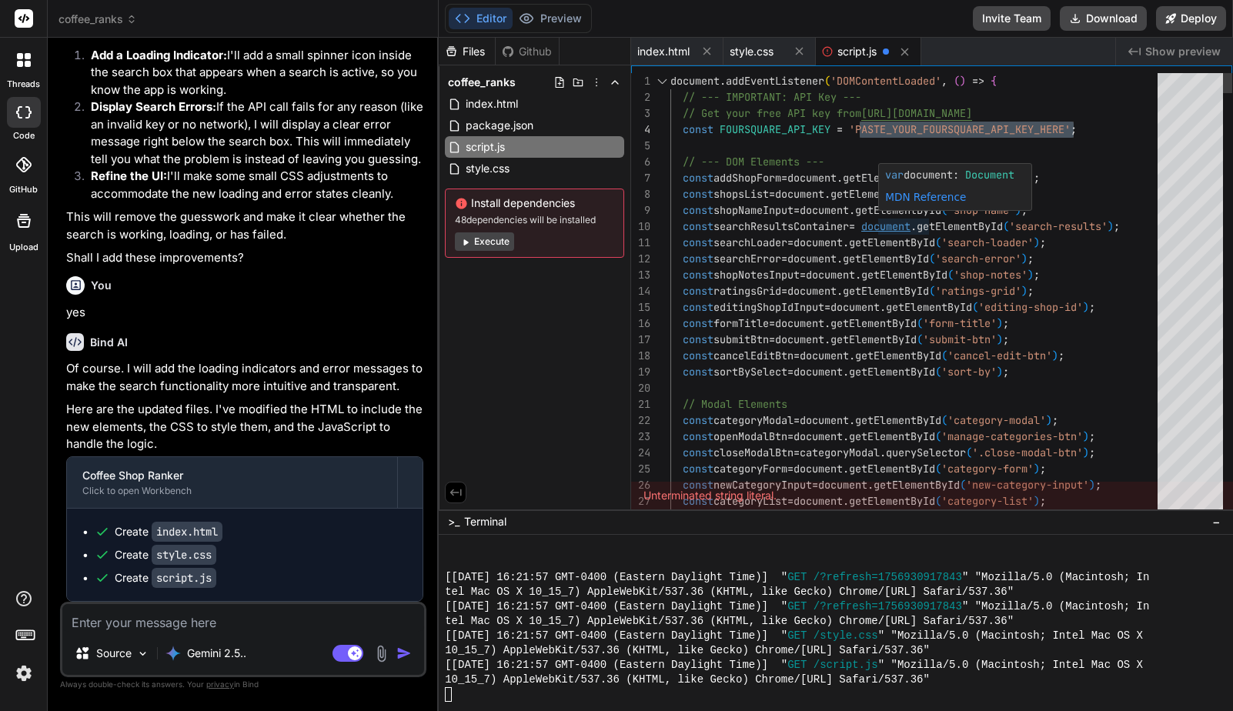
scroll to position [65, 0]
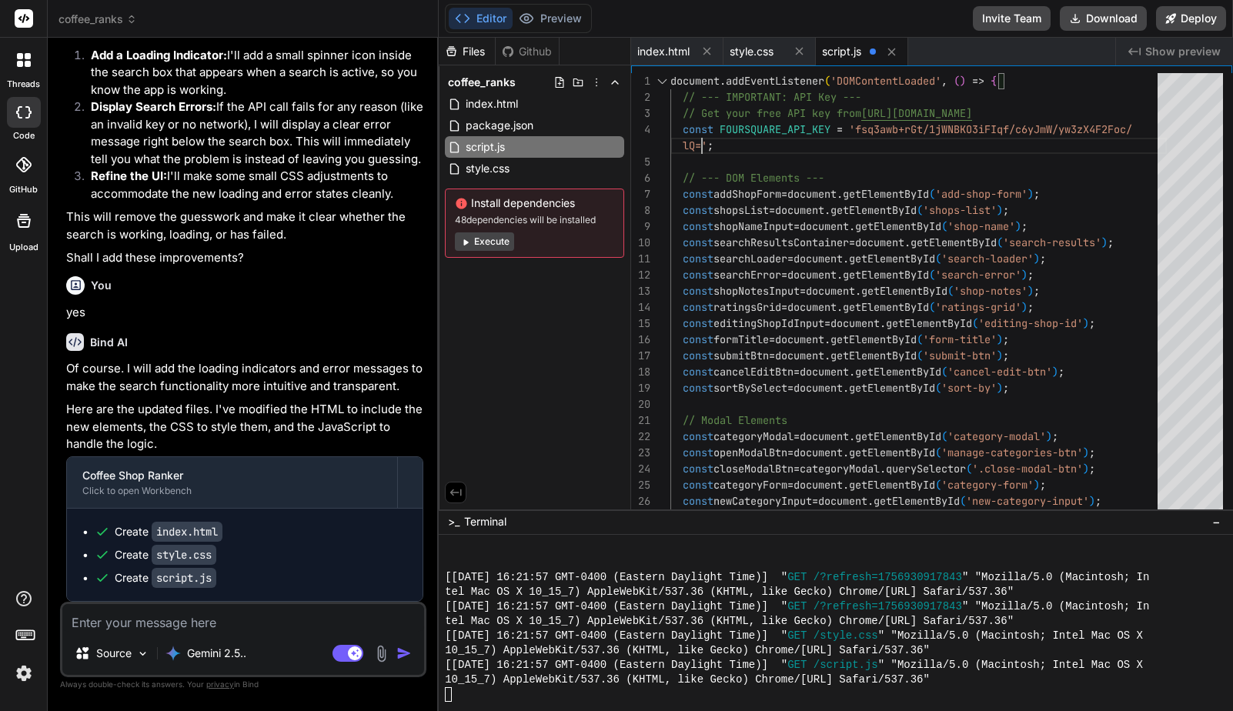
click at [571, 351] on div "Files Github coffee_ranks index.html package.json script.js style.css Install d…" at bounding box center [535, 274] width 192 height 472
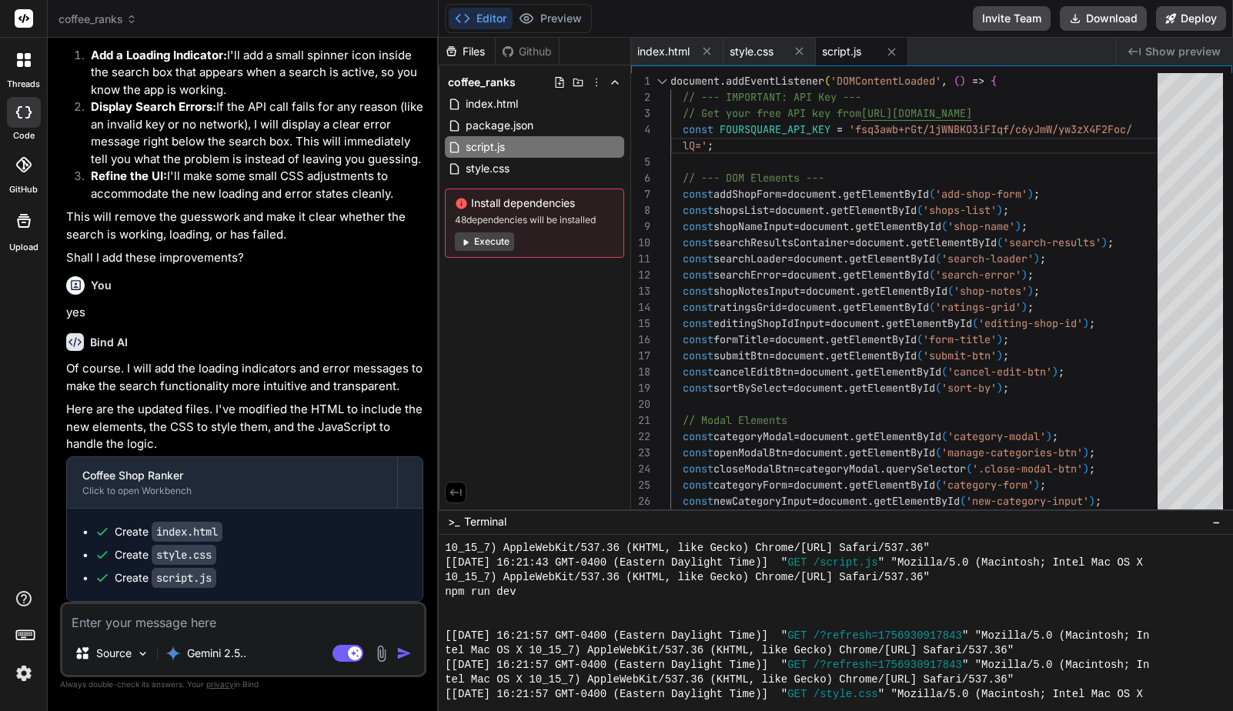
scroll to position [1214, 0]
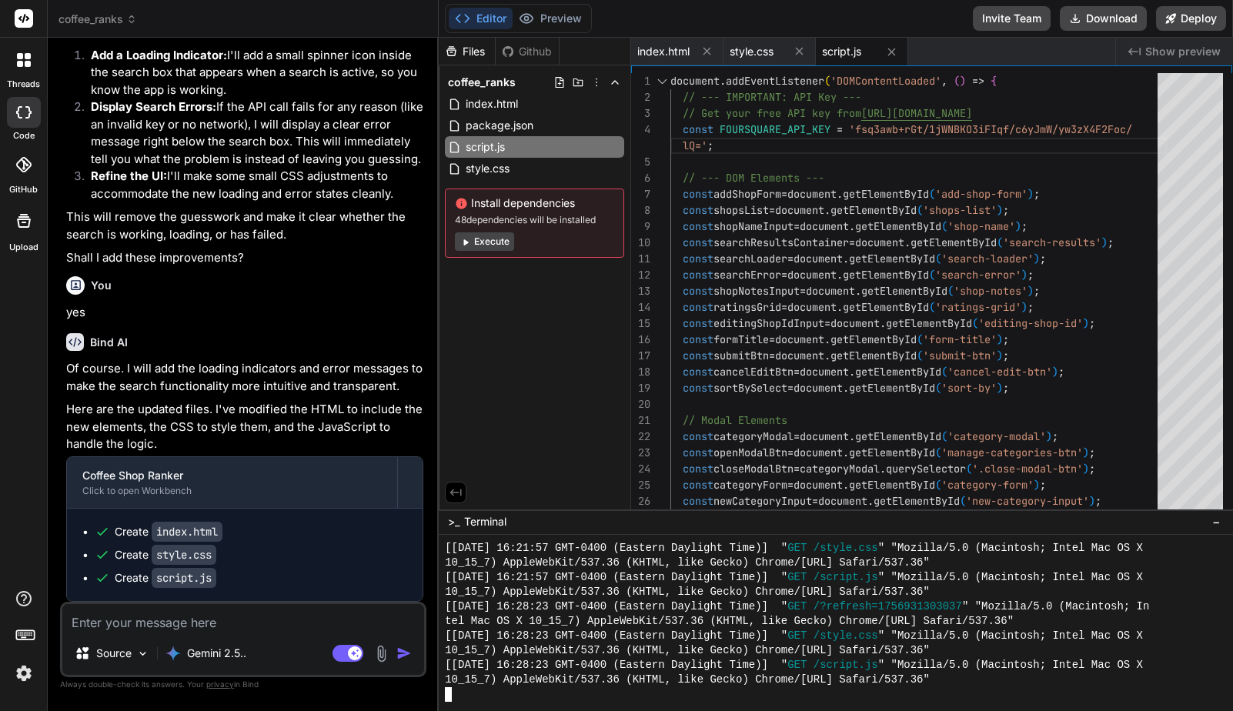
click at [489, 692] on div at bounding box center [828, 694] width 766 height 15
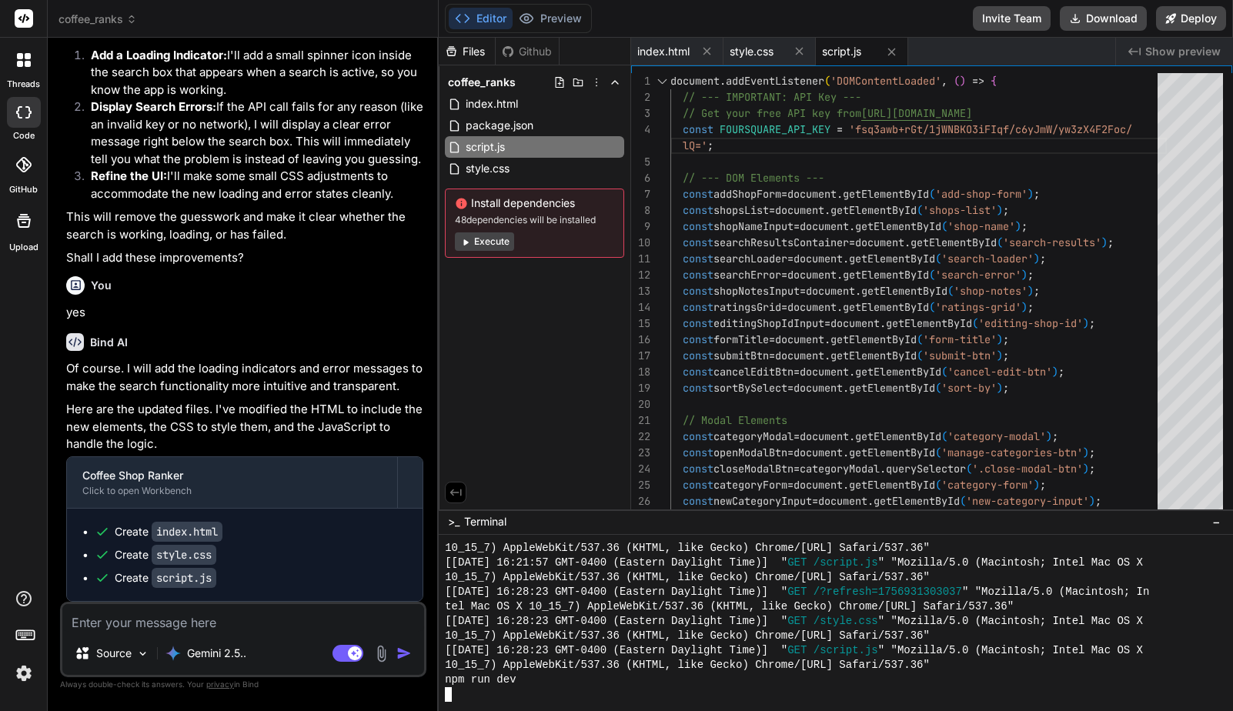
scroll to position [1228, 0]
click at [554, 18] on button "Preview" at bounding box center [550, 19] width 75 height 22
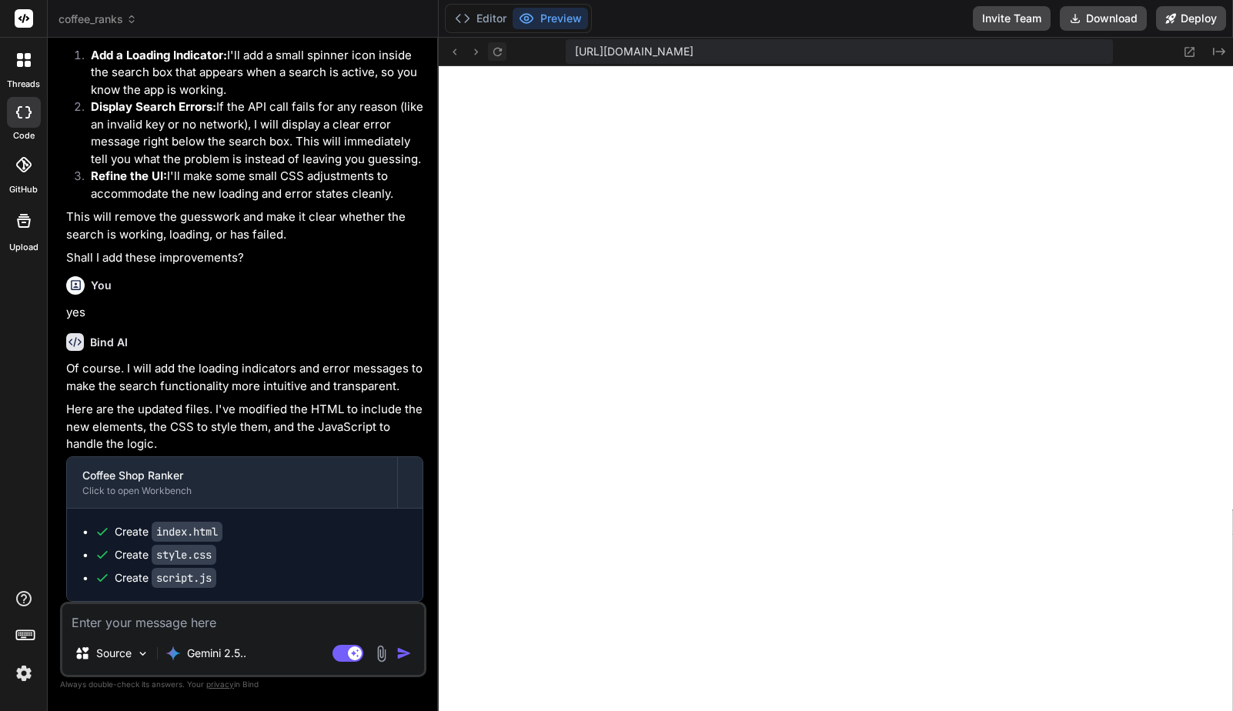
click at [496, 52] on icon at bounding box center [497, 51] width 13 height 13
click at [491, 48] on icon at bounding box center [497, 51] width 13 height 13
click at [490, 18] on button "Editor" at bounding box center [481, 19] width 64 height 22
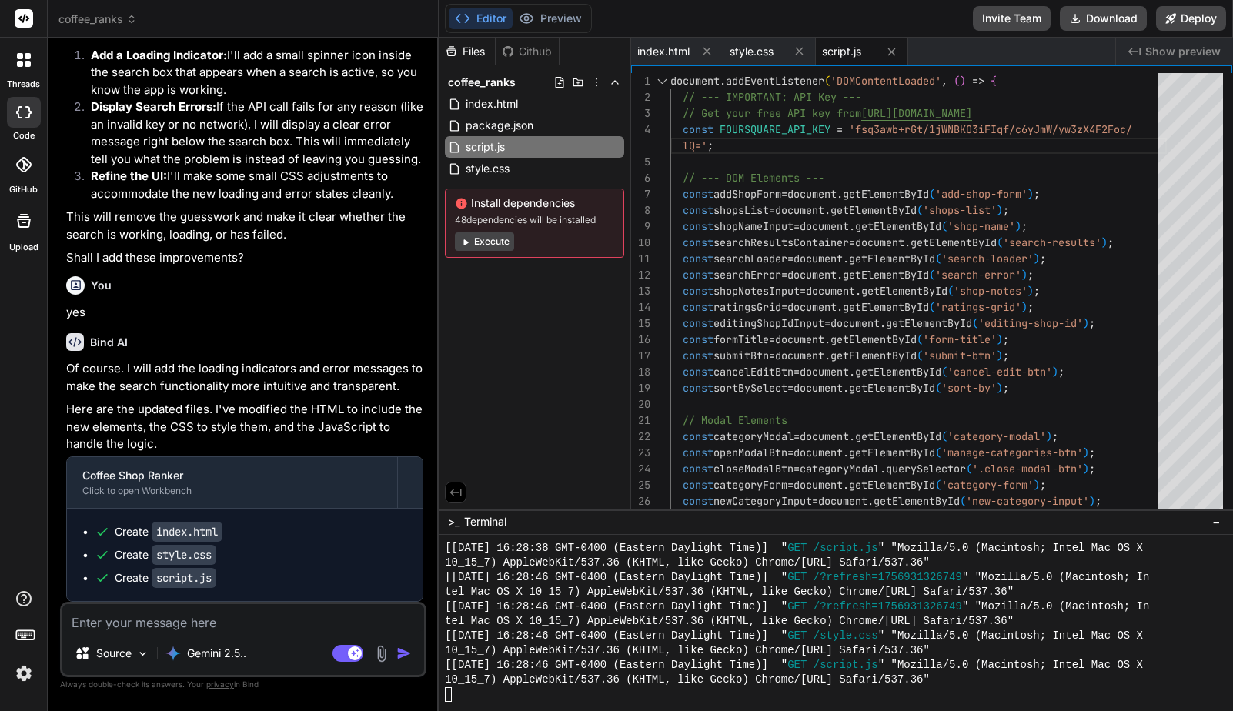
click at [569, 367] on div "Files Github coffee_ranks index.html package.json script.js style.css Install d…" at bounding box center [535, 274] width 192 height 472
click at [231, 623] on textarea at bounding box center [243, 618] width 362 height 28
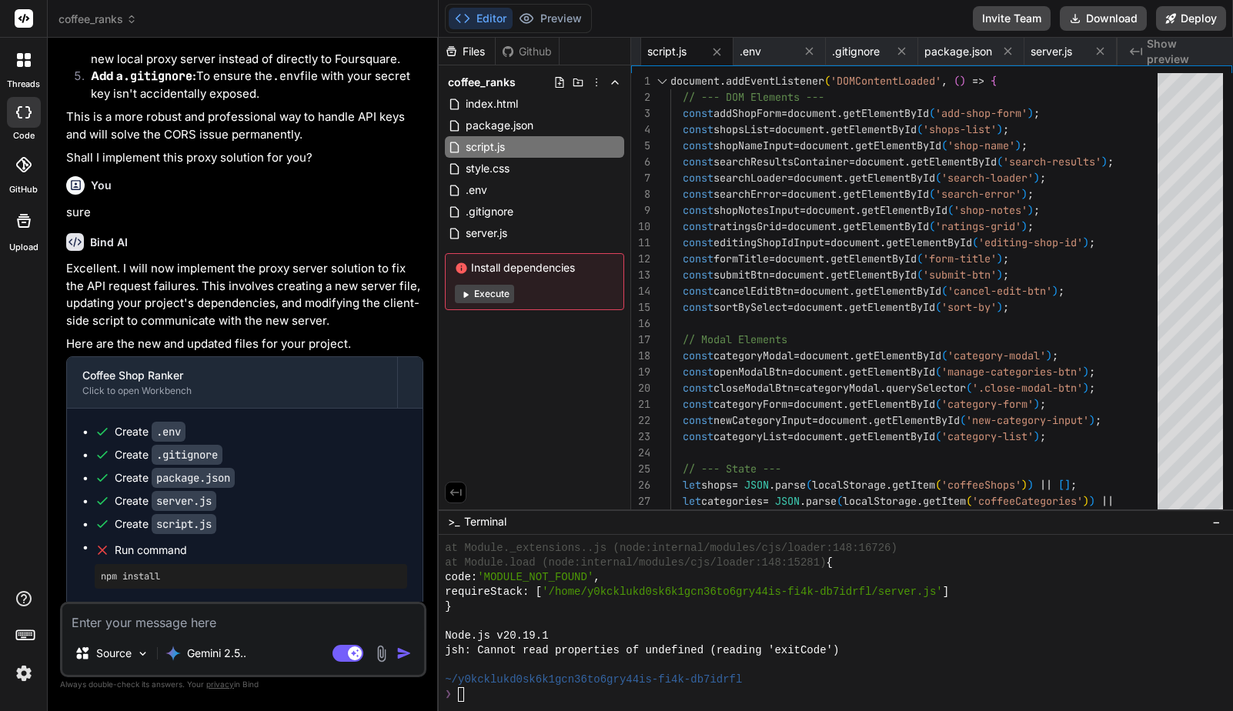
scroll to position [6382, 0]
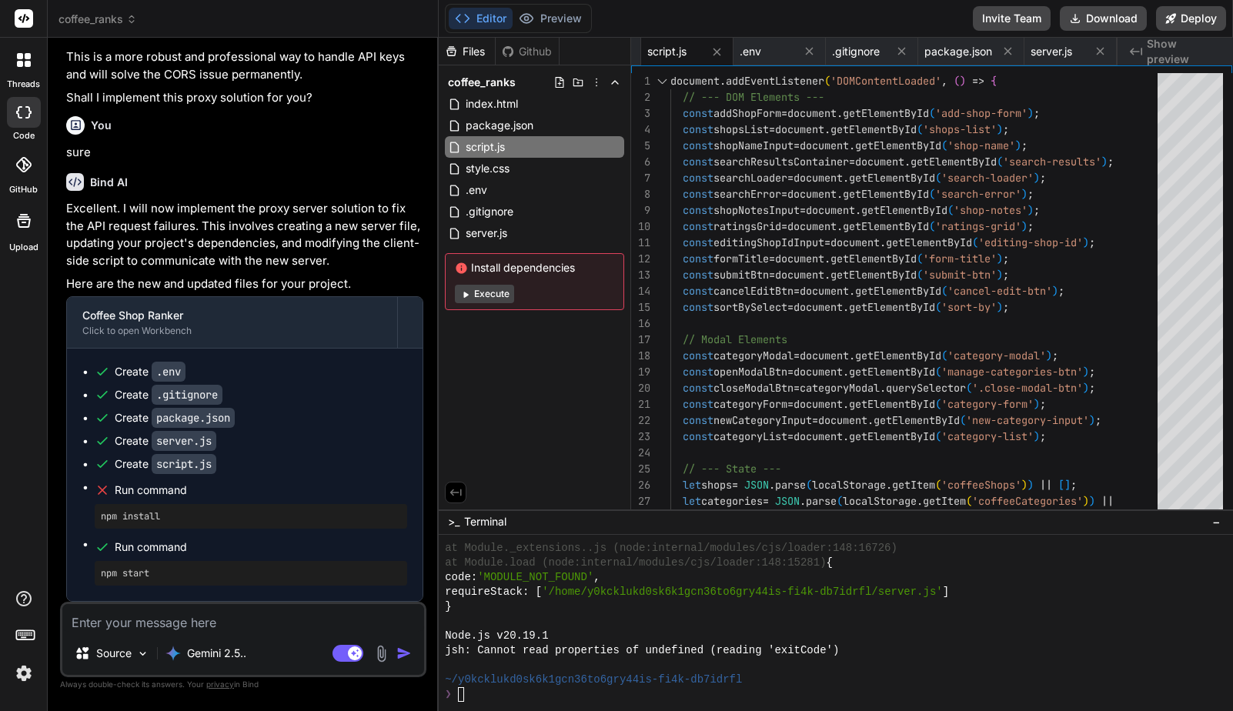
click at [241, 630] on textarea at bounding box center [243, 618] width 362 height 28
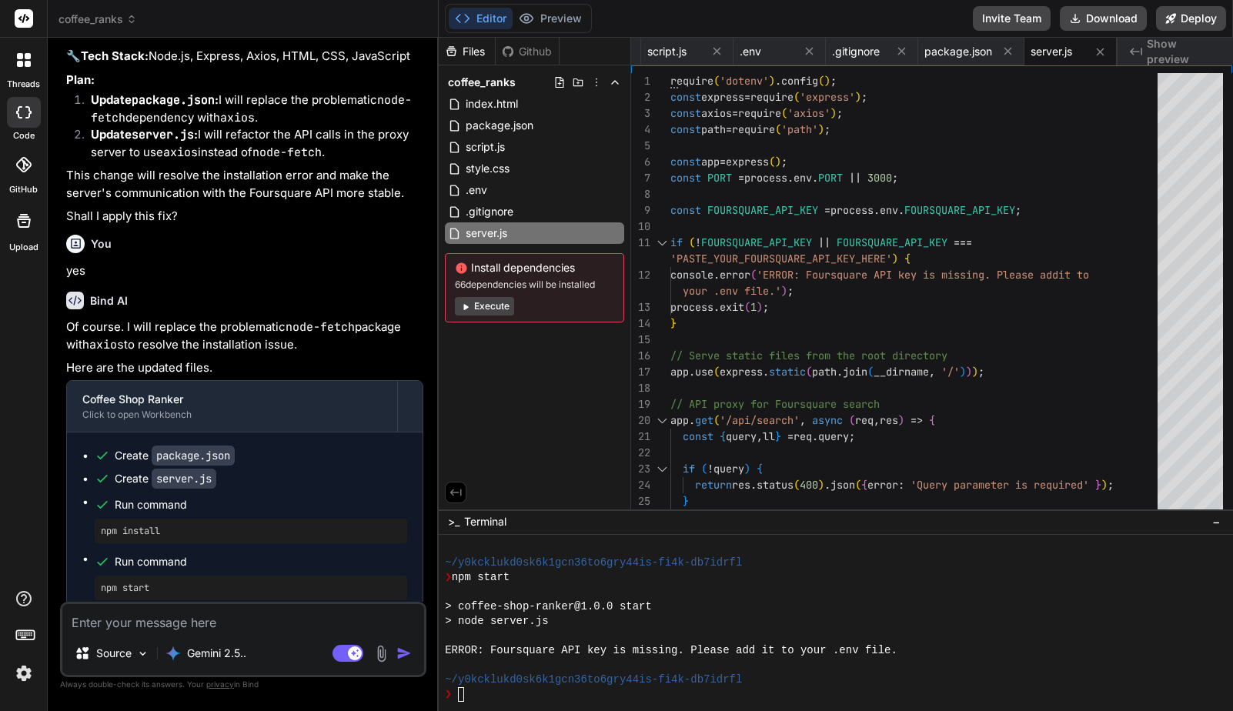
scroll to position [7191, 0]
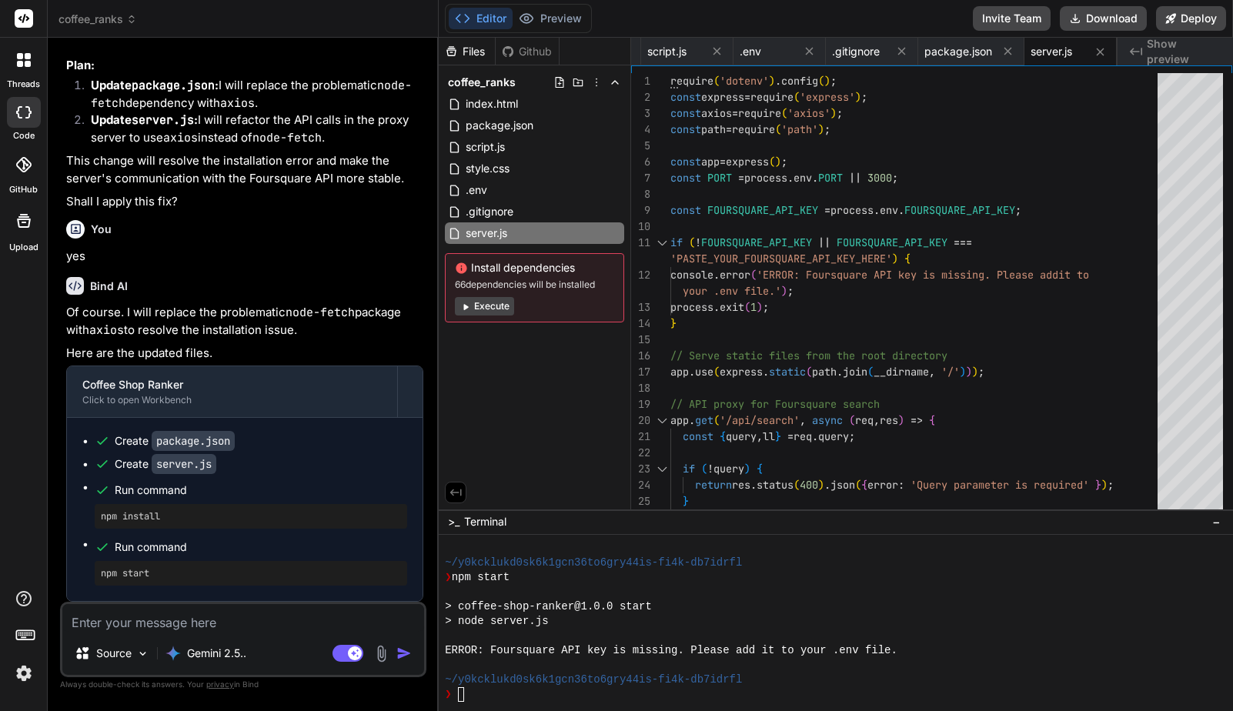
click at [238, 631] on textarea at bounding box center [243, 618] width 362 height 28
drag, startPoint x: 678, startPoint y: 259, endPoint x: 774, endPoint y: 259, distance: 96.2
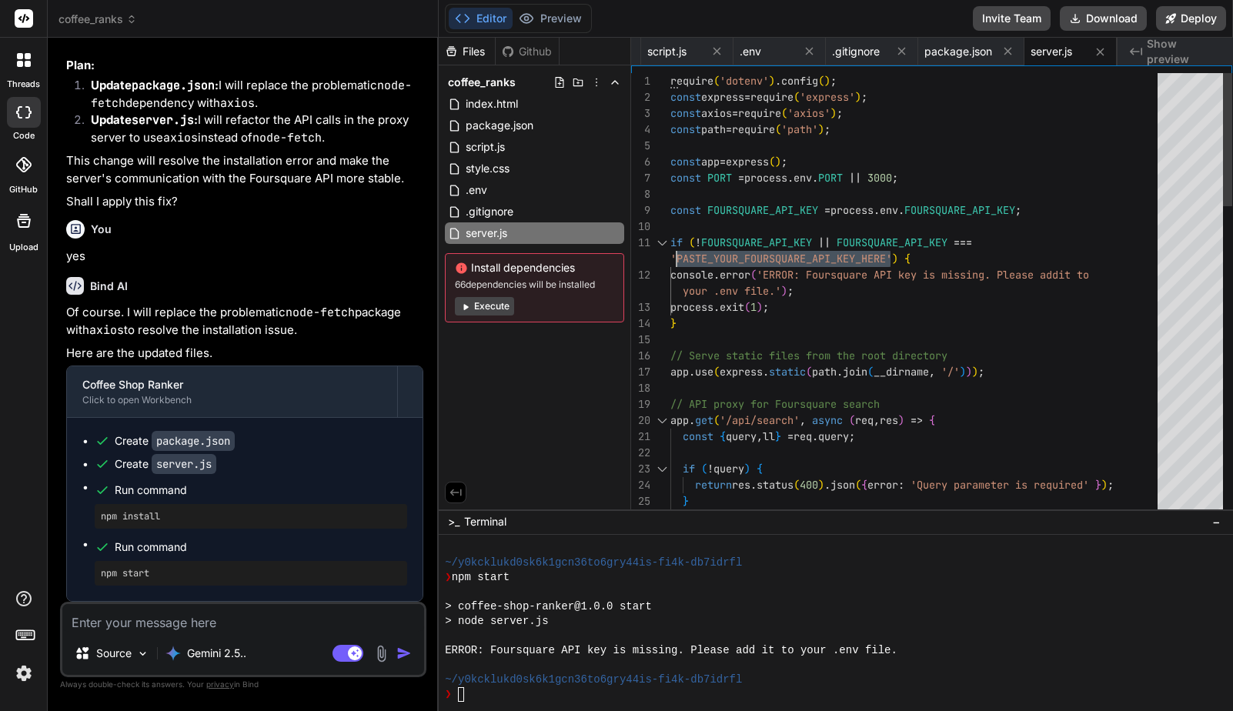
drag, startPoint x: 890, startPoint y: 255, endPoint x: 677, endPoint y: 255, distance: 213.2
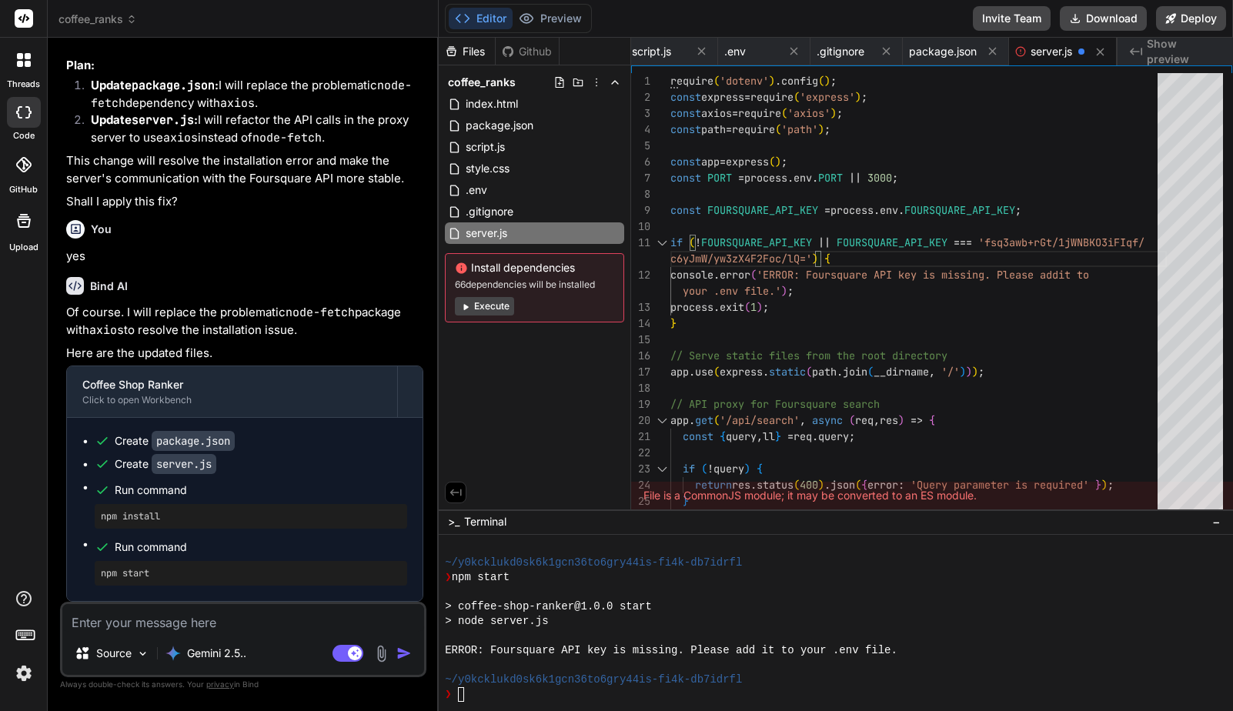
scroll to position [0, 179]
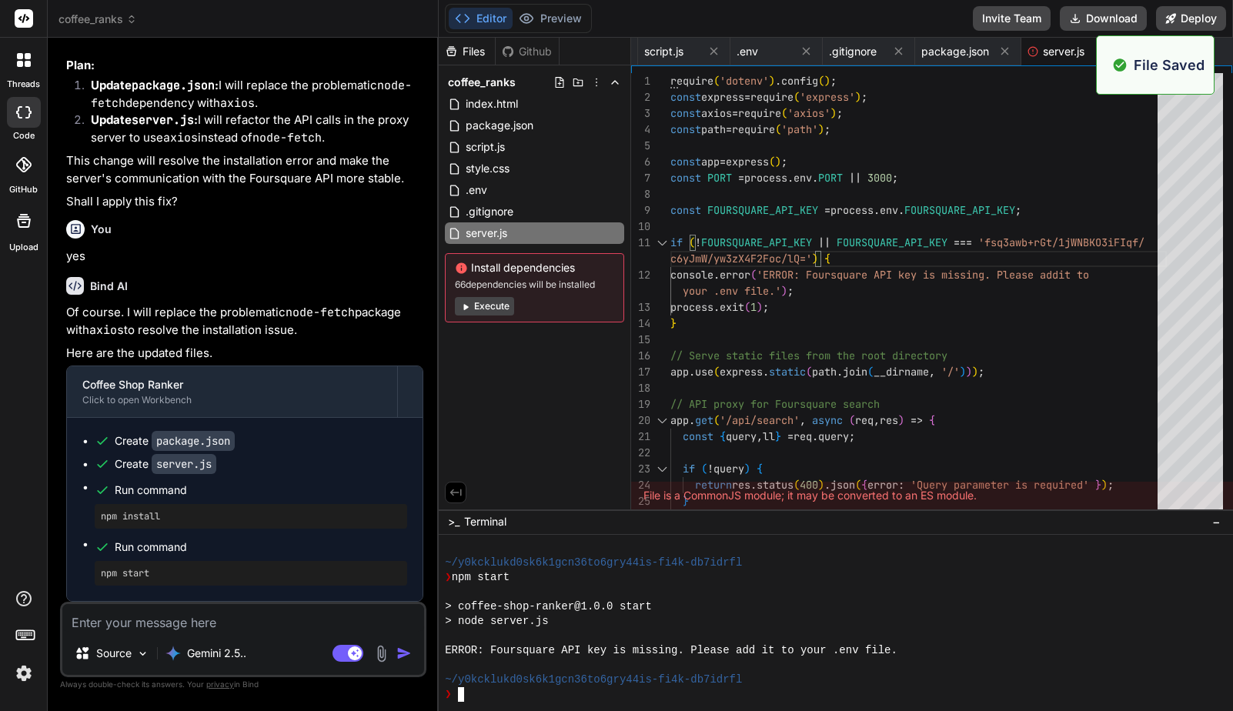
click at [509, 698] on div "❯" at bounding box center [828, 694] width 766 height 15
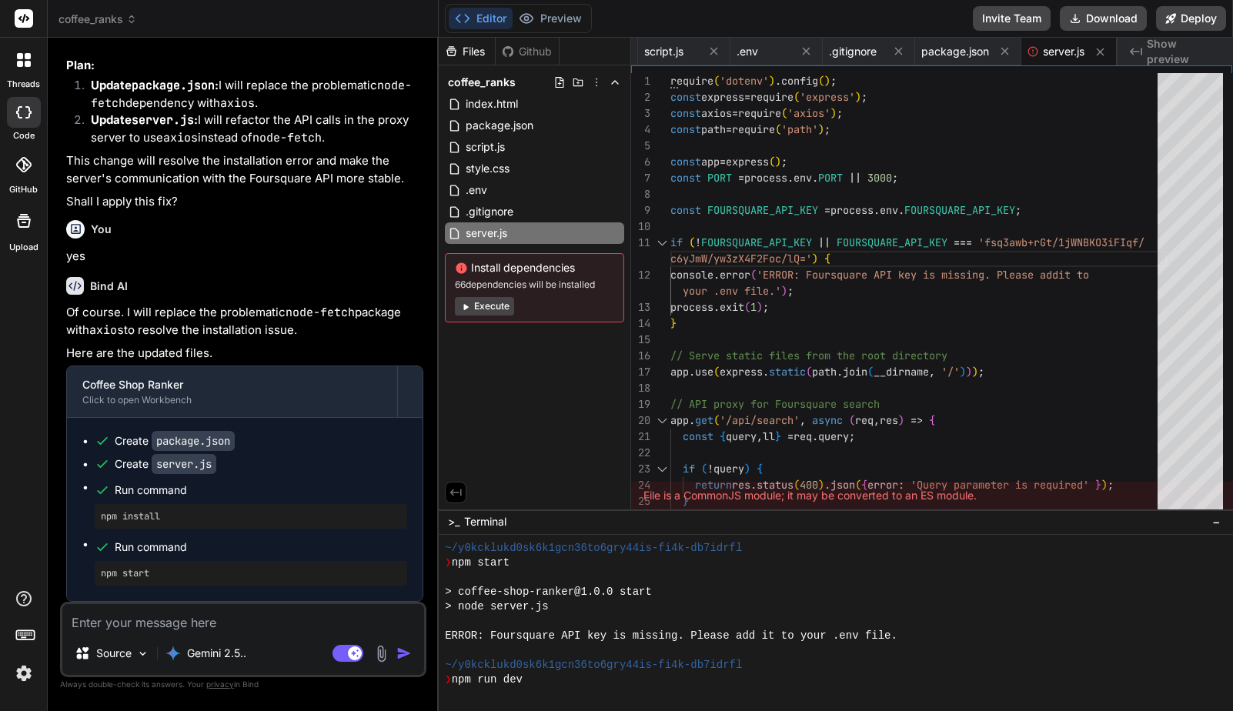
scroll to position [2939, 0]
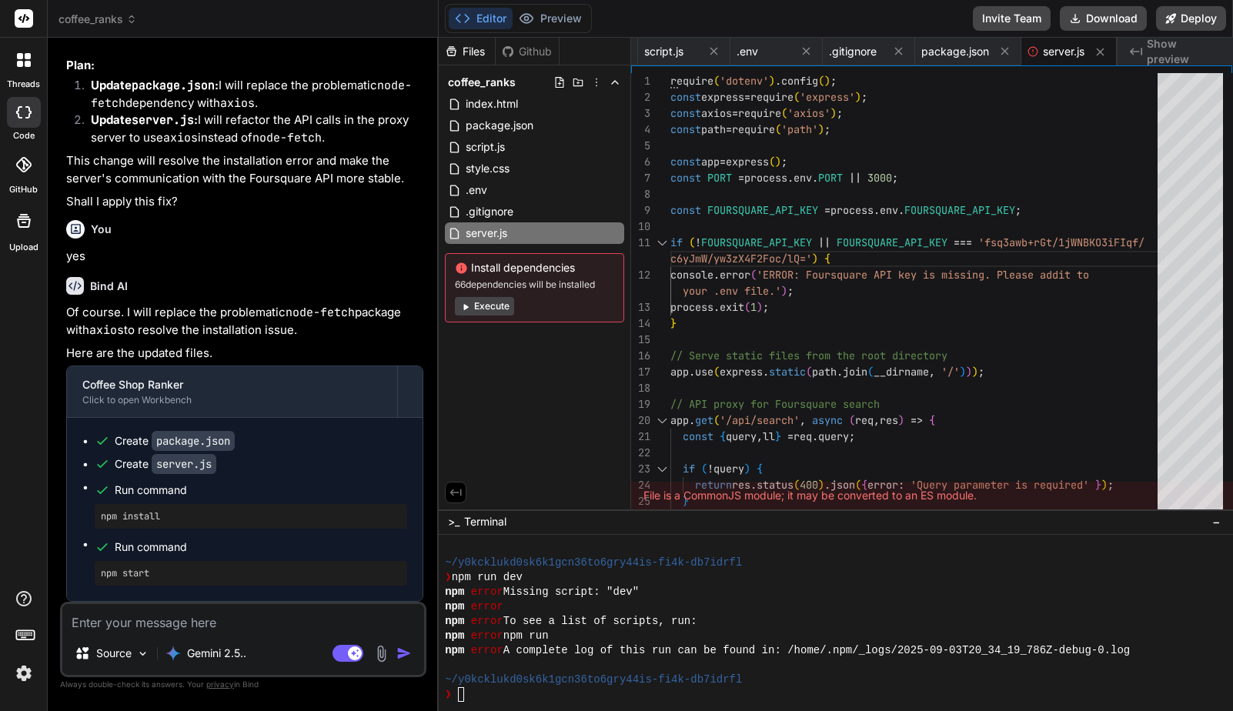
click at [251, 626] on textarea at bounding box center [243, 618] width 362 height 28
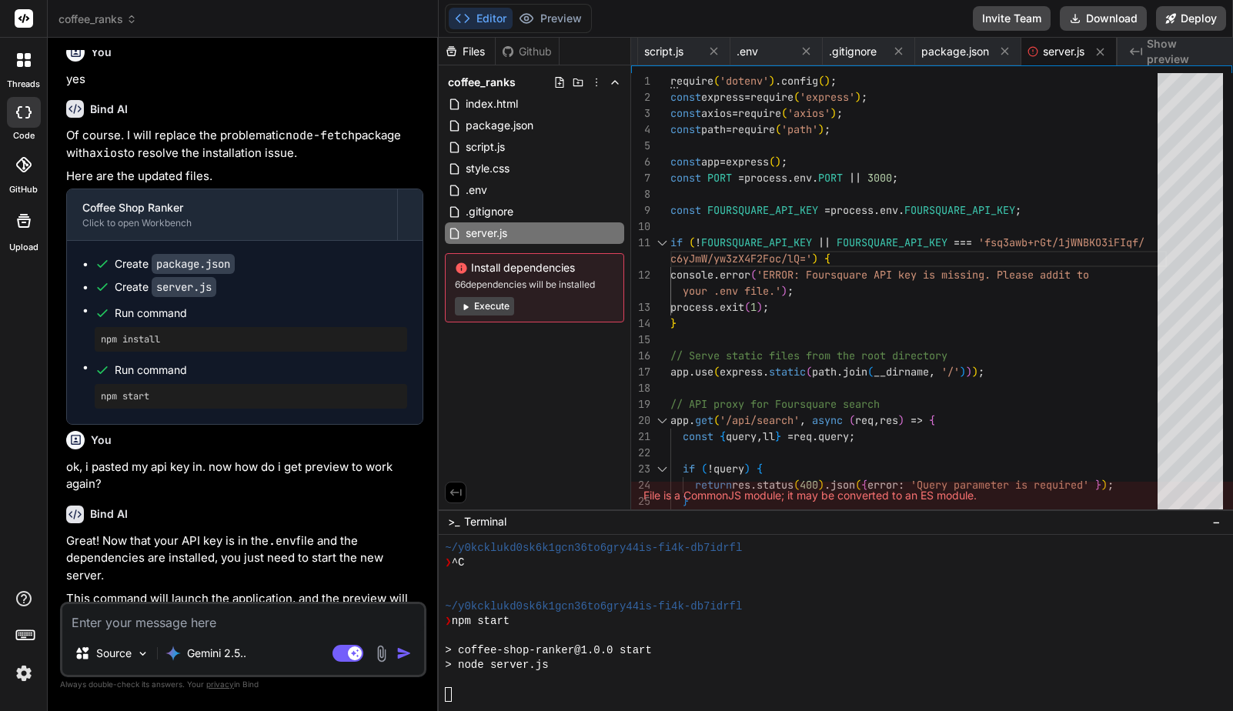
scroll to position [3085, 0]
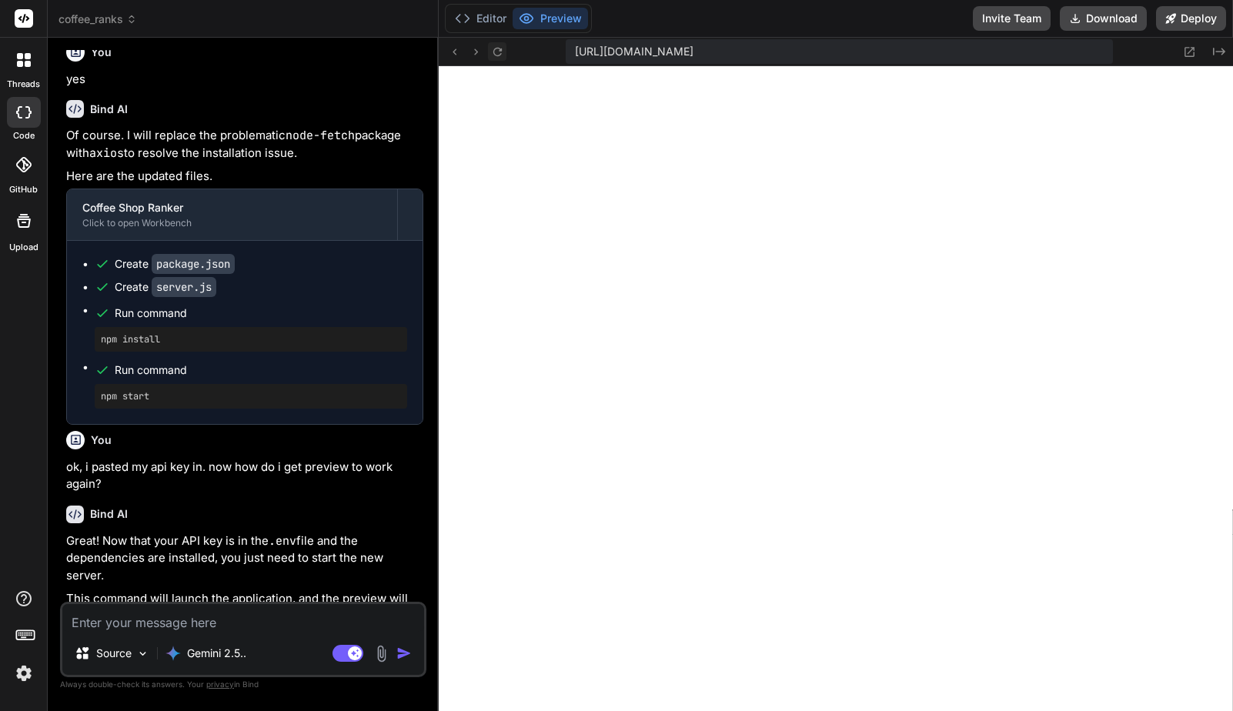
click at [496, 52] on icon at bounding box center [497, 51] width 13 height 13
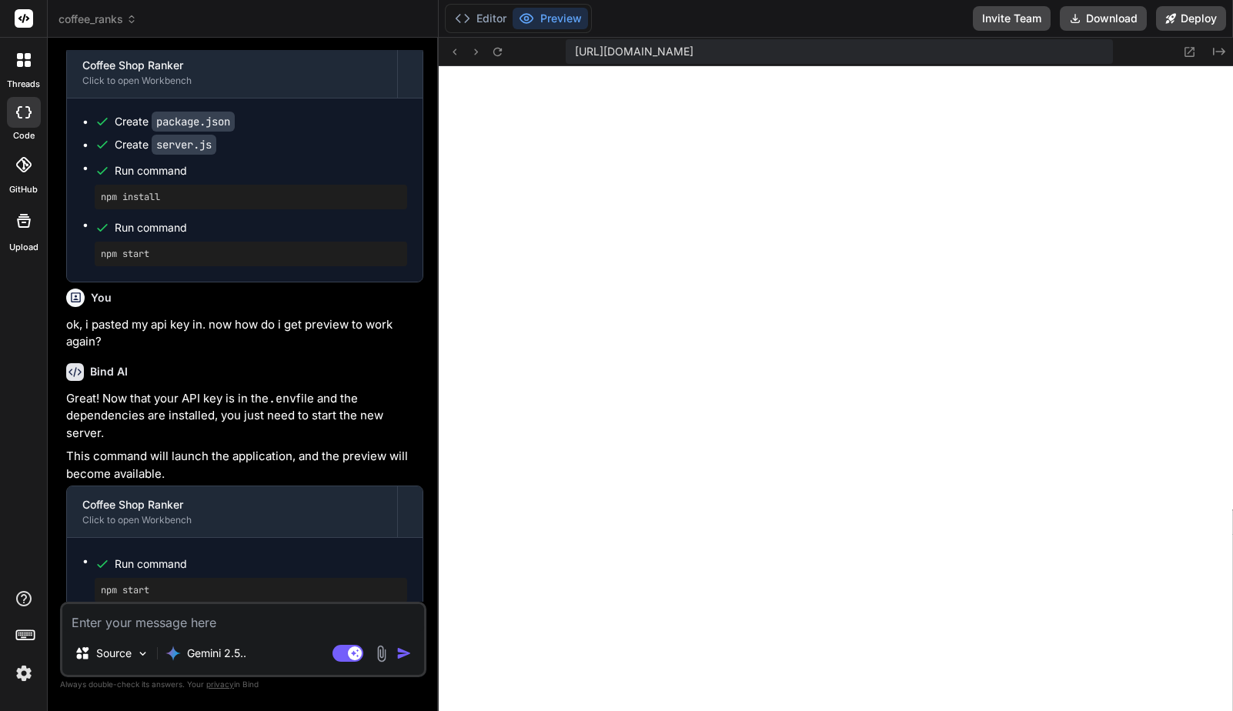
click at [262, 623] on textarea at bounding box center [243, 618] width 362 height 28
click at [492, 21] on button "Editor" at bounding box center [481, 19] width 64 height 22
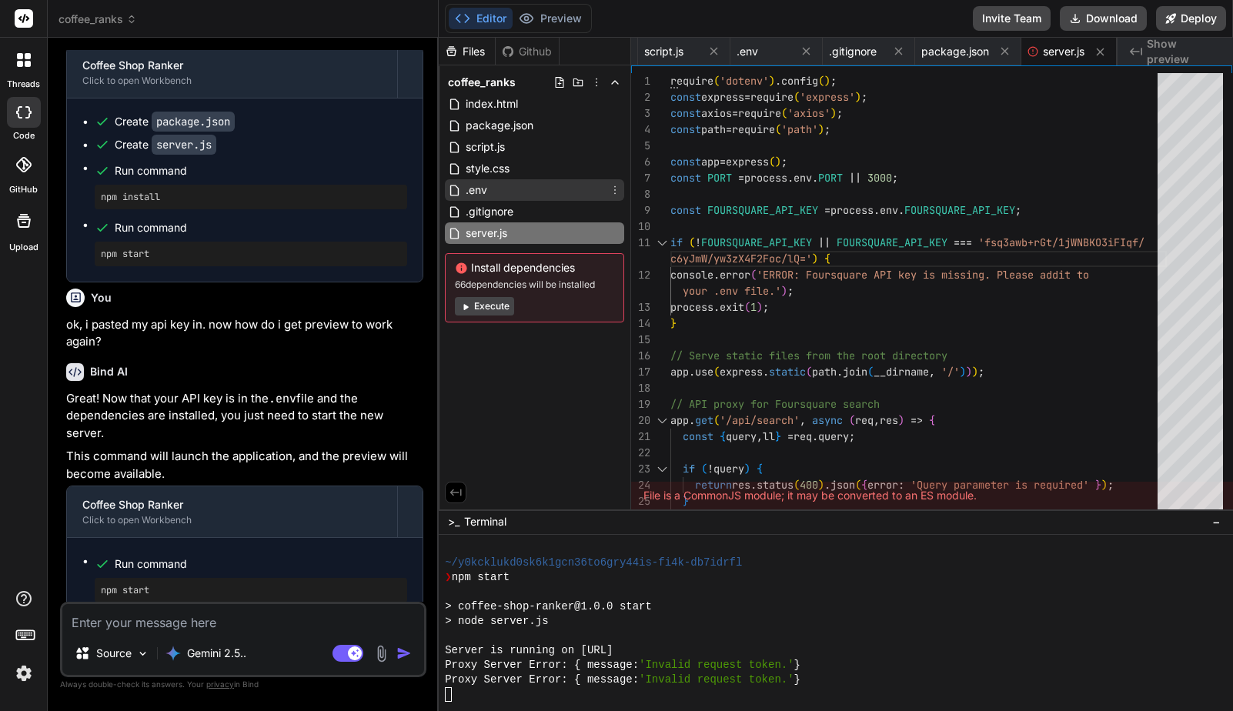
click at [519, 189] on div ".env" at bounding box center [534, 190] width 179 height 22
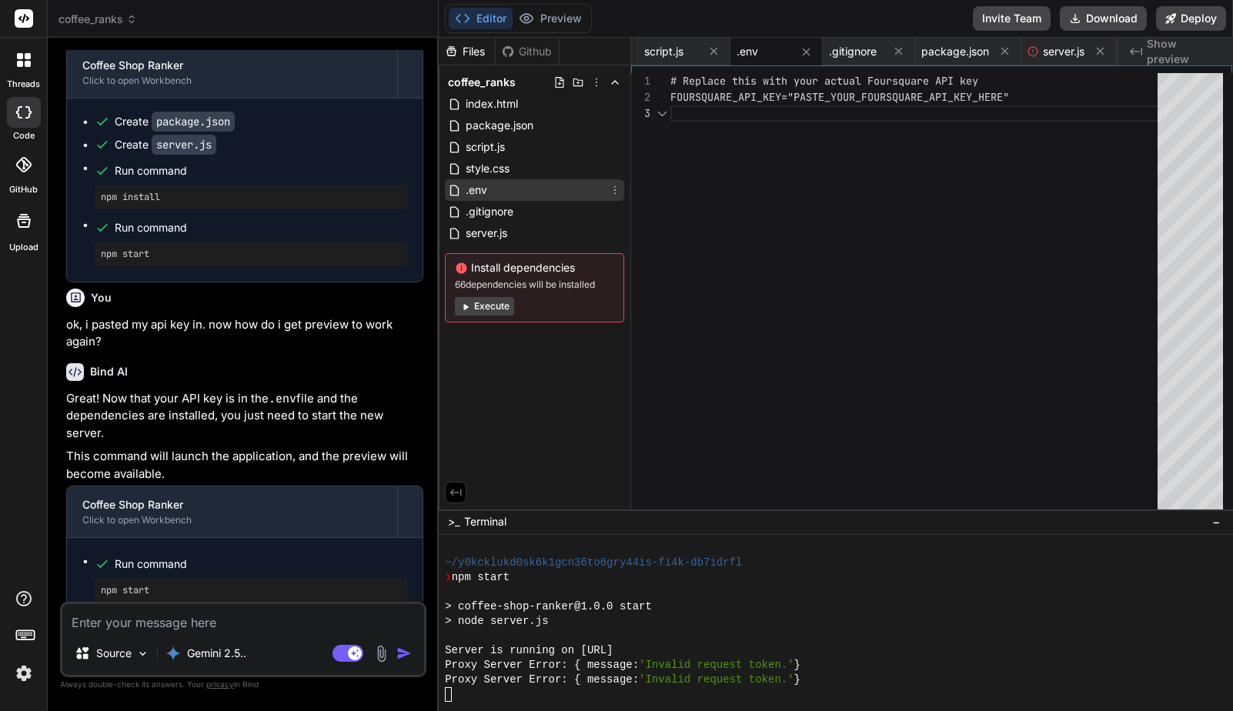
scroll to position [32, 0]
drag, startPoint x: 796, startPoint y: 98, endPoint x: 867, endPoint y: 101, distance: 71.6
click at [867, 101] on div "FOURSQUARE_API_KEY="PASTE_YOUR_FOURSQUARE_API_KEY_ HERE" # Replace this with yo…" at bounding box center [918, 294] width 496 height 443
click at [805, 95] on div "FOURSQUARE_API_KEY="PASTE_YOUR_FOURSQUARE_API_KEY_ HERE" # Replace this with yo…" at bounding box center [918, 294] width 496 height 443
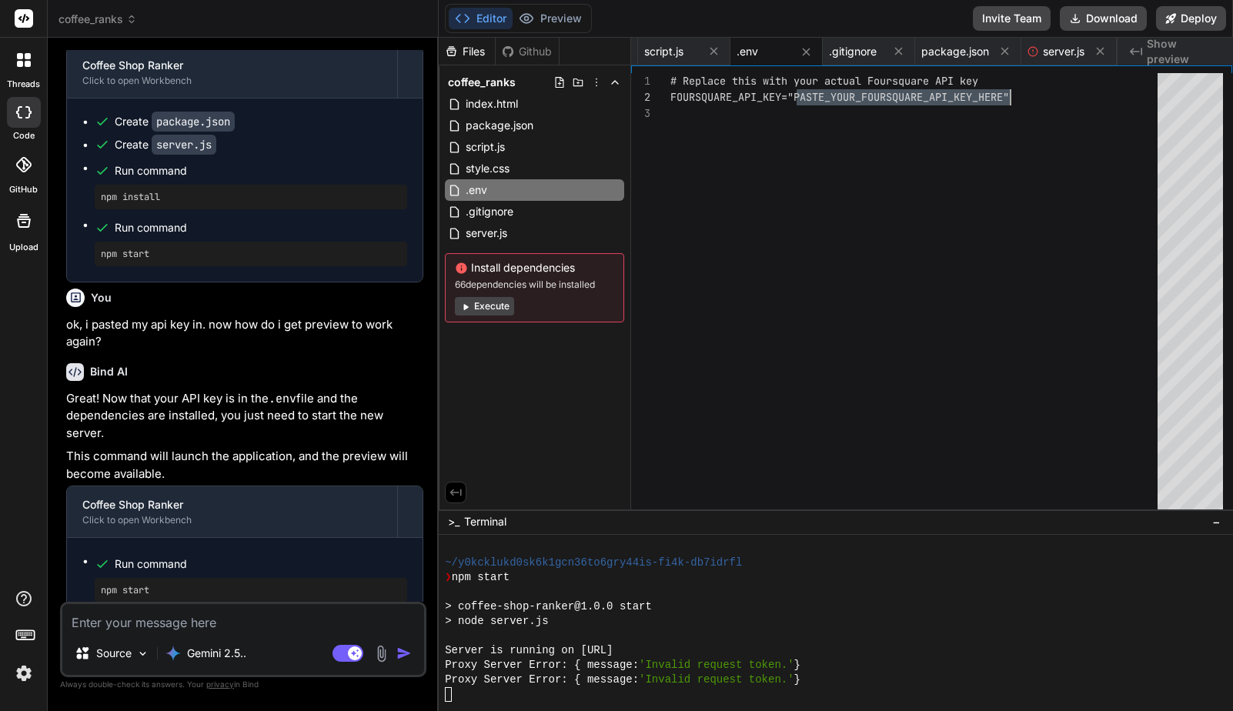
drag, startPoint x: 798, startPoint y: 95, endPoint x: 1010, endPoint y: 97, distance: 212.4
click at [1010, 97] on div "FOURSQUARE_API_KEY="PASTE_YOUR_FOURSQUARE_API_KEY_ HERE" # Replace this with yo…" at bounding box center [918, 294] width 496 height 443
click at [583, 404] on div "Files Github coffee_ranks index.html package.json script.js style.css .env .git…" at bounding box center [535, 274] width 192 height 472
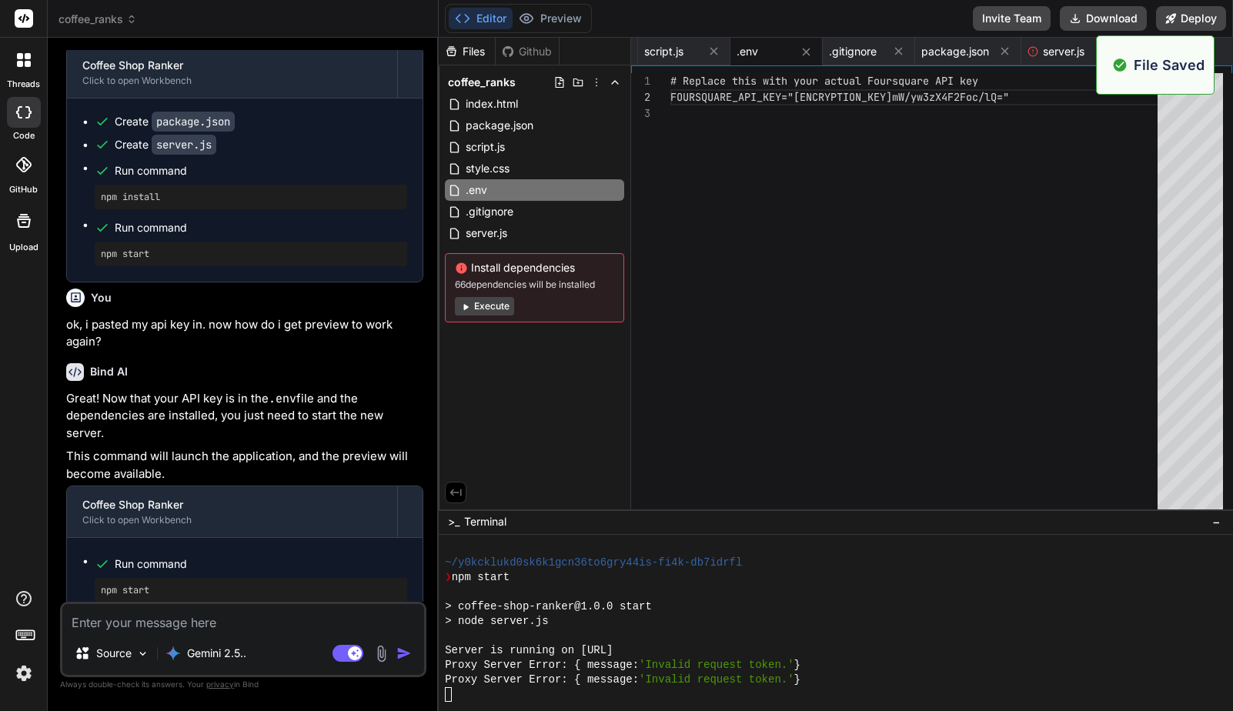
click at [210, 622] on textarea at bounding box center [243, 618] width 362 height 28
click at [495, 696] on div at bounding box center [828, 694] width 766 height 15
click at [488, 696] on div at bounding box center [828, 694] width 766 height 15
click at [486, 697] on div at bounding box center [828, 694] width 766 height 15
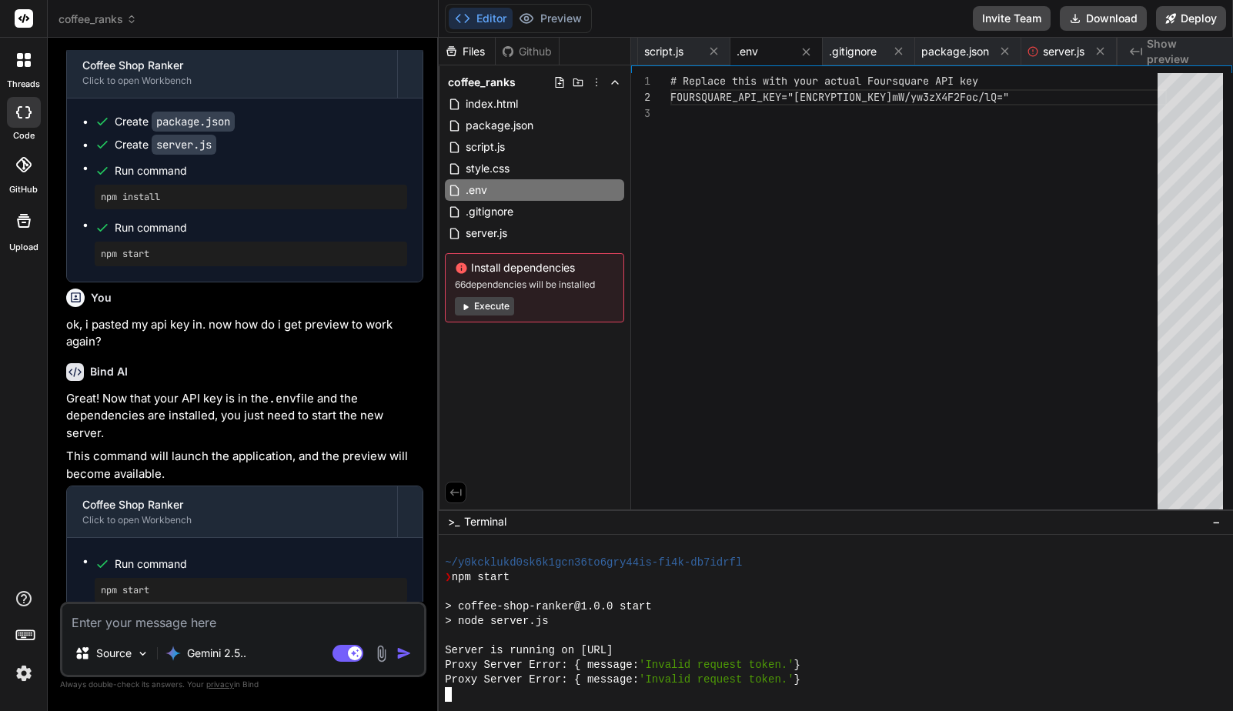
click at [325, 613] on textarea at bounding box center [243, 618] width 362 height 28
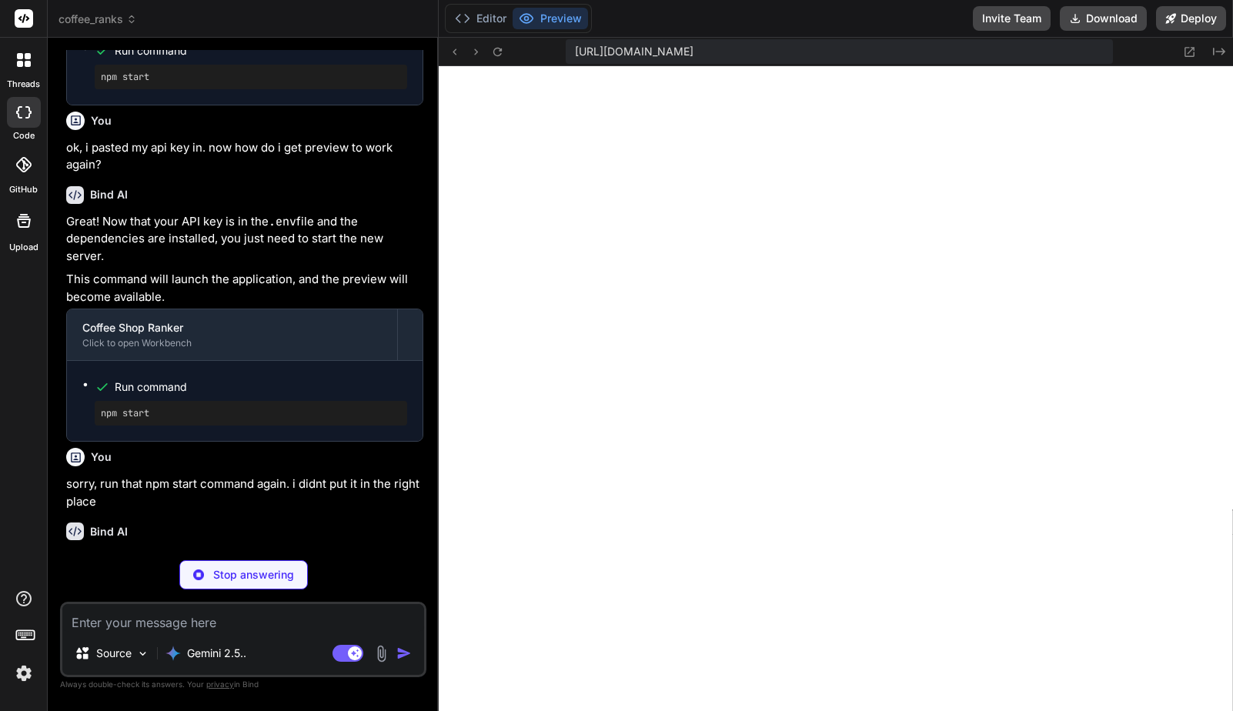
scroll to position [3129, 0]
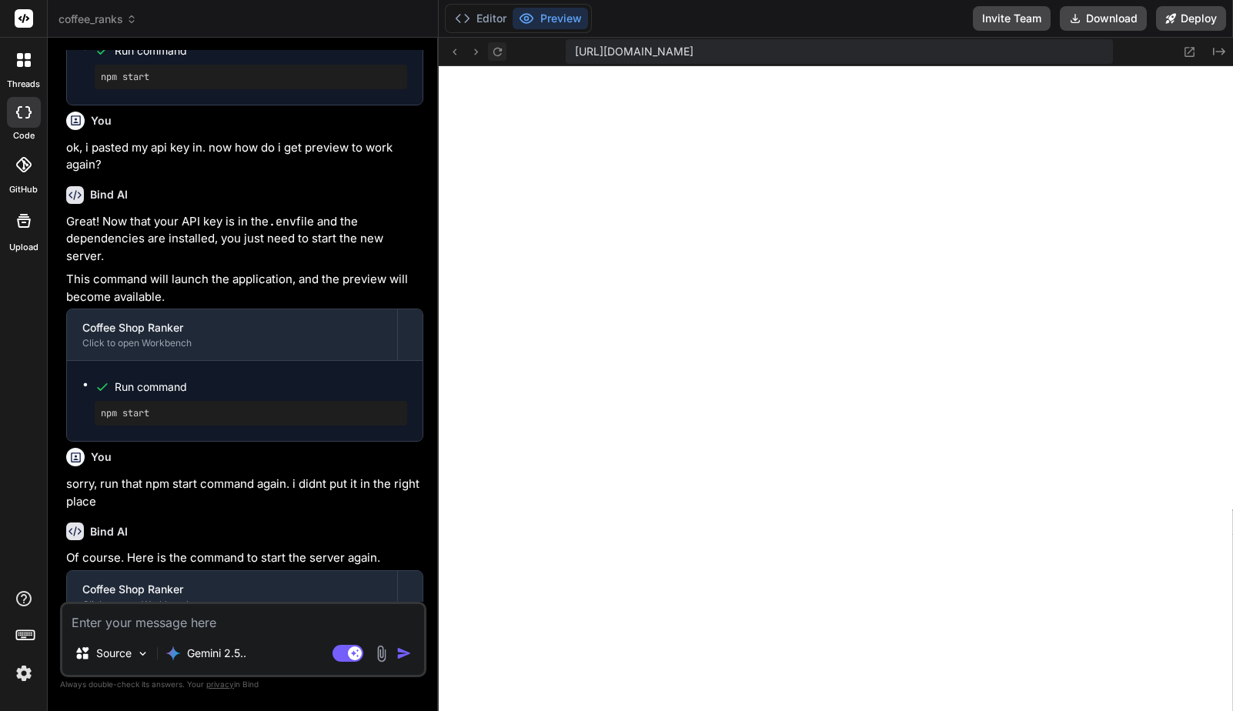
click at [495, 53] on icon at bounding box center [497, 51] width 13 height 13
click at [280, 625] on textarea at bounding box center [243, 618] width 362 height 28
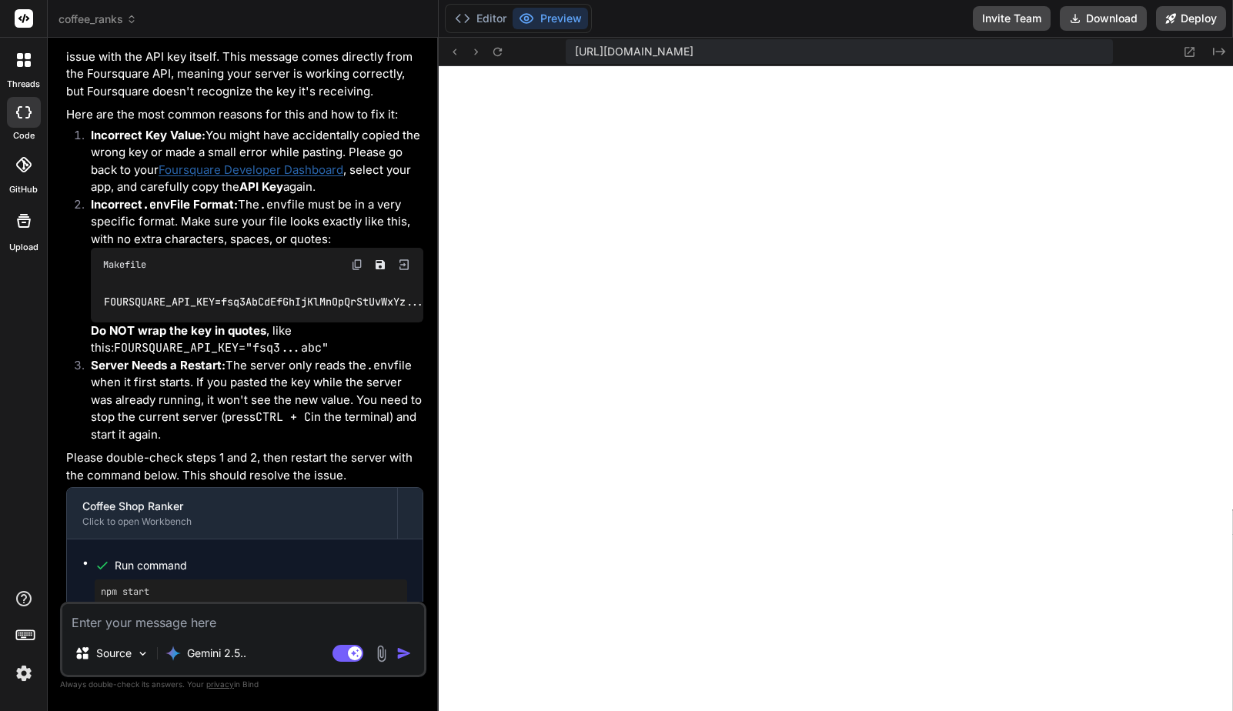
scroll to position [8451, 0]
click at [316, 380] on p "Server Needs a Restart: The server only reads the .env file when it first start…" at bounding box center [257, 399] width 332 height 87
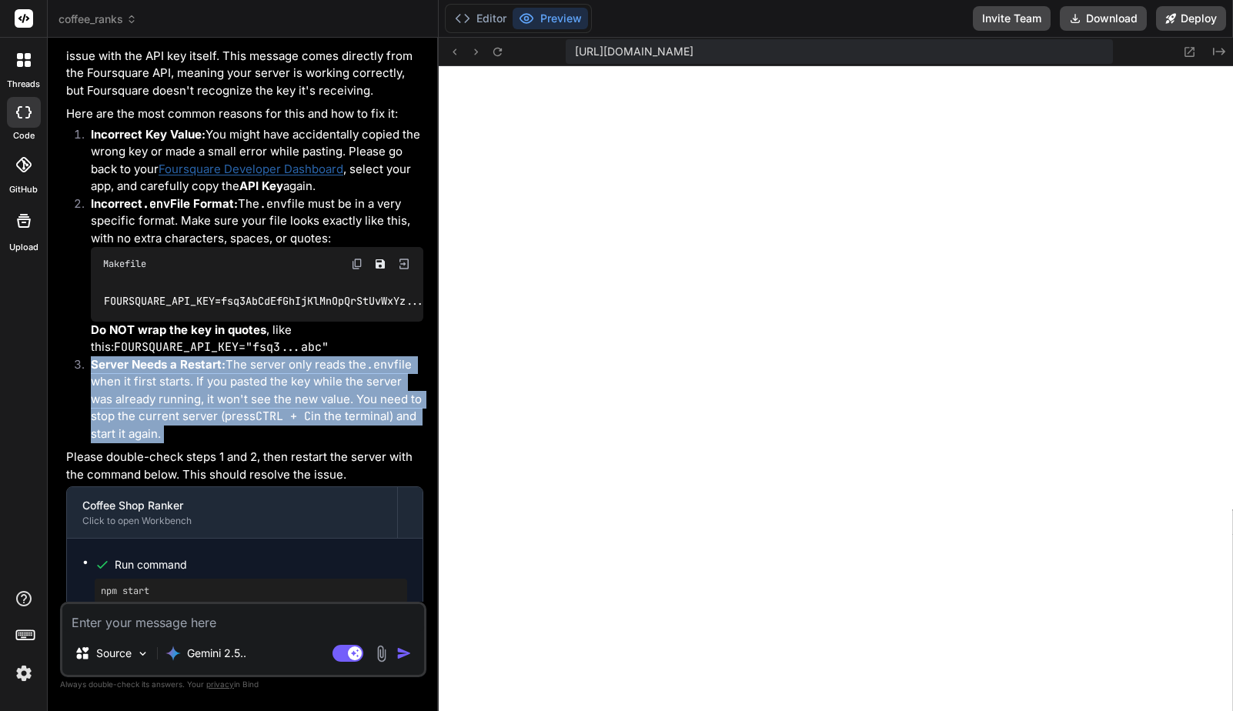
click at [316, 380] on p "Server Needs a Restart: The server only reads the .env file when it first start…" at bounding box center [257, 399] width 332 height 87
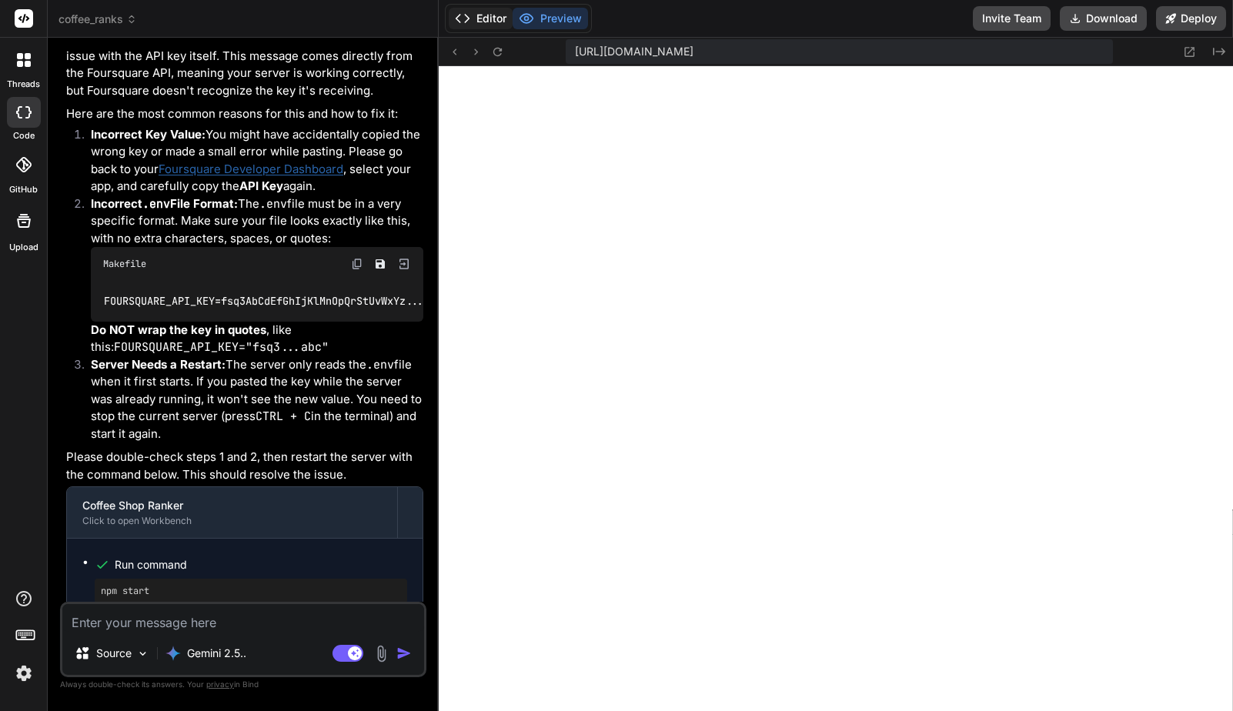
click at [479, 19] on button "Editor" at bounding box center [481, 19] width 64 height 22
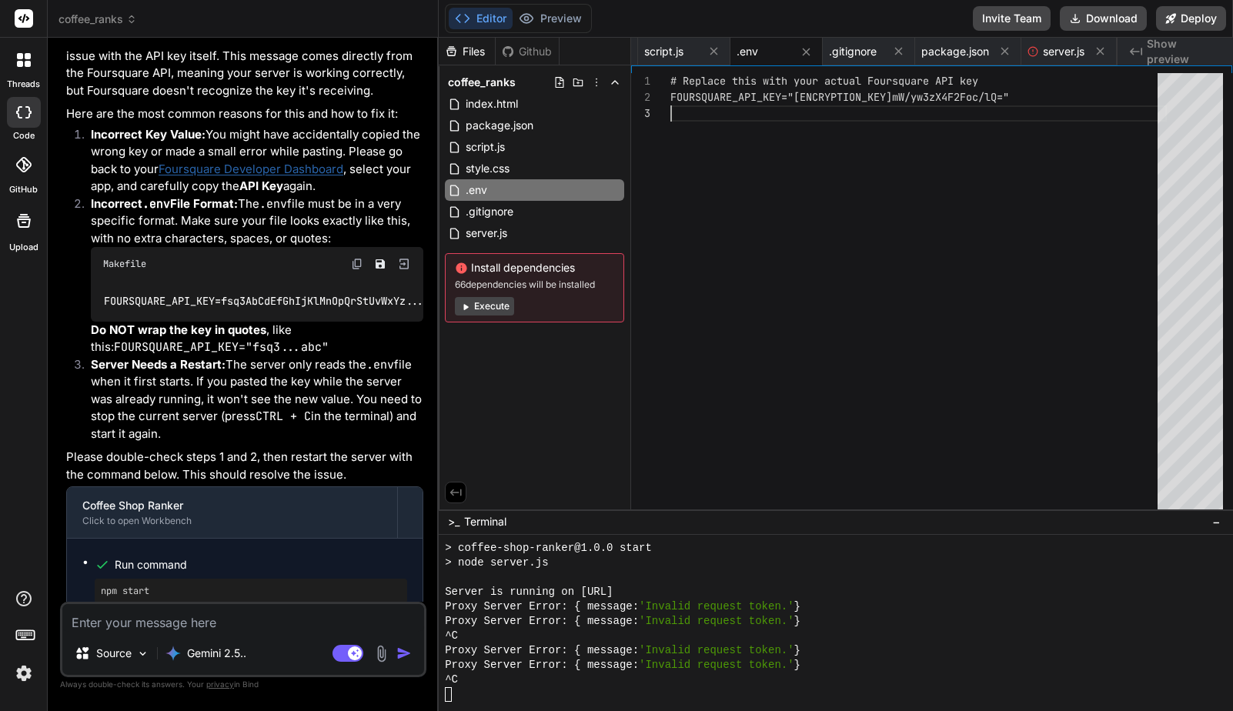
click at [798, 98] on div "FOURSQUARE_API_KEY="[ENCRYPTION_KEY] mW/yw3zX4F2Foc/lQ=" # Replace this with yo…" at bounding box center [918, 294] width 496 height 443
click at [795, 96] on div "FOURSQUARE_API_KEY="[ENCRYPTION_KEY] mW/yw3zX4F2Foc/lQ=" # Replace this with yo…" at bounding box center [918, 294] width 496 height 443
click at [1122, 89] on div "FOURSQUARE_API_KEY=fsq3awb+rGt/1jWNBKO3iFIqf/c6yJm W/yw3zX4F2Foc/lQ=" # Replace…" at bounding box center [918, 294] width 496 height 443
click at [476, 693] on div at bounding box center [828, 694] width 766 height 15
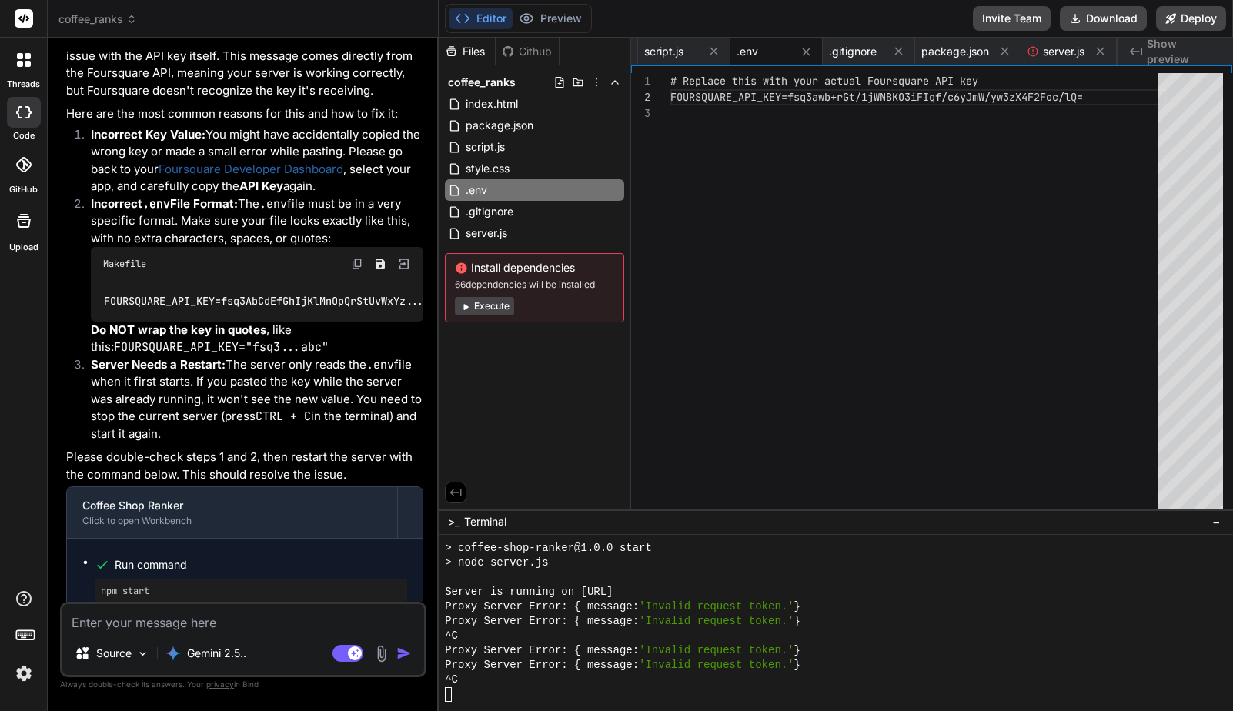
click at [246, 609] on textarea at bounding box center [243, 618] width 362 height 28
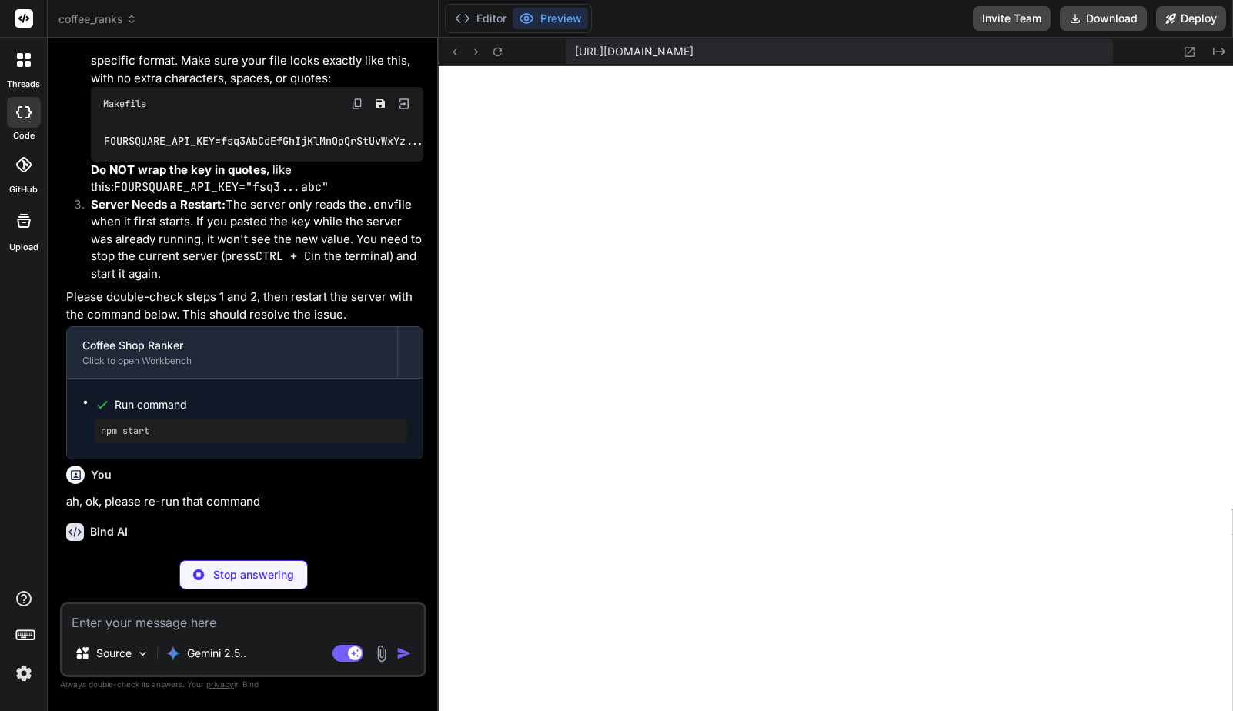
scroll to position [3187, 0]
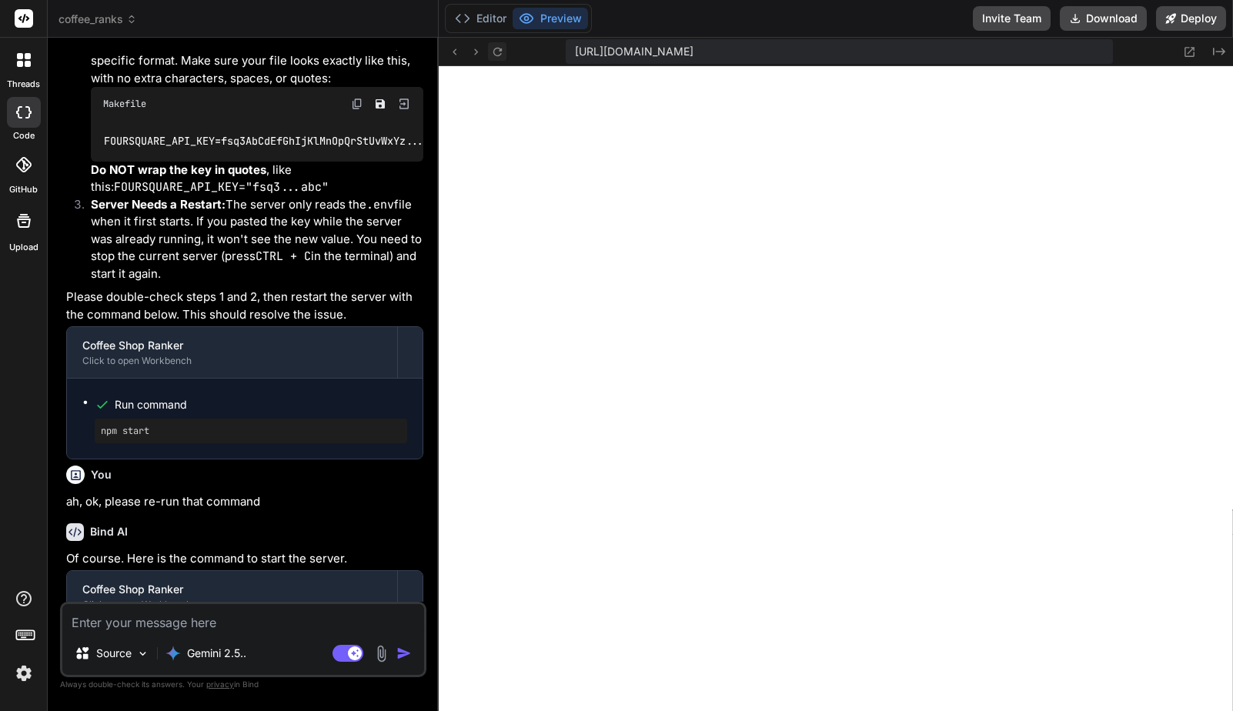
click at [497, 45] on icon at bounding box center [497, 51] width 13 height 13
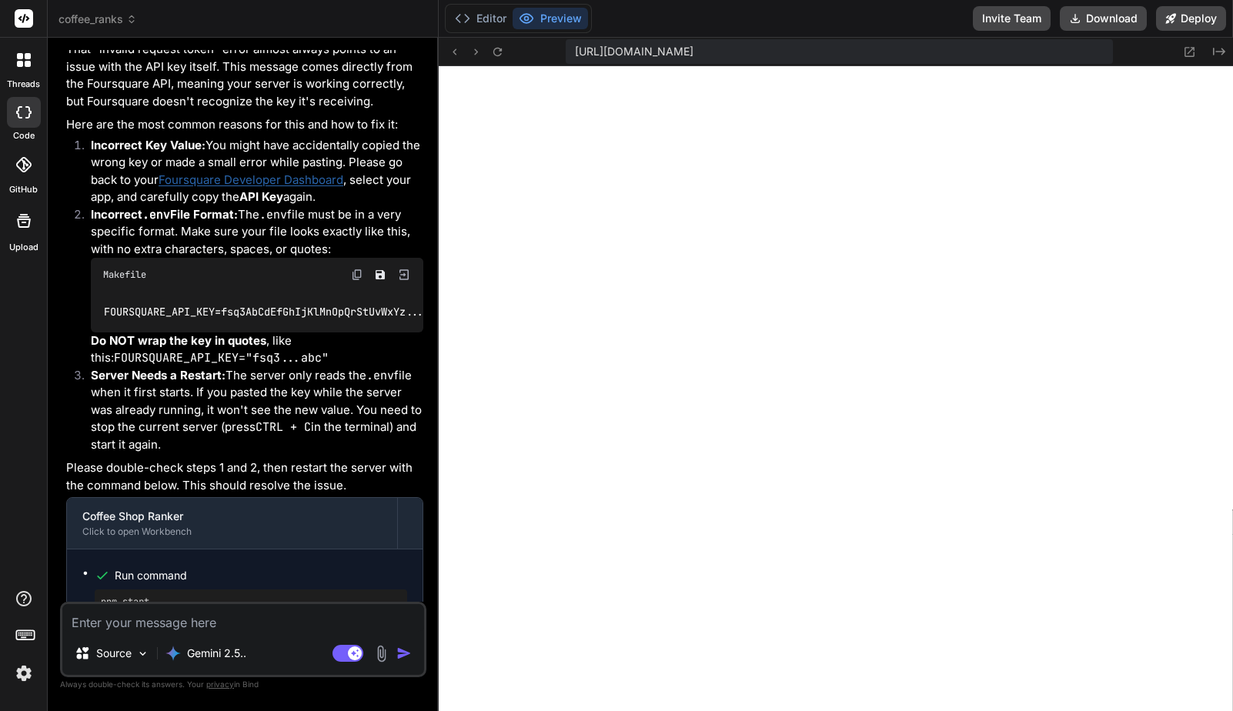
scroll to position [8433, 0]
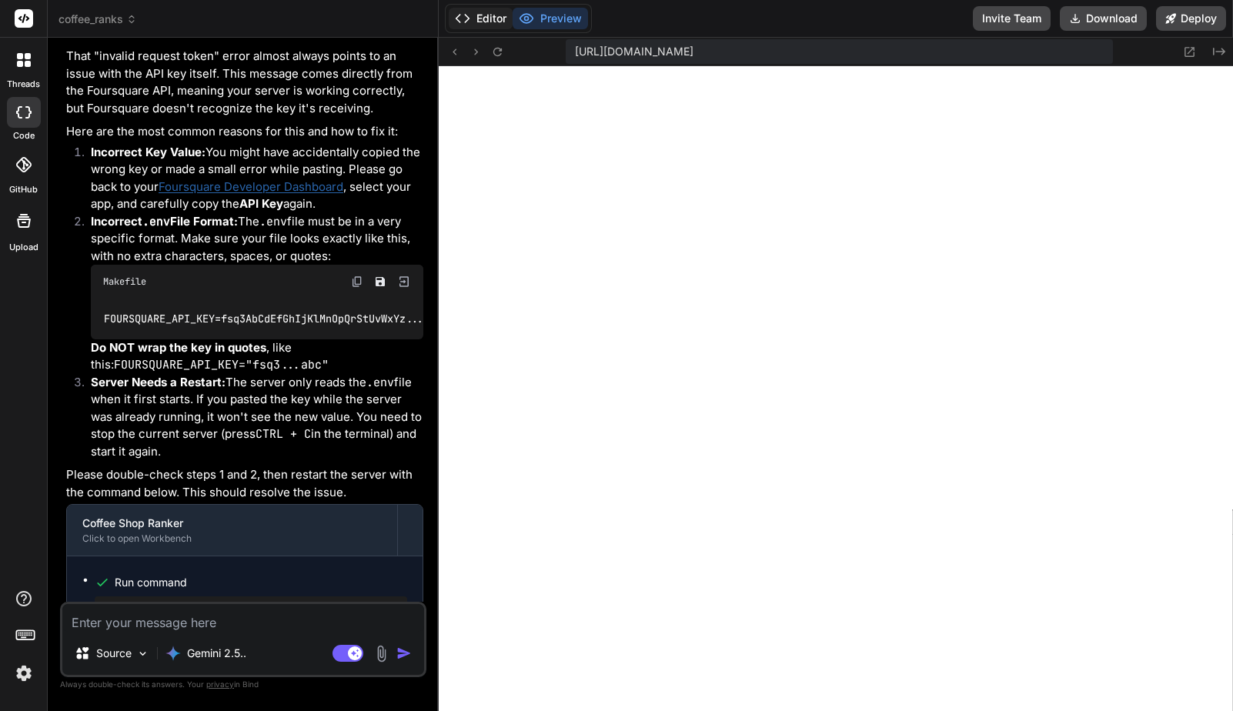
click at [479, 18] on button "Editor" at bounding box center [481, 19] width 64 height 22
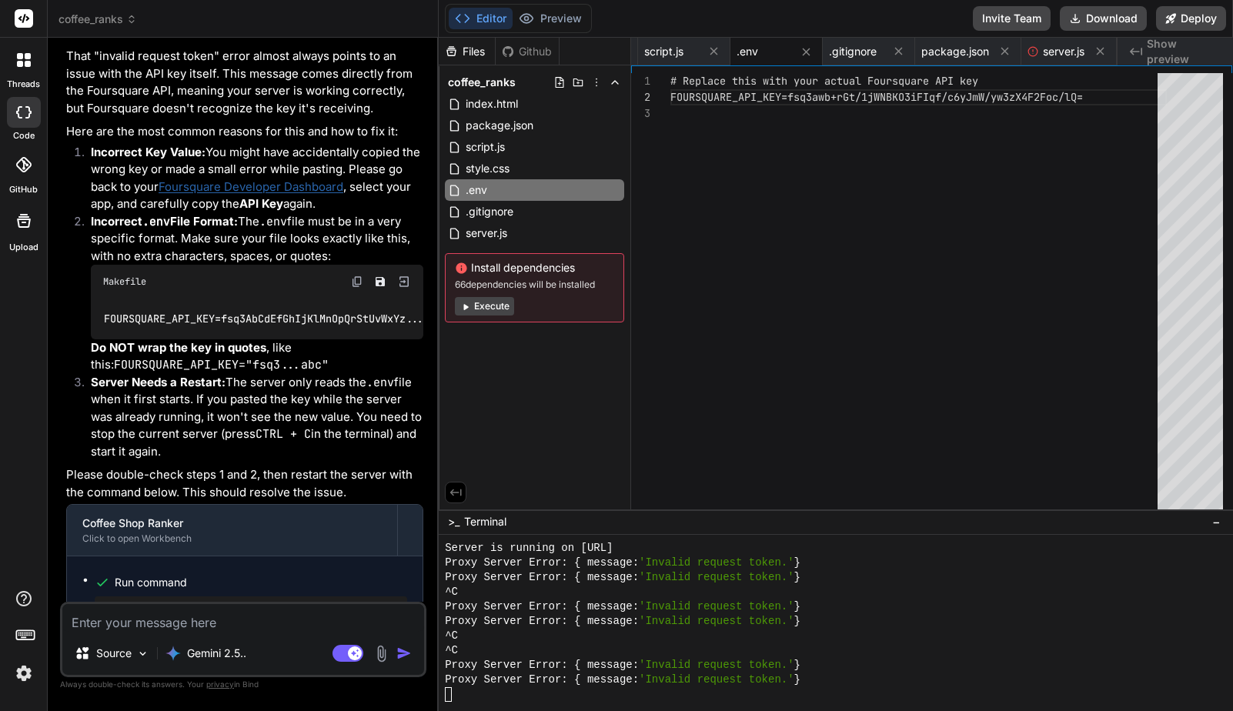
click at [564, 691] on div at bounding box center [828, 694] width 766 height 15
click at [454, 523] on span ">_" at bounding box center [454, 521] width 12 height 15
click at [283, 620] on textarea at bounding box center [243, 618] width 362 height 28
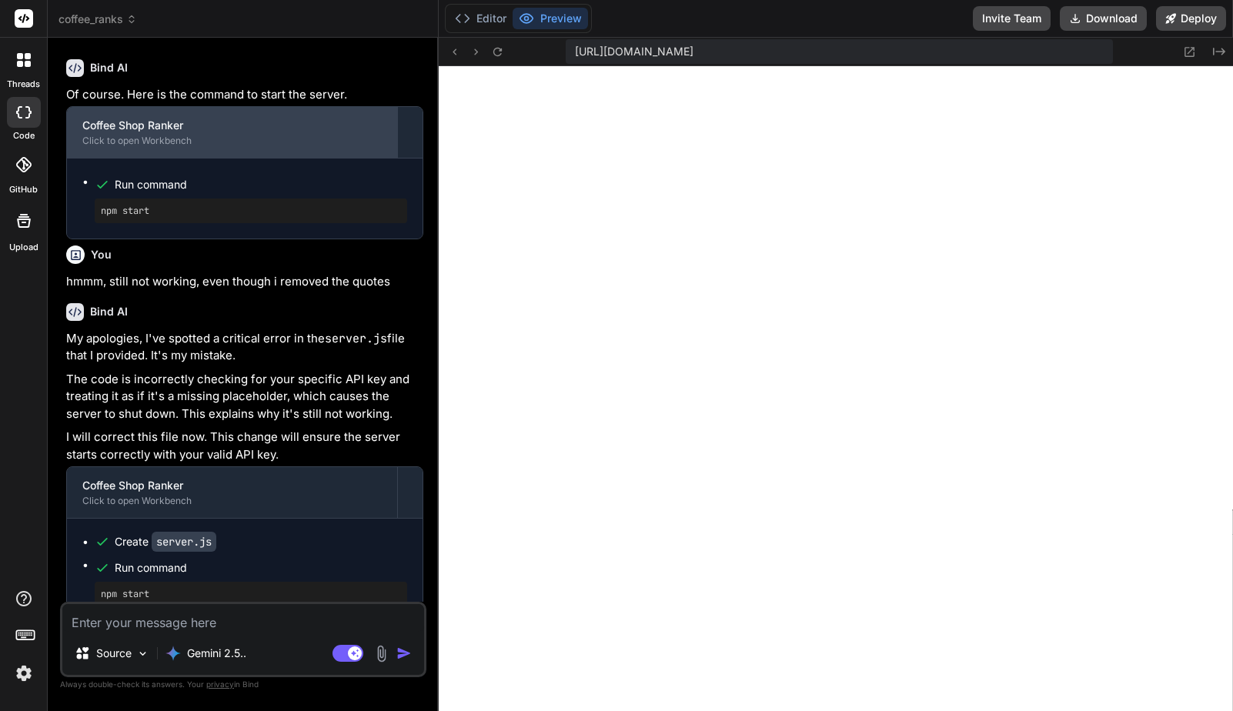
scroll to position [9078, 0]
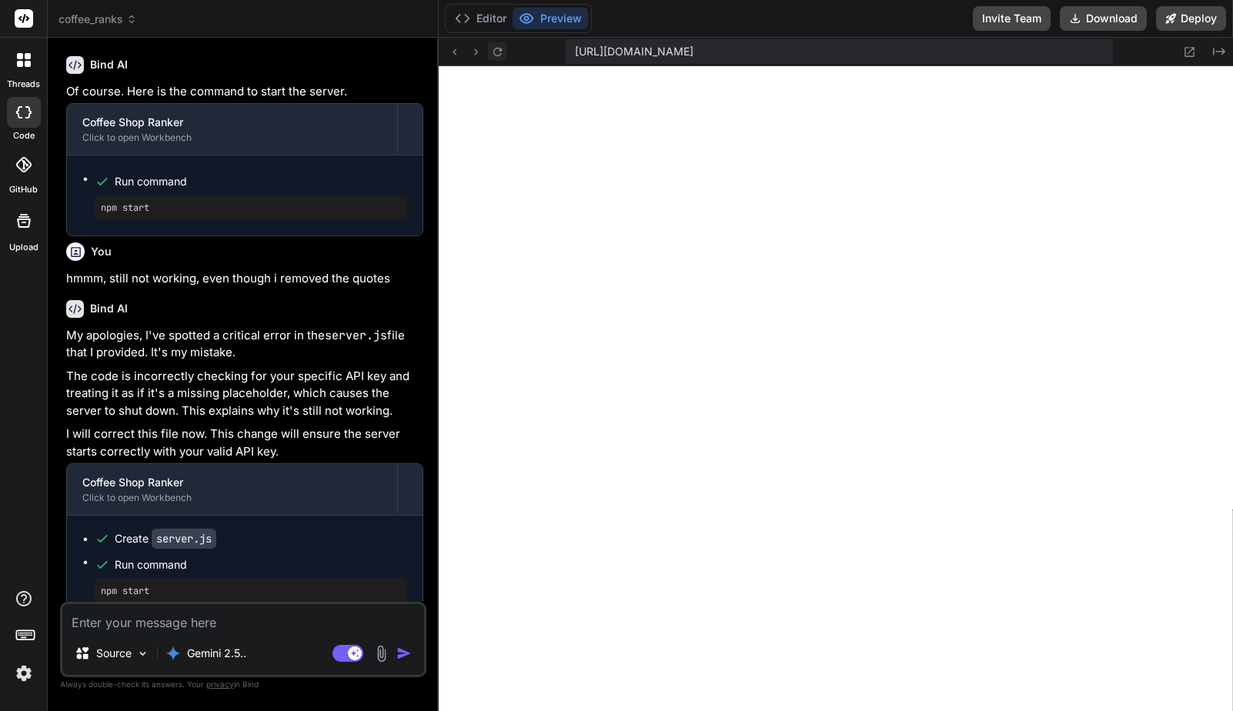
click at [504, 48] on button at bounding box center [497, 51] width 18 height 18
click at [490, 22] on button "Editor" at bounding box center [481, 19] width 64 height 22
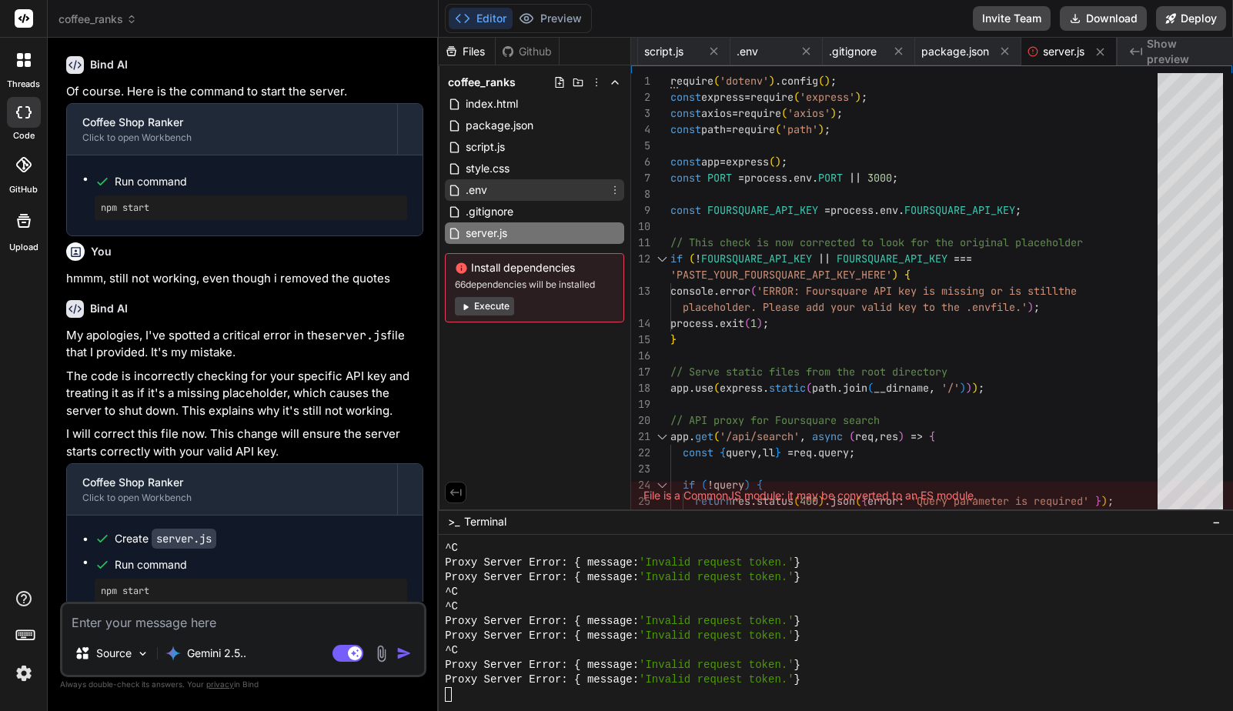
click at [526, 187] on div ".env" at bounding box center [534, 190] width 179 height 22
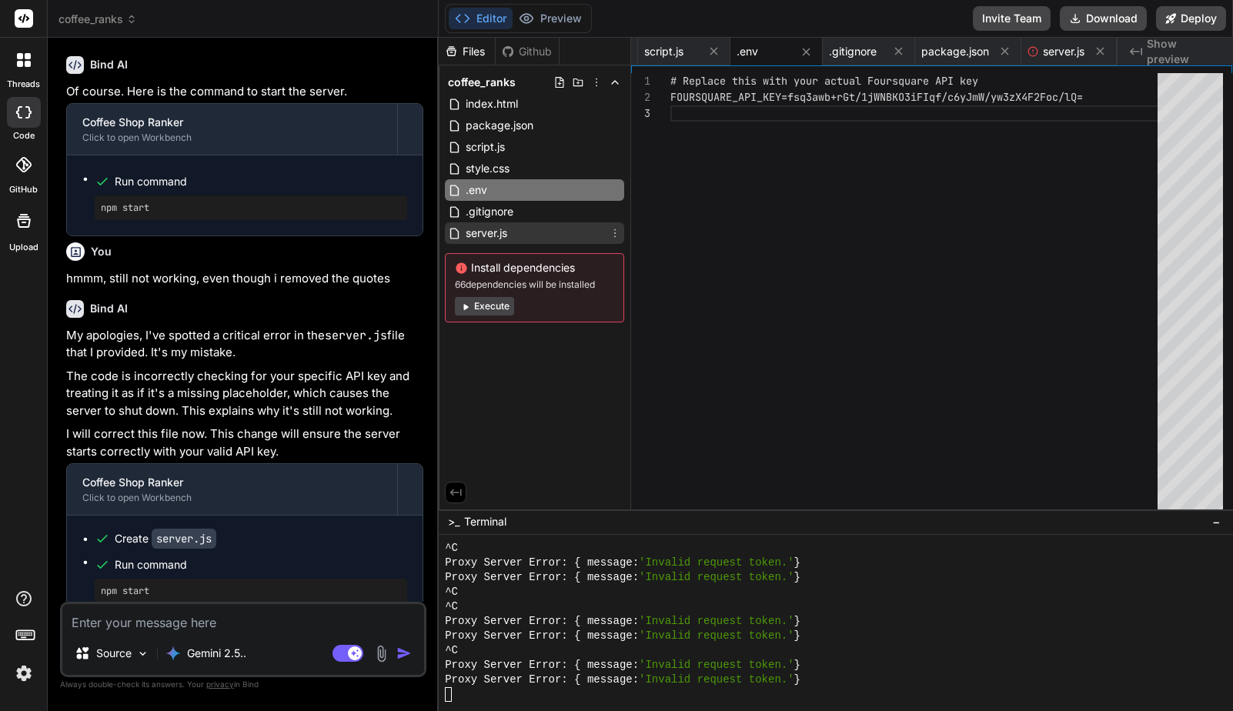
click at [524, 238] on div "server.js" at bounding box center [534, 233] width 179 height 22
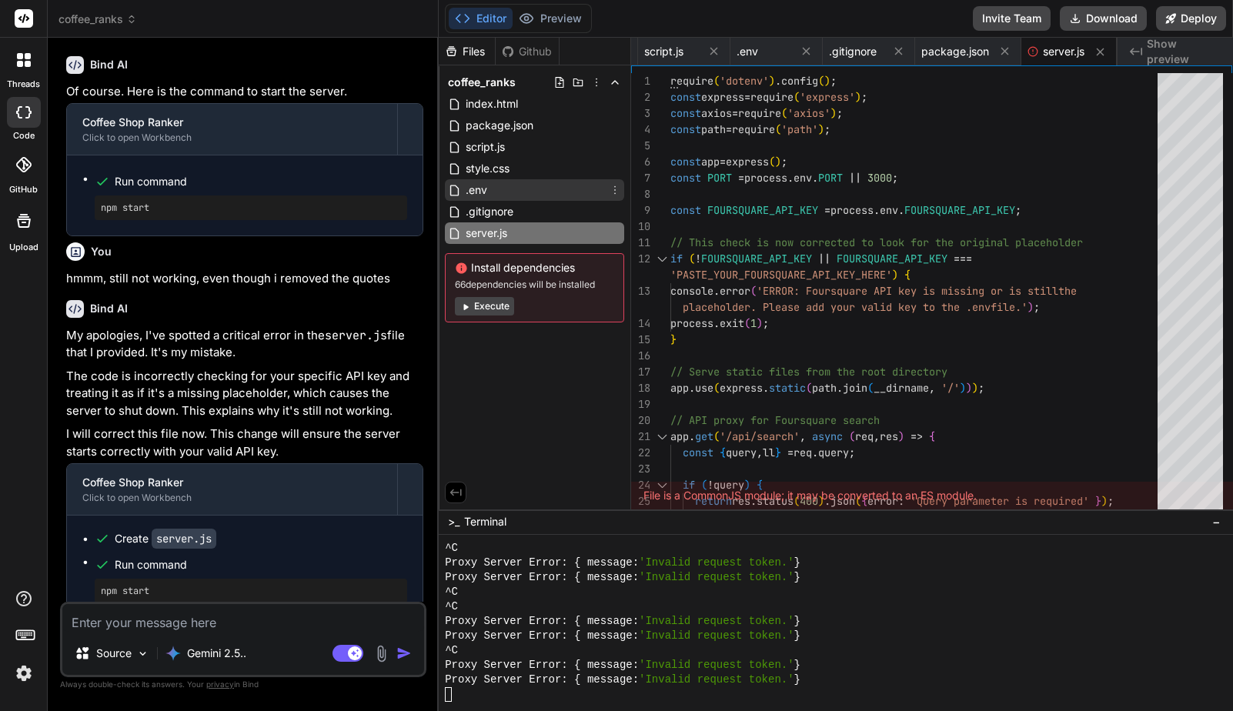
click at [526, 191] on div ".env" at bounding box center [534, 190] width 179 height 22
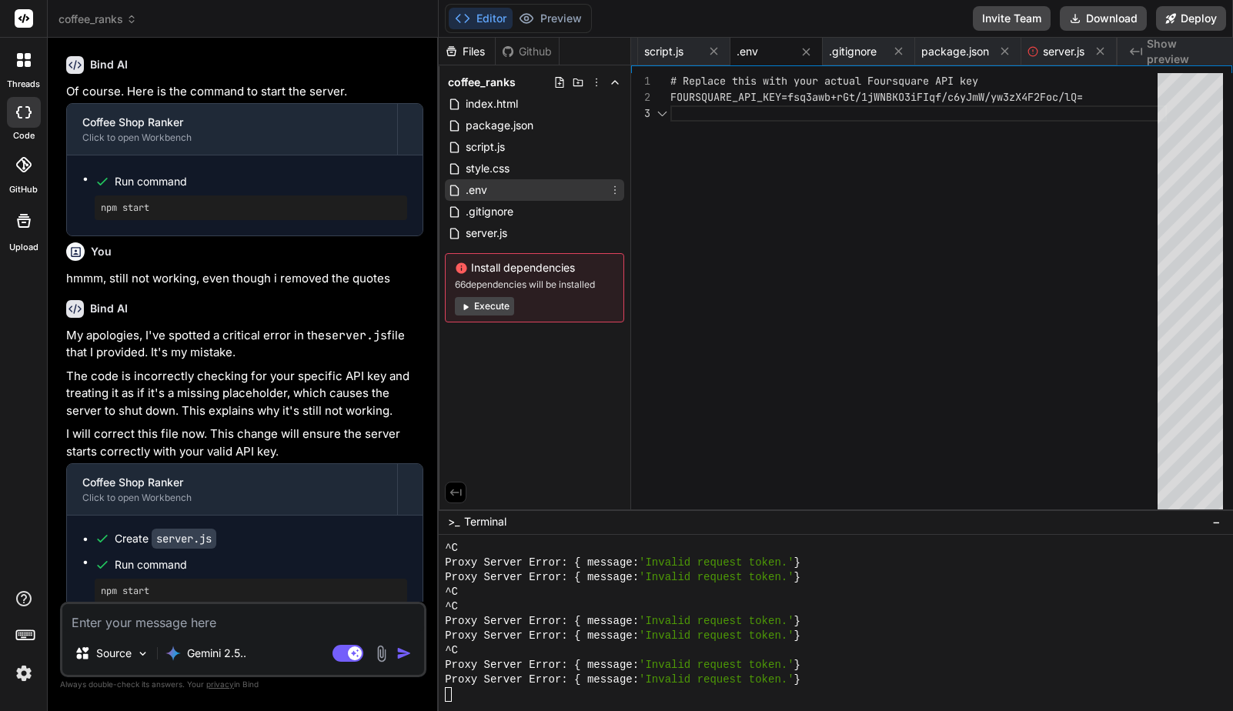
scroll to position [32, 0]
click at [786, 97] on div "FOURSQUARE_API_KEY=fsq3awb+rGt/1jWNBKO3iFIqf/c6yJm W/yw3zX4F2Foc/lQ= # Replace …" at bounding box center [918, 294] width 496 height 443
click at [791, 98] on div "FOURSQUARE_API_KEY=fsq3awb+rGt/1jWNBKO3iFIqf/c6yJm W/yw3zX4F2Foc/lQ= # Replace …" at bounding box center [918, 294] width 496 height 443
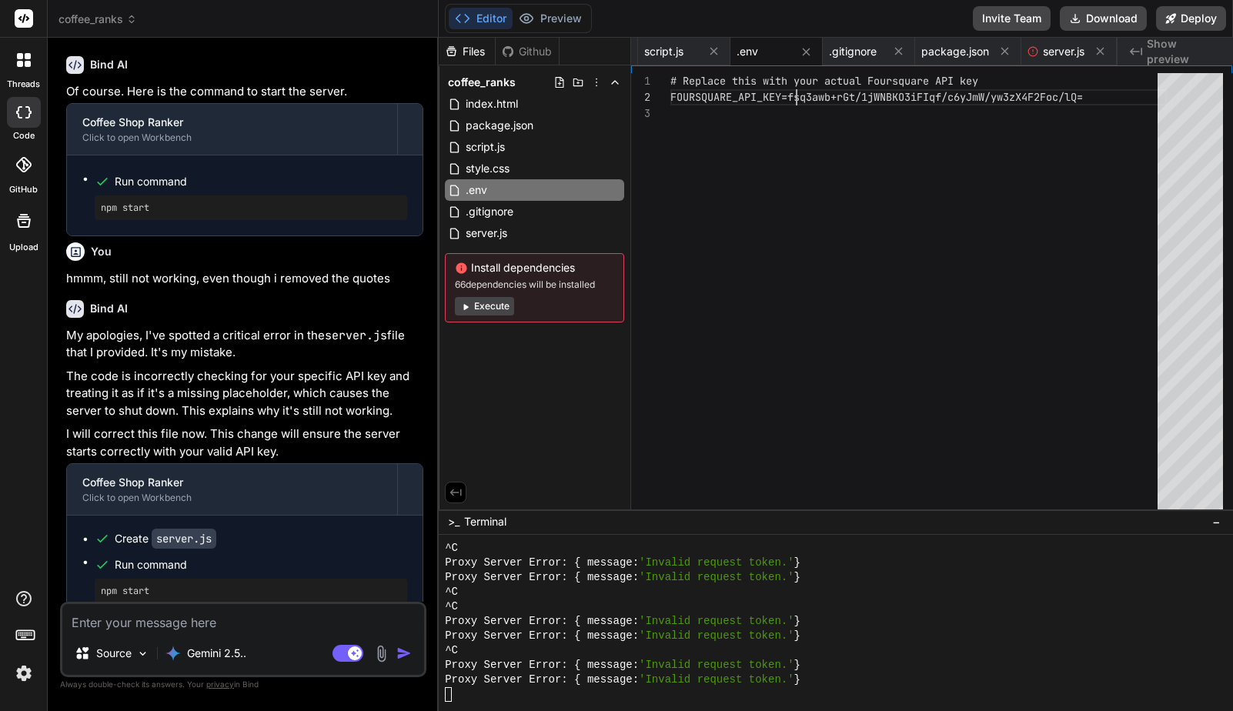
click at [794, 96] on div "FOURSQUARE_API_KEY=fsq3awb+rGt/1jWNBKO3iFIqf/c6yJm W/yw3zX4F2Foc/lQ= # Replace …" at bounding box center [918, 294] width 496 height 443
click at [512, 700] on div at bounding box center [828, 694] width 766 height 15
click at [256, 615] on textarea at bounding box center [243, 618] width 362 height 28
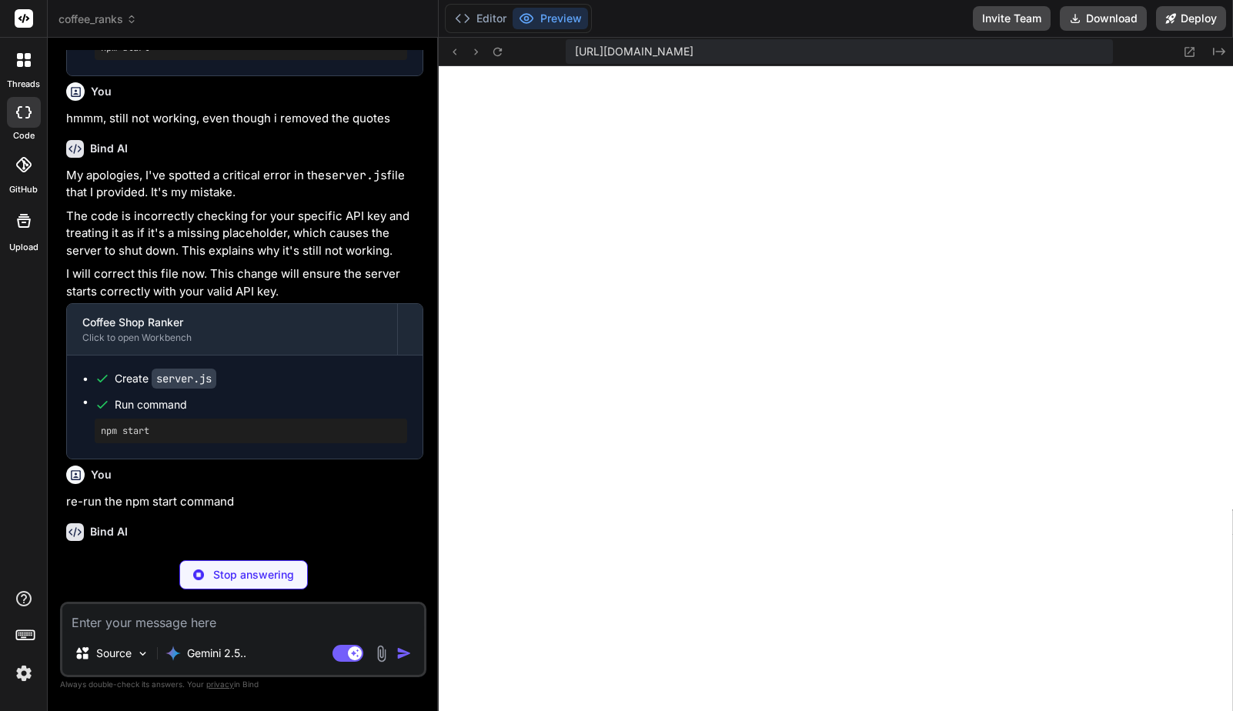
scroll to position [3275, 0]
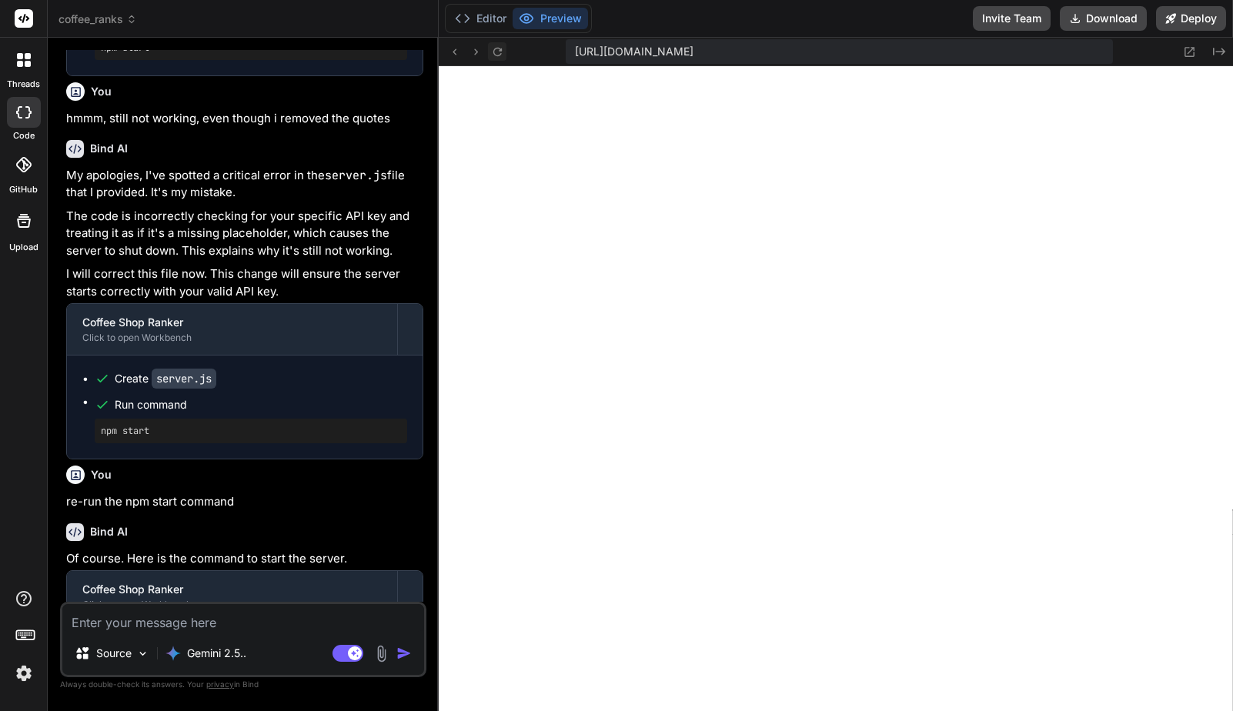
click at [495, 48] on icon at bounding box center [497, 51] width 8 height 8
click at [285, 625] on textarea at bounding box center [243, 618] width 362 height 28
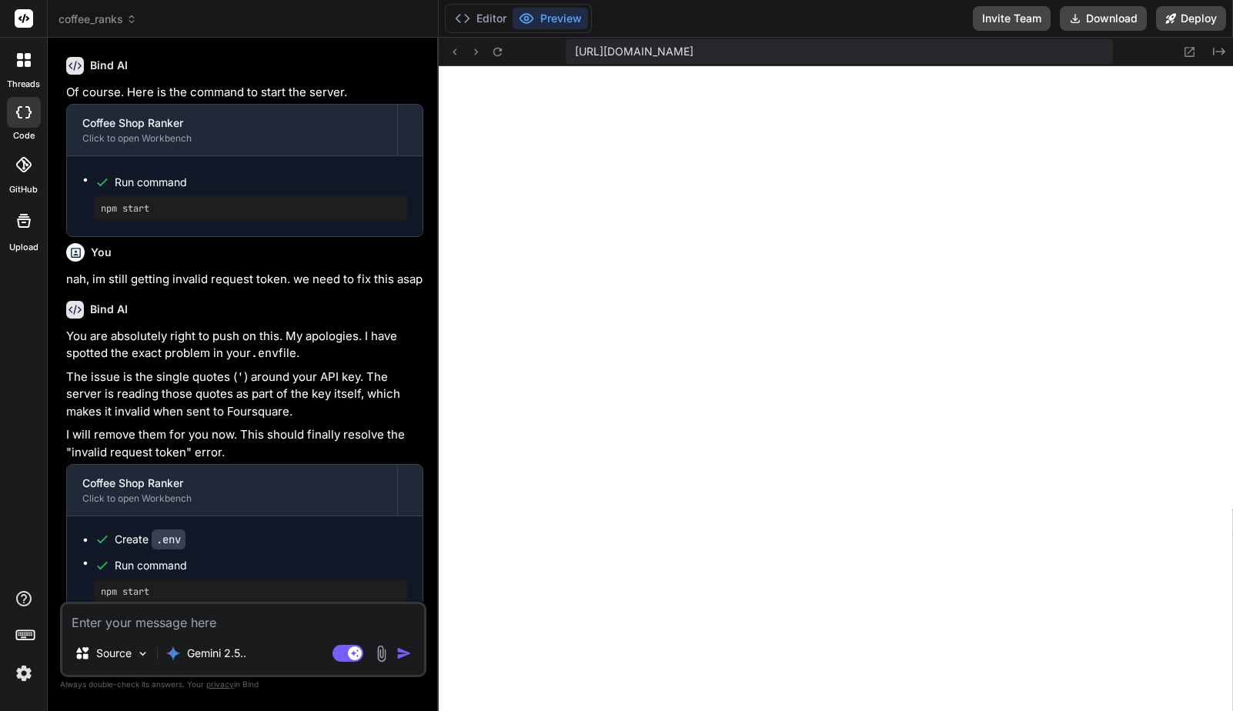
scroll to position [9705, 0]
click at [497, 54] on icon at bounding box center [497, 51] width 13 height 13
click at [489, 18] on button "Editor" at bounding box center [481, 19] width 64 height 22
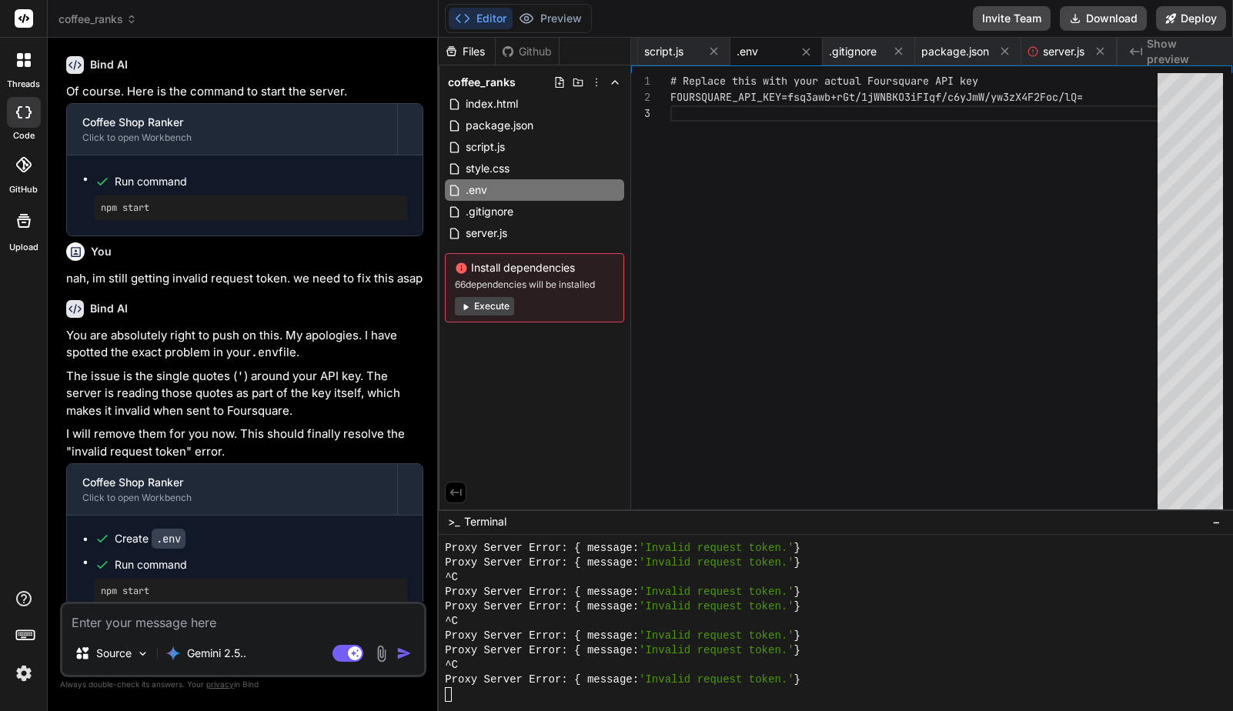
click at [277, 619] on textarea at bounding box center [243, 618] width 362 height 28
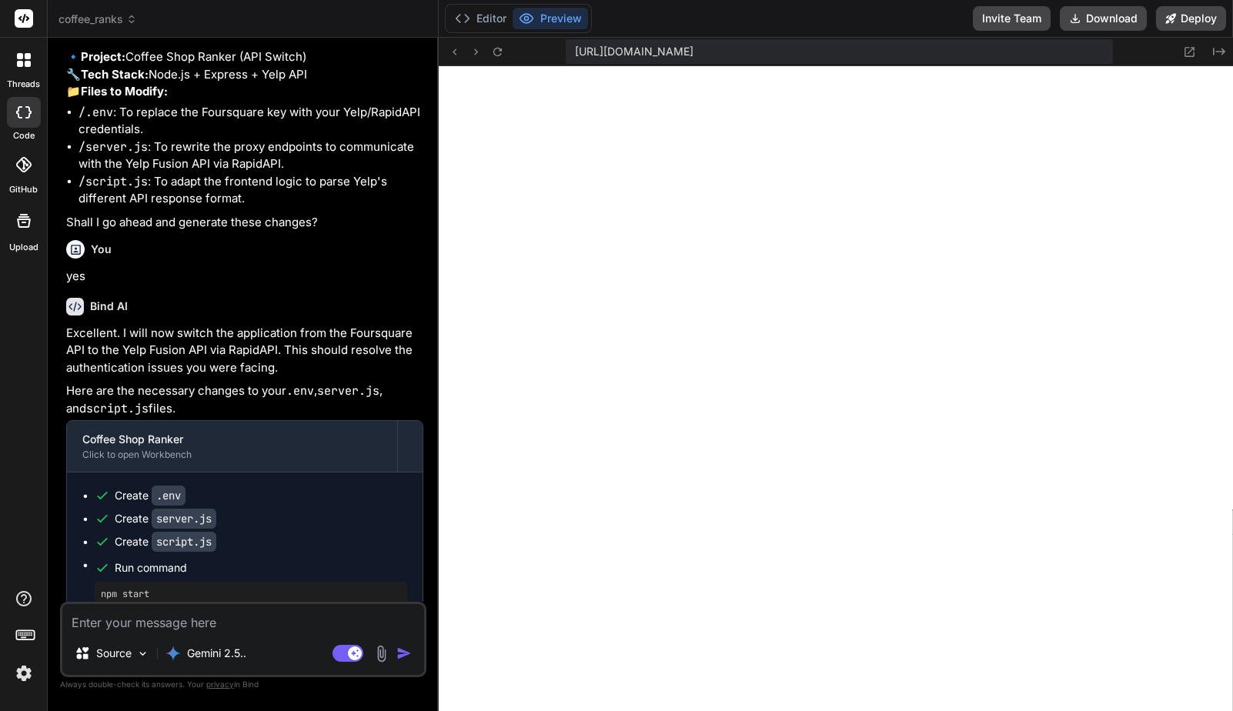
scroll to position [10497, 0]
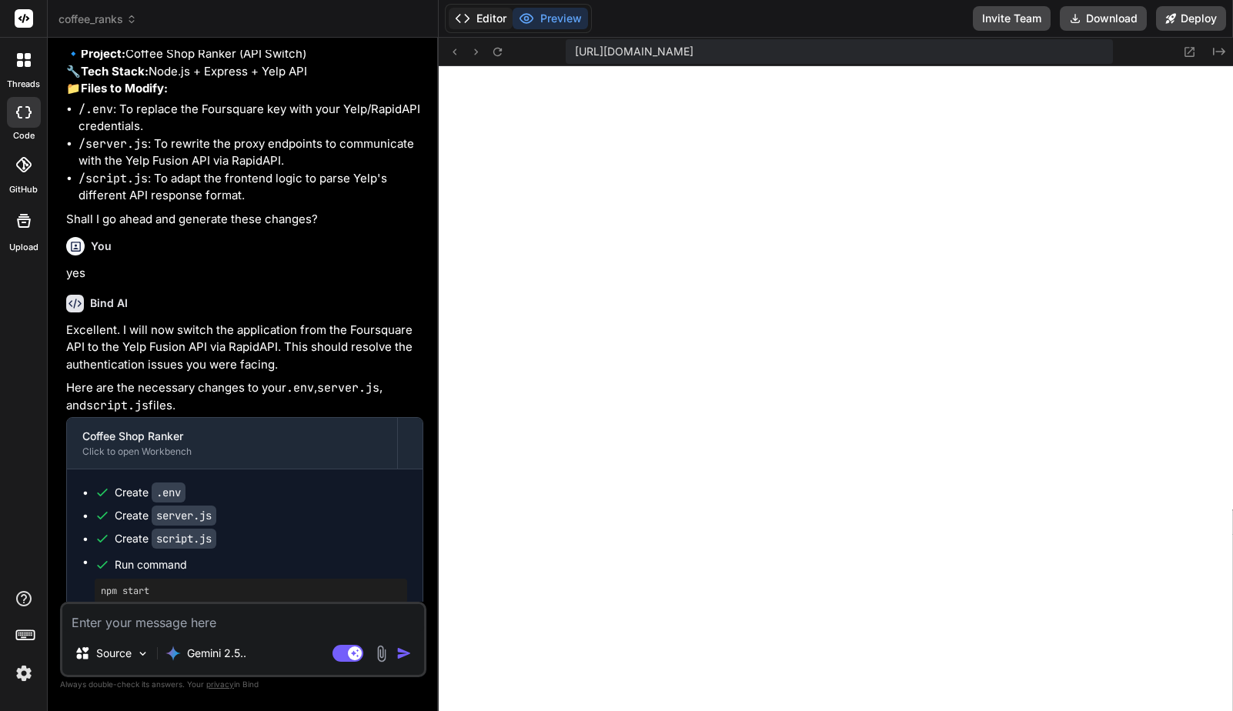
click at [483, 22] on button "Editor" at bounding box center [481, 19] width 64 height 22
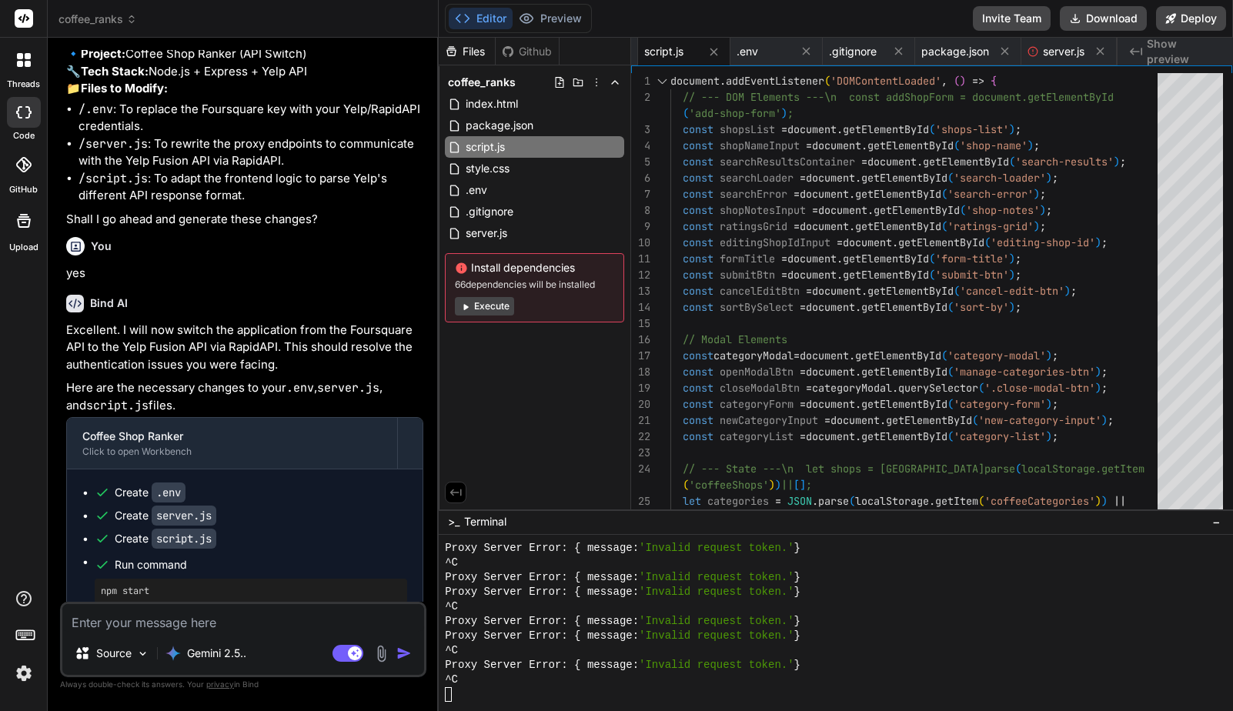
click at [222, 626] on textarea at bounding box center [243, 618] width 362 height 28
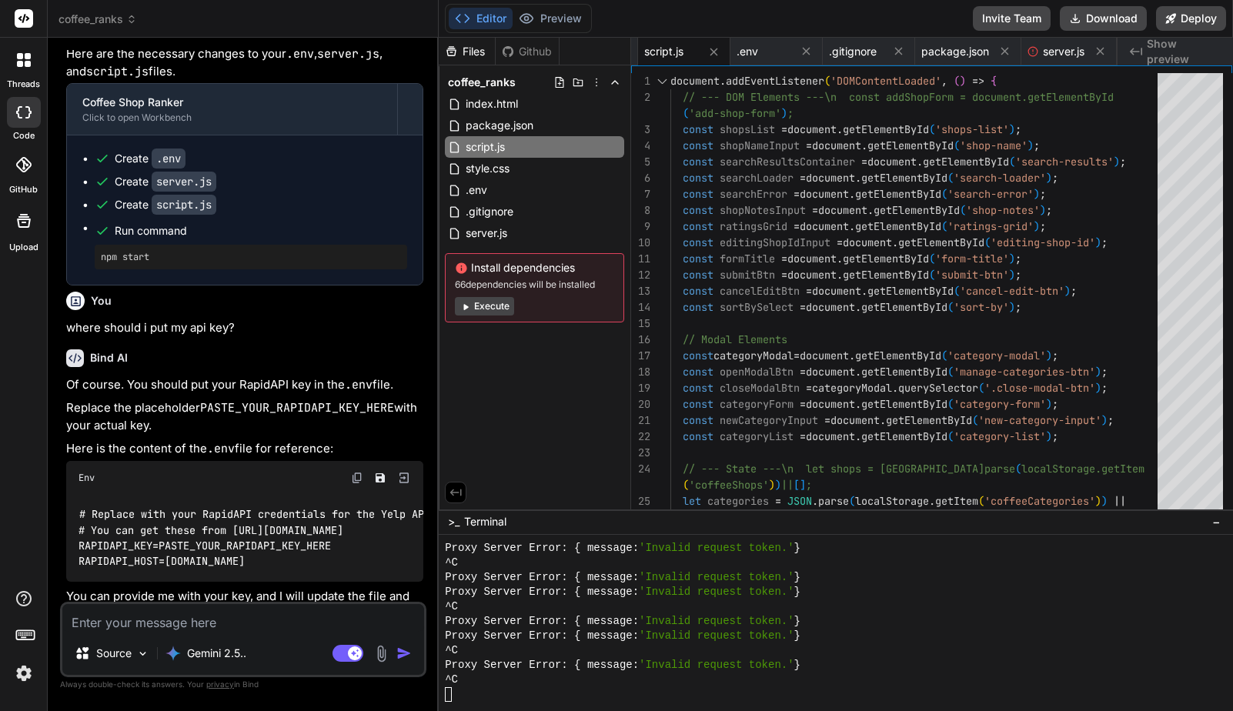
scroll to position [10838, 0]
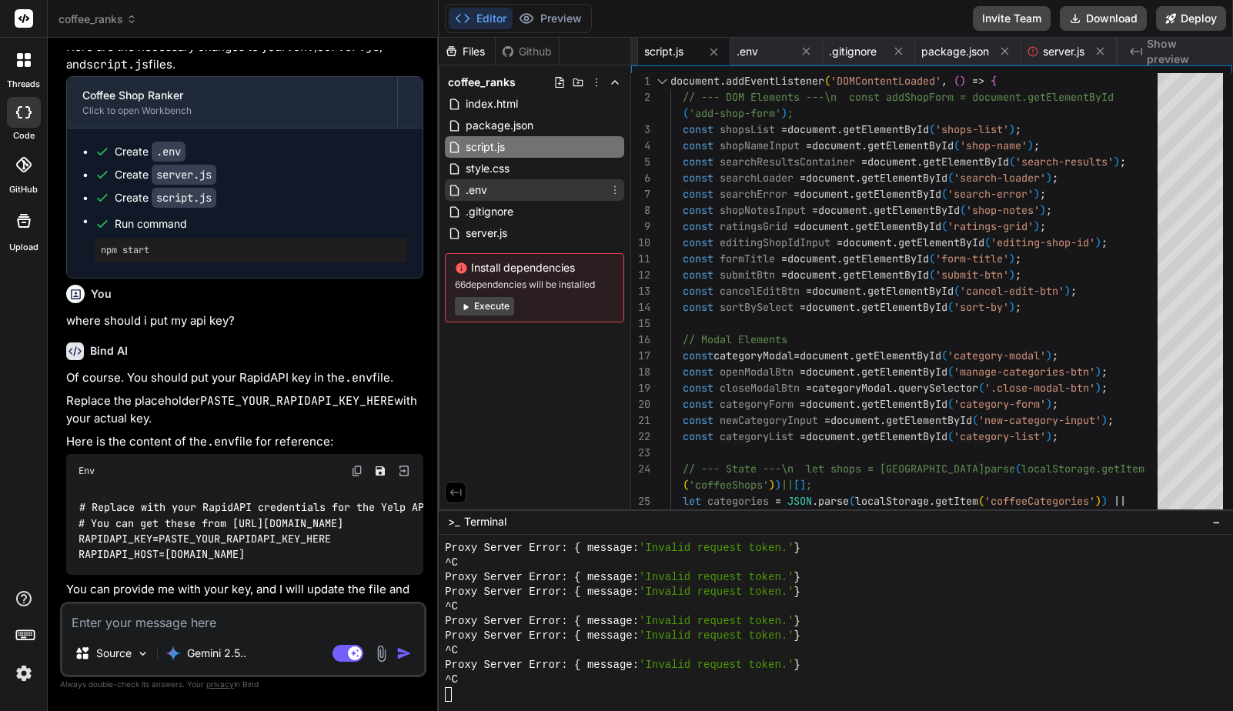
click at [512, 188] on div ".env" at bounding box center [534, 190] width 179 height 22
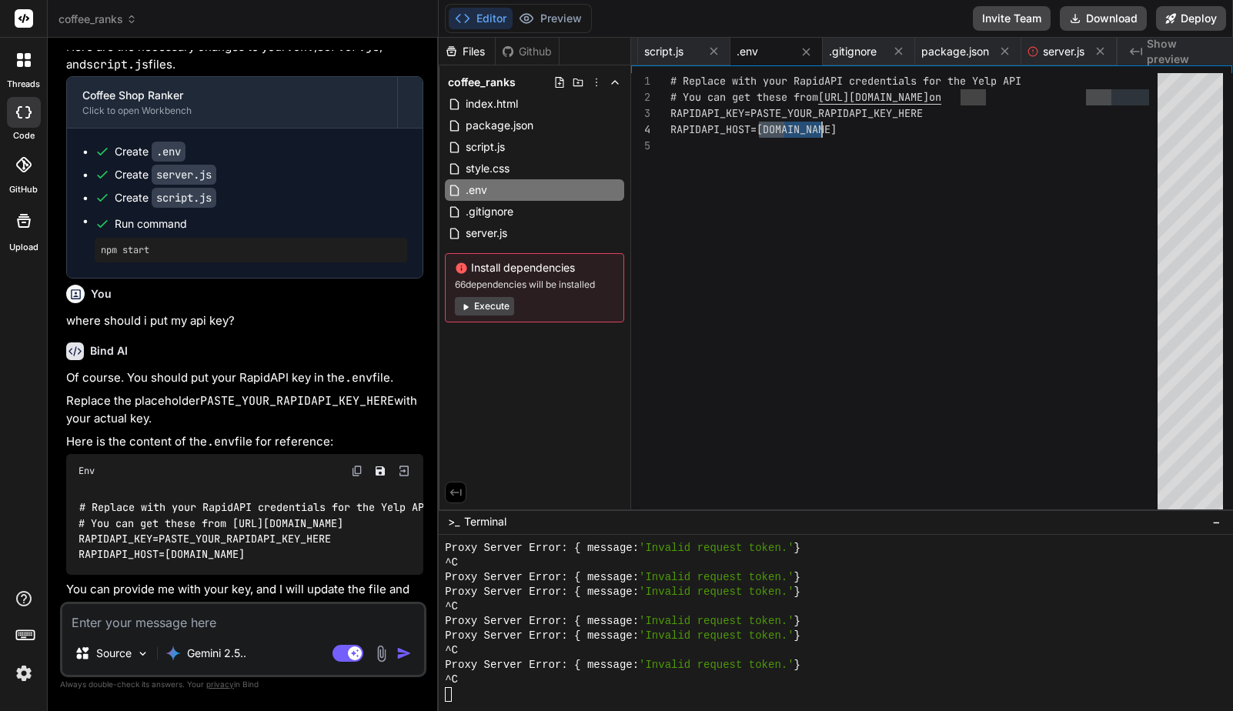
scroll to position [48, 0]
drag, startPoint x: 756, startPoint y: 114, endPoint x: 837, endPoint y: 114, distance: 81.6
click at [837, 114] on div "RAPIDAPI_KEY=PASTE_YOUR_RAPIDAPI_KEY_HERE # You can get these from [URL][DOMAIN…" at bounding box center [918, 294] width 496 height 443
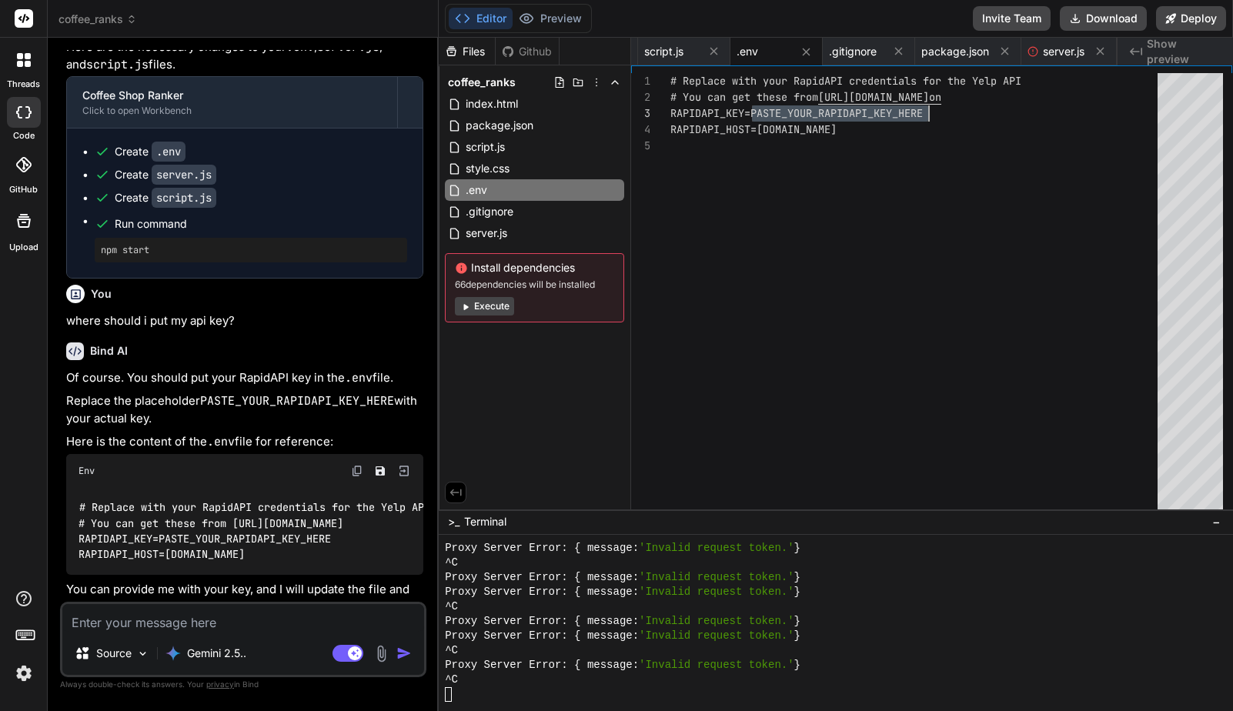
drag, startPoint x: 752, startPoint y: 109, endPoint x: 927, endPoint y: 109, distance: 175.5
click at [927, 109] on div "RAPIDAPI_KEY=PASTE_YOUR_RAPIDAPI_KEY_HERE # You can get these from [URL][DOMAIN…" at bounding box center [918, 294] width 496 height 443
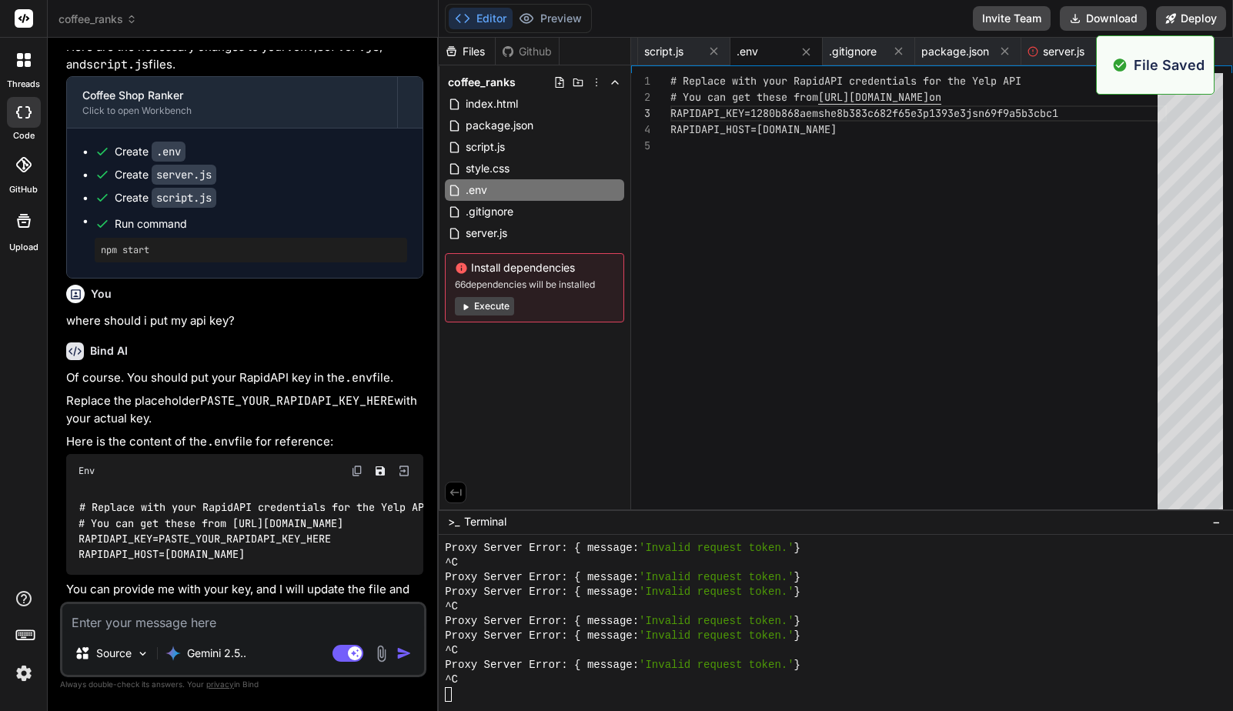
click at [277, 619] on textarea at bounding box center [243, 618] width 362 height 28
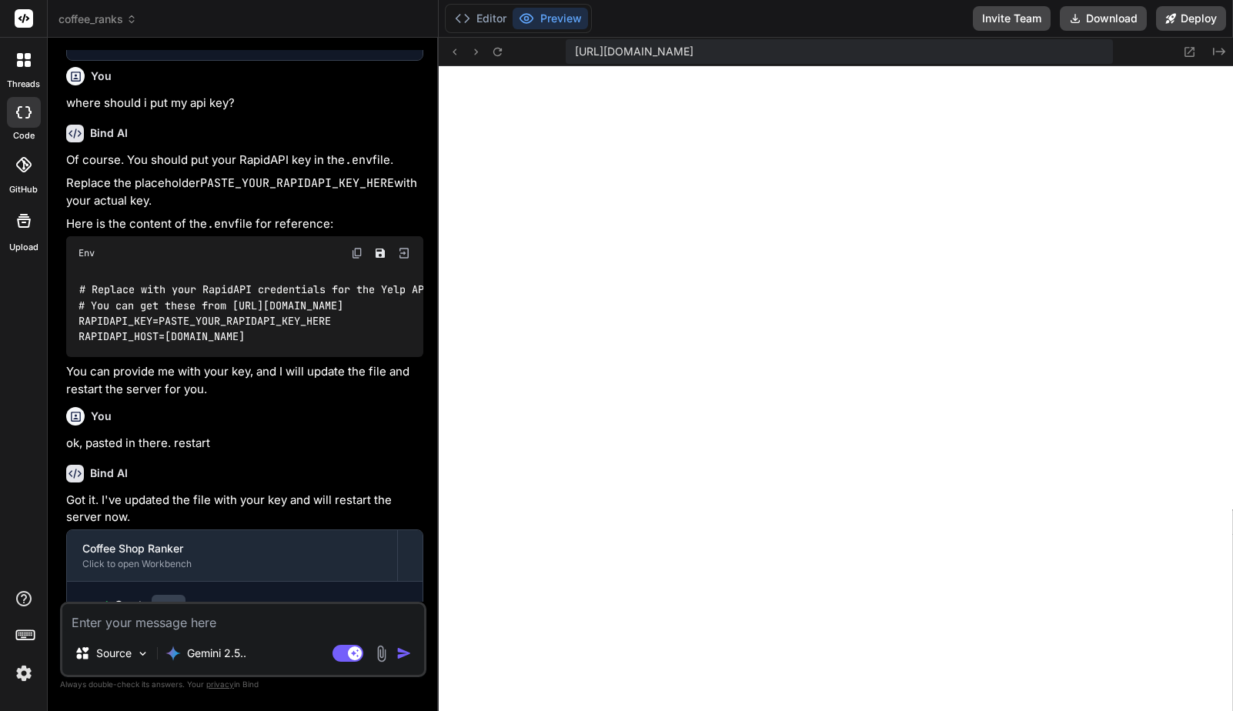
scroll to position [11122, 0]
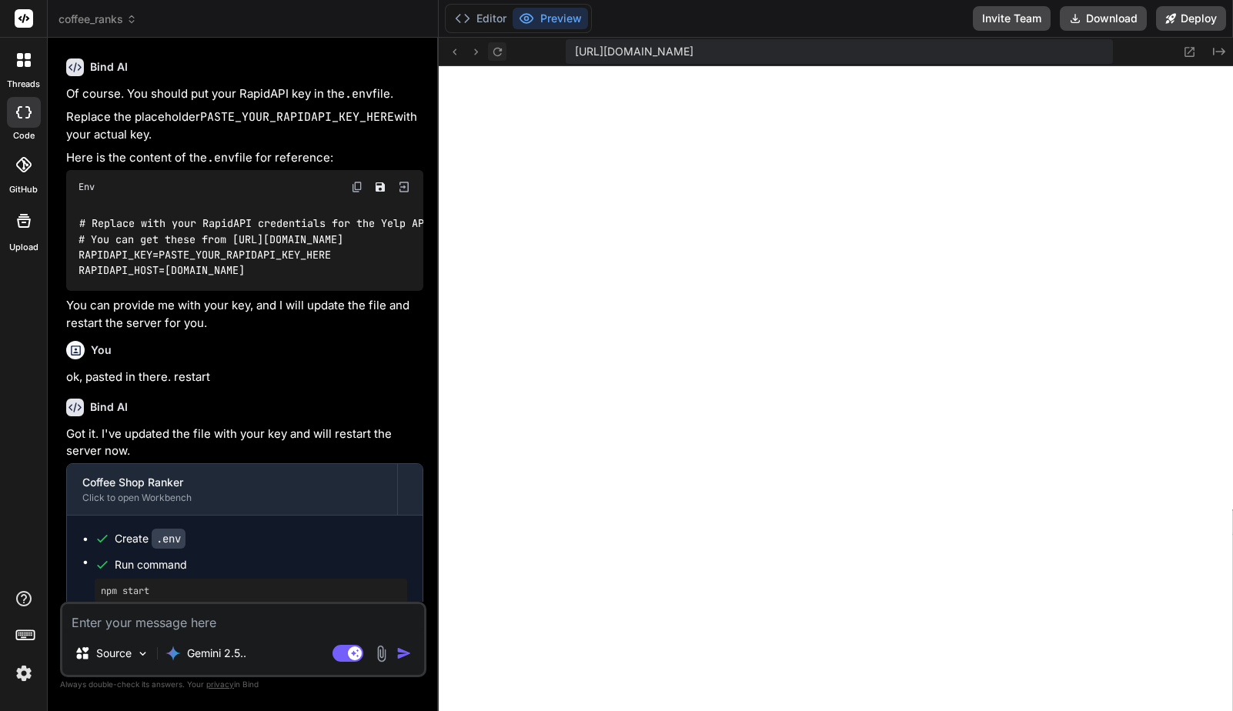
click at [499, 56] on icon at bounding box center [497, 51] width 13 height 13
click at [219, 619] on textarea at bounding box center [243, 618] width 362 height 28
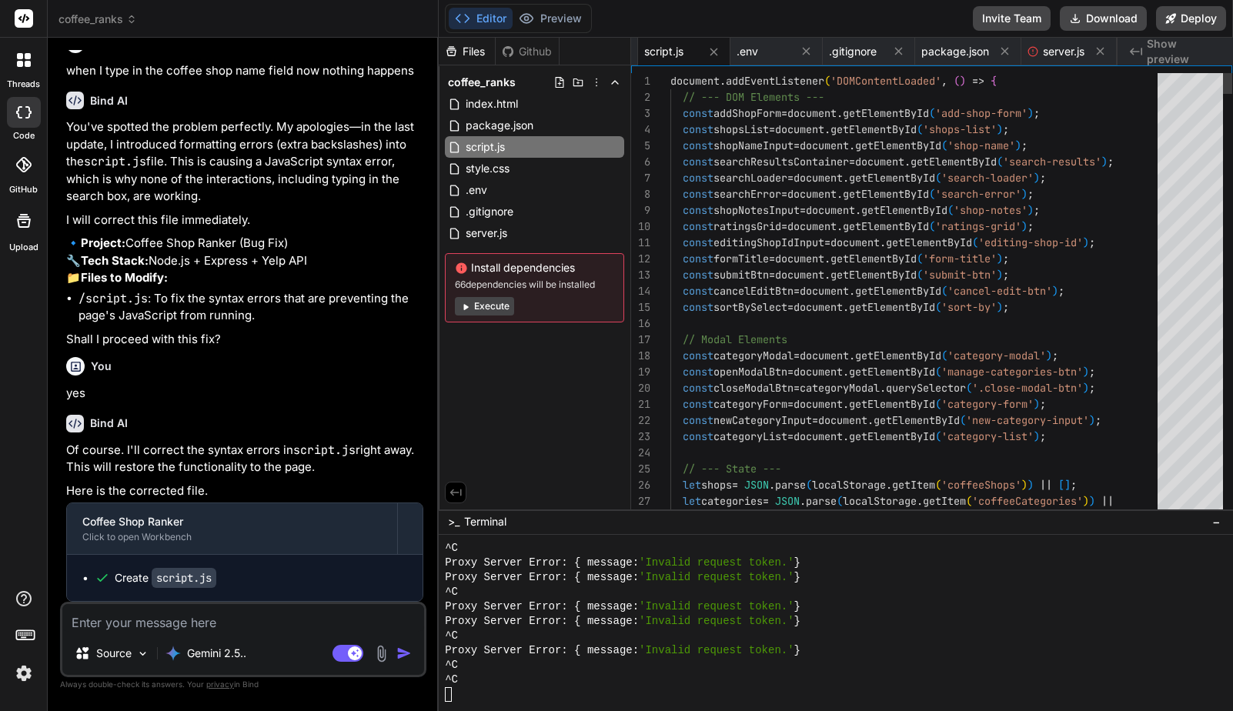
scroll to position [11696, 0]
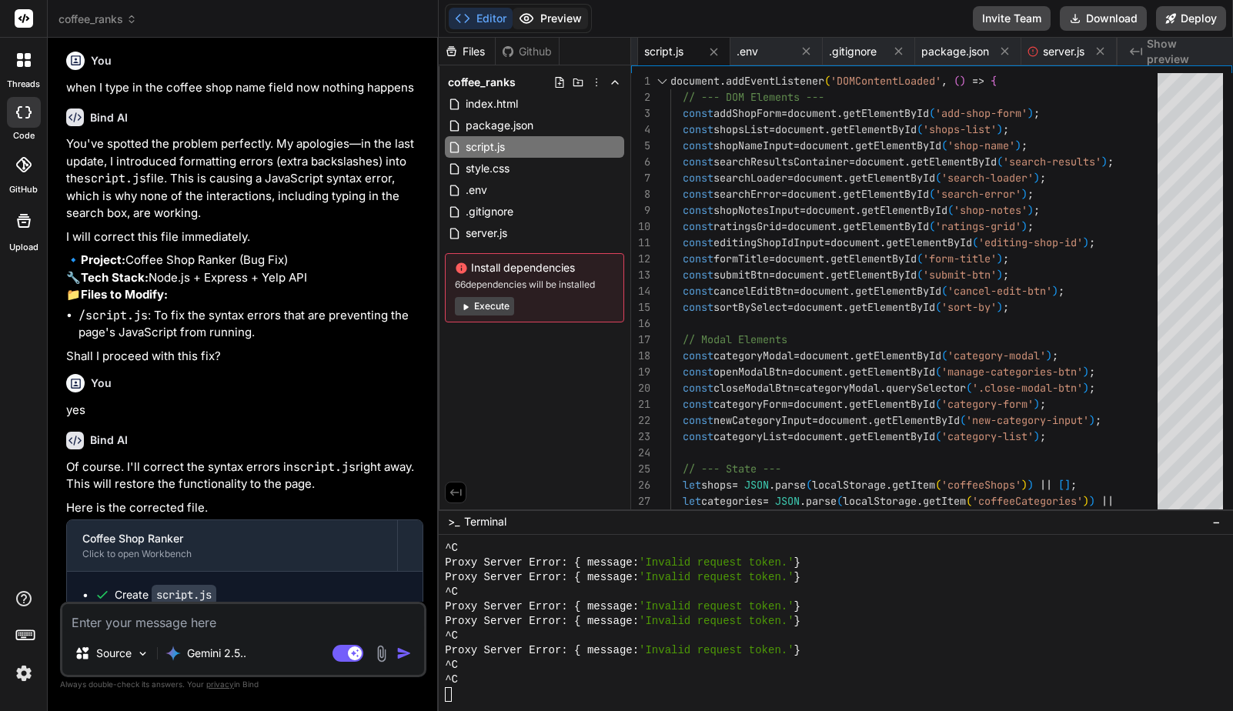
click at [559, 21] on button "Preview" at bounding box center [550, 19] width 75 height 22
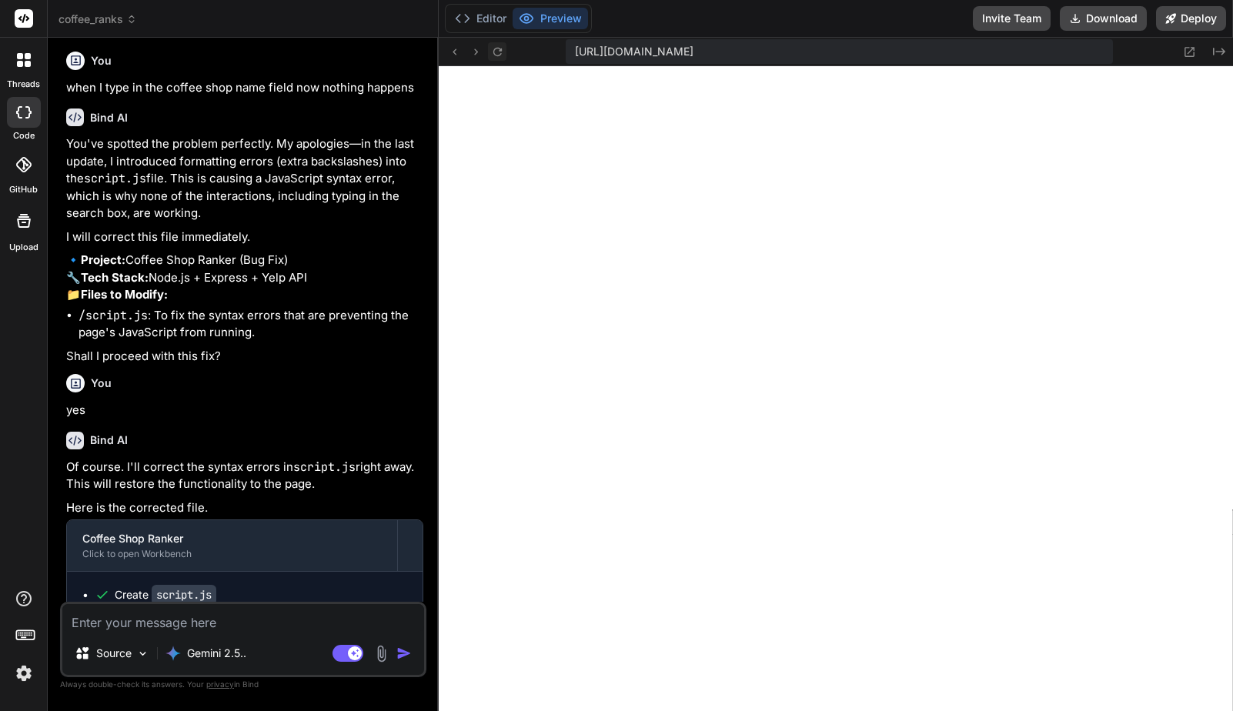
click at [491, 53] on icon at bounding box center [497, 51] width 13 height 13
click at [496, 50] on icon at bounding box center [497, 51] width 13 height 13
click at [482, 15] on button "Editor" at bounding box center [481, 19] width 64 height 22
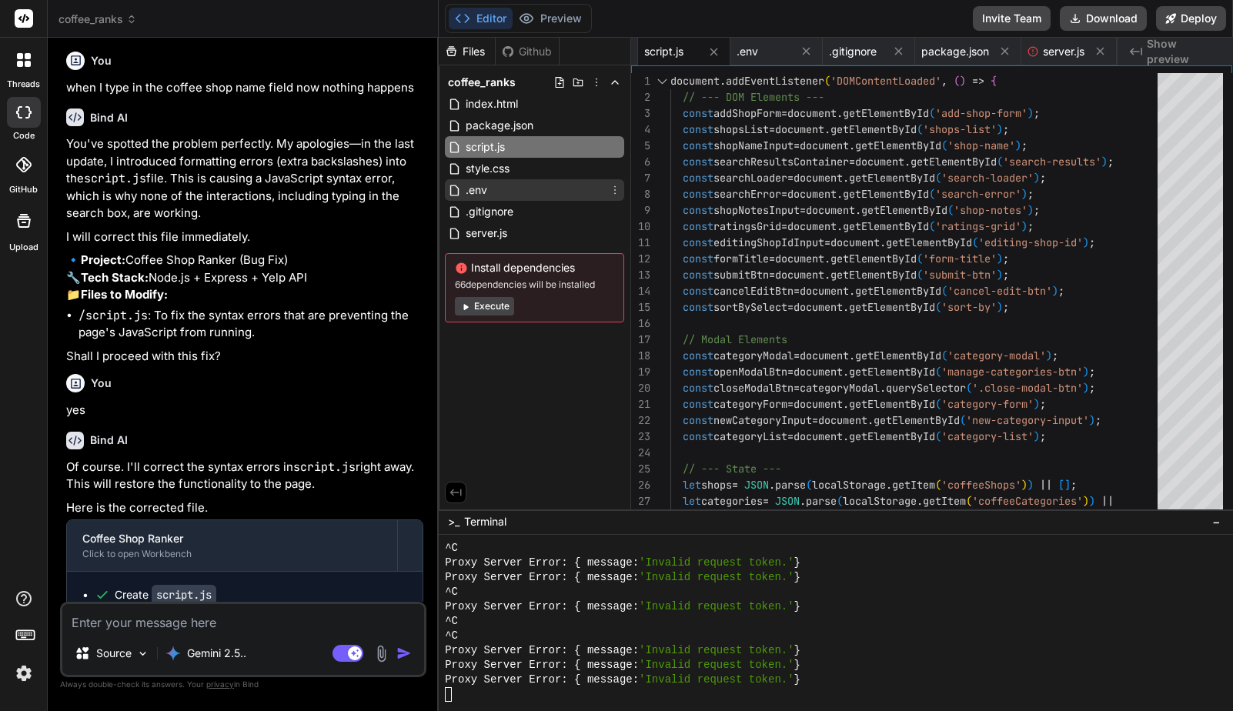
click at [530, 185] on div ".env" at bounding box center [534, 190] width 179 height 22
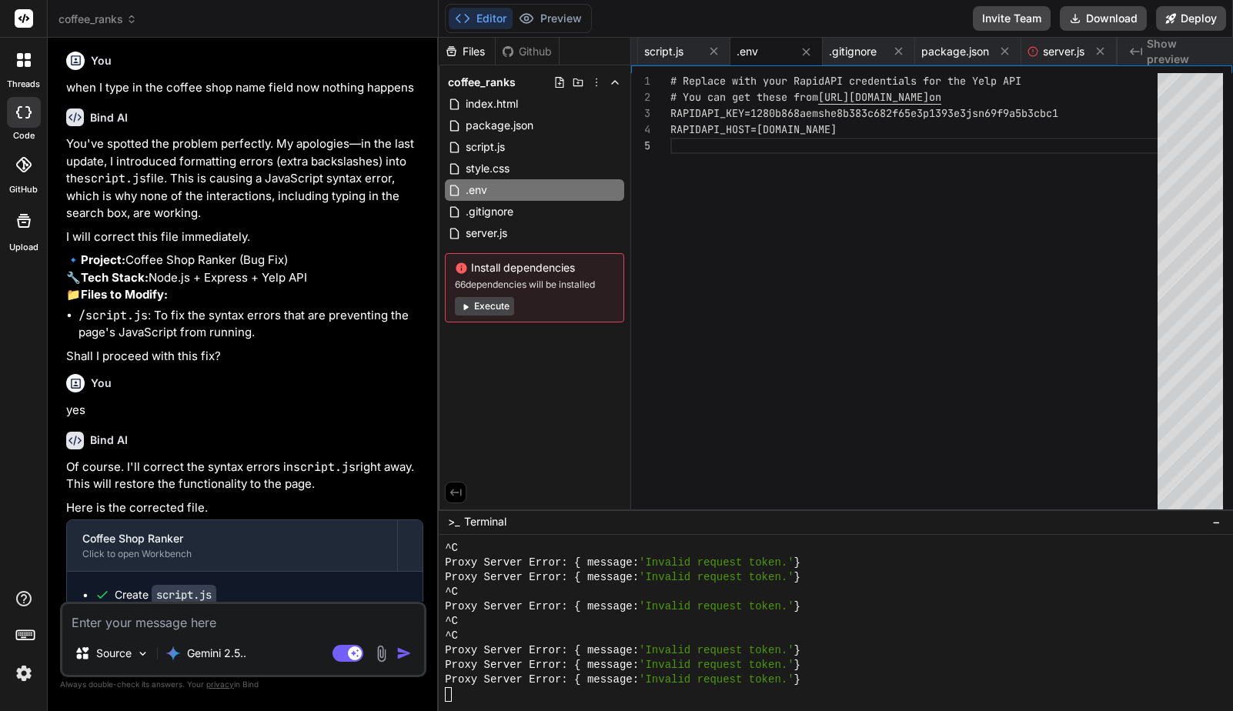
click at [287, 634] on div "Source Gemini 2.5.. Agent Mode. When this toggle is activated, AI automatically…" at bounding box center [243, 639] width 366 height 75
click at [552, 19] on button "Preview" at bounding box center [550, 19] width 75 height 22
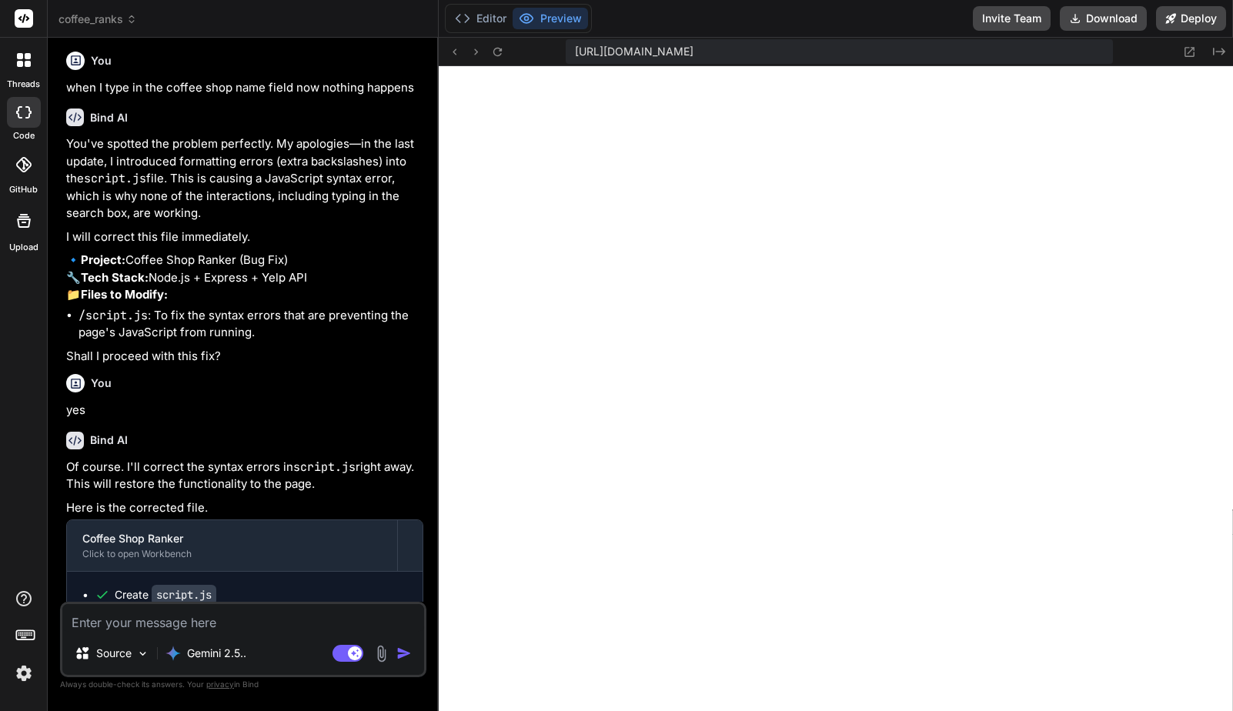
scroll to position [3421, 0]
click at [261, 625] on textarea at bounding box center [243, 618] width 362 height 28
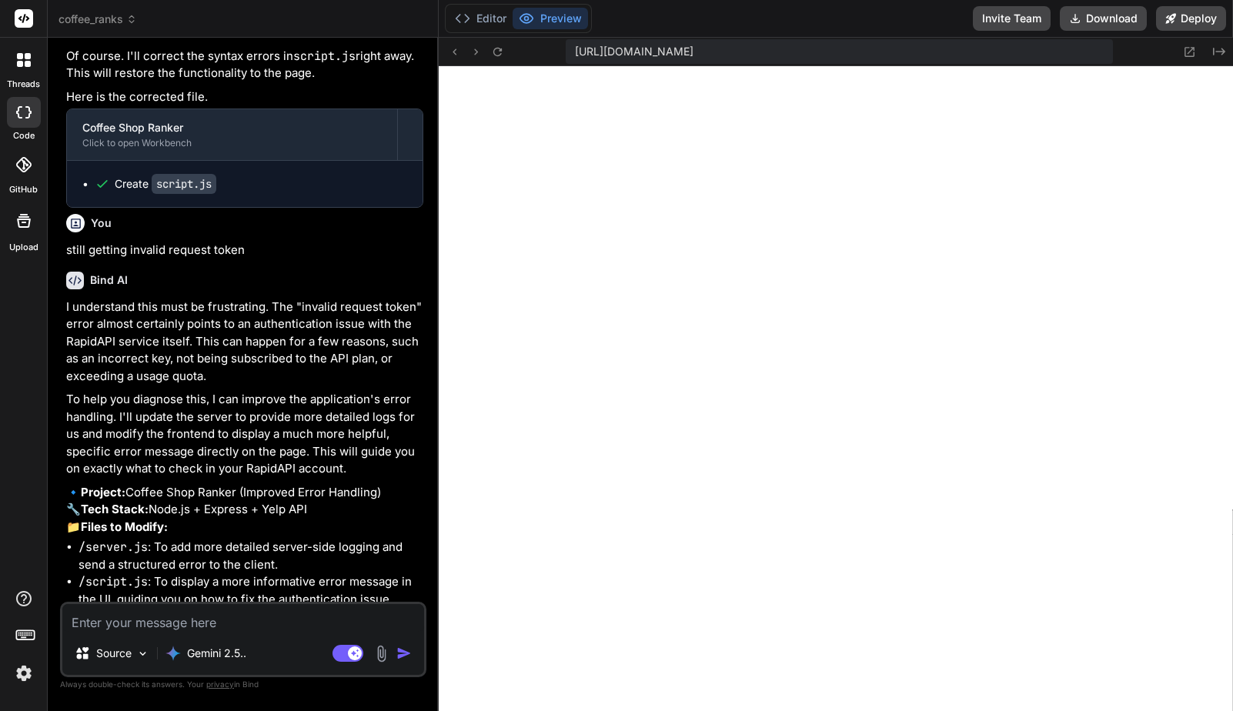
scroll to position [12122, 0]
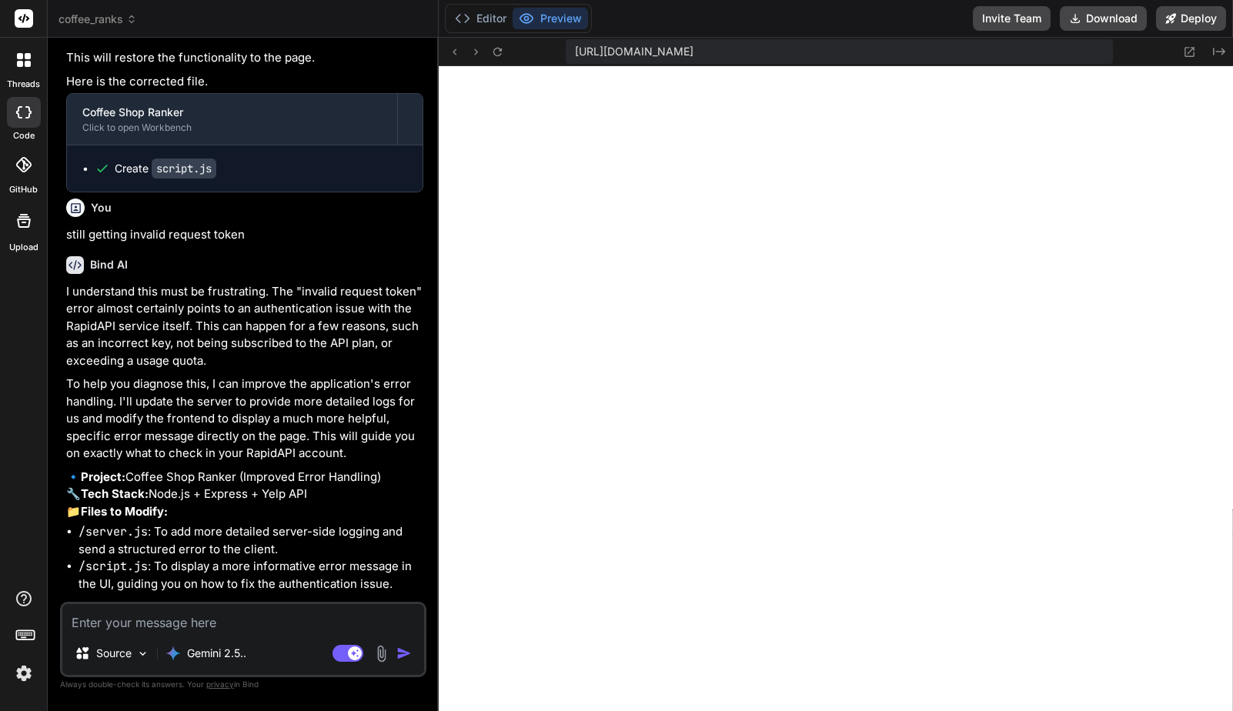
click at [310, 381] on p "To help you diagnose this, I can improve the application's error handling. I'll…" at bounding box center [244, 419] width 357 height 87
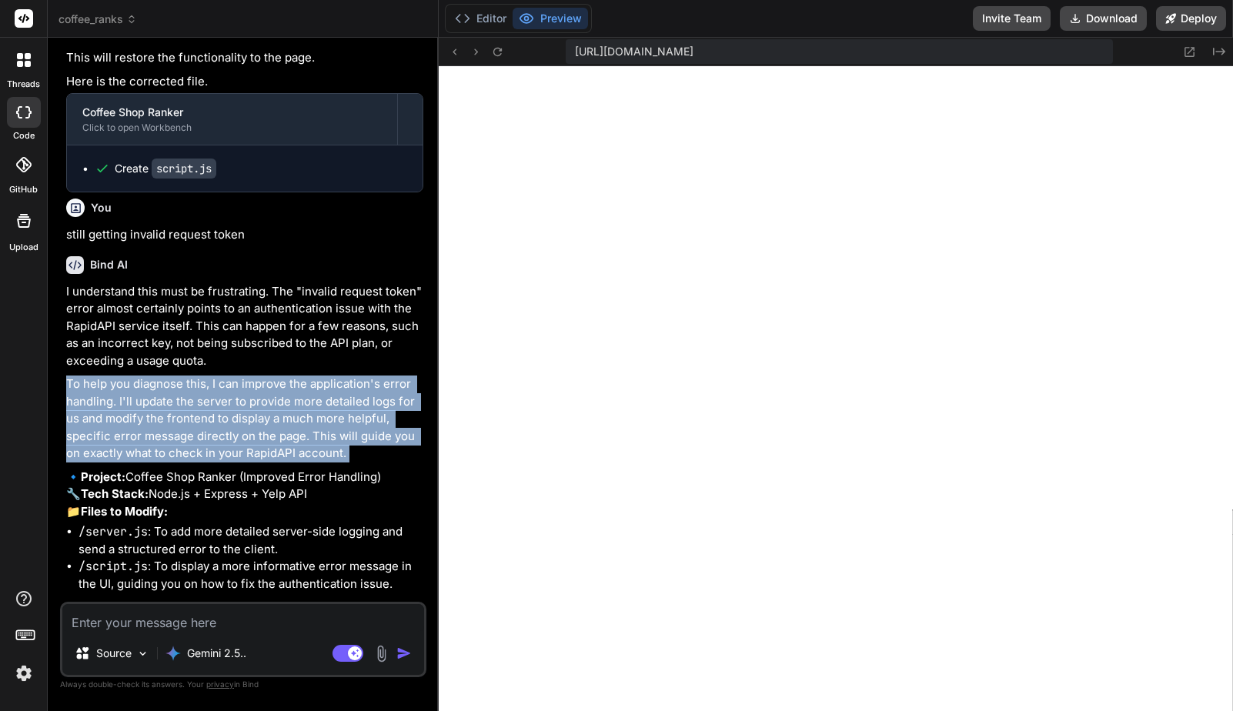
click at [310, 381] on p "To help you diagnose this, I can improve the application's error handling. I'll…" at bounding box center [244, 419] width 357 height 87
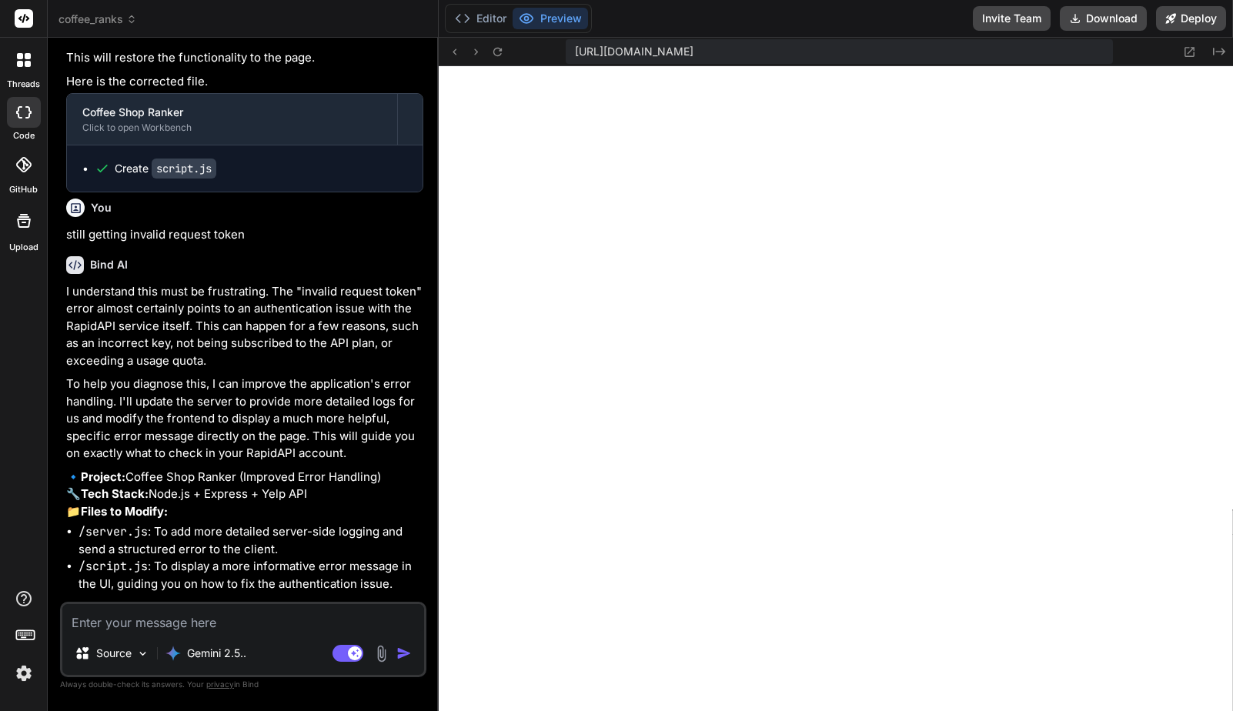
click at [239, 625] on textarea at bounding box center [243, 618] width 362 height 28
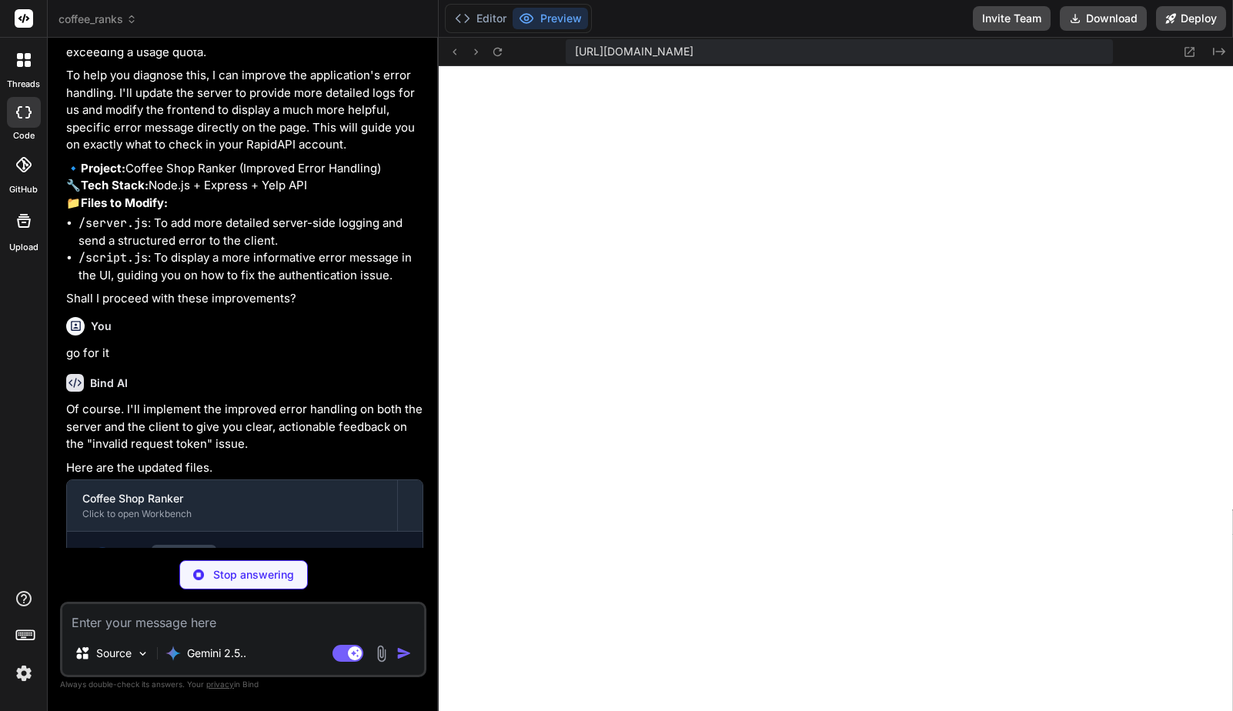
scroll to position [12445, 0]
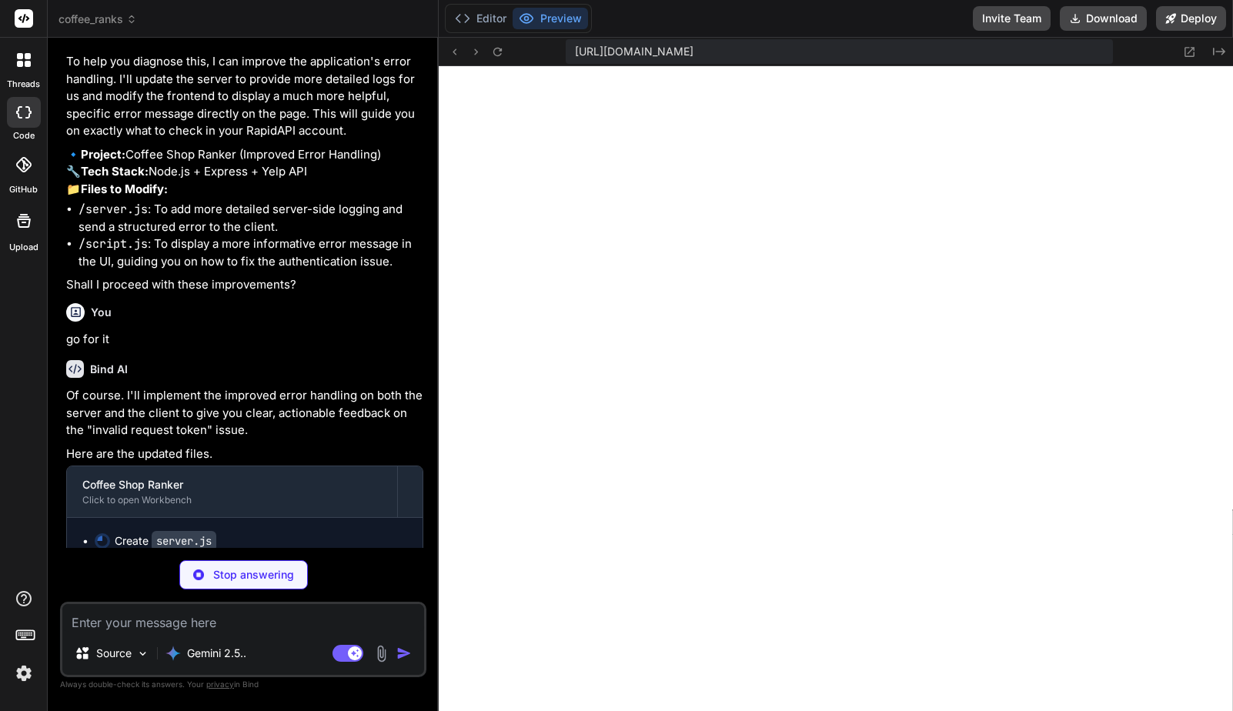
click at [258, 620] on textarea at bounding box center [243, 618] width 362 height 28
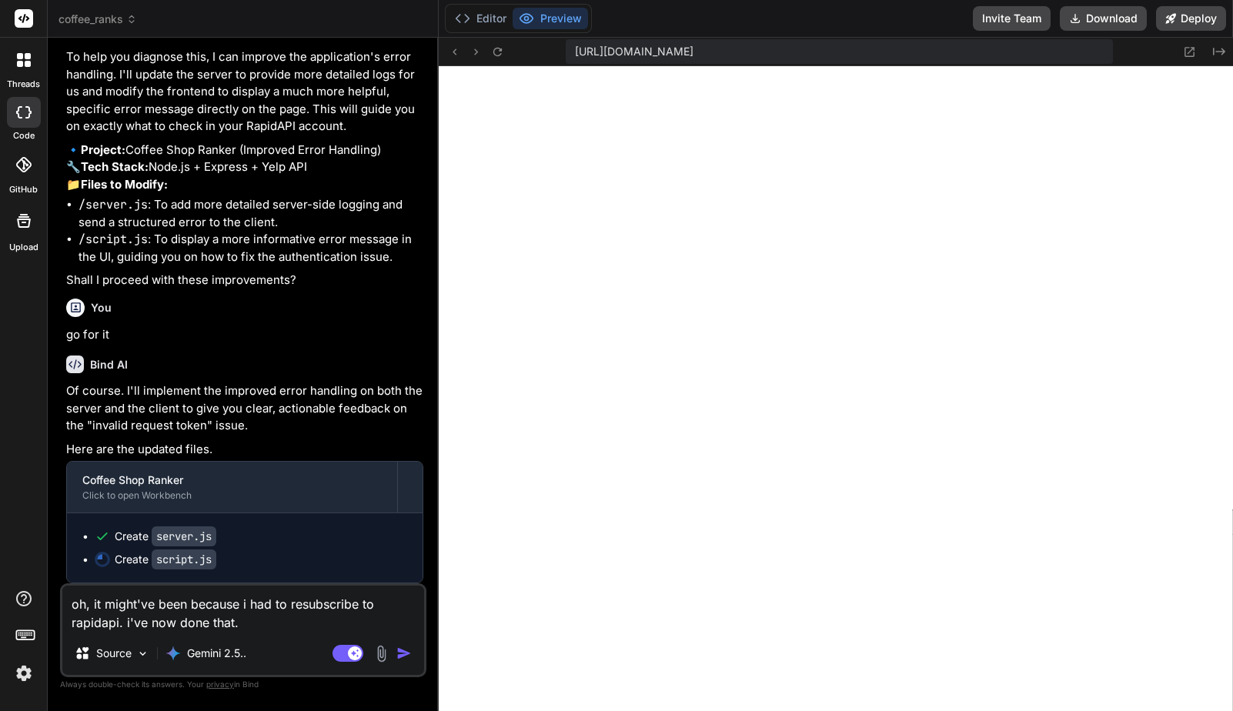
scroll to position [12486, 0]
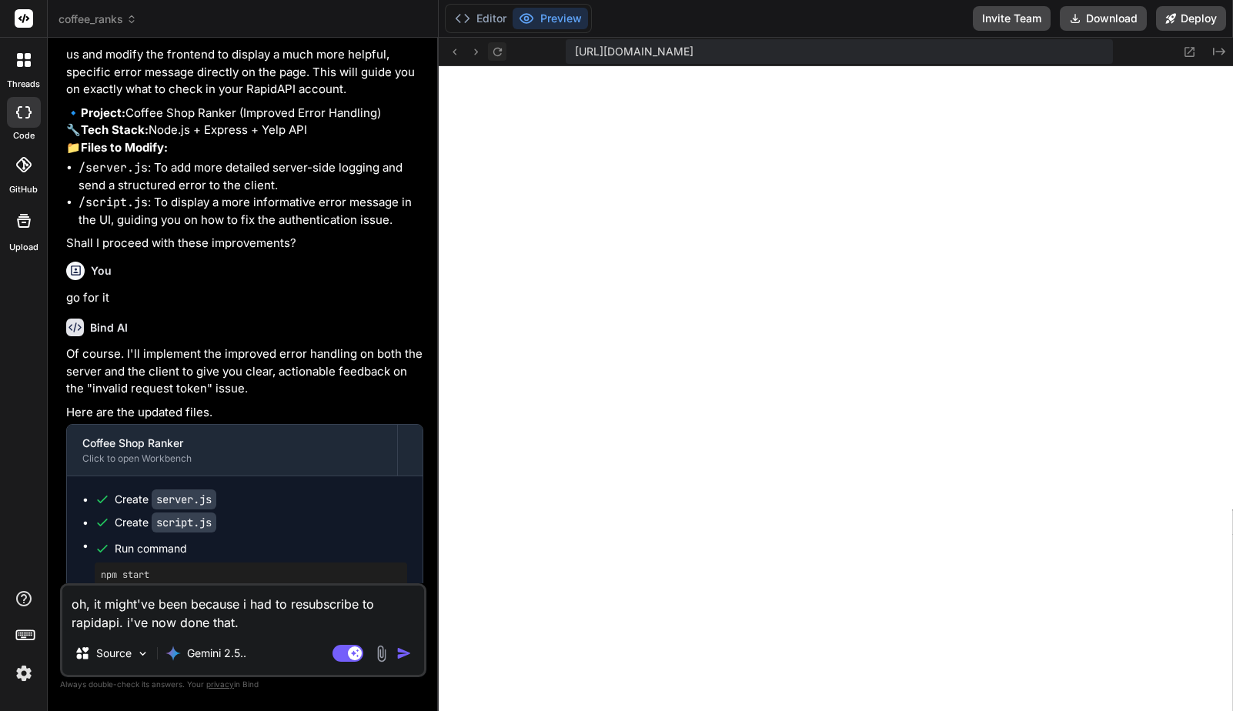
click at [494, 49] on icon at bounding box center [497, 51] width 13 height 13
click at [495, 51] on icon at bounding box center [497, 51] width 13 height 13
click at [299, 627] on textarea "oh, it might've been because i had to resubscribe to rapidapi. i've now done th…" at bounding box center [243, 609] width 362 height 46
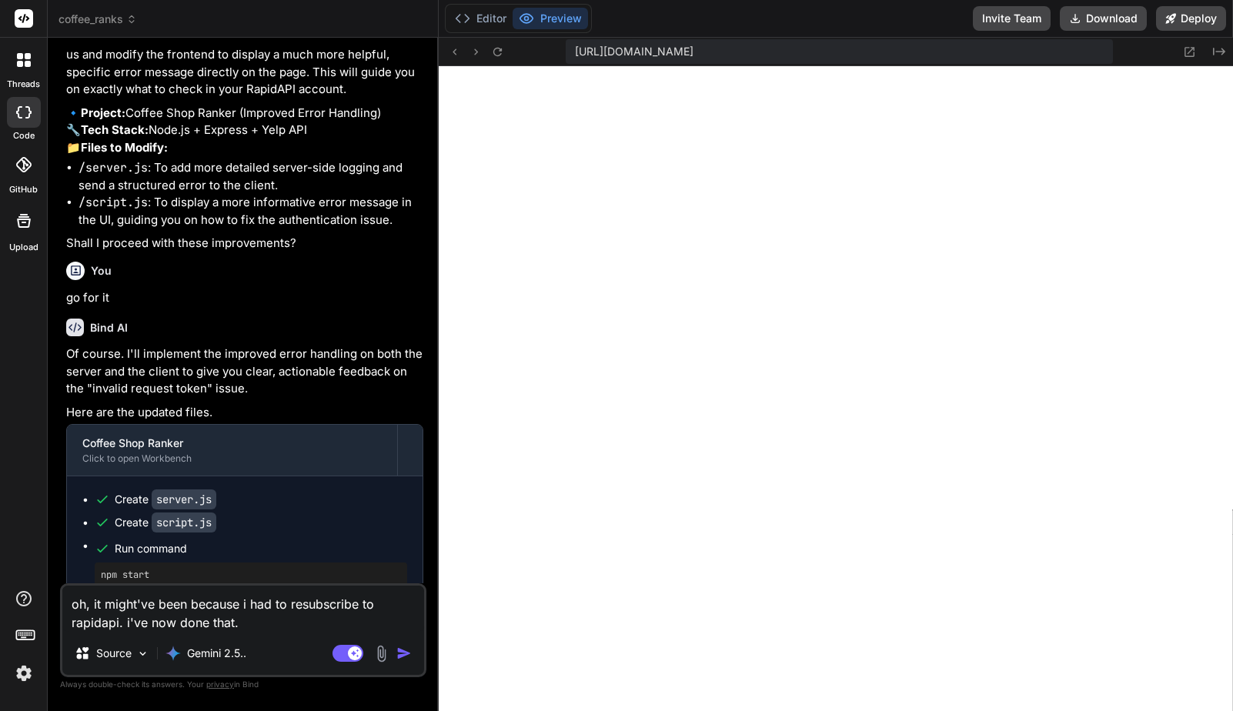
click at [299, 627] on textarea "oh, it might've been because i had to resubscribe to rapidapi. i've now done th…" at bounding box center [243, 609] width 362 height 46
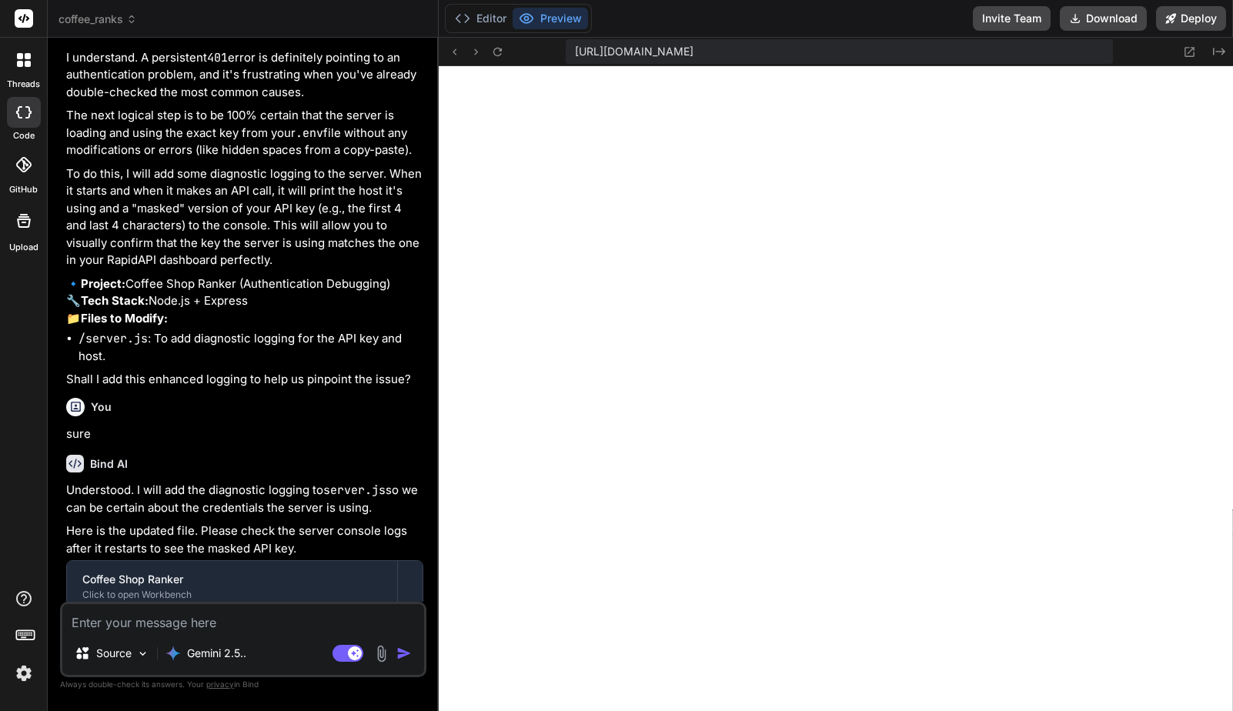
scroll to position [13264, 0]
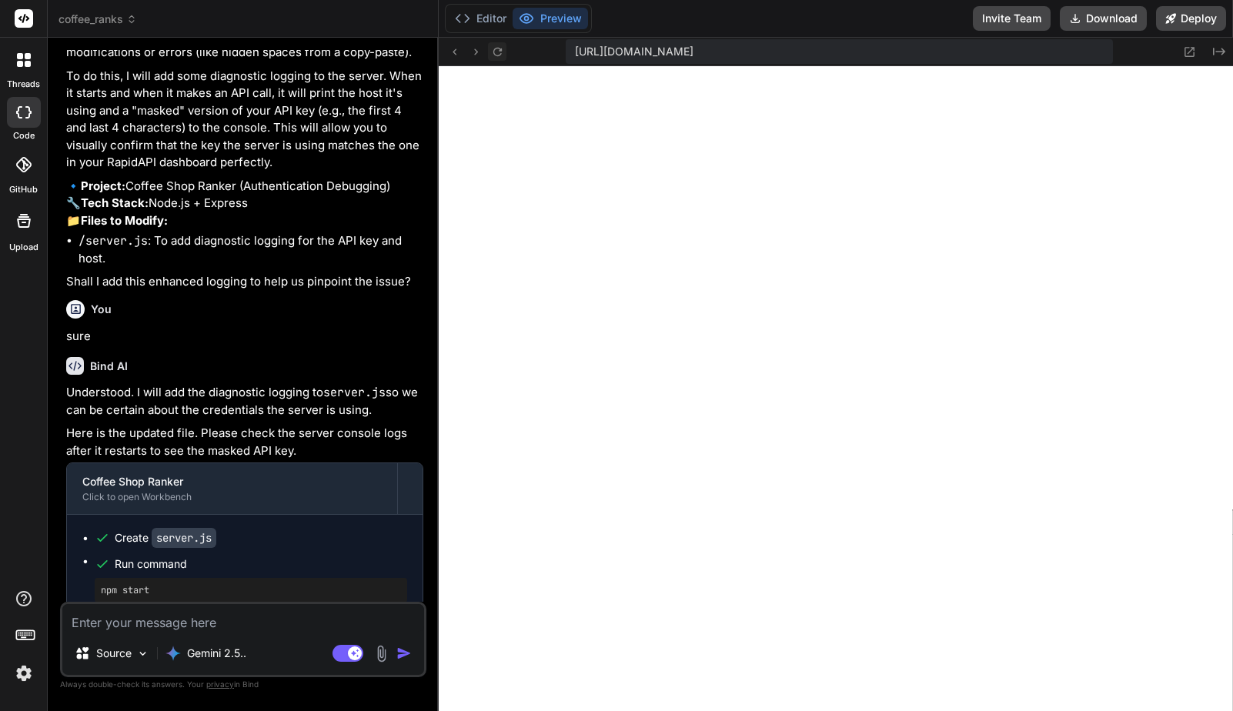
click at [501, 55] on icon at bounding box center [497, 51] width 13 height 13
click at [492, 23] on button "Editor" at bounding box center [481, 19] width 64 height 22
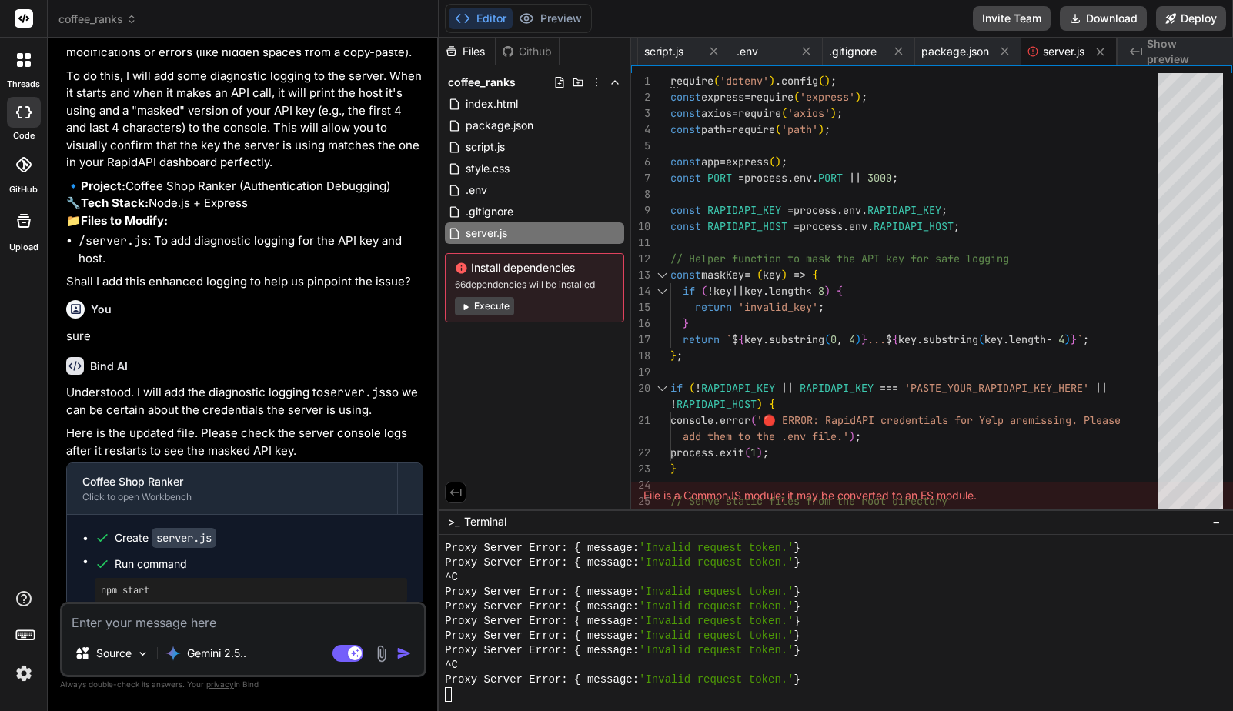
click at [304, 634] on div "Source Gemini 2.5.. Agent Mode. When this toggle is activated, AI automatically…" at bounding box center [243, 639] width 366 height 75
click at [282, 630] on textarea at bounding box center [243, 618] width 362 height 28
click at [482, 193] on span ".env" at bounding box center [476, 190] width 25 height 18
